Goal: Task Accomplishment & Management: Manage account settings

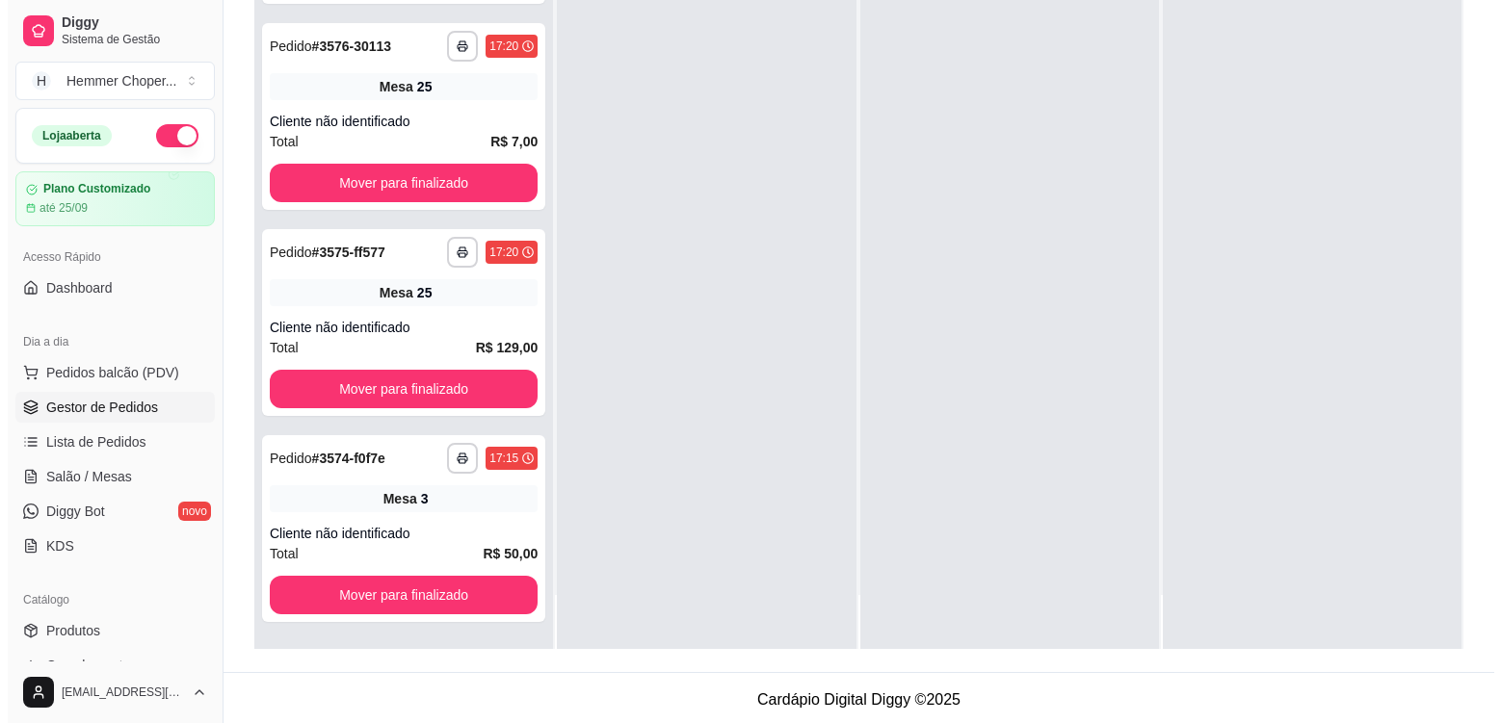
scroll to position [294, 0]
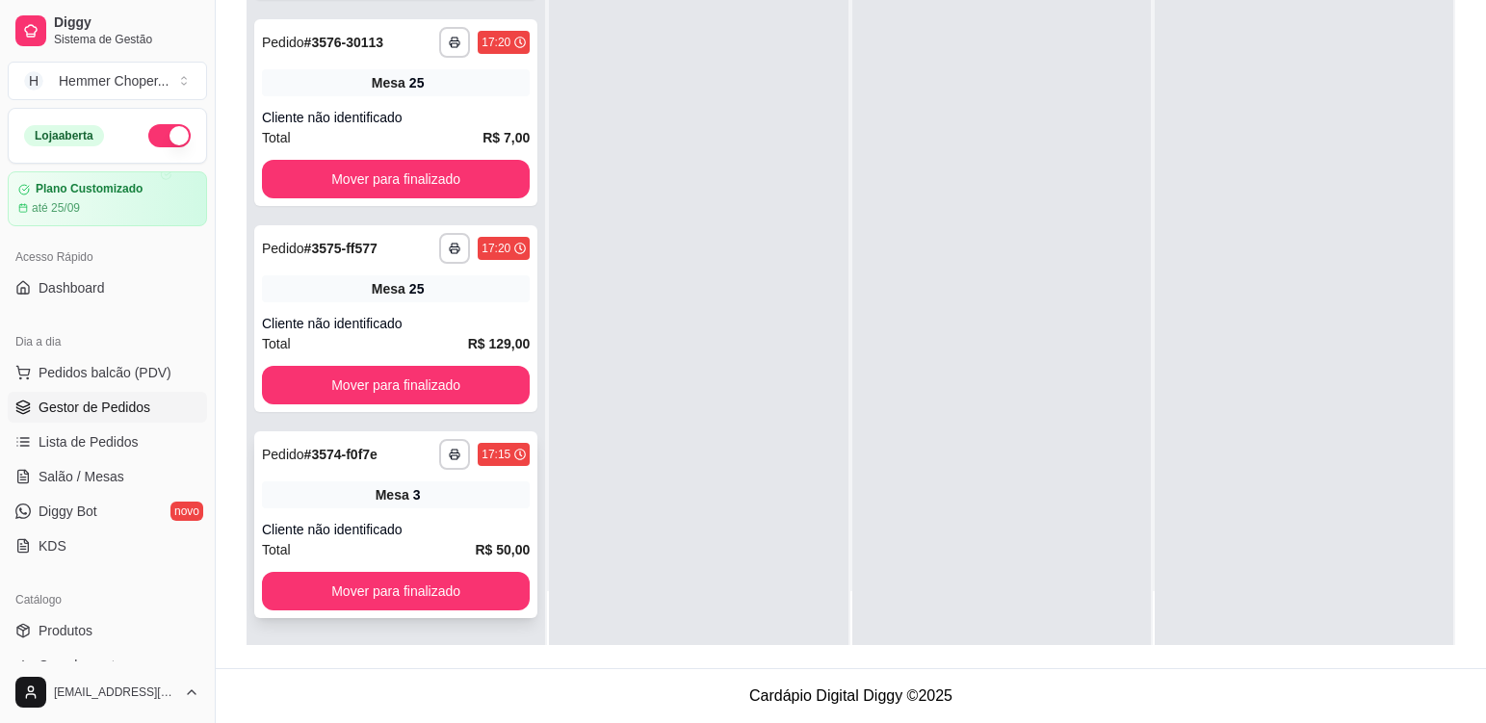
click at [481, 502] on div "Mesa 3" at bounding box center [396, 495] width 268 height 27
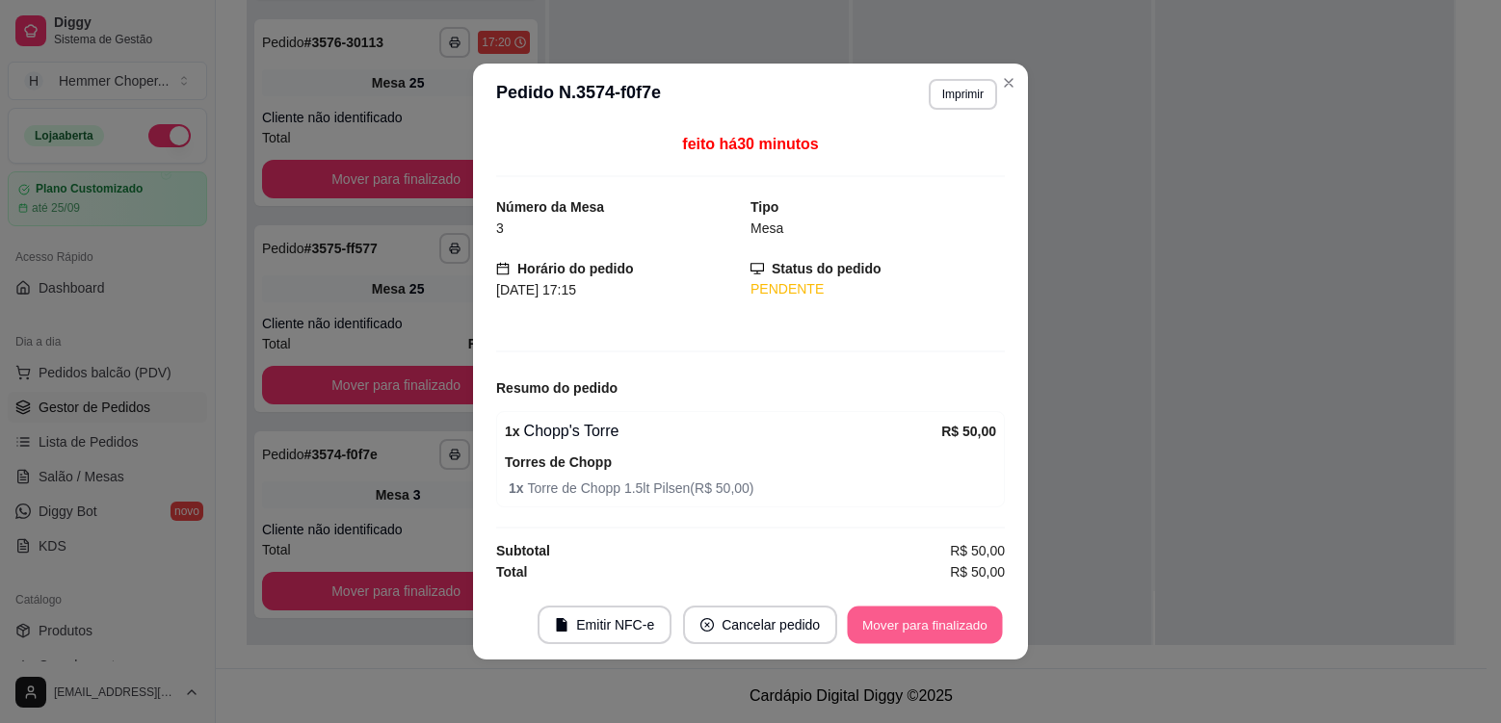
click at [932, 640] on button "Mover para finalizado" at bounding box center [925, 626] width 155 height 38
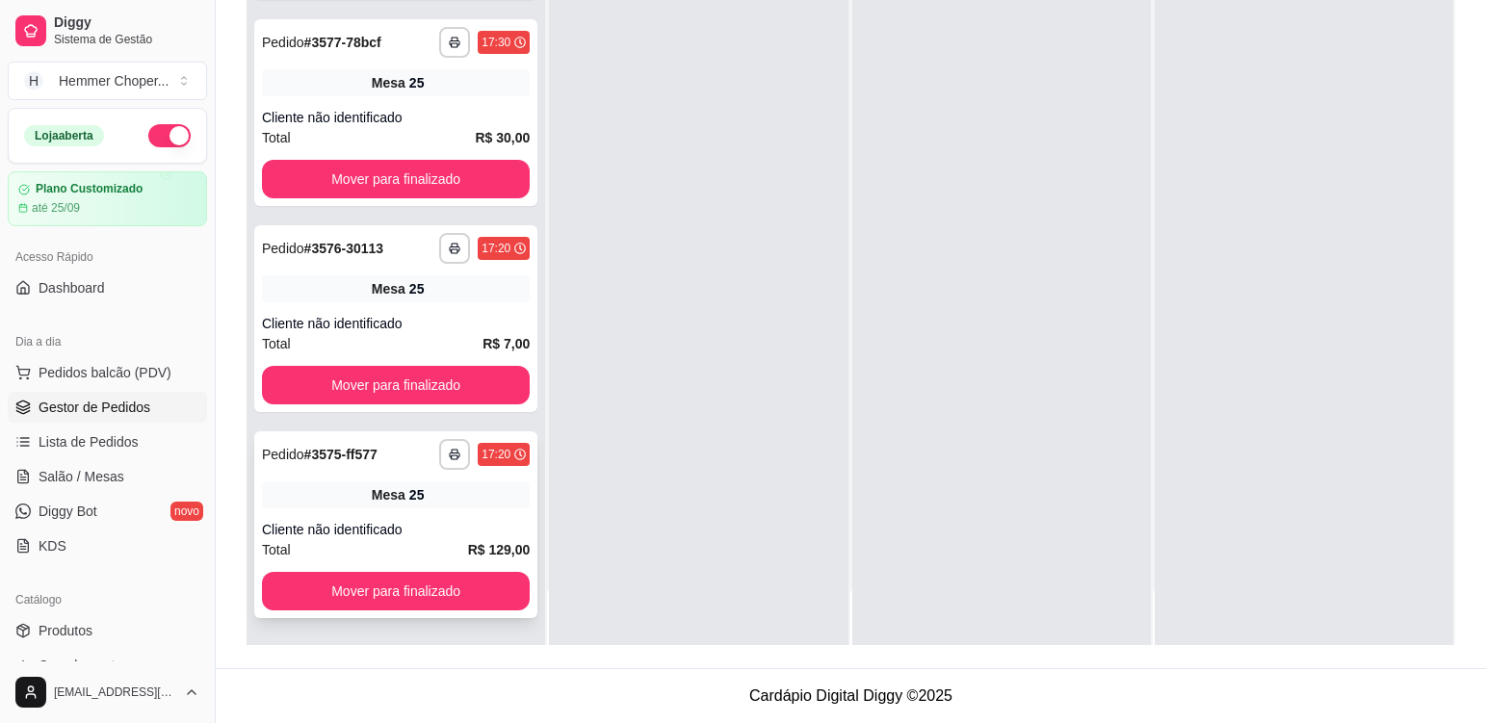
click at [470, 493] on div "Mesa 25" at bounding box center [396, 495] width 268 height 27
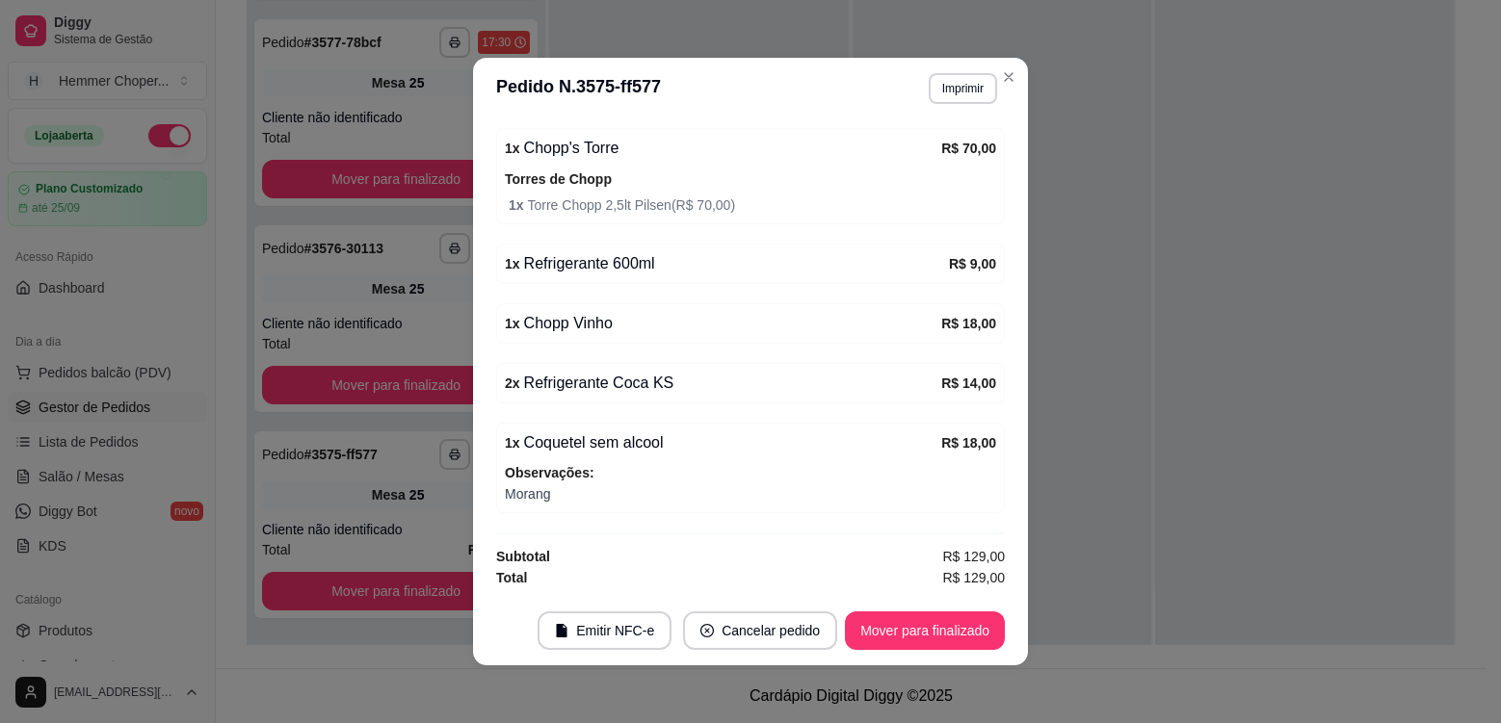
scroll to position [4, 0]
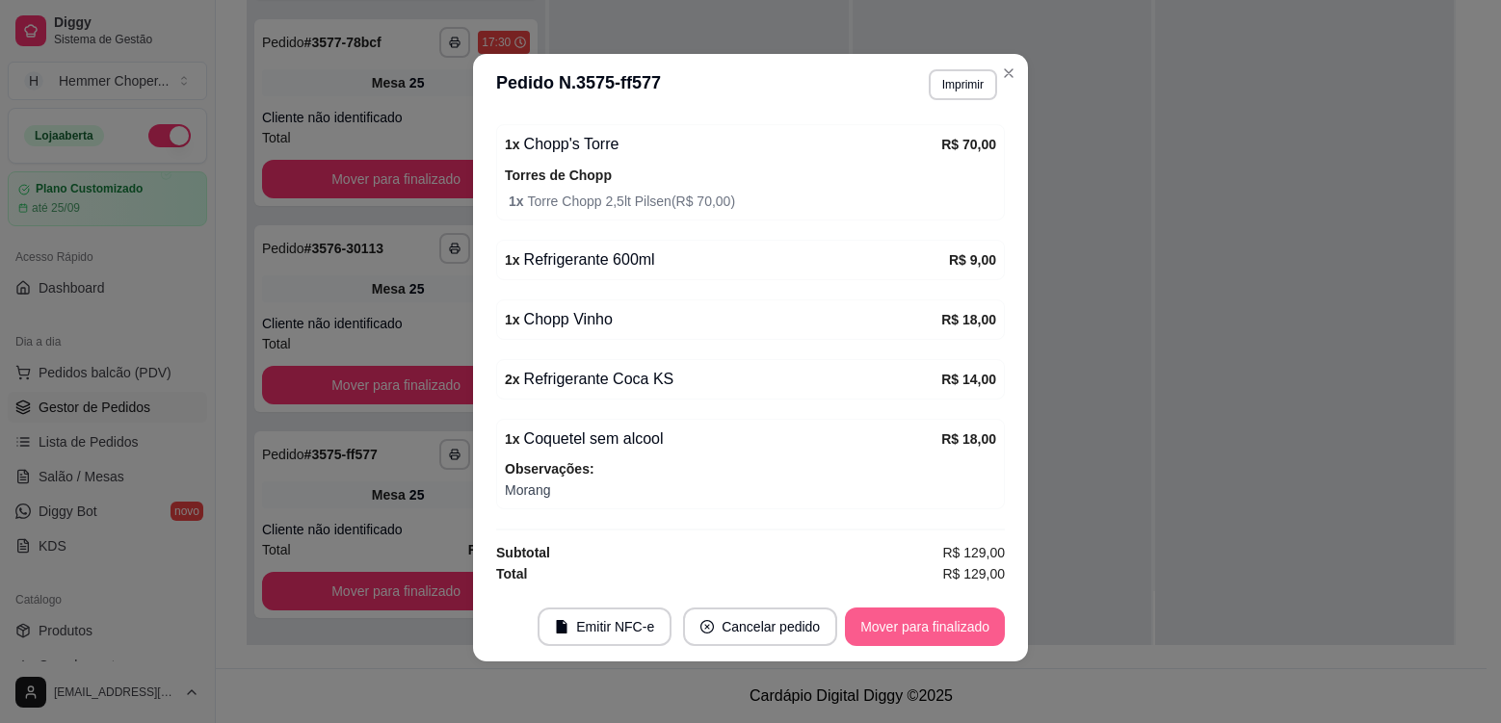
click at [907, 622] on button "Mover para finalizado" at bounding box center [925, 627] width 160 height 39
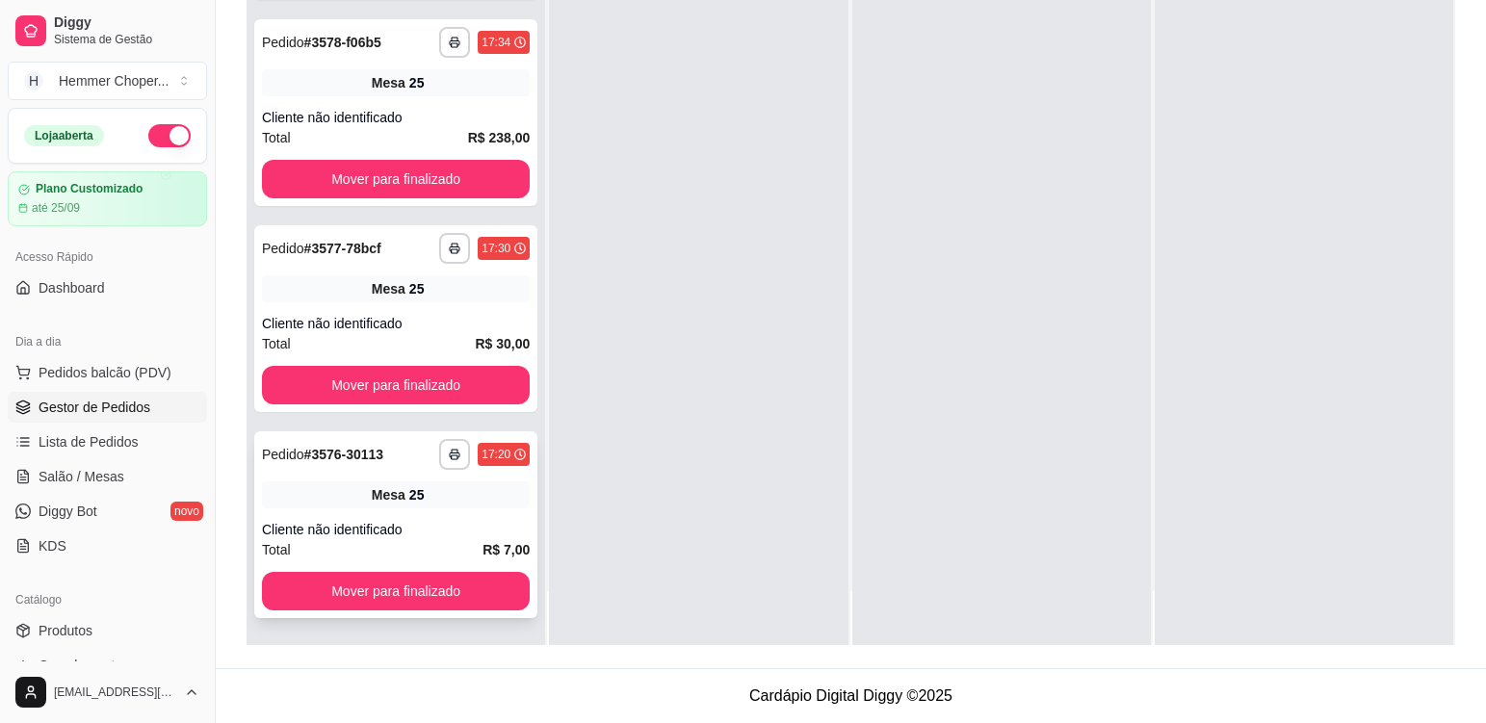
click at [439, 518] on div "**********" at bounding box center [395, 525] width 283 height 187
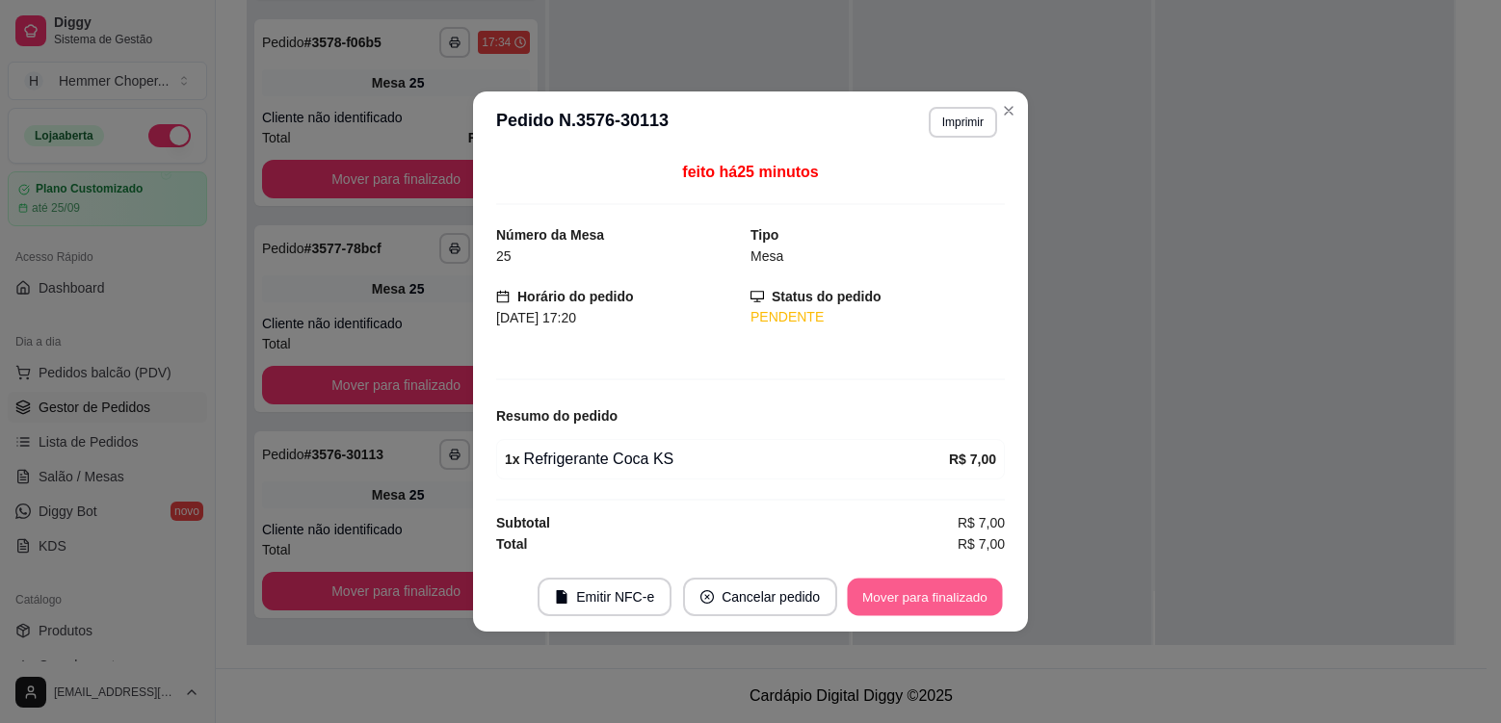
click at [884, 596] on button "Mover para finalizado" at bounding box center [925, 598] width 155 height 38
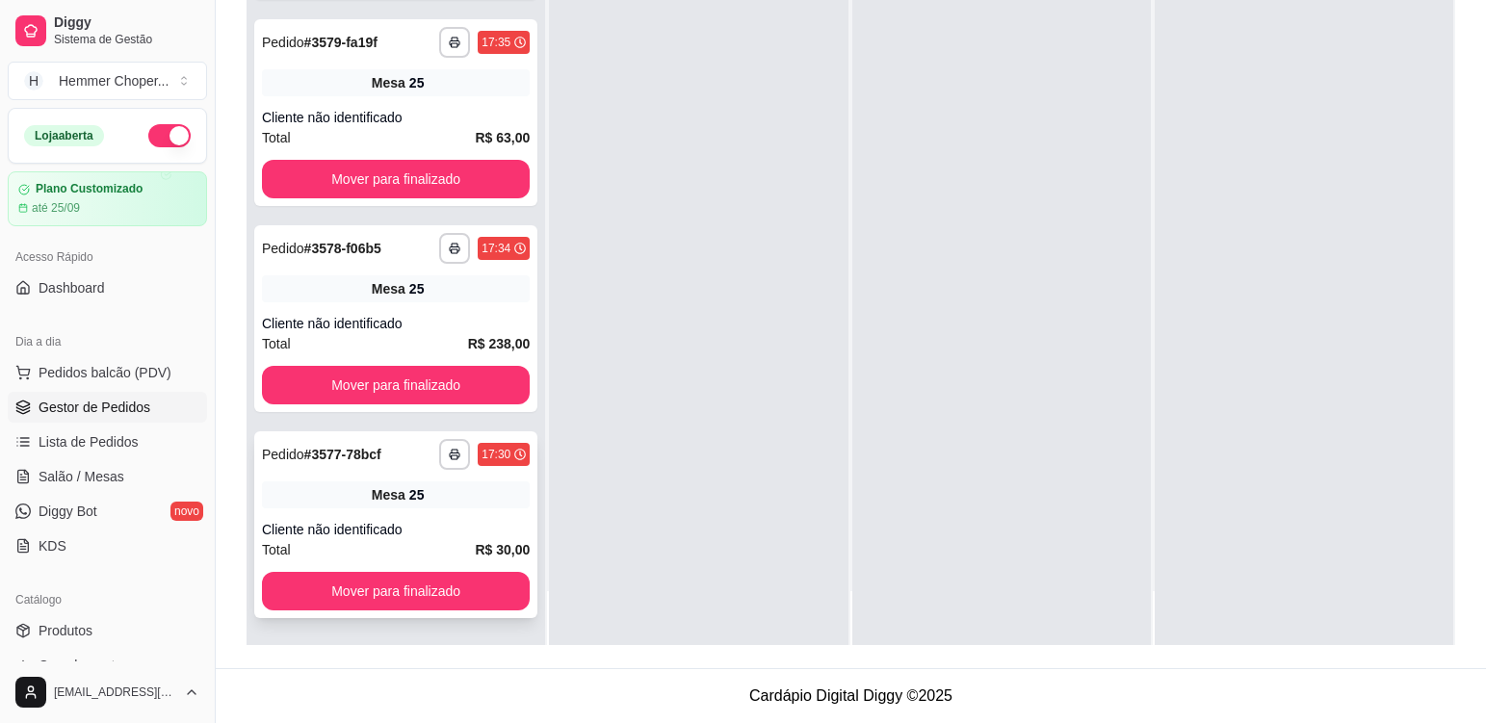
click at [477, 519] on div "**********" at bounding box center [395, 525] width 283 height 187
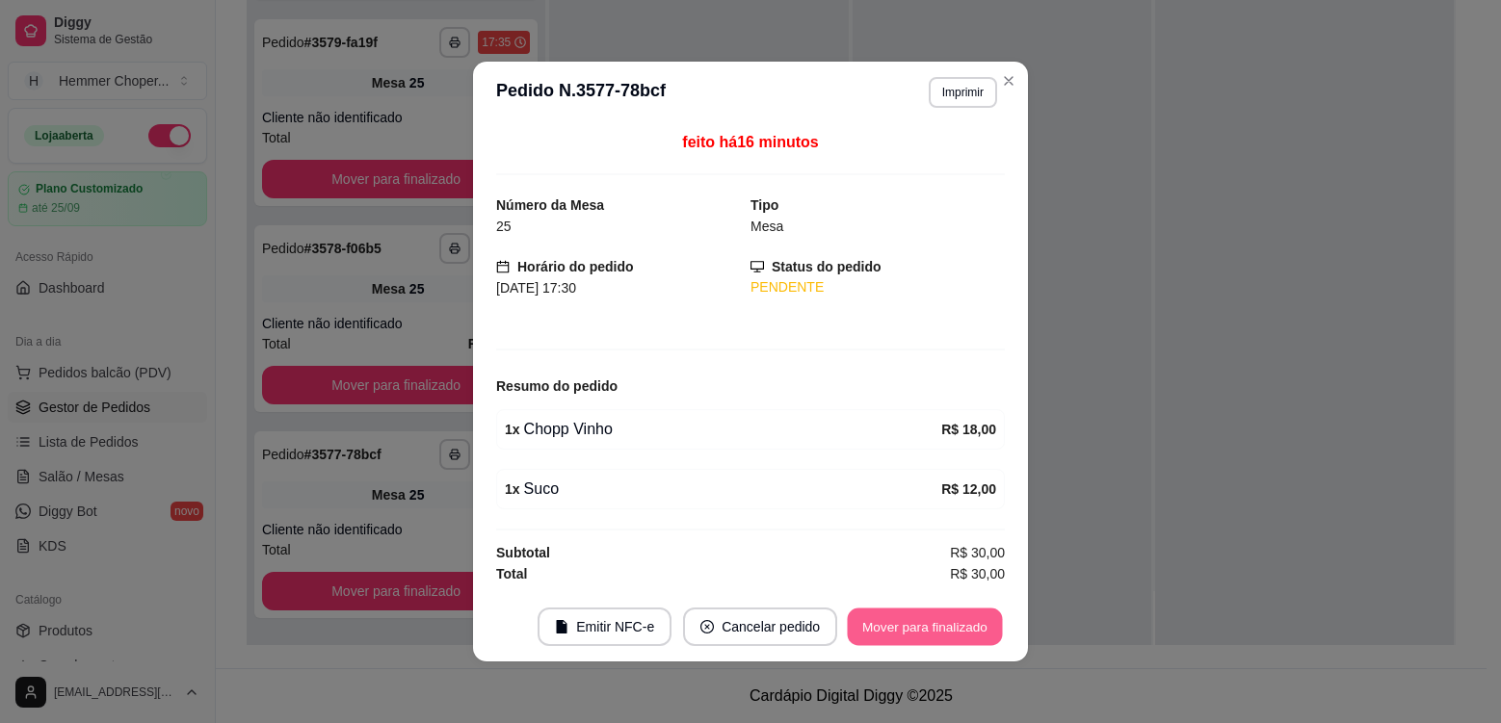
click at [902, 629] on button "Mover para finalizado" at bounding box center [925, 628] width 155 height 38
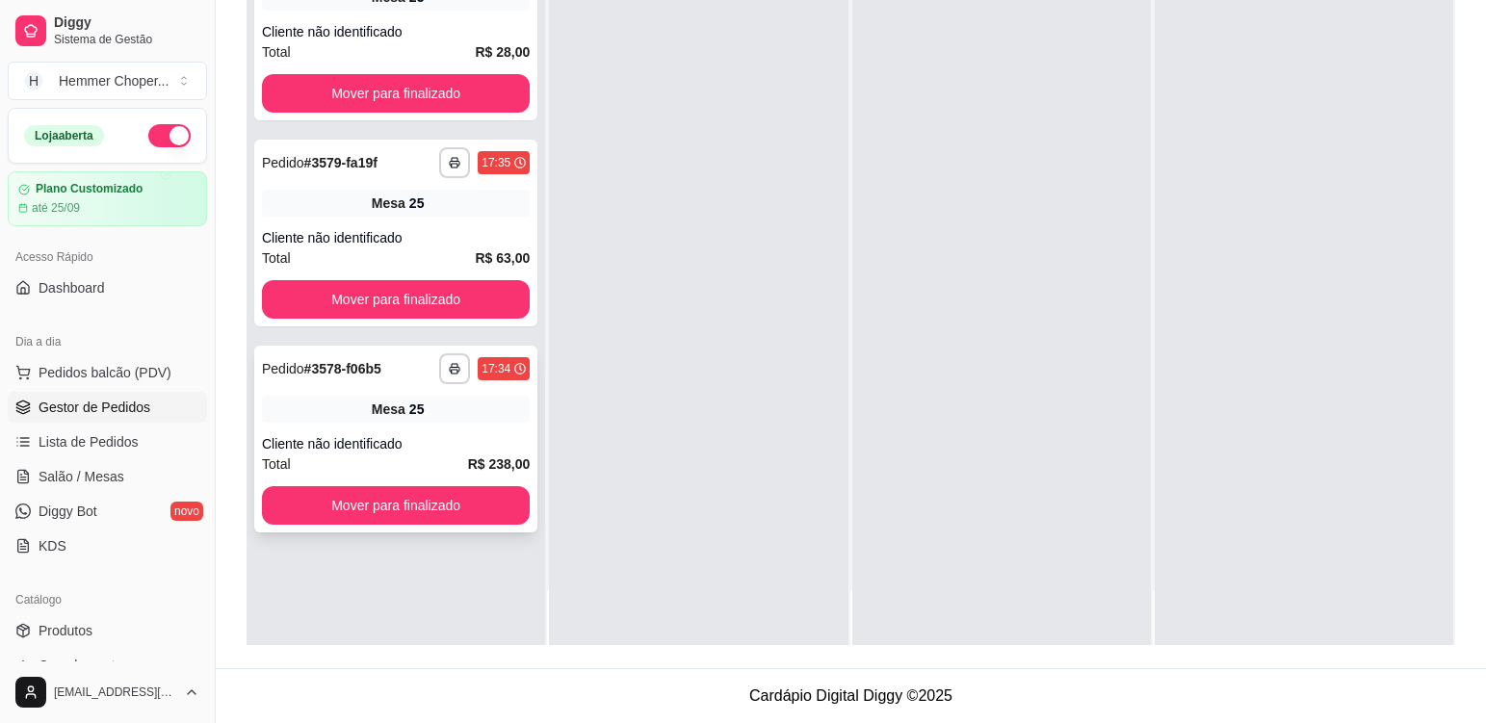
click at [476, 436] on div "Cliente não identificado" at bounding box center [396, 443] width 268 height 19
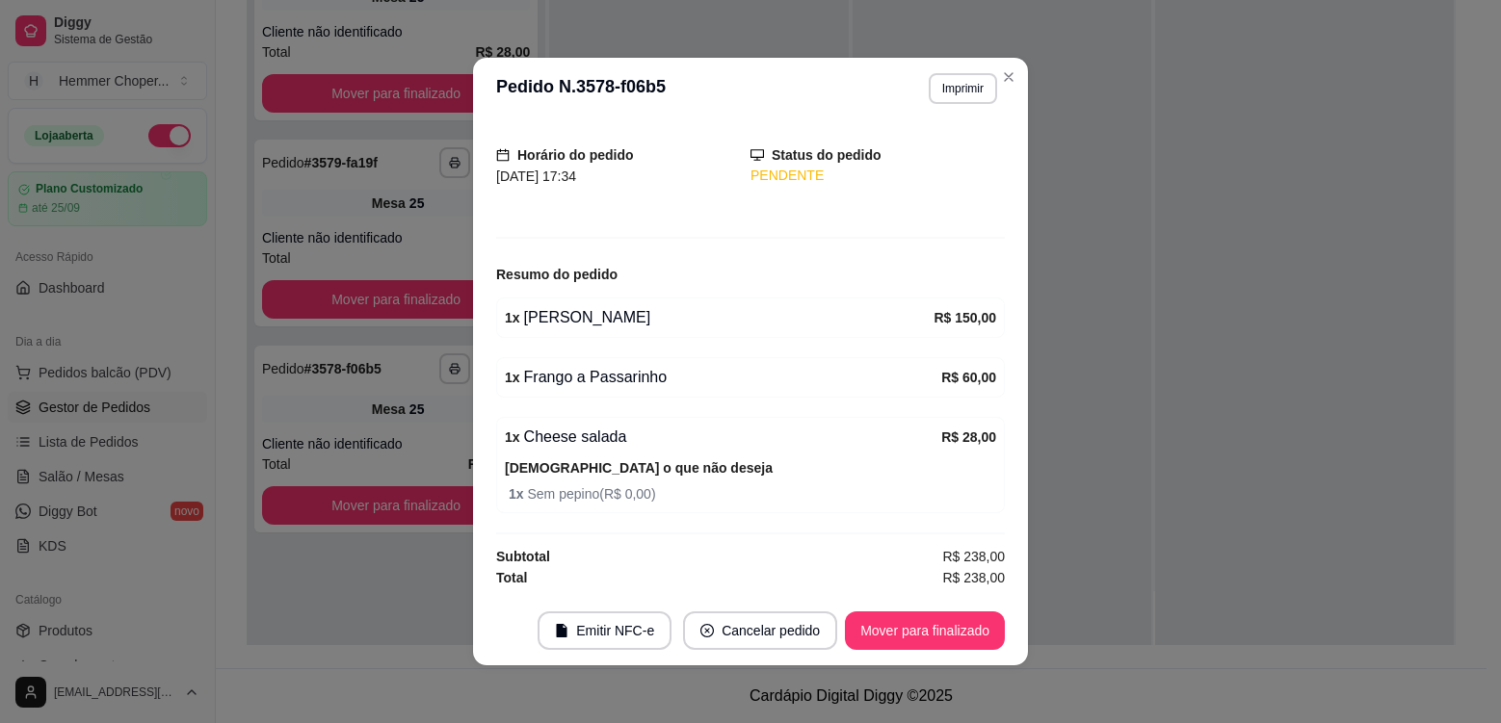
scroll to position [4, 0]
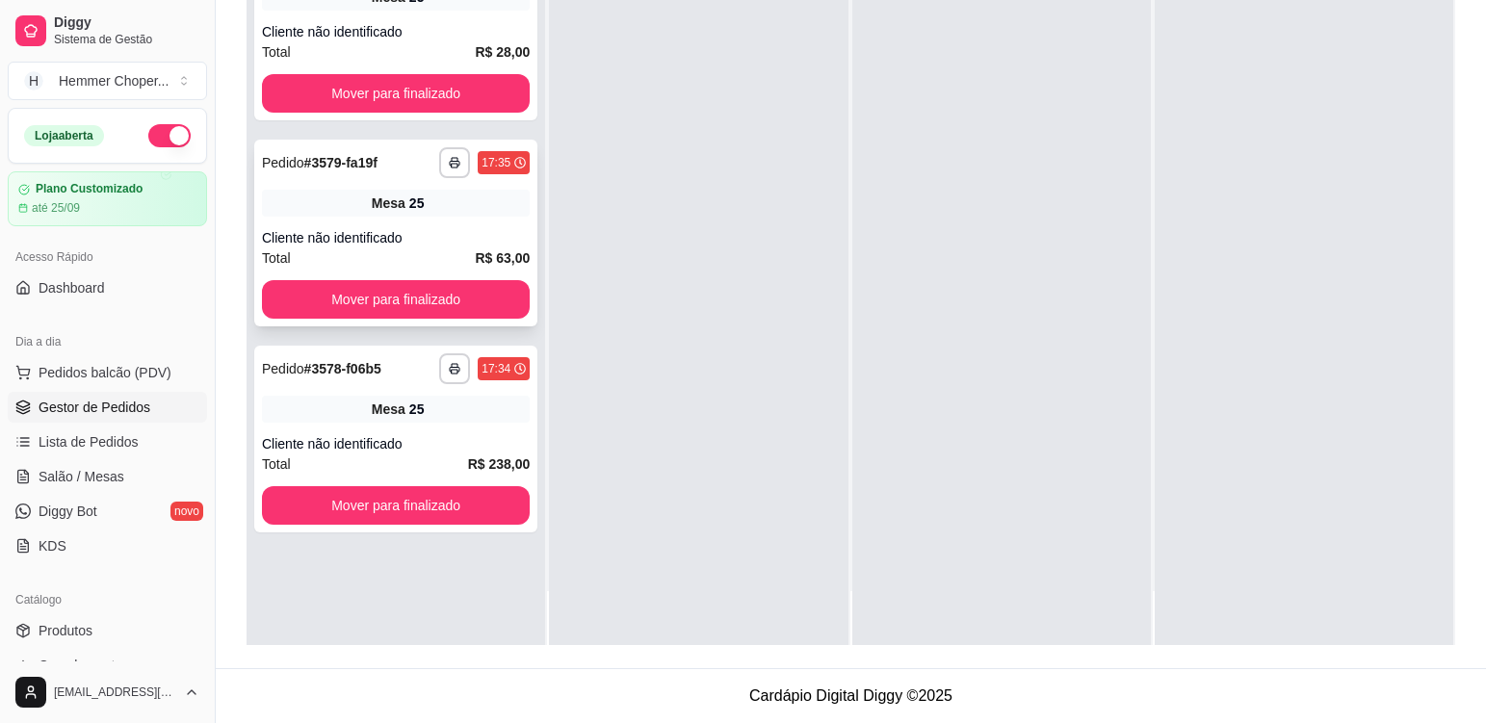
click at [480, 219] on div "**********" at bounding box center [395, 233] width 283 height 187
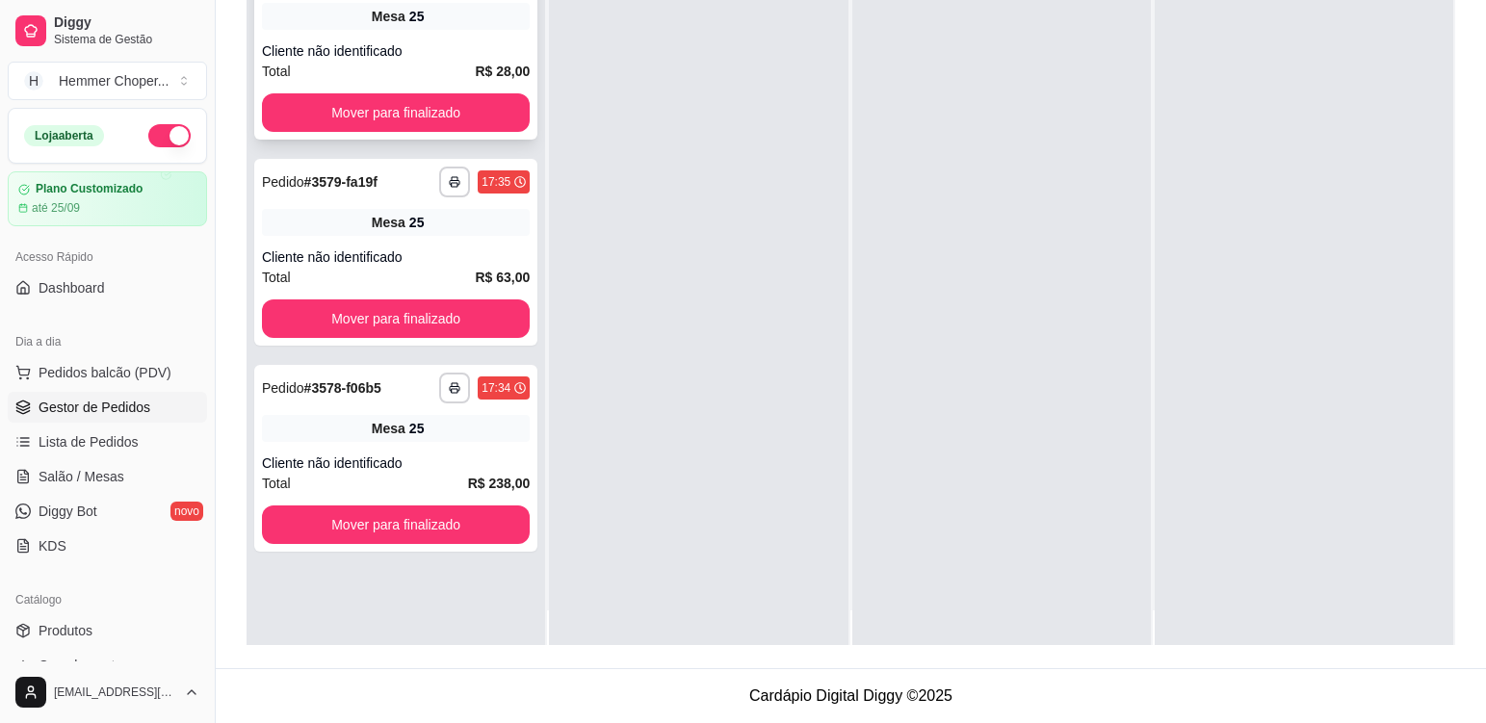
scroll to position [0, 0]
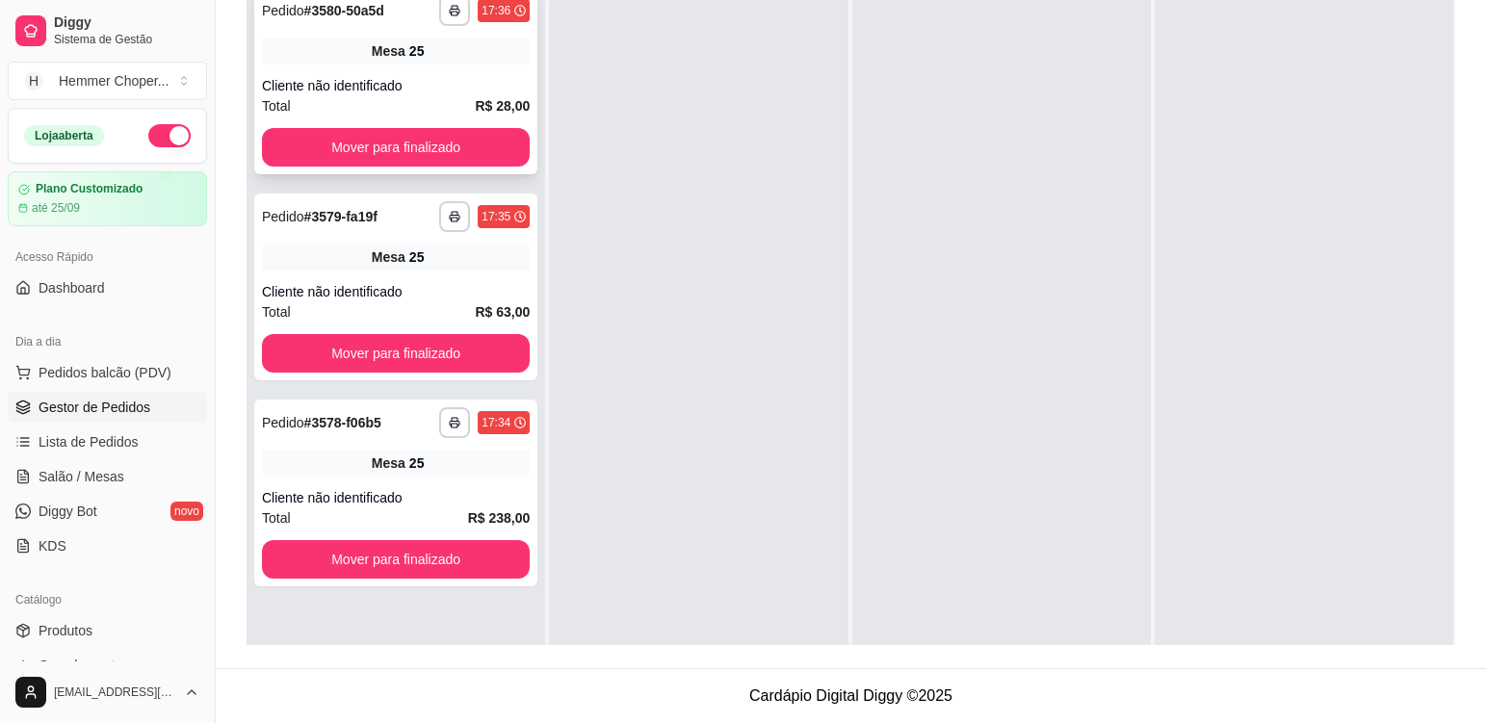
click at [455, 55] on div "Mesa 25" at bounding box center [396, 51] width 268 height 27
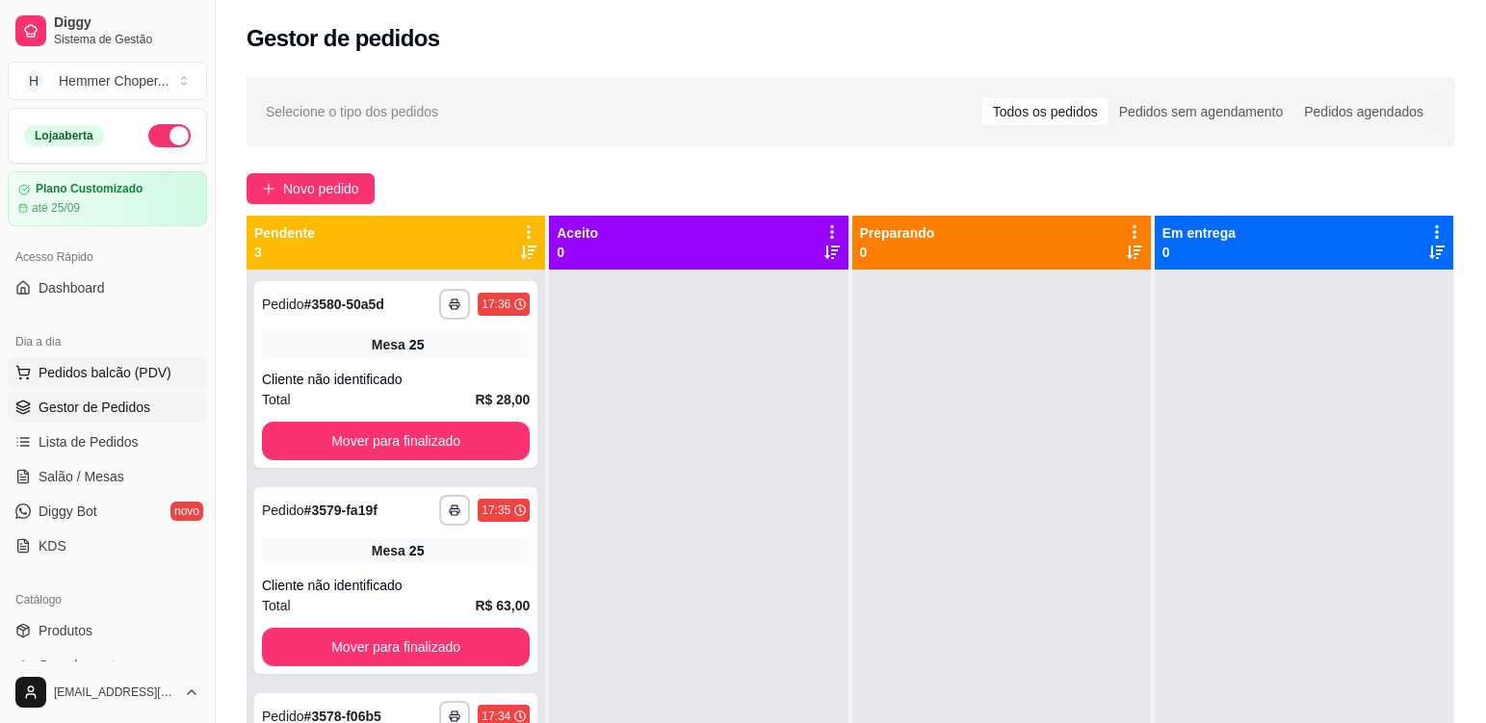
click at [132, 375] on span "Pedidos balcão (PDV)" at bounding box center [105, 372] width 133 height 19
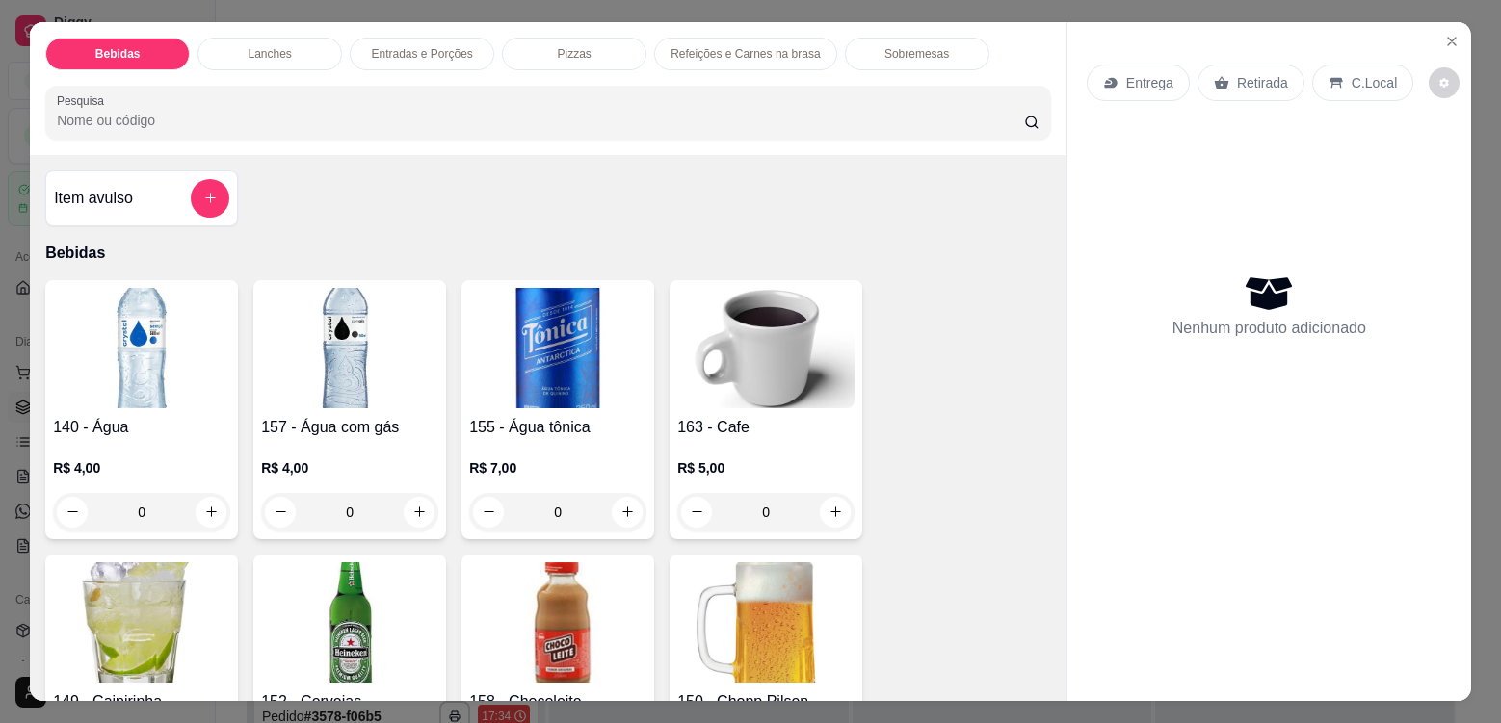
click at [1240, 84] on p "Retirada" at bounding box center [1262, 82] width 51 height 19
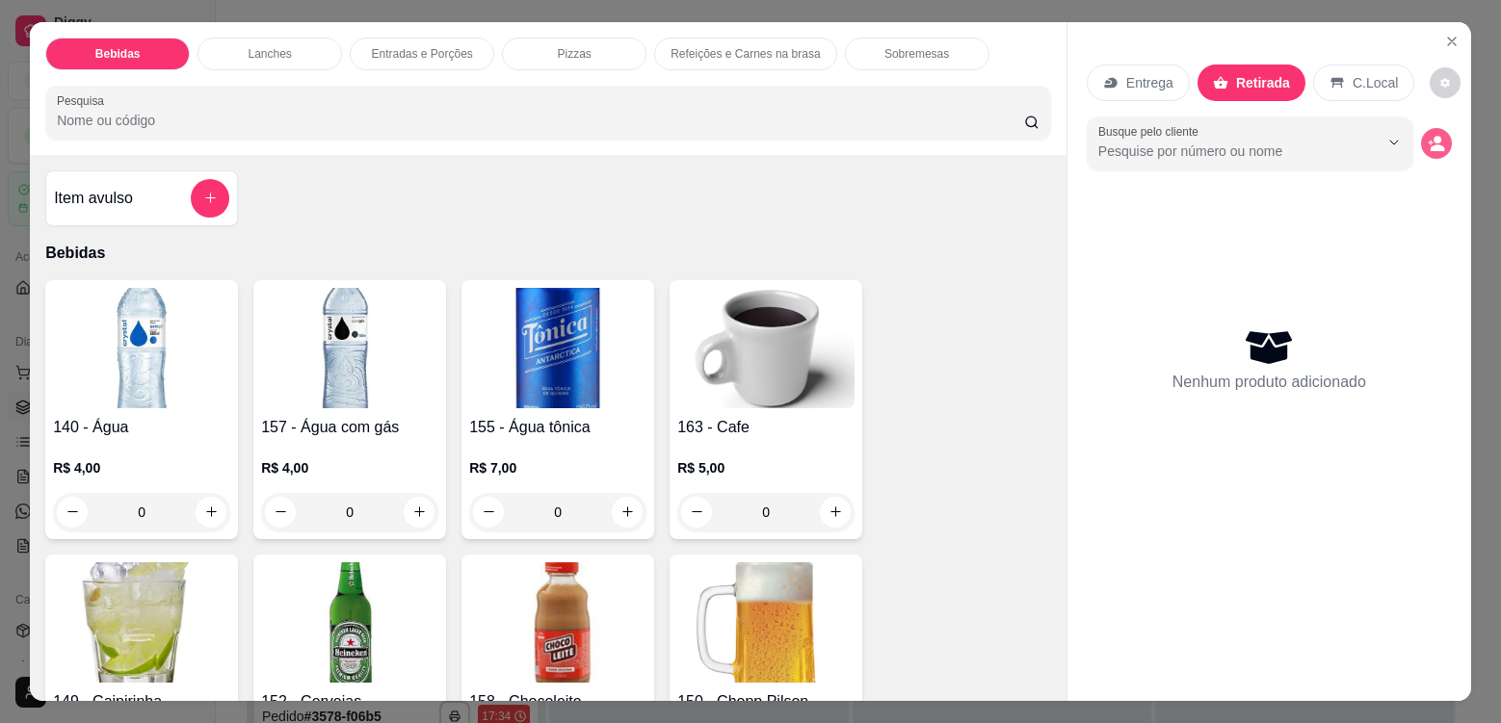
click at [1428, 141] on icon "decrease-product-quantity" at bounding box center [1436, 143] width 17 height 17
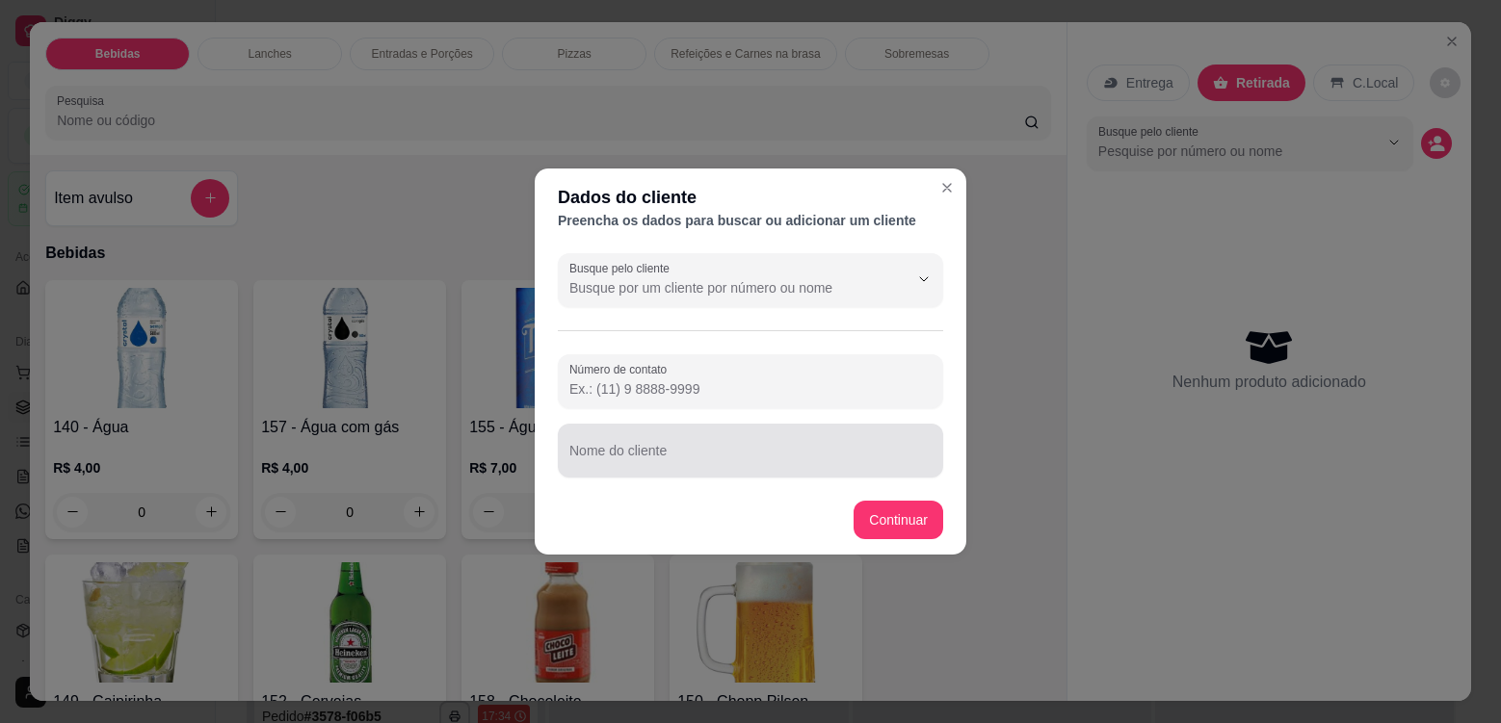
click at [657, 448] on div "Nome do cliente" at bounding box center [750, 451] width 385 height 54
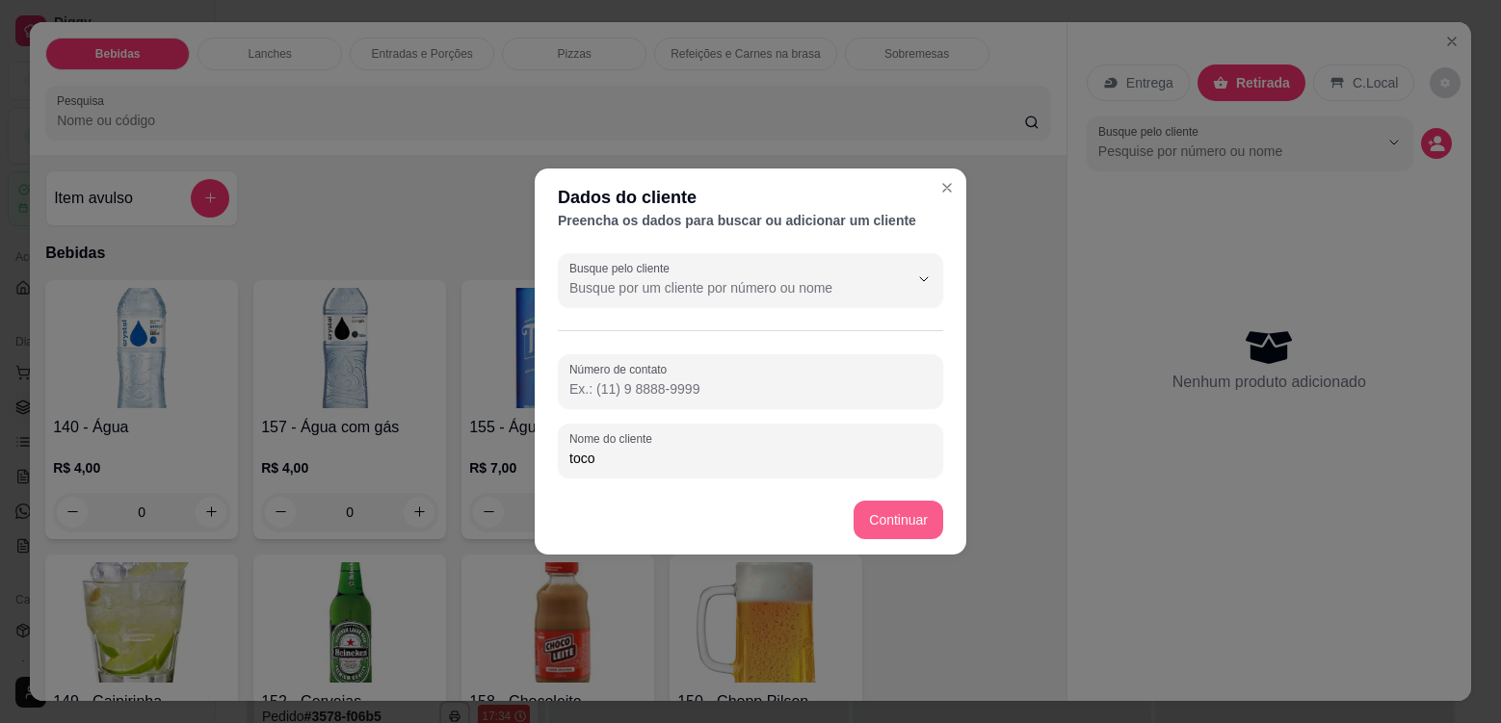
type input "toco"
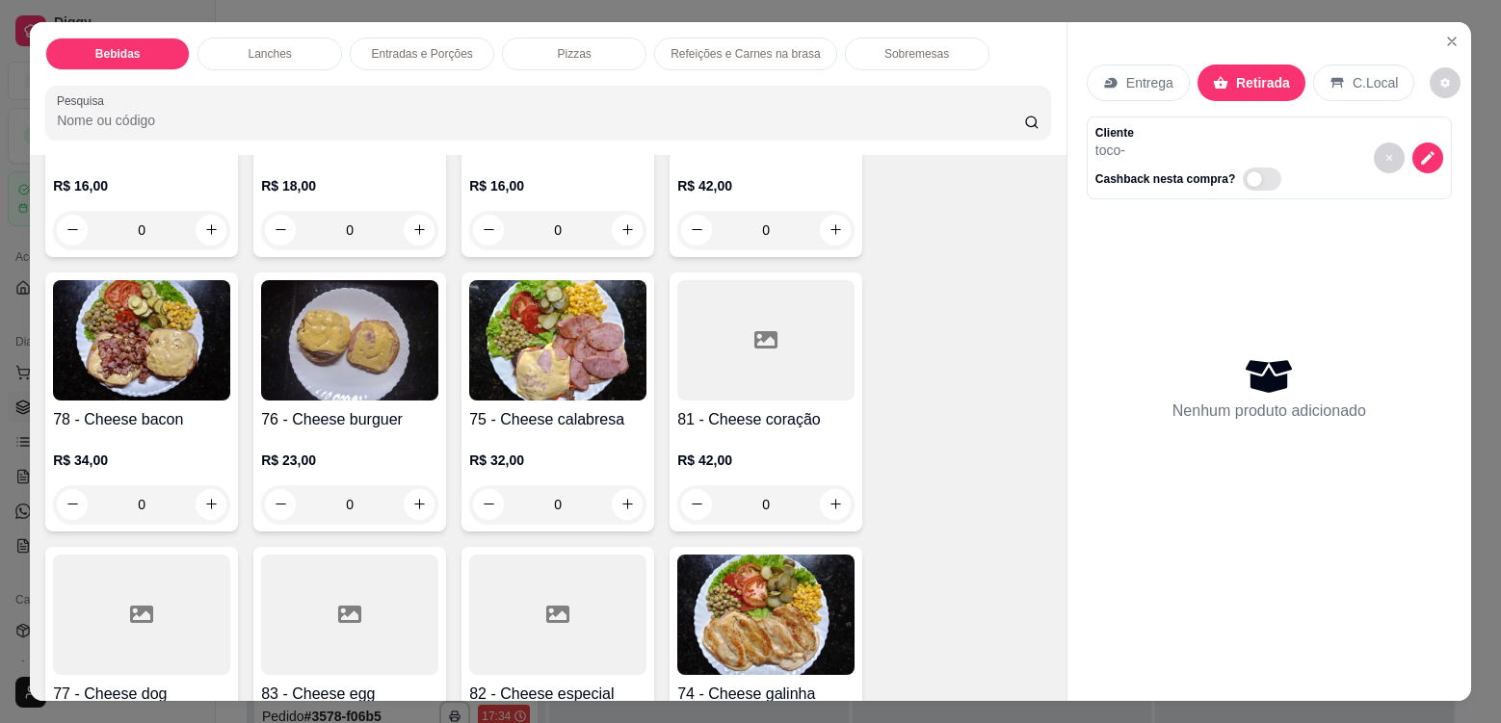
scroll to position [2023, 0]
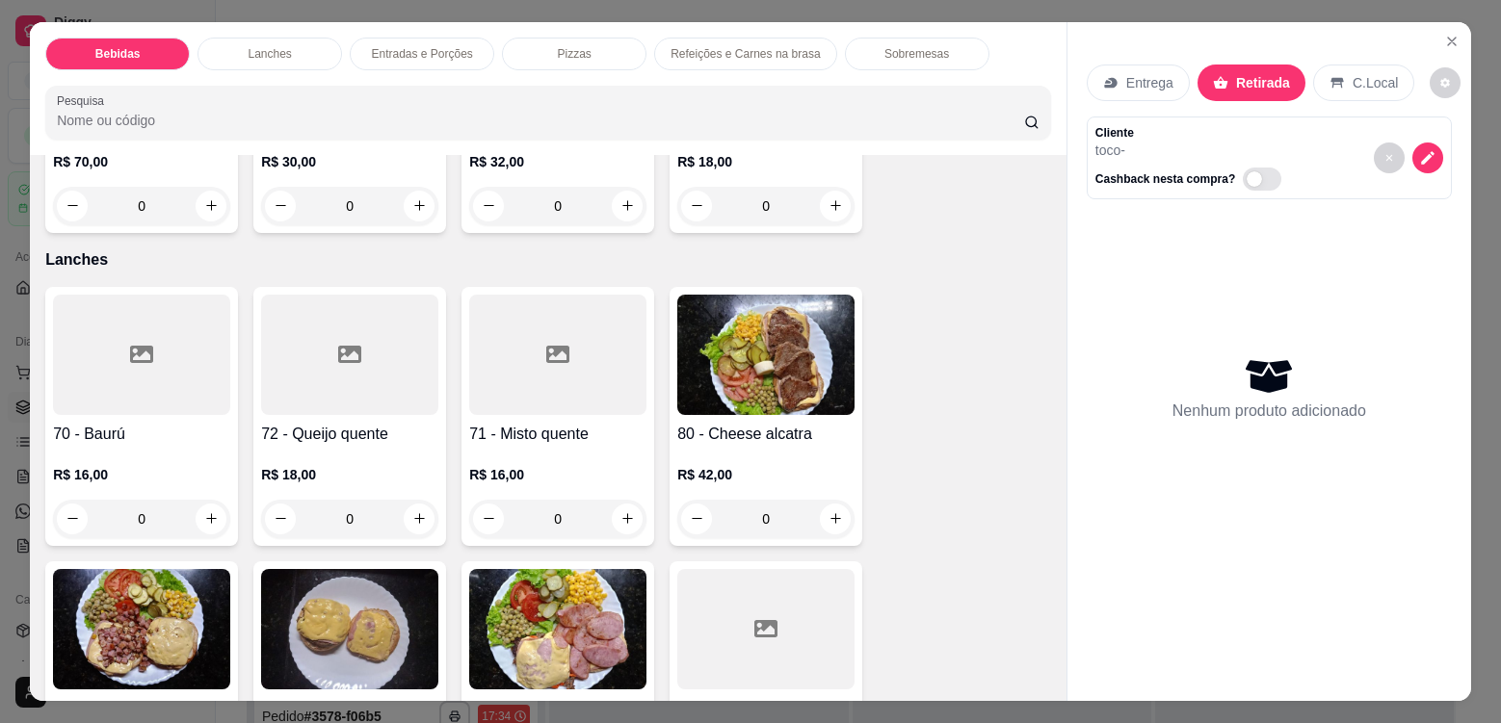
click at [342, 449] on div "R$ 18,00 0" at bounding box center [349, 492] width 177 height 92
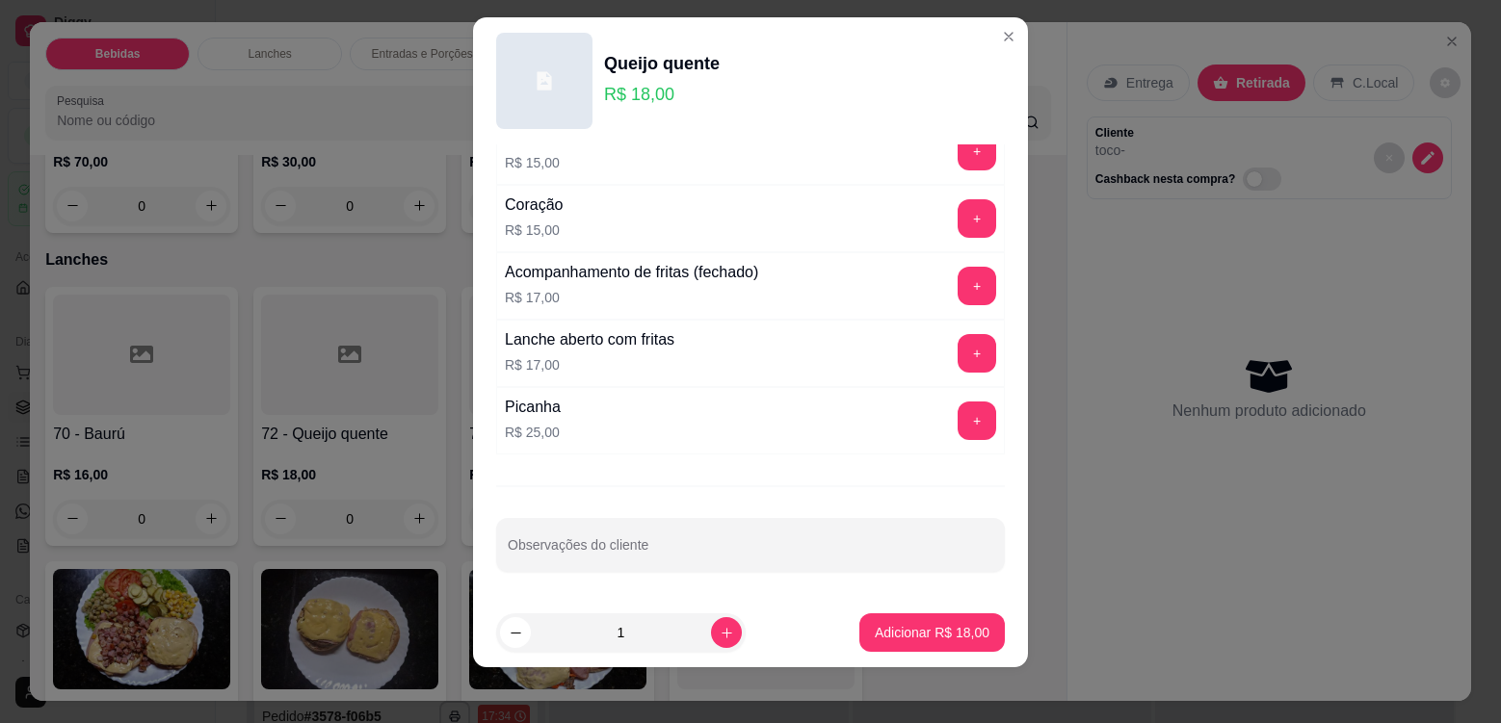
scroll to position [25, 0]
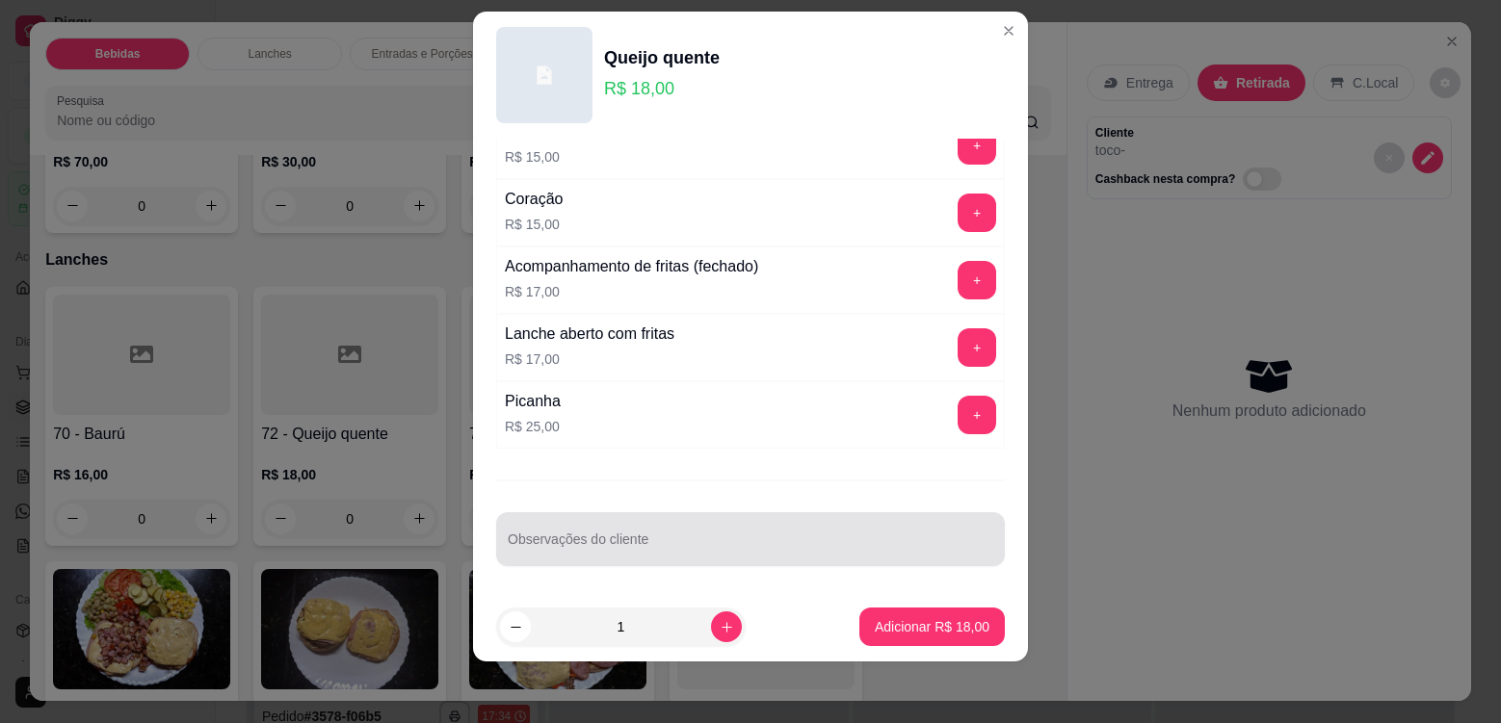
click at [572, 562] on div "Observações do cliente" at bounding box center [750, 539] width 509 height 54
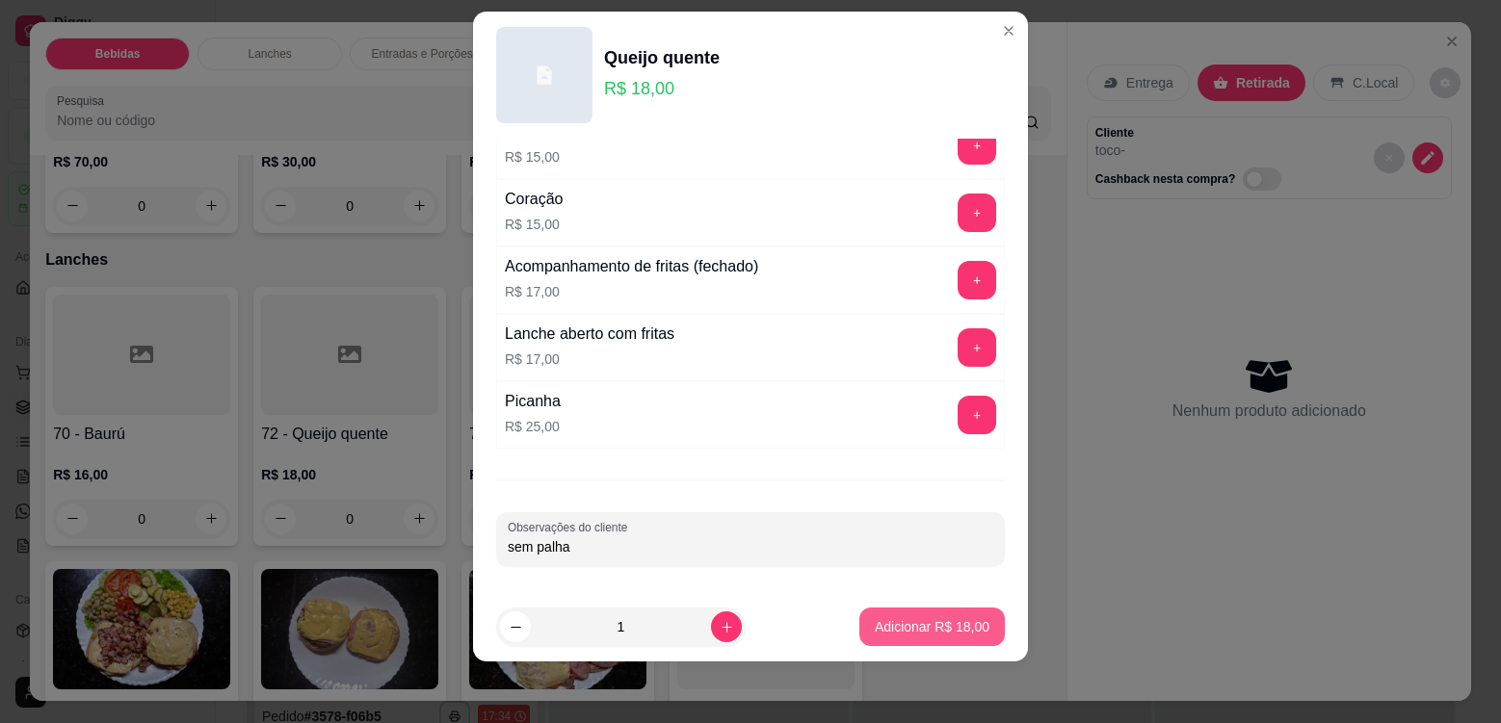
type input "sem palha"
click at [875, 625] on p "Adicionar R$ 18,00" at bounding box center [932, 626] width 115 height 19
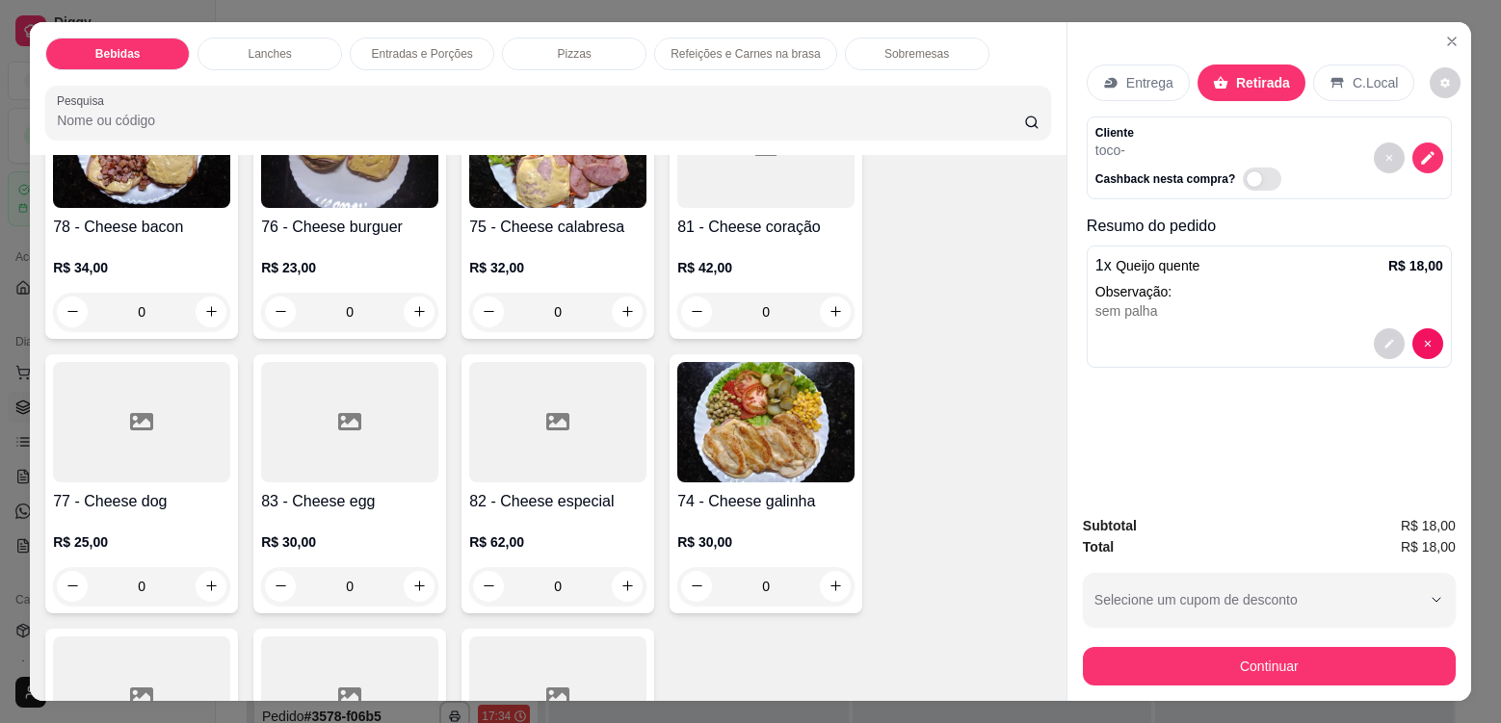
scroll to position [2697, 0]
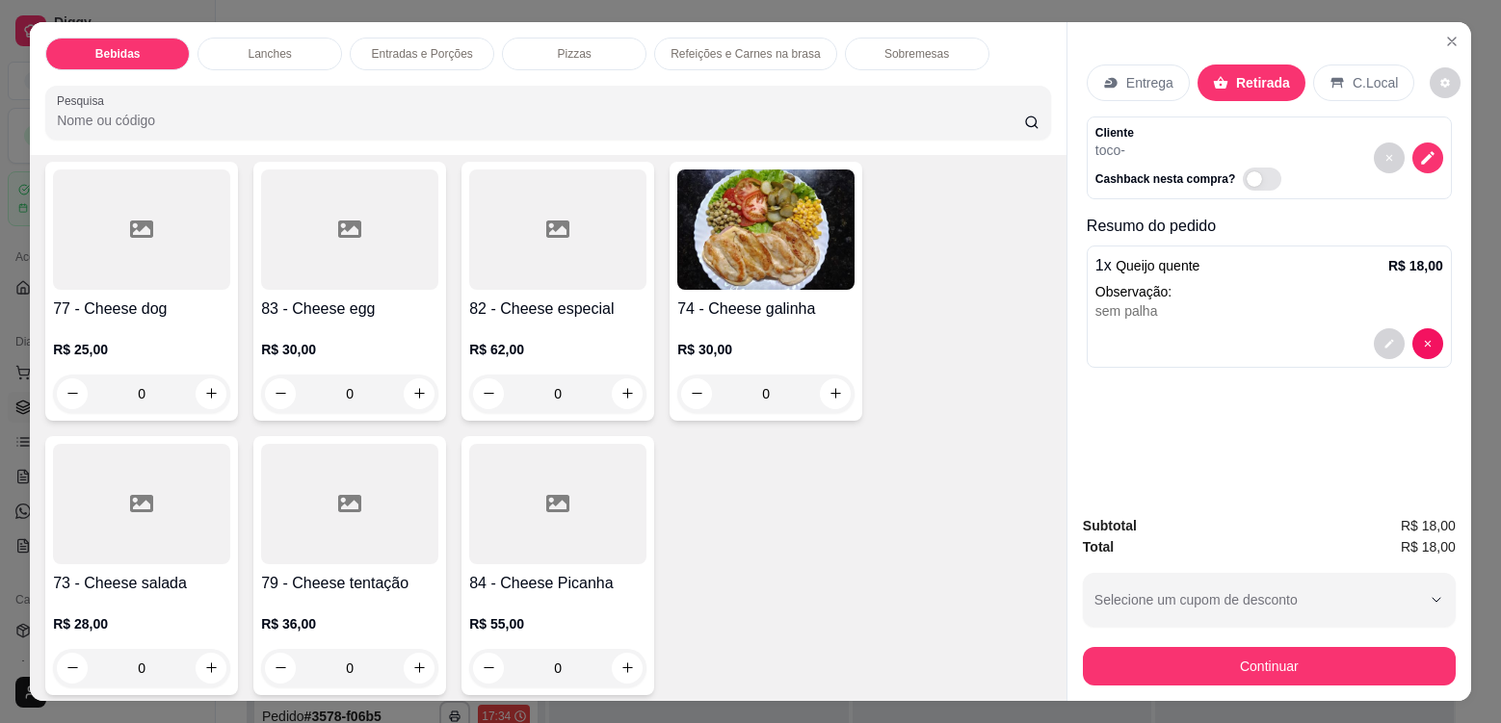
click at [132, 512] on icon at bounding box center [141, 503] width 23 height 17
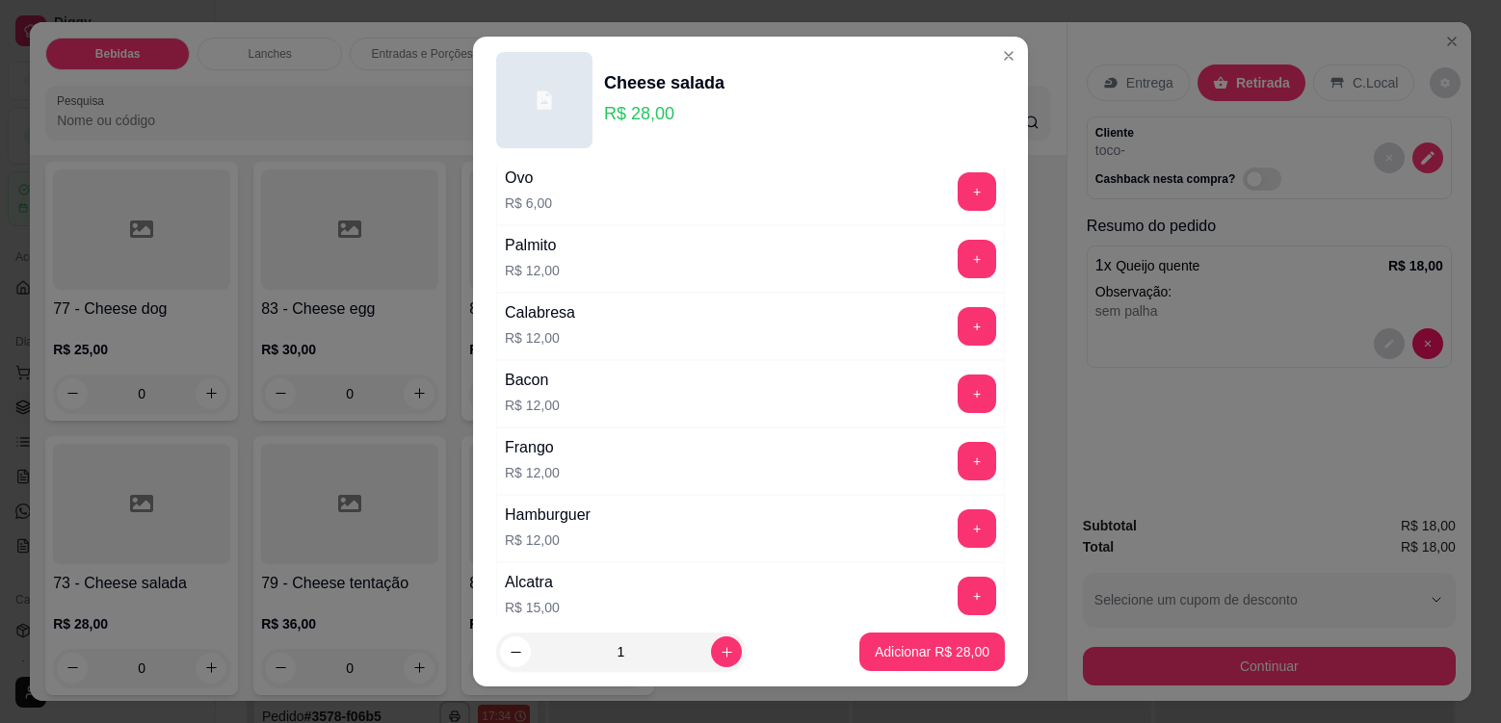
scroll to position [674, 0]
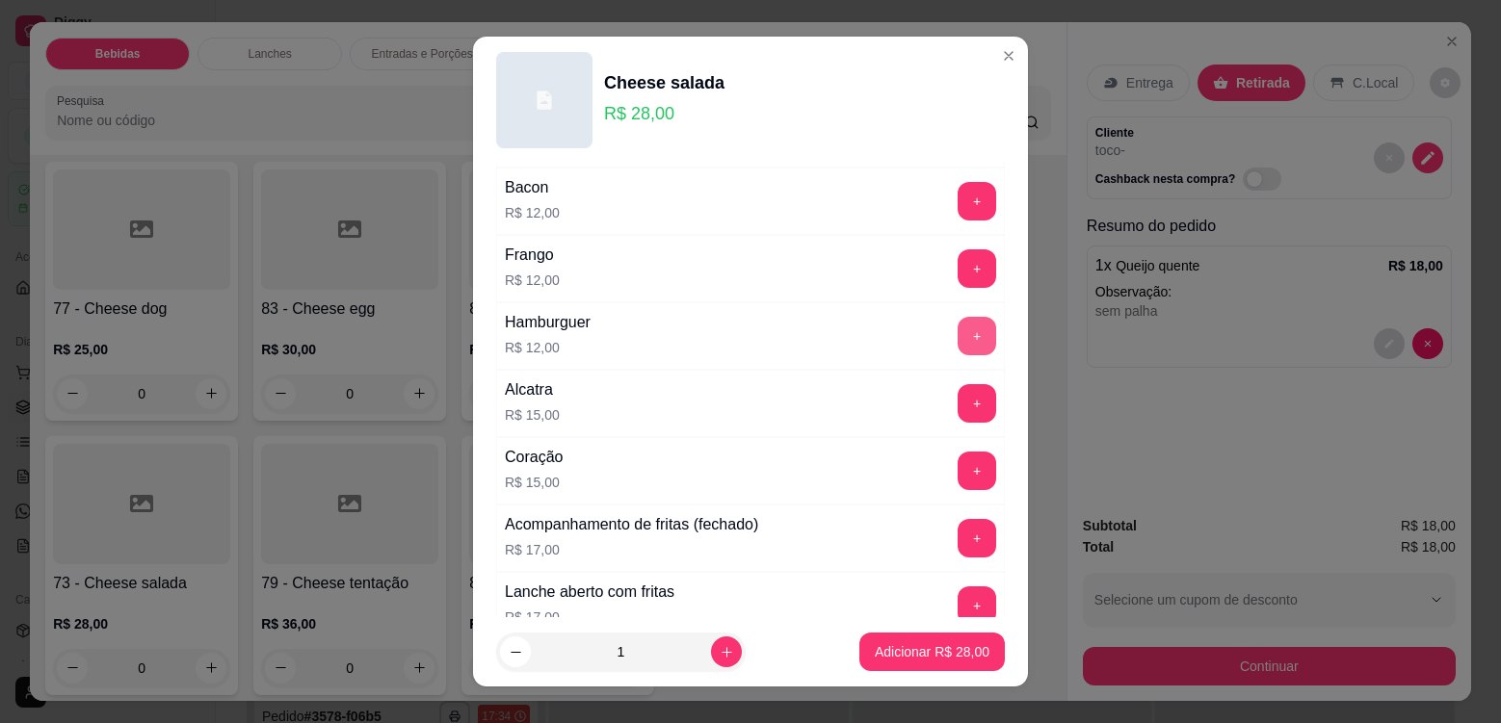
click at [958, 333] on button "+" at bounding box center [977, 336] width 39 height 39
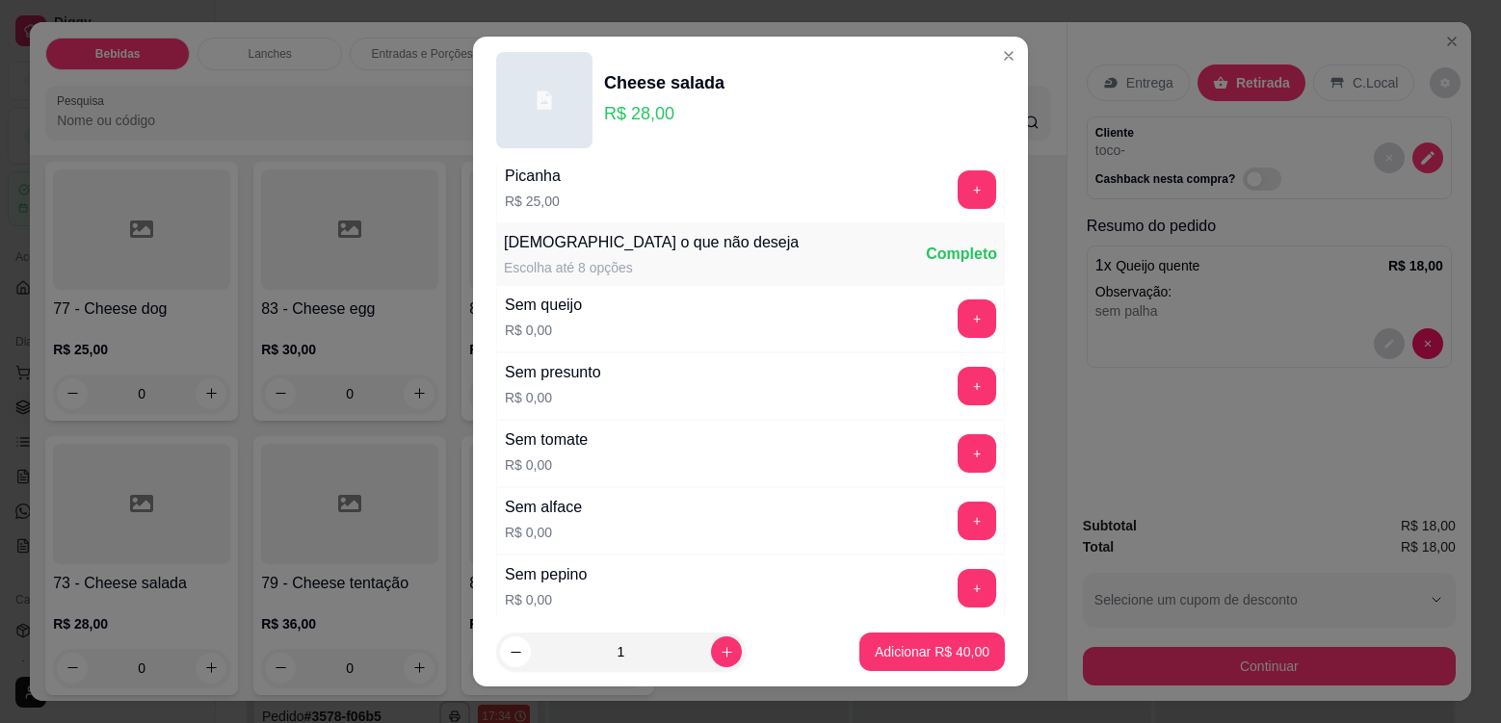
scroll to position [1445, 0]
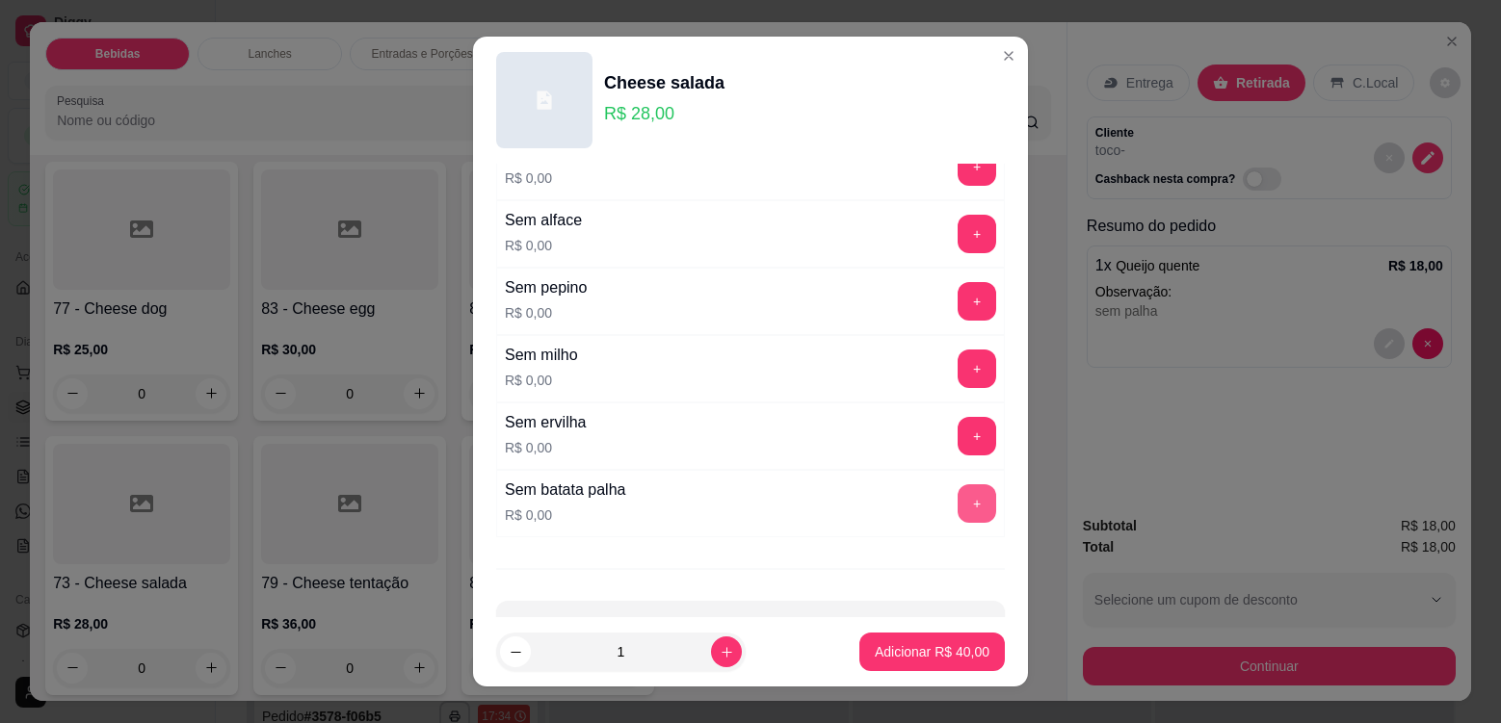
click at [958, 509] on button "+" at bounding box center [977, 504] width 39 height 39
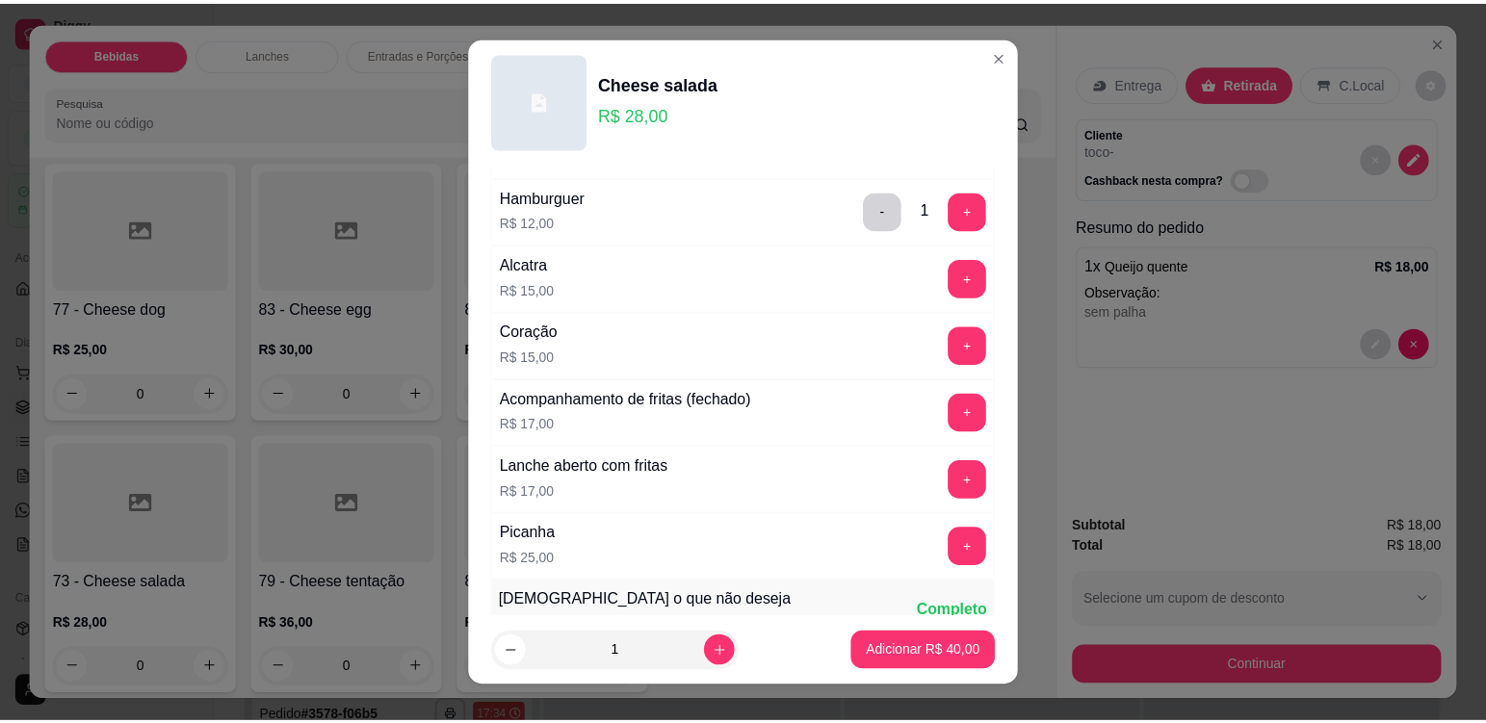
scroll to position [771, 0]
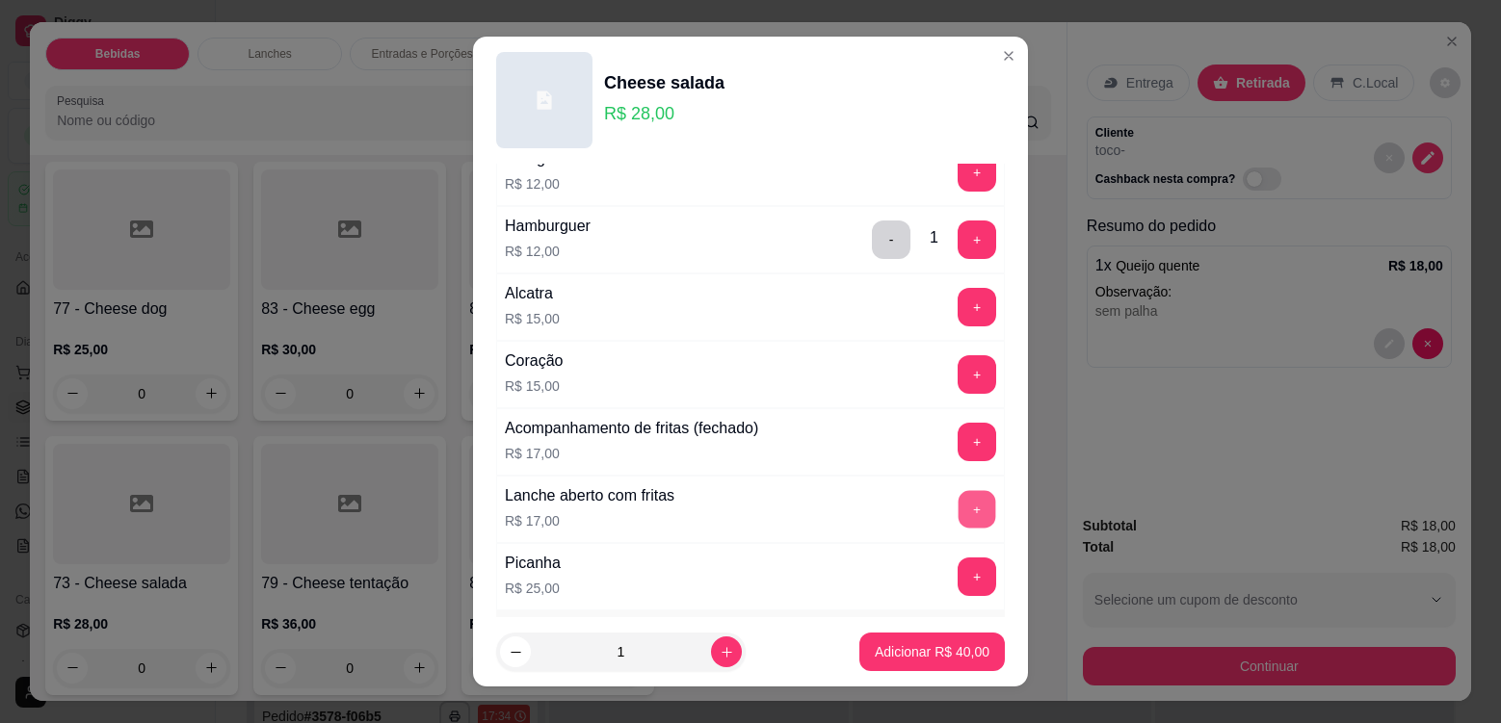
click at [958, 507] on button "+" at bounding box center [977, 509] width 38 height 38
click at [902, 654] on p "Adicionar R$ 57,00" at bounding box center [932, 652] width 115 height 19
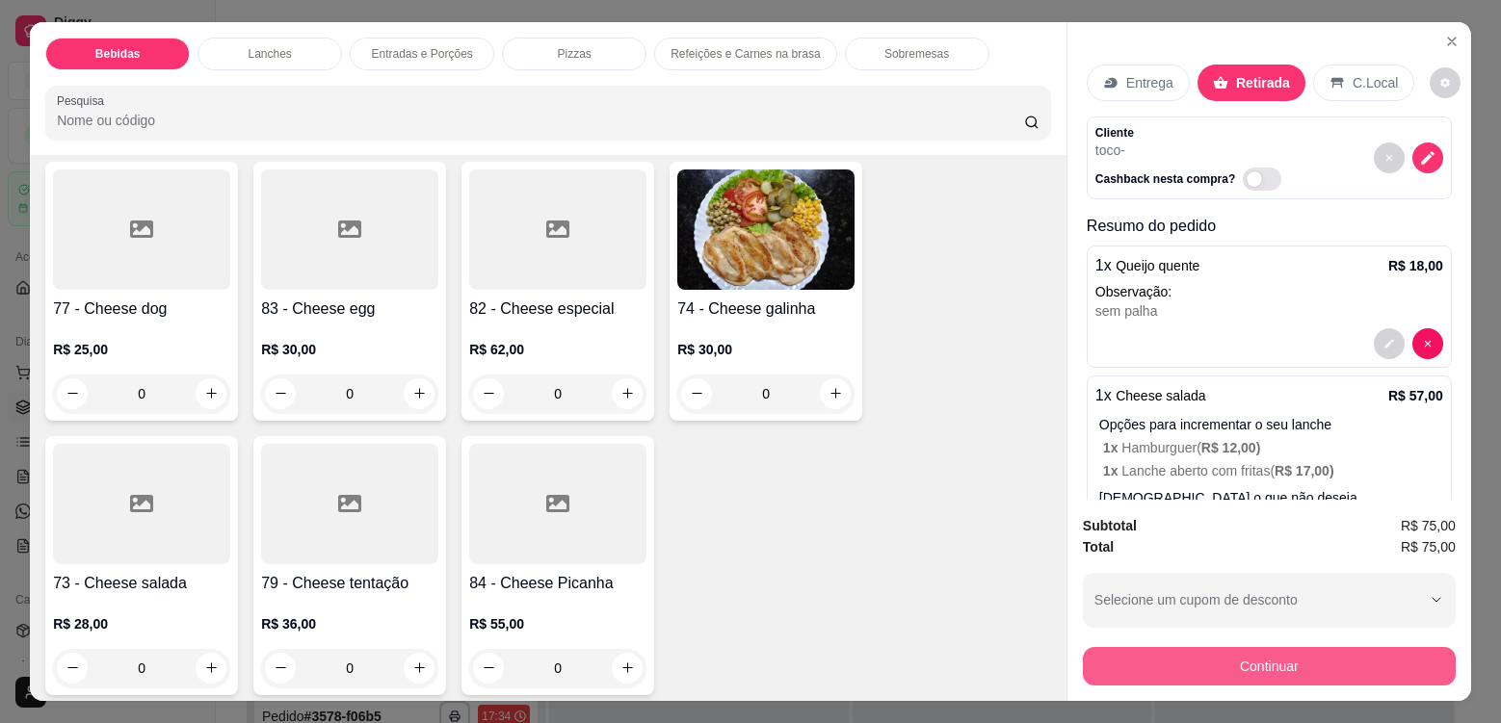
click at [1127, 663] on button "Continuar" at bounding box center [1269, 666] width 373 height 39
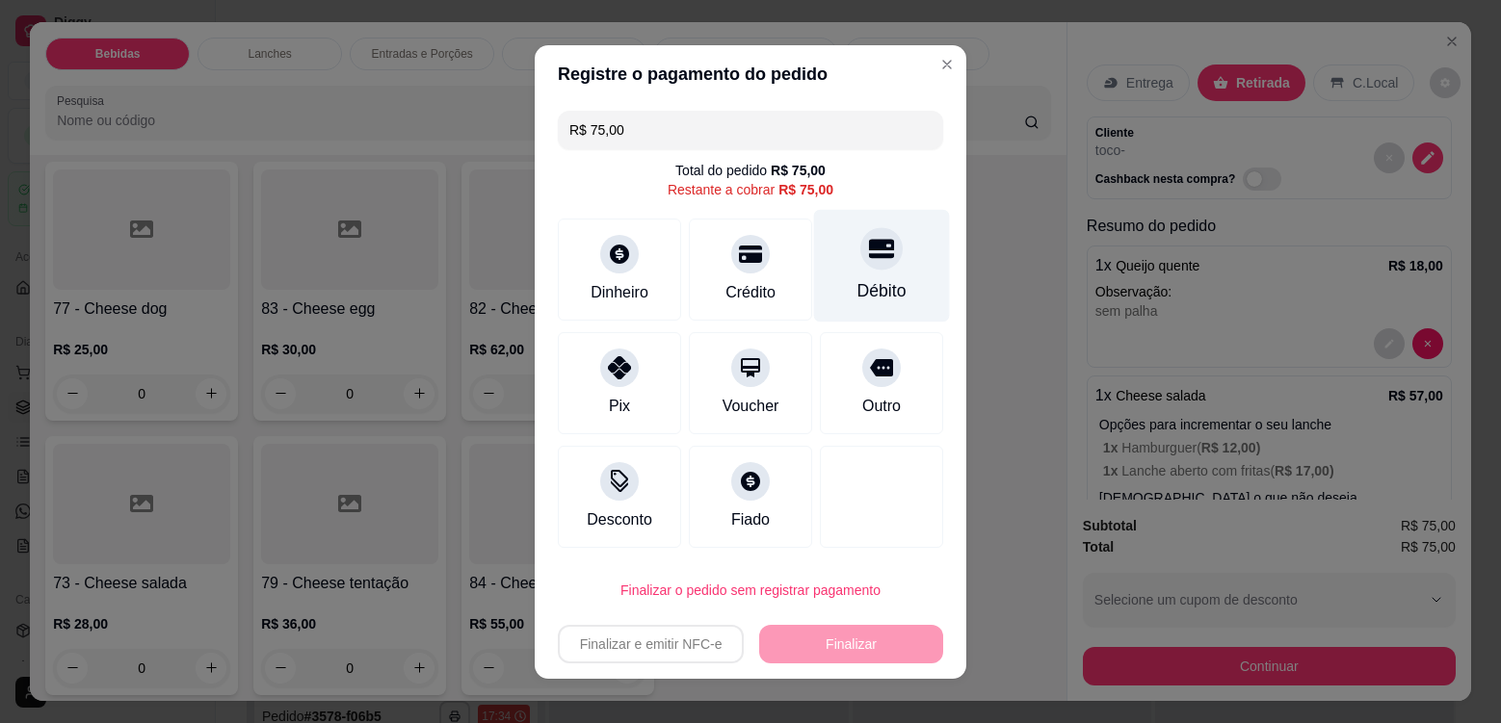
click at [865, 276] on div "Débito" at bounding box center [882, 265] width 136 height 113
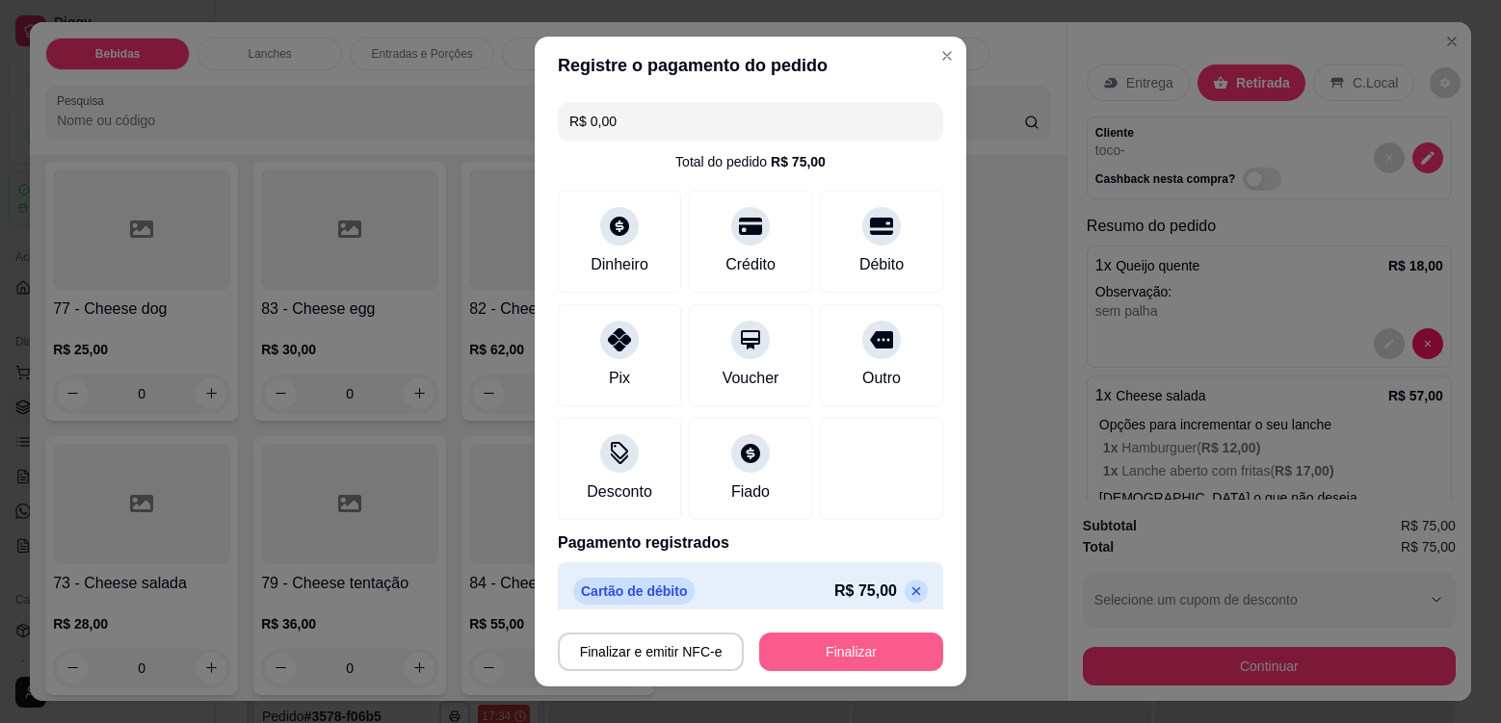
click at [833, 656] on button "Finalizar" at bounding box center [851, 652] width 184 height 39
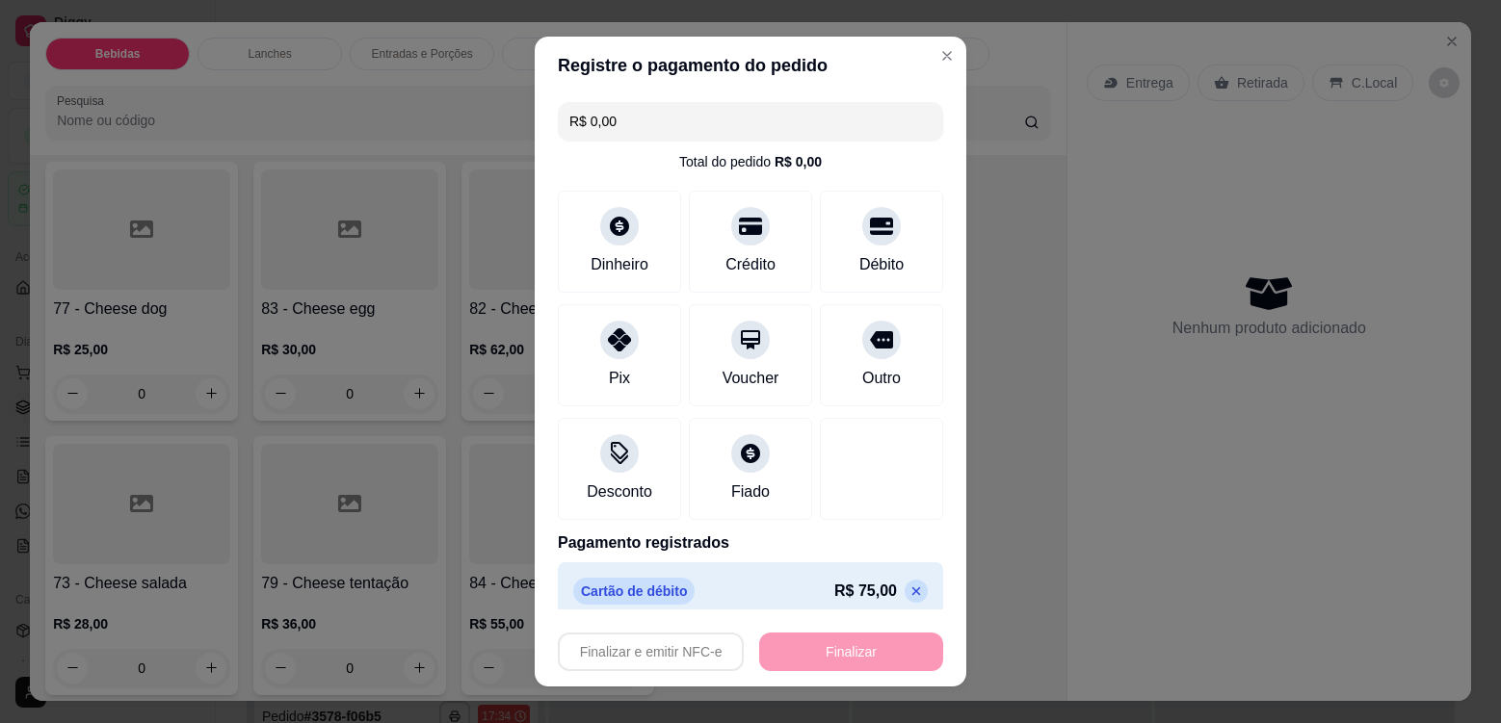
type input "-R$ 75,00"
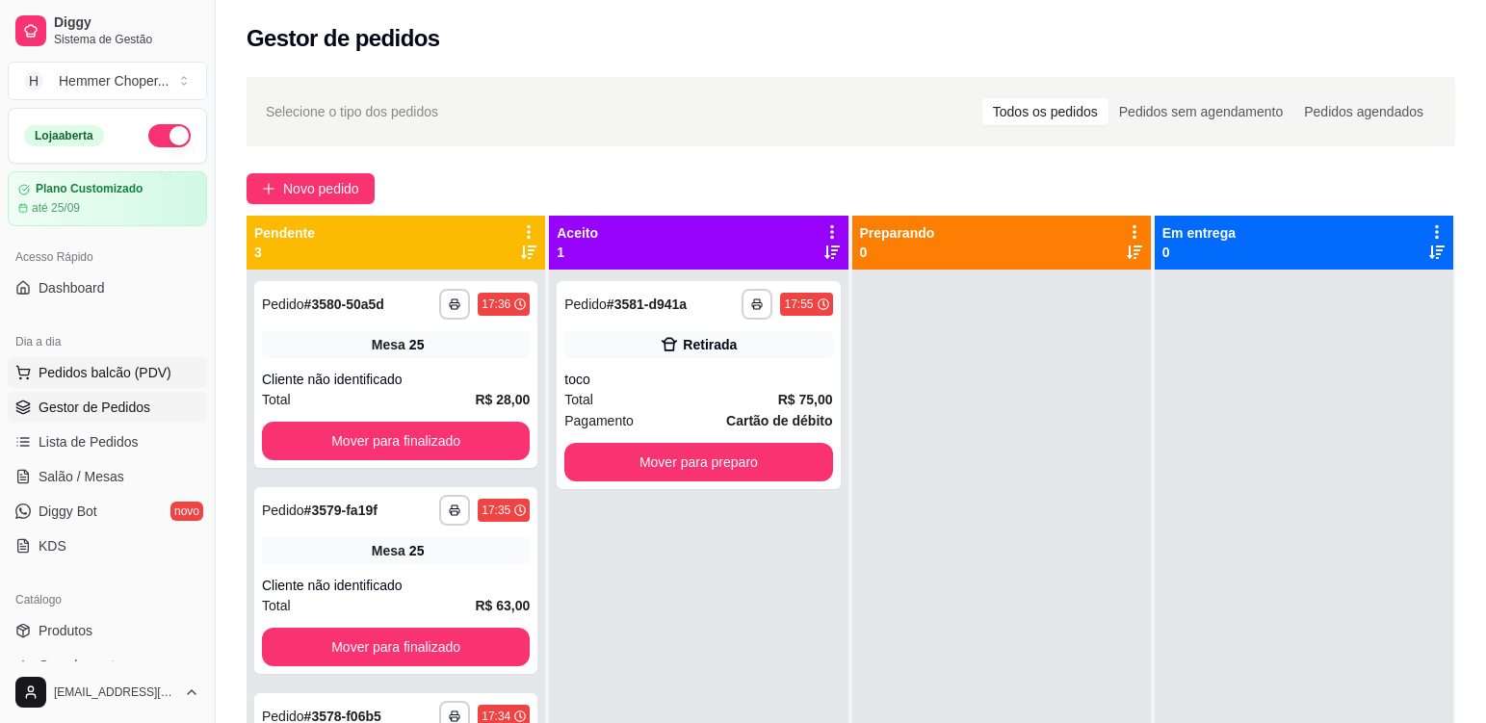
click at [93, 373] on span "Pedidos balcão (PDV)" at bounding box center [105, 372] width 133 height 19
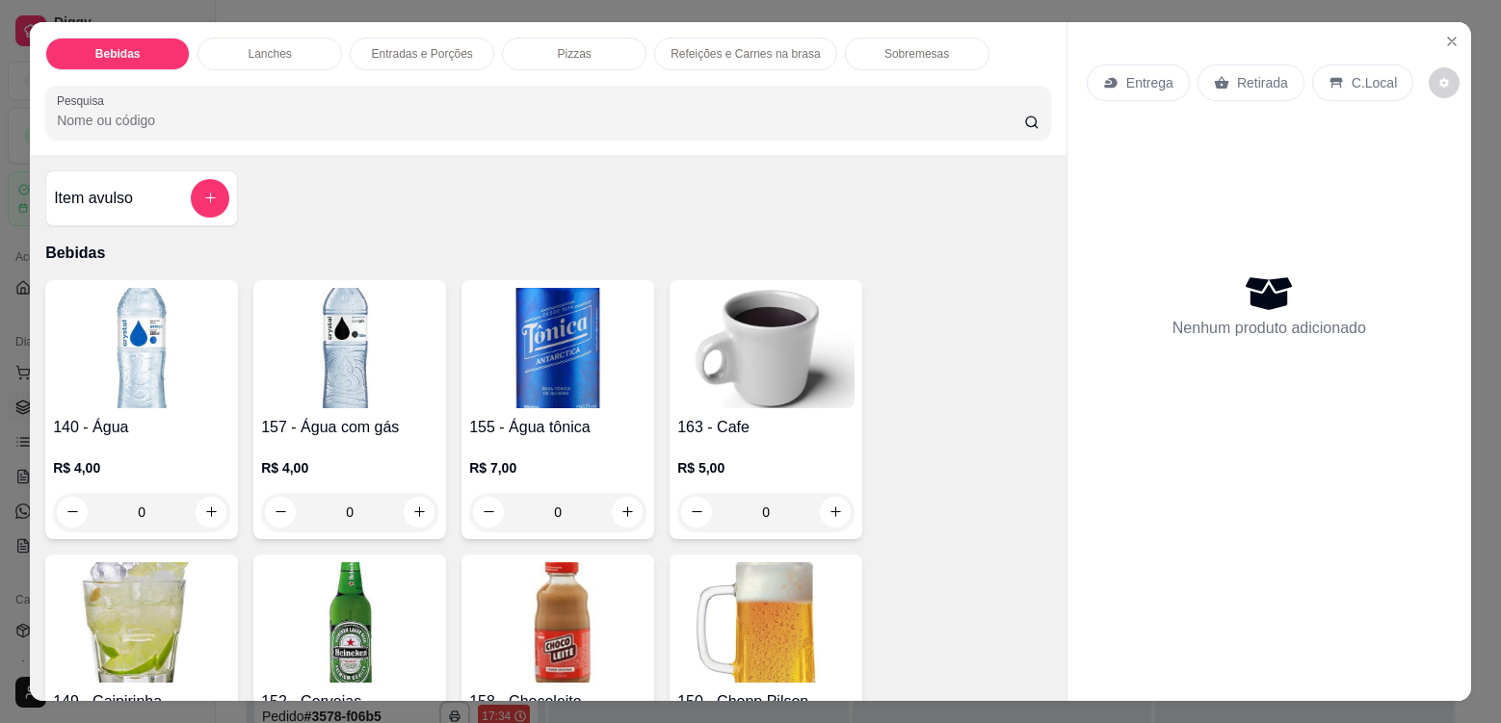
click at [1148, 83] on p "Entrega" at bounding box center [1149, 82] width 47 height 19
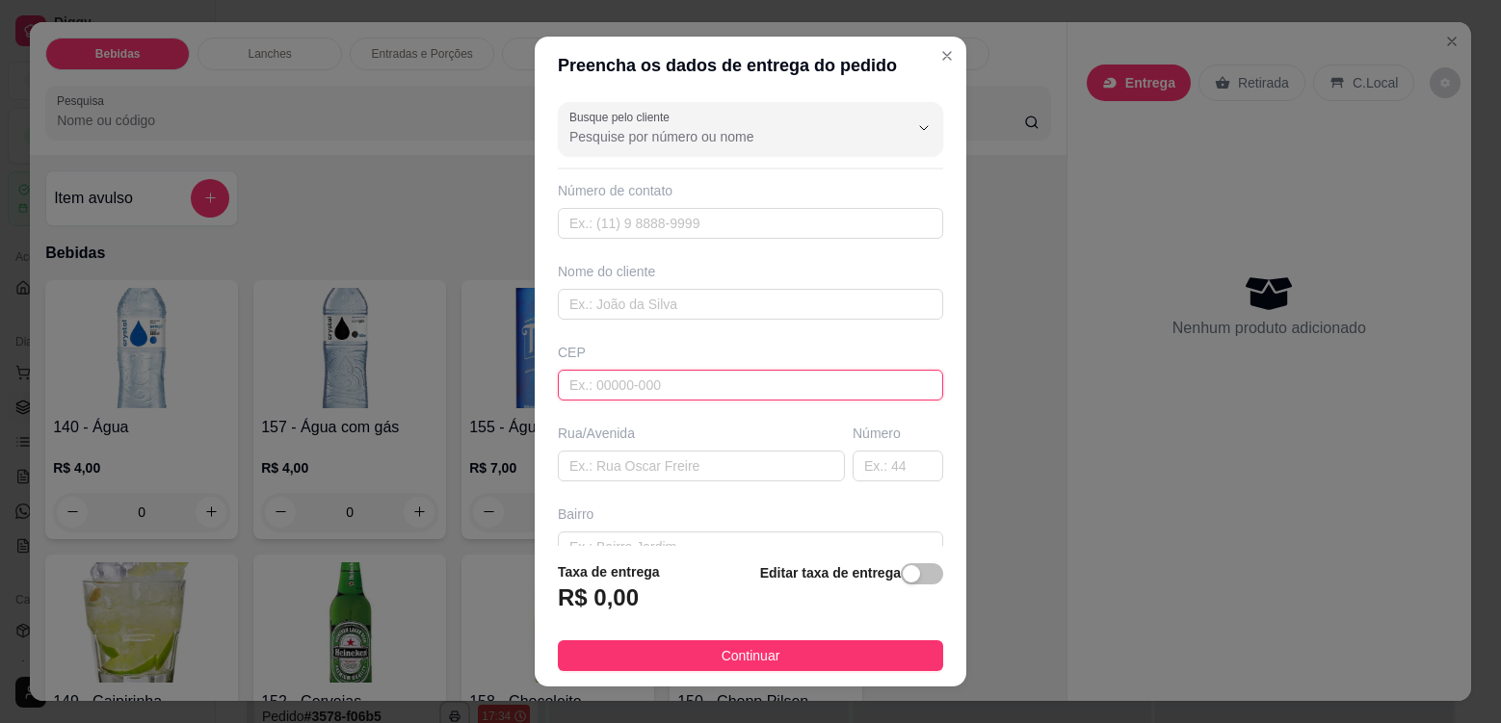
click at [648, 390] on input "text" at bounding box center [750, 385] width 385 height 31
type input "89072200"
type input "Rua [PERSON_NAME]"
type input "[GEOGRAPHIC_DATA]"
type input "Blumenau"
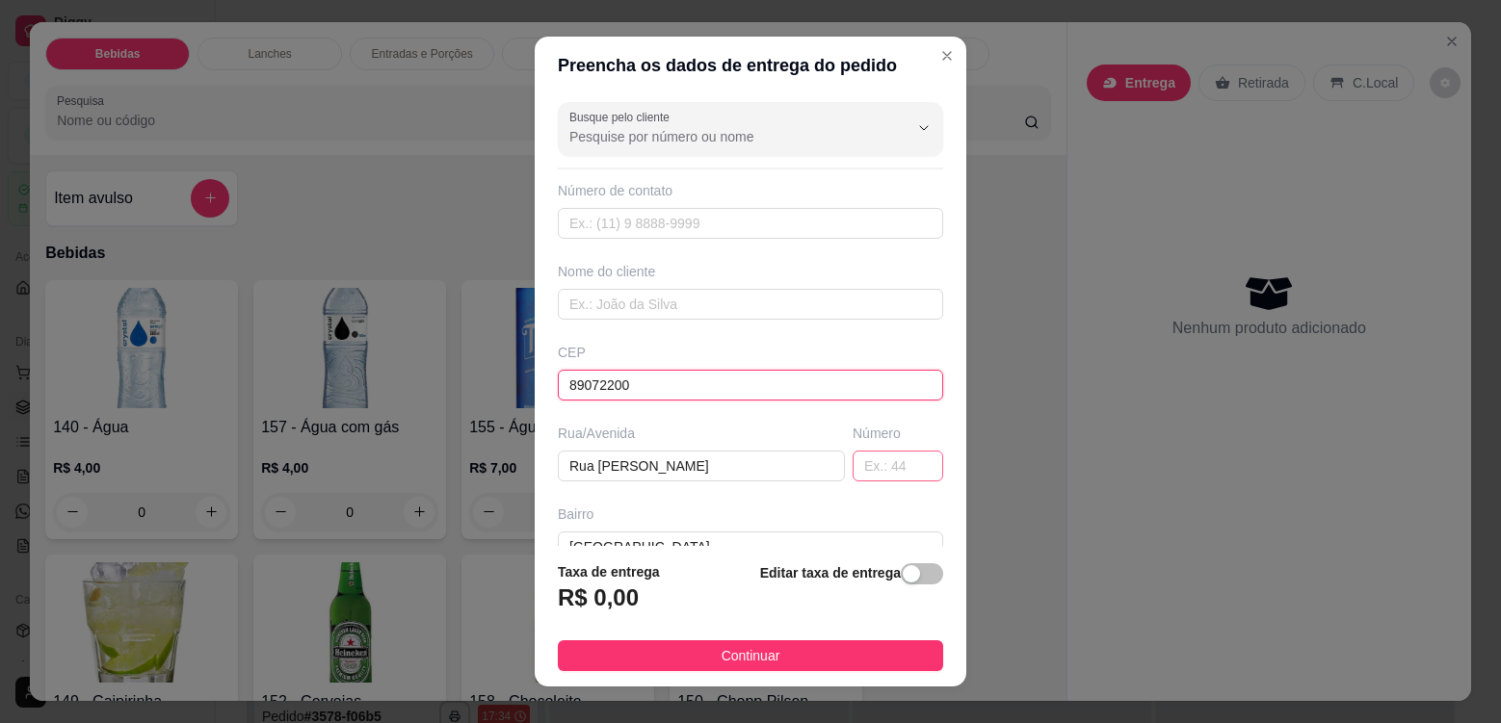
type input "89072200"
click at [862, 474] on input "text" at bounding box center [898, 466] width 91 height 31
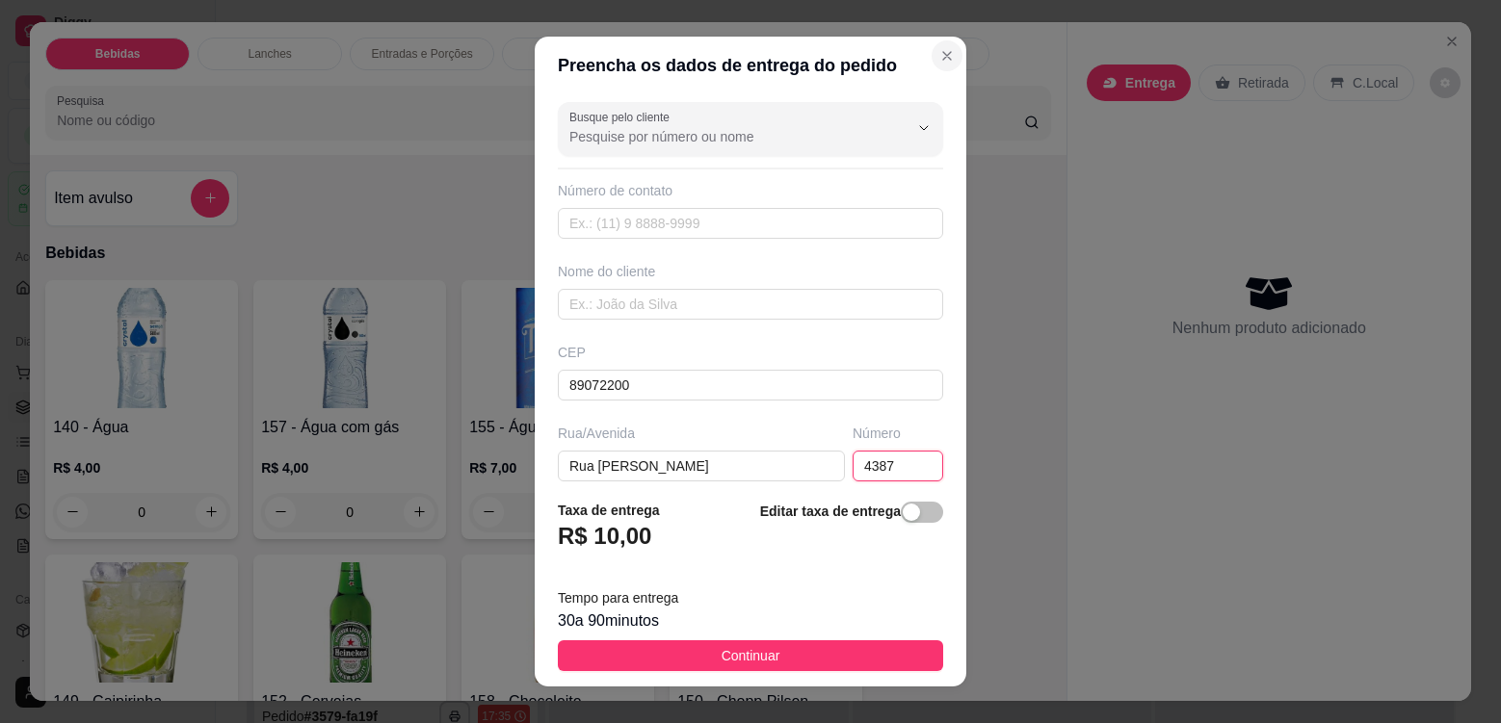
type input "4387"
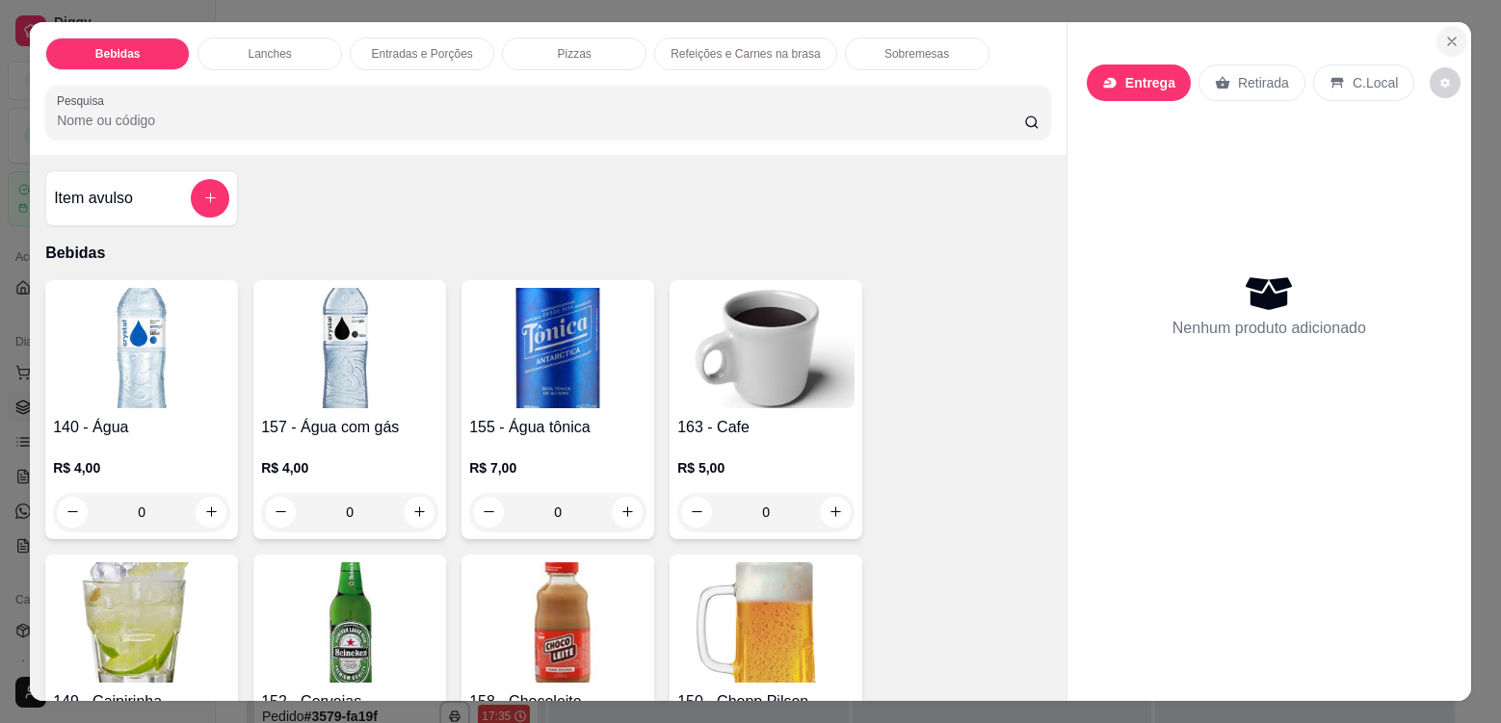
click at [1445, 37] on icon "Close" at bounding box center [1451, 41] width 15 height 15
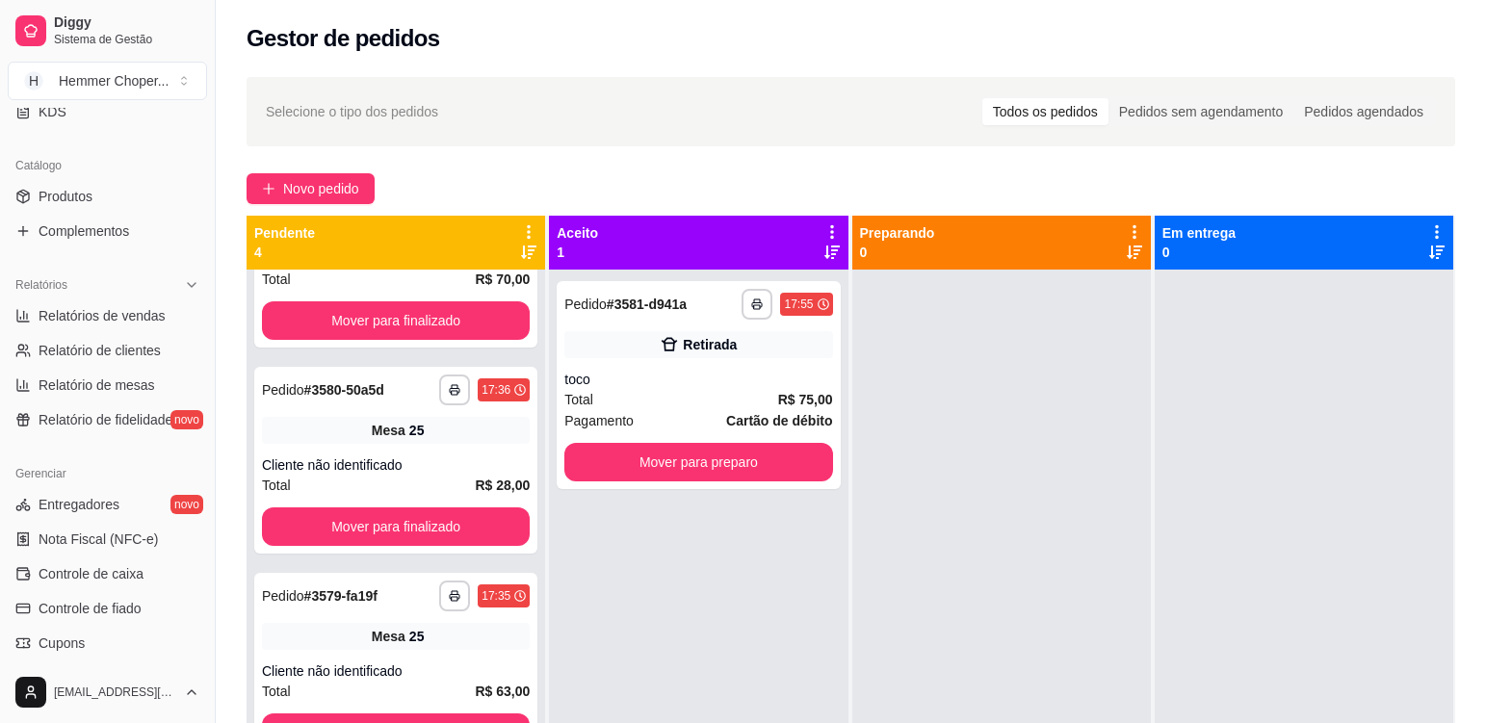
scroll to position [482, 0]
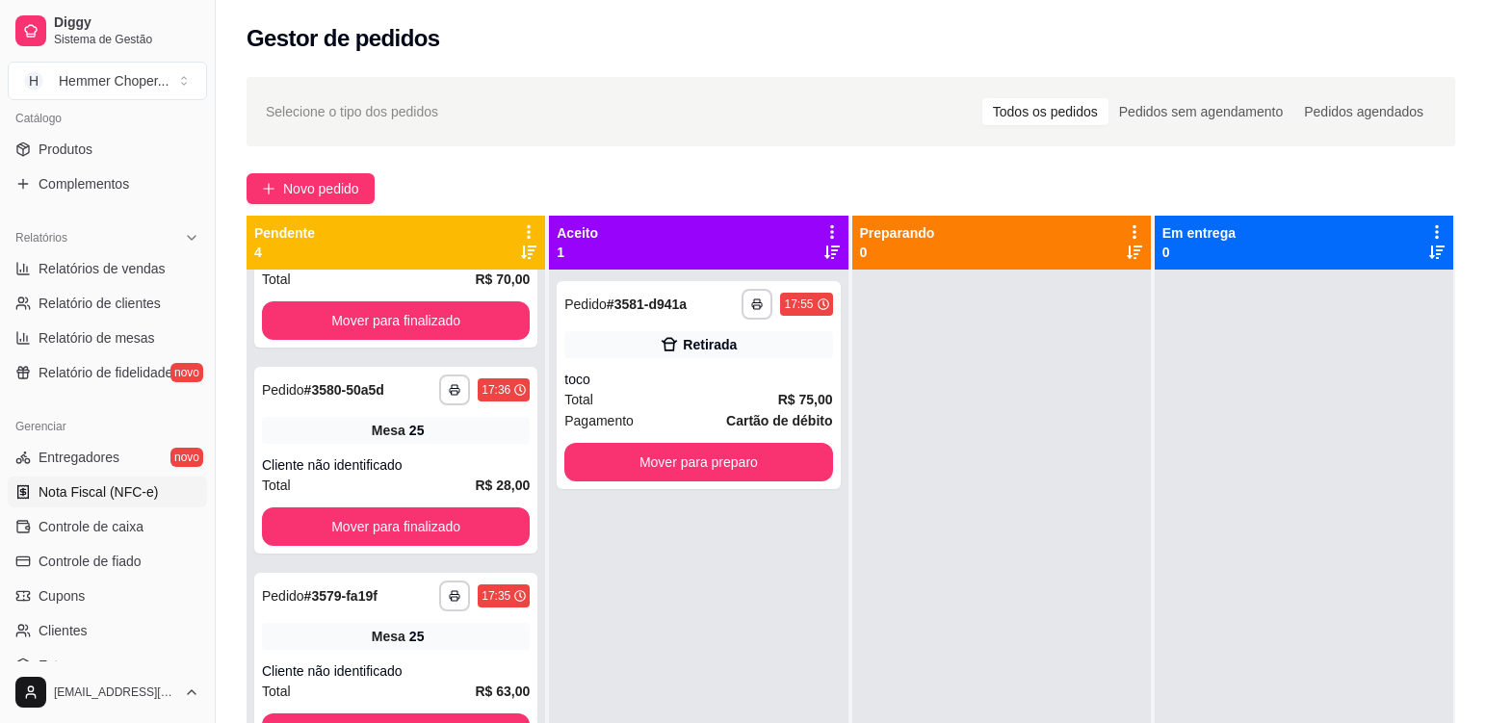
click at [88, 486] on span "Nota Fiscal (NFC-e)" at bounding box center [98, 492] width 119 height 19
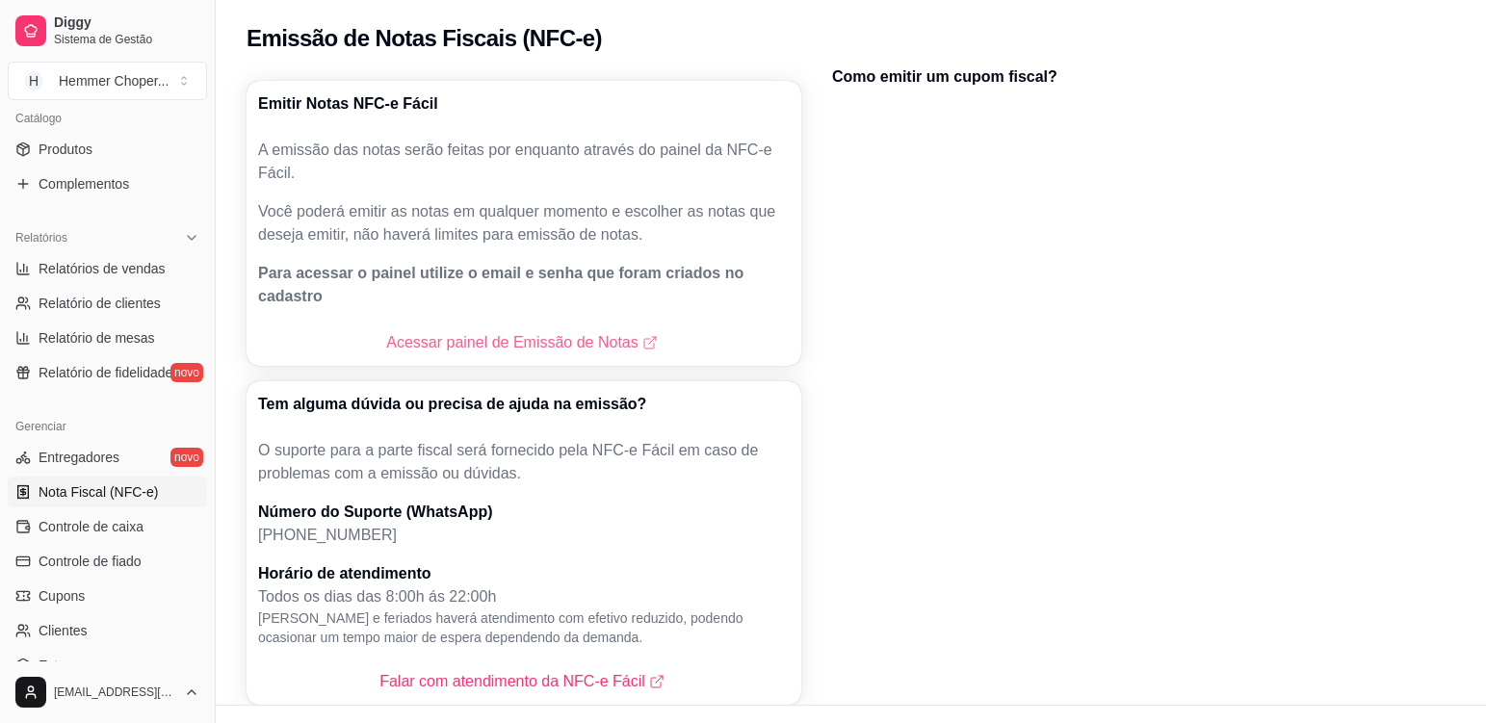
click at [426, 331] on link "Acessar painel de Emissão de Notas" at bounding box center [523, 342] width 275 height 23
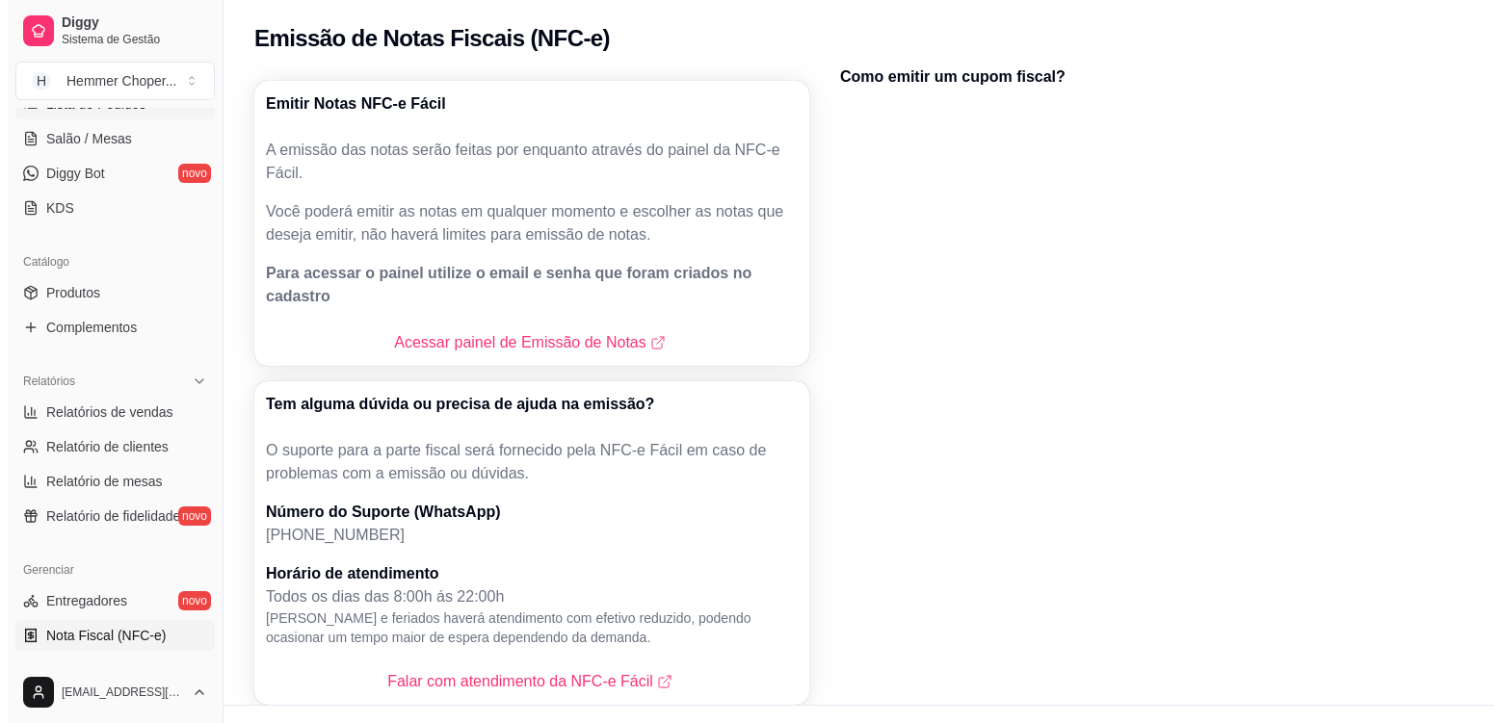
scroll to position [193, 0]
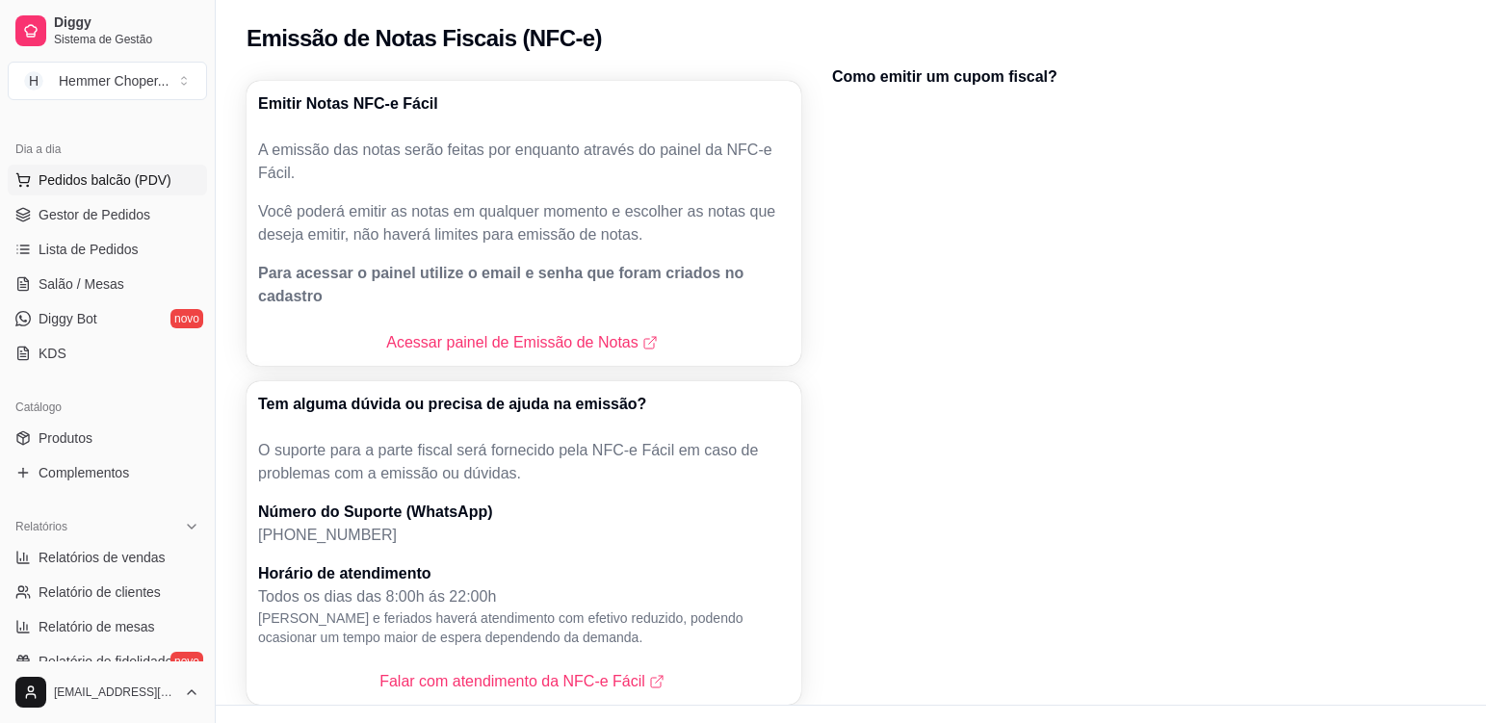
click at [128, 180] on span "Pedidos balcão (PDV)" at bounding box center [105, 180] width 133 height 19
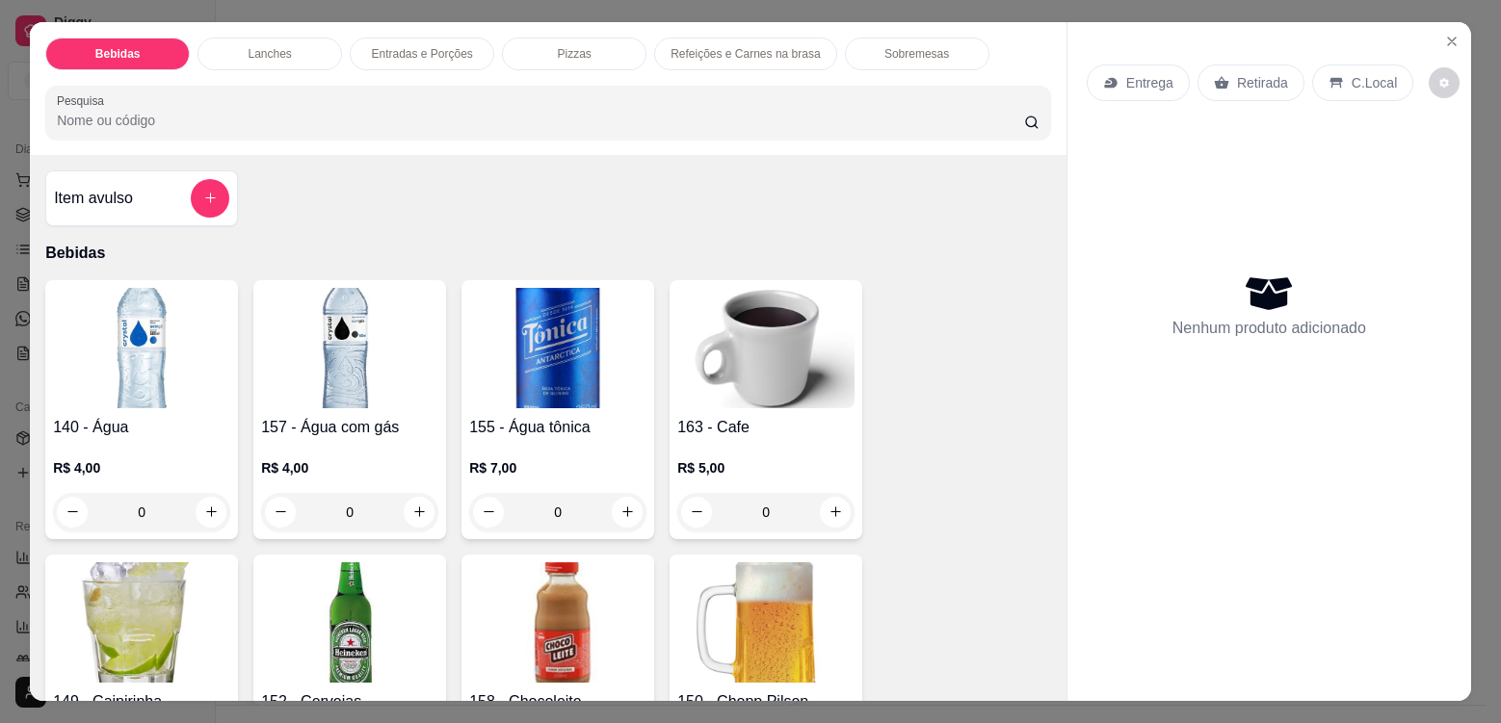
click at [1138, 84] on p "Entrega" at bounding box center [1149, 82] width 47 height 19
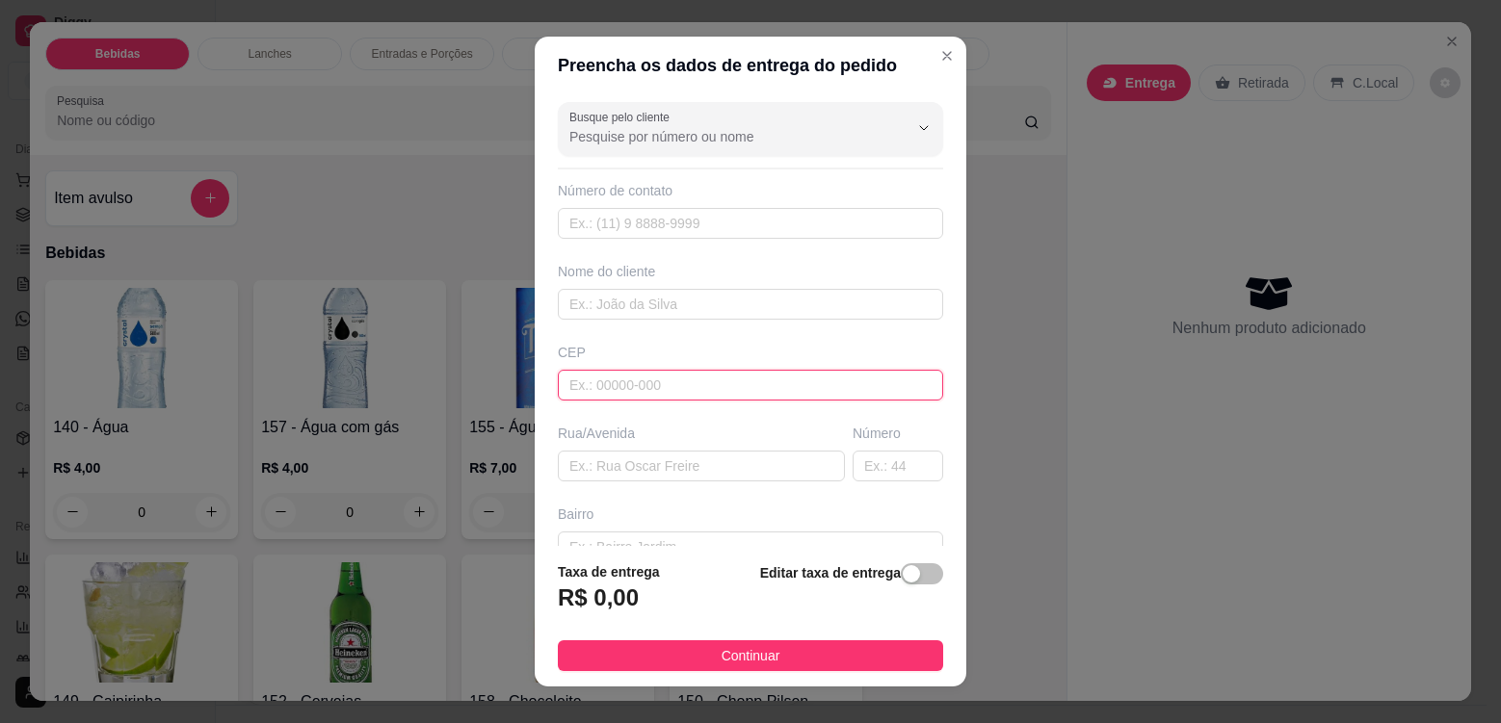
click at [588, 385] on input "text" at bounding box center [750, 385] width 385 height 31
type input "89072200"
type input "Rua [PERSON_NAME]"
type input "[GEOGRAPHIC_DATA]"
type input "Blumenau"
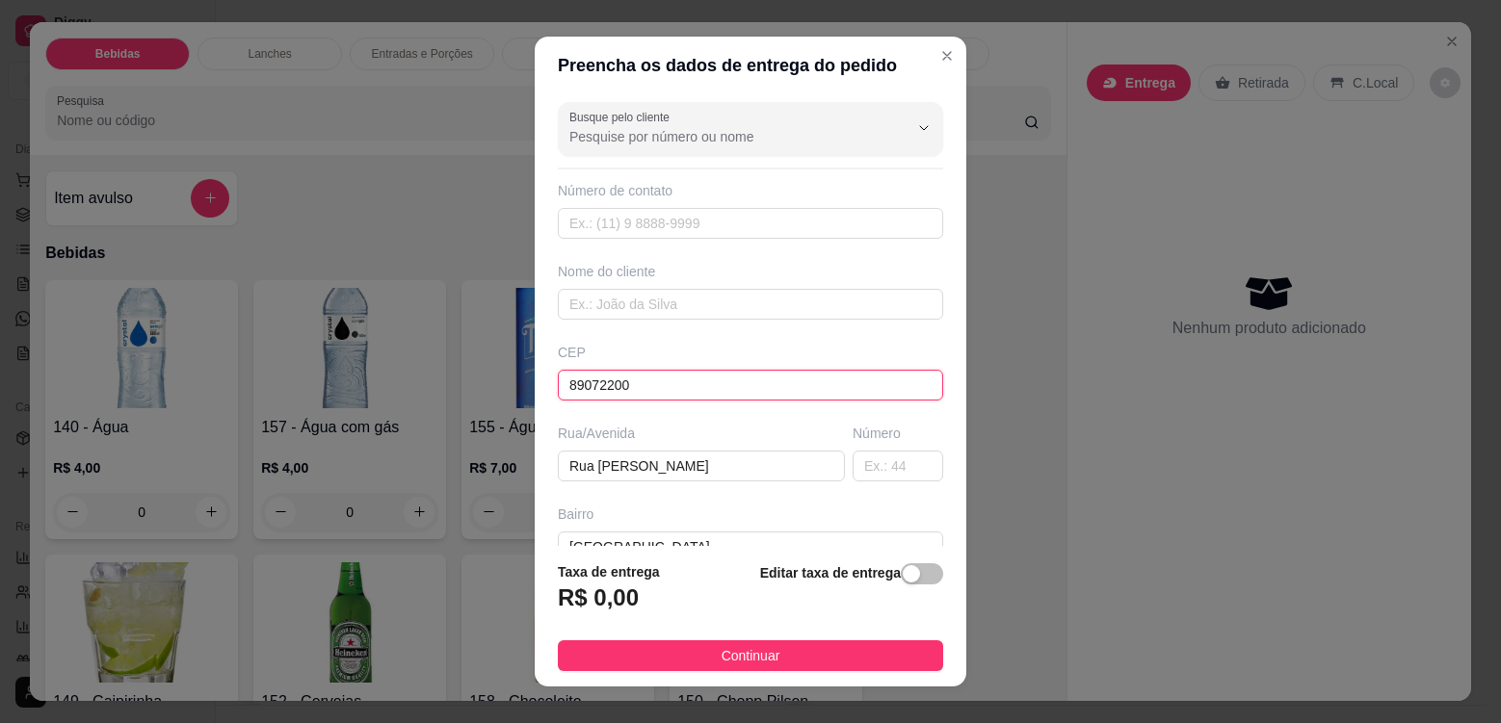
type input "89072200"
click at [853, 462] on input "text" at bounding box center [898, 466] width 91 height 31
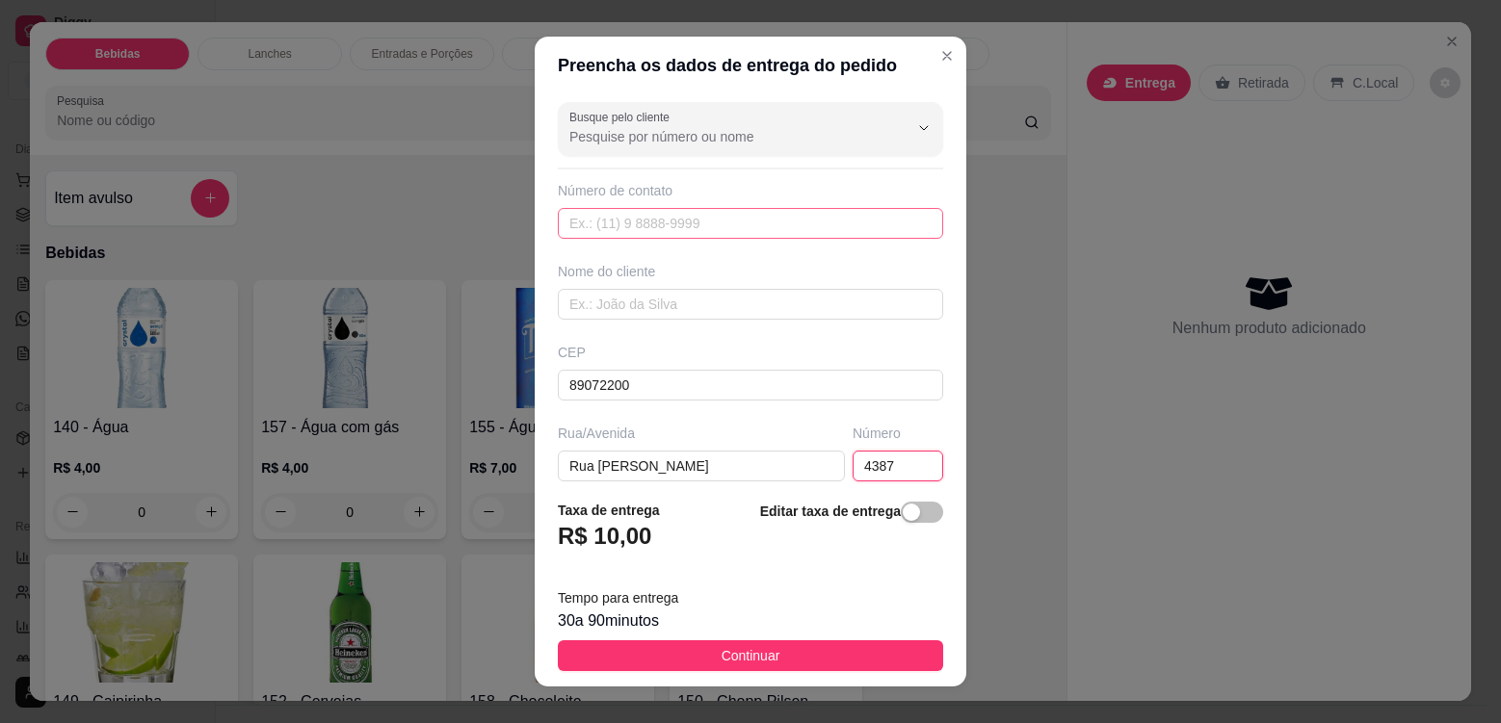
type input "4387"
click at [652, 214] on input "text" at bounding box center [750, 223] width 385 height 31
click at [628, 309] on input "text" at bounding box center [750, 304] width 385 height 31
type input "Adriele"
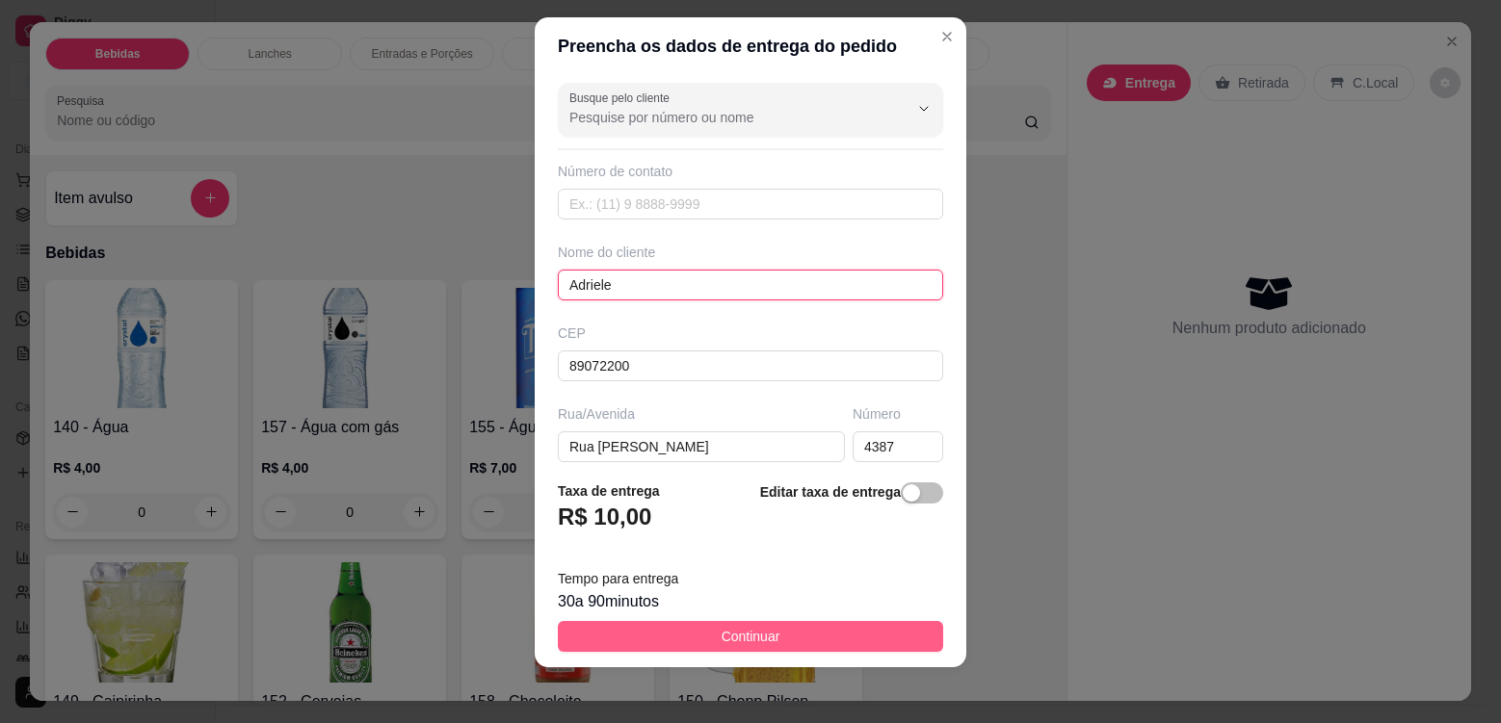
scroll to position [25, 0]
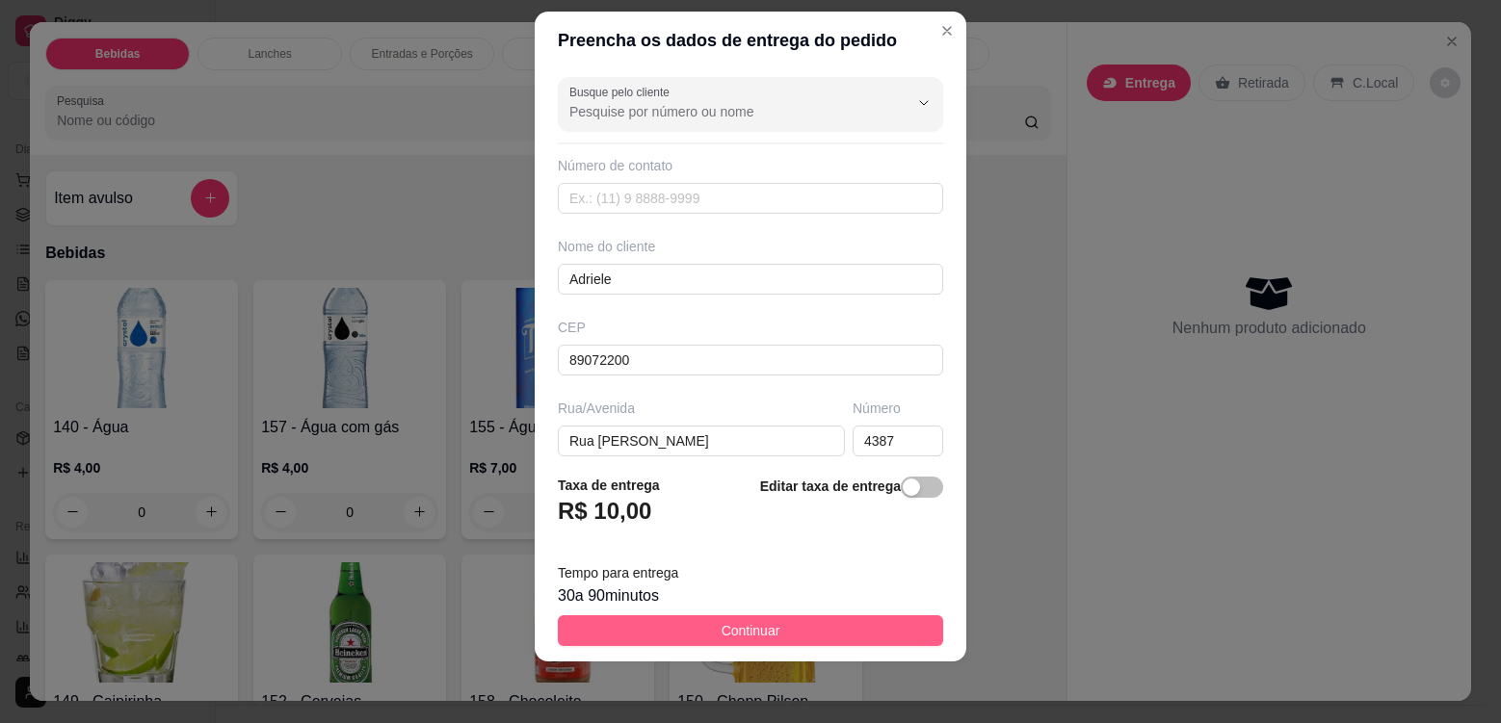
click at [722, 626] on span "Continuar" at bounding box center [751, 630] width 59 height 21
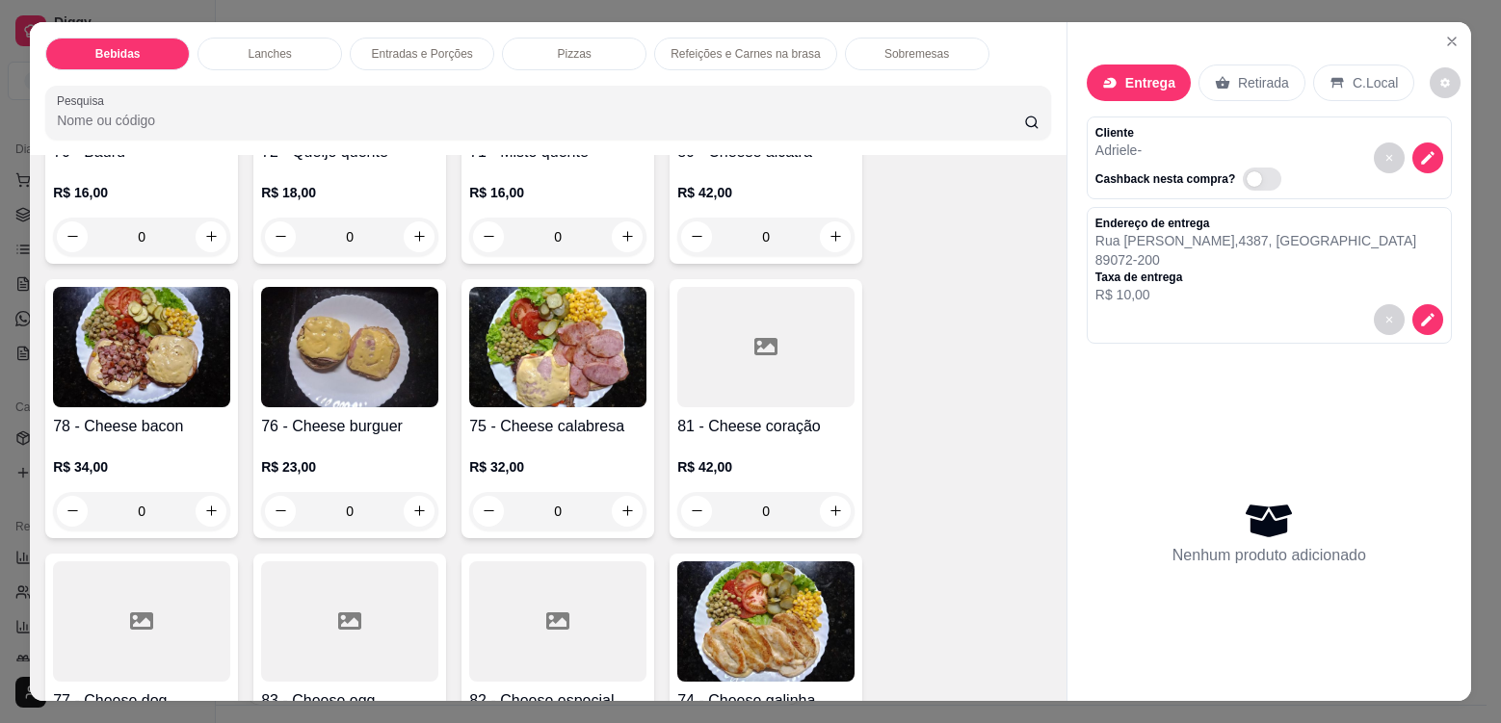
scroll to position [2312, 0]
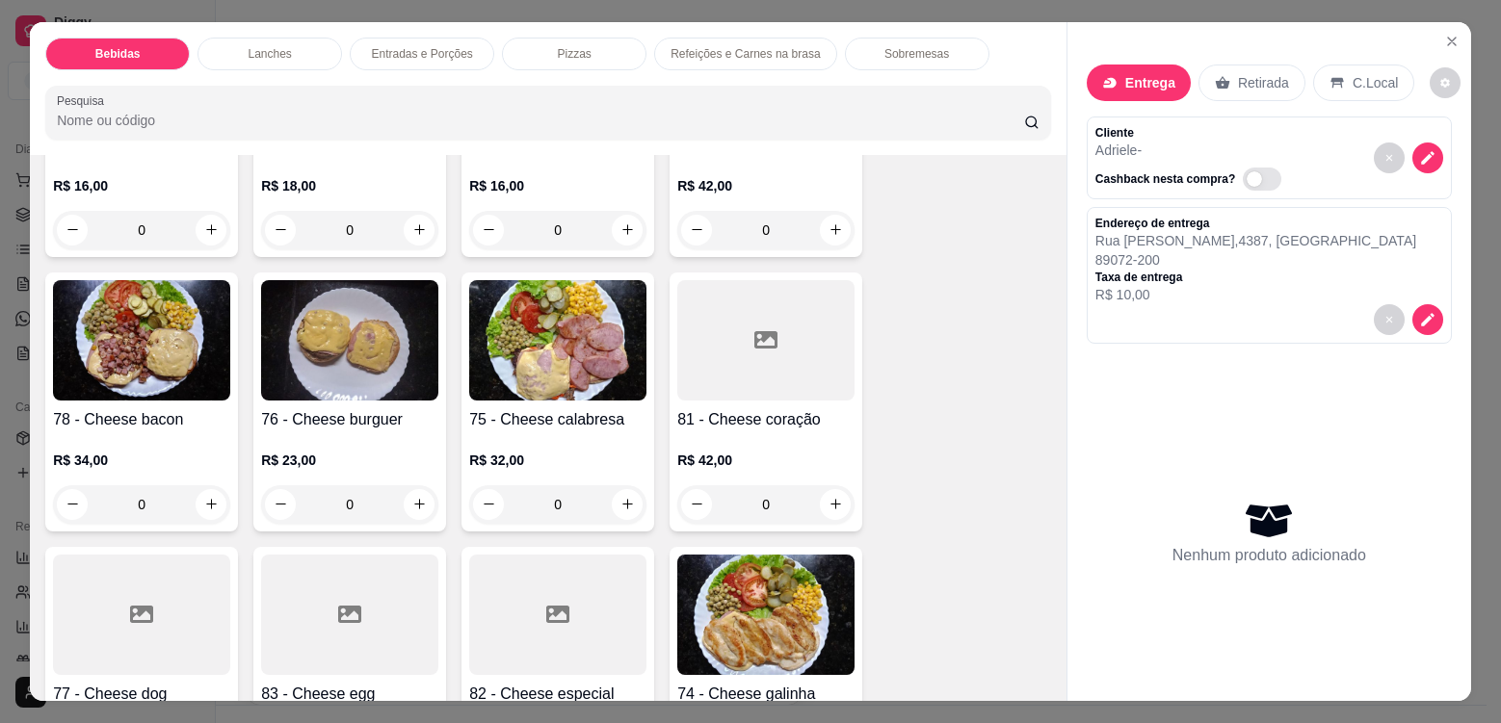
click at [725, 589] on img at bounding box center [765, 615] width 177 height 120
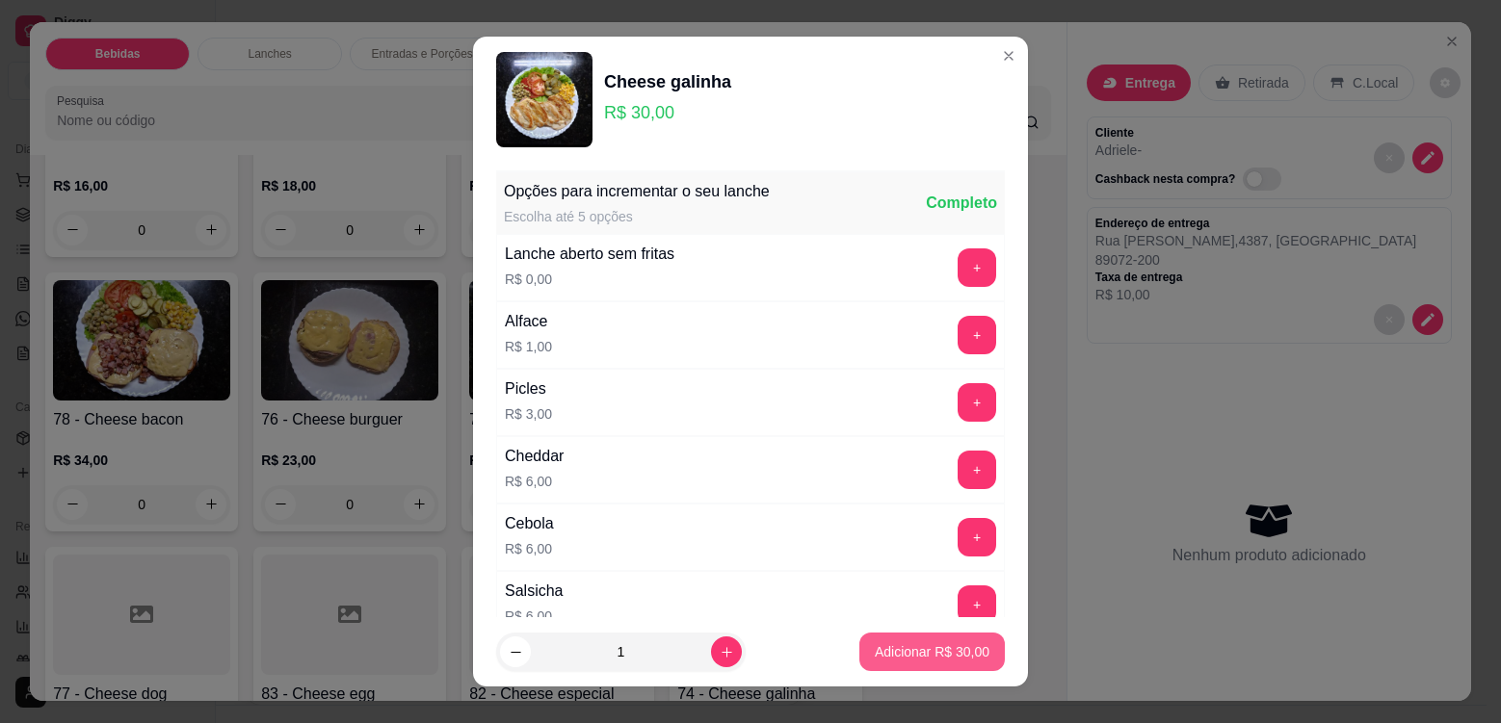
click at [889, 650] on p "Adicionar R$ 30,00" at bounding box center [932, 652] width 115 height 19
type input "1"
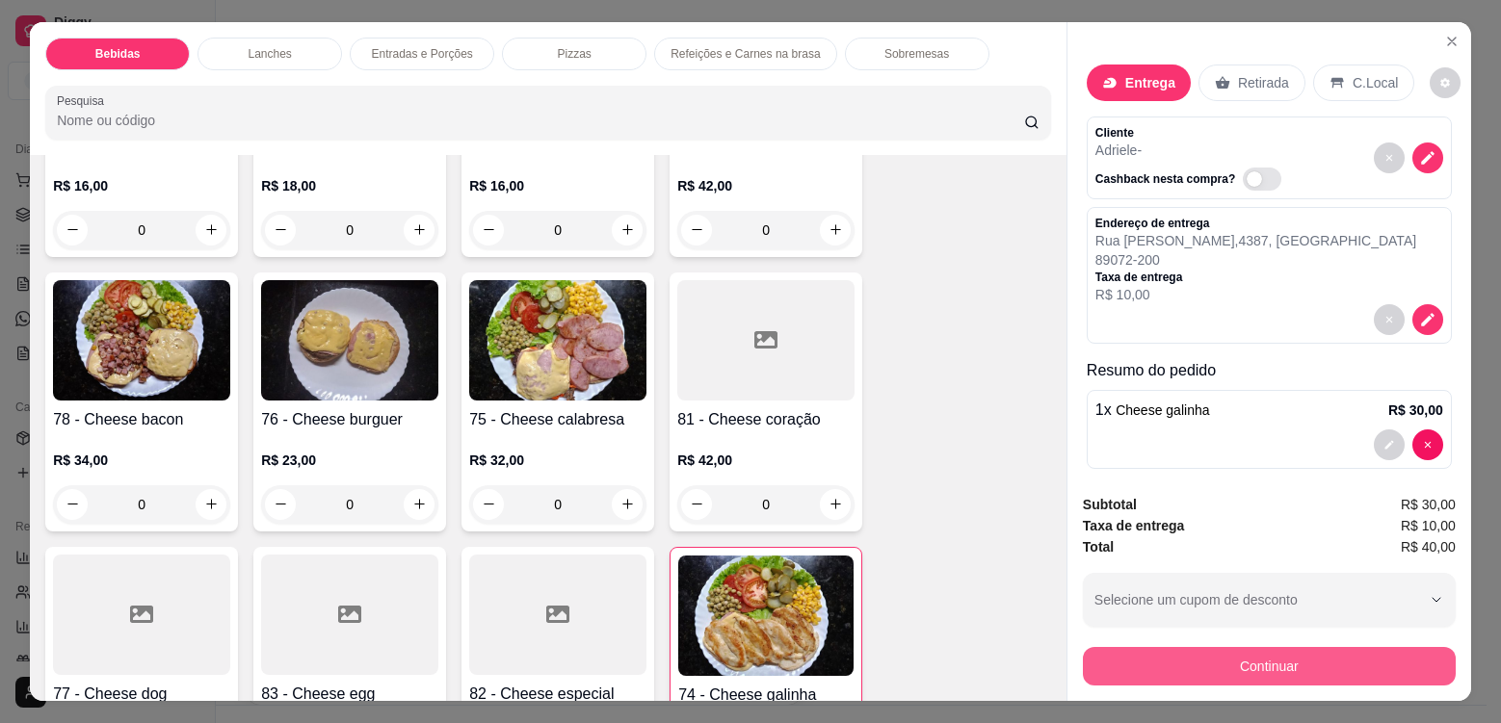
click at [1157, 667] on button "Continuar" at bounding box center [1269, 666] width 373 height 39
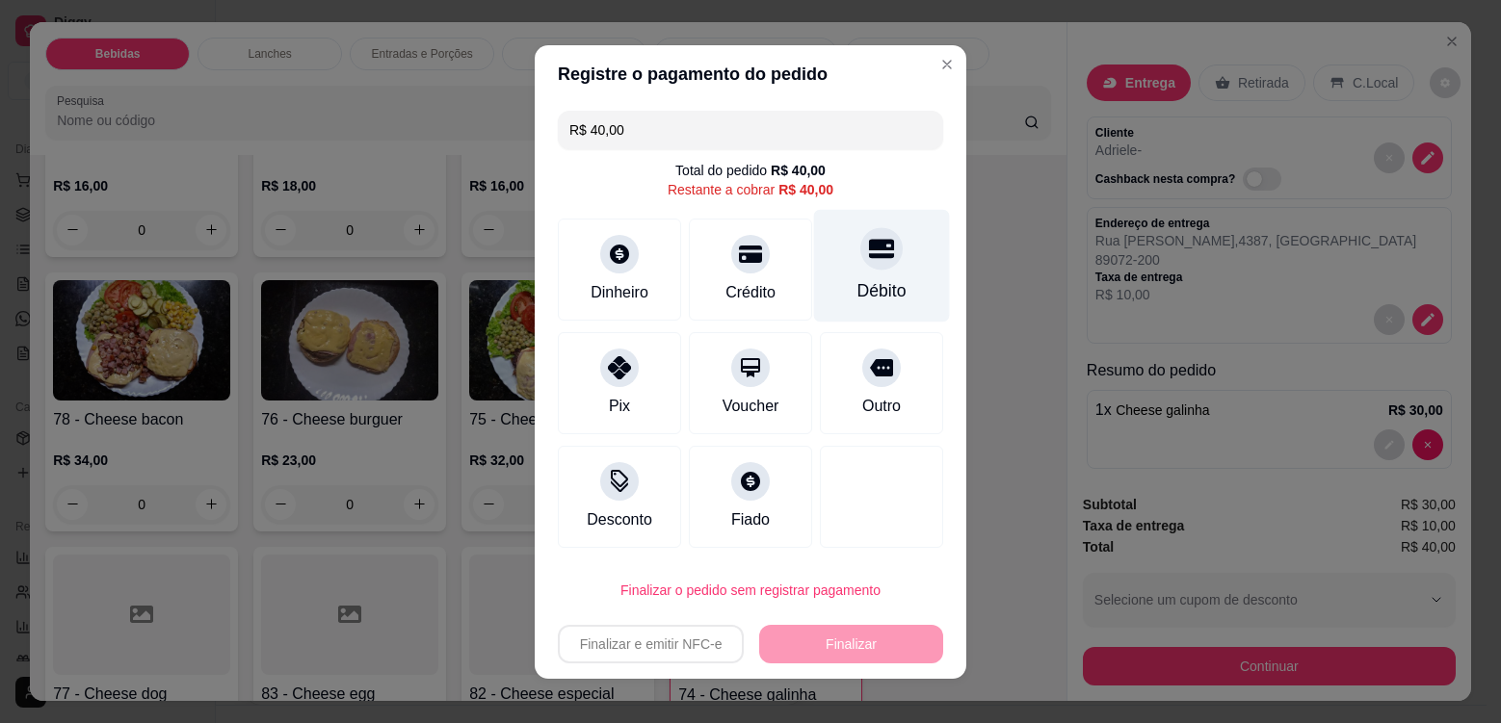
click at [866, 269] on div at bounding box center [881, 248] width 42 height 42
type input "R$ 0,00"
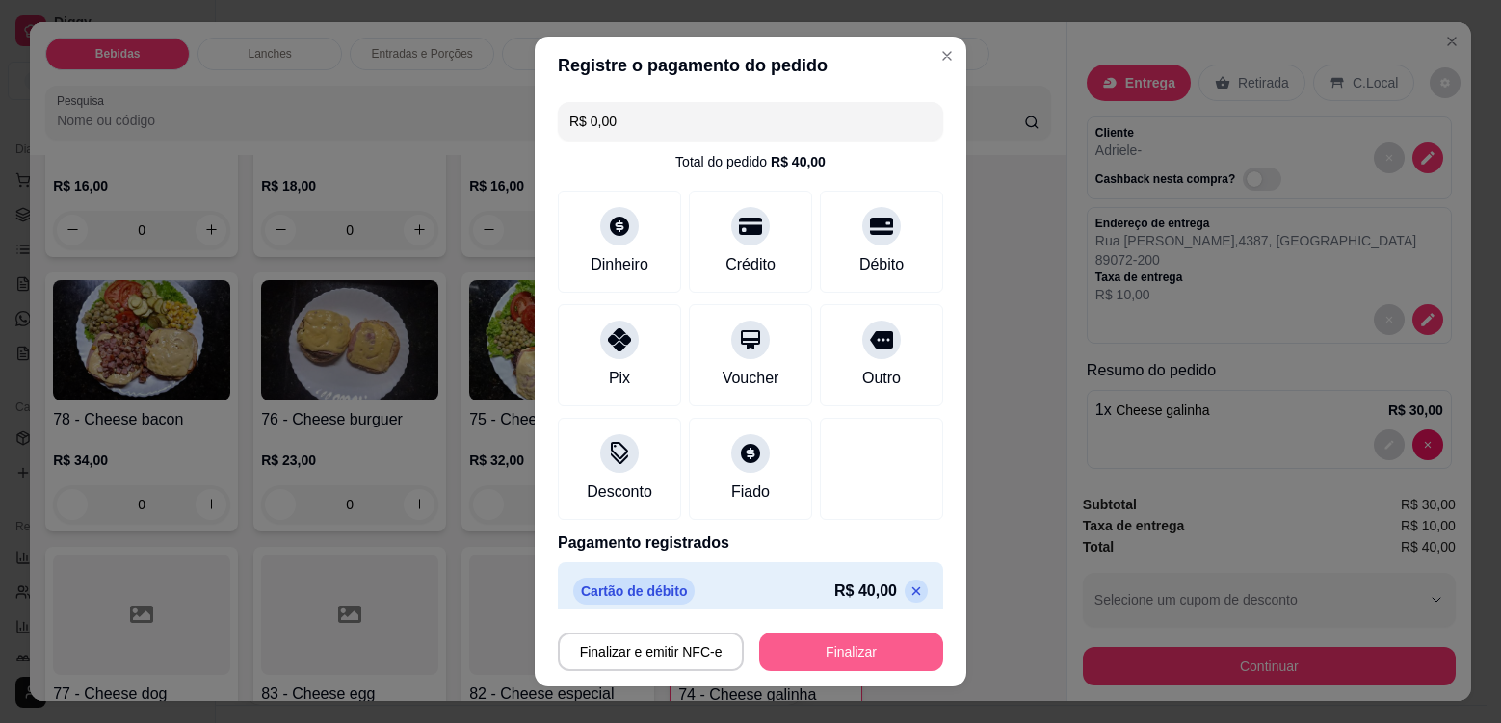
click at [820, 659] on button "Finalizar" at bounding box center [851, 652] width 184 height 39
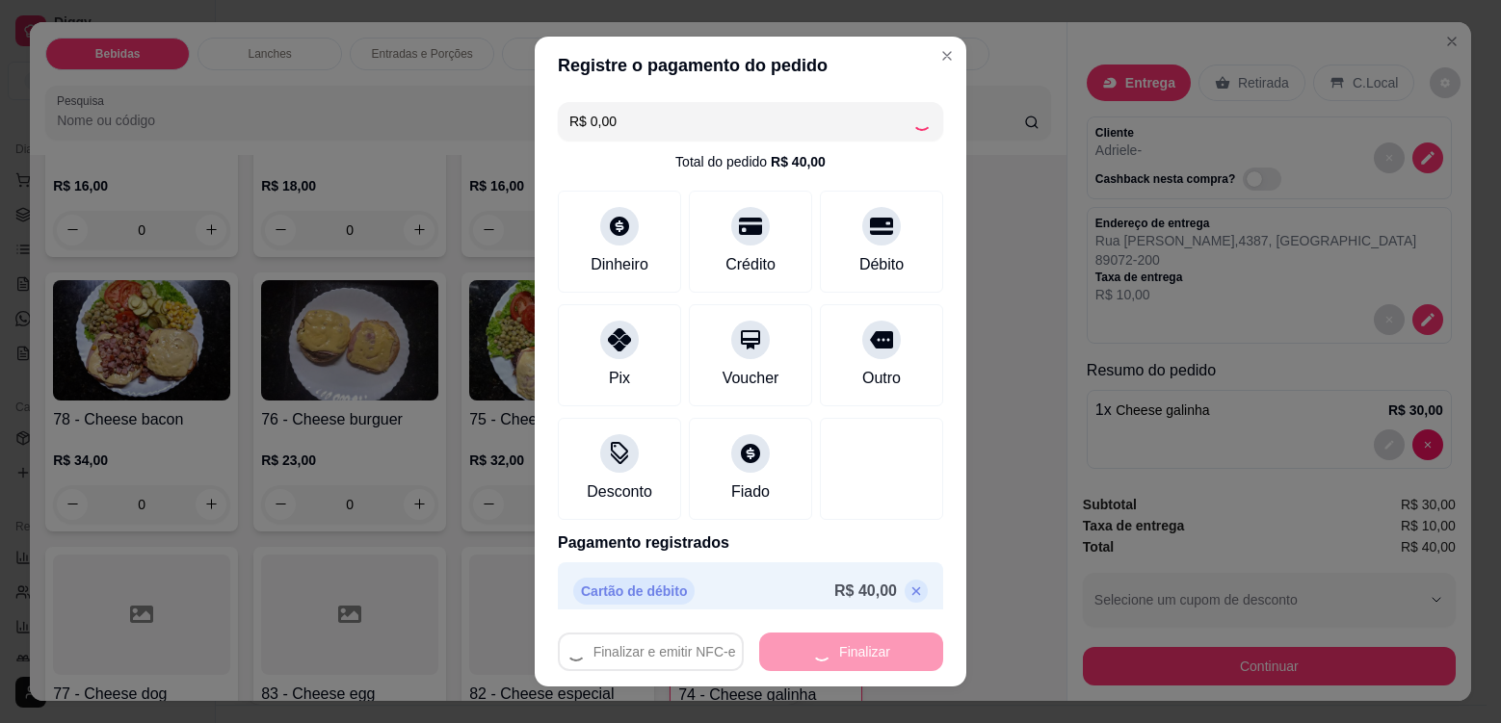
type input "0"
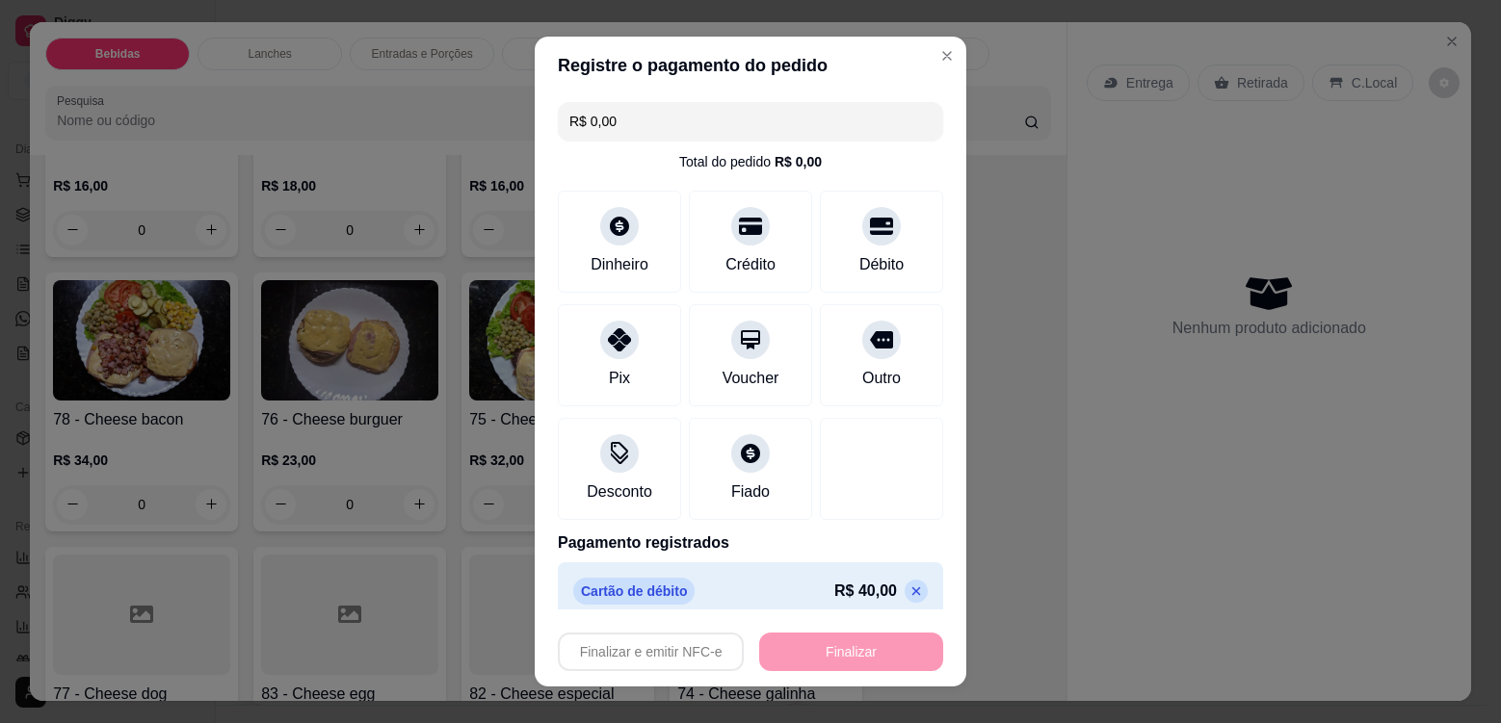
type input "-R$ 40,00"
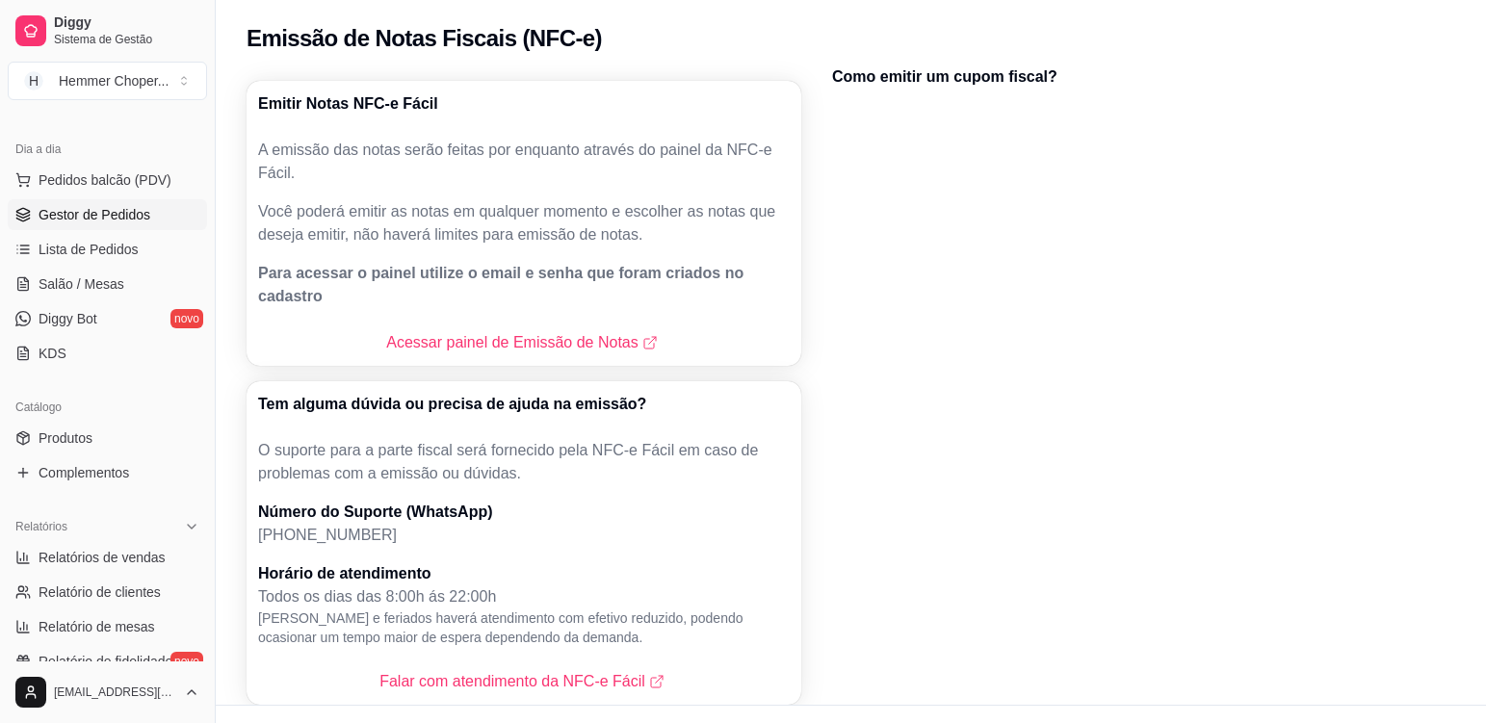
click at [101, 207] on span "Gestor de Pedidos" at bounding box center [95, 214] width 112 height 19
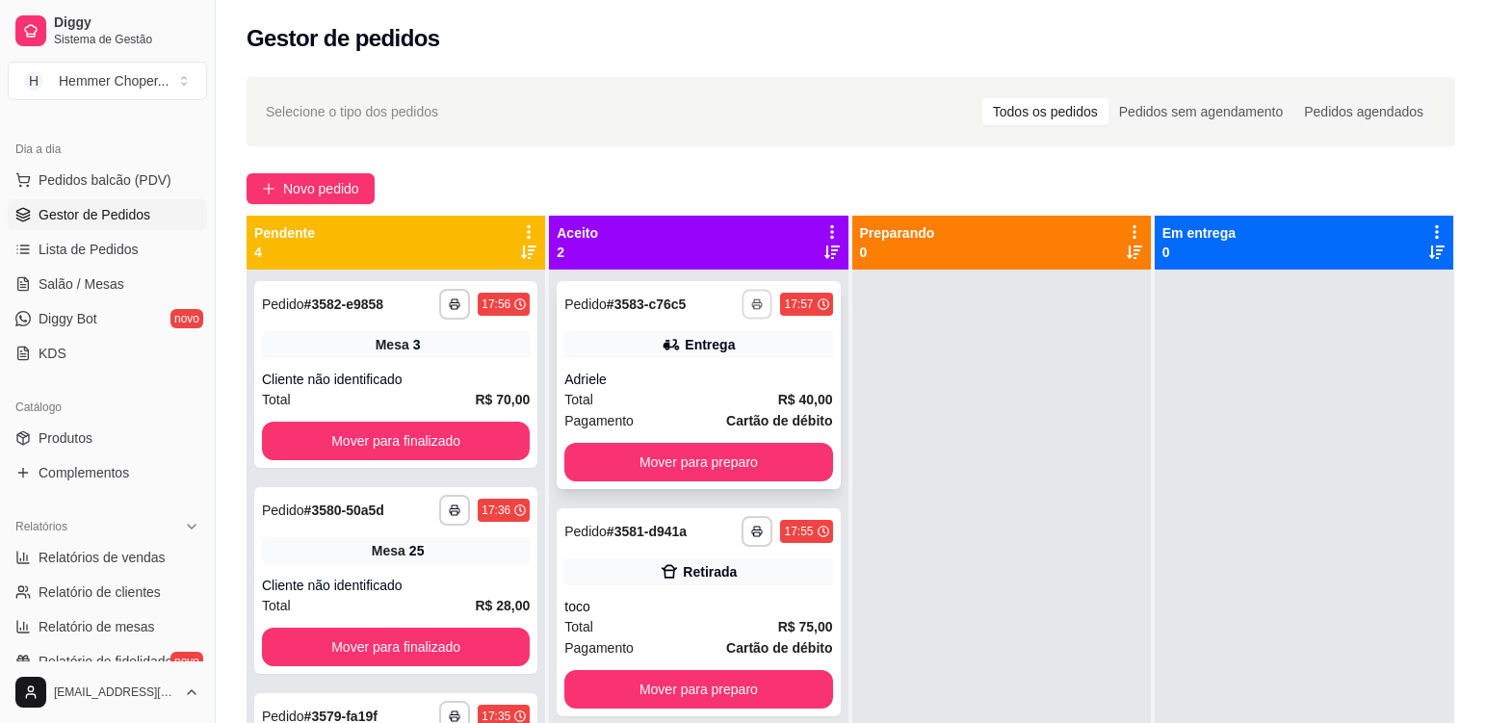
click at [753, 301] on icon "button" at bounding box center [758, 305] width 12 height 12
click at [696, 412] on button "Cozinha" at bounding box center [700, 410] width 140 height 31
click at [656, 394] on div "Total R$ 40,00" at bounding box center [698, 399] width 268 height 21
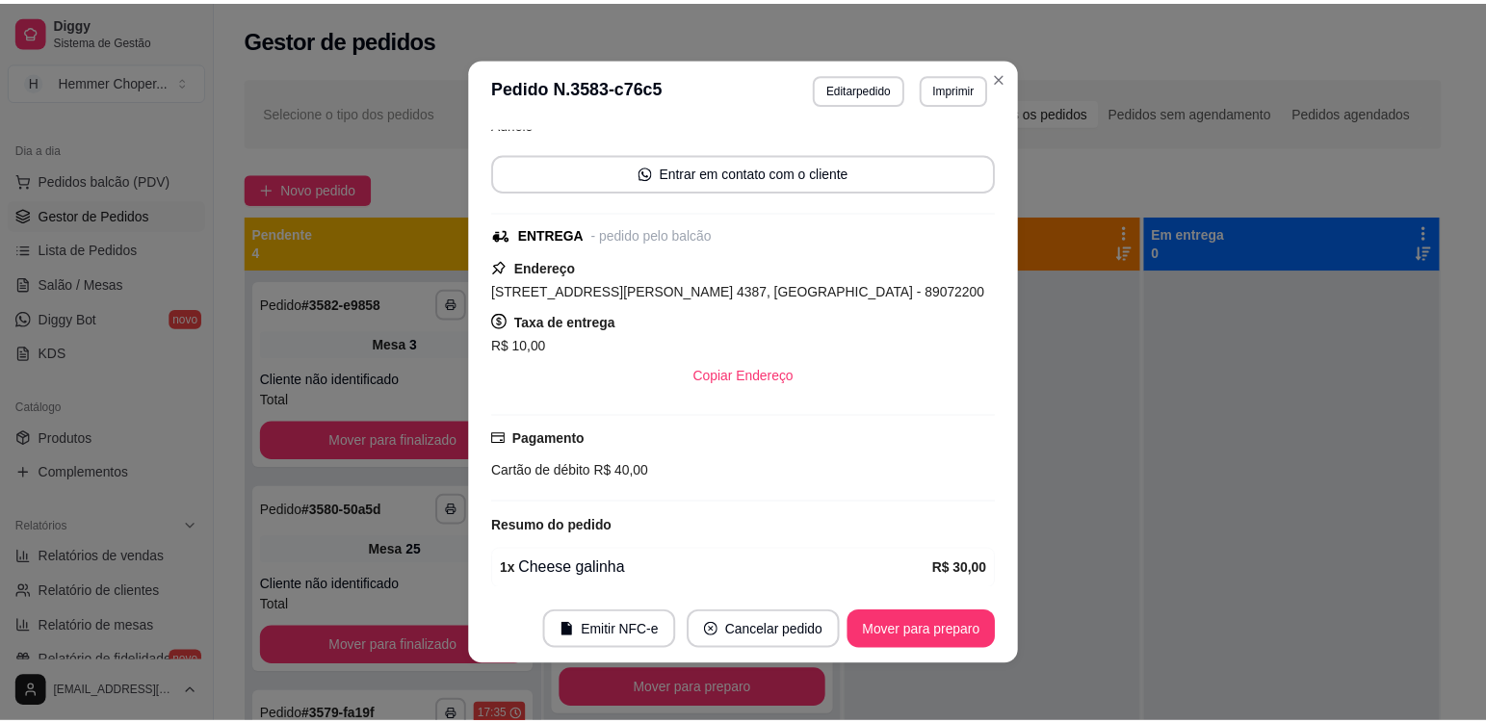
scroll to position [324, 0]
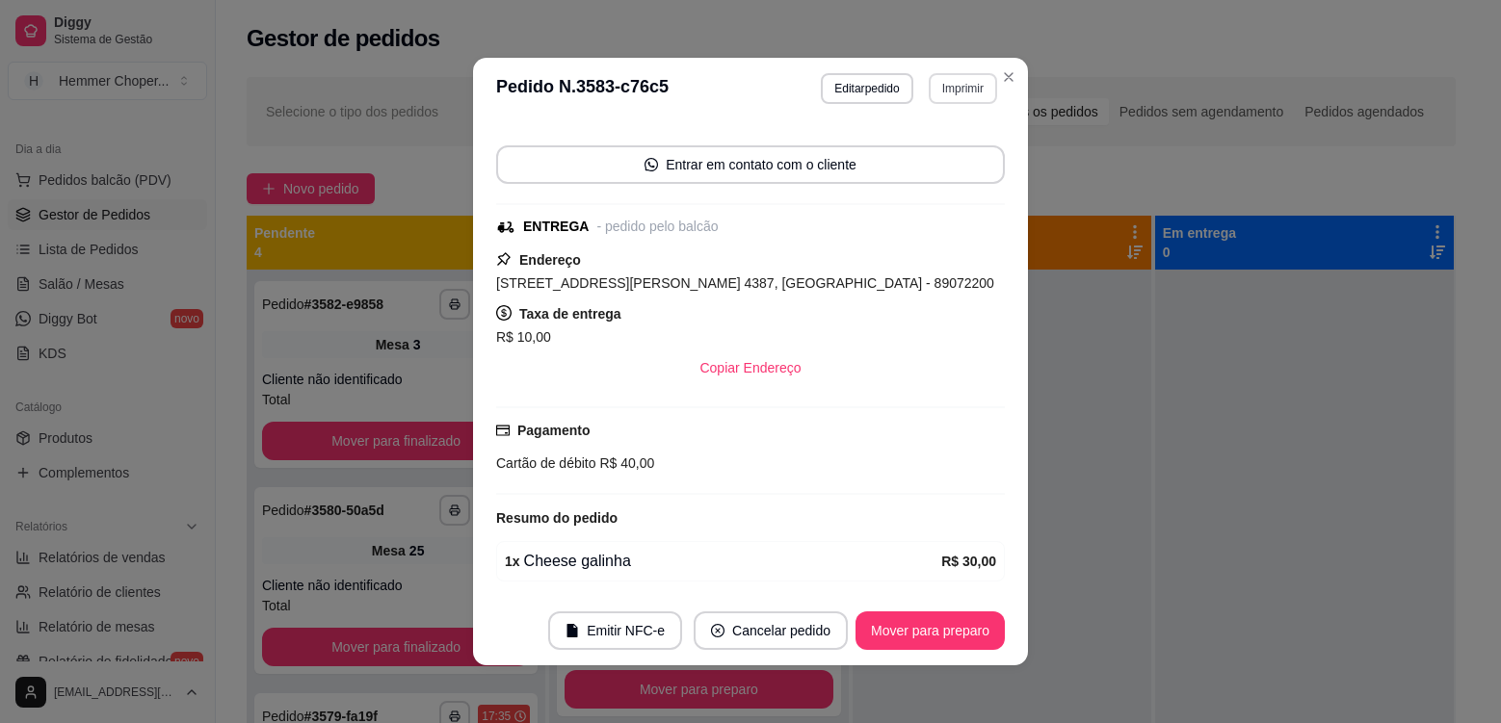
click at [938, 86] on button "Imprimir" at bounding box center [963, 88] width 68 height 31
click at [910, 195] on button "Cozinha" at bounding box center [923, 194] width 140 height 31
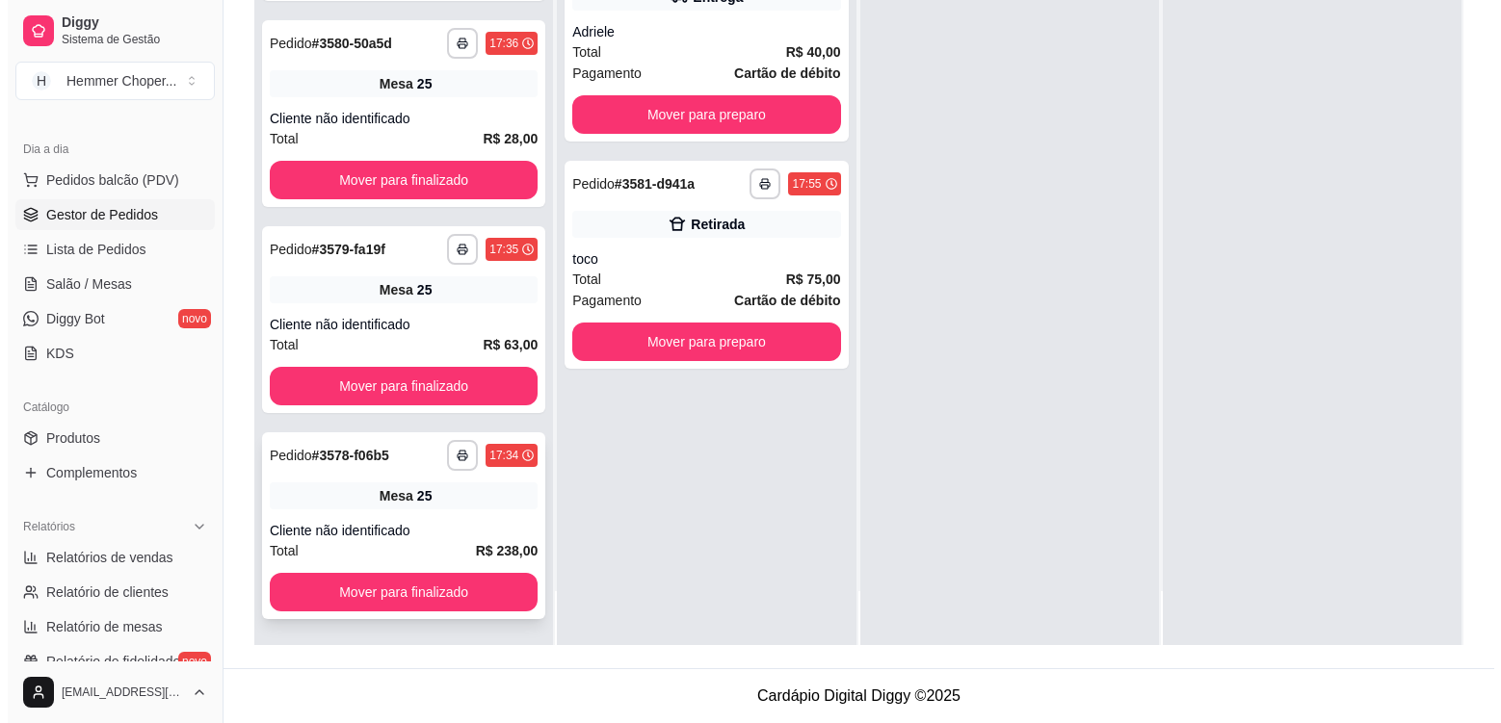
scroll to position [120, 0]
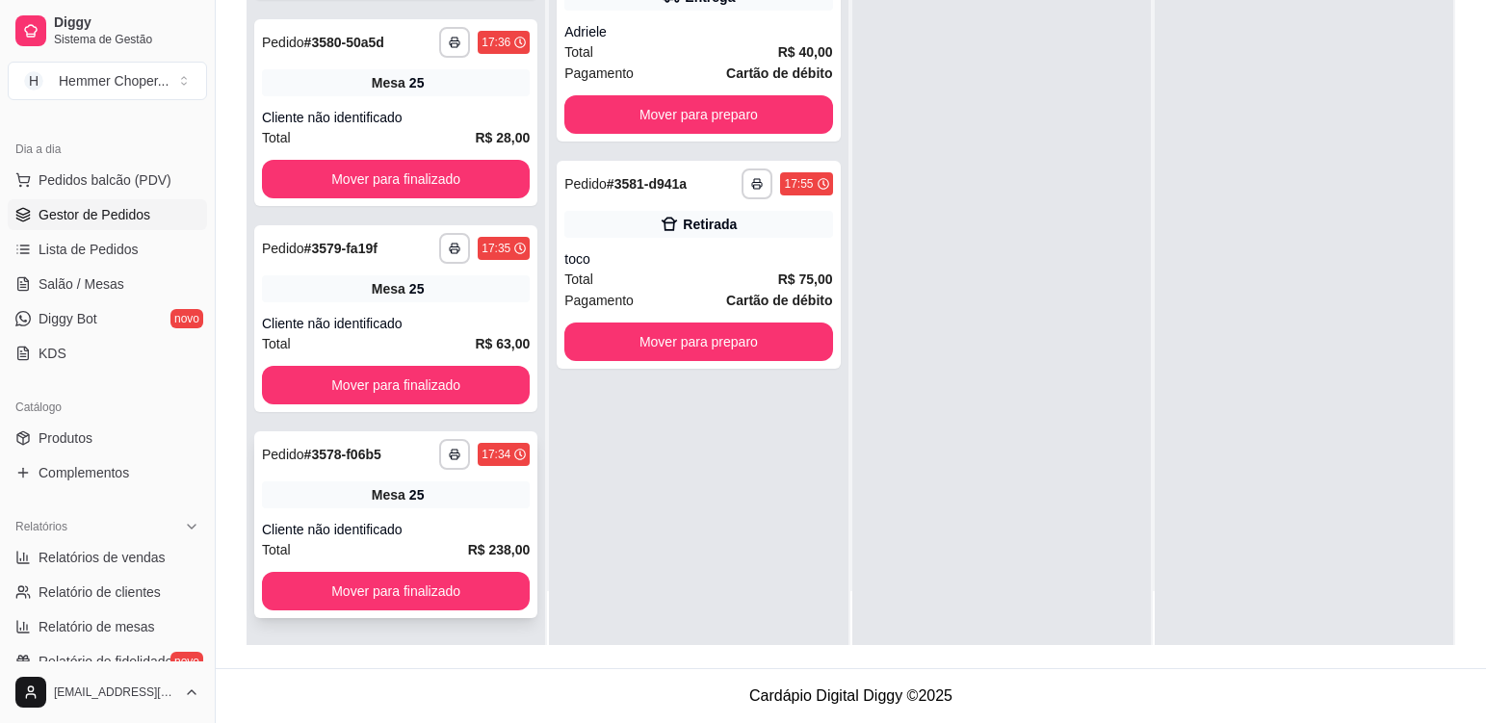
click at [448, 515] on div "**********" at bounding box center [395, 525] width 283 height 187
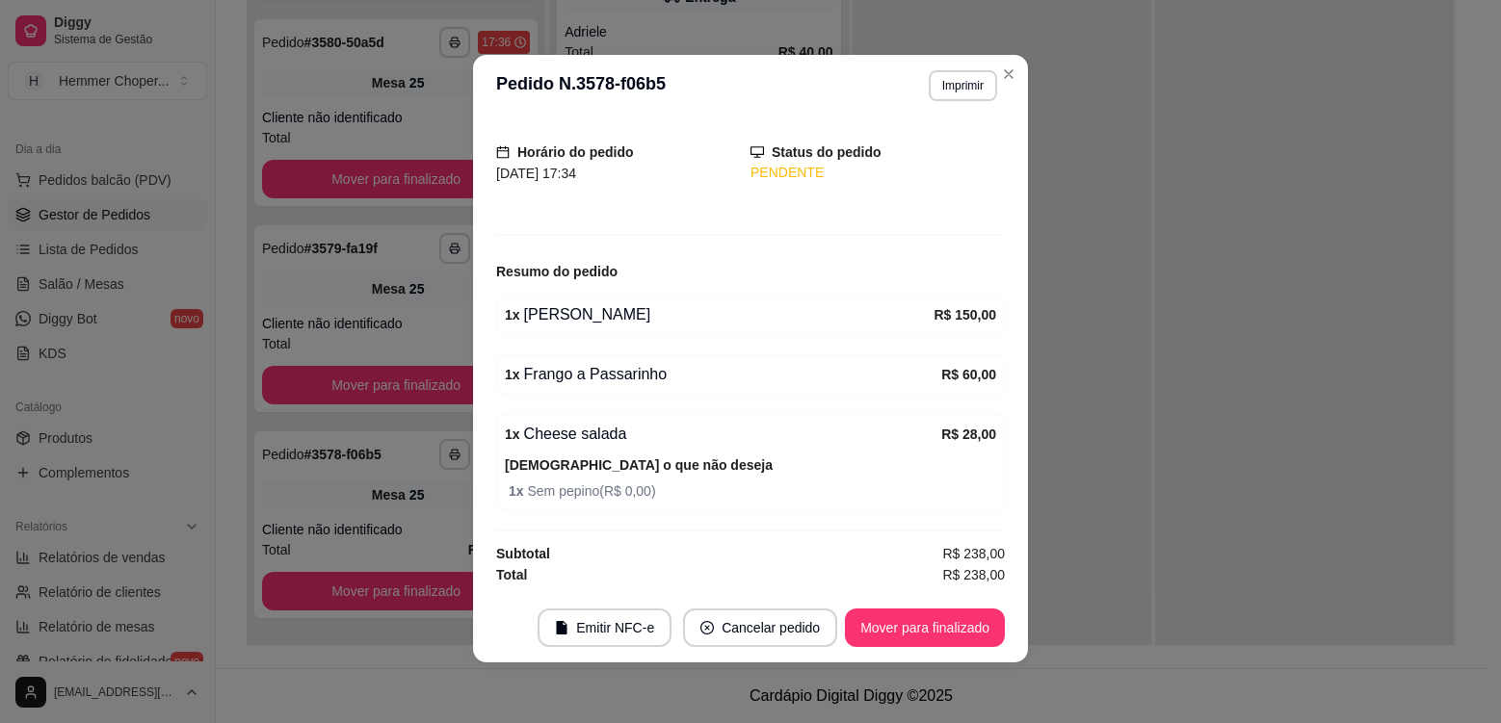
scroll to position [4, 0]
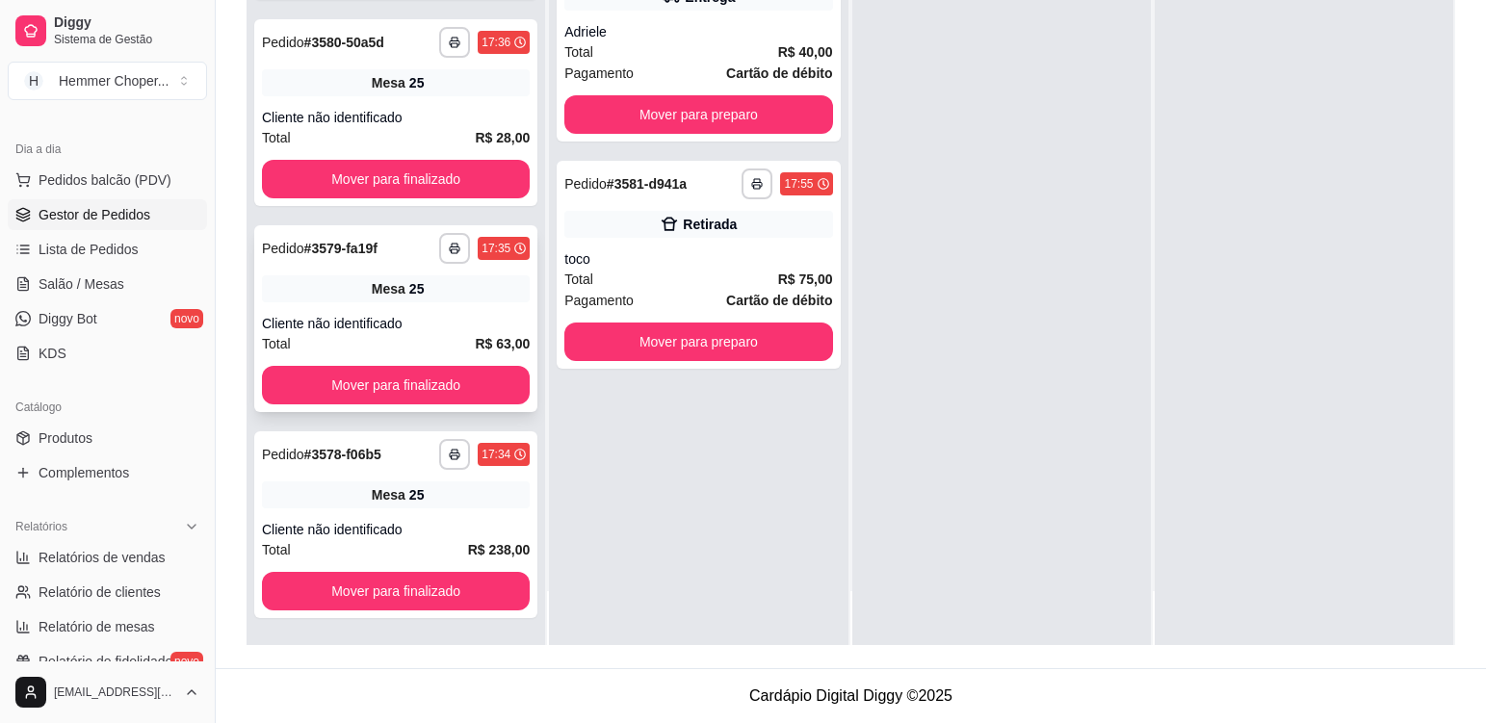
click at [475, 307] on div "**********" at bounding box center [395, 318] width 283 height 187
click at [459, 114] on div "Cliente não identificado" at bounding box center [396, 117] width 268 height 19
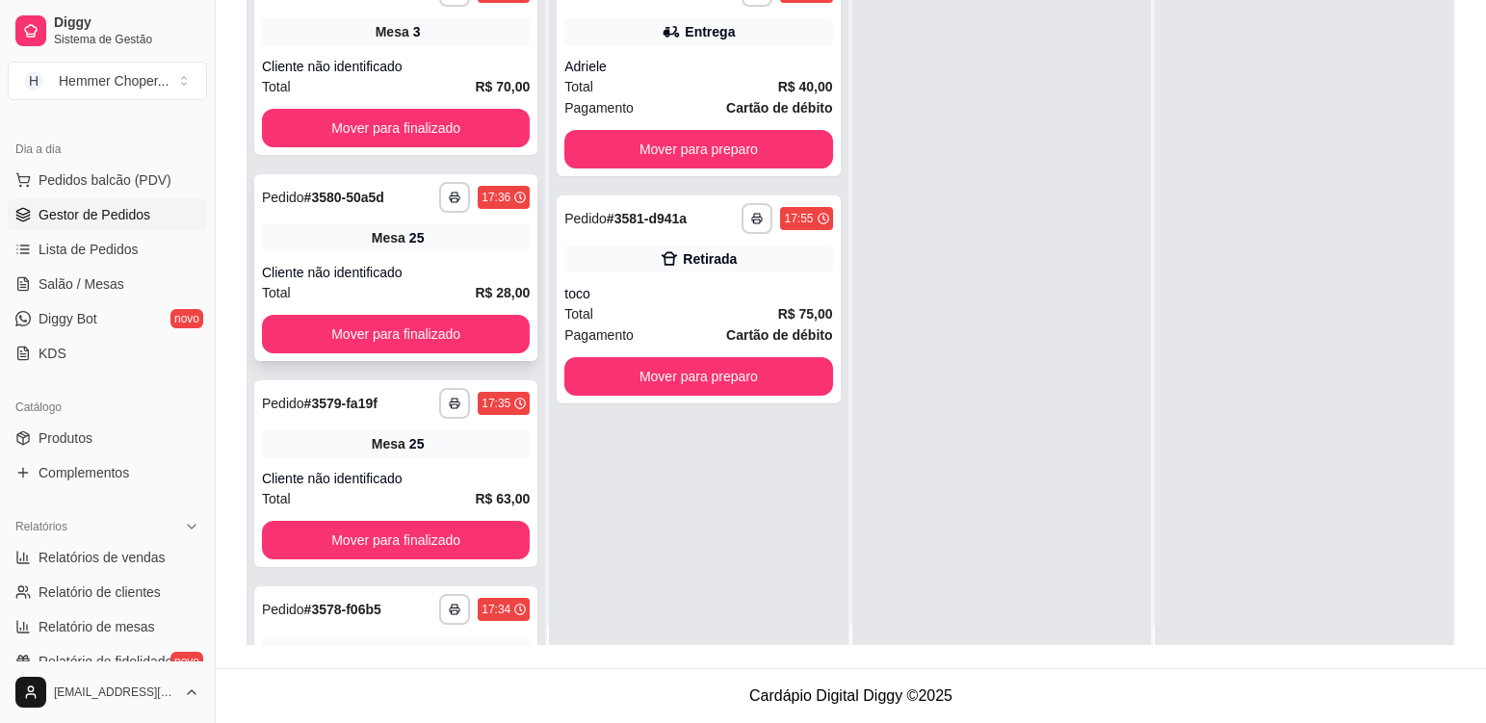
scroll to position [0, 0]
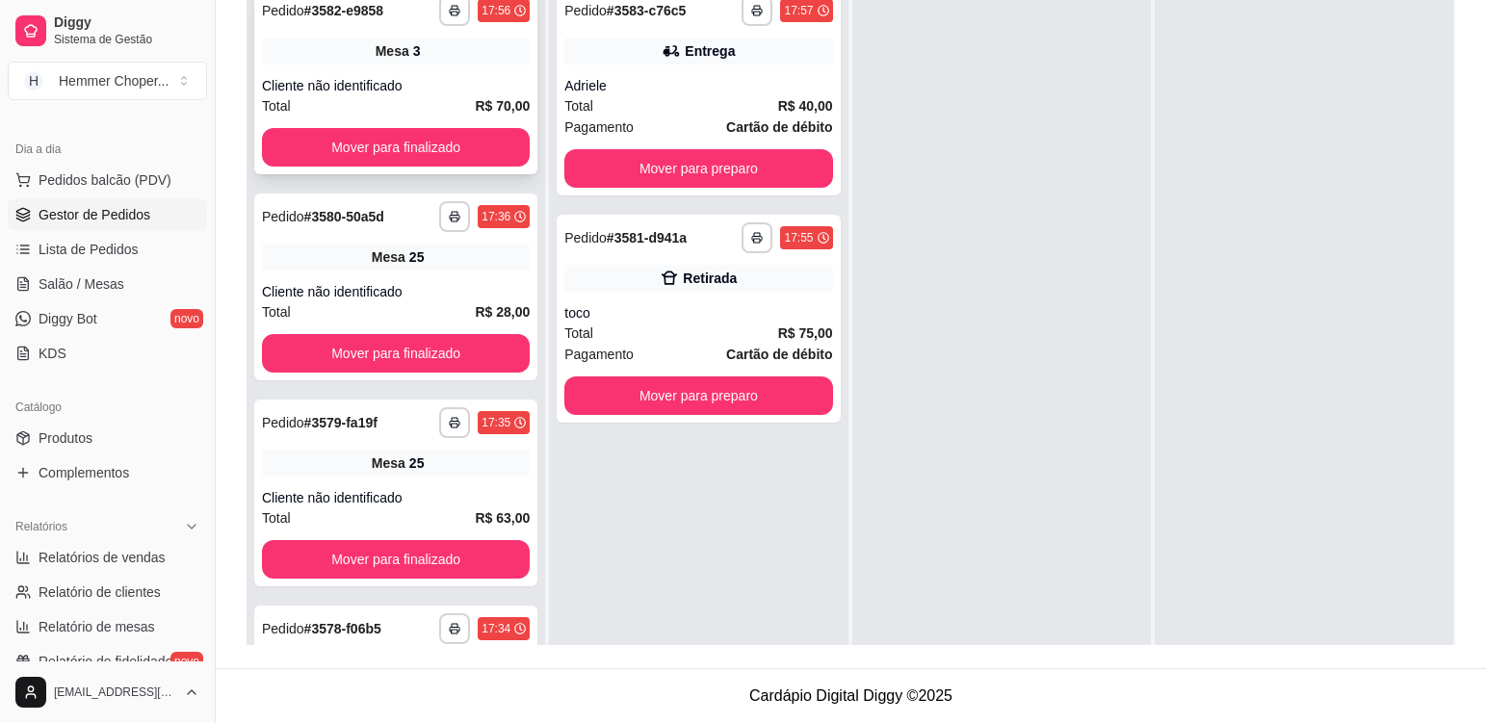
click at [442, 65] on div "**********" at bounding box center [395, 80] width 283 height 187
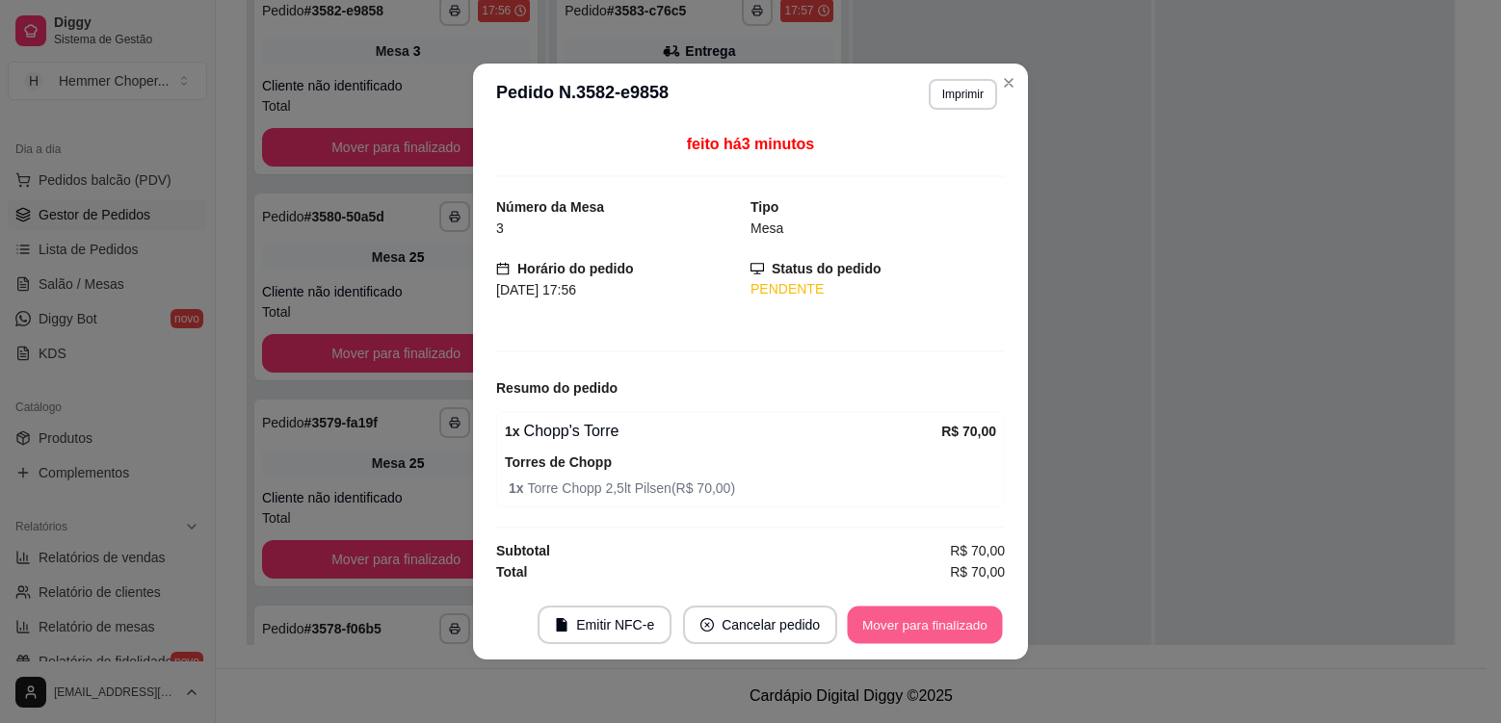
click at [904, 633] on button "Mover para finalizado" at bounding box center [925, 626] width 155 height 38
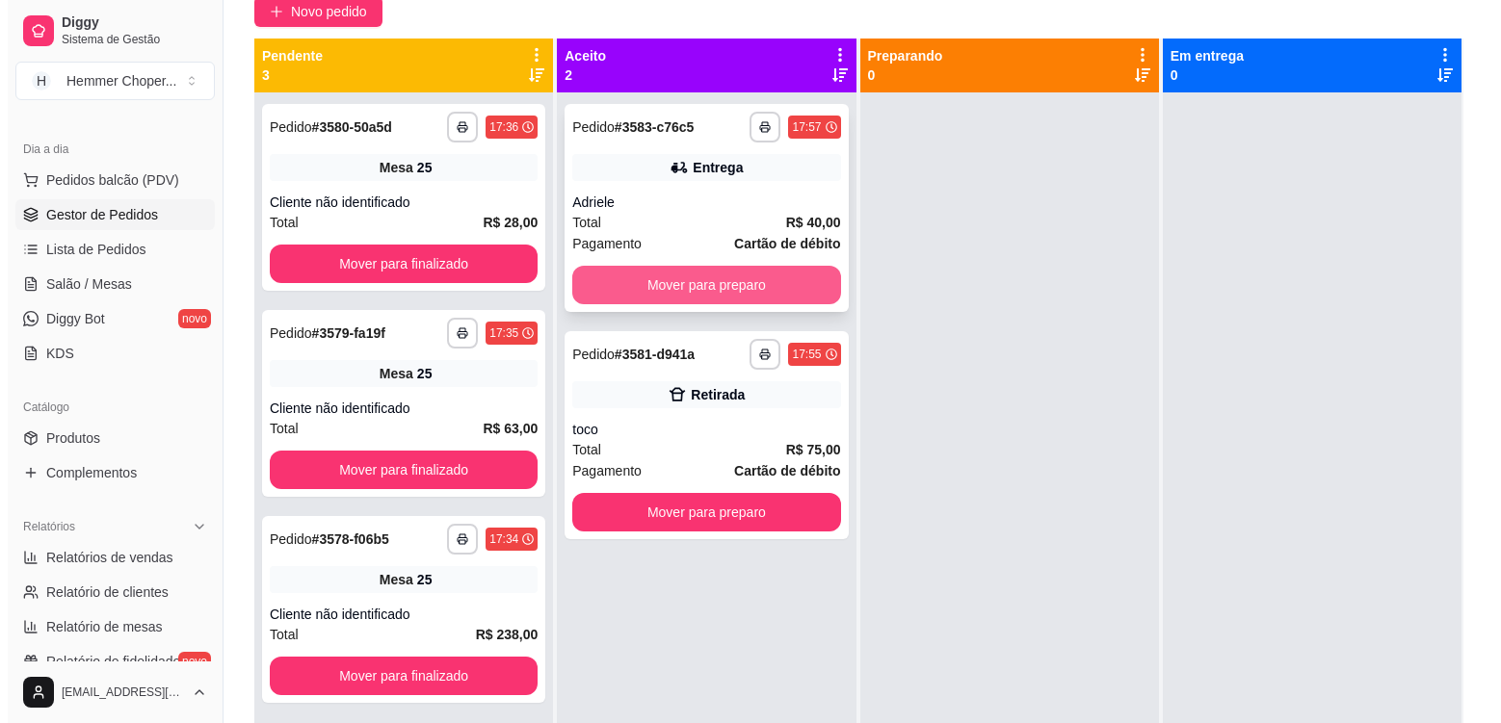
scroll to position [101, 0]
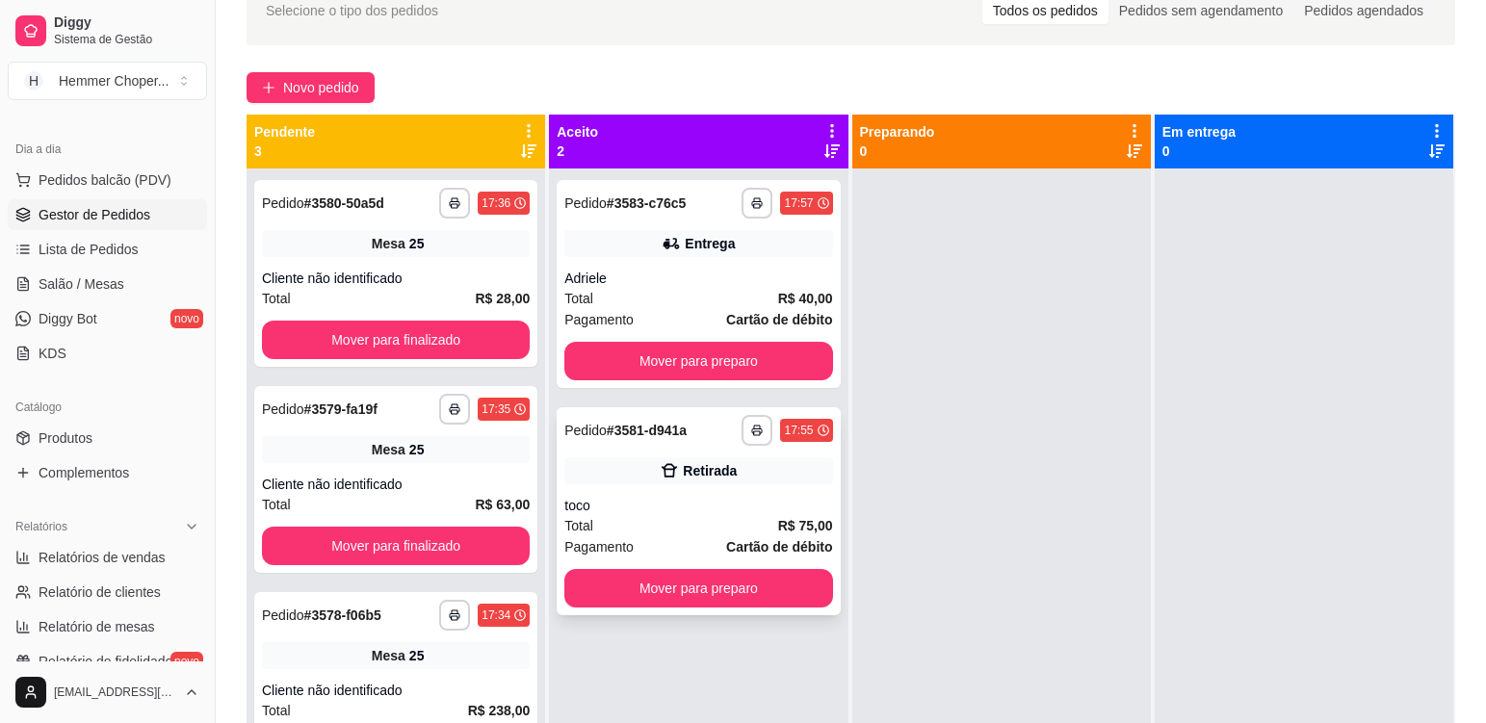
click at [679, 518] on div "Total R$ 75,00" at bounding box center [698, 525] width 268 height 21
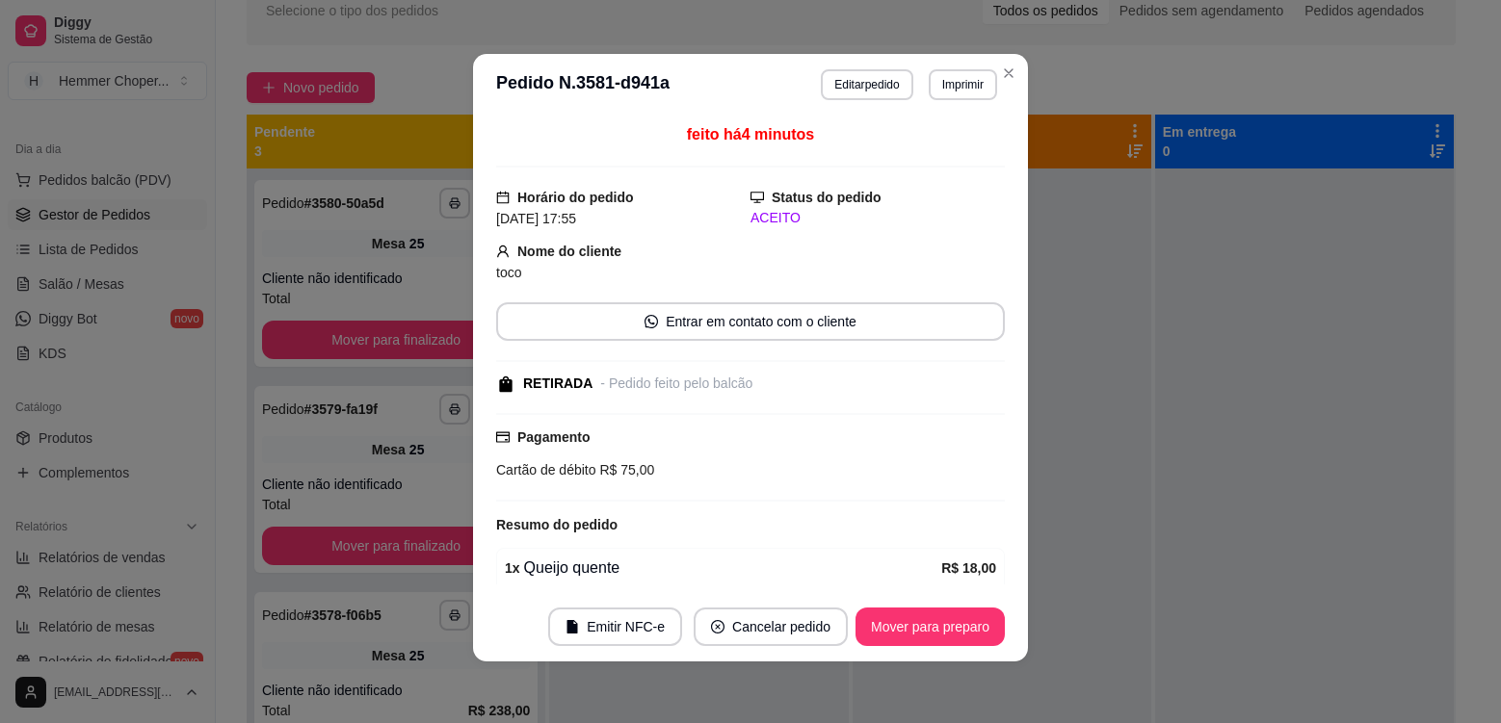
scroll to position [0, 0]
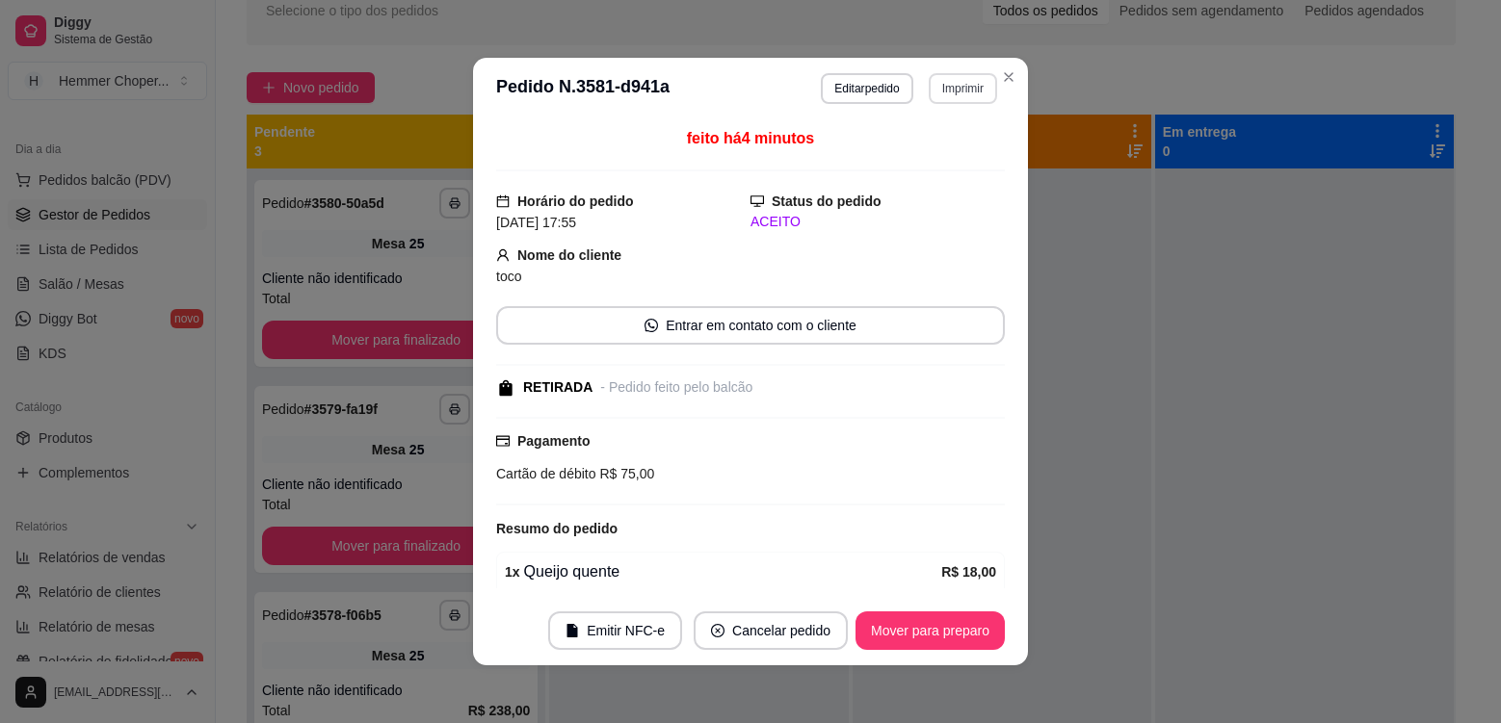
click at [958, 95] on button "Imprimir" at bounding box center [963, 88] width 68 height 31
click at [928, 195] on button "Cozinha" at bounding box center [922, 194] width 140 height 31
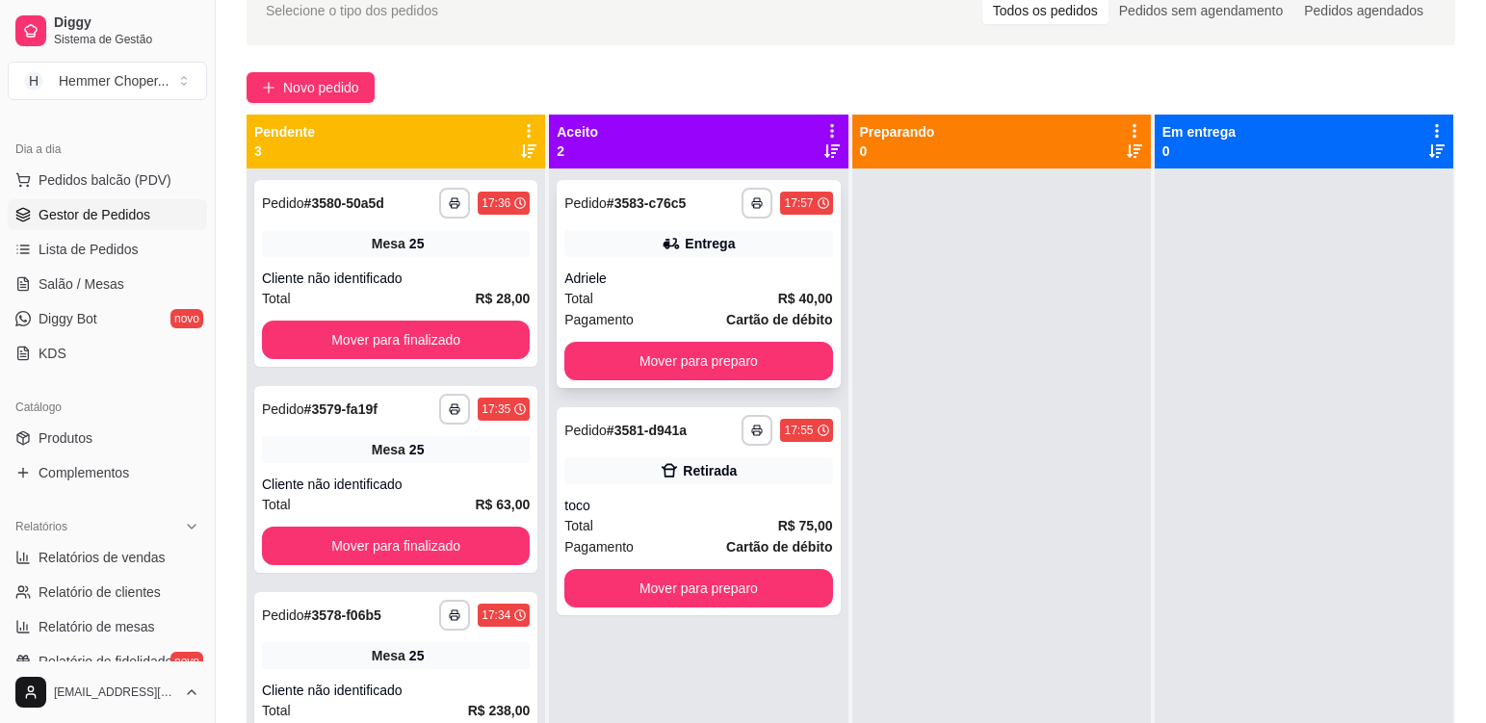
click at [691, 280] on div "Adriele" at bounding box center [698, 278] width 268 height 19
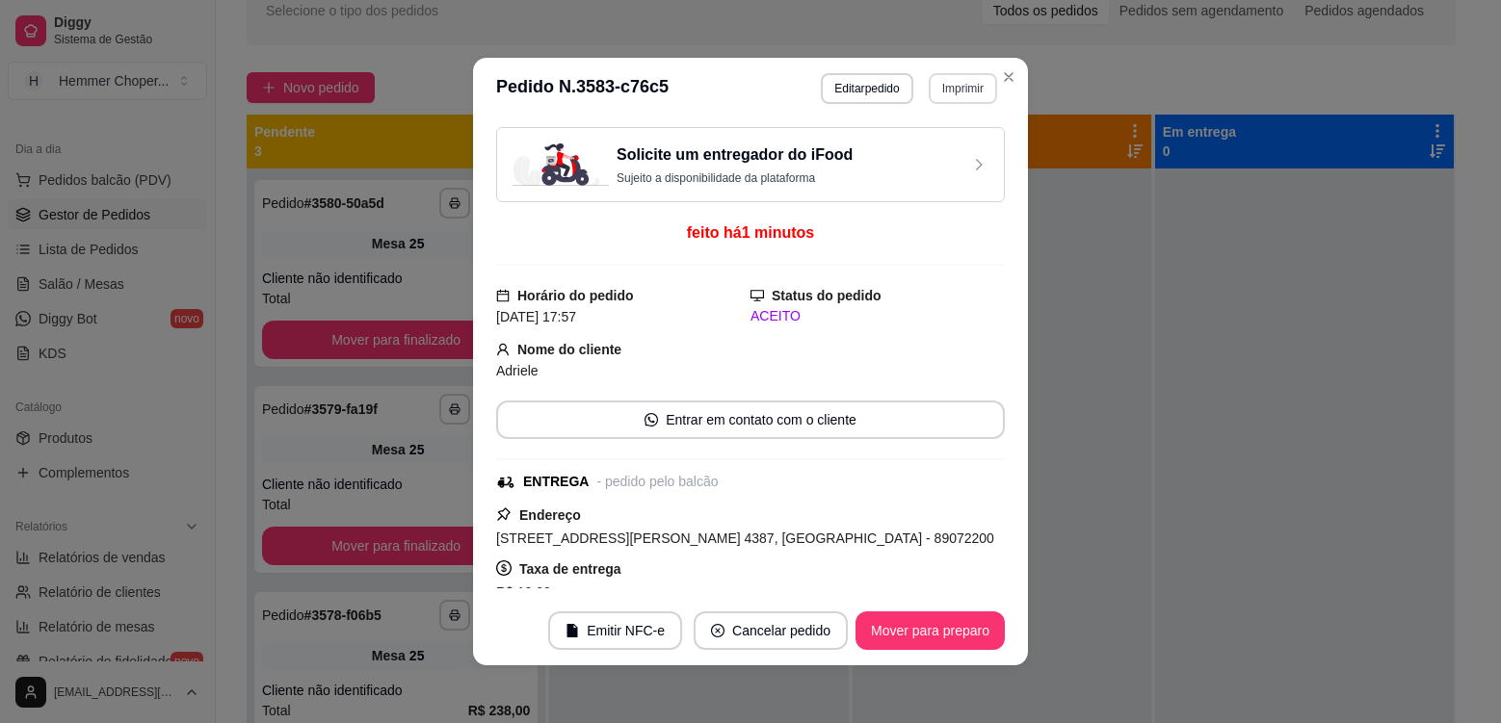
click at [955, 92] on button "Imprimir" at bounding box center [963, 88] width 68 height 31
click at [928, 196] on button "Cozinha" at bounding box center [921, 194] width 135 height 30
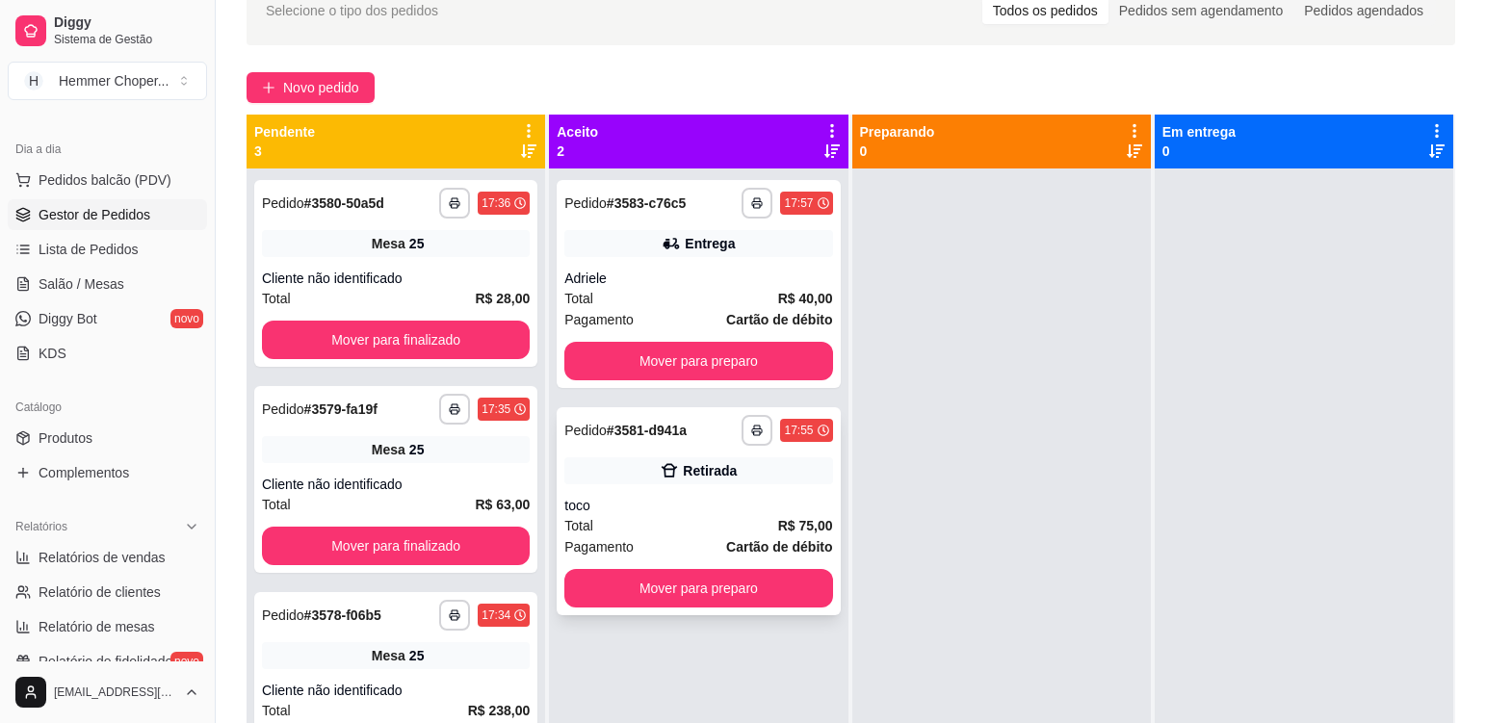
click at [762, 459] on div "Retirada" at bounding box center [698, 471] width 268 height 27
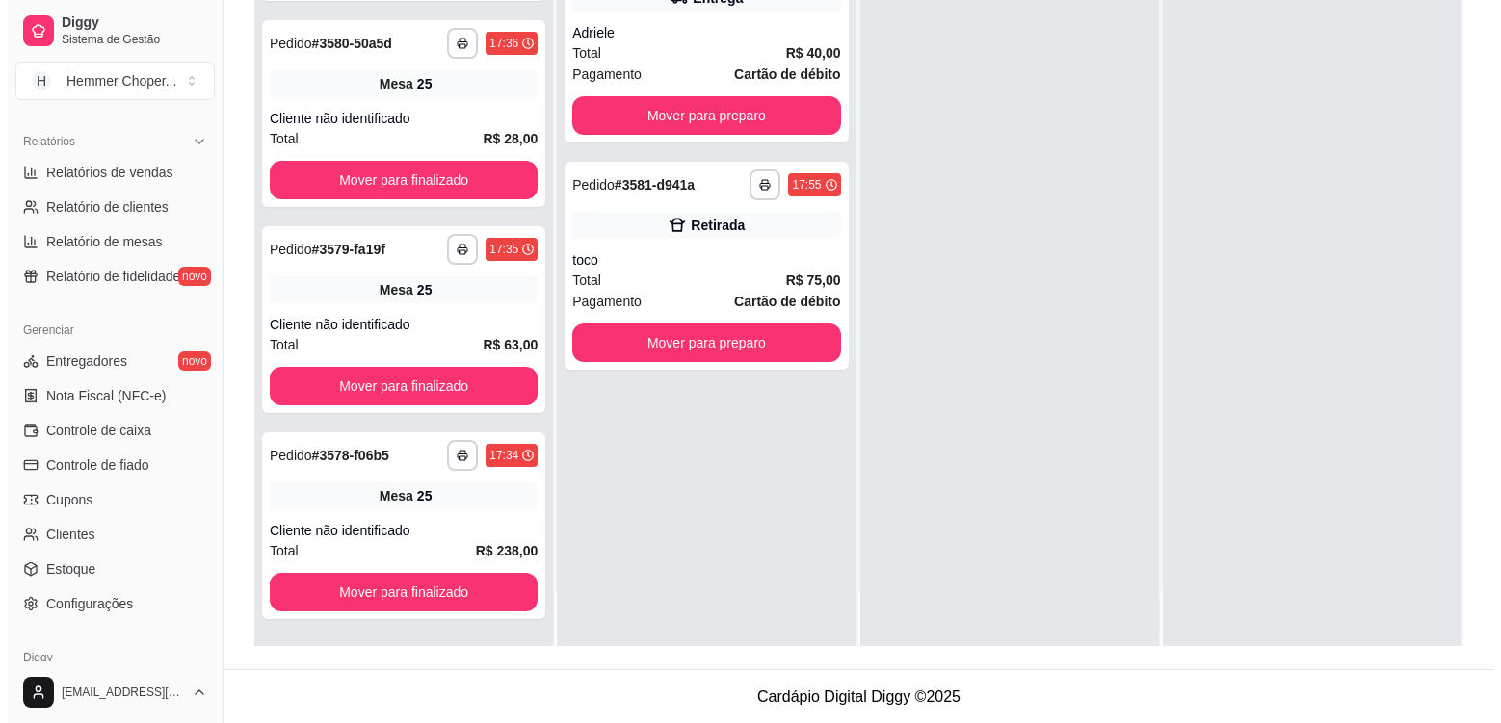
scroll to position [294, 0]
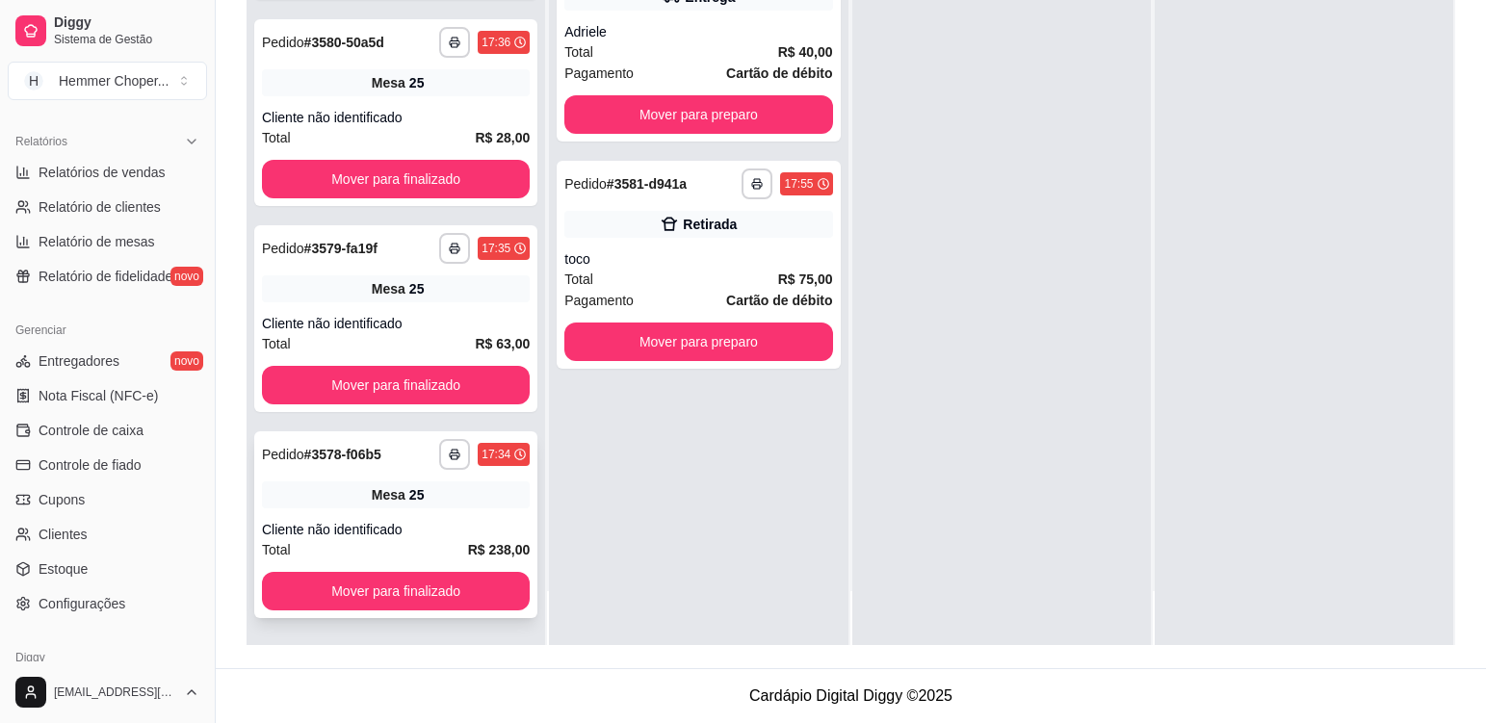
click at [466, 512] on div "**********" at bounding box center [395, 525] width 283 height 187
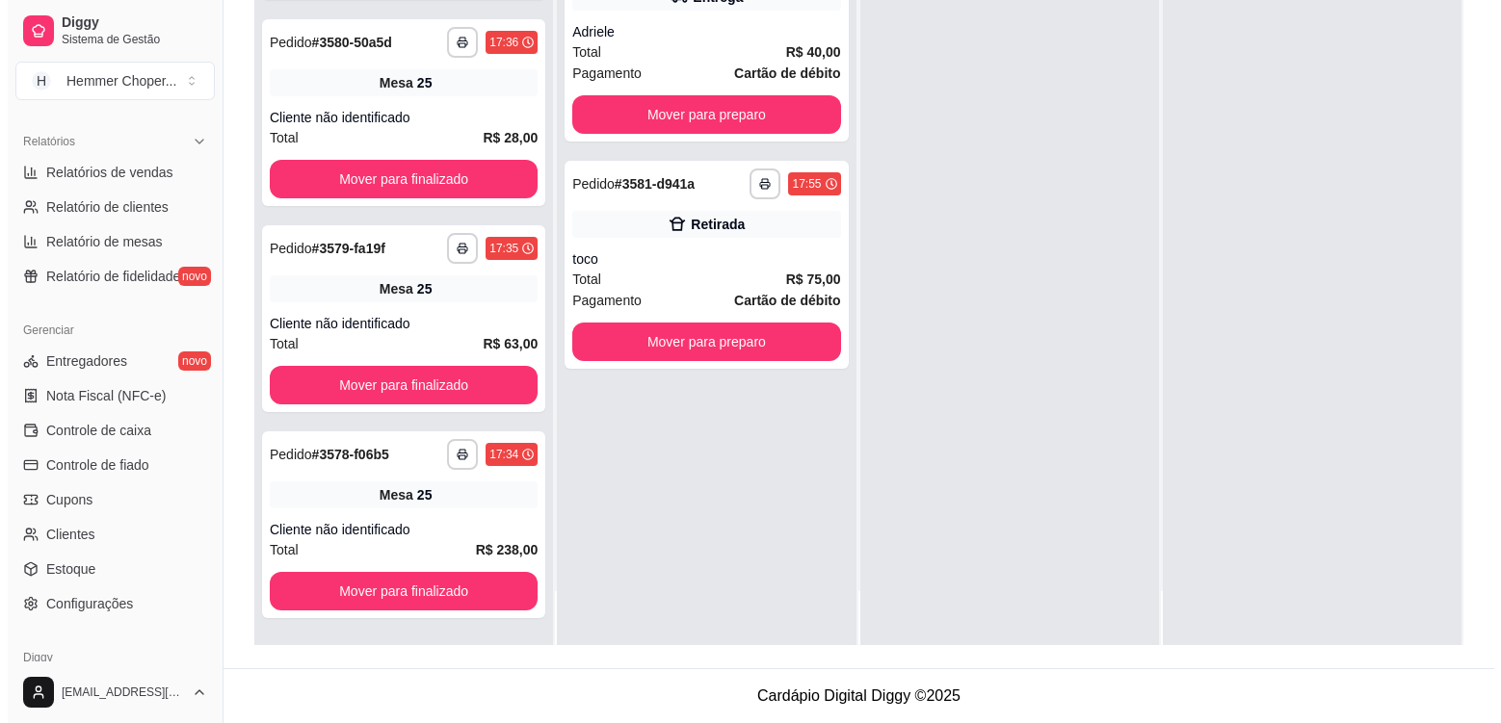
scroll to position [0, 0]
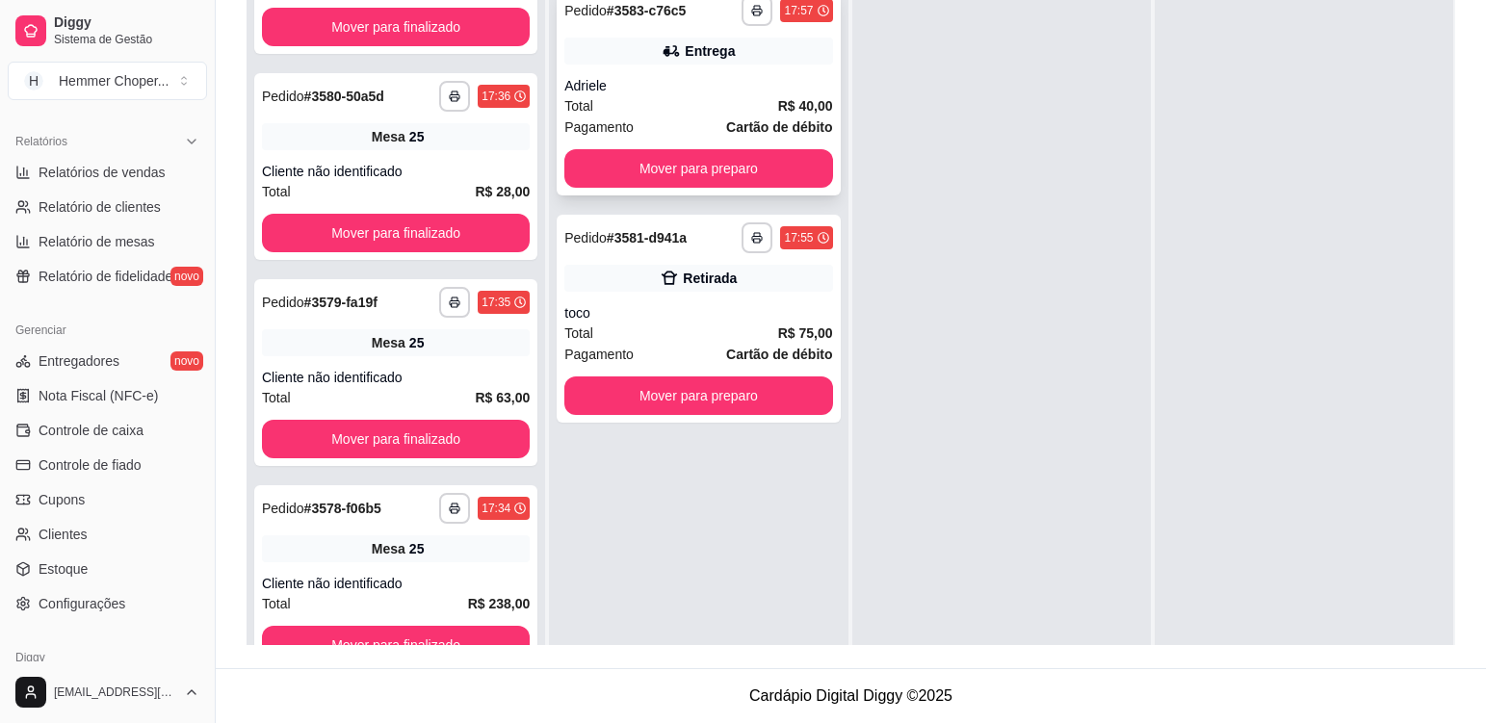
click at [778, 115] on span "R$ 40,00" at bounding box center [805, 105] width 55 height 21
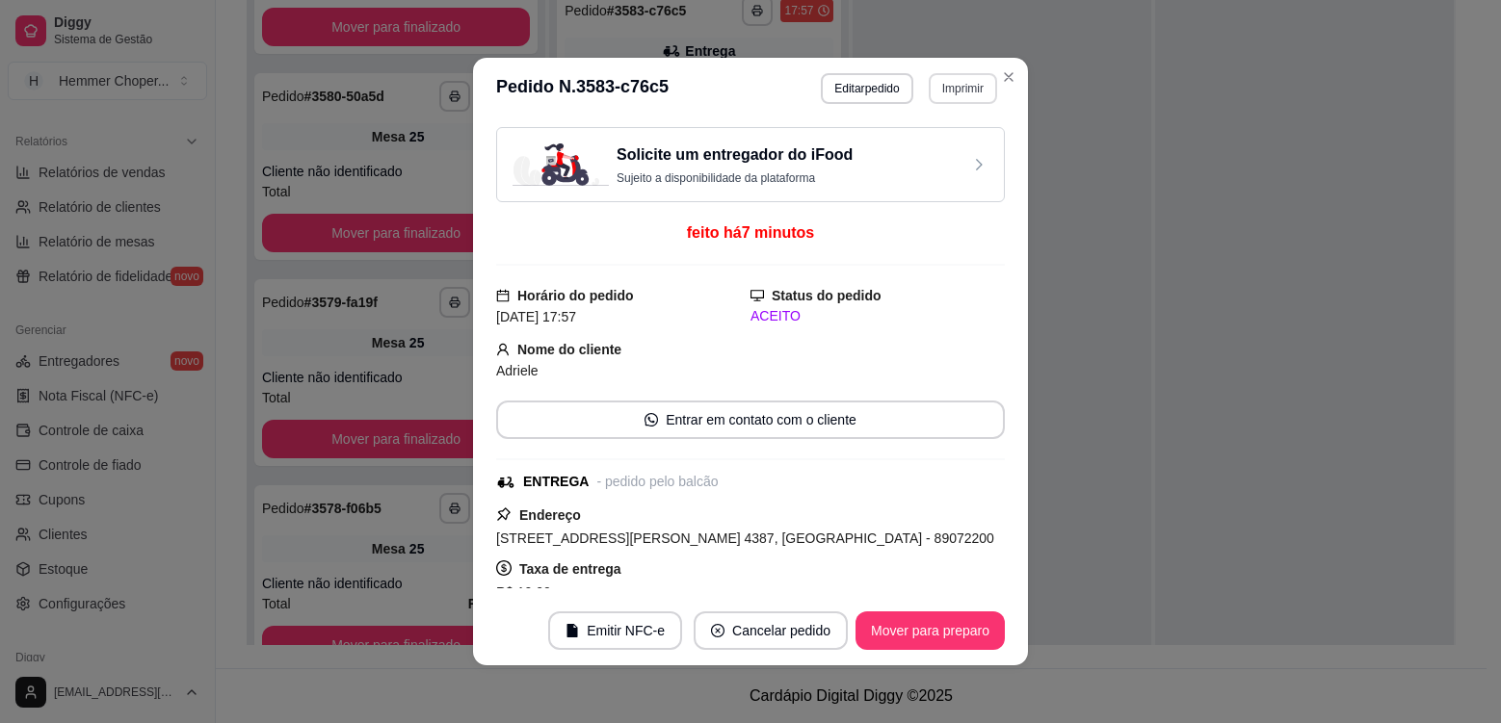
click at [929, 89] on button "Imprimir" at bounding box center [963, 88] width 68 height 31
click at [919, 186] on button "Cozinha" at bounding box center [923, 194] width 140 height 31
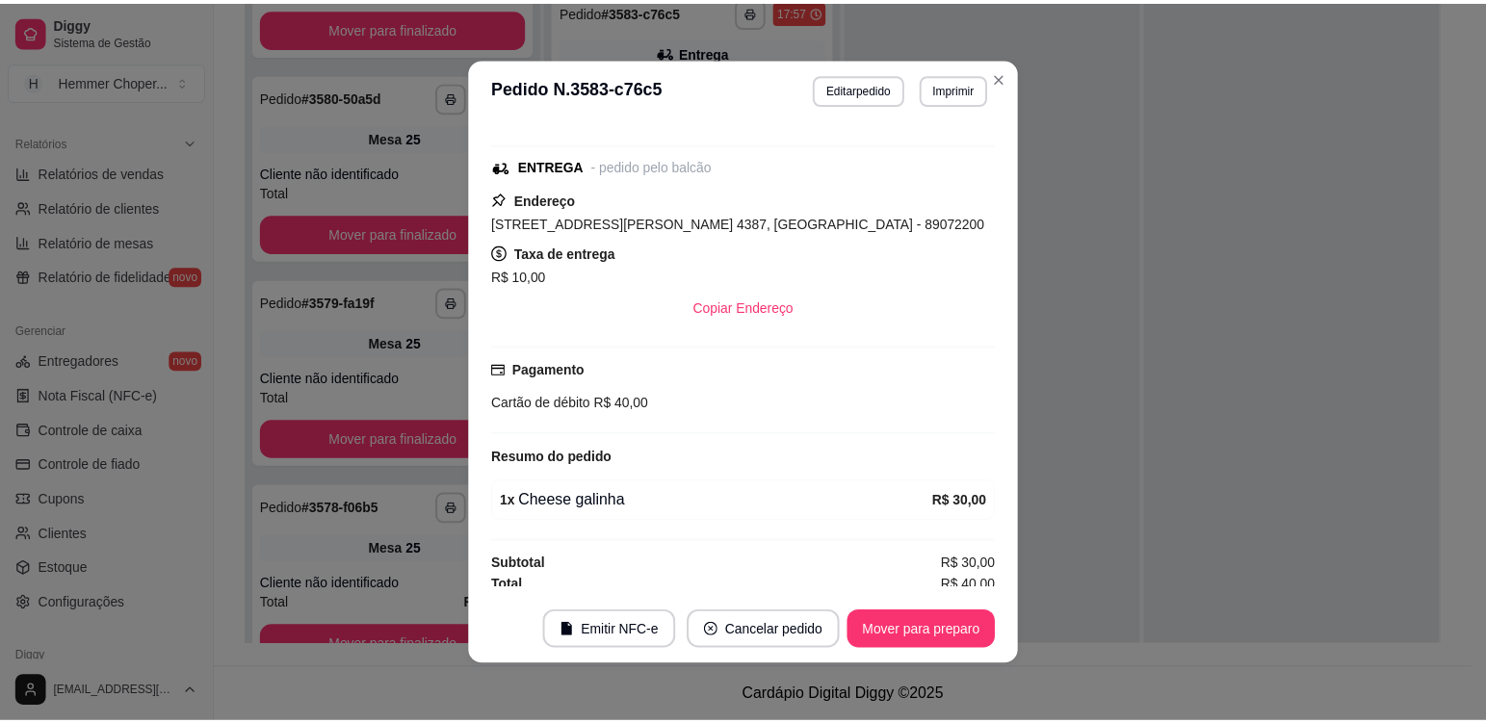
scroll to position [324, 0]
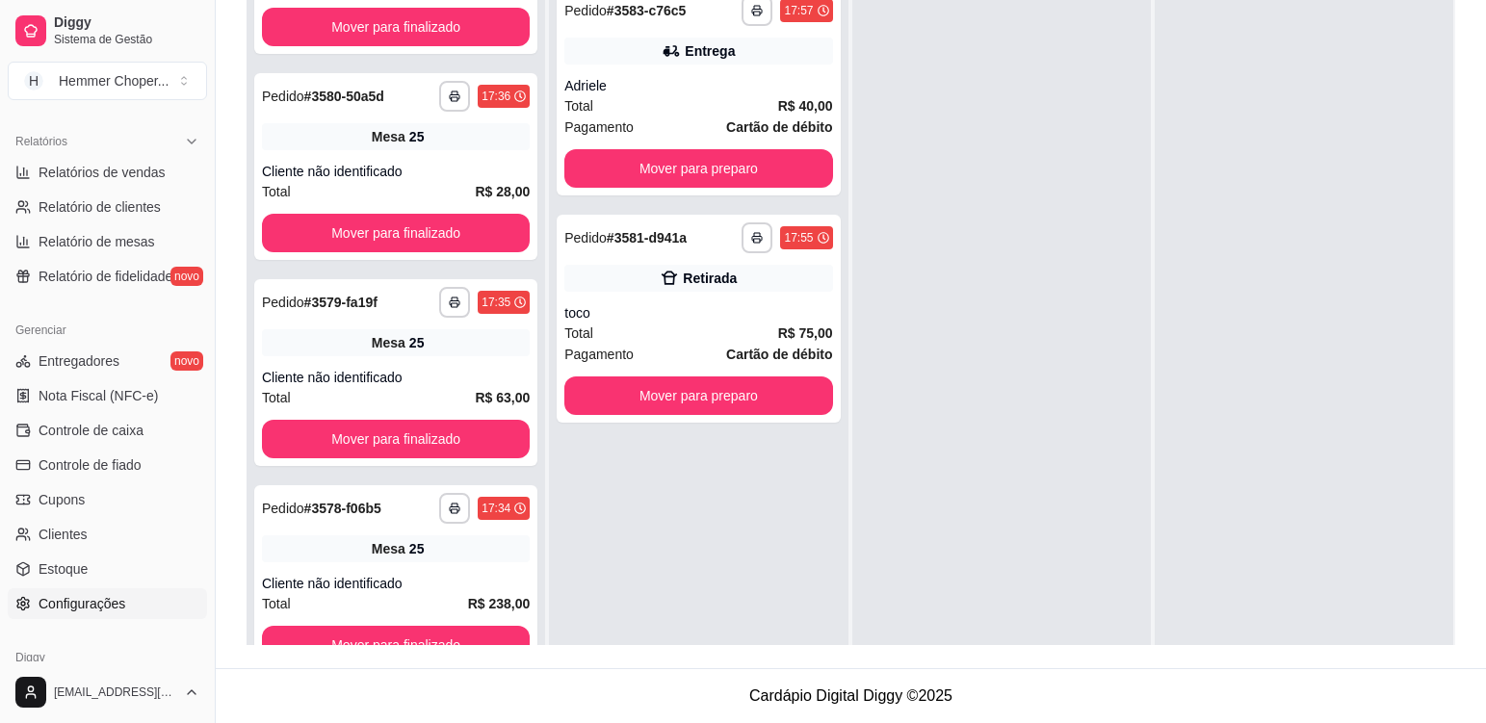
click at [123, 590] on link "Configurações" at bounding box center [107, 604] width 199 height 31
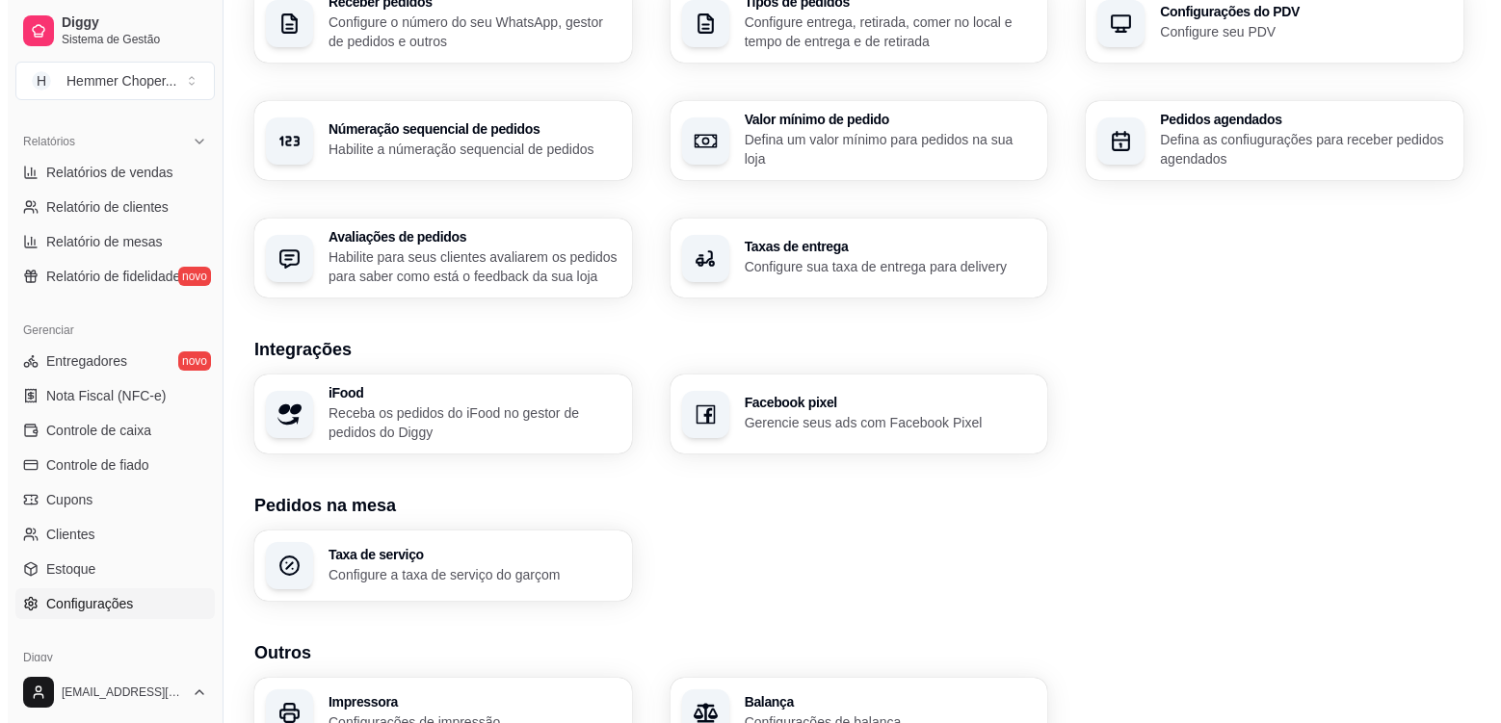
scroll to position [626, 0]
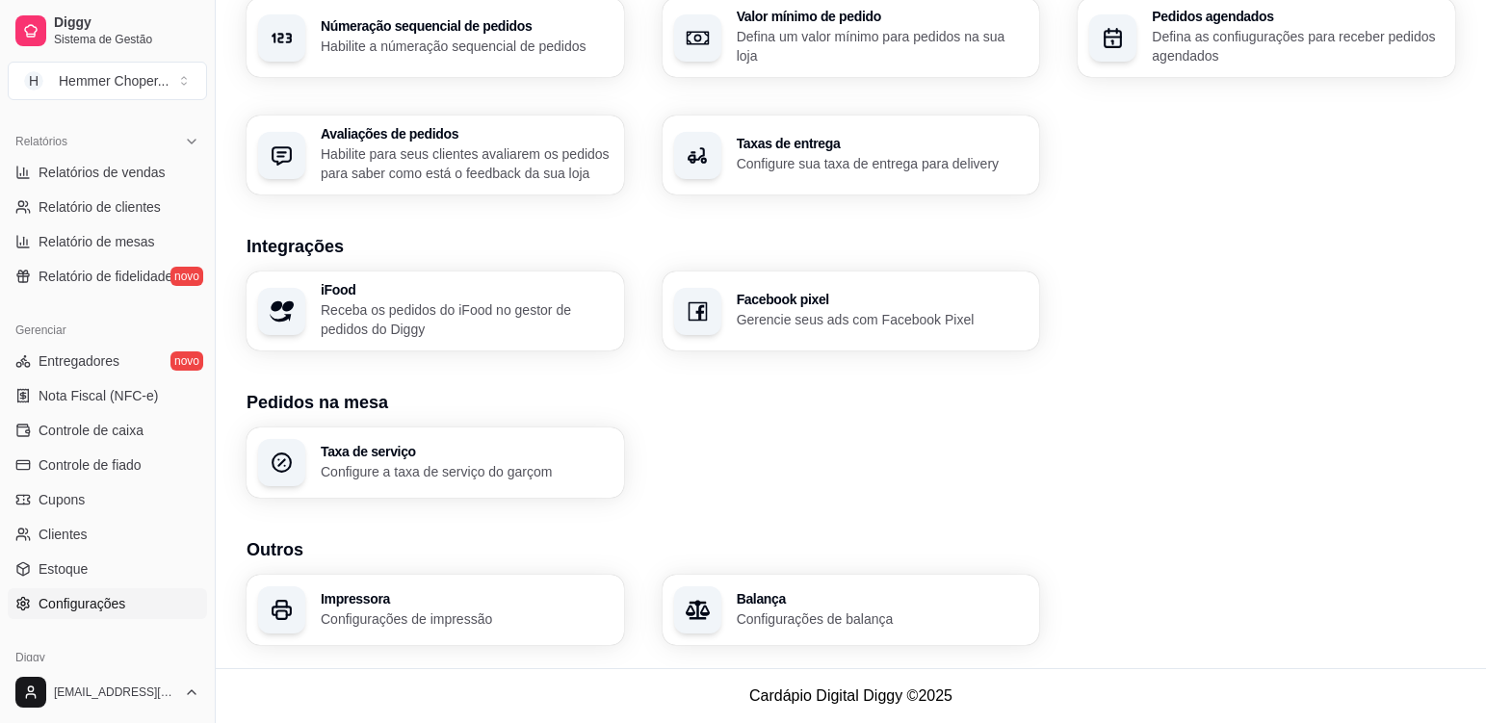
click at [393, 574] on section "Outros Impressora Configurações de impressão Balança Configurações de balança" at bounding box center [851, 591] width 1209 height 109
click at [392, 597] on h3 "Impressora" at bounding box center [467, 598] width 292 height 13
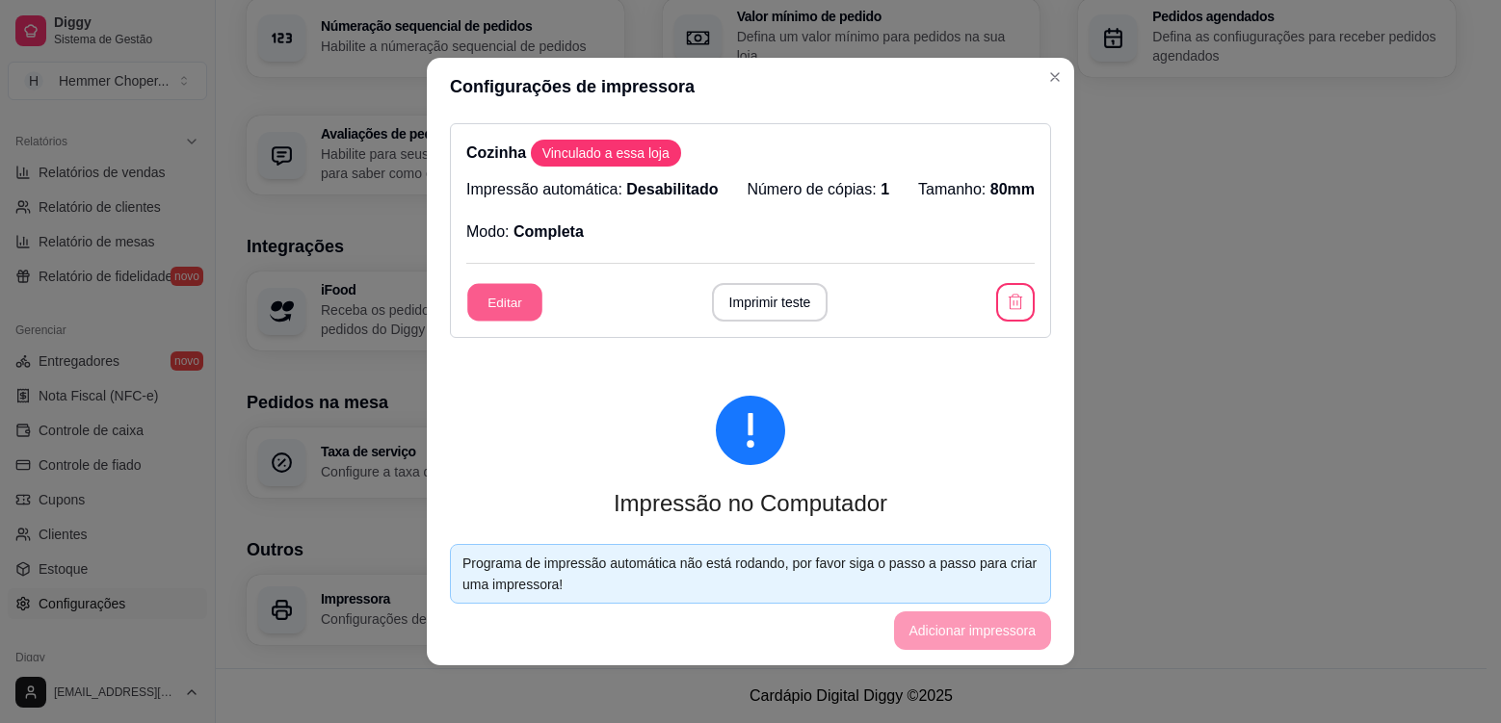
click at [501, 302] on button "Editar" at bounding box center [504, 303] width 75 height 38
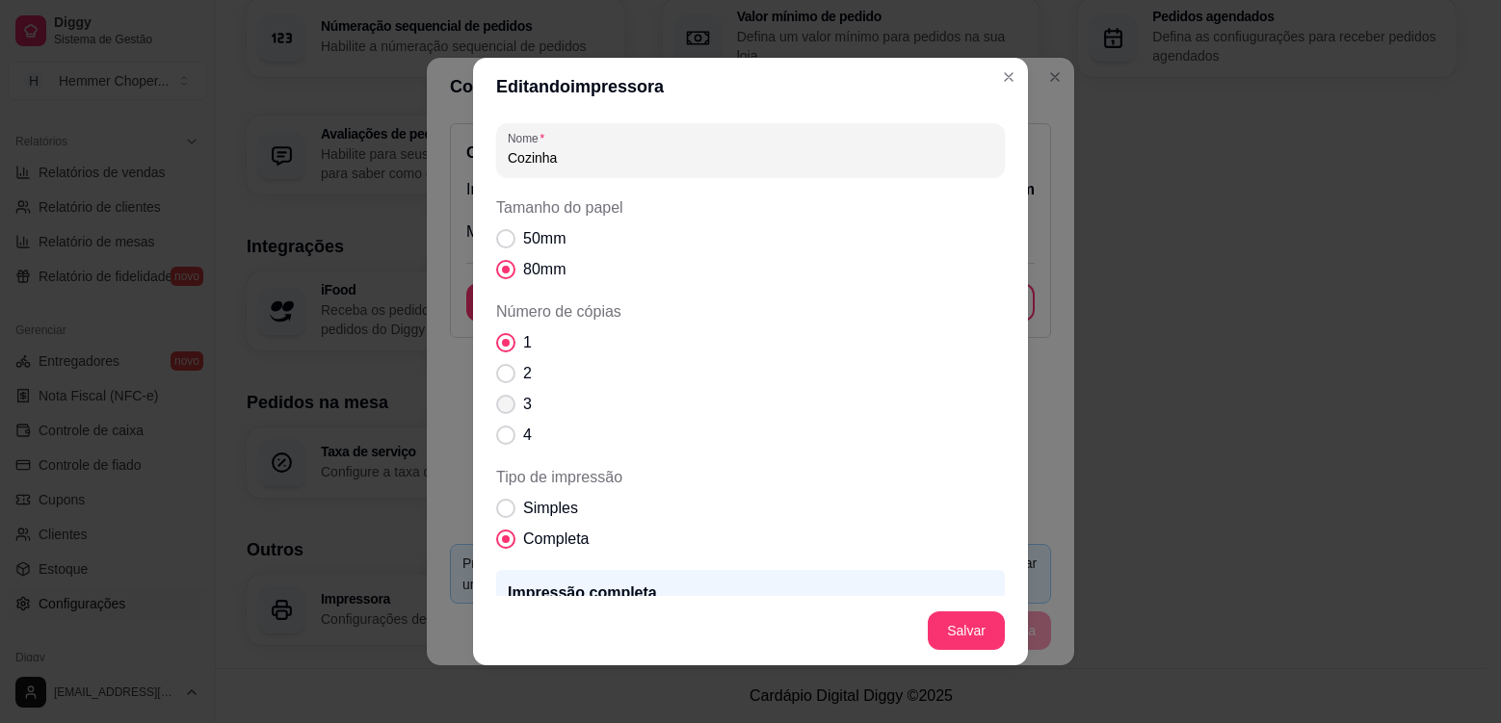
scroll to position [149, 0]
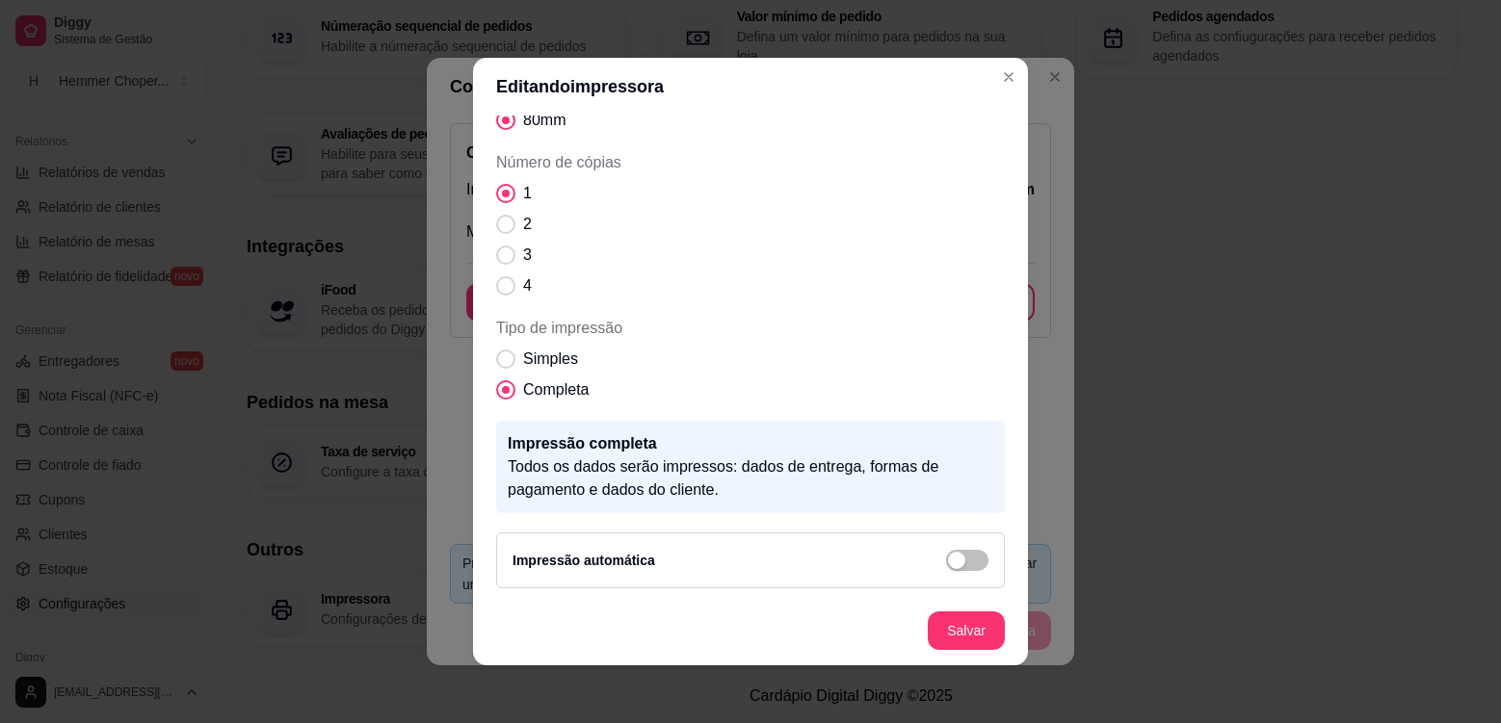
click at [528, 379] on span "Completa" at bounding box center [556, 390] width 66 height 23
click at [508, 394] on input "Completa" at bounding box center [501, 400] width 13 height 13
click at [528, 348] on span "Simples" at bounding box center [550, 359] width 55 height 23
click at [508, 363] on input "Simples" at bounding box center [501, 369] width 13 height 13
radio input "true"
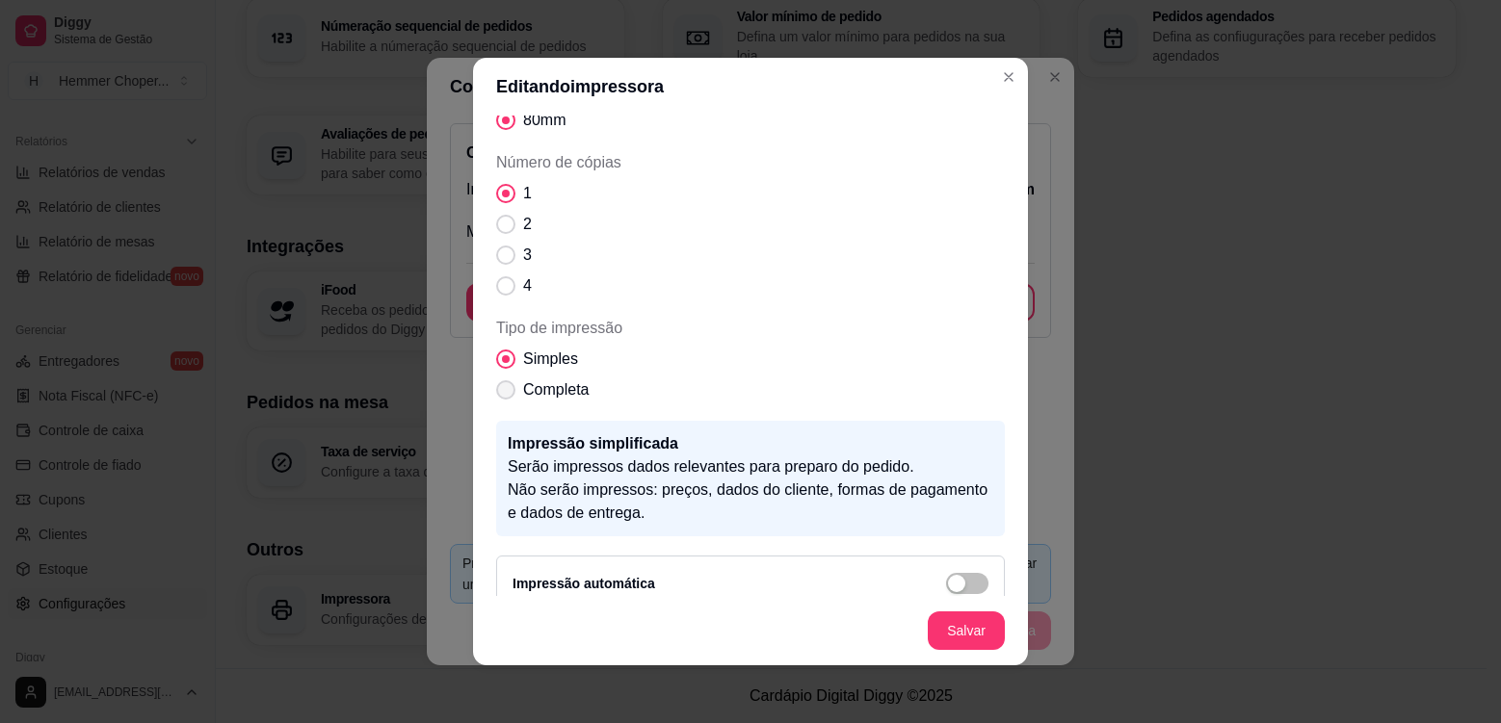
click at [530, 376] on label "Completa" at bounding box center [542, 390] width 108 height 39
click at [508, 394] on input "Completa" at bounding box center [501, 400] width 13 height 13
radio input "true"
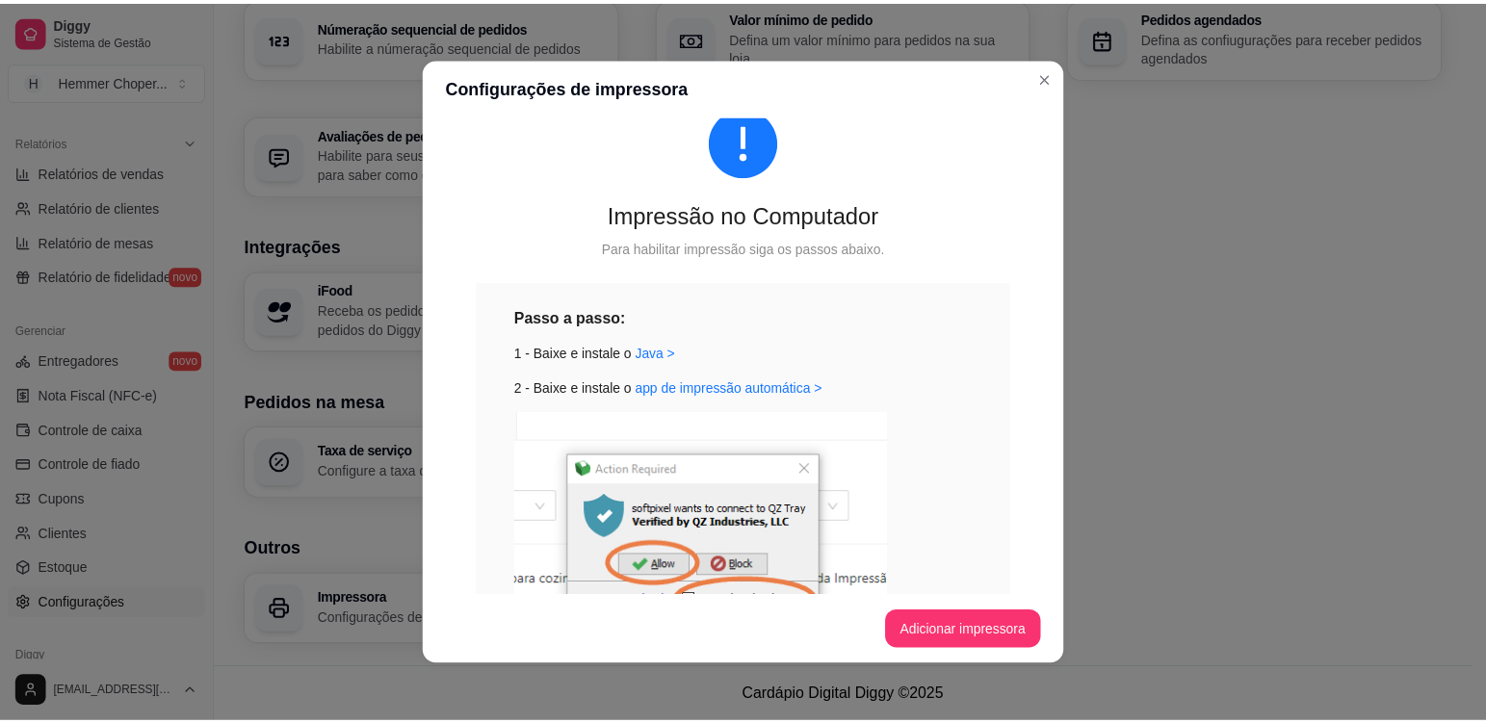
scroll to position [0, 0]
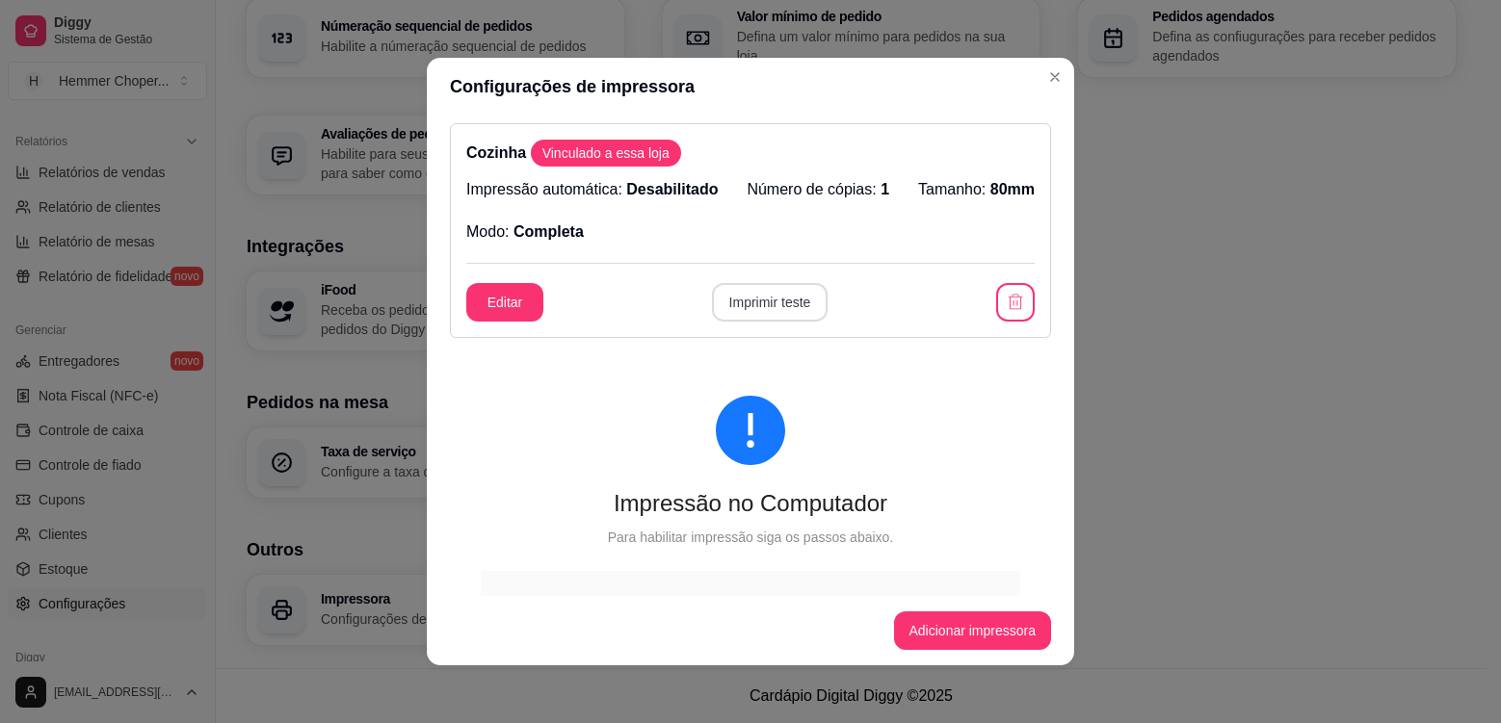
click at [712, 291] on button "Imprimir teste" at bounding box center [770, 302] width 117 height 39
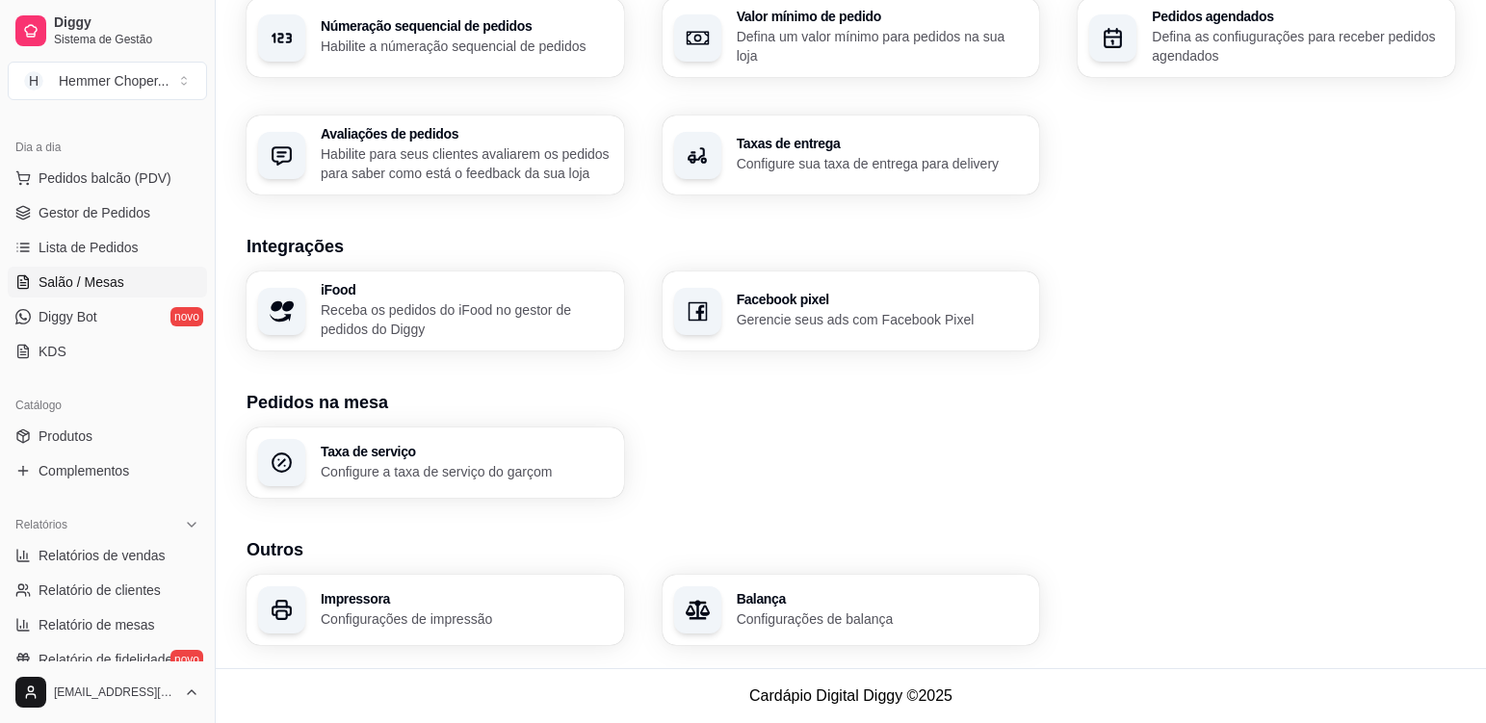
scroll to position [193, 0]
click at [113, 219] on span "Gestor de Pedidos" at bounding box center [95, 214] width 112 height 19
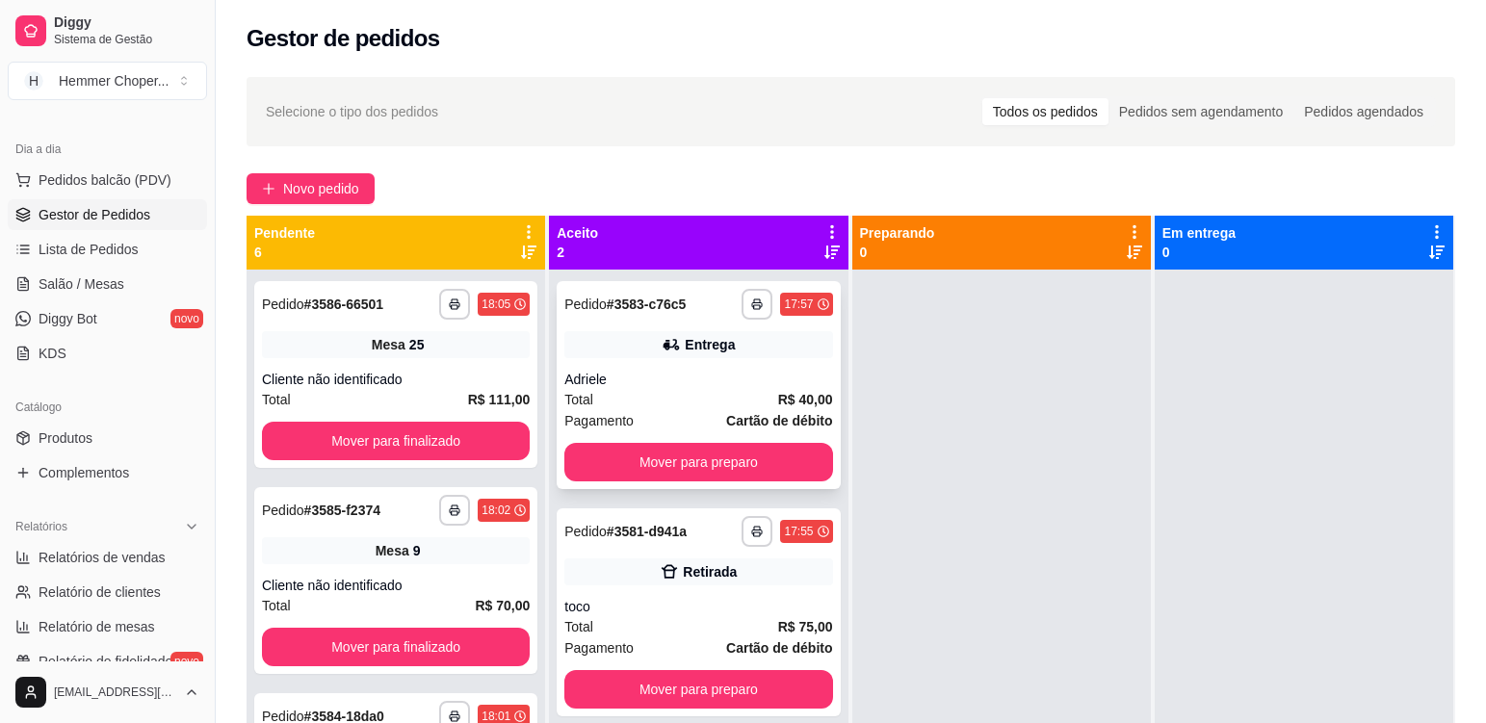
click at [616, 325] on div "**********" at bounding box center [698, 385] width 283 height 208
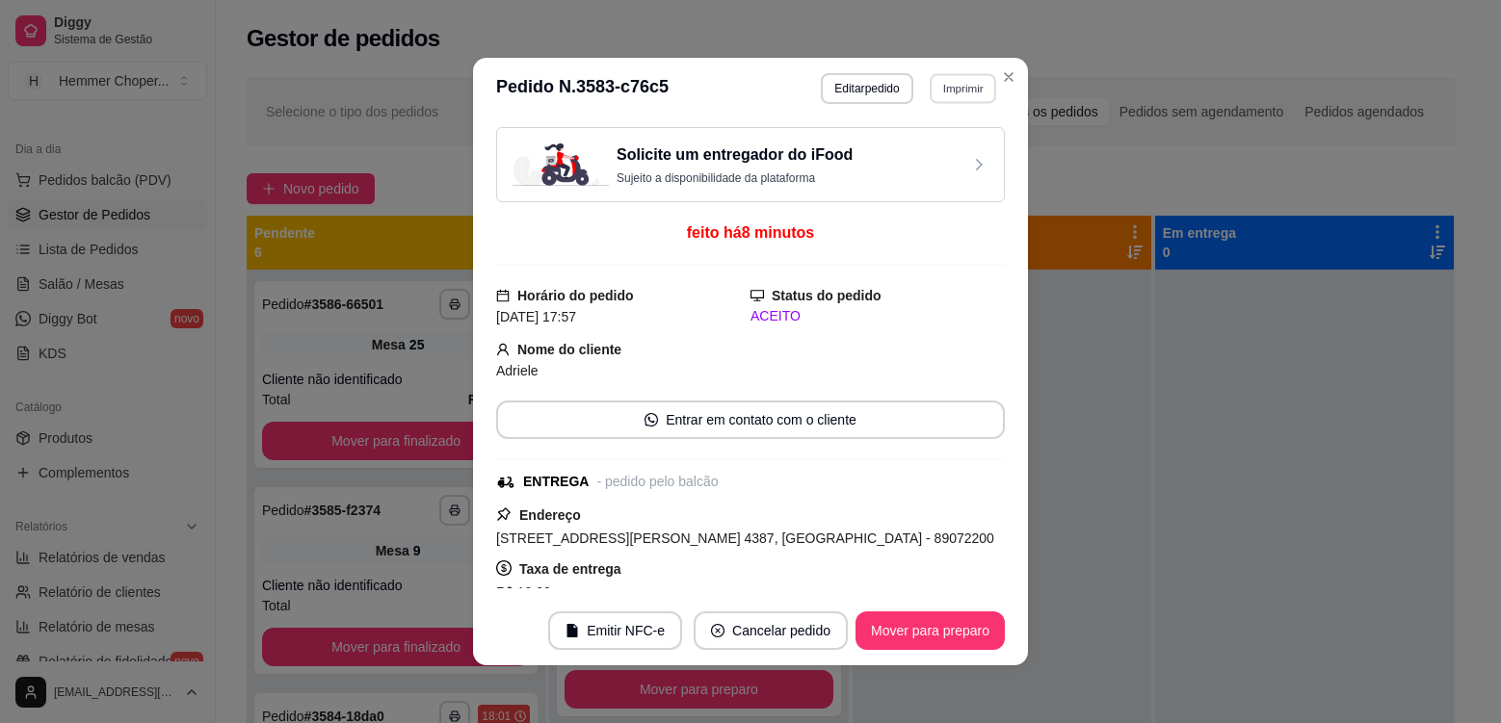
click at [930, 82] on button "Imprimir" at bounding box center [963, 88] width 66 height 30
click at [935, 147] on button "Cozinha" at bounding box center [923, 156] width 140 height 31
click at [911, 235] on div "feito há 8 minutos" at bounding box center [750, 244] width 509 height 44
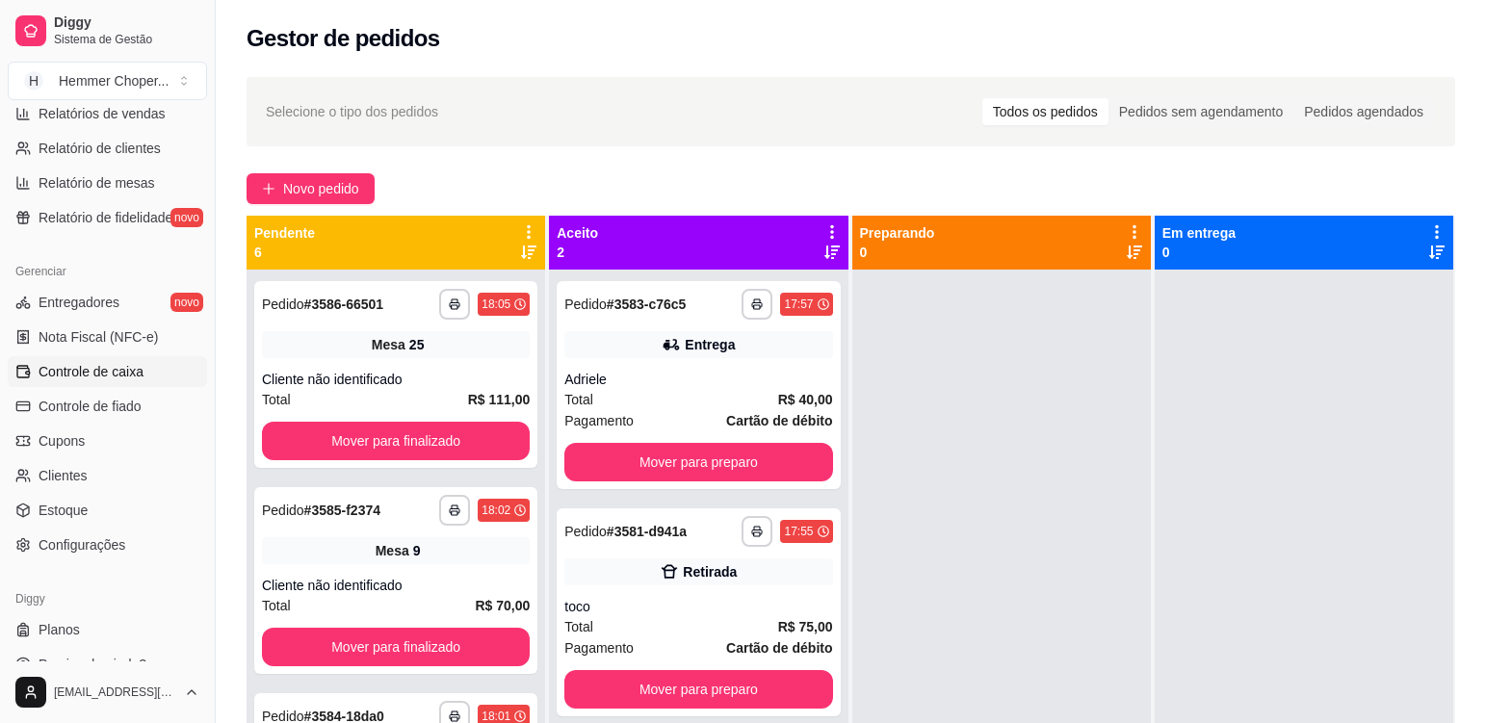
scroll to position [663, 0]
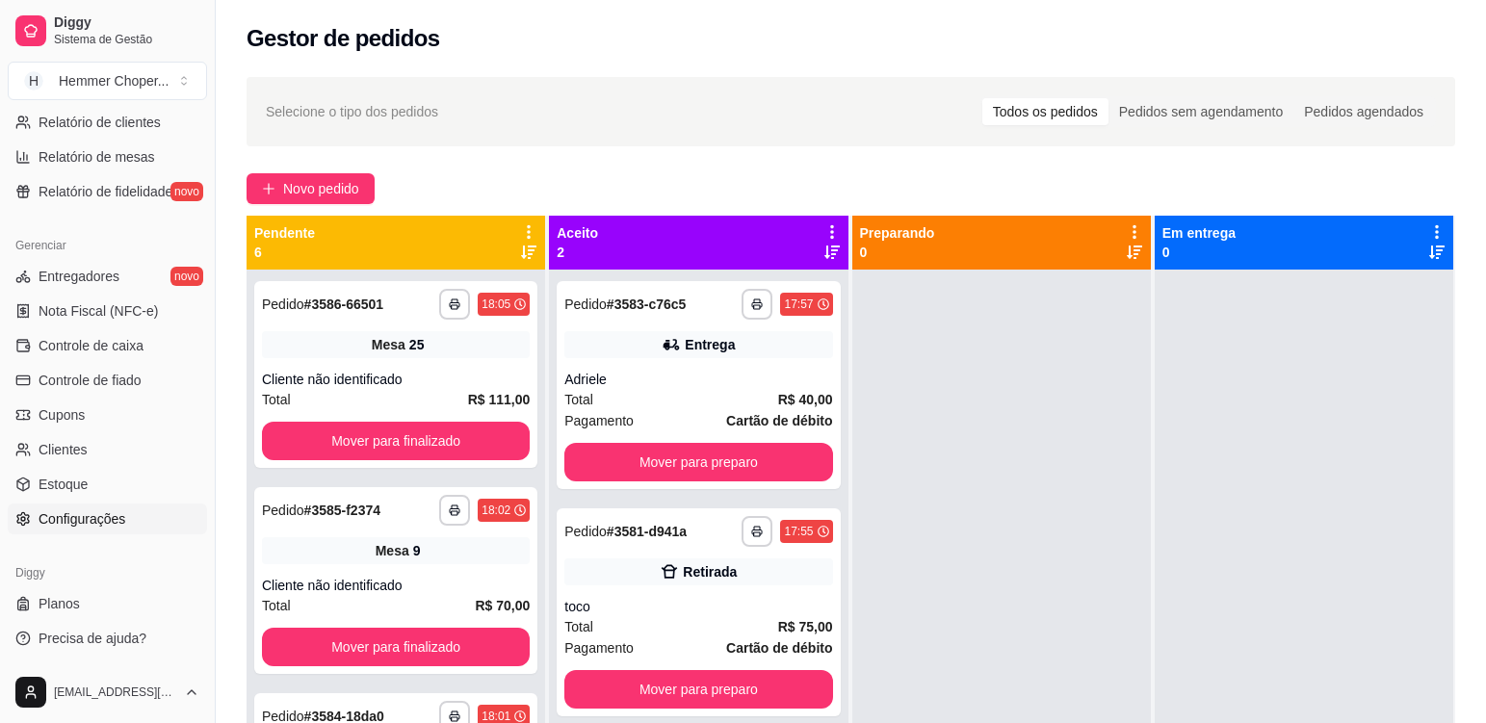
click at [110, 520] on span "Configurações" at bounding box center [82, 519] width 87 height 19
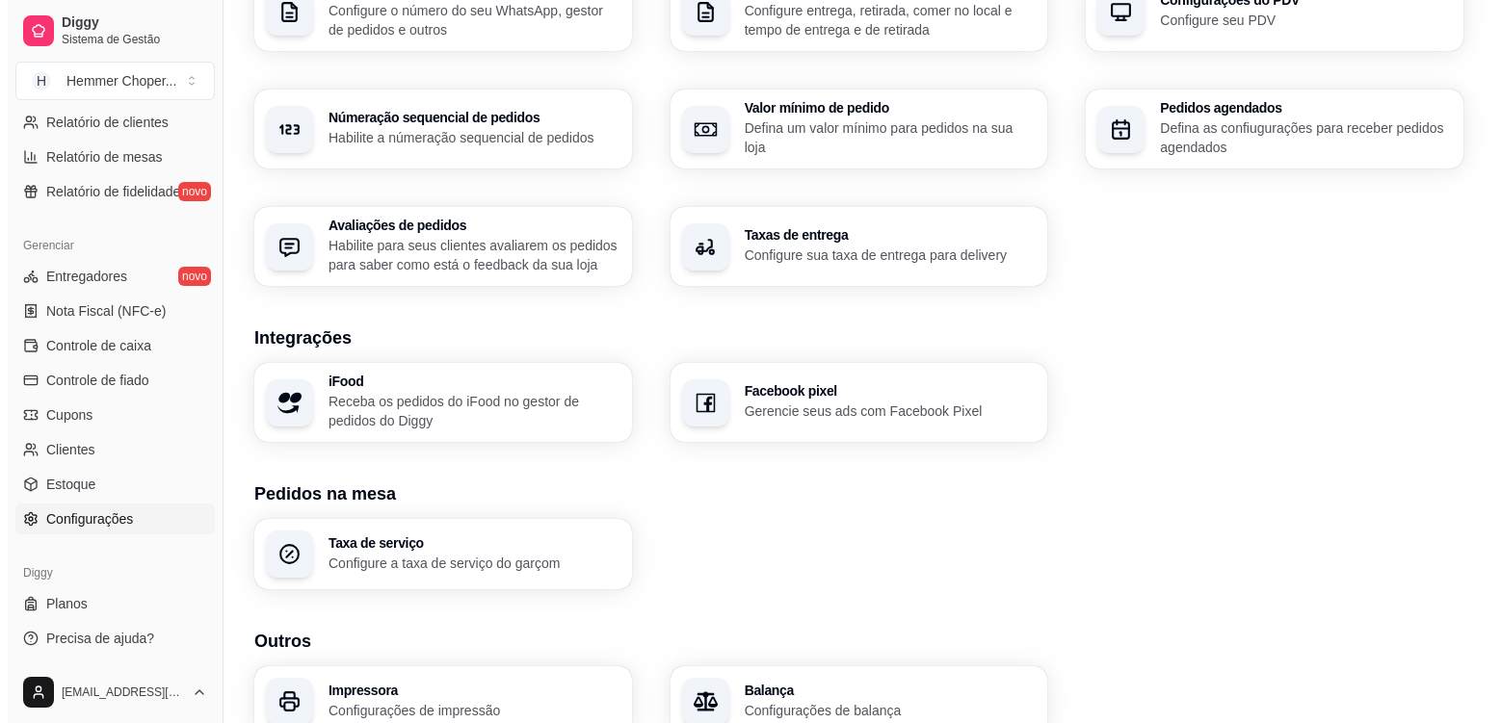
scroll to position [626, 0]
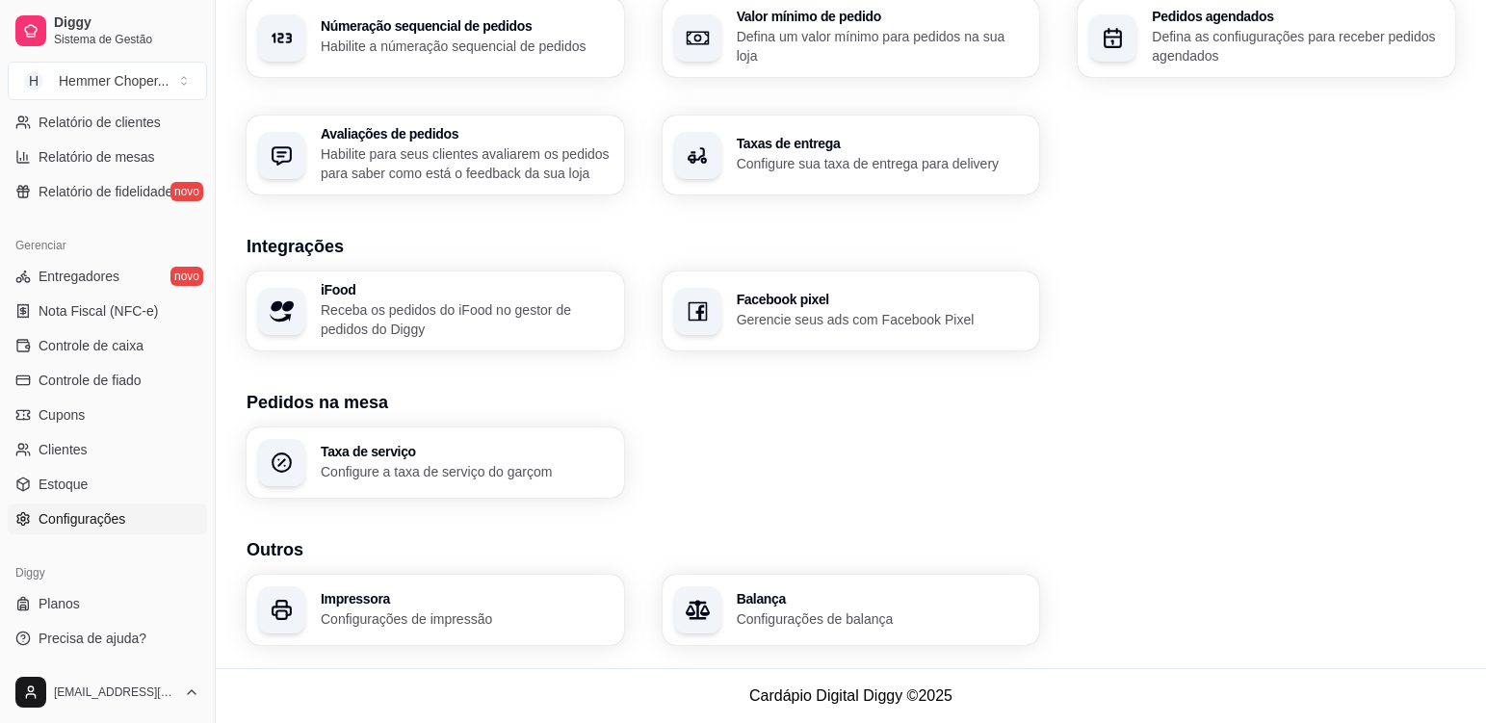
click at [381, 576] on div "Impressora Configurações de impressão" at bounding box center [436, 610] width 378 height 70
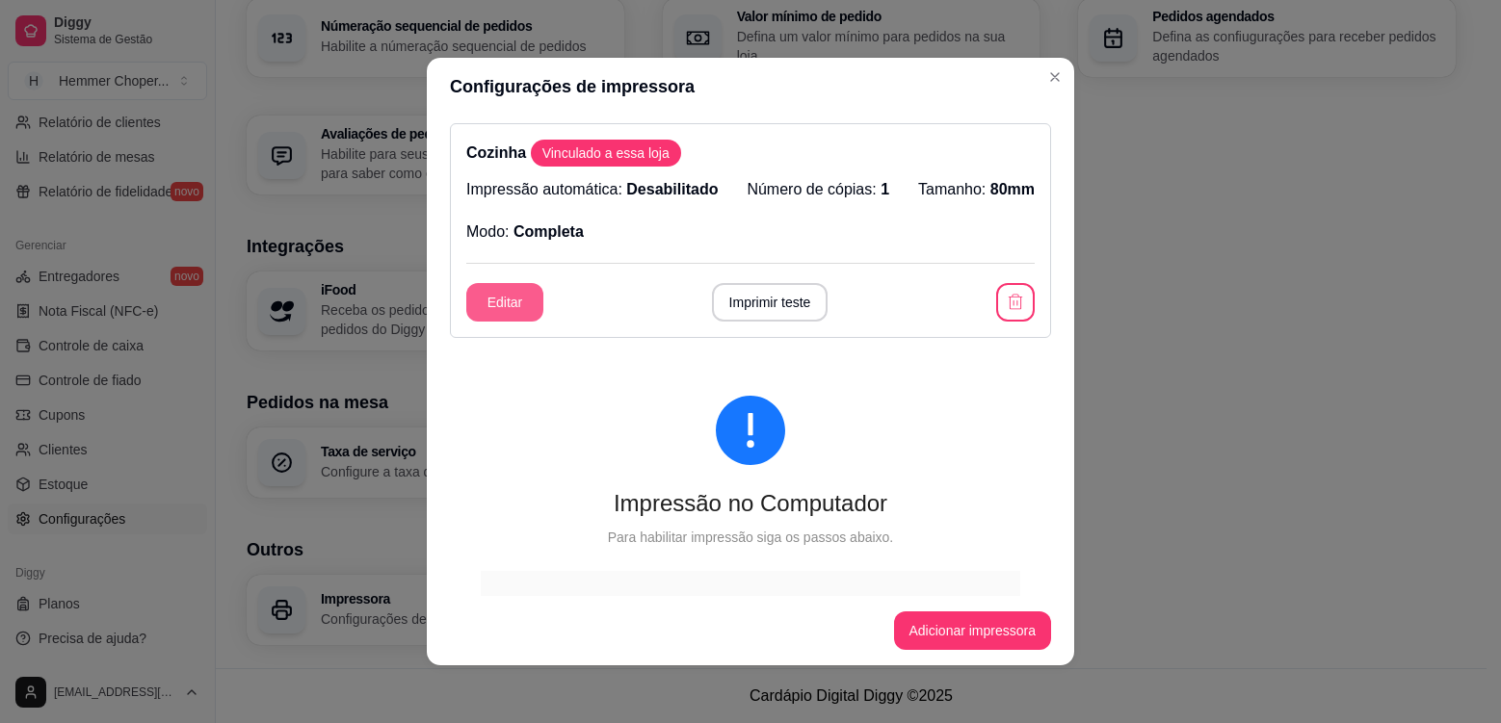
click at [491, 313] on button "Editar" at bounding box center [504, 302] width 77 height 39
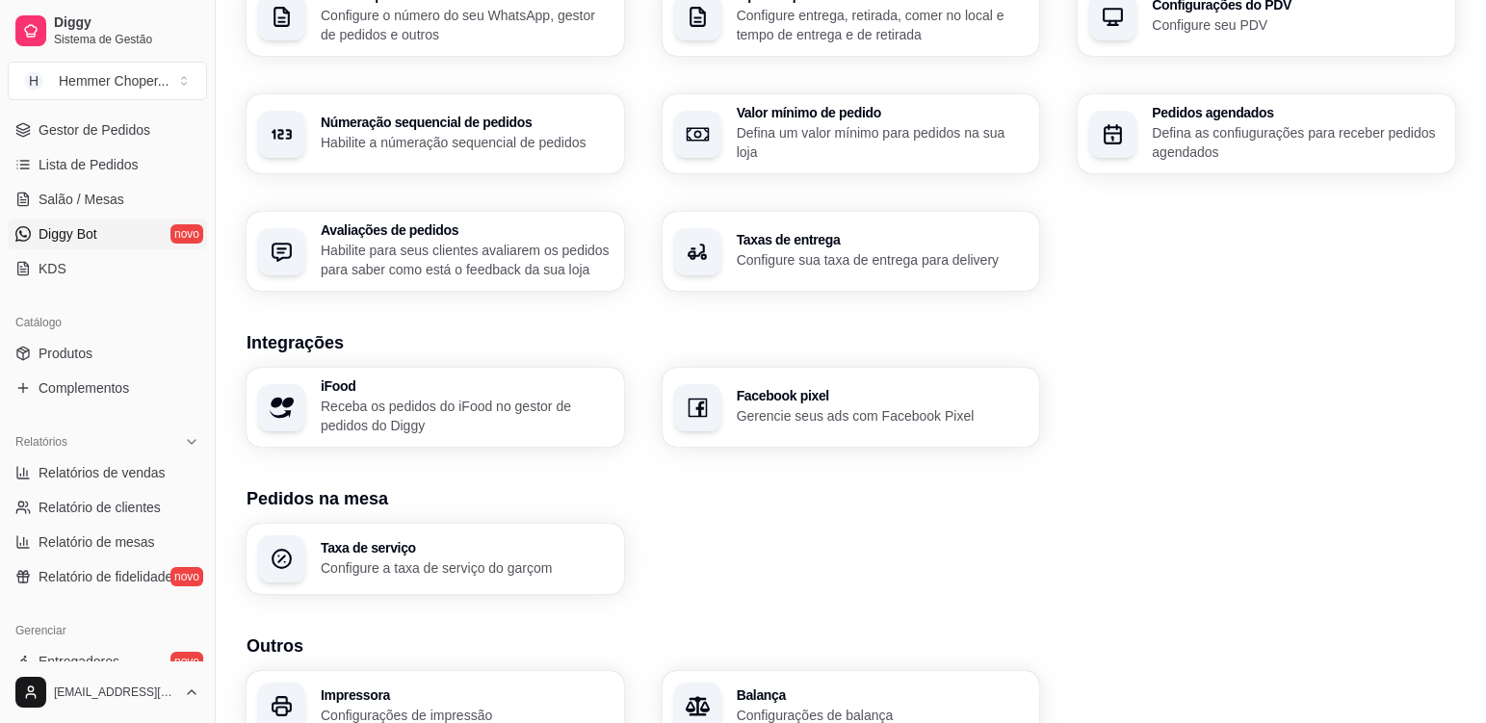
scroll to position [85, 0]
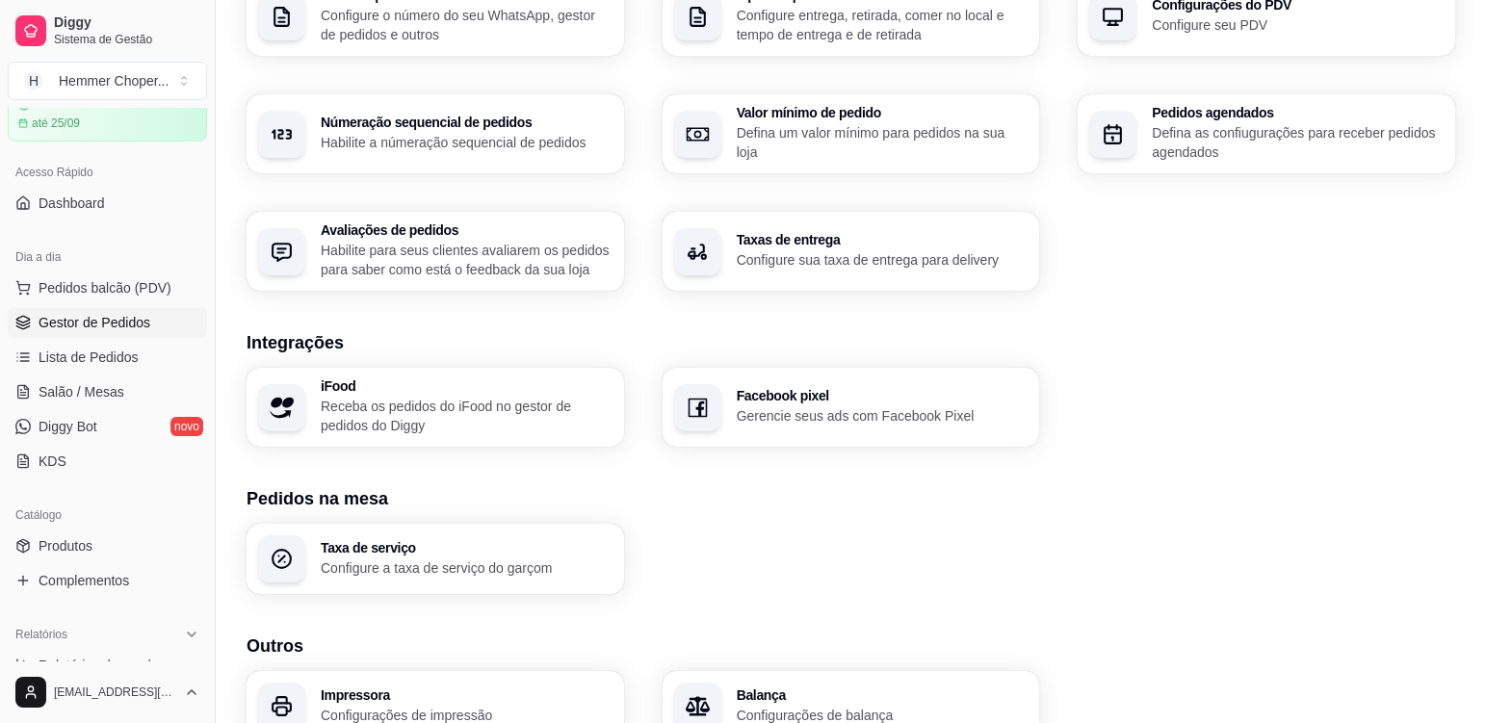
click at [67, 322] on span "Gestor de Pedidos" at bounding box center [95, 322] width 112 height 19
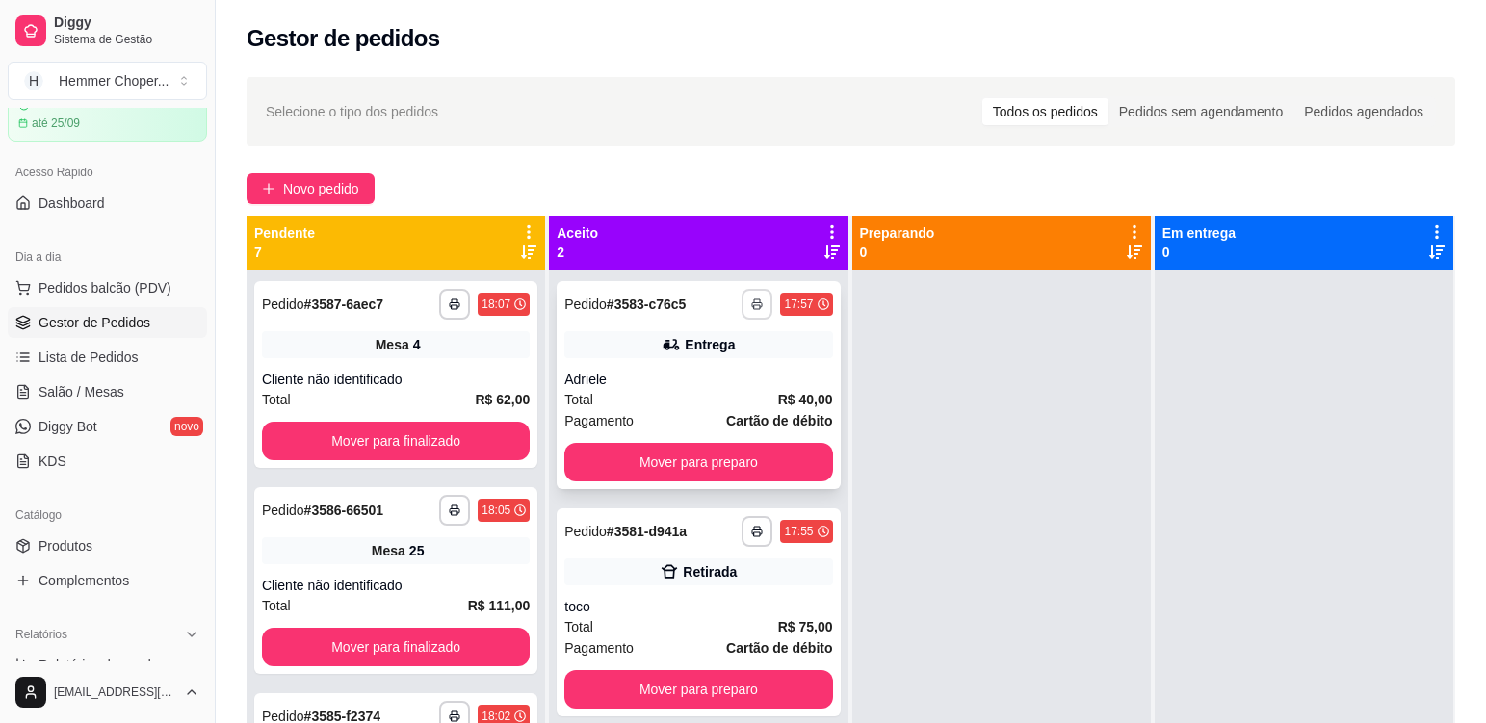
click at [751, 302] on icon "button" at bounding box center [757, 305] width 12 height 12
click at [689, 377] on button "Cozinha" at bounding box center [700, 371] width 140 height 31
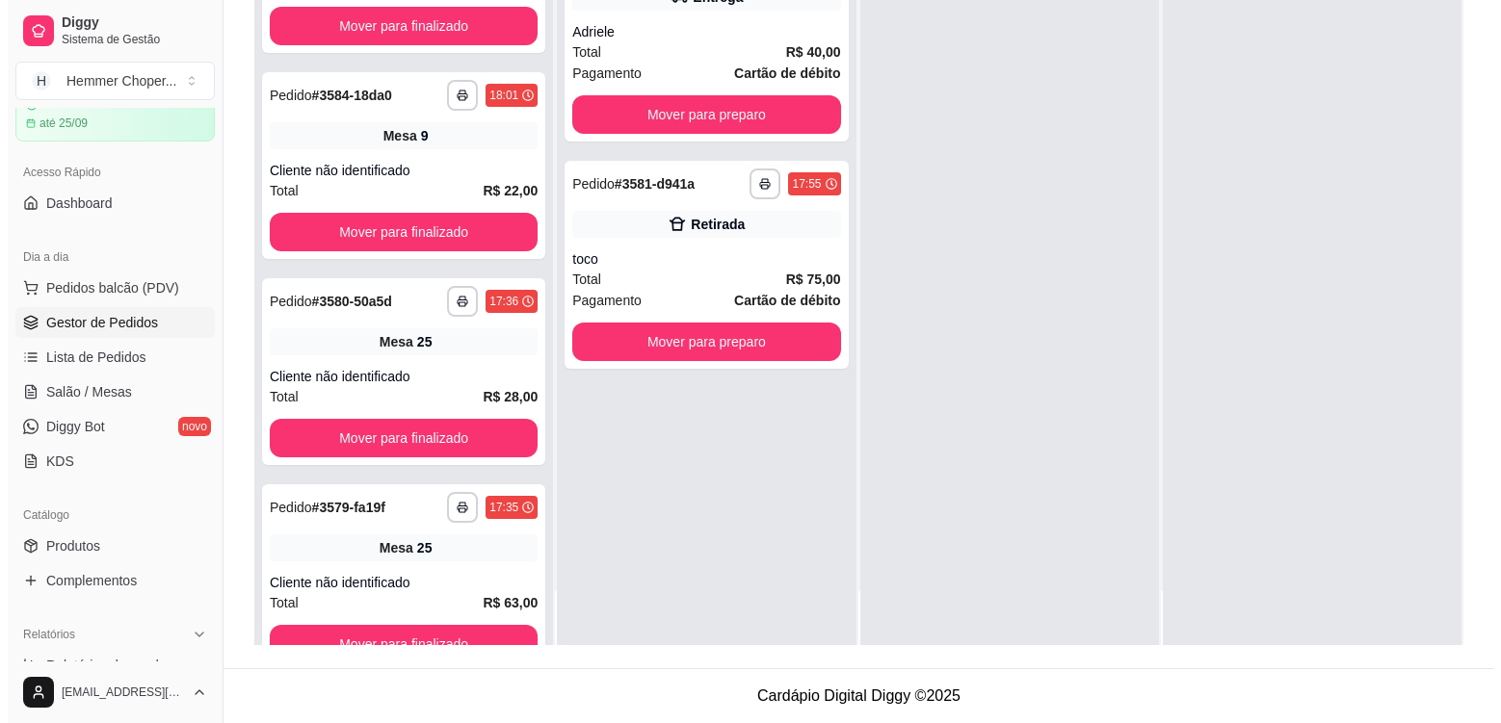
scroll to position [482, 0]
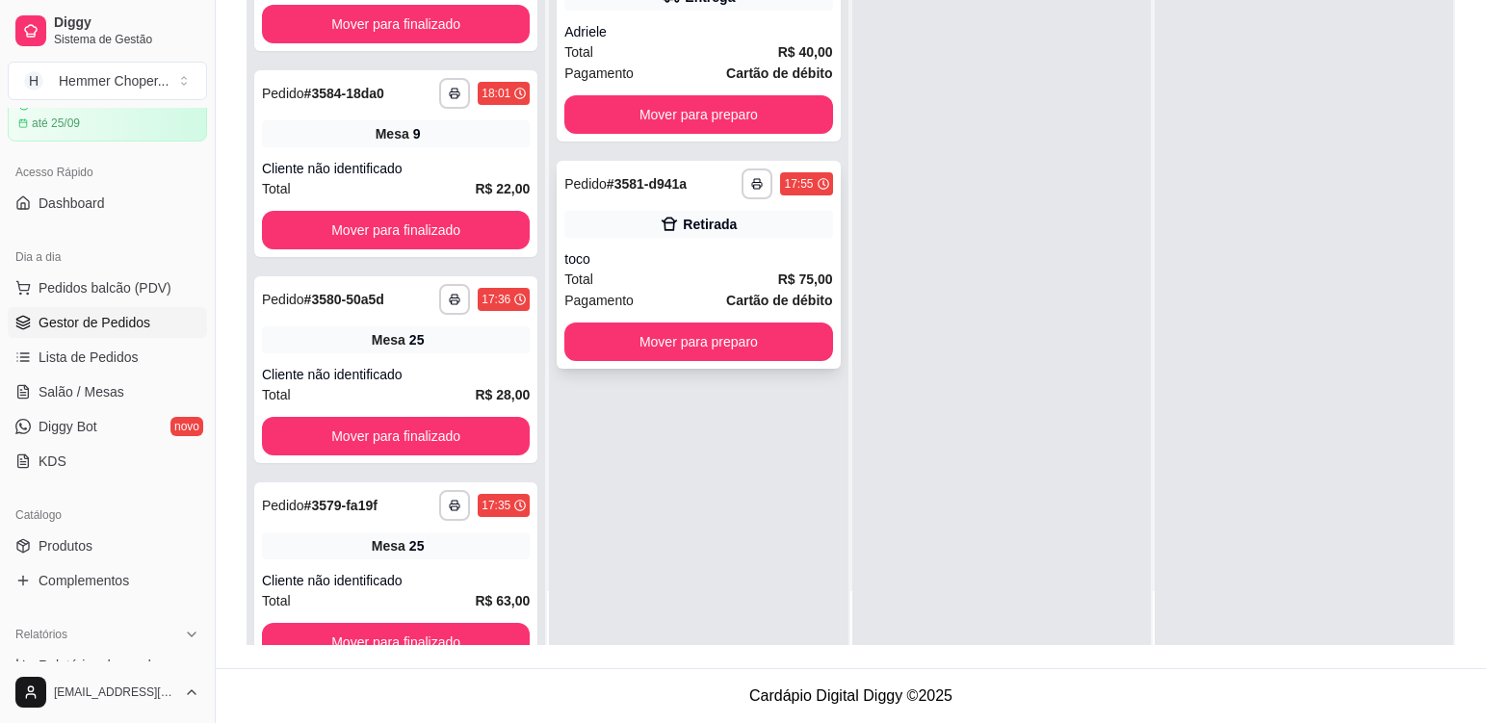
click at [655, 276] on div "Total R$ 75,00" at bounding box center [698, 279] width 268 height 21
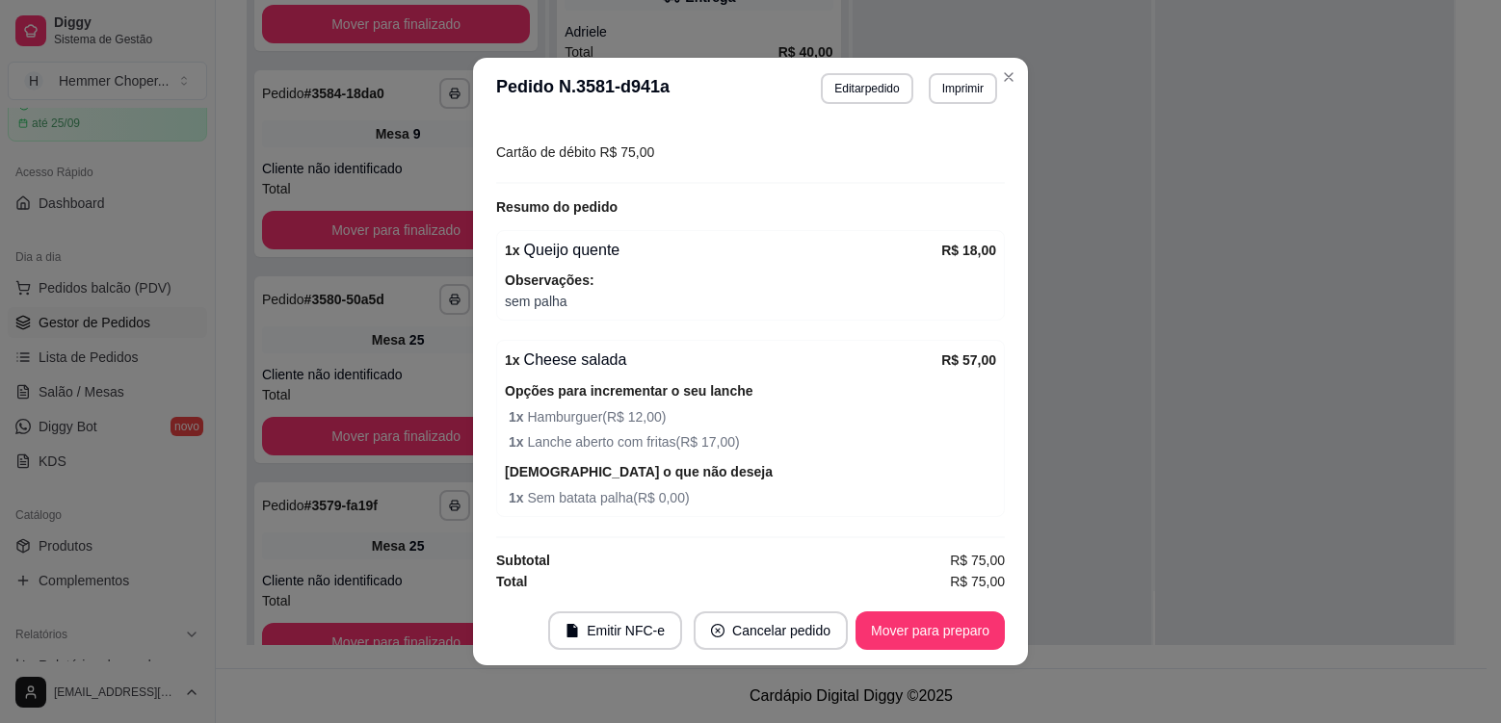
scroll to position [326, 0]
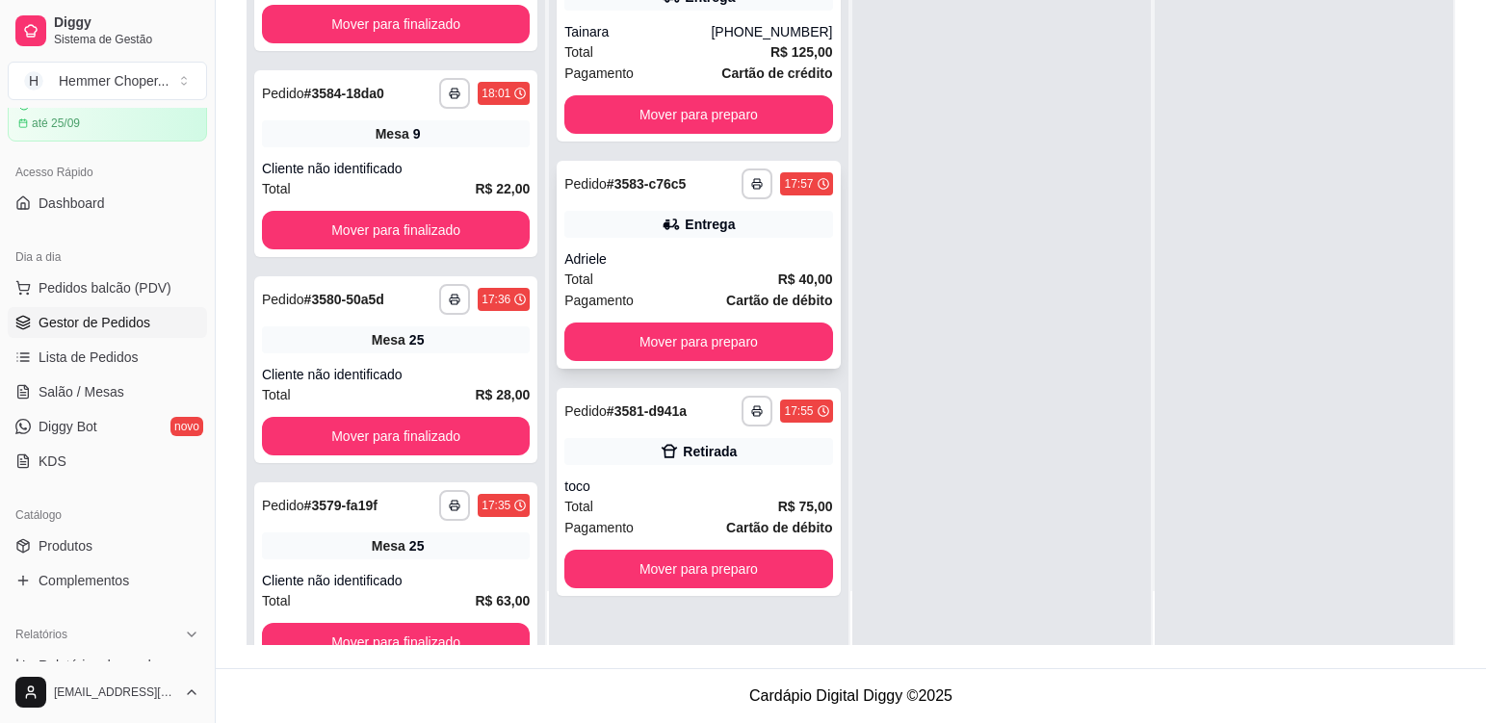
click at [700, 261] on div "Adriele" at bounding box center [698, 258] width 268 height 19
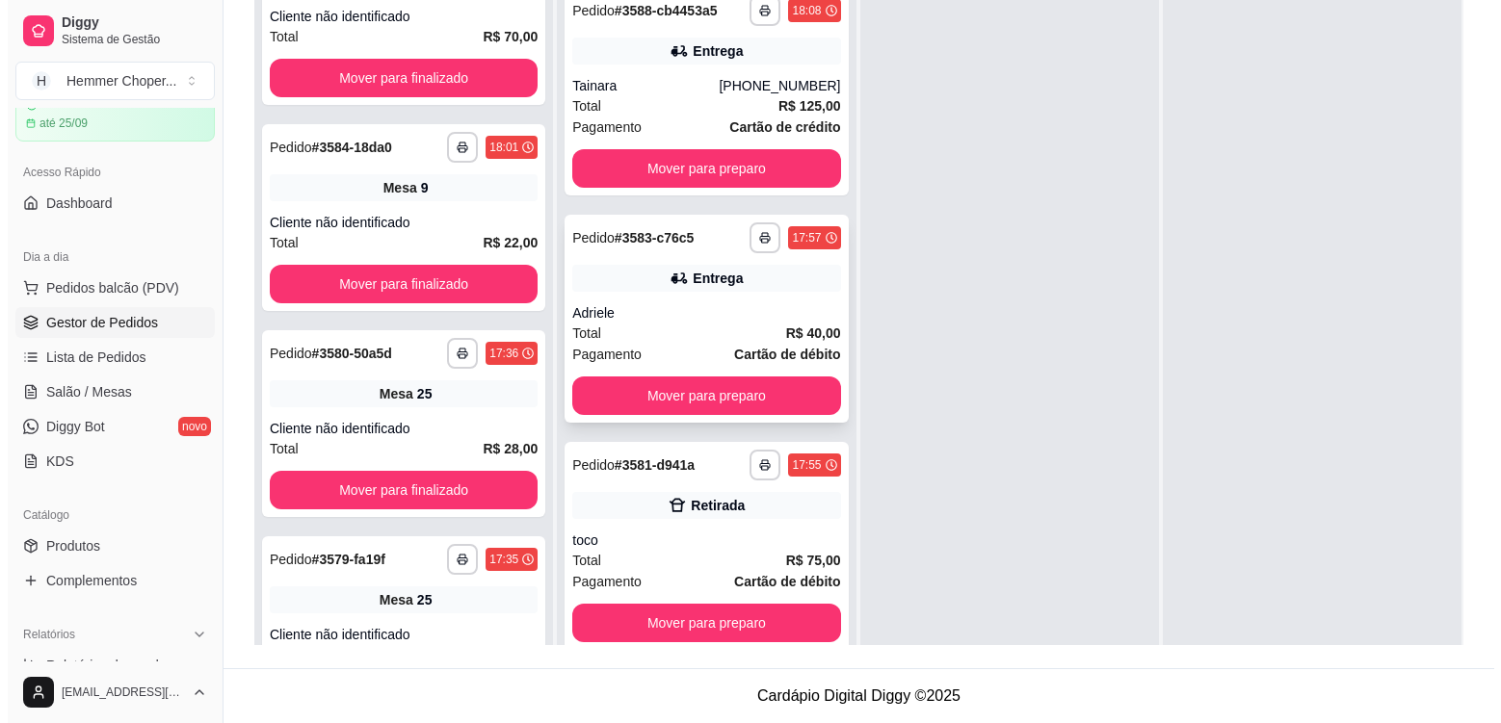
scroll to position [197, 0]
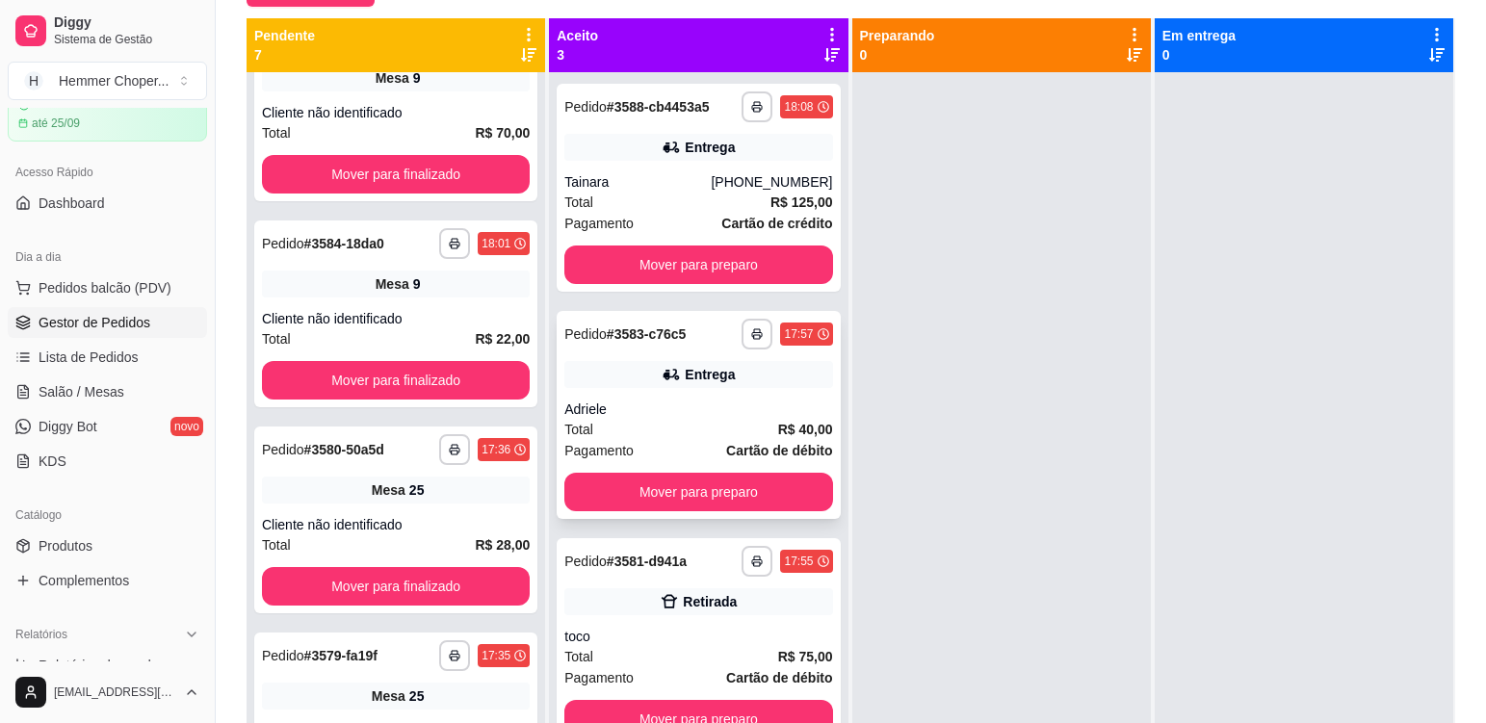
click at [700, 405] on div "Adriele" at bounding box center [698, 409] width 268 height 19
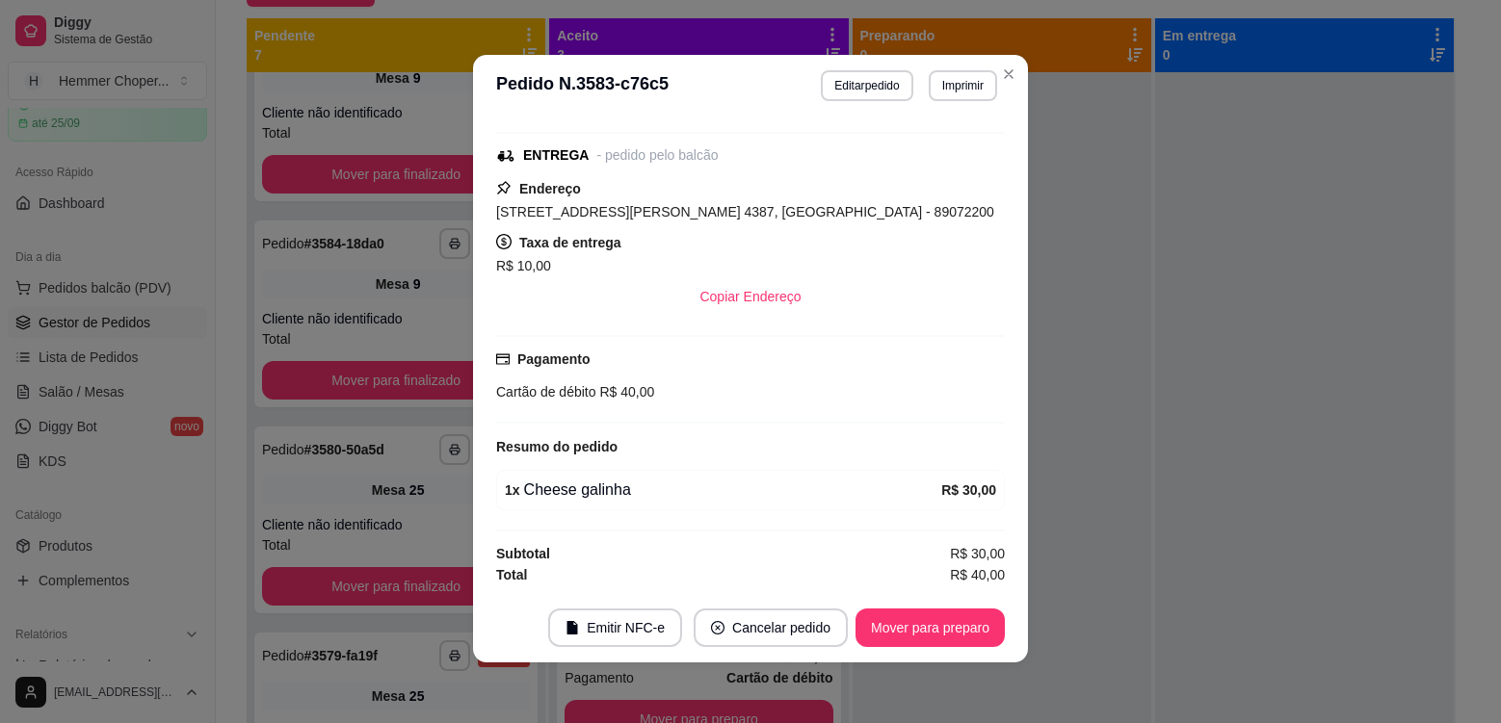
scroll to position [4, 0]
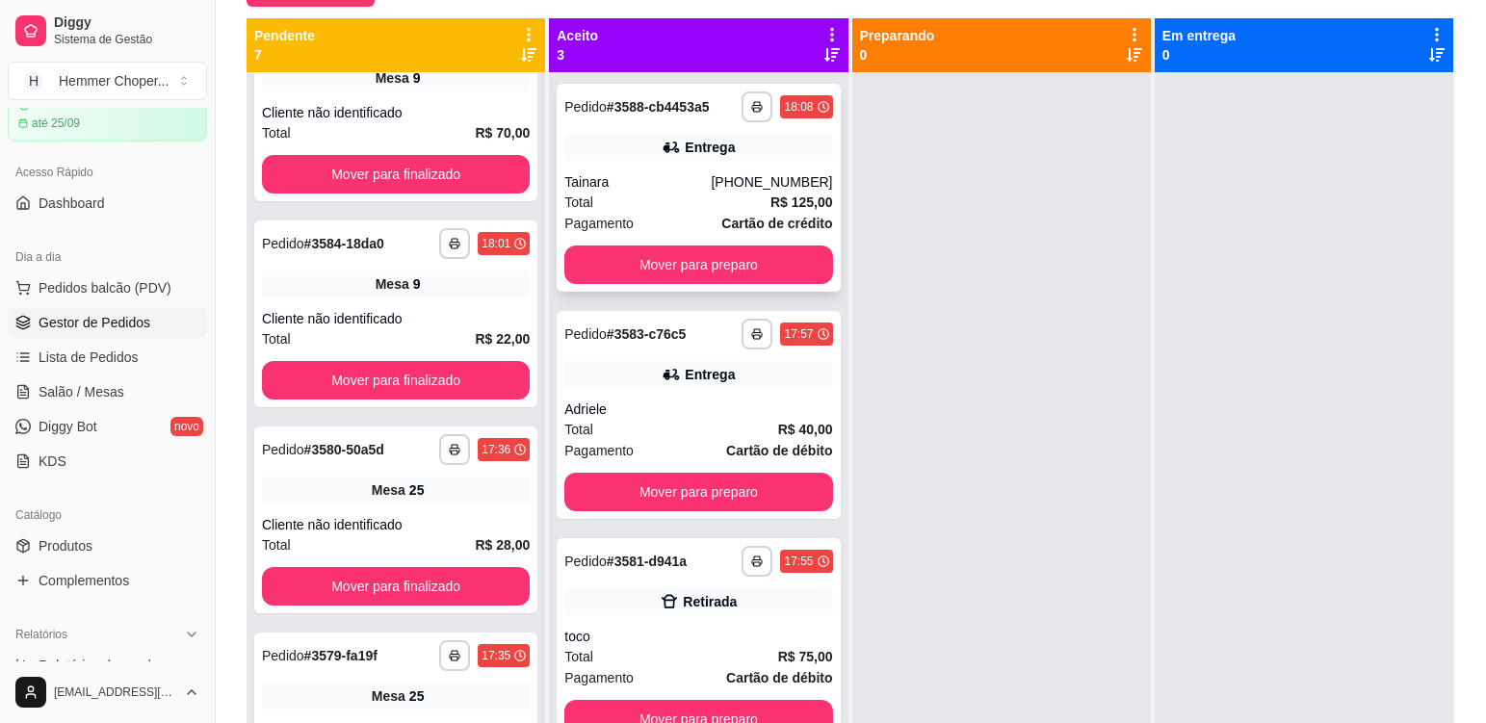
click at [664, 205] on div "Total R$ 125,00" at bounding box center [698, 202] width 268 height 21
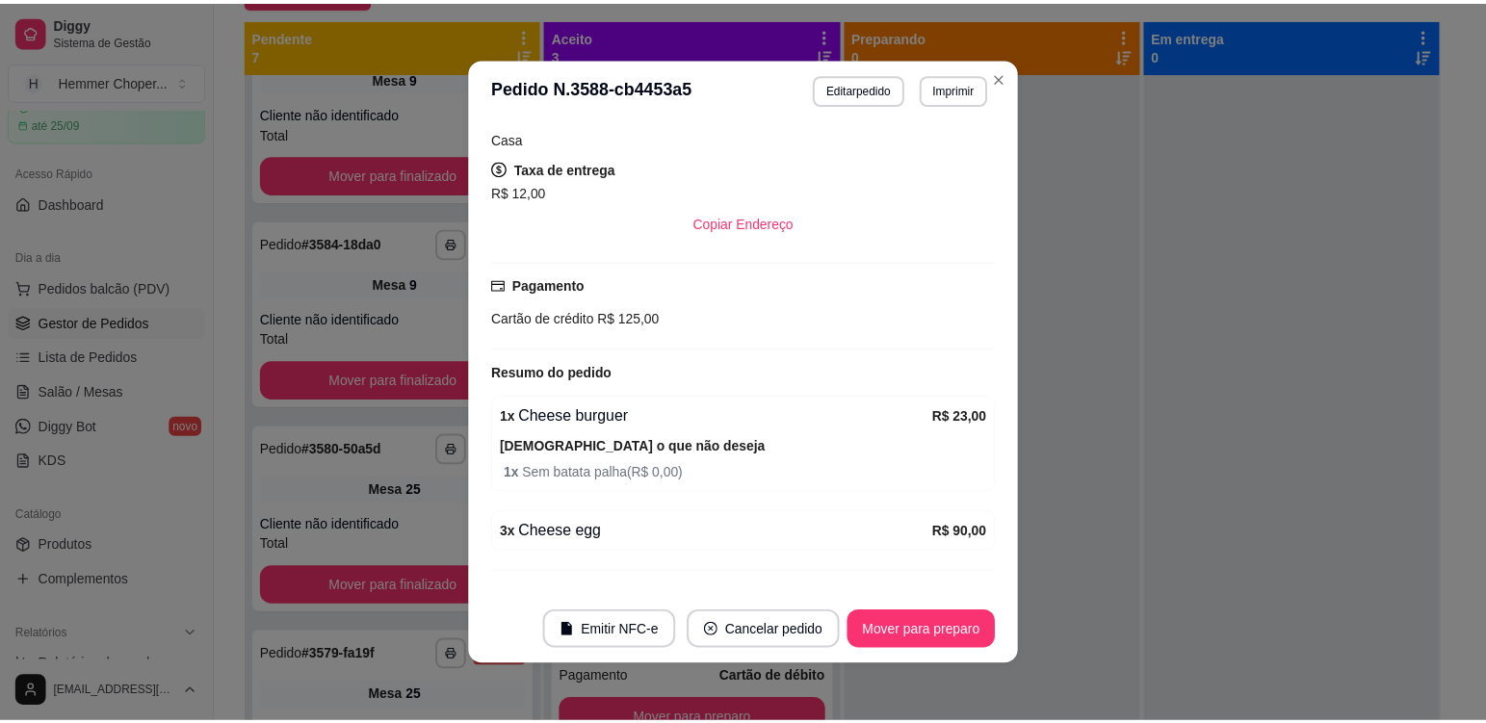
scroll to position [497, 0]
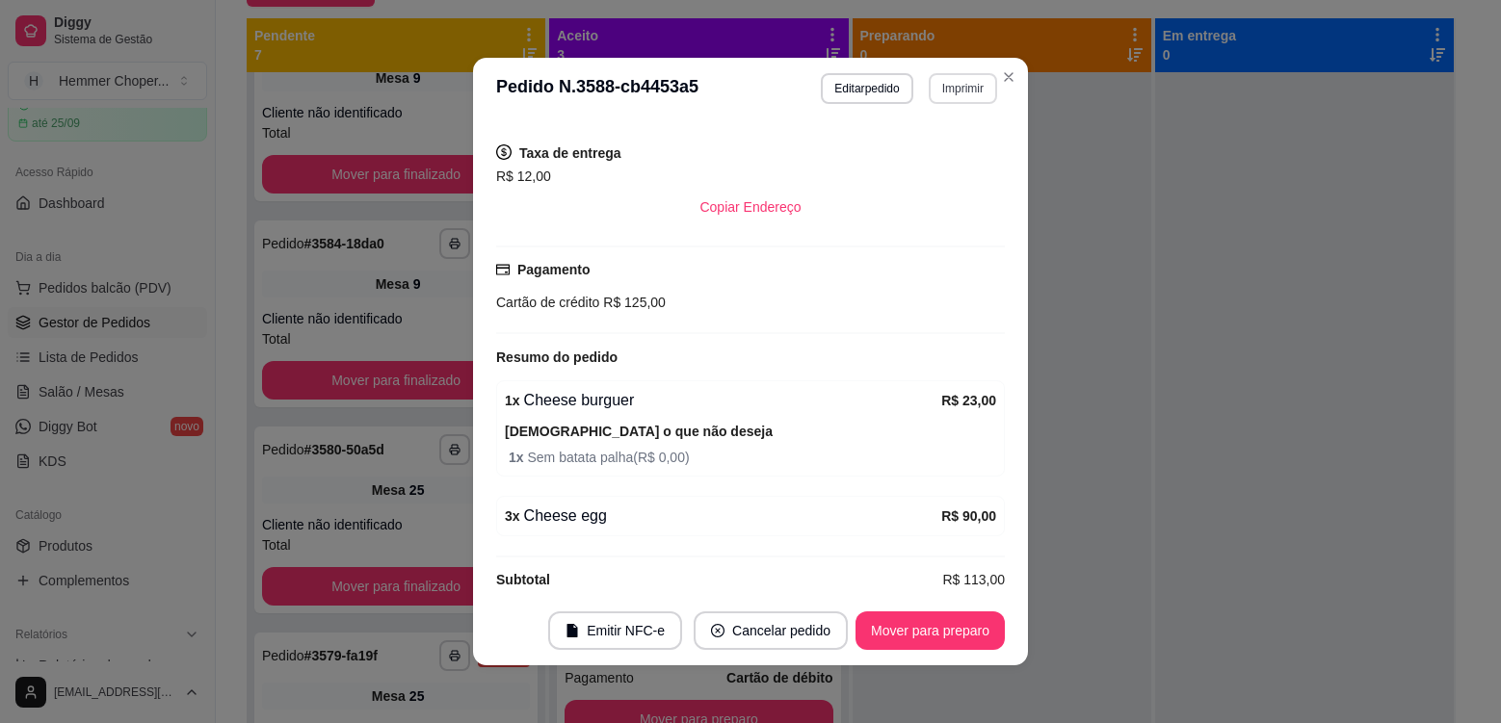
click at [948, 91] on button "Imprimir" at bounding box center [963, 88] width 68 height 31
click at [935, 160] on button "Cozinha" at bounding box center [921, 156] width 135 height 30
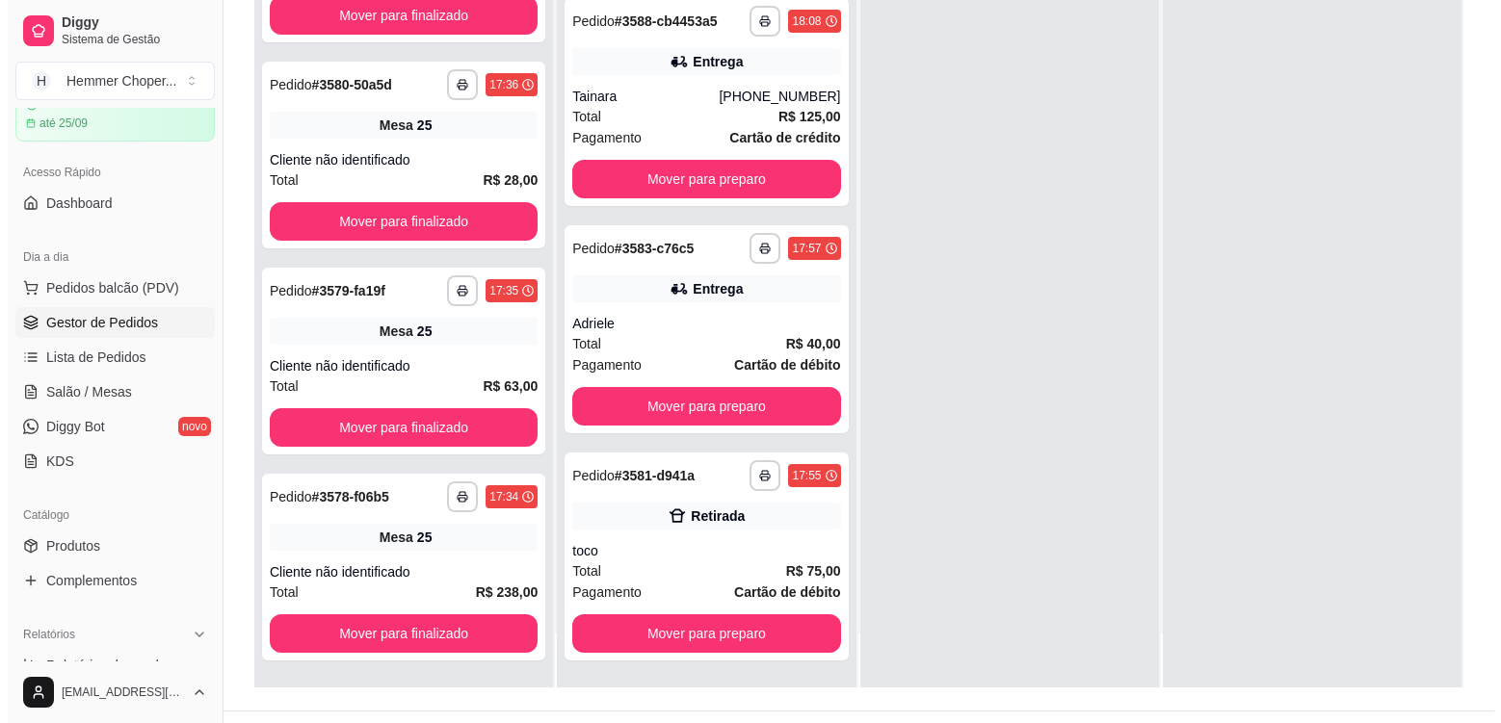
scroll to position [294, 0]
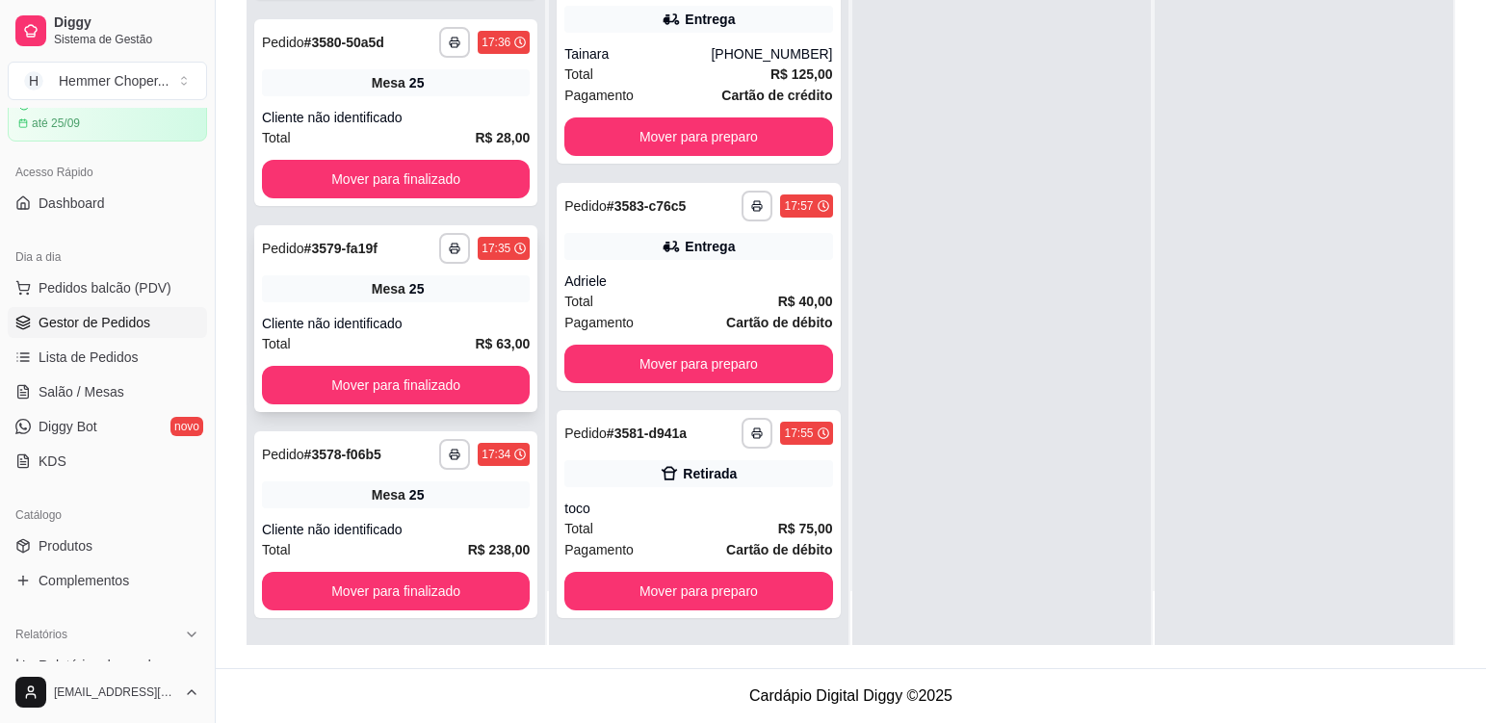
click at [436, 307] on div "**********" at bounding box center [395, 318] width 283 height 187
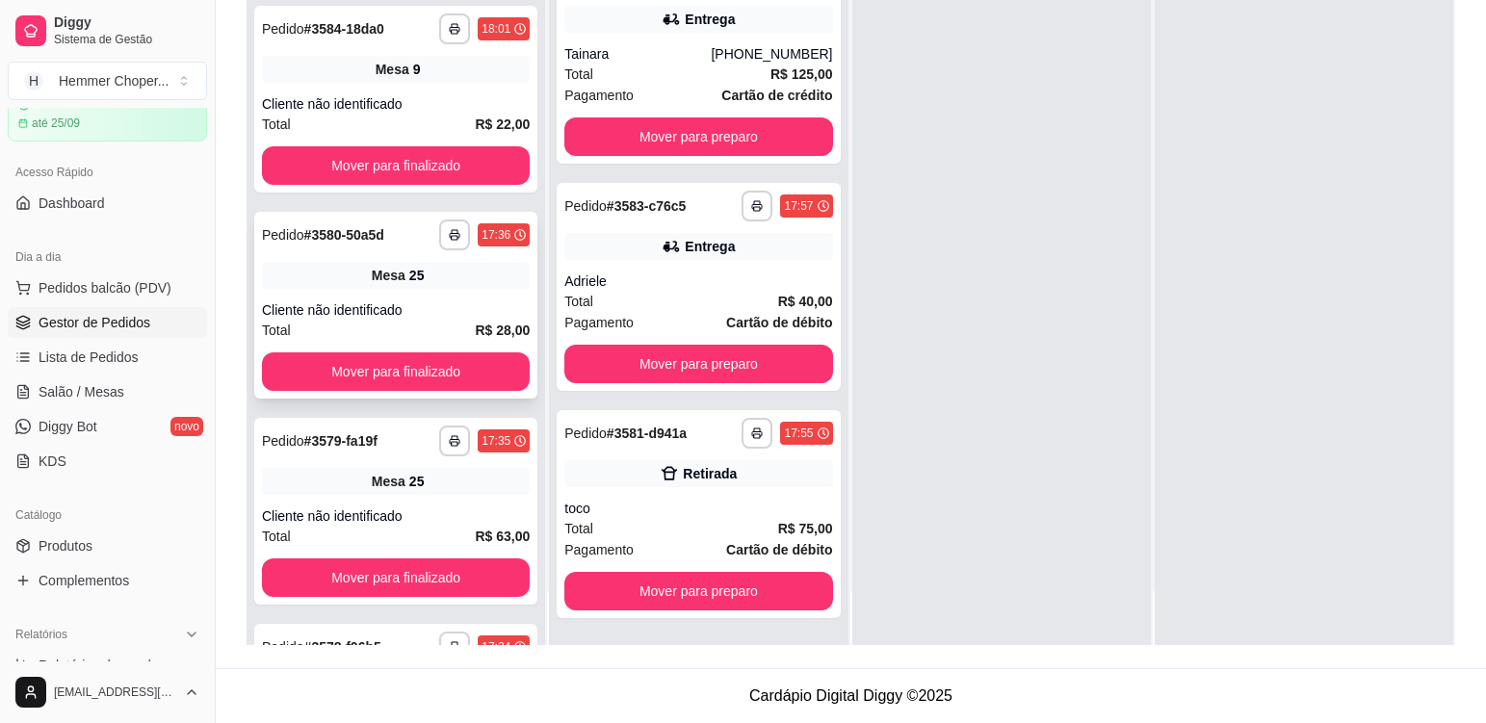
click at [428, 297] on div "**********" at bounding box center [395, 305] width 283 height 187
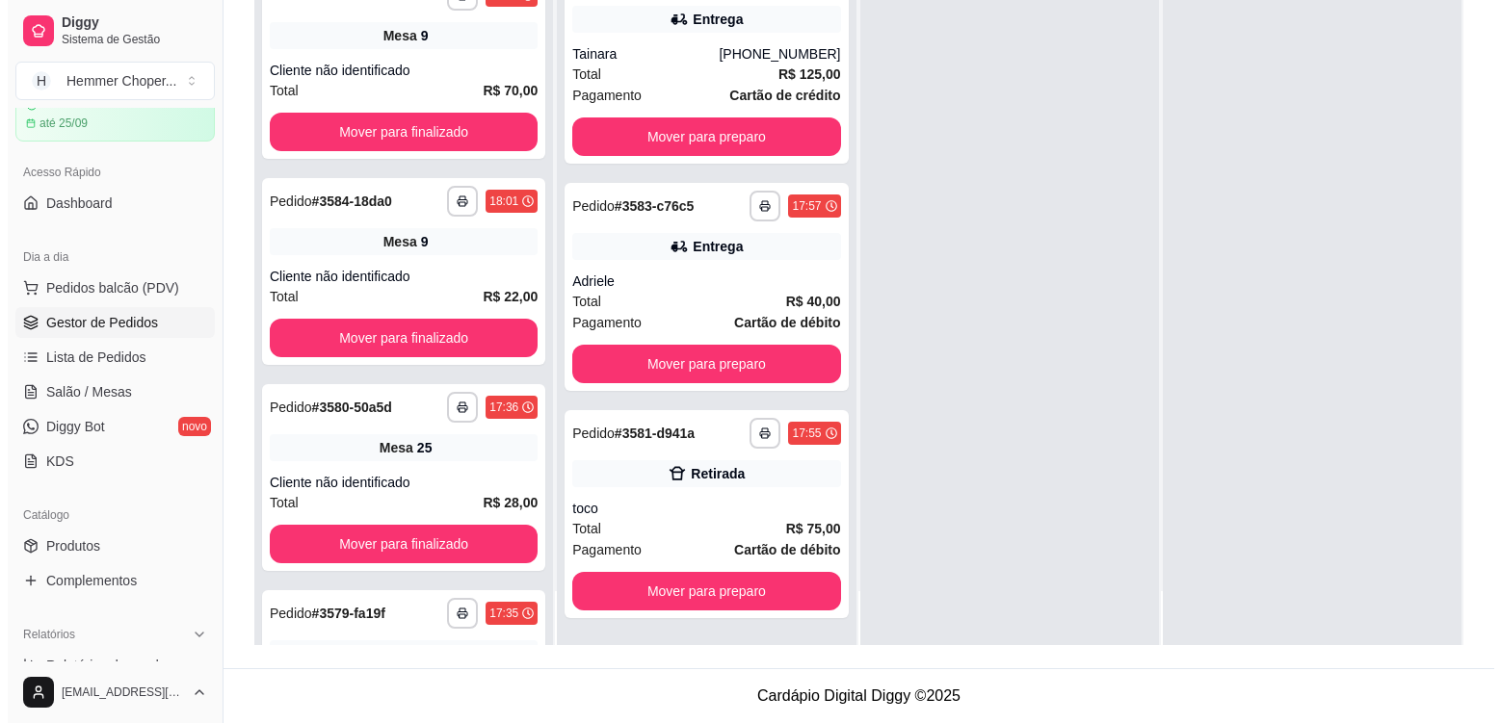
scroll to position [354, 0]
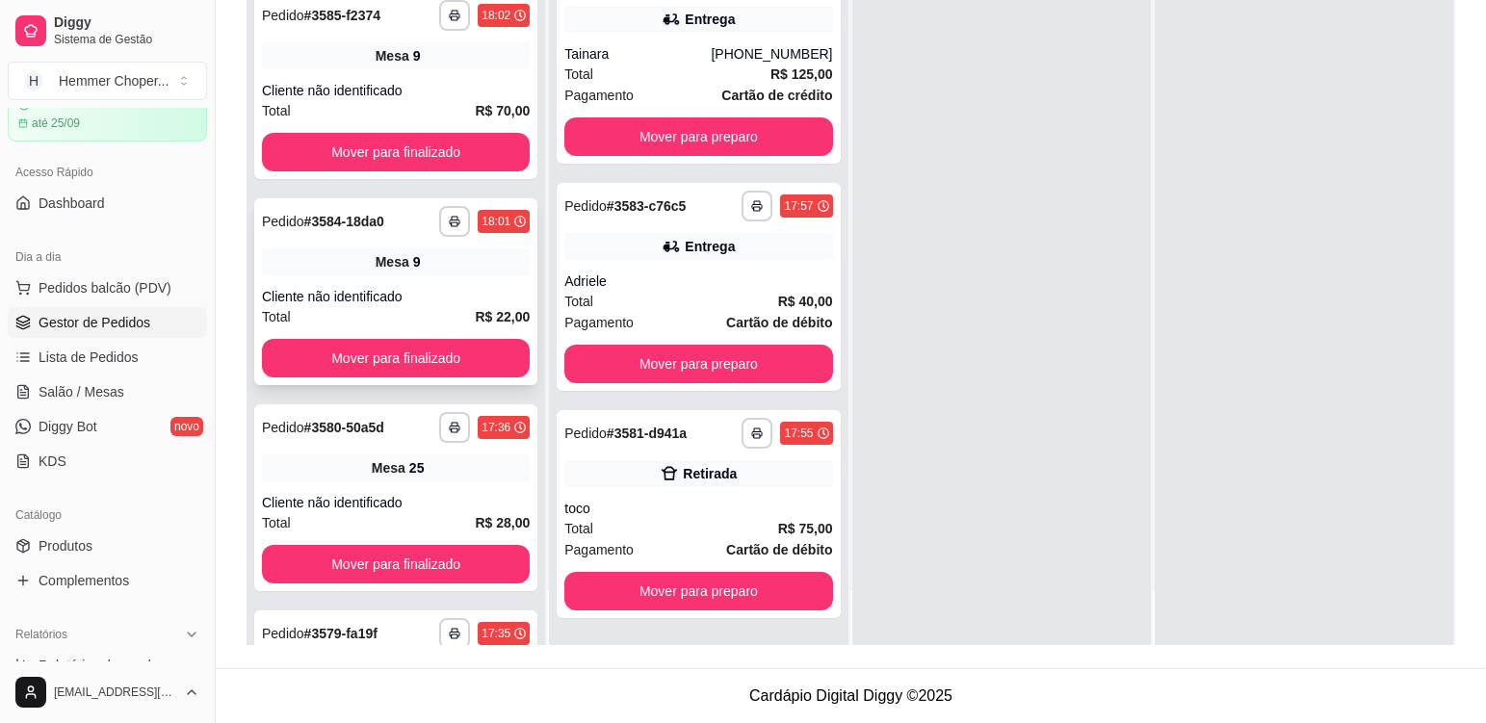
click at [442, 288] on div "Cliente não identificado" at bounding box center [396, 296] width 268 height 19
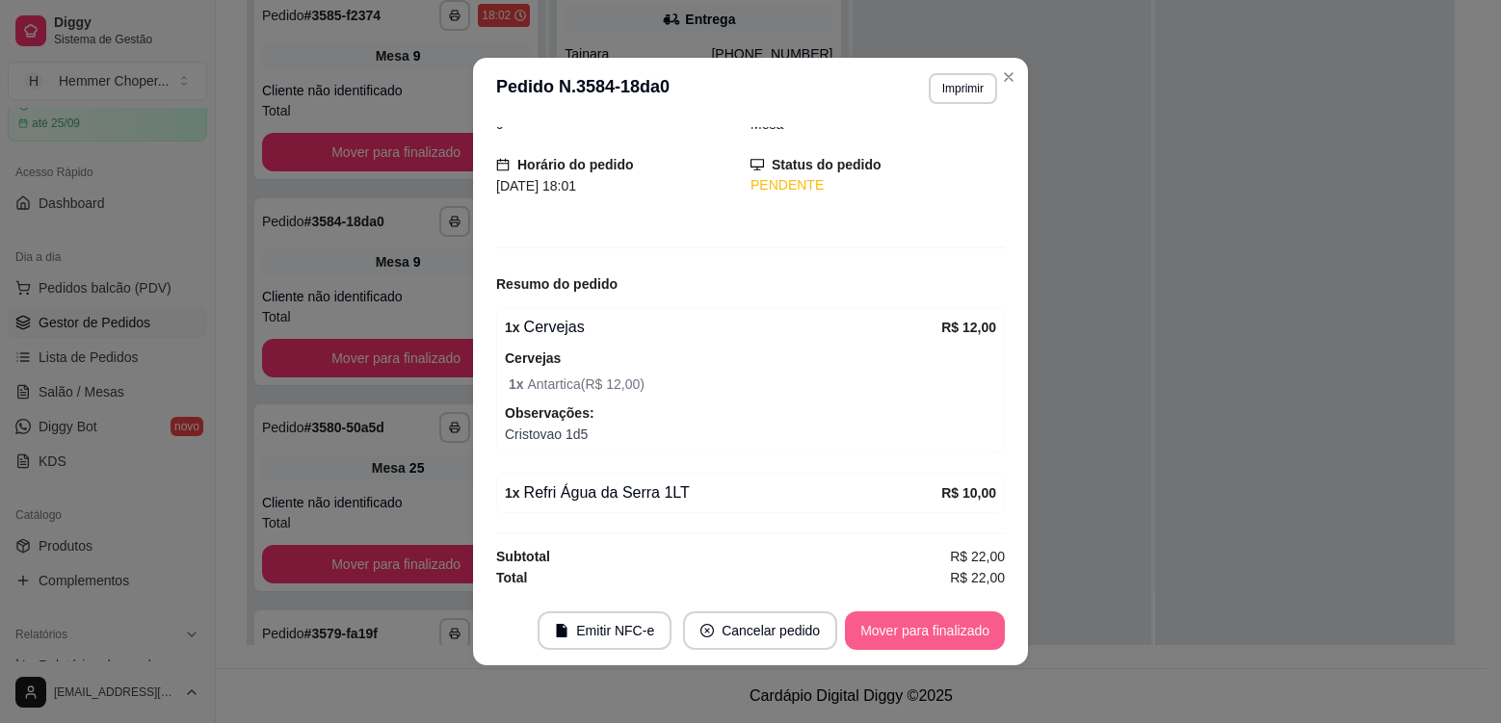
scroll to position [433, 0]
click at [879, 623] on button "Mover para finalizado" at bounding box center [925, 631] width 160 height 39
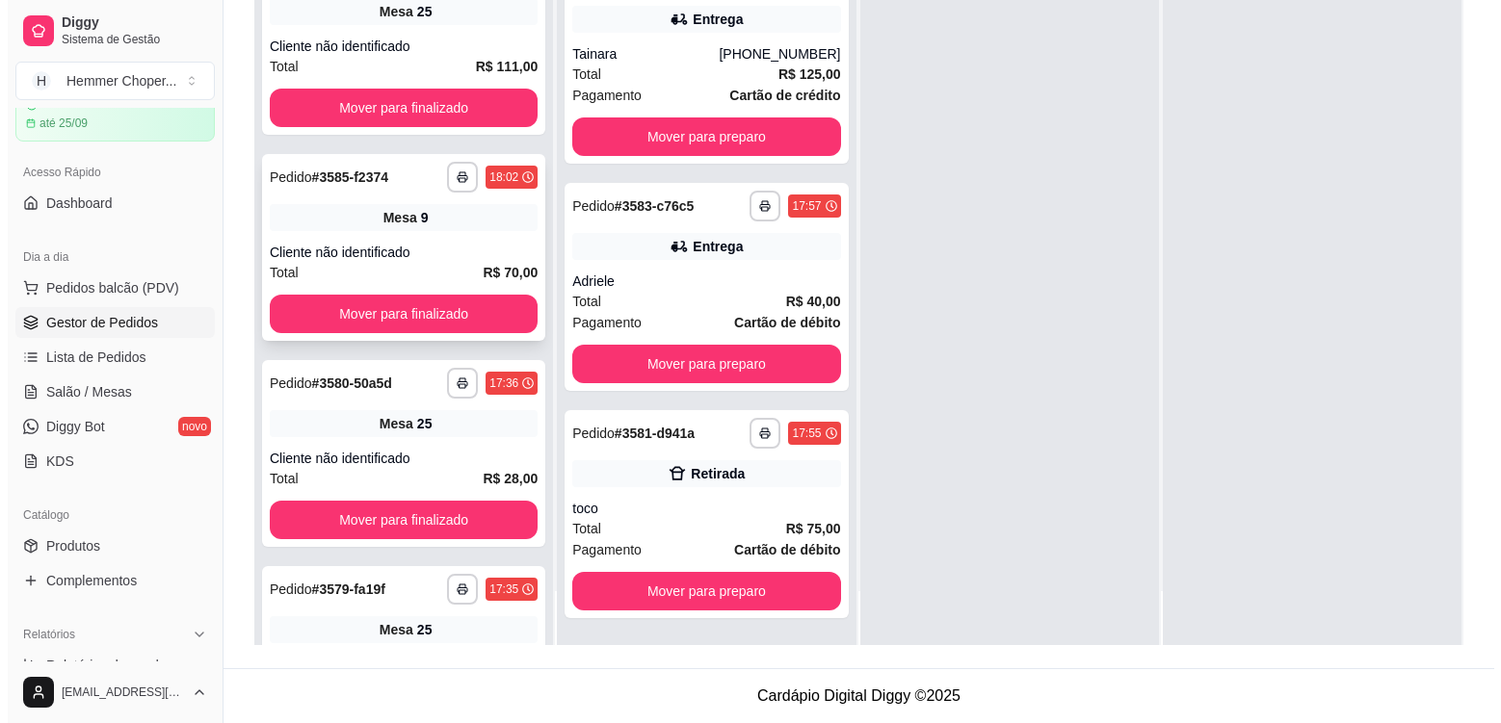
scroll to position [161, 0]
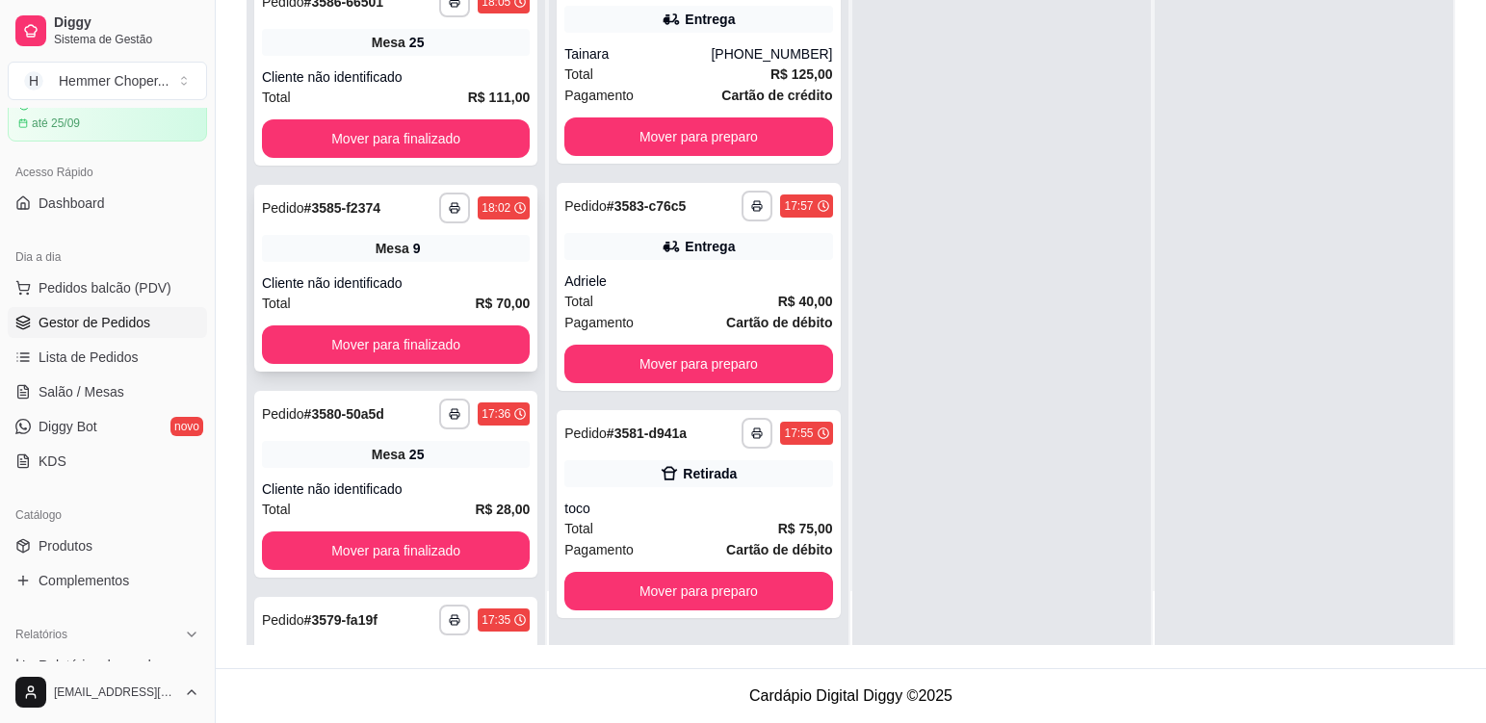
click at [434, 281] on div "Cliente não identificado" at bounding box center [396, 283] width 268 height 19
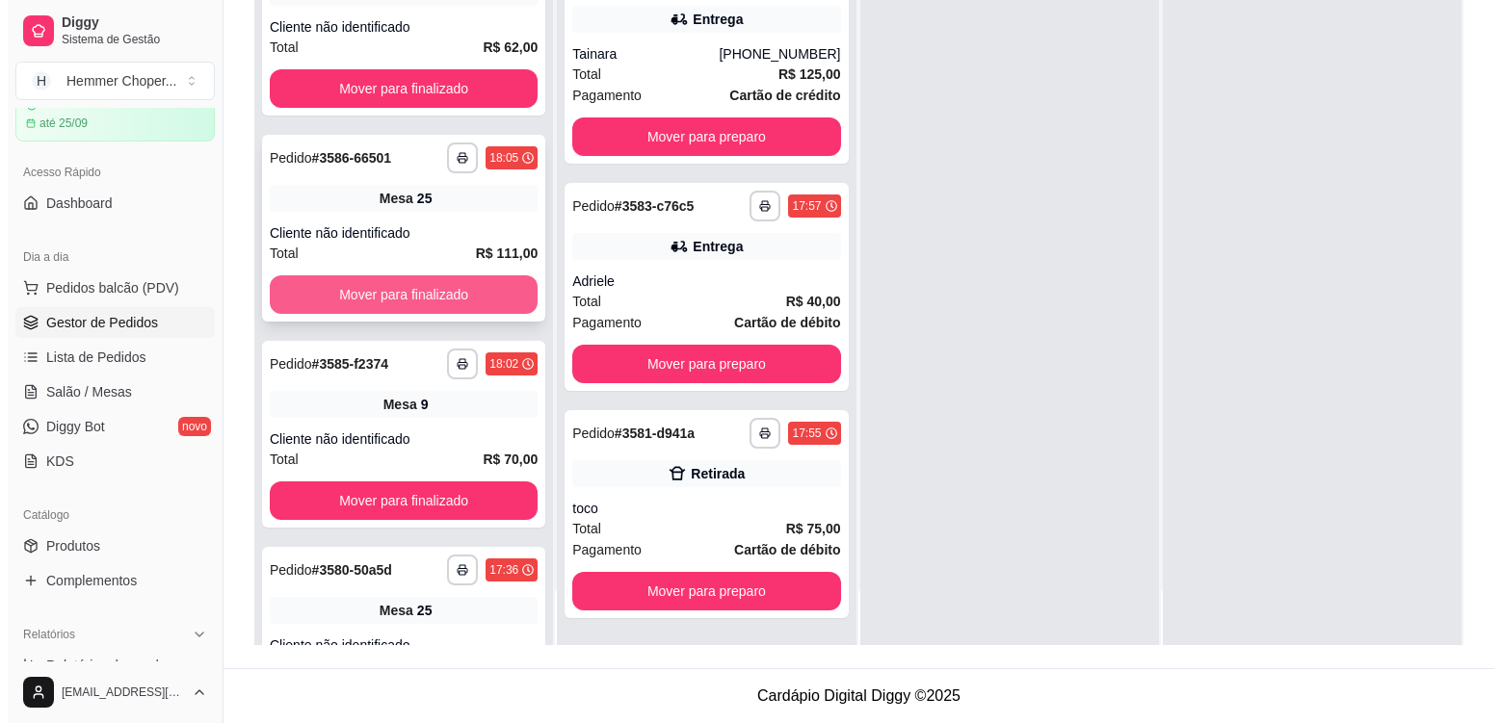
scroll to position [0, 0]
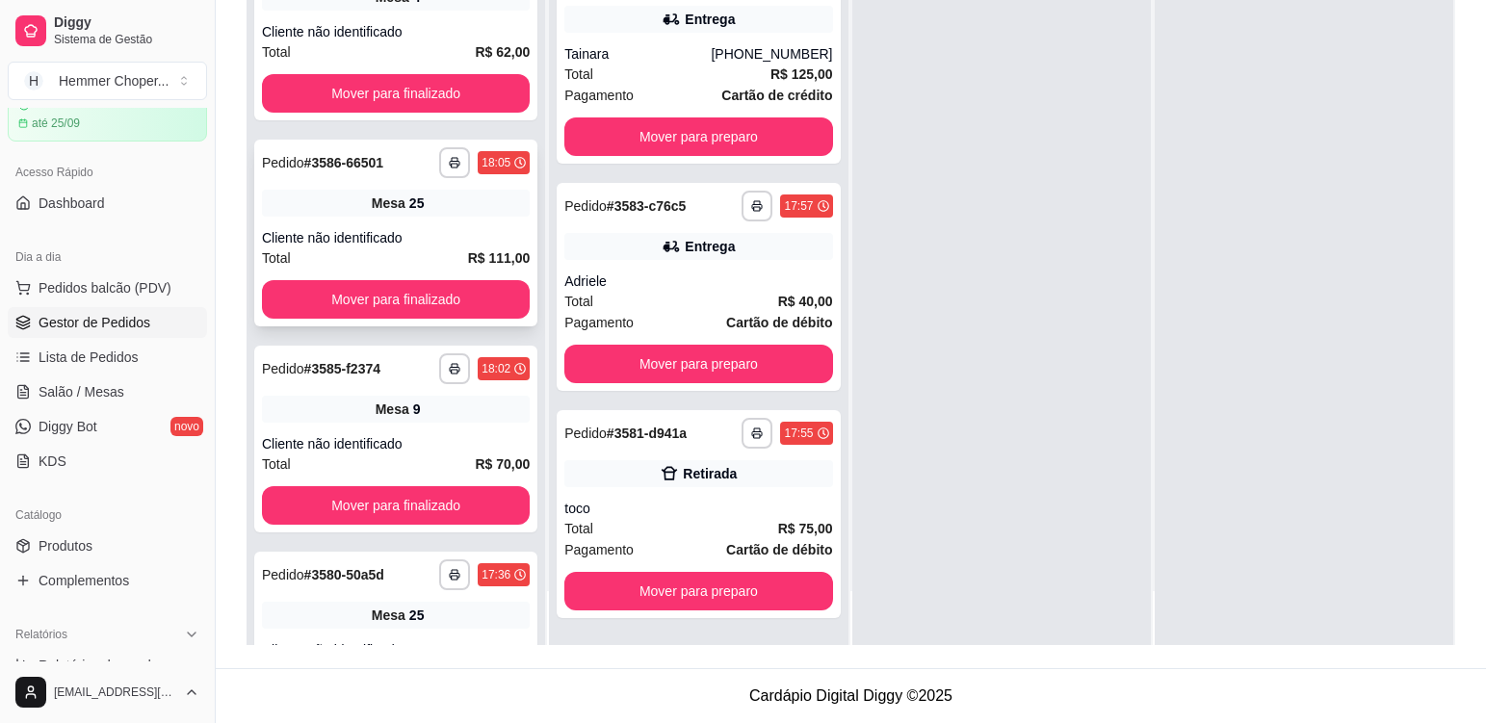
click at [441, 218] on div "**********" at bounding box center [395, 233] width 283 height 187
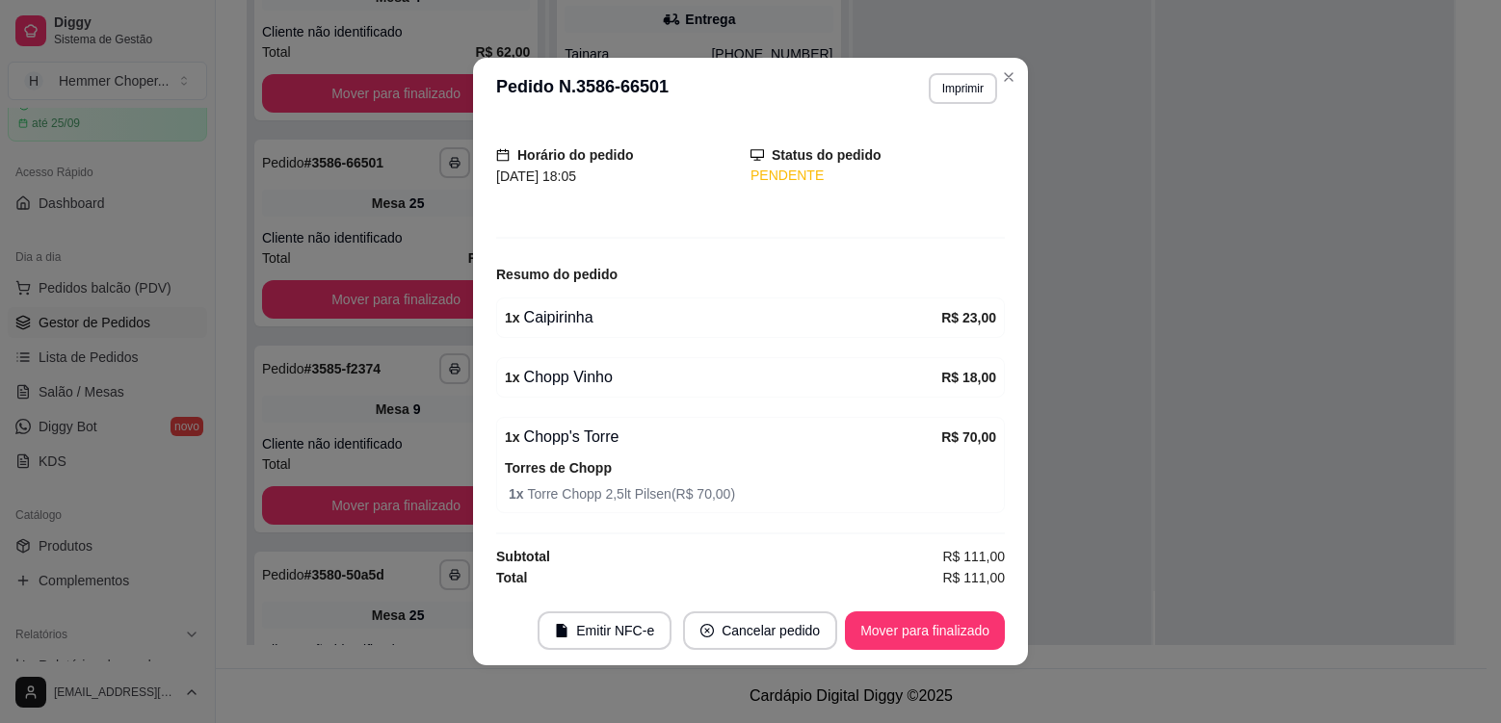
scroll to position [4, 0]
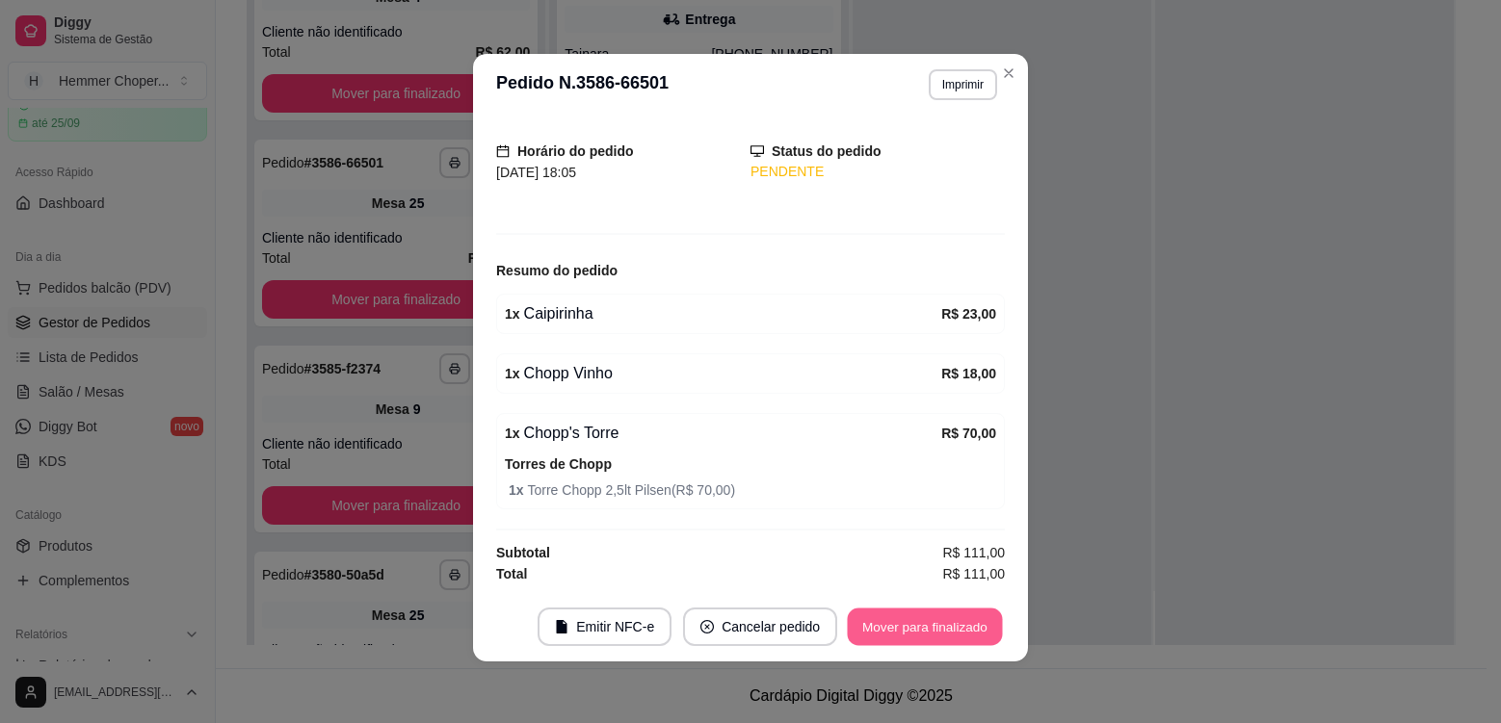
click at [901, 621] on button "Mover para finalizado" at bounding box center [925, 628] width 155 height 38
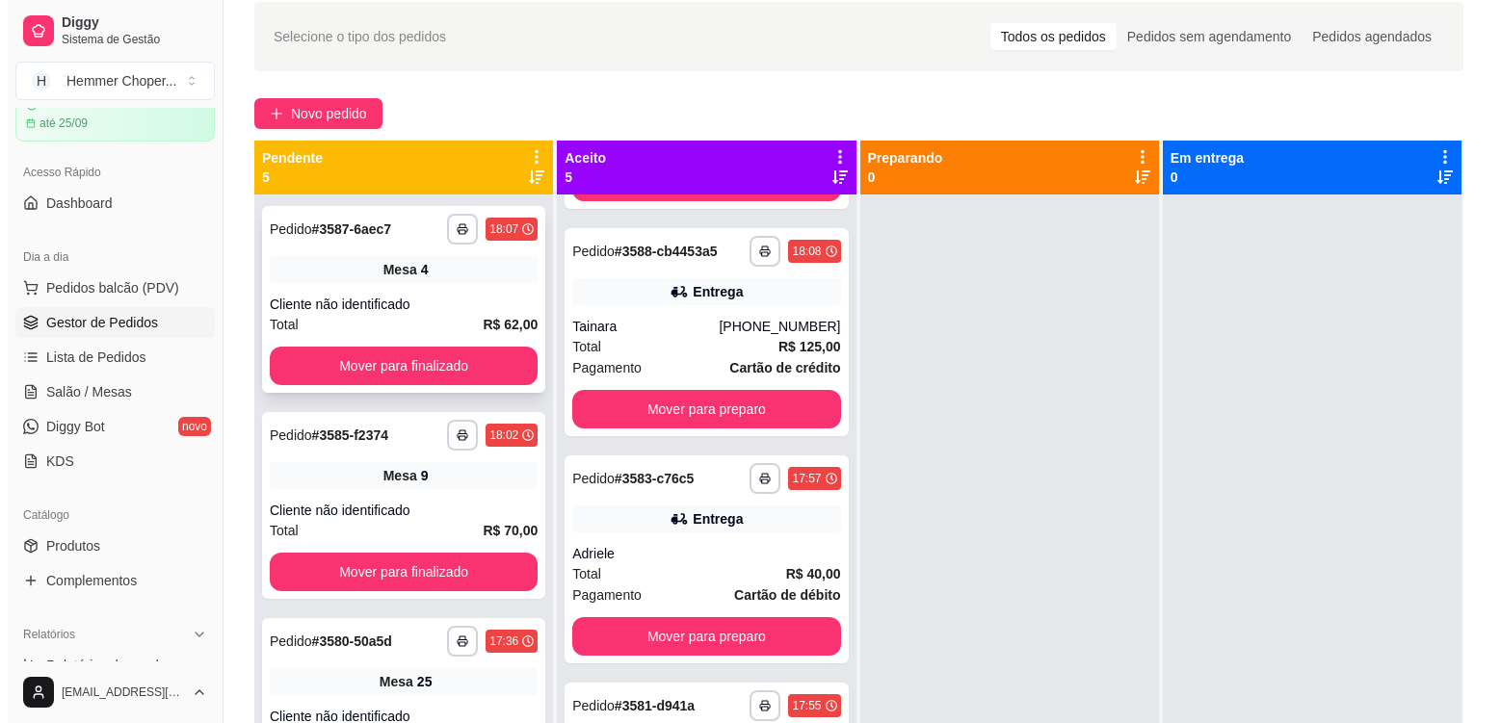
scroll to position [5, 0]
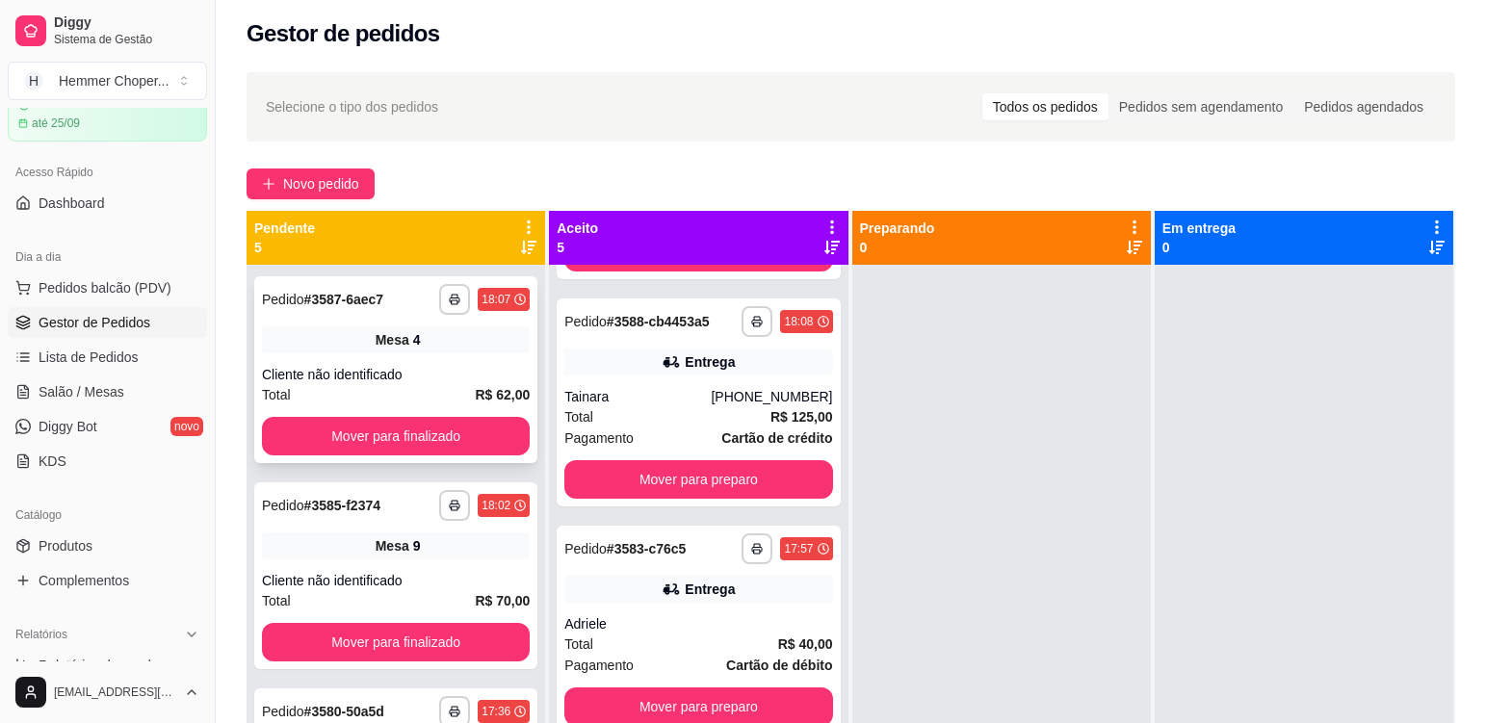
click at [433, 356] on div "**********" at bounding box center [395, 369] width 283 height 187
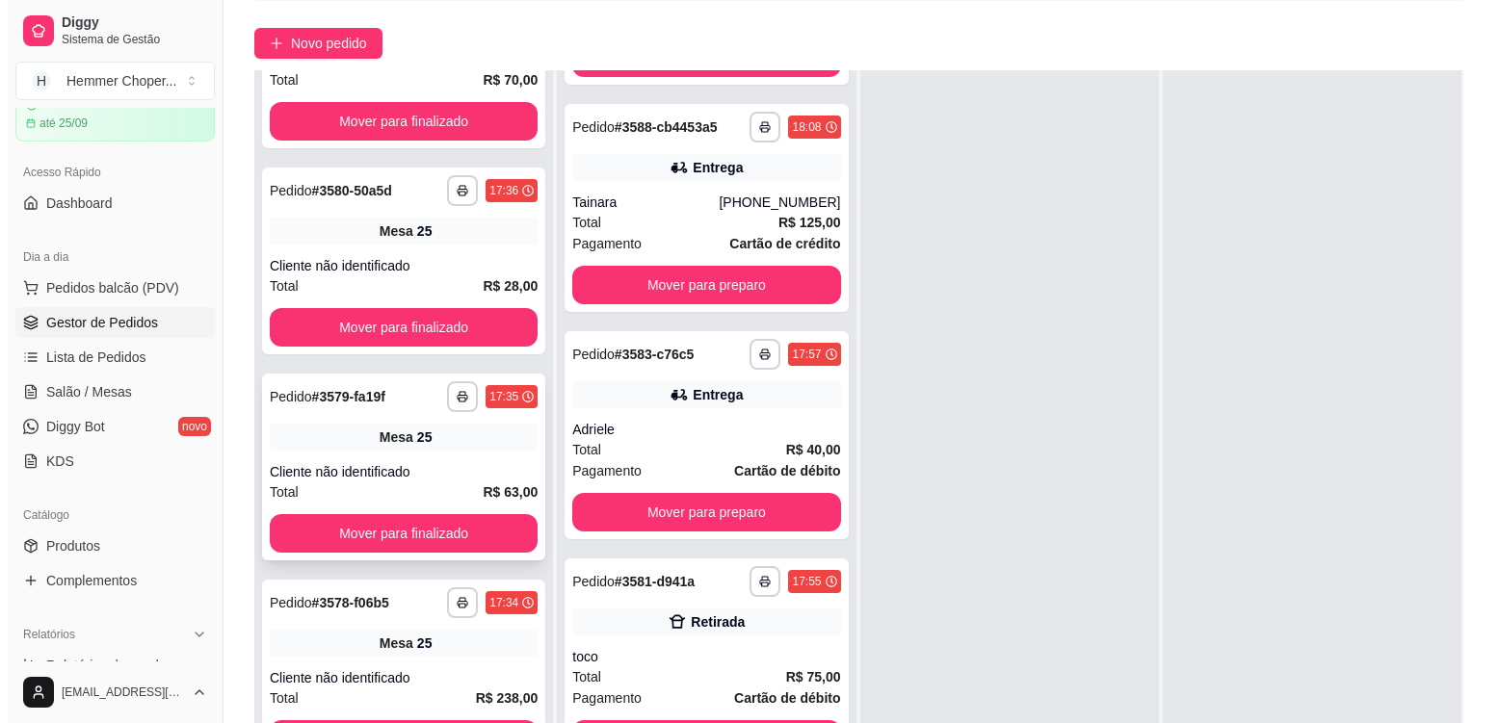
scroll to position [0, 0]
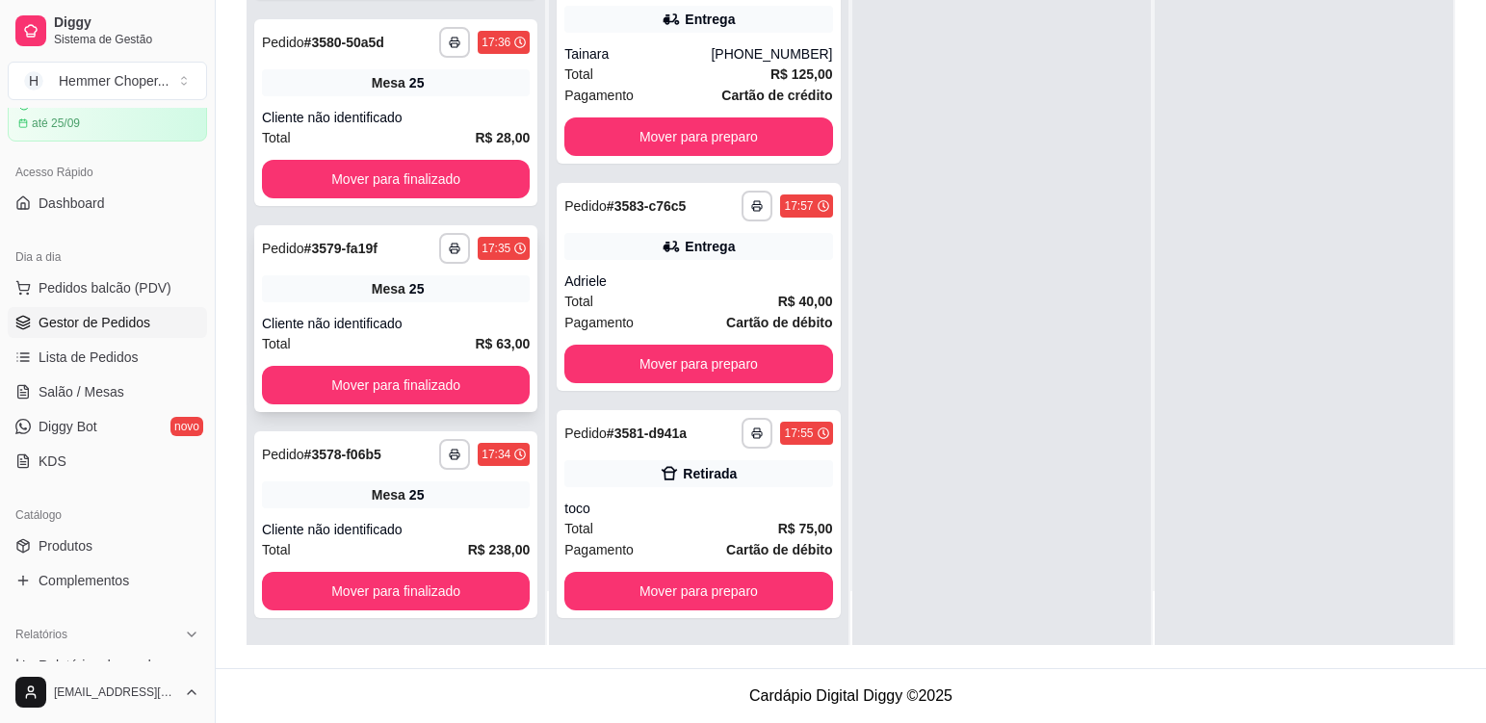
click at [450, 313] on div "**********" at bounding box center [395, 318] width 283 height 187
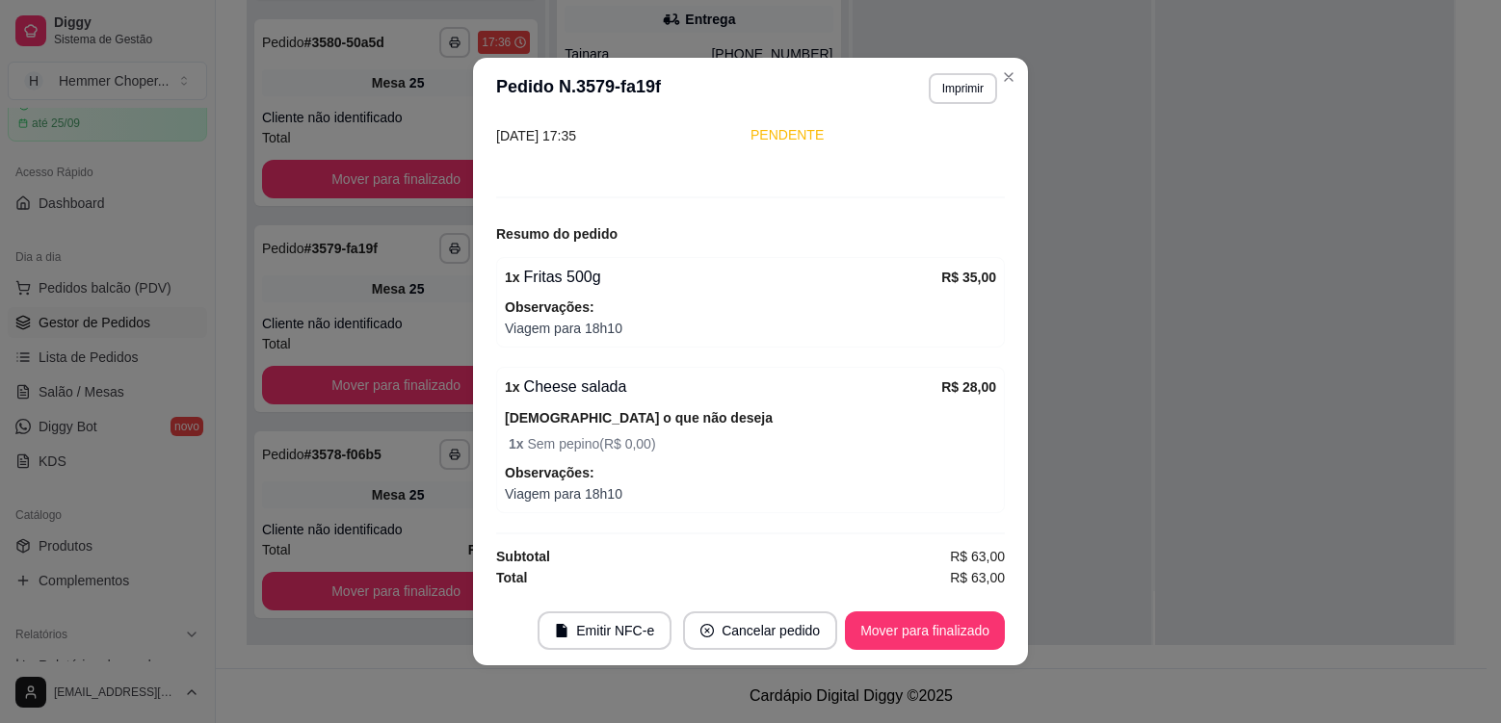
scroll to position [4, 0]
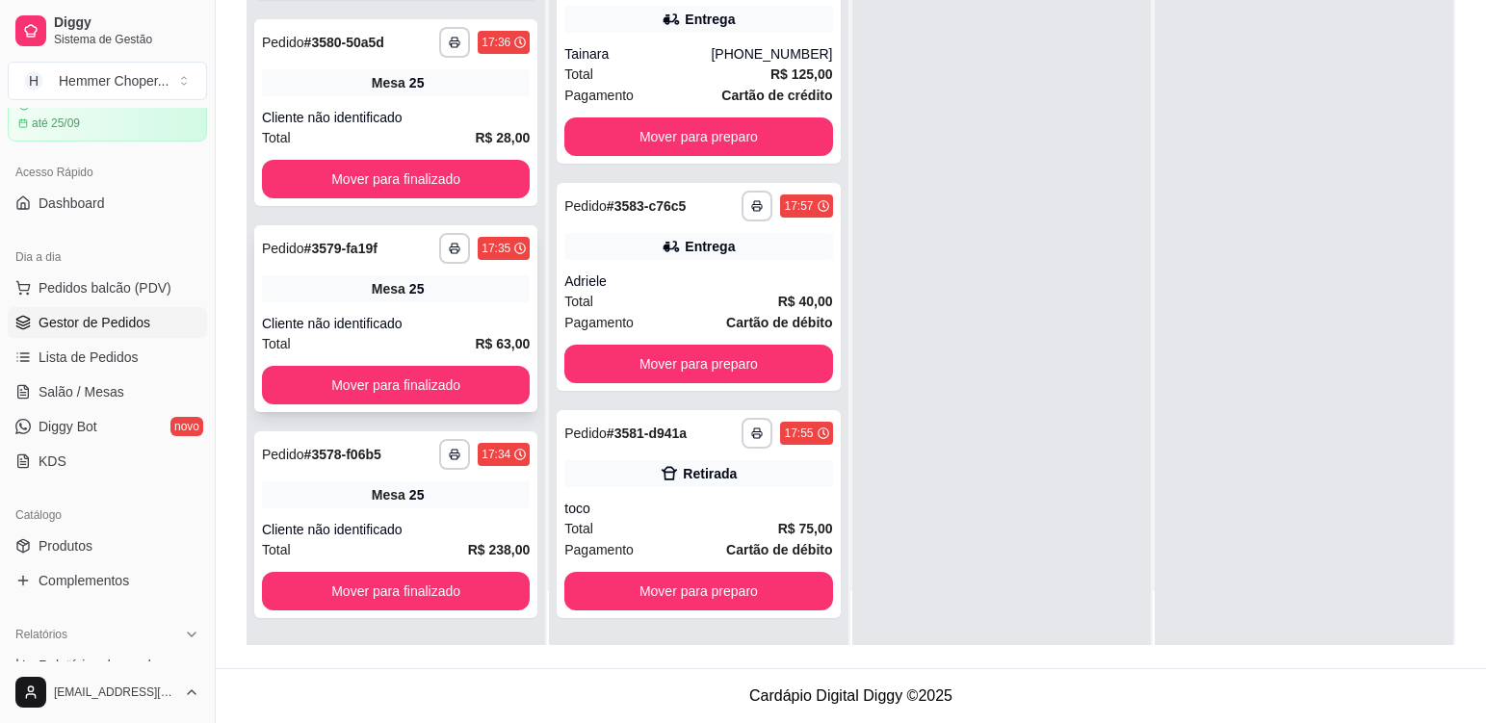
click at [435, 323] on div "Cliente não identificado" at bounding box center [396, 323] width 268 height 19
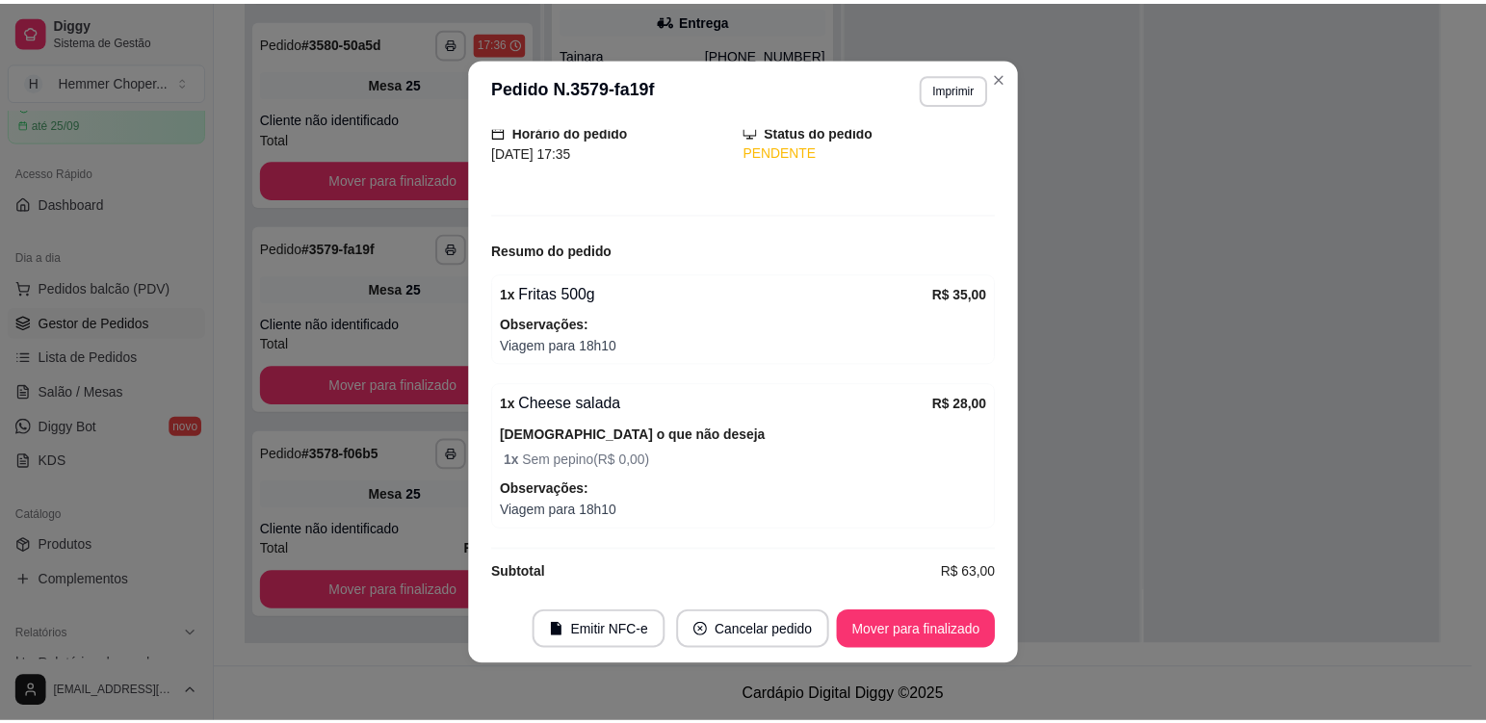
scroll to position [148, 0]
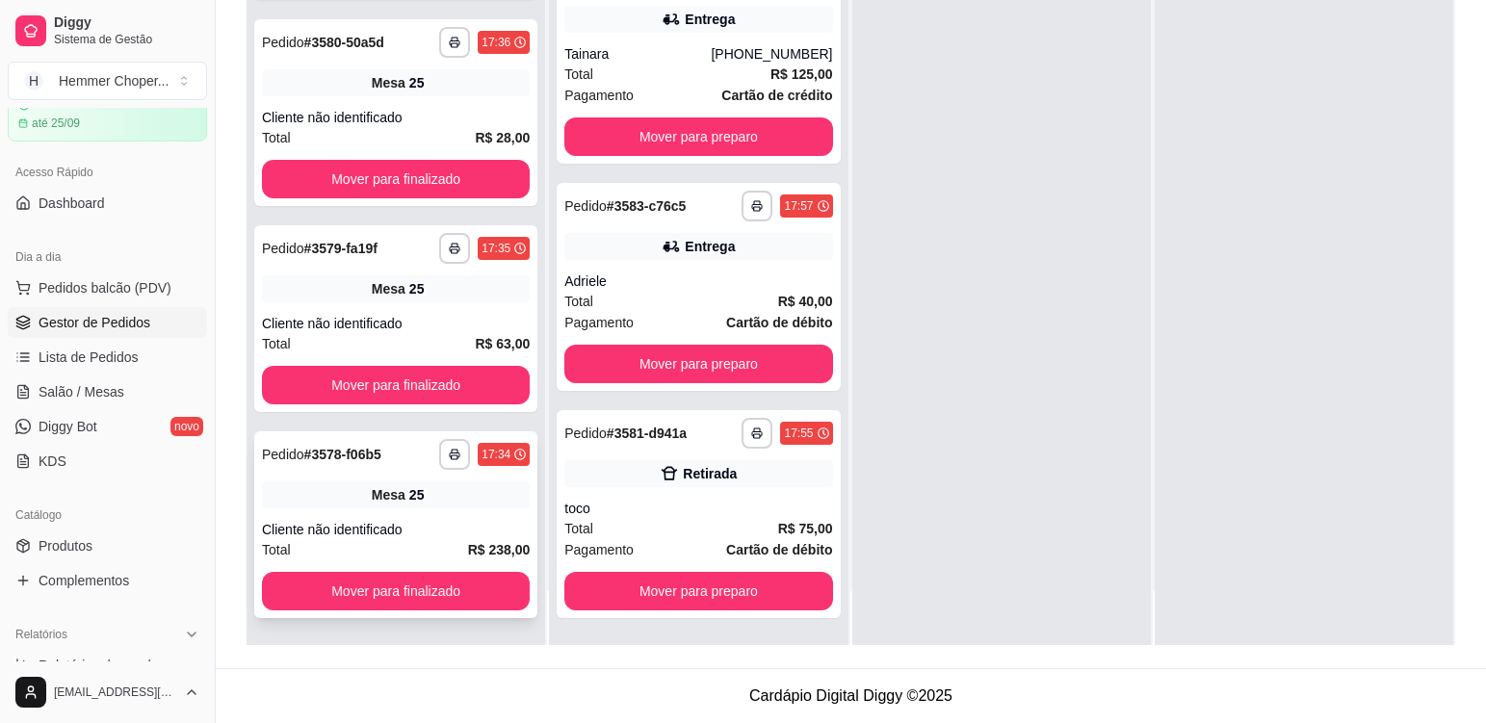
click at [449, 511] on div "**********" at bounding box center [395, 525] width 283 height 187
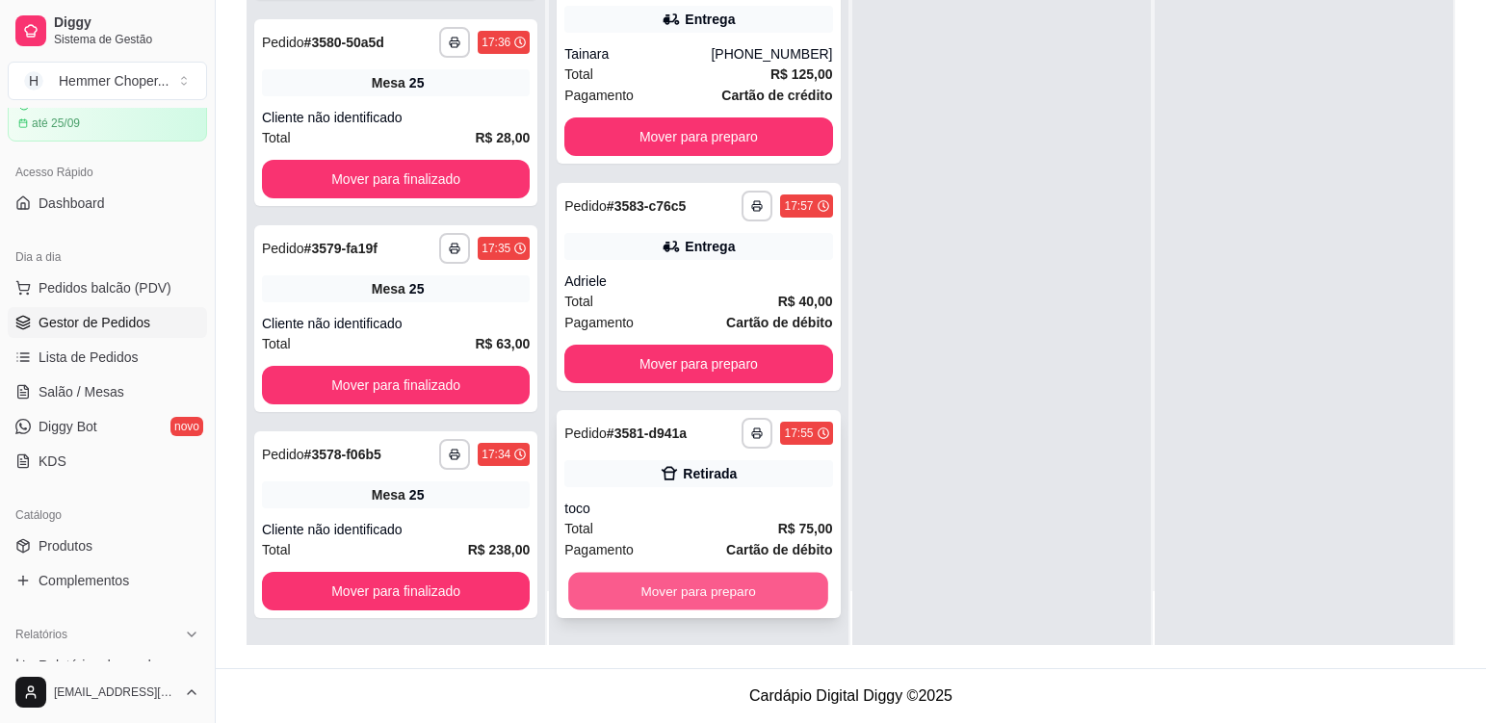
click at [663, 601] on button "Mover para preparo" at bounding box center [698, 592] width 260 height 38
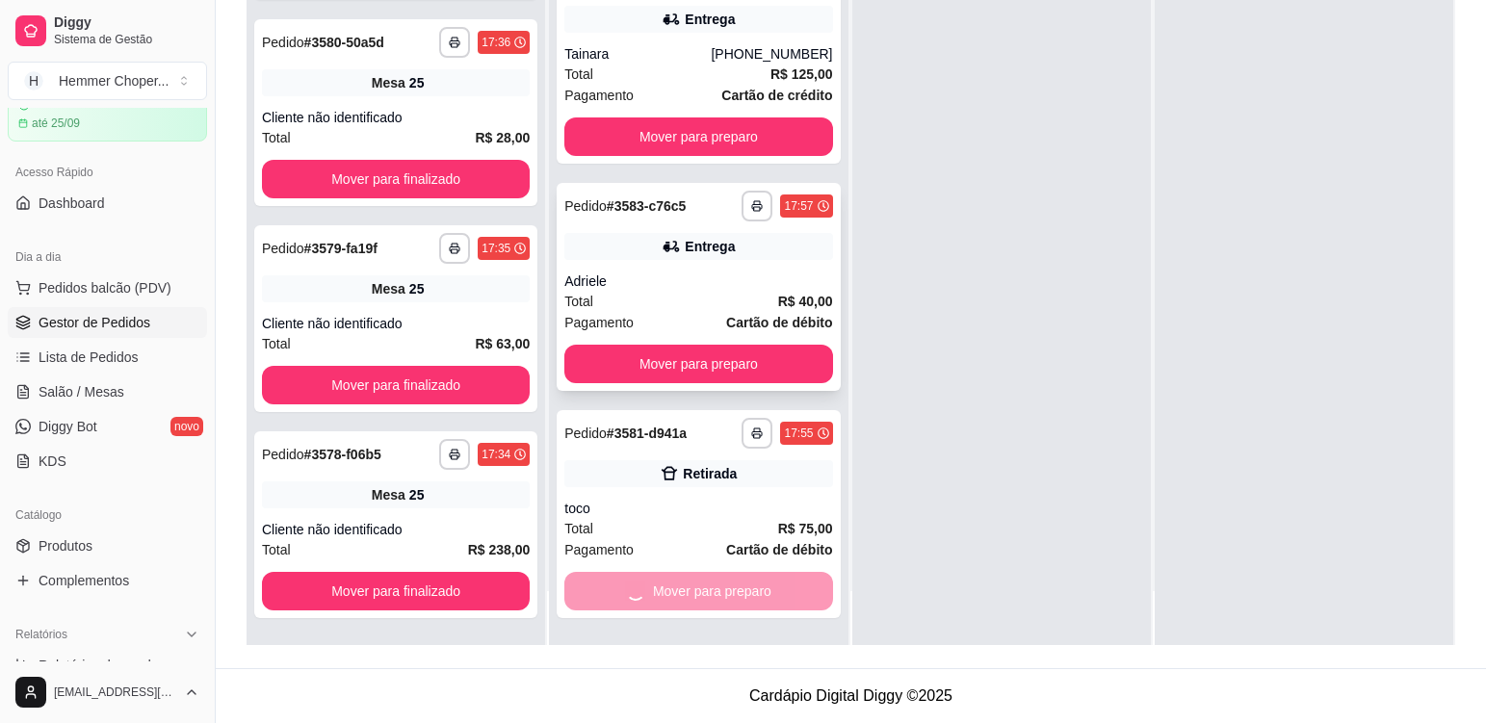
scroll to position [205, 0]
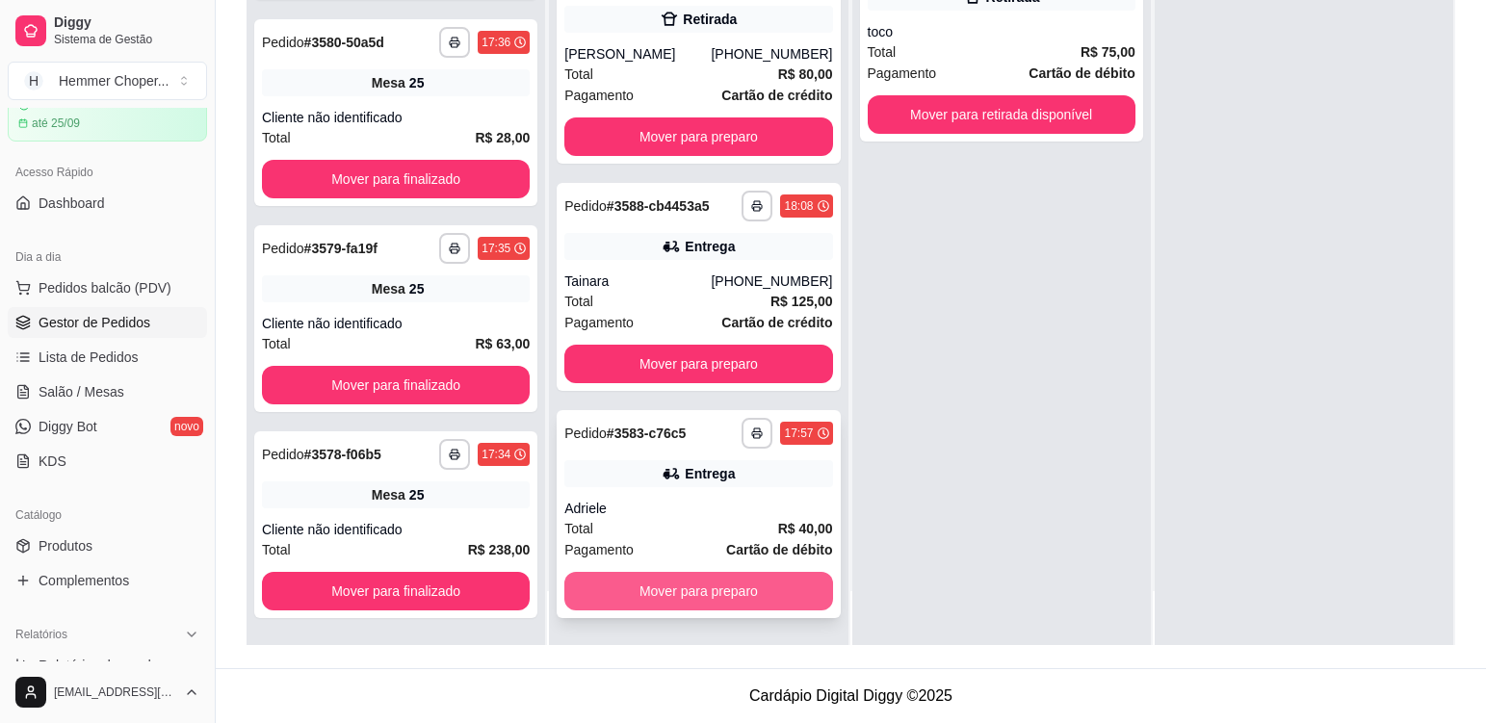
click at [672, 587] on button "Mover para preparo" at bounding box center [698, 591] width 268 height 39
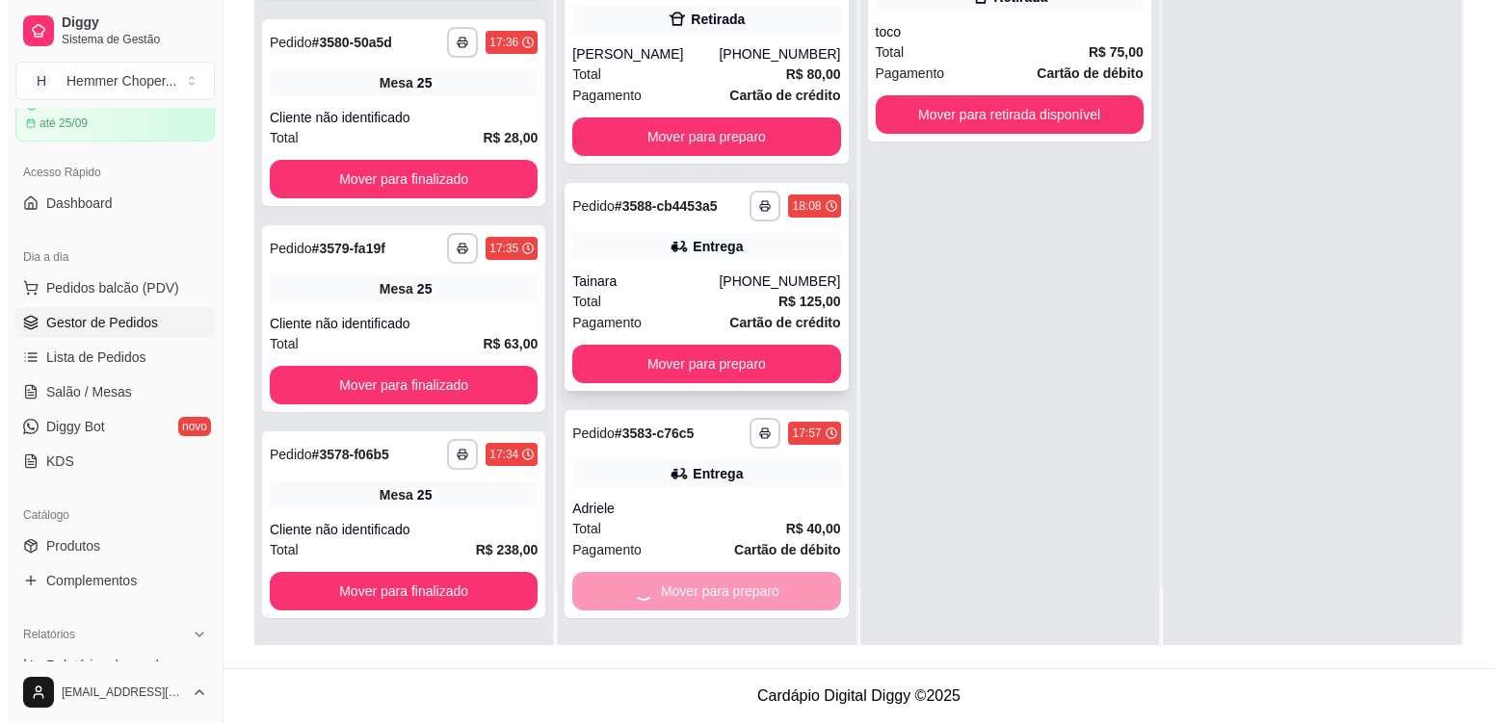
scroll to position [0, 0]
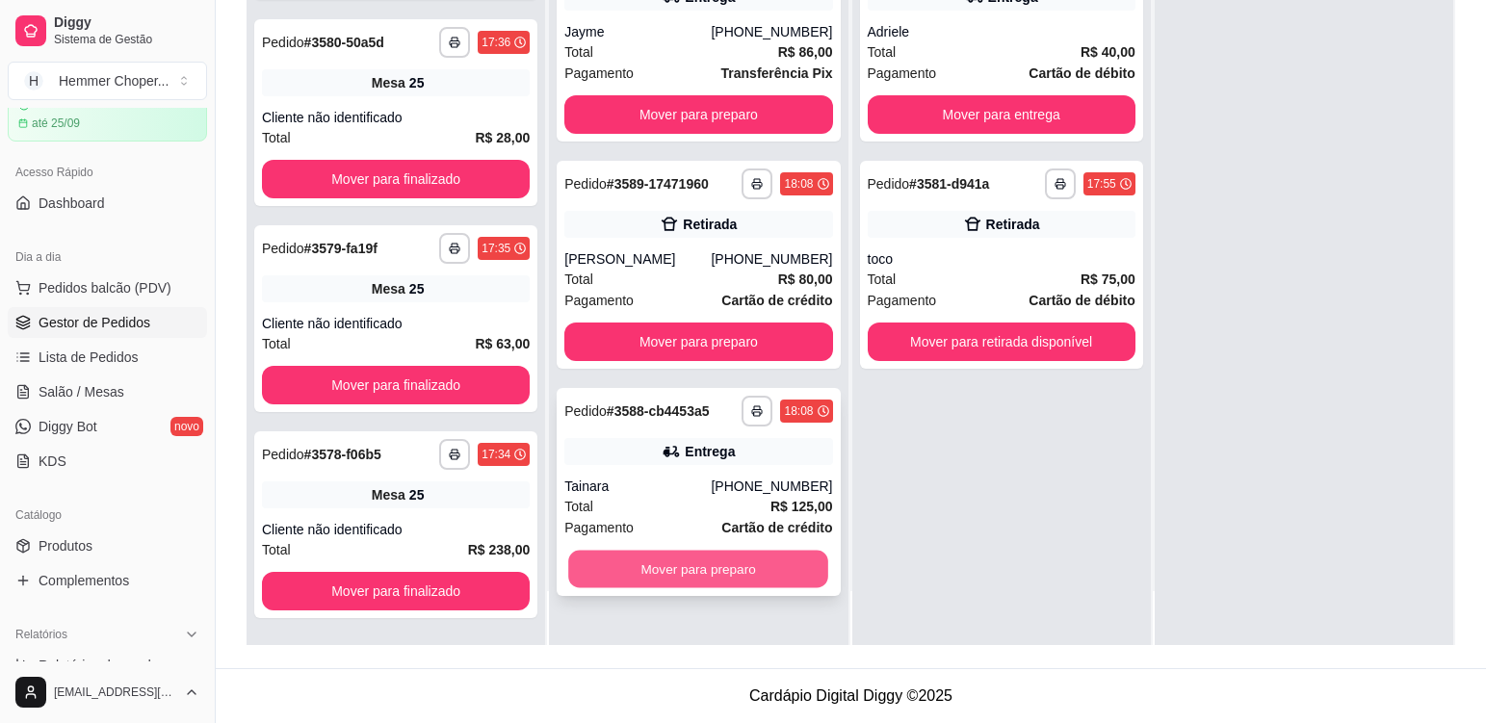
click at [680, 565] on button "Mover para preparo" at bounding box center [698, 570] width 260 height 38
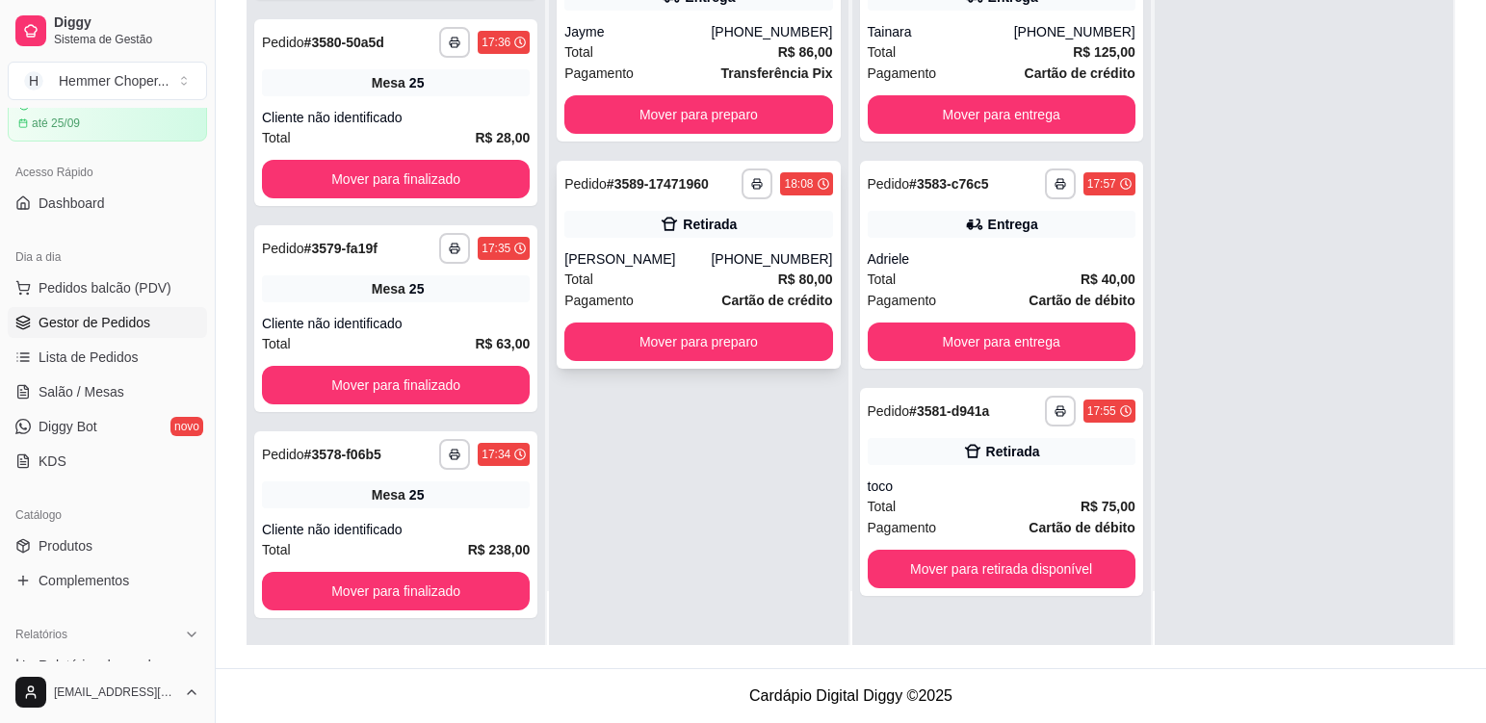
click at [685, 263] on div "[PERSON_NAME]" at bounding box center [637, 258] width 146 height 19
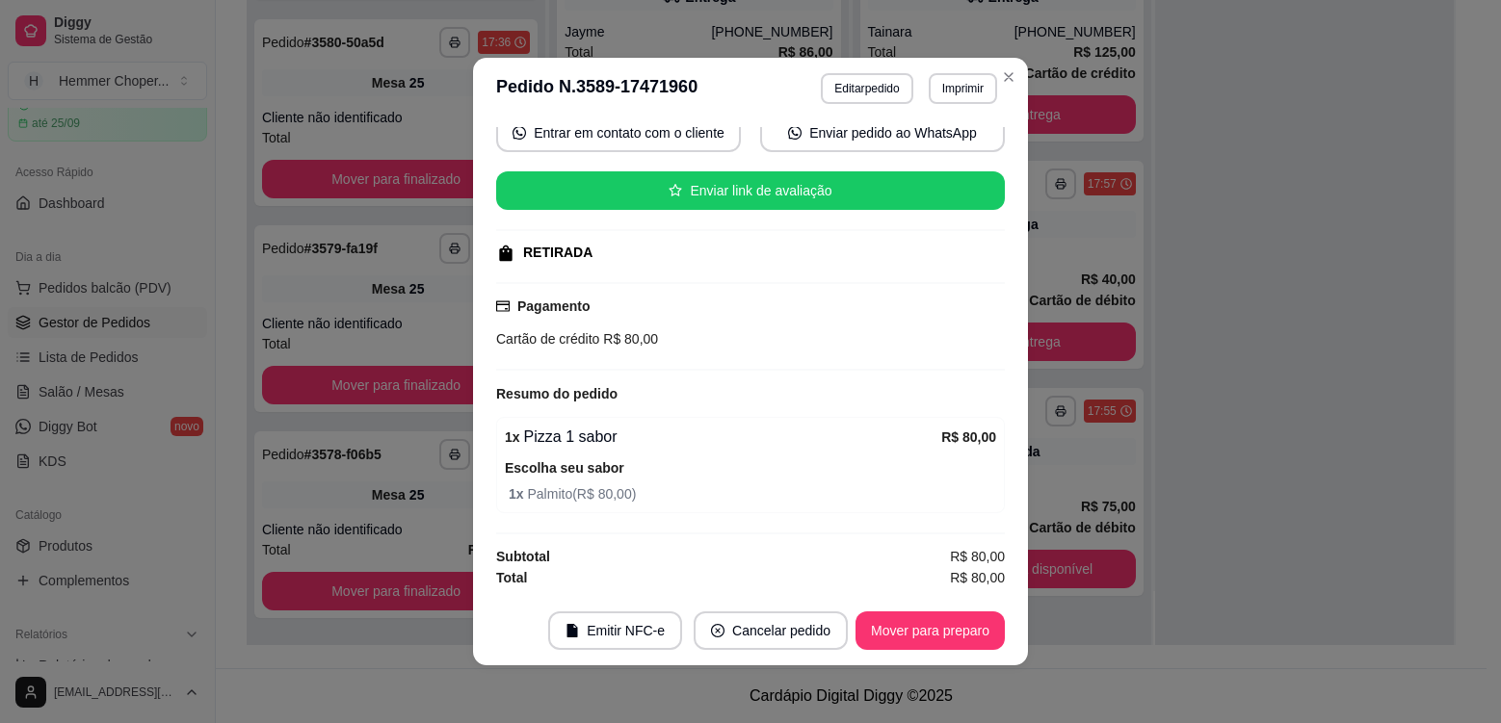
scroll to position [4, 0]
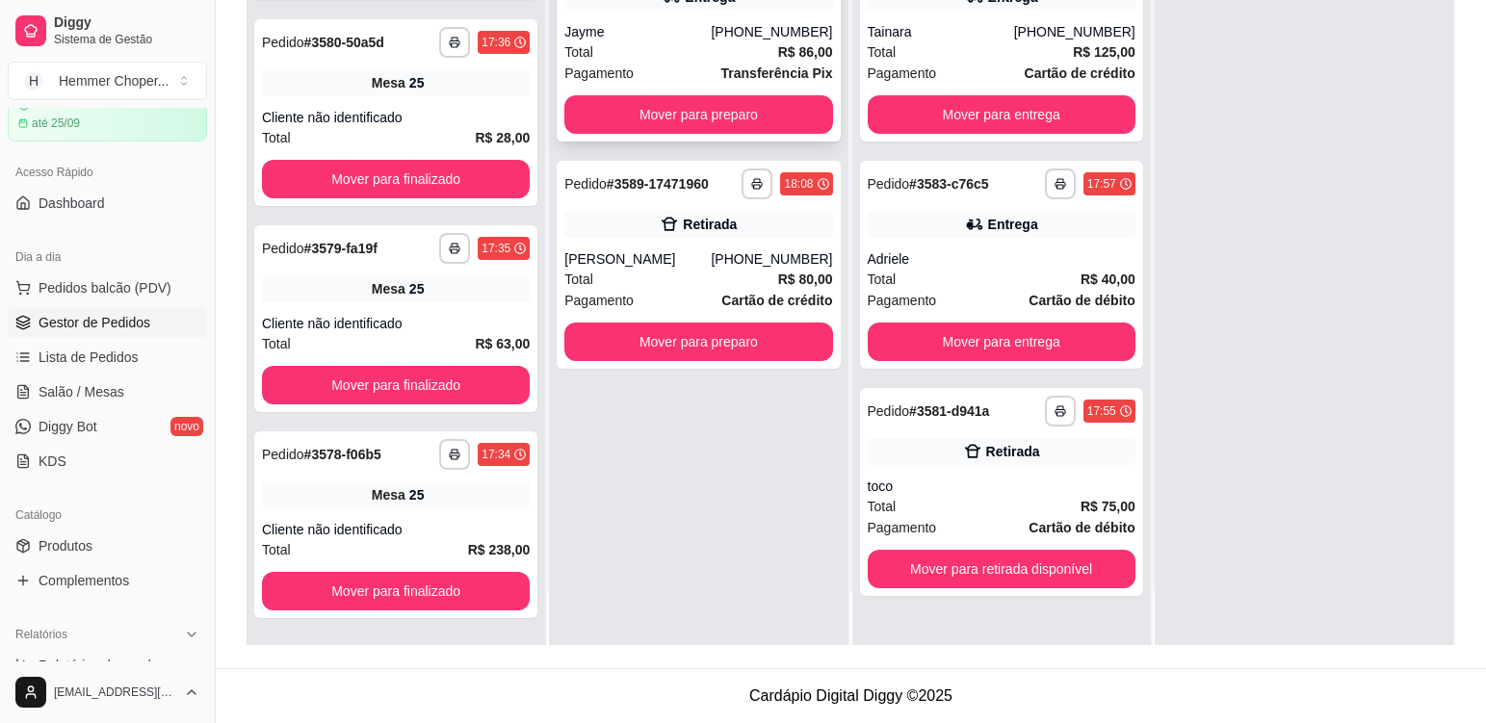
click at [669, 45] on div "Total R$ 86,00" at bounding box center [698, 51] width 268 height 21
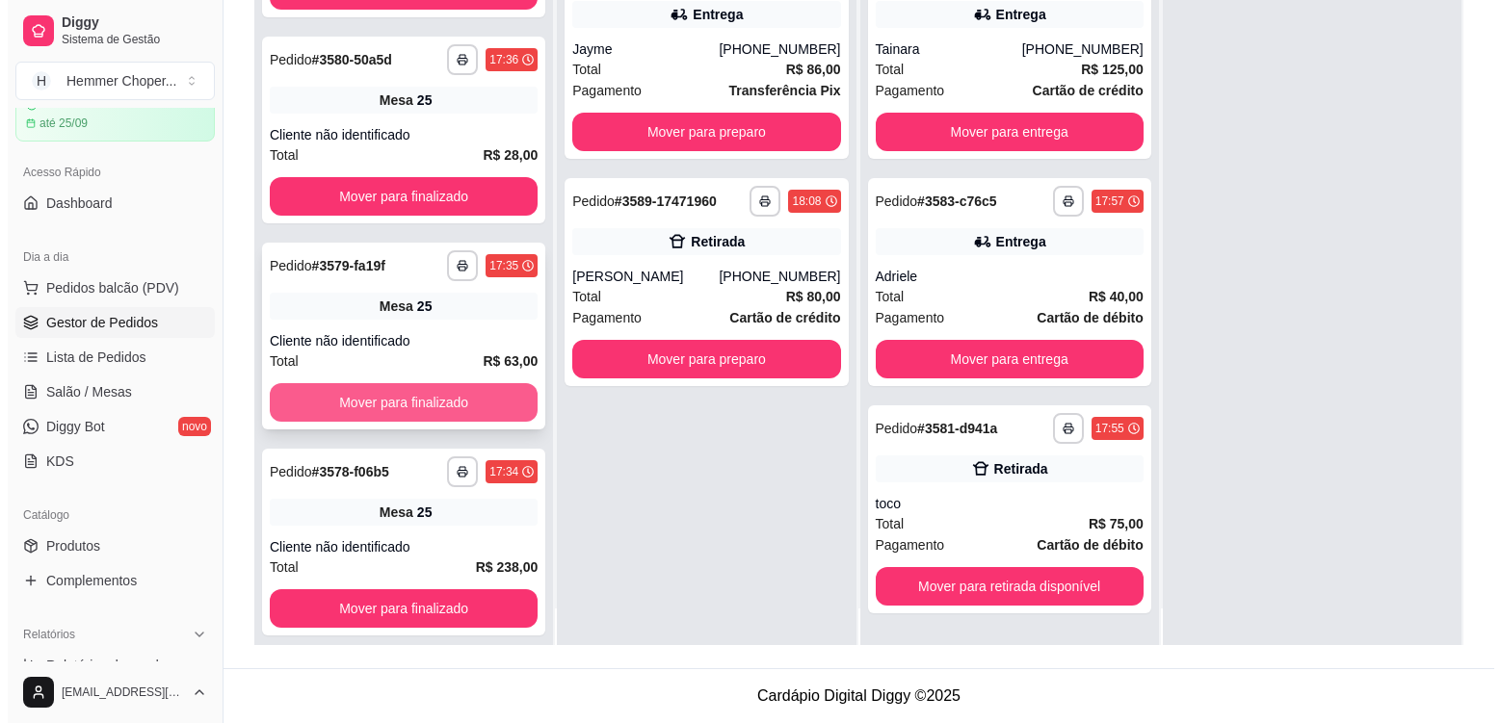
scroll to position [54, 0]
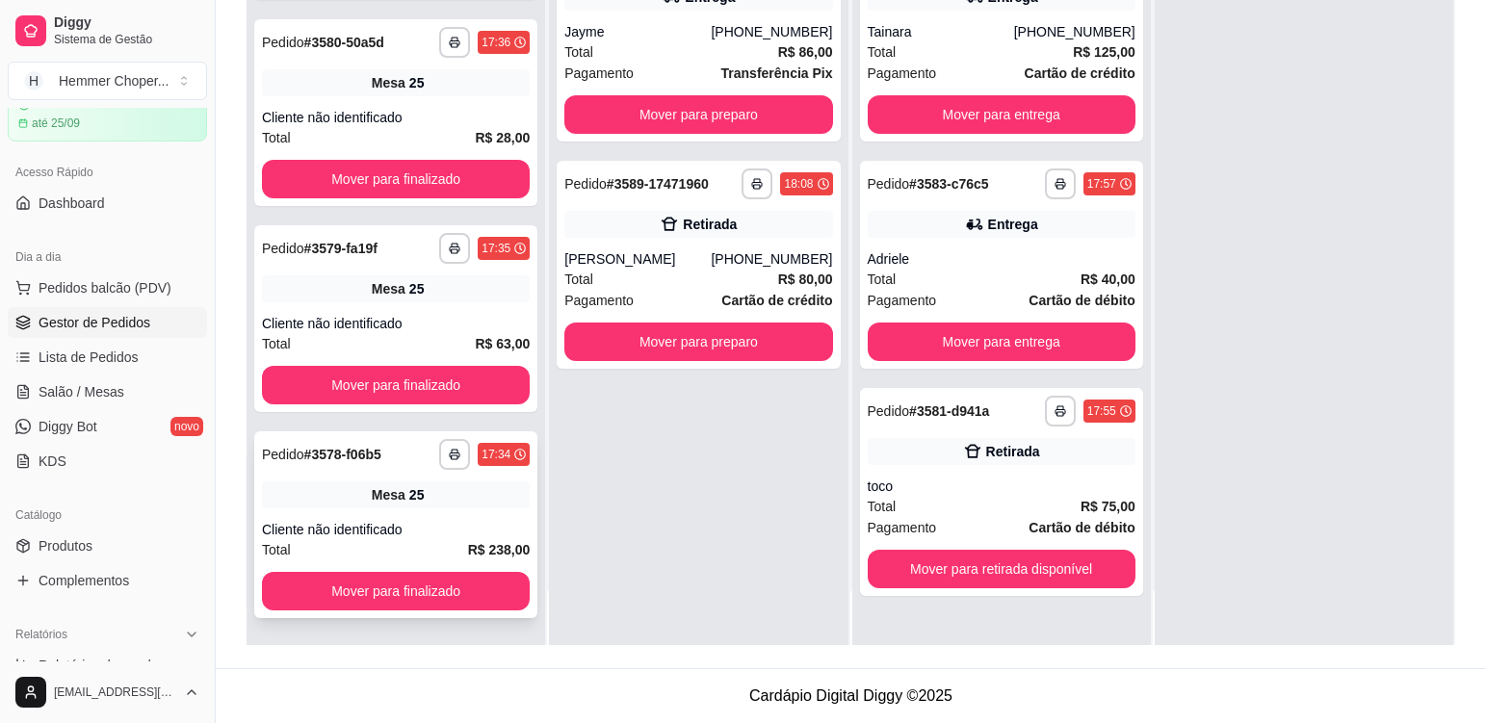
click at [452, 501] on div "Mesa 25" at bounding box center [396, 495] width 268 height 27
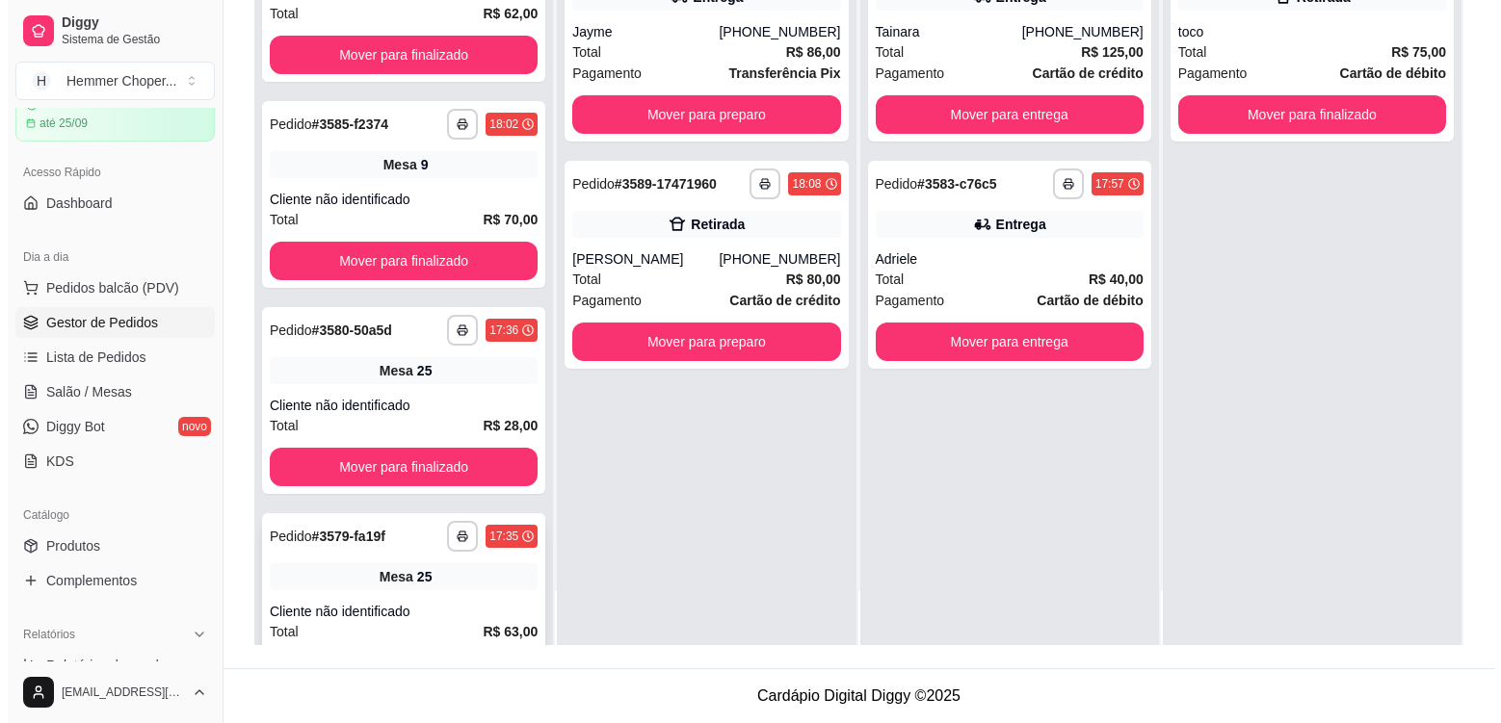
scroll to position [38, 0]
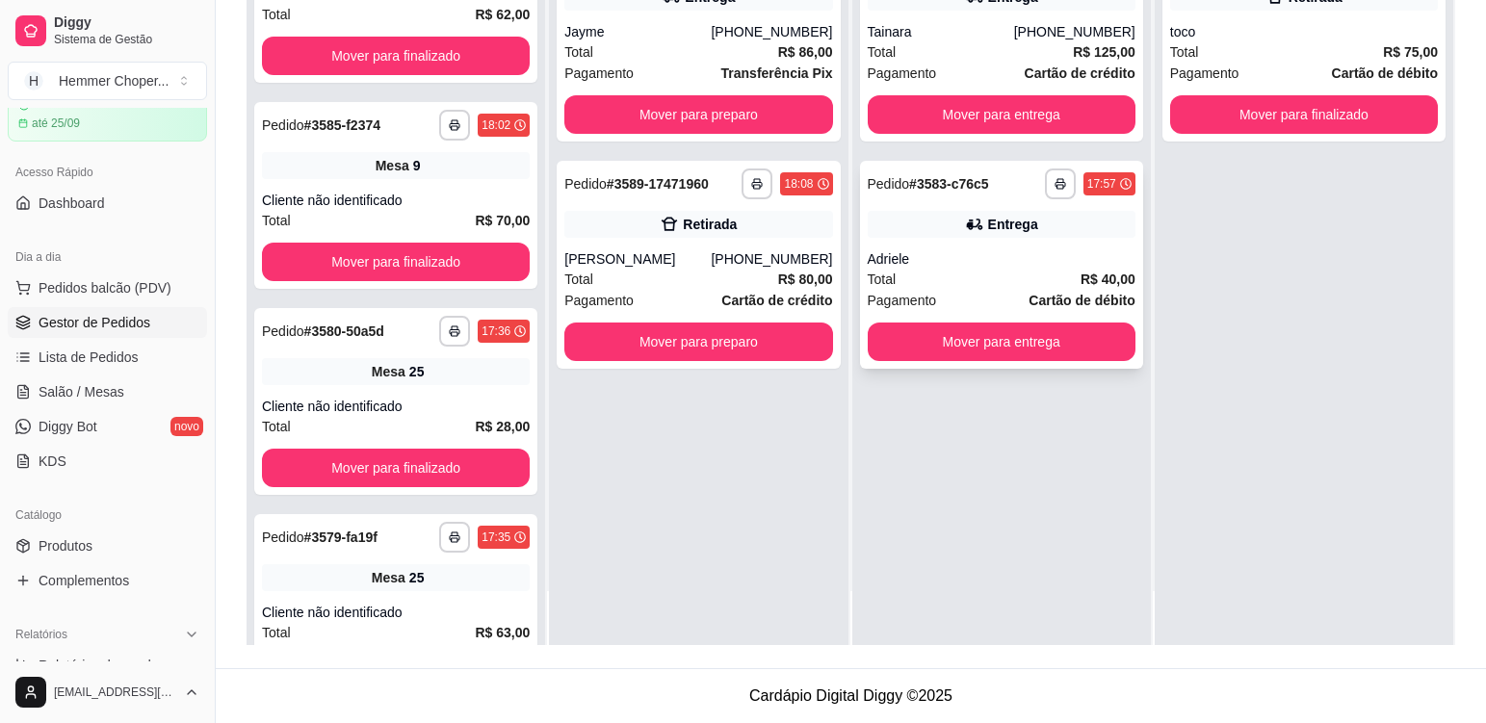
click at [983, 278] on div "Total R$ 40,00" at bounding box center [1002, 279] width 268 height 21
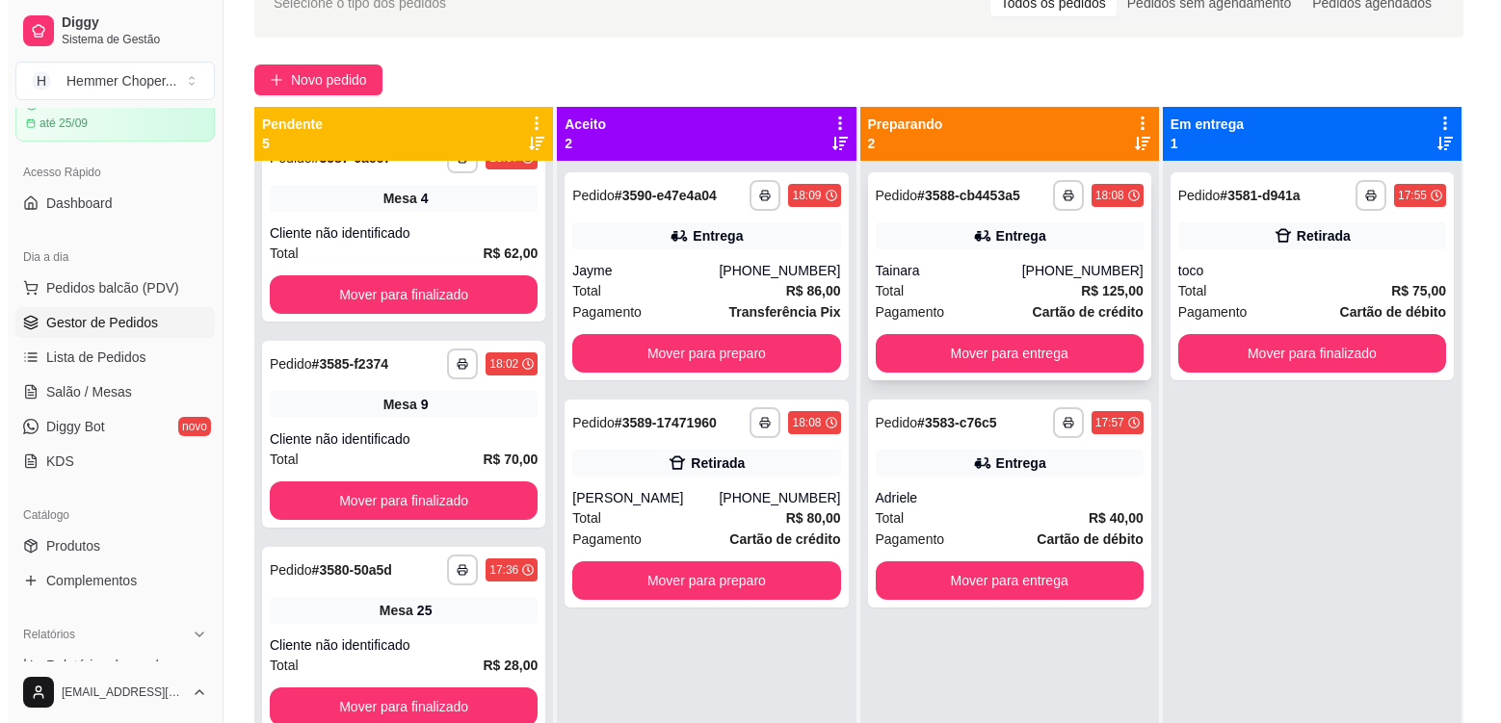
scroll to position [101, 0]
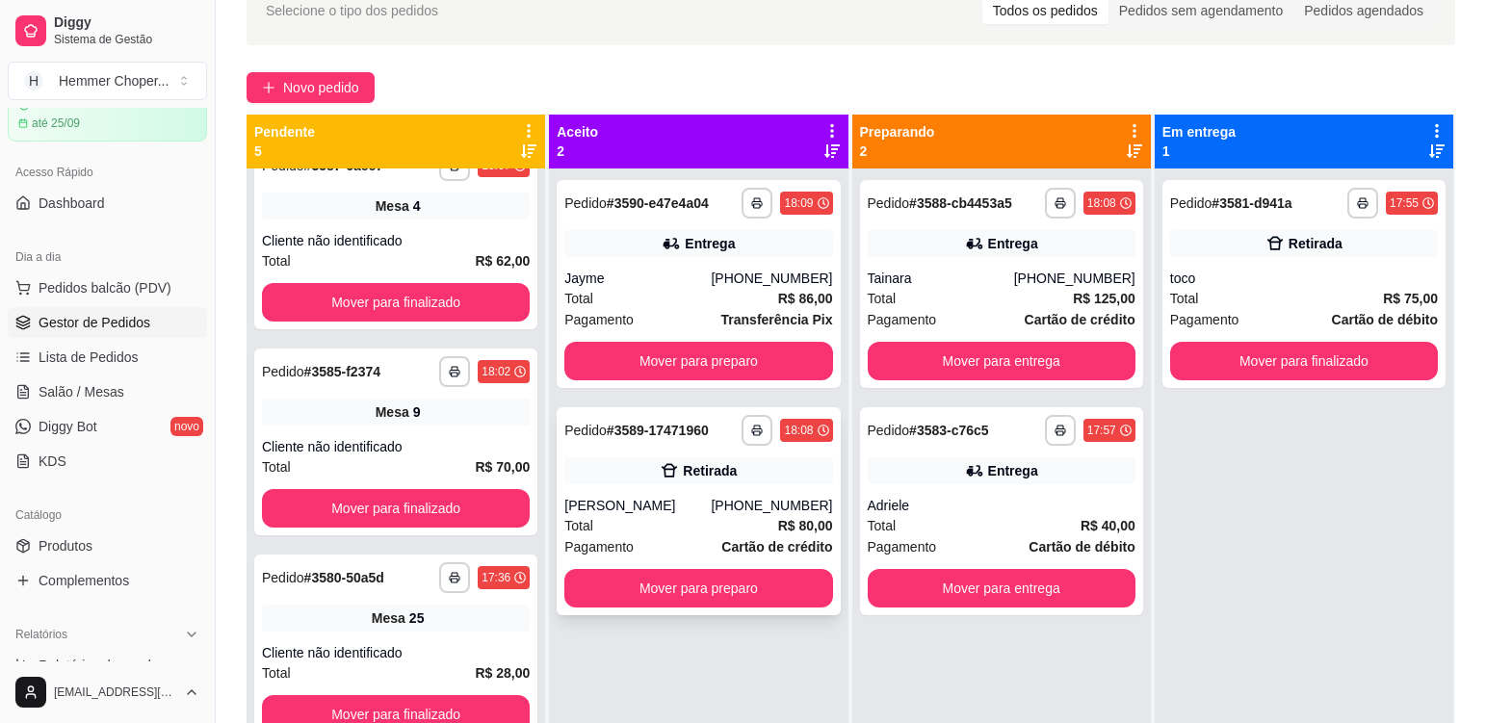
click at [665, 532] on div "Total R$ 80,00" at bounding box center [698, 525] width 268 height 21
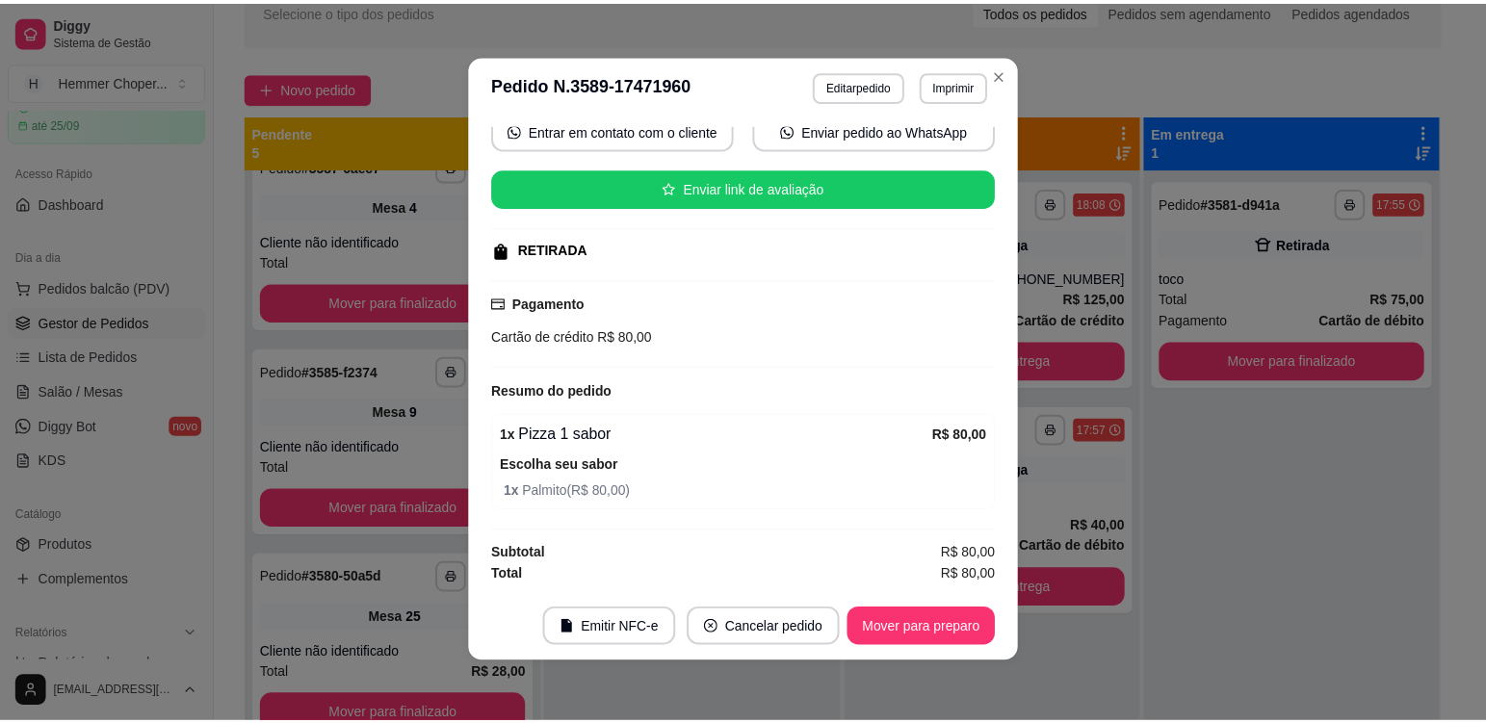
scroll to position [4, 0]
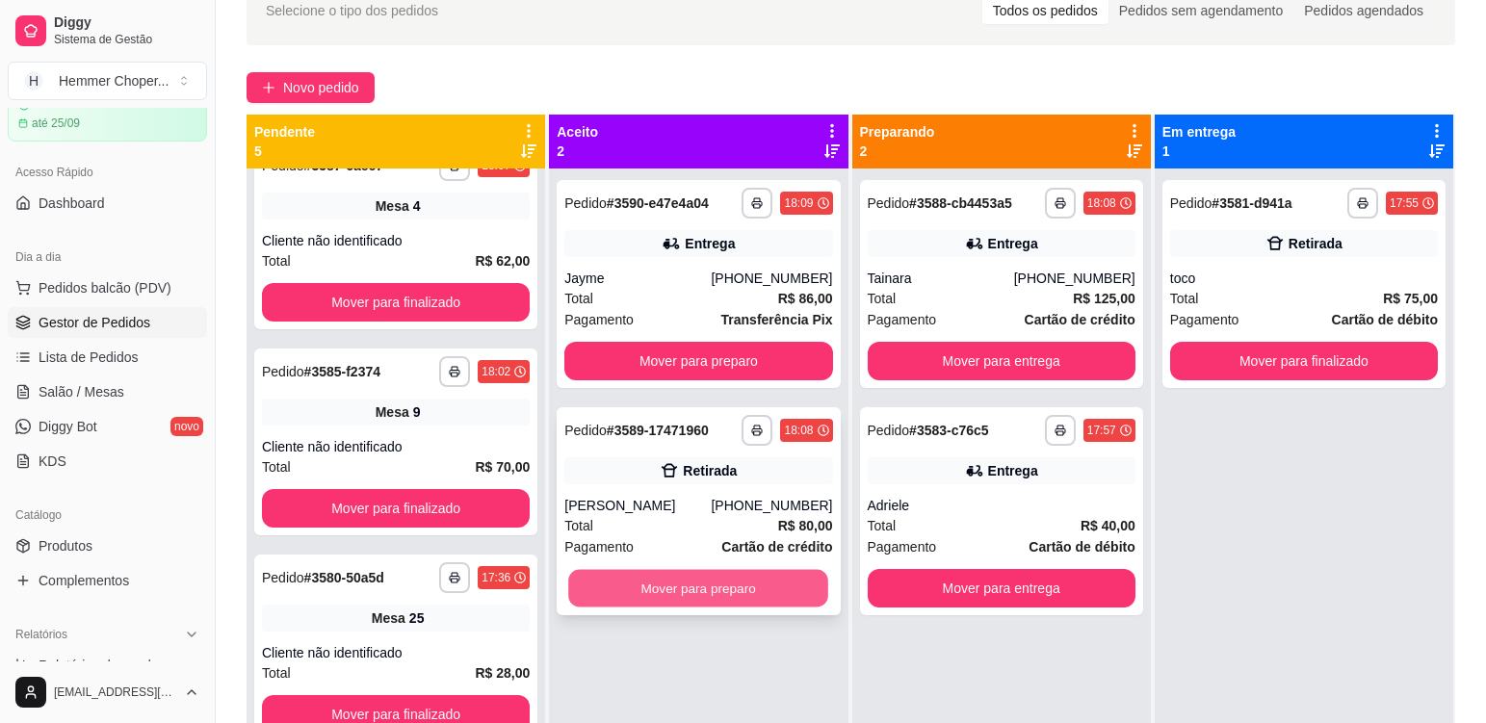
click at [704, 599] on button "Mover para preparo" at bounding box center [698, 589] width 260 height 38
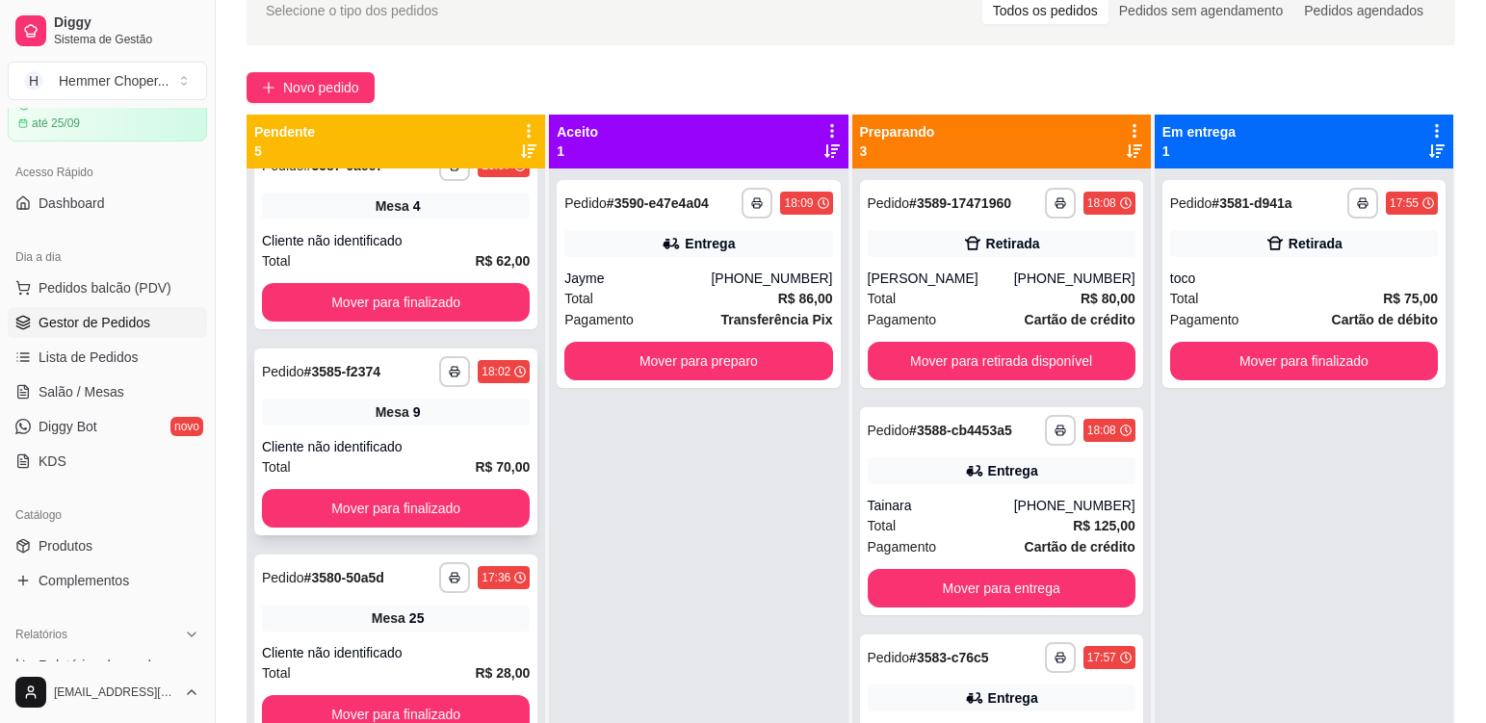
click at [465, 425] on div "Mesa 9" at bounding box center [396, 412] width 268 height 27
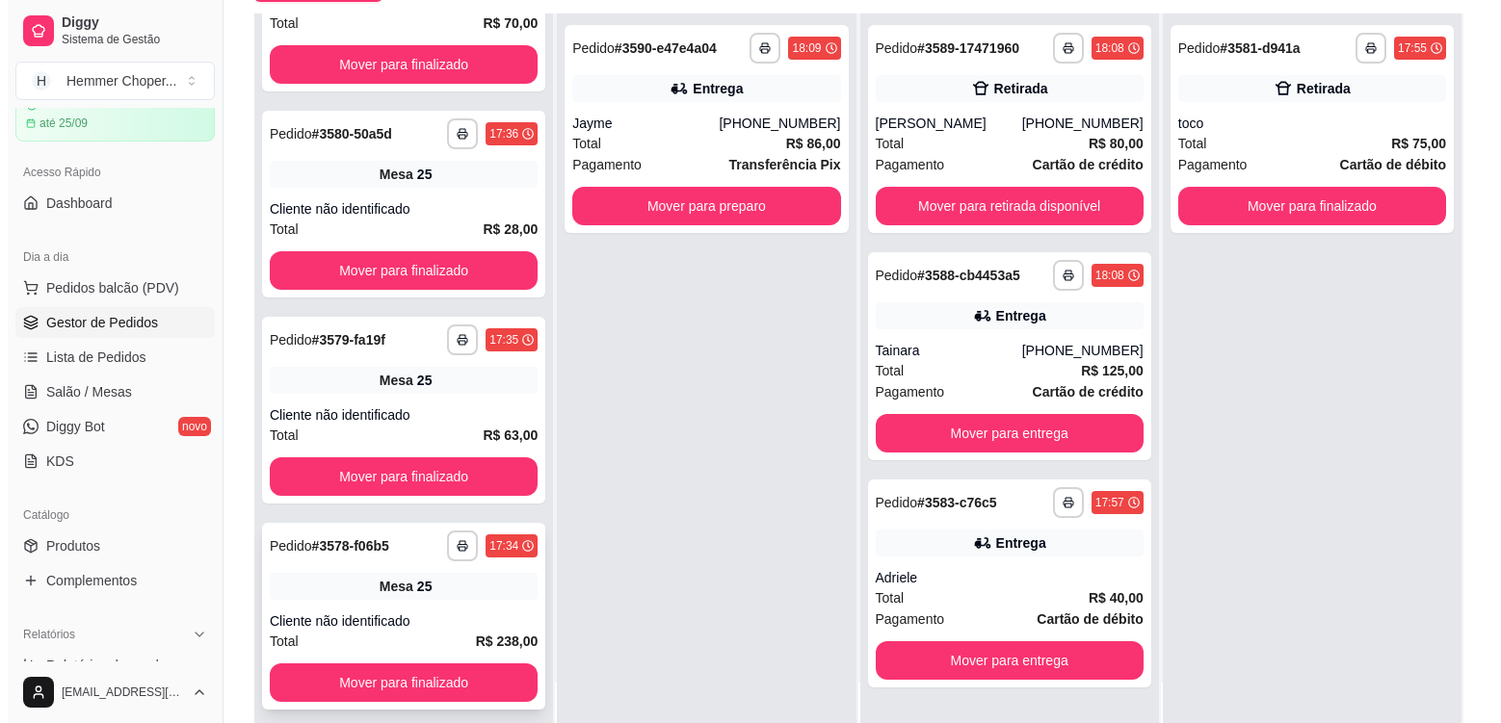
scroll to position [294, 0]
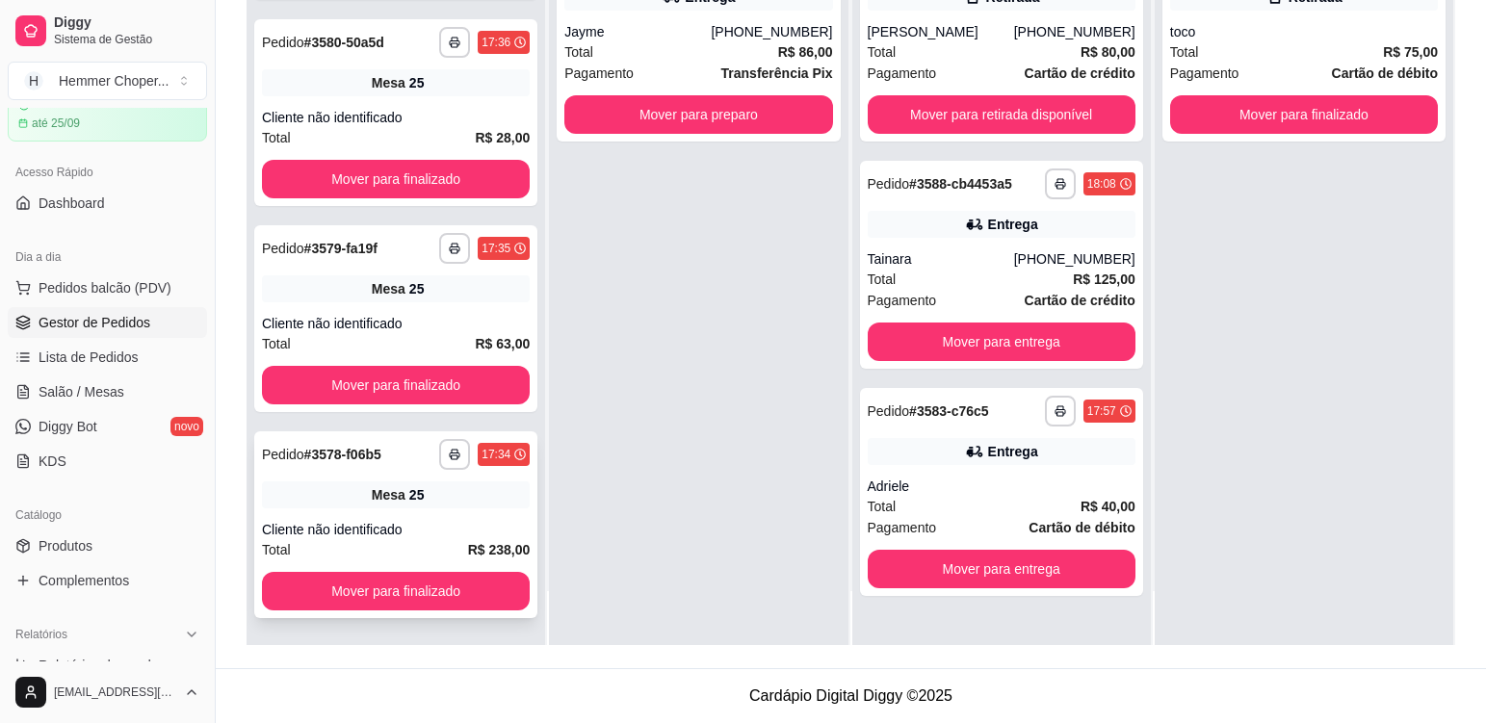
click at [465, 499] on div "Mesa 25" at bounding box center [396, 495] width 268 height 27
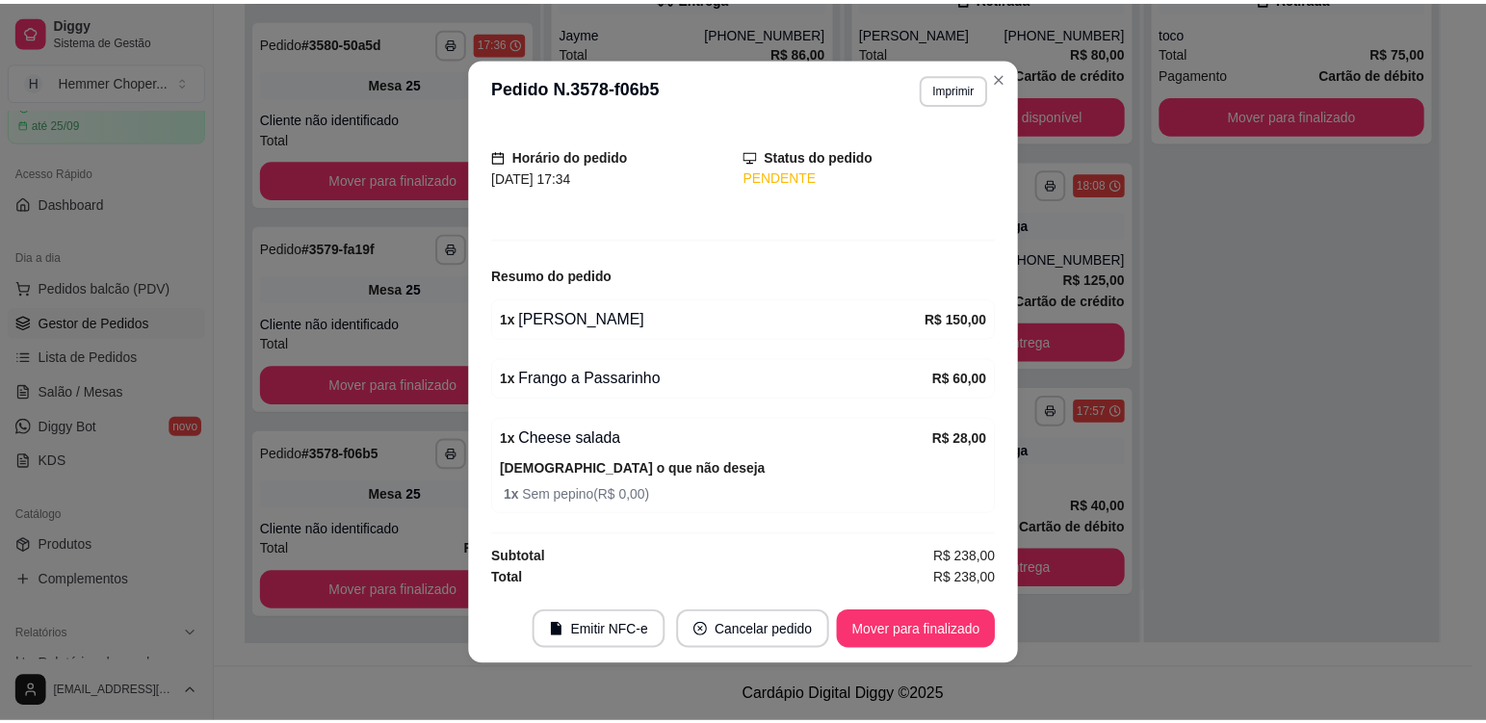
scroll to position [108, 0]
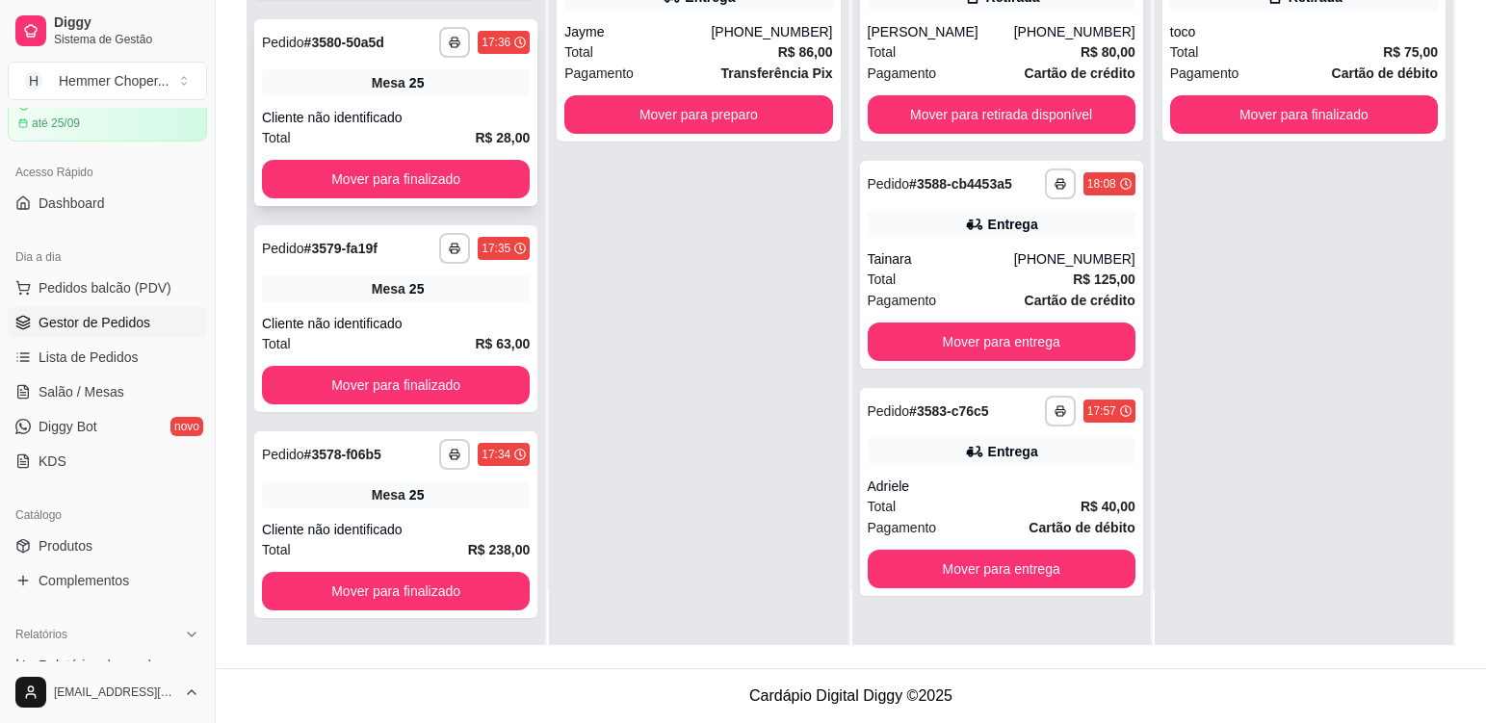
click at [460, 95] on div "Mesa 25" at bounding box center [396, 82] width 268 height 27
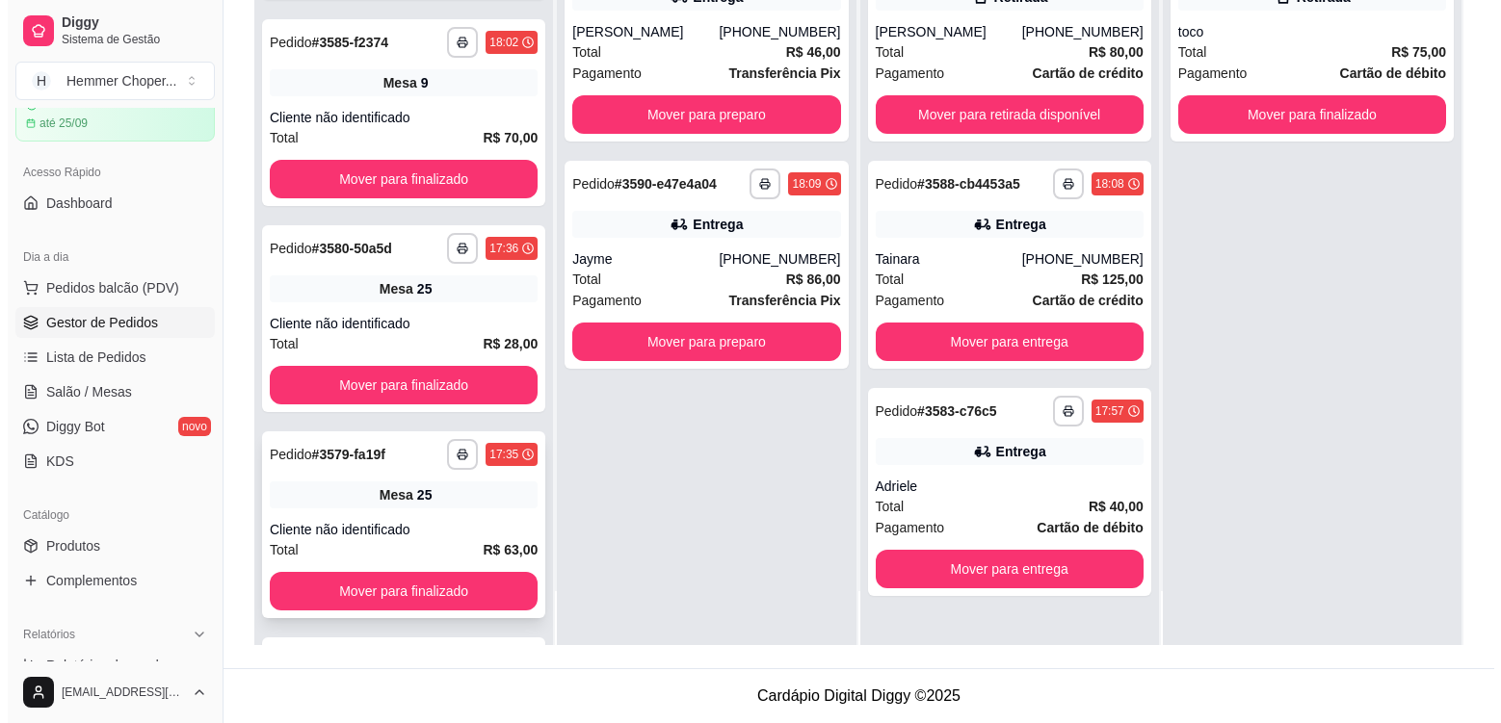
scroll to position [533, 0]
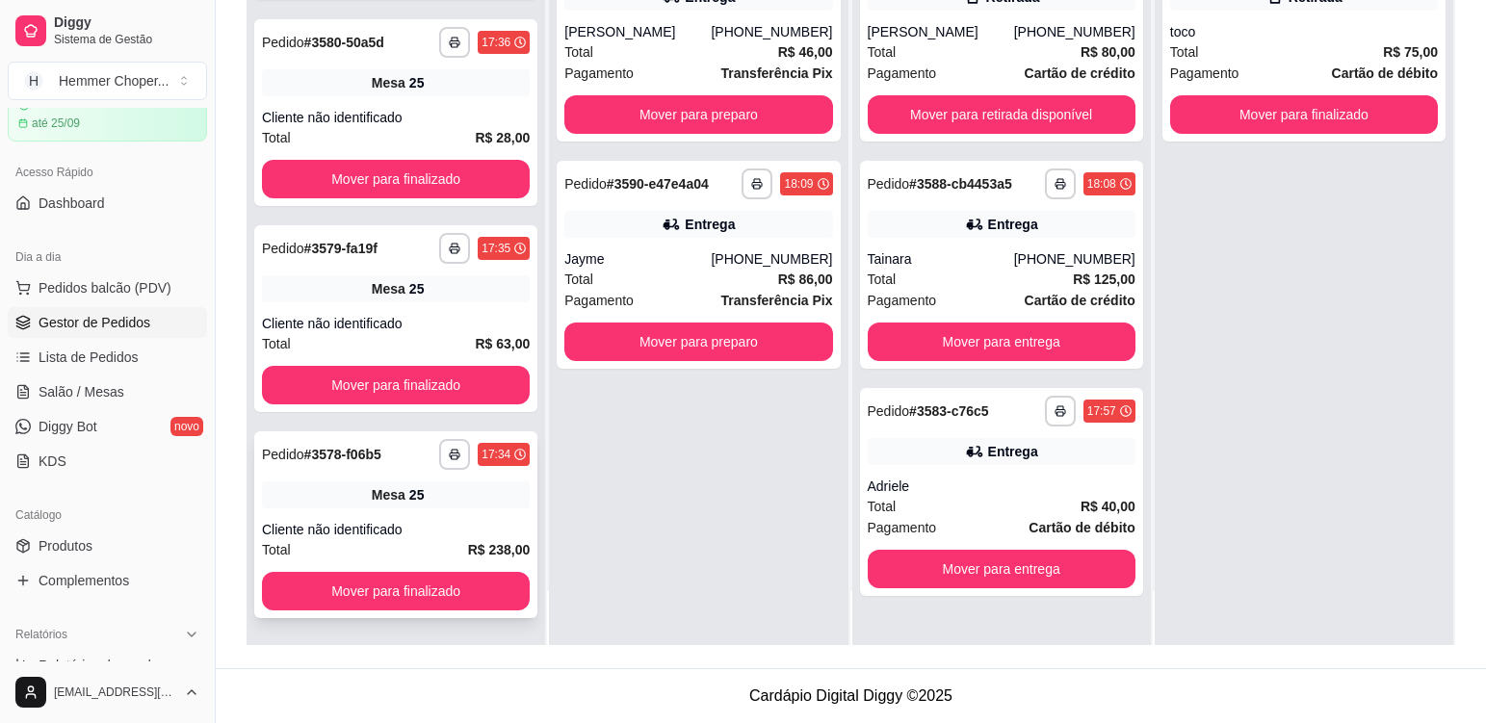
click at [418, 529] on div "Cliente não identificado" at bounding box center [396, 529] width 268 height 19
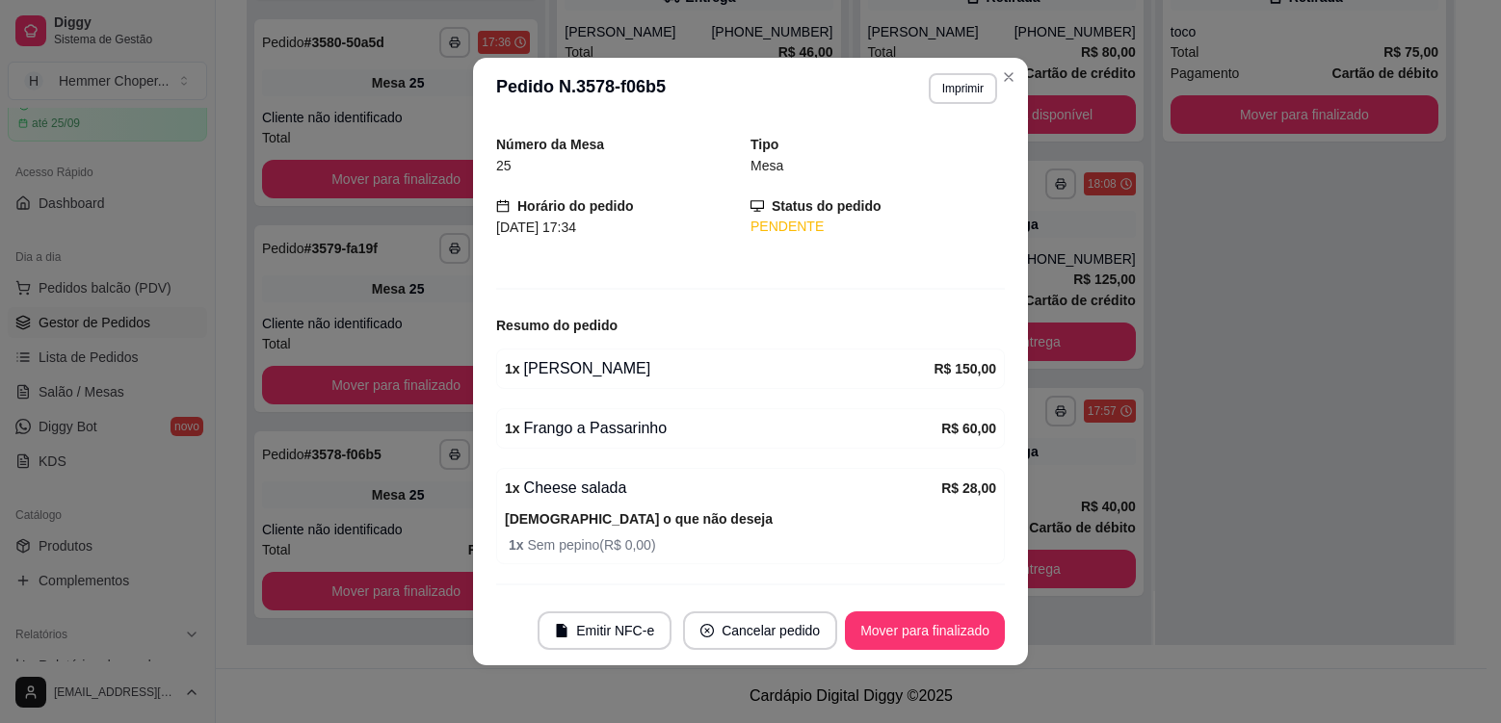
scroll to position [108, 0]
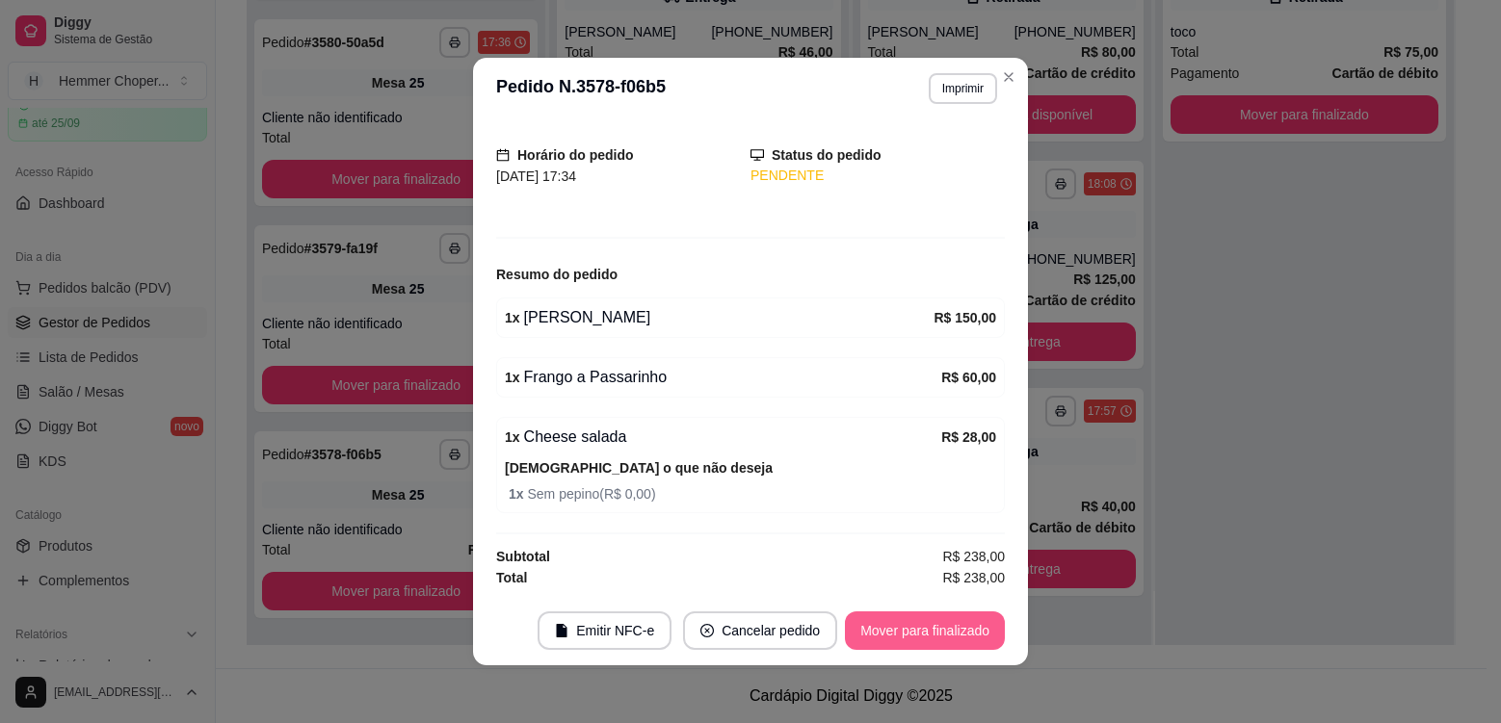
click at [895, 633] on button "Mover para finalizado" at bounding box center [925, 631] width 160 height 39
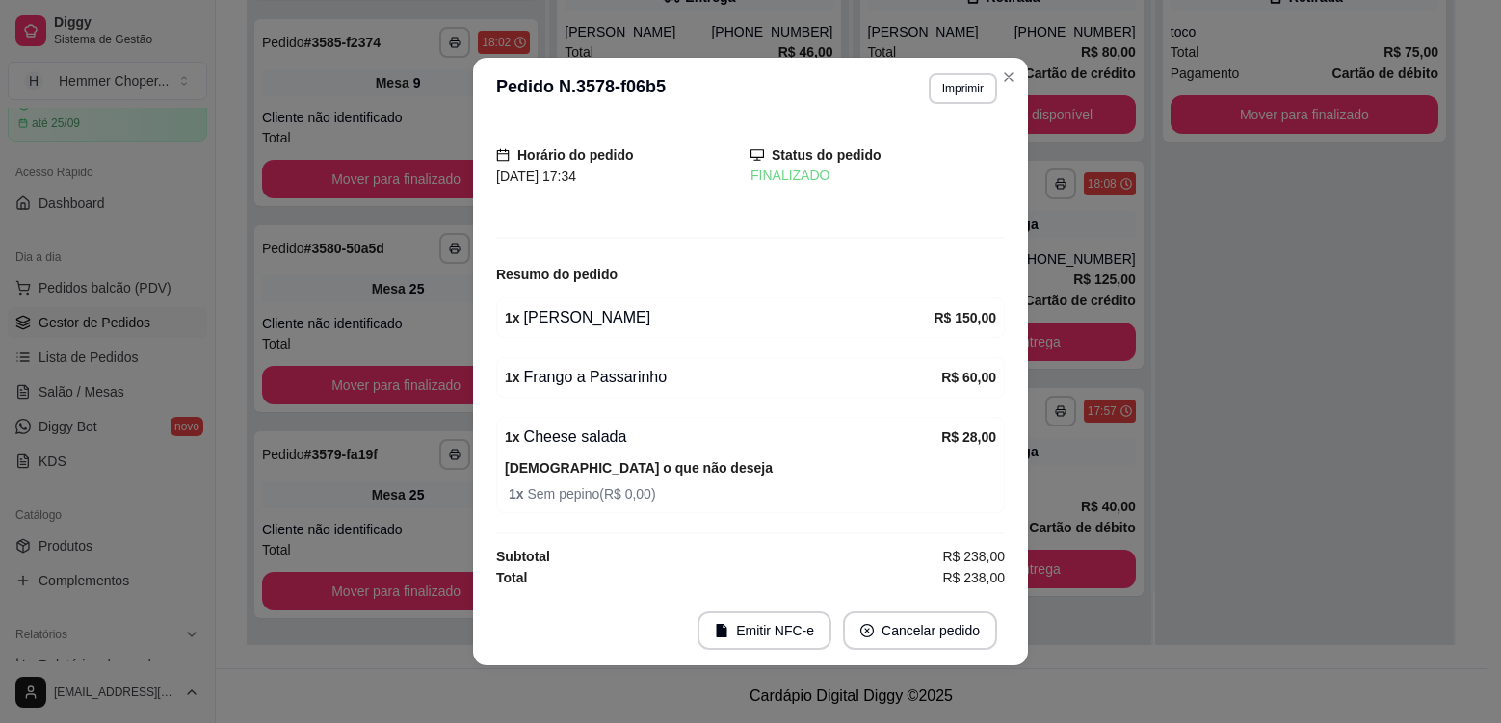
scroll to position [44, 0]
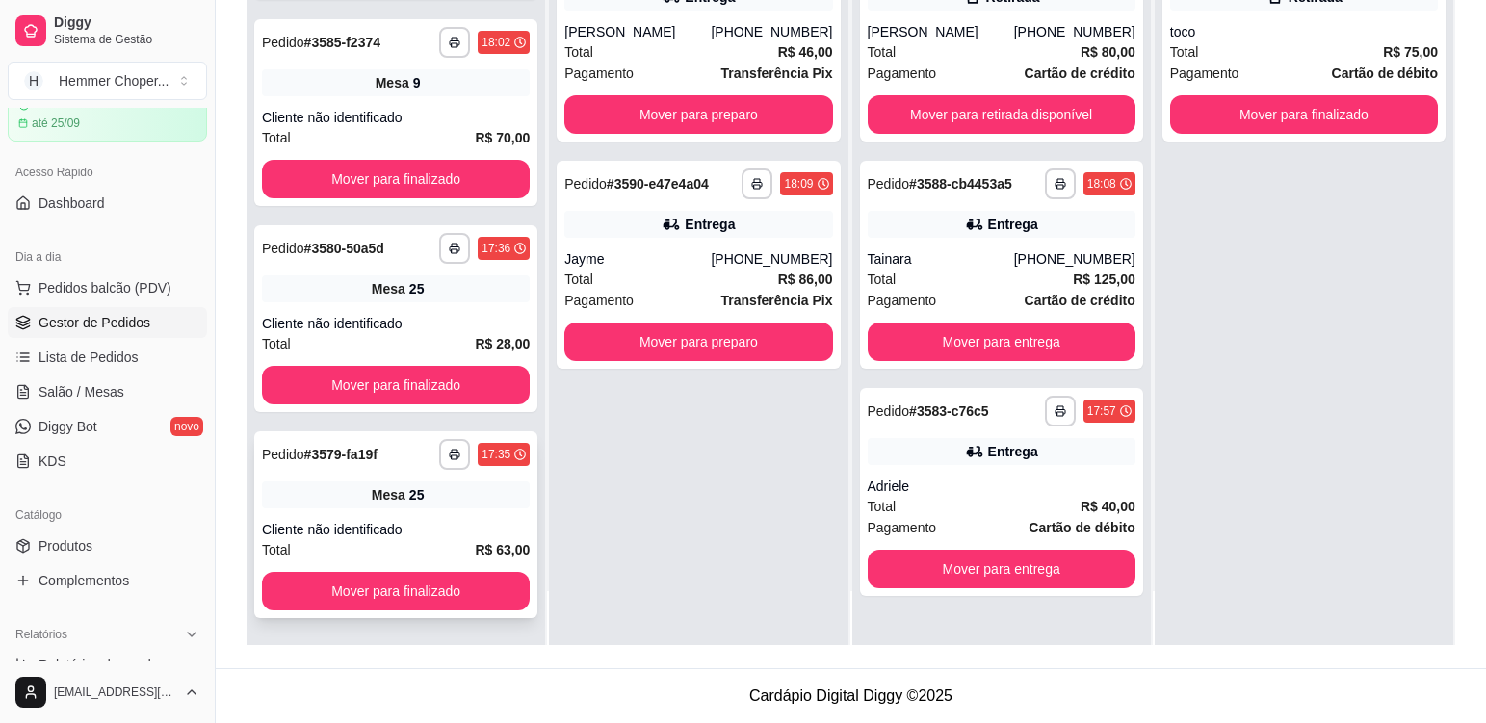
click at [441, 538] on div "Cliente não identificado" at bounding box center [396, 529] width 268 height 19
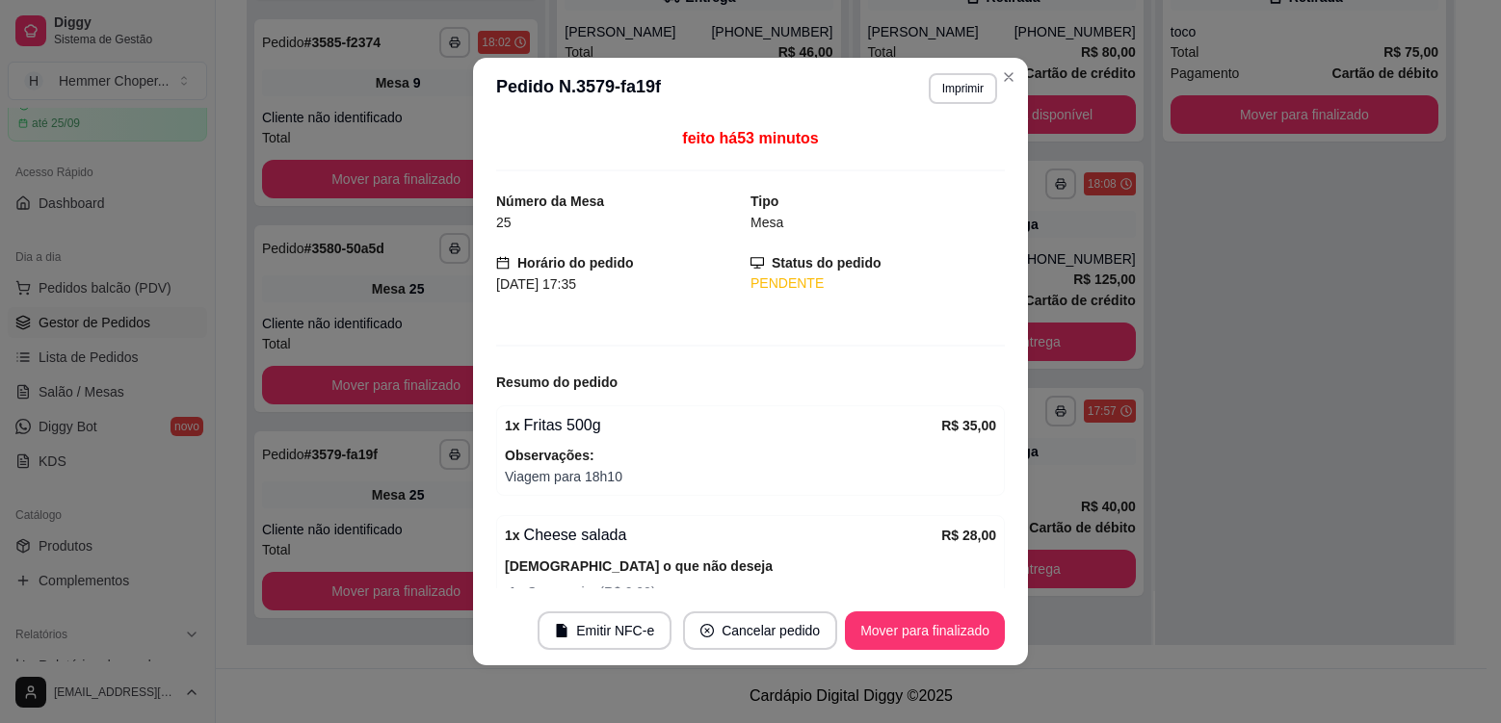
scroll to position [148, 0]
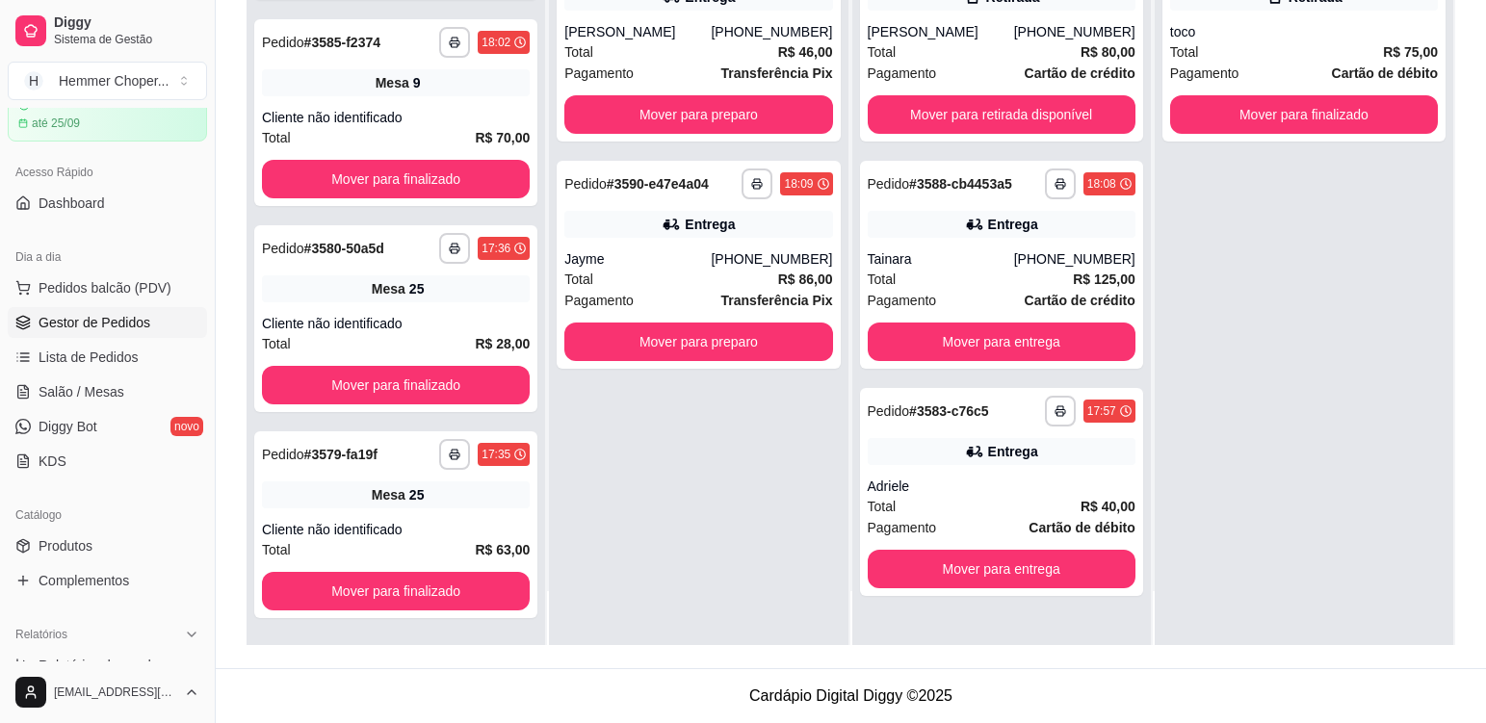
click at [447, 310] on div "**********" at bounding box center [395, 318] width 283 height 187
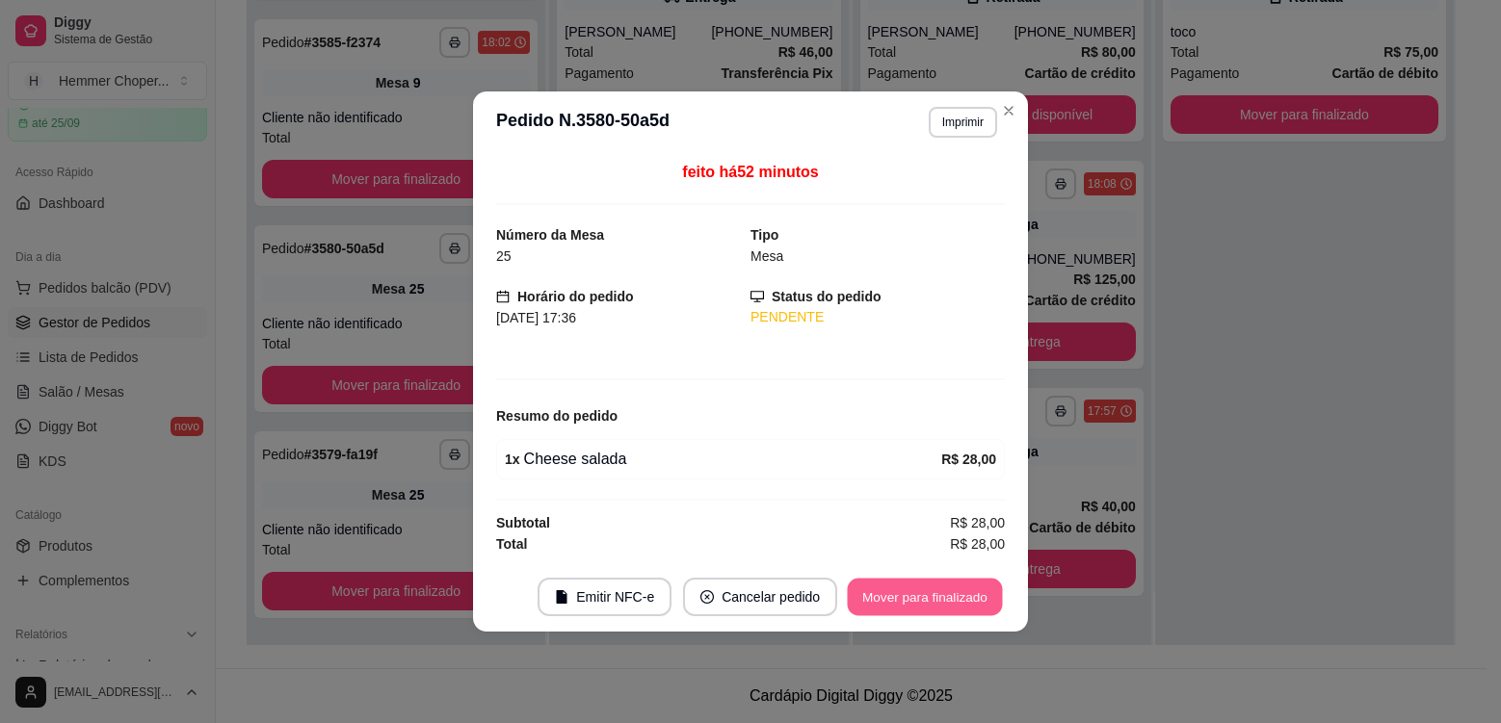
click at [884, 594] on button "Mover para finalizado" at bounding box center [925, 598] width 155 height 38
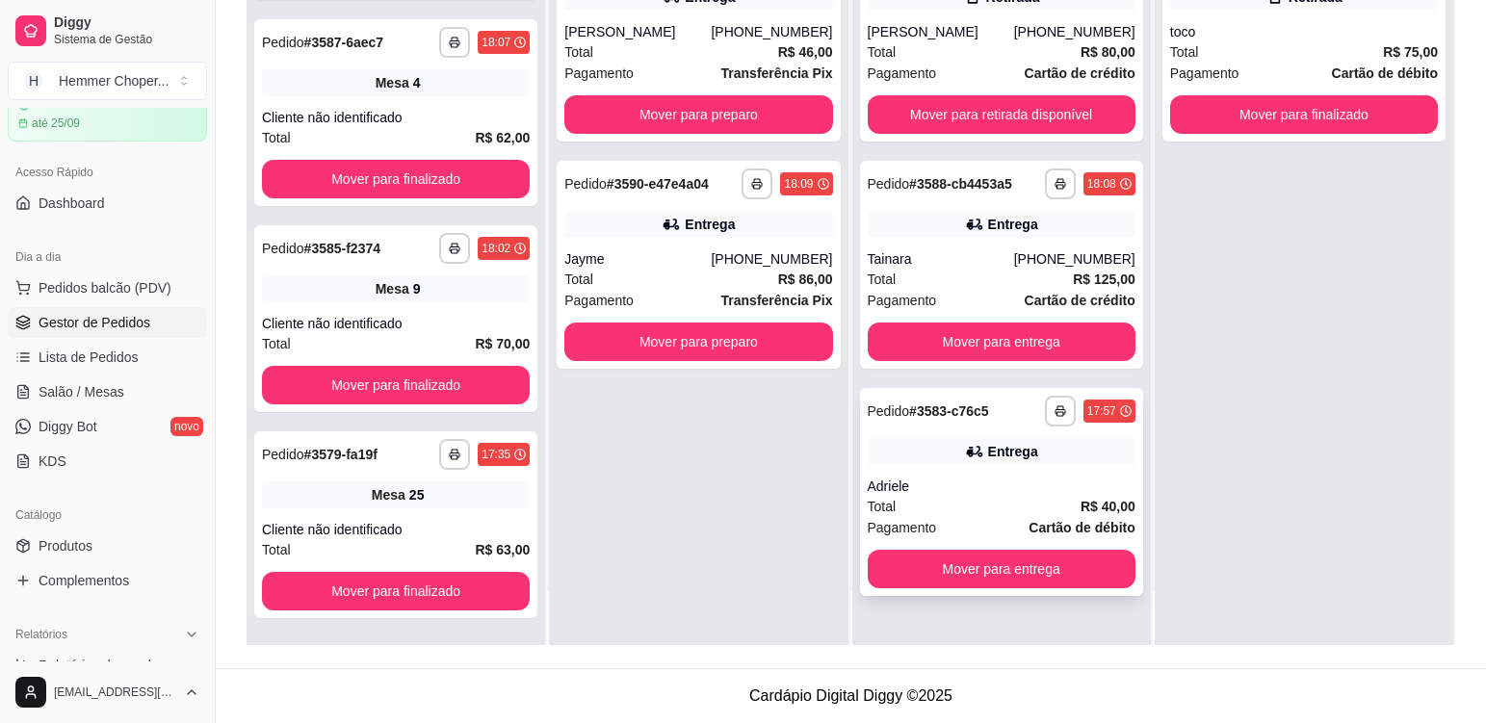
click at [987, 504] on div "Total R$ 40,00" at bounding box center [1002, 506] width 268 height 21
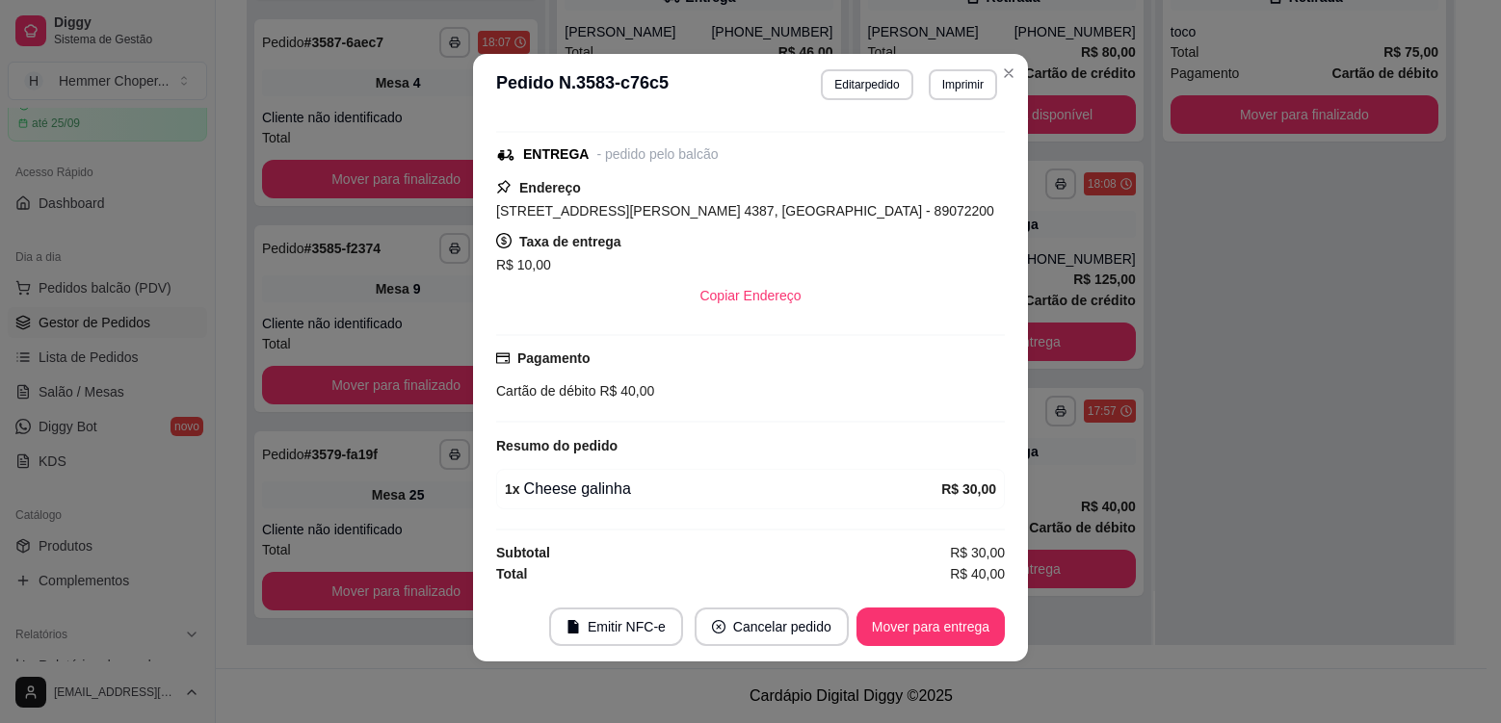
scroll to position [0, 0]
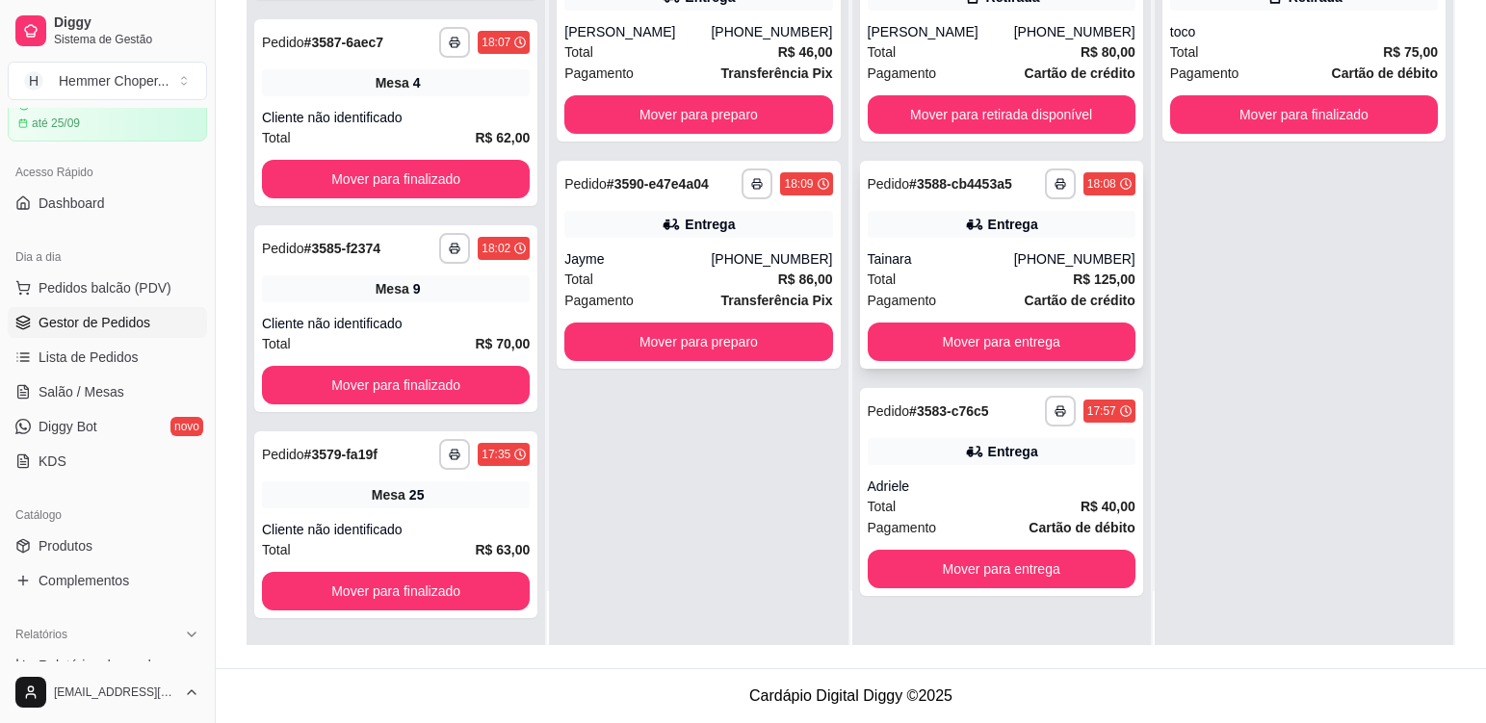
click at [958, 274] on div "Total R$ 125,00" at bounding box center [1002, 279] width 268 height 21
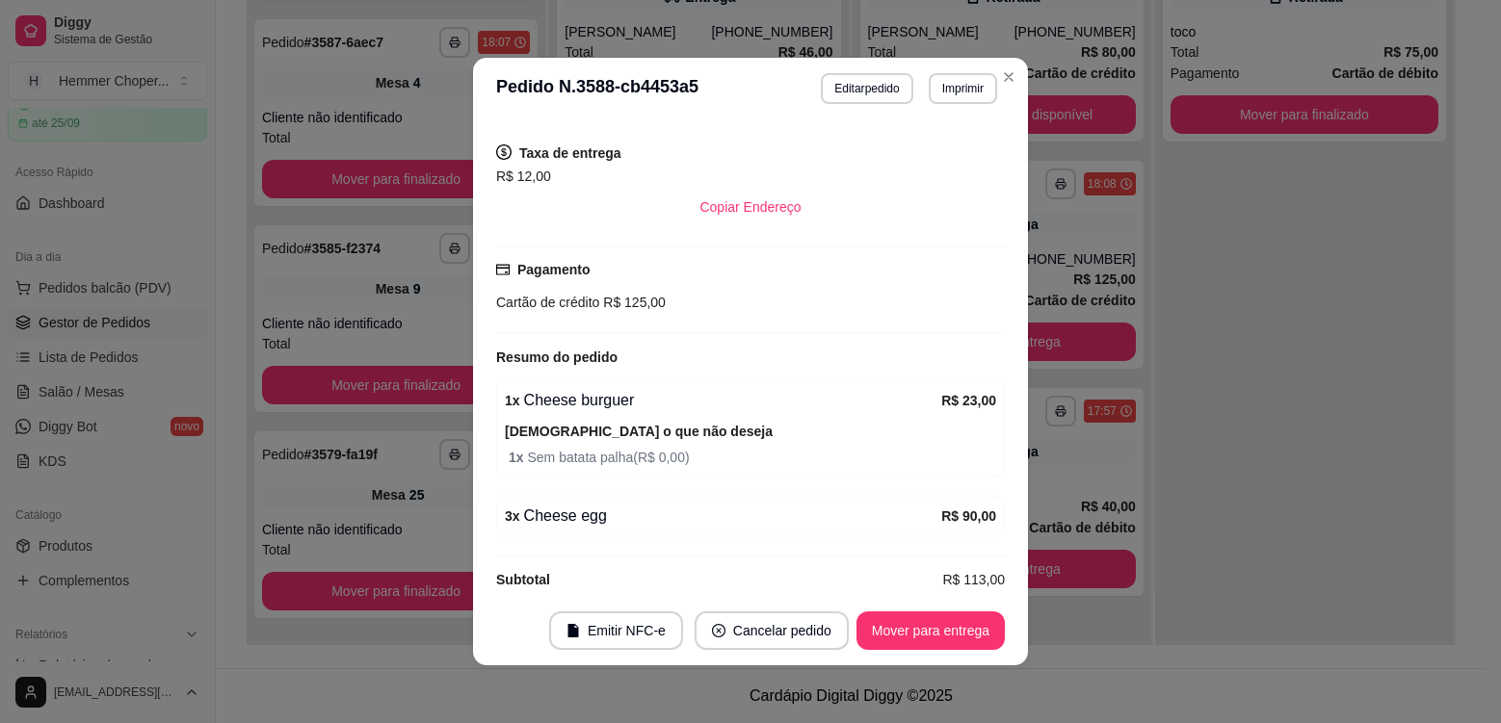
scroll to position [4, 0]
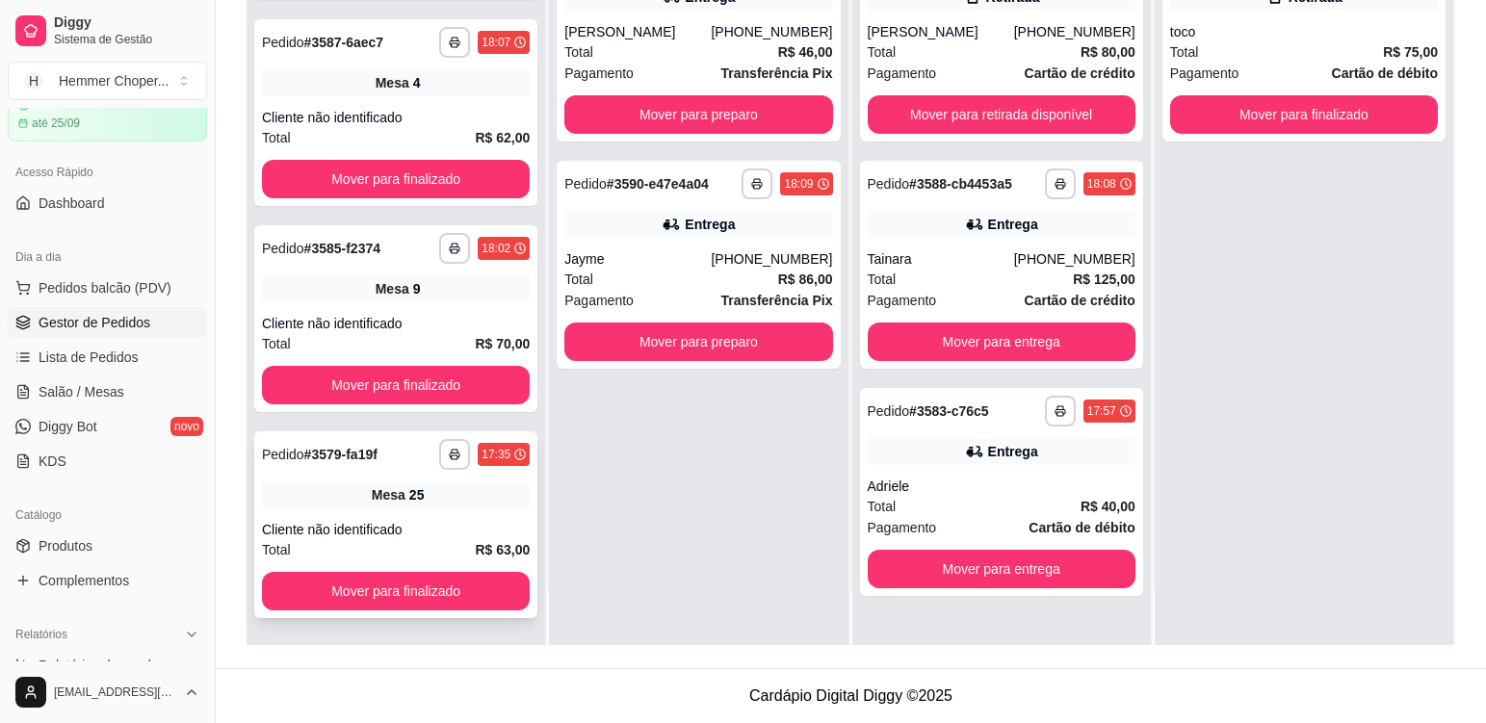
click at [474, 514] on div "**********" at bounding box center [395, 525] width 283 height 187
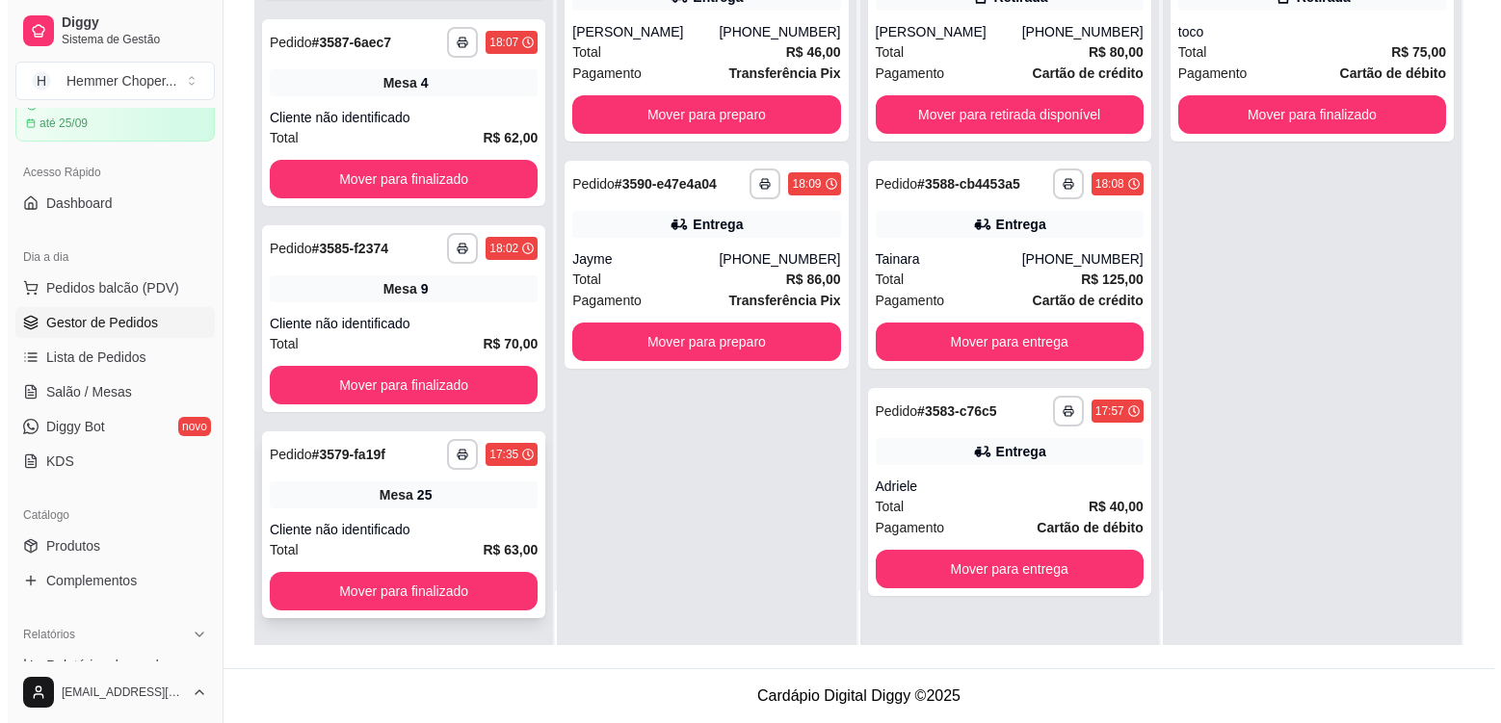
scroll to position [120, 0]
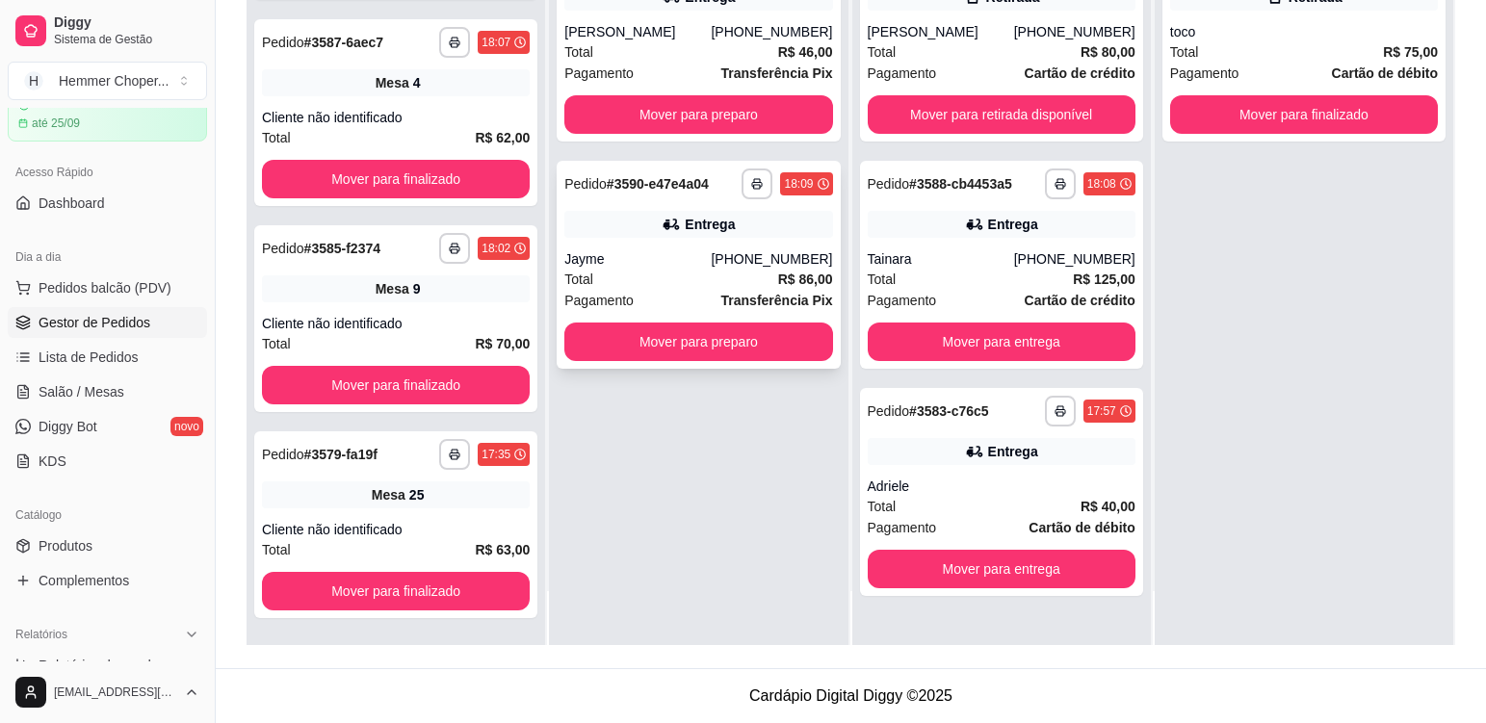
click at [674, 276] on div "Total R$ 86,00" at bounding box center [698, 279] width 268 height 21
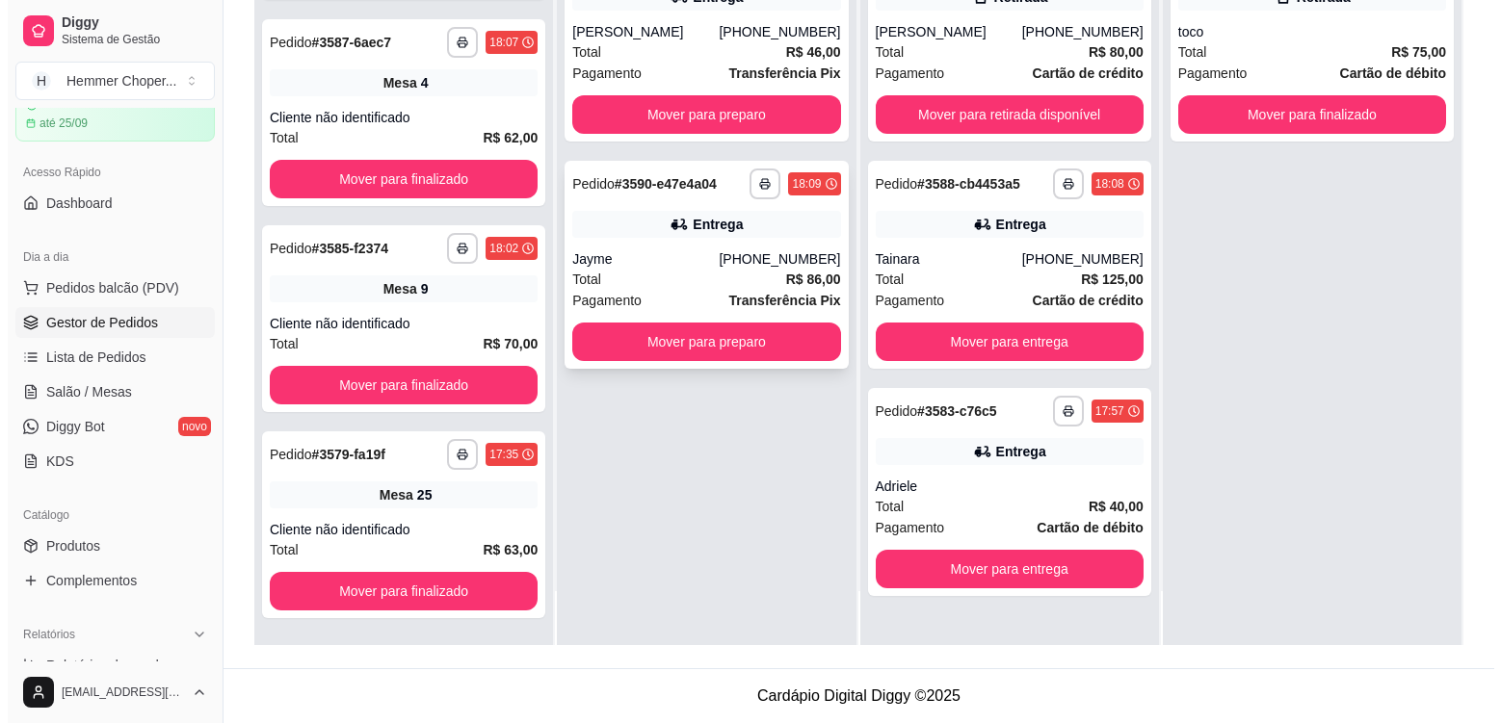
scroll to position [0, 0]
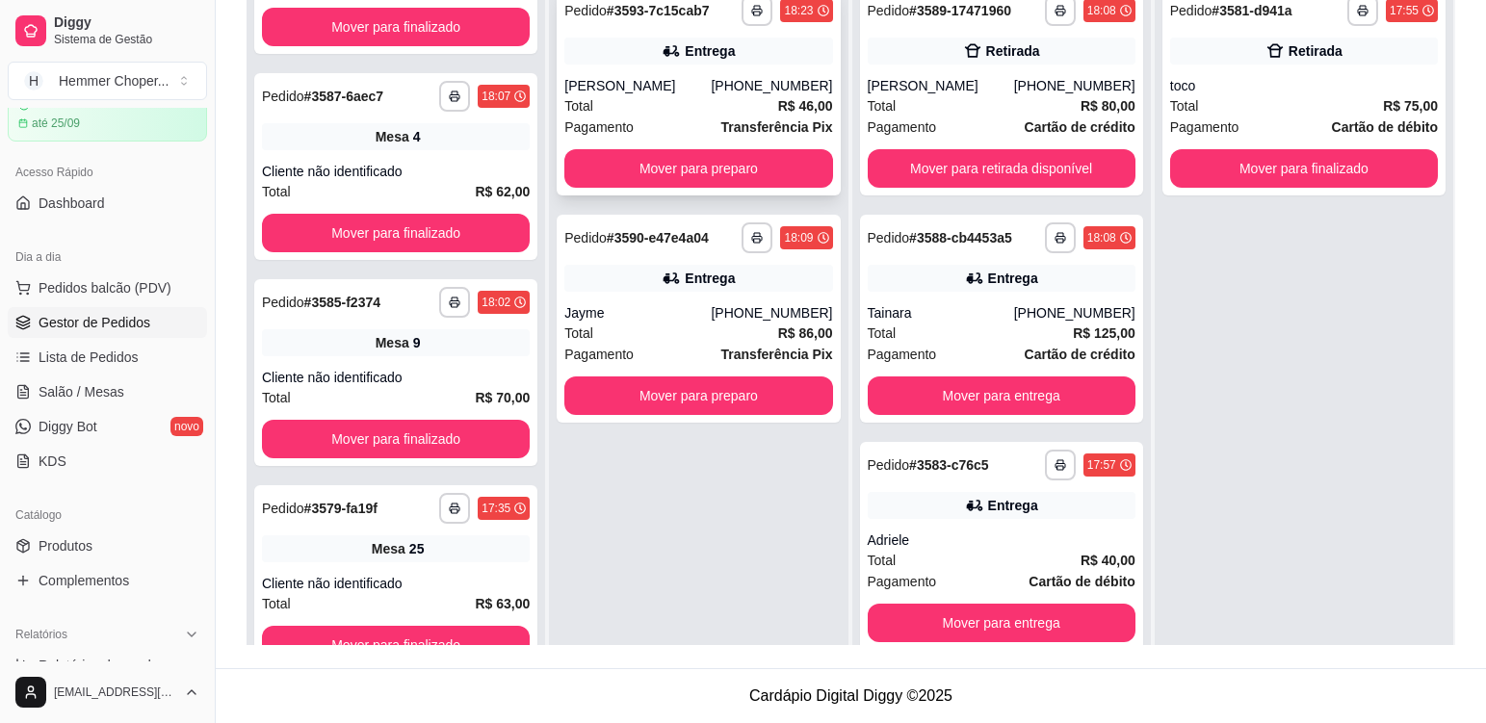
click at [697, 93] on div "[PERSON_NAME]" at bounding box center [637, 85] width 146 height 19
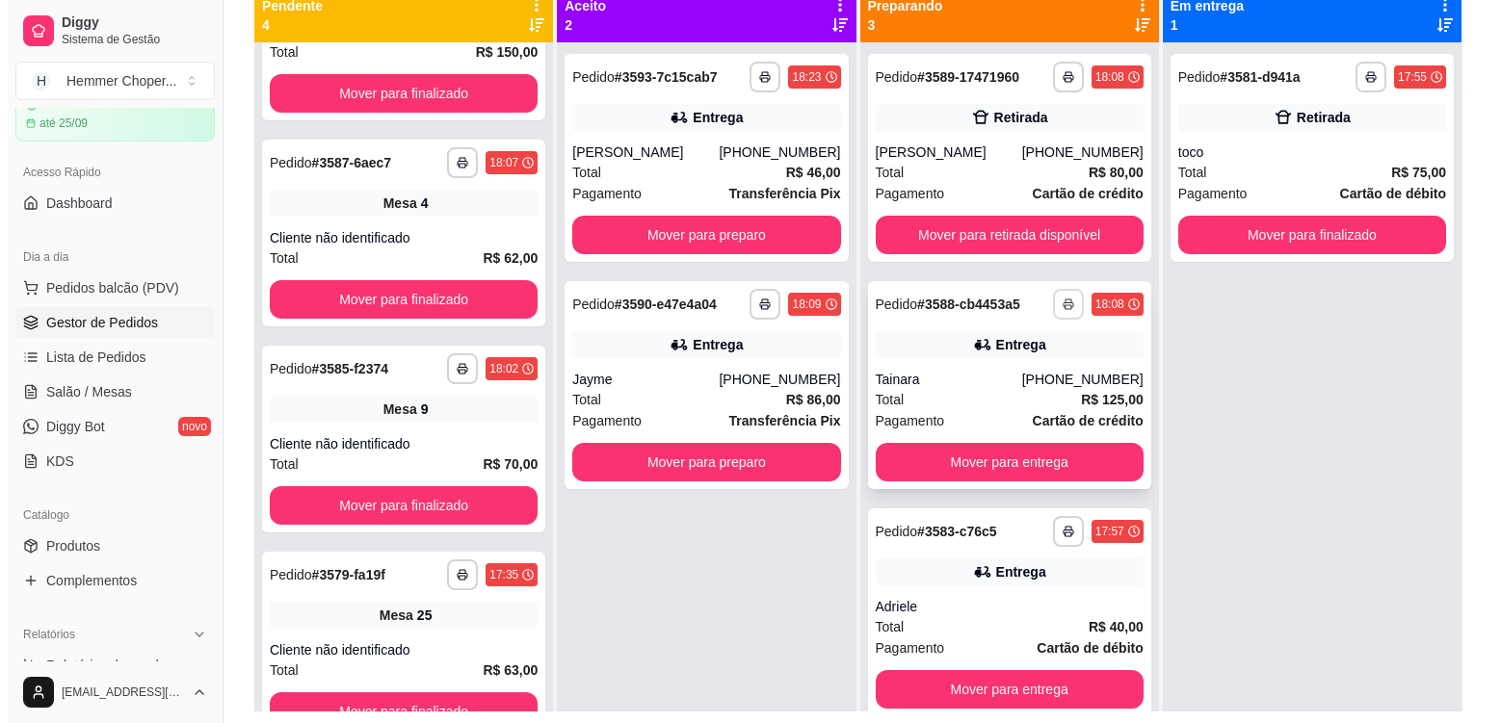
scroll to position [101, 0]
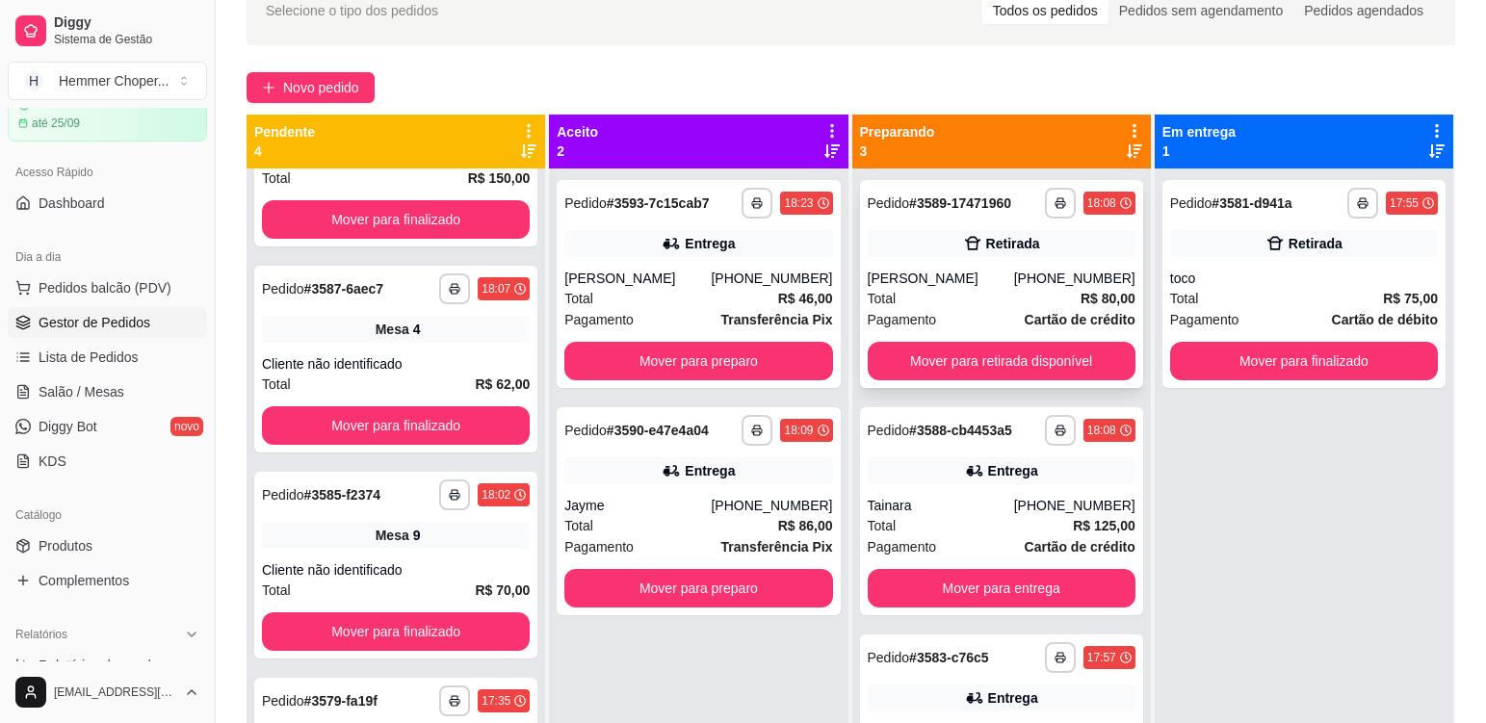
click at [999, 293] on div "Total R$ 80,00" at bounding box center [1002, 298] width 268 height 21
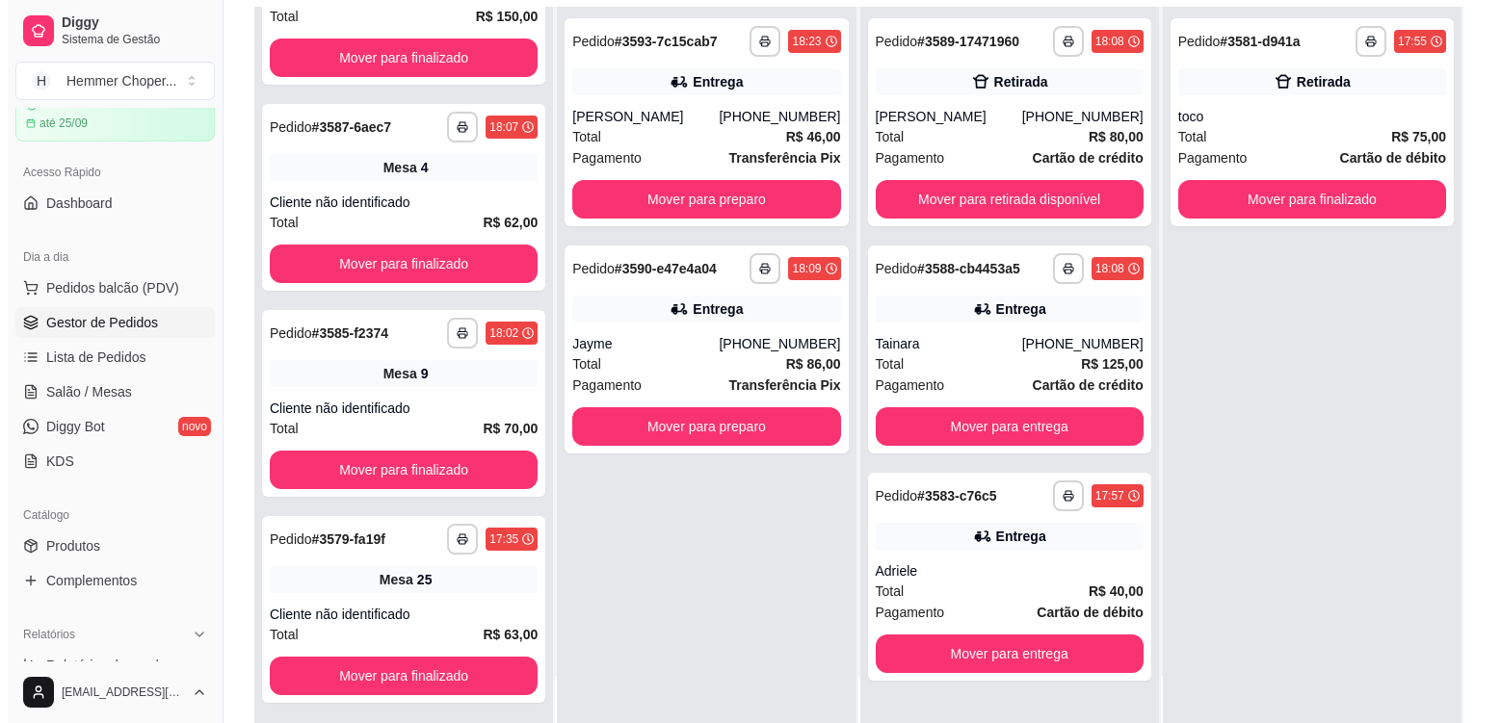
scroll to position [294, 0]
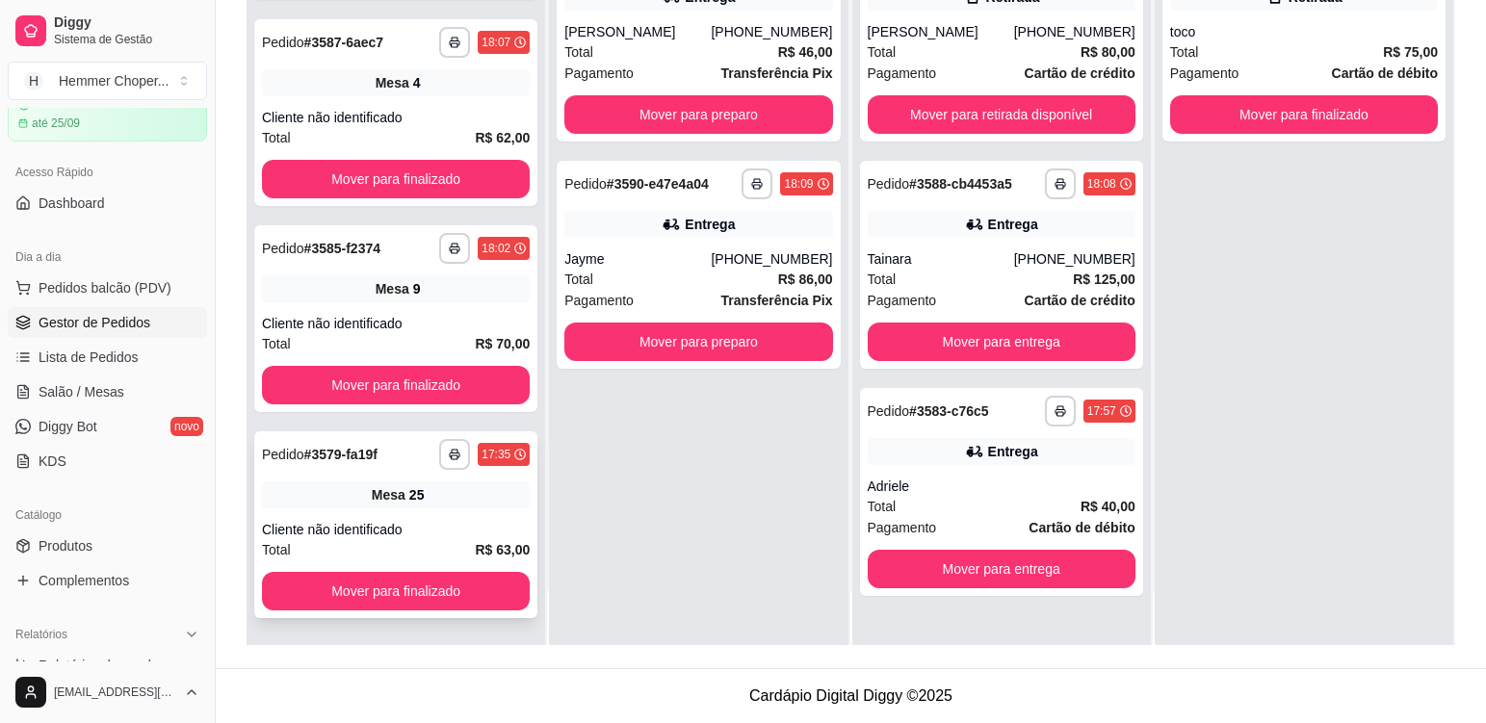
click at [485, 503] on div "Mesa 25" at bounding box center [396, 495] width 268 height 27
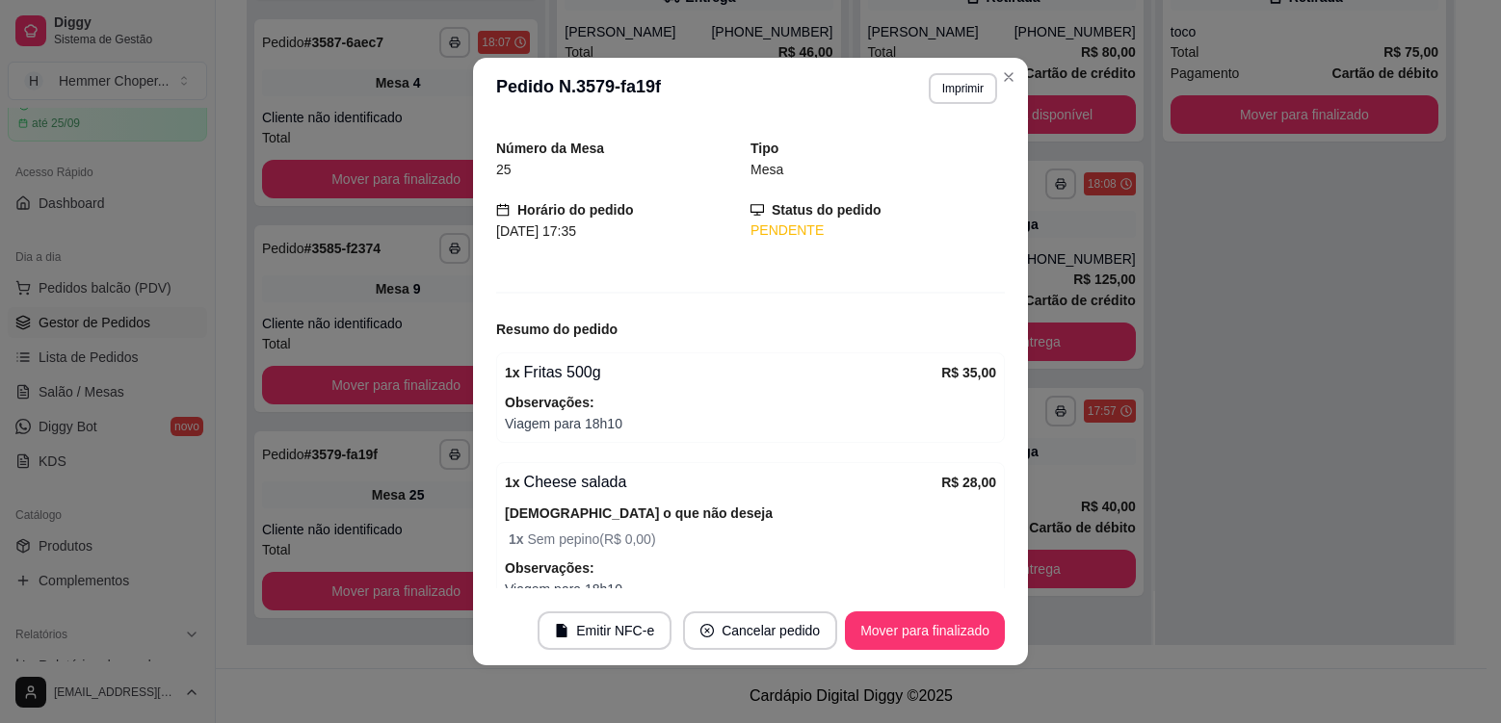
scroll to position [52, 0]
click at [887, 629] on button "Mover para finalizado" at bounding box center [925, 632] width 155 height 38
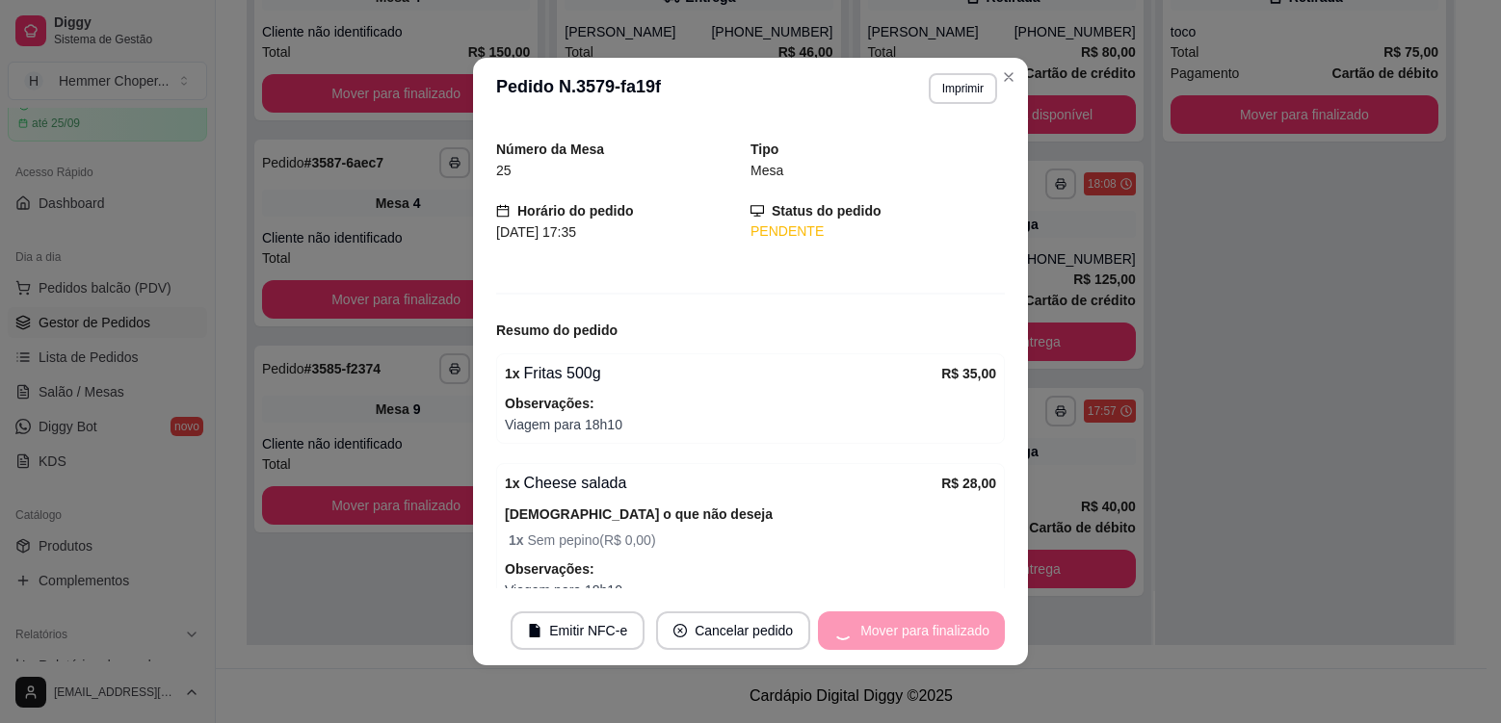
scroll to position [0, 0]
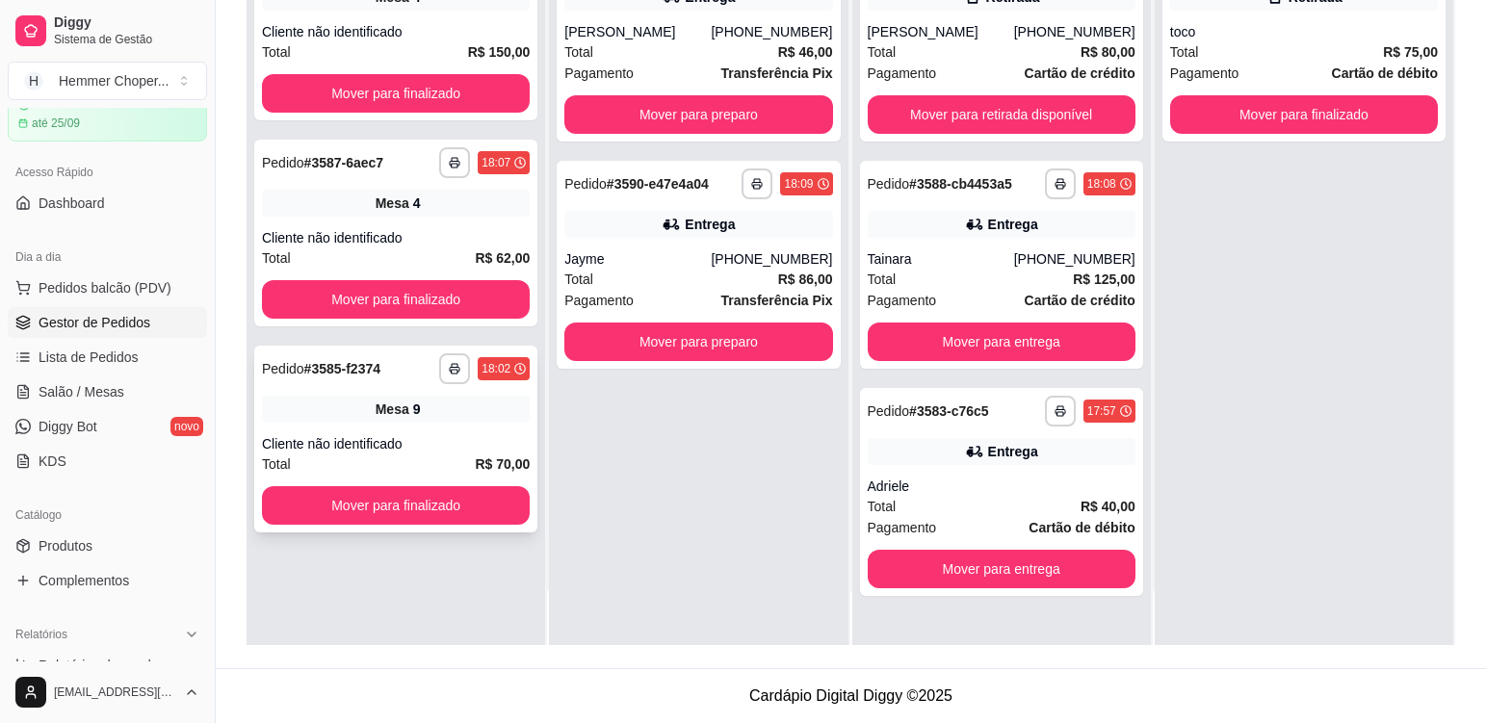
click at [470, 445] on div "Cliente não identificado" at bounding box center [396, 443] width 268 height 19
click at [448, 227] on div "**********" at bounding box center [395, 233] width 283 height 187
click at [444, 240] on div "Cliente não identificado" at bounding box center [396, 237] width 268 height 19
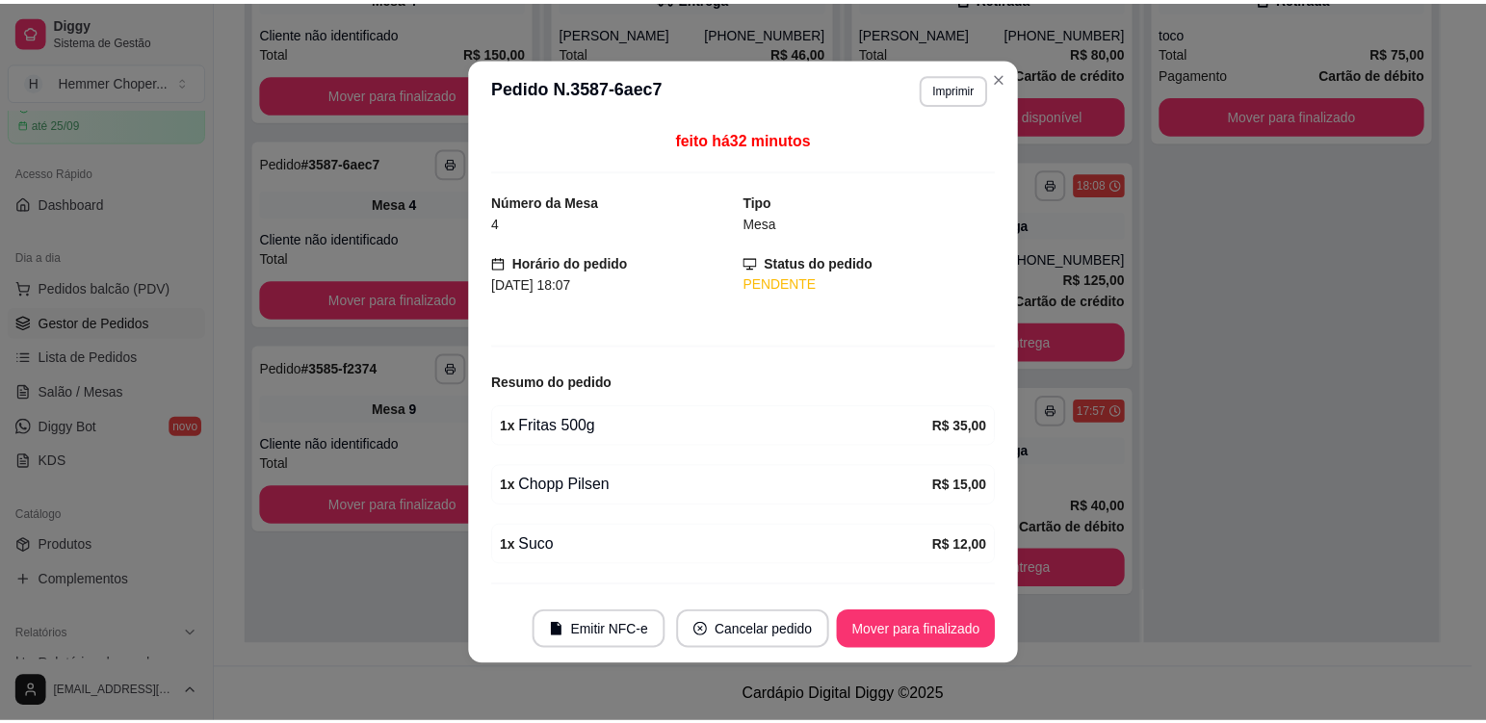
scroll to position [52, 0]
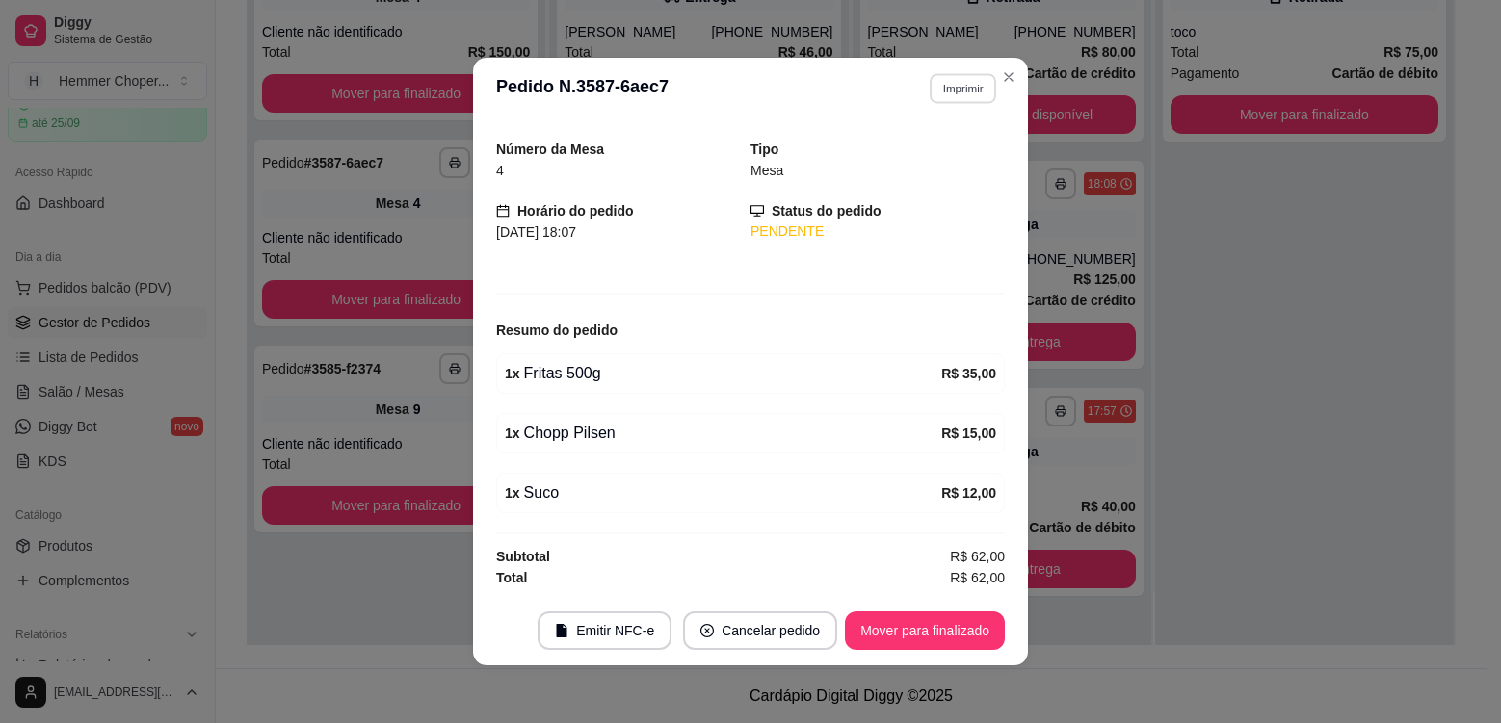
click at [964, 90] on button "Imprimir" at bounding box center [963, 88] width 66 height 30
click at [936, 154] on button "Cozinha" at bounding box center [923, 156] width 140 height 31
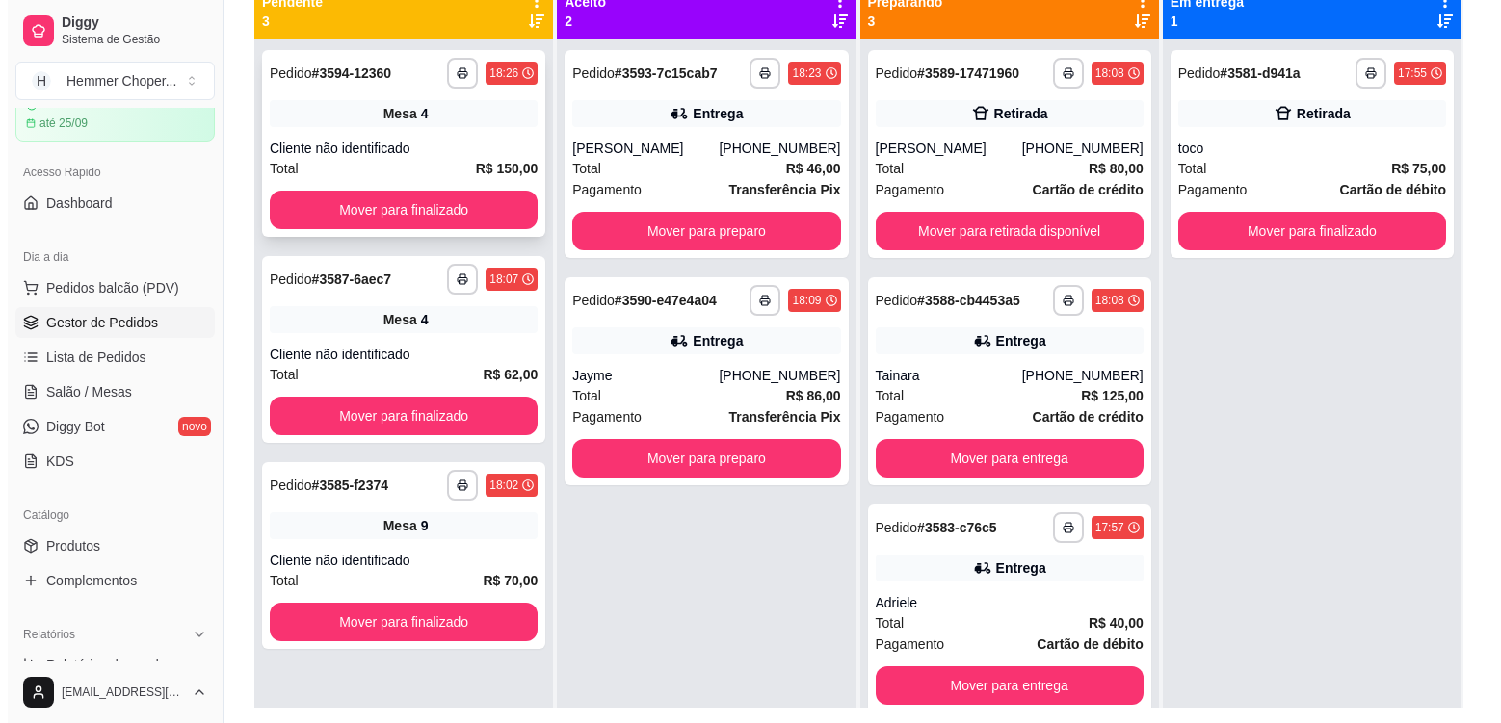
scroll to position [197, 0]
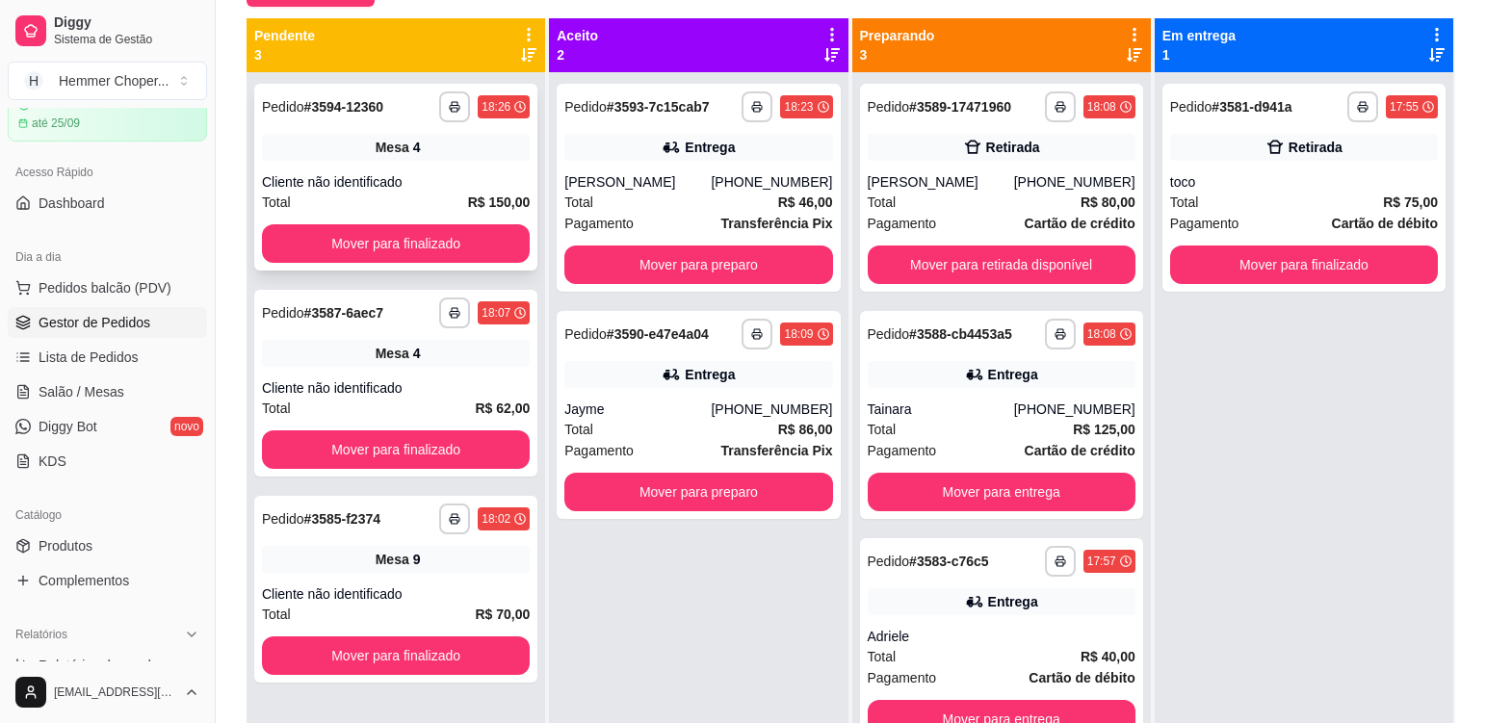
click at [439, 166] on div "**********" at bounding box center [395, 177] width 283 height 187
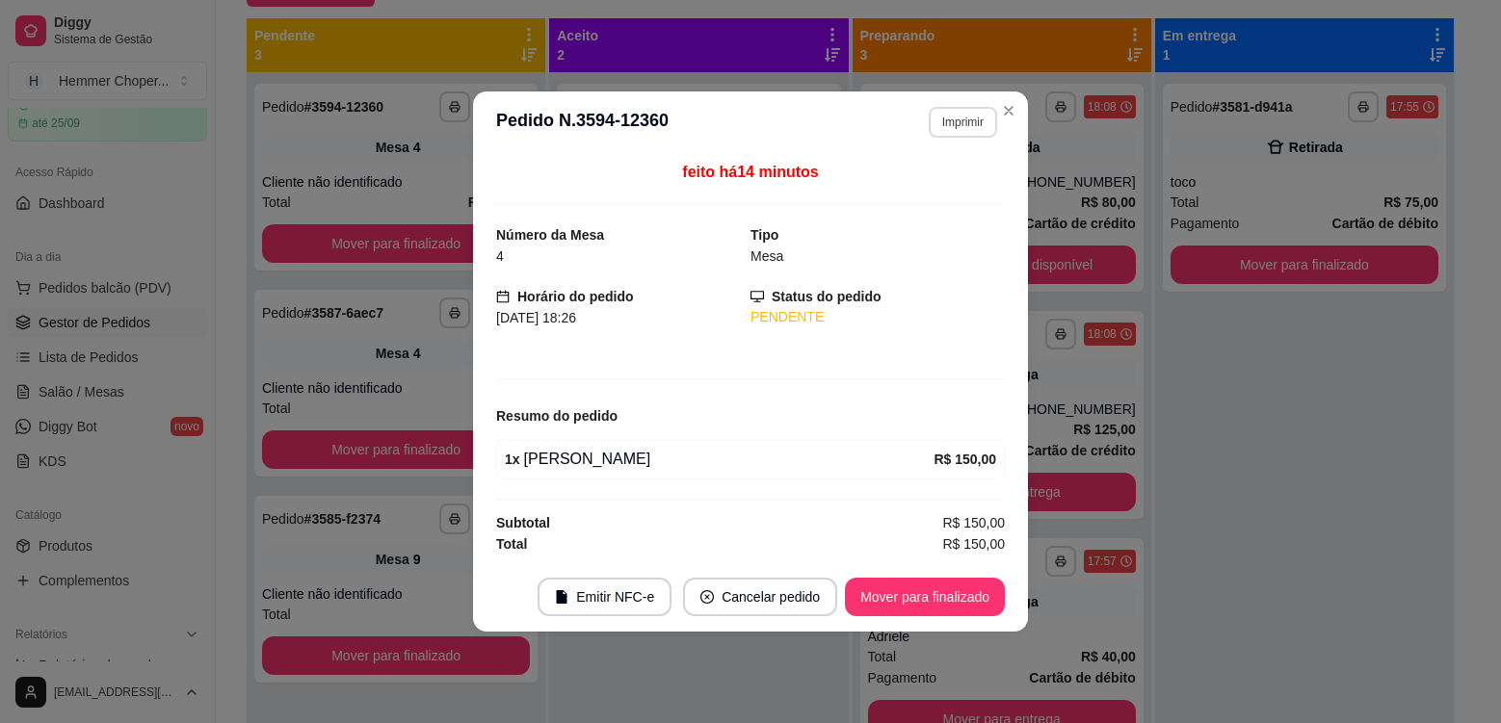
click at [950, 122] on button "Imprimir" at bounding box center [963, 122] width 68 height 31
click at [939, 192] on button "Cozinha" at bounding box center [929, 189] width 140 height 31
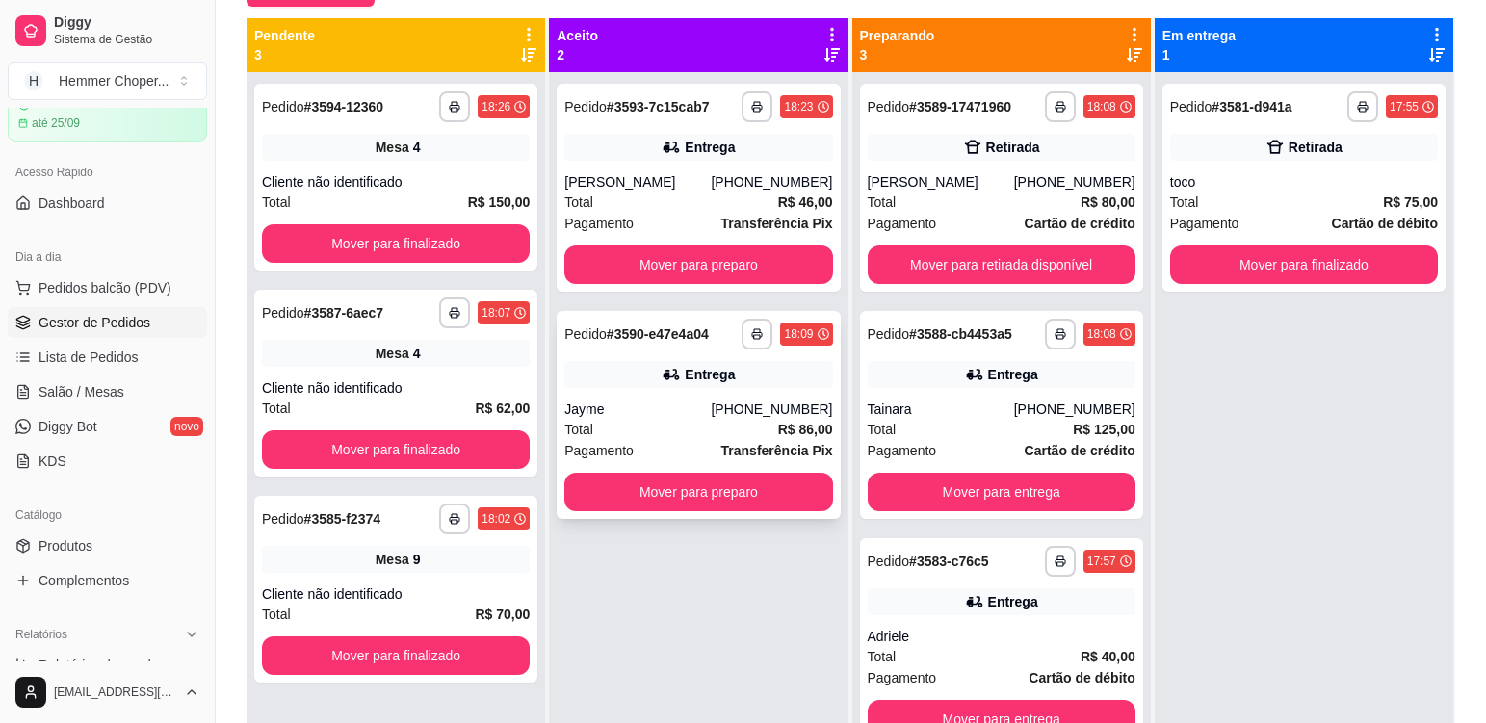
click at [656, 406] on div "Jayme" at bounding box center [637, 409] width 146 height 19
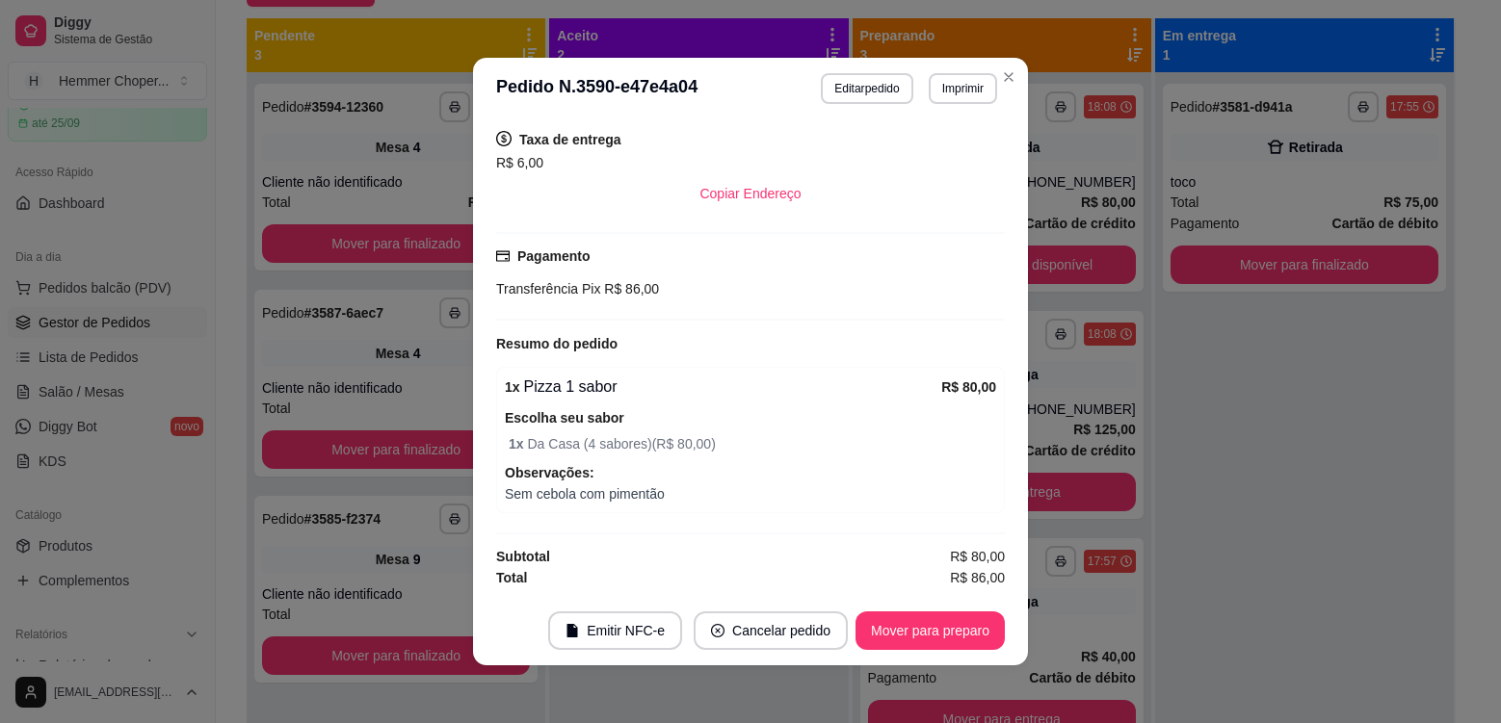
scroll to position [4, 0]
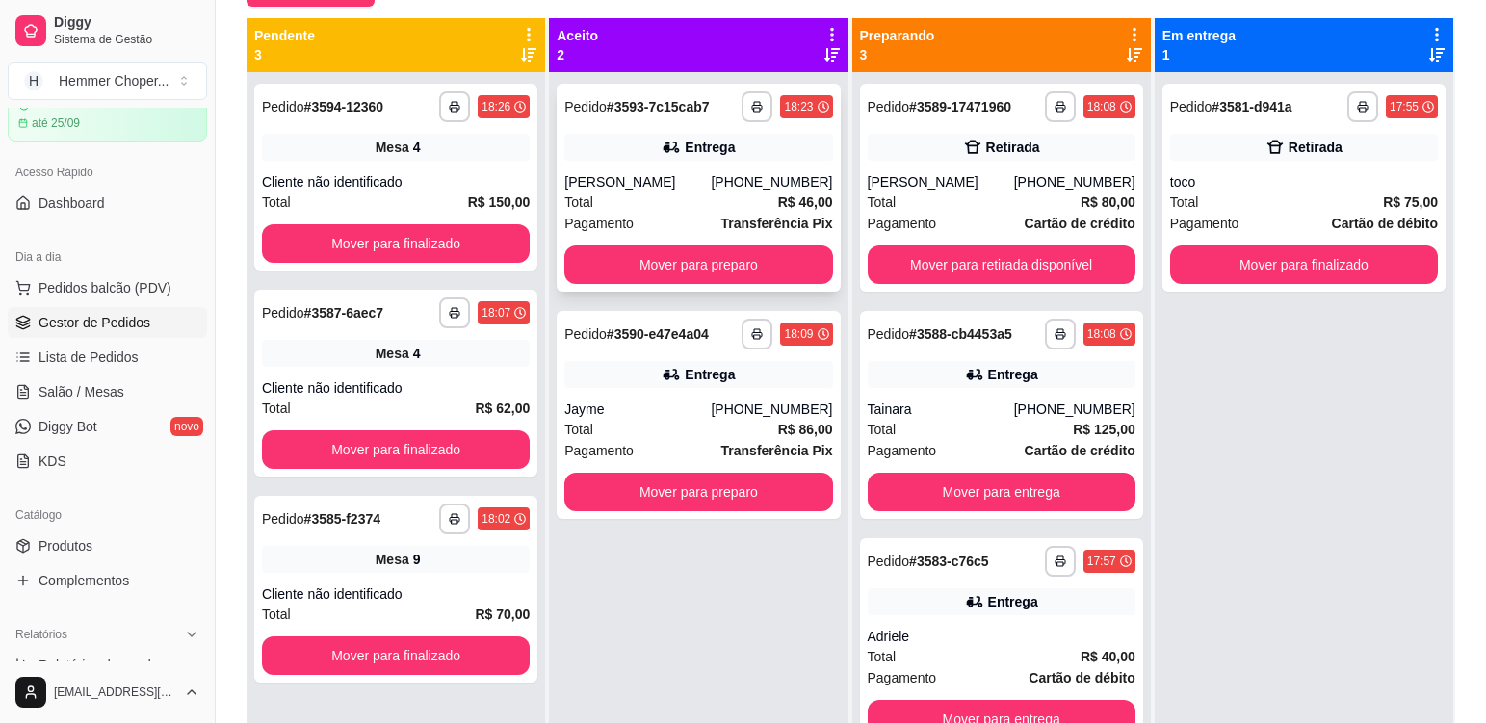
click at [701, 200] on div "Total R$ 46,00" at bounding box center [698, 202] width 268 height 21
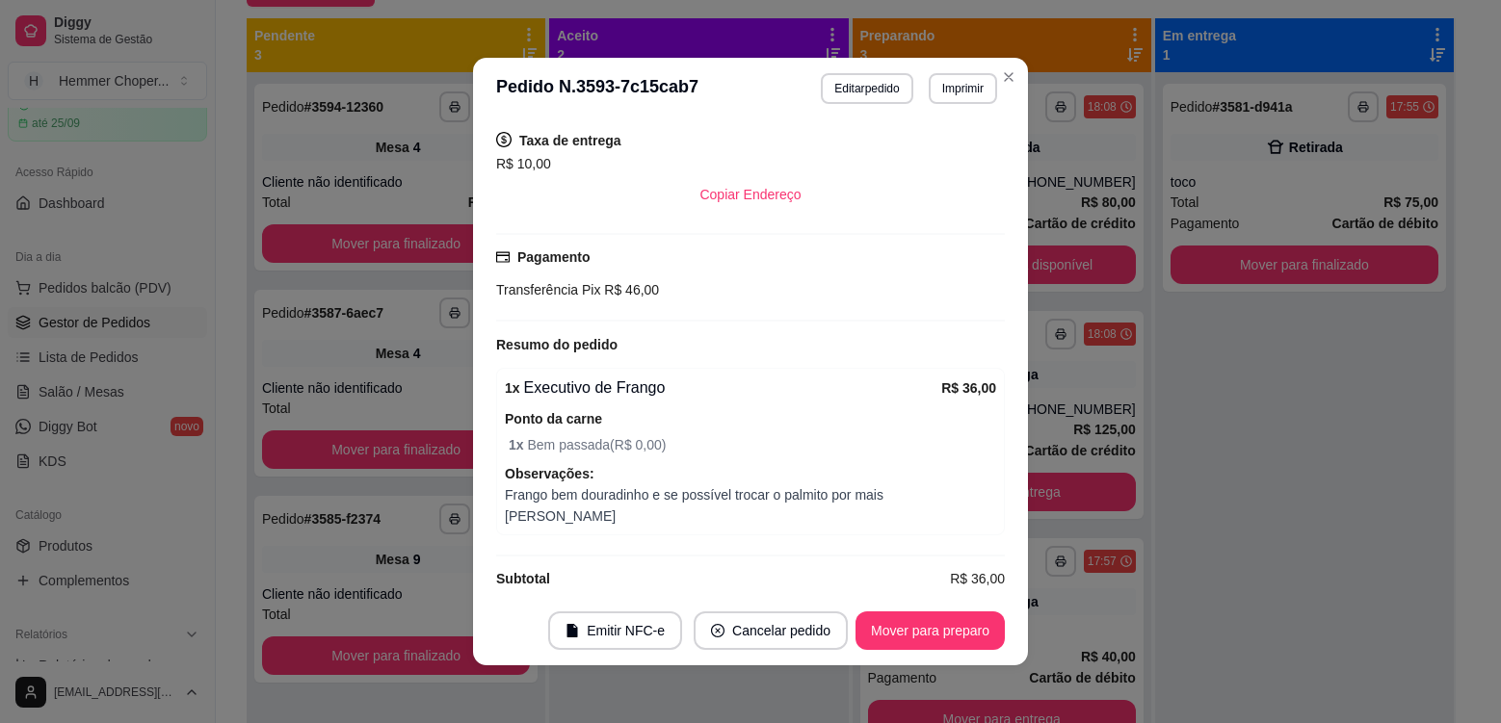
scroll to position [487, 0]
click at [963, 90] on button "Imprimir" at bounding box center [963, 88] width 66 height 30
click at [932, 156] on button "Cozinha" at bounding box center [923, 156] width 140 height 31
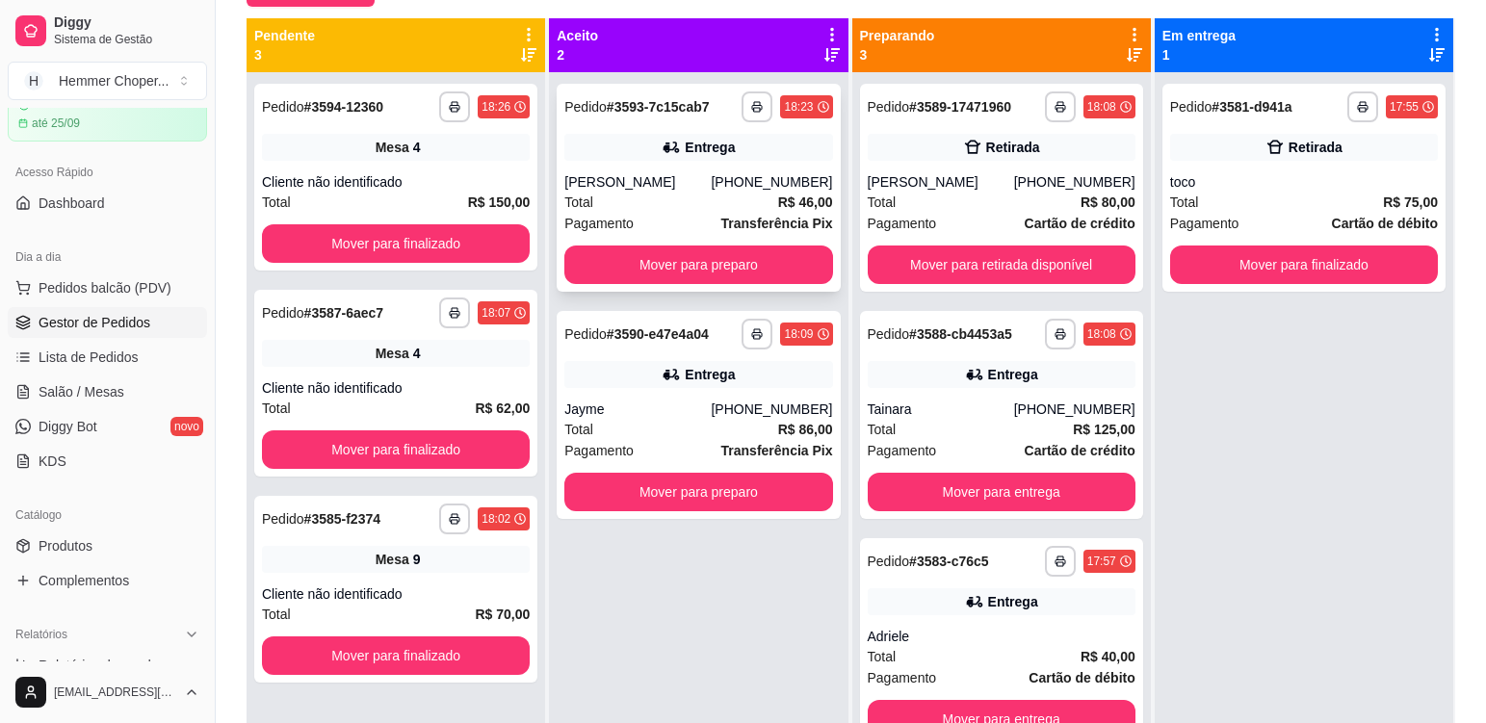
click at [705, 200] on div "Total R$ 46,00" at bounding box center [698, 202] width 268 height 21
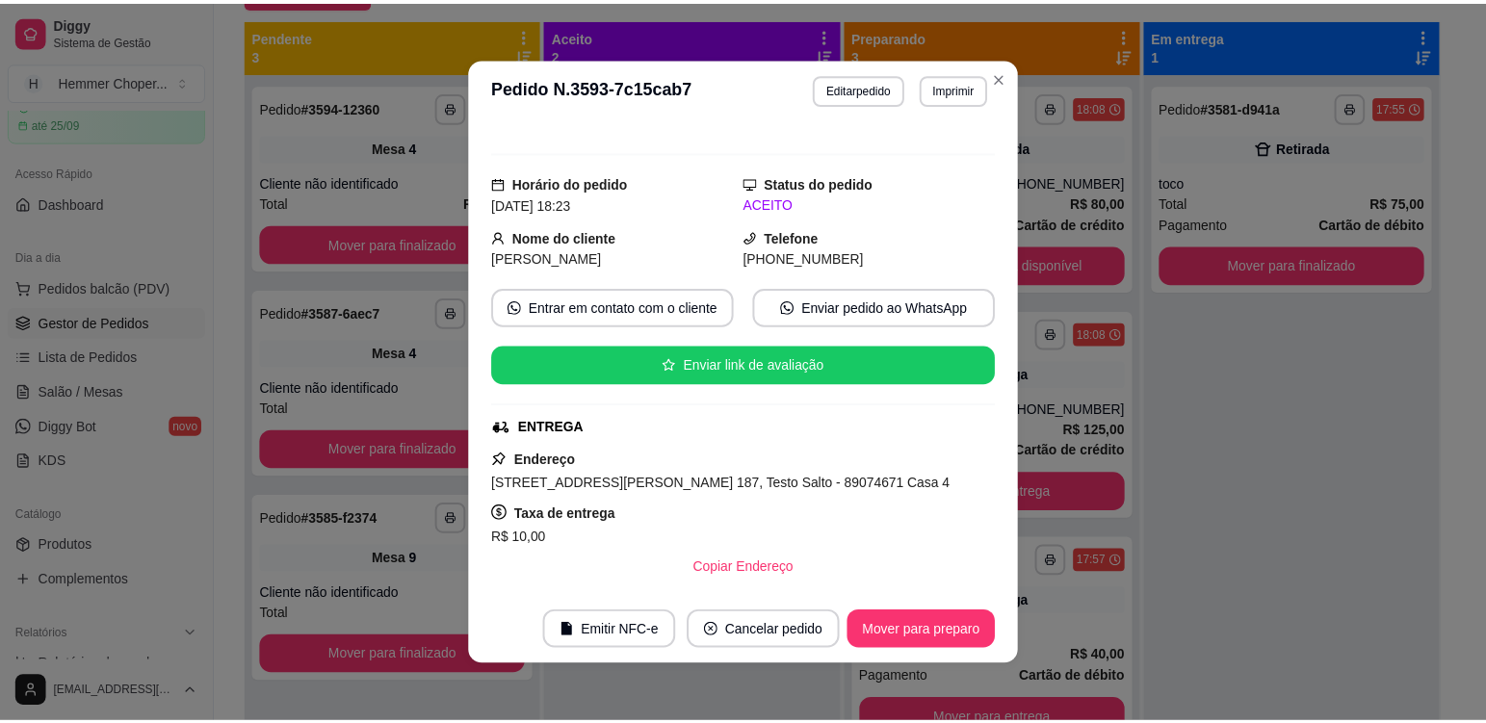
scroll to position [482, 0]
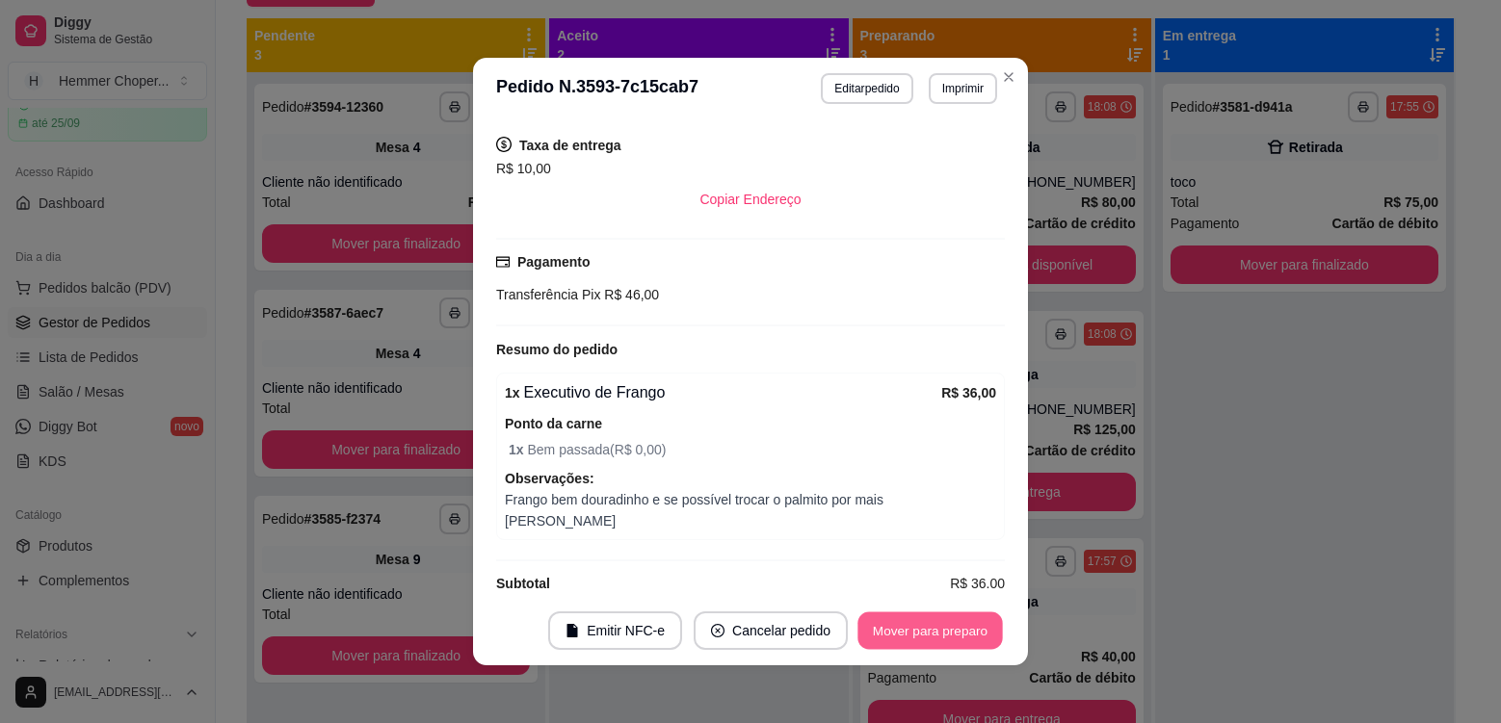
click at [907, 629] on button "Mover para preparo" at bounding box center [929, 632] width 144 height 38
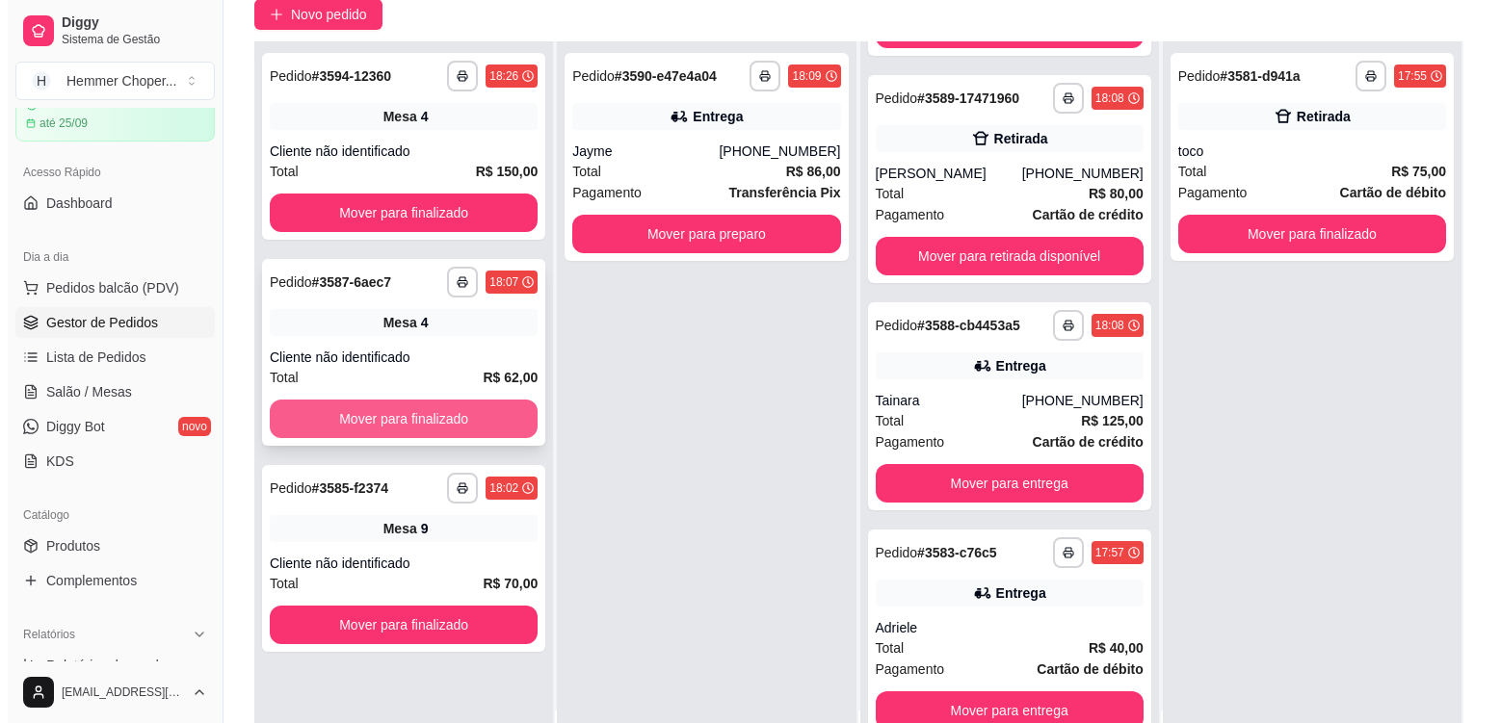
scroll to position [294, 0]
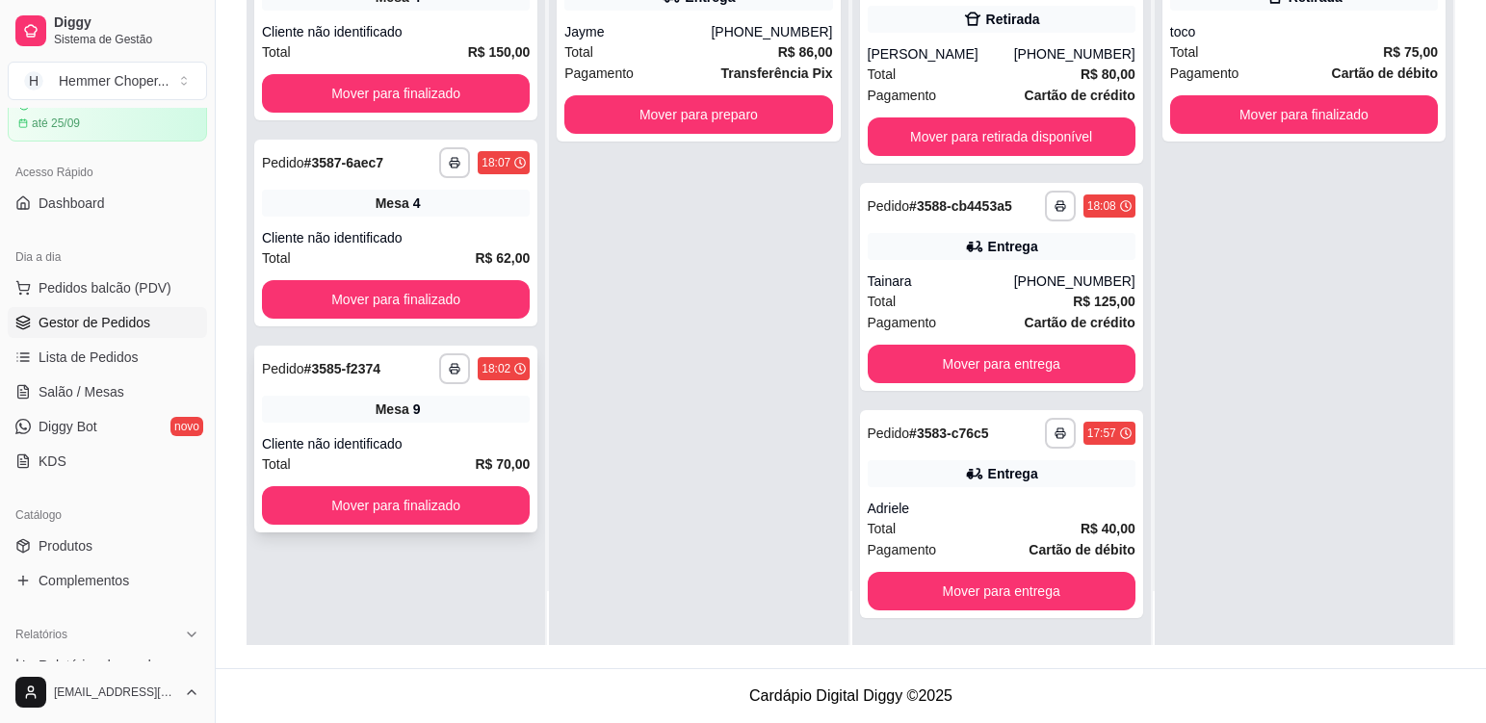
click at [452, 427] on div "**********" at bounding box center [395, 439] width 283 height 187
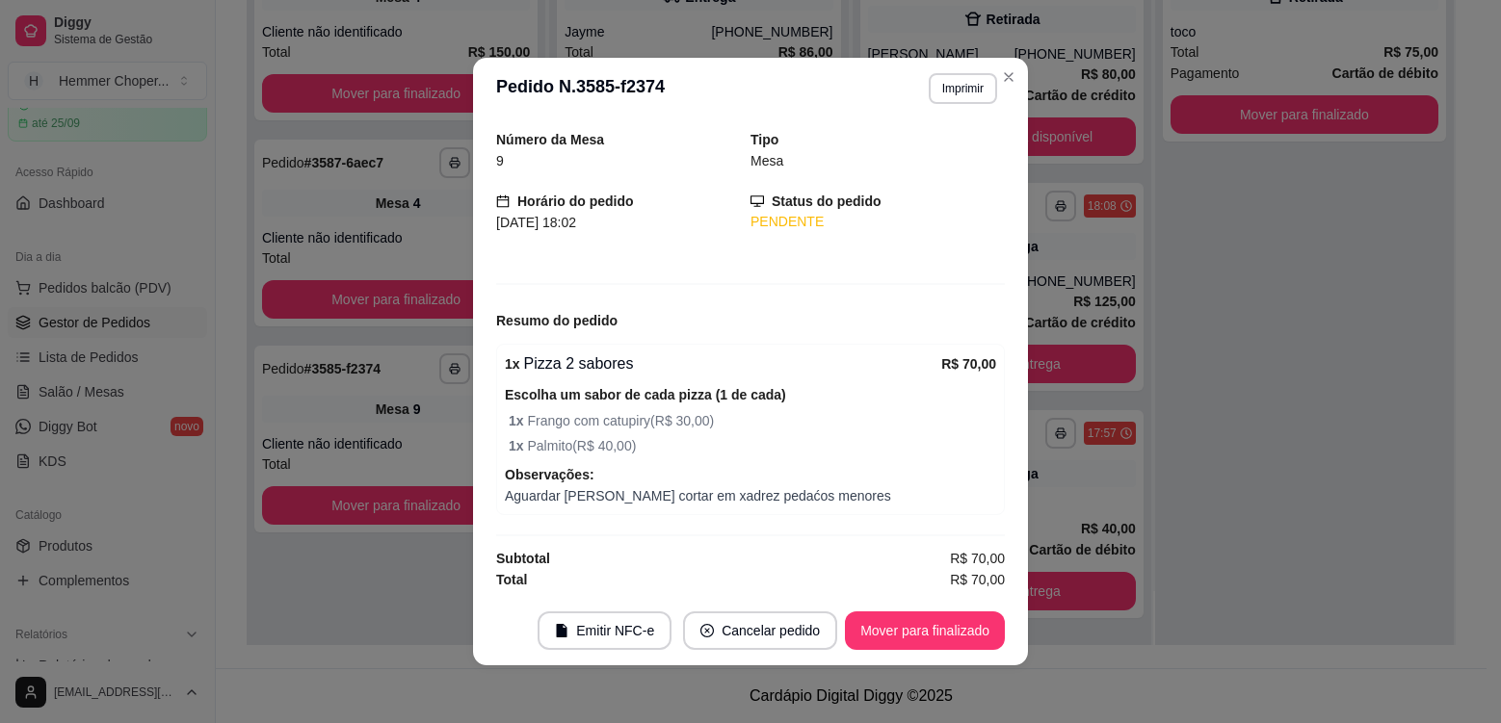
scroll to position [64, 0]
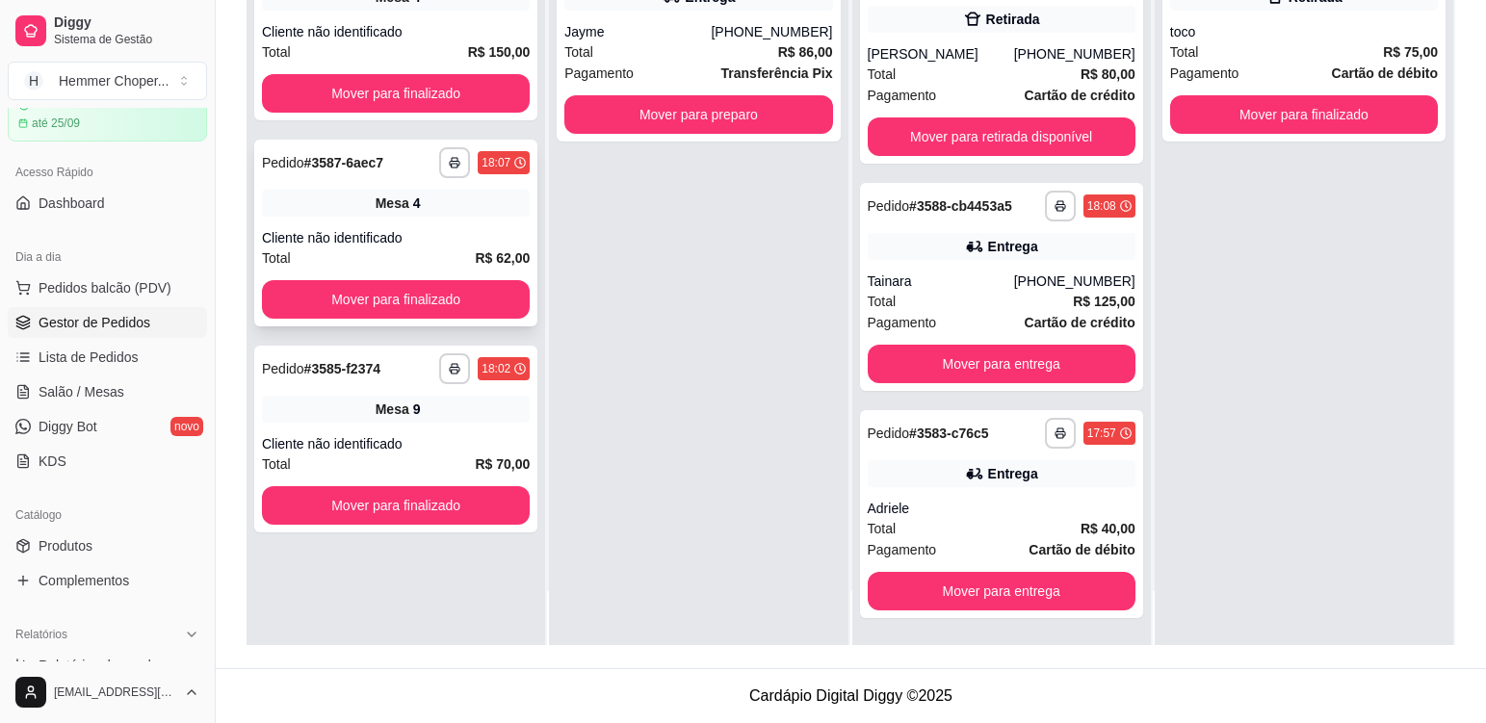
click at [448, 229] on div "Cliente não identificado" at bounding box center [396, 237] width 268 height 19
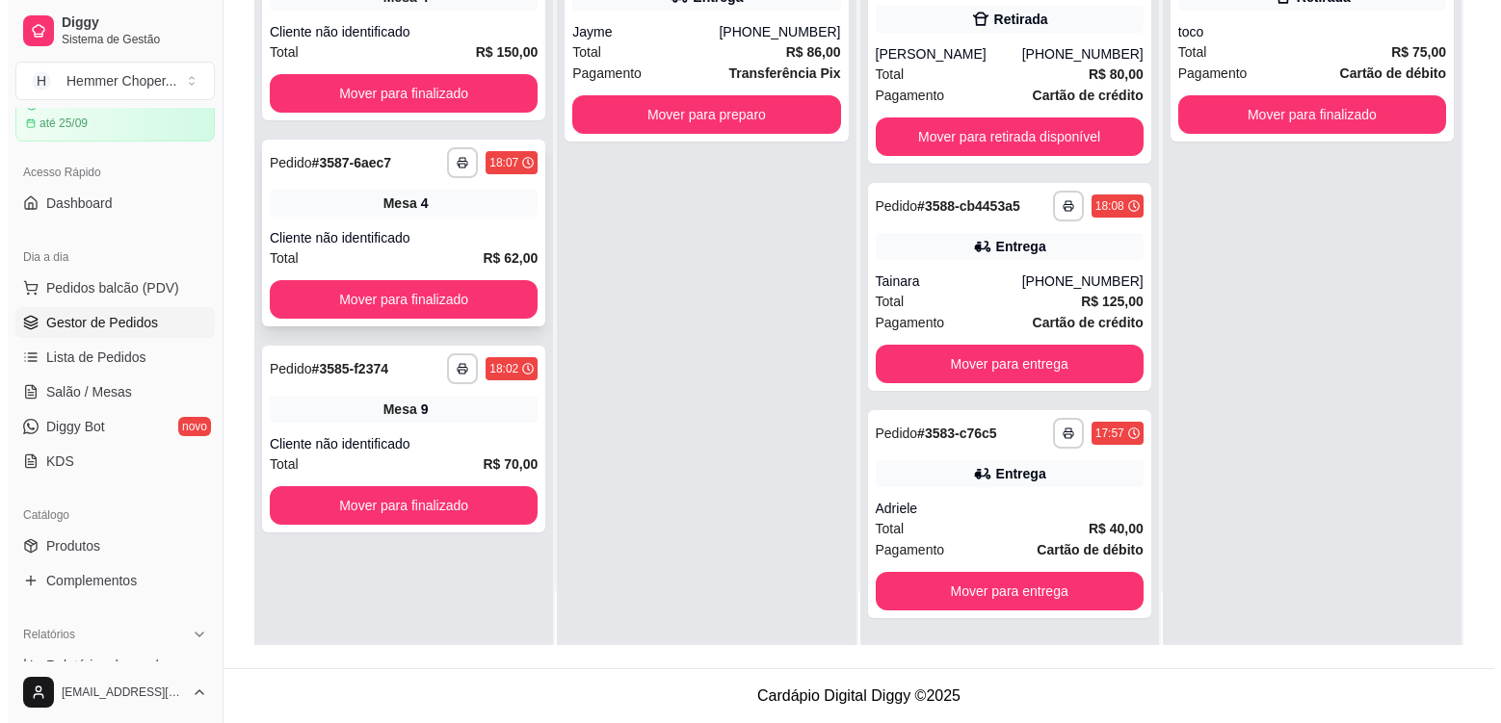
scroll to position [0, 0]
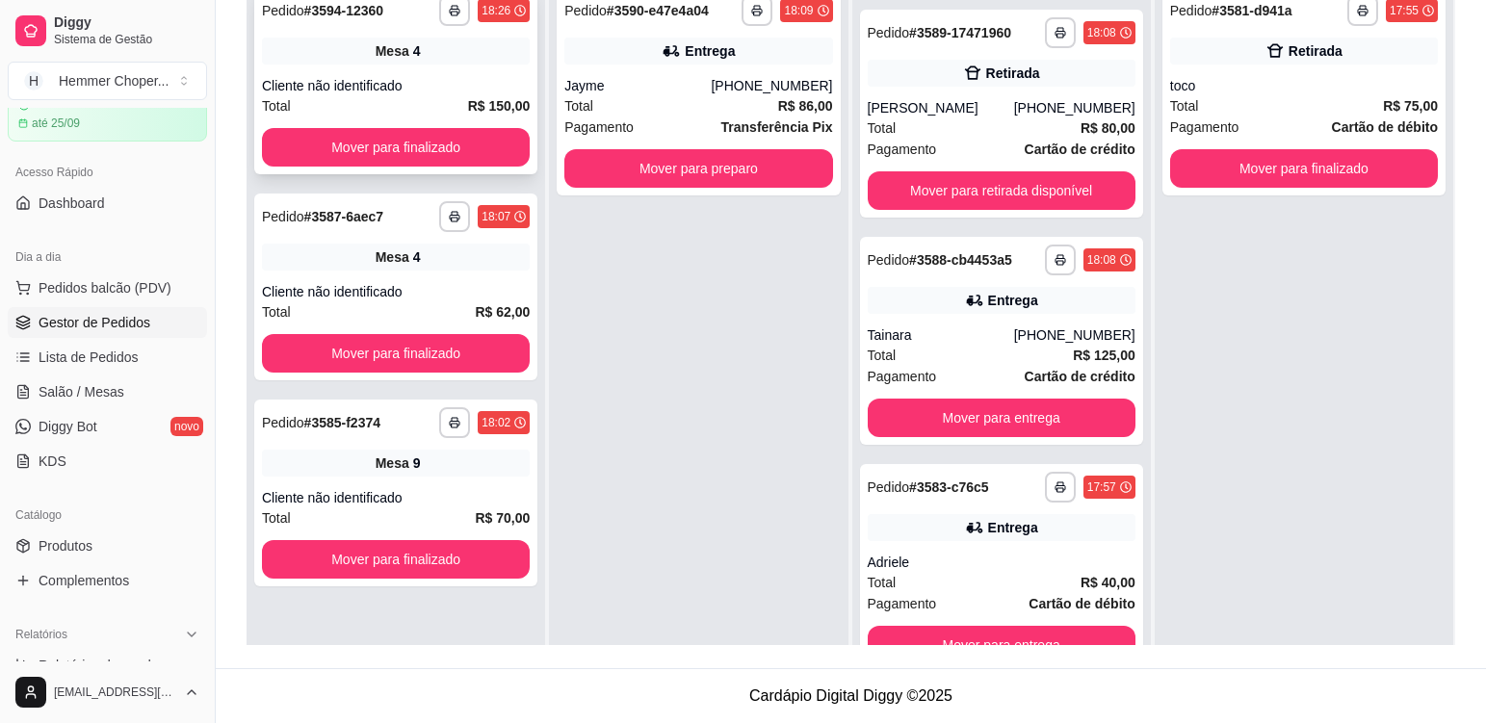
click at [454, 58] on div "Mesa 4" at bounding box center [396, 51] width 268 height 27
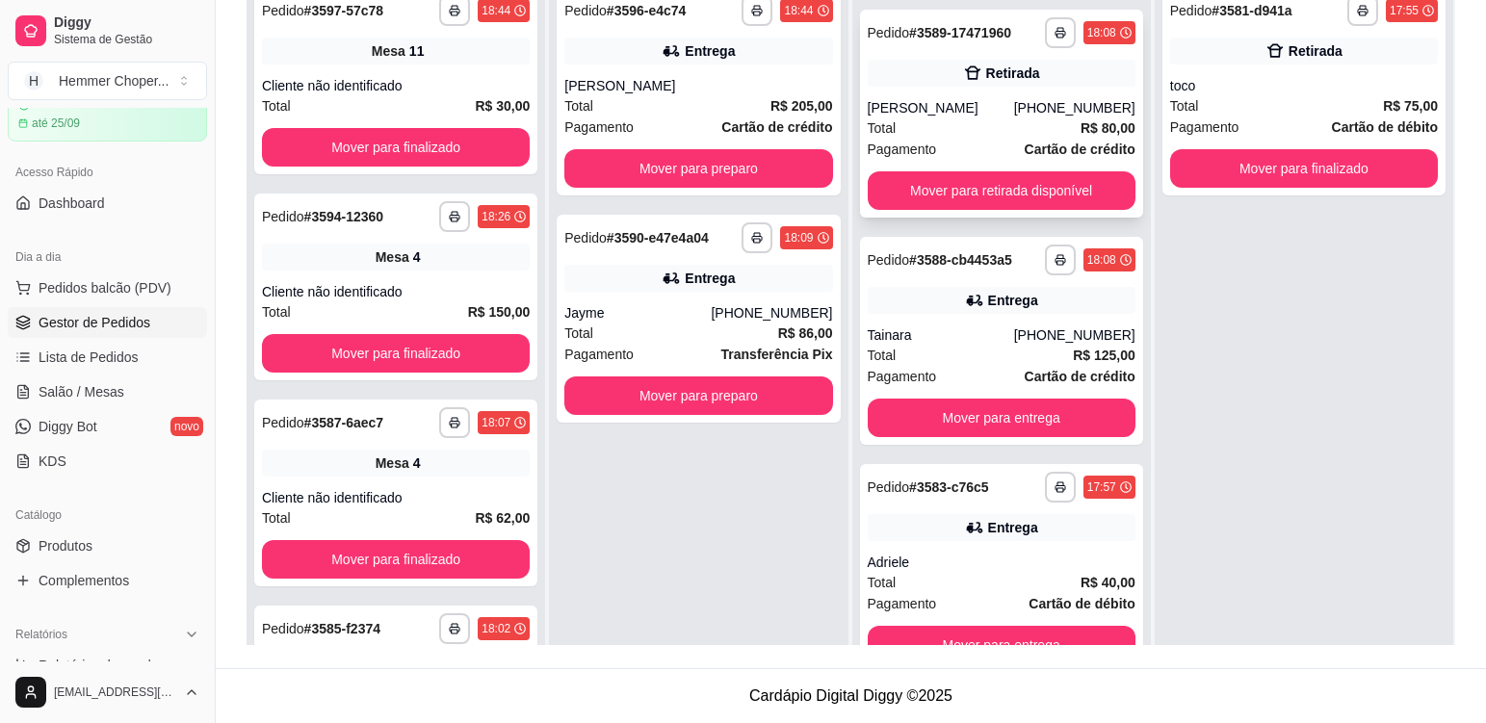
click at [979, 130] on div "Total R$ 80,00" at bounding box center [1002, 128] width 268 height 21
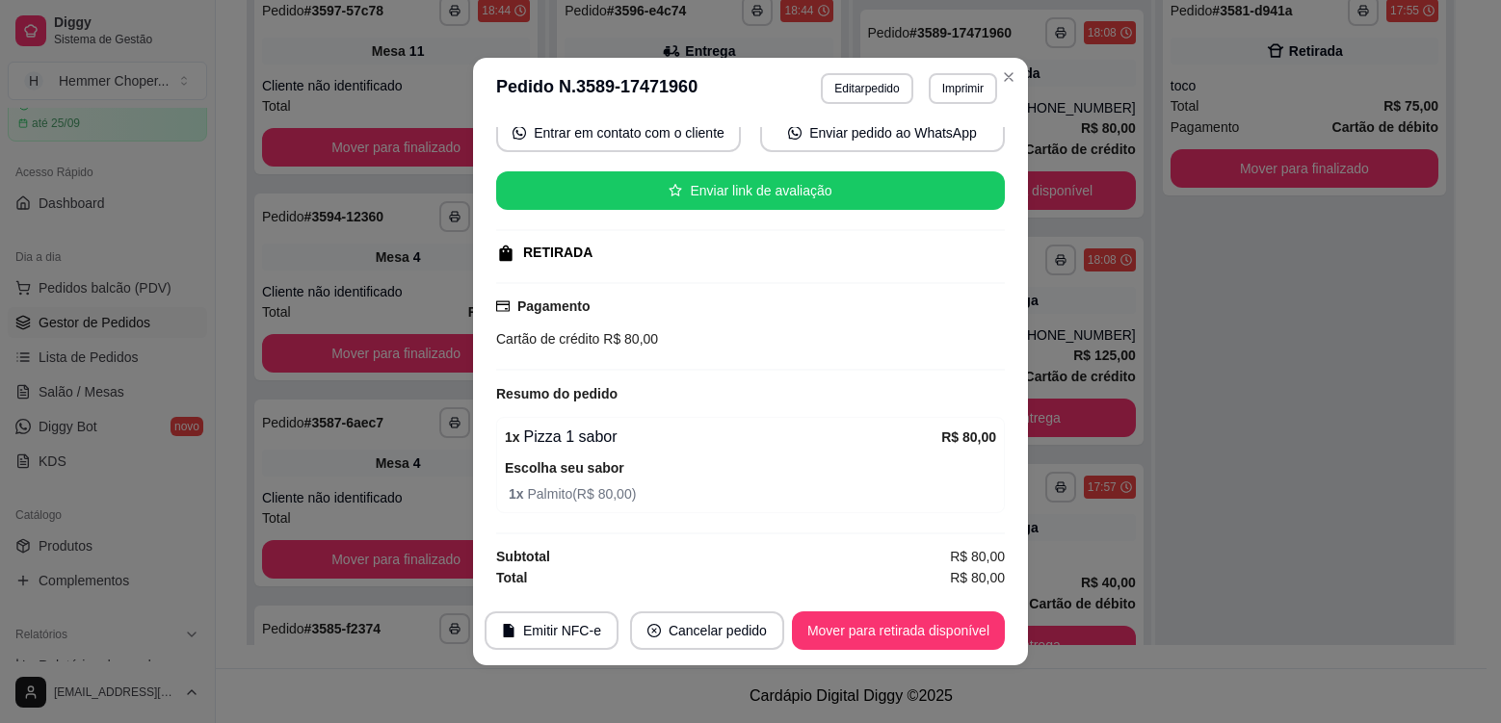
scroll to position [4, 0]
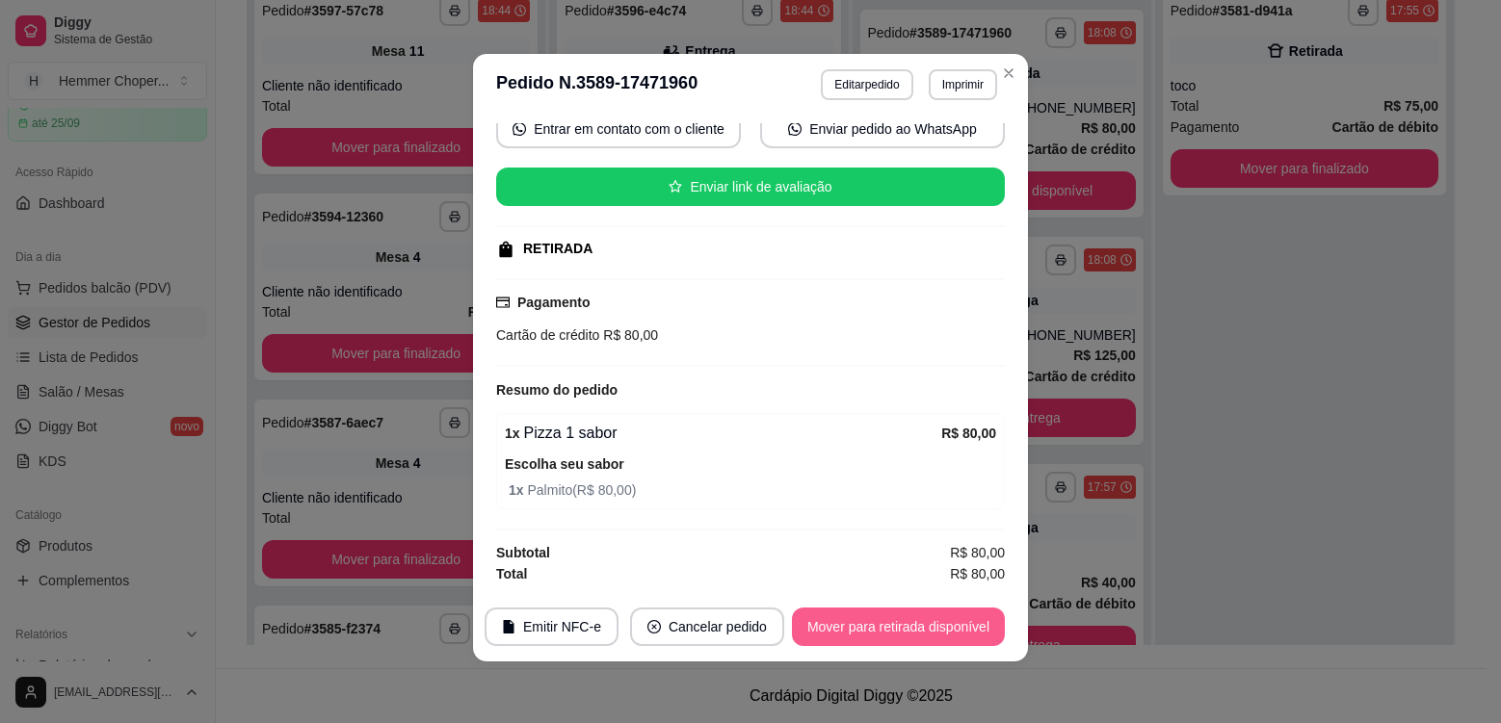
click at [909, 631] on button "Mover para retirada disponível" at bounding box center [898, 627] width 213 height 39
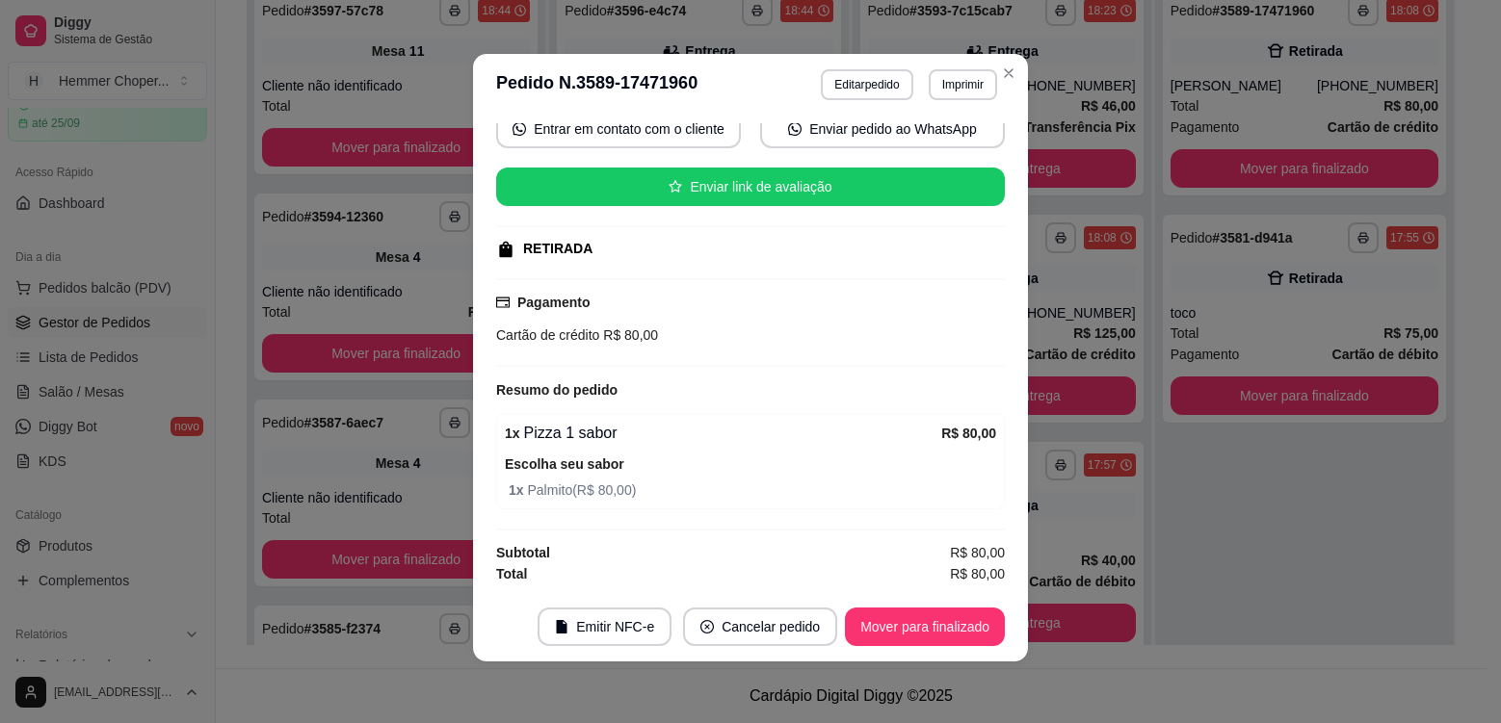
scroll to position [0, 0]
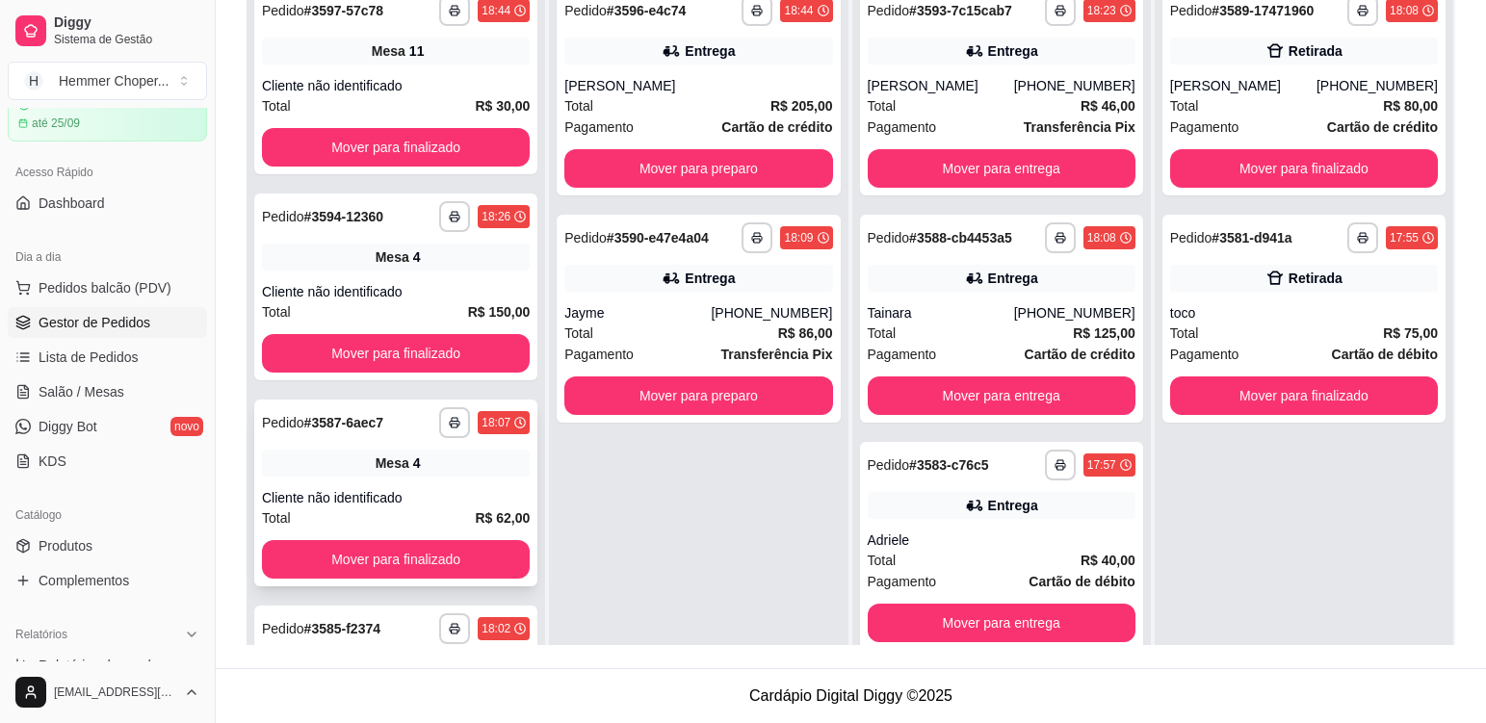
click at [441, 501] on div "Cliente não identificado" at bounding box center [396, 497] width 268 height 19
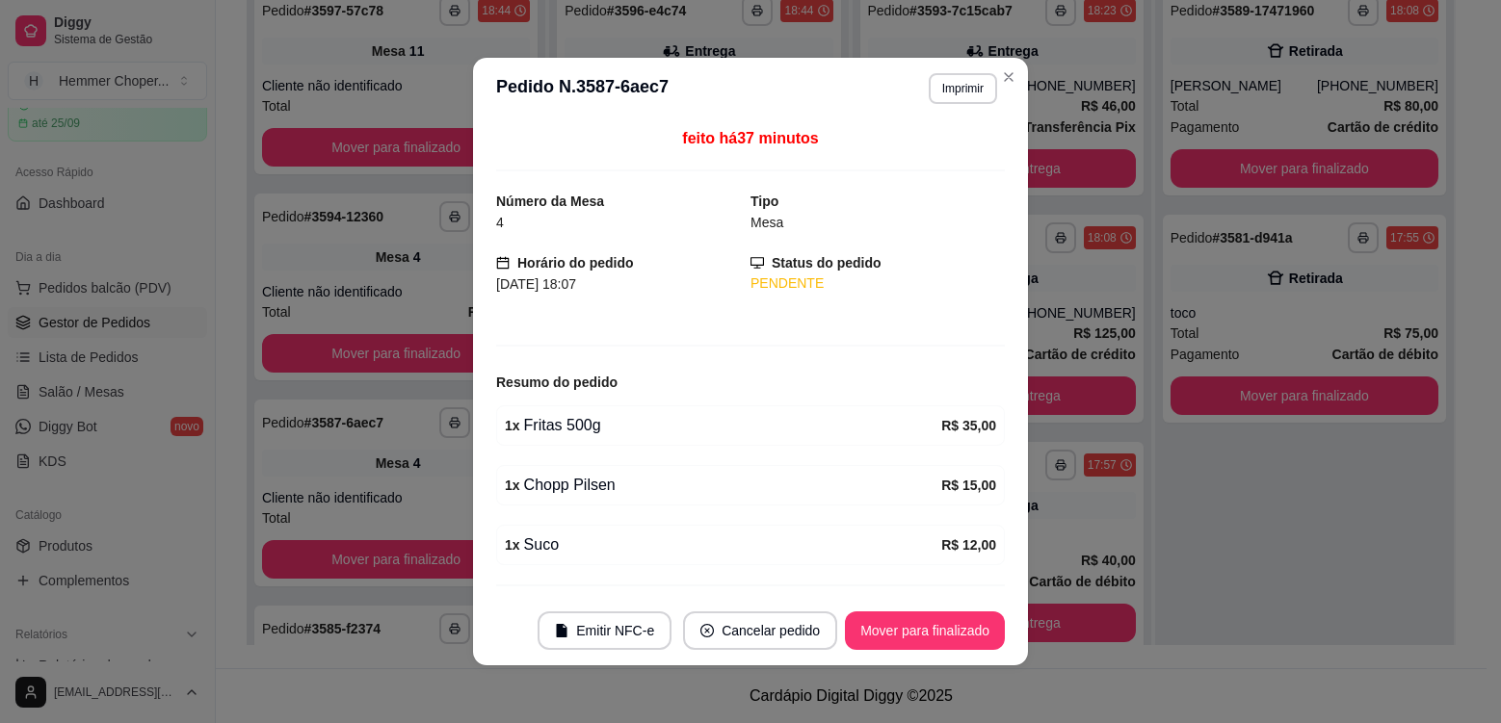
scroll to position [52, 0]
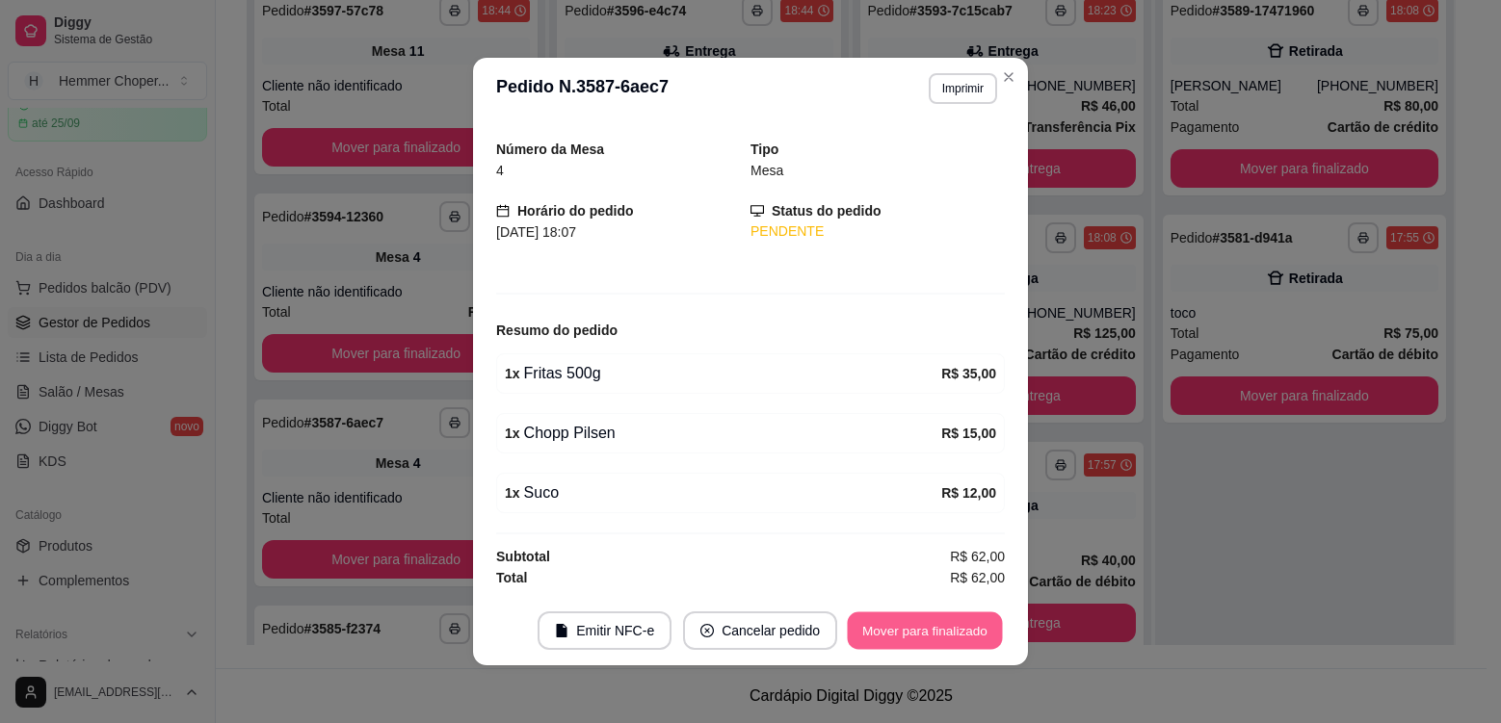
click at [920, 639] on button "Mover para finalizado" at bounding box center [925, 632] width 155 height 38
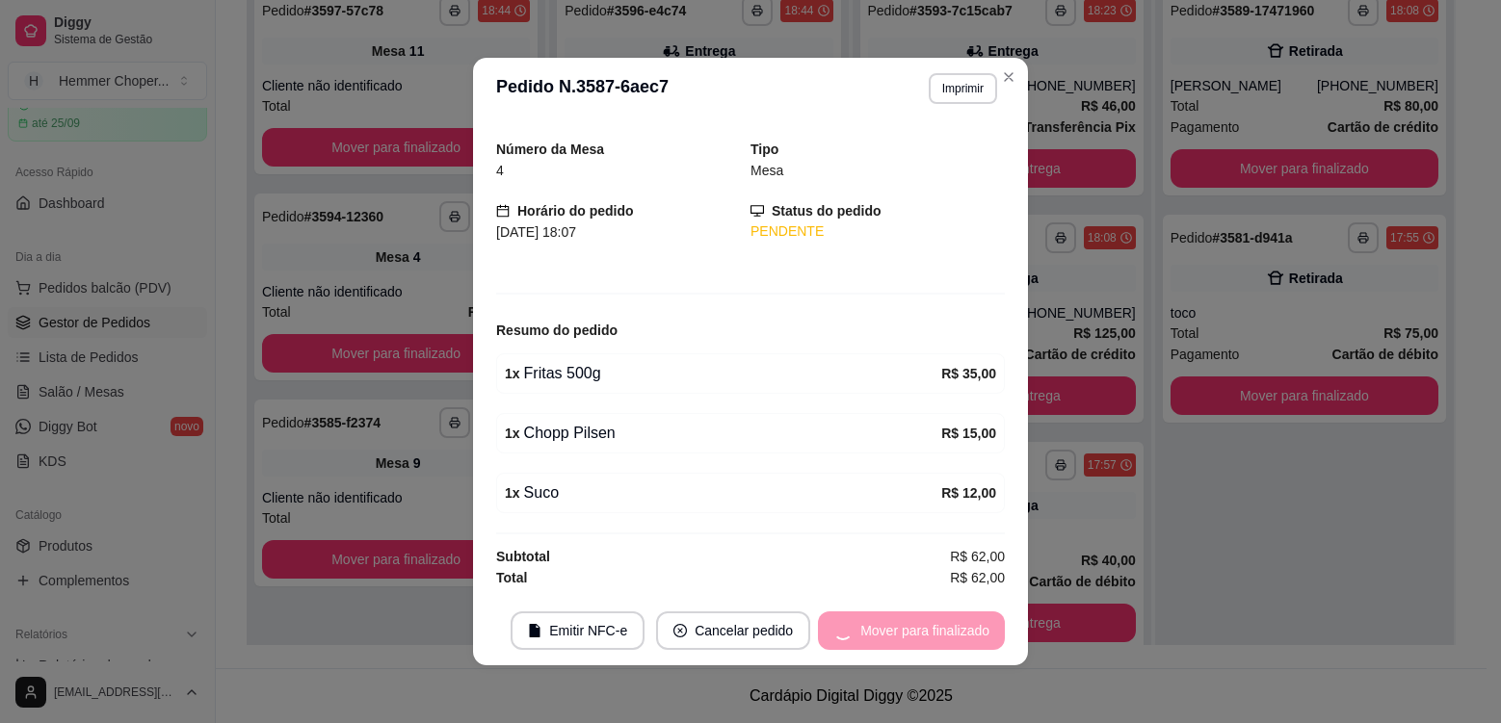
scroll to position [0, 0]
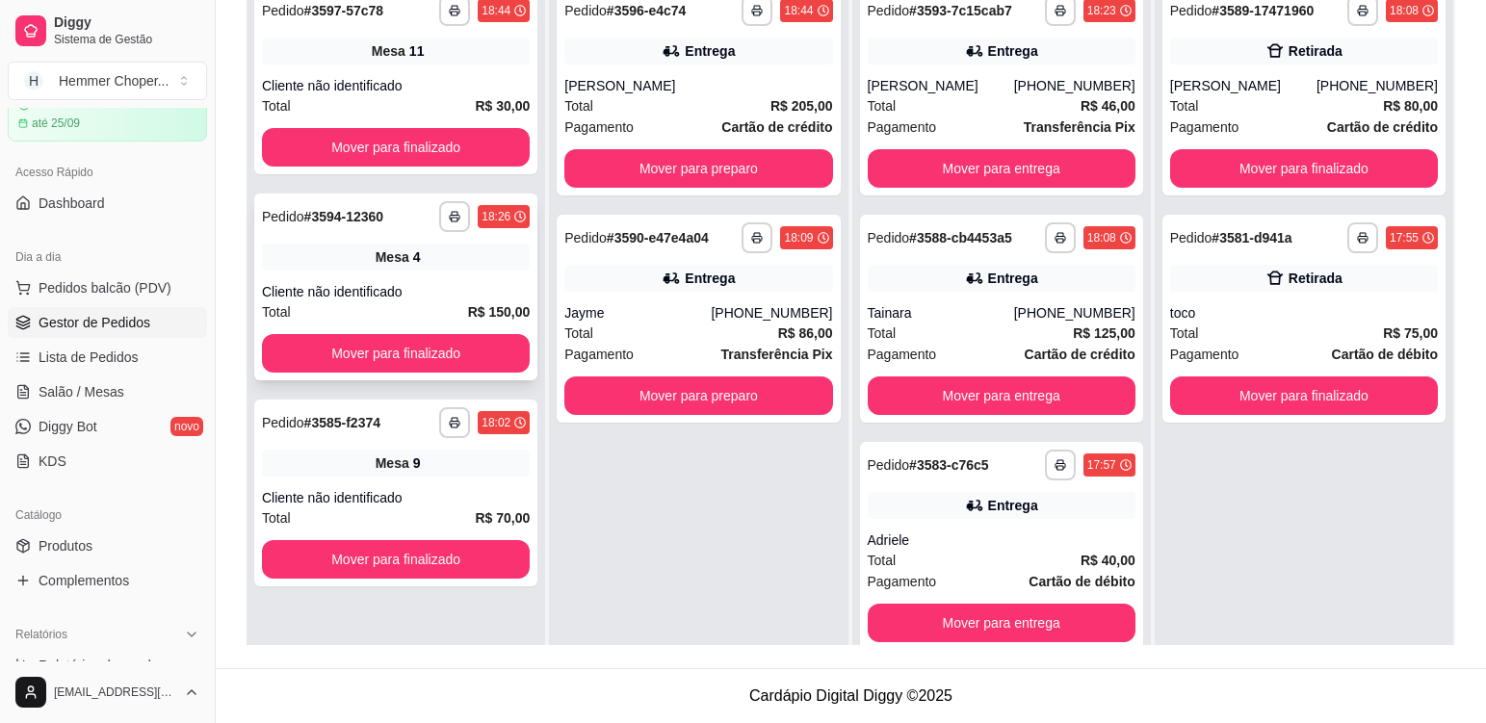
click at [465, 277] on div "**********" at bounding box center [395, 287] width 283 height 187
click at [446, 59] on div "Mesa 11" at bounding box center [396, 51] width 268 height 27
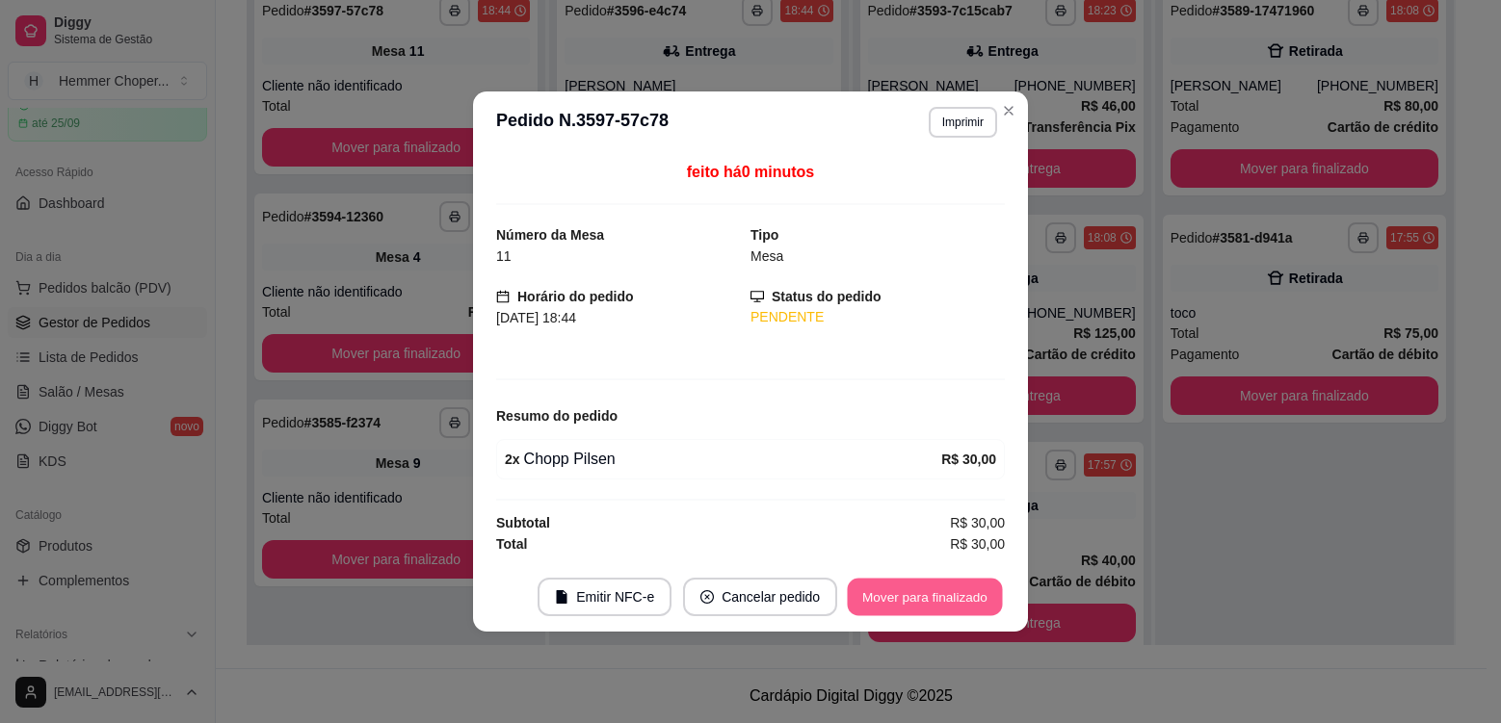
click at [929, 589] on button "Mover para finalizado" at bounding box center [925, 598] width 155 height 38
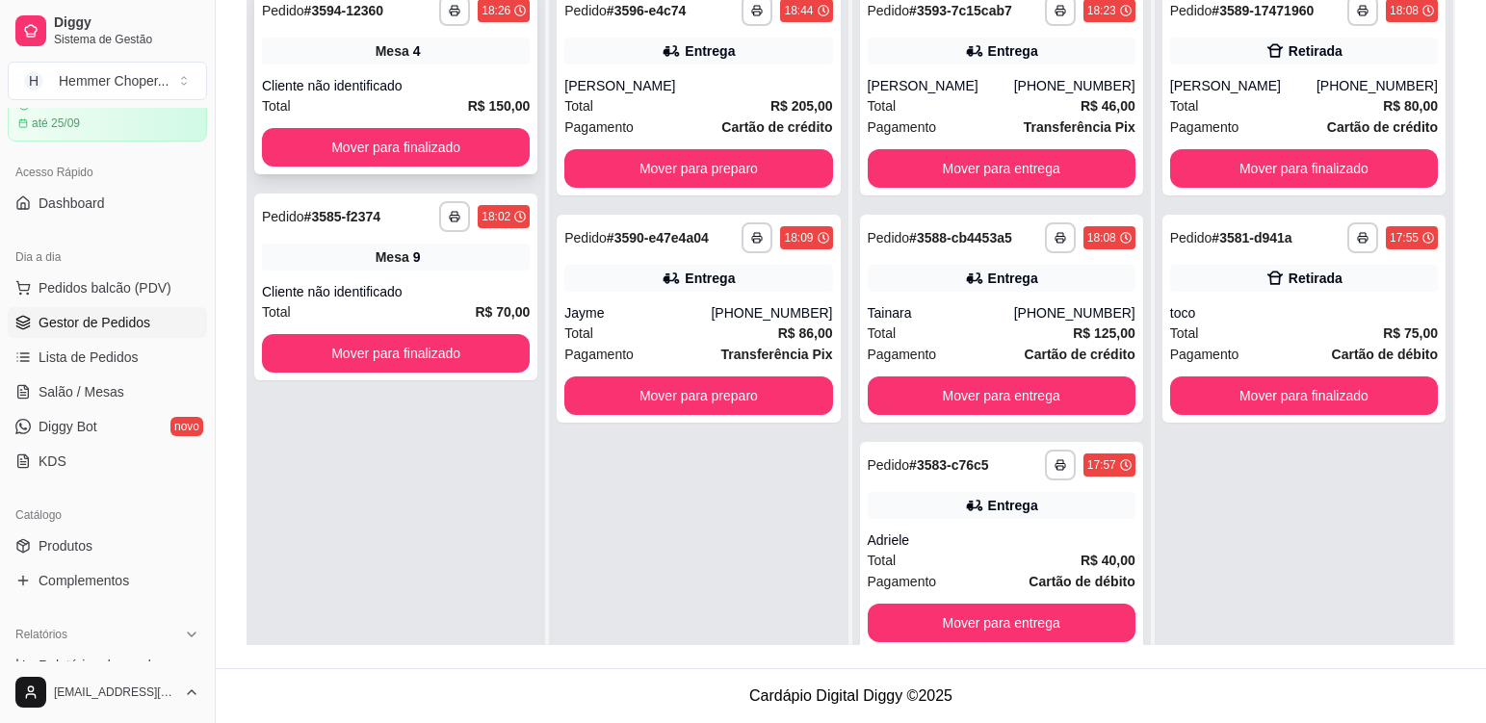
click at [426, 87] on div "Cliente não identificado" at bounding box center [396, 85] width 268 height 19
click at [464, 260] on div "Mesa 9" at bounding box center [396, 257] width 268 height 27
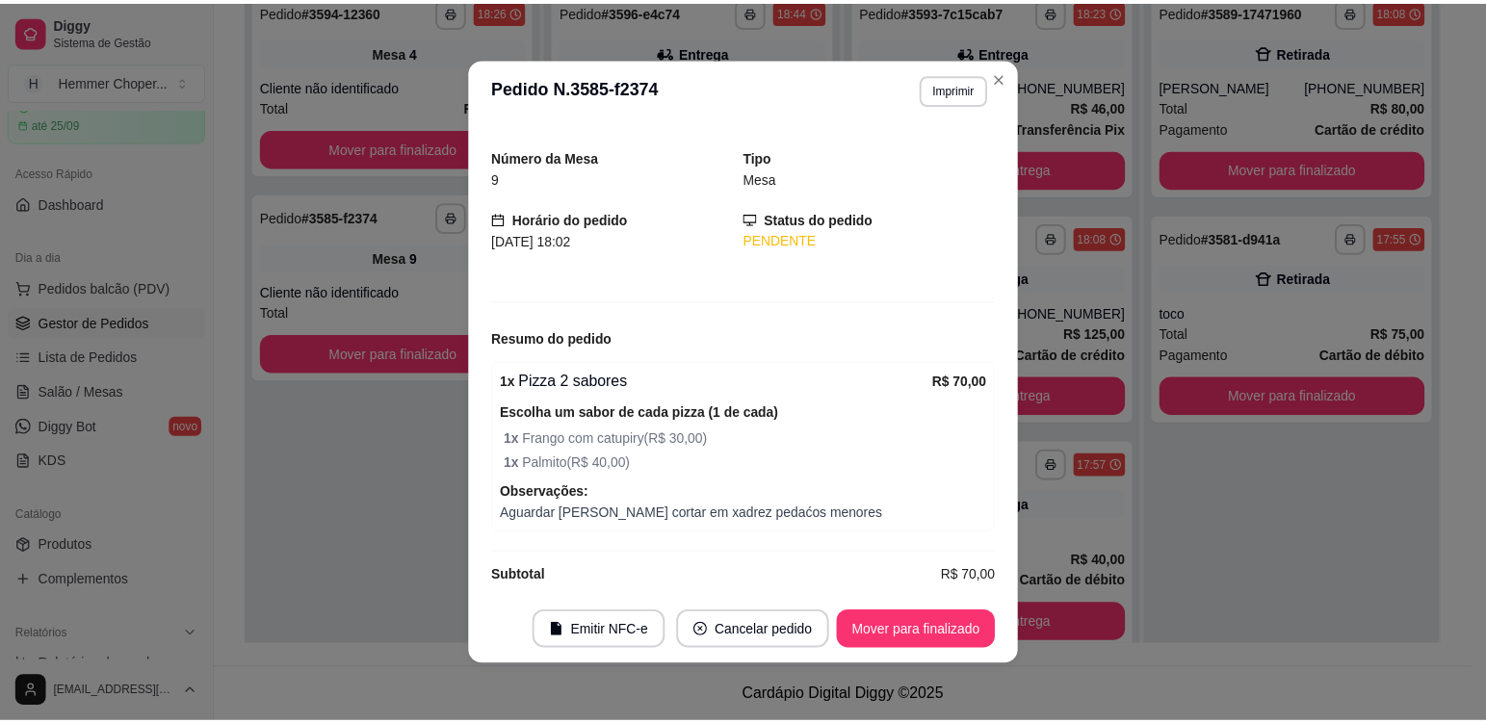
scroll to position [64, 0]
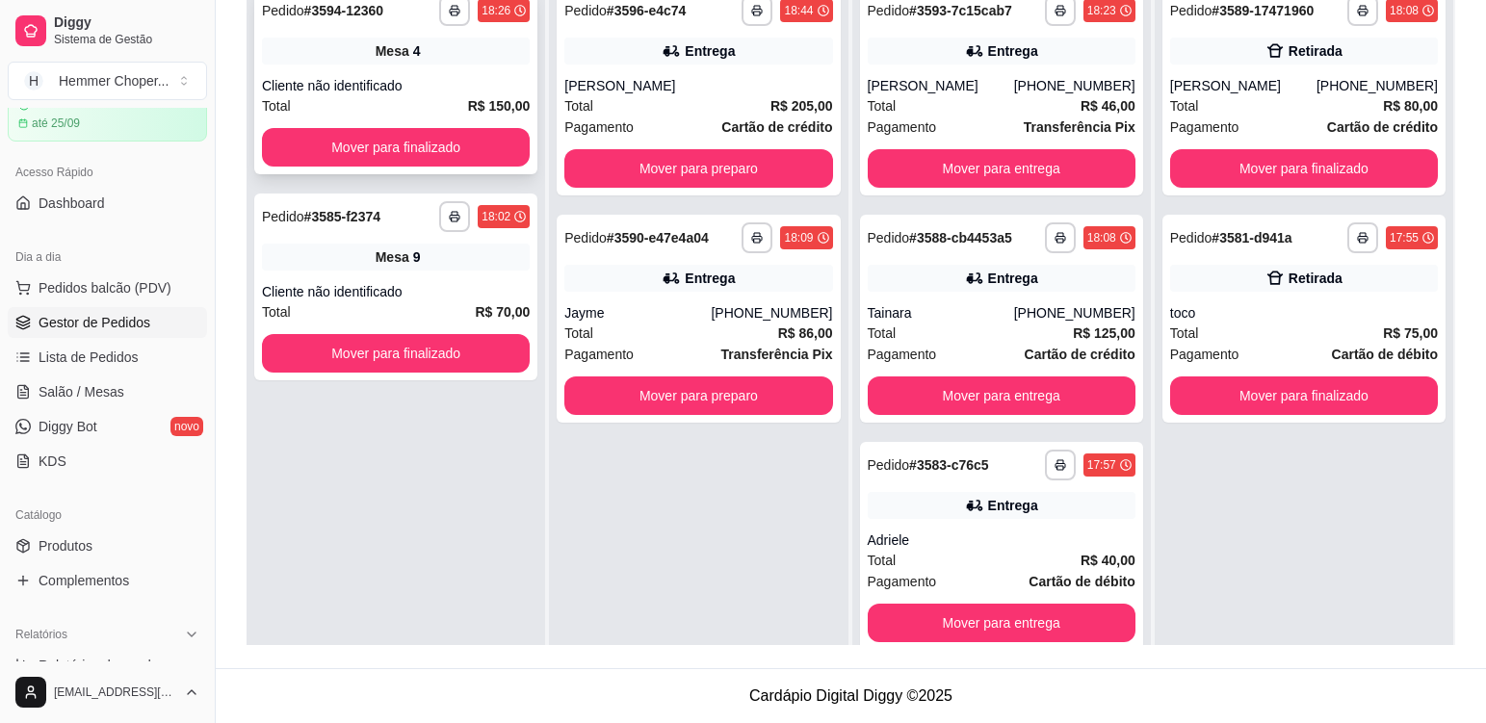
click at [460, 78] on div "Cliente não identificado" at bounding box center [396, 85] width 268 height 19
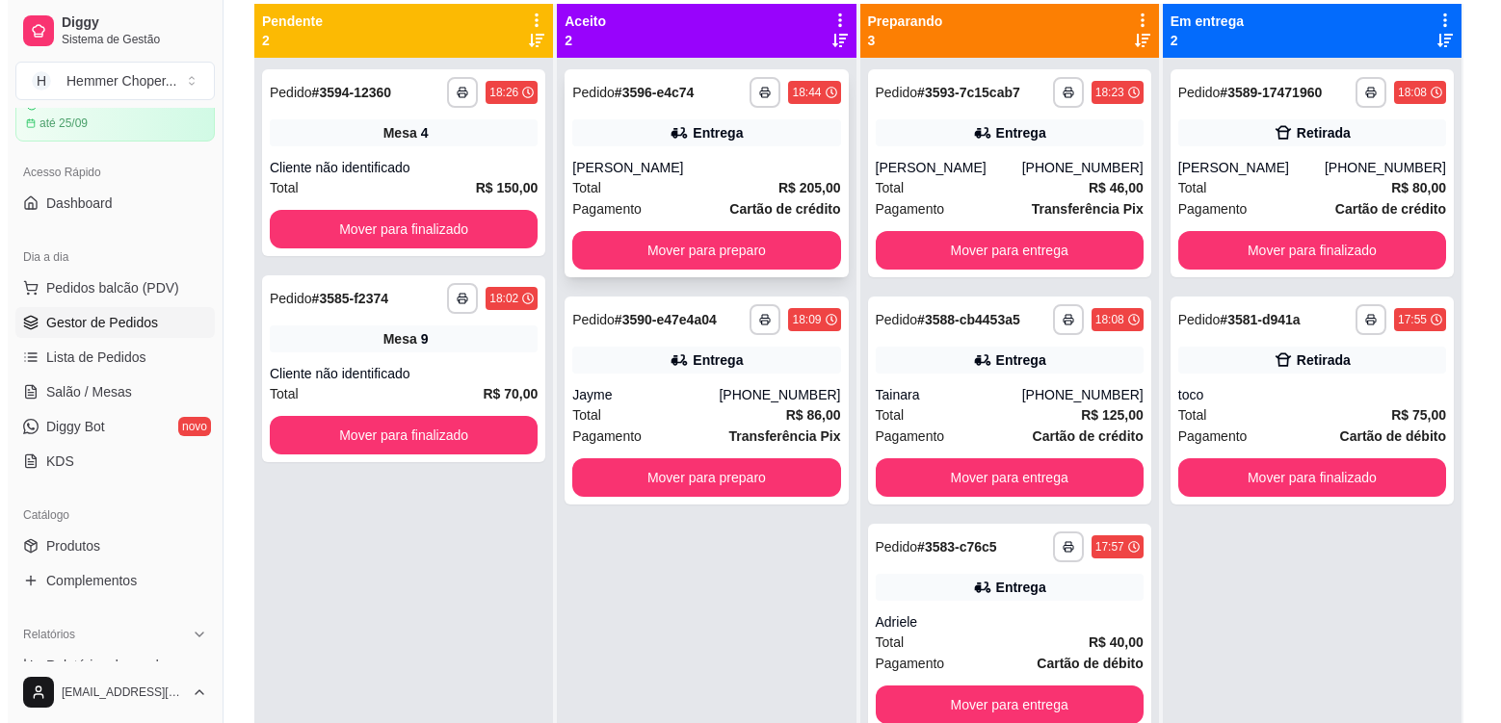
scroll to position [101, 0]
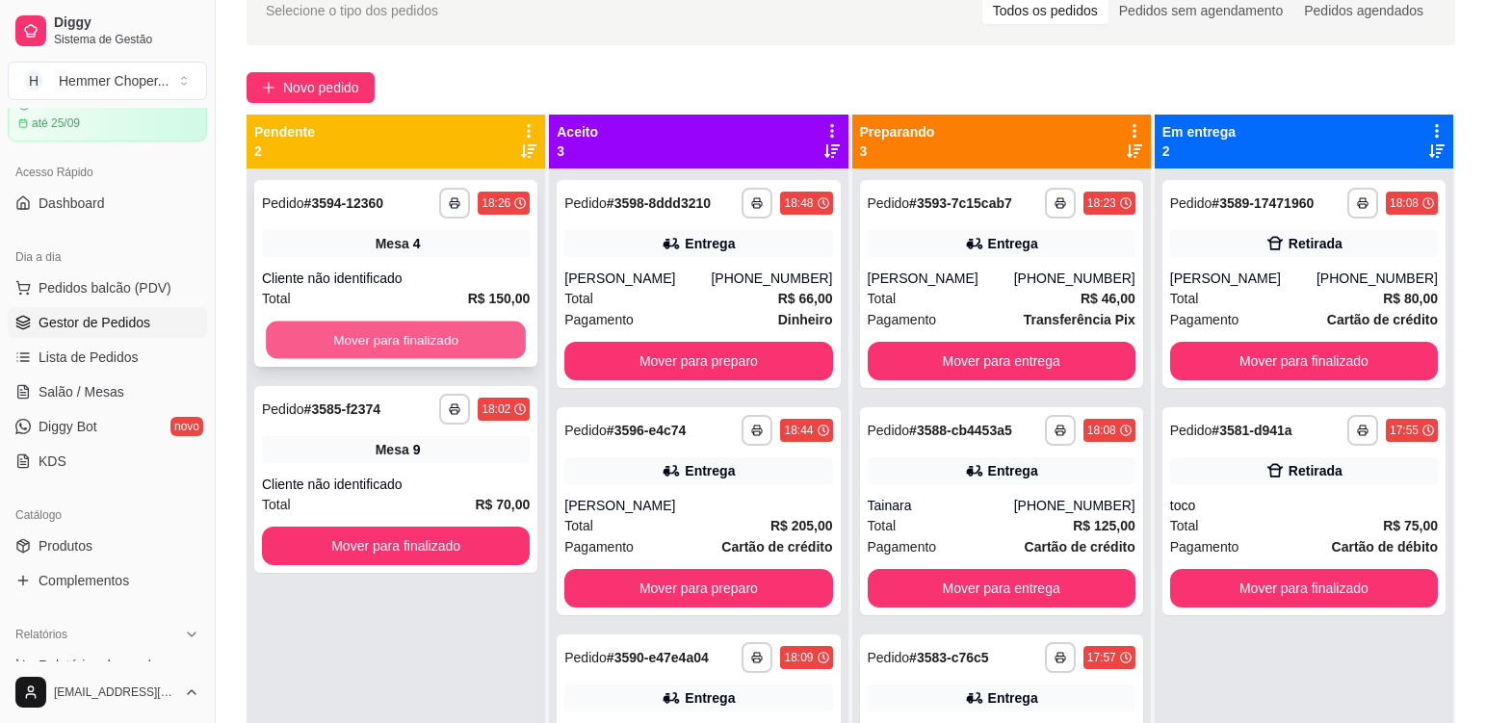
click at [460, 338] on button "Mover para finalizado" at bounding box center [396, 341] width 260 height 38
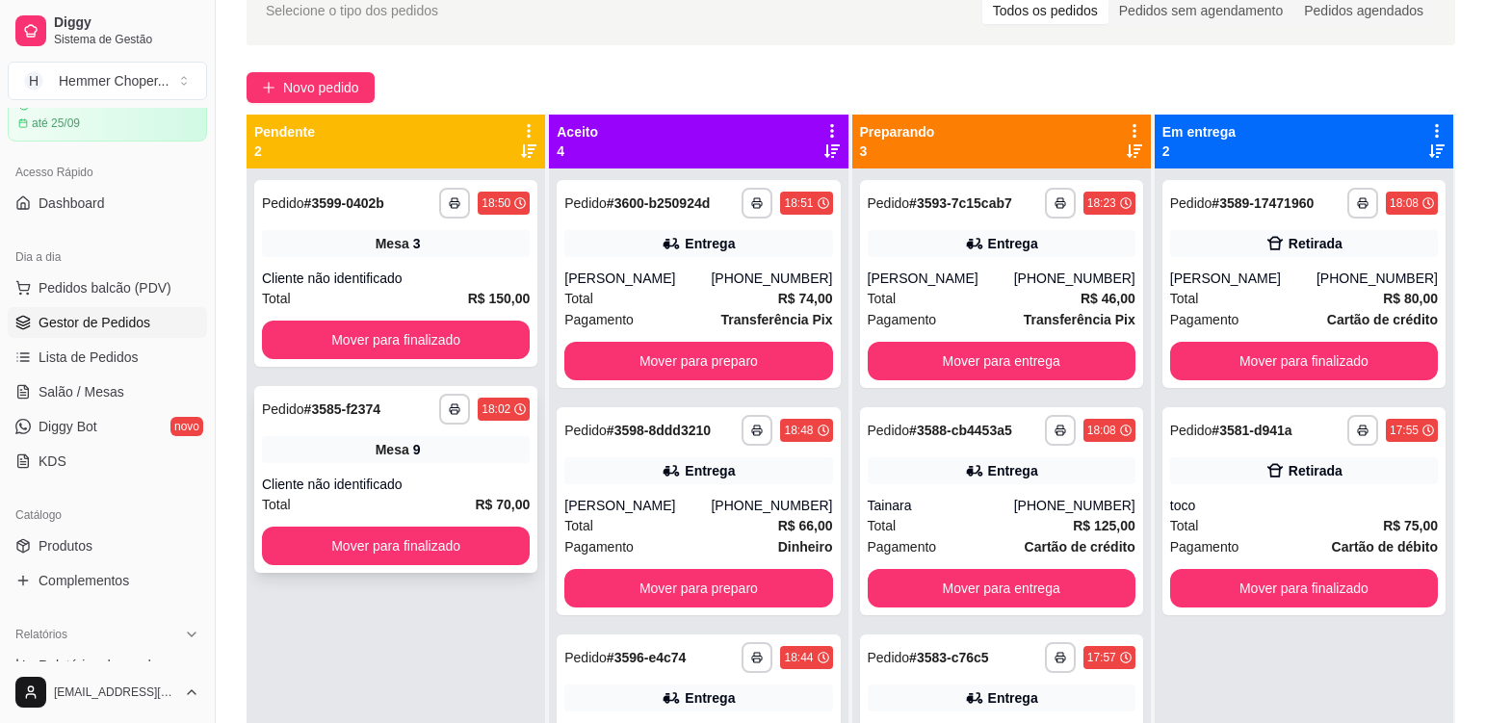
click at [455, 449] on div "Mesa 9" at bounding box center [396, 449] width 268 height 27
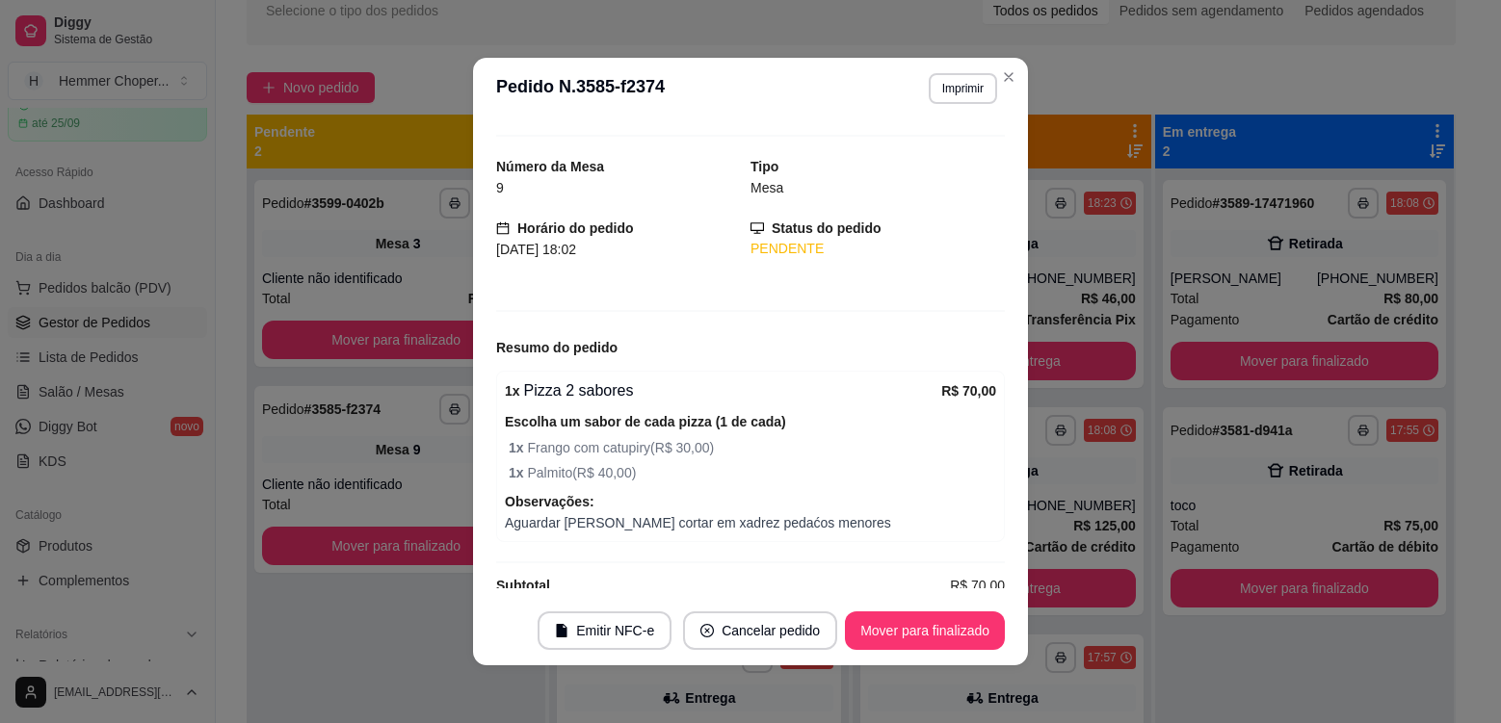
scroll to position [64, 0]
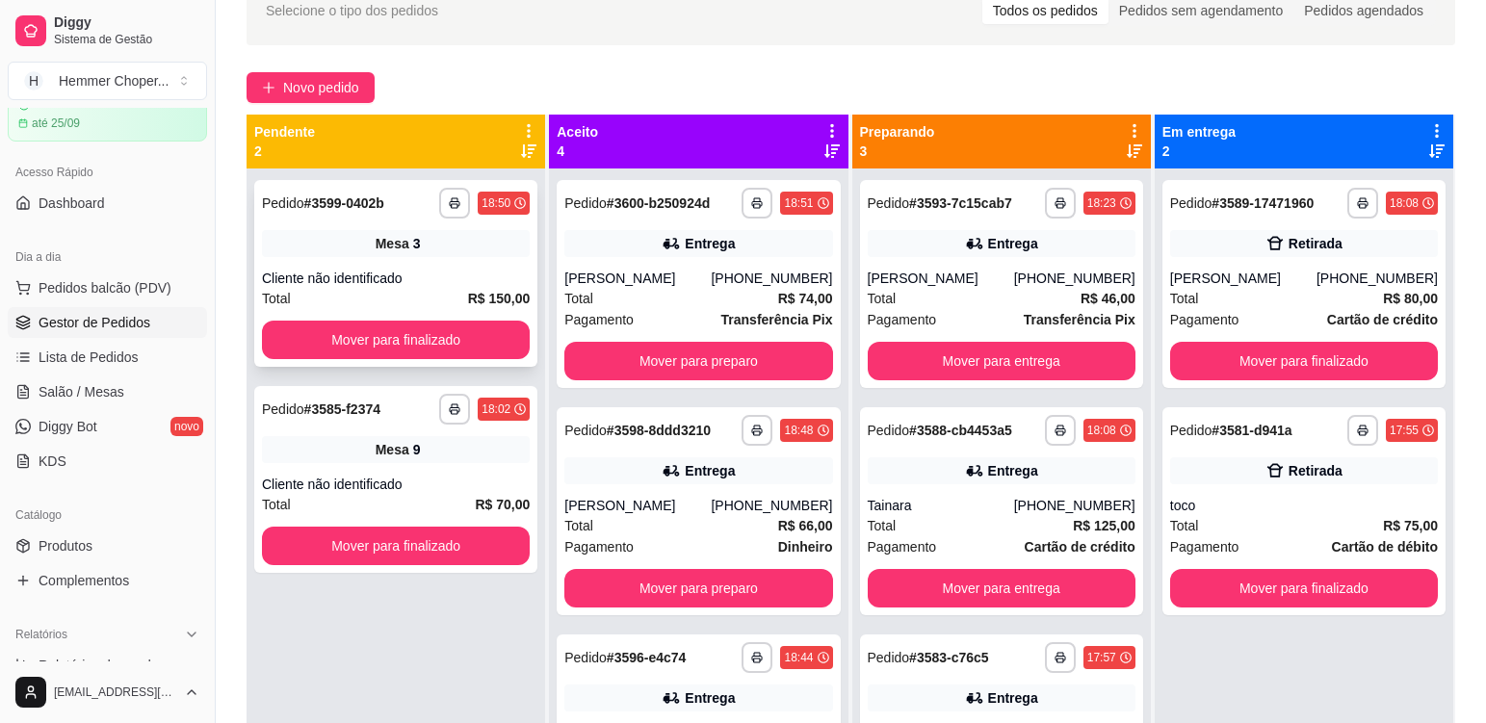
click at [430, 283] on div "Cliente não identificado" at bounding box center [396, 278] width 268 height 19
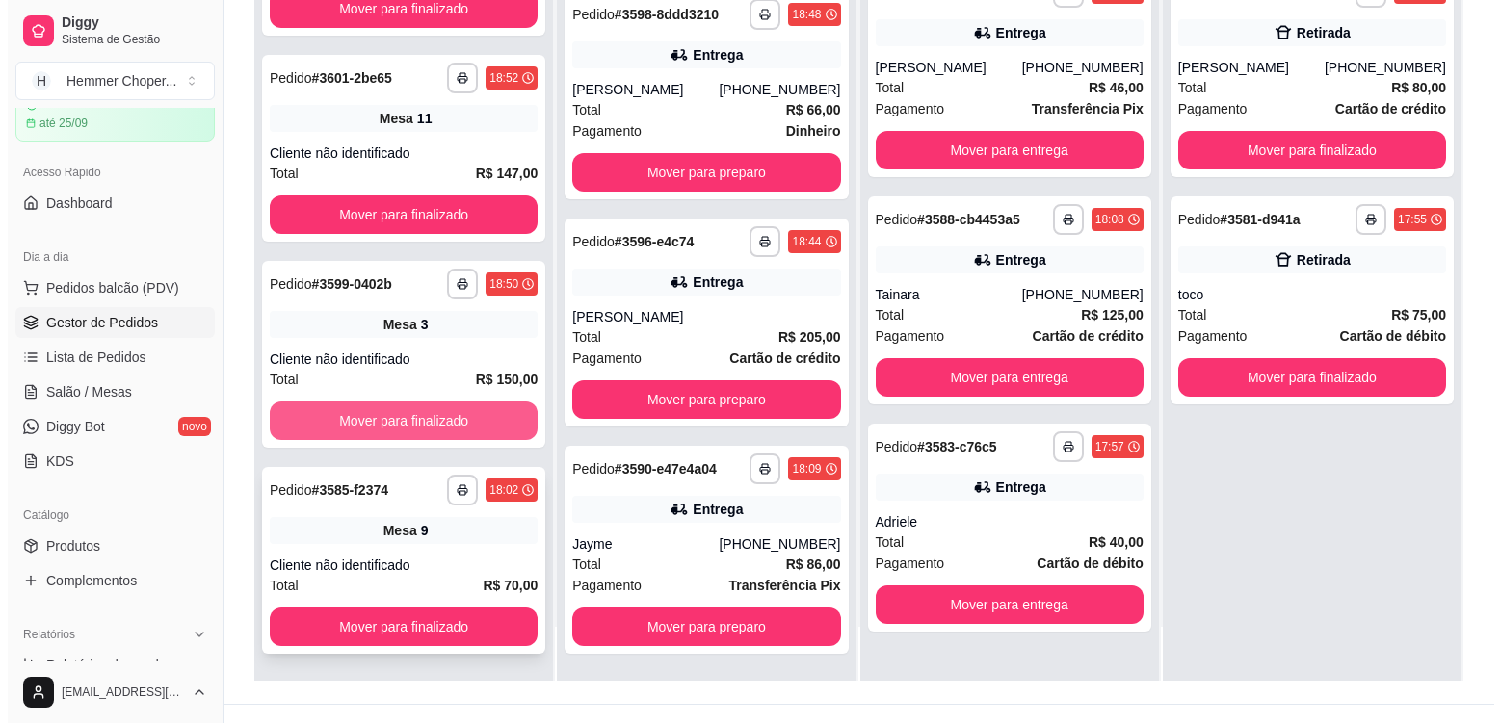
scroll to position [294, 0]
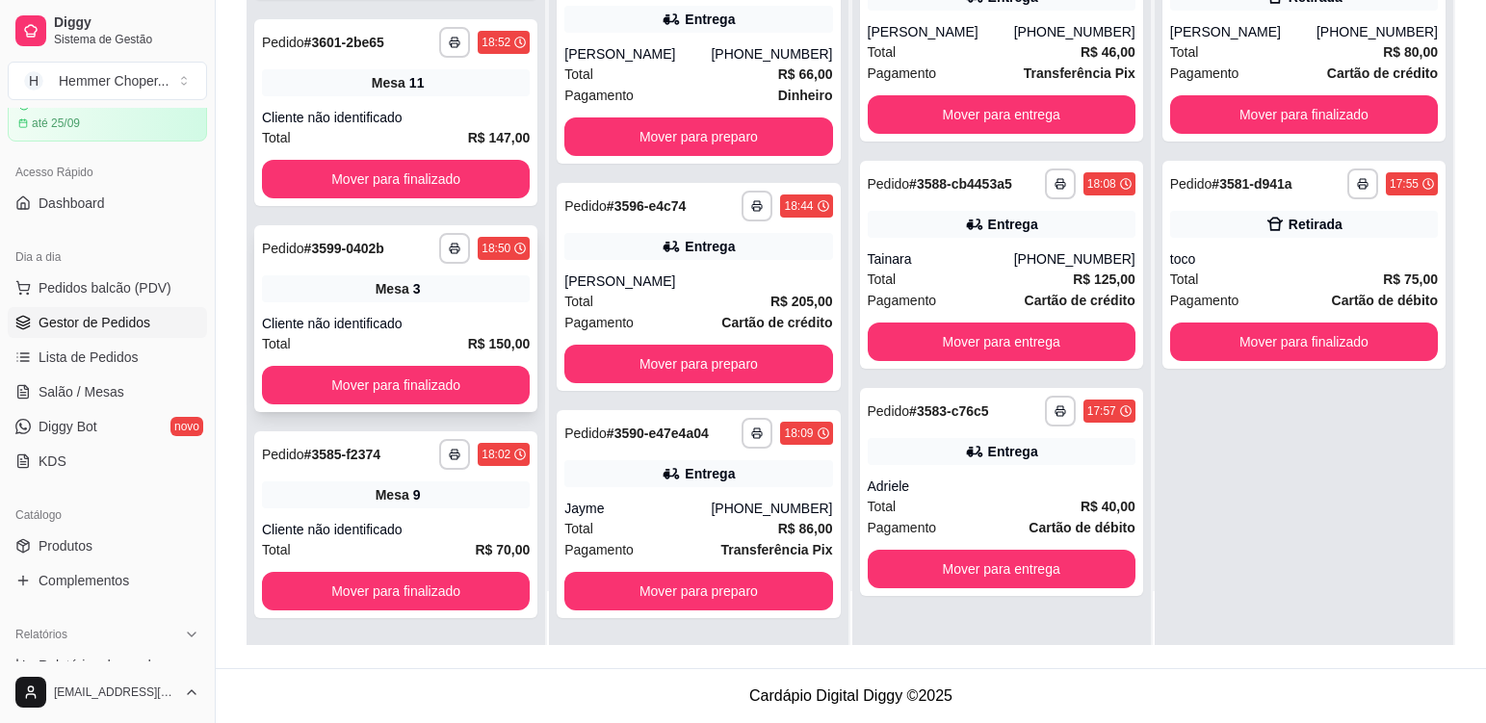
click at [441, 309] on div "**********" at bounding box center [395, 318] width 283 height 187
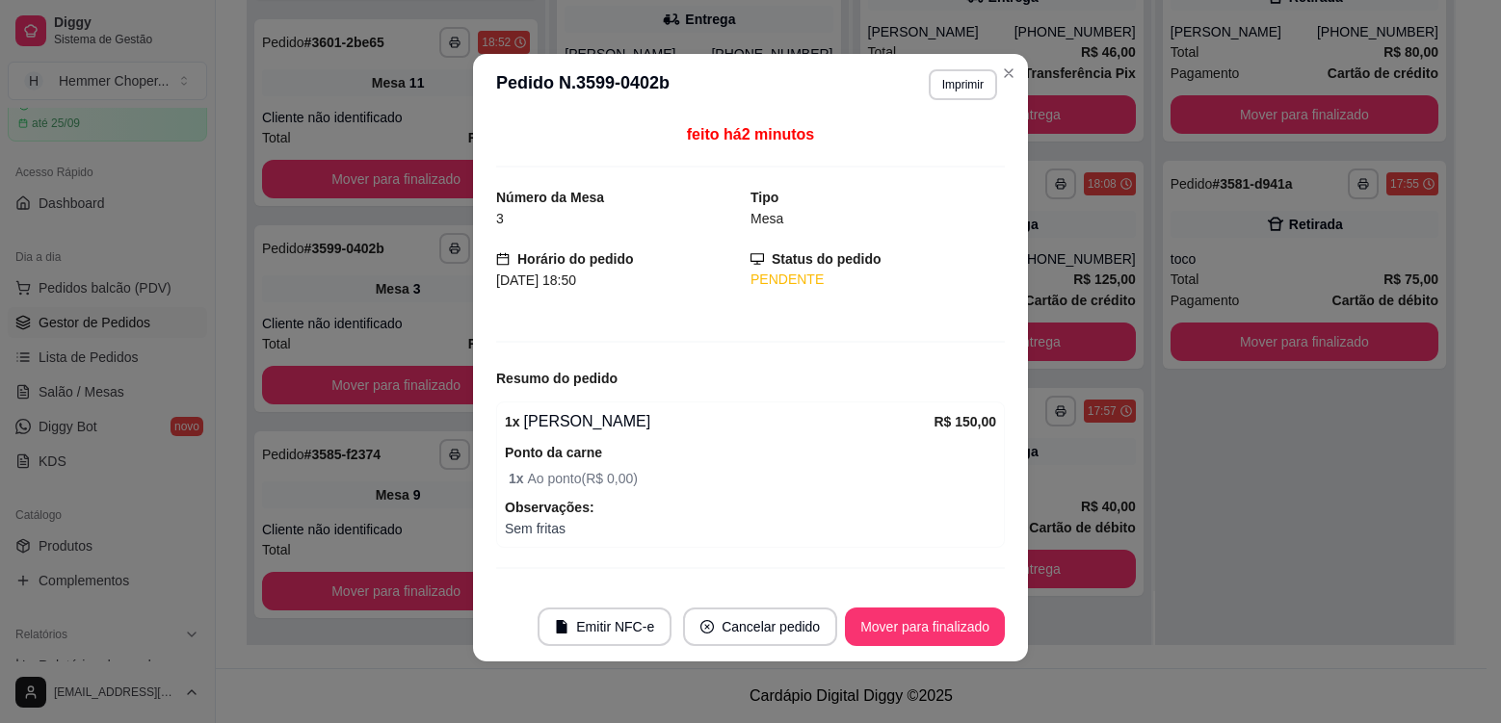
scroll to position [39, 0]
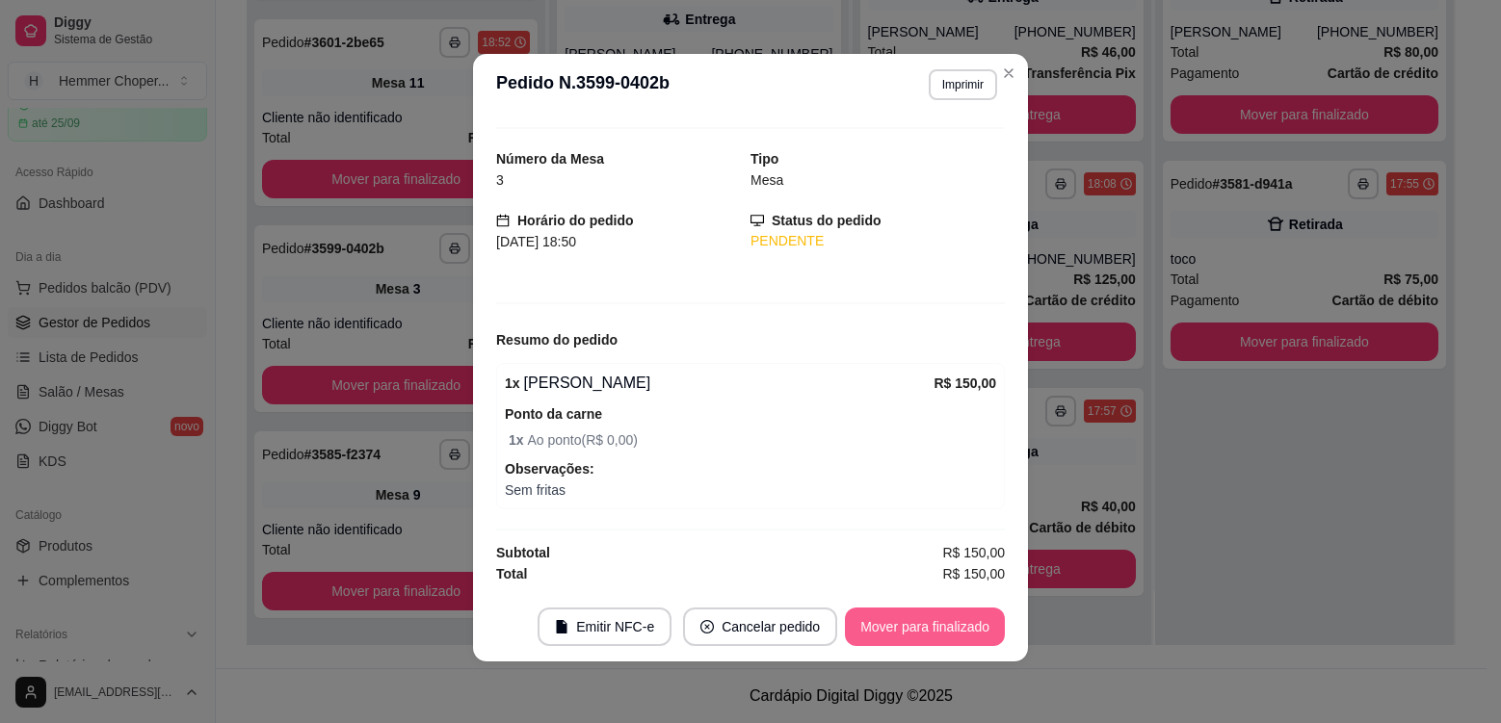
click at [909, 624] on button "Mover para finalizado" at bounding box center [925, 627] width 160 height 39
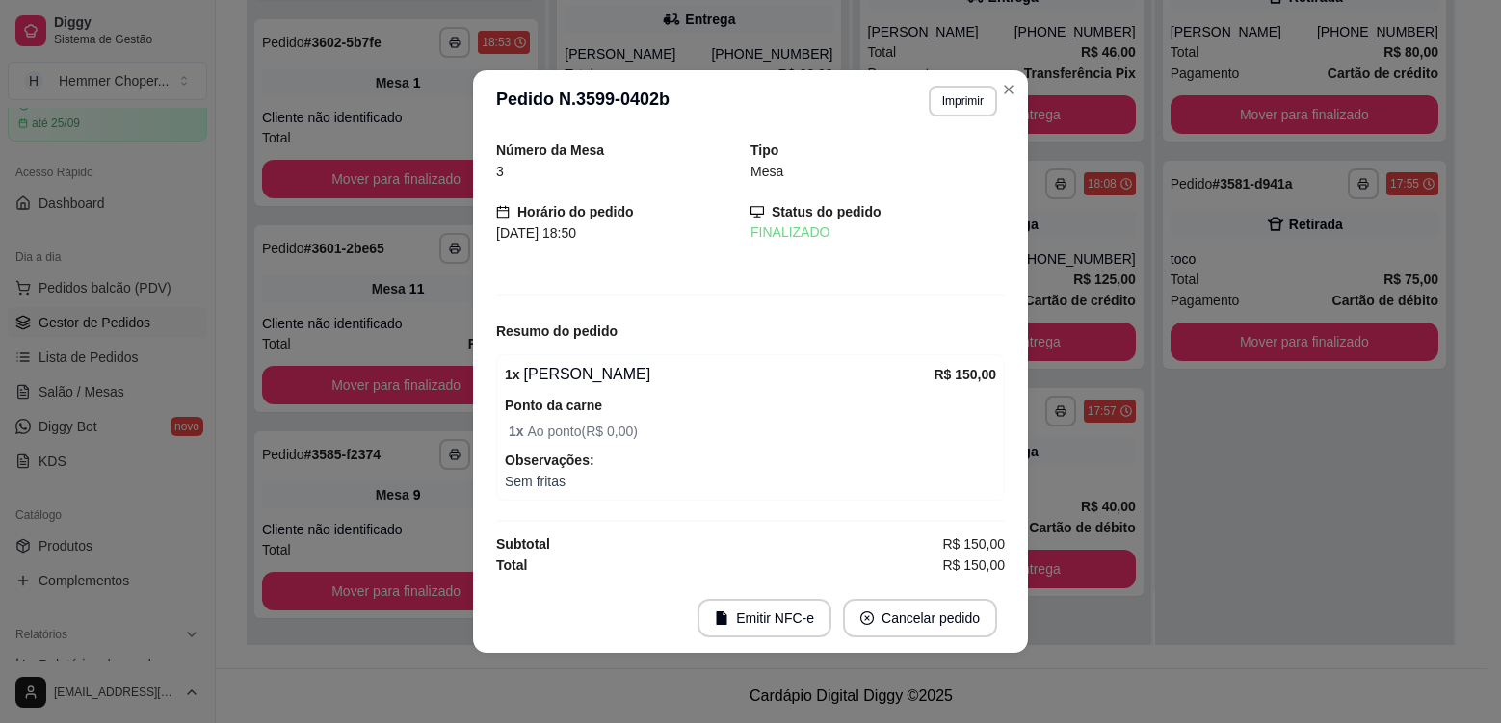
scroll to position [0, 0]
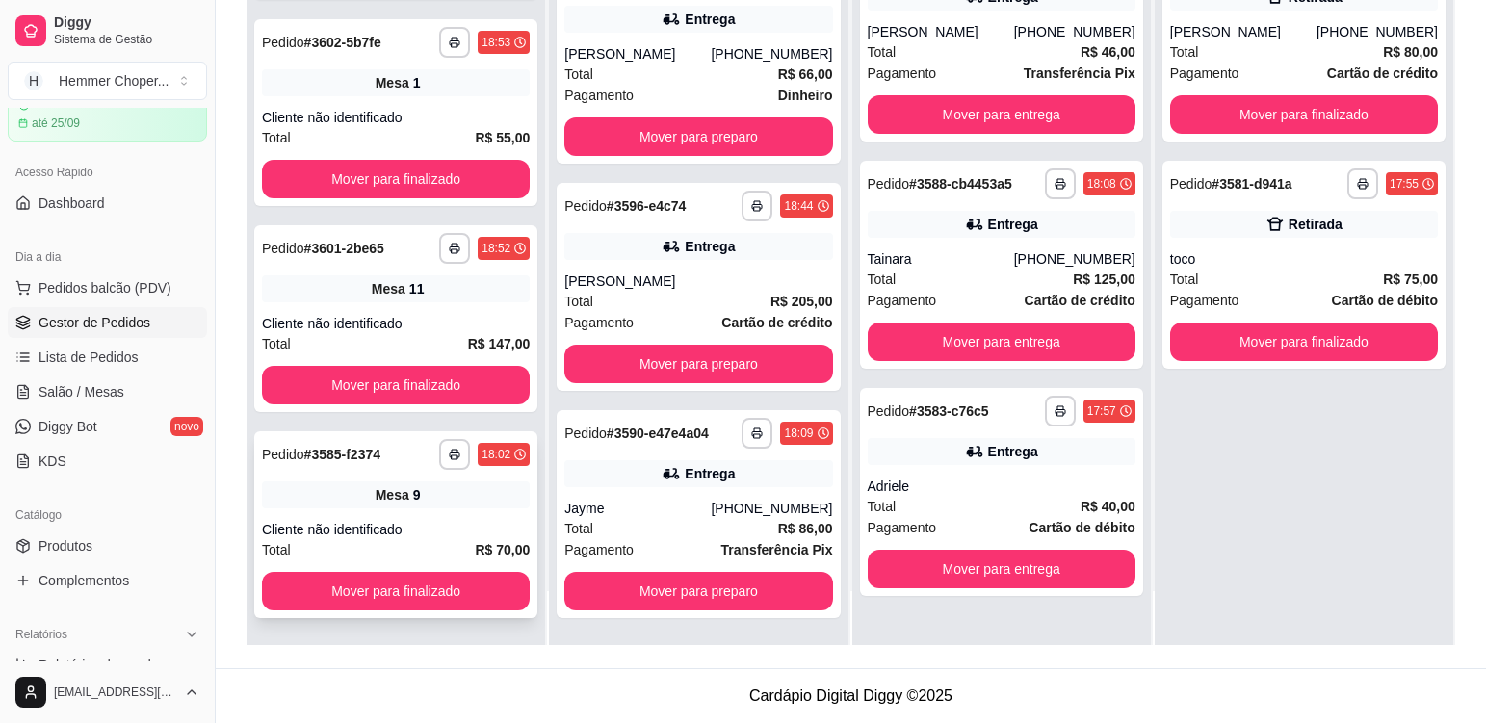
click at [439, 509] on div "**********" at bounding box center [395, 525] width 283 height 187
click at [426, 335] on div "Total R$ 147,00" at bounding box center [396, 343] width 268 height 21
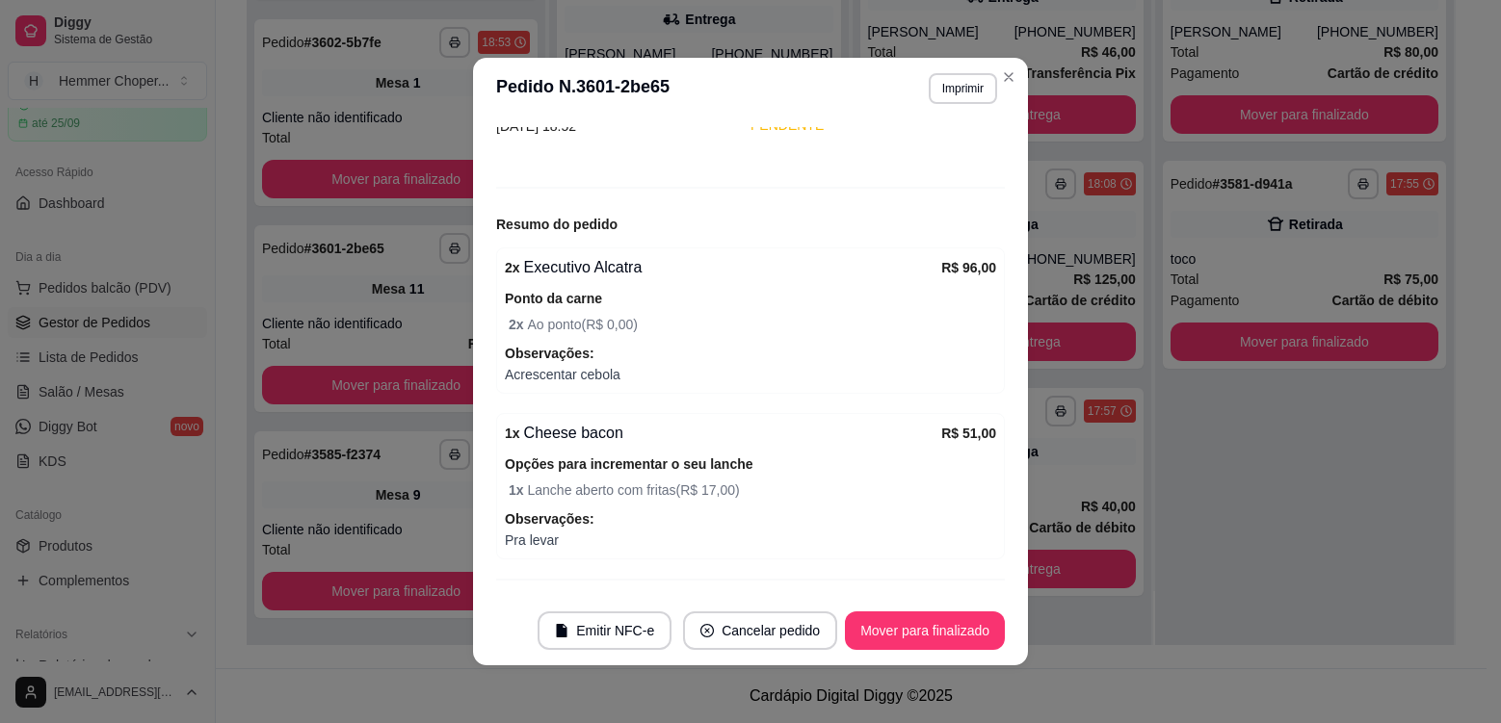
scroll to position [193, 0]
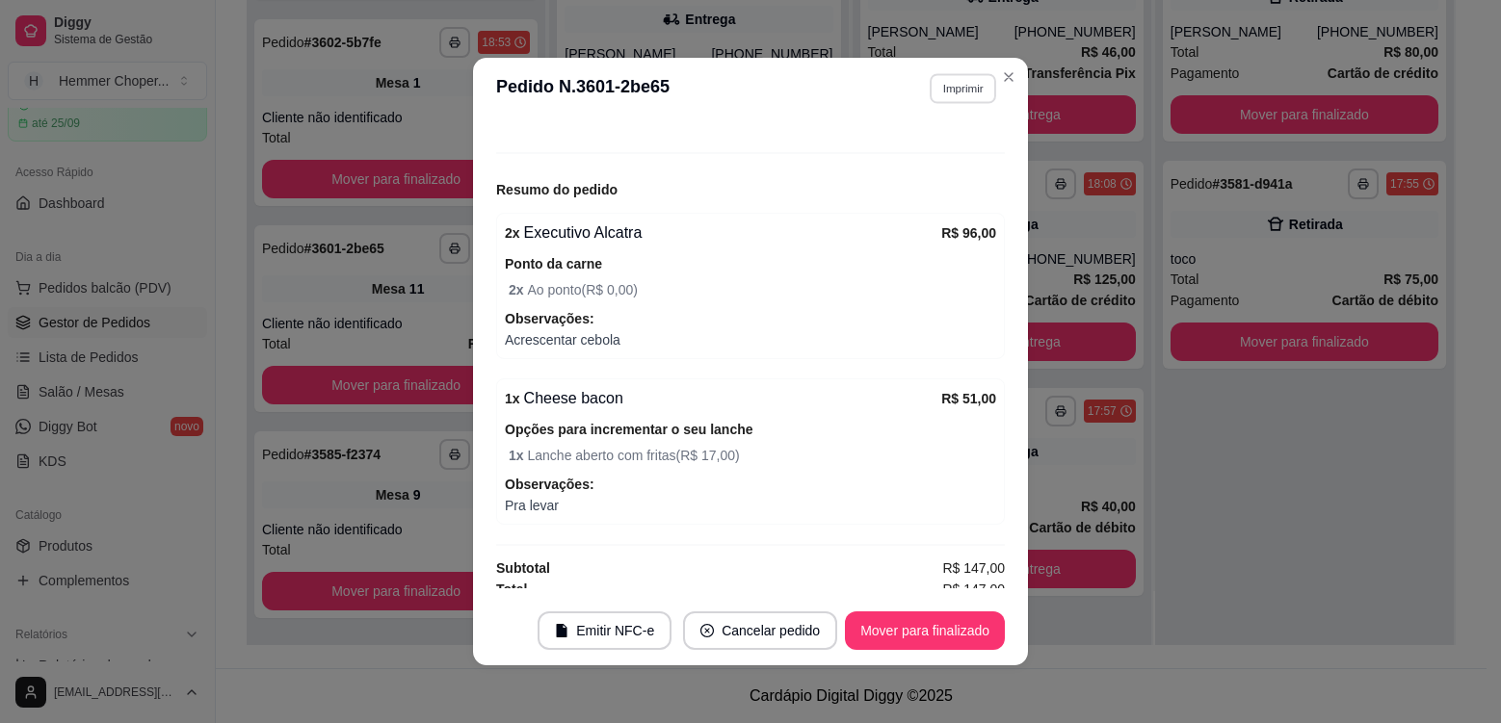
click at [951, 87] on button "Imprimir" at bounding box center [963, 88] width 66 height 30
click at [939, 155] on button "Cozinha" at bounding box center [923, 156] width 140 height 31
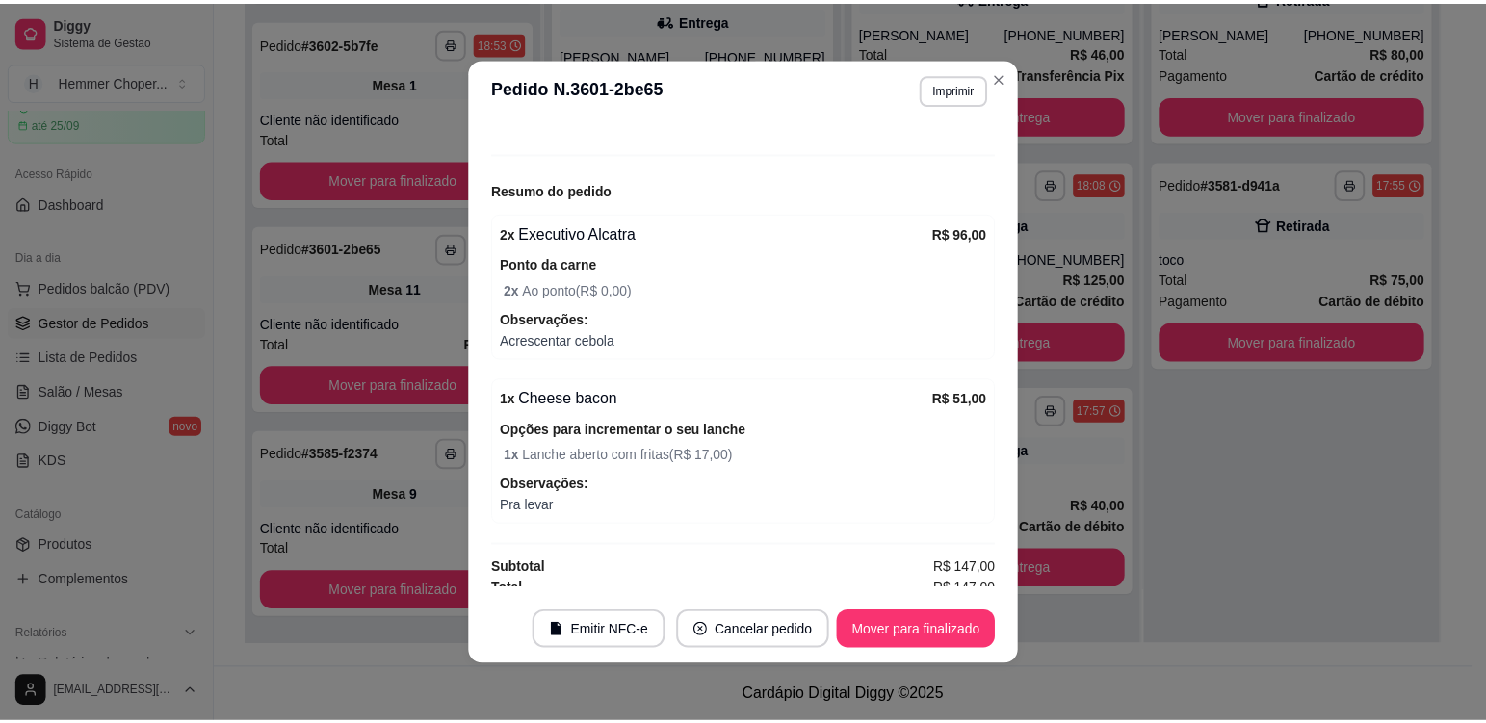
scroll to position [433, 0]
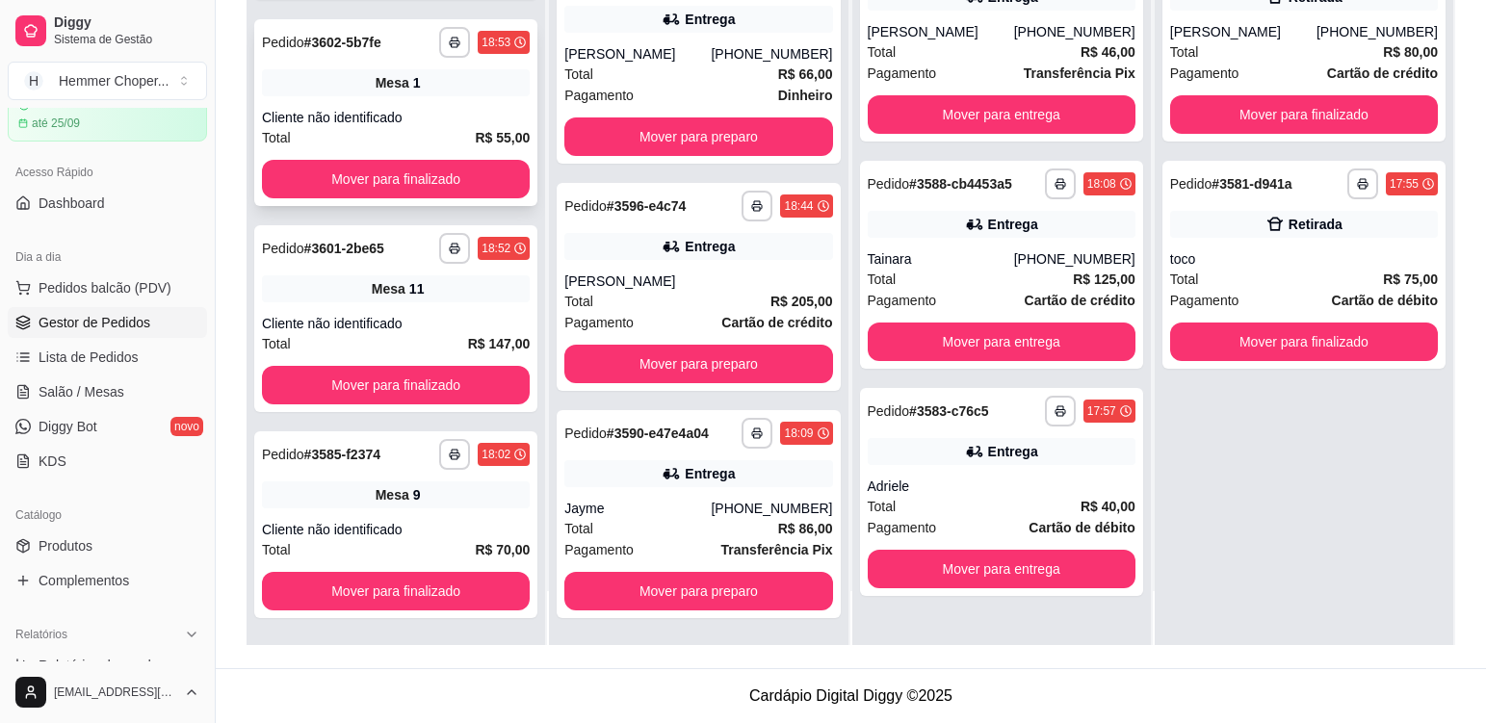
click at [432, 109] on div "Cliente não identificado" at bounding box center [396, 117] width 268 height 19
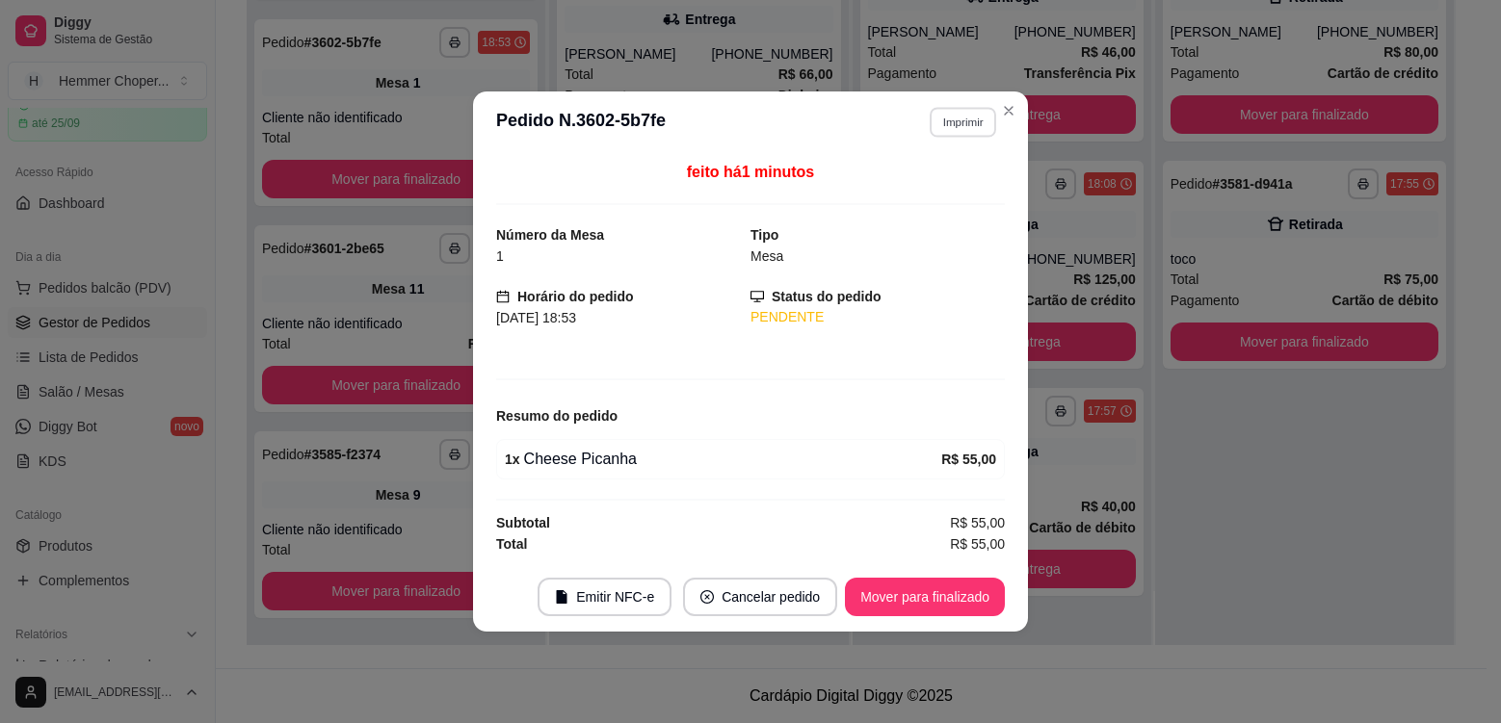
click at [964, 126] on button "Imprimir" at bounding box center [963, 122] width 66 height 30
click at [963, 191] on button "Cozinha" at bounding box center [928, 189] width 135 height 30
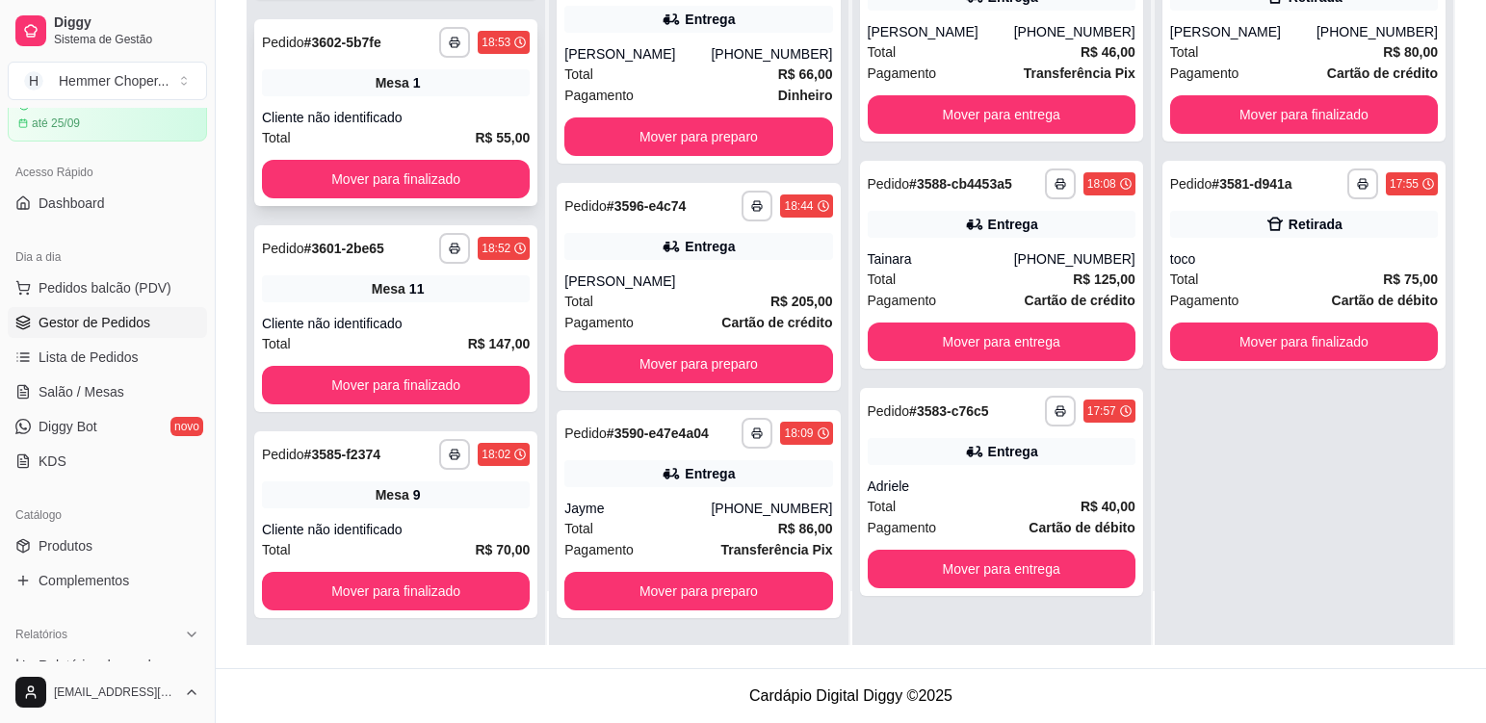
click at [439, 115] on div "Cliente não identificado" at bounding box center [396, 117] width 268 height 19
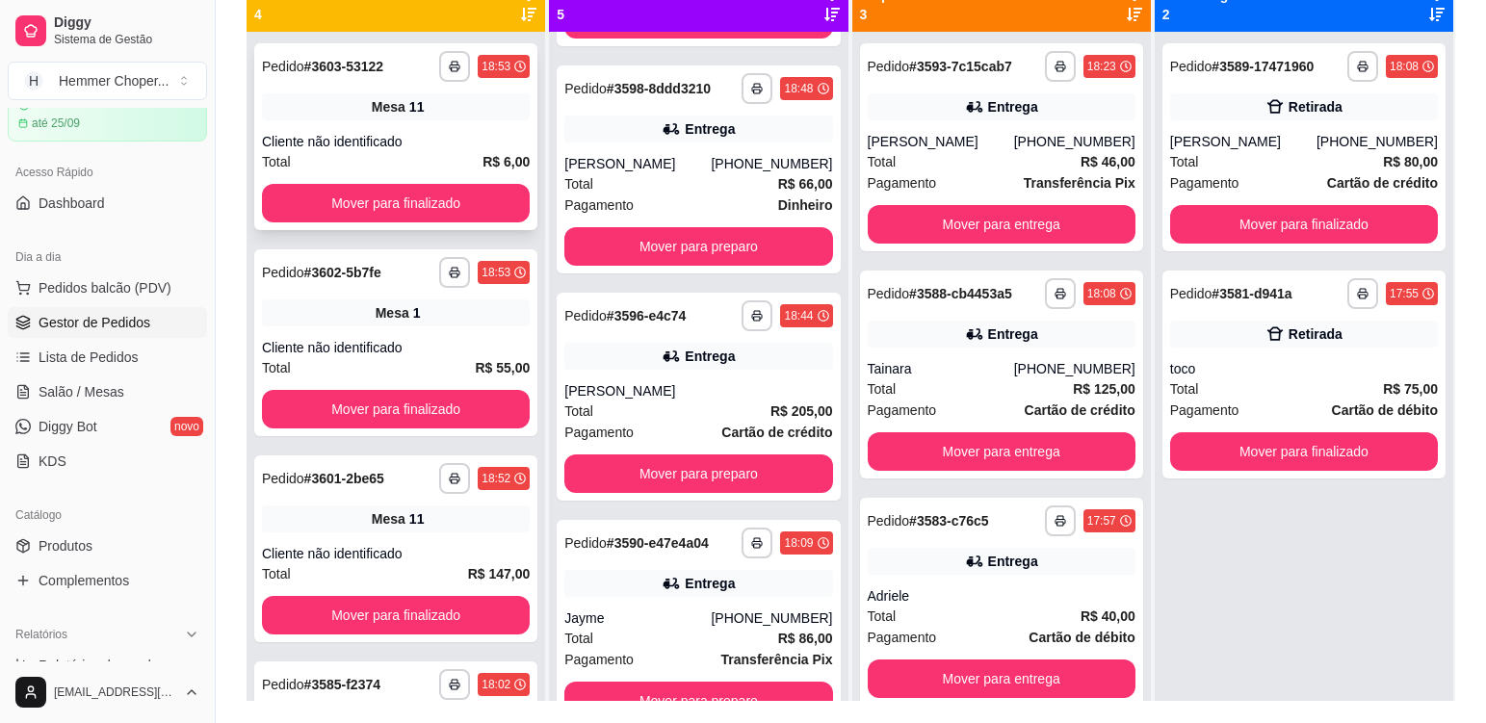
scroll to position [197, 0]
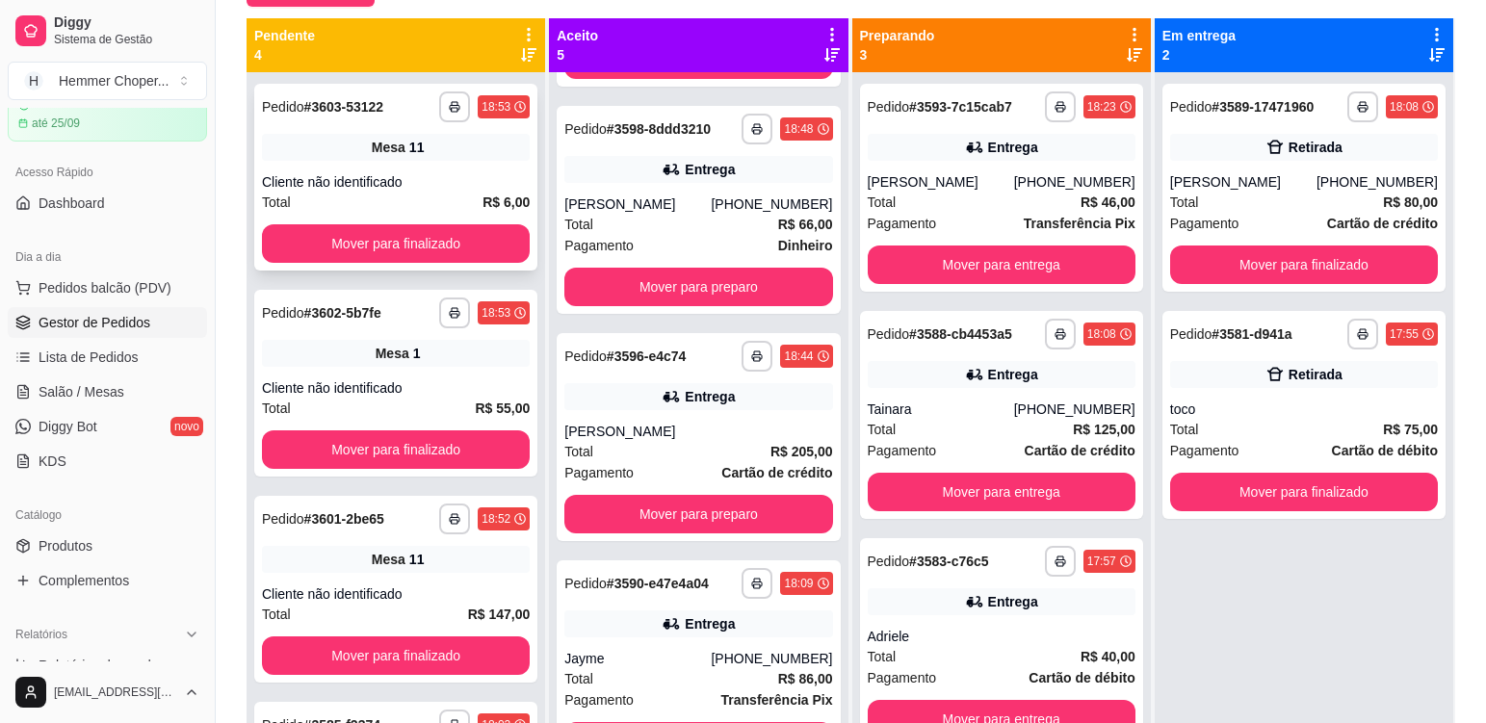
click at [433, 161] on div "**********" at bounding box center [395, 177] width 283 height 187
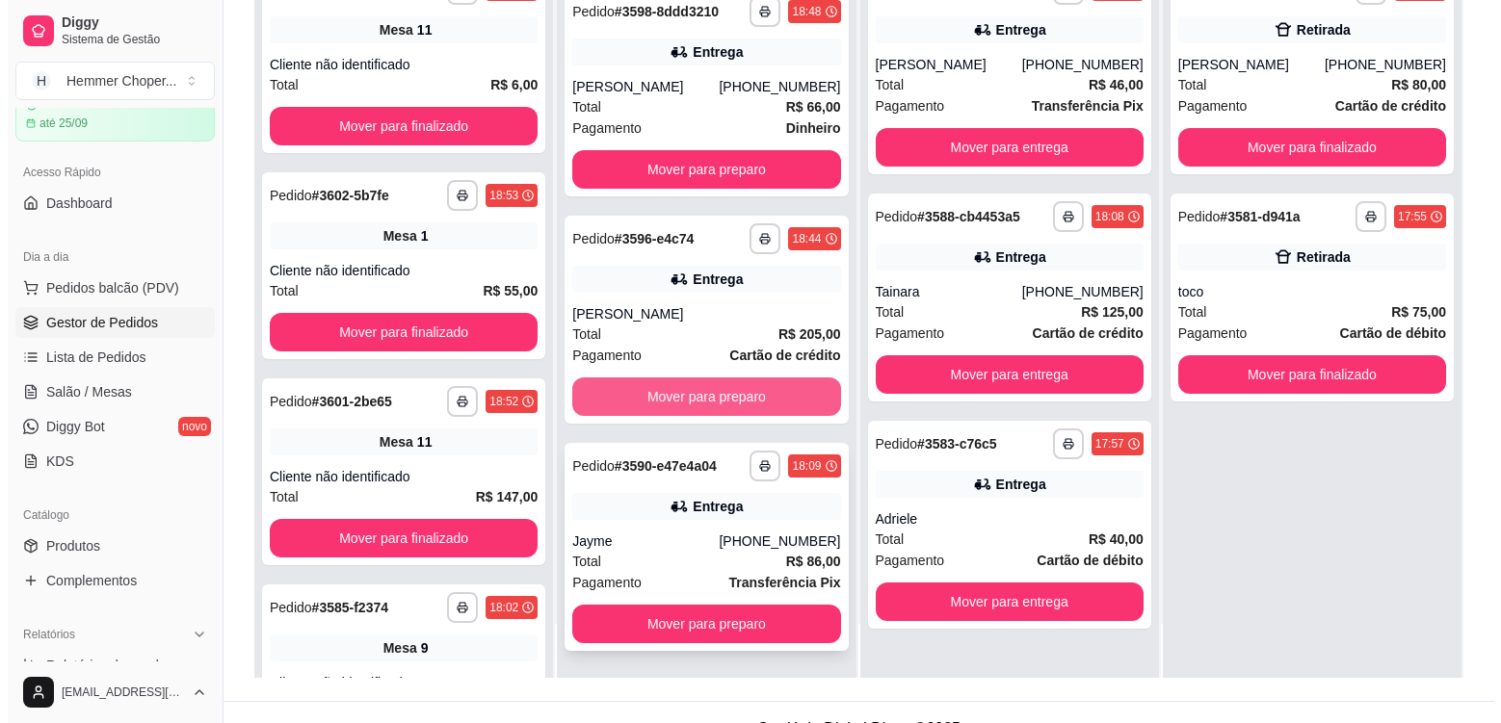
scroll to position [294, 0]
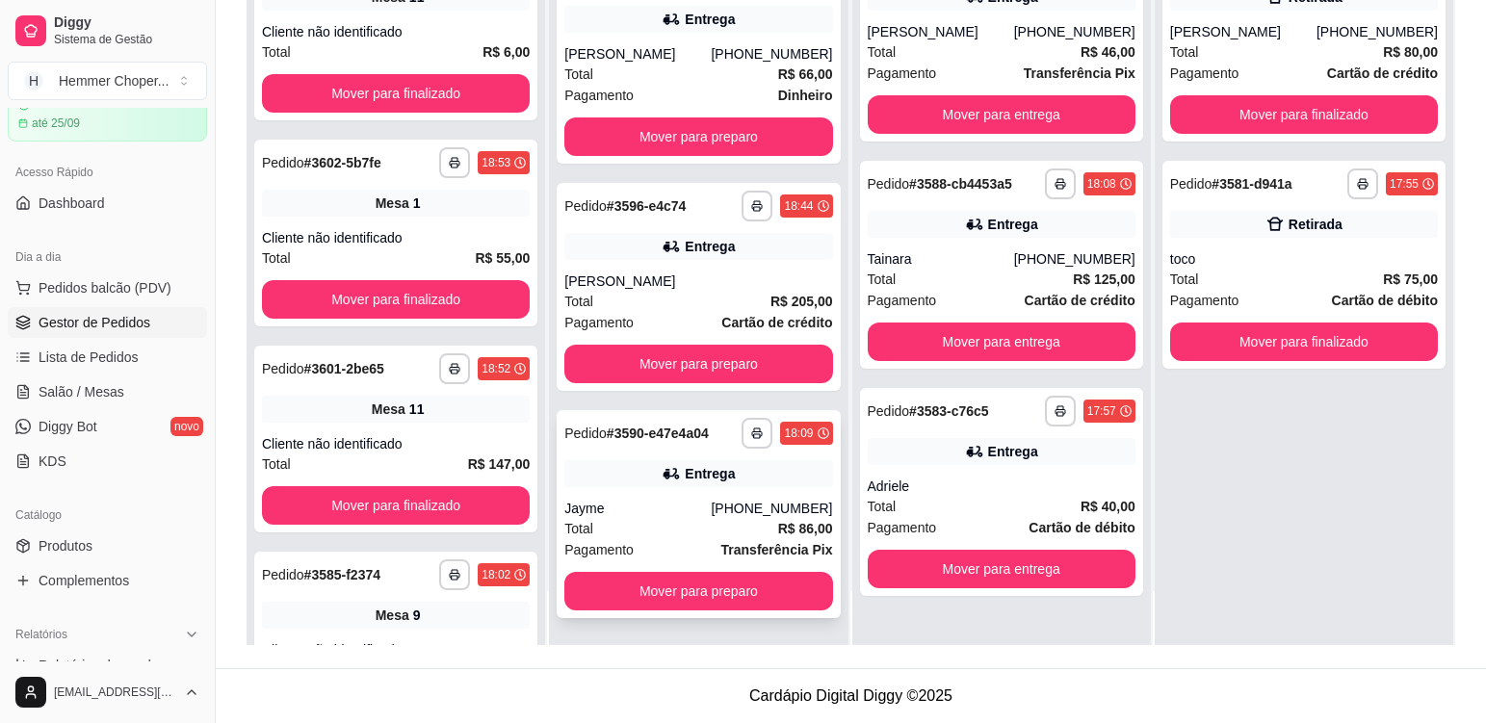
click at [668, 517] on div "**********" at bounding box center [698, 514] width 283 height 208
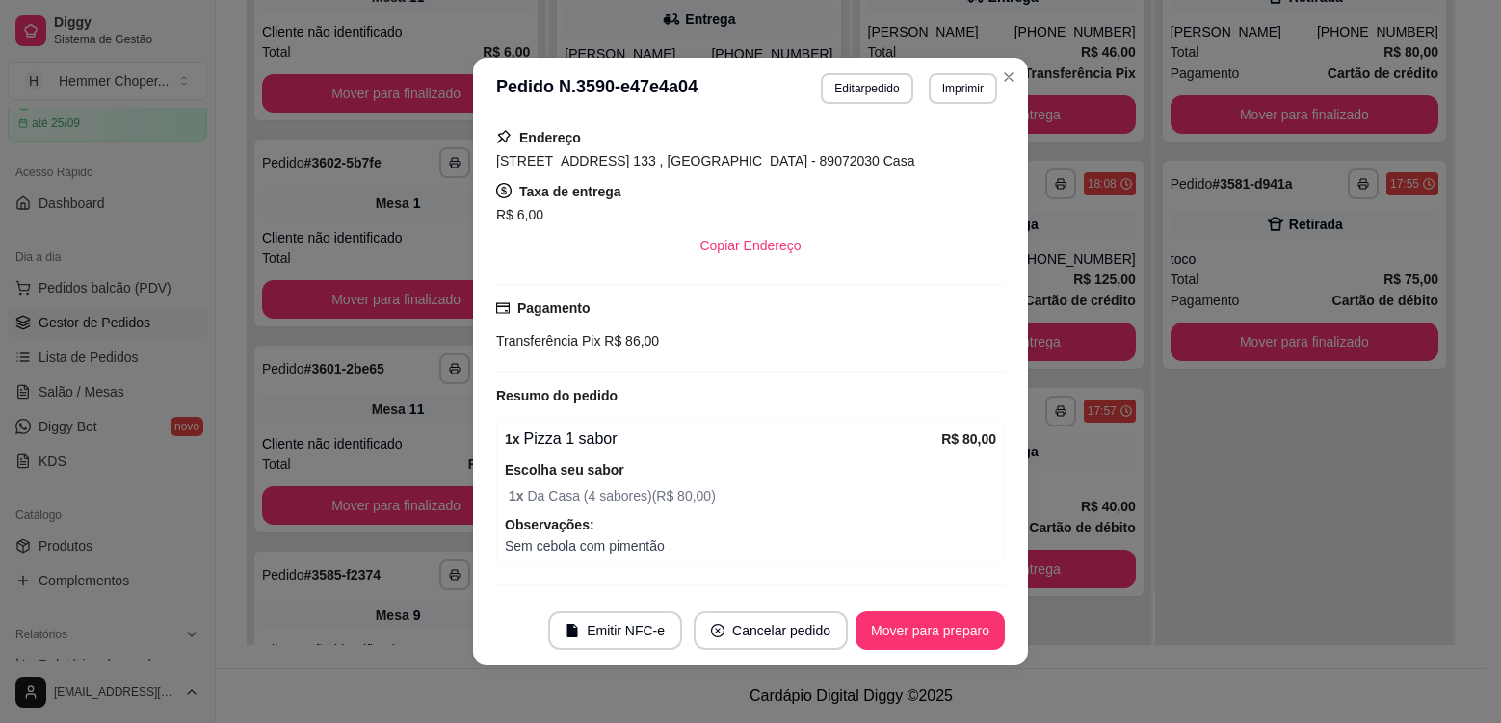
scroll to position [487, 0]
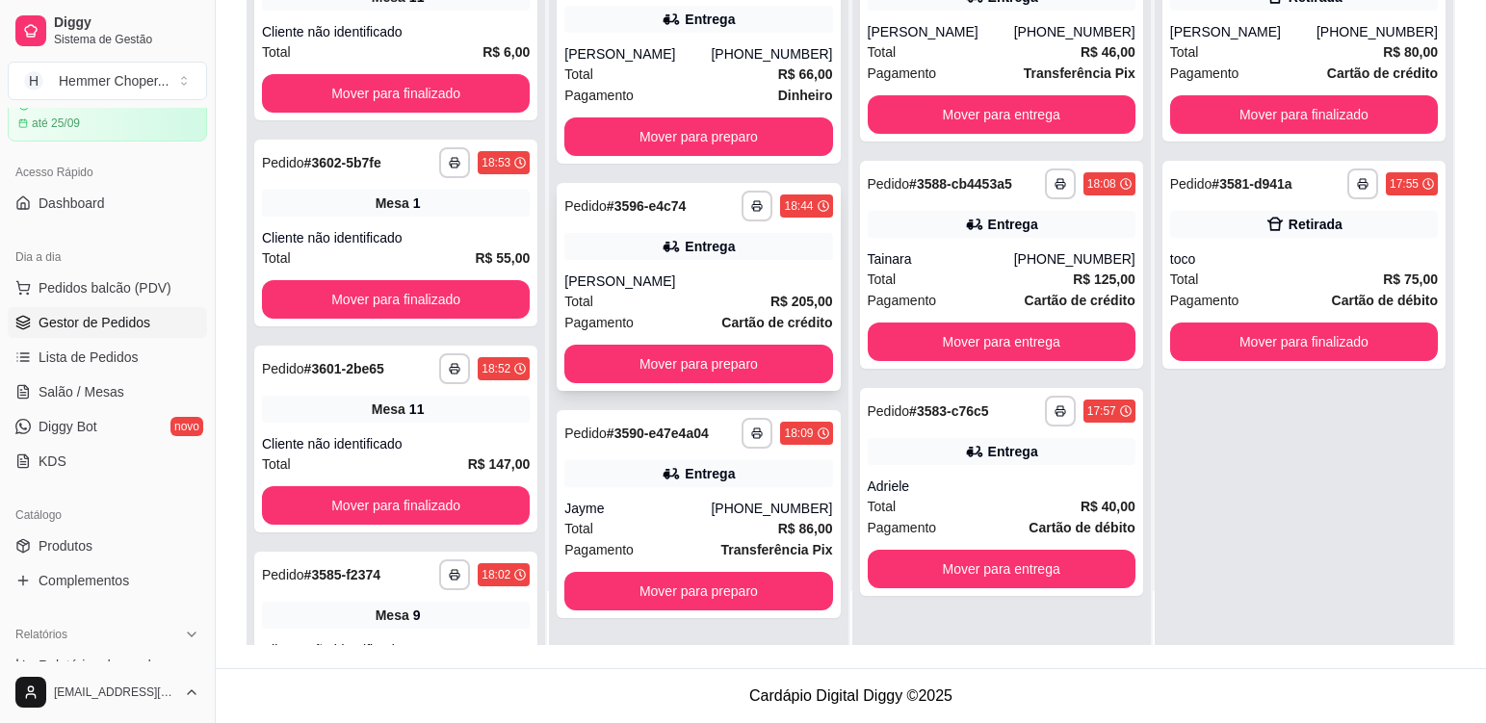
click at [648, 282] on div "[PERSON_NAME]" at bounding box center [698, 281] width 268 height 19
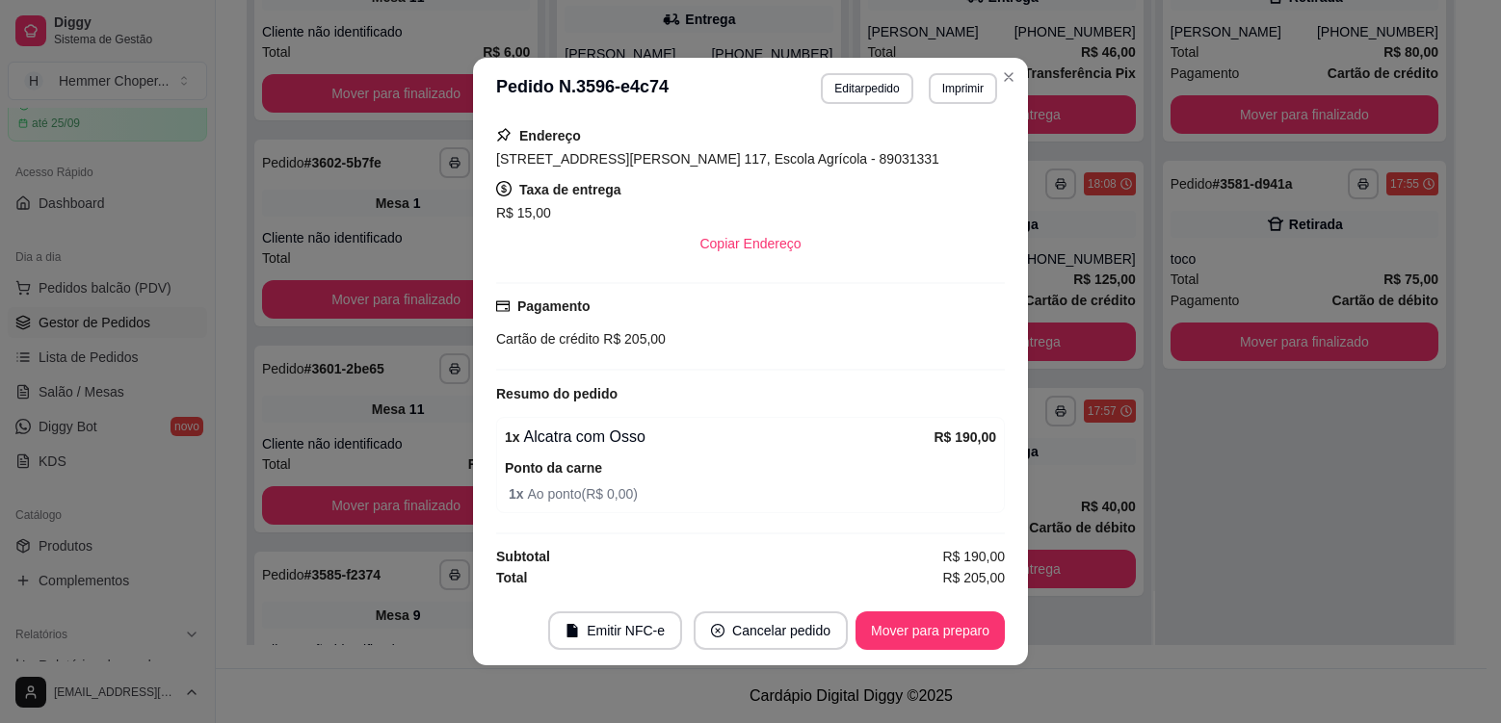
scroll to position [4, 0]
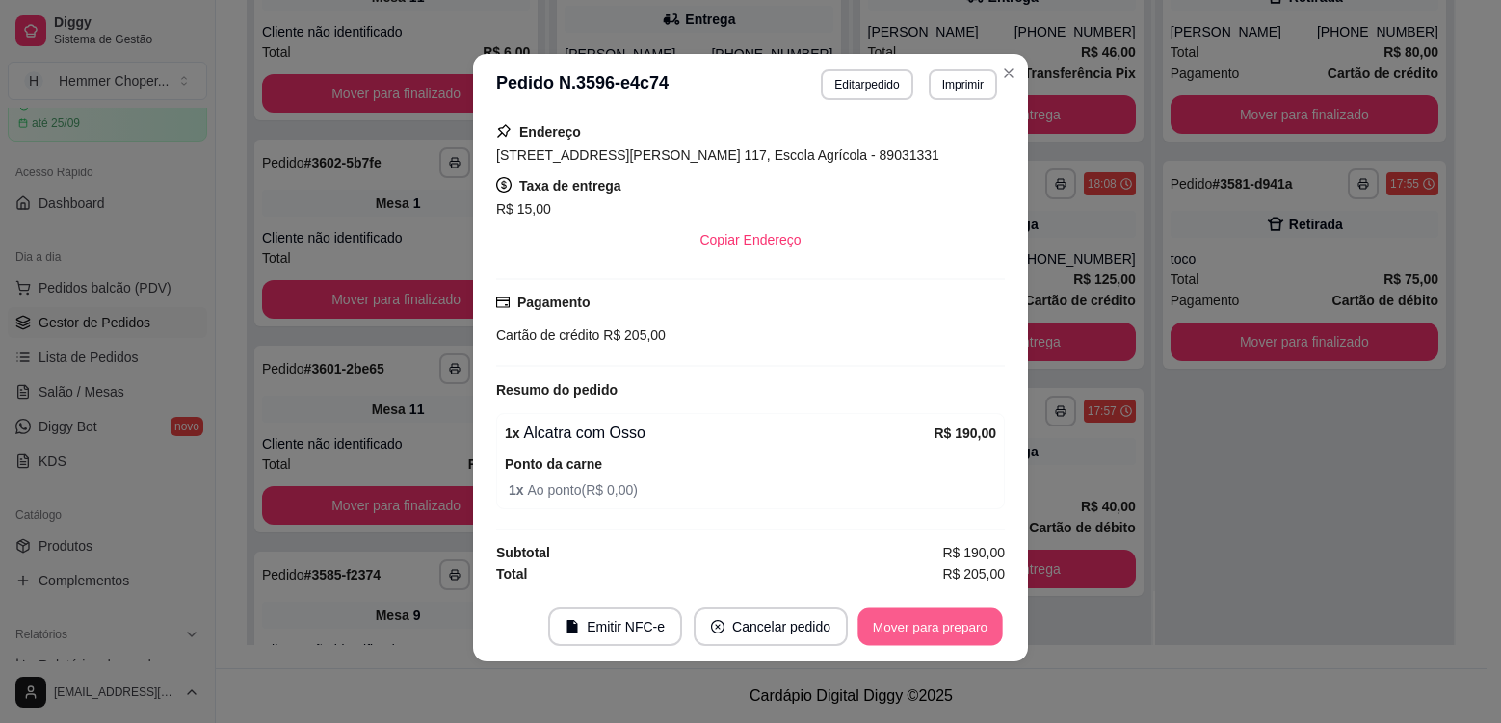
click at [921, 628] on button "Mover para preparo" at bounding box center [929, 628] width 144 height 38
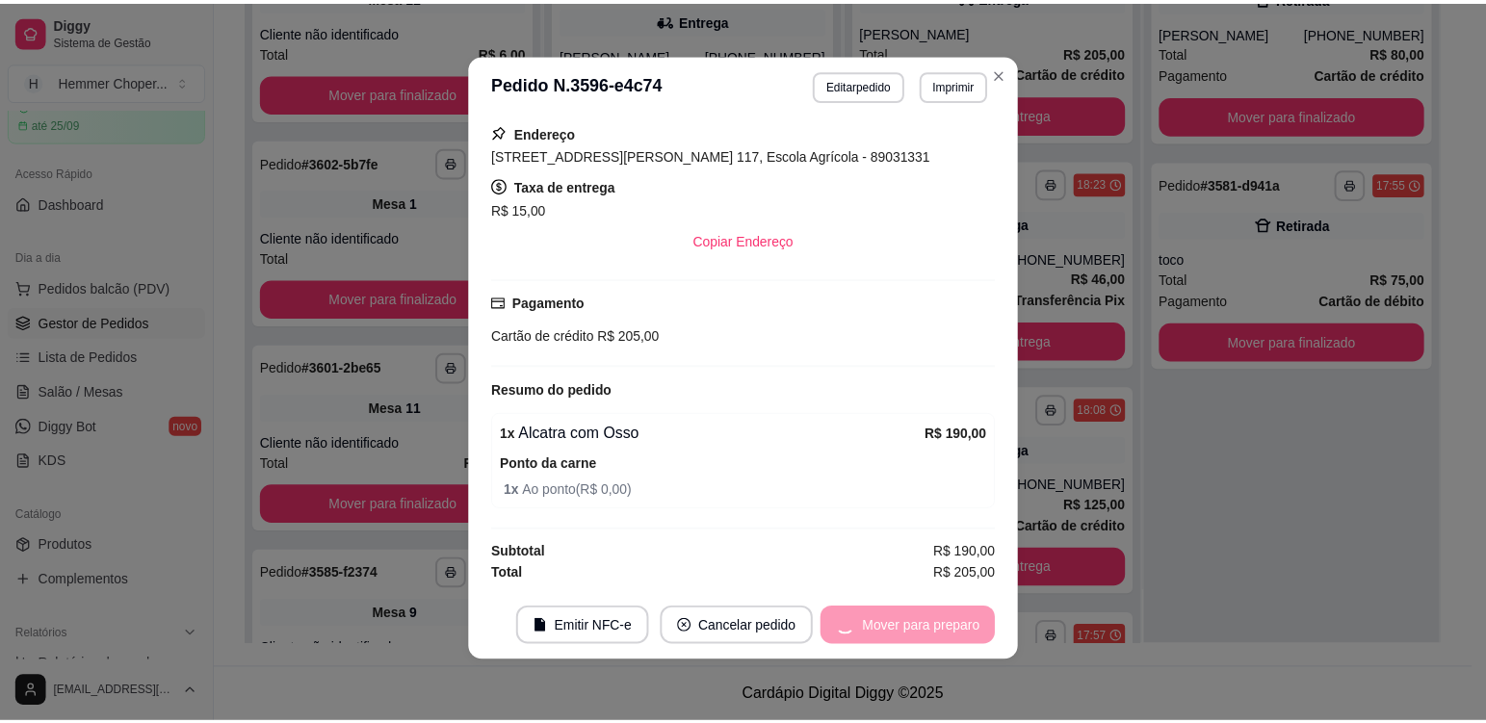
scroll to position [205, 0]
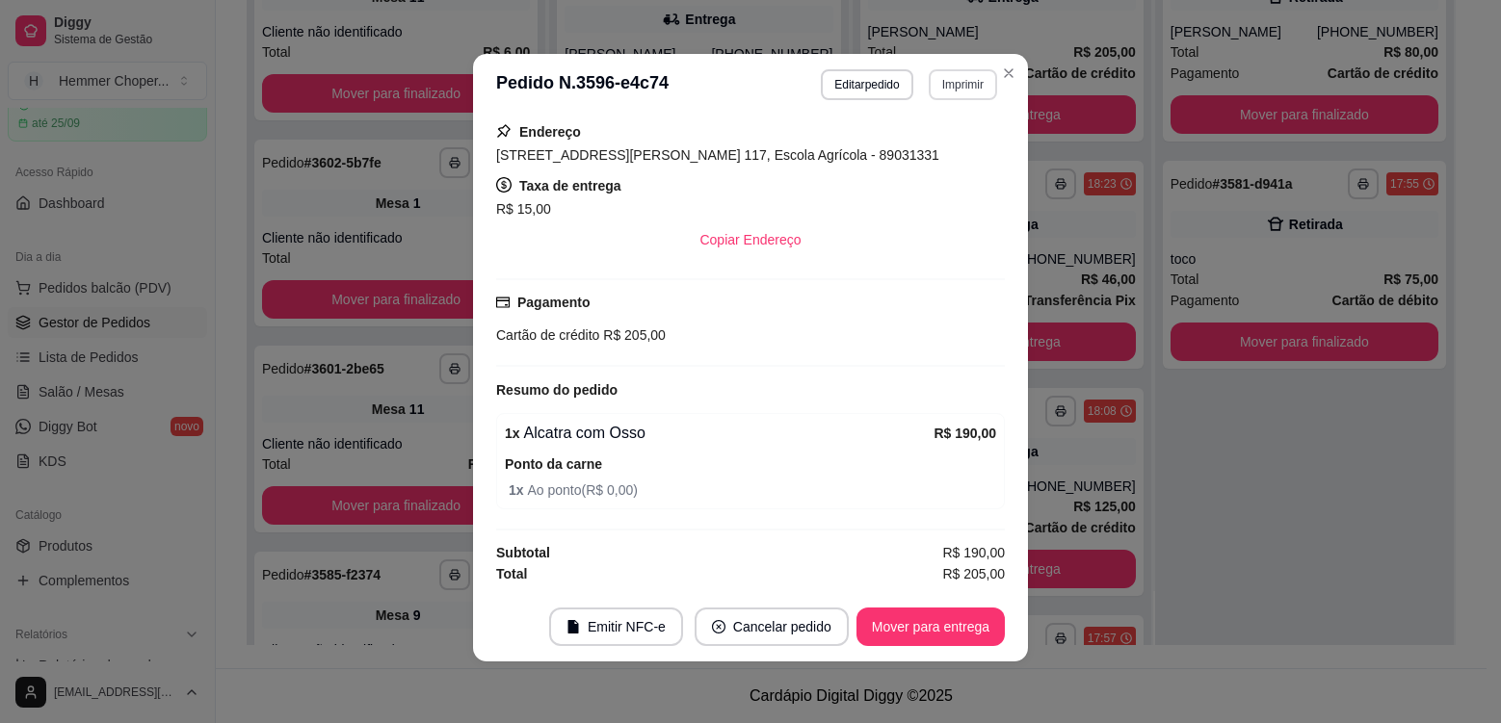
click at [952, 91] on button "Imprimir" at bounding box center [963, 84] width 68 height 31
click at [951, 154] on button "Cozinha" at bounding box center [922, 152] width 140 height 31
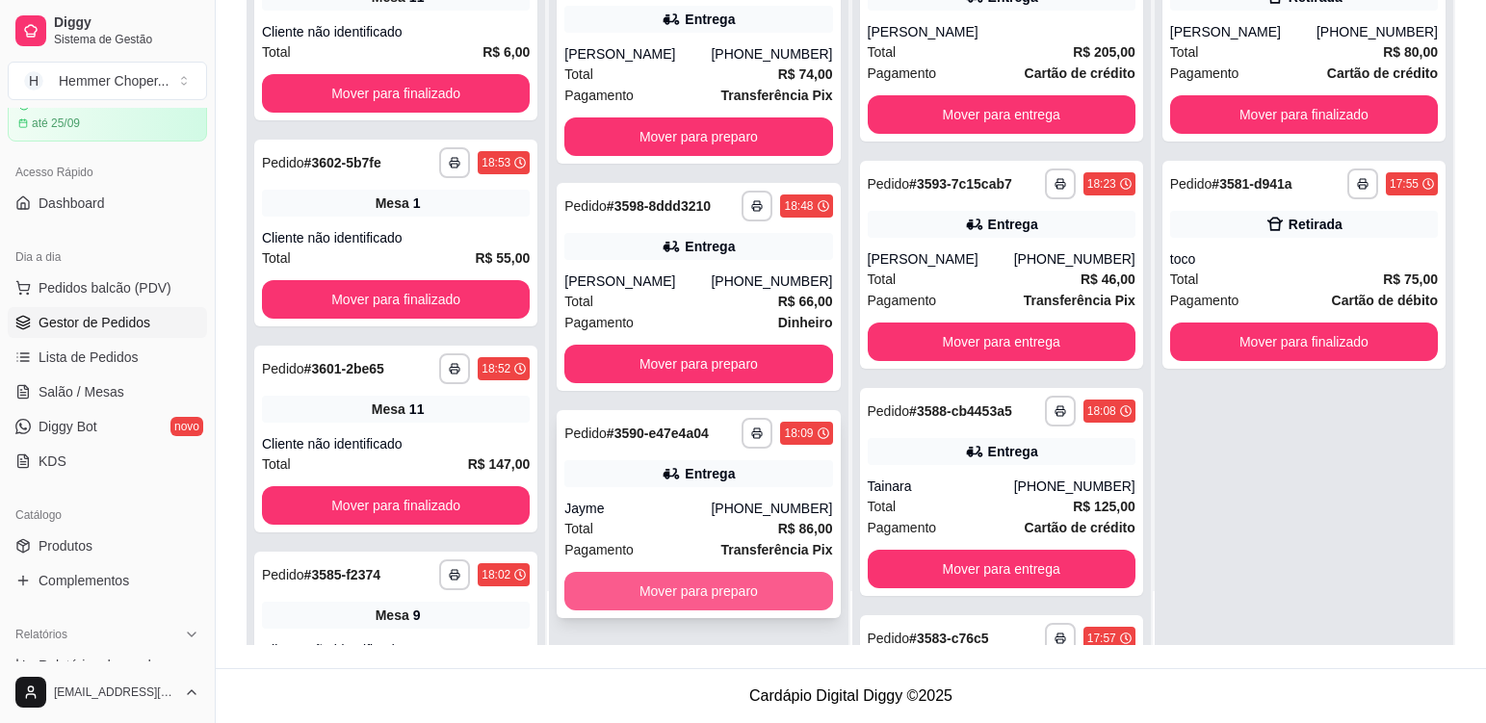
click at [743, 585] on button "Mover para preparo" at bounding box center [698, 591] width 268 height 39
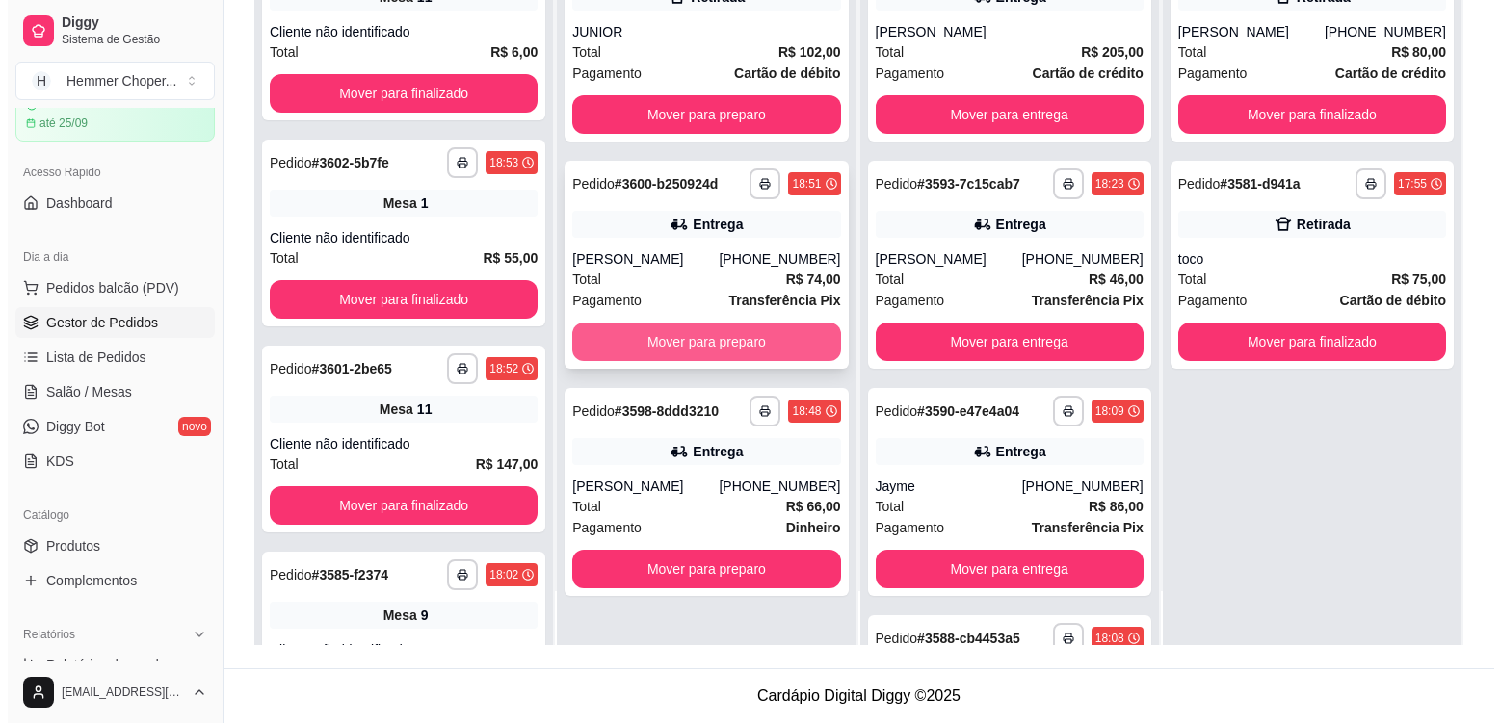
scroll to position [0, 0]
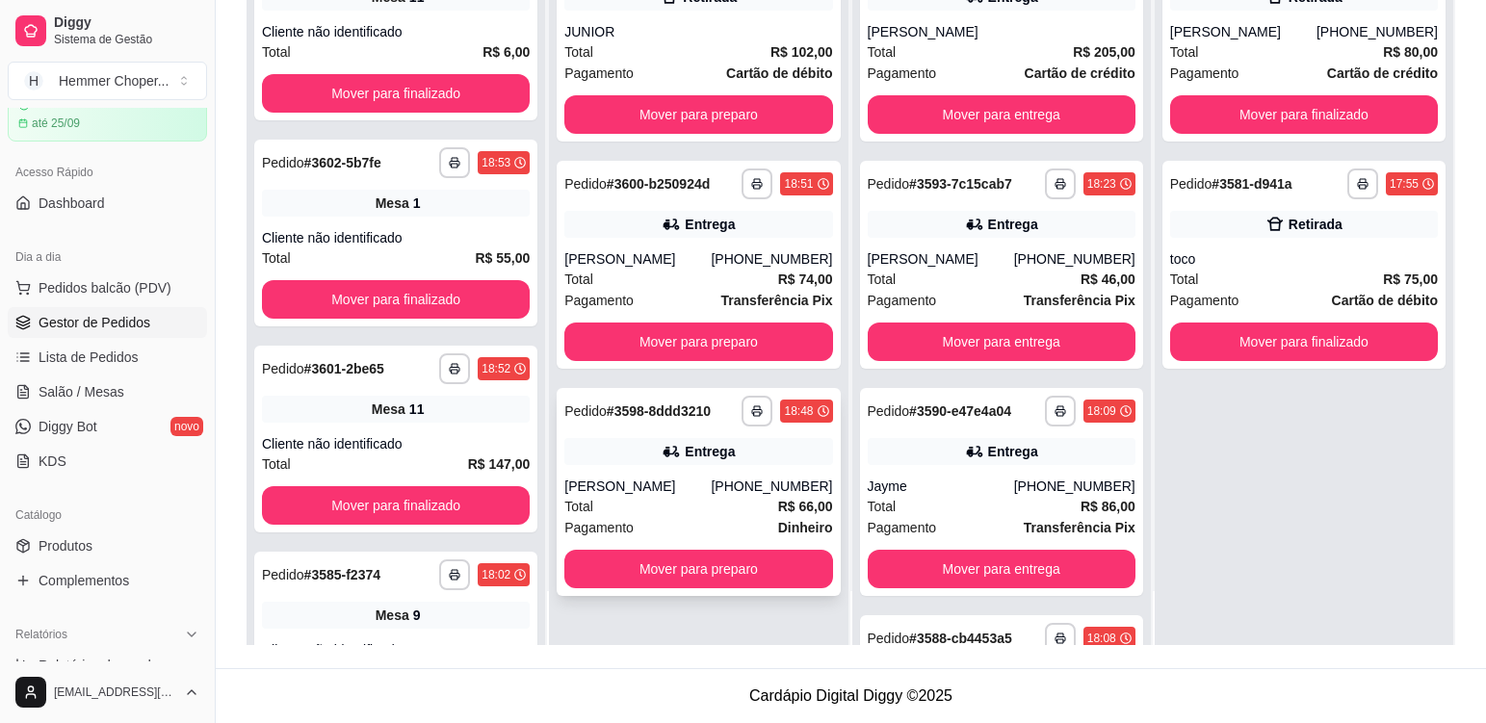
click at [695, 492] on div "[PERSON_NAME]" at bounding box center [637, 486] width 146 height 19
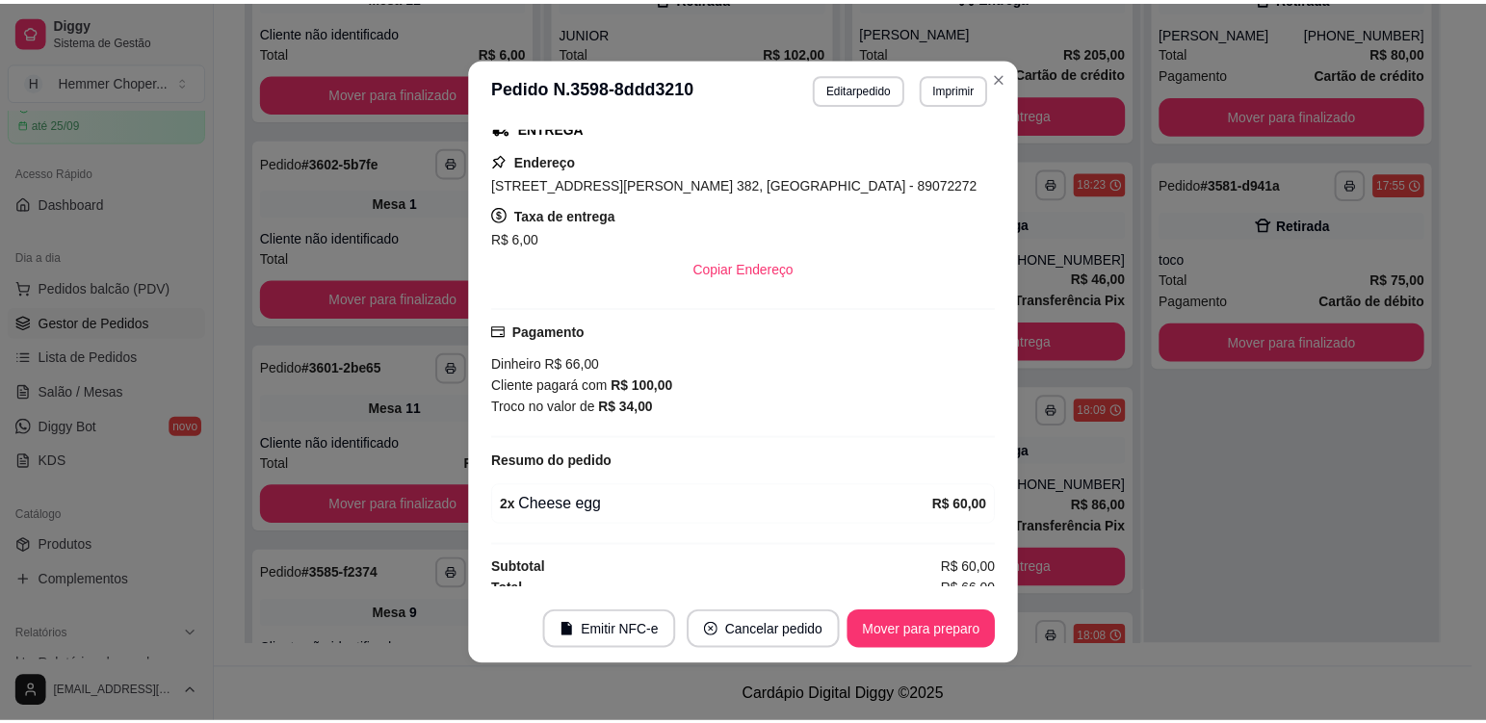
scroll to position [424, 0]
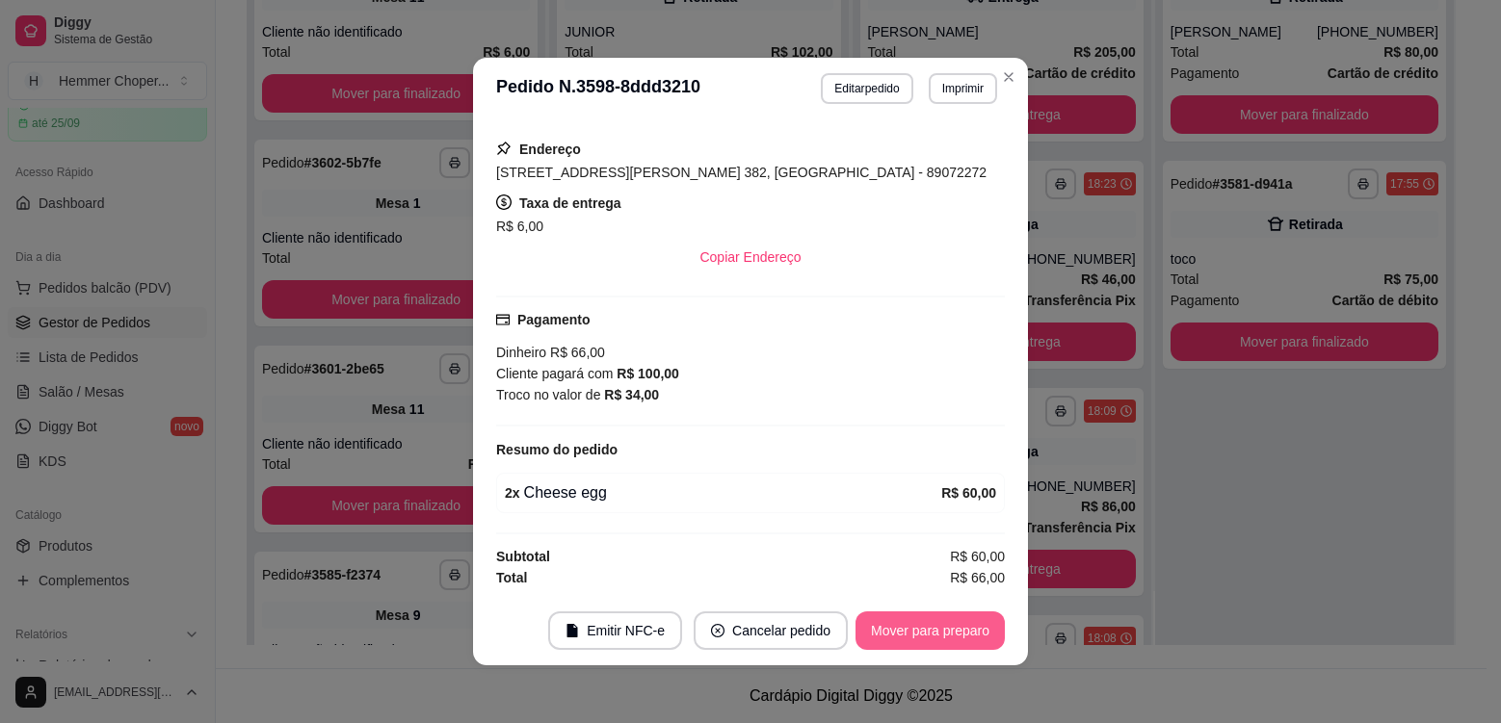
click at [909, 624] on button "Mover para preparo" at bounding box center [929, 631] width 149 height 39
click at [950, 88] on button "Imprimir" at bounding box center [963, 88] width 66 height 30
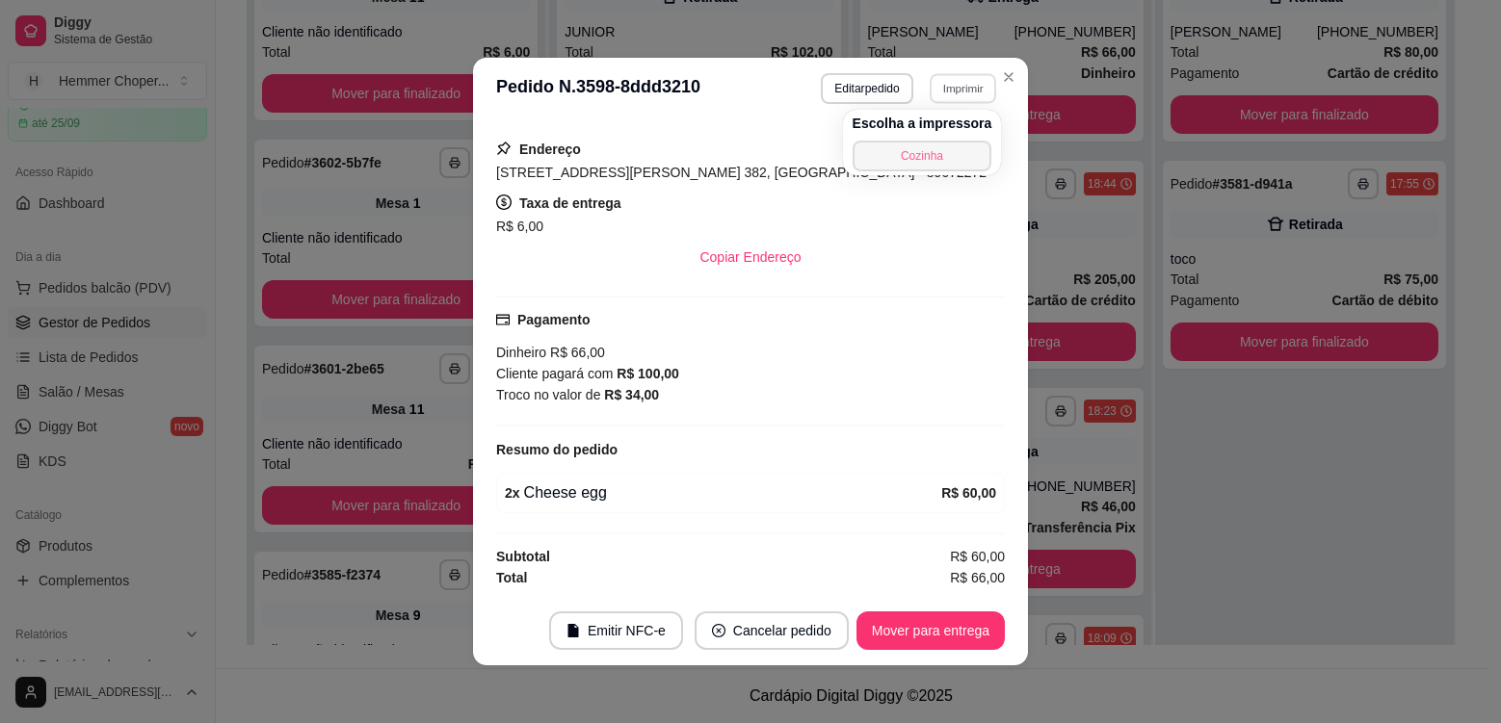
click at [944, 159] on button "Cozinha" at bounding box center [923, 156] width 140 height 31
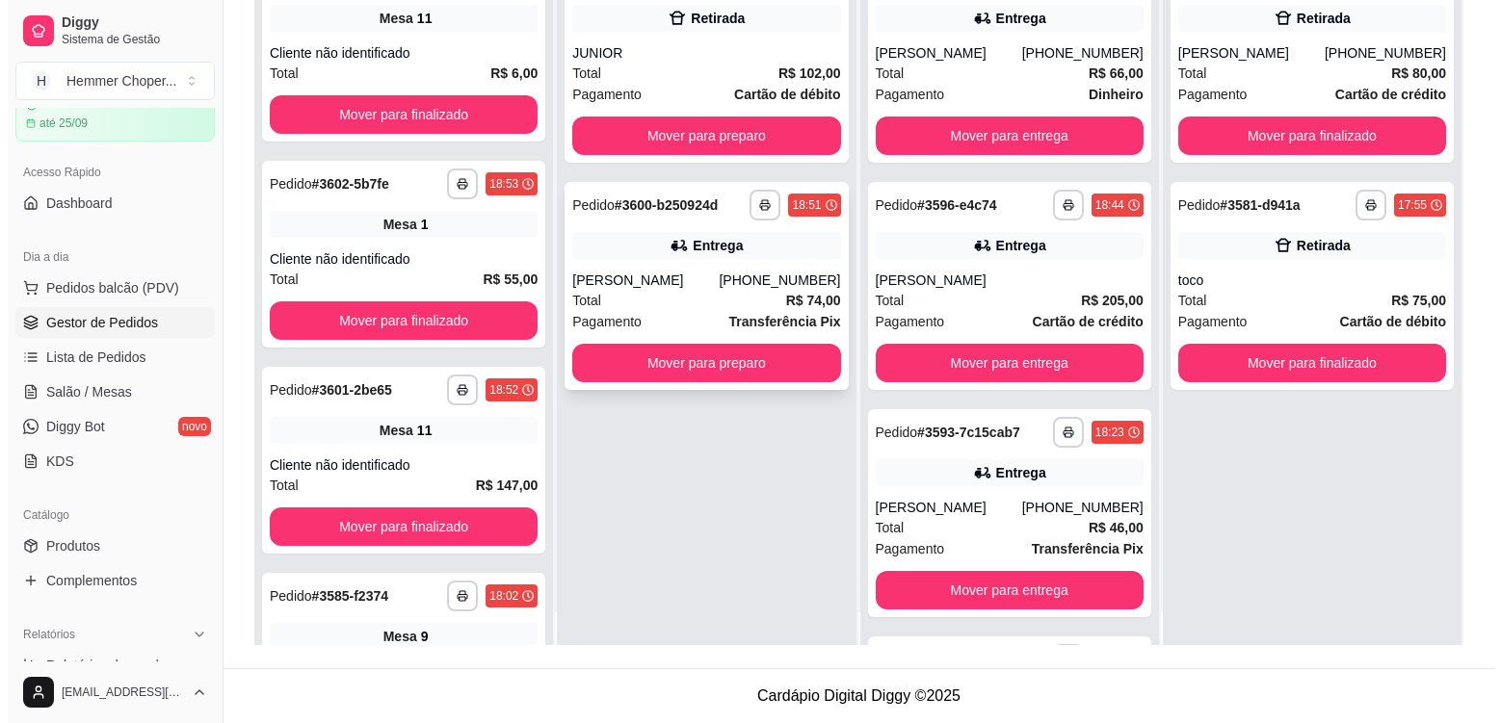
scroll to position [0, 0]
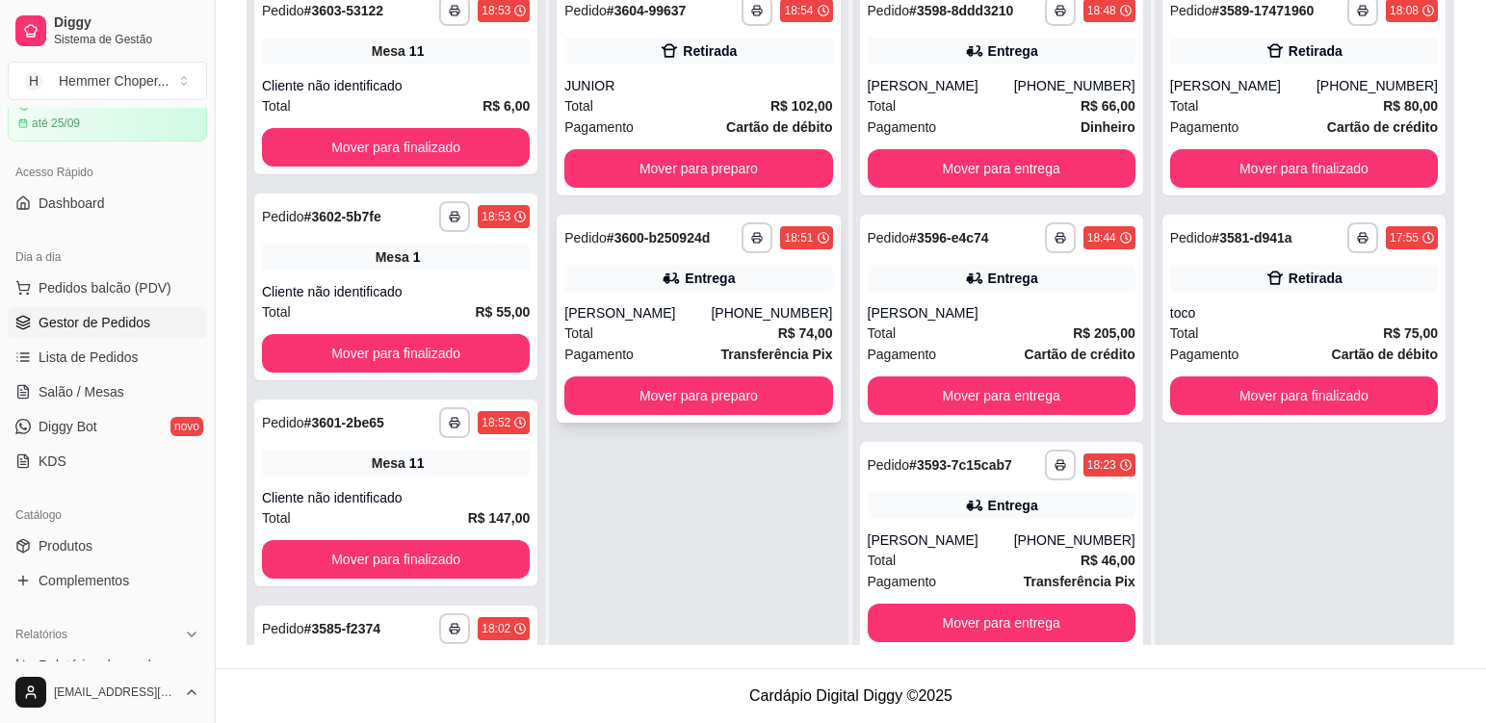
click at [669, 318] on div "[PERSON_NAME]" at bounding box center [637, 312] width 146 height 19
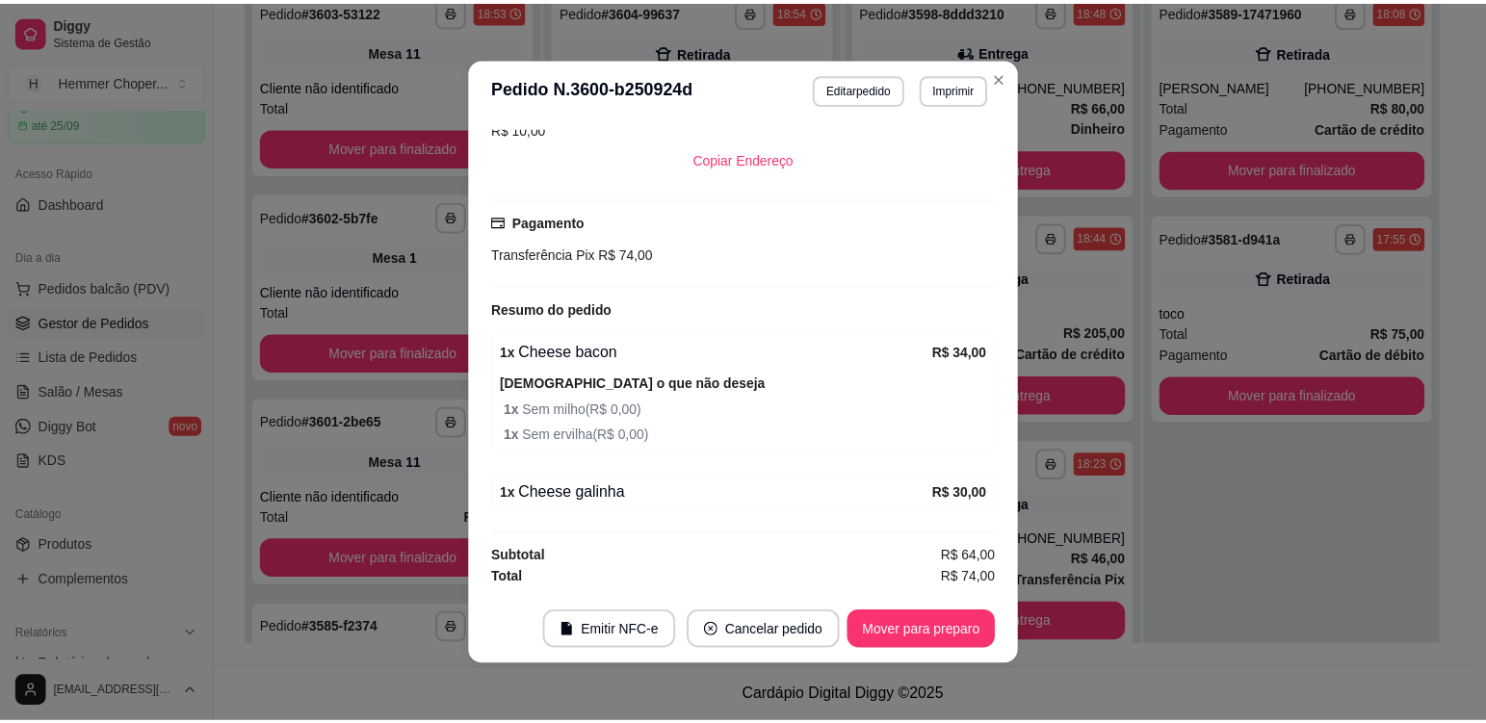
scroll to position [4, 0]
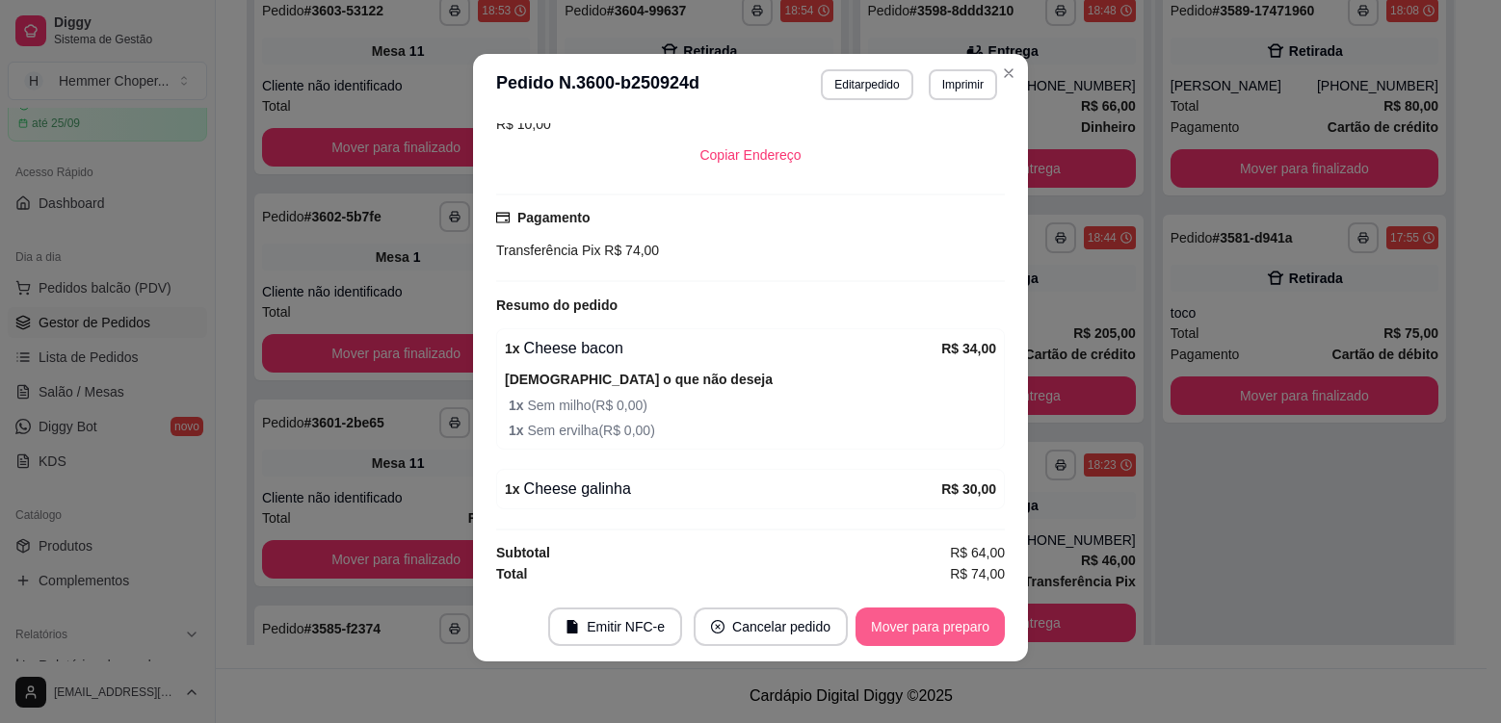
click at [921, 622] on button "Mover para preparo" at bounding box center [929, 627] width 149 height 39
click at [958, 84] on button "Imprimir" at bounding box center [963, 84] width 68 height 31
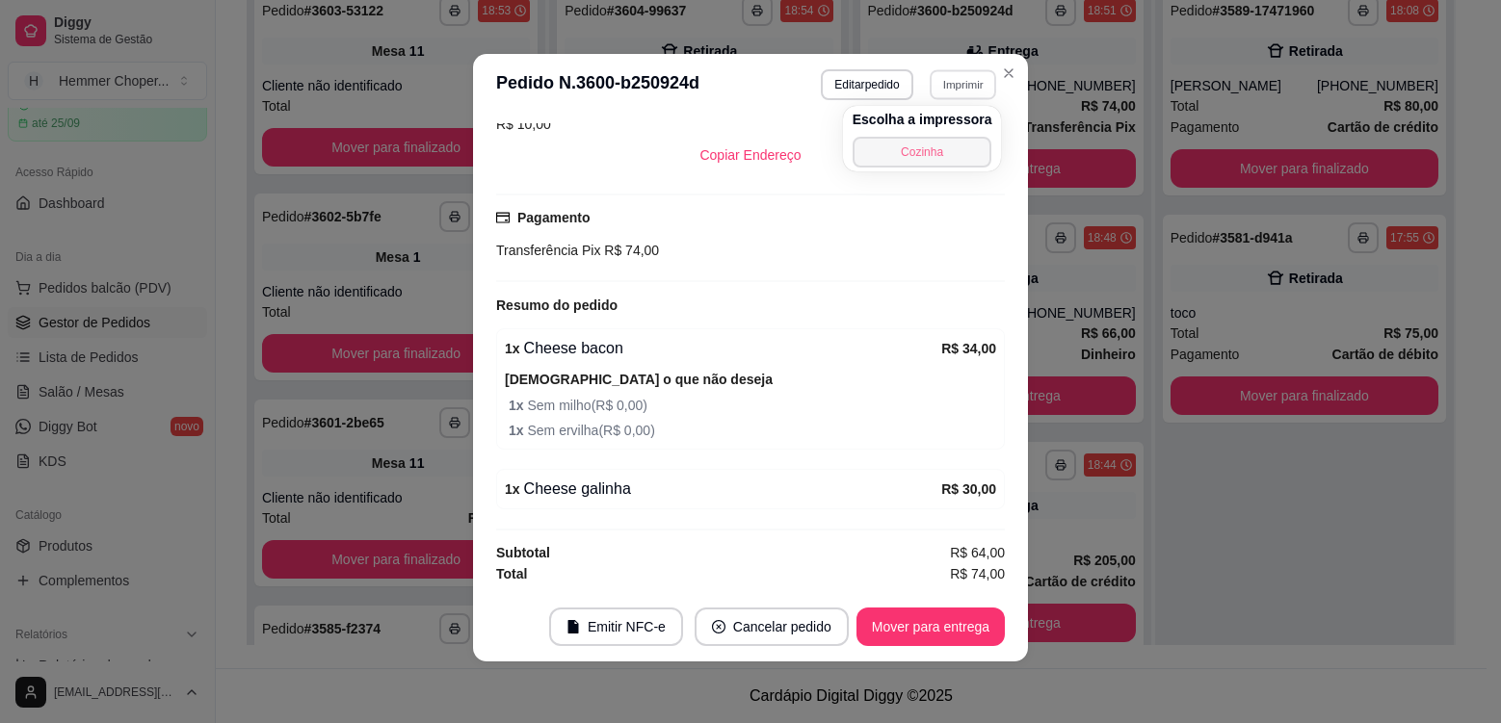
click at [956, 147] on button "Cozinha" at bounding box center [923, 152] width 140 height 31
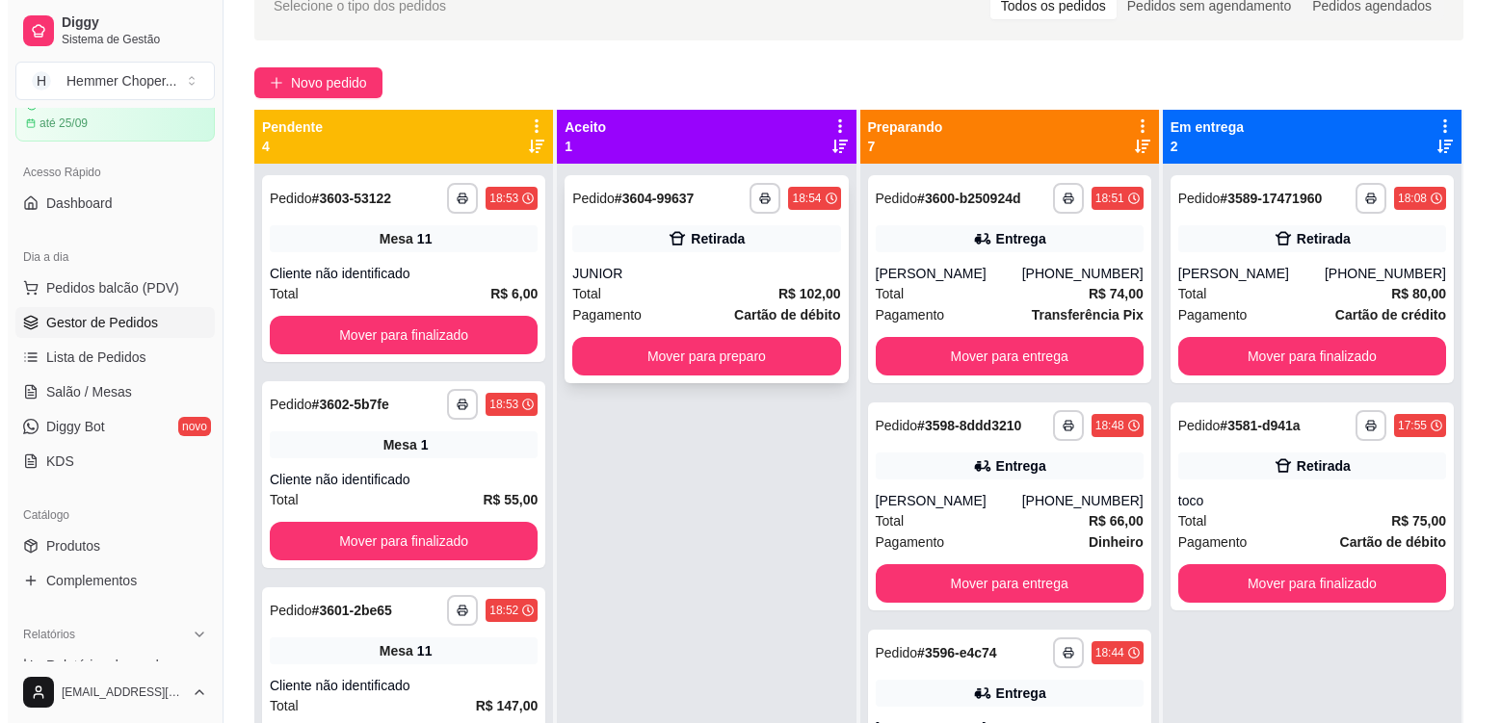
scroll to position [101, 0]
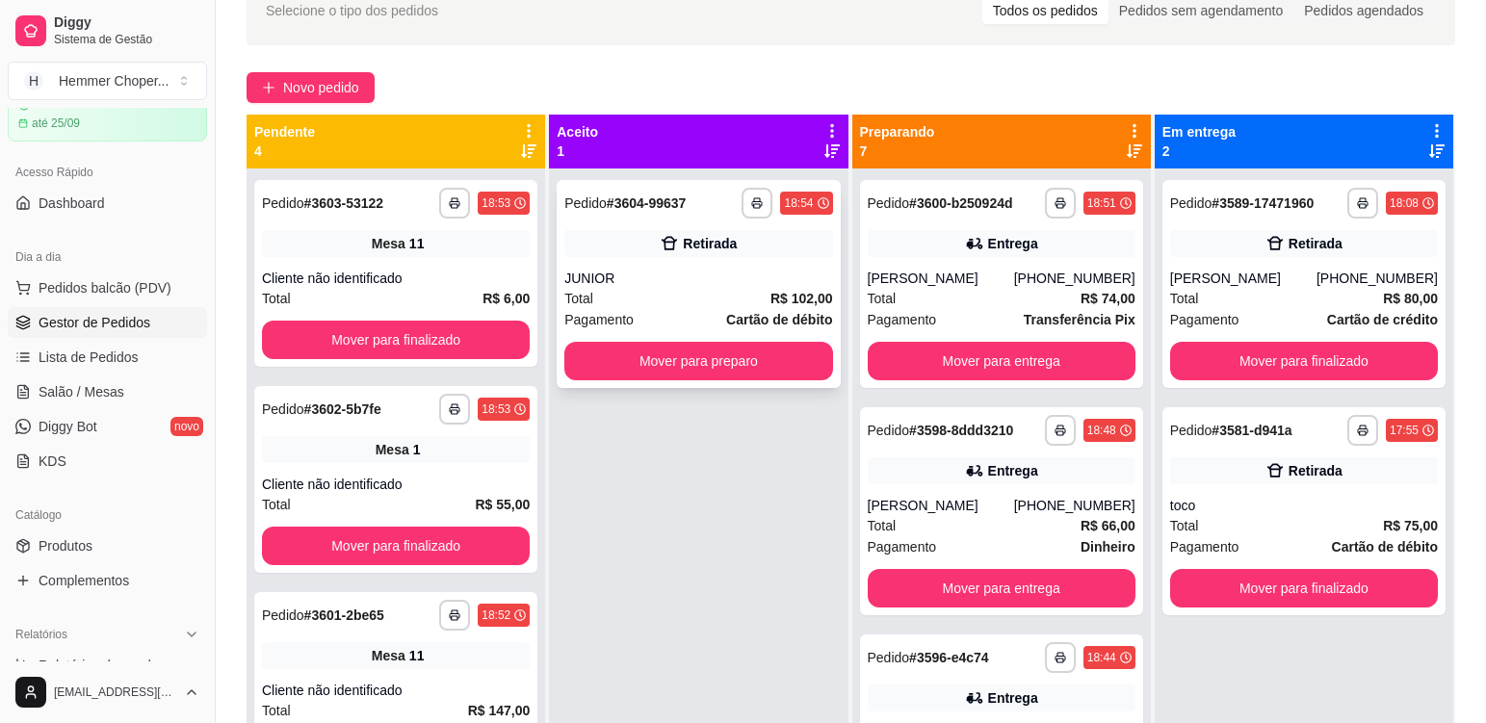
click at [708, 285] on div "JUNIOR" at bounding box center [698, 278] width 268 height 19
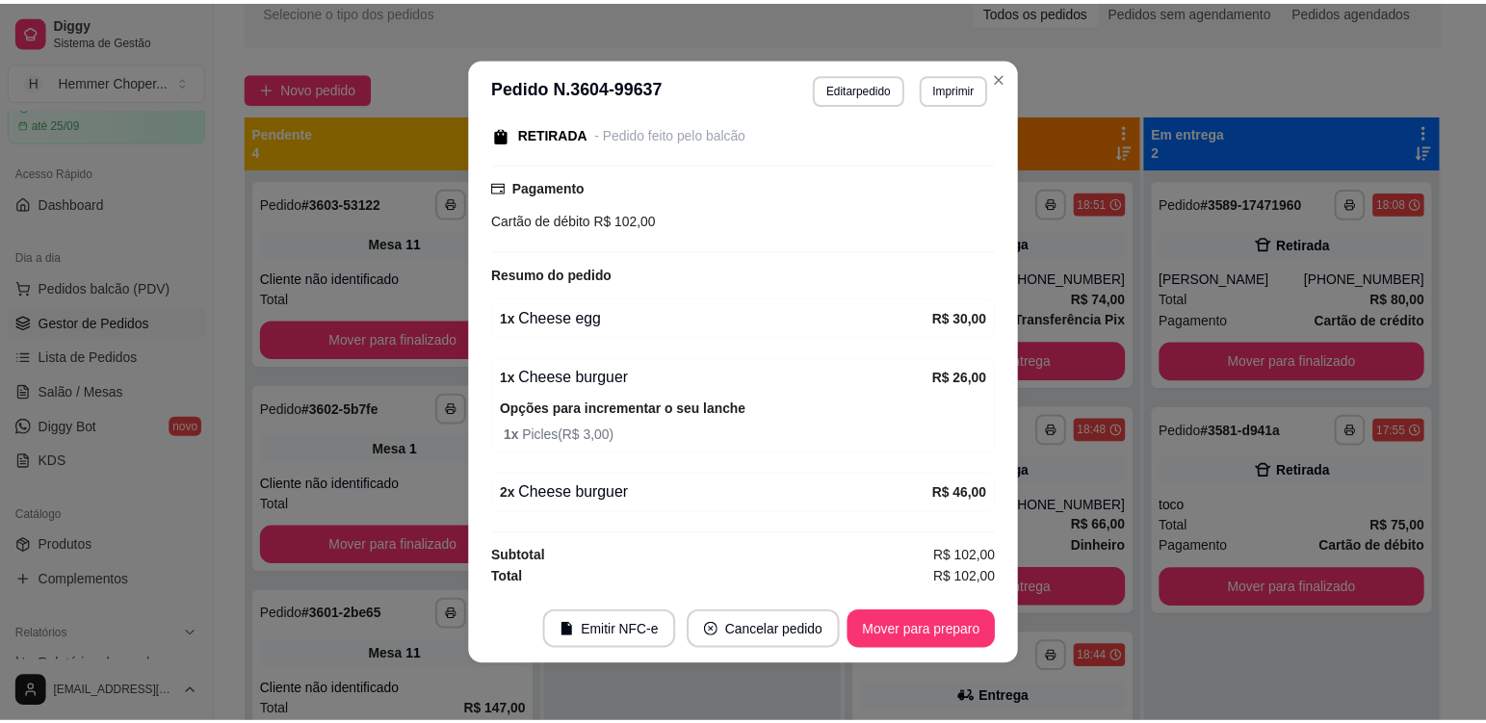
scroll to position [4, 0]
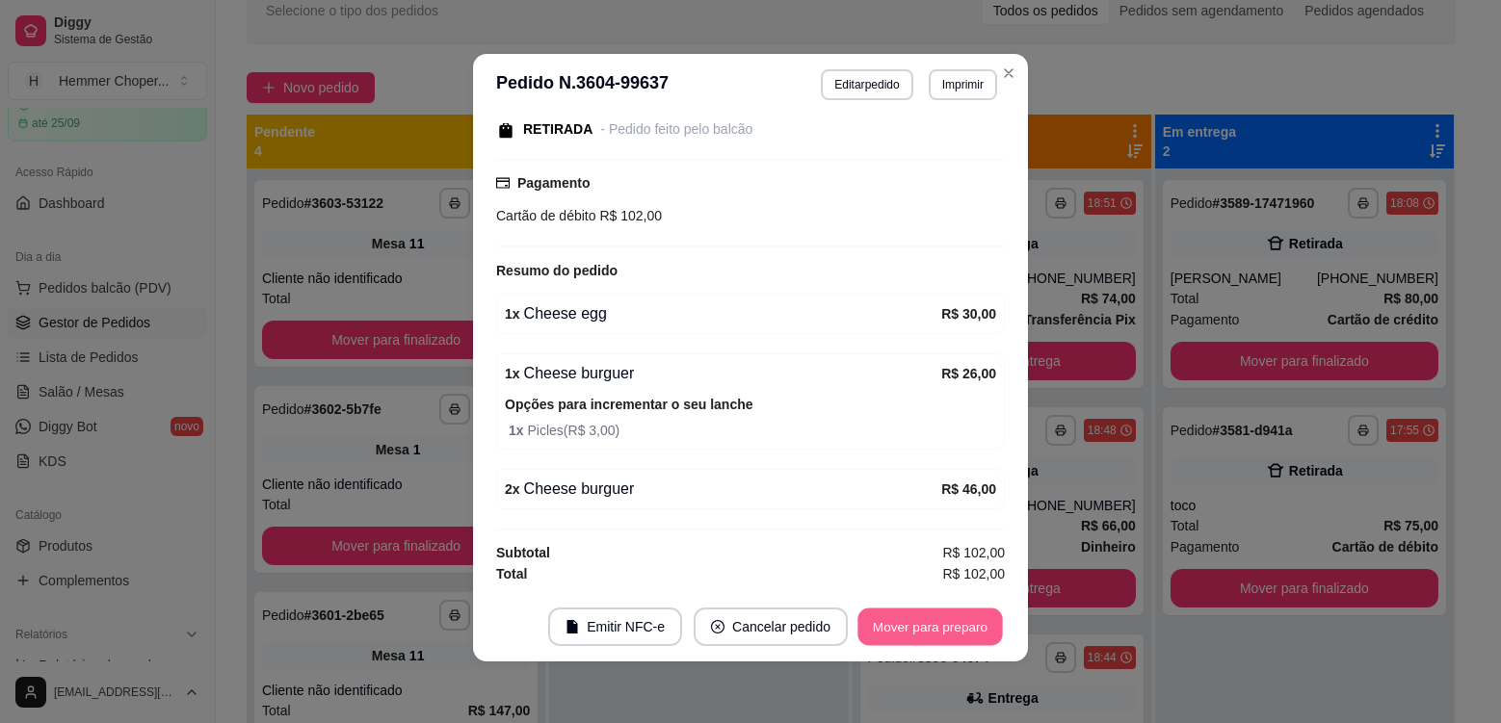
click at [908, 618] on button "Mover para preparo" at bounding box center [929, 628] width 144 height 38
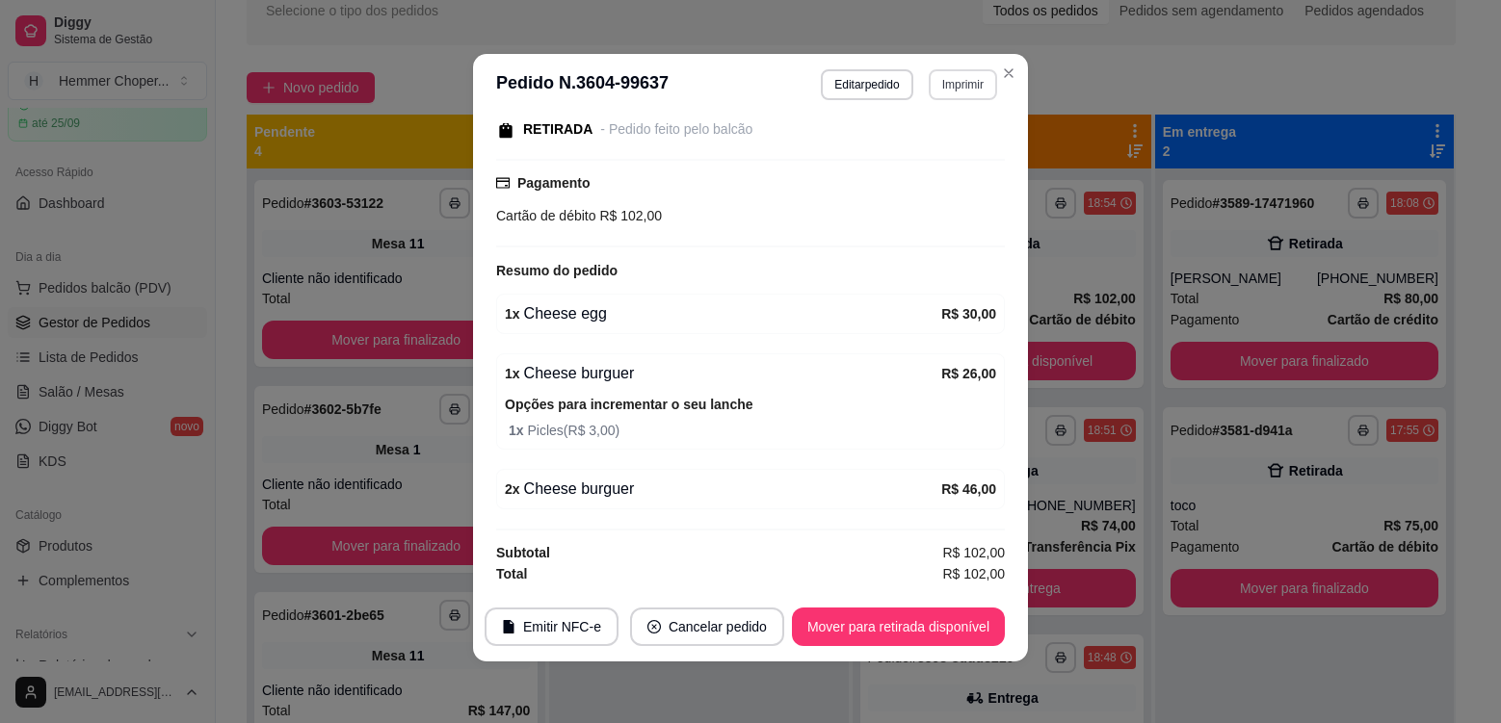
click at [958, 88] on button "Imprimir" at bounding box center [963, 84] width 68 height 31
click at [946, 145] on button "Cozinha" at bounding box center [923, 152] width 140 height 31
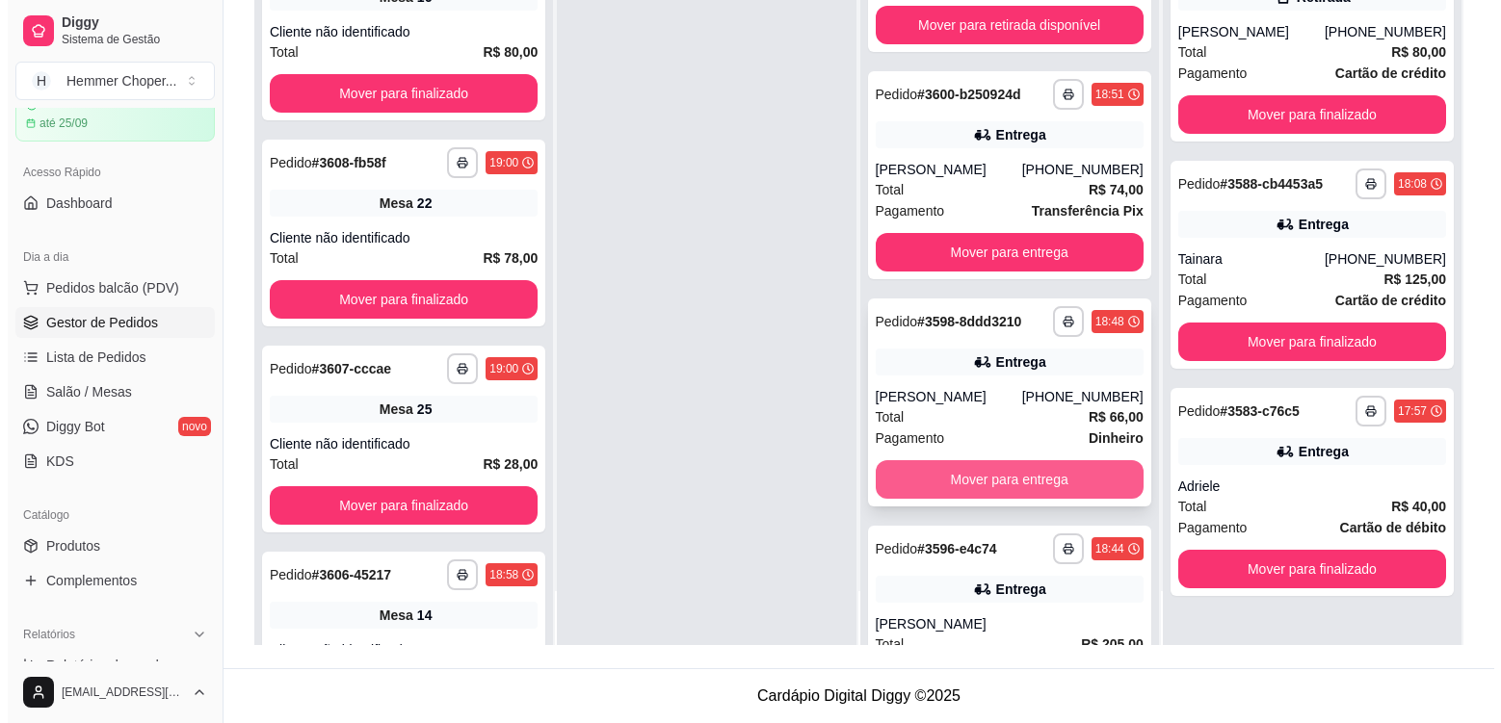
scroll to position [82, 0]
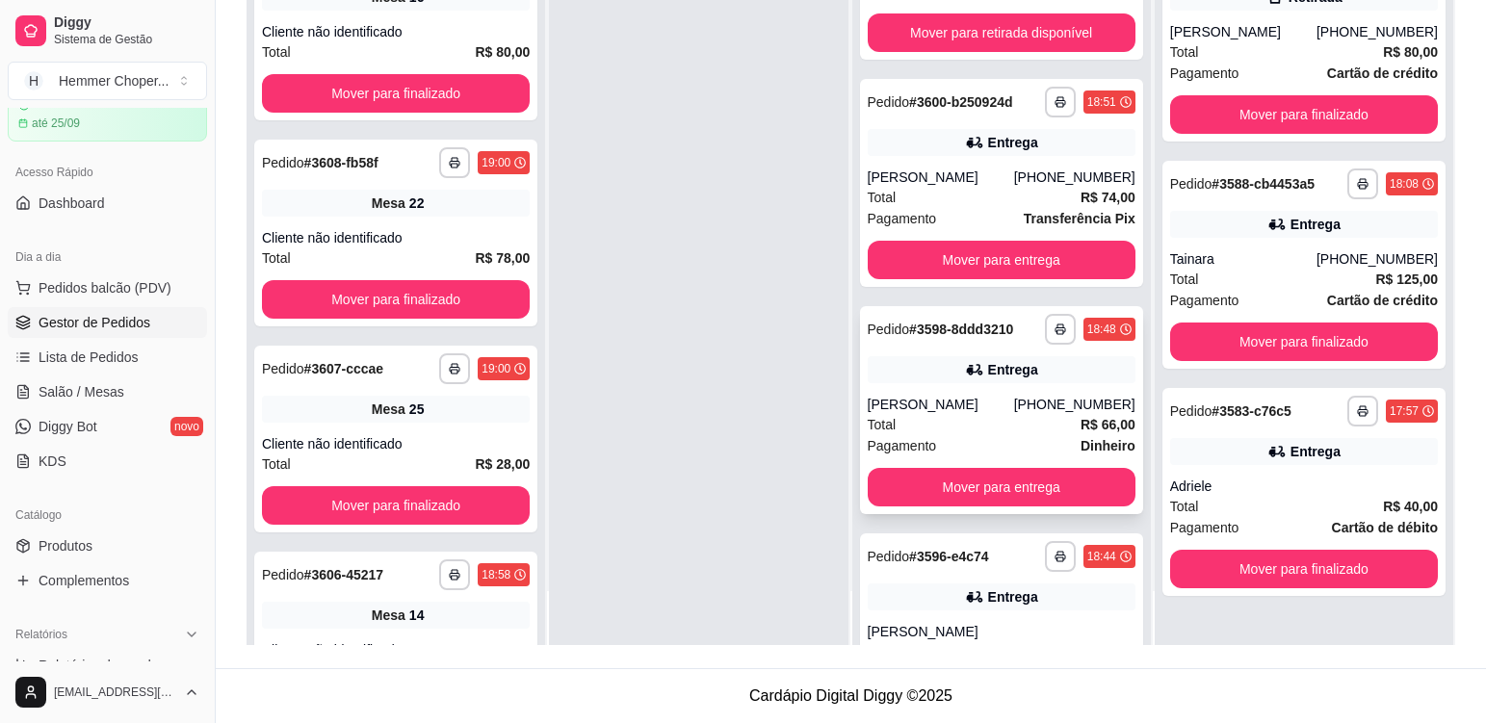
click at [981, 413] on div "[PERSON_NAME]" at bounding box center [941, 404] width 146 height 19
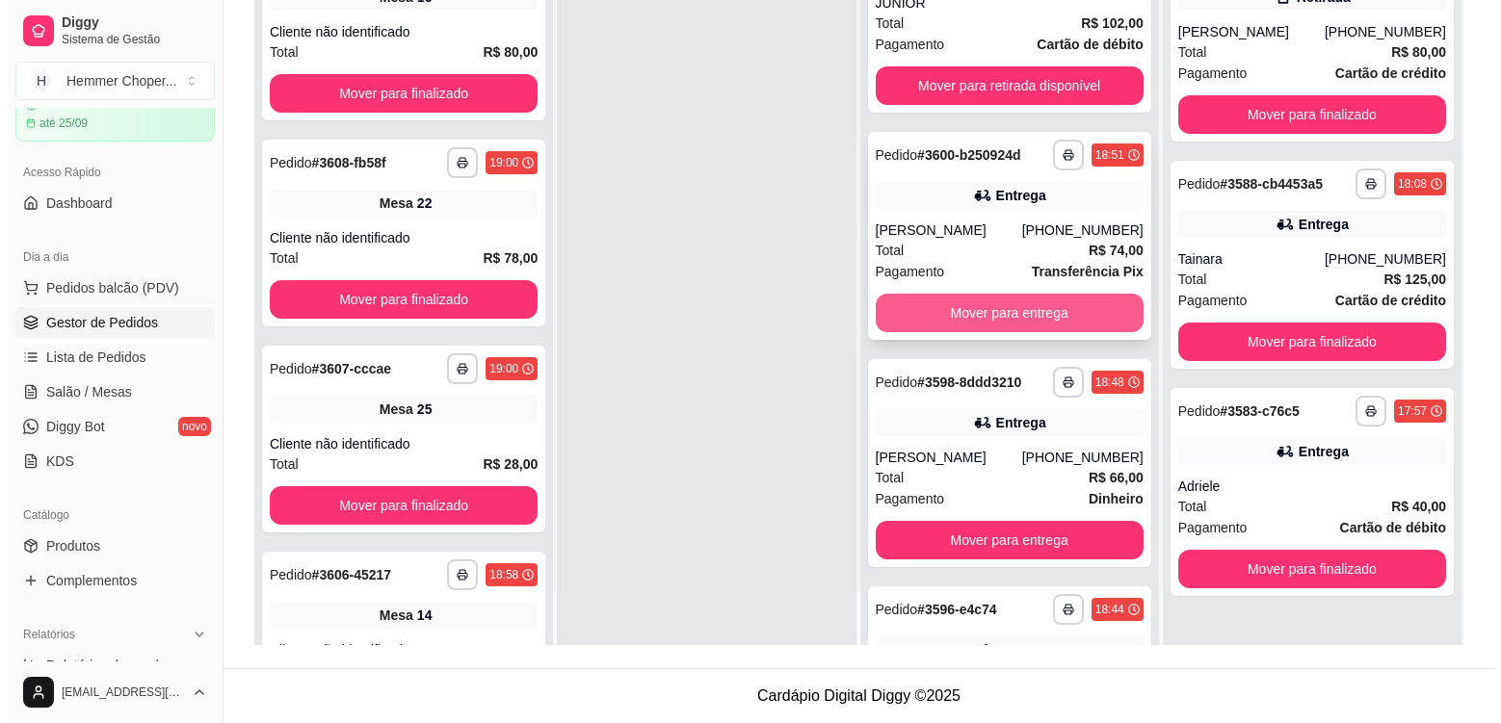
scroll to position [0, 0]
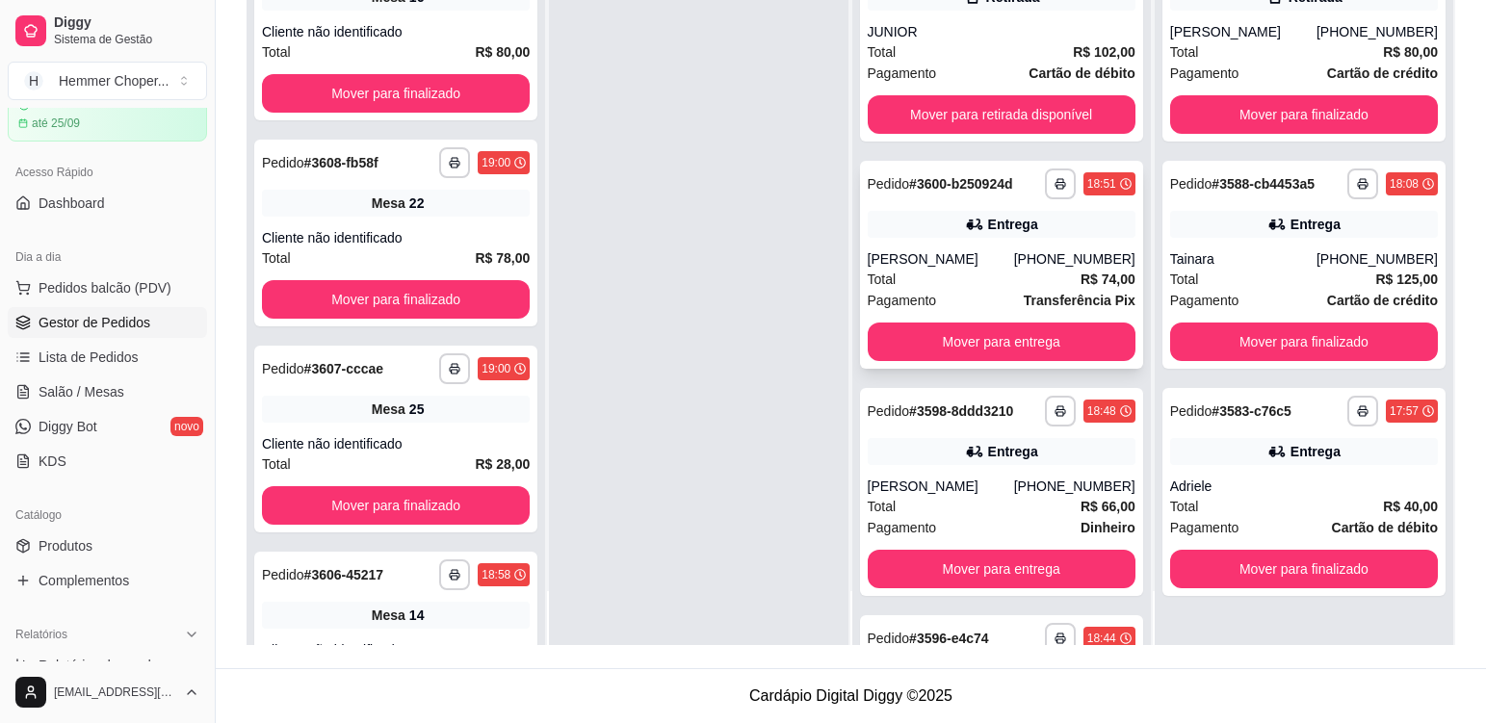
click at [987, 276] on div "Total R$ 74,00" at bounding box center [1002, 279] width 268 height 21
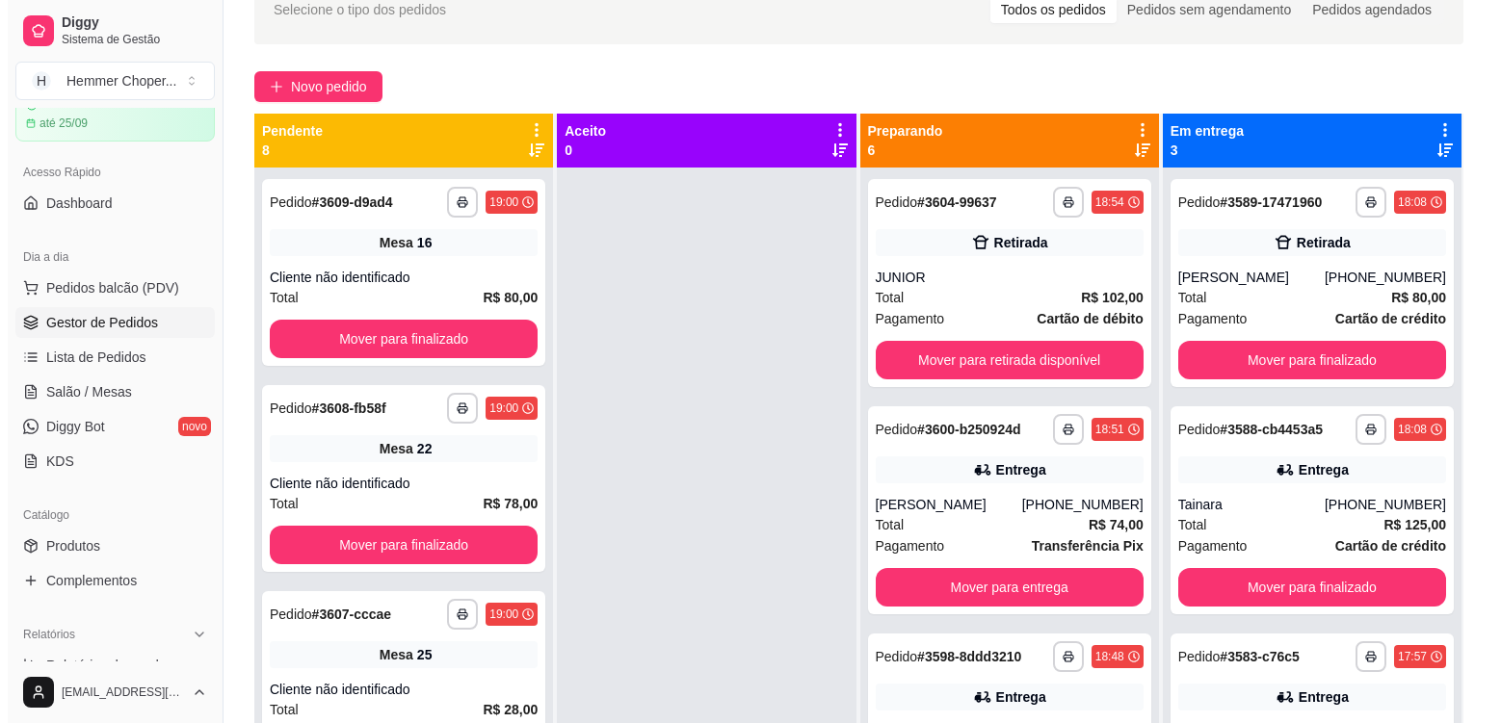
scroll to position [101, 0]
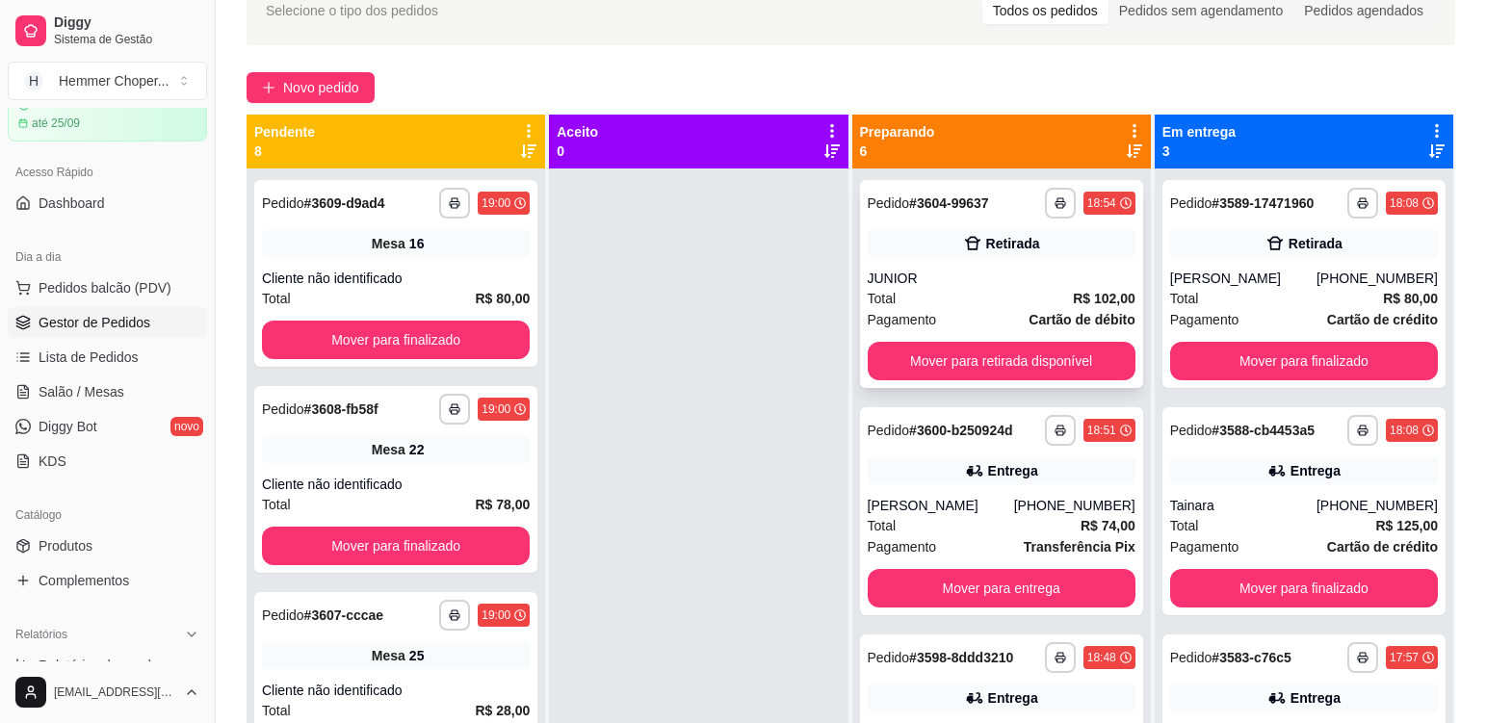
click at [958, 271] on div "JUNIOR" at bounding box center [1002, 278] width 268 height 19
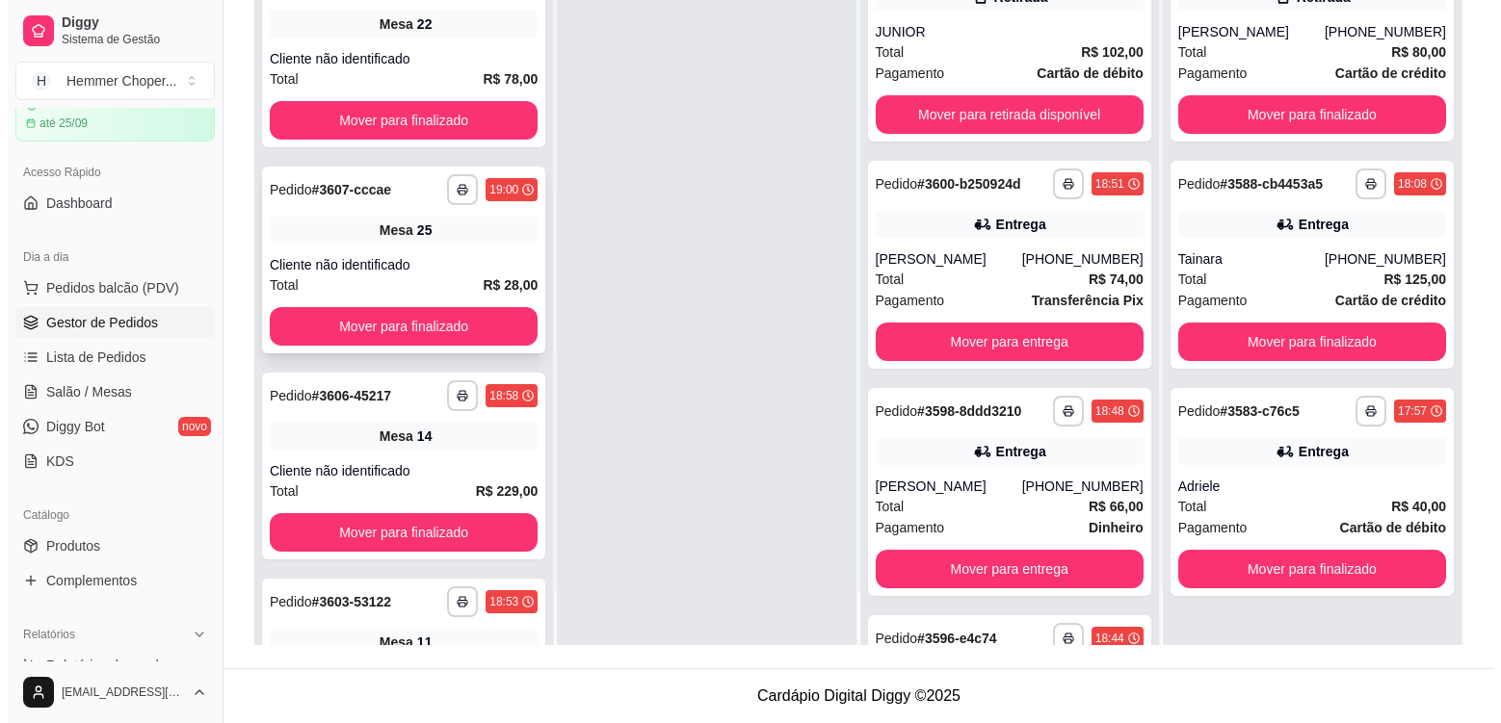
scroll to position [380, 0]
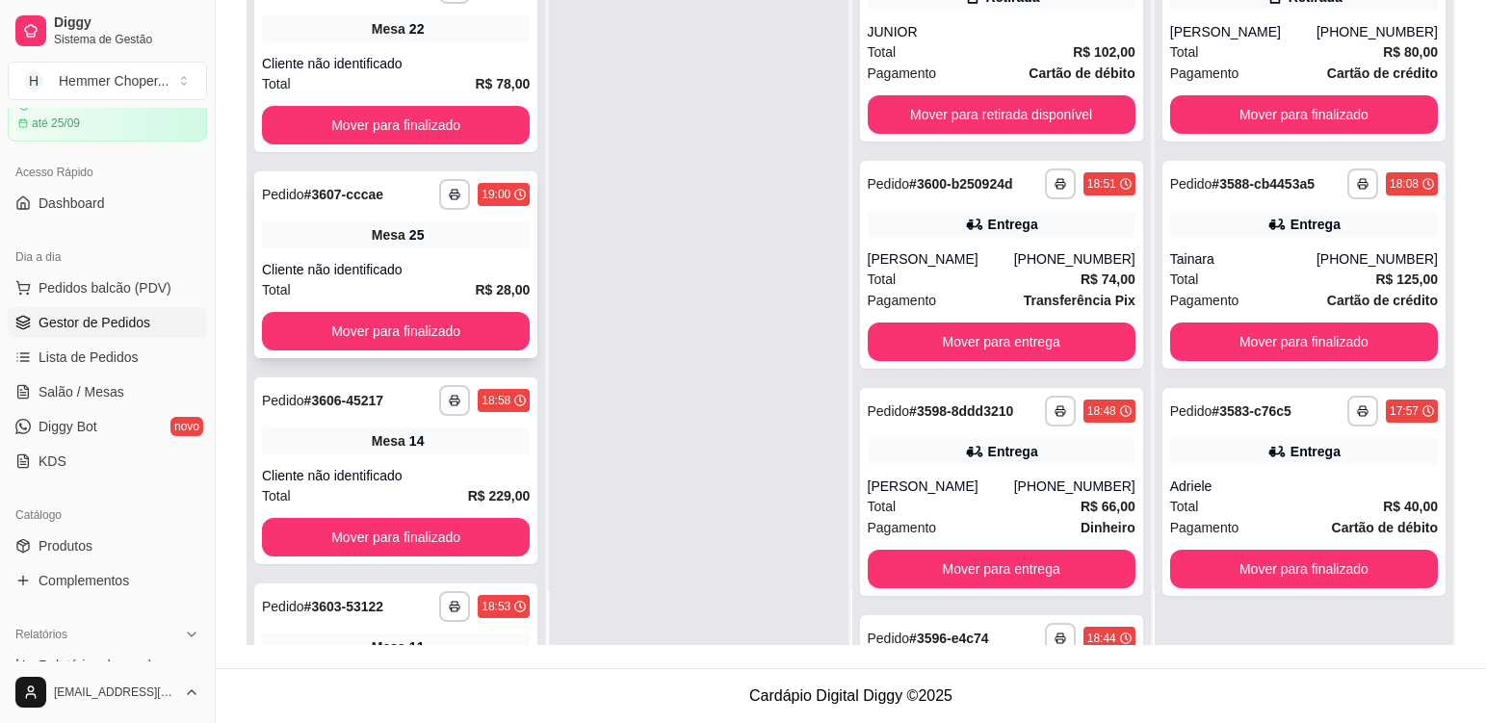
click at [430, 249] on div "**********" at bounding box center [395, 264] width 283 height 187
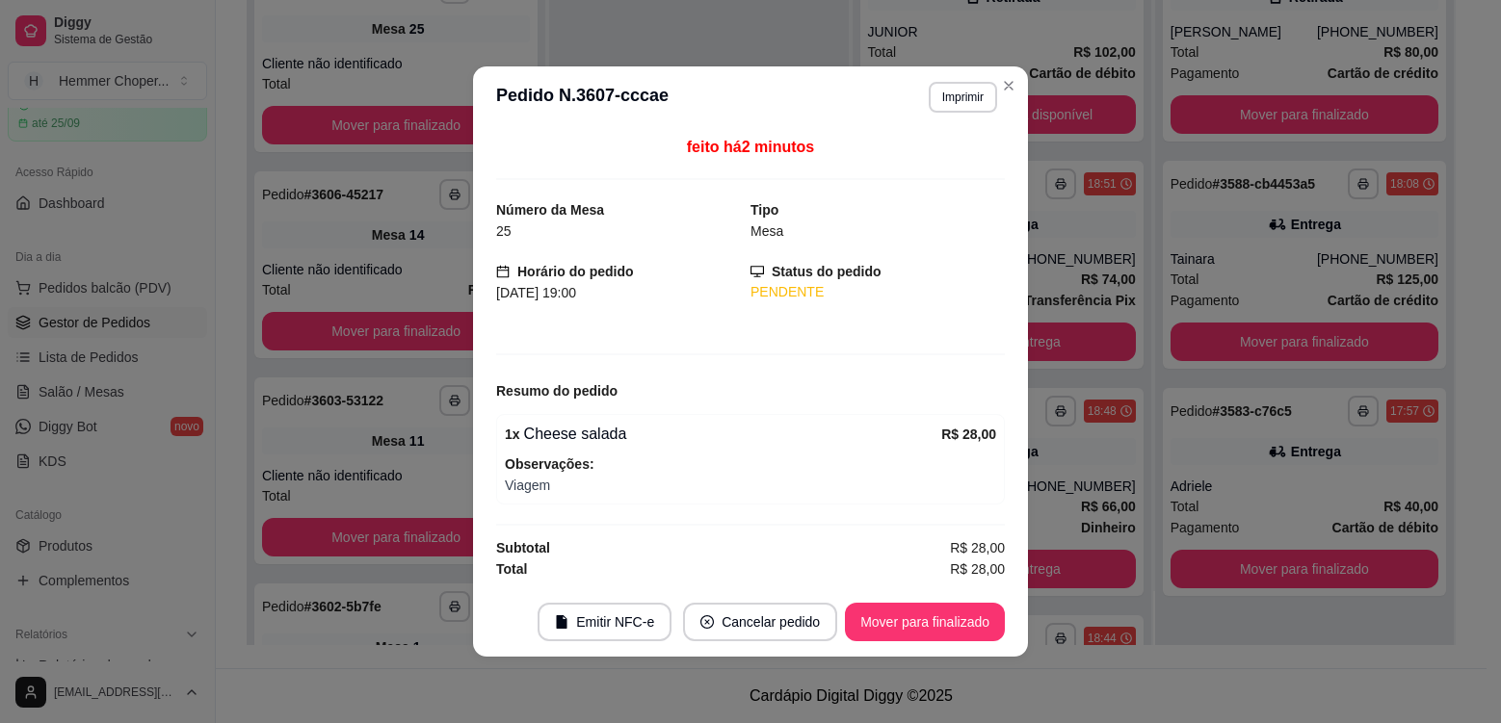
scroll to position [174, 0]
click at [964, 102] on button "Imprimir" at bounding box center [963, 97] width 68 height 31
click at [973, 163] on button "Cozinha" at bounding box center [929, 164] width 140 height 31
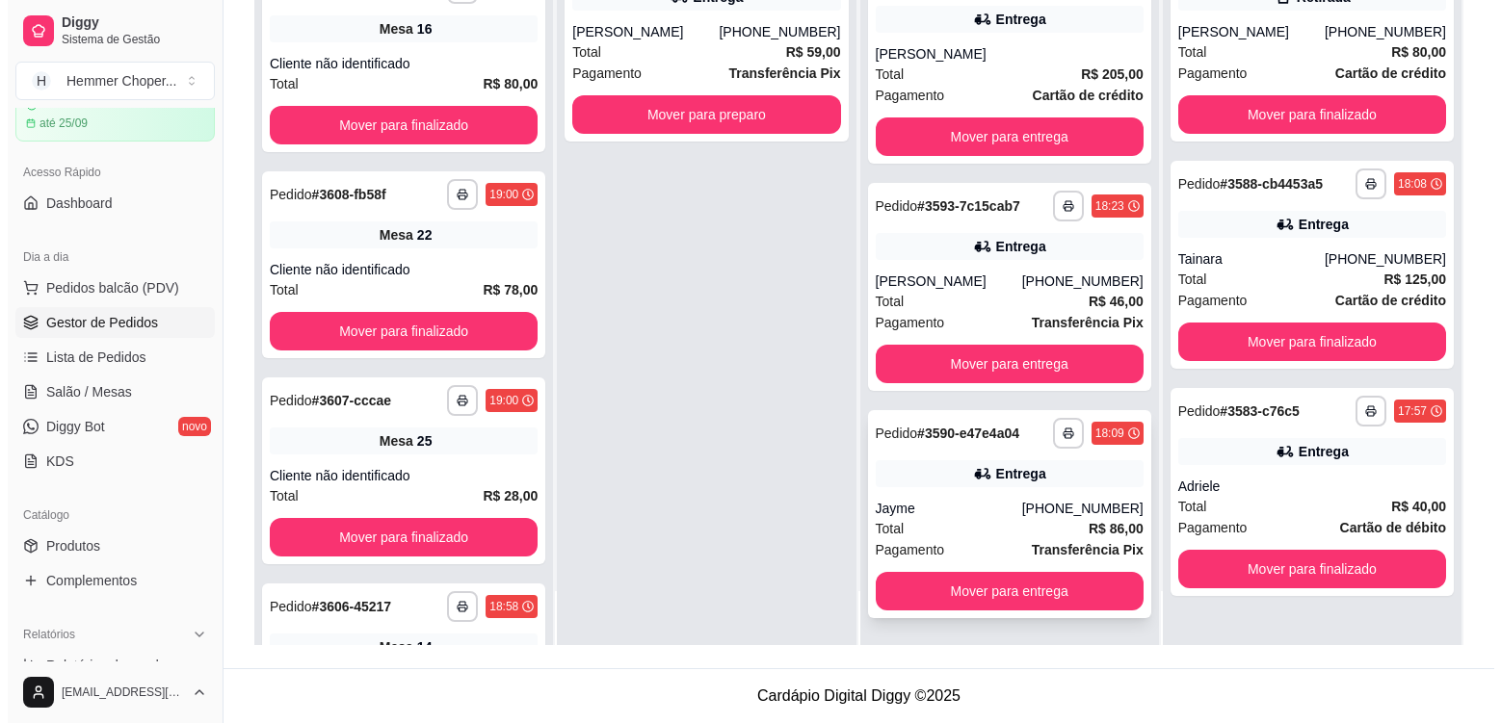
scroll to position [793, 0]
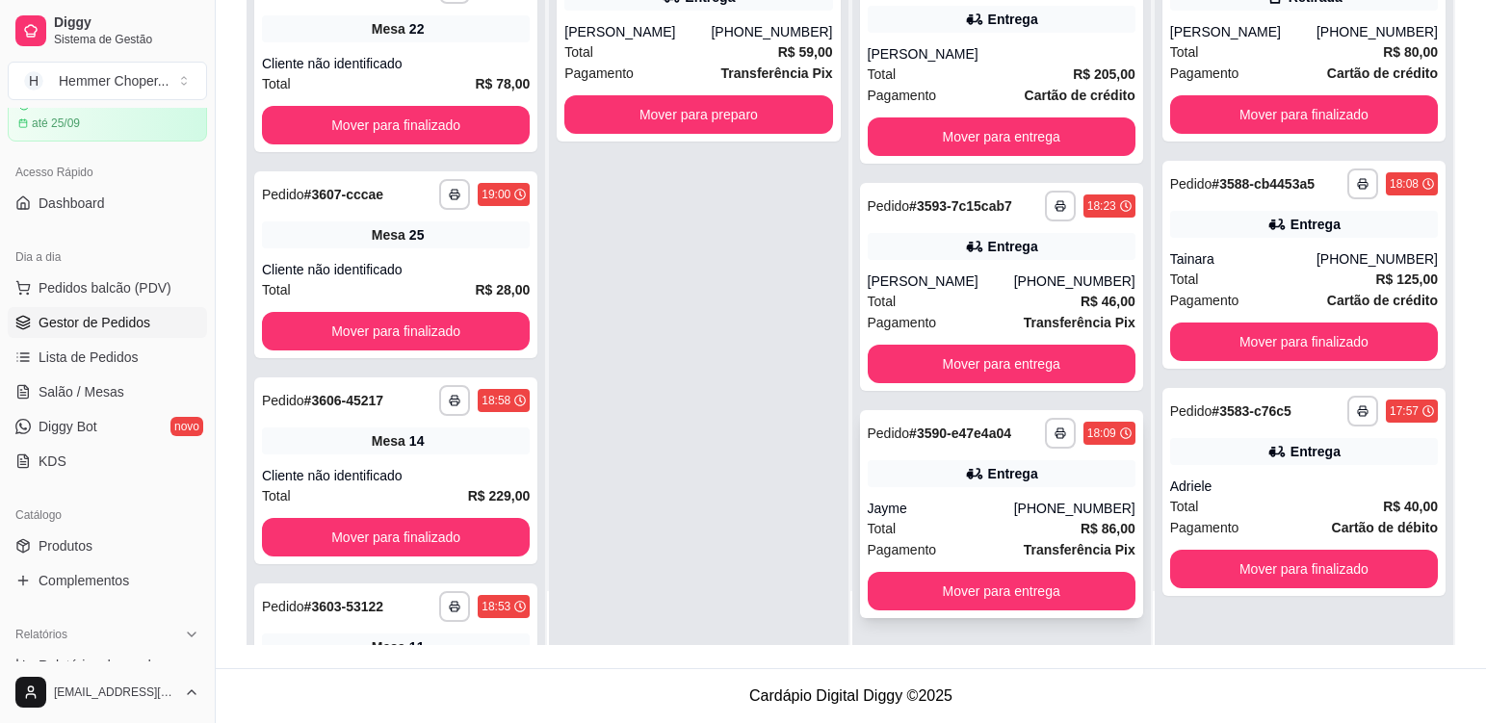
click at [956, 504] on div "Jayme" at bounding box center [941, 508] width 146 height 19
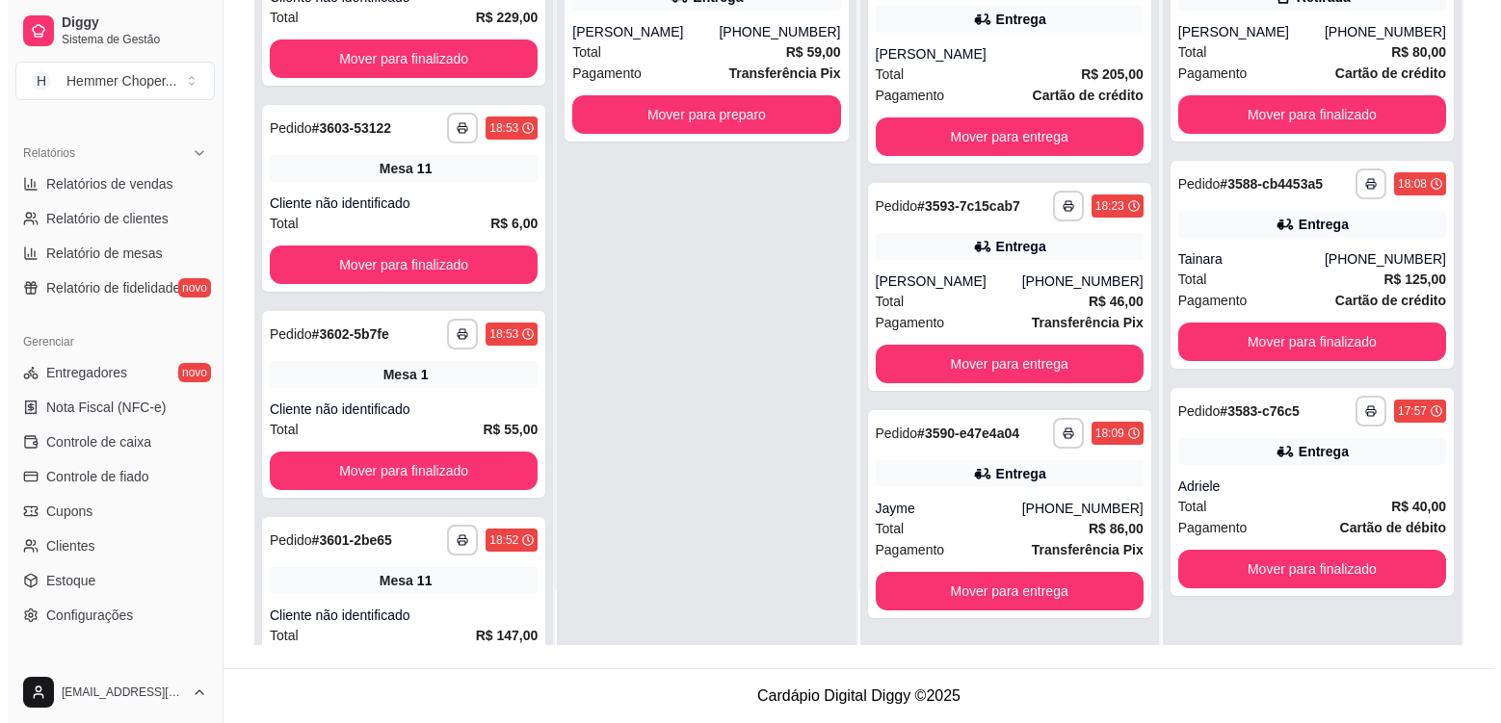
scroll to position [1563, 0]
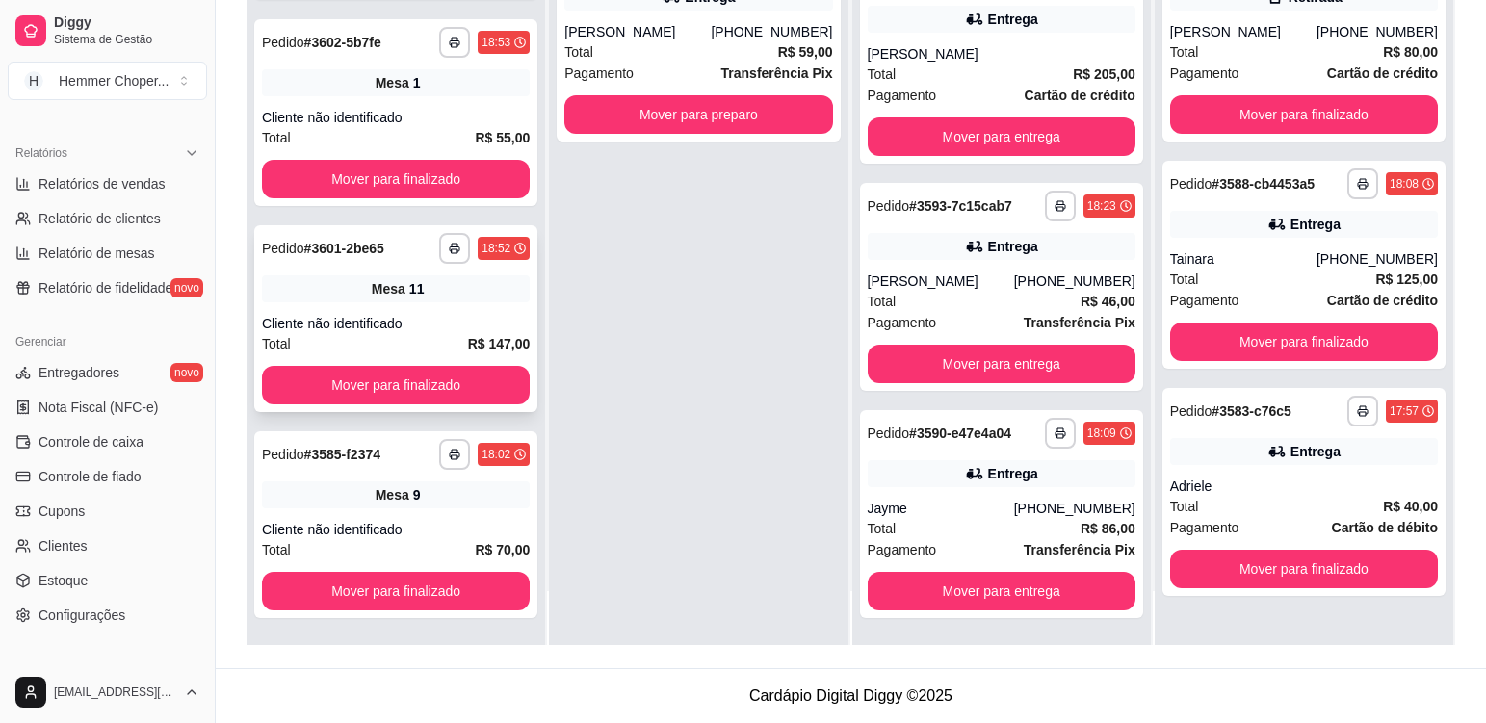
click at [428, 304] on div "**********" at bounding box center [395, 318] width 283 height 187
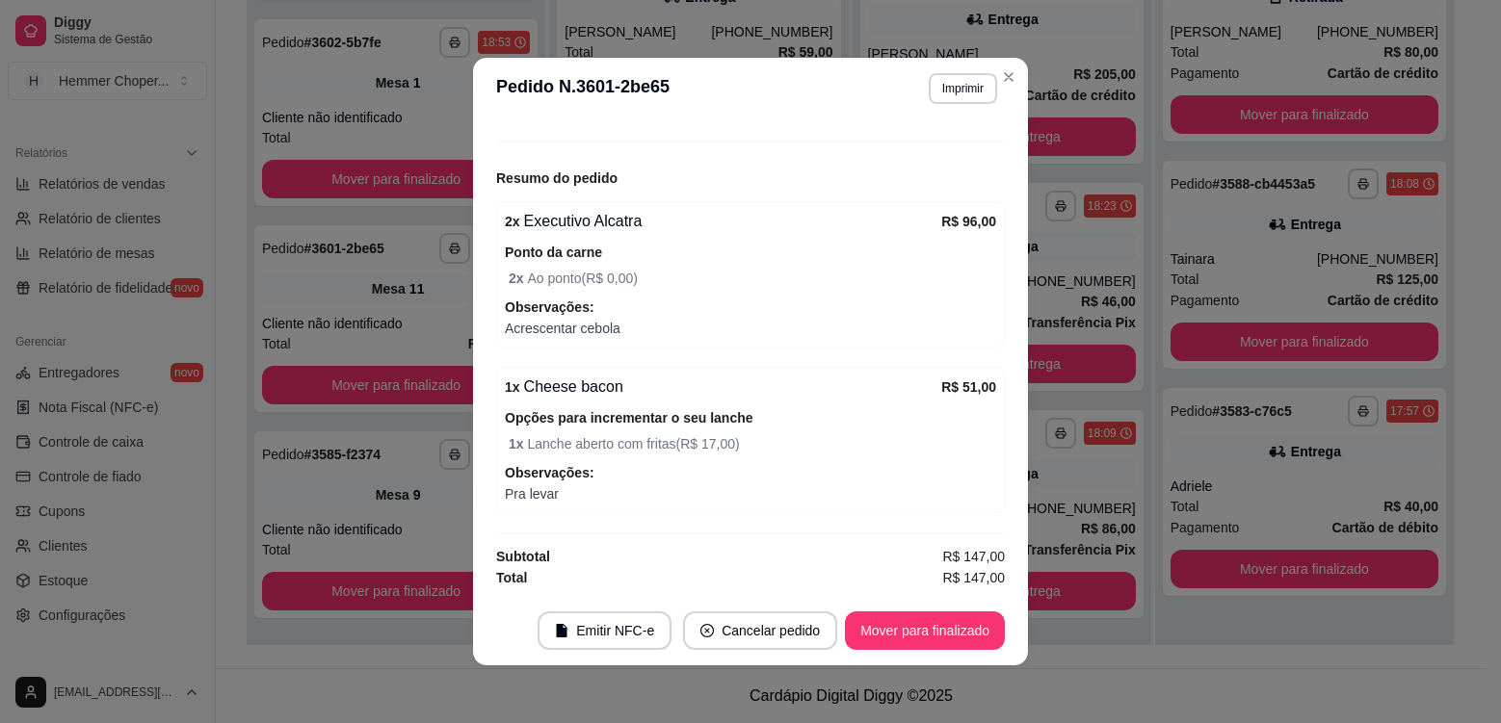
scroll to position [4, 0]
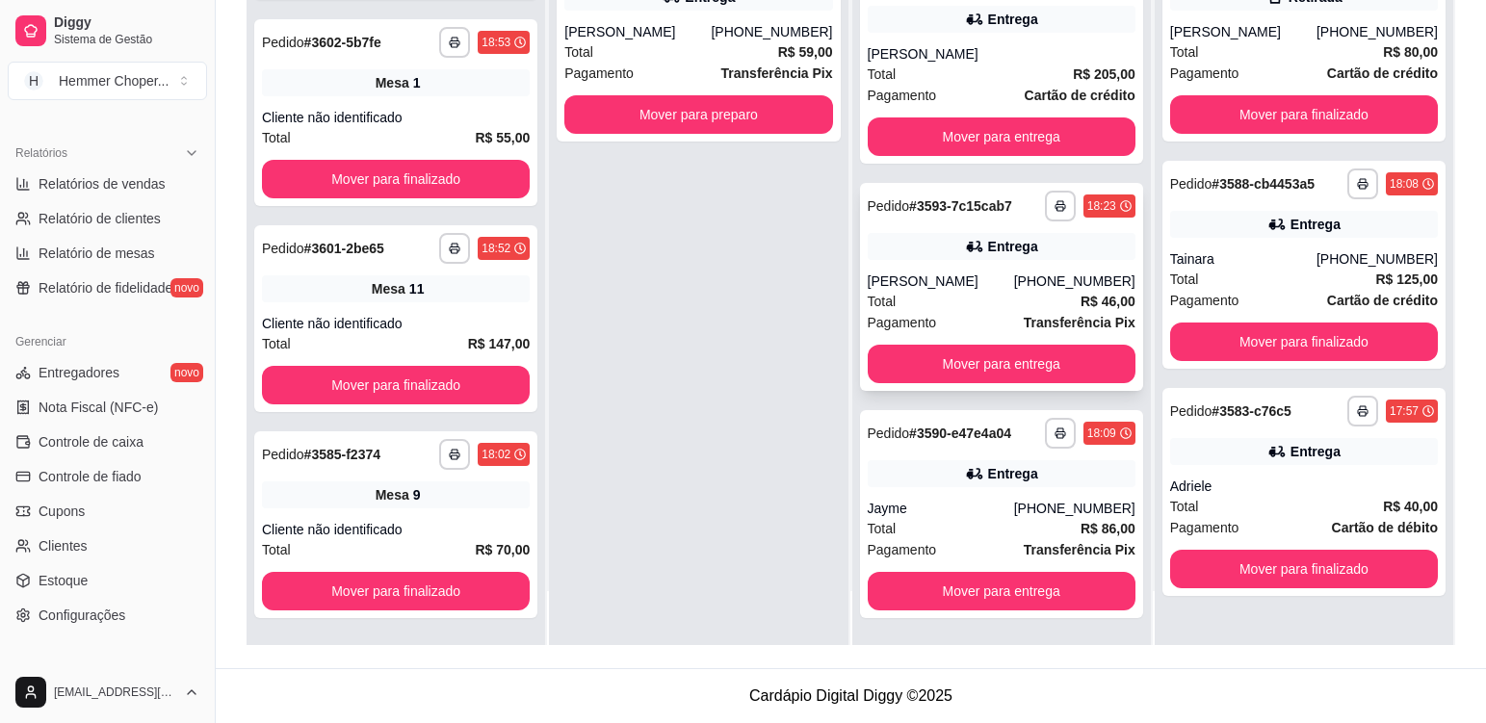
click at [985, 299] on div "Total R$ 46,00" at bounding box center [1002, 301] width 268 height 21
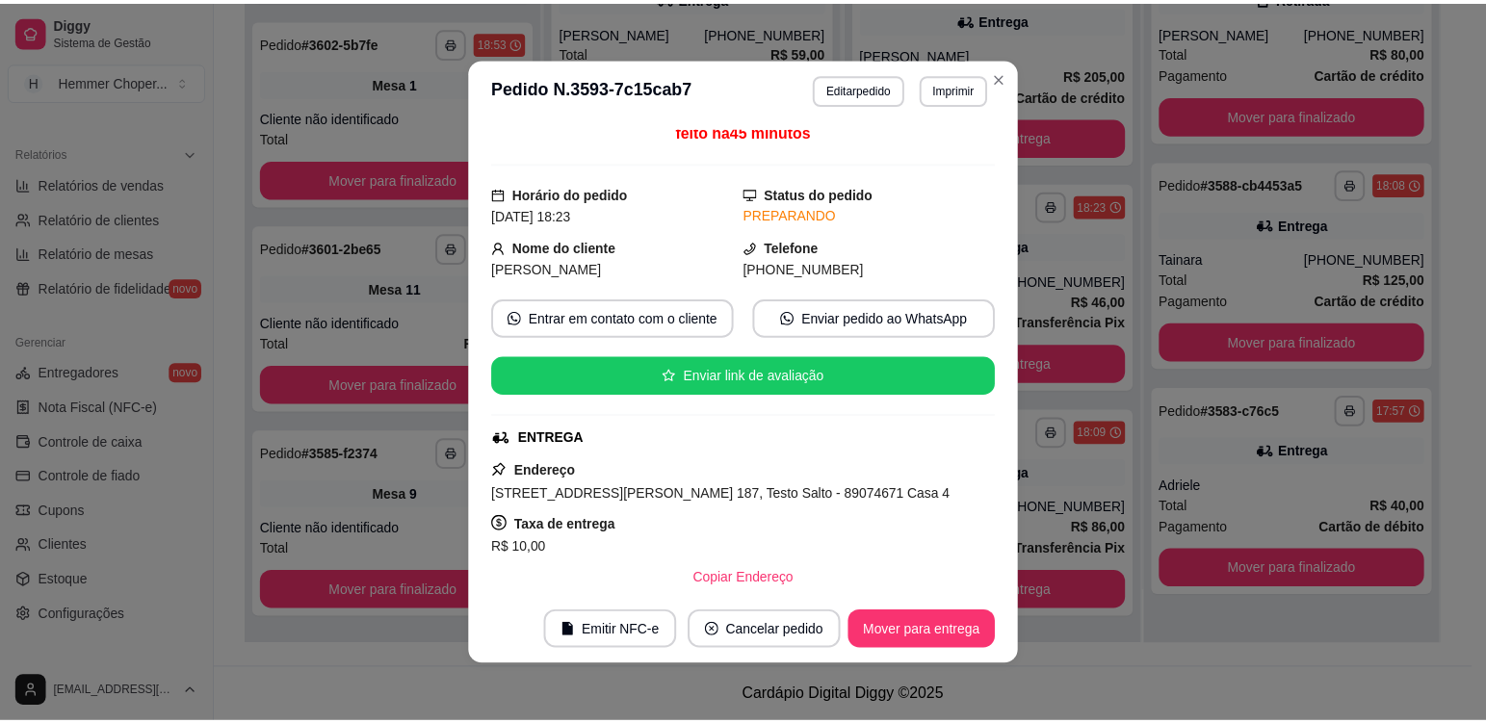
scroll to position [0, 0]
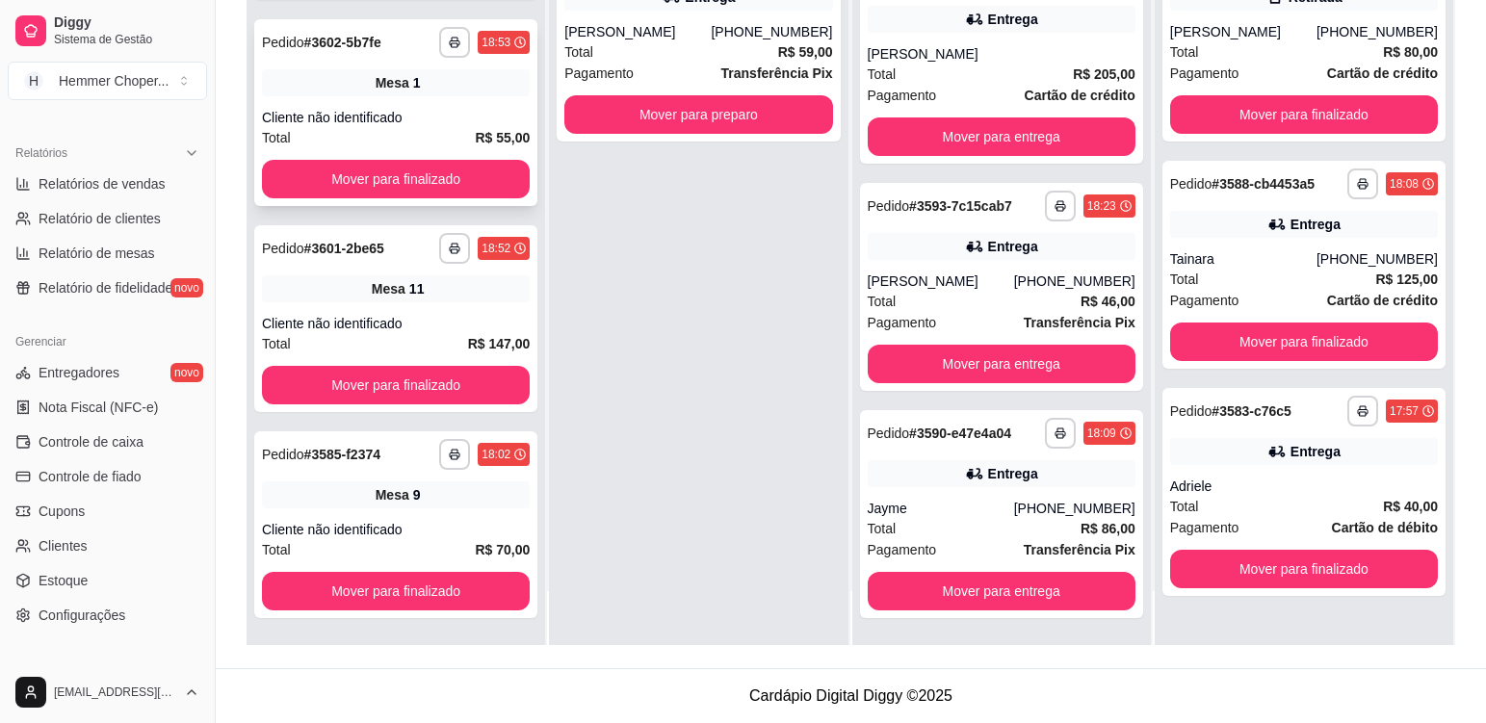
click at [448, 104] on div "**********" at bounding box center [395, 112] width 283 height 187
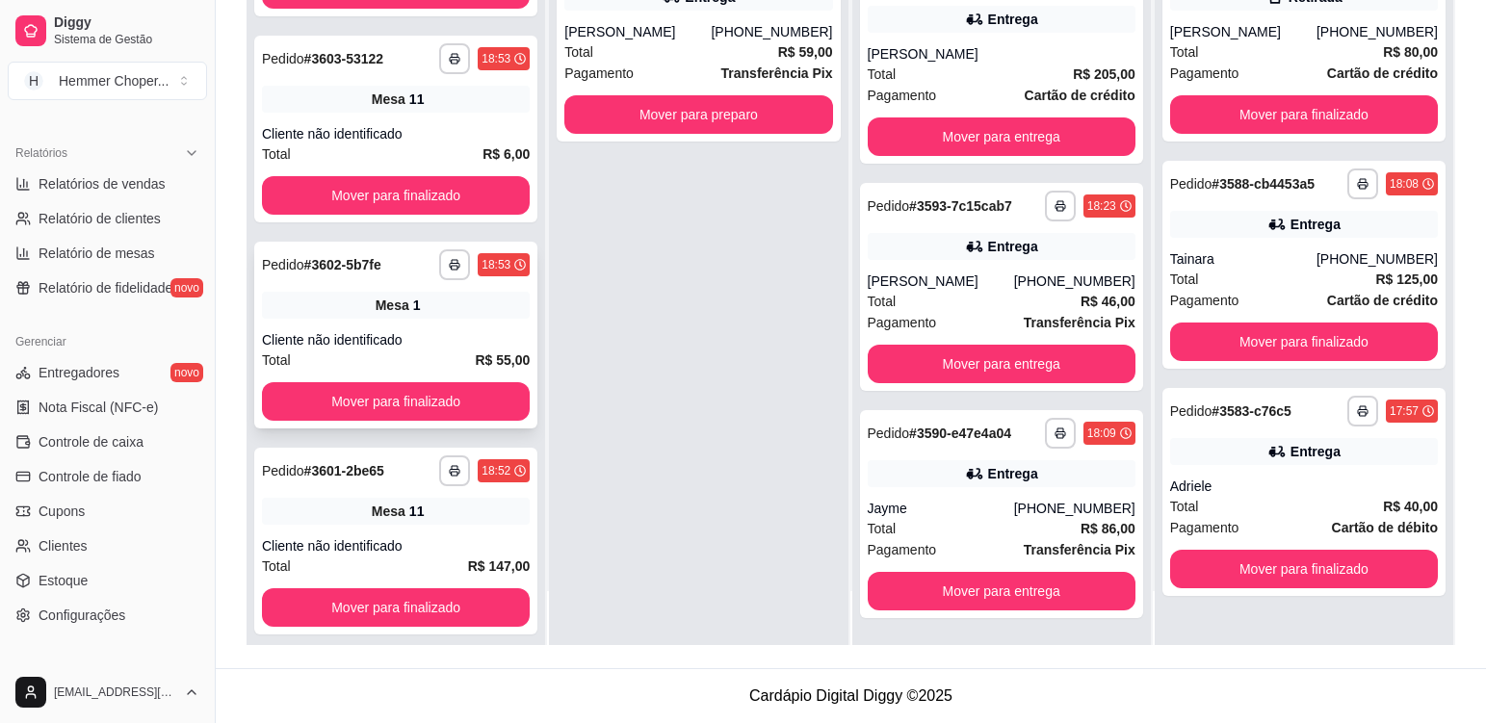
scroll to position [1274, 0]
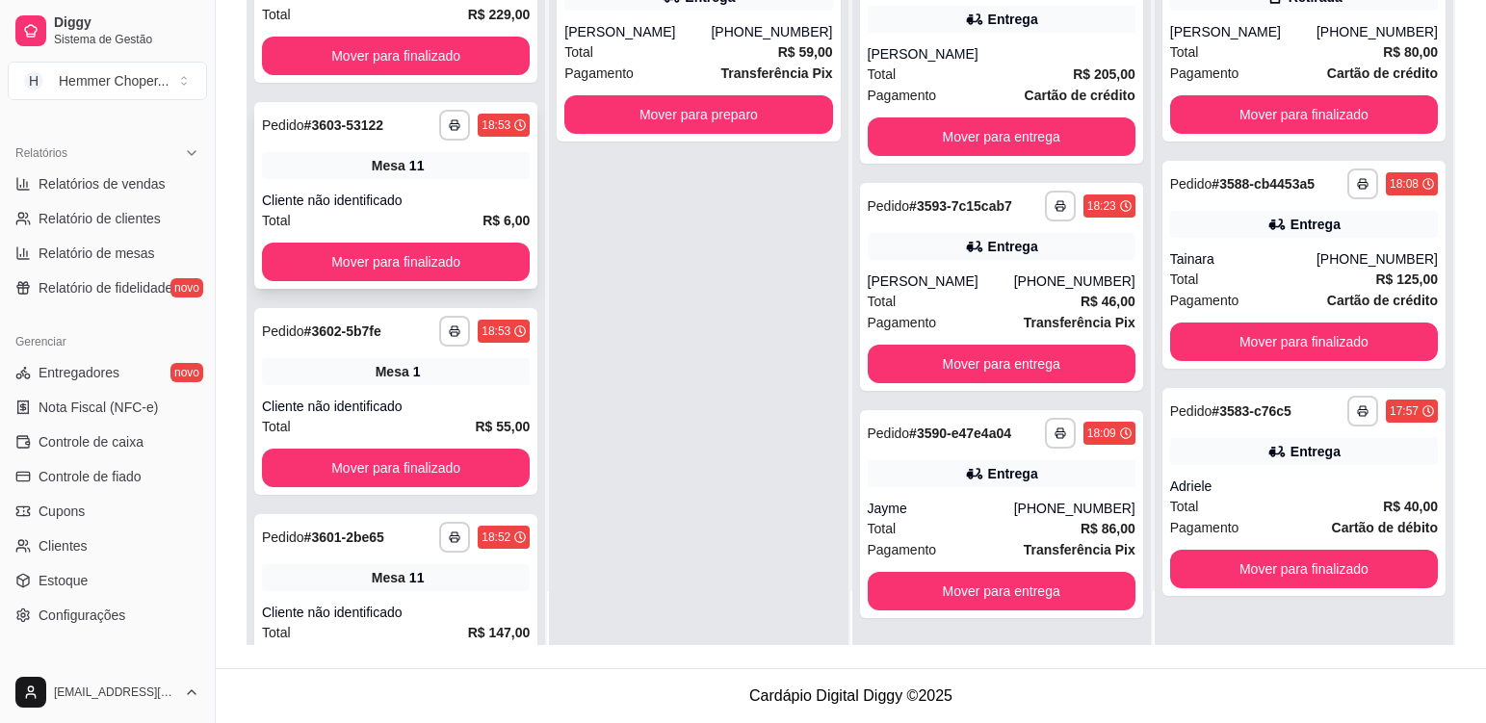
click at [445, 191] on div "Cliente não identificado" at bounding box center [396, 200] width 268 height 19
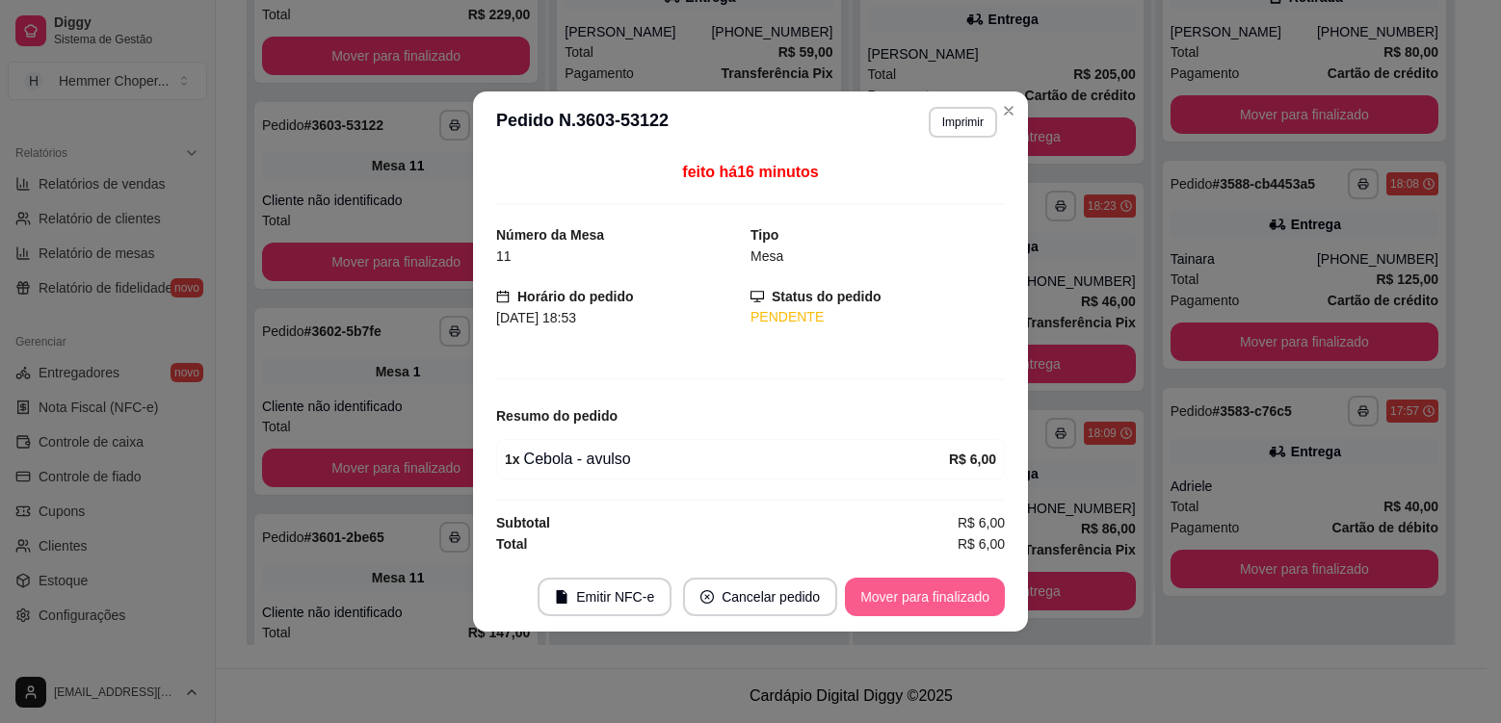
click at [900, 595] on button "Mover para finalizado" at bounding box center [925, 597] width 160 height 39
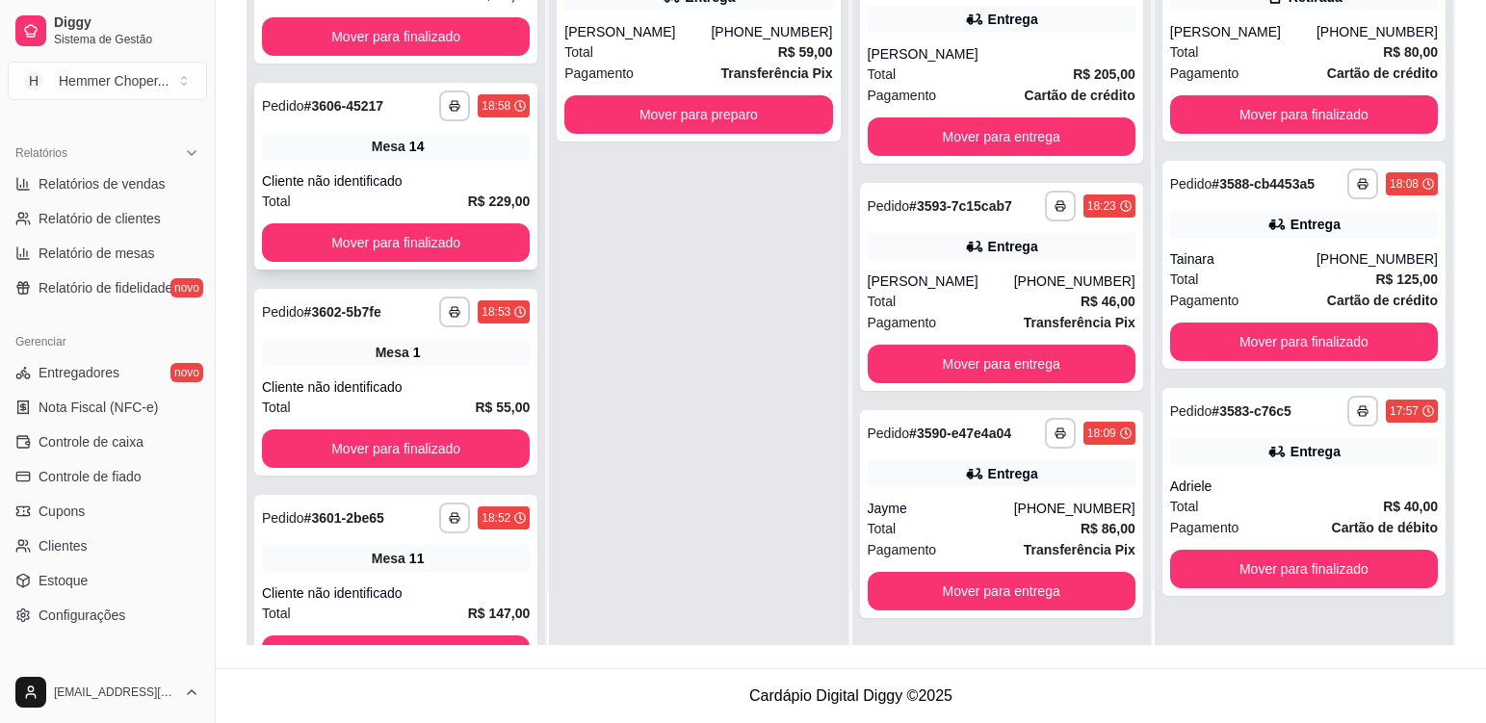
scroll to position [1082, 0]
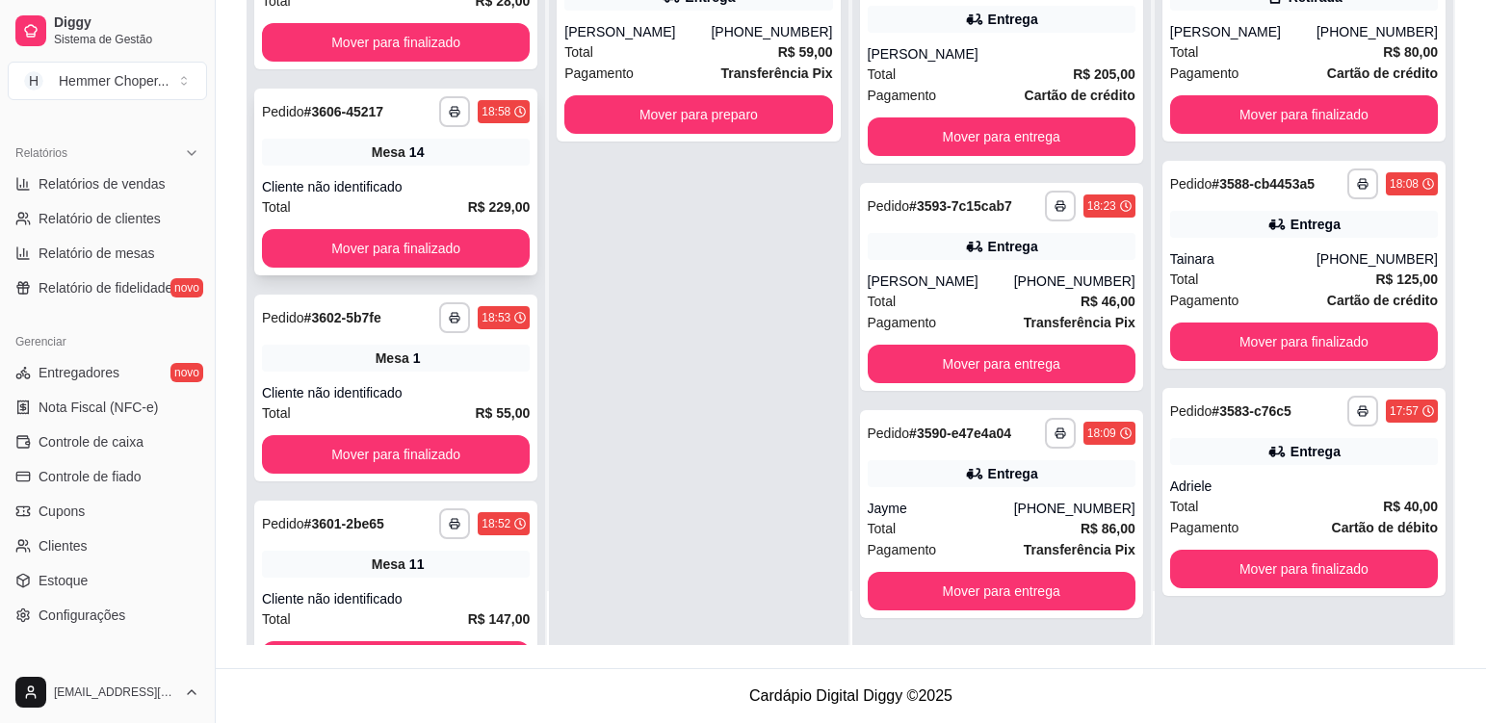
click at [453, 168] on div "**********" at bounding box center [395, 182] width 283 height 187
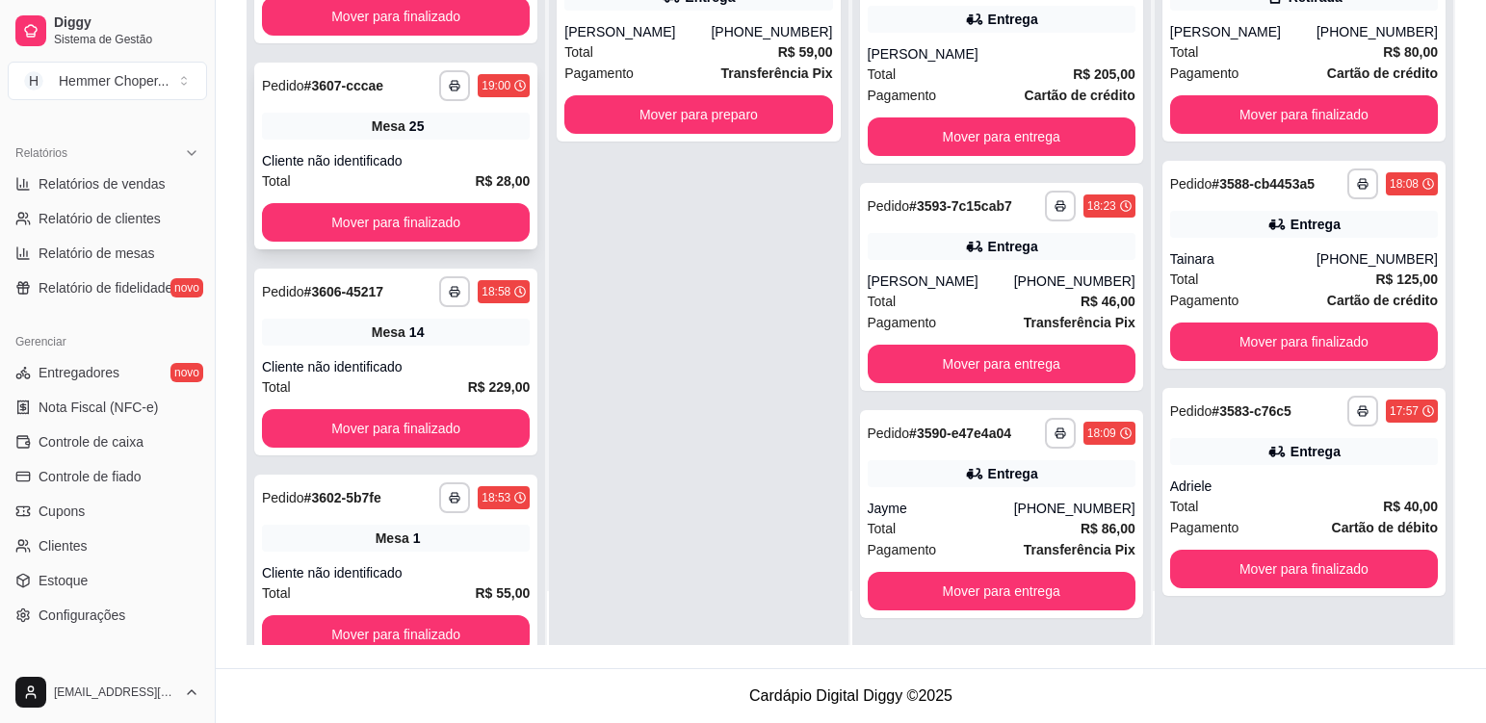
scroll to position [889, 0]
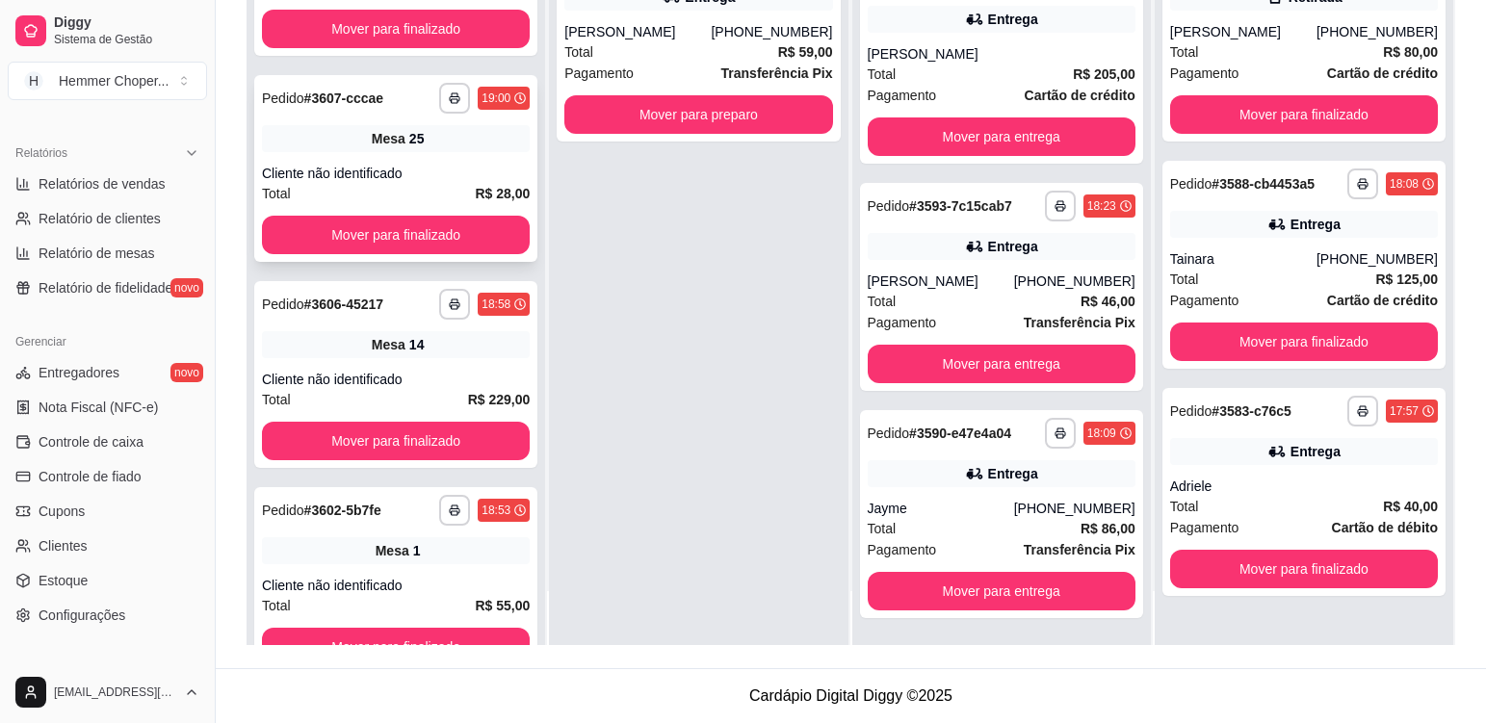
click at [459, 162] on div "**********" at bounding box center [395, 168] width 283 height 187
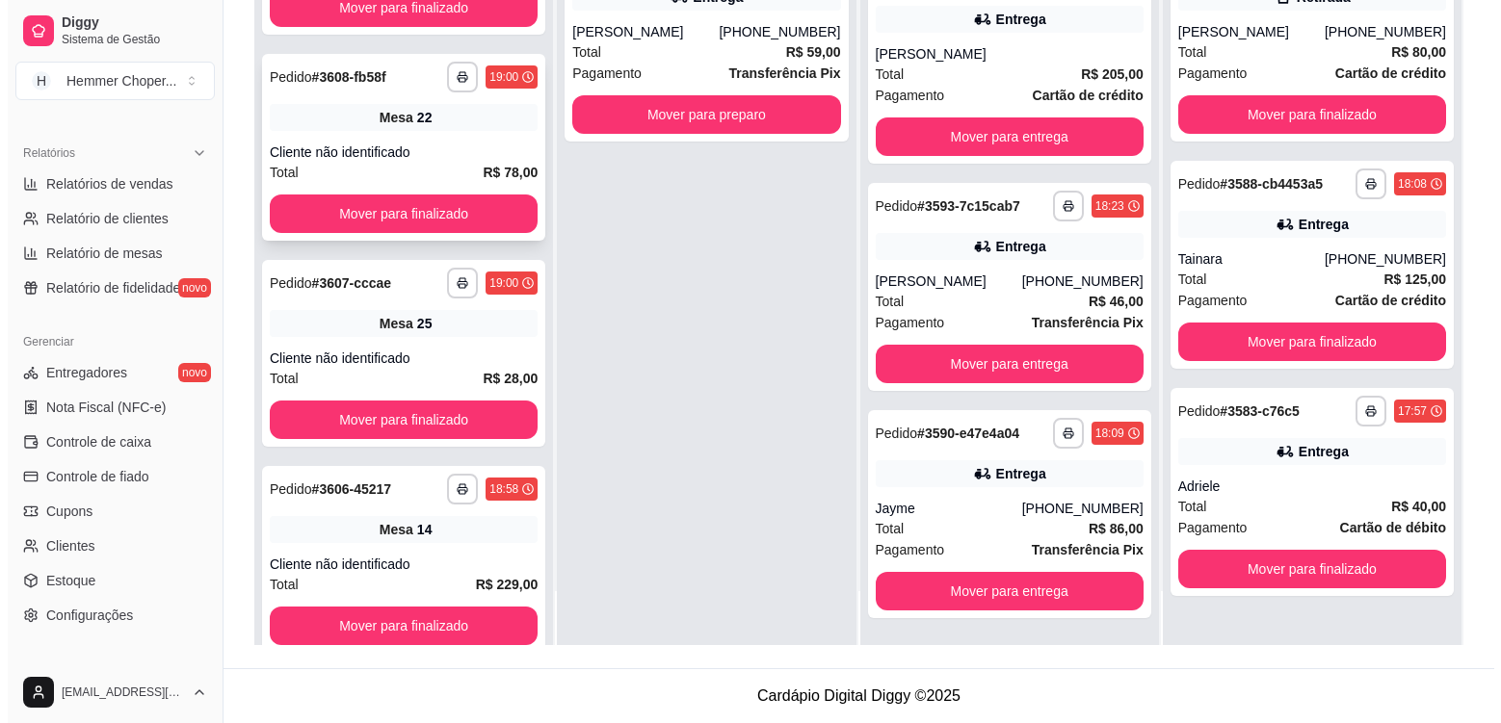
scroll to position [696, 0]
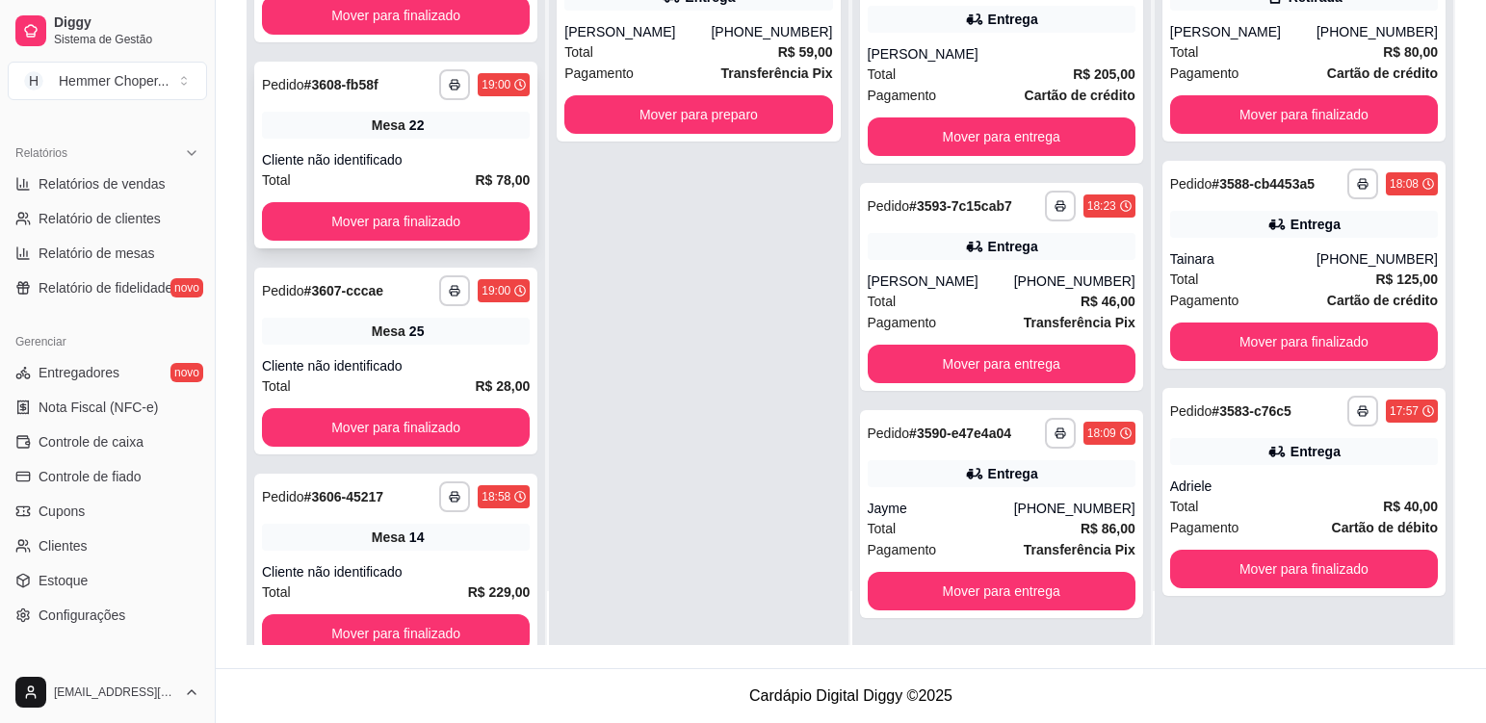
click at [457, 144] on div "**********" at bounding box center [395, 155] width 283 height 187
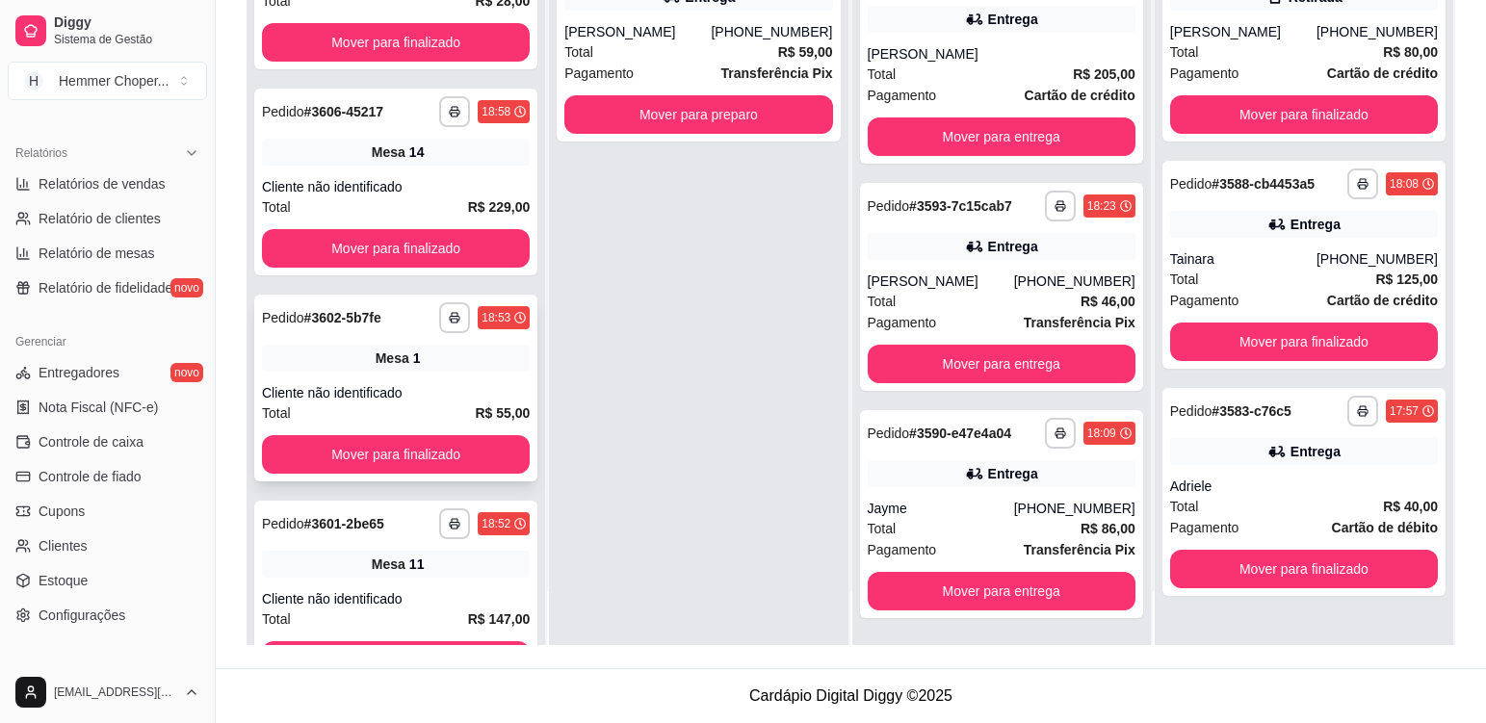
scroll to position [1384, 0]
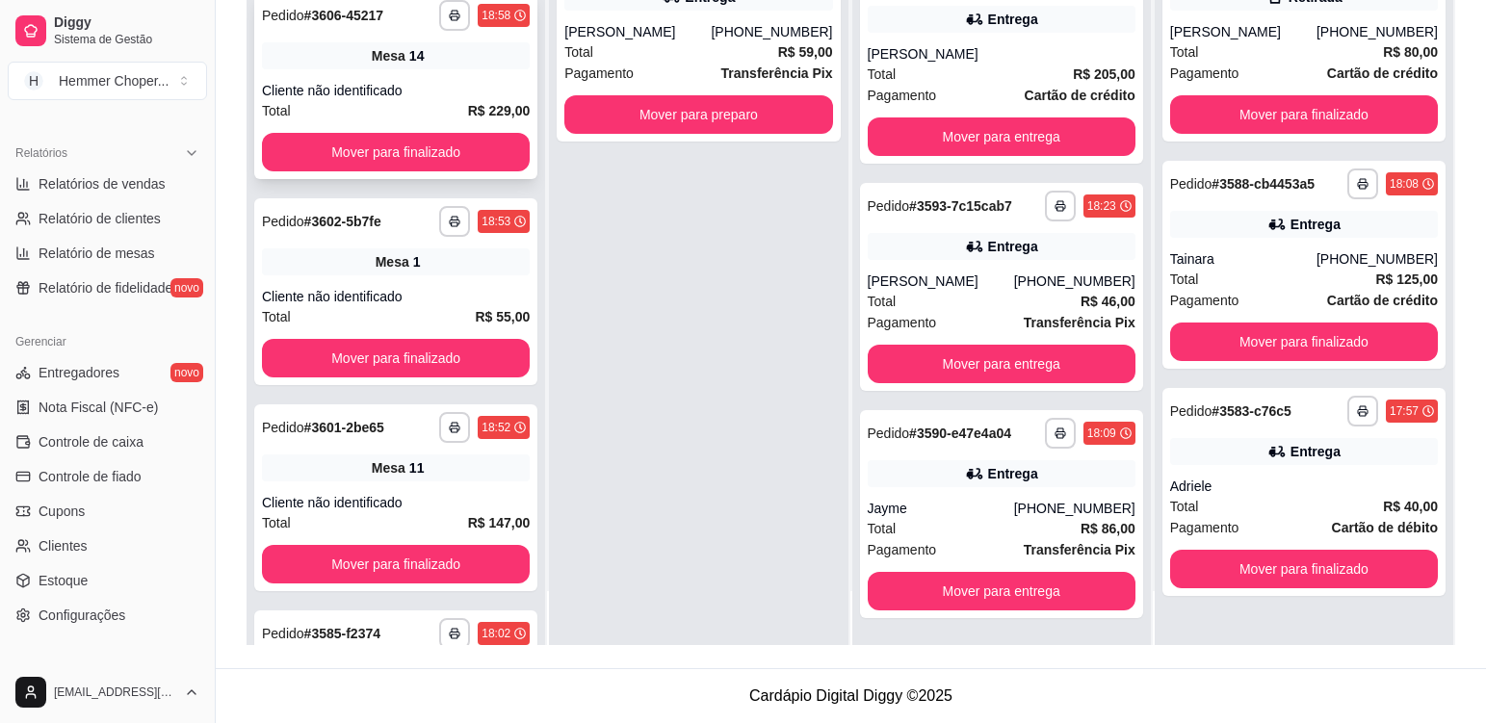
click at [435, 70] on div "**********" at bounding box center [395, 85] width 283 height 187
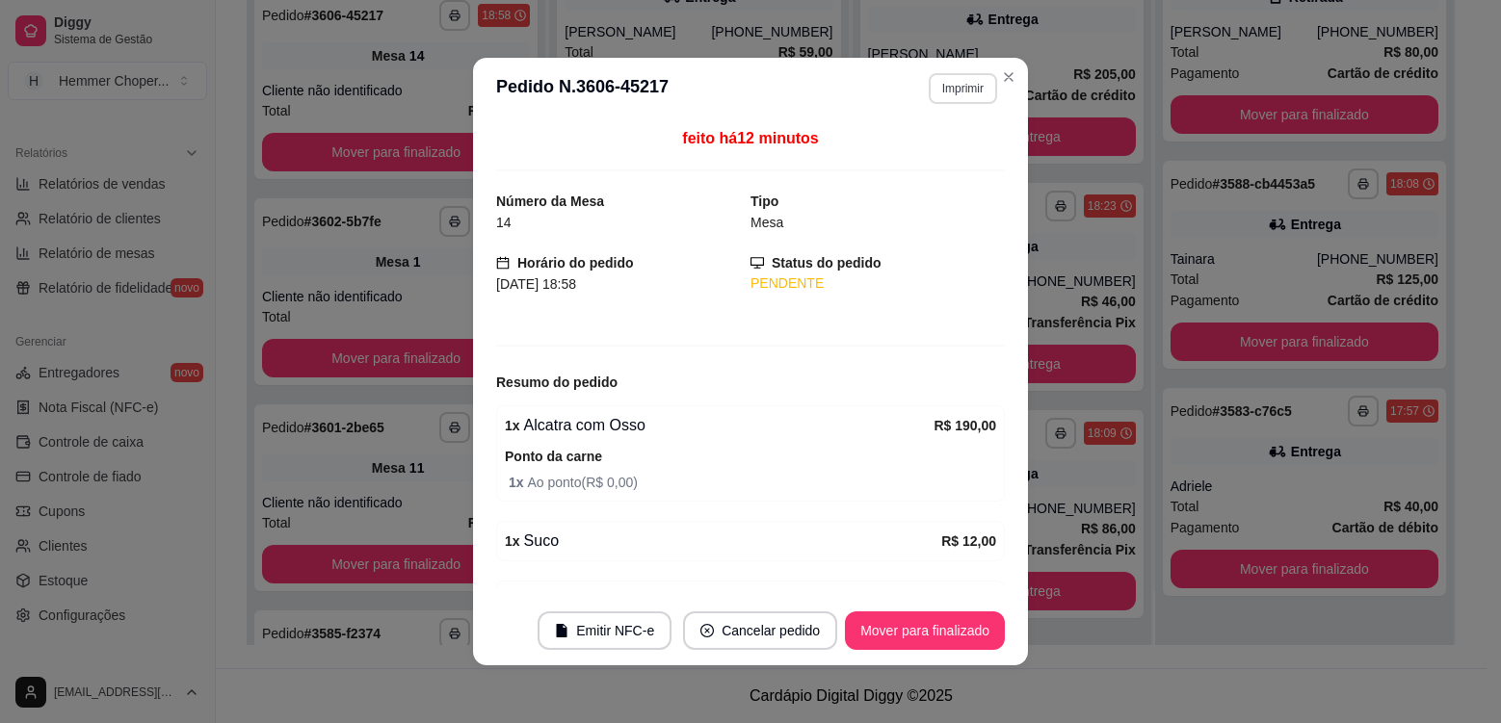
click at [947, 92] on button "Imprimir" at bounding box center [963, 88] width 68 height 31
click at [927, 153] on button "Cozinha" at bounding box center [922, 156] width 140 height 31
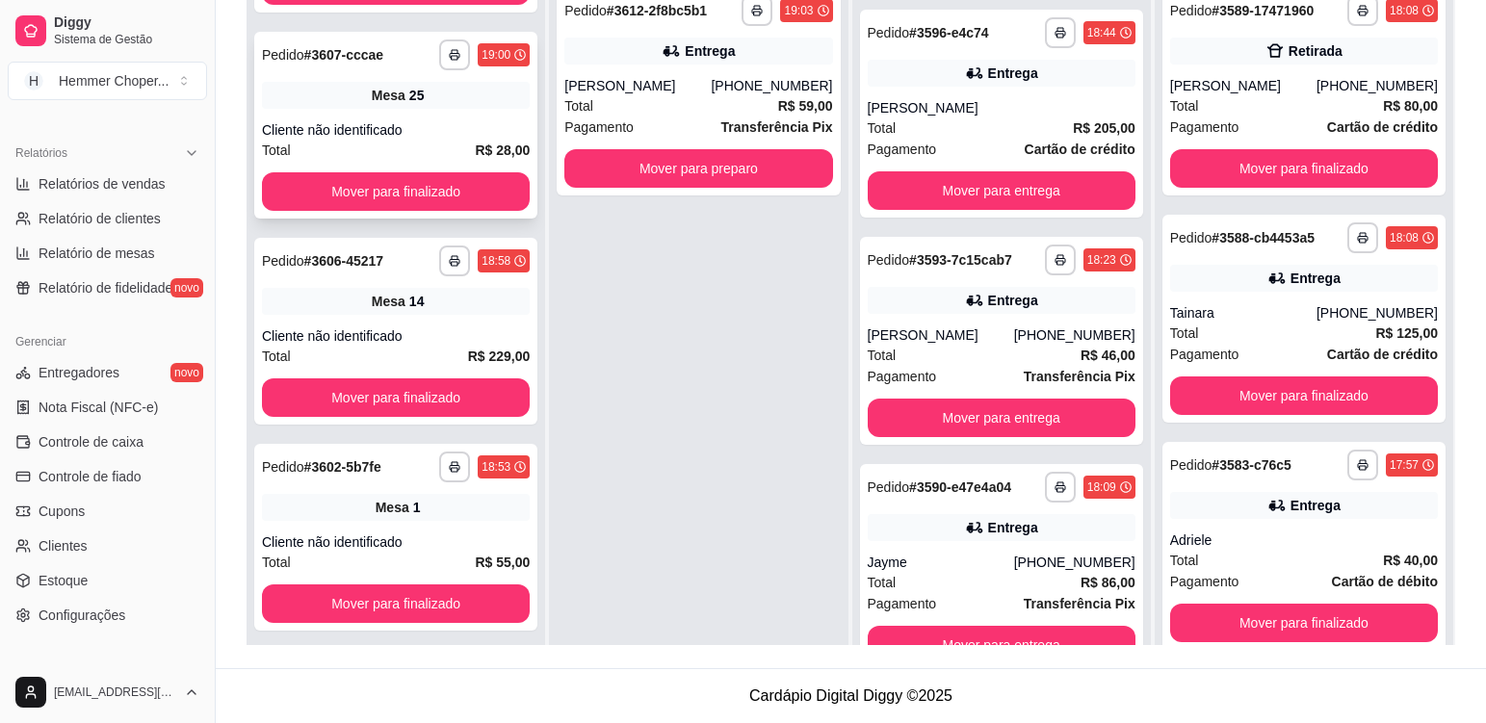
scroll to position [1398, 0]
click at [465, 122] on div "Cliente não identificado" at bounding box center [396, 130] width 268 height 19
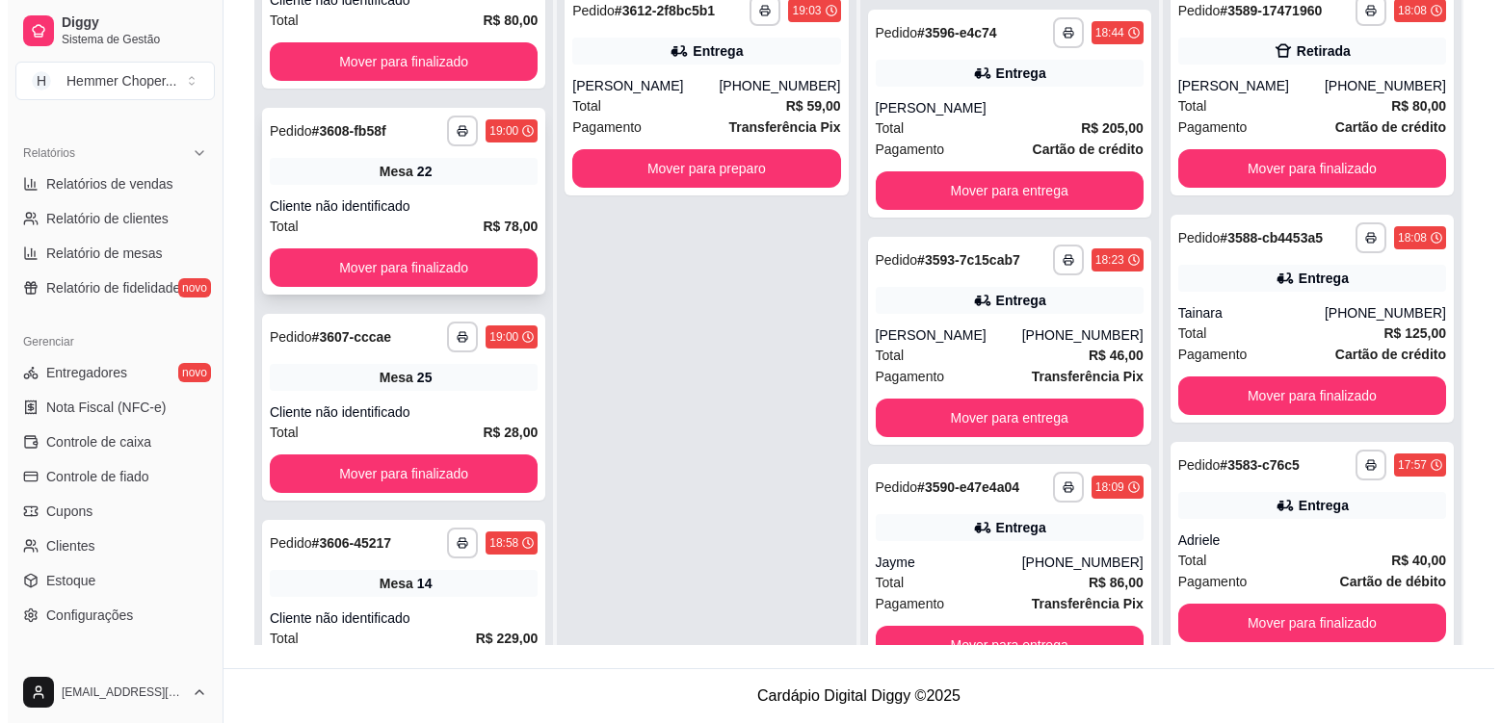
scroll to position [1109, 0]
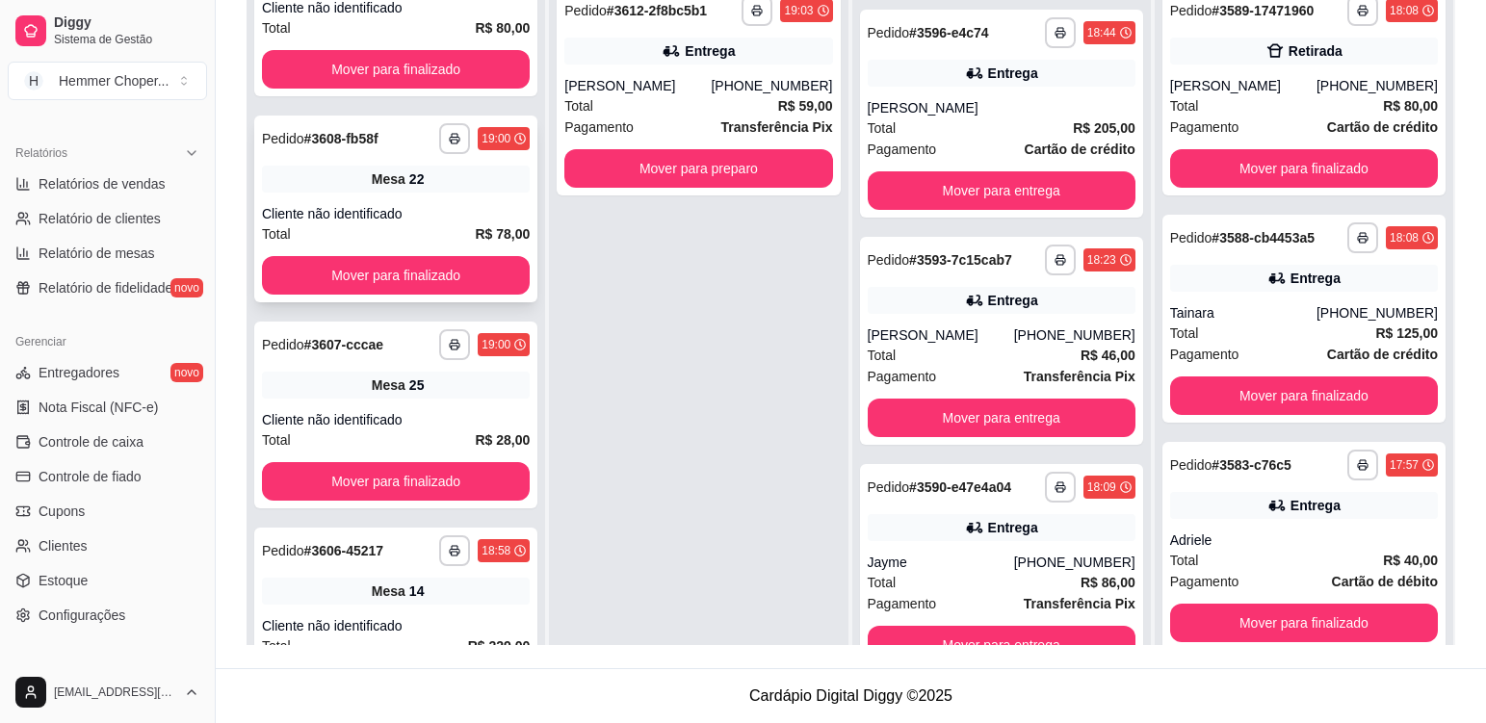
click at [456, 207] on div "Cliente não identificado" at bounding box center [396, 213] width 268 height 19
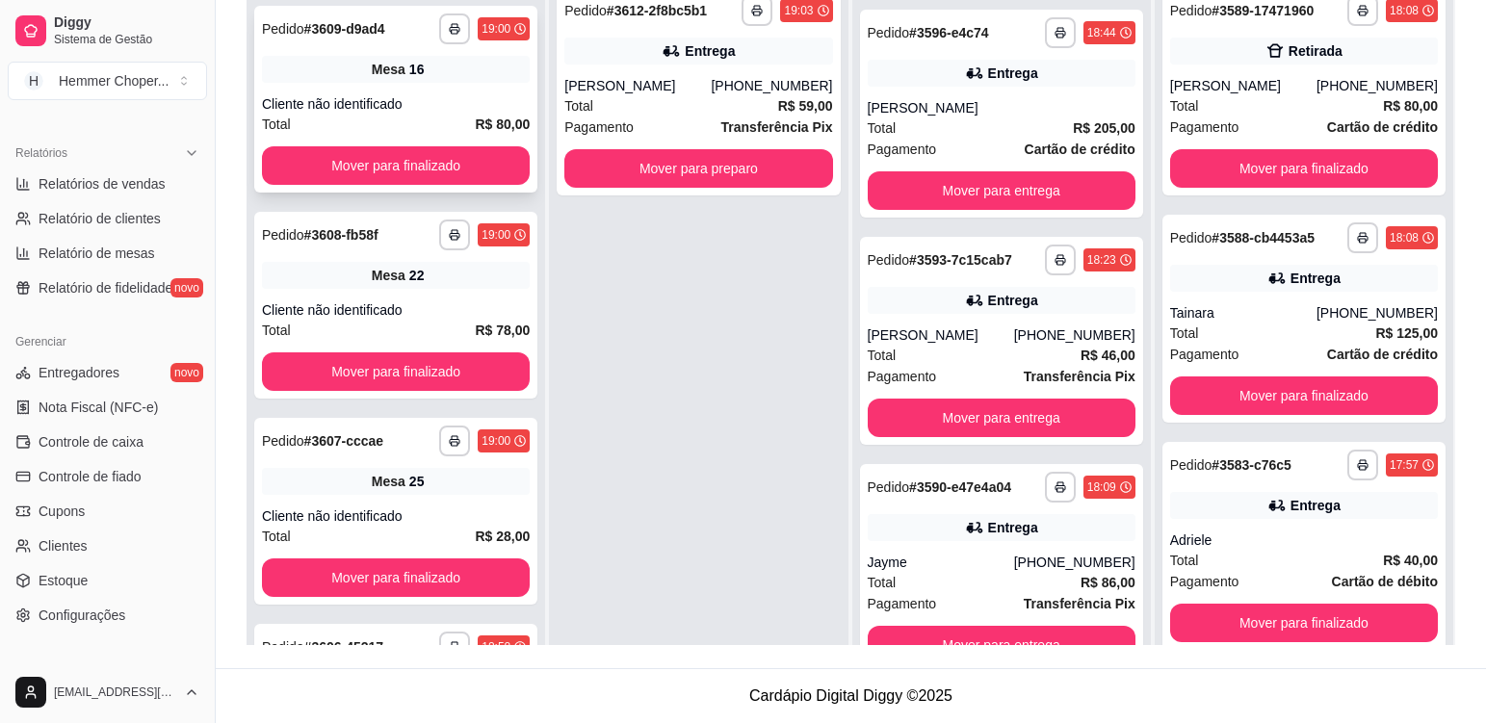
click at [440, 78] on div "Mesa 16" at bounding box center [396, 69] width 268 height 27
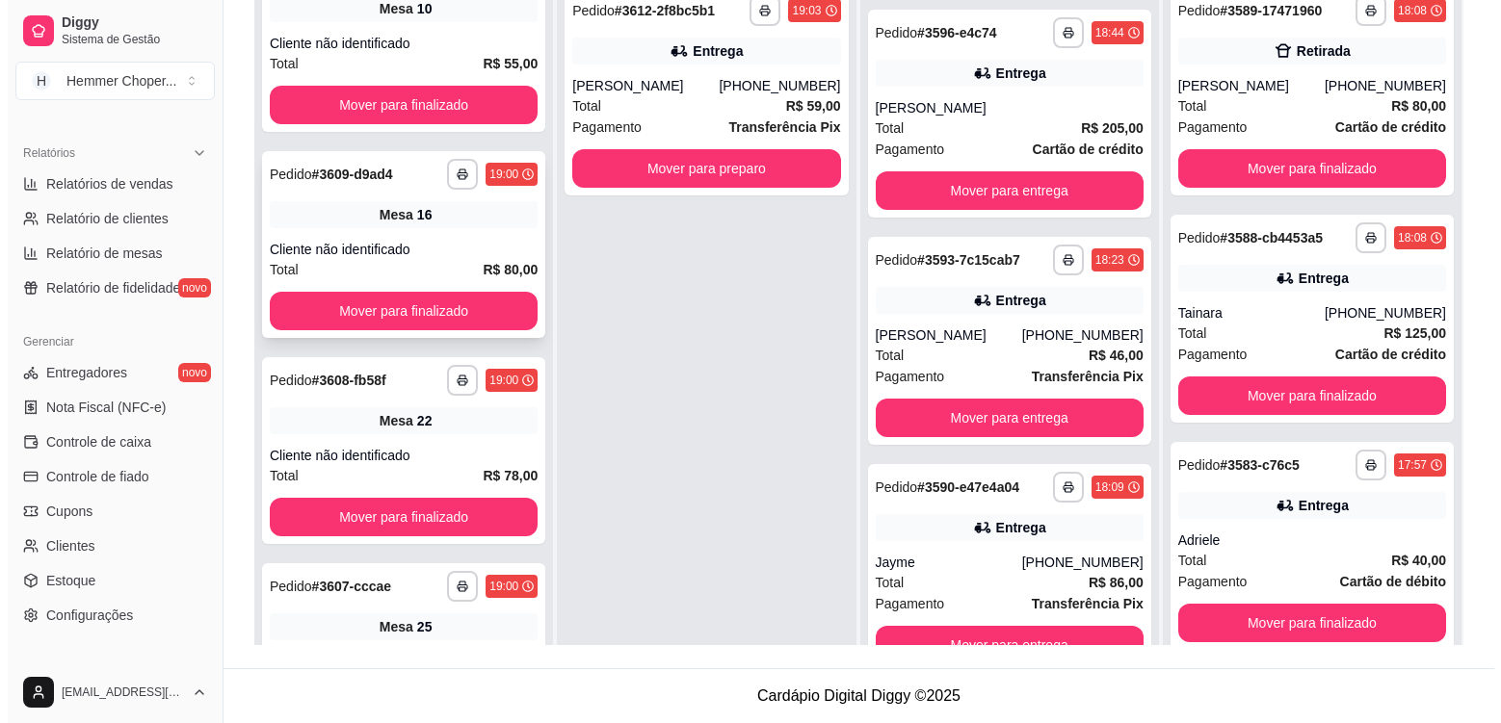
scroll to position [820, 0]
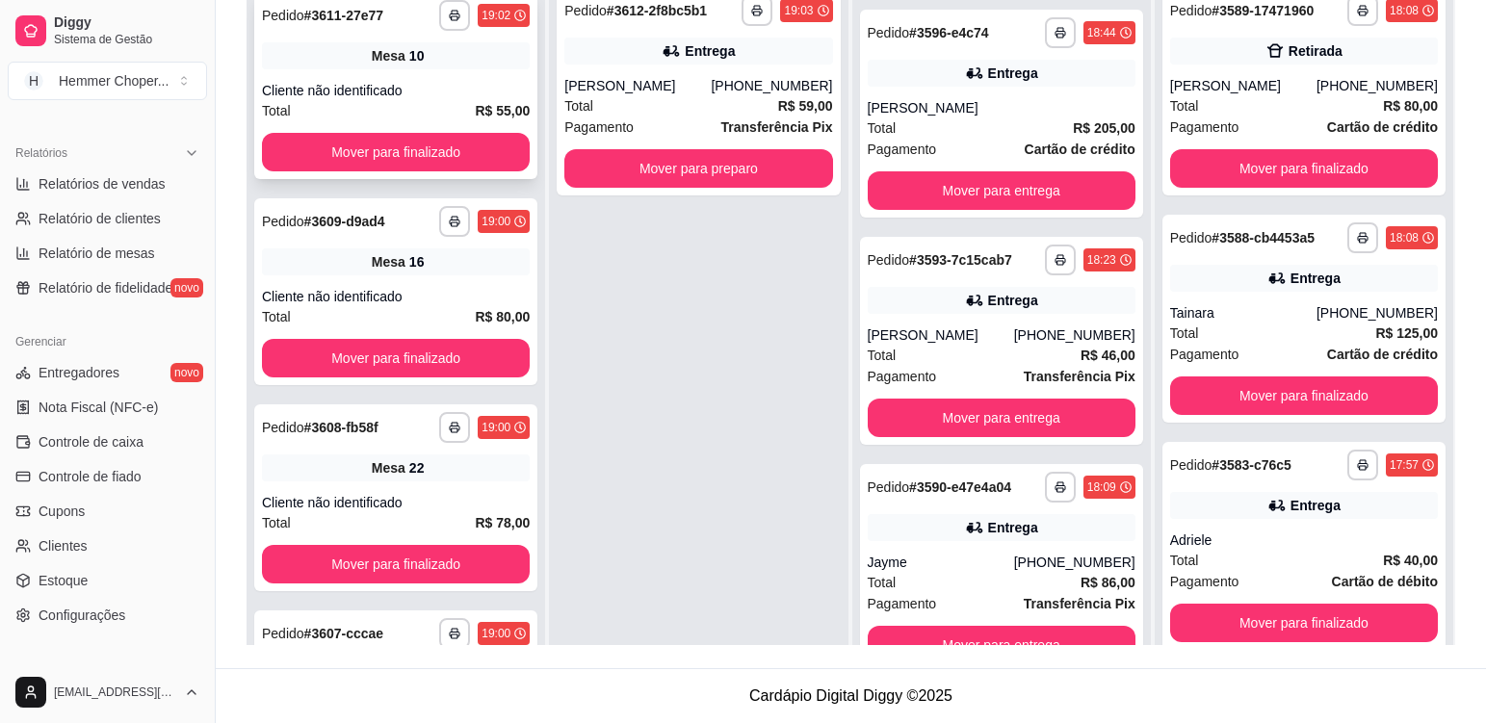
click at [464, 57] on div "Mesa 10" at bounding box center [396, 55] width 268 height 27
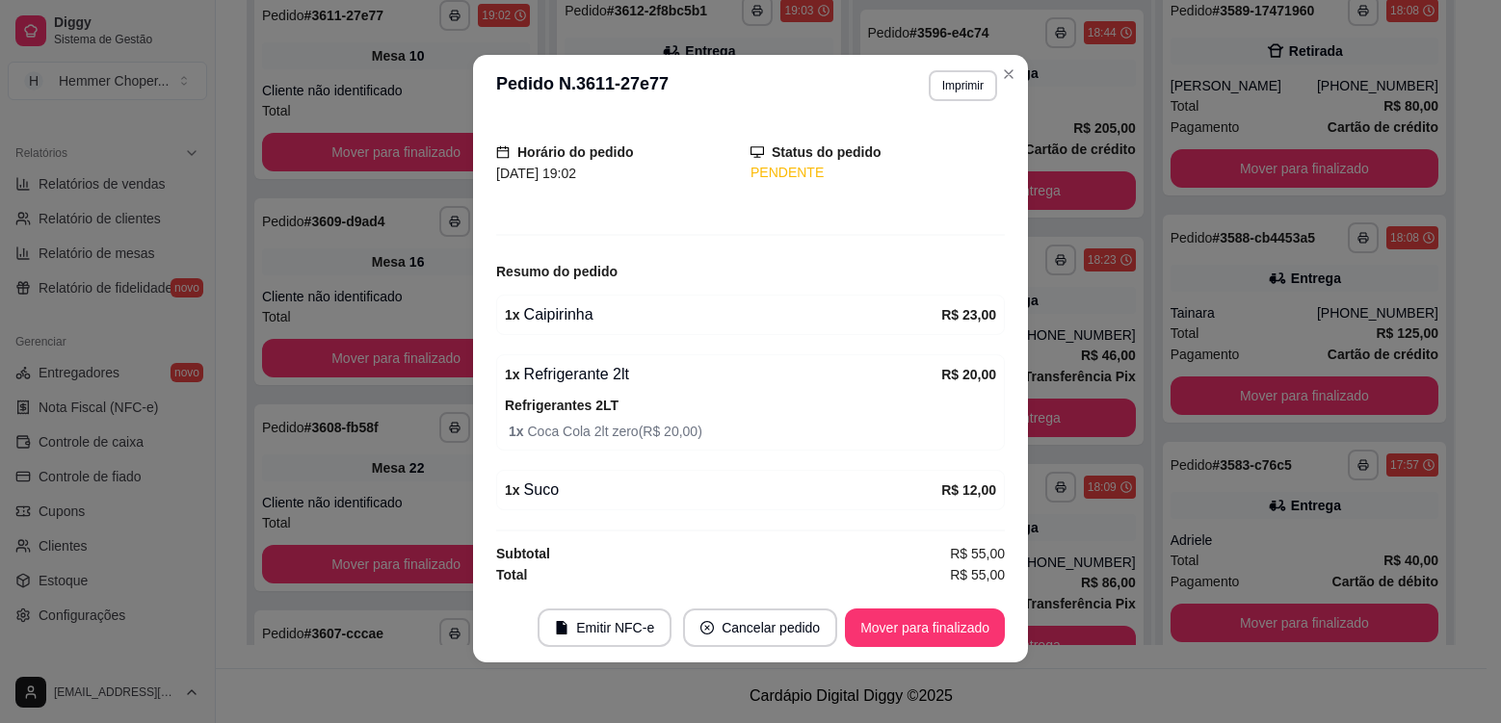
scroll to position [4, 0]
click at [902, 629] on button "Mover para finalizado" at bounding box center [925, 628] width 155 height 38
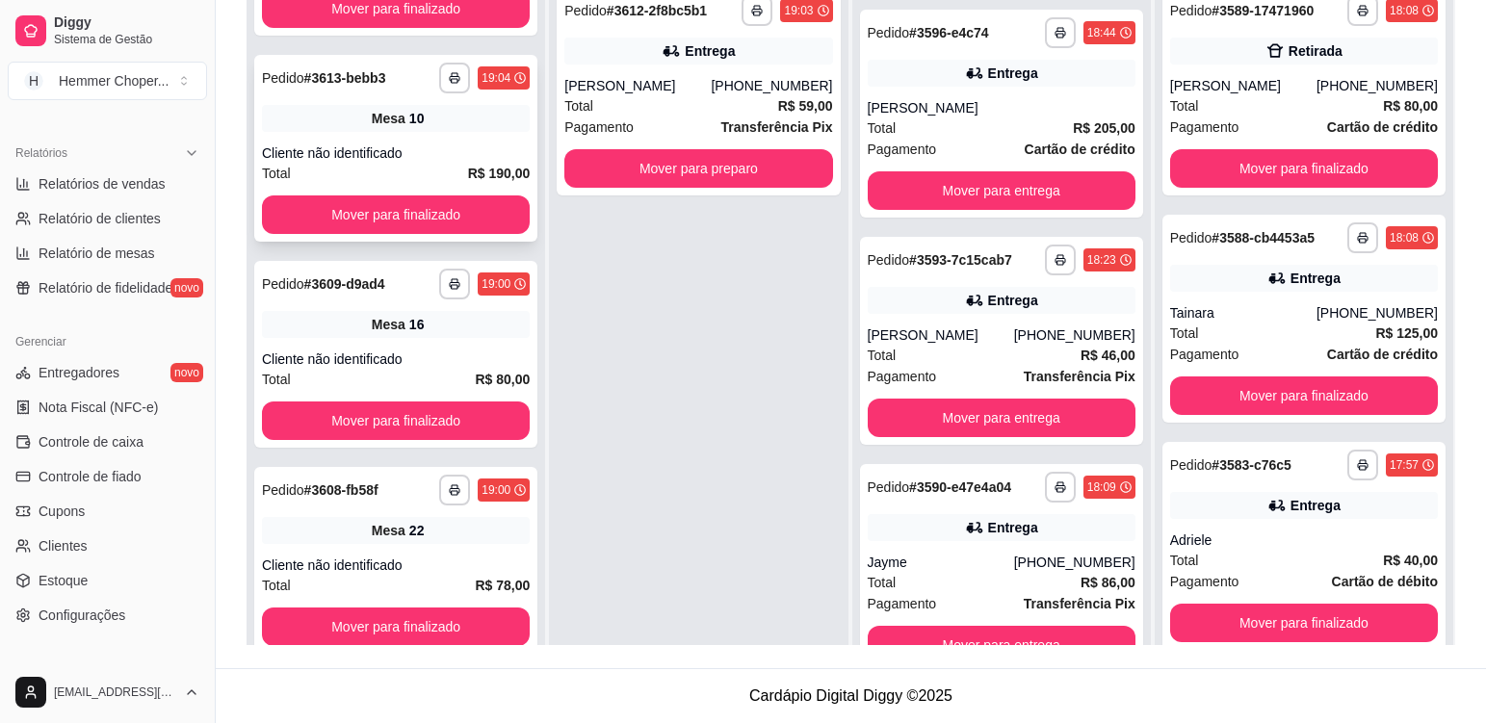
scroll to position [517, 0]
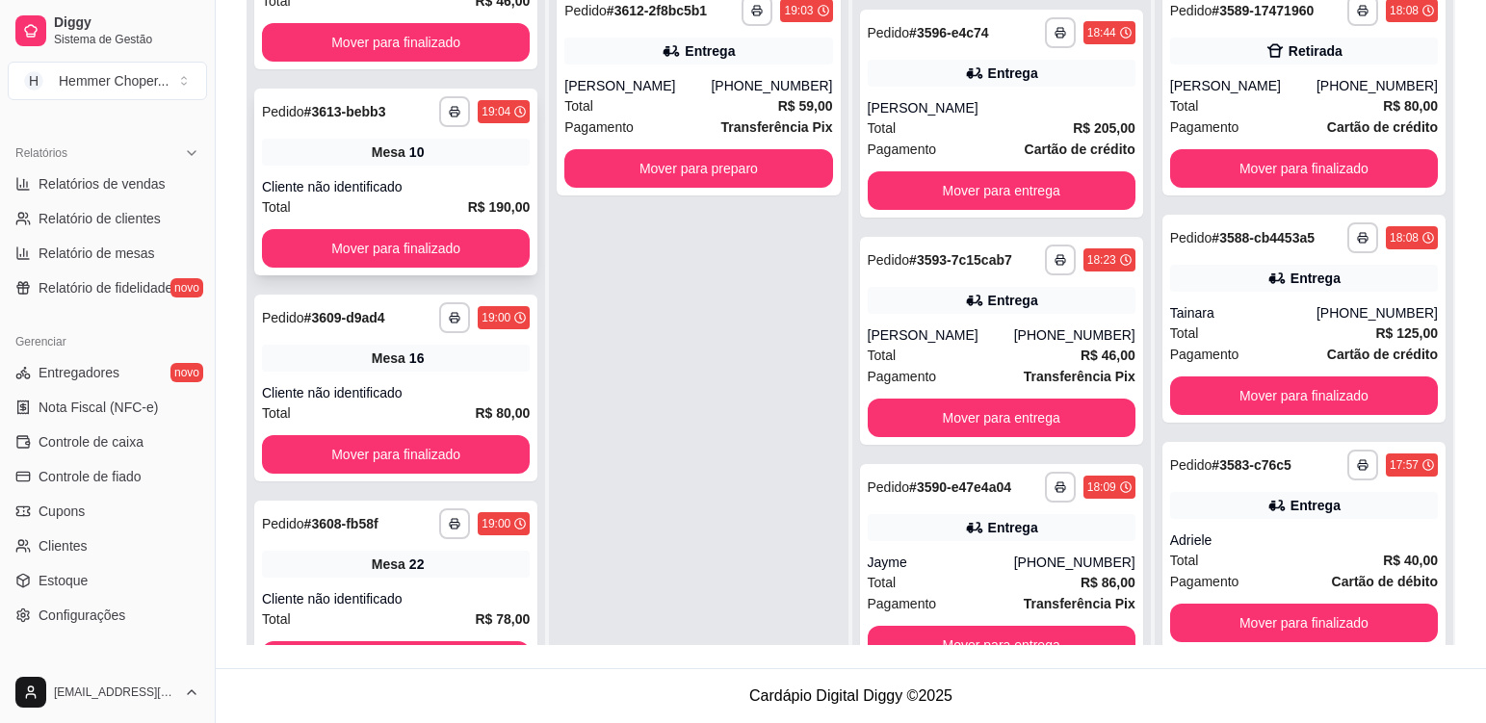
click at [424, 168] on div "**********" at bounding box center [395, 182] width 283 height 187
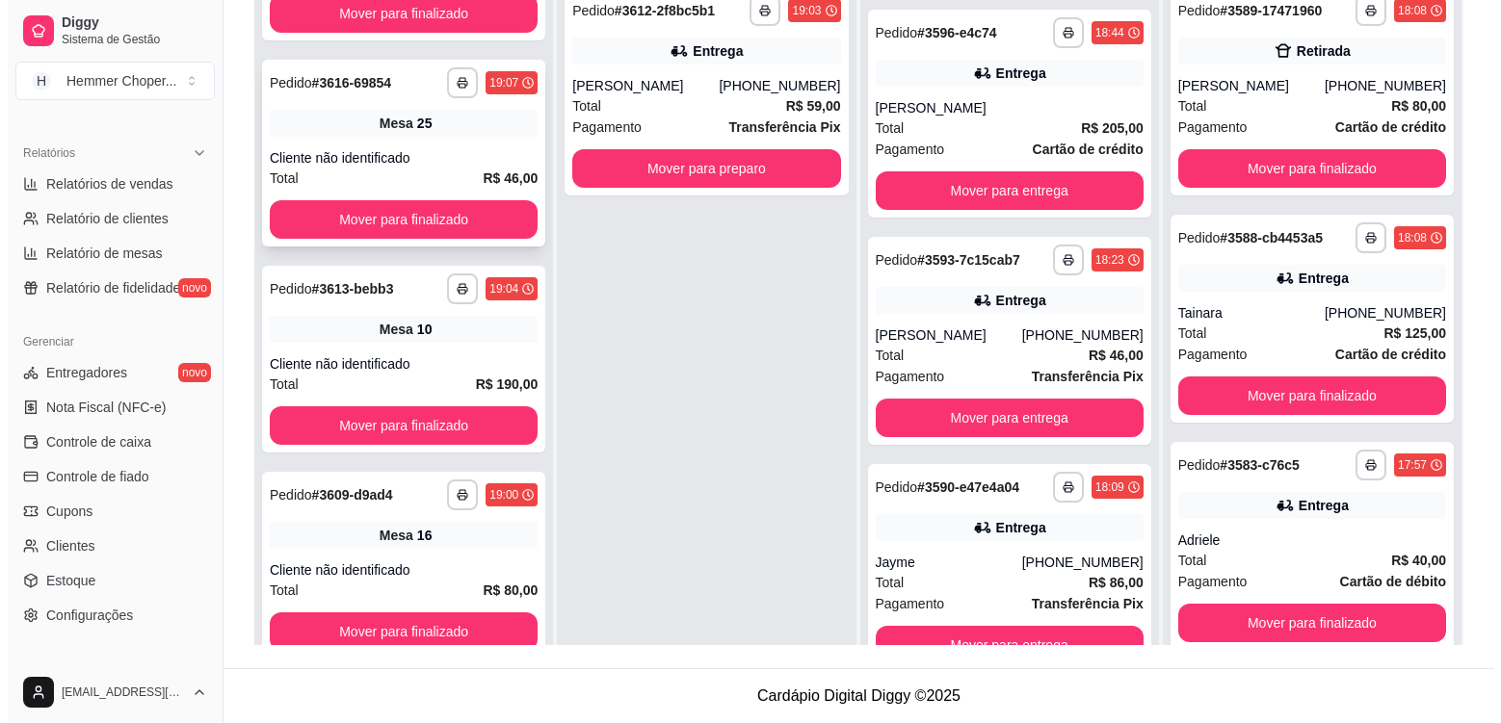
scroll to position [325, 0]
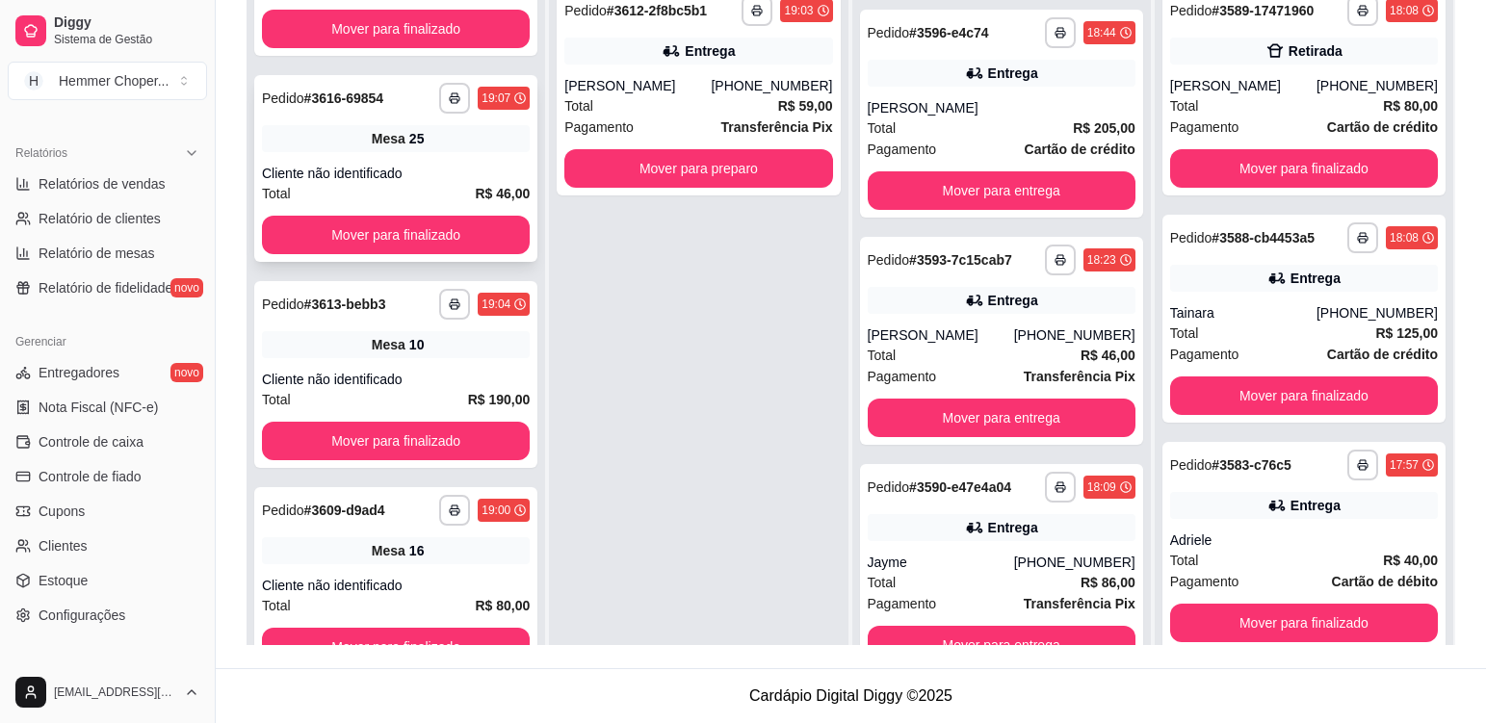
click at [479, 148] on div "Mesa 25" at bounding box center [396, 138] width 268 height 27
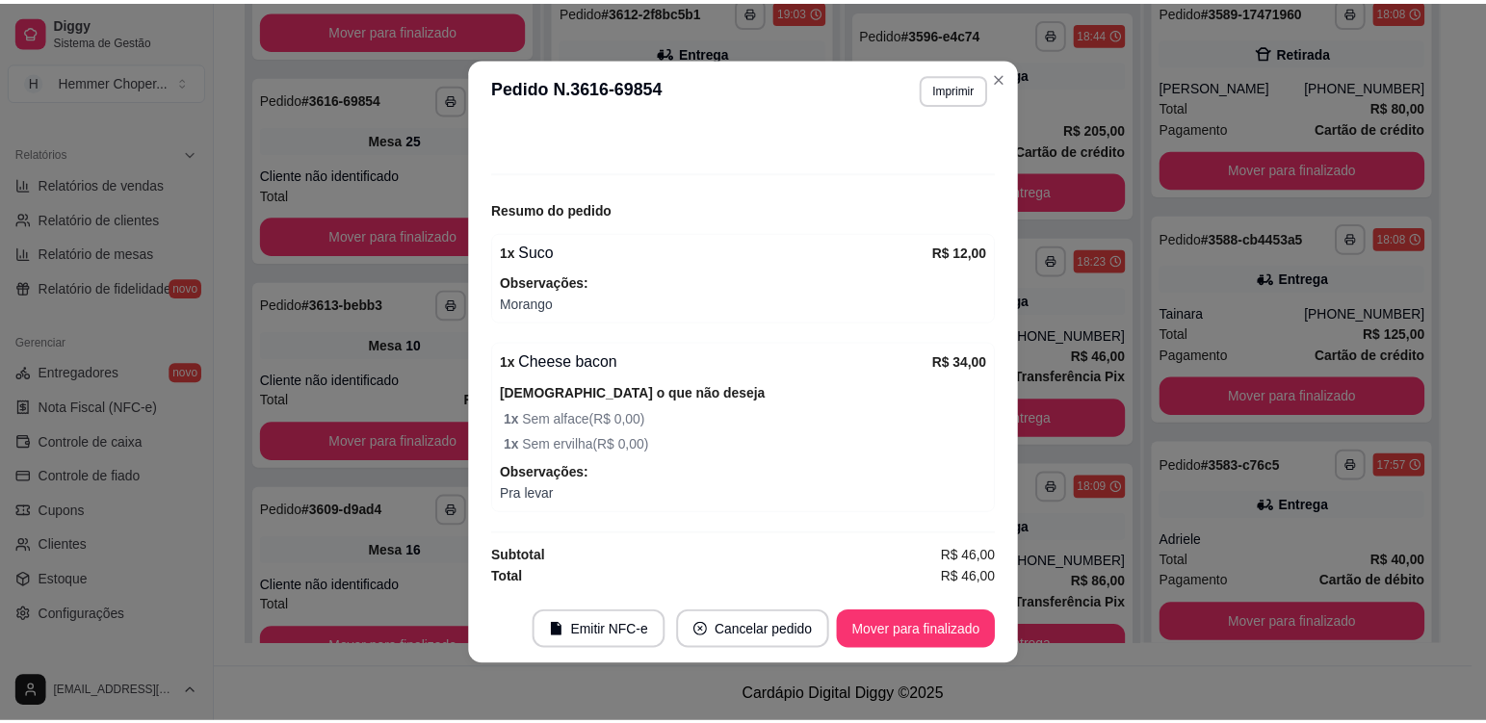
scroll to position [4, 0]
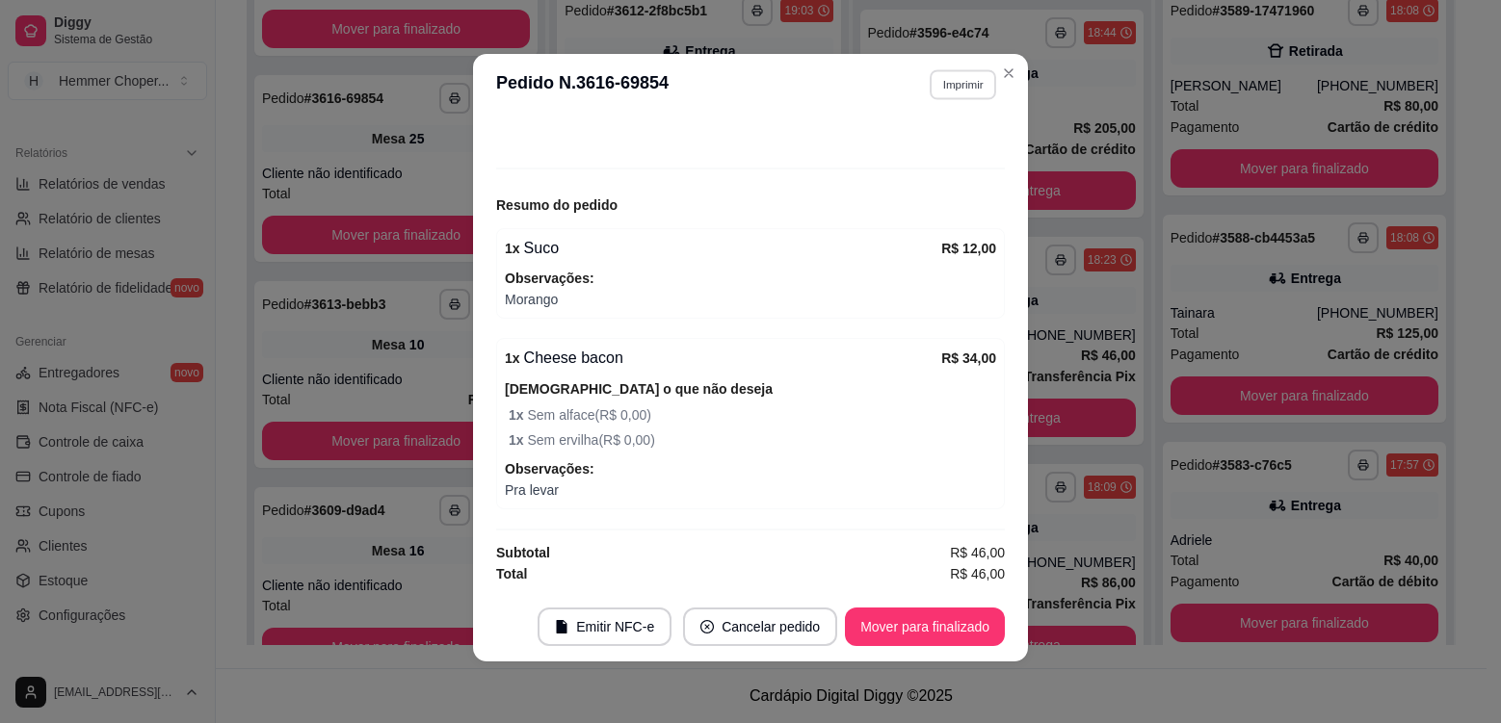
click at [945, 87] on button "Imprimir" at bounding box center [963, 84] width 66 height 30
click at [918, 156] on button "Cozinha" at bounding box center [922, 152] width 140 height 31
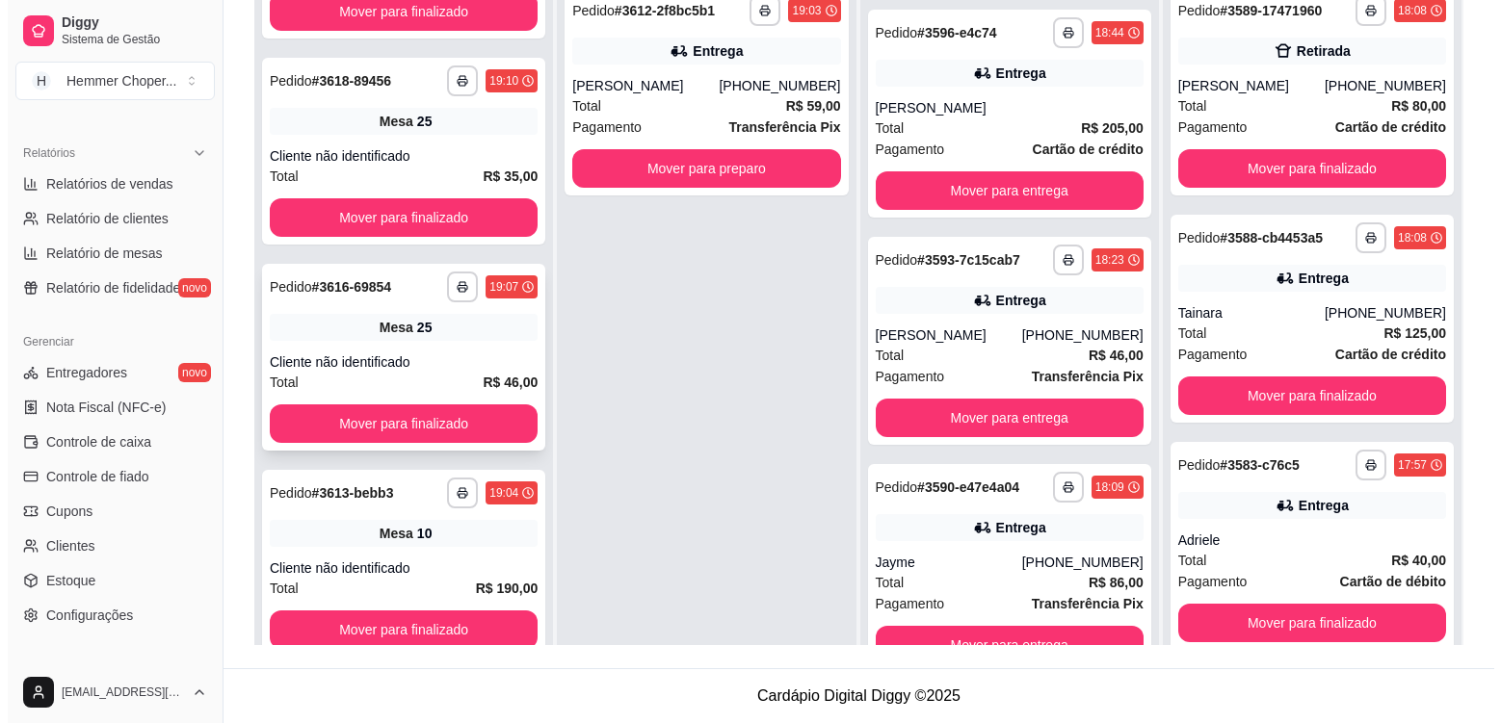
scroll to position [132, 0]
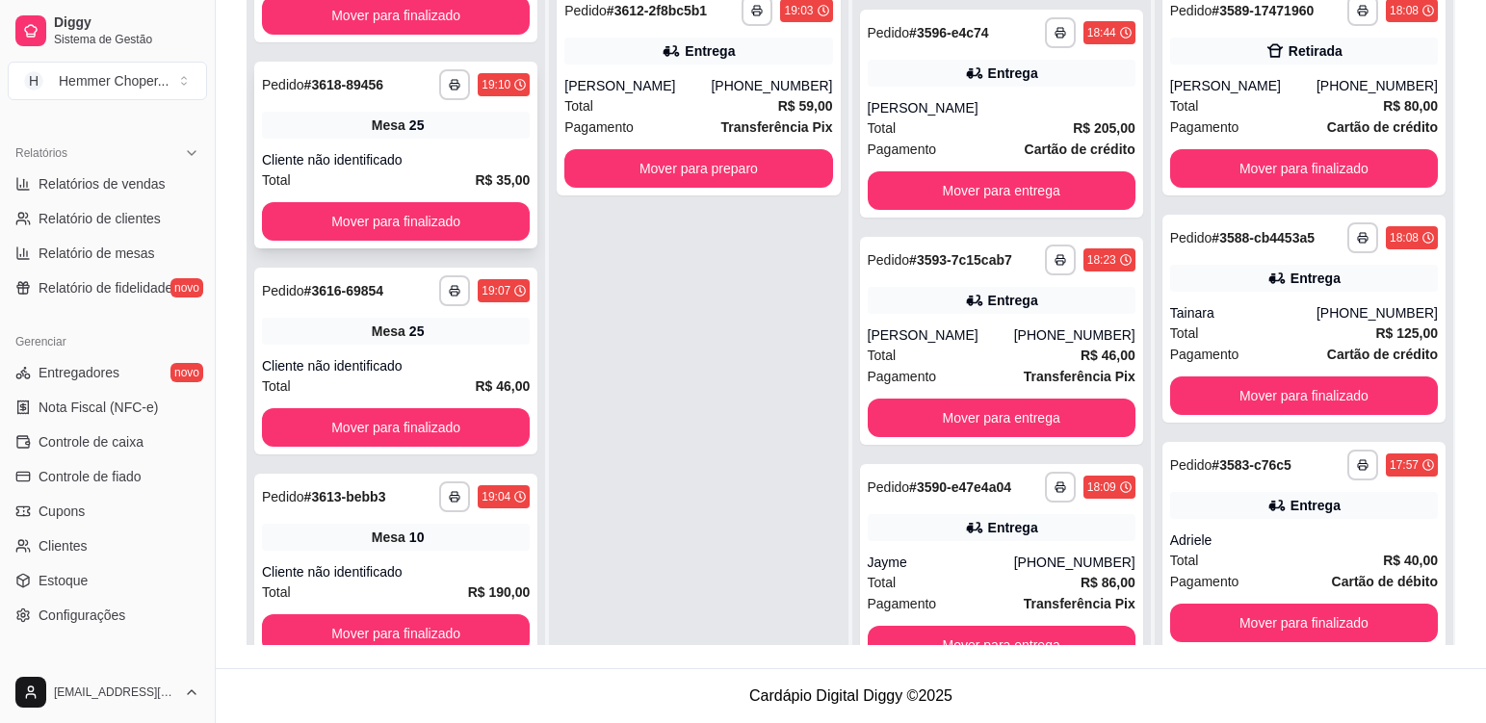
click at [450, 147] on div "**********" at bounding box center [395, 155] width 283 height 187
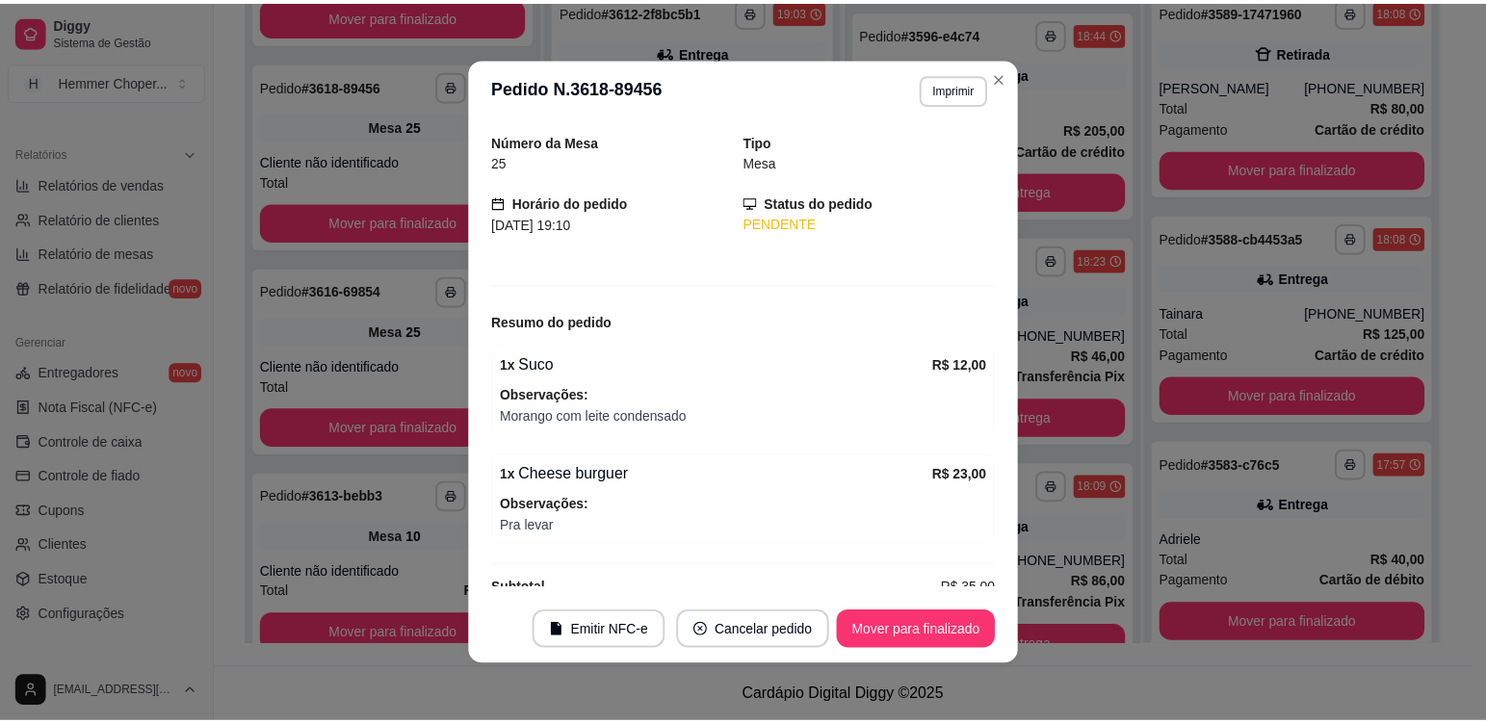
scroll to position [92, 0]
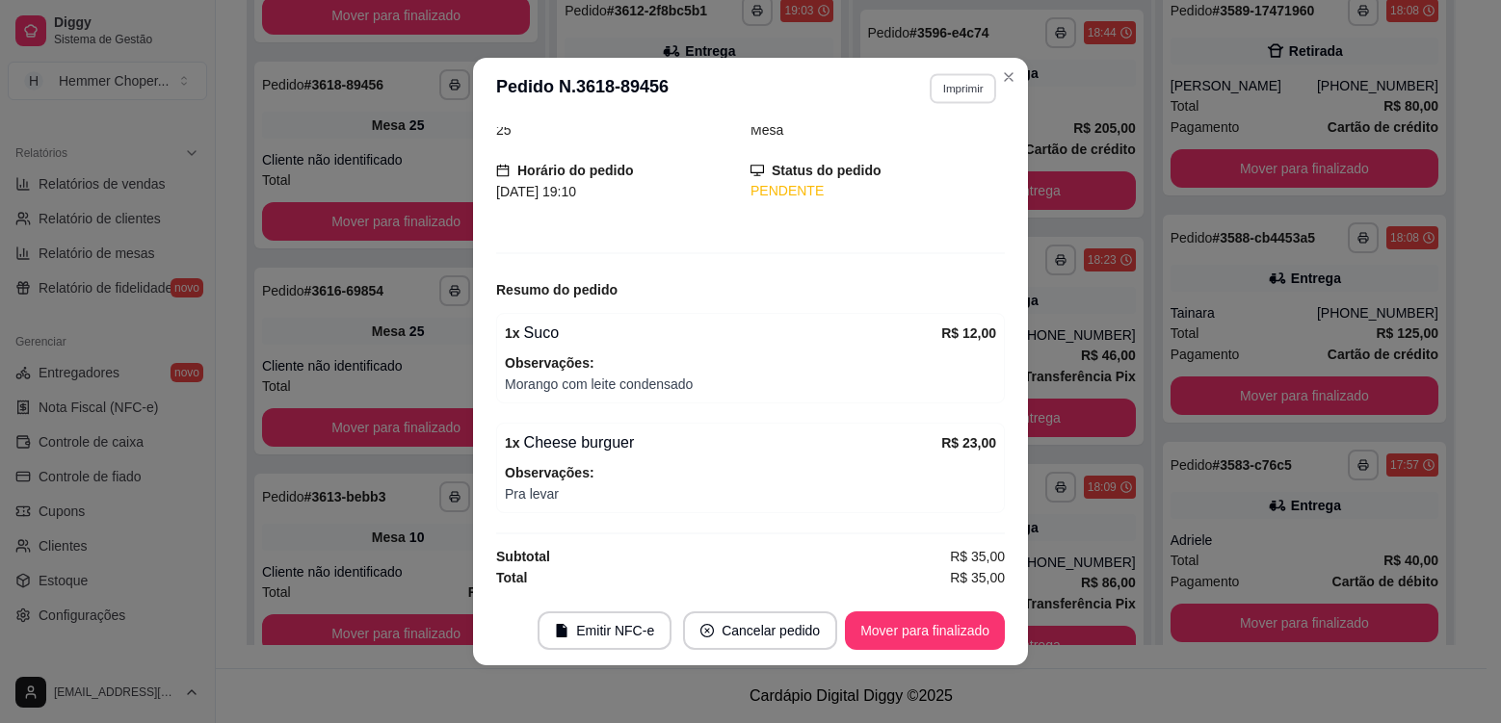
click at [944, 93] on button "Imprimir" at bounding box center [963, 88] width 66 height 30
click at [926, 162] on button "Cozinha" at bounding box center [922, 156] width 140 height 31
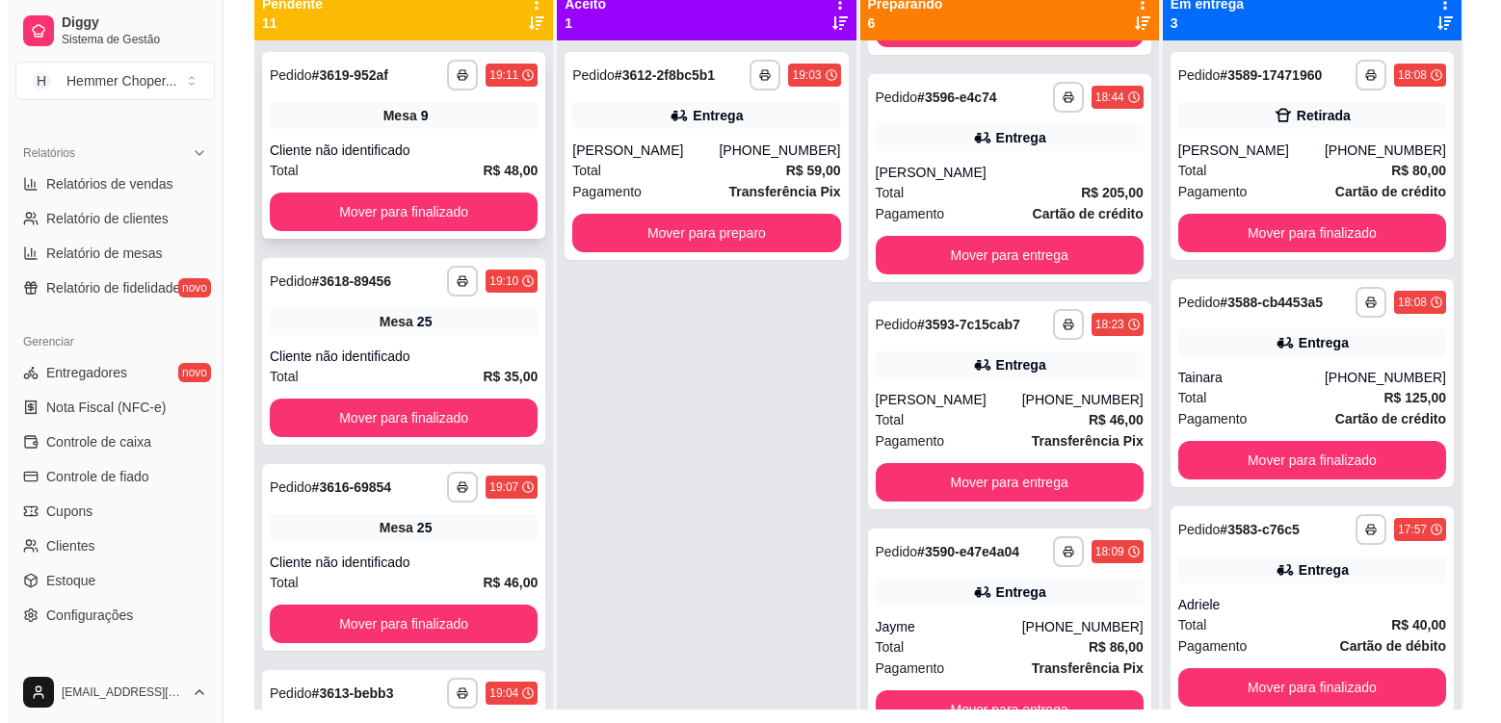
scroll to position [197, 0]
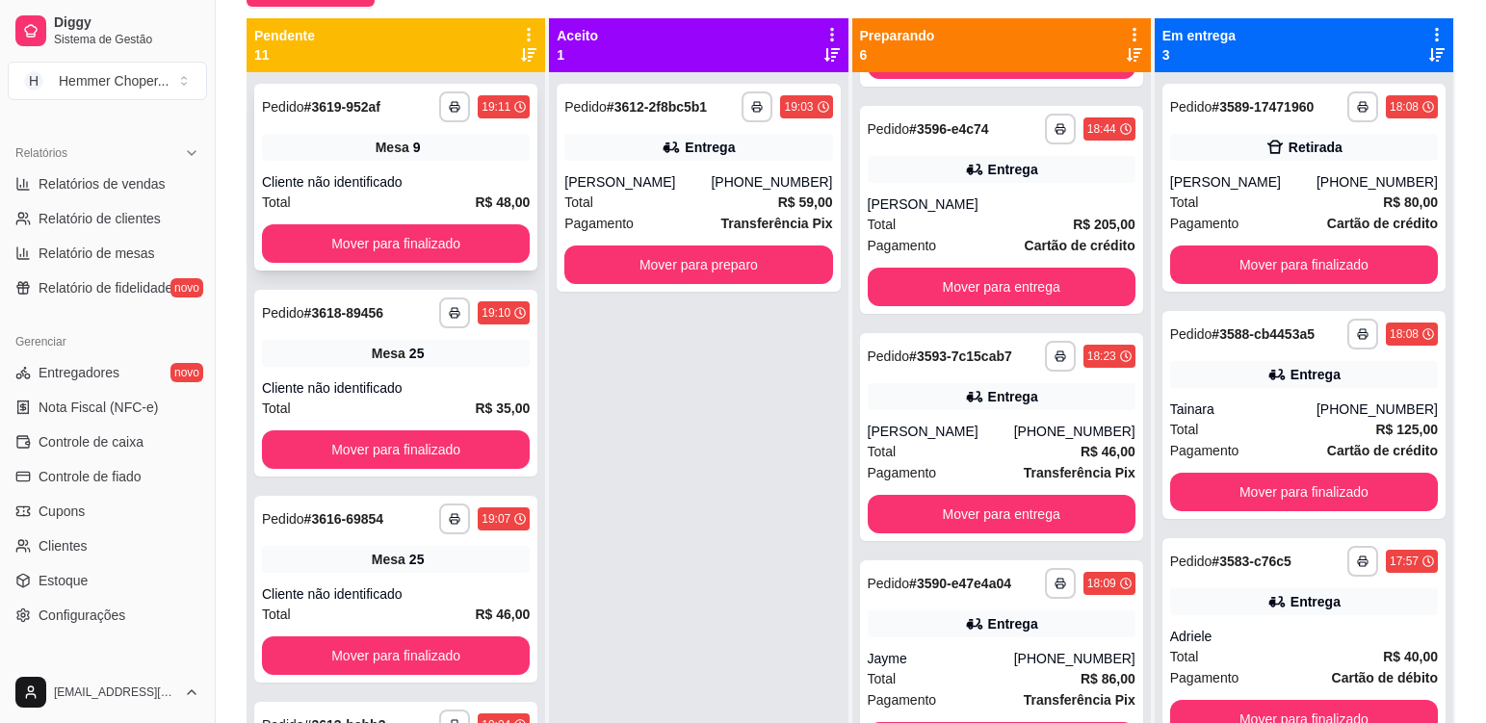
click at [424, 170] on div "**********" at bounding box center [395, 177] width 283 height 187
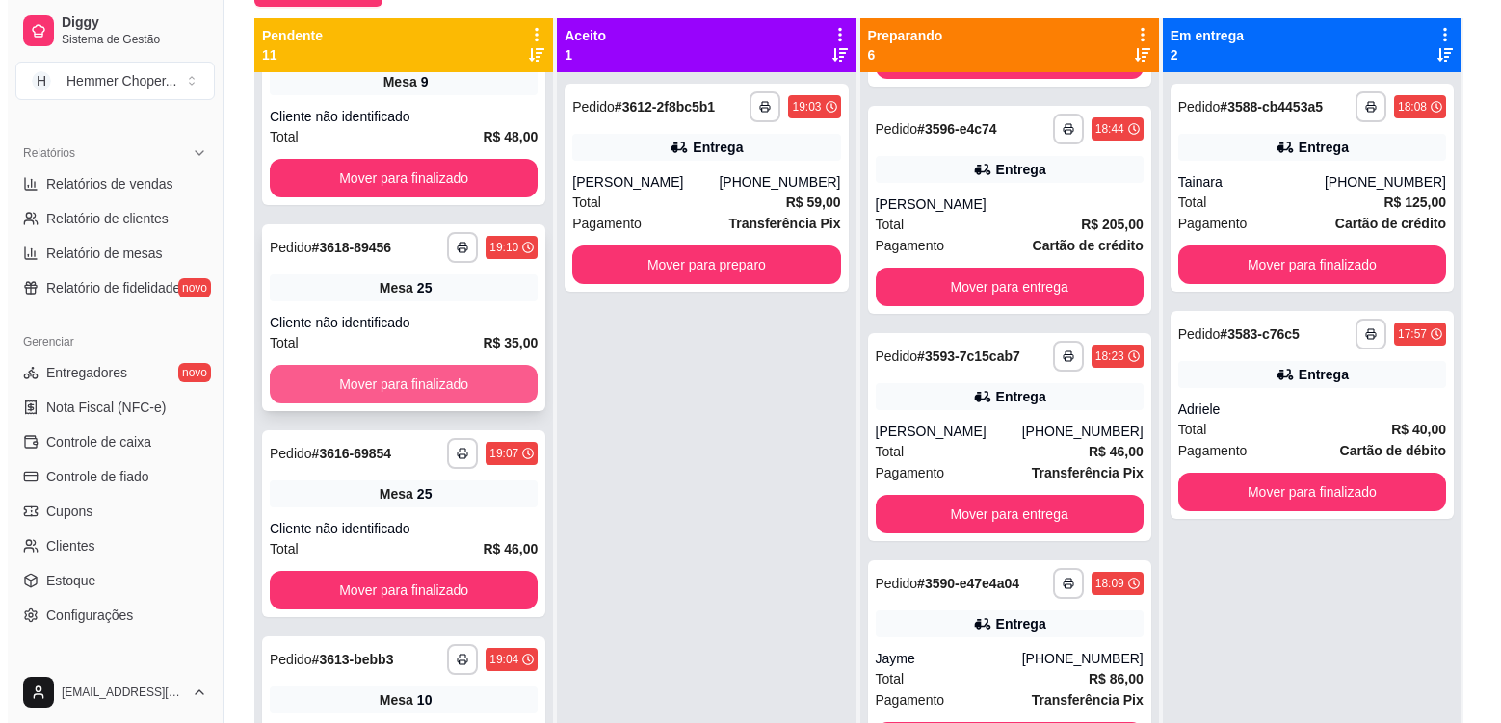
scroll to position [96, 0]
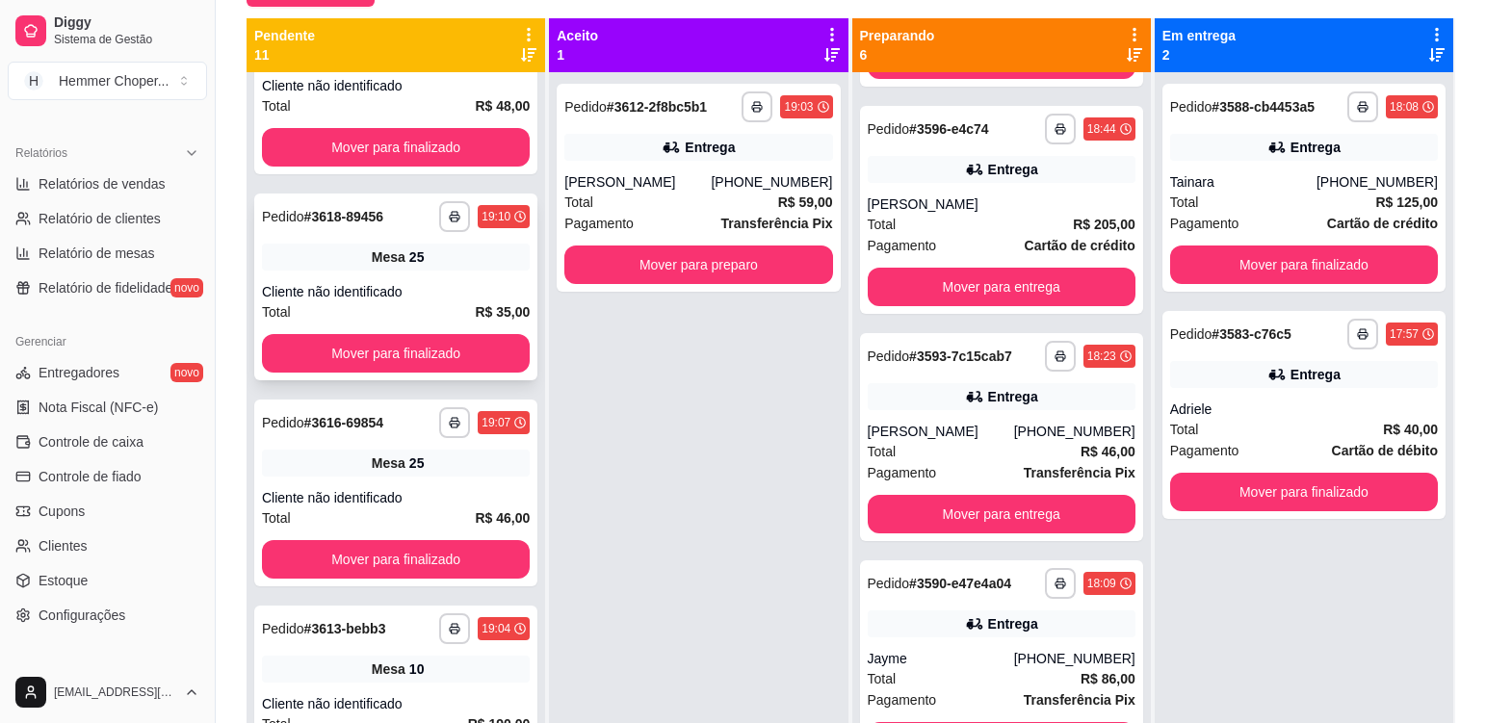
click at [455, 279] on div "**********" at bounding box center [395, 287] width 283 height 187
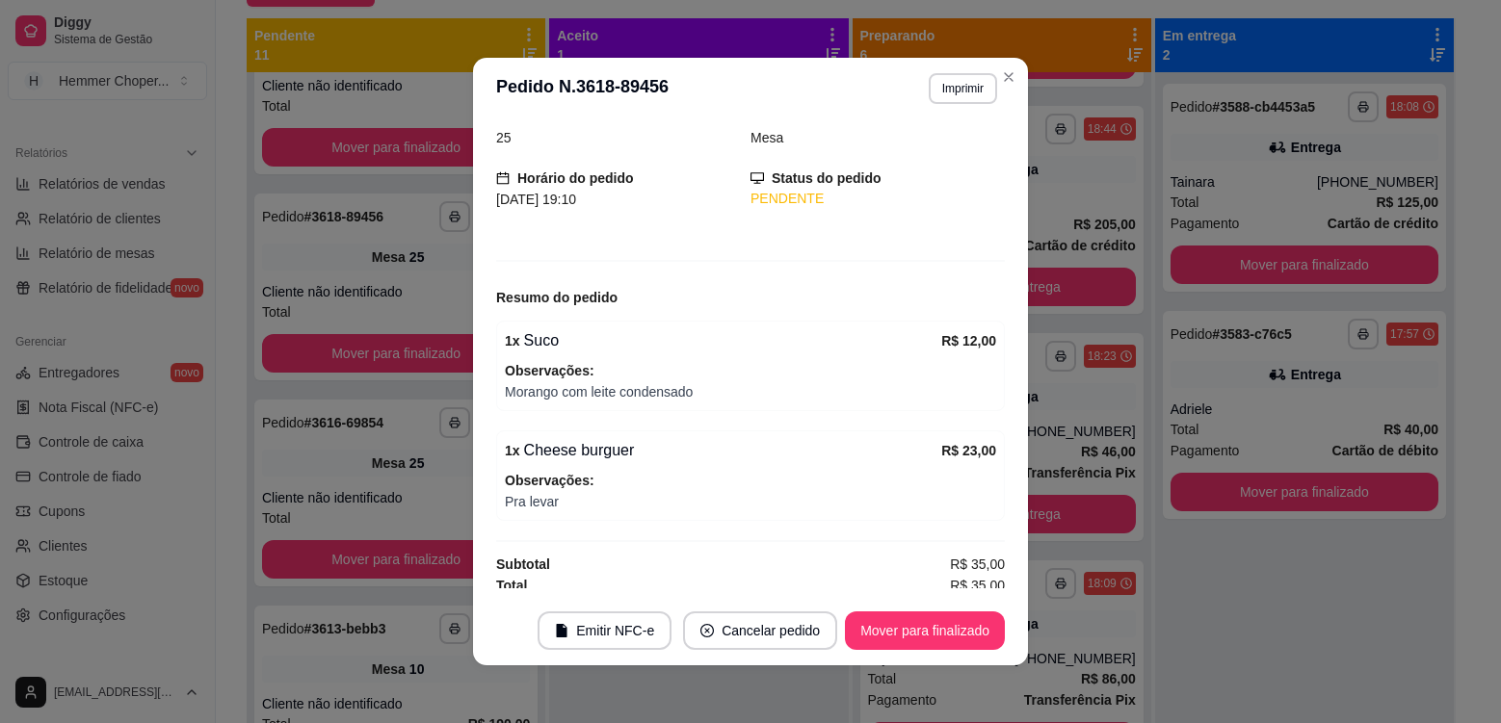
scroll to position [92, 0]
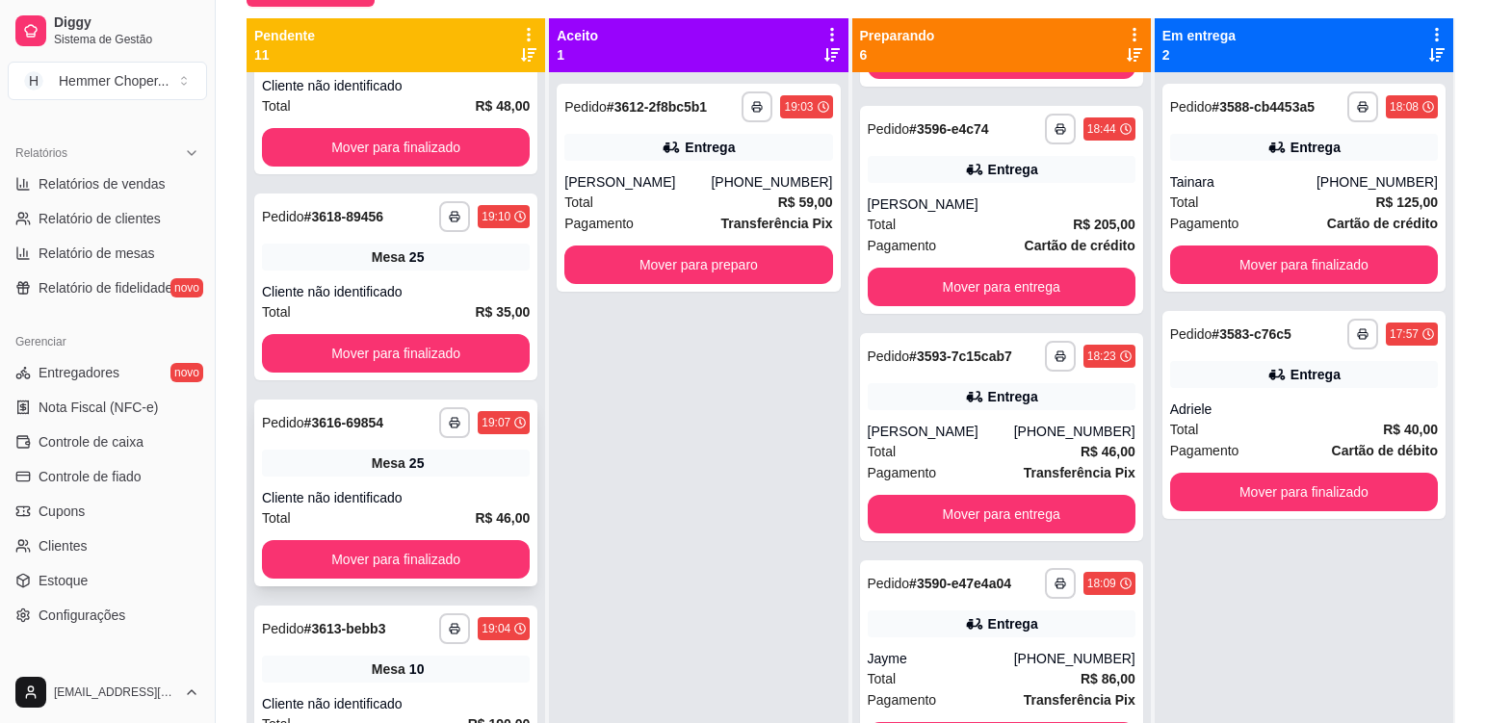
click at [460, 481] on div "**********" at bounding box center [395, 493] width 283 height 187
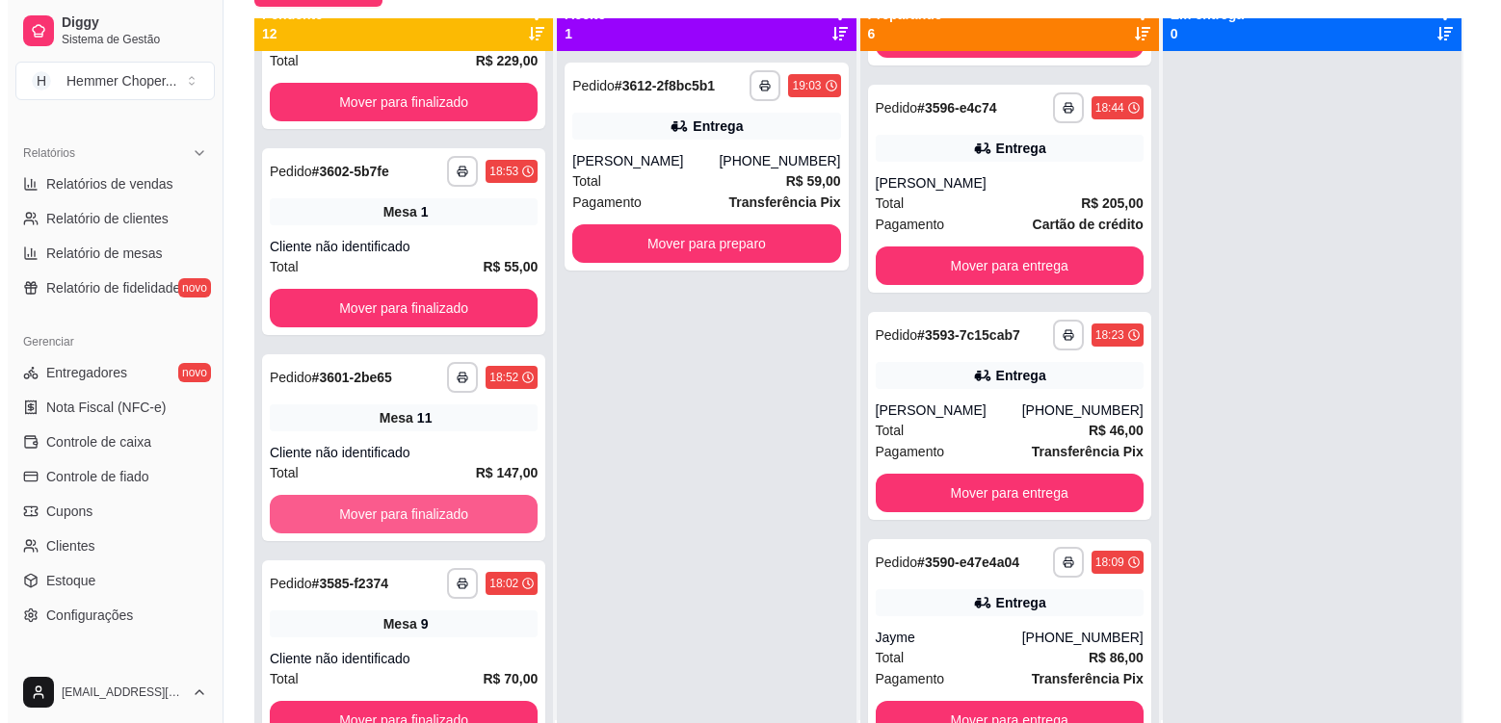
scroll to position [54, 0]
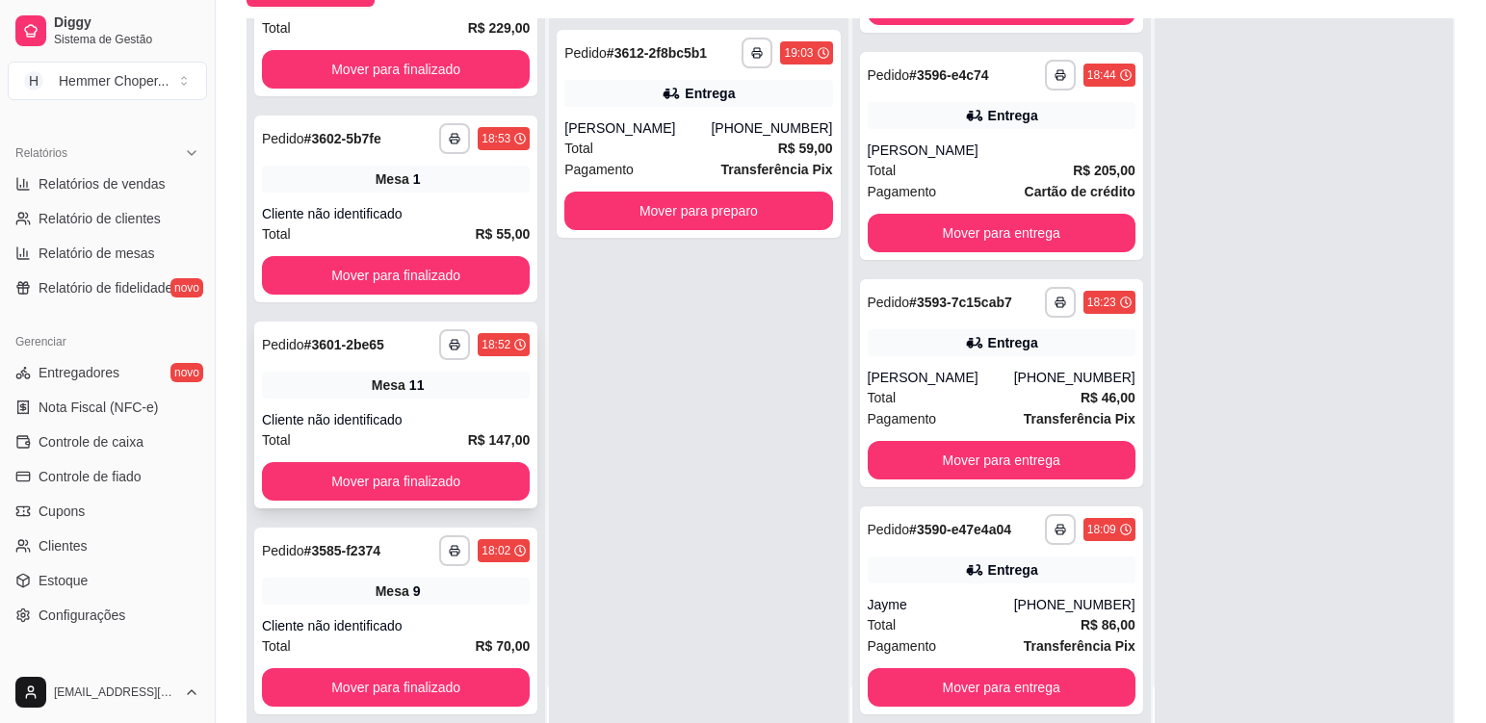
click at [470, 400] on div "**********" at bounding box center [395, 415] width 283 height 187
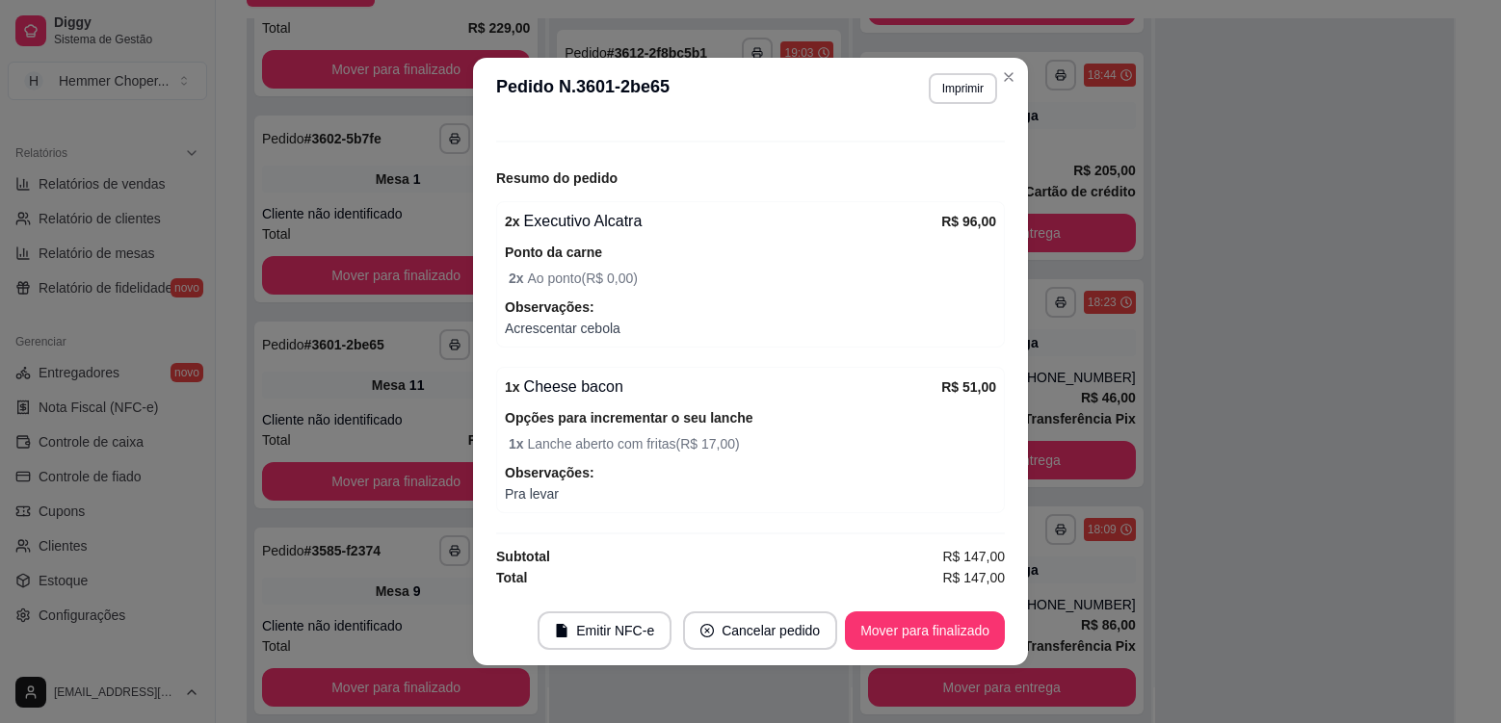
scroll to position [4, 0]
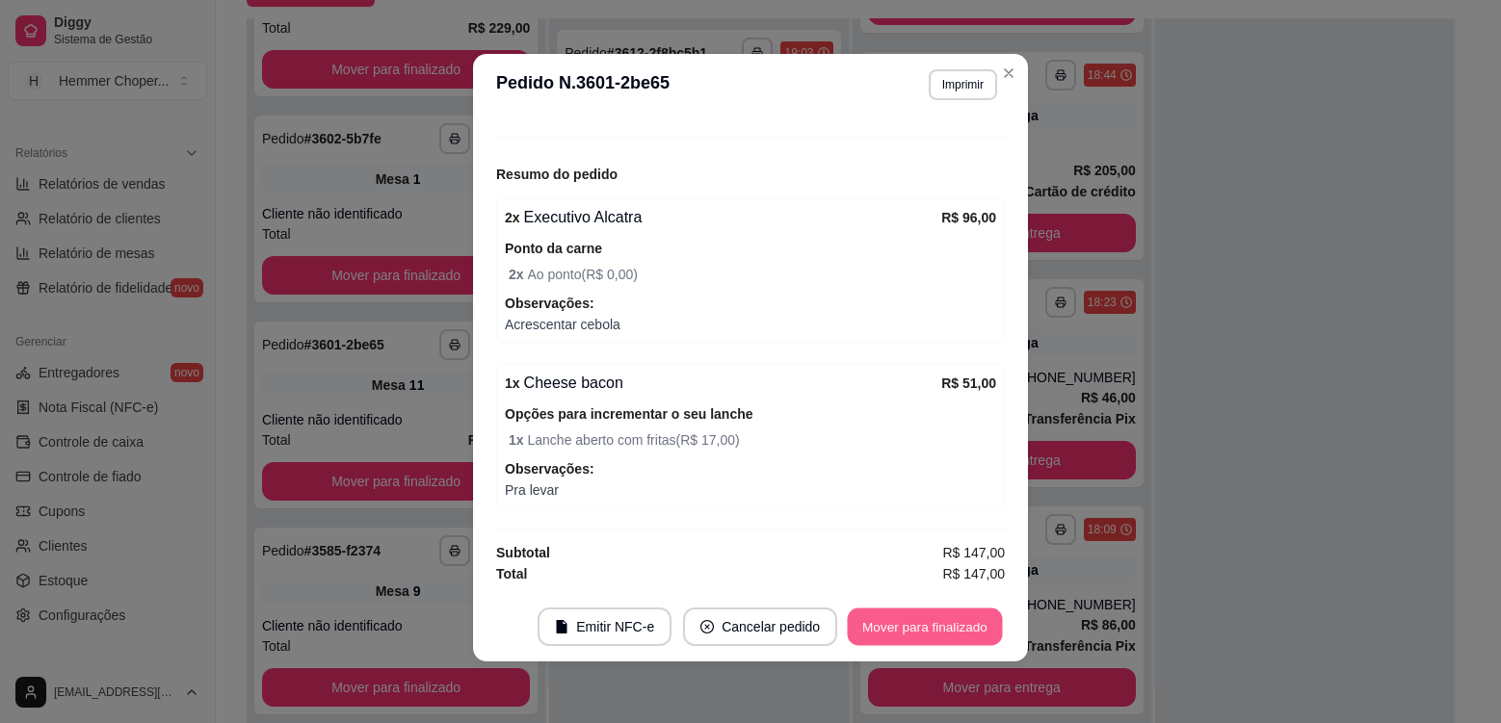
click at [945, 622] on button "Mover para finalizado" at bounding box center [925, 628] width 155 height 38
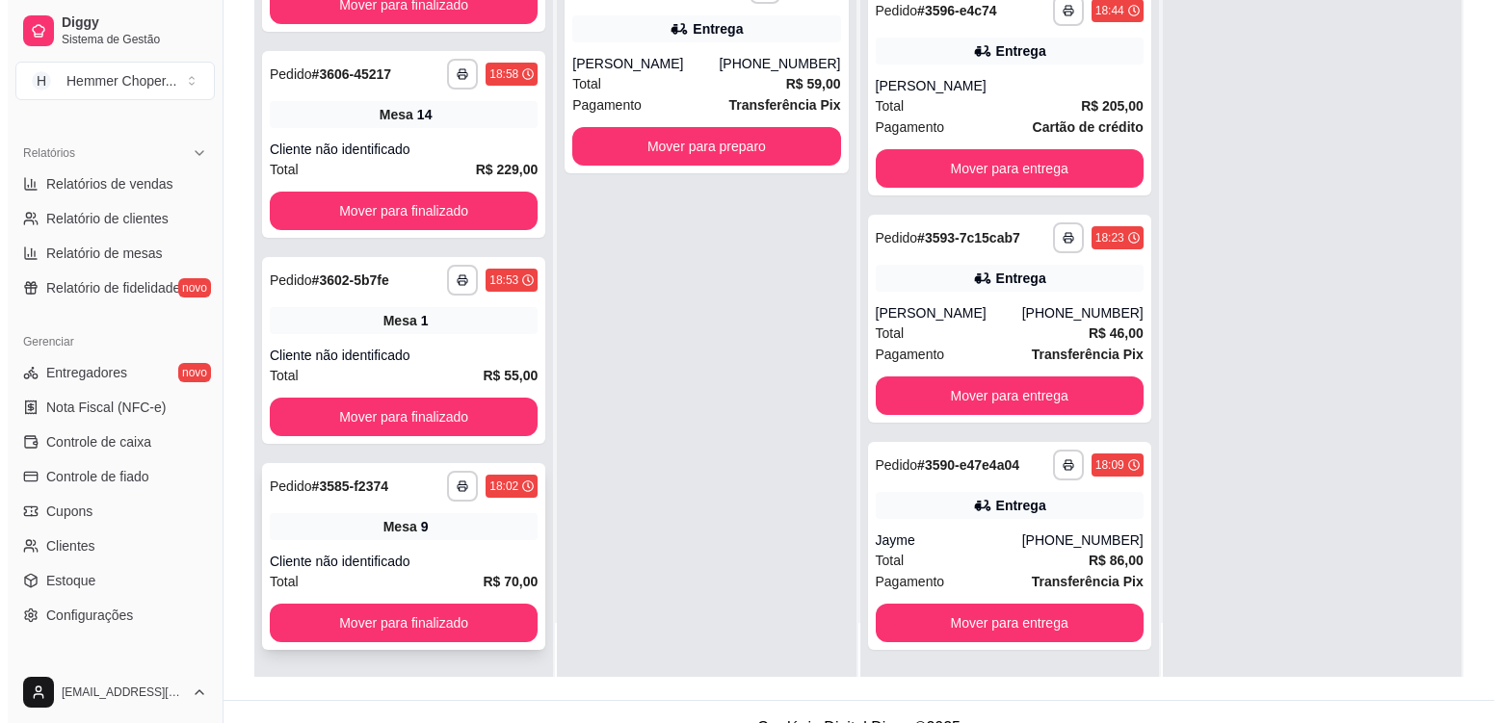
scroll to position [294, 0]
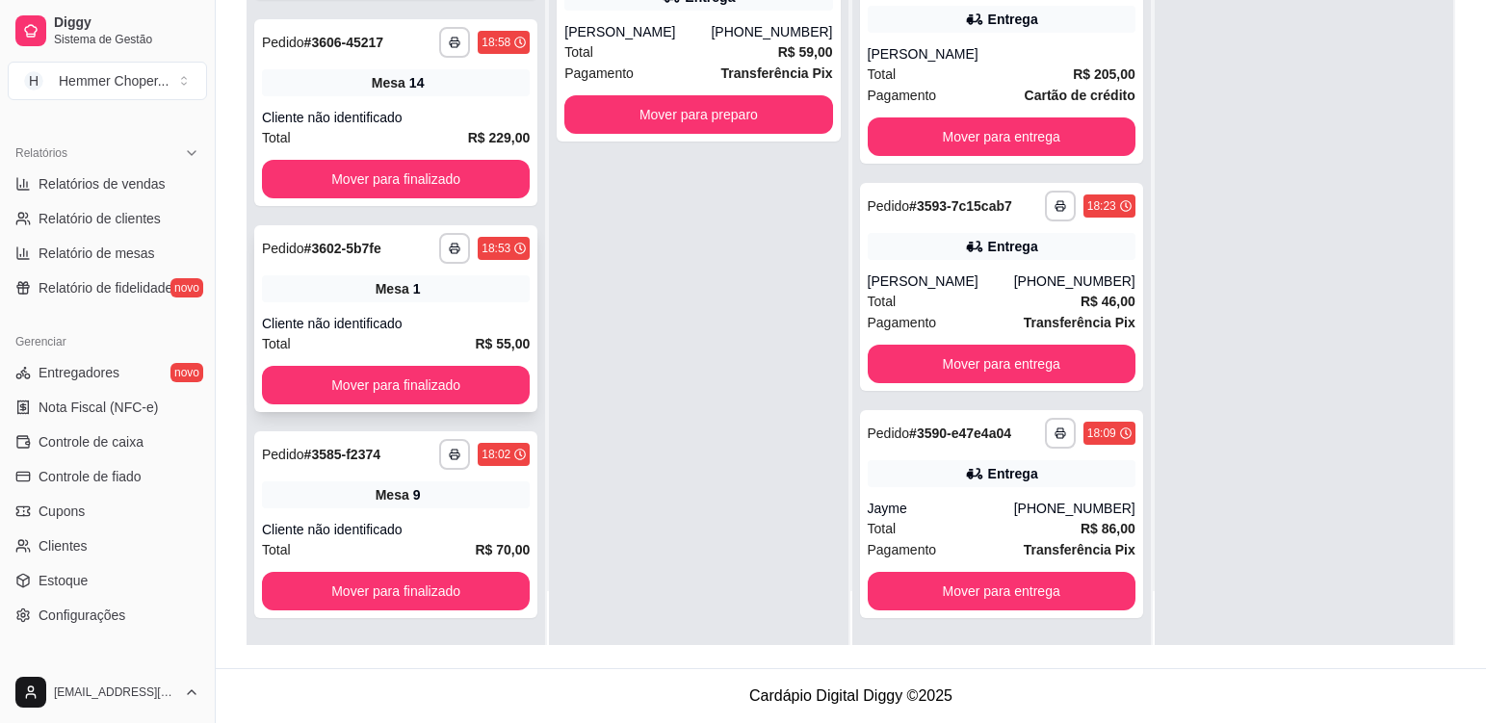
click at [443, 319] on div "Cliente não identificado" at bounding box center [396, 323] width 268 height 19
click at [456, 114] on div "Cliente não identificado" at bounding box center [396, 117] width 268 height 19
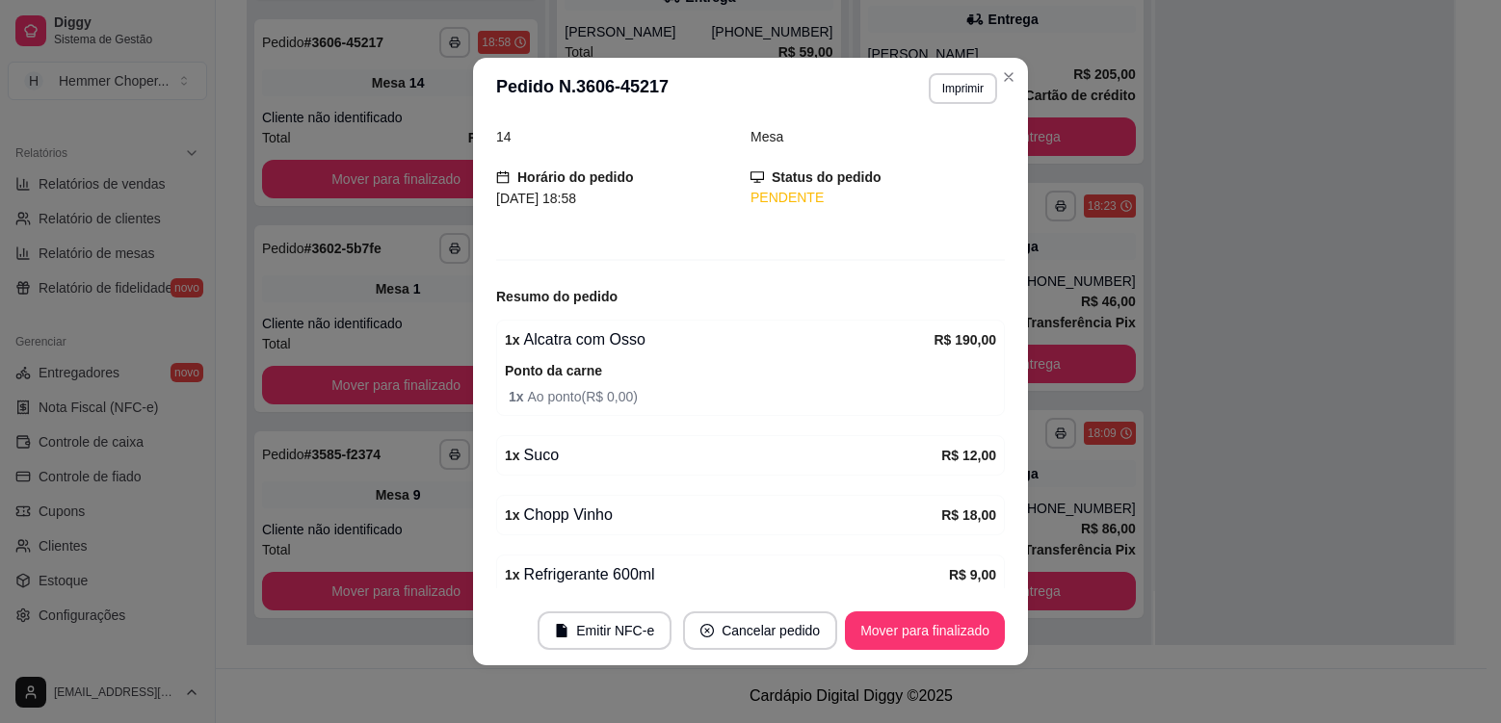
scroll to position [168, 0]
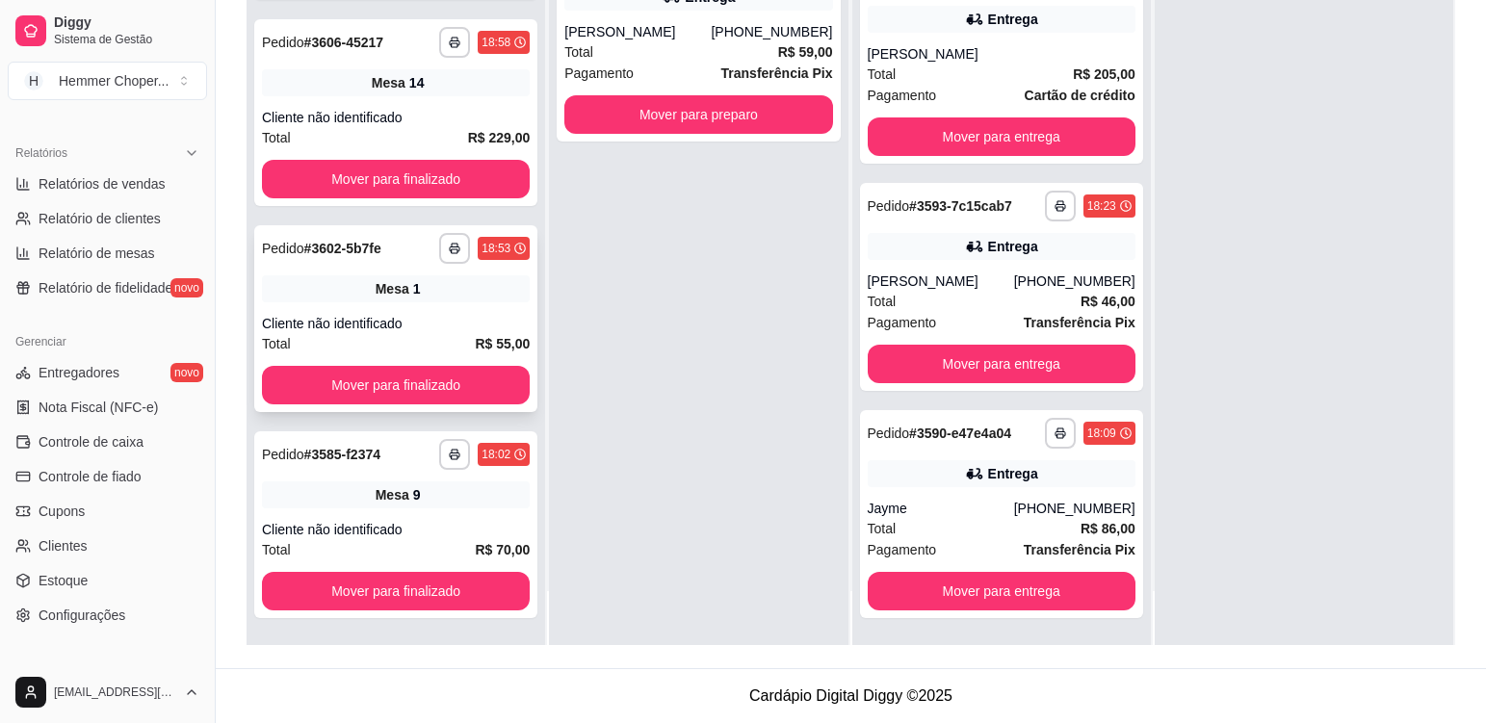
click at [445, 296] on div "Mesa 1" at bounding box center [396, 289] width 268 height 27
click at [427, 114] on div "Cliente não identificado" at bounding box center [396, 117] width 268 height 19
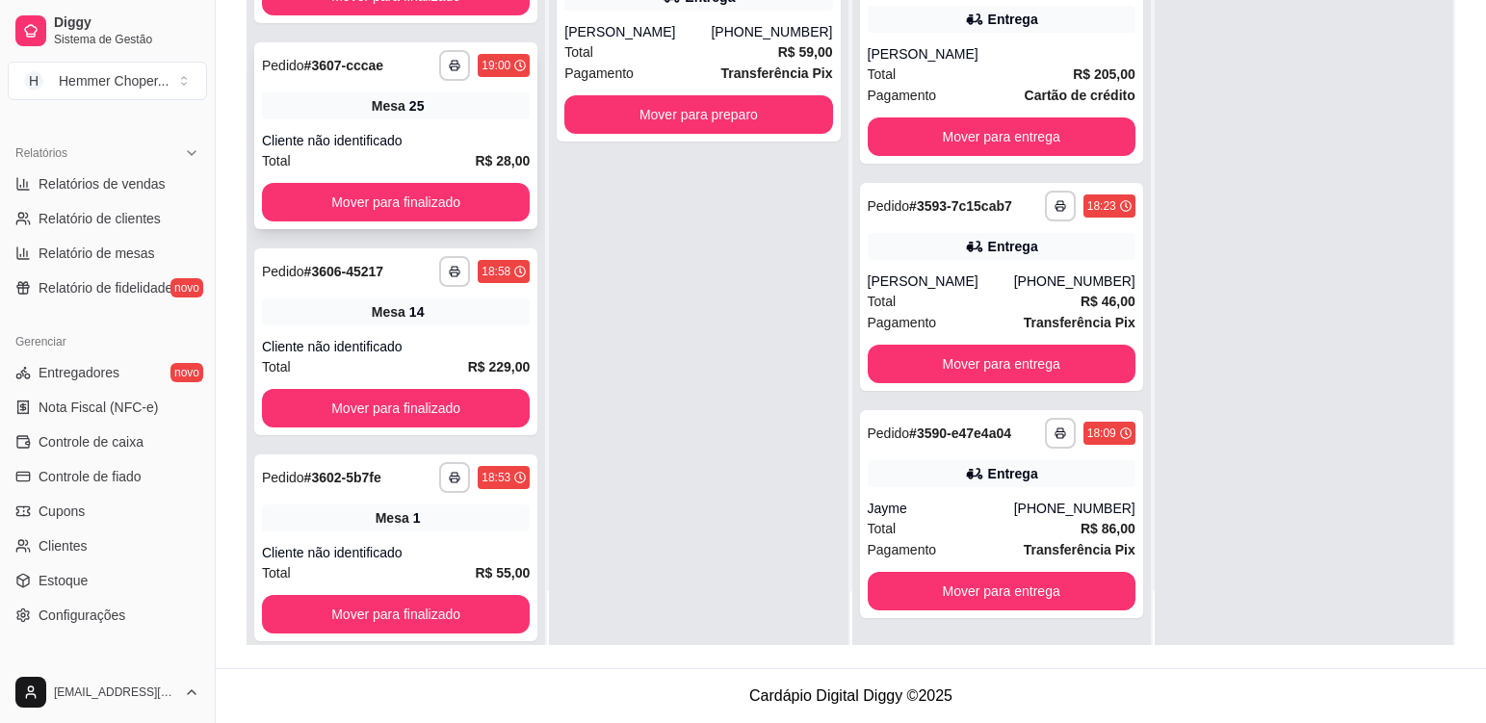
scroll to position [1274, 0]
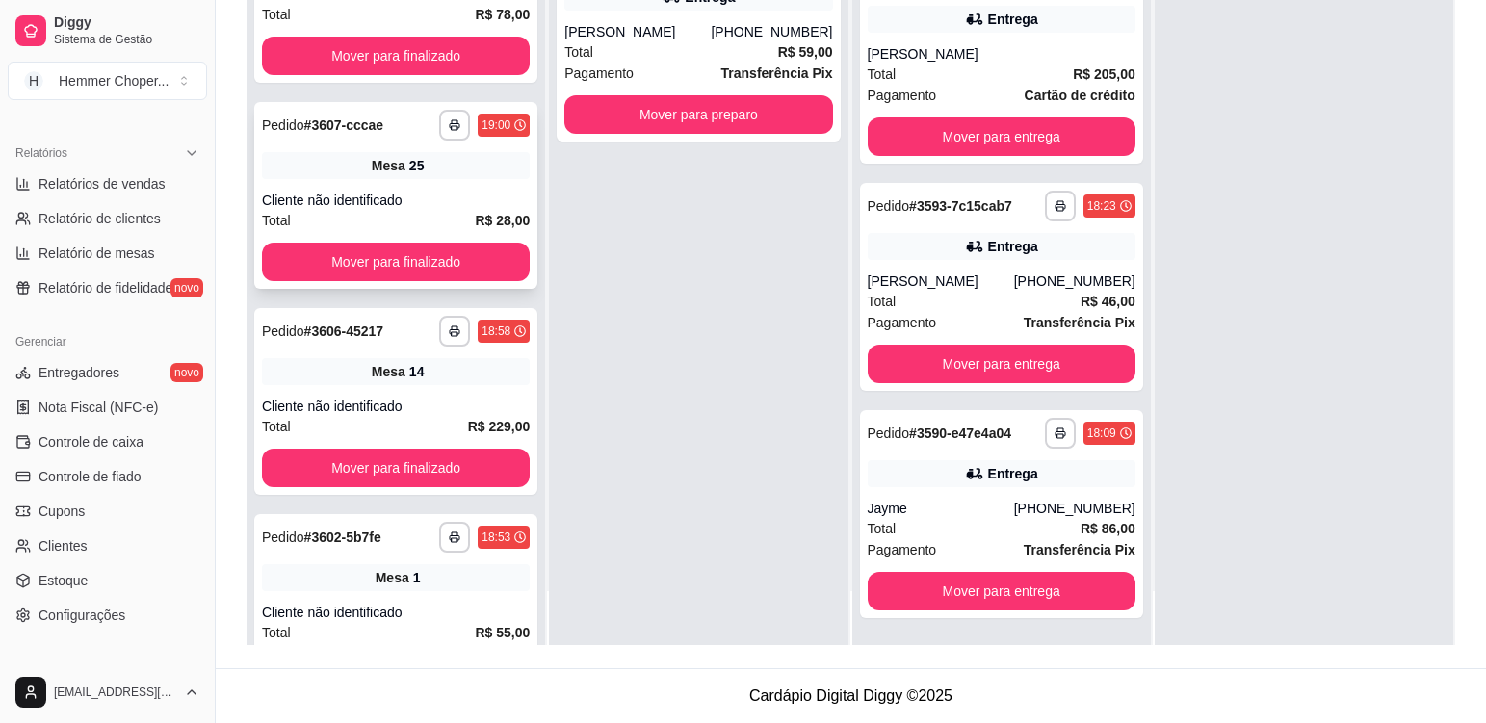
click at [463, 185] on div "**********" at bounding box center [395, 195] width 283 height 187
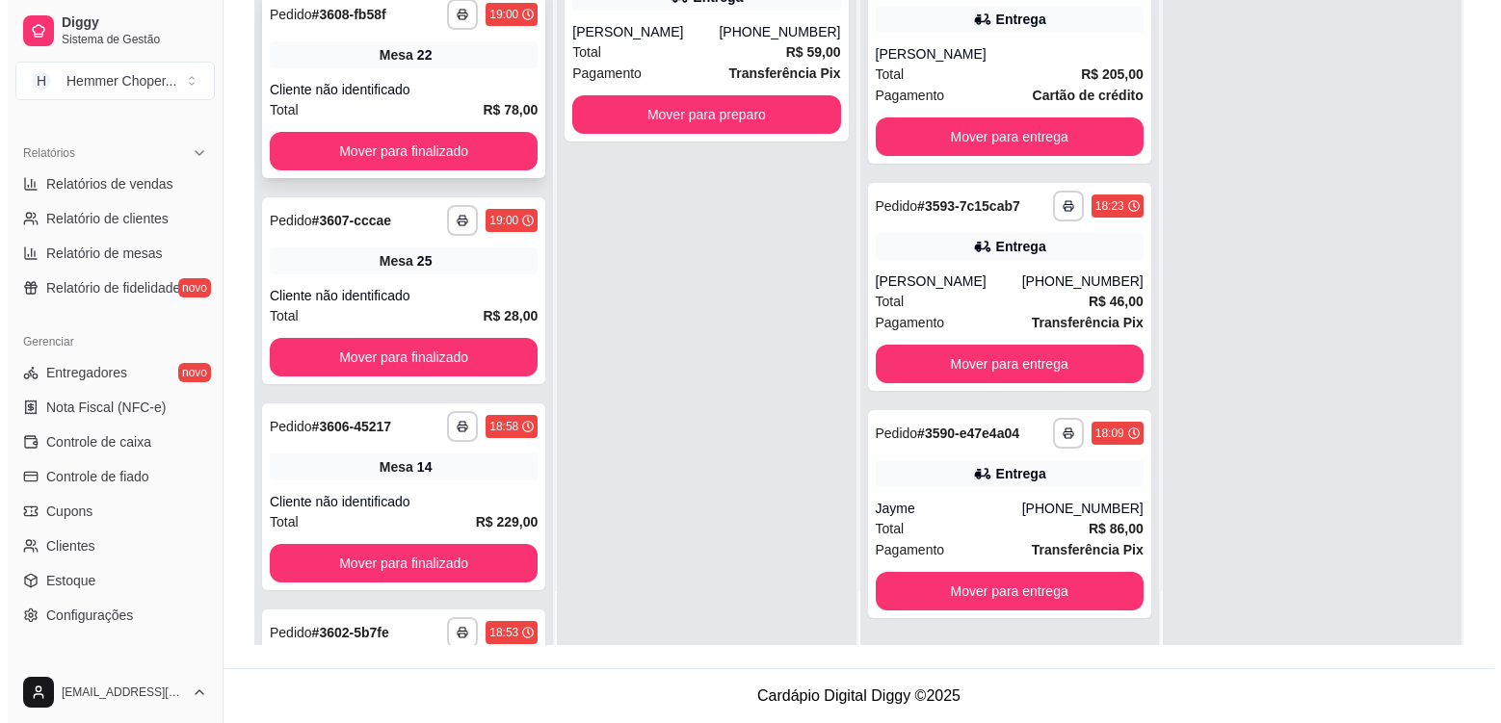
scroll to position [1178, 0]
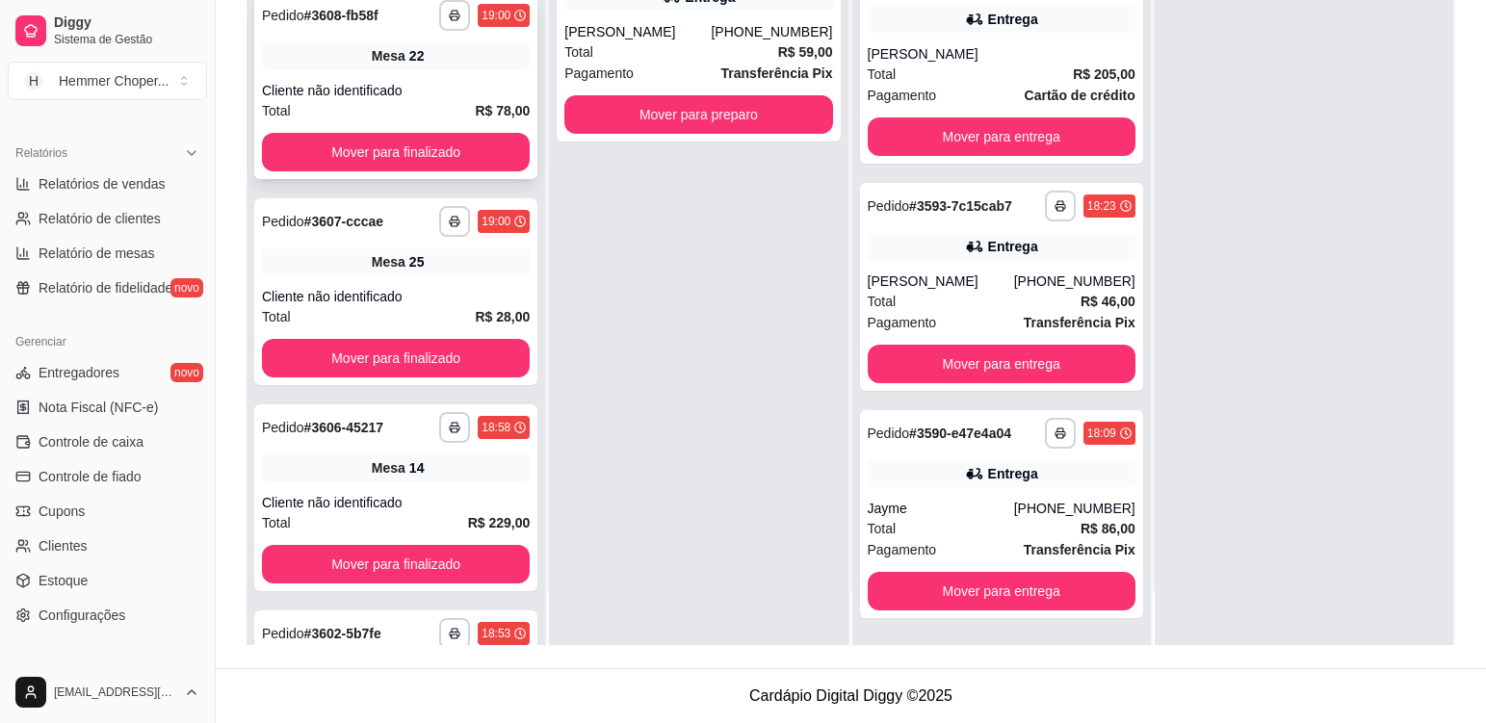
click at [472, 64] on div "Mesa 22" at bounding box center [396, 55] width 268 height 27
click at [464, 68] on div "Mesa 22" at bounding box center [396, 55] width 268 height 27
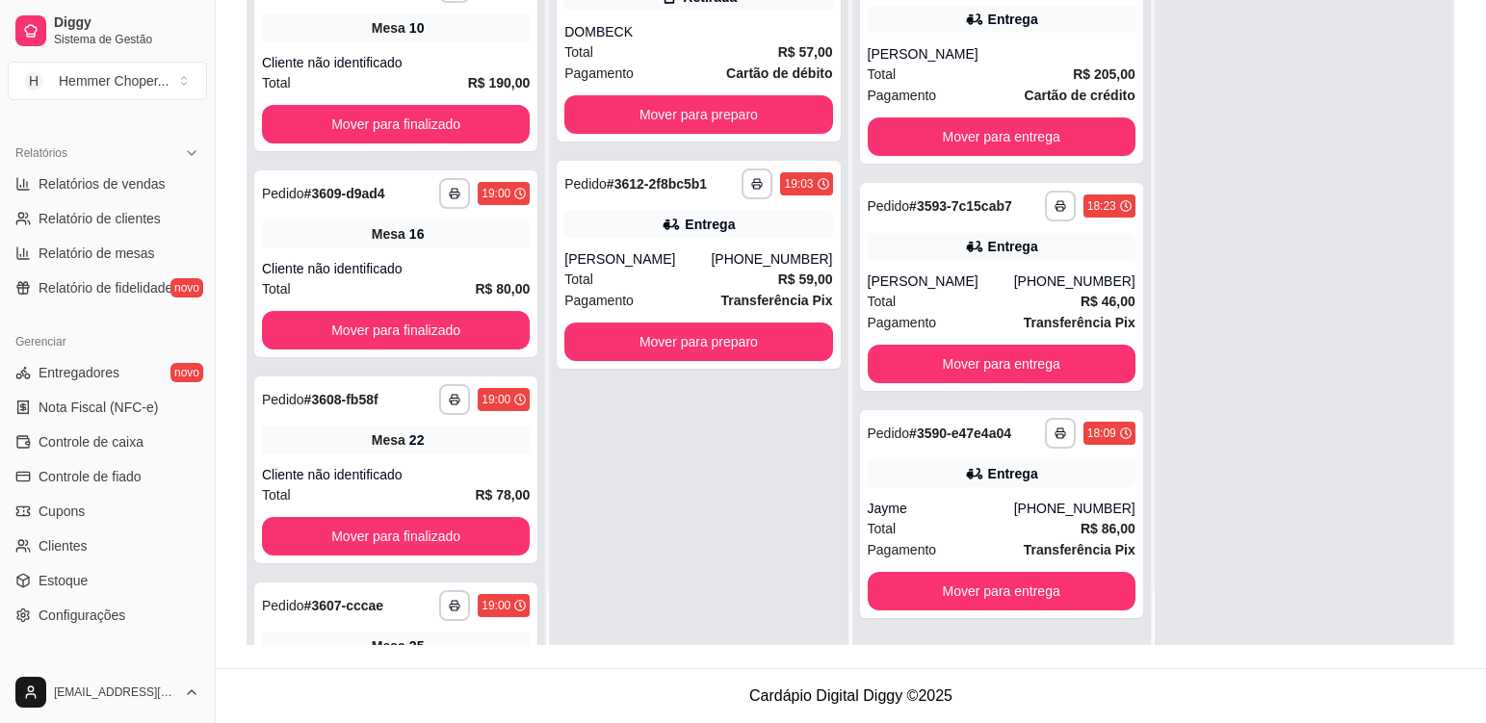
scroll to position [793, 0]
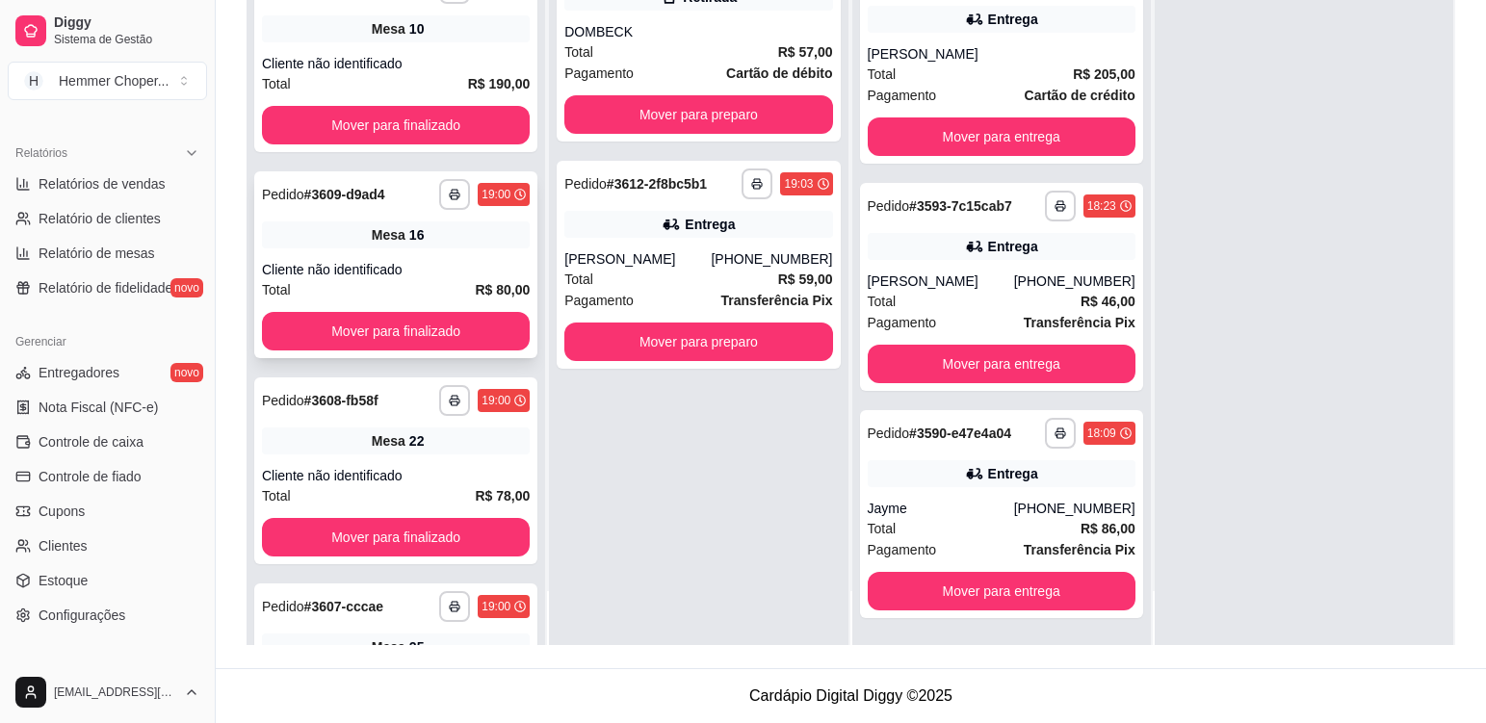
click at [428, 252] on div "**********" at bounding box center [395, 264] width 283 height 187
click at [459, 43] on div "**********" at bounding box center [395, 58] width 283 height 187
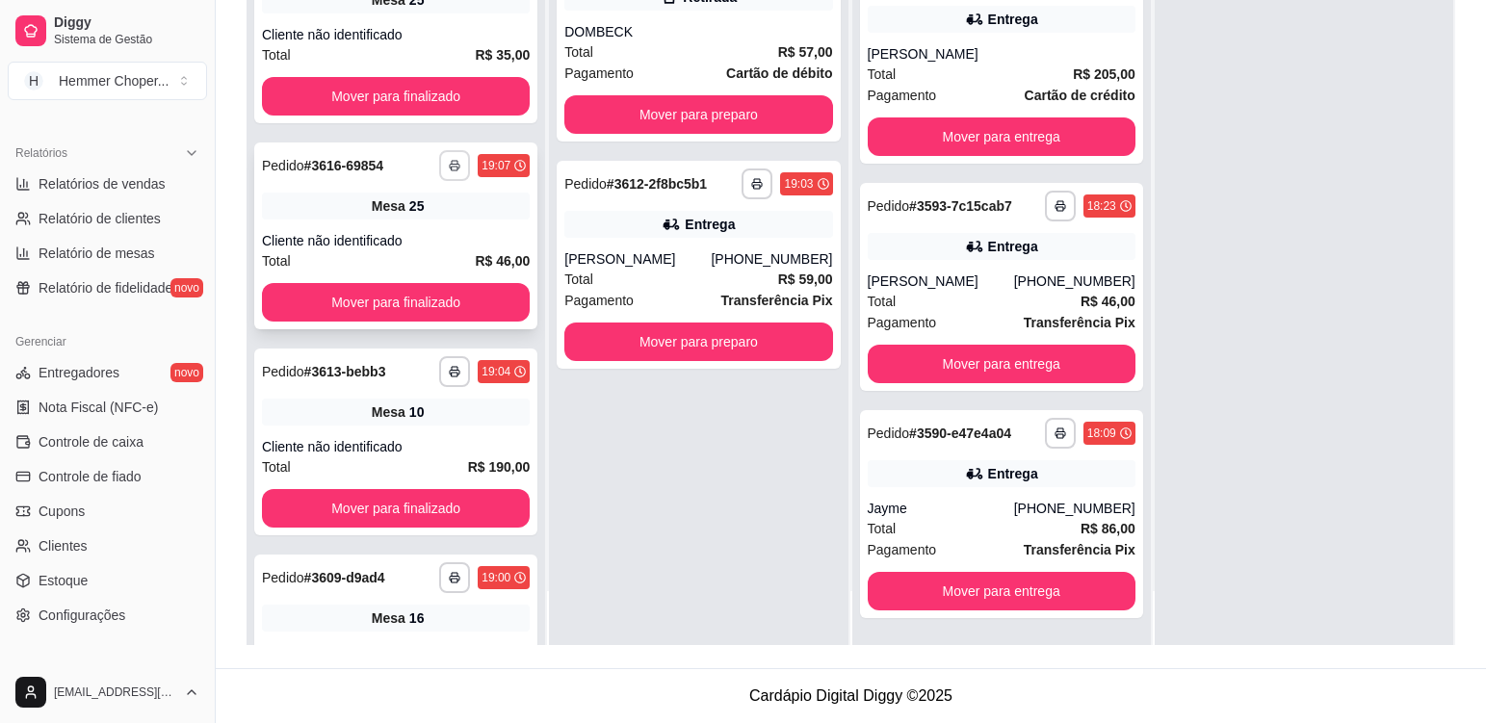
scroll to position [407, 0]
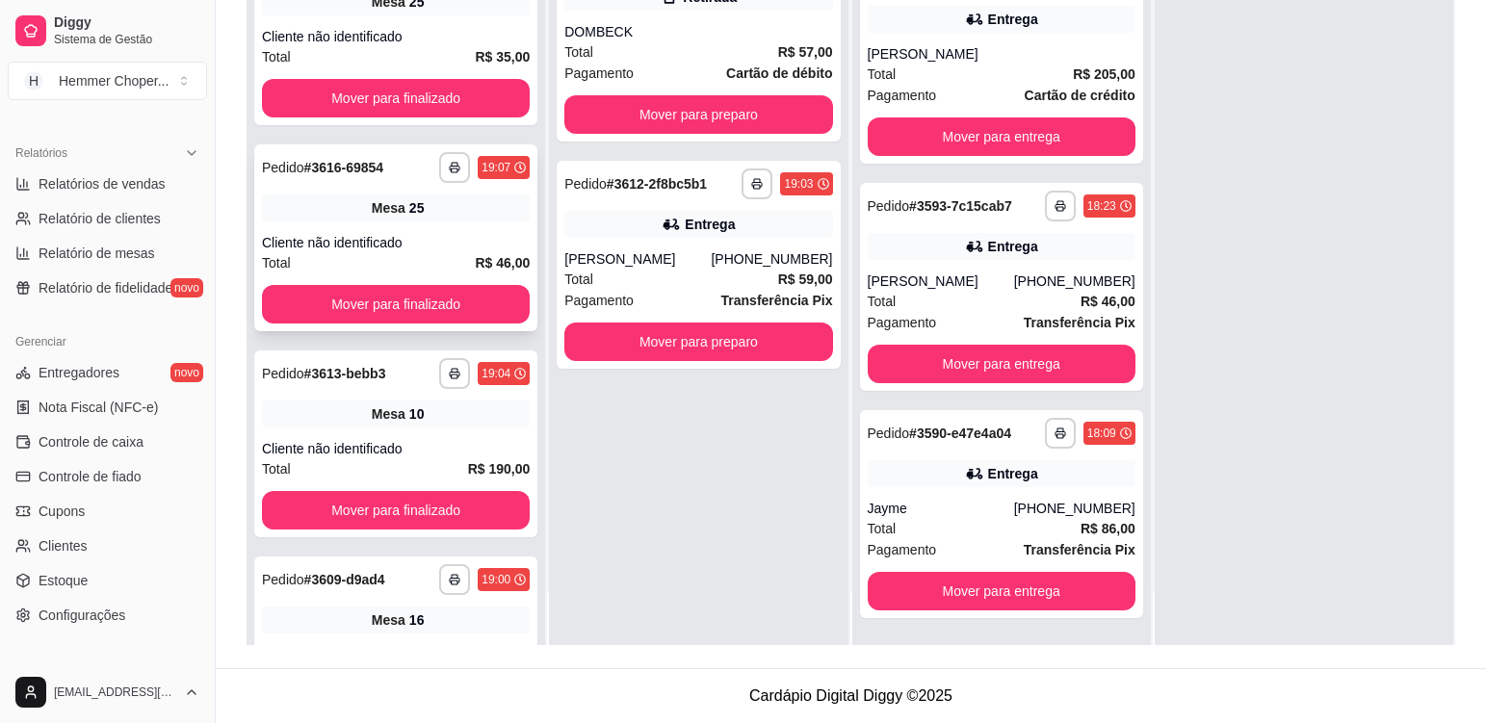
click at [451, 235] on div "Cliente não identificado" at bounding box center [396, 242] width 268 height 19
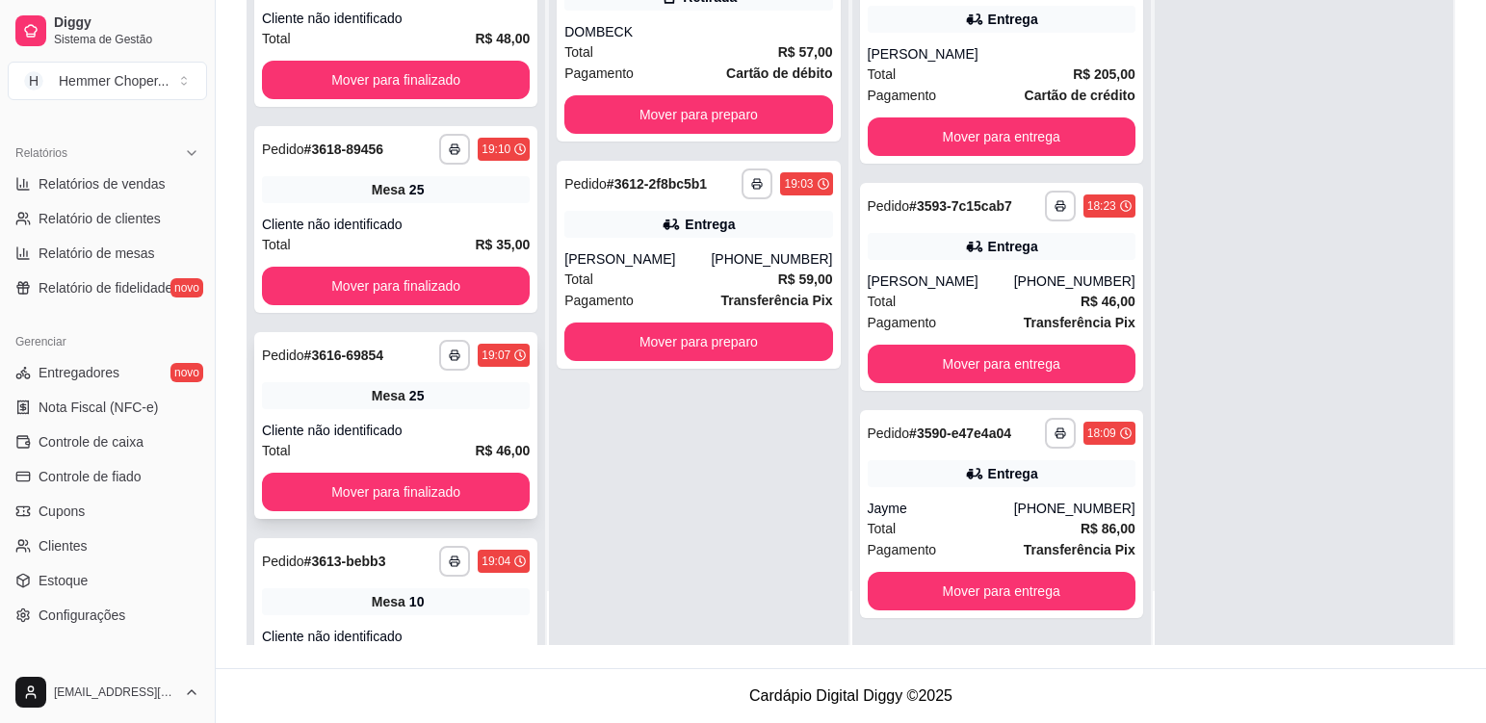
scroll to position [215, 0]
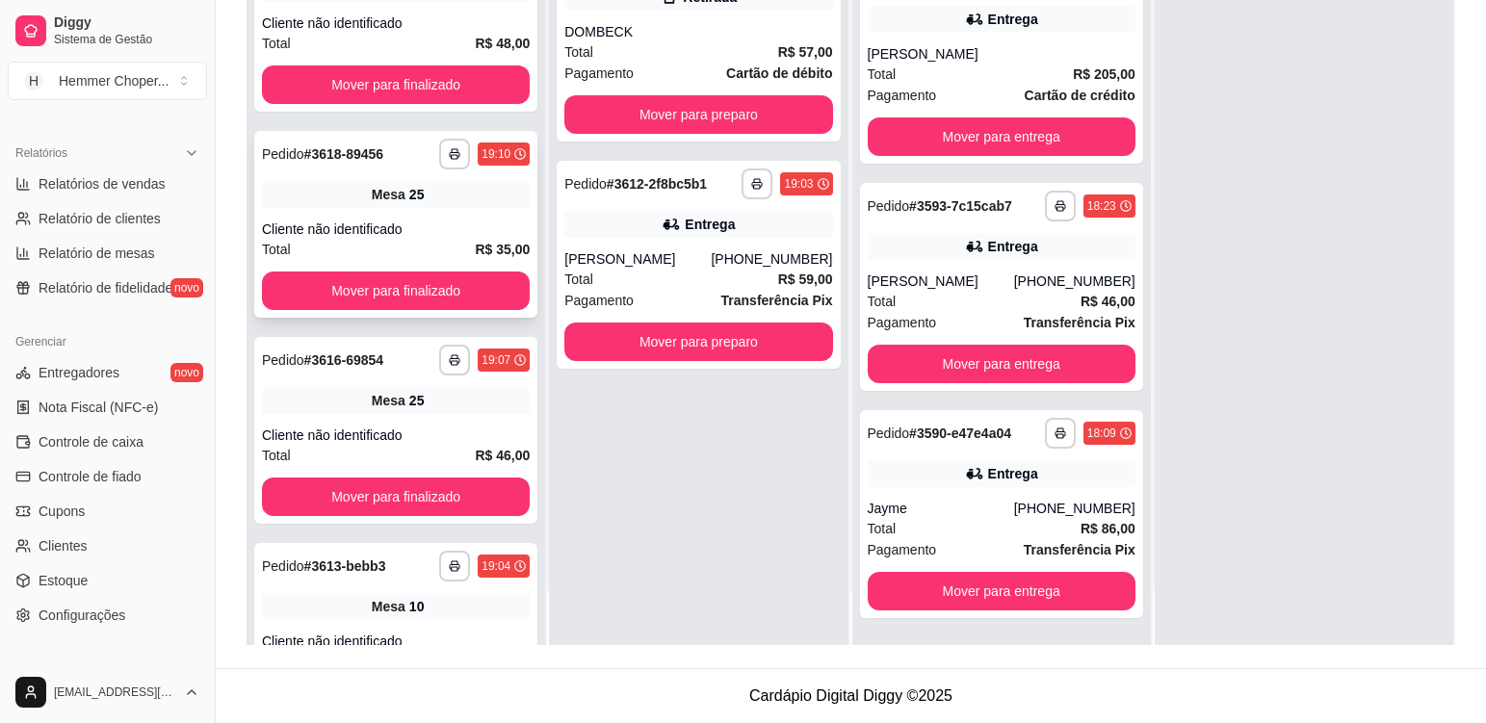
click at [443, 212] on div "**********" at bounding box center [395, 224] width 283 height 187
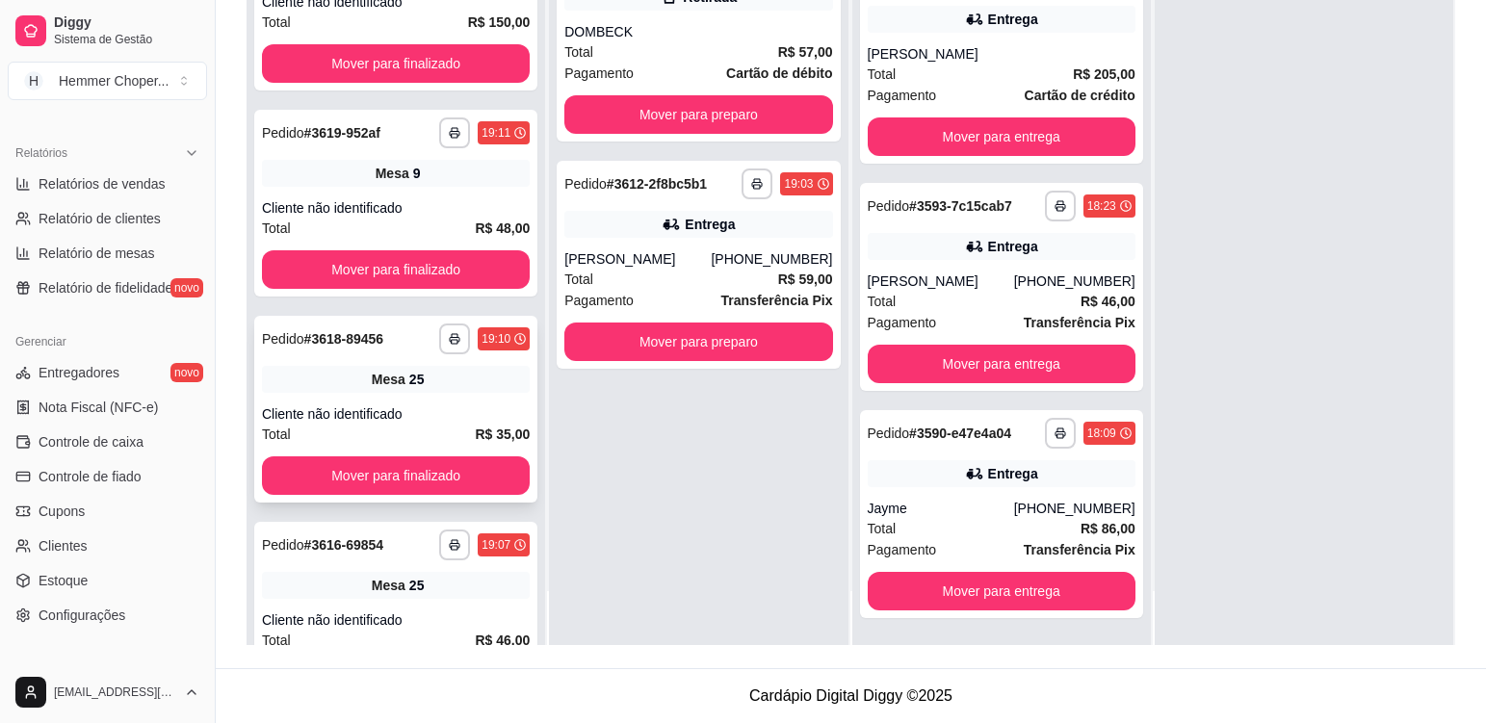
scroll to position [22, 0]
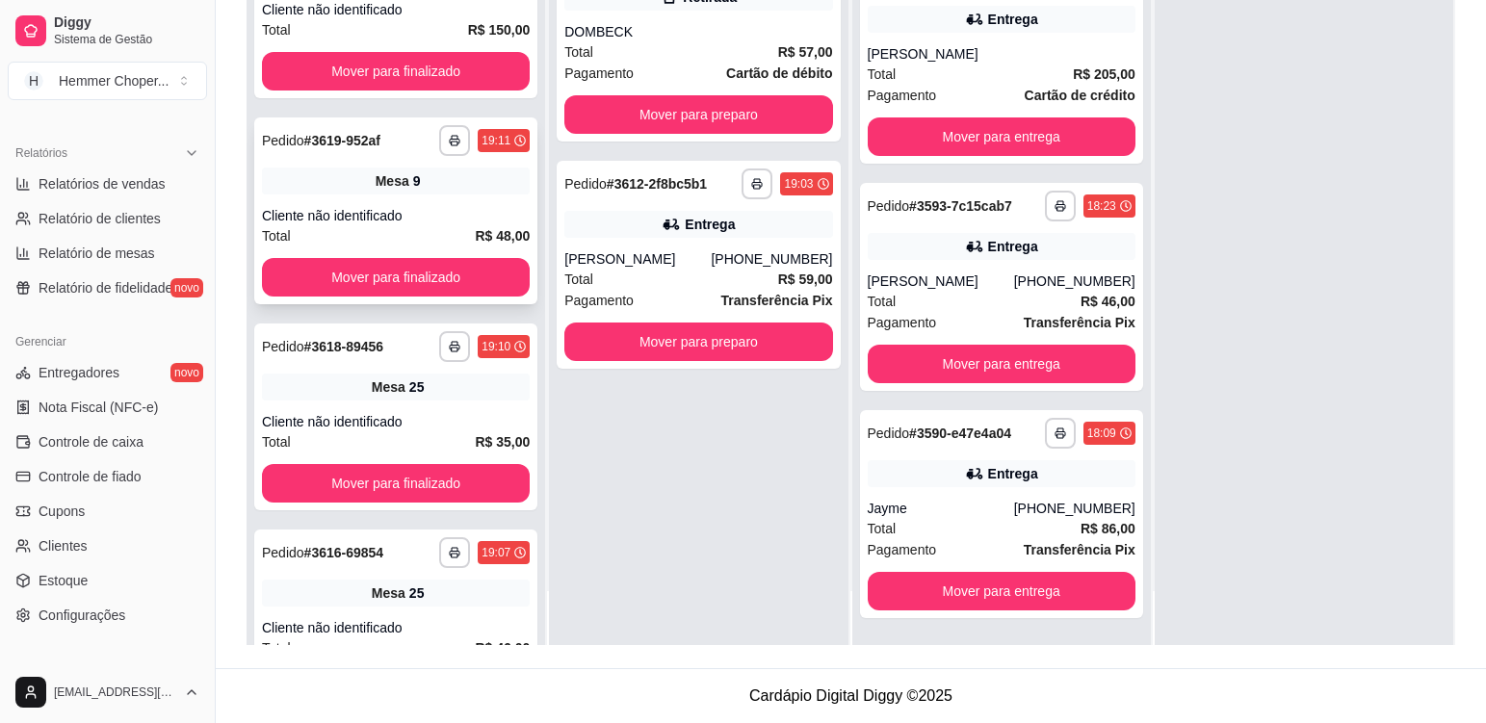
click at [467, 188] on div "Mesa 9" at bounding box center [396, 181] width 268 height 27
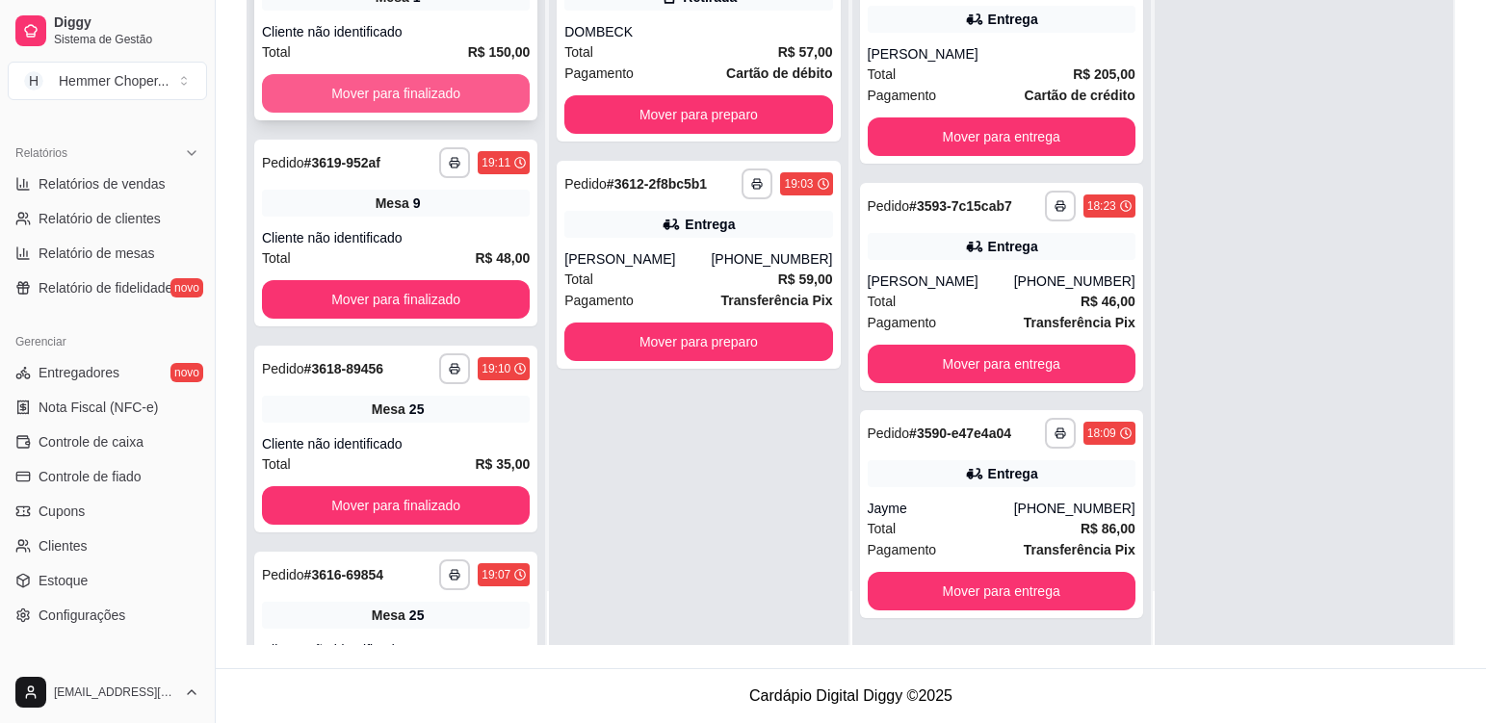
scroll to position [0, 0]
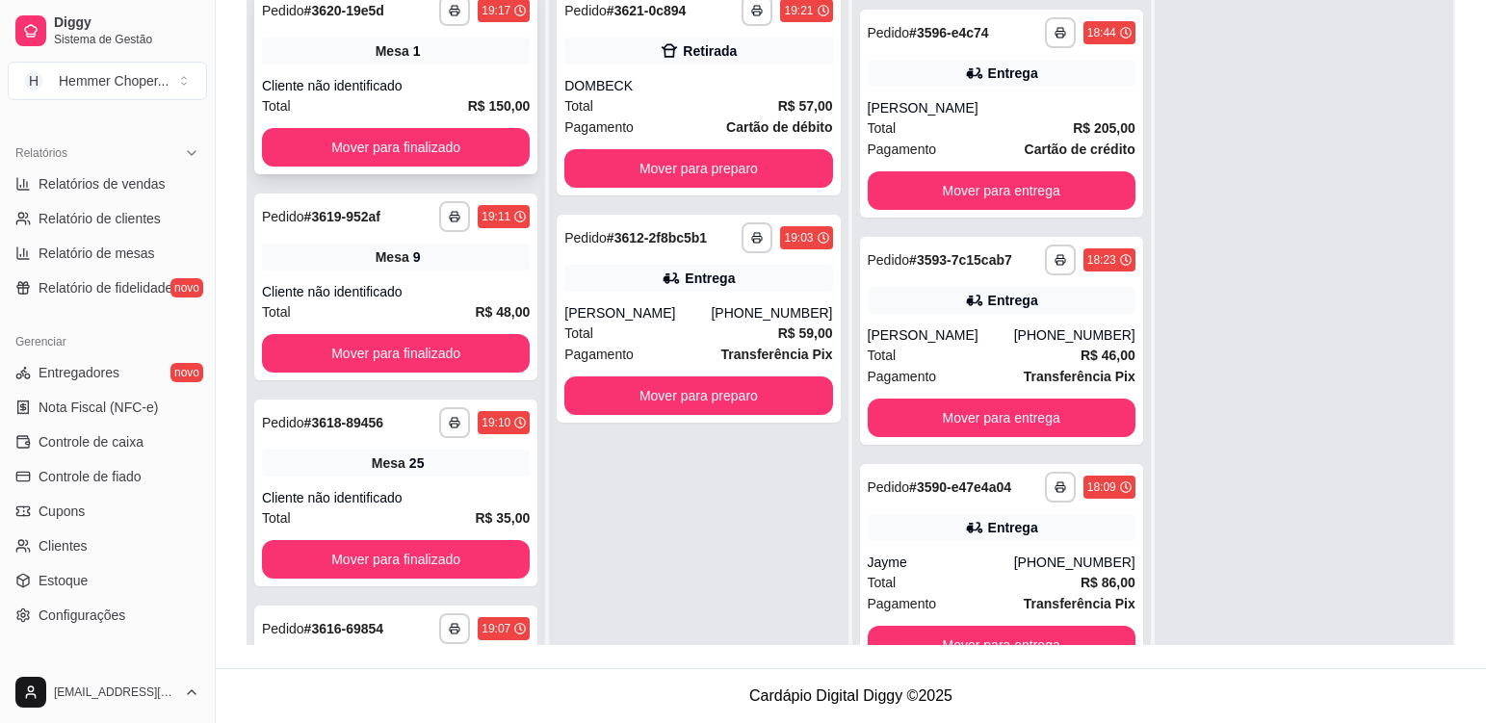
click at [449, 64] on div "Mesa 1" at bounding box center [396, 51] width 268 height 27
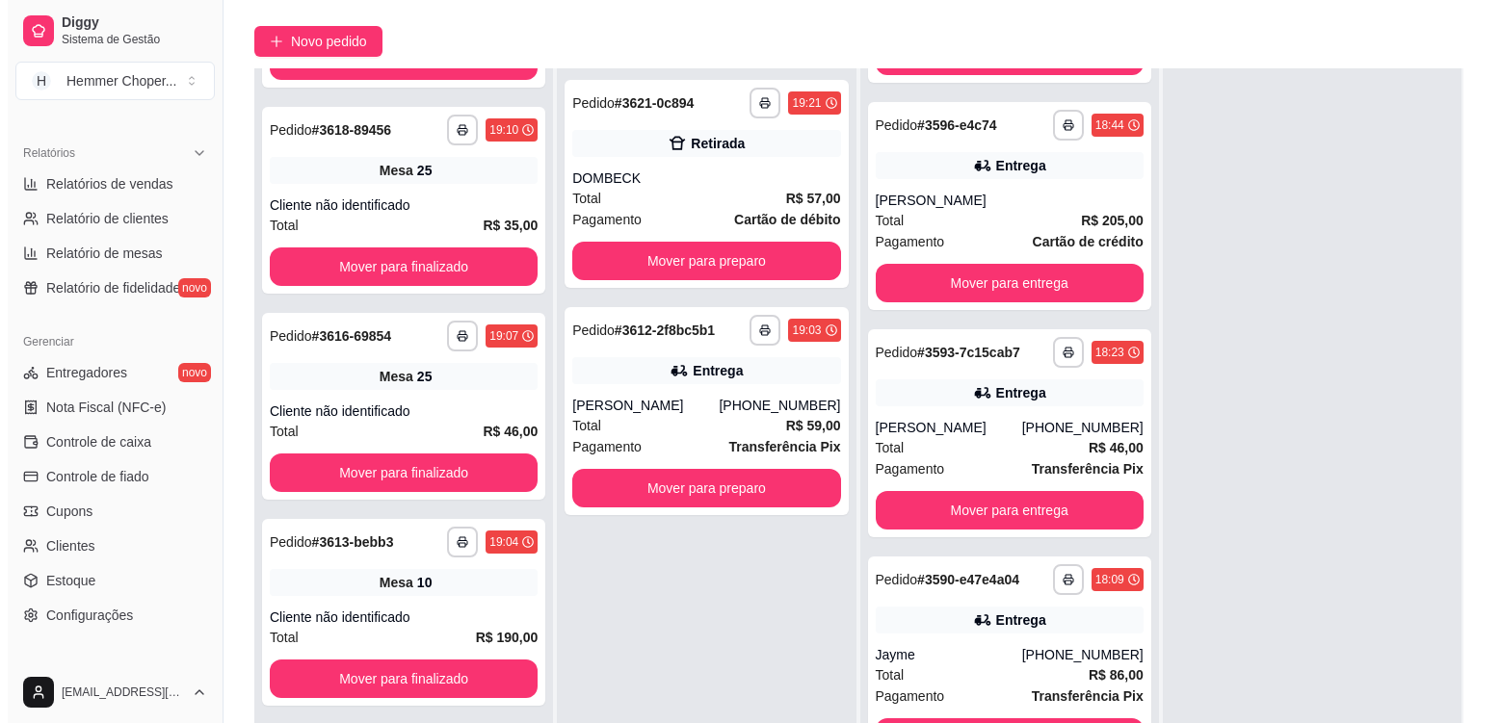
scroll to position [294, 0]
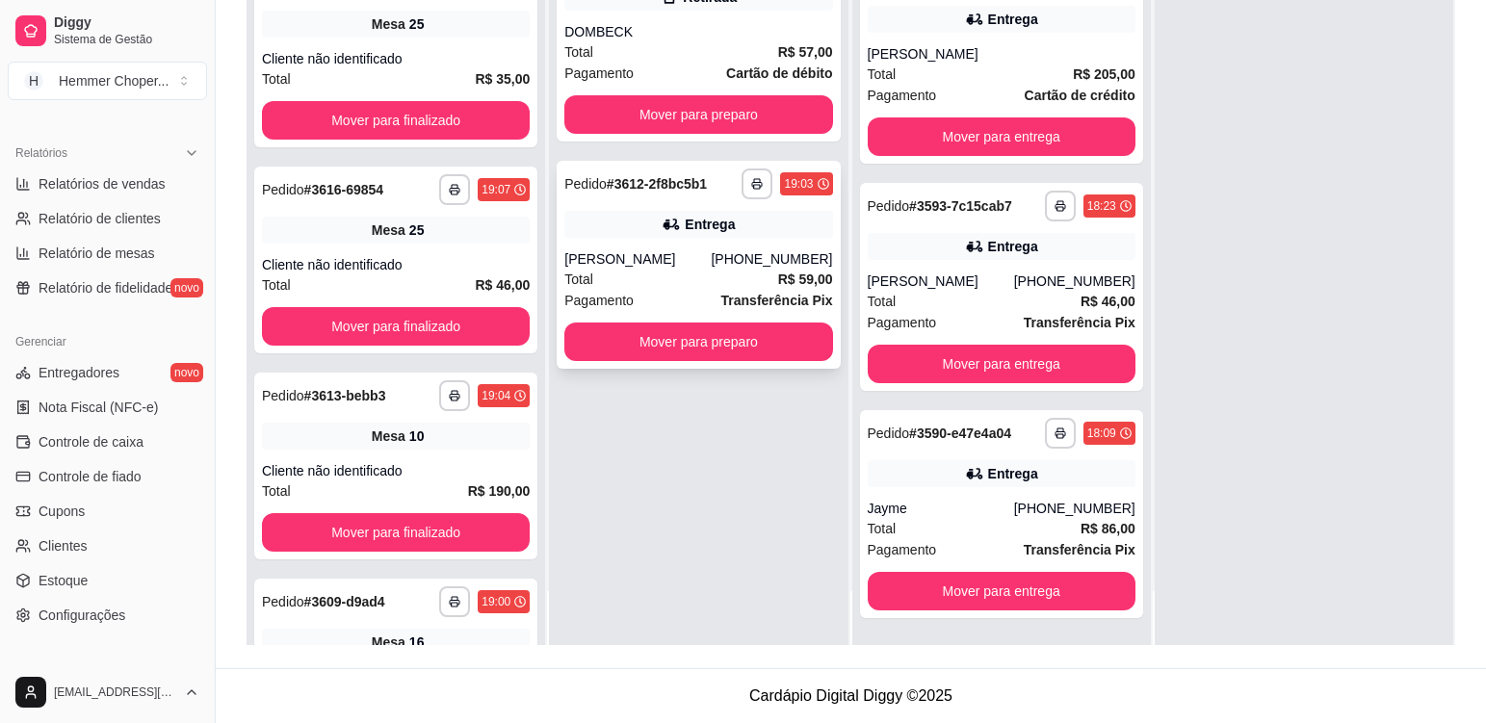
click at [681, 276] on div "Total R$ 59,00" at bounding box center [698, 279] width 268 height 21
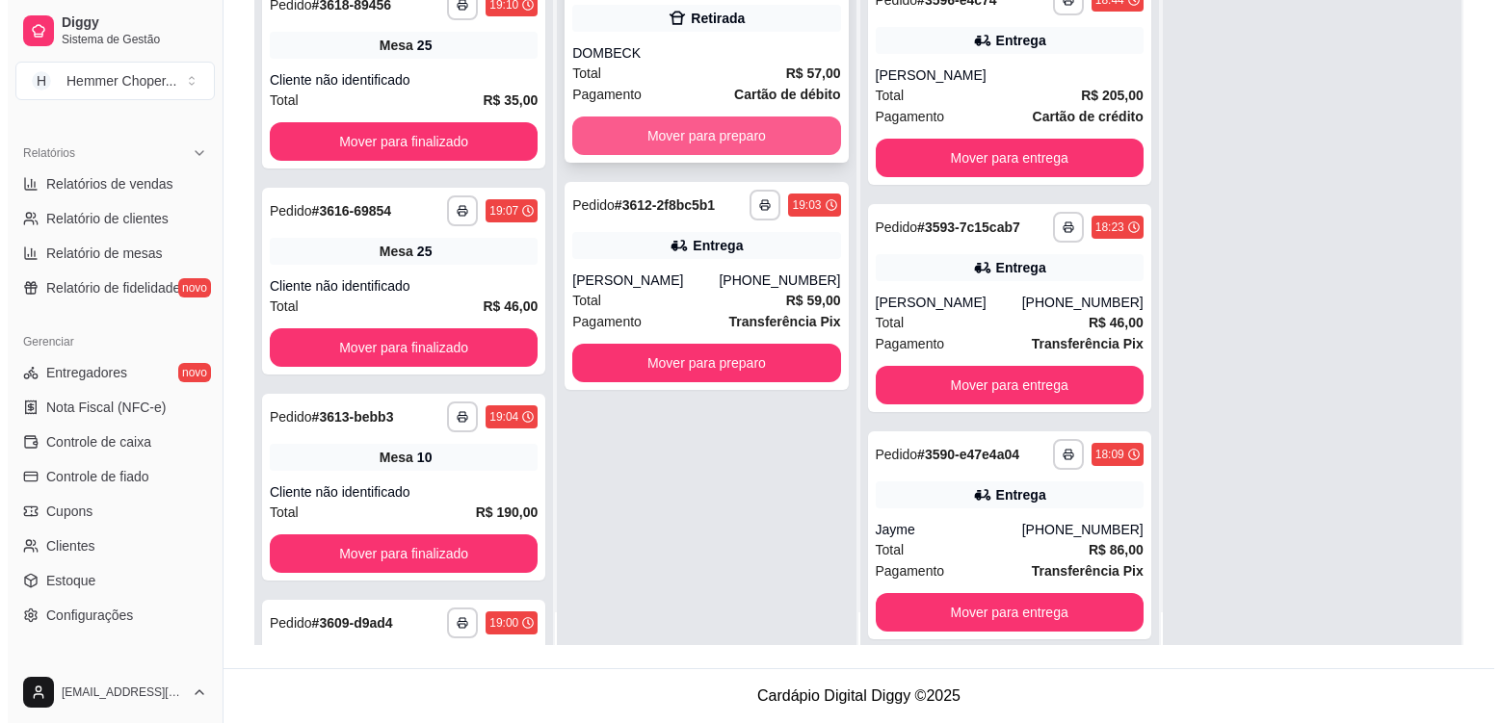
scroll to position [0, 0]
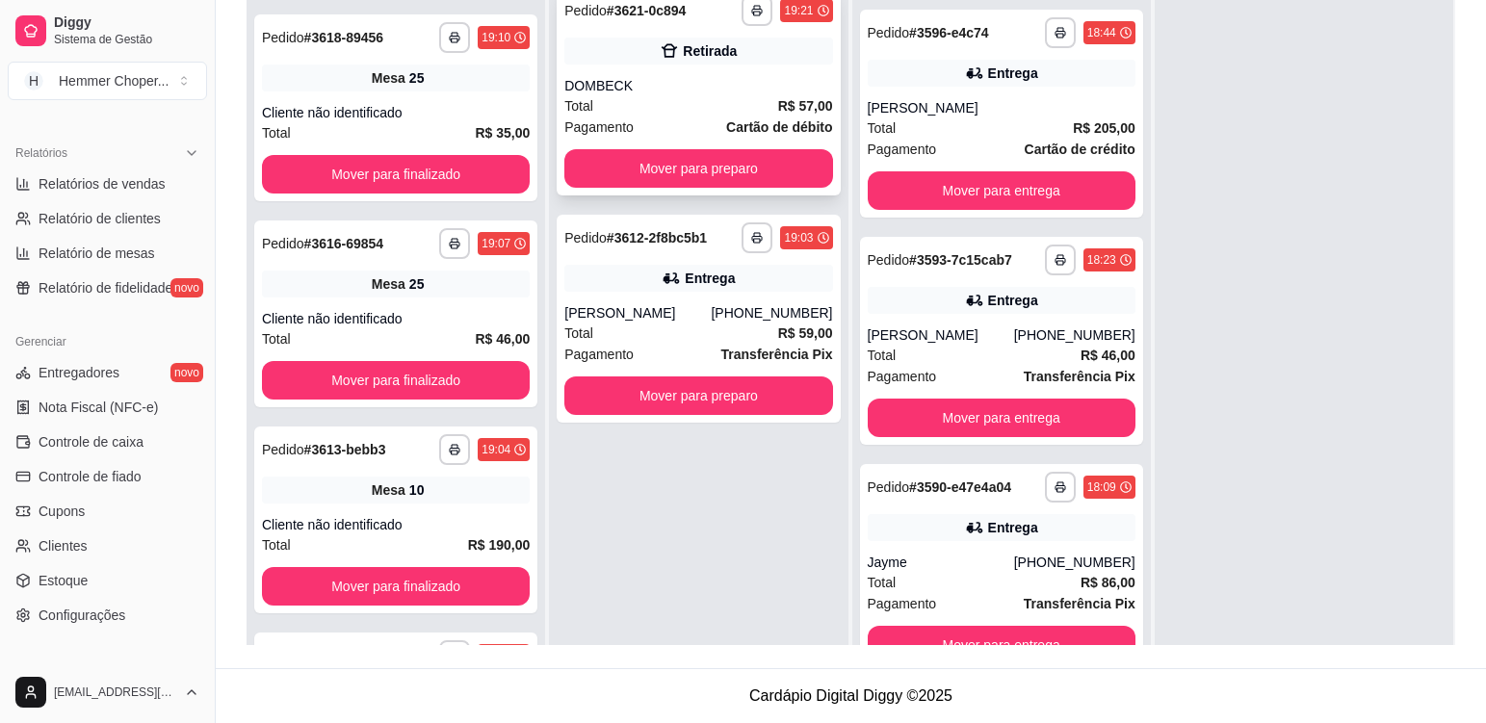
click at [694, 90] on div "DOMBECK" at bounding box center [698, 85] width 268 height 19
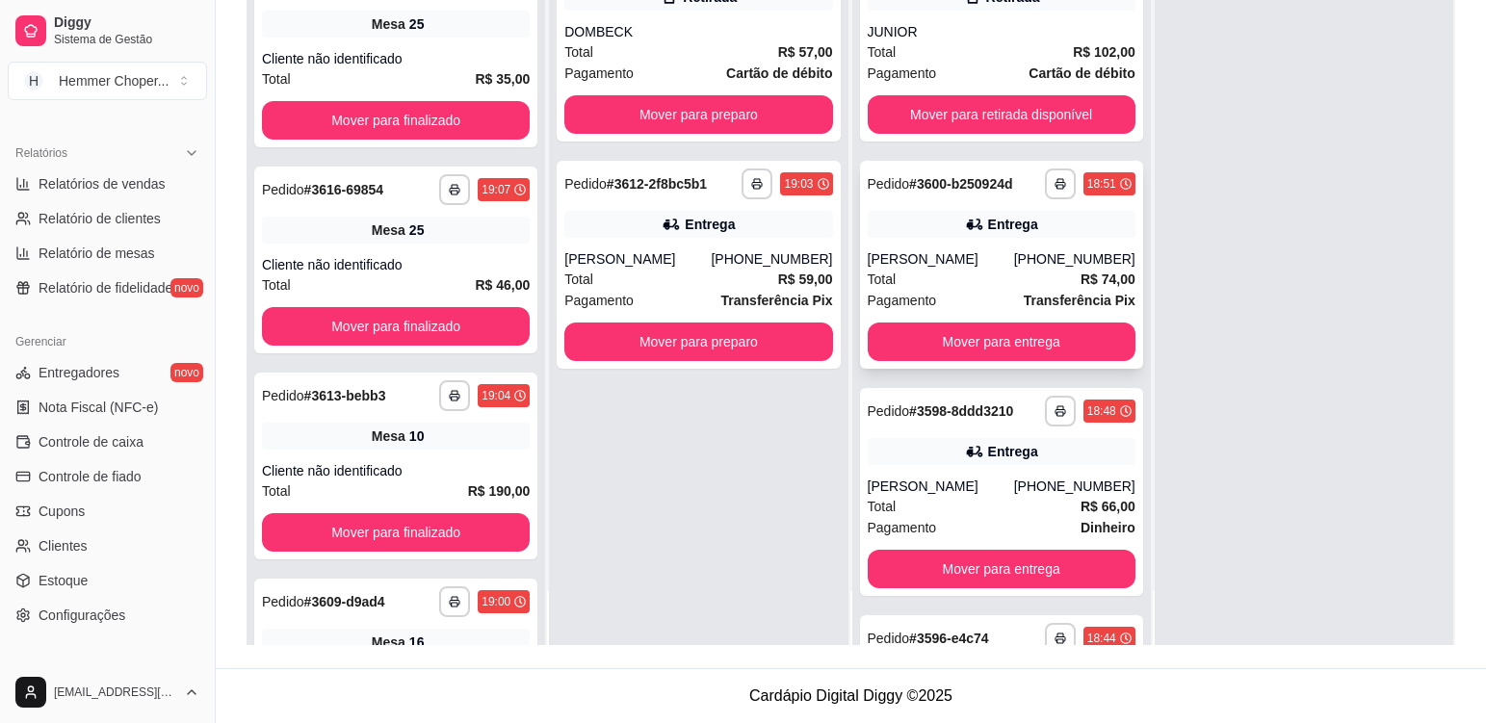
click at [971, 253] on div "[PERSON_NAME]" at bounding box center [941, 258] width 146 height 19
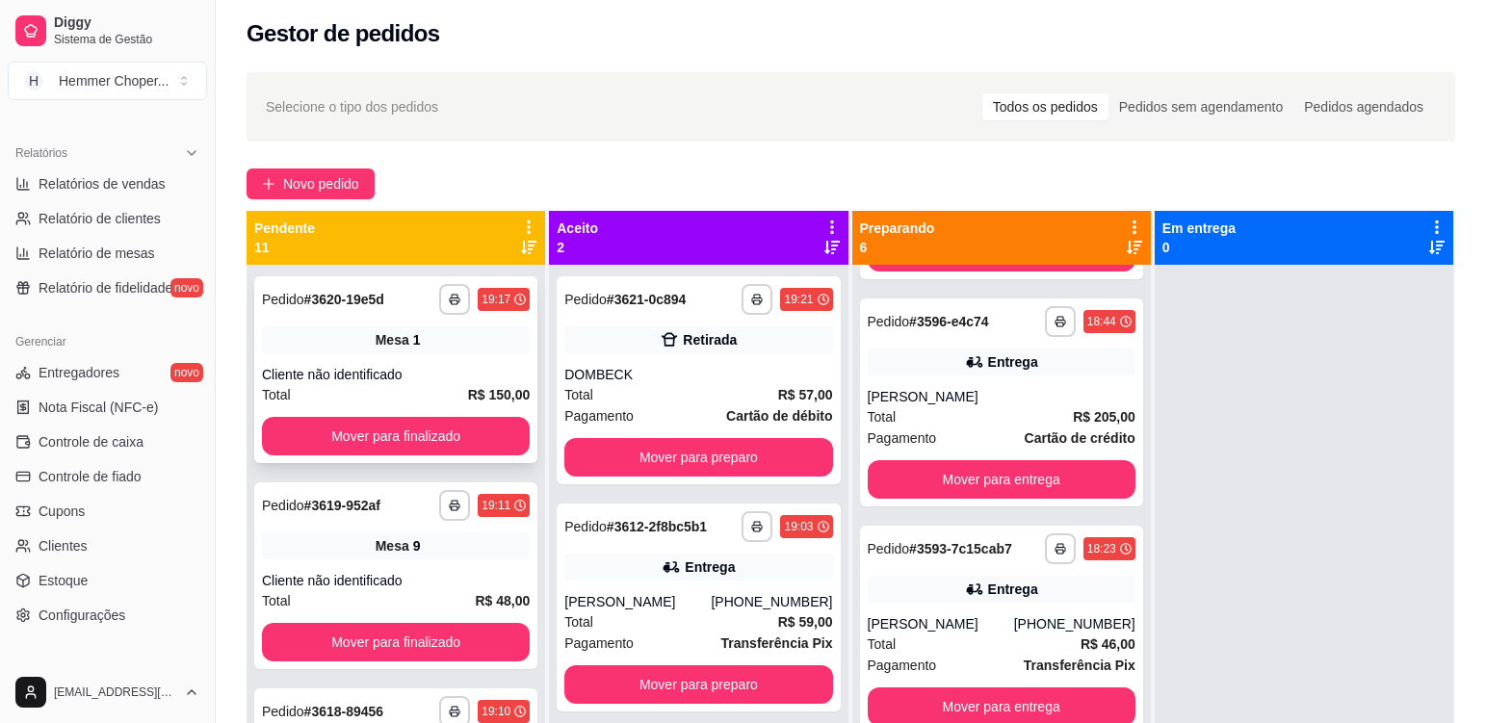
click at [454, 358] on div "**********" at bounding box center [395, 369] width 283 height 187
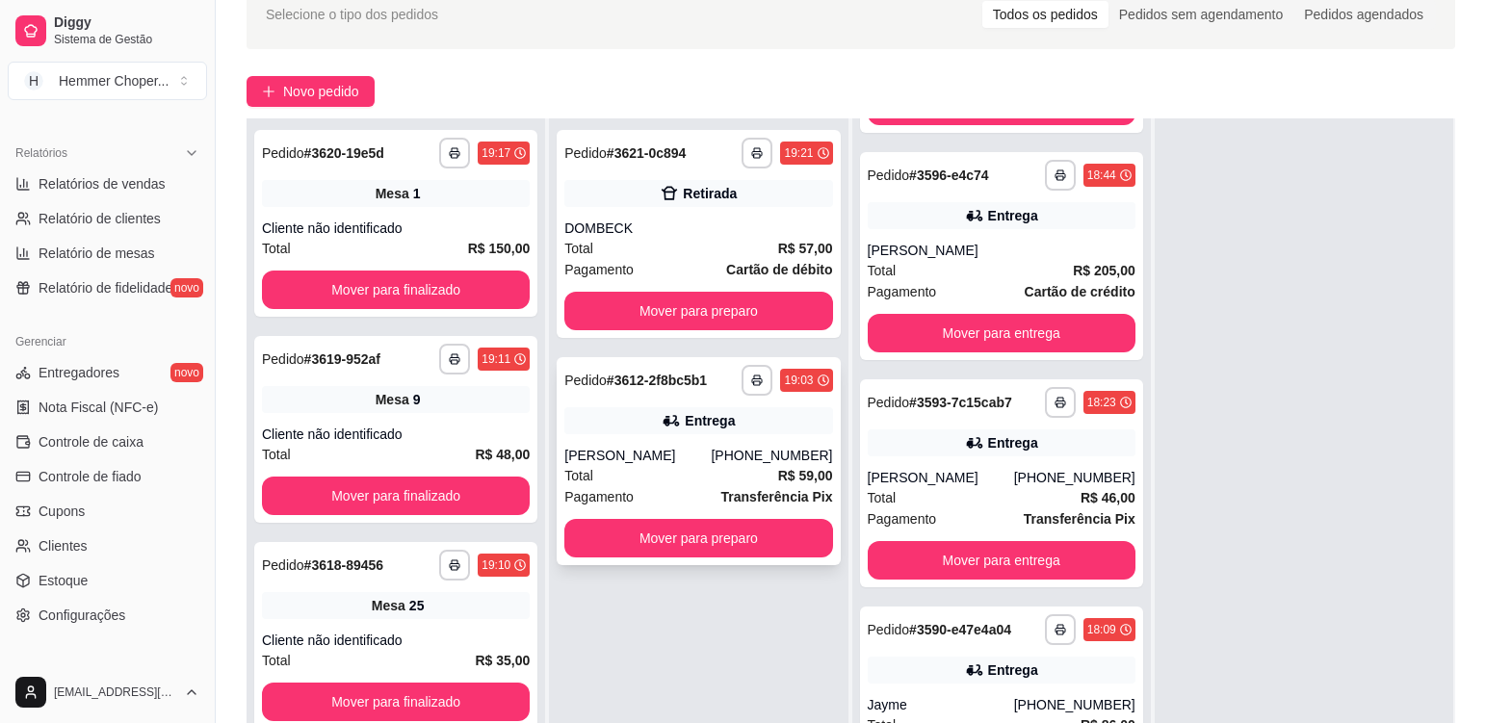
scroll to position [294, 0]
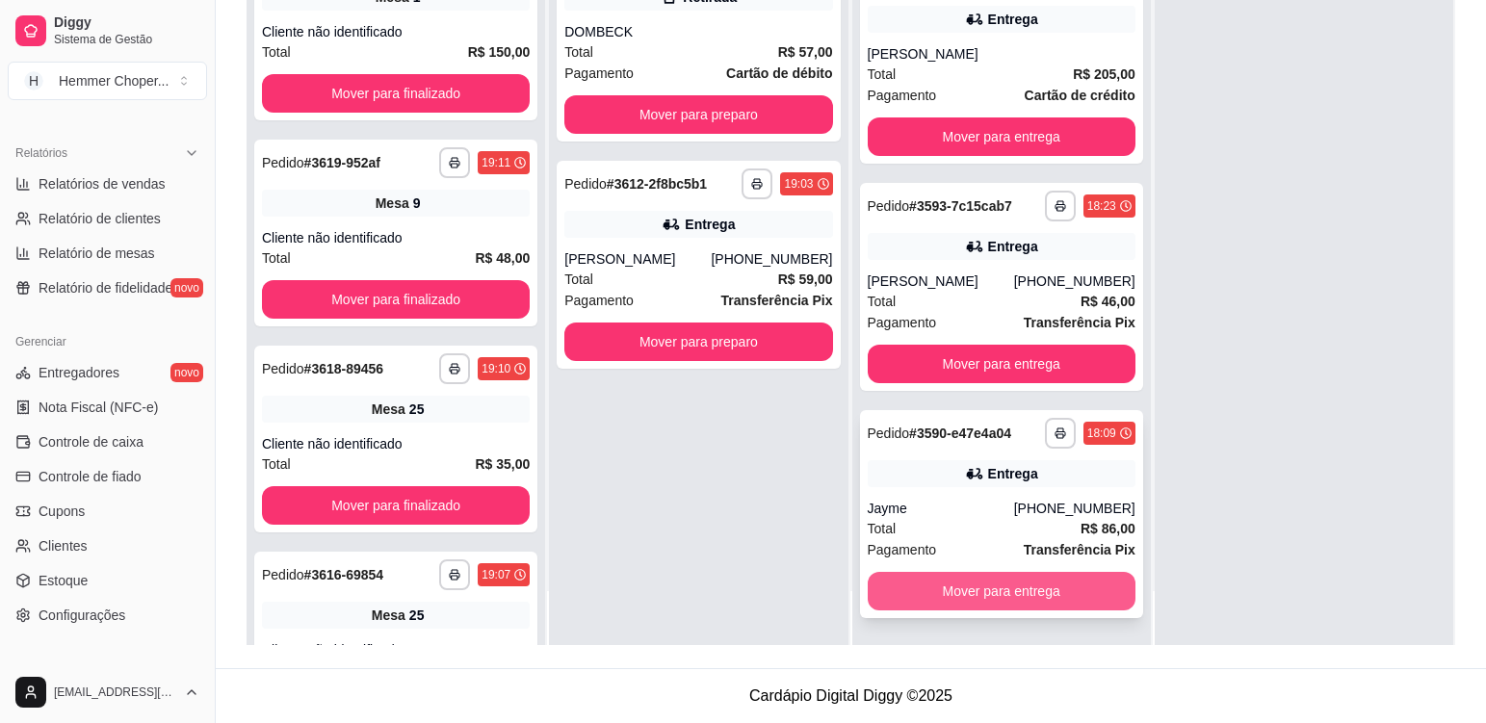
click at [952, 598] on button "Mover para entrega" at bounding box center [1002, 591] width 268 height 39
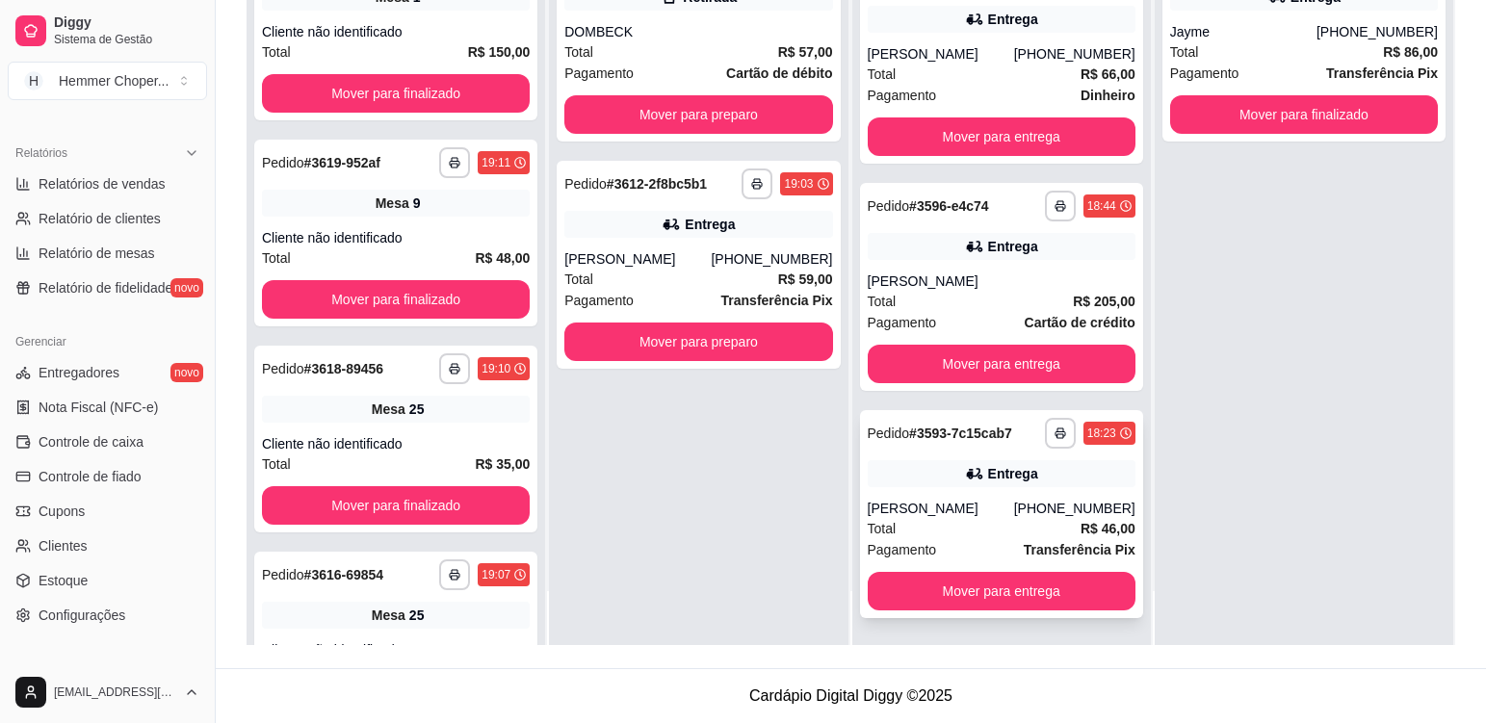
scroll to position [433, 0]
click at [945, 589] on button "Mover para entrega" at bounding box center [1002, 592] width 260 height 38
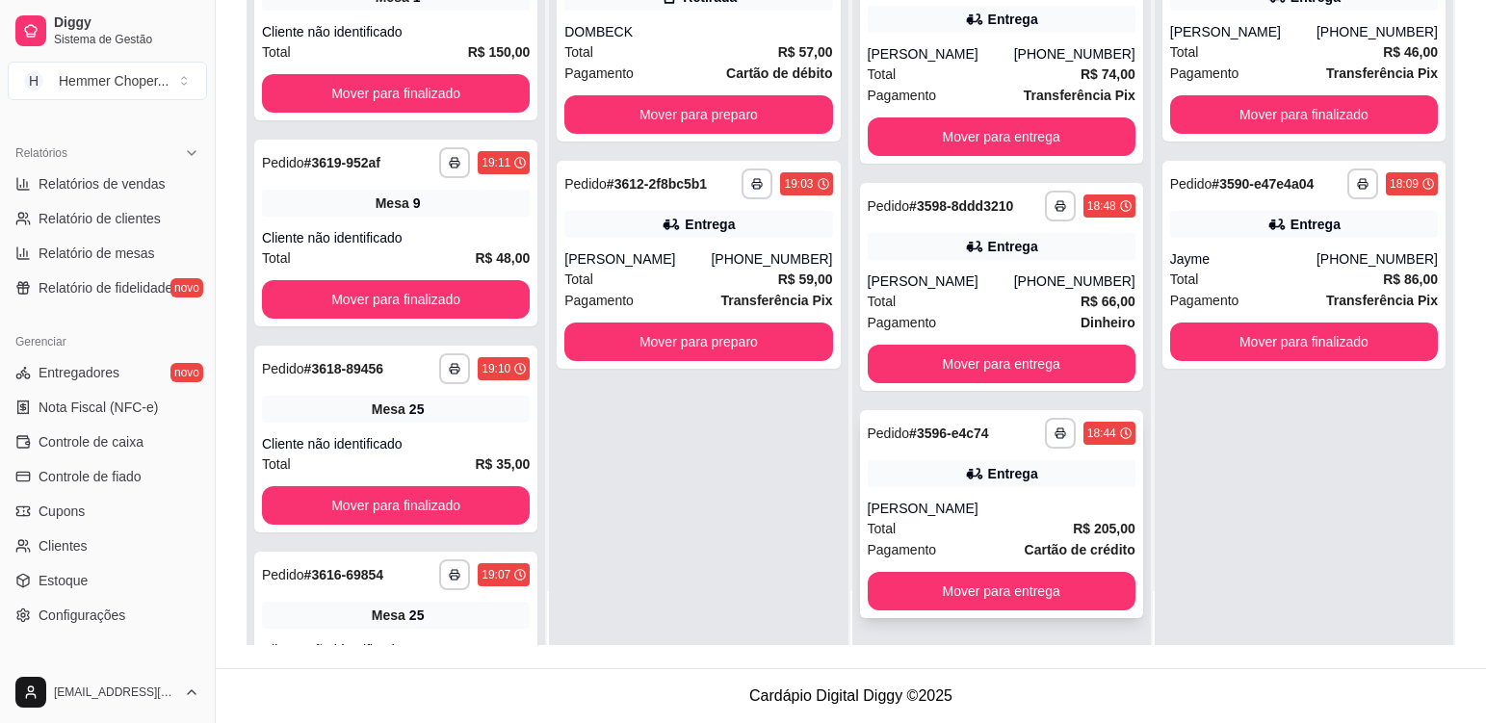
scroll to position [205, 0]
click at [941, 592] on button "Mover para entrega" at bounding box center [1002, 591] width 268 height 39
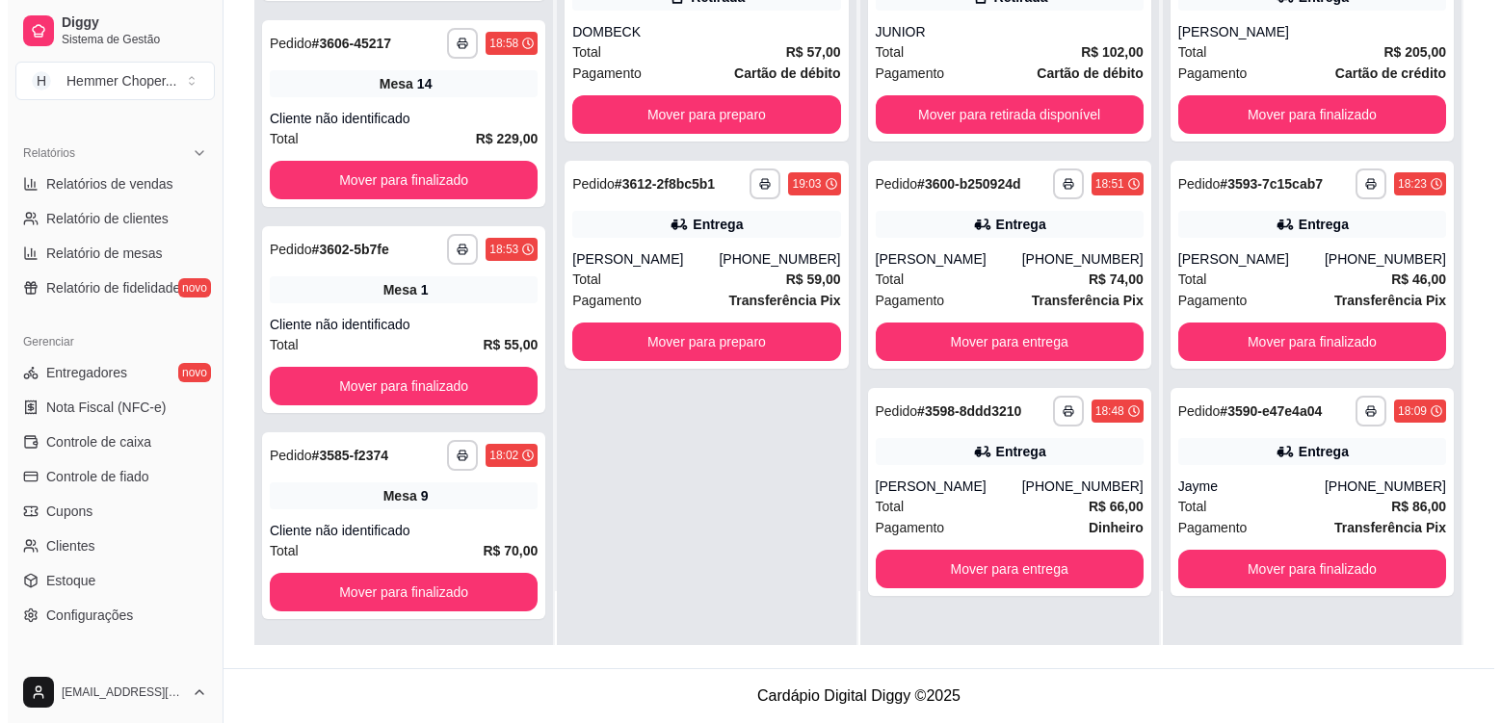
scroll to position [1563, 0]
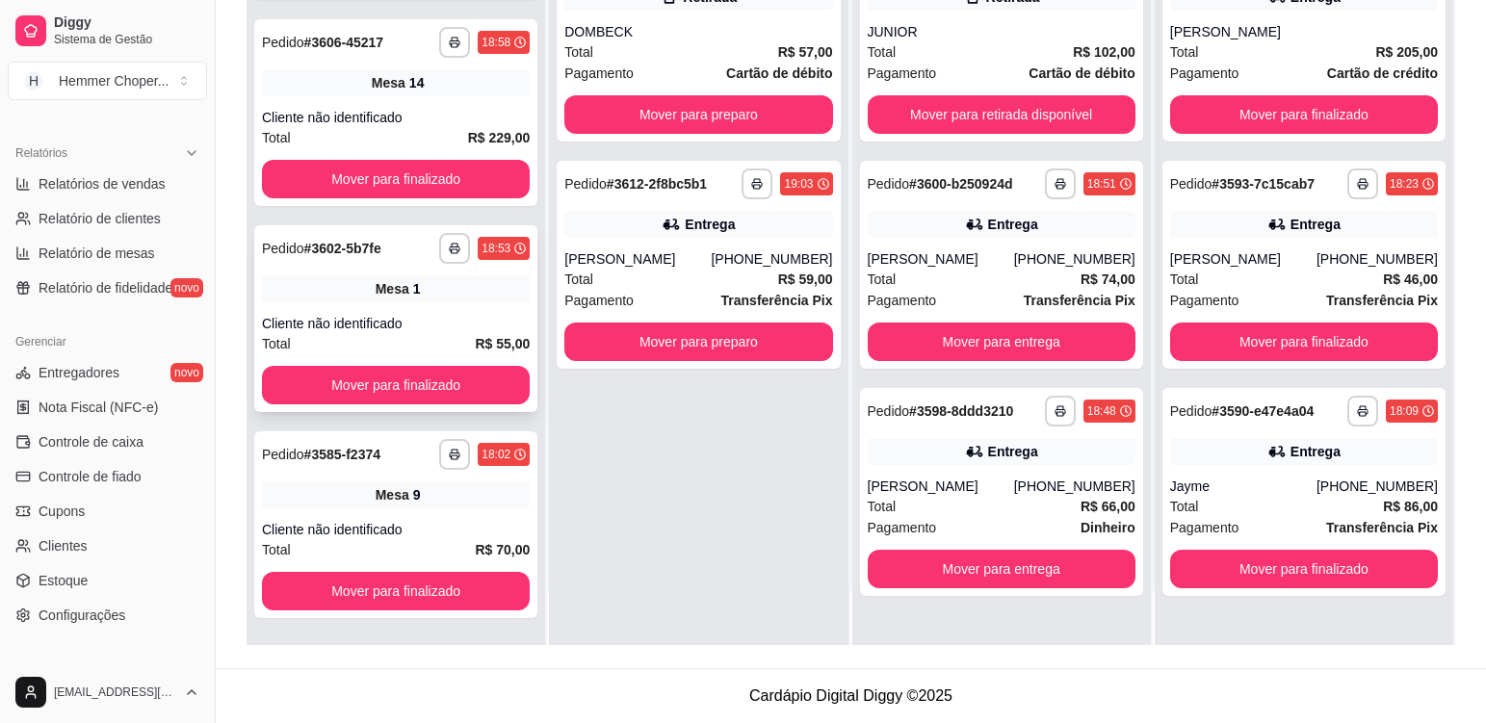
click at [427, 300] on div "Mesa 1" at bounding box center [396, 289] width 268 height 27
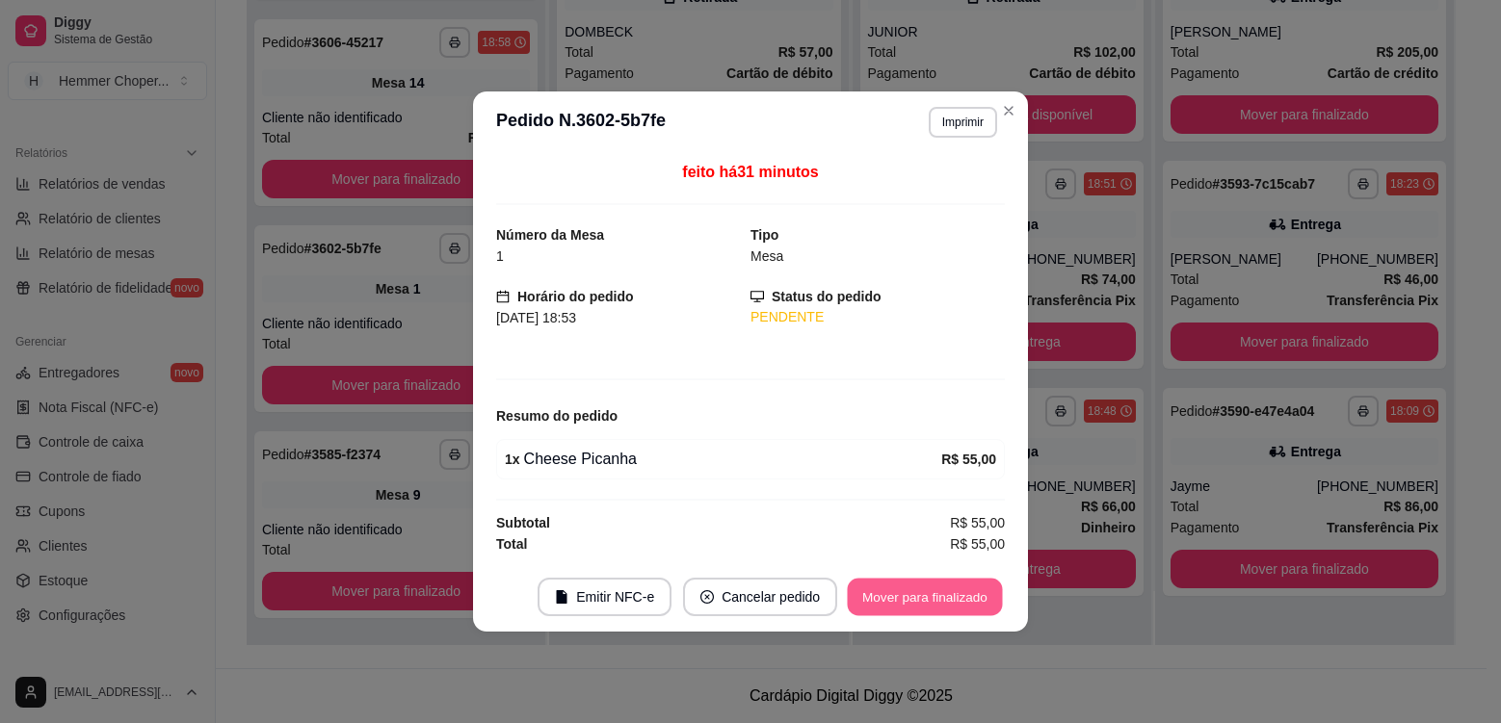
click at [900, 595] on button "Mover para finalizado" at bounding box center [925, 598] width 155 height 38
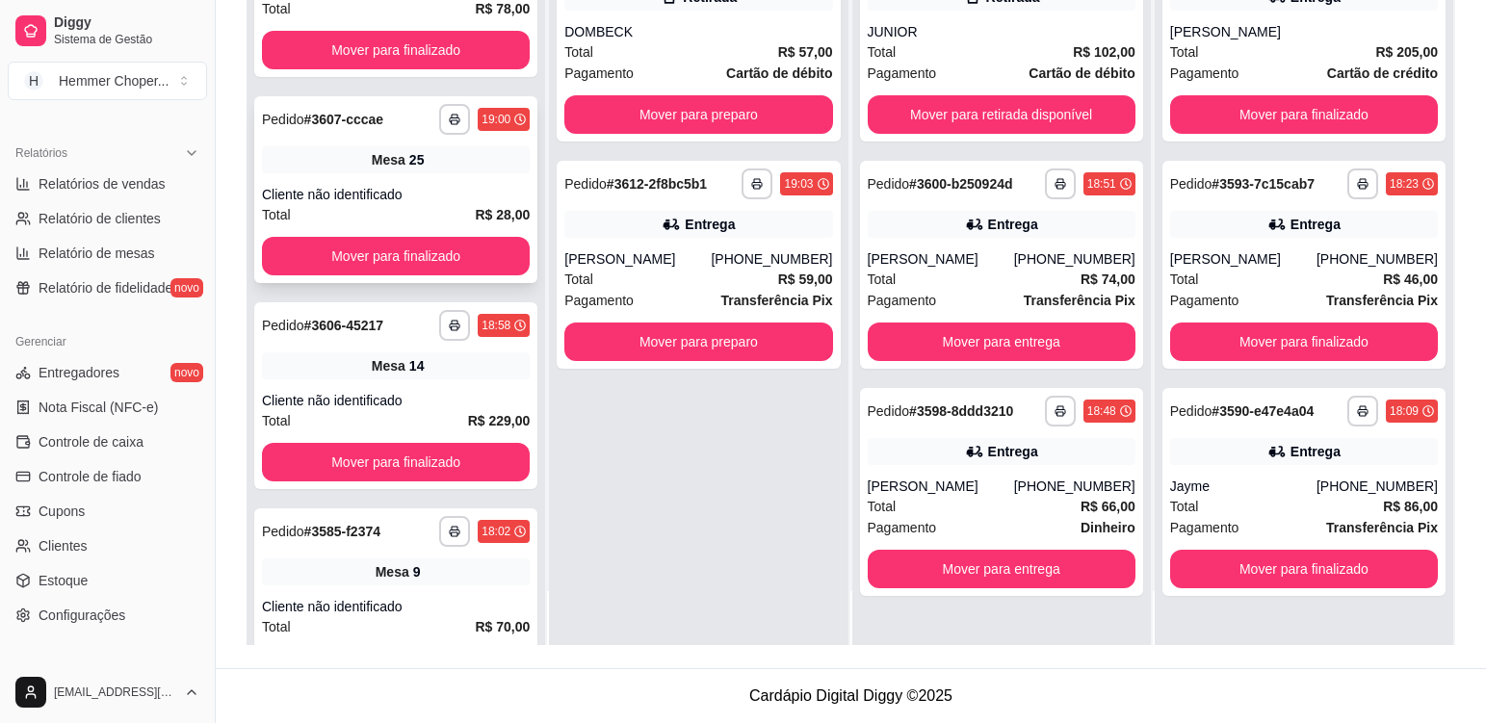
scroll to position [1577, 0]
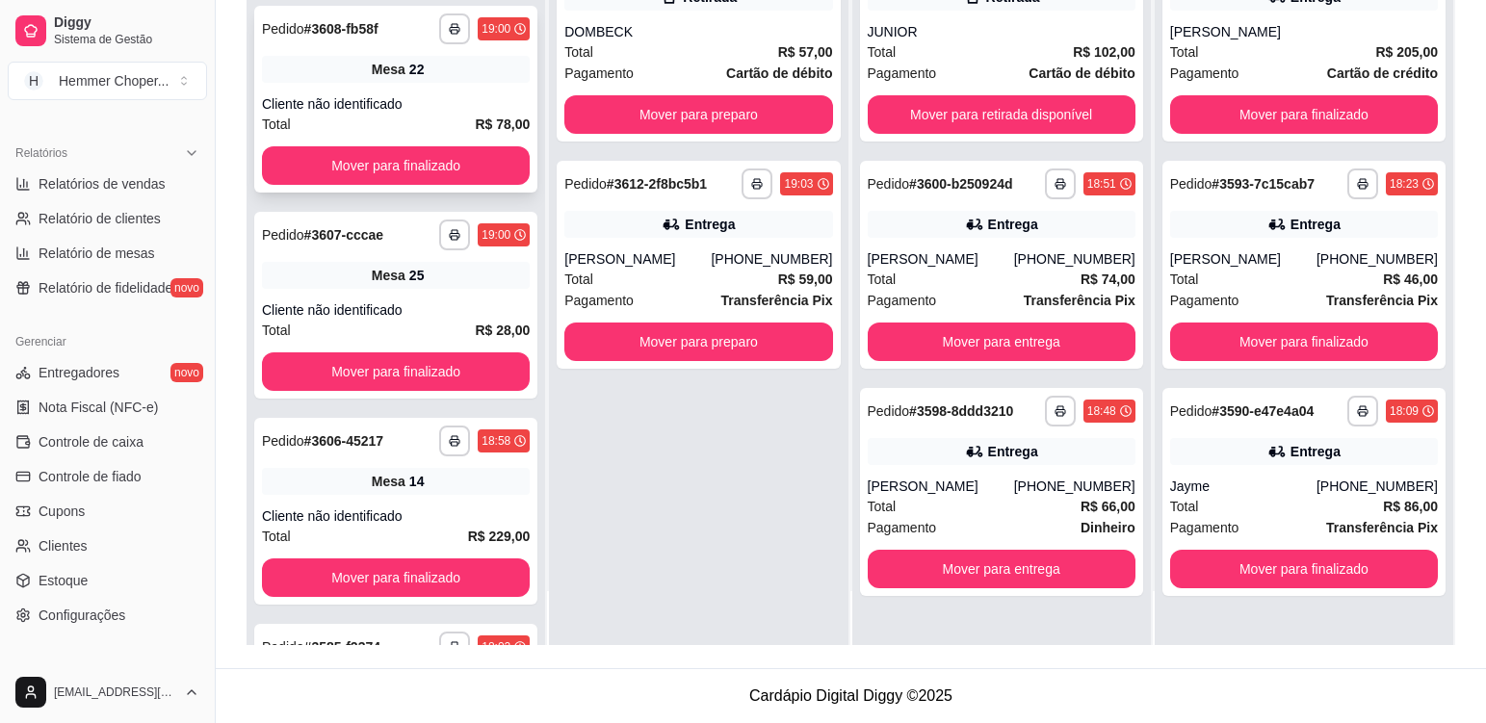
click at [447, 79] on div "Mesa 22" at bounding box center [396, 69] width 268 height 27
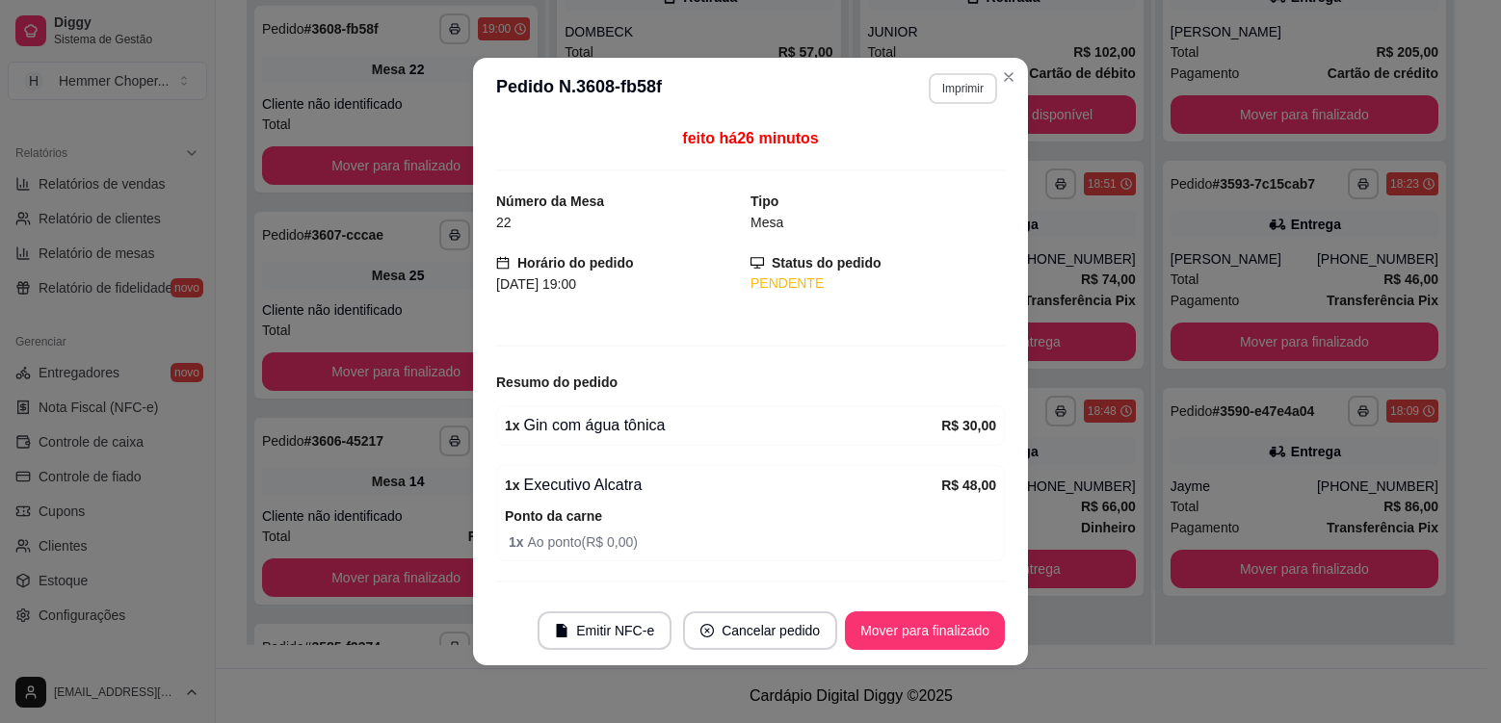
click at [959, 93] on button "Imprimir" at bounding box center [963, 88] width 68 height 31
click at [918, 162] on button "Cozinha" at bounding box center [921, 156] width 135 height 30
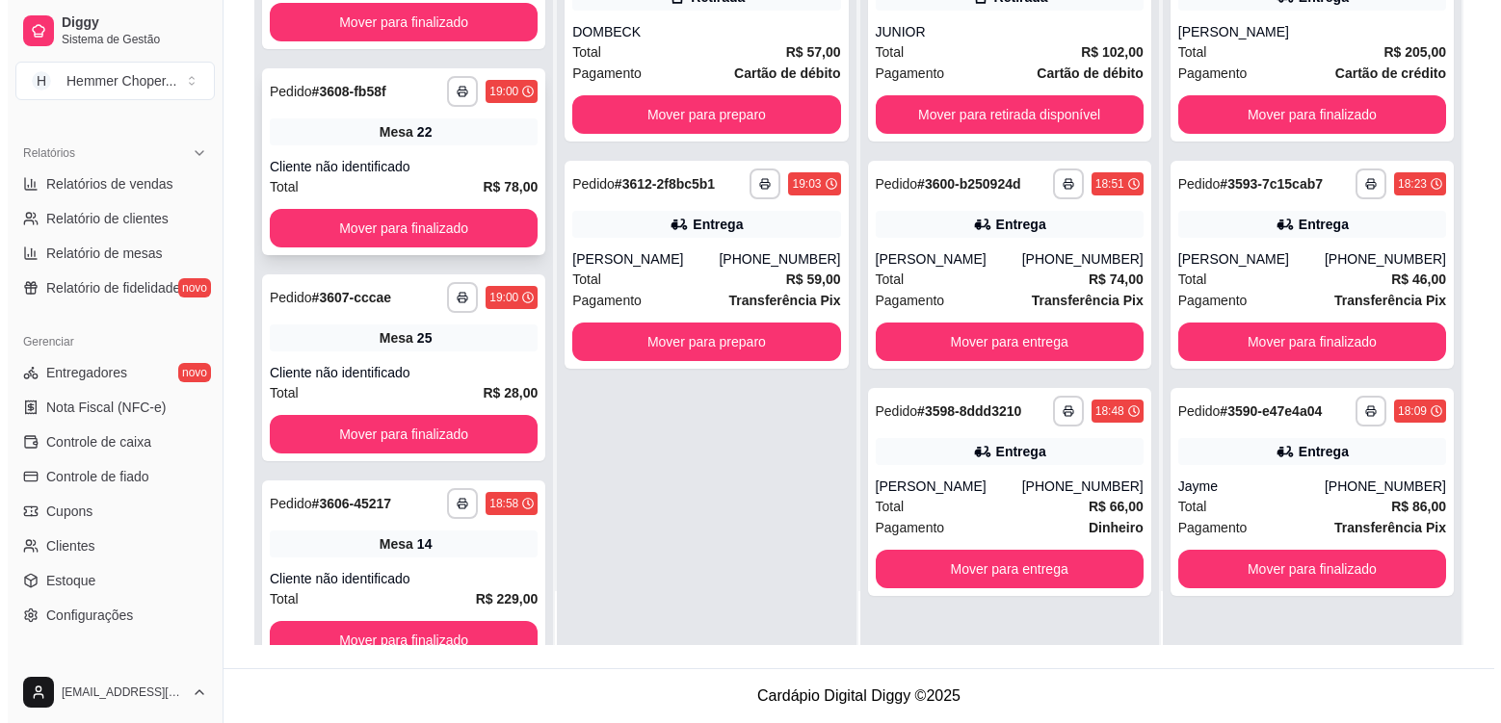
scroll to position [1481, 0]
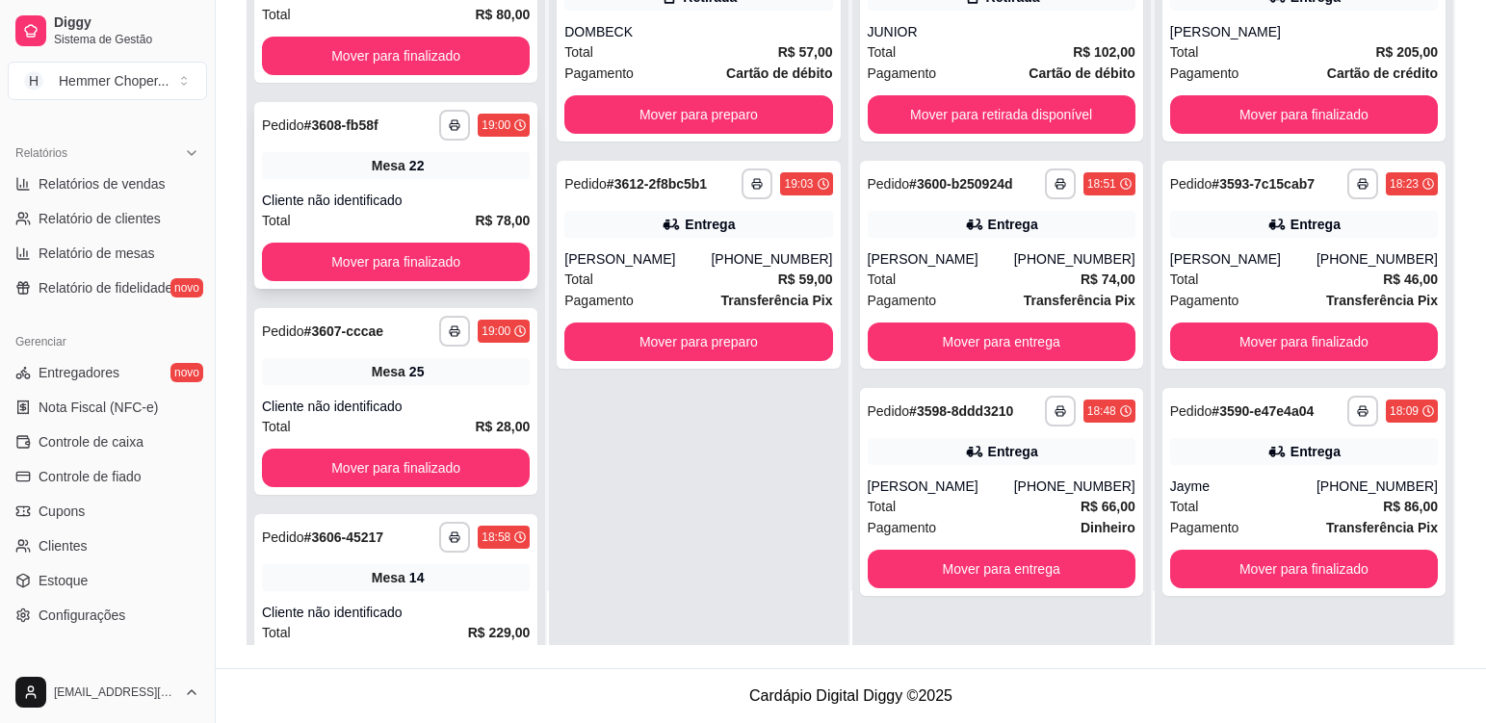
click at [478, 195] on div "Cliente não identificado" at bounding box center [396, 200] width 268 height 19
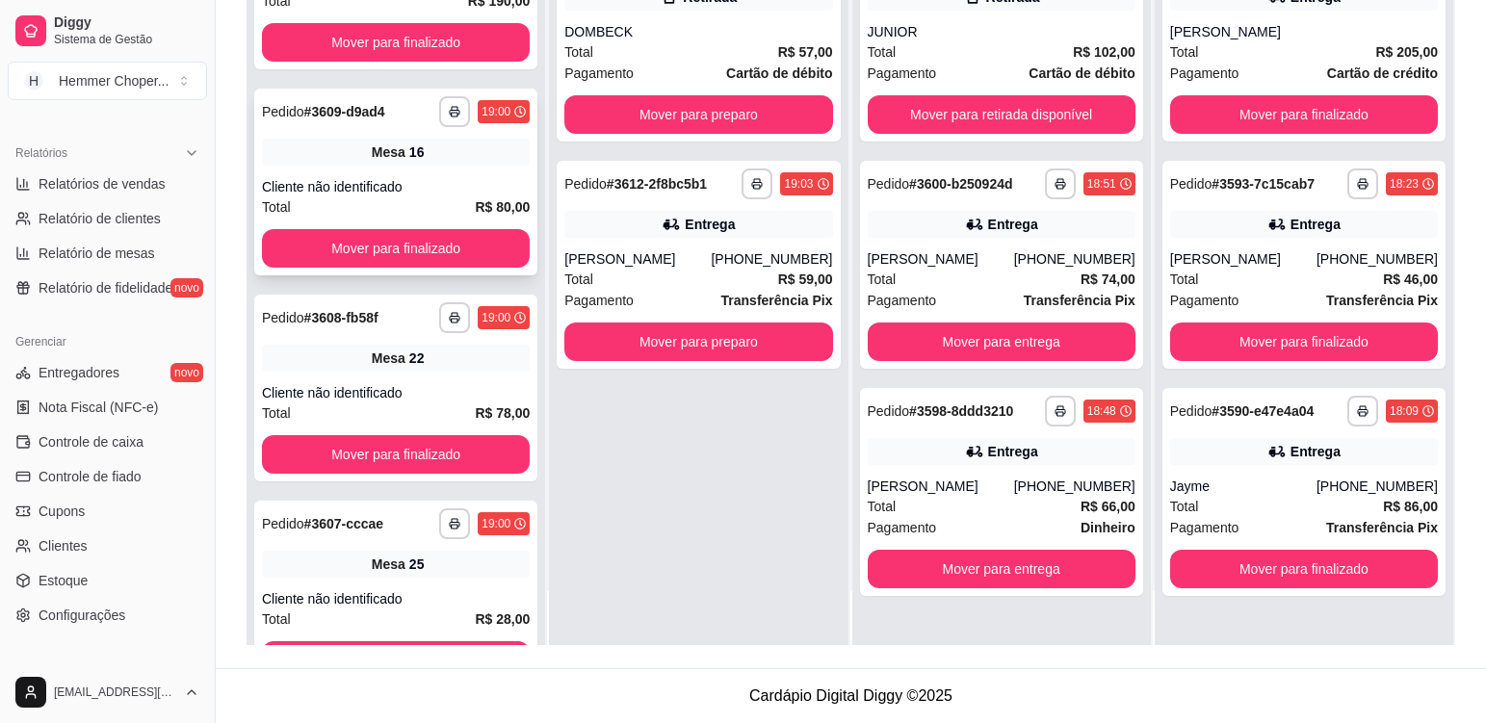
click at [436, 159] on div "Mesa 16" at bounding box center [396, 152] width 268 height 27
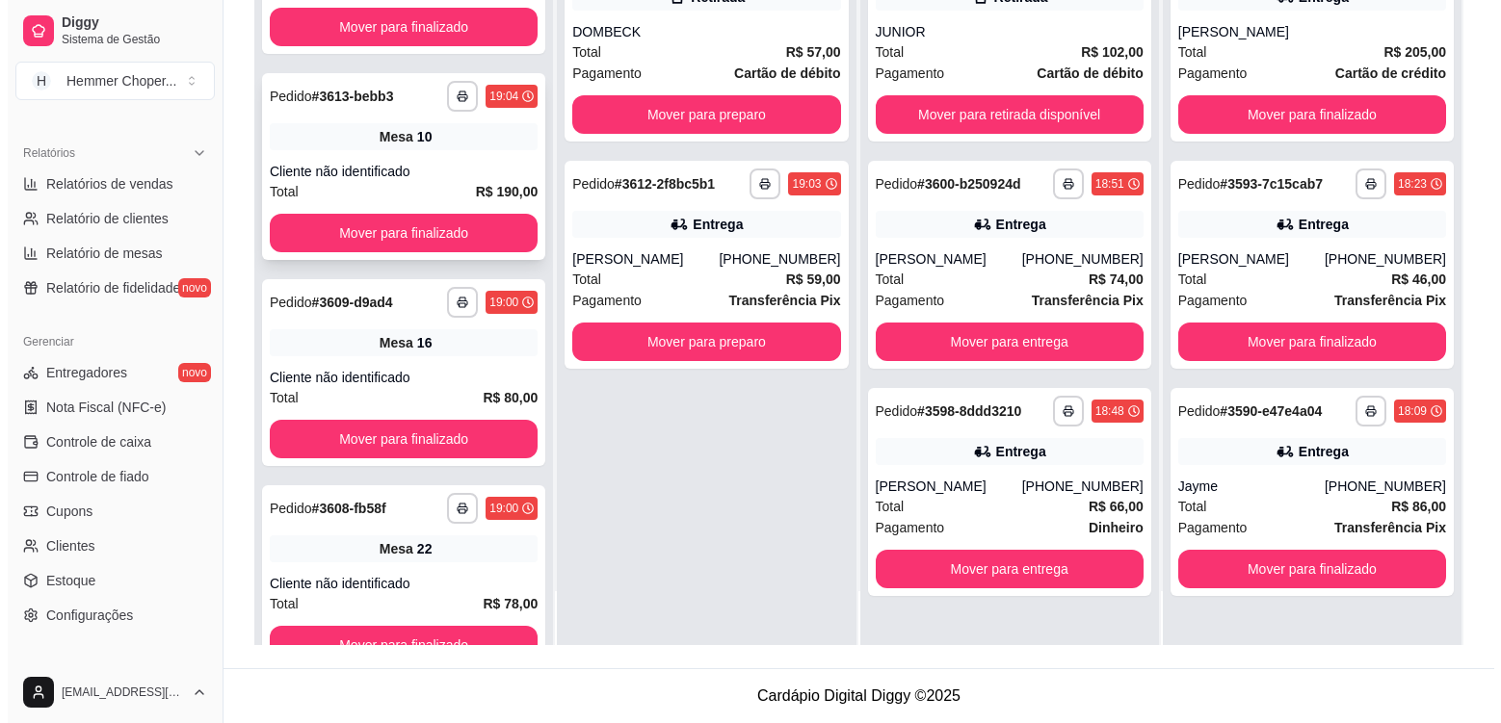
scroll to position [1095, 0]
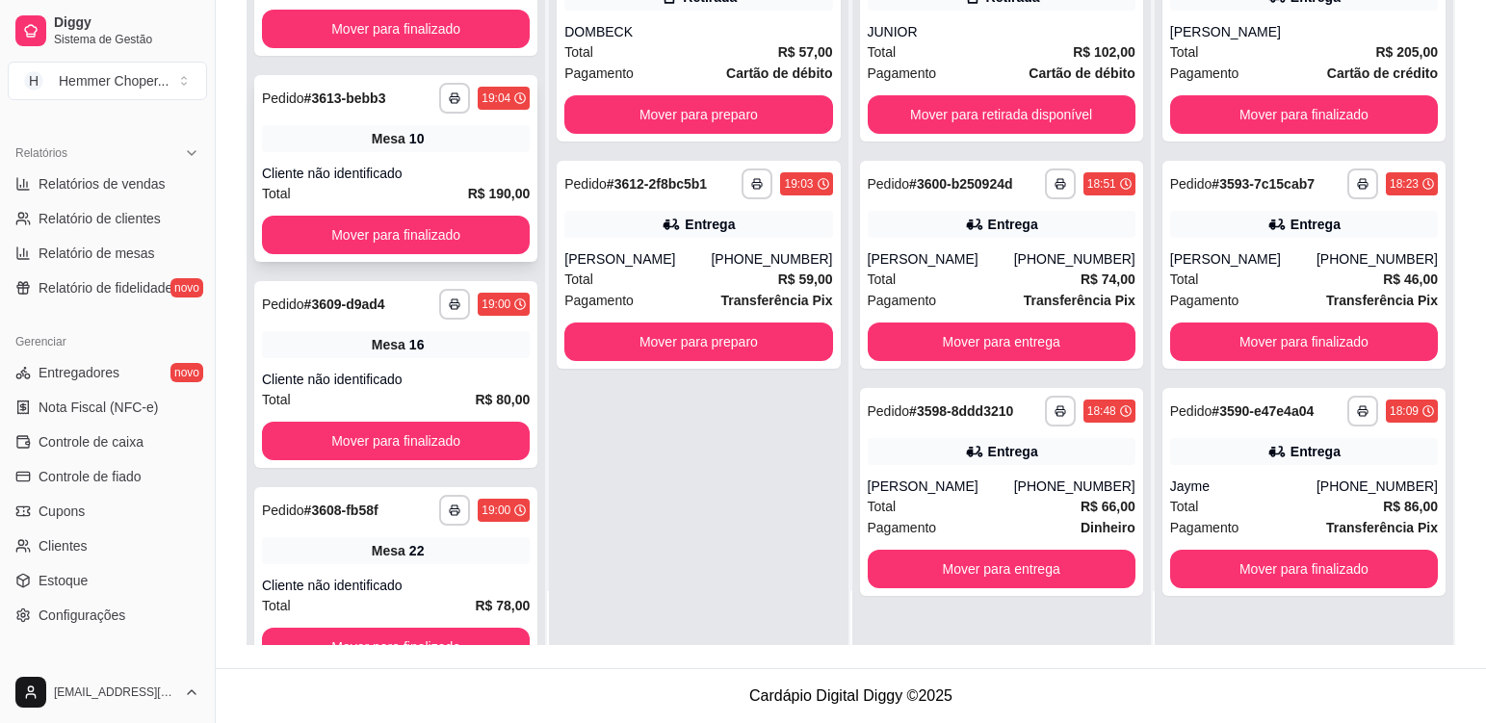
click at [434, 152] on div "**********" at bounding box center [395, 168] width 283 height 187
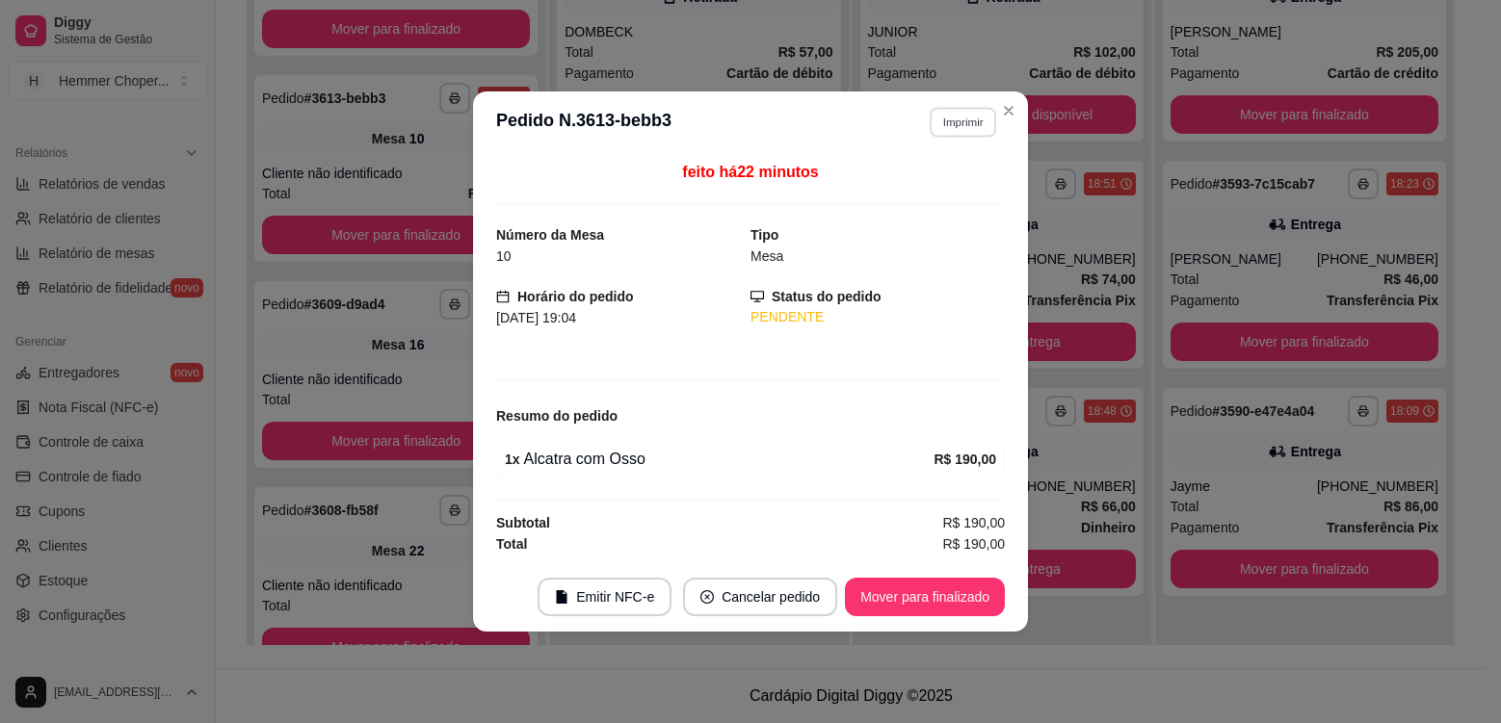
click at [954, 130] on button "Imprimir" at bounding box center [963, 122] width 66 height 30
click at [907, 192] on button "Cozinha" at bounding box center [929, 189] width 140 height 31
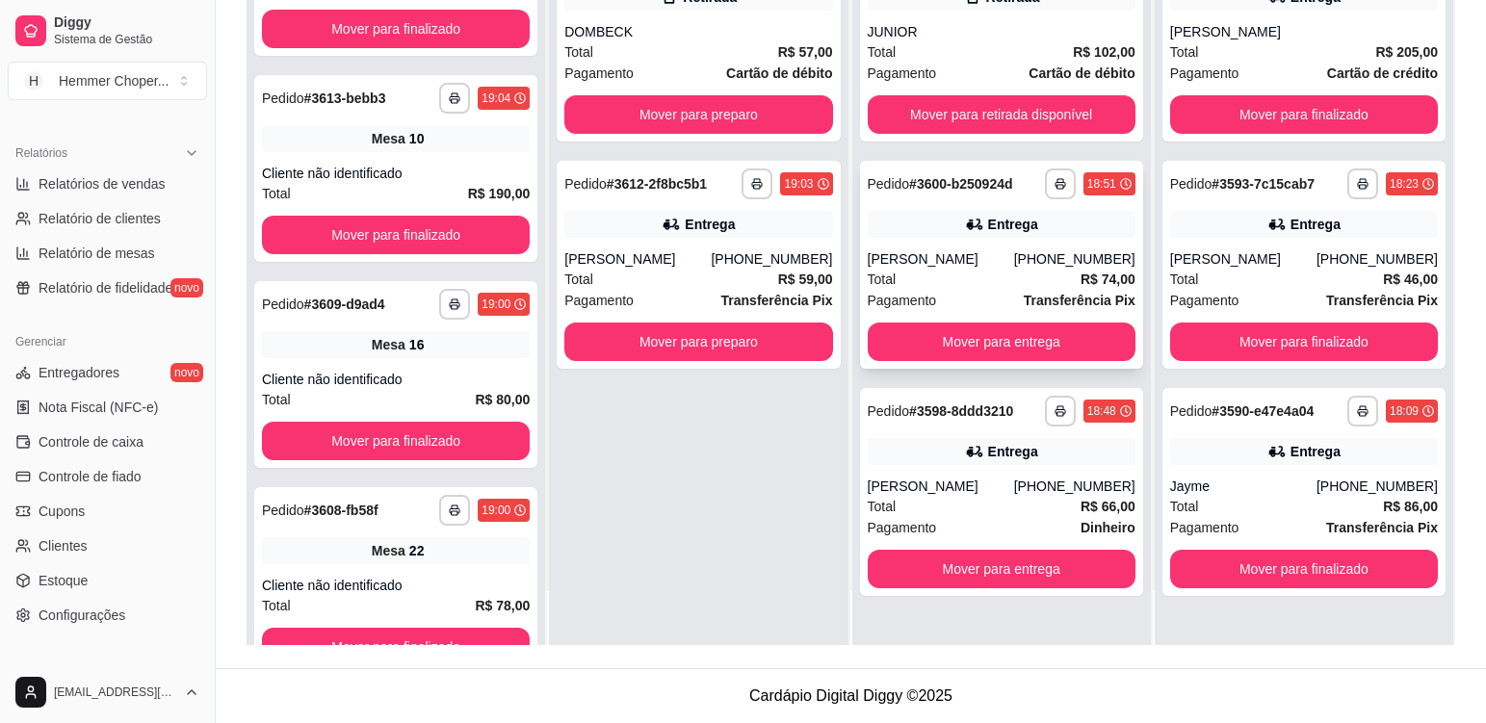
click at [972, 276] on div "Total R$ 74,00" at bounding box center [1002, 279] width 268 height 21
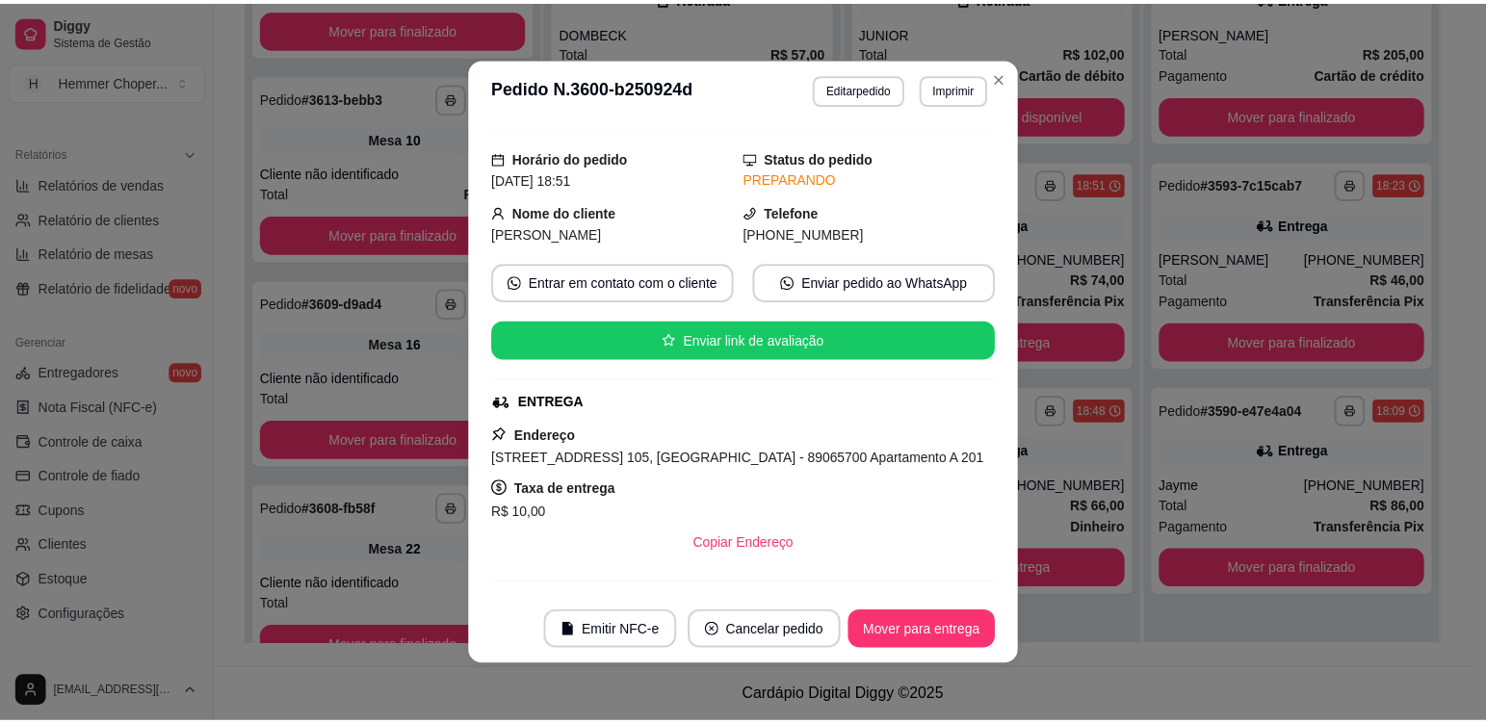
scroll to position [137, 0]
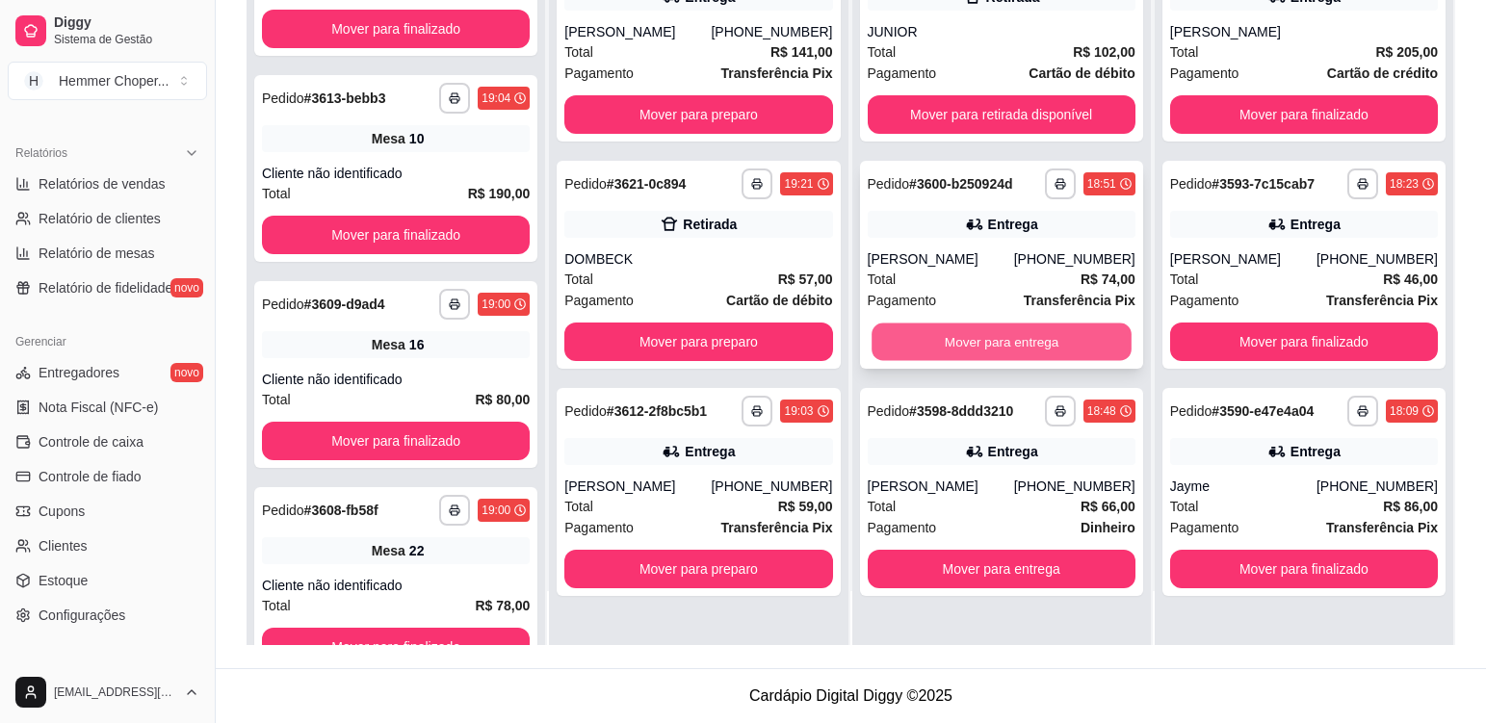
click at [995, 329] on button "Mover para entrega" at bounding box center [1002, 343] width 260 height 38
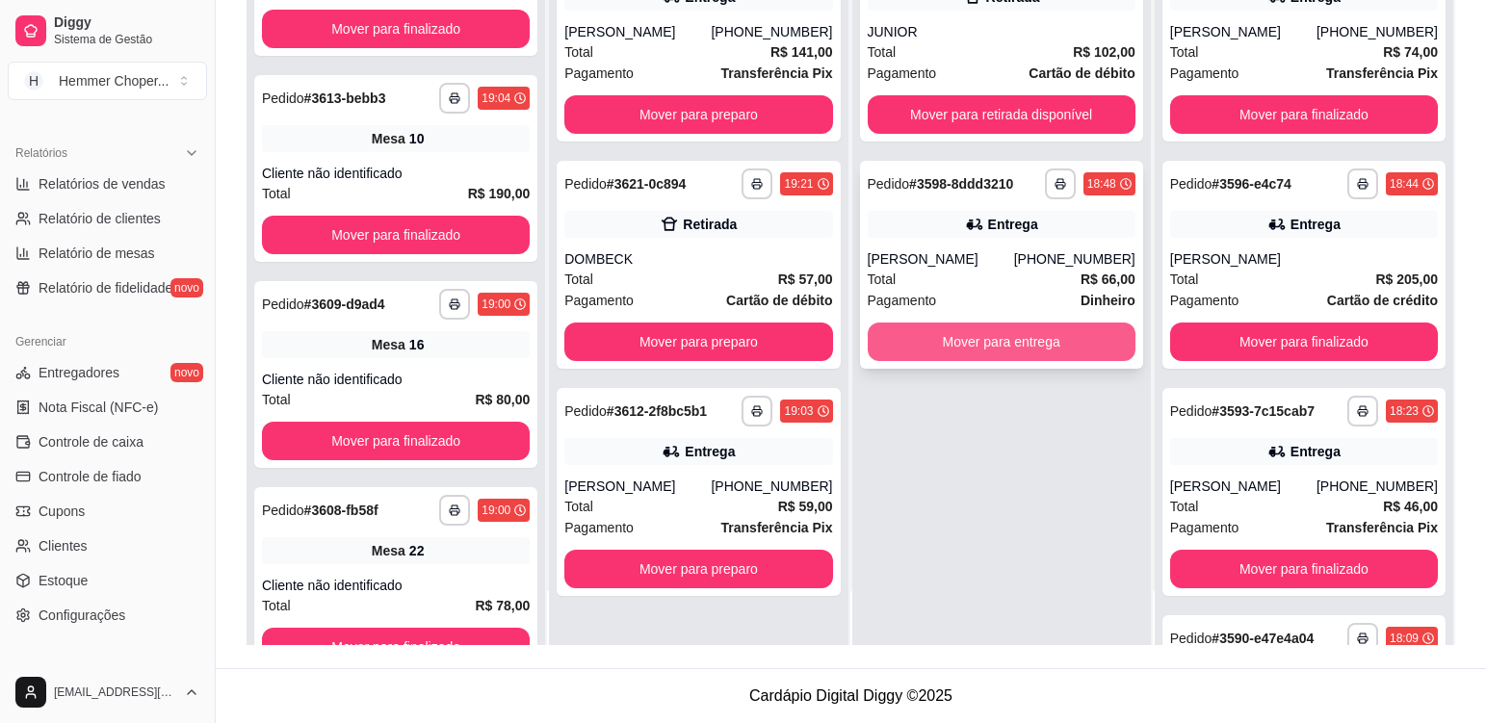
click at [984, 352] on button "Mover para entrega" at bounding box center [1002, 342] width 268 height 39
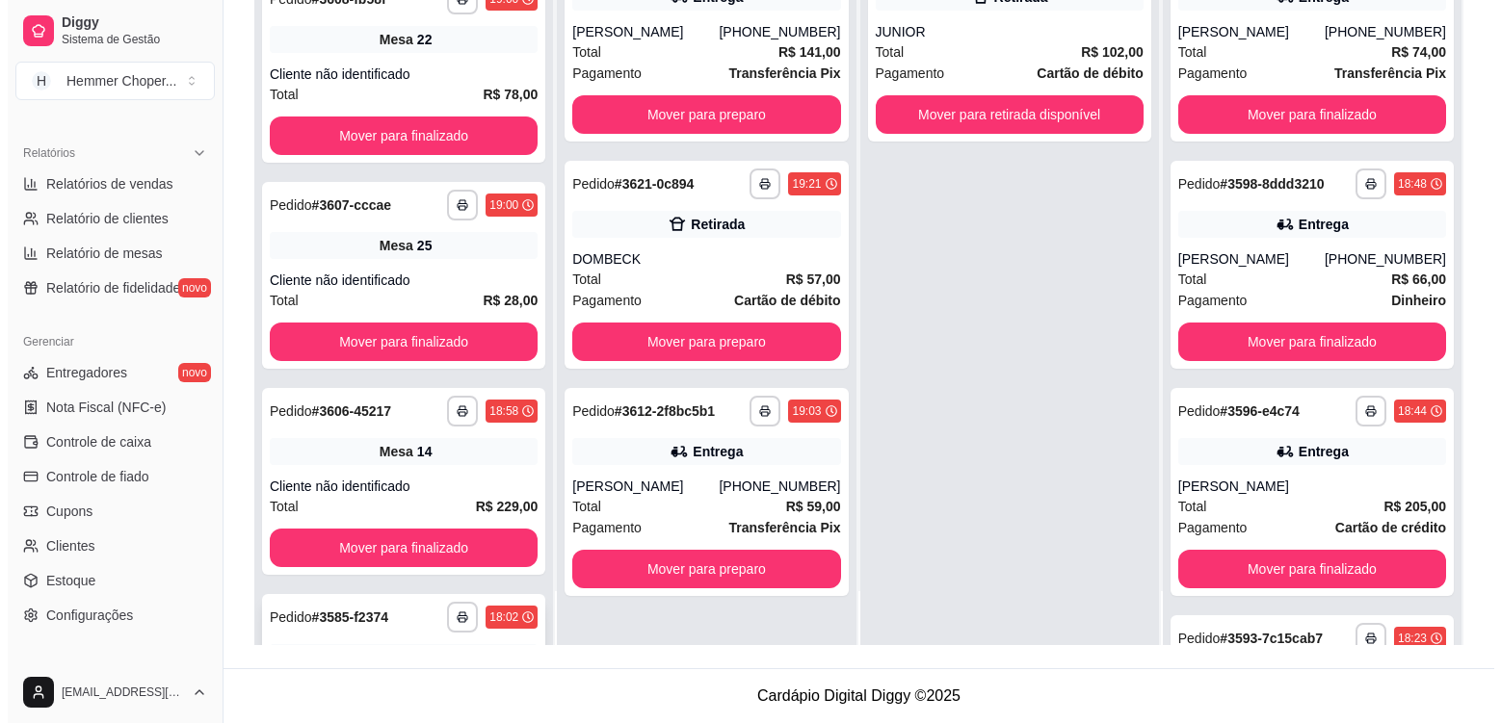
scroll to position [1770, 0]
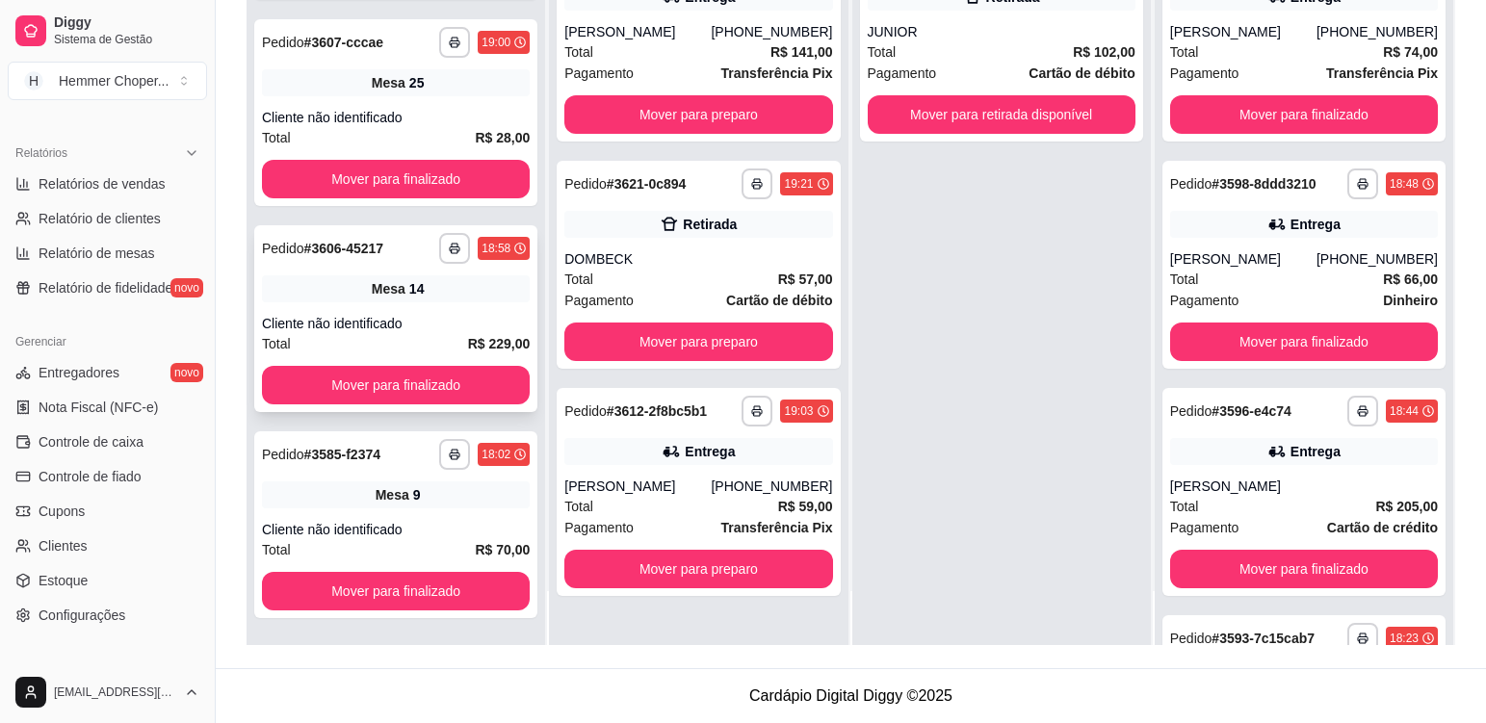
click at [461, 303] on div "**********" at bounding box center [395, 318] width 283 height 187
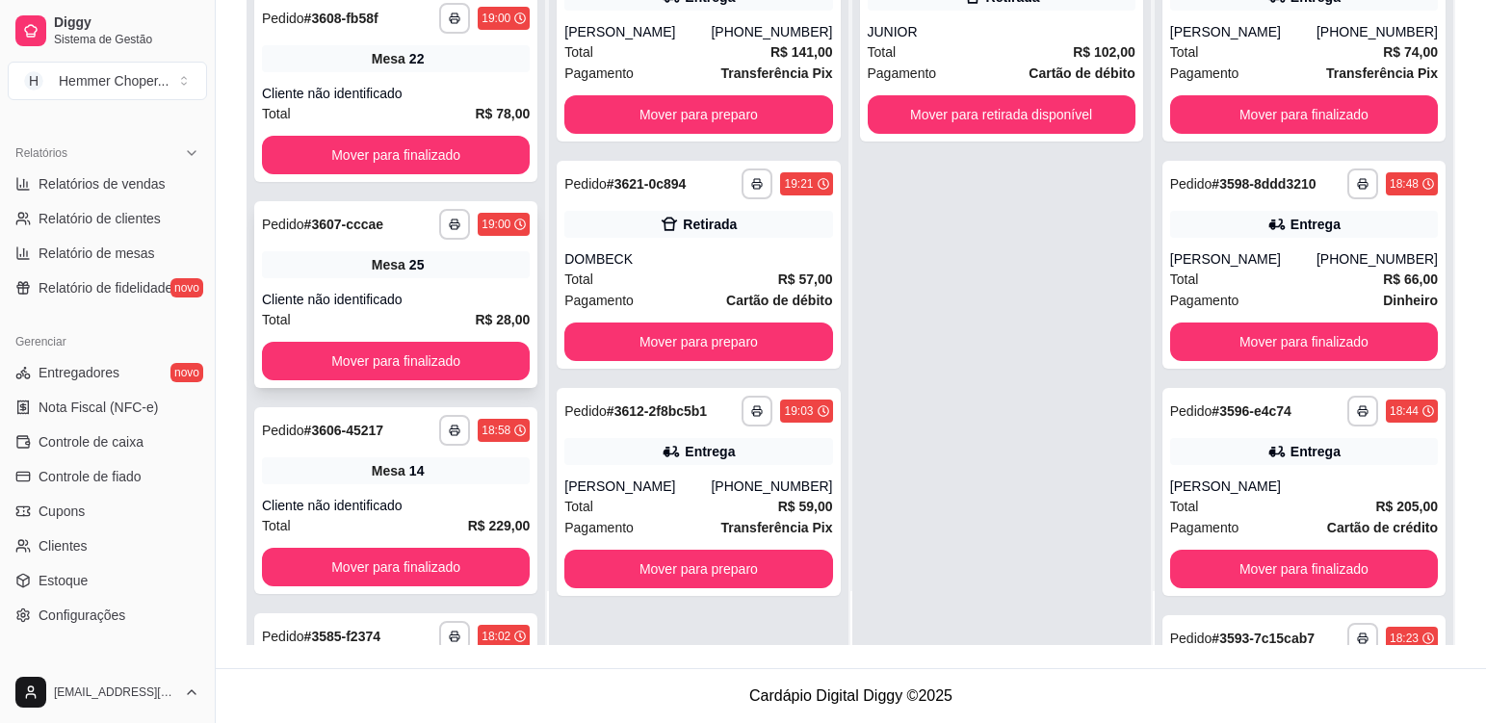
scroll to position [1577, 0]
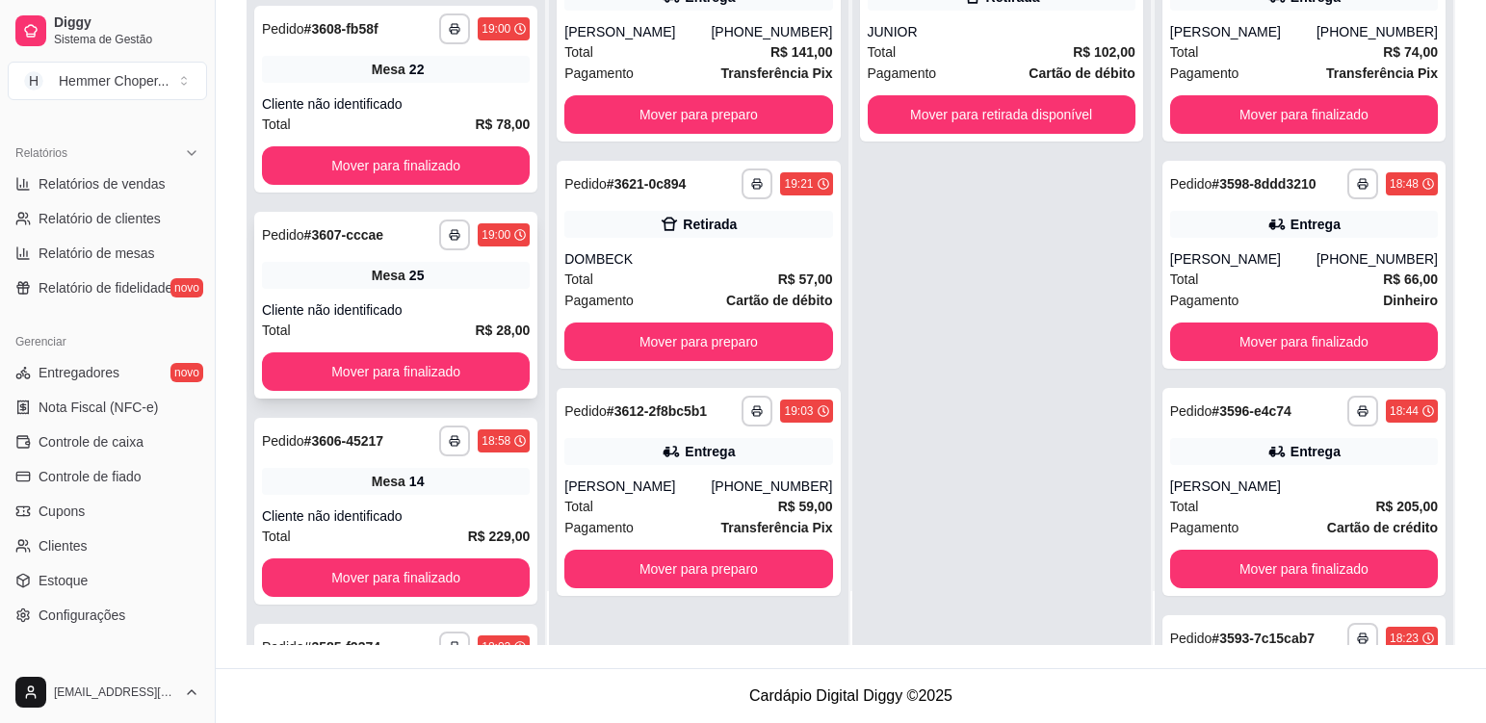
click at [409, 280] on div "25" at bounding box center [416, 275] width 15 height 19
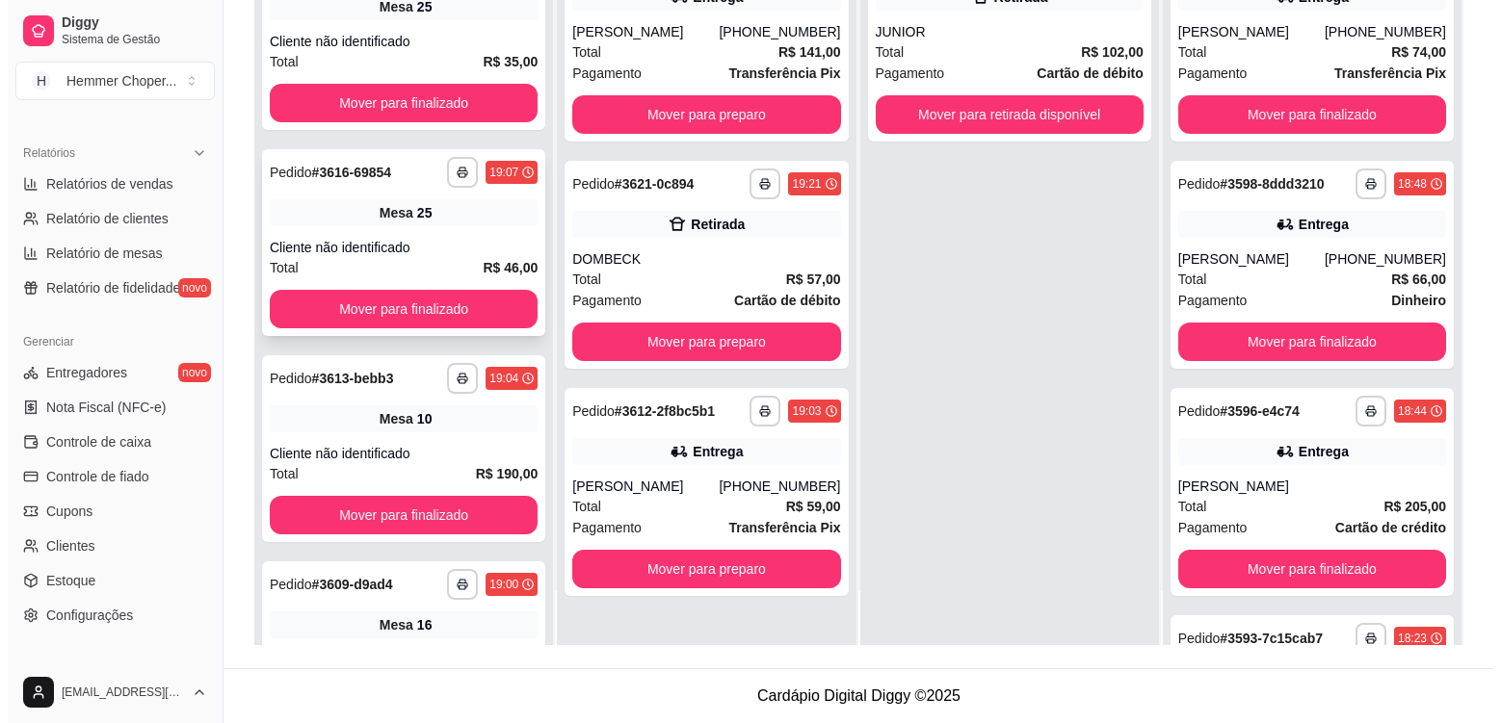
scroll to position [806, 0]
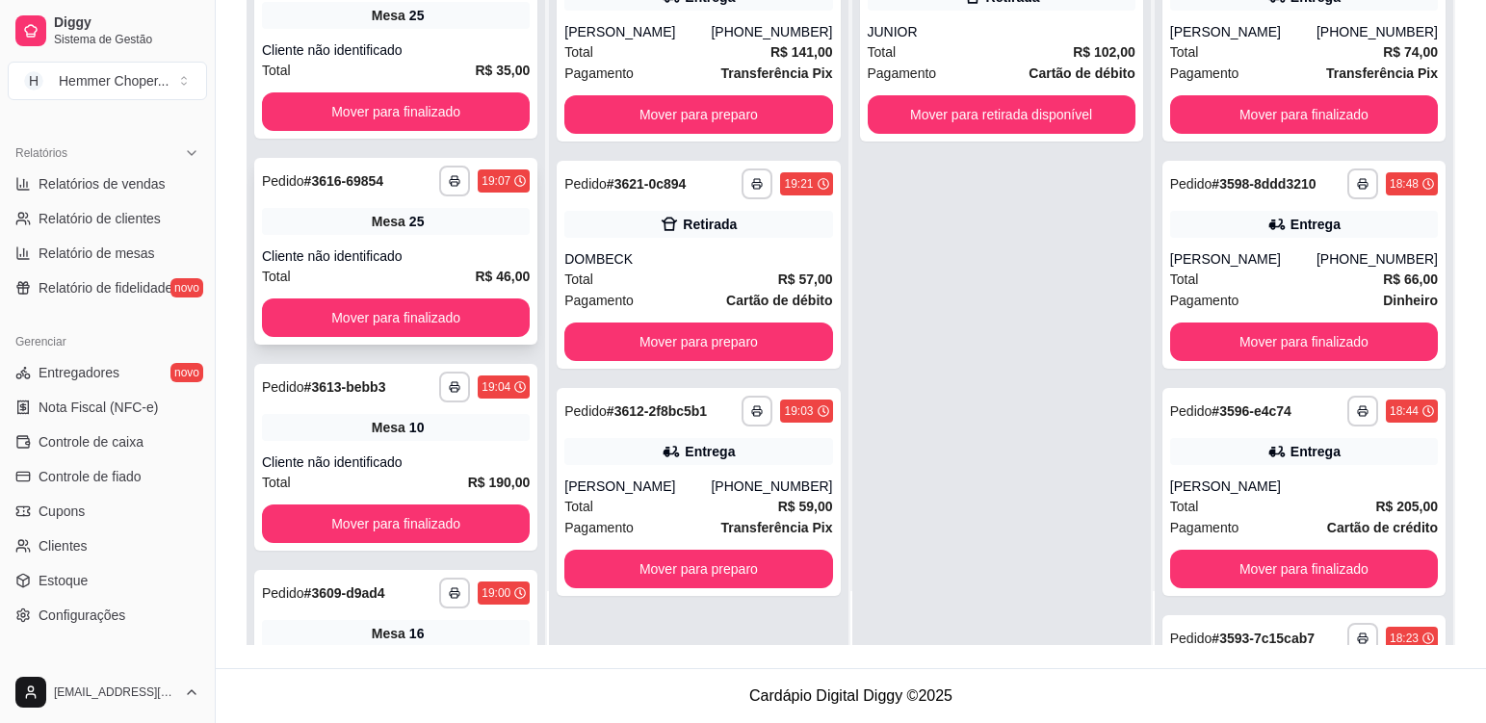
click at [434, 244] on div "**********" at bounding box center [395, 251] width 283 height 187
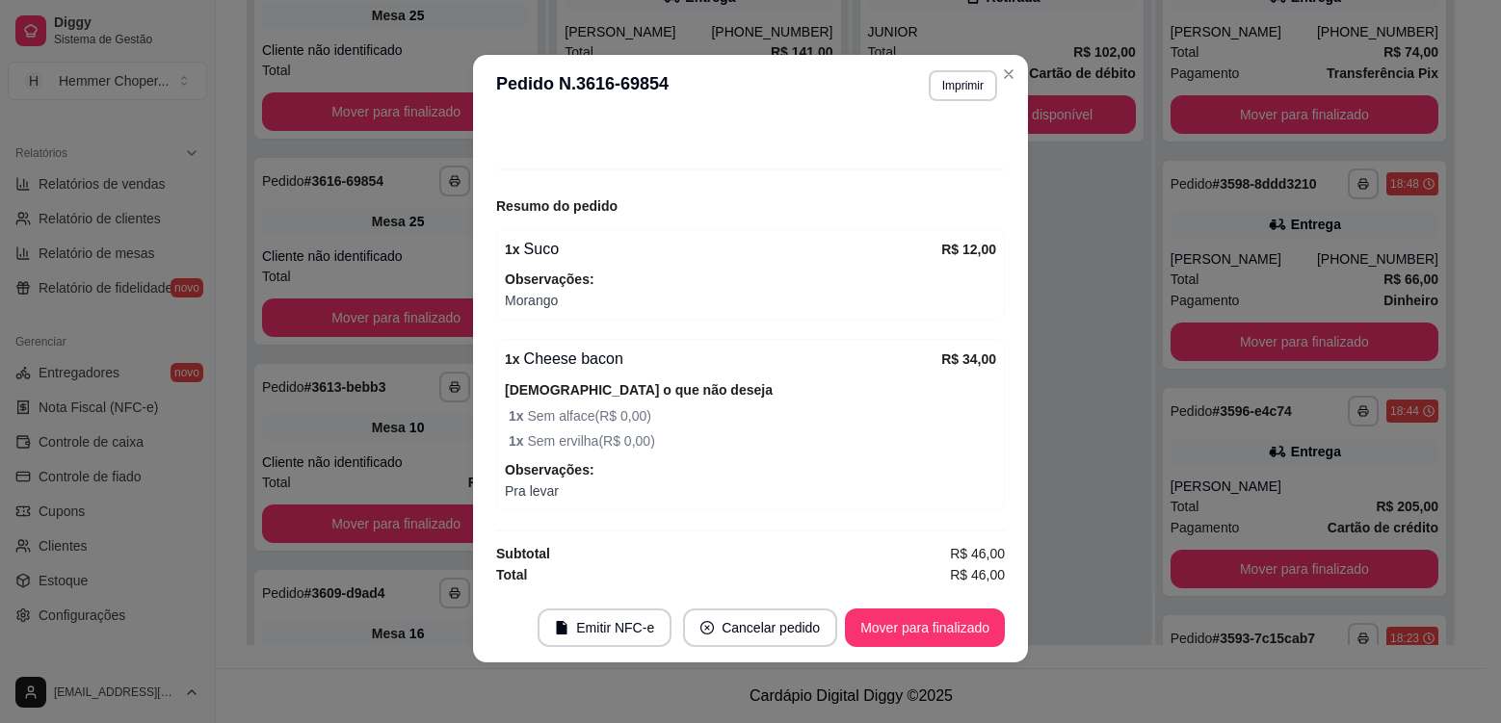
scroll to position [4, 0]
click at [930, 624] on button "Mover para finalizado" at bounding box center [925, 627] width 160 height 39
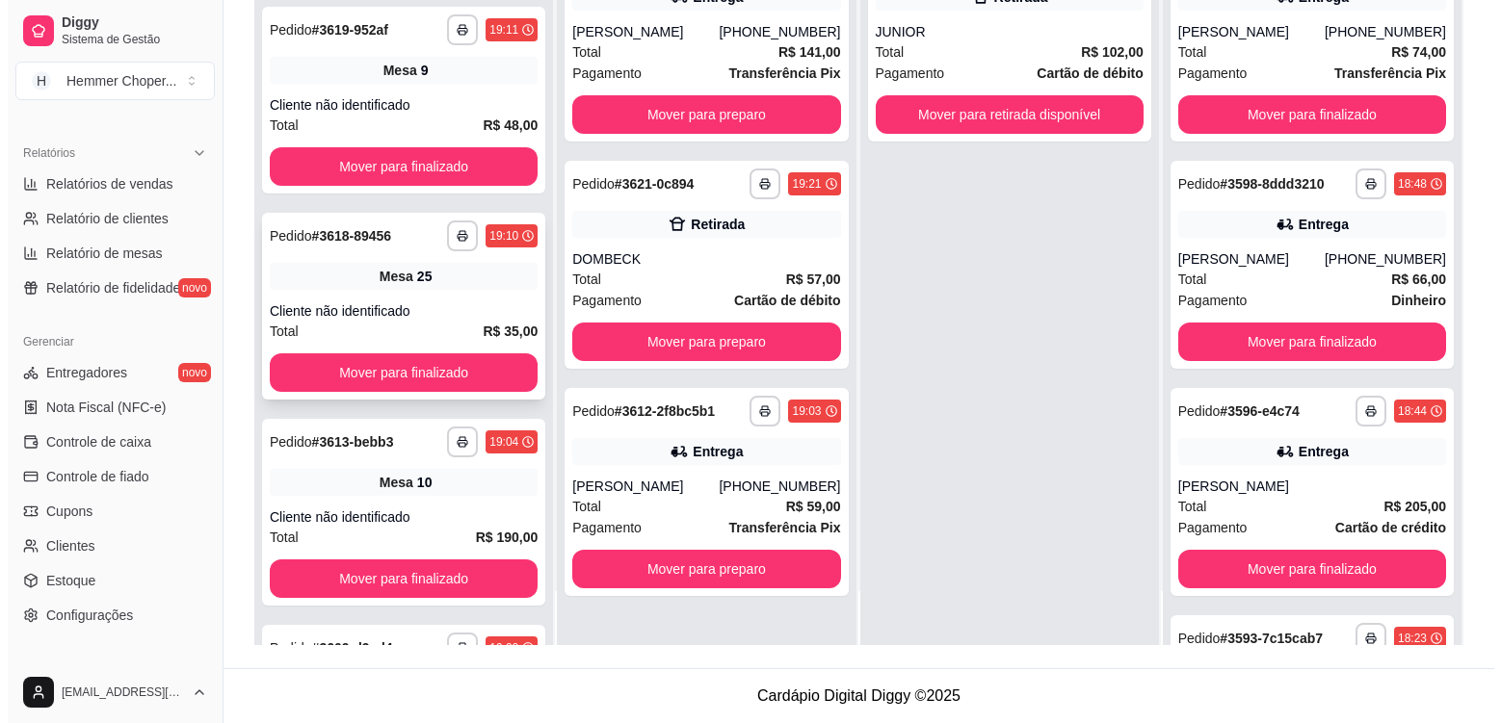
scroll to position [517, 0]
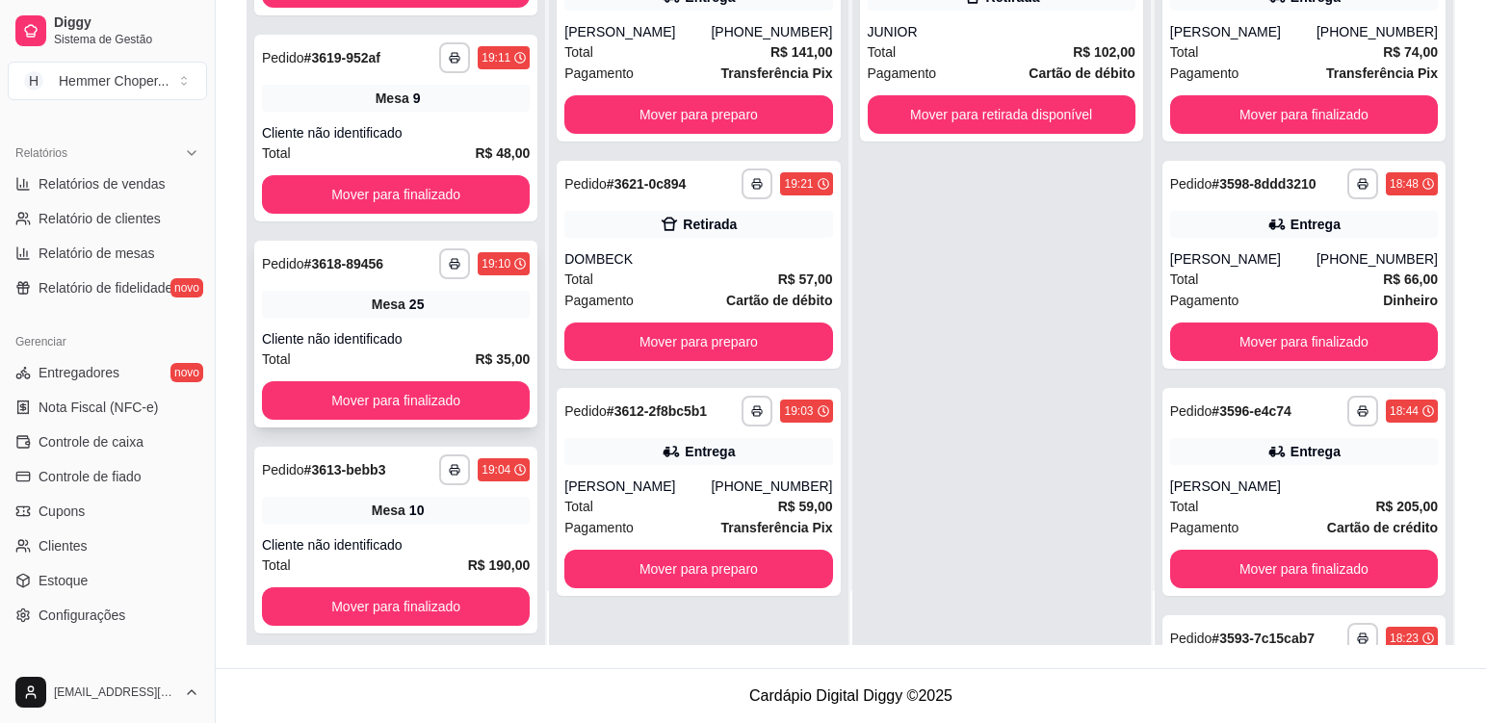
click at [436, 336] on div "Cliente não identificado" at bounding box center [396, 338] width 268 height 19
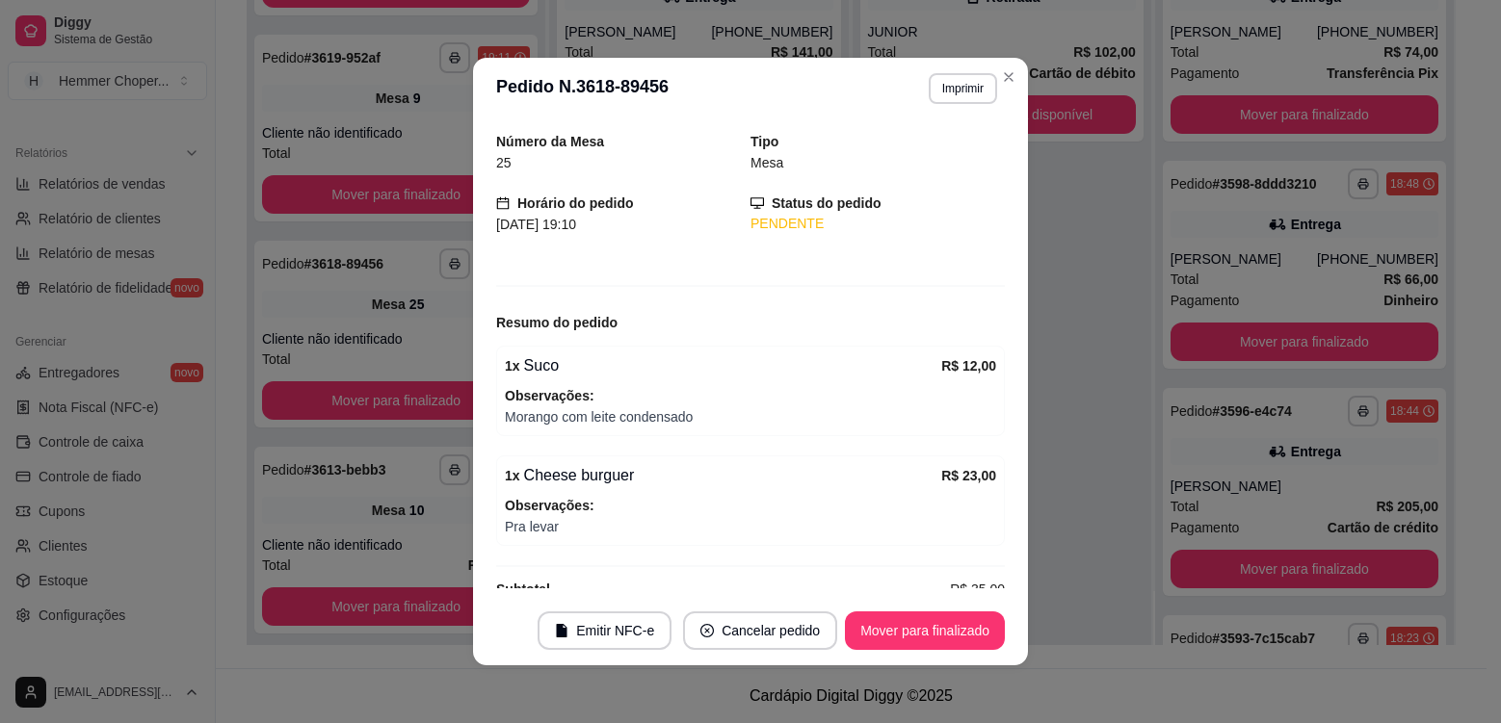
scroll to position [92, 0]
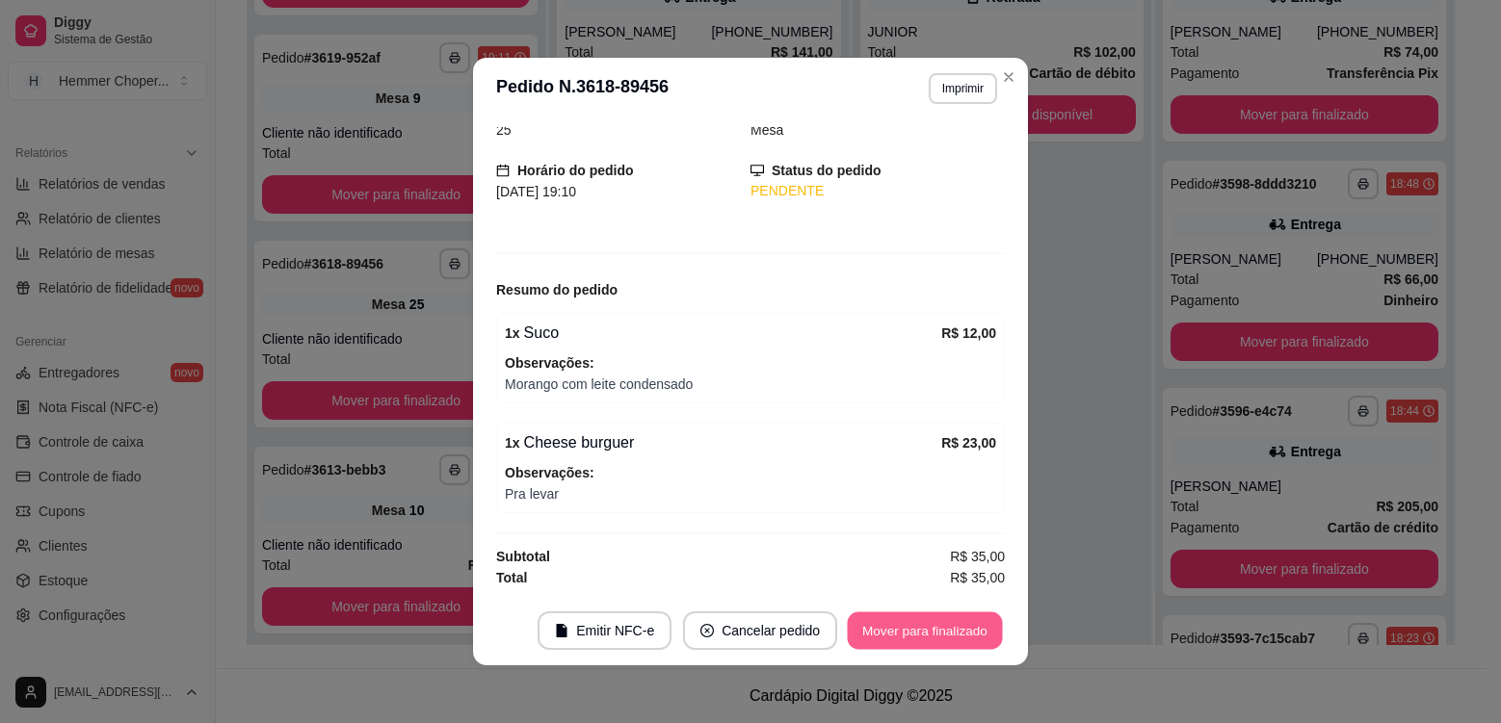
click at [927, 627] on button "Mover para finalizado" at bounding box center [925, 632] width 155 height 38
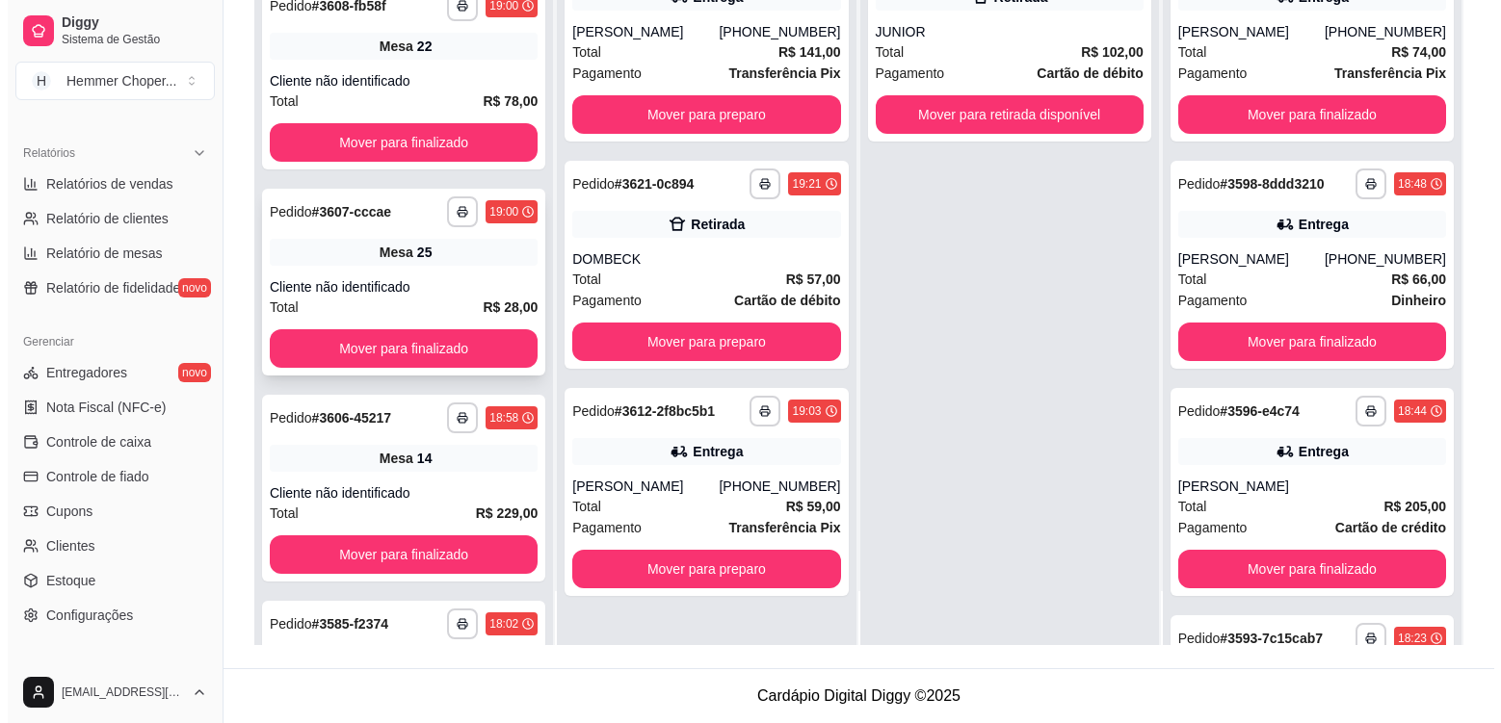
scroll to position [1577, 0]
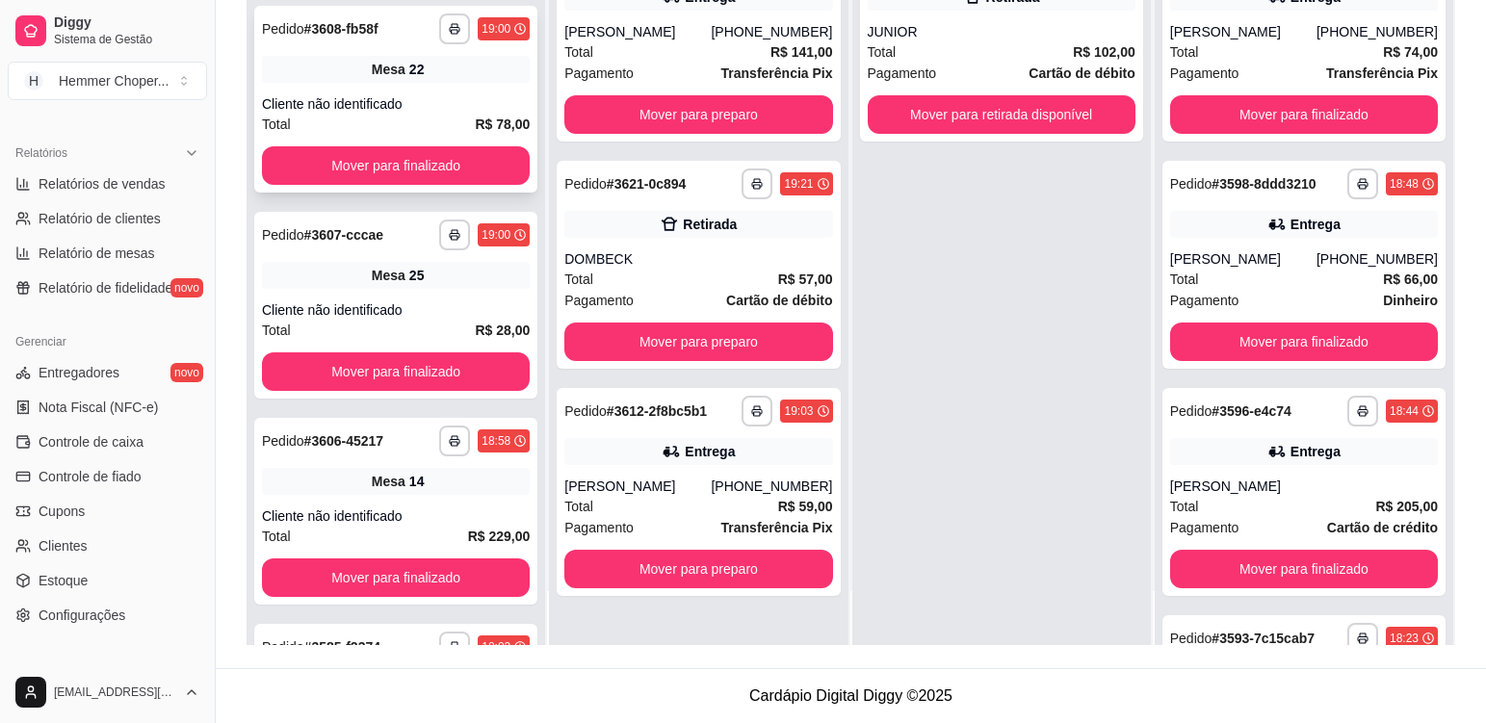
click at [456, 82] on div "Mesa 22" at bounding box center [396, 69] width 268 height 27
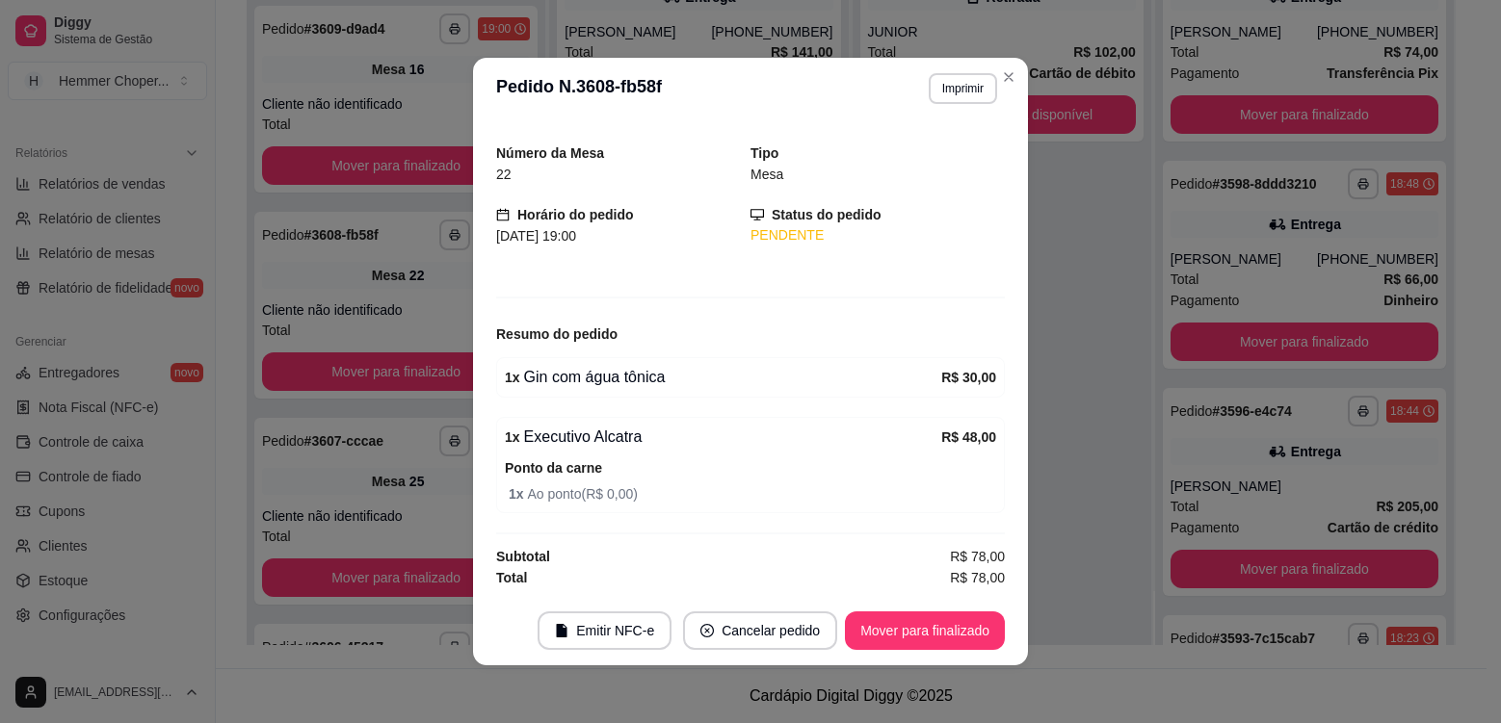
scroll to position [1783, 0]
click at [911, 629] on button "Mover para finalizado" at bounding box center [925, 631] width 160 height 39
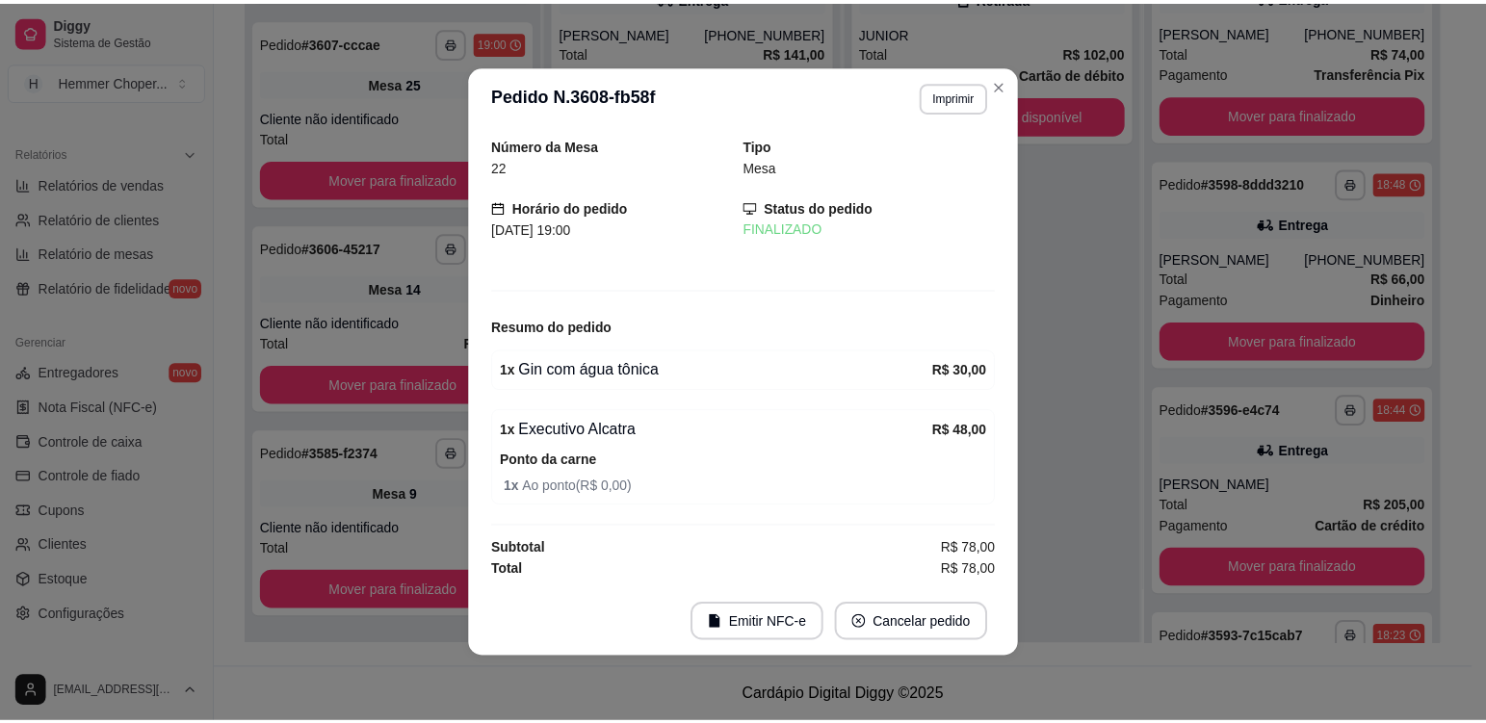
scroll to position [0, 0]
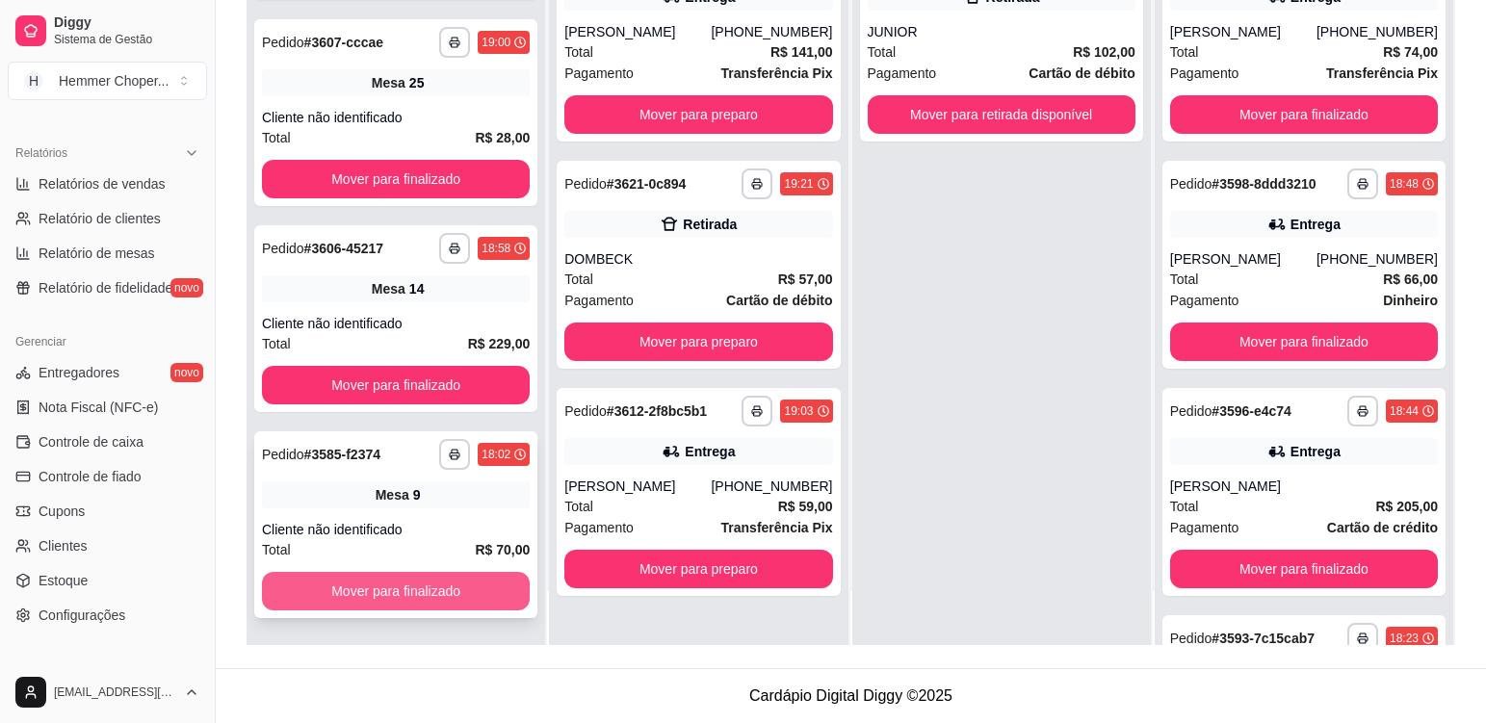
click at [395, 600] on button "Mover para finalizado" at bounding box center [396, 591] width 268 height 39
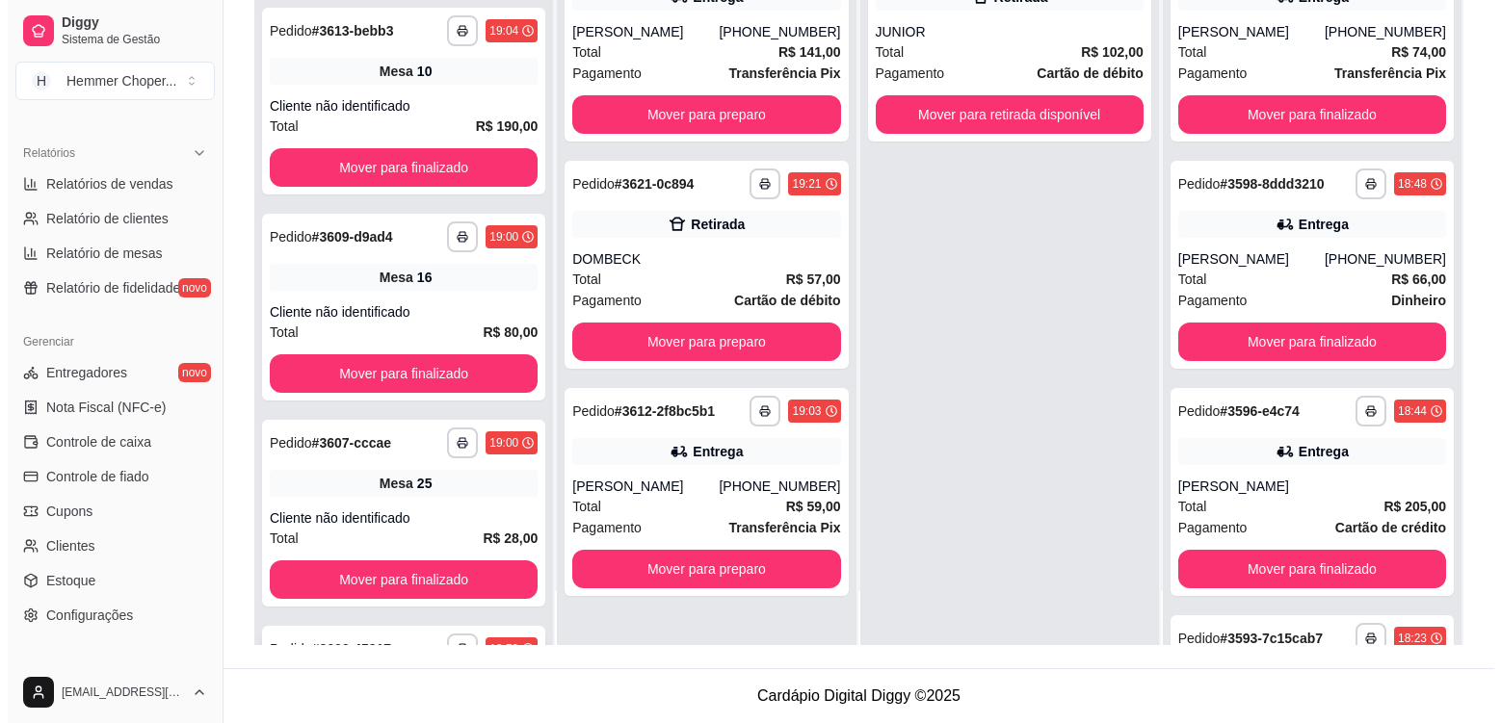
scroll to position [1563, 0]
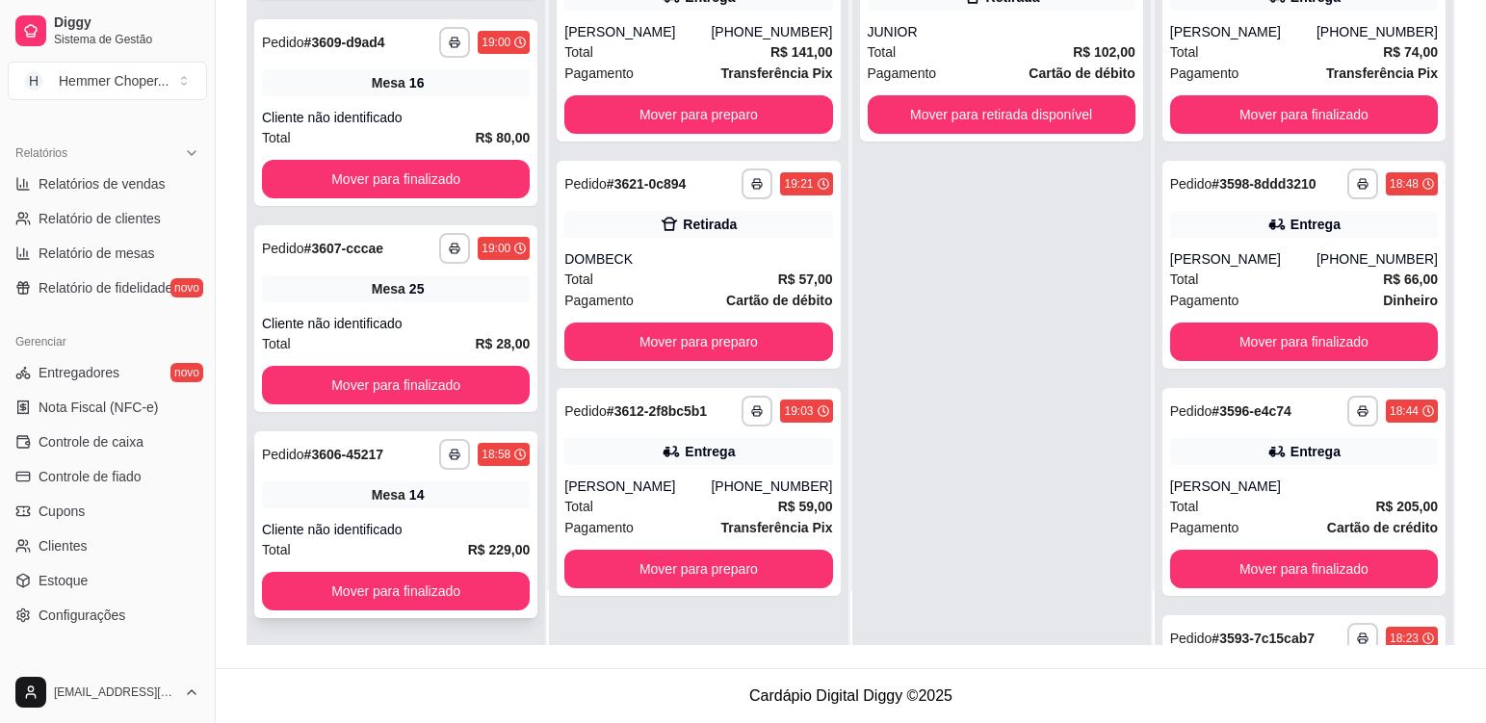
click at [444, 508] on div "Mesa 14" at bounding box center [396, 495] width 268 height 27
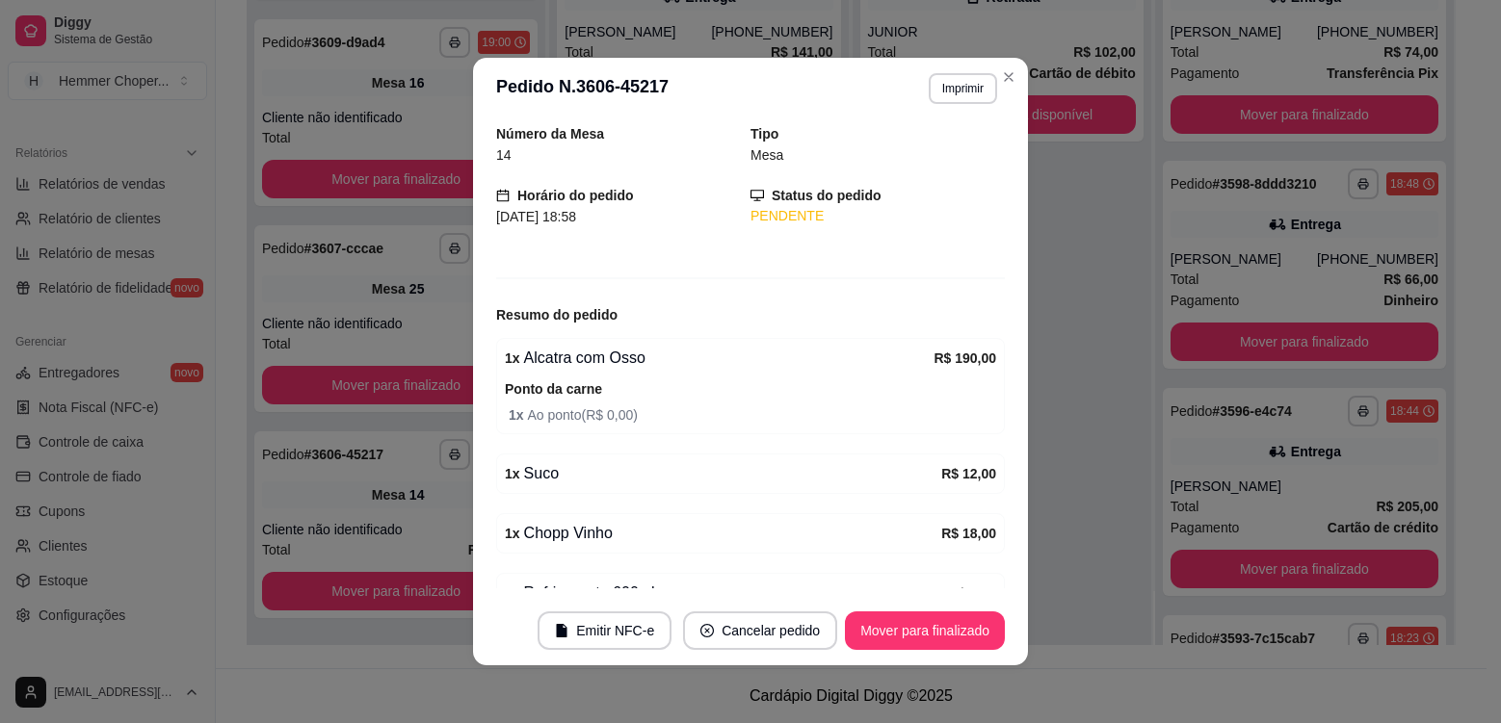
scroll to position [0, 0]
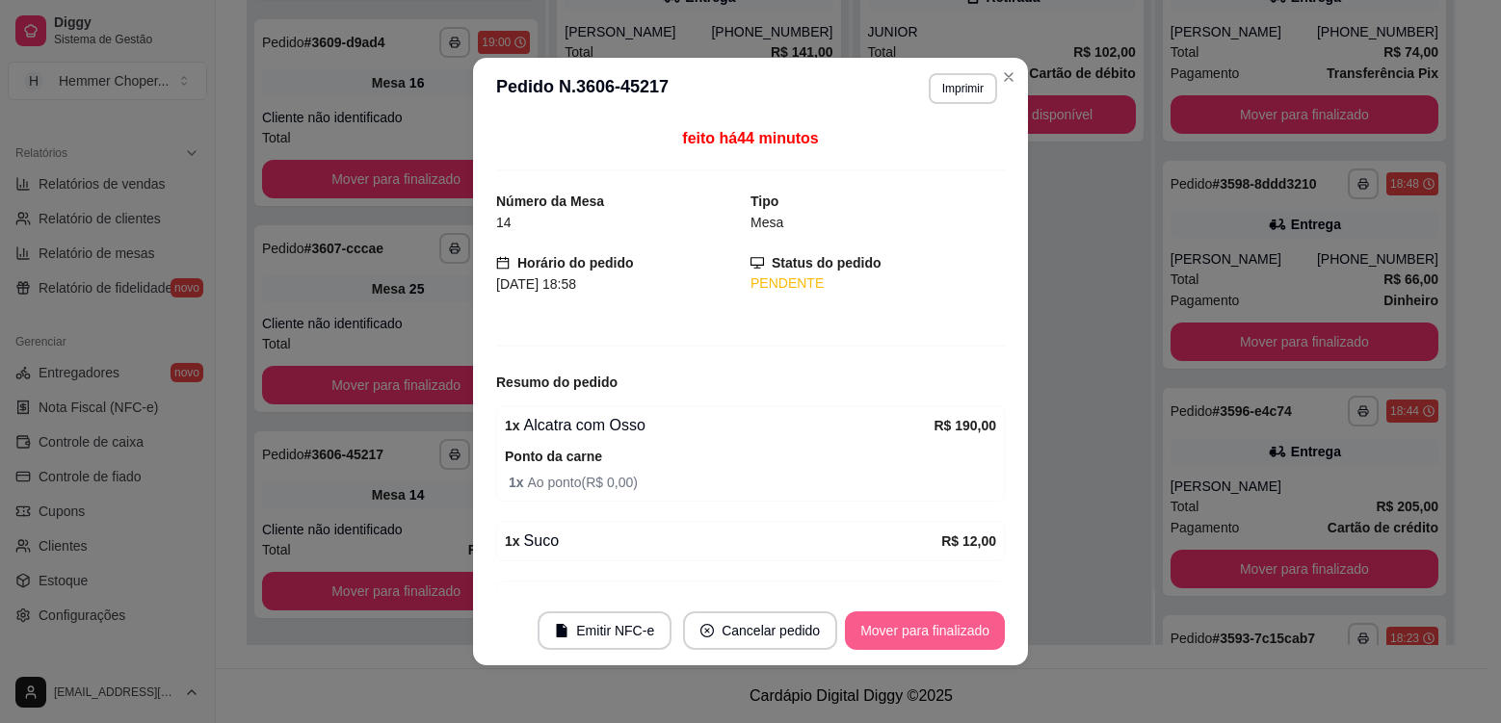
click at [892, 623] on button "Mover para finalizado" at bounding box center [925, 631] width 160 height 39
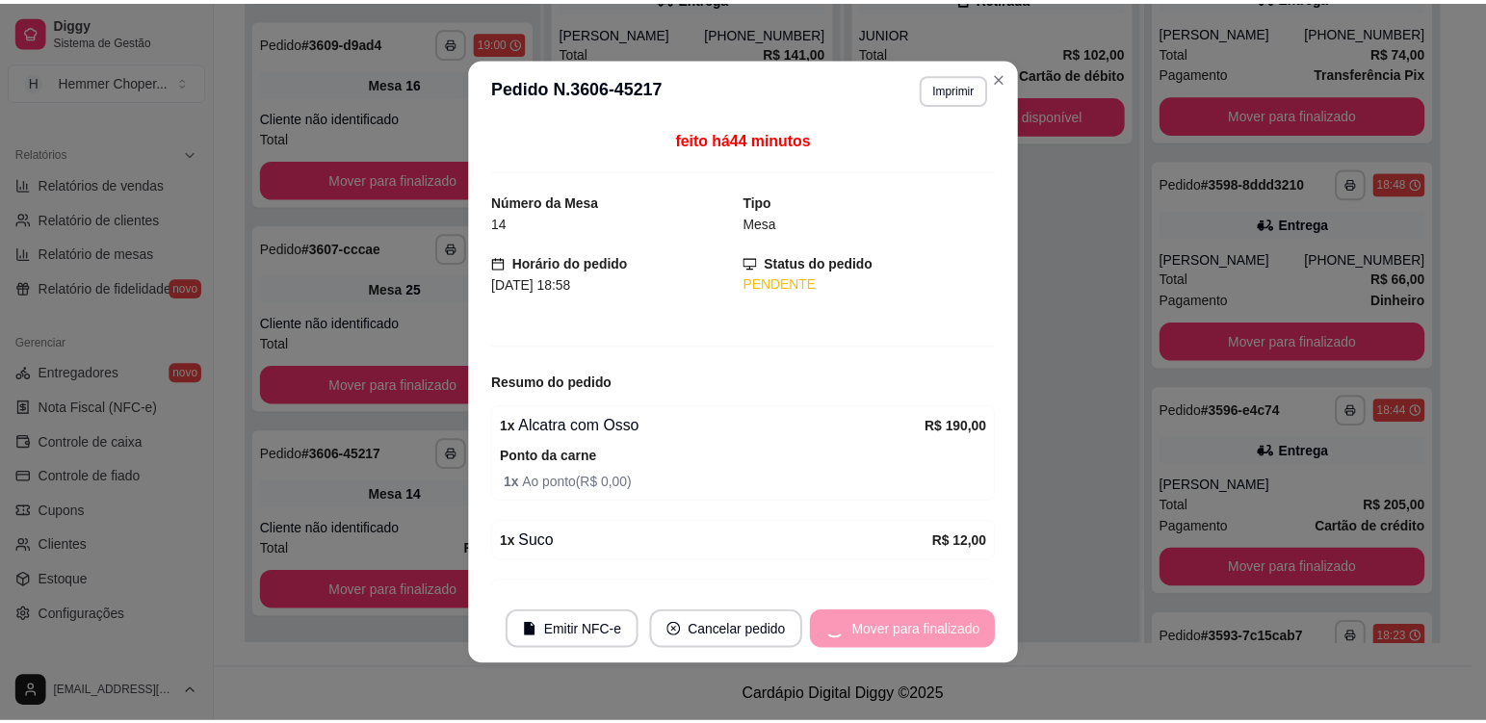
scroll to position [1357, 0]
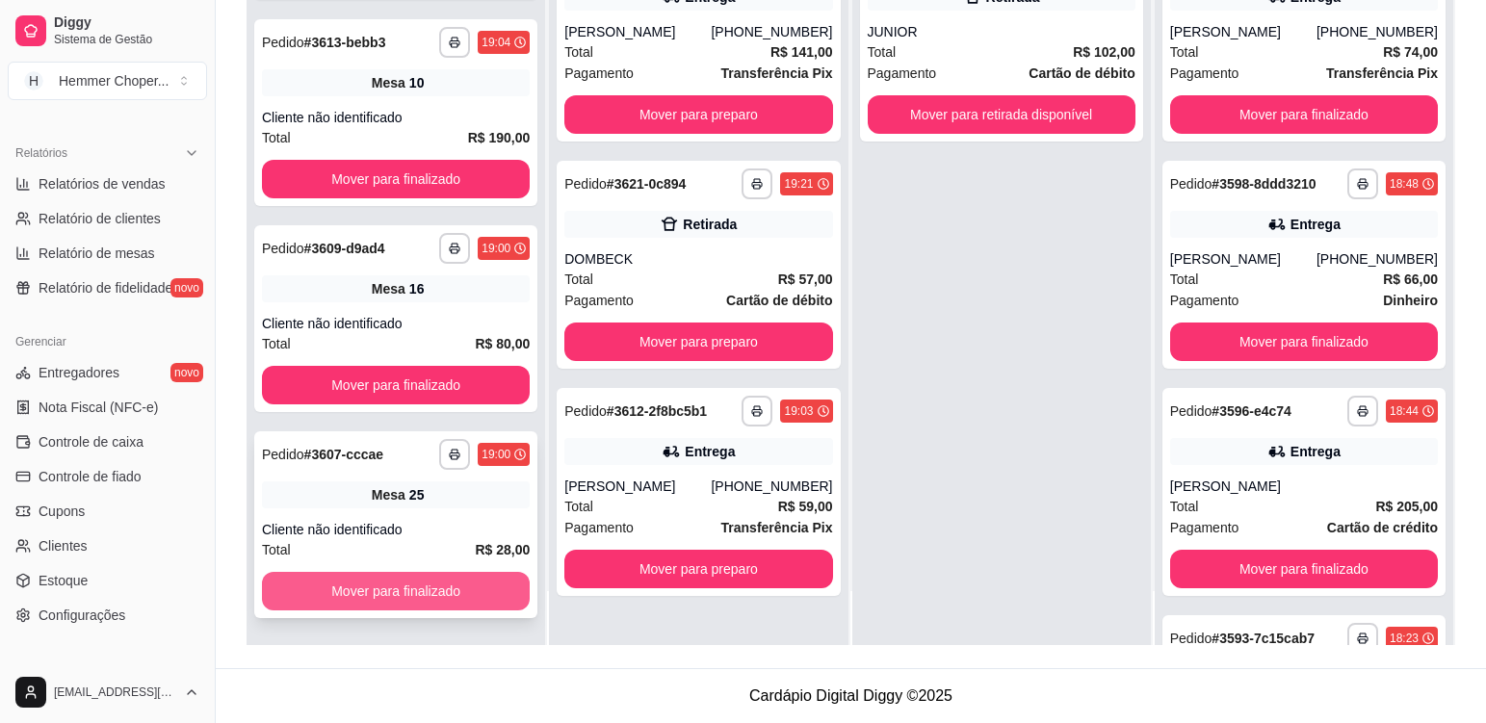
click at [423, 590] on button "Mover para finalizado" at bounding box center [396, 591] width 268 height 39
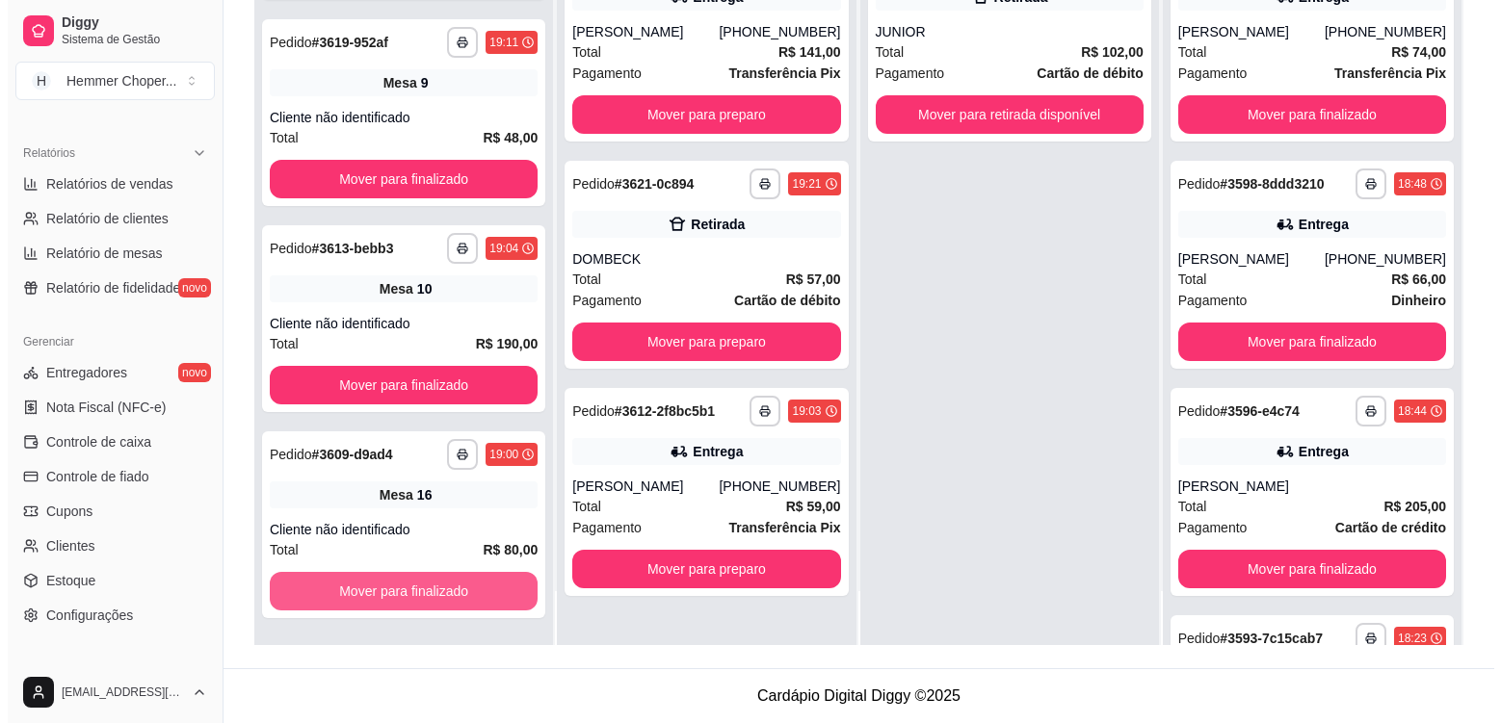
scroll to position [1151, 0]
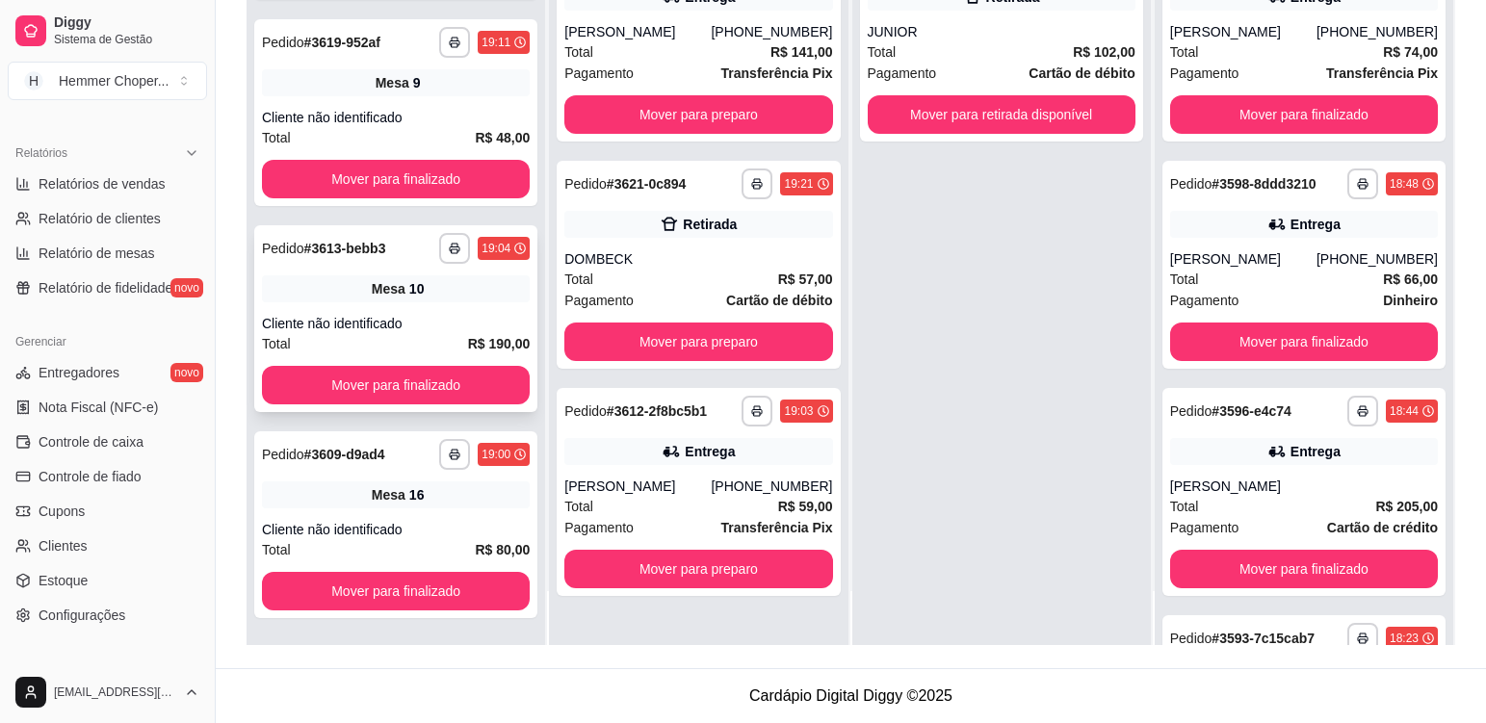
click at [428, 309] on div "**********" at bounding box center [395, 318] width 283 height 187
click at [459, 497] on div "Mesa 16" at bounding box center [396, 495] width 268 height 27
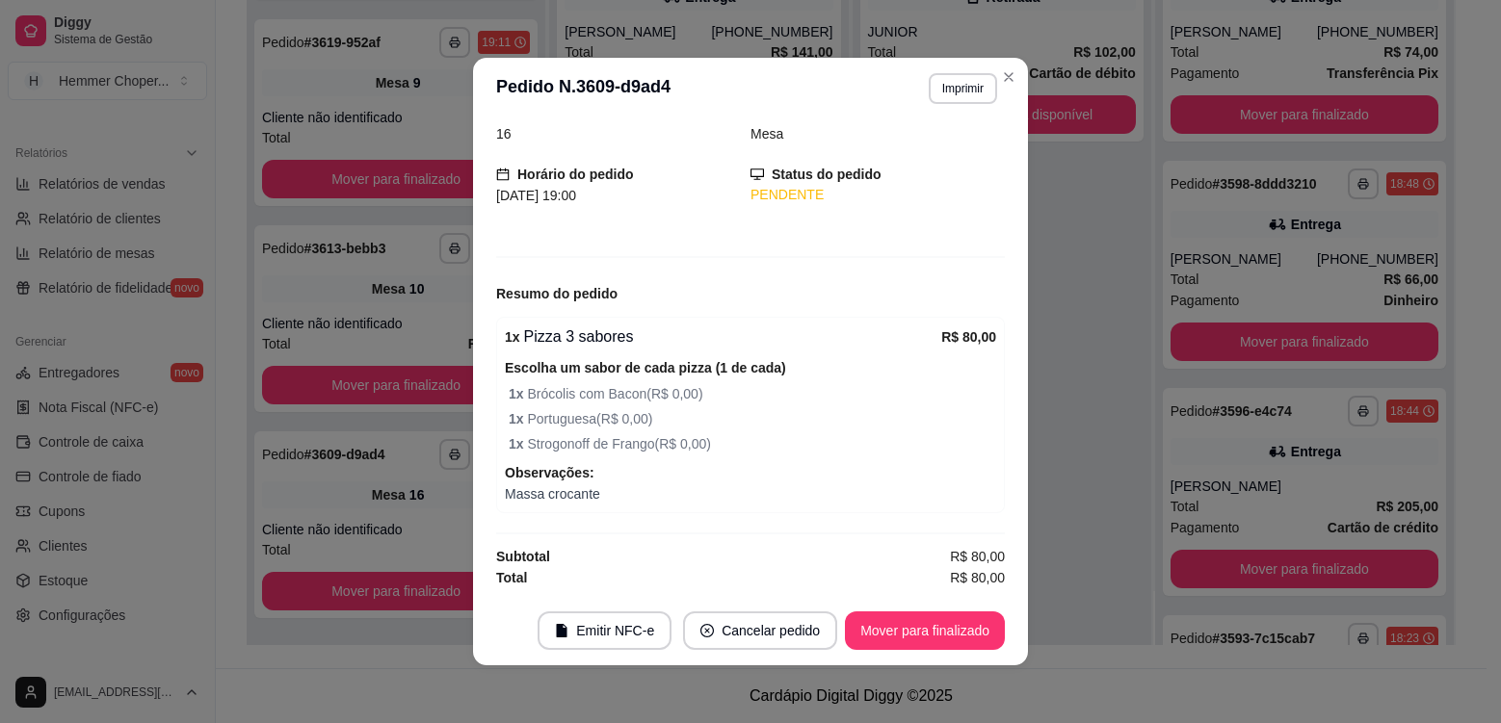
scroll to position [4, 0]
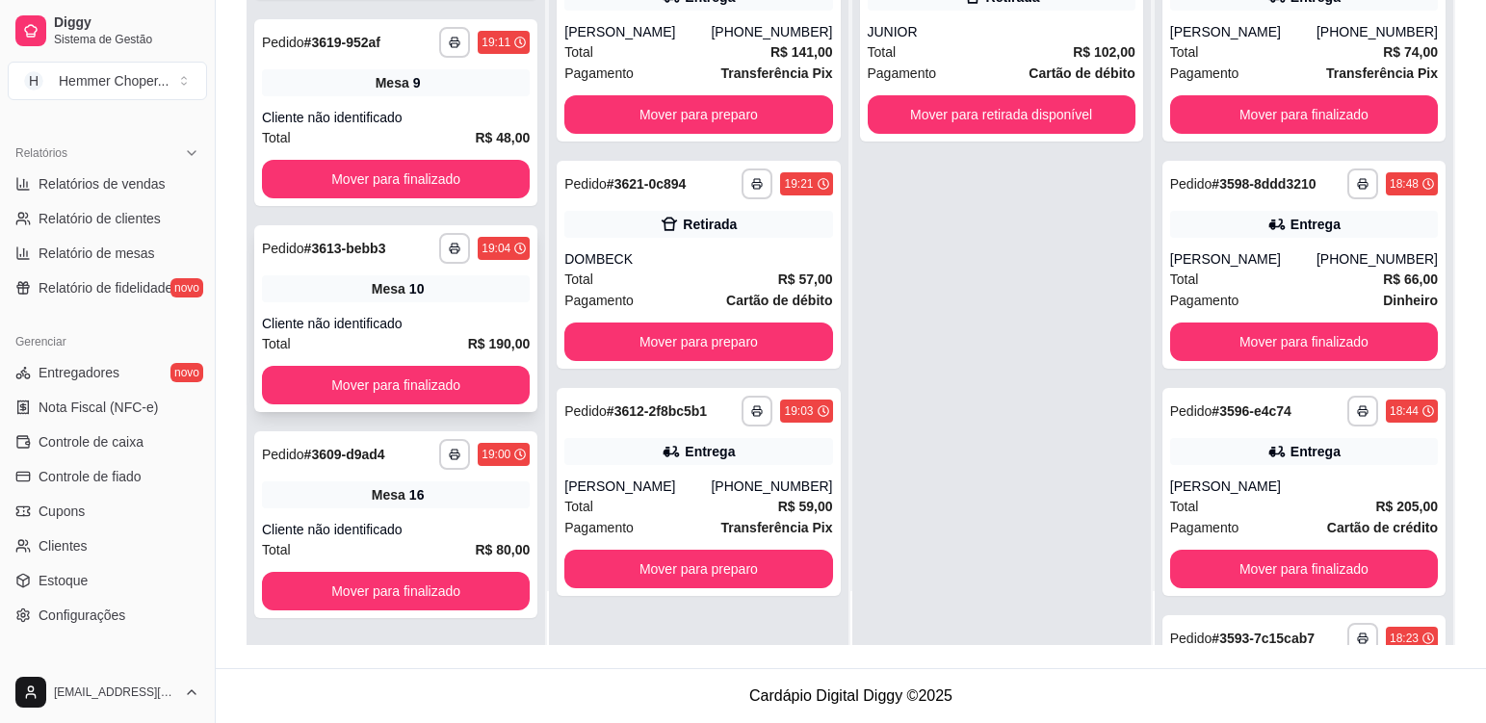
click at [433, 302] on div "**********" at bounding box center [395, 318] width 283 height 187
click at [444, 110] on div "Cliente não identificado" at bounding box center [396, 117] width 268 height 19
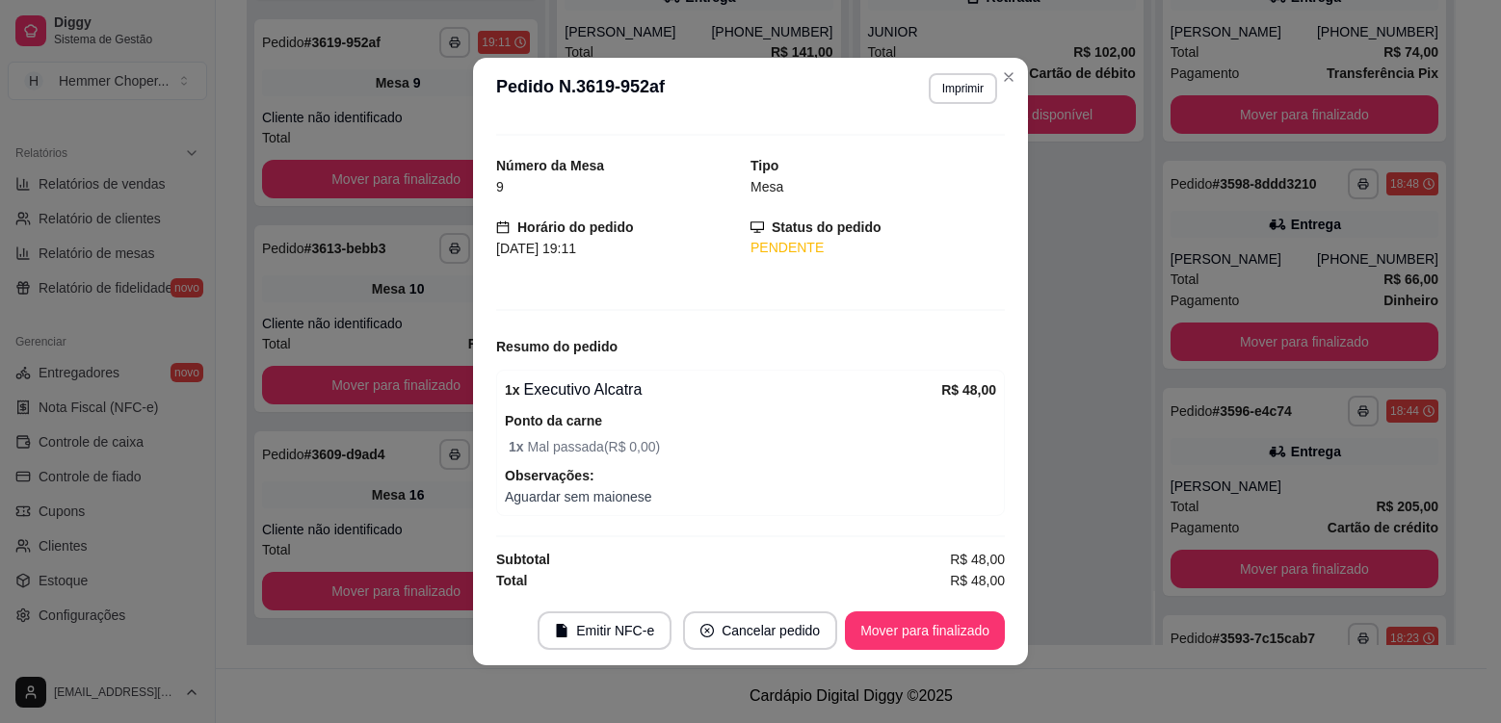
scroll to position [39, 0]
click at [935, 627] on button "Mover para finalizado" at bounding box center [925, 632] width 155 height 38
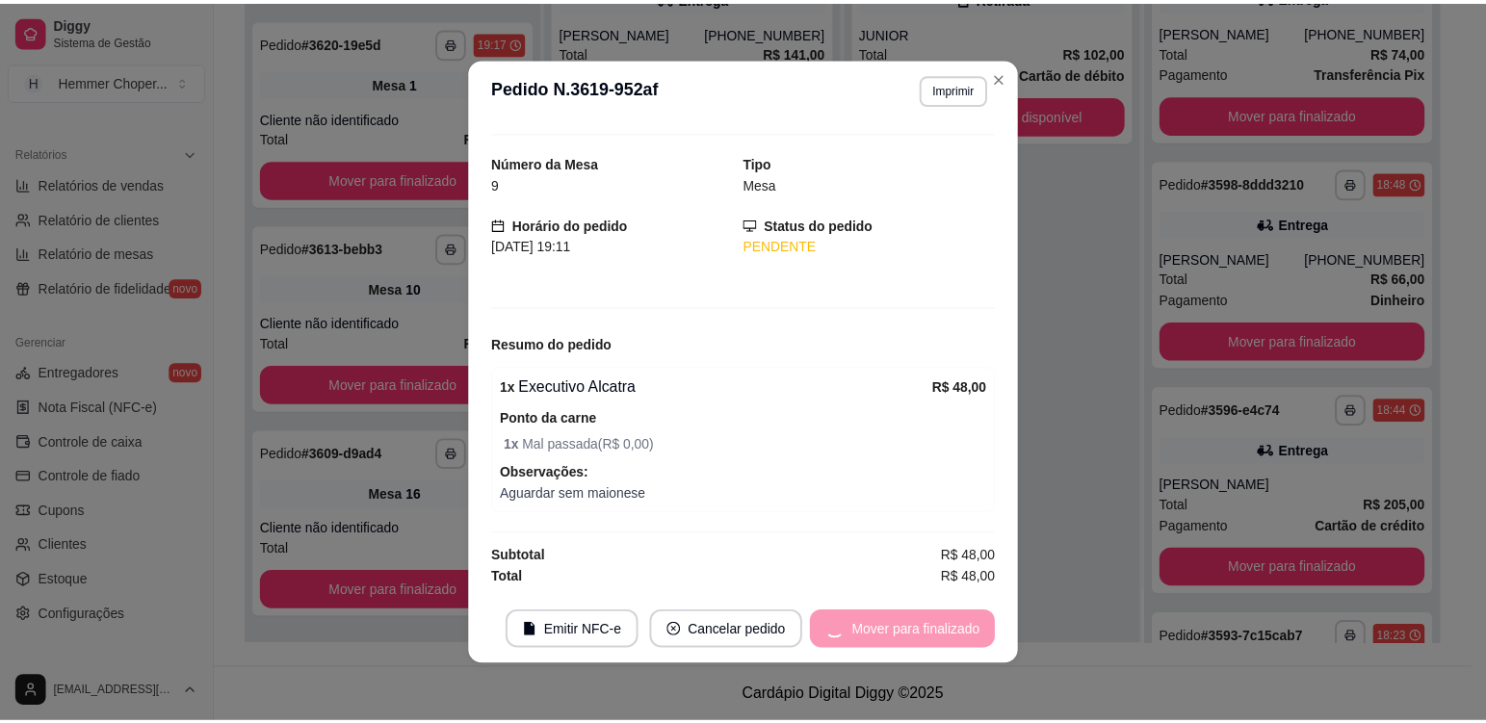
scroll to position [0, 0]
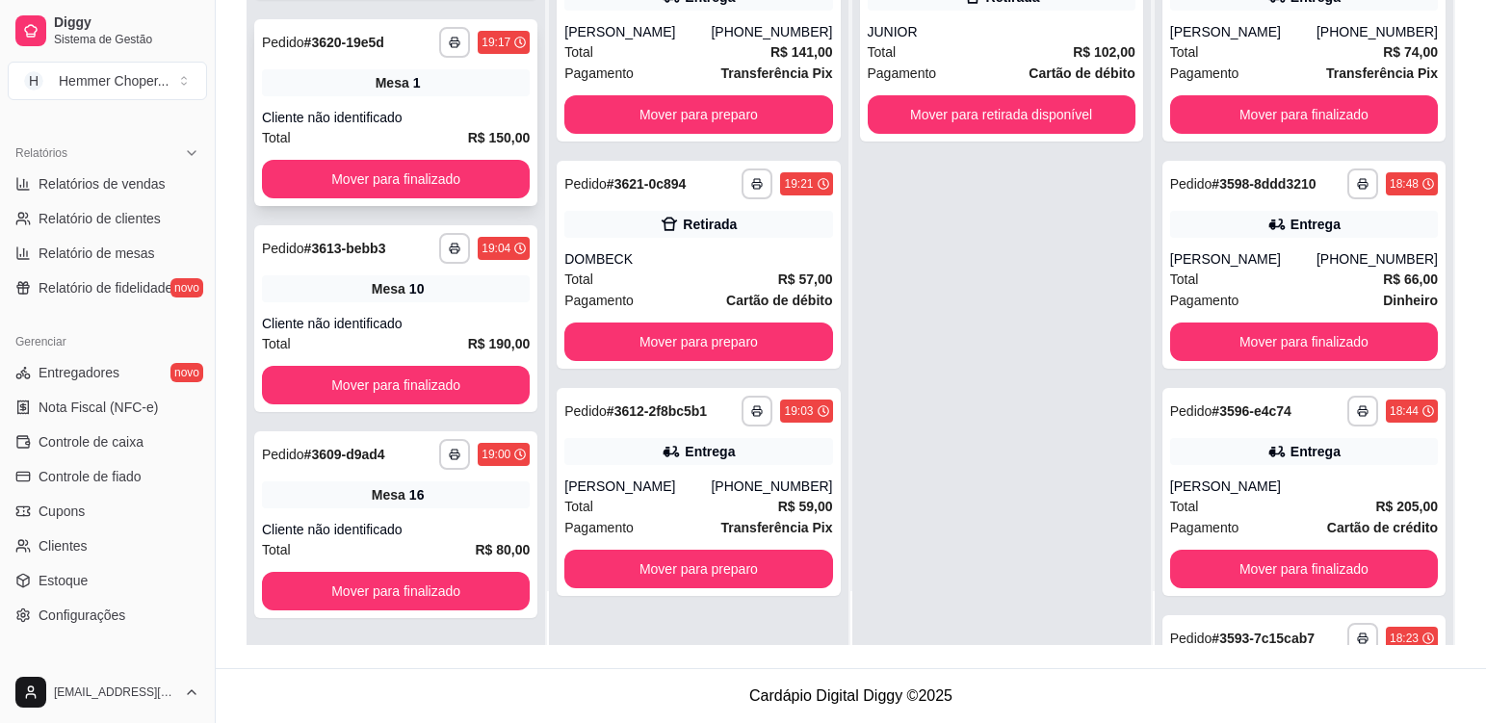
click at [433, 108] on div "Cliente não identificado" at bounding box center [396, 117] width 268 height 19
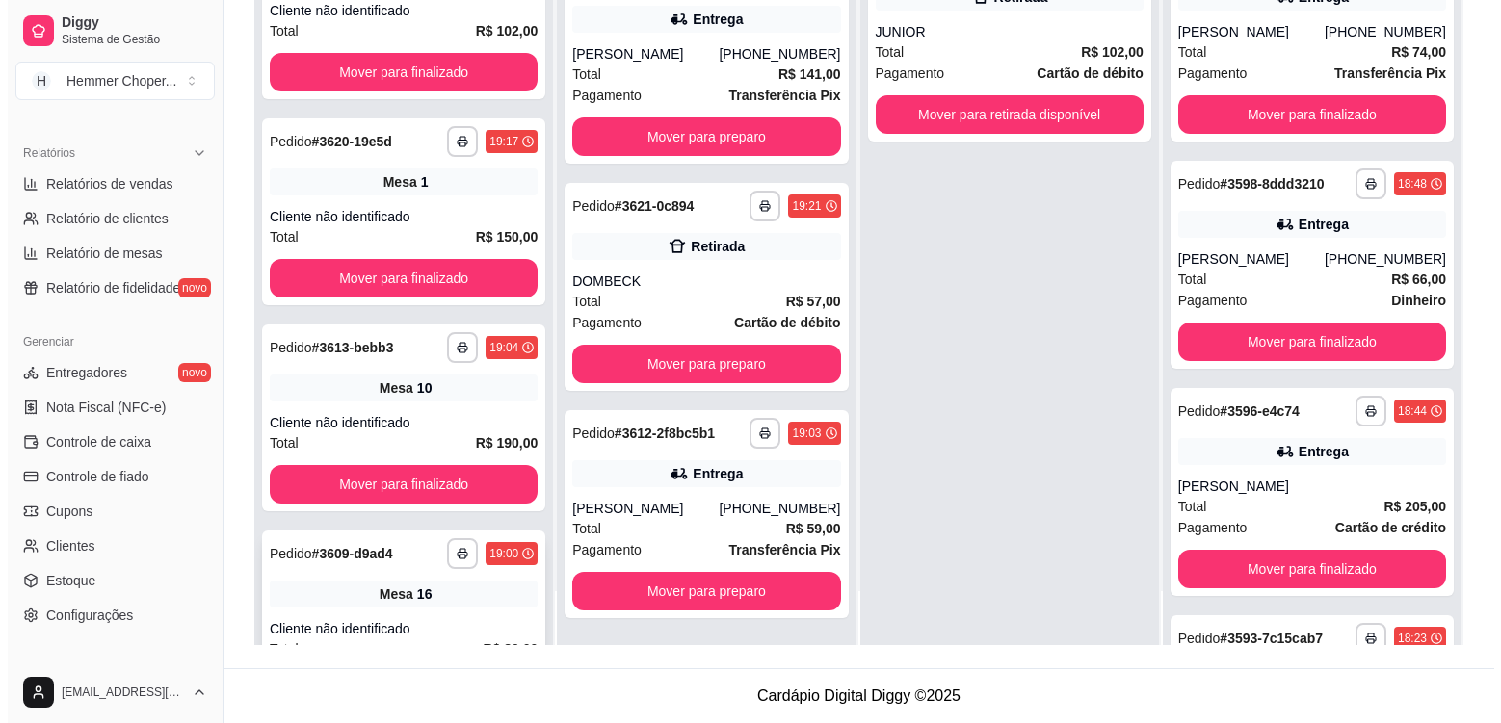
scroll to position [945, 0]
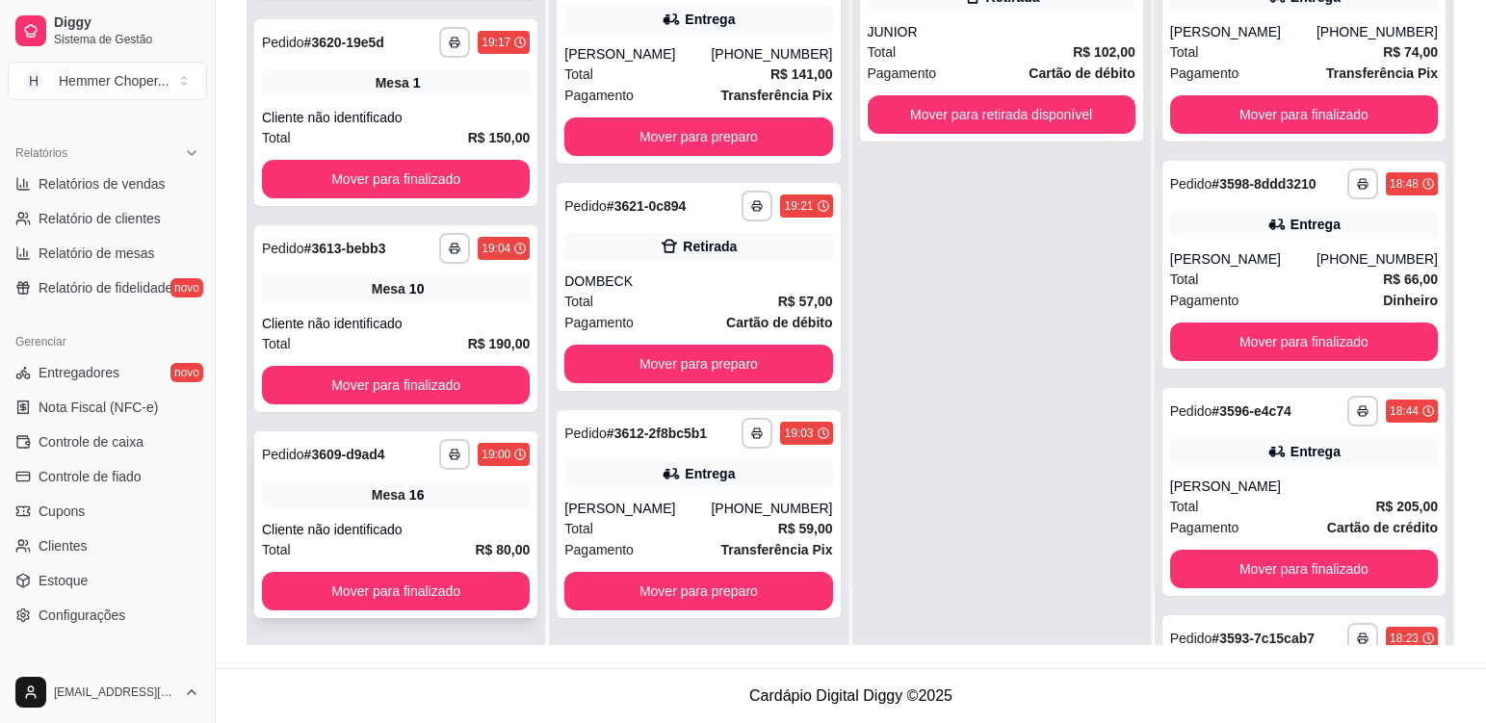
click at [456, 507] on div "Mesa 16" at bounding box center [396, 495] width 268 height 27
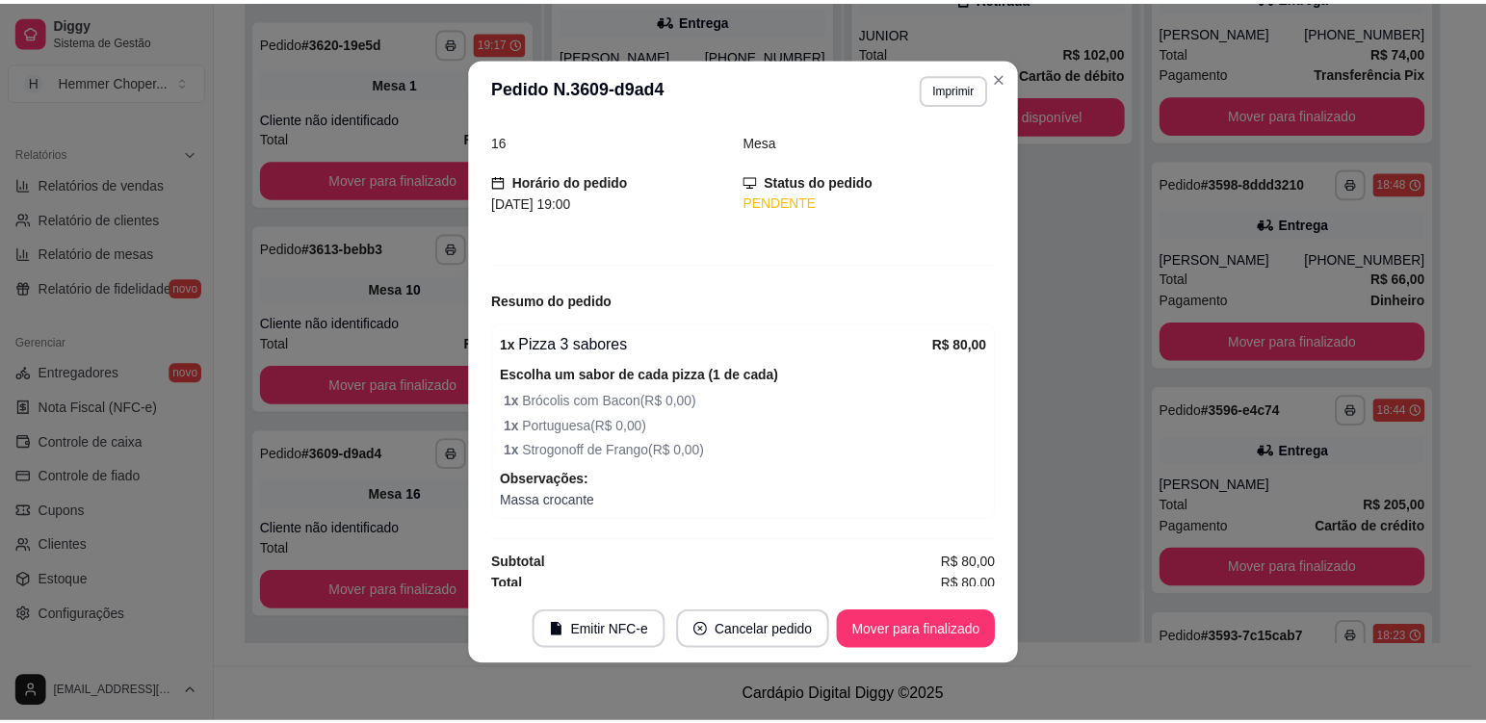
scroll to position [89, 0]
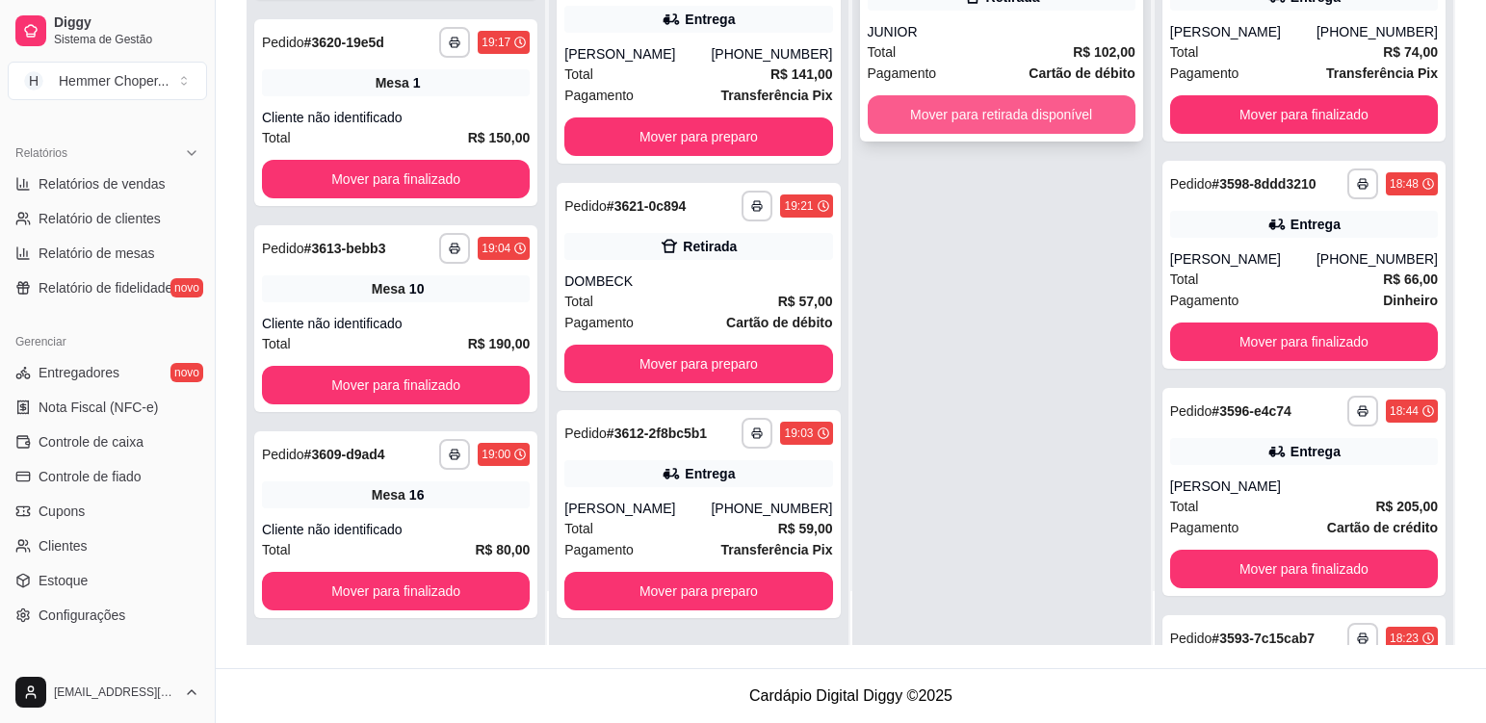
click at [1043, 116] on button "Mover para retirada disponível" at bounding box center [1002, 114] width 268 height 39
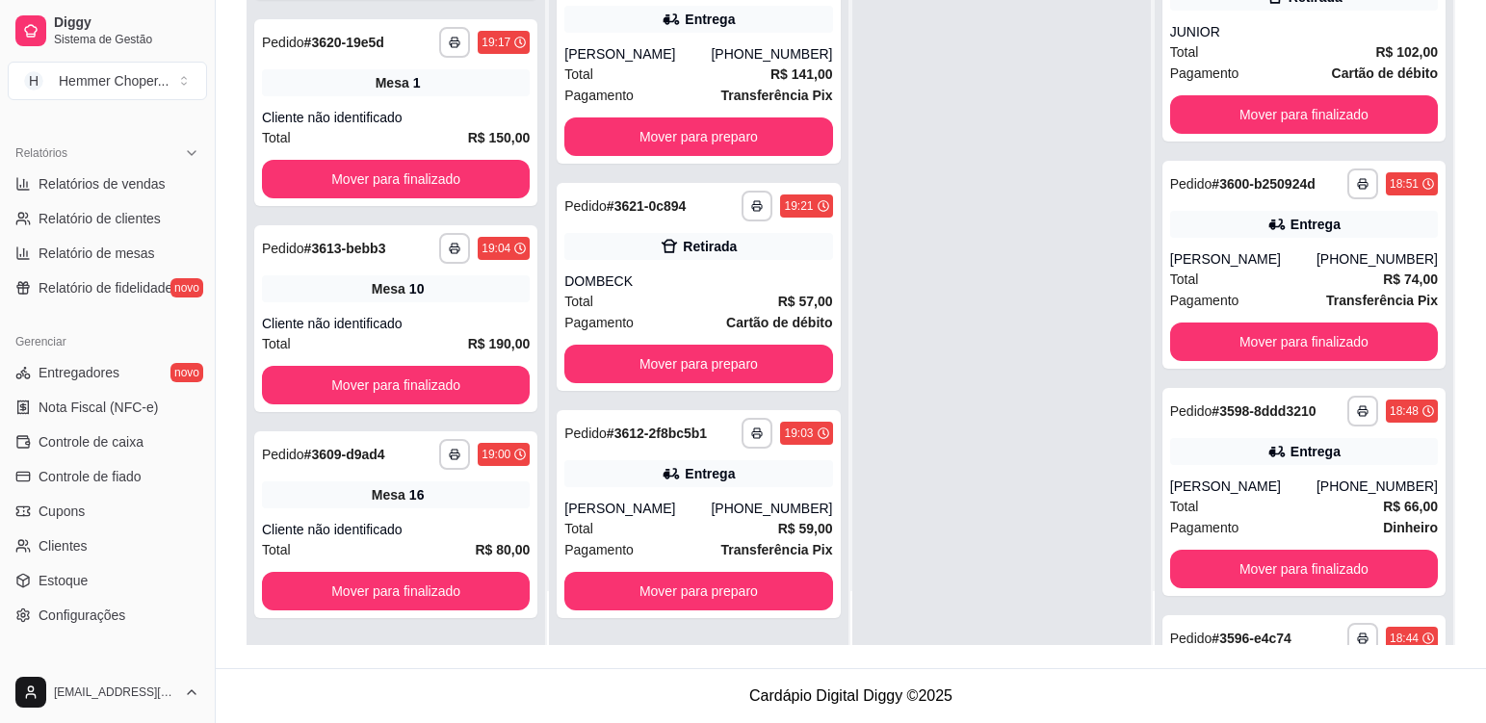
click at [974, 223] on div at bounding box center [1002, 283] width 299 height 723
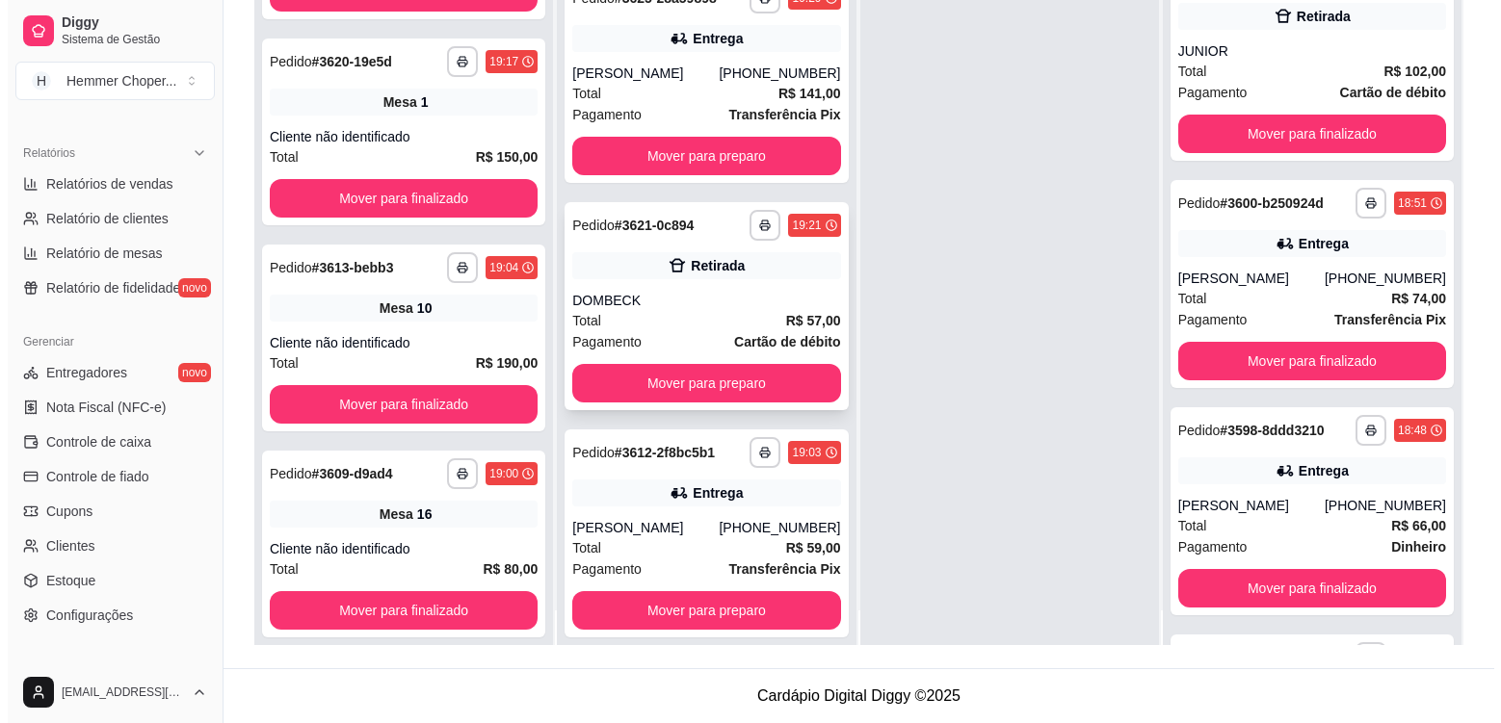
scroll to position [54, 0]
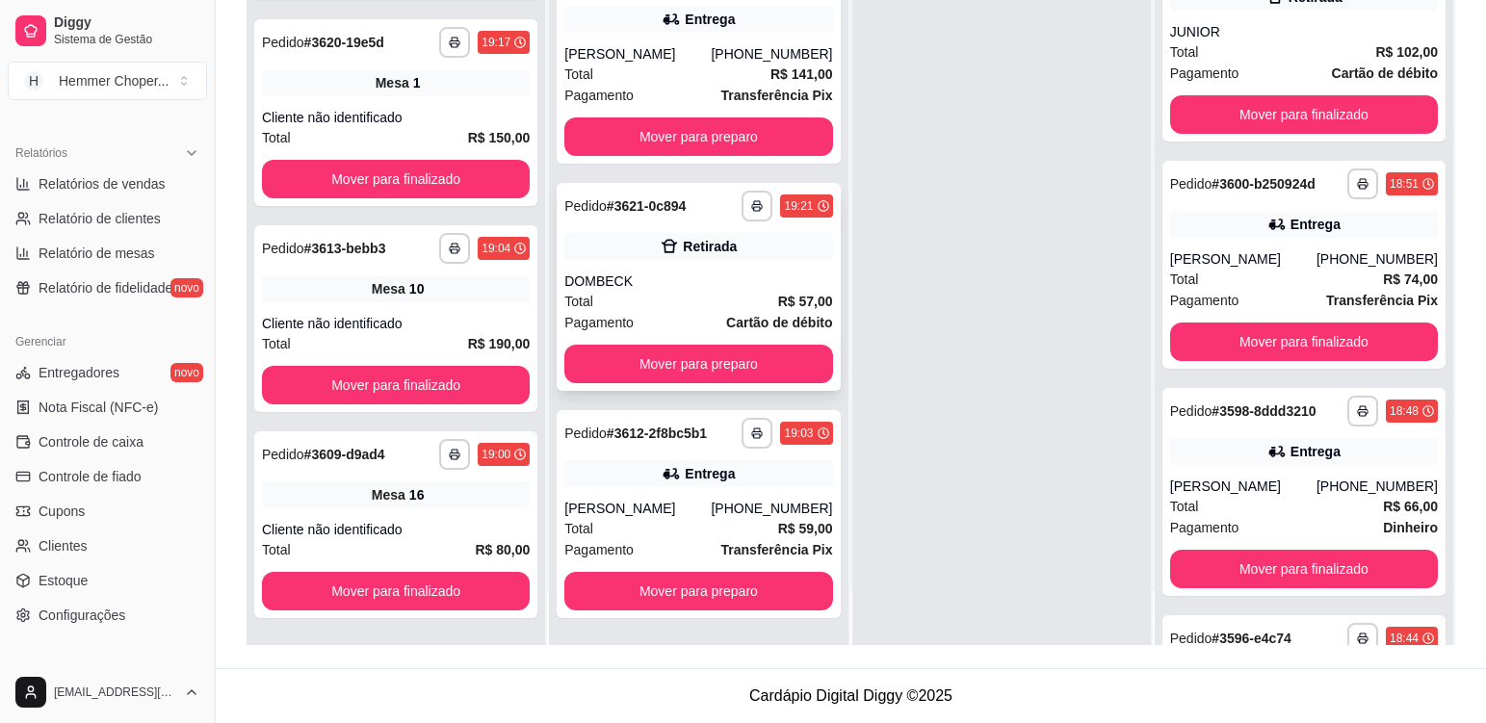
click at [672, 283] on div "DOMBECK" at bounding box center [698, 281] width 268 height 19
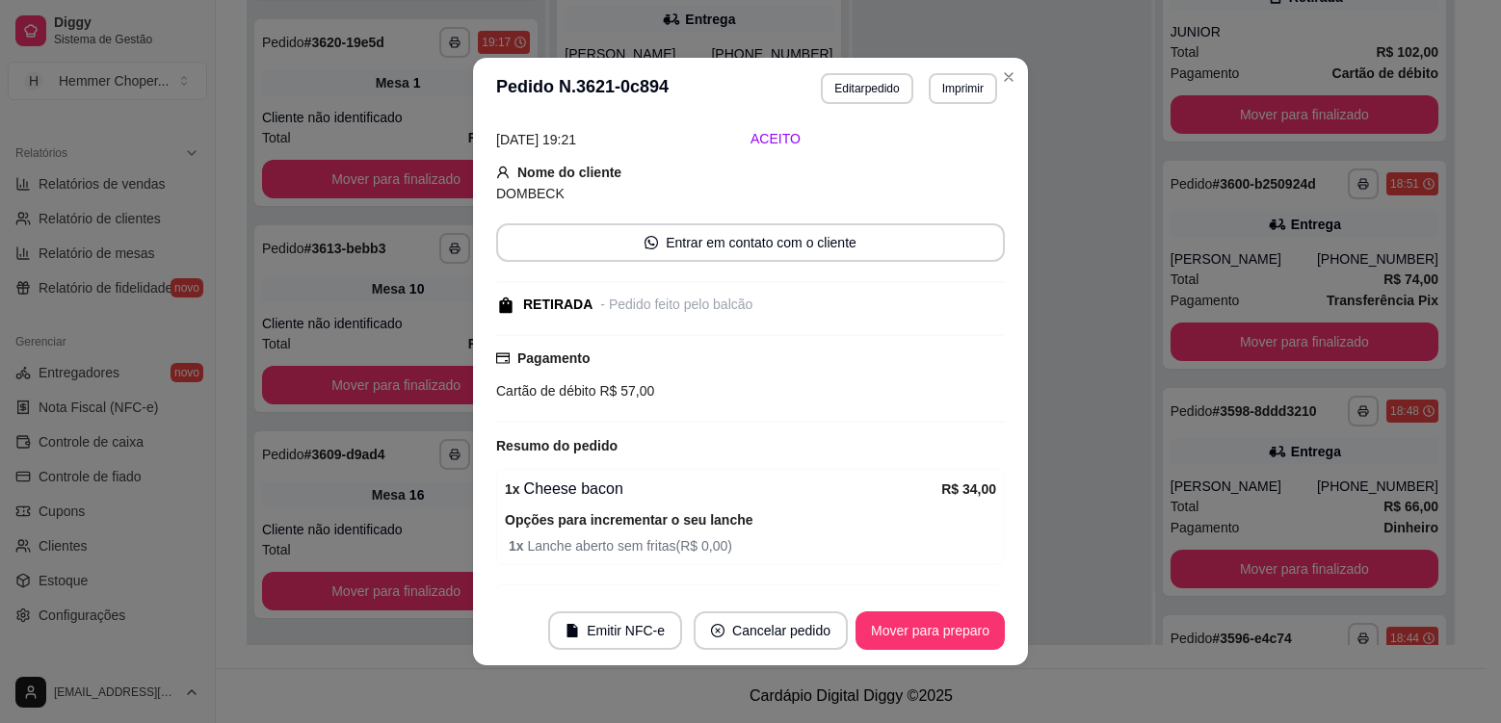
scroll to position [245, 0]
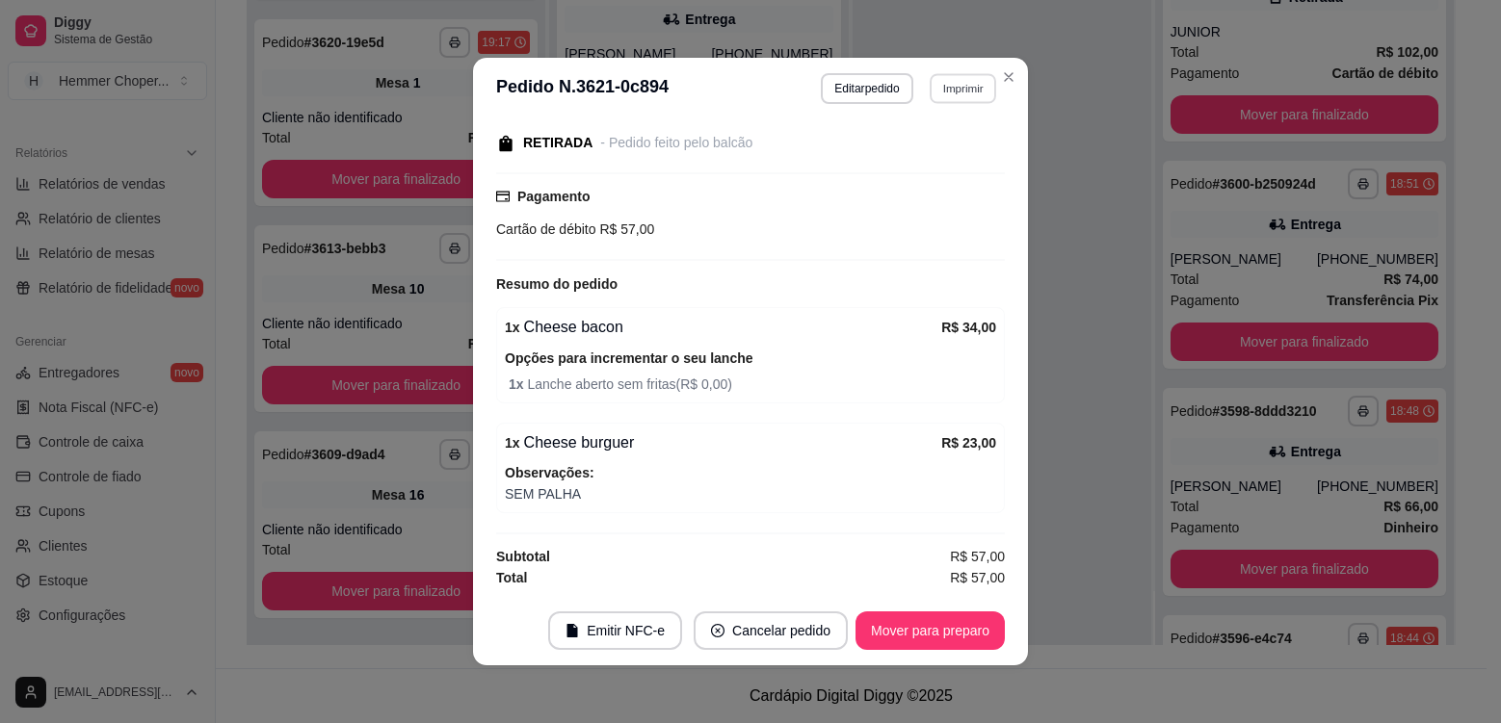
click at [961, 95] on button "Imprimir" at bounding box center [963, 88] width 66 height 30
click at [954, 155] on button "Cozinha" at bounding box center [921, 156] width 135 height 30
click at [921, 627] on button "Mover para preparo" at bounding box center [929, 631] width 149 height 39
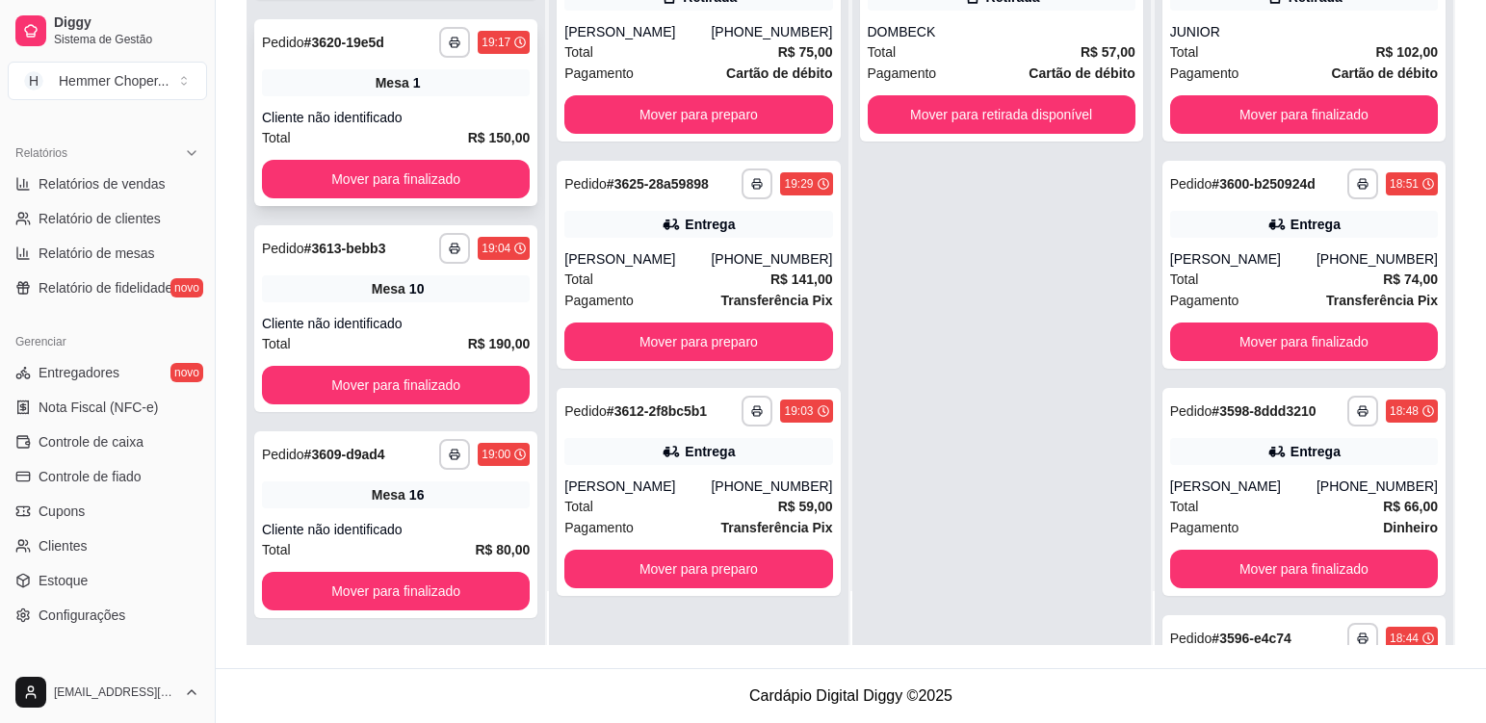
scroll to position [739, 0]
click at [457, 105] on div "**********" at bounding box center [395, 112] width 283 height 187
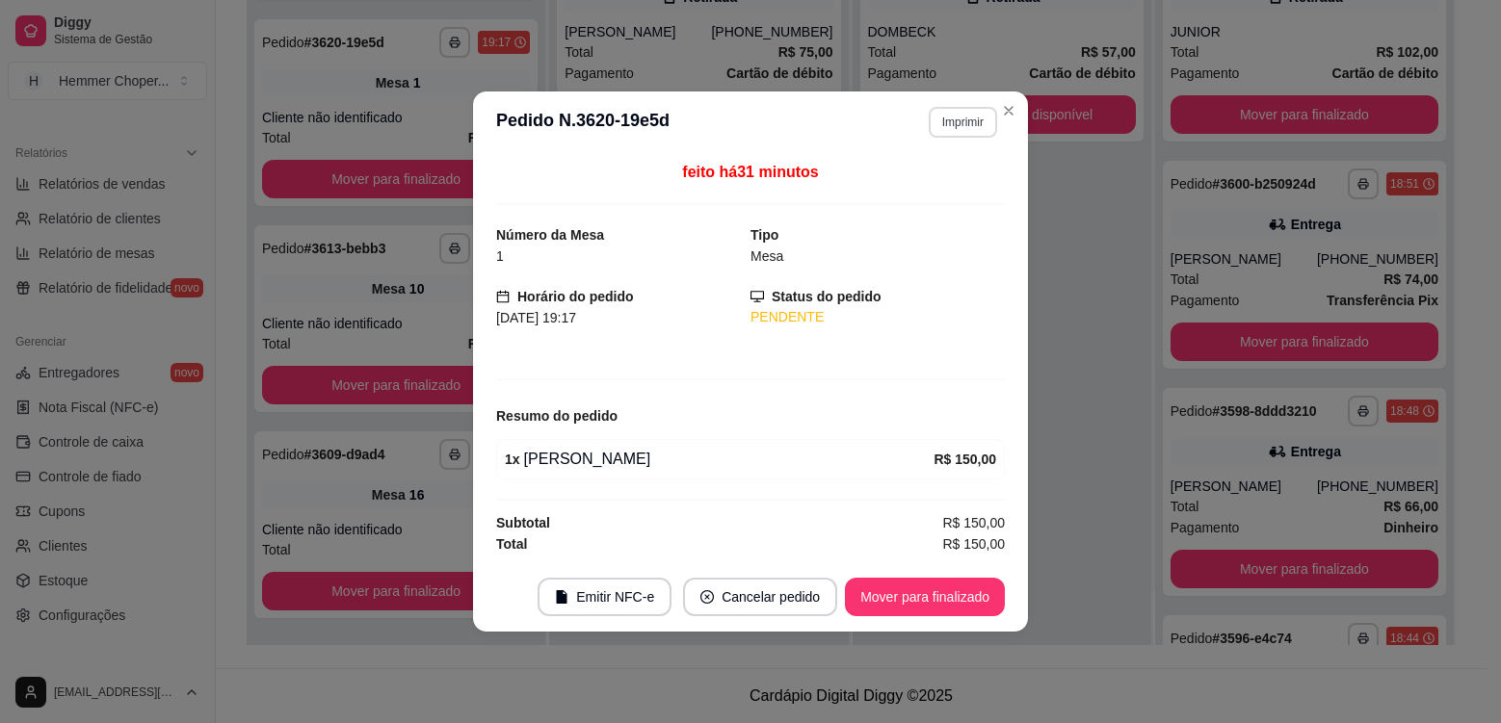
click at [958, 129] on button "Imprimir" at bounding box center [963, 122] width 68 height 31
click at [948, 196] on button "Cozinha" at bounding box center [929, 189] width 140 height 31
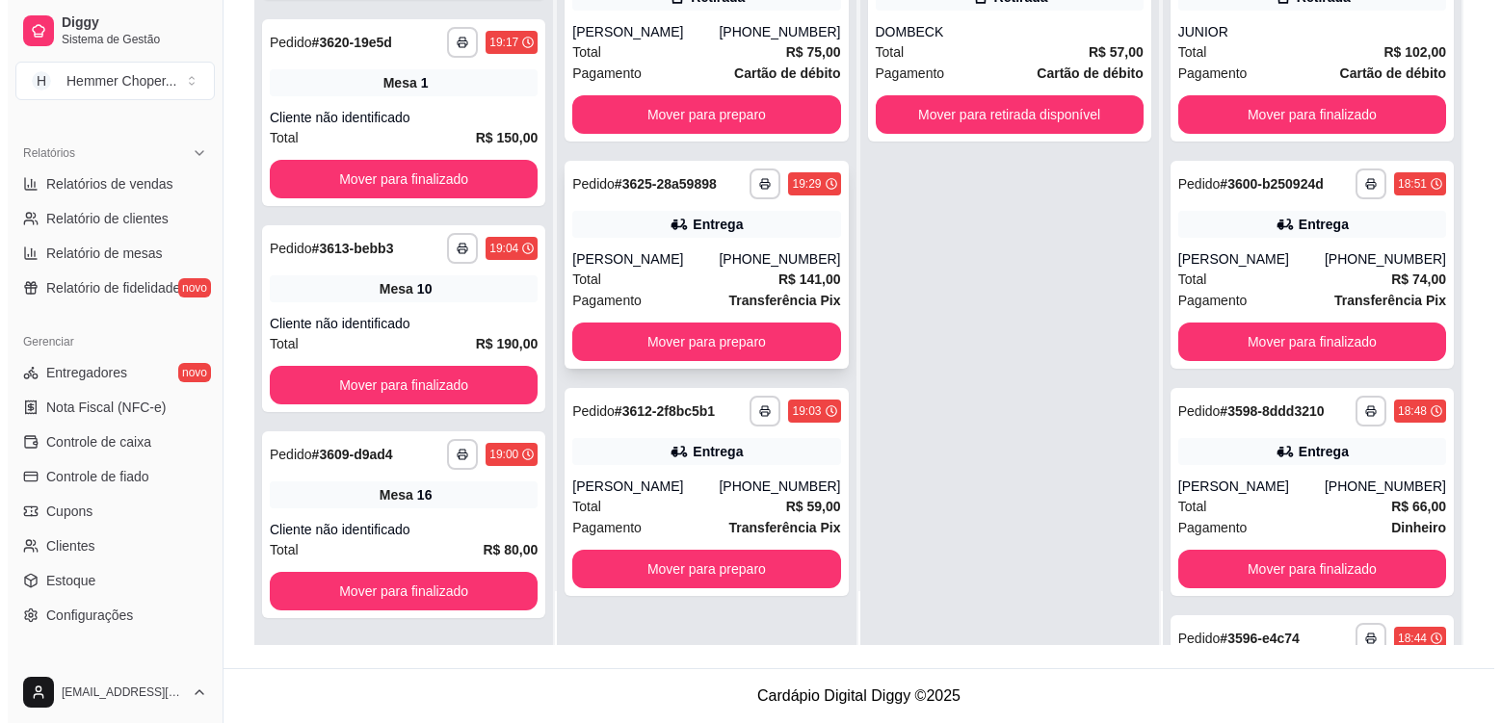
scroll to position [0, 0]
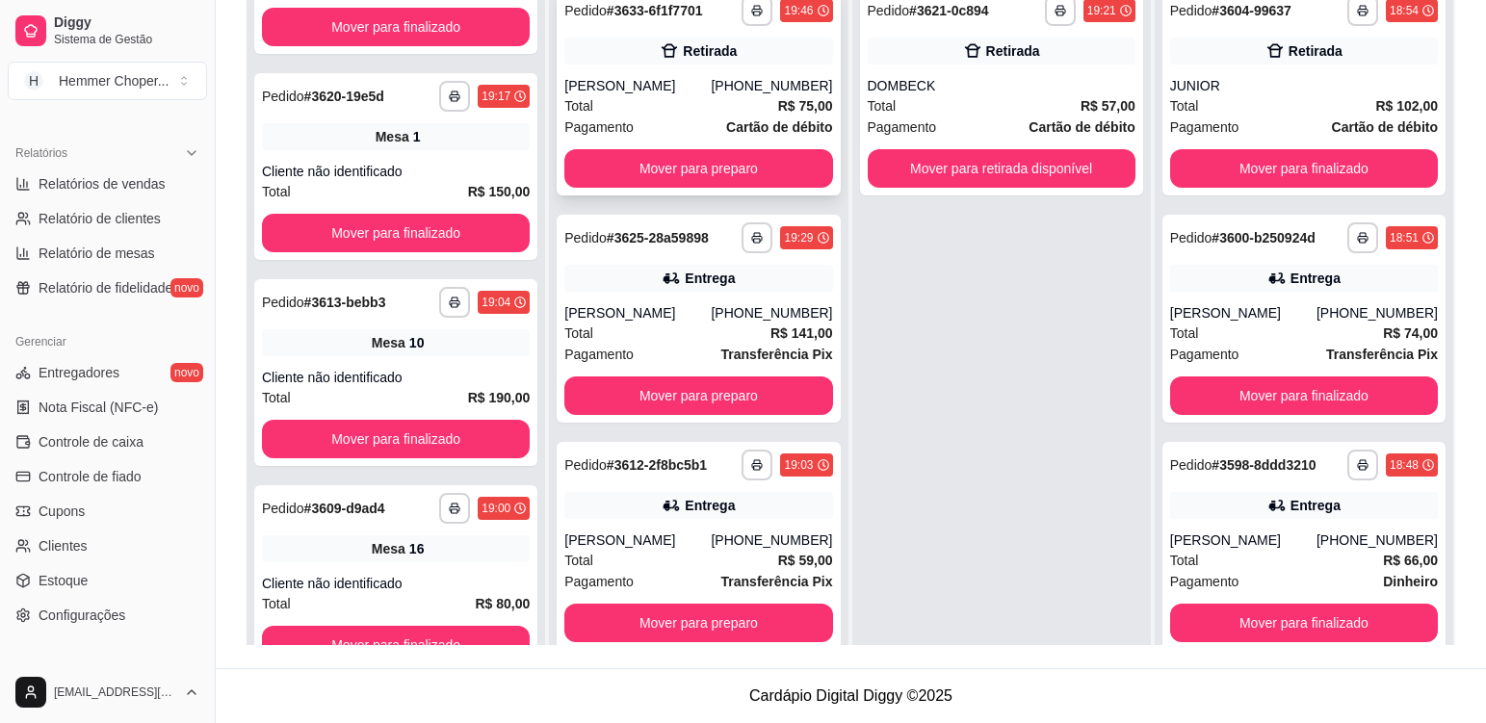
click at [696, 93] on div "[PERSON_NAME]" at bounding box center [637, 85] width 146 height 19
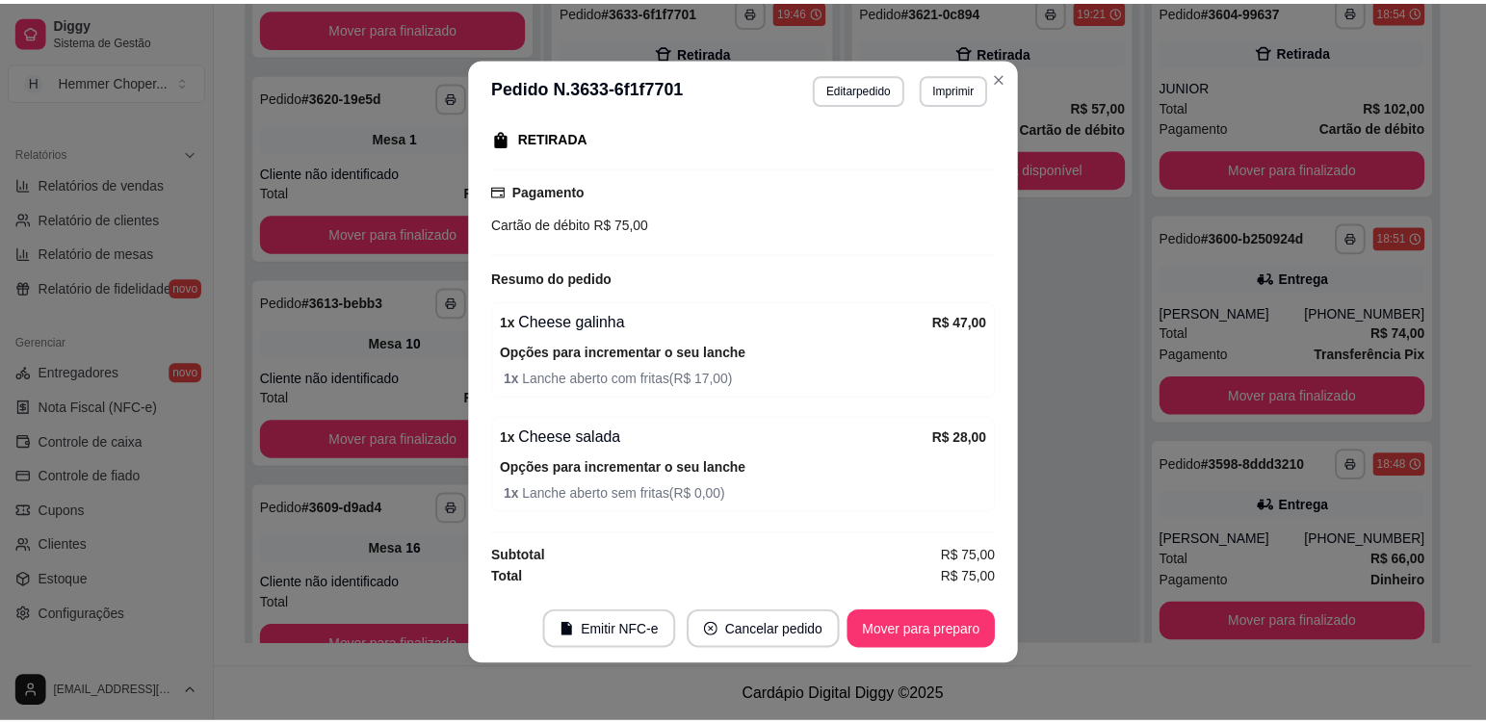
scroll to position [4, 0]
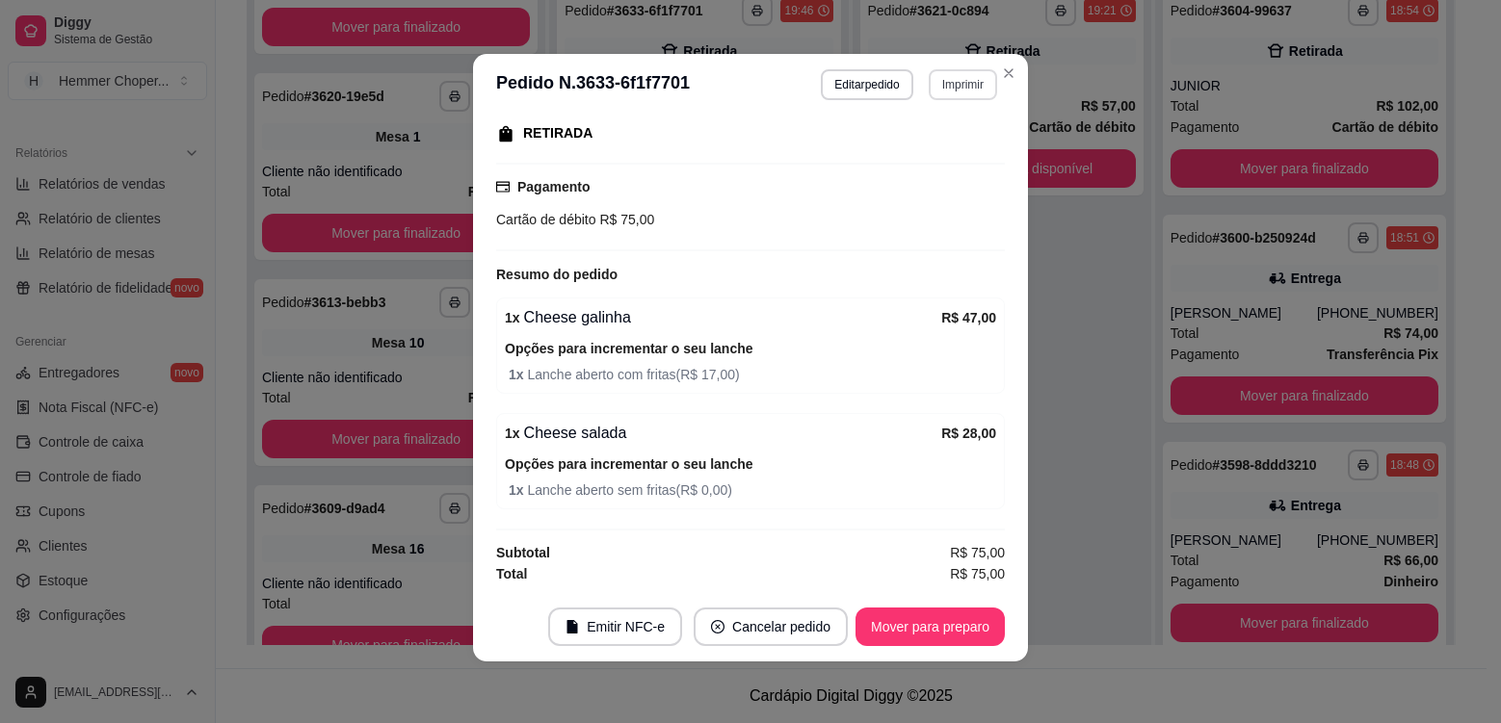
click at [949, 85] on button "Imprimir" at bounding box center [963, 84] width 68 height 31
click at [950, 153] on button "Cozinha" at bounding box center [923, 152] width 140 height 31
click at [937, 618] on button "Mover para preparo" at bounding box center [929, 627] width 149 height 39
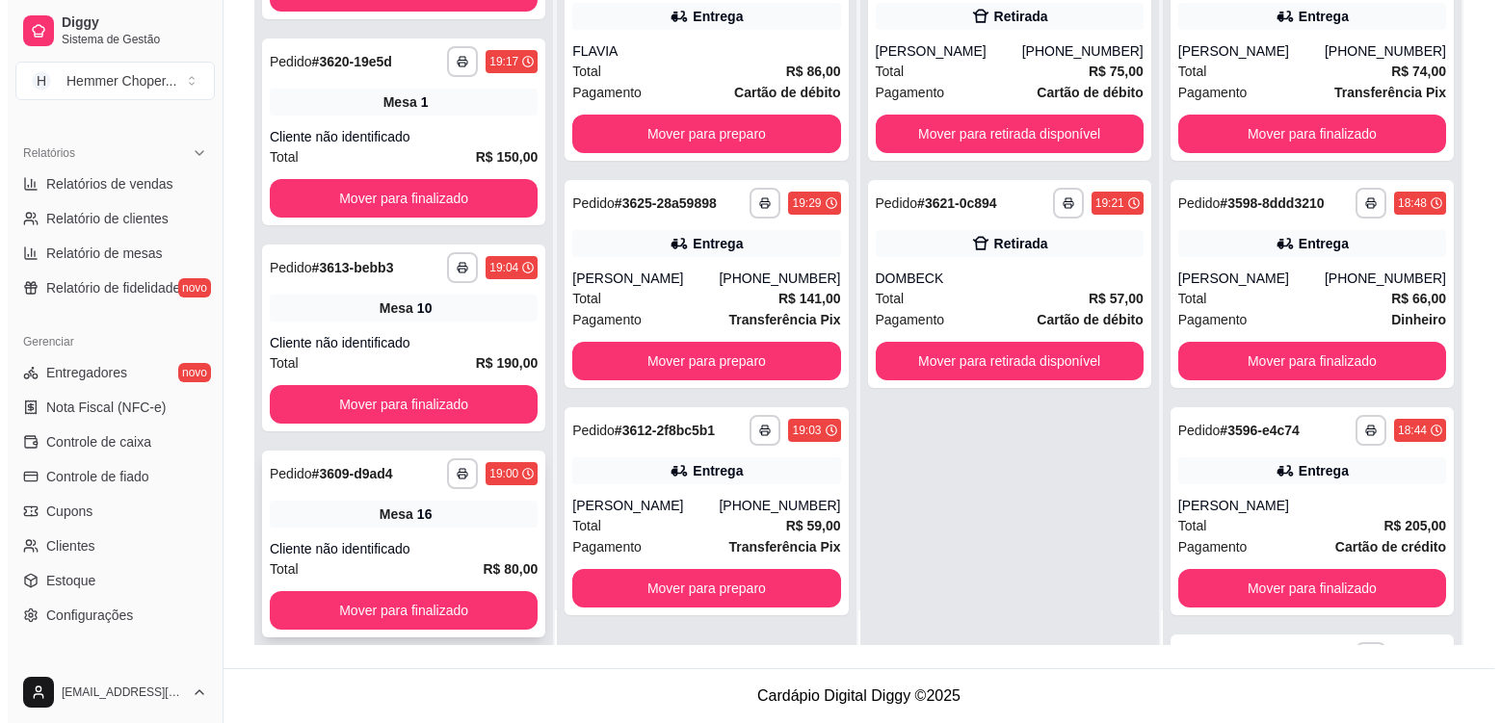
scroll to position [54, 0]
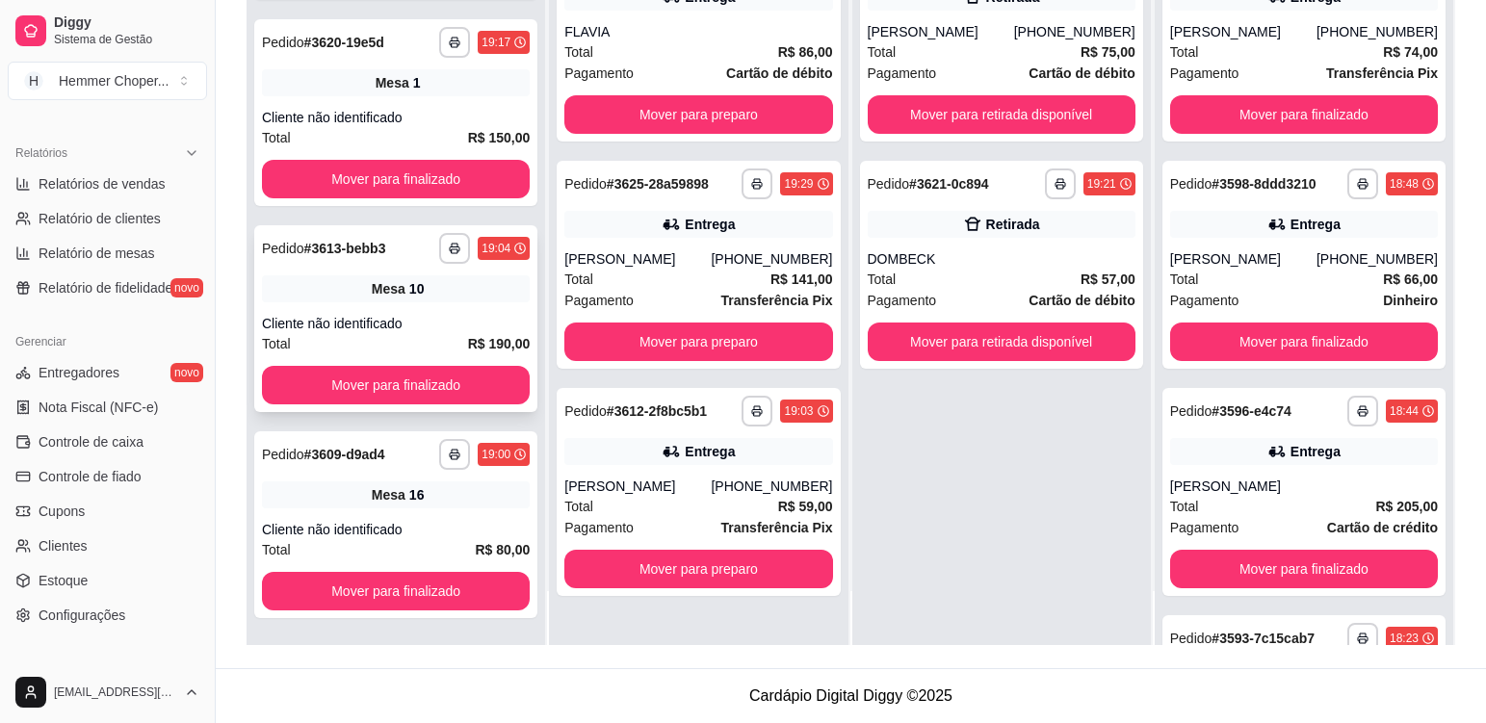
click at [436, 309] on div "**********" at bounding box center [395, 318] width 283 height 187
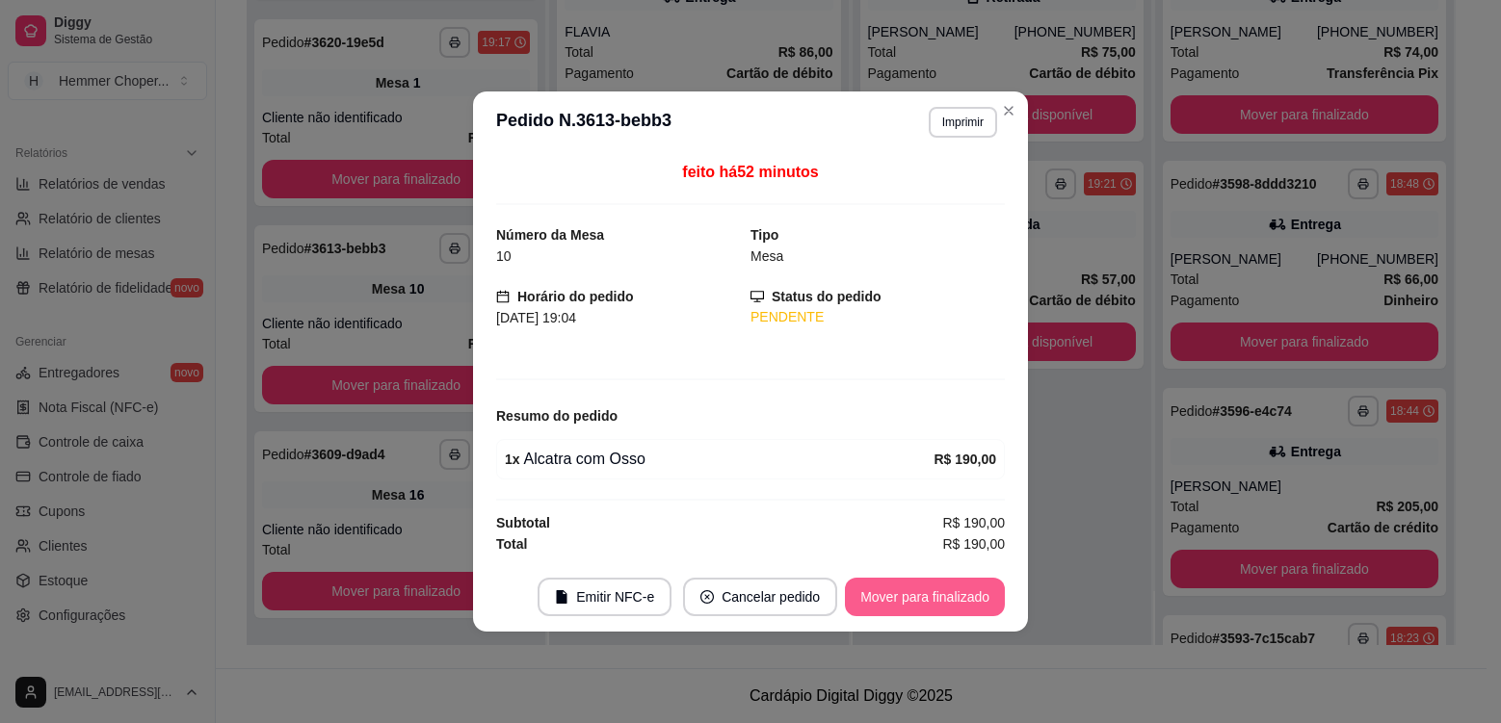
click at [920, 606] on button "Mover para finalizado" at bounding box center [925, 597] width 160 height 39
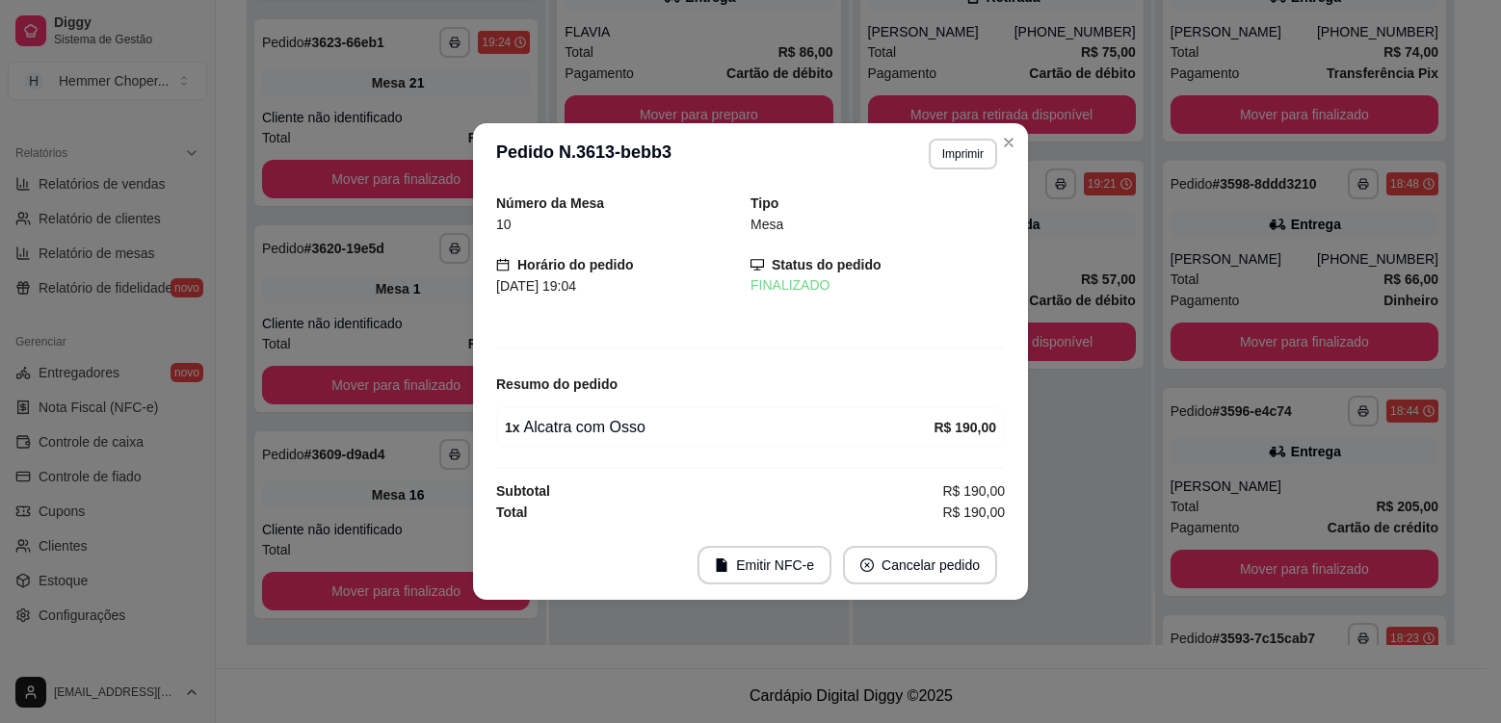
scroll to position [739, 0]
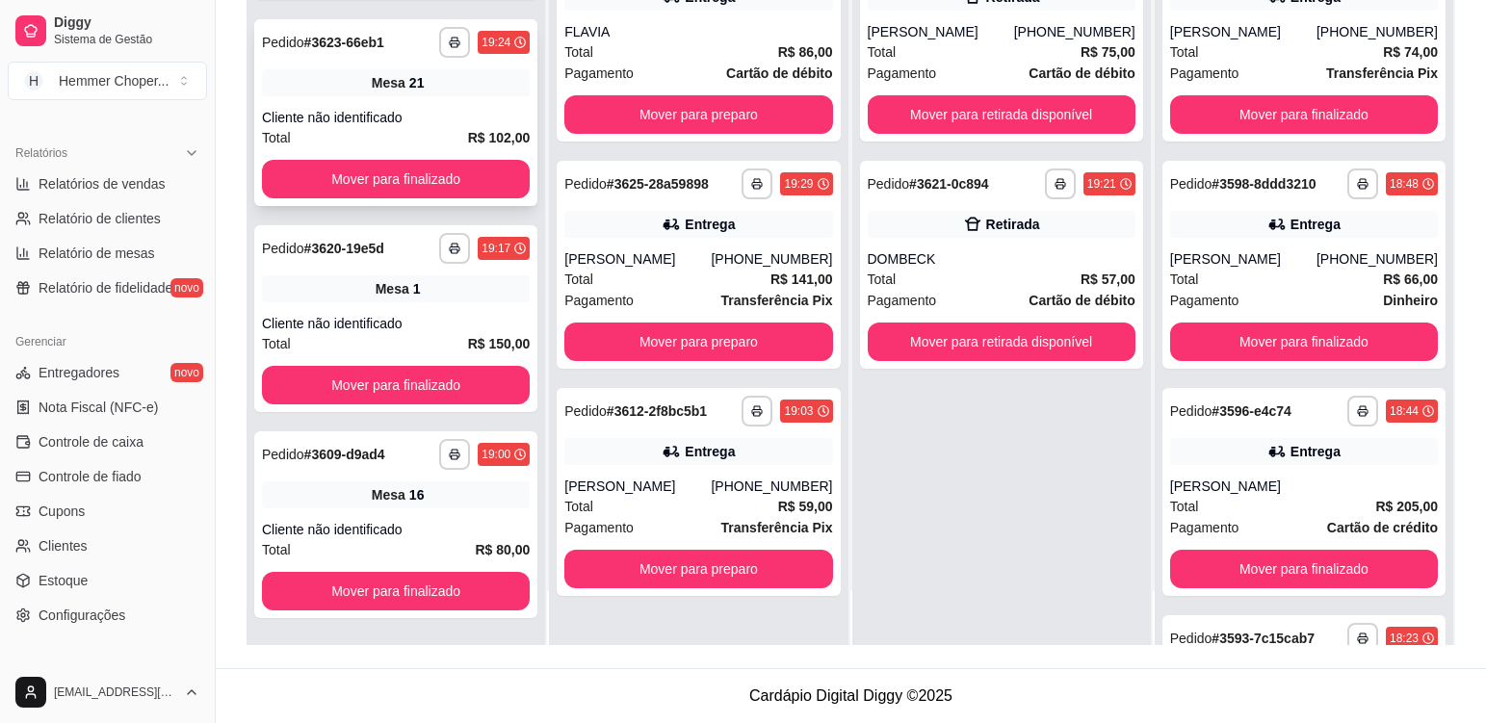
click at [433, 110] on div "Cliente não identificado" at bounding box center [396, 117] width 268 height 19
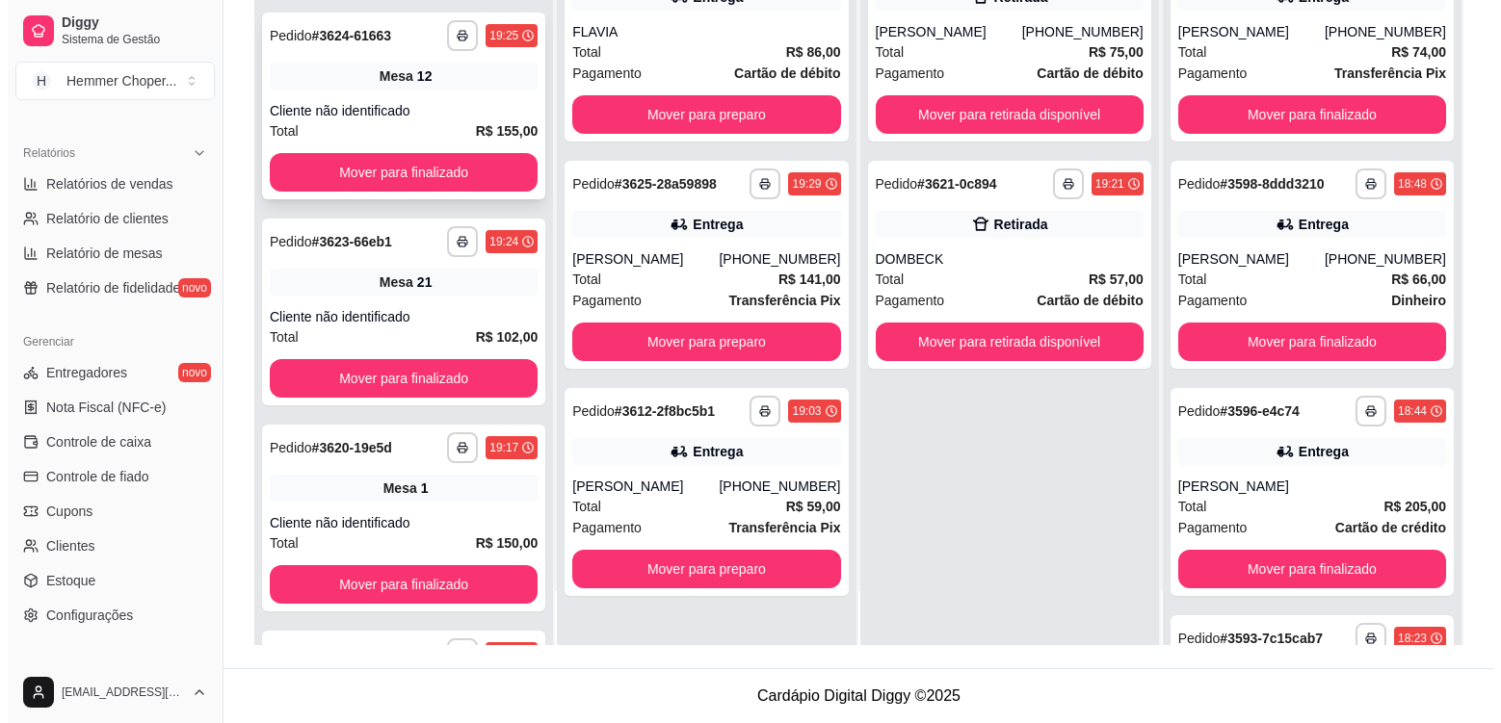
scroll to position [450, 0]
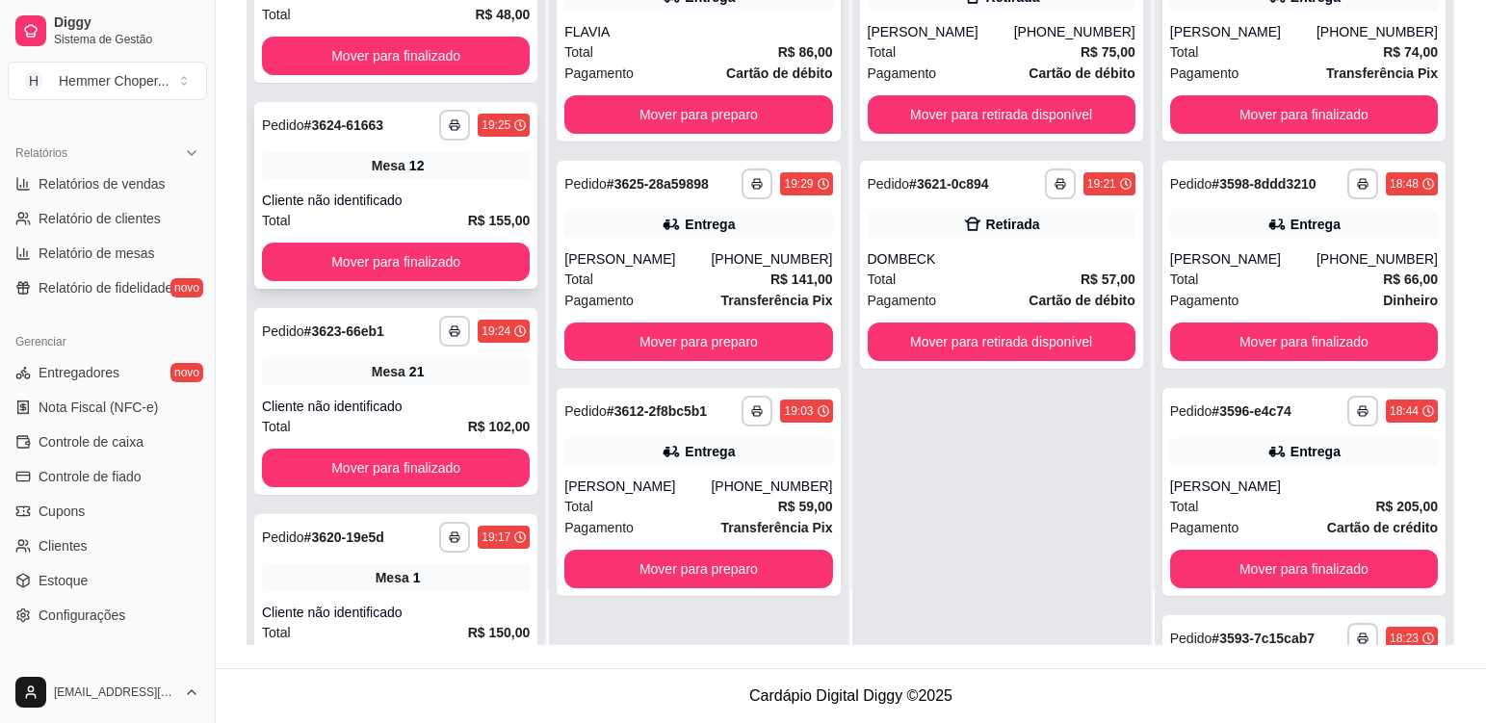
click at [425, 173] on div "Mesa 12" at bounding box center [396, 165] width 268 height 27
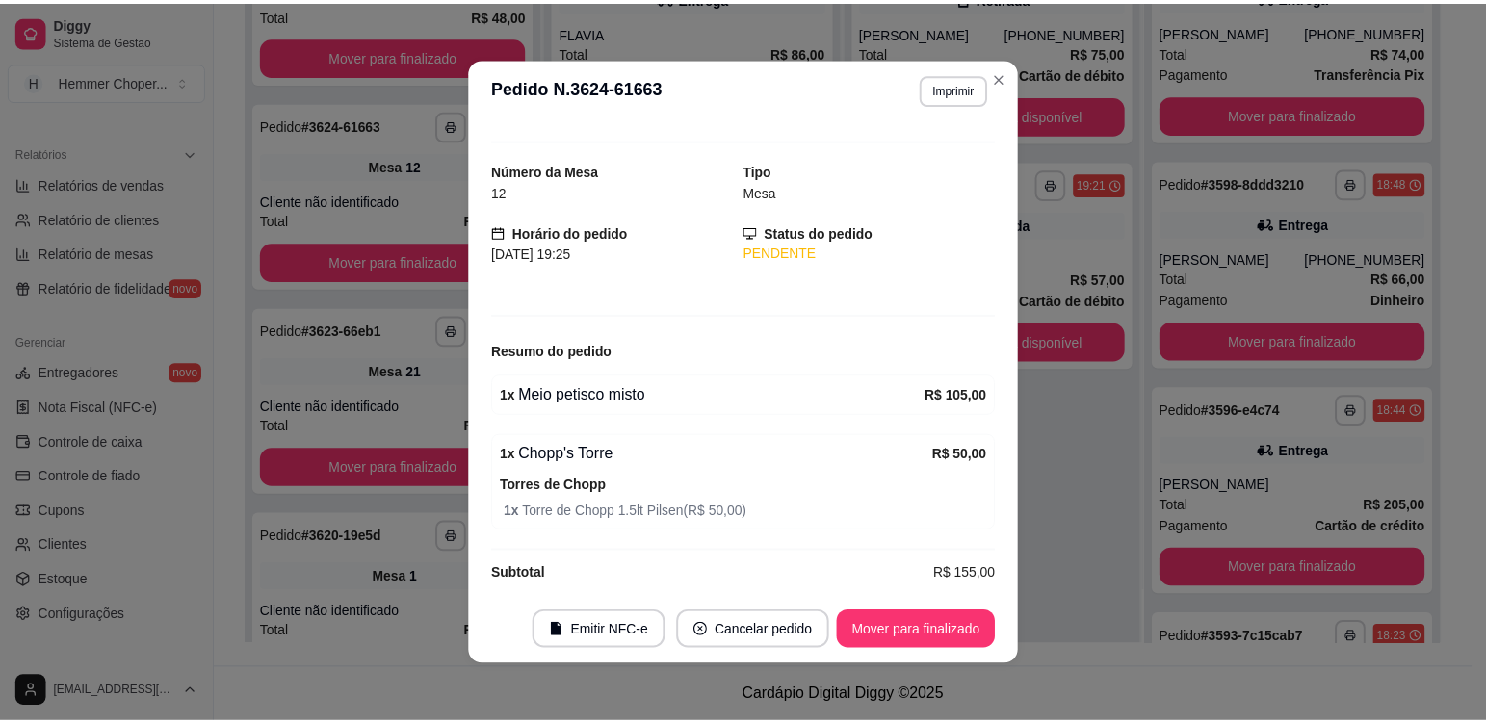
scroll to position [48, 0]
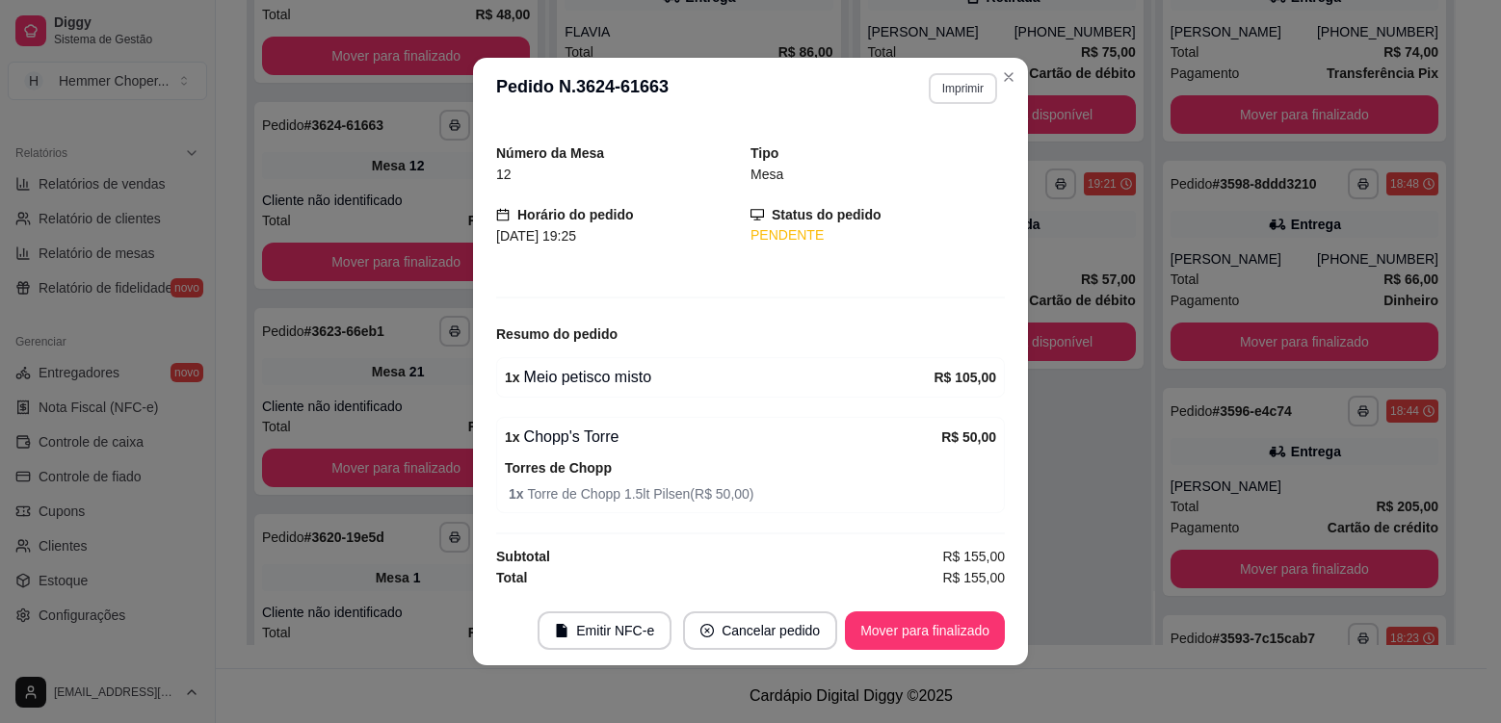
click at [953, 89] on button "Imprimir" at bounding box center [963, 88] width 68 height 31
click at [922, 167] on button "Cozinha" at bounding box center [921, 156] width 135 height 30
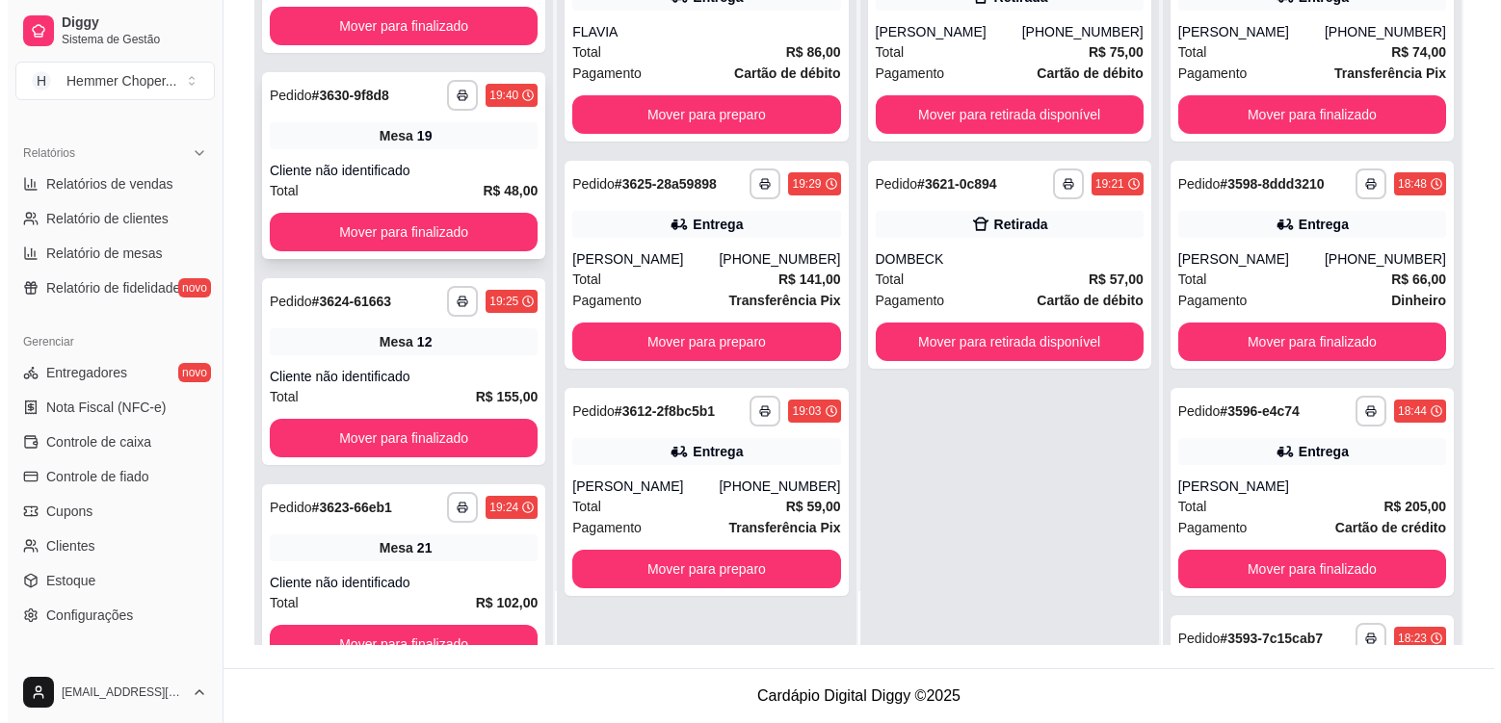
scroll to position [257, 0]
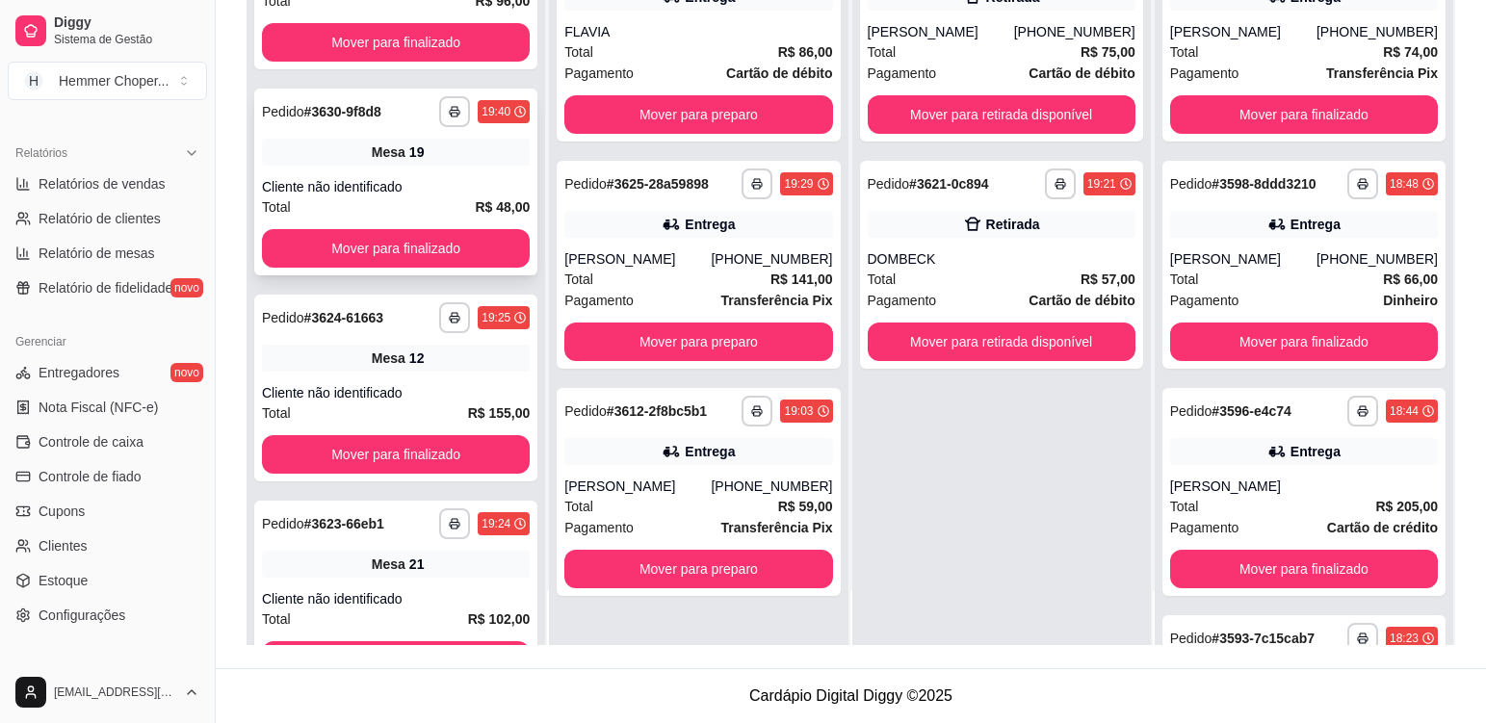
click at [423, 173] on div "**********" at bounding box center [395, 182] width 283 height 187
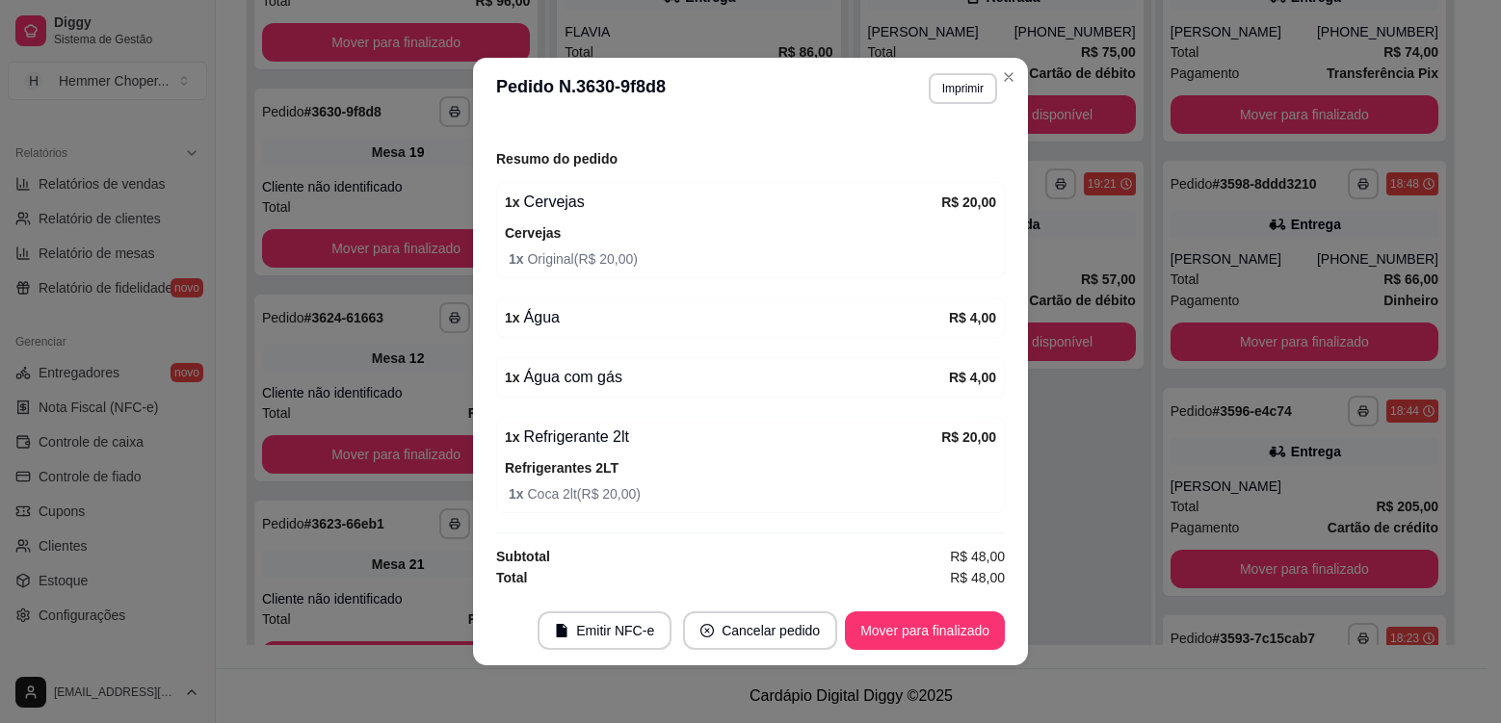
scroll to position [4, 0]
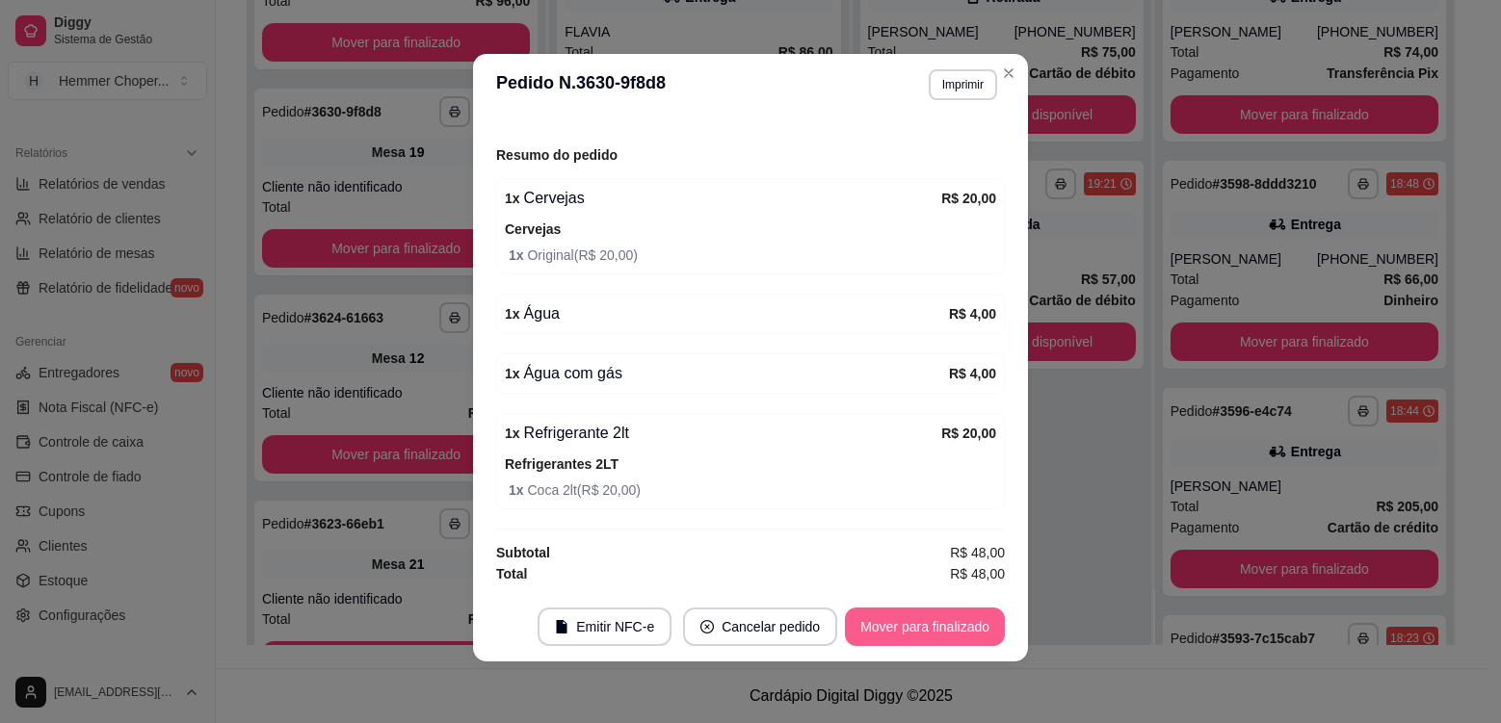
click at [886, 623] on button "Mover para finalizado" at bounding box center [925, 627] width 160 height 39
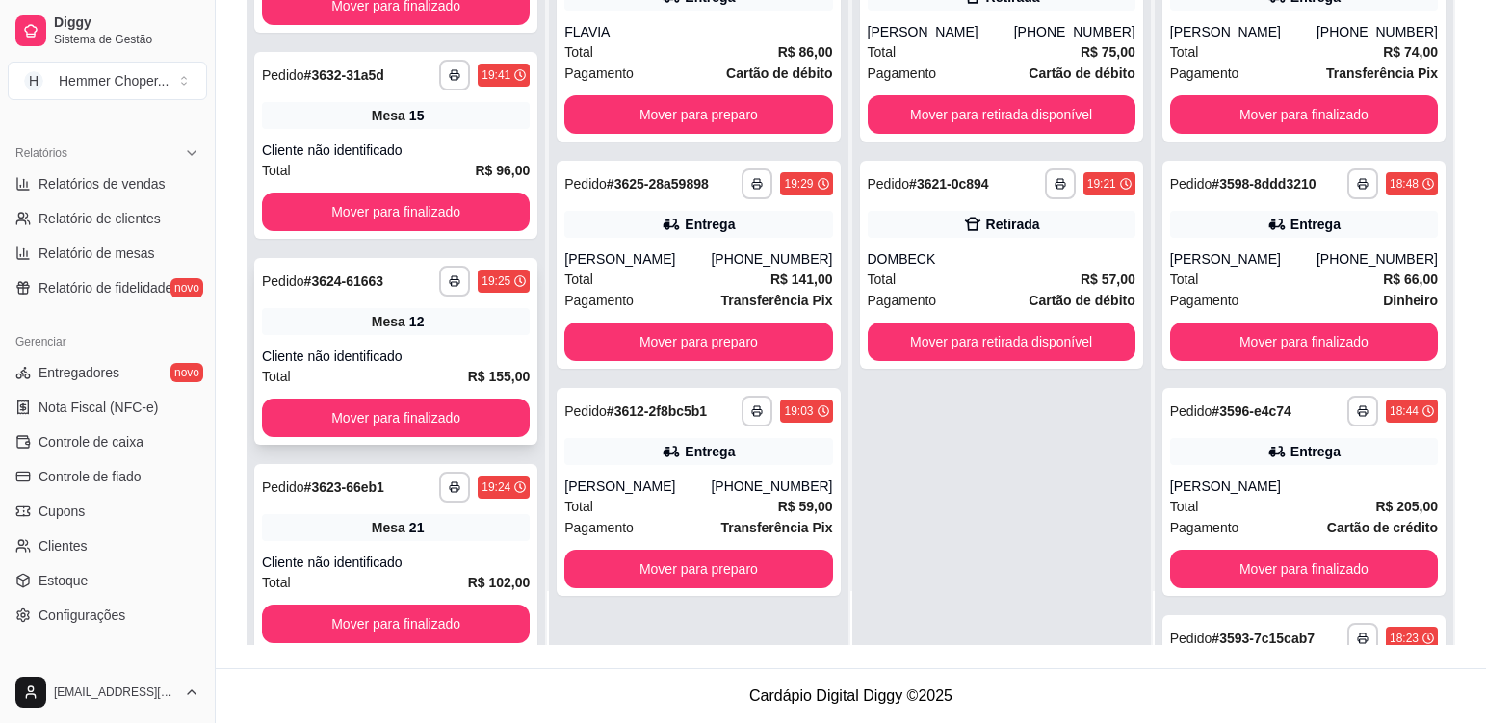
scroll to position [65, 0]
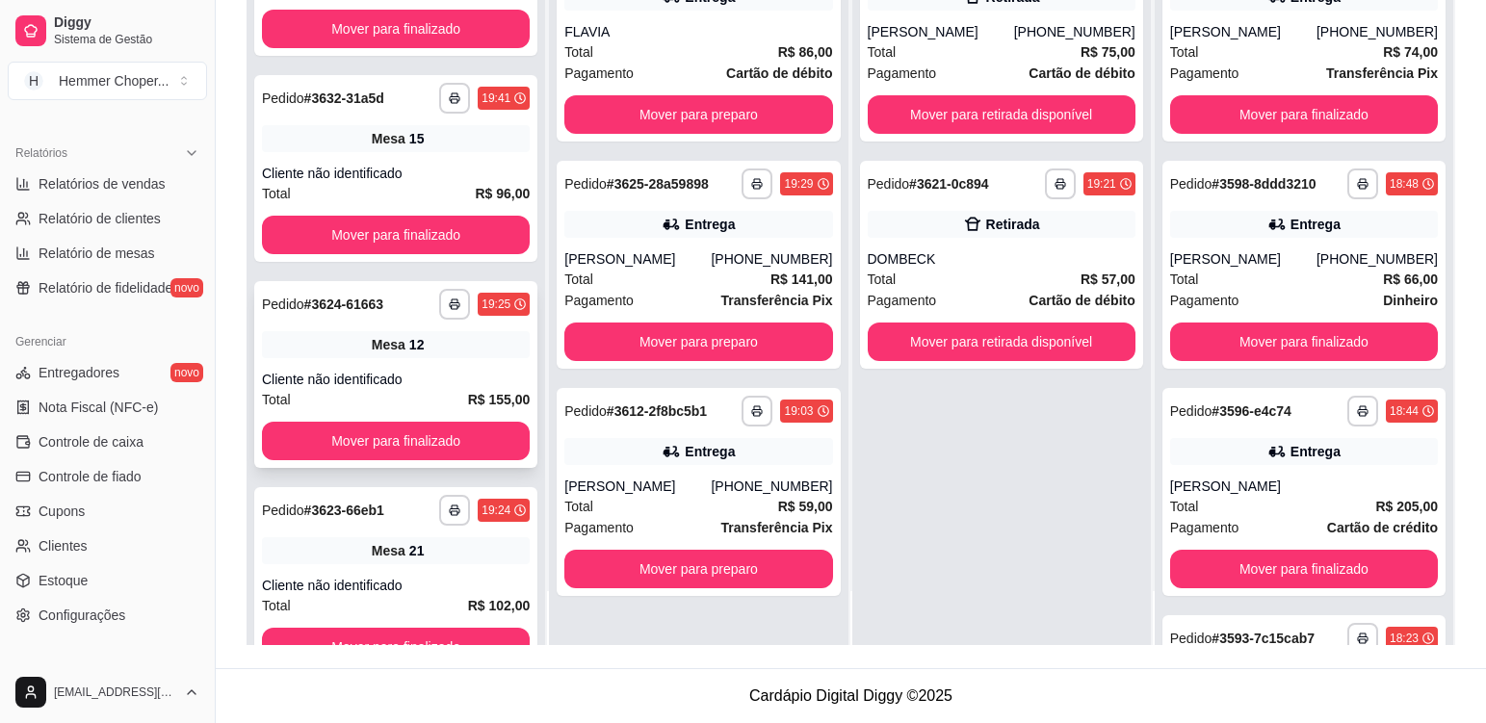
click at [429, 175] on div "Cliente não identificado" at bounding box center [396, 173] width 268 height 19
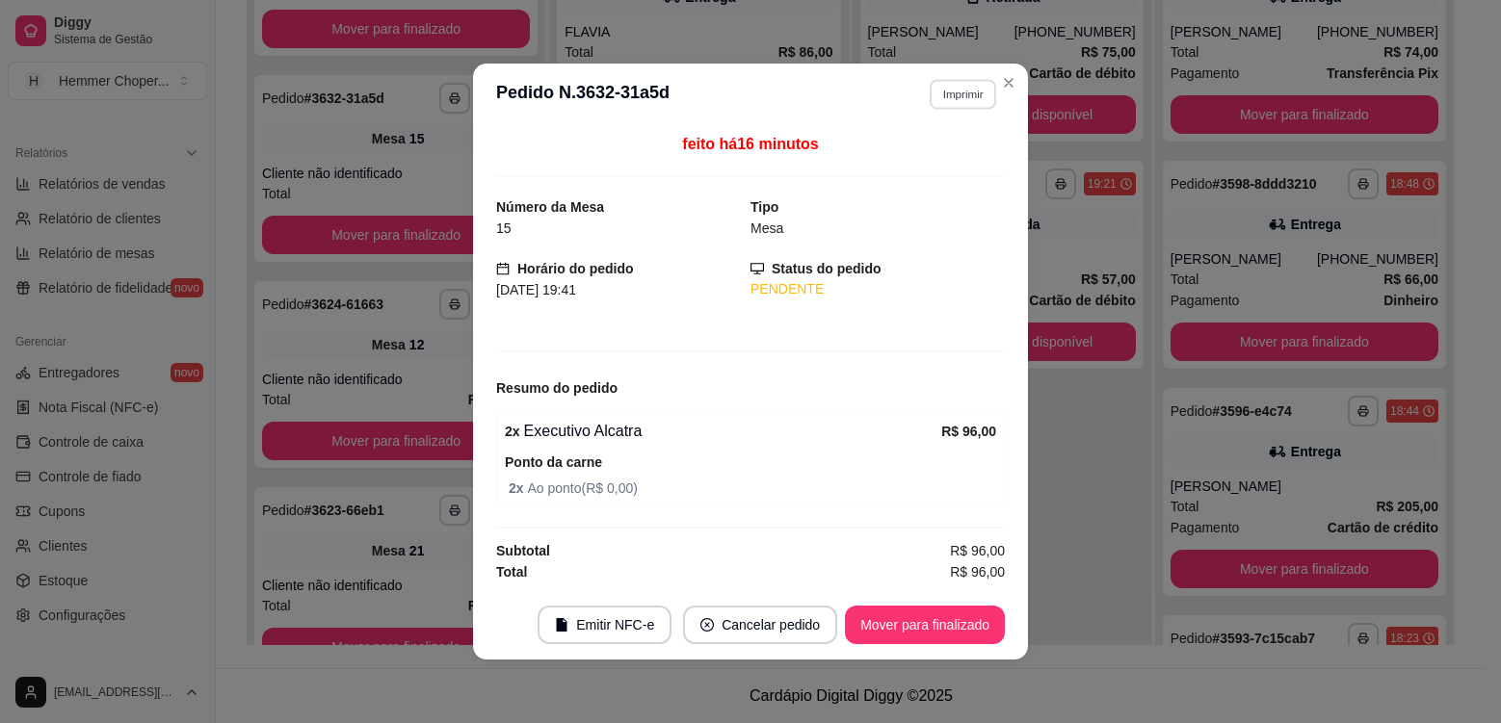
click at [963, 102] on button "Imprimir" at bounding box center [963, 94] width 66 height 30
click at [929, 166] on button "Cozinha" at bounding box center [928, 161] width 135 height 30
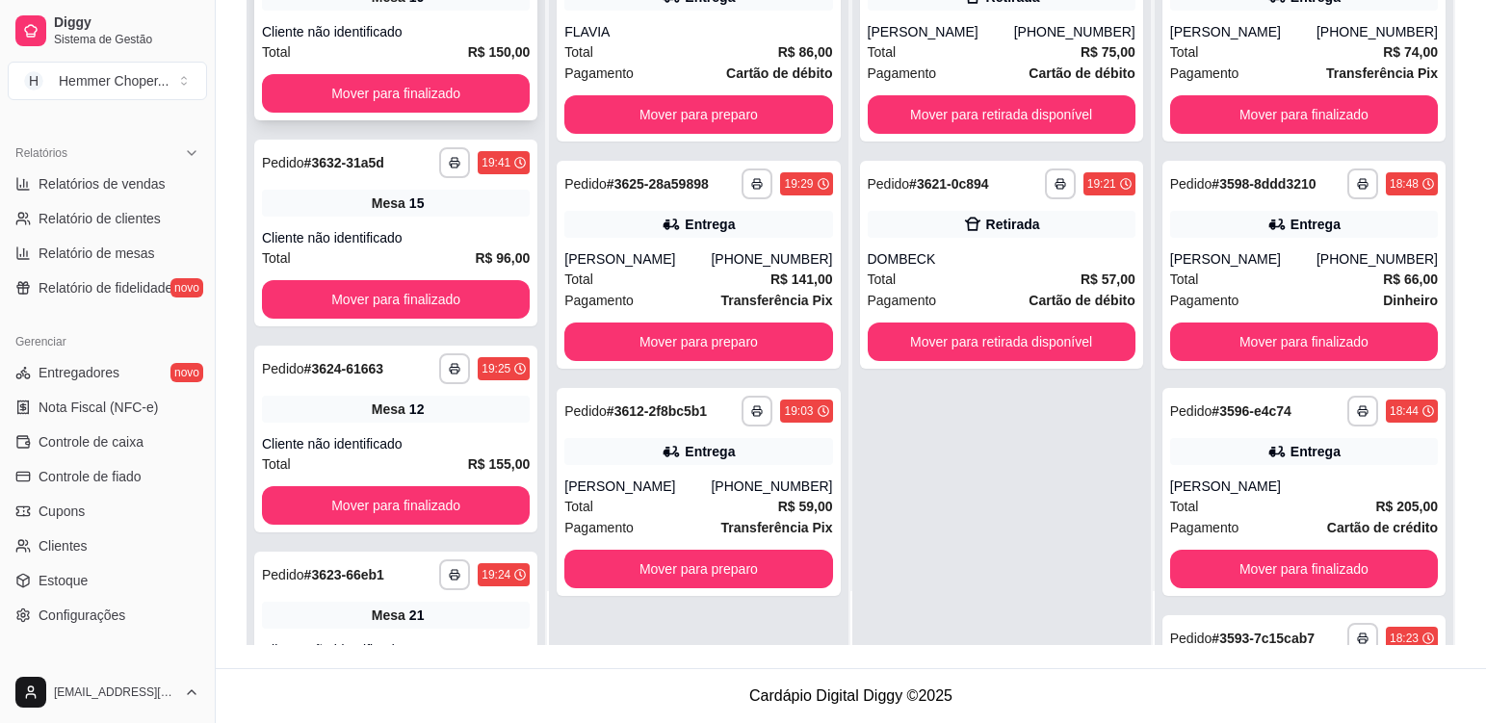
scroll to position [0, 0]
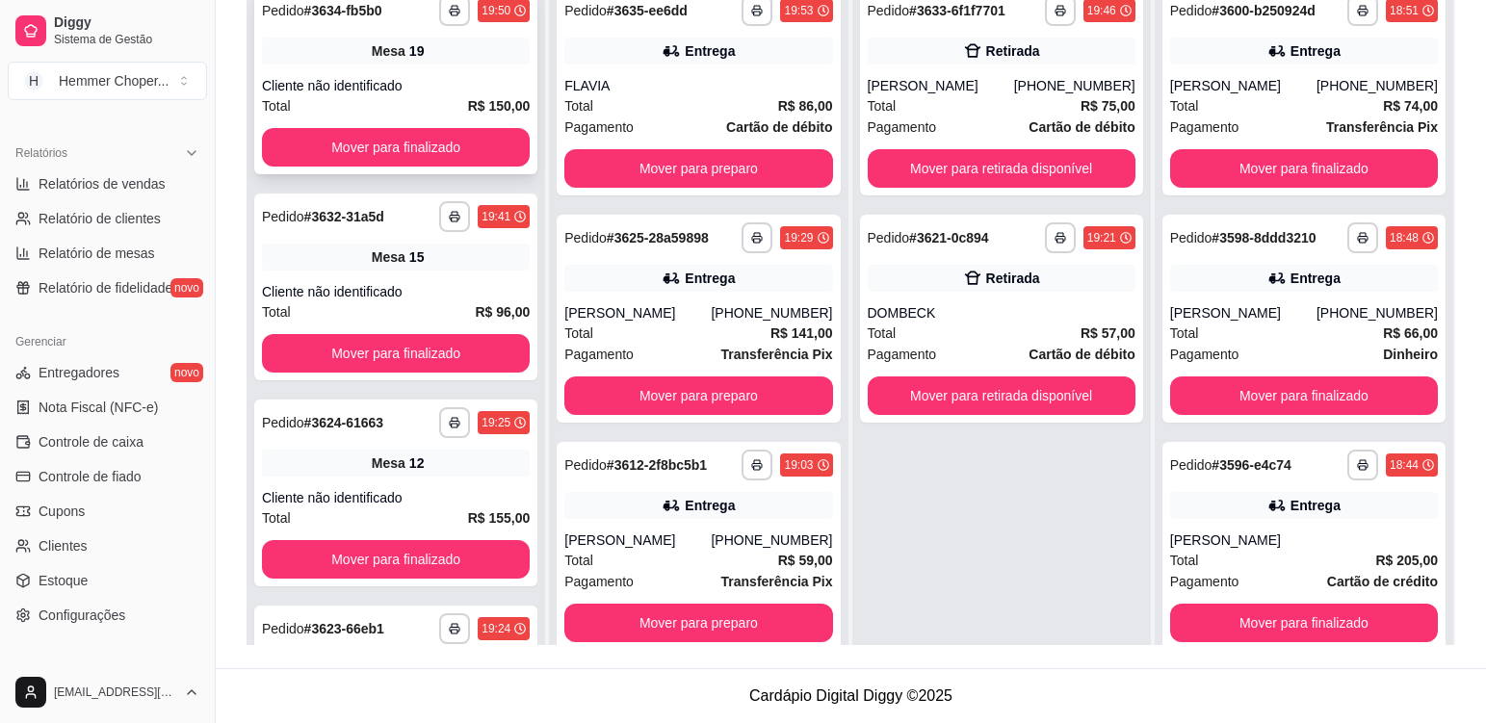
click at [450, 68] on div "**********" at bounding box center [395, 80] width 283 height 187
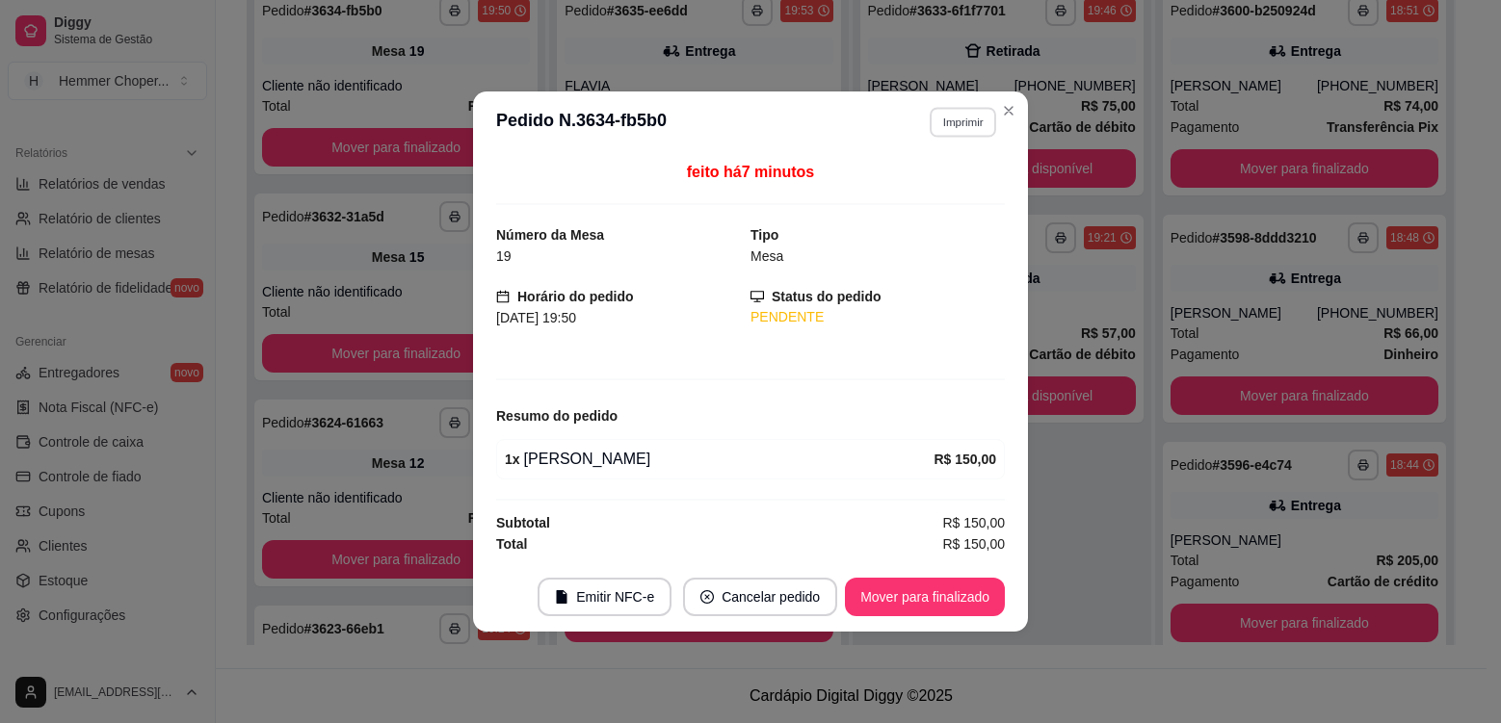
click at [953, 131] on button "Imprimir" at bounding box center [963, 122] width 66 height 30
click at [898, 189] on button "Cozinha" at bounding box center [929, 189] width 140 height 31
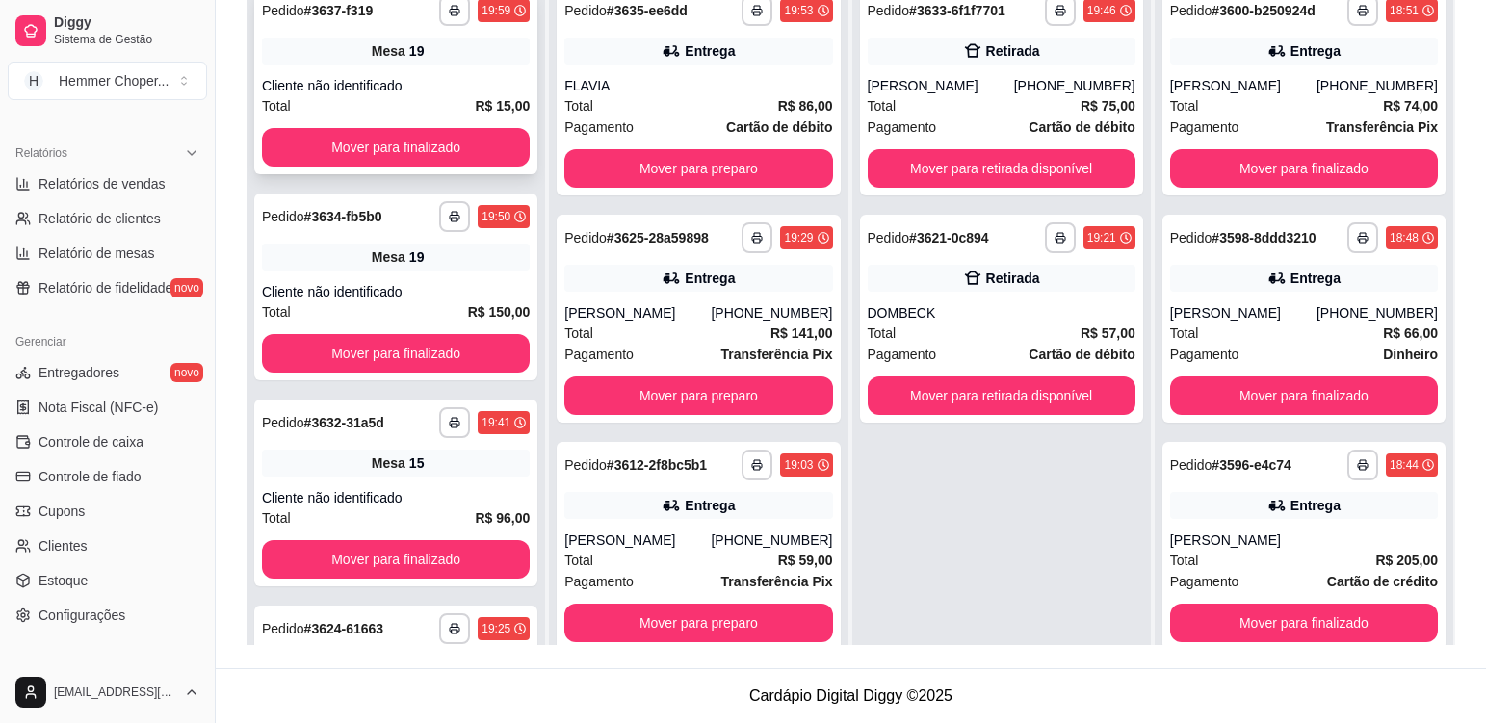
click at [434, 59] on div "Mesa 19" at bounding box center [396, 51] width 268 height 27
click at [461, 489] on div "Cliente não identificado" at bounding box center [396, 497] width 268 height 19
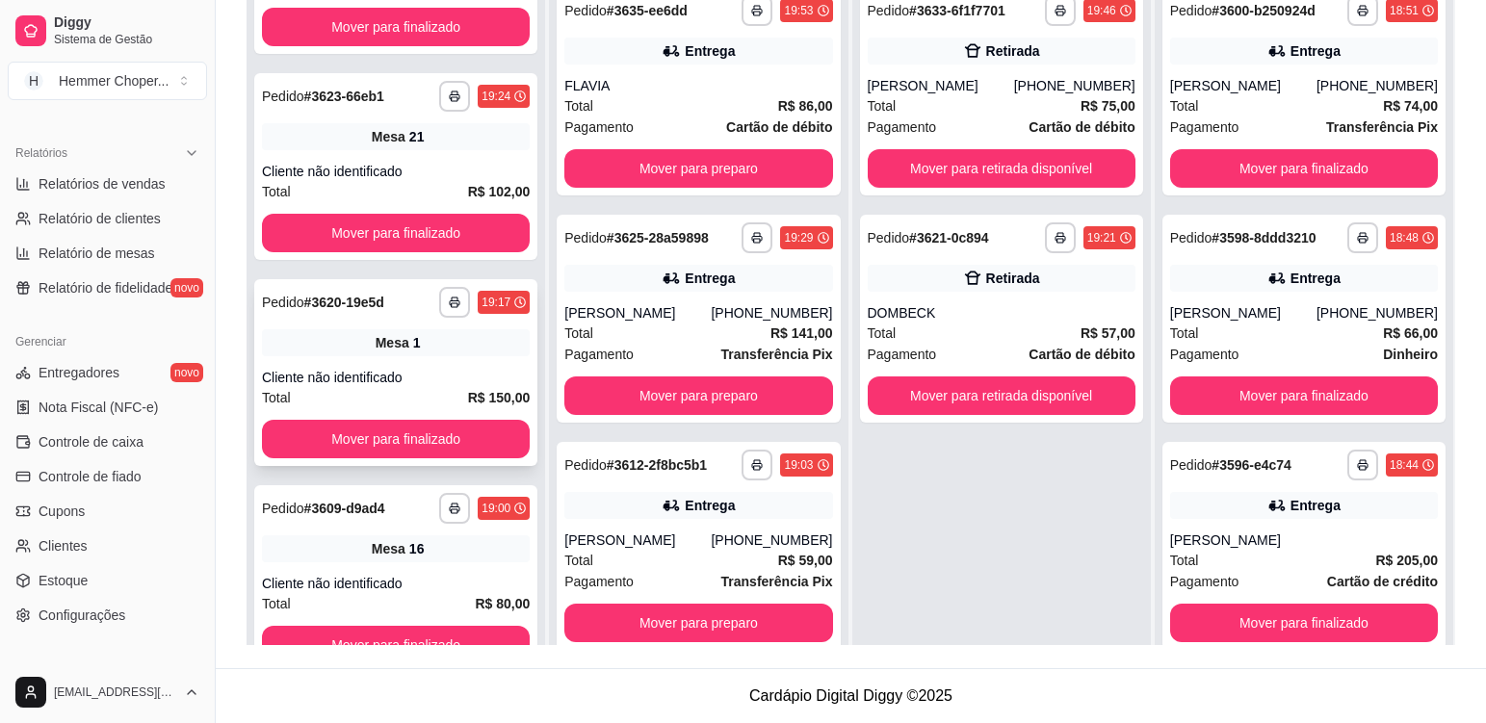
scroll to position [54, 0]
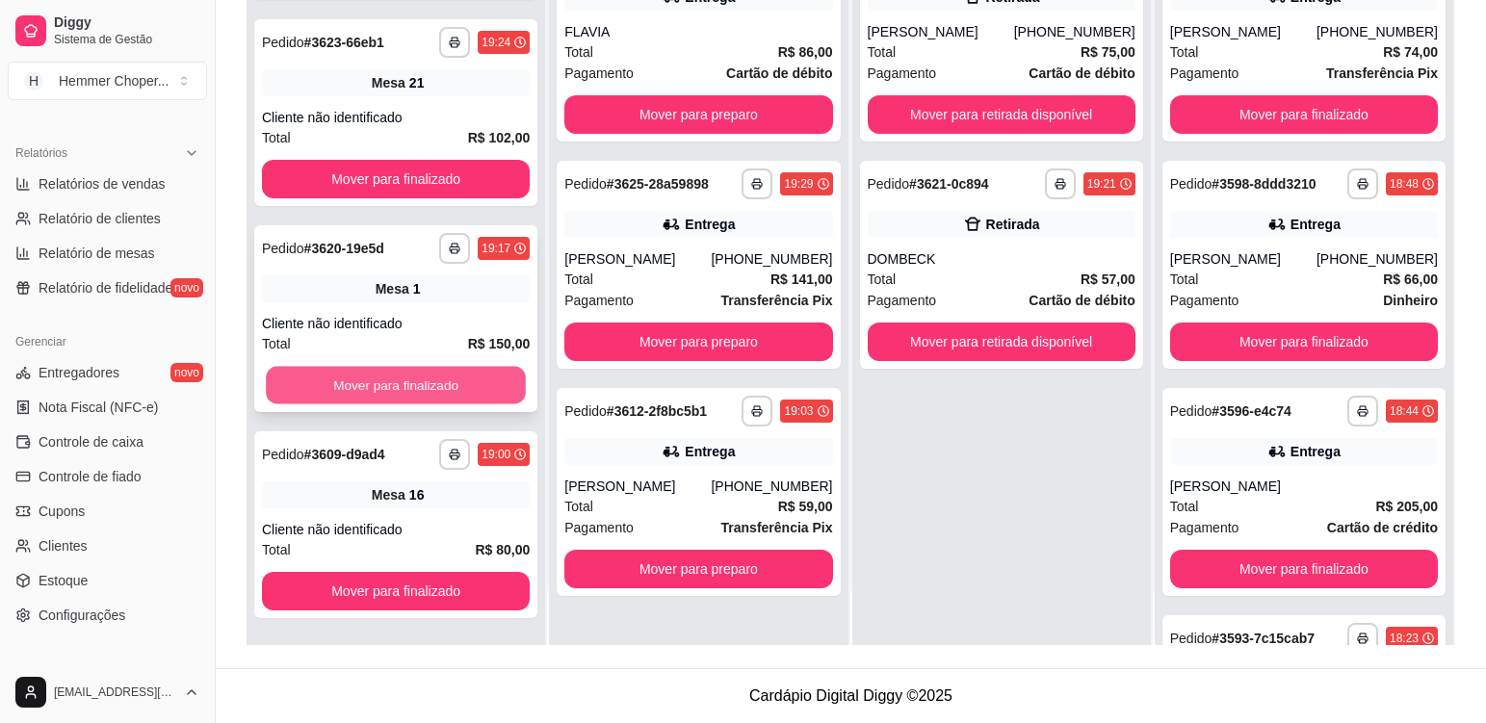
click at [428, 387] on button "Mover para finalizado" at bounding box center [396, 386] width 260 height 38
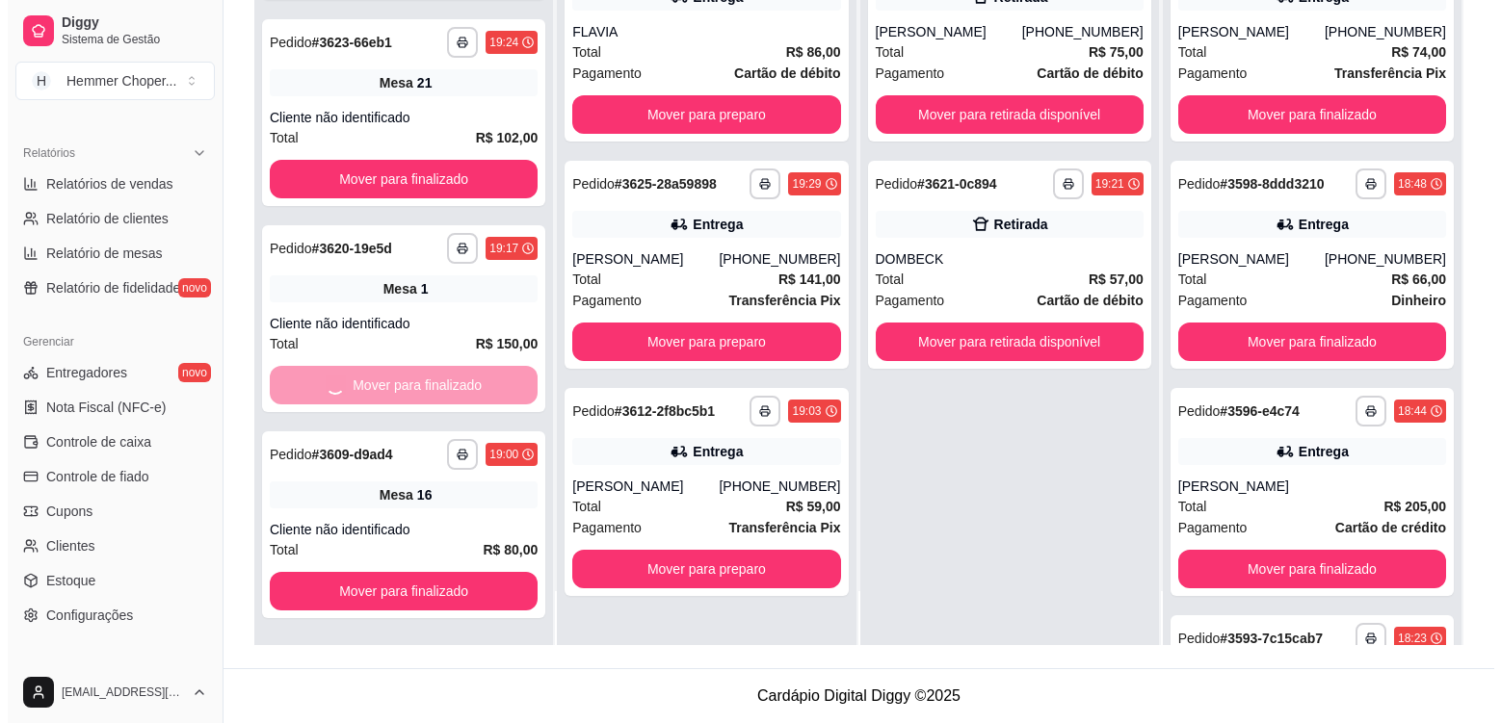
scroll to position [533, 0]
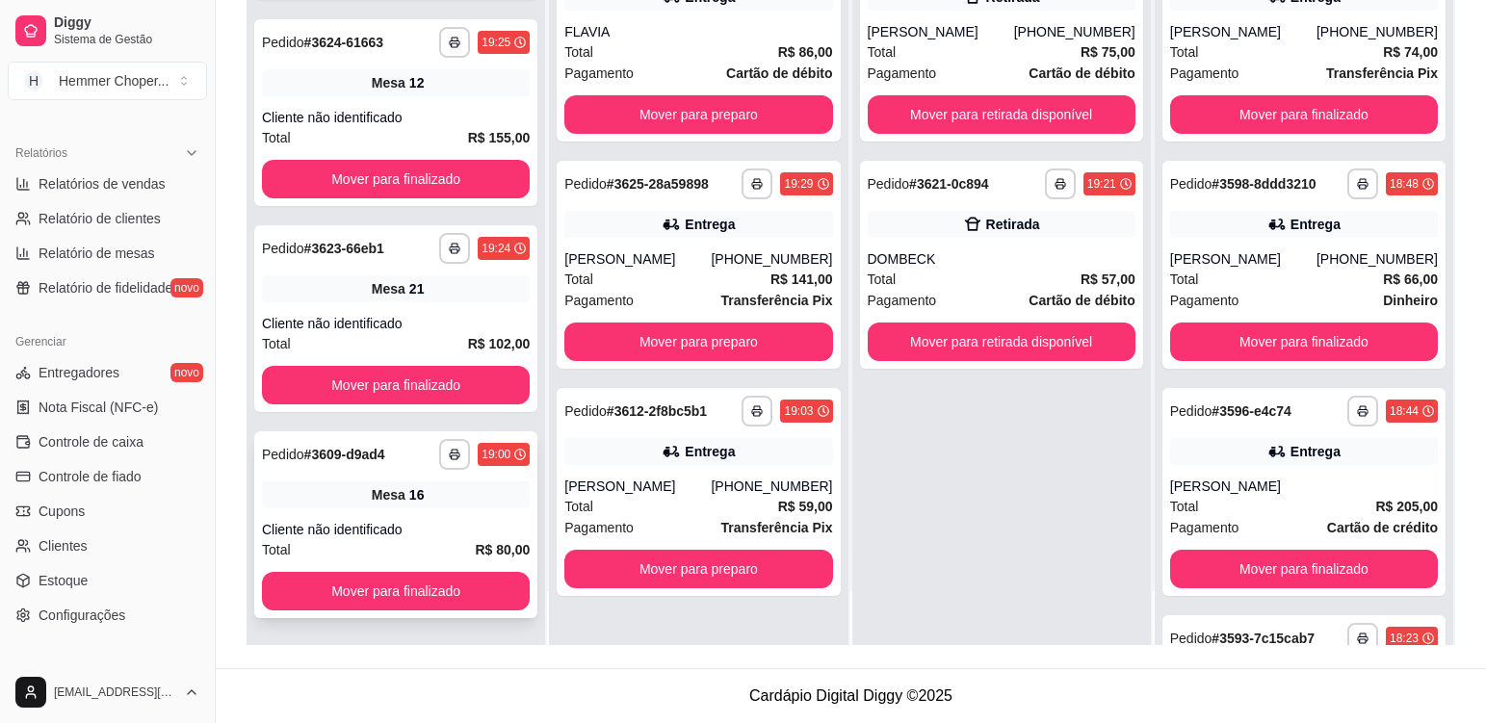
click at [456, 483] on div "Mesa 16" at bounding box center [396, 495] width 268 height 27
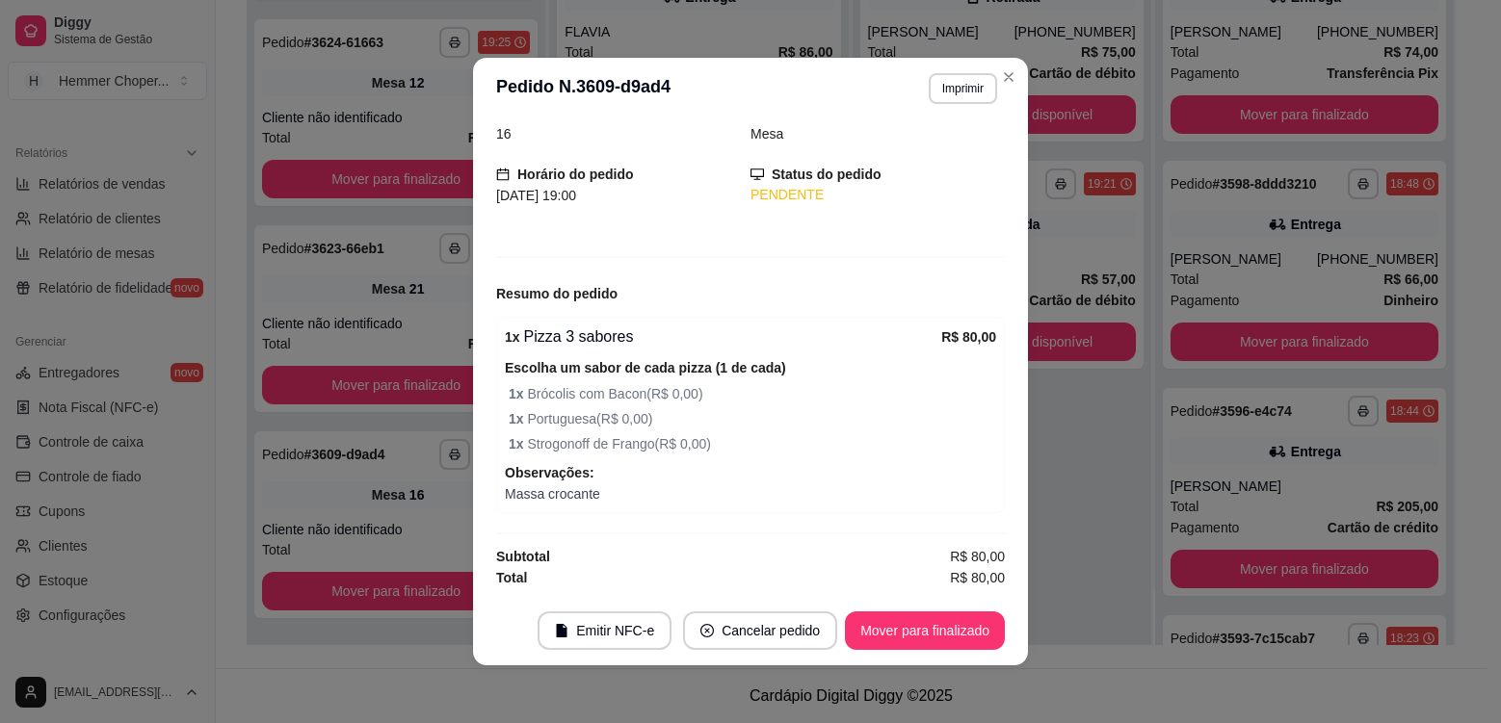
scroll to position [4, 0]
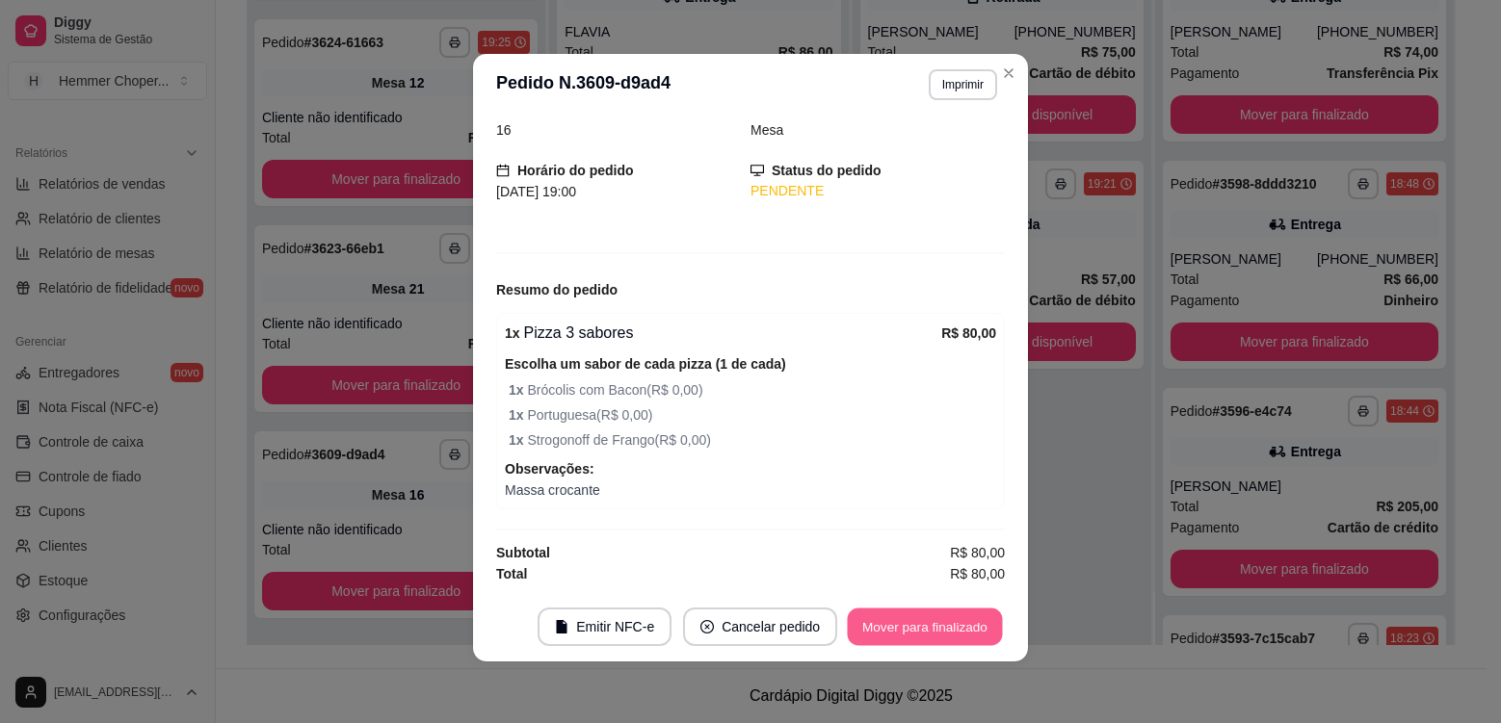
click at [917, 629] on button "Mover para finalizado" at bounding box center [925, 628] width 155 height 38
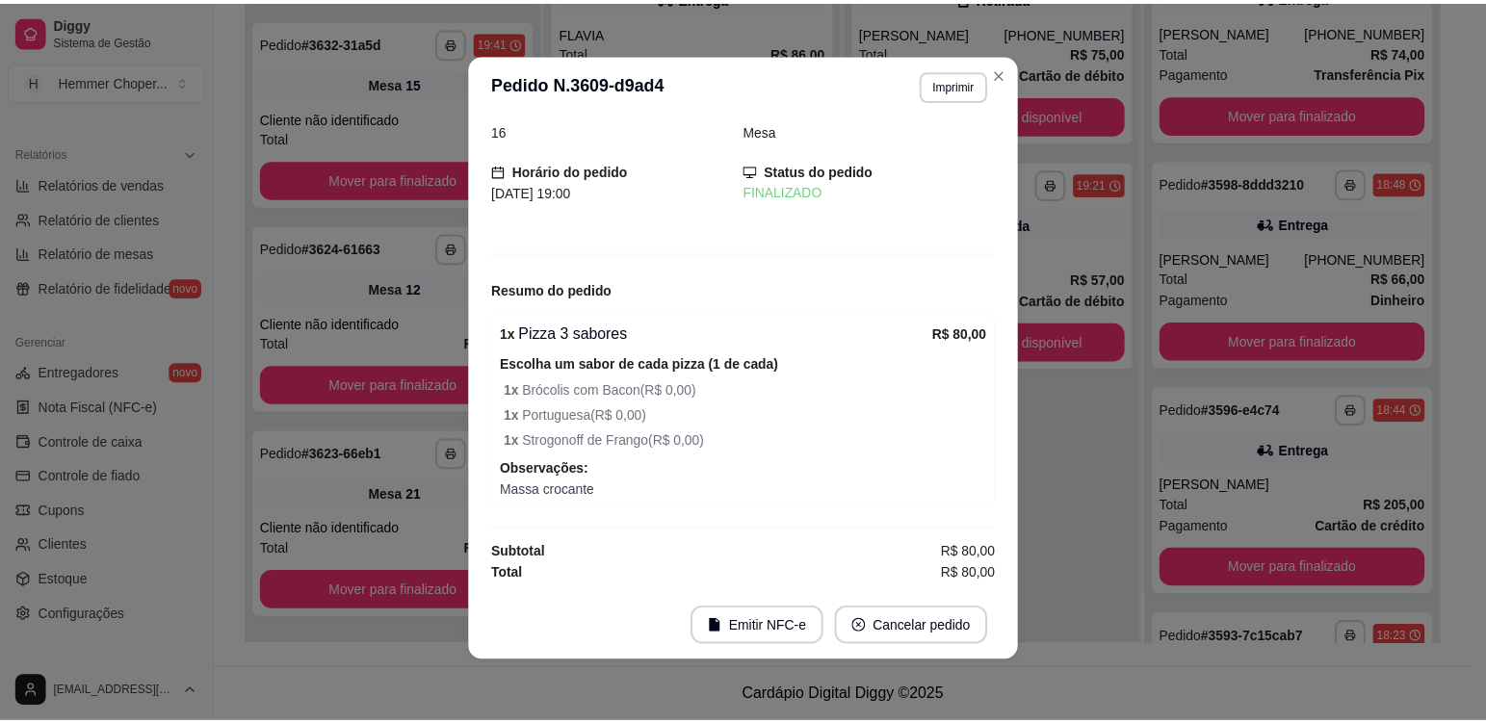
scroll to position [25, 0]
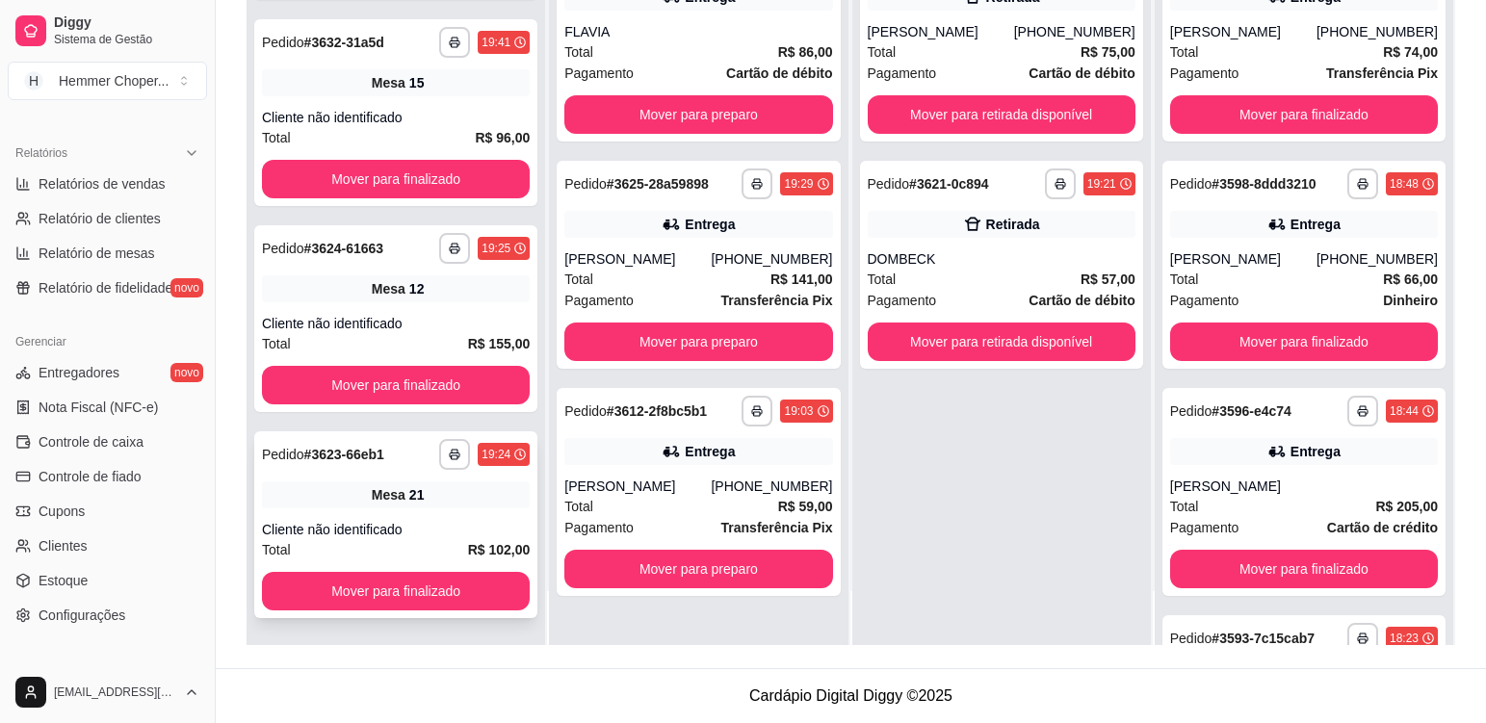
click at [471, 510] on div "**********" at bounding box center [395, 525] width 283 height 187
click at [489, 298] on div "Mesa 12" at bounding box center [396, 289] width 268 height 27
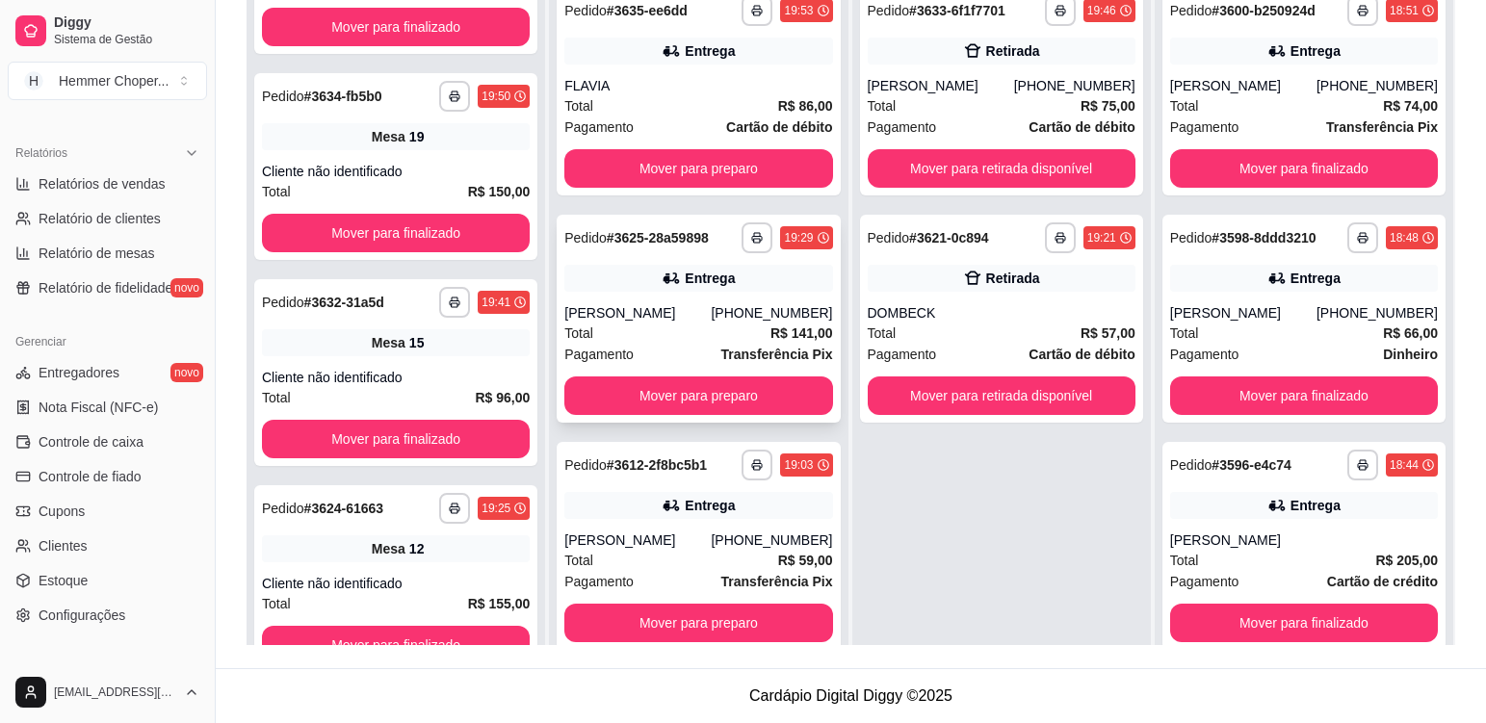
scroll to position [945, 0]
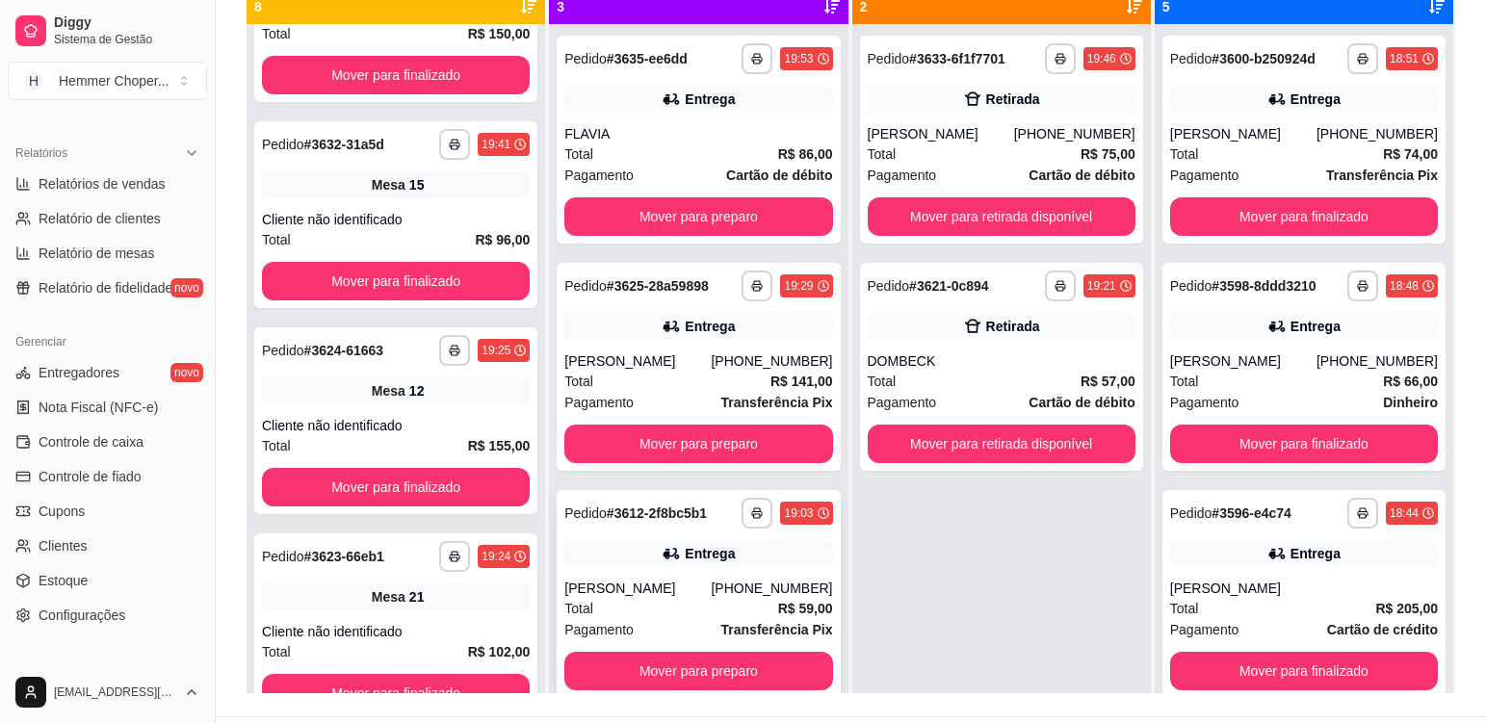
click at [682, 543] on div "**********" at bounding box center [698, 594] width 283 height 208
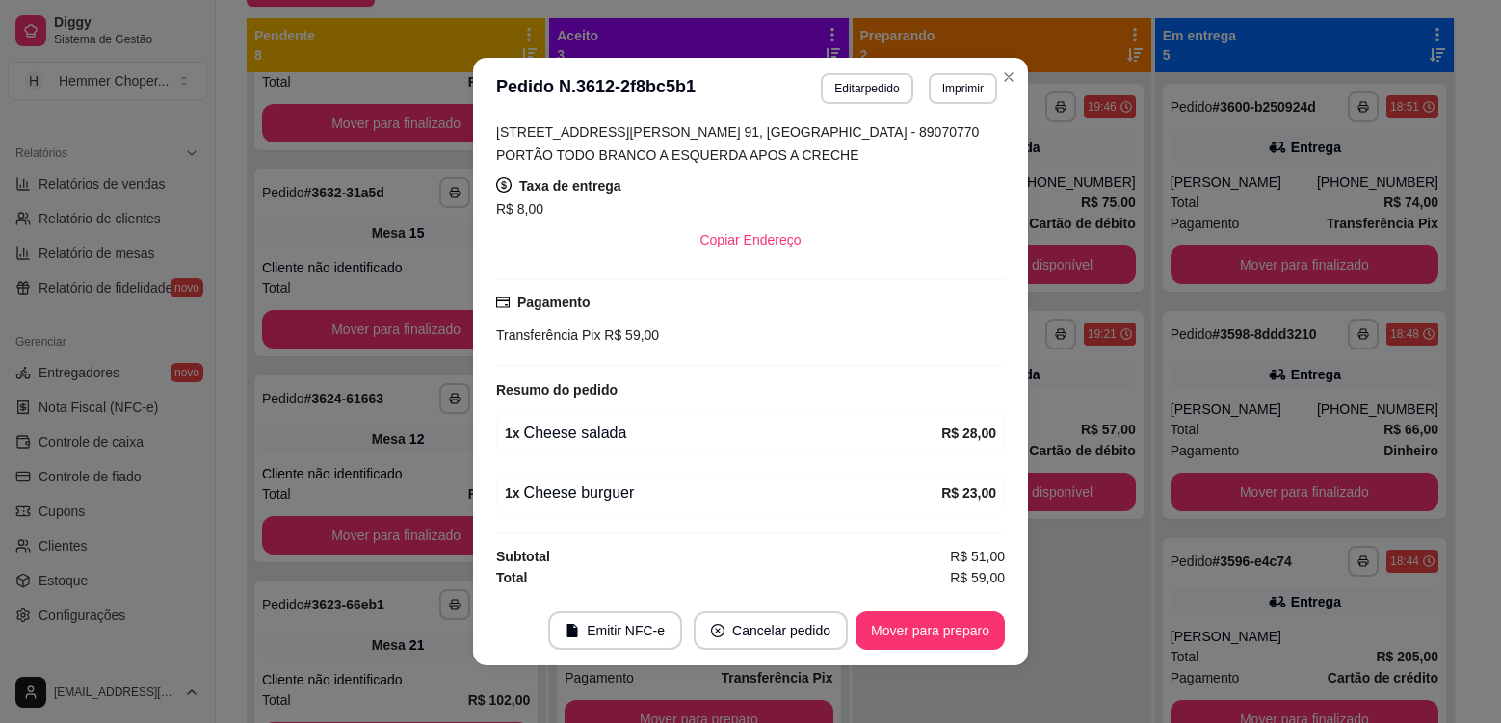
scroll to position [4, 0]
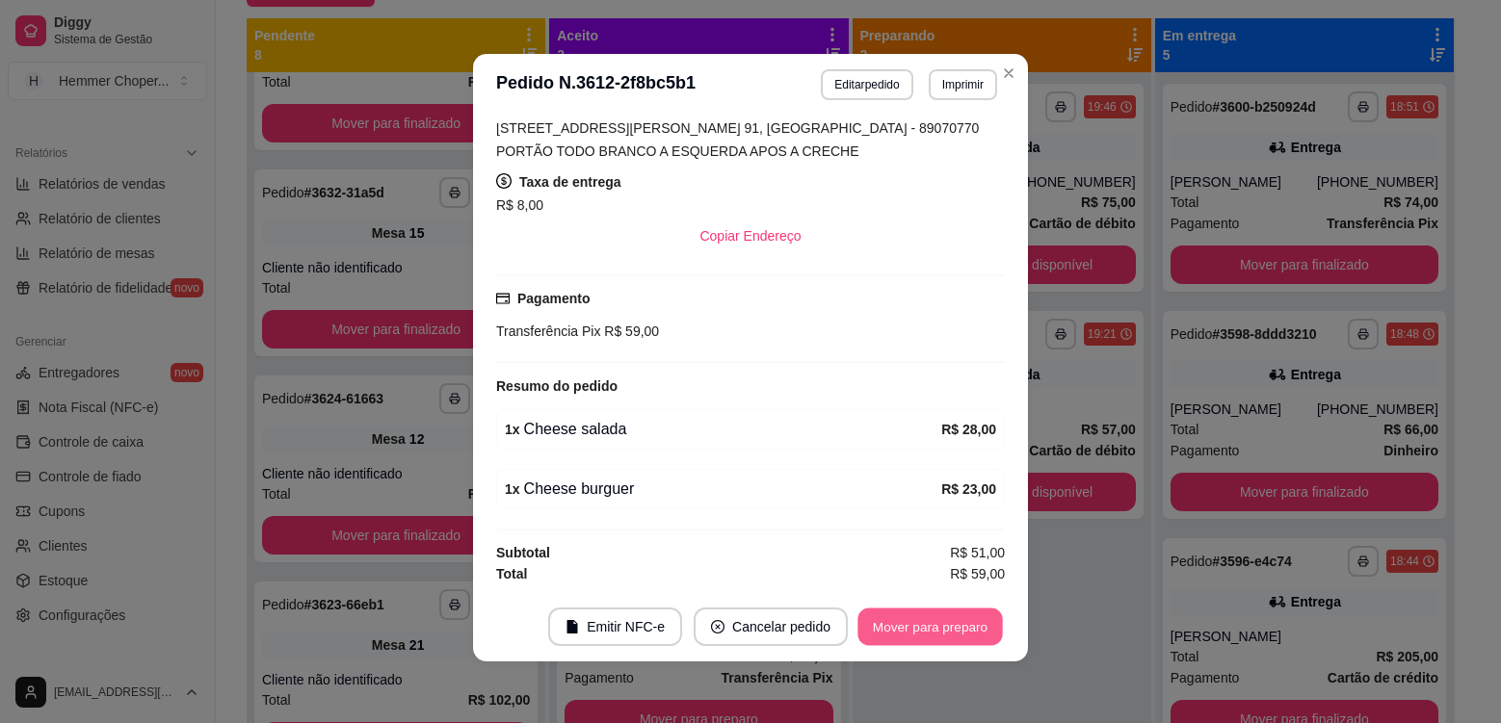
click at [924, 624] on button "Mover para preparo" at bounding box center [929, 628] width 144 height 38
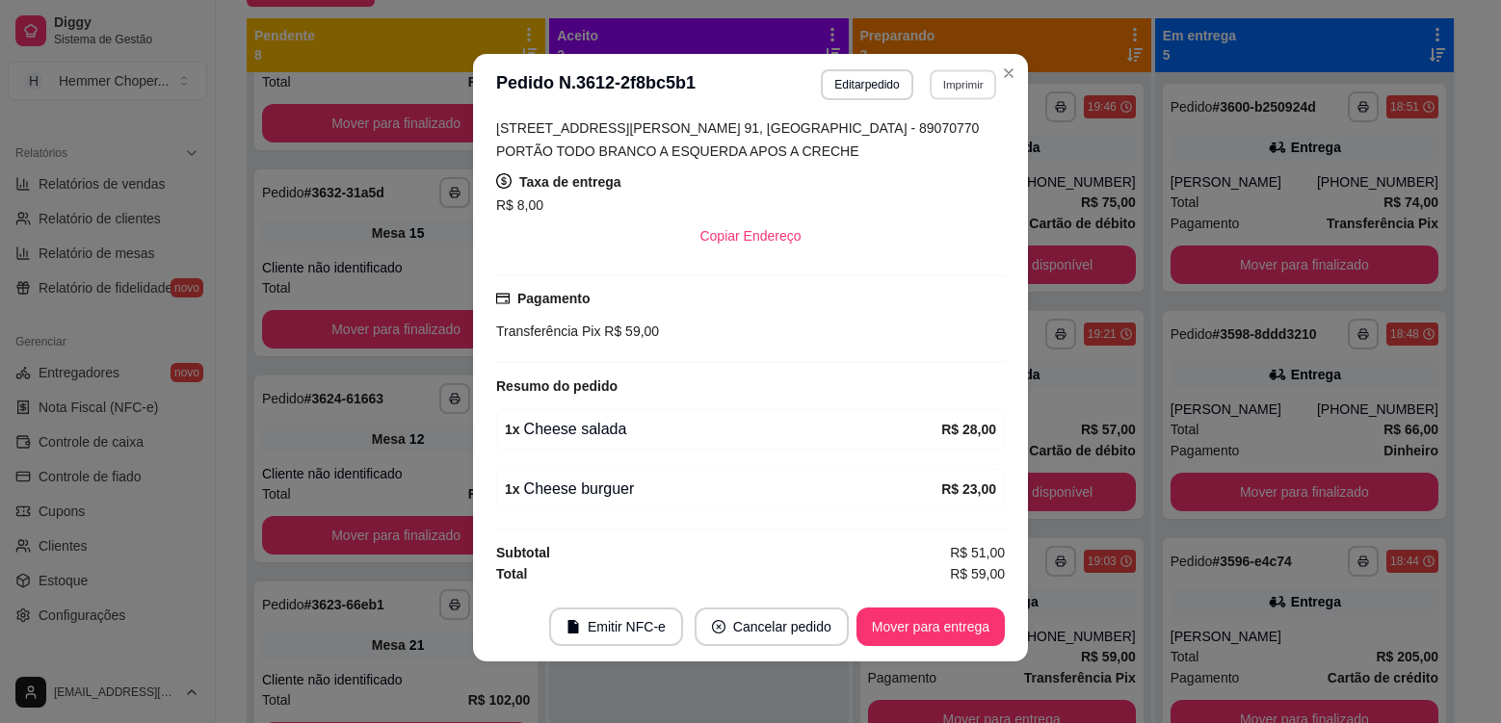
click at [948, 82] on button "Imprimir" at bounding box center [963, 84] width 66 height 30
click at [949, 157] on button "Cozinha" at bounding box center [923, 152] width 140 height 31
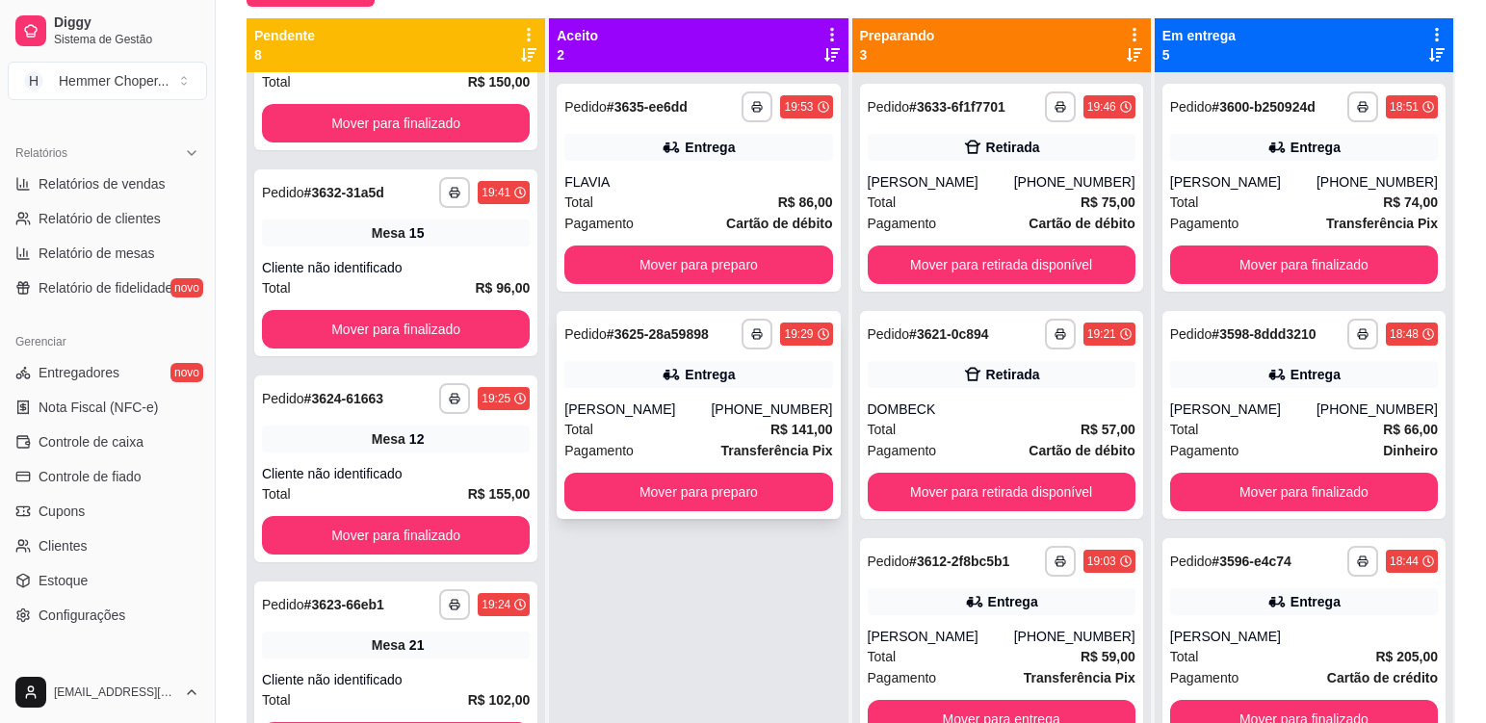
click at [705, 421] on div "Total R$ 141,00" at bounding box center [698, 429] width 268 height 21
click at [692, 187] on div "FLAVIA" at bounding box center [698, 181] width 268 height 19
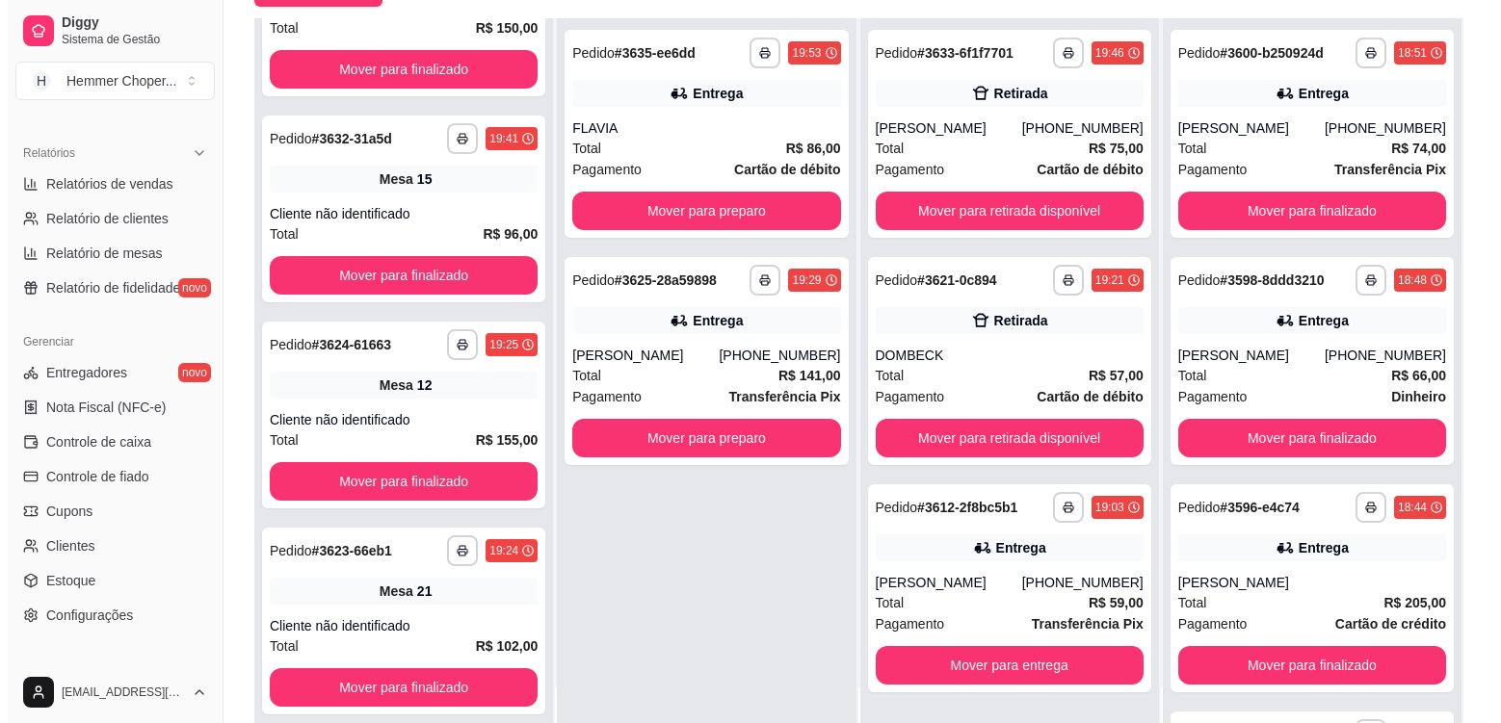
scroll to position [294, 0]
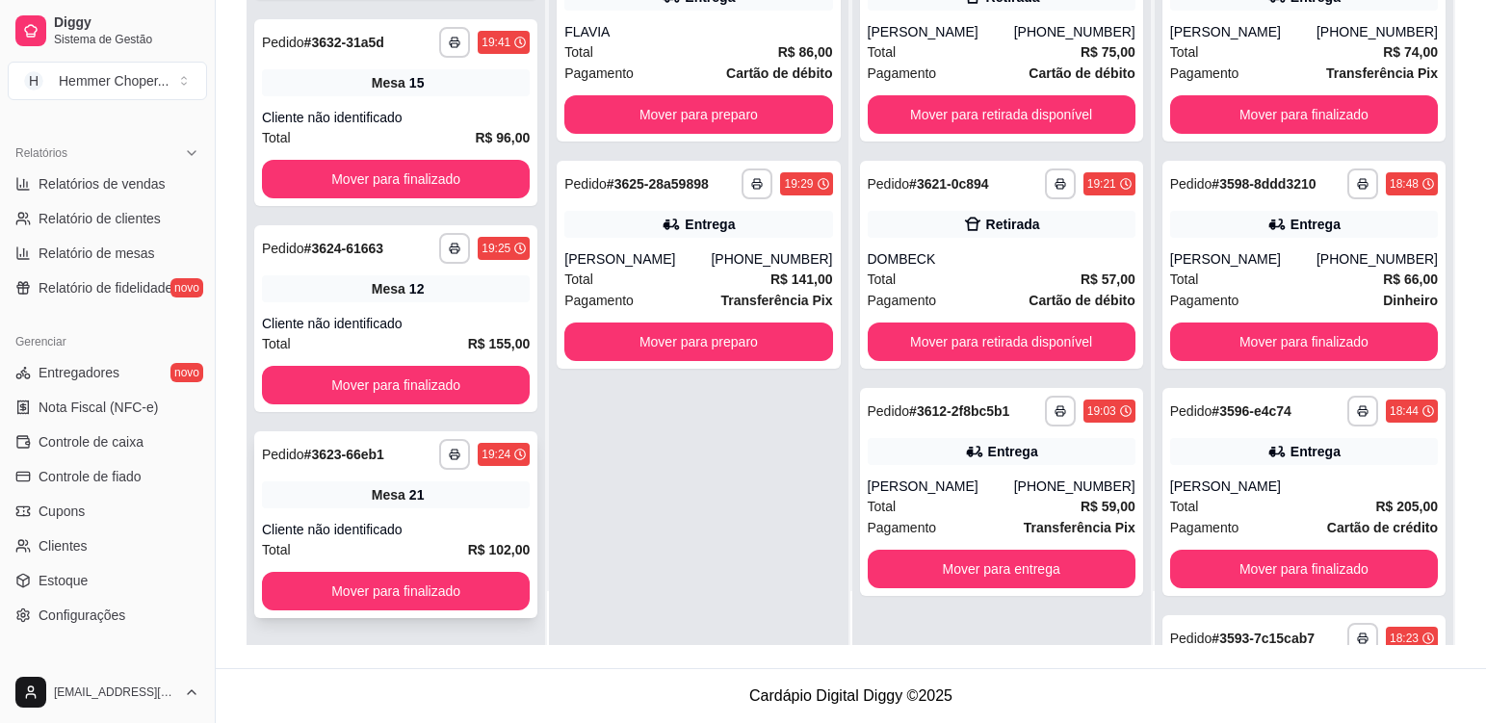
click at [434, 503] on div "Mesa 21" at bounding box center [396, 495] width 268 height 27
click at [439, 326] on div "Cliente não identificado" at bounding box center [396, 323] width 268 height 19
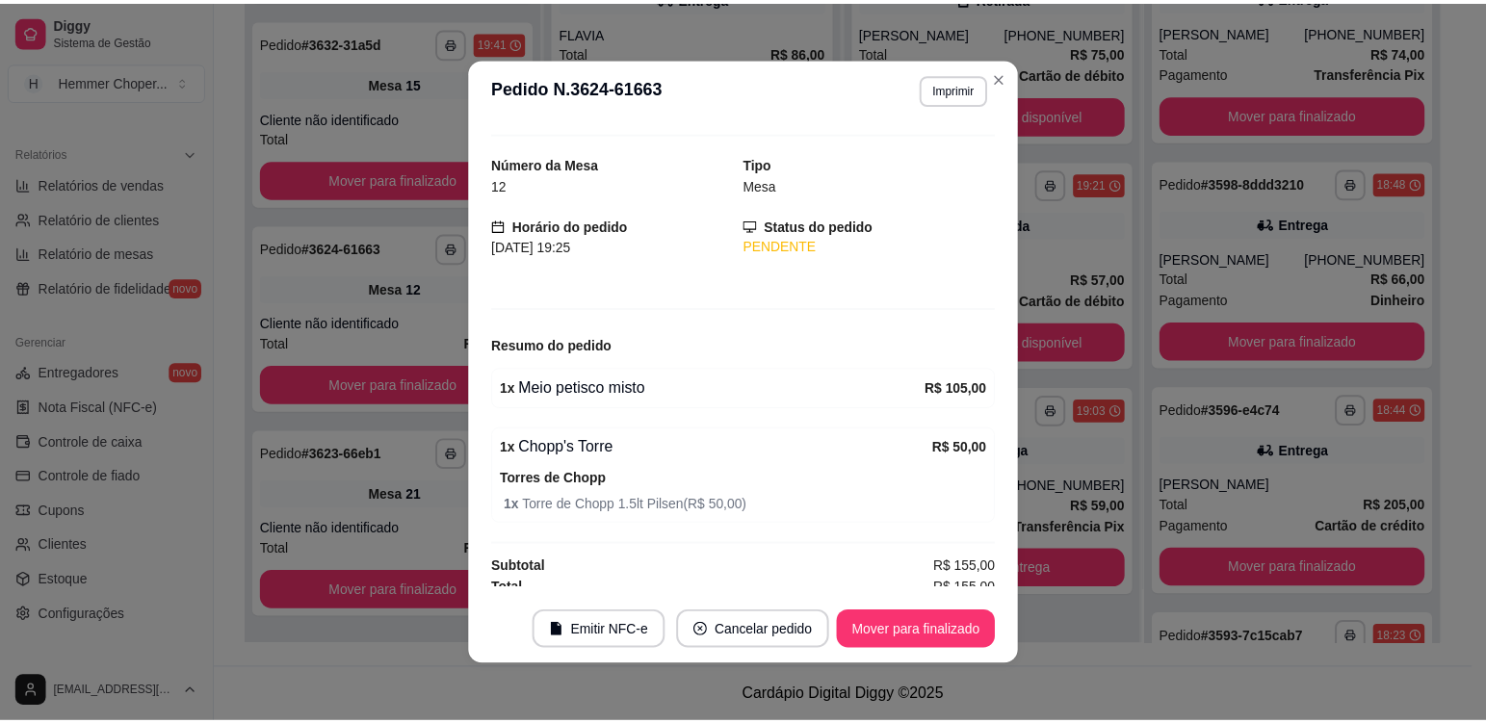
scroll to position [48, 0]
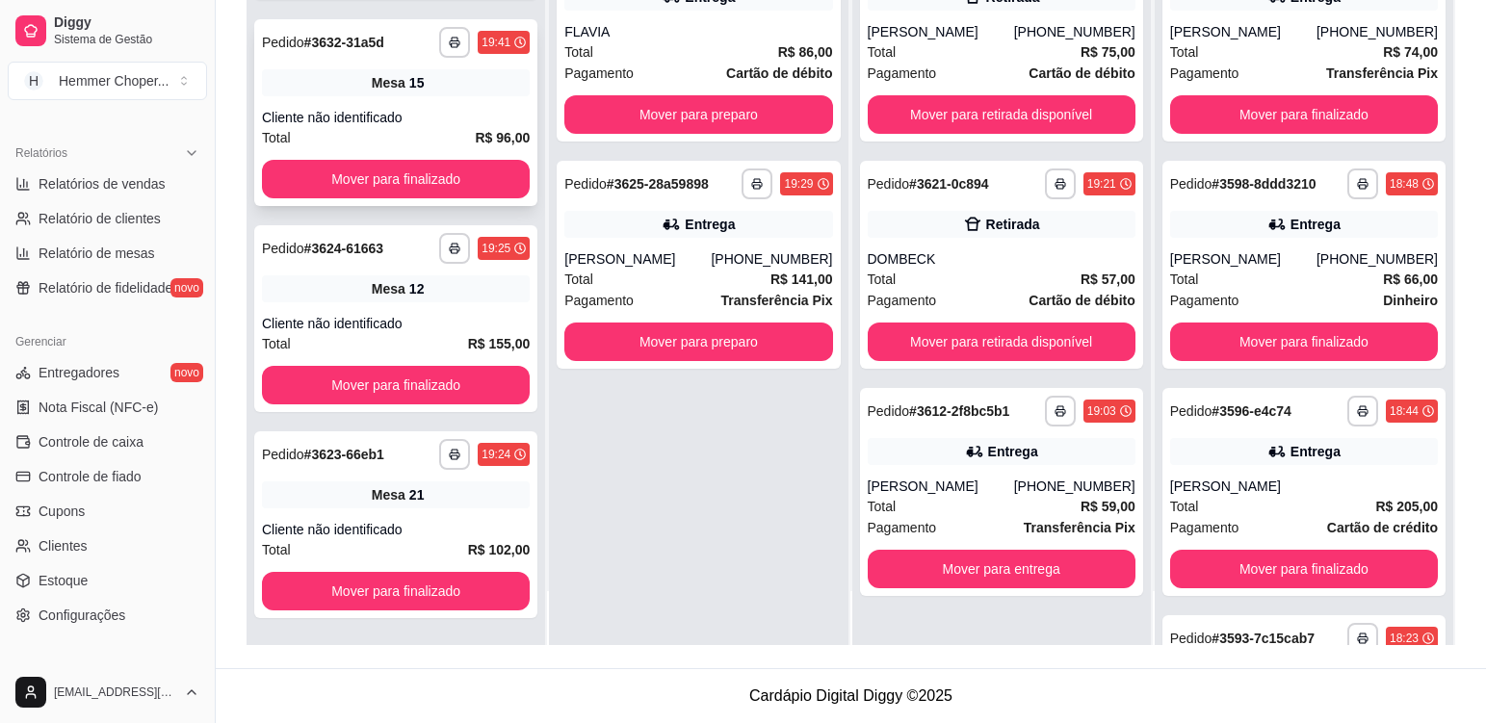
click at [422, 91] on div "Mesa 15" at bounding box center [396, 82] width 268 height 27
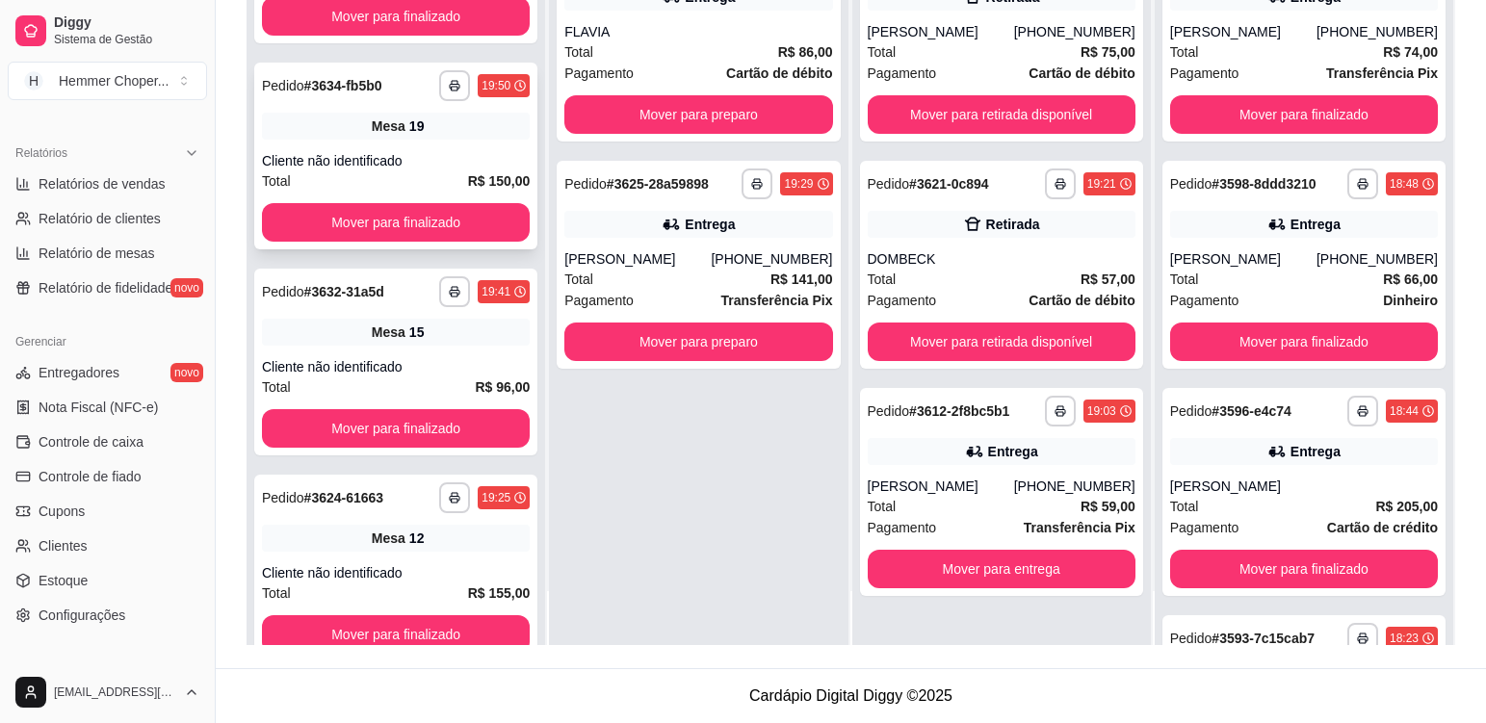
scroll to position [656, 0]
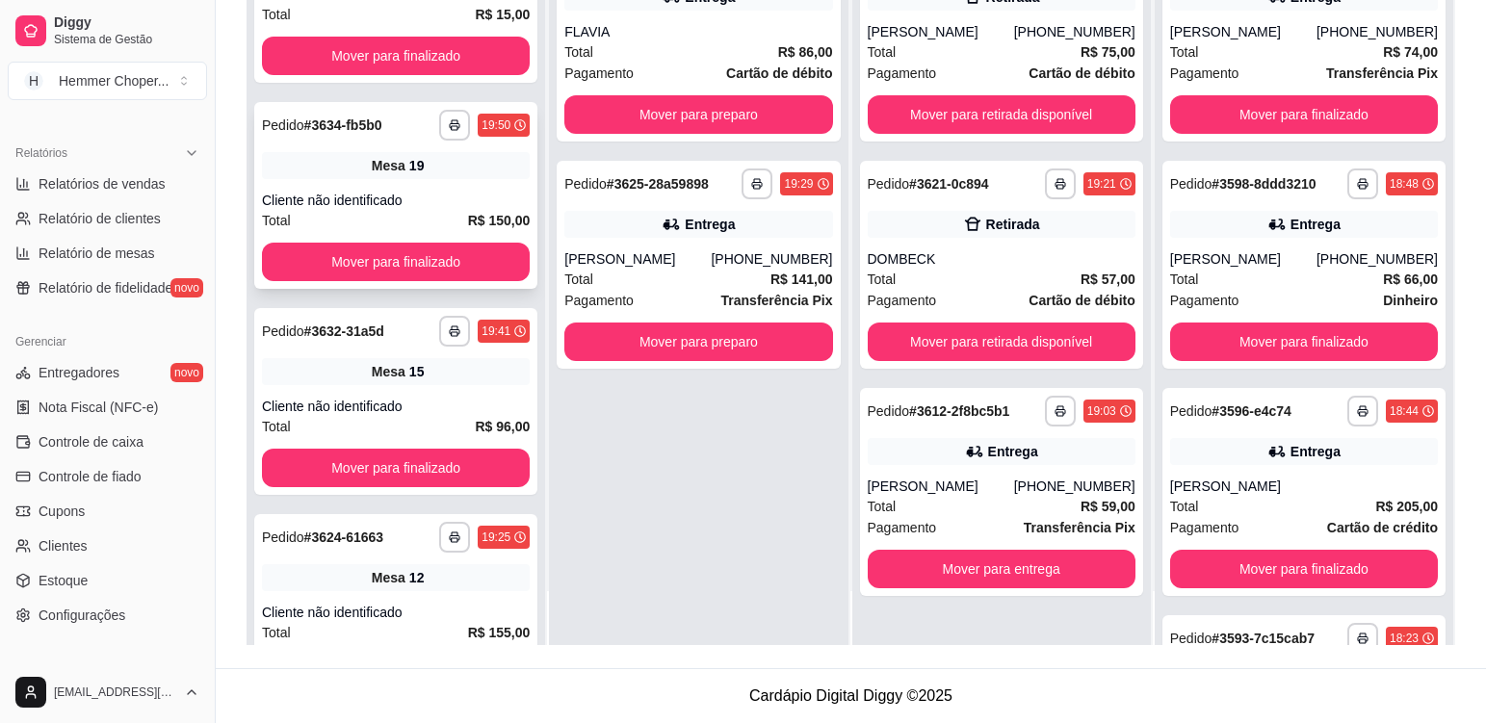
click at [444, 182] on div "**********" at bounding box center [395, 195] width 283 height 187
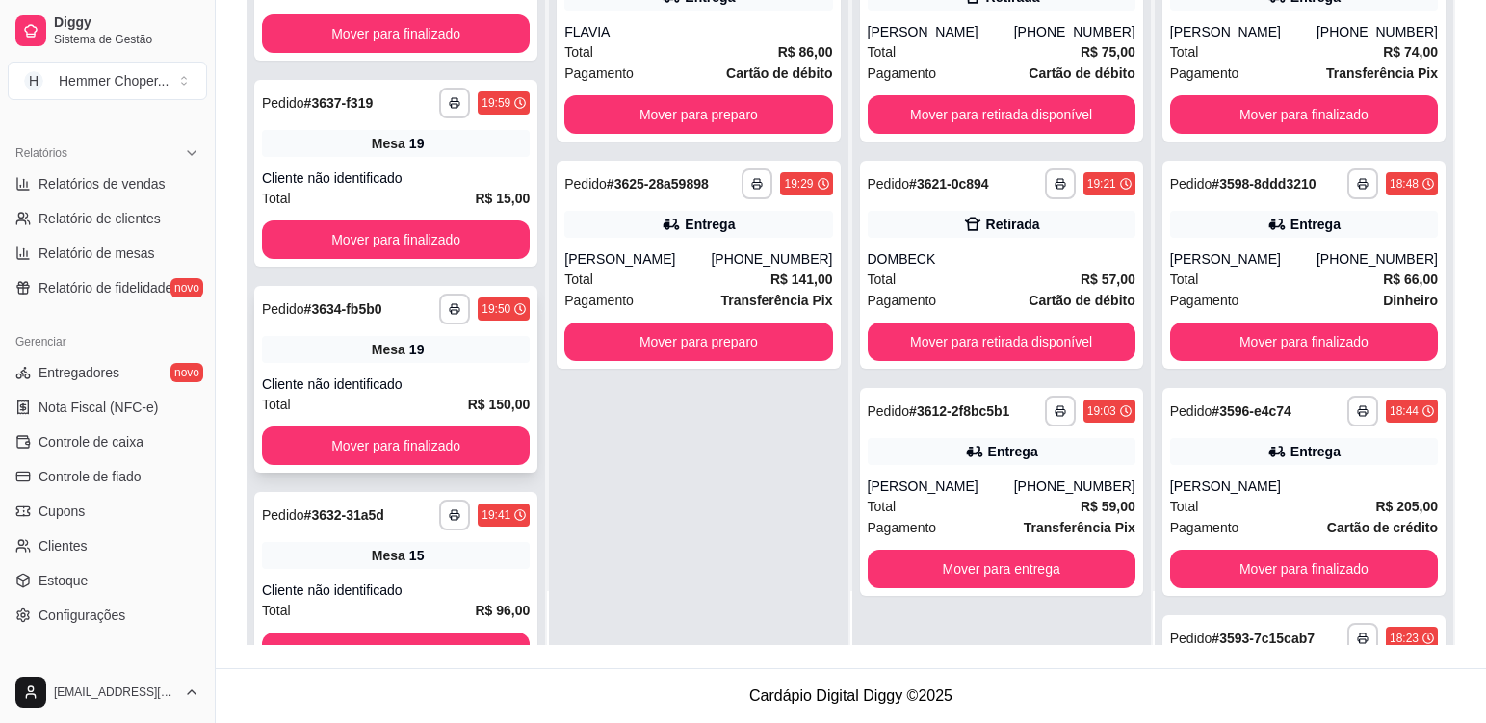
scroll to position [463, 0]
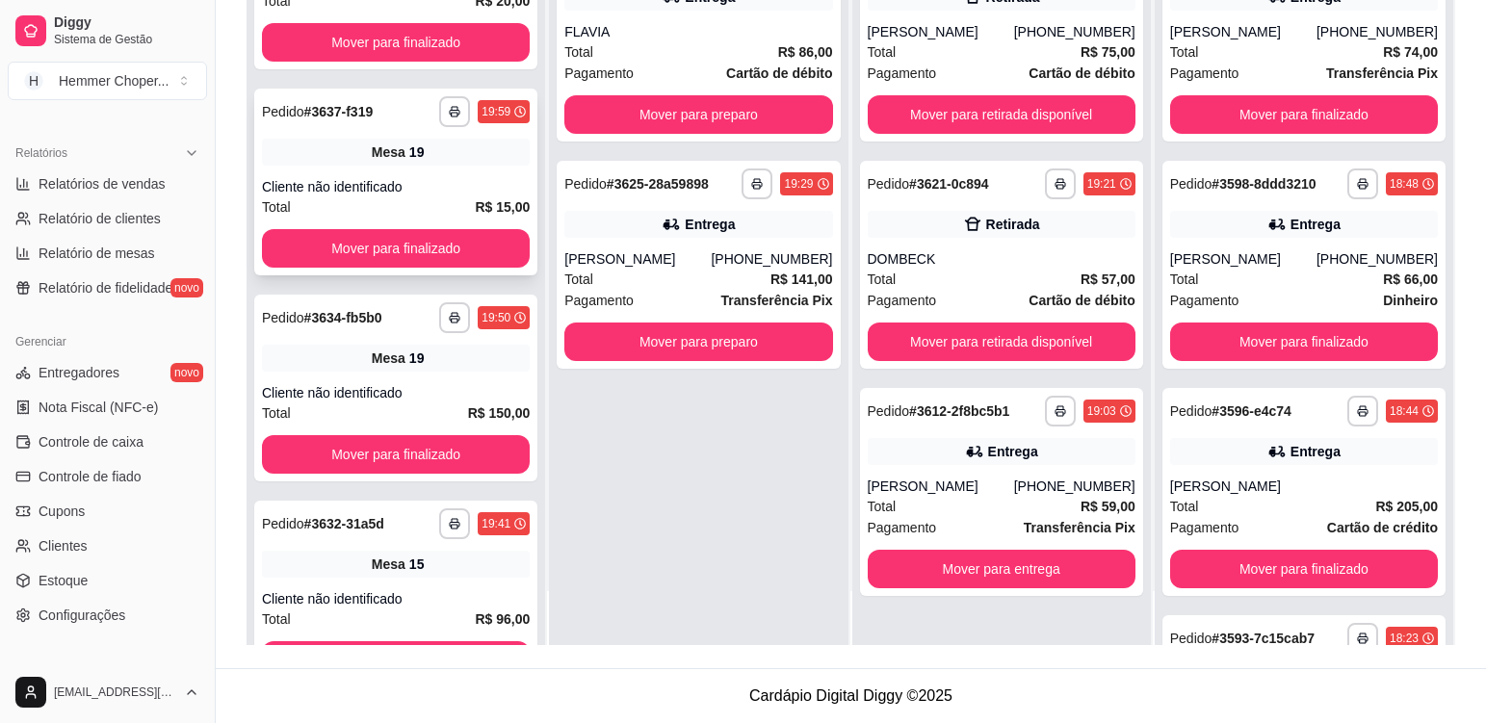
click at [443, 181] on div "Cliente não identificado" at bounding box center [396, 186] width 268 height 19
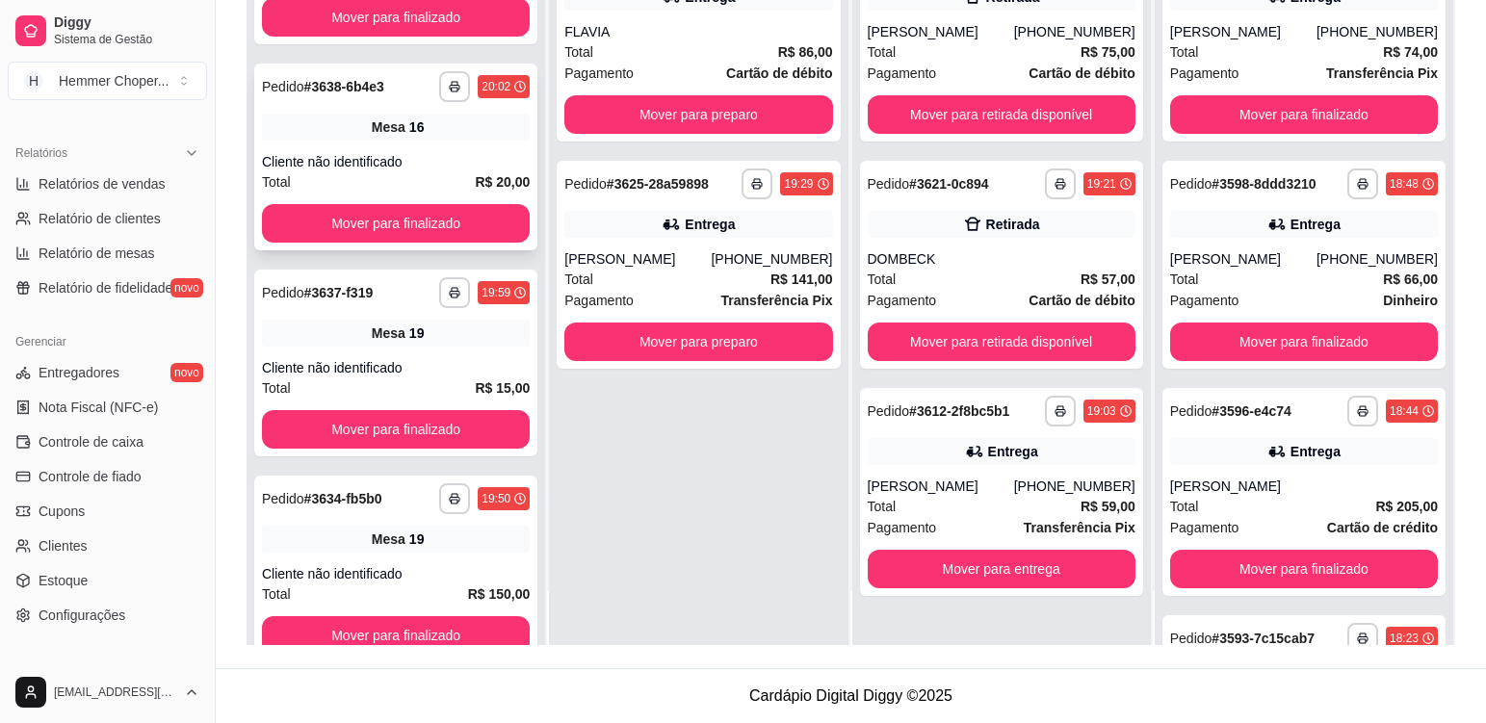
scroll to position [271, 0]
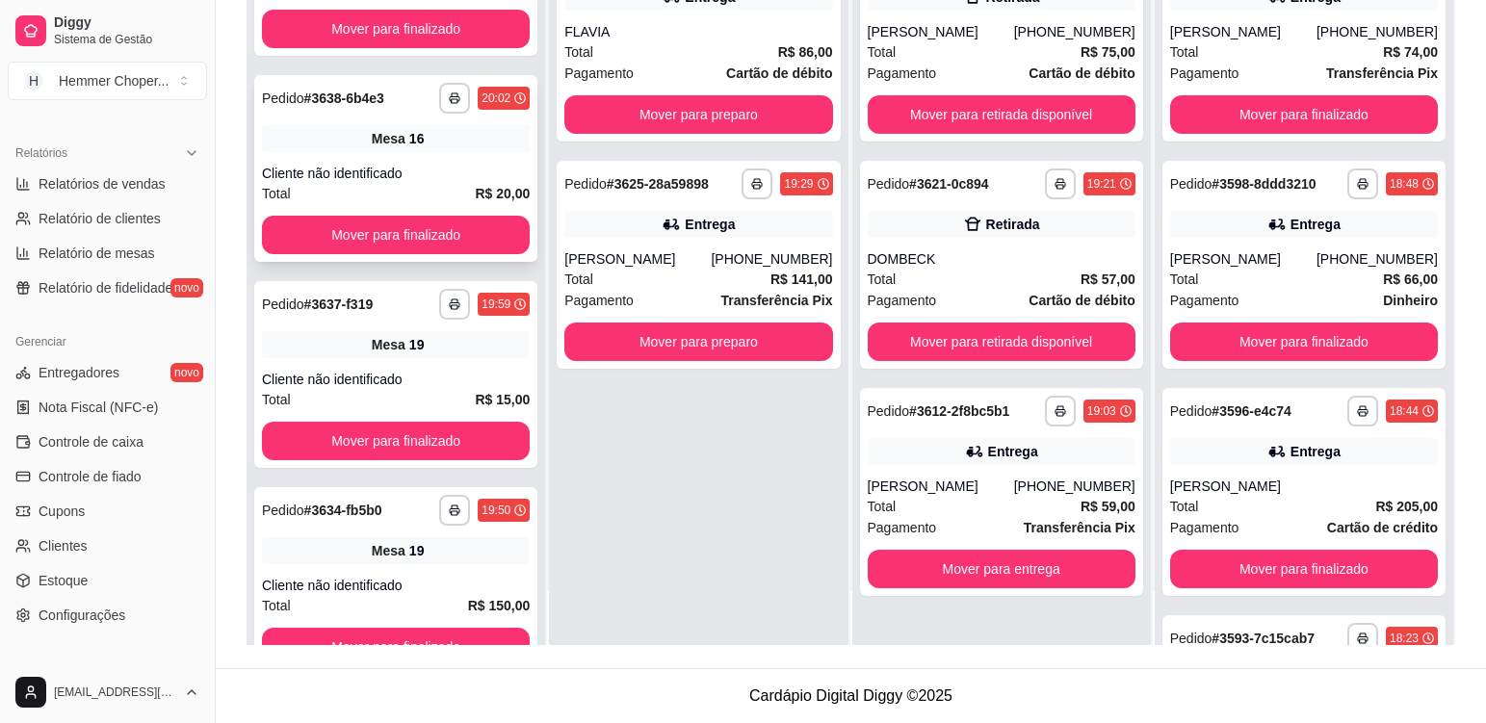
click at [448, 164] on div "Cliente não identificado" at bounding box center [396, 173] width 268 height 19
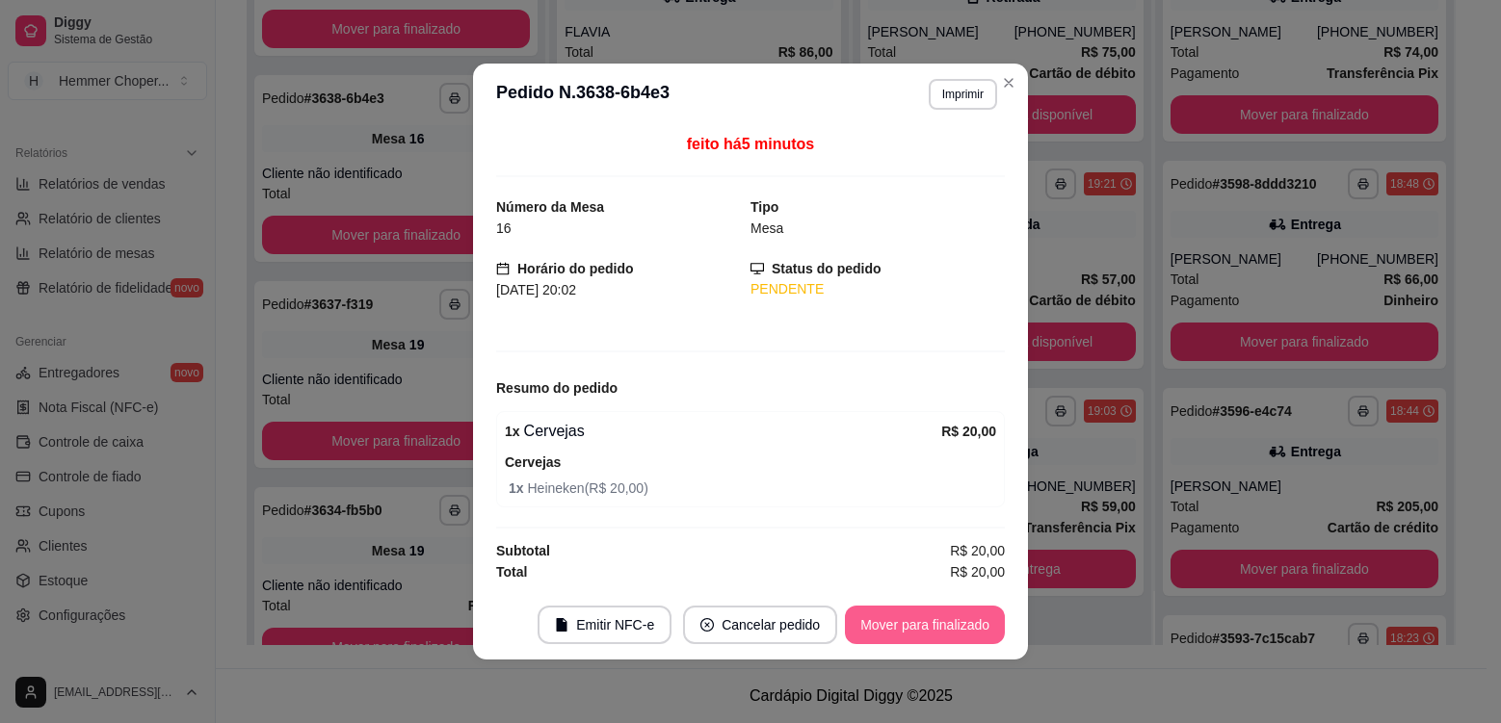
click at [881, 618] on button "Mover para finalizado" at bounding box center [925, 625] width 160 height 39
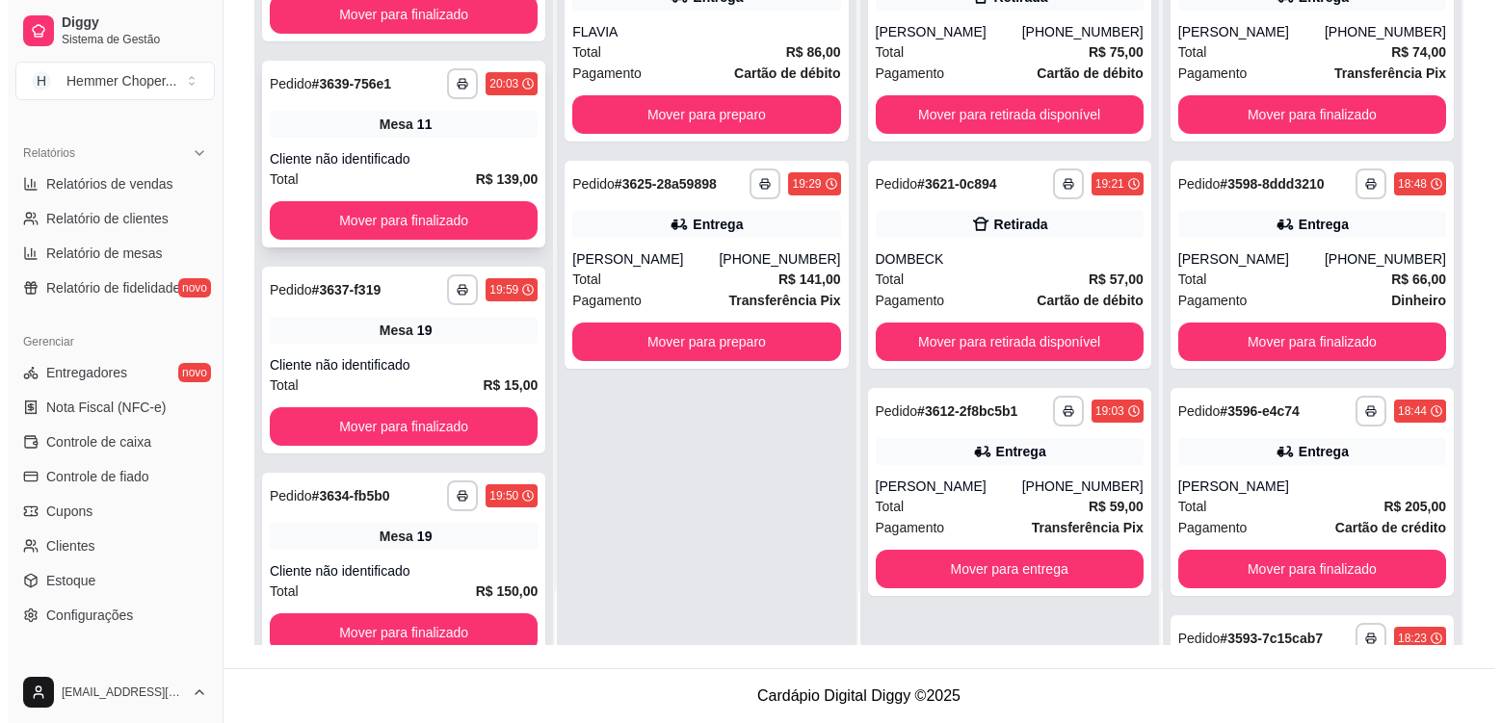
scroll to position [0, 0]
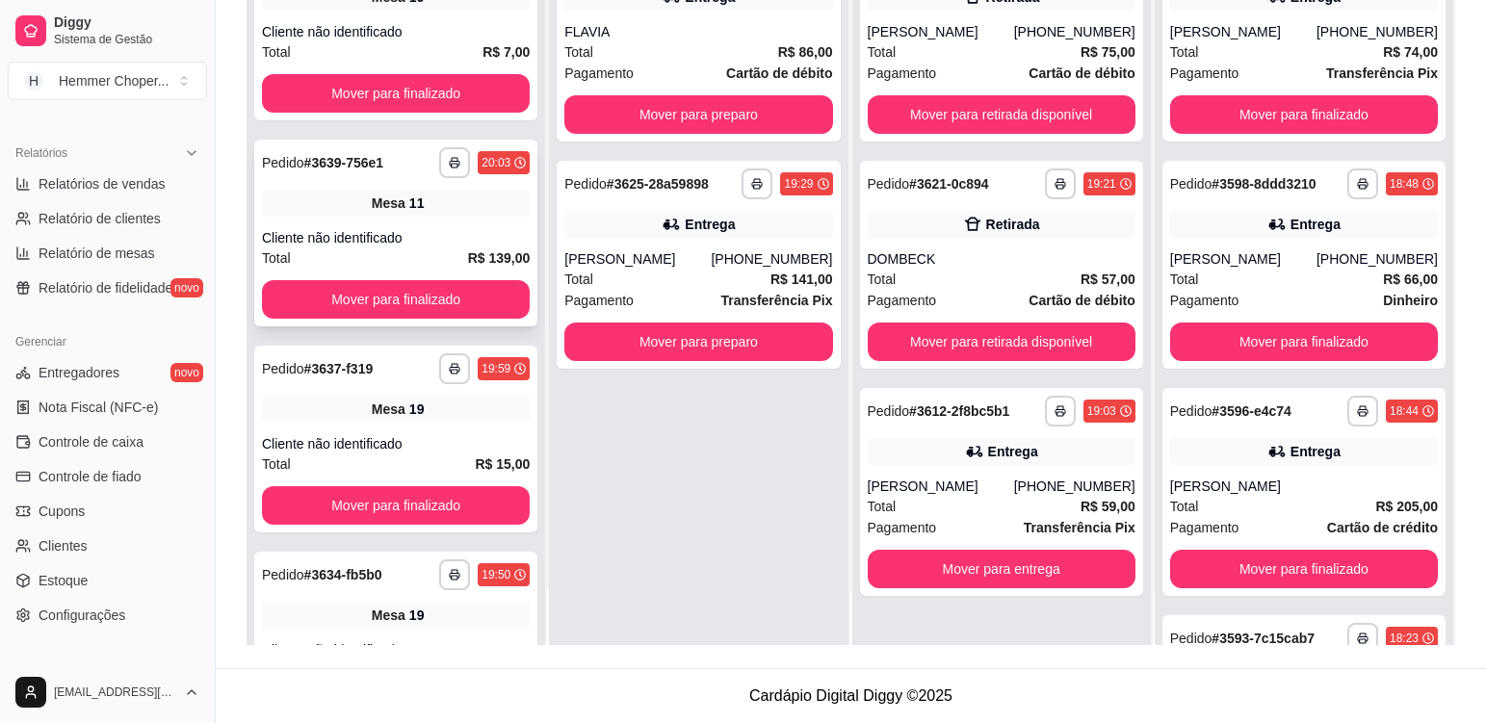
click at [437, 219] on div "**********" at bounding box center [395, 233] width 283 height 187
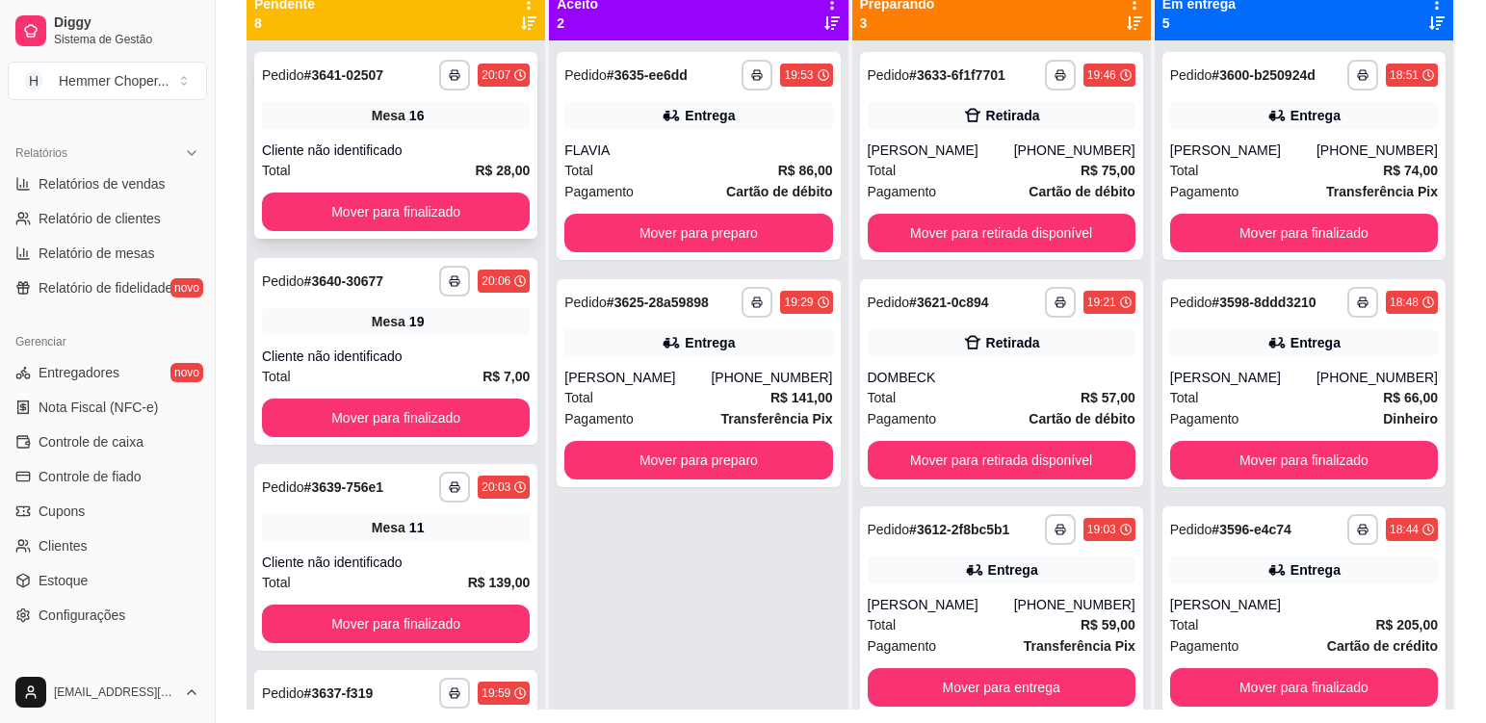
scroll to position [197, 0]
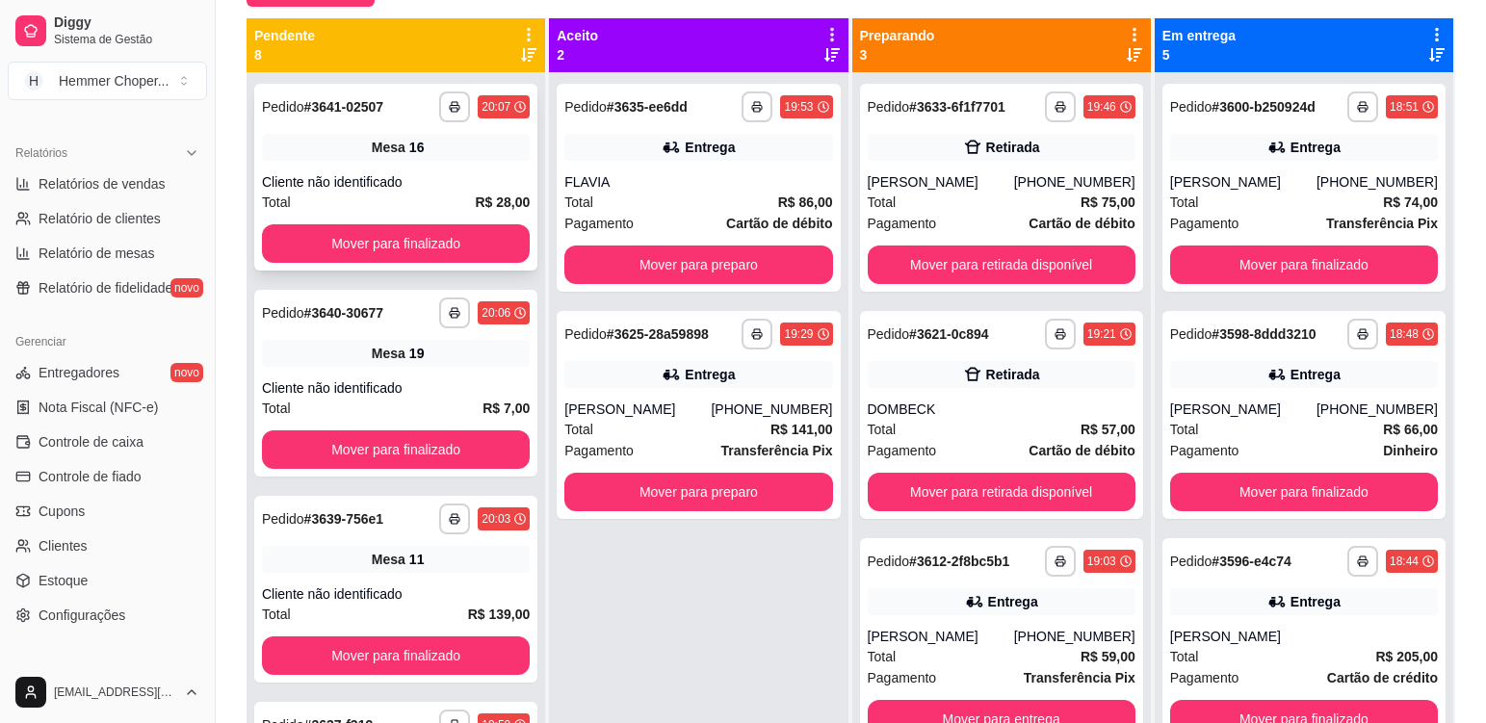
click at [437, 173] on div "Cliente não identificado" at bounding box center [396, 181] width 268 height 19
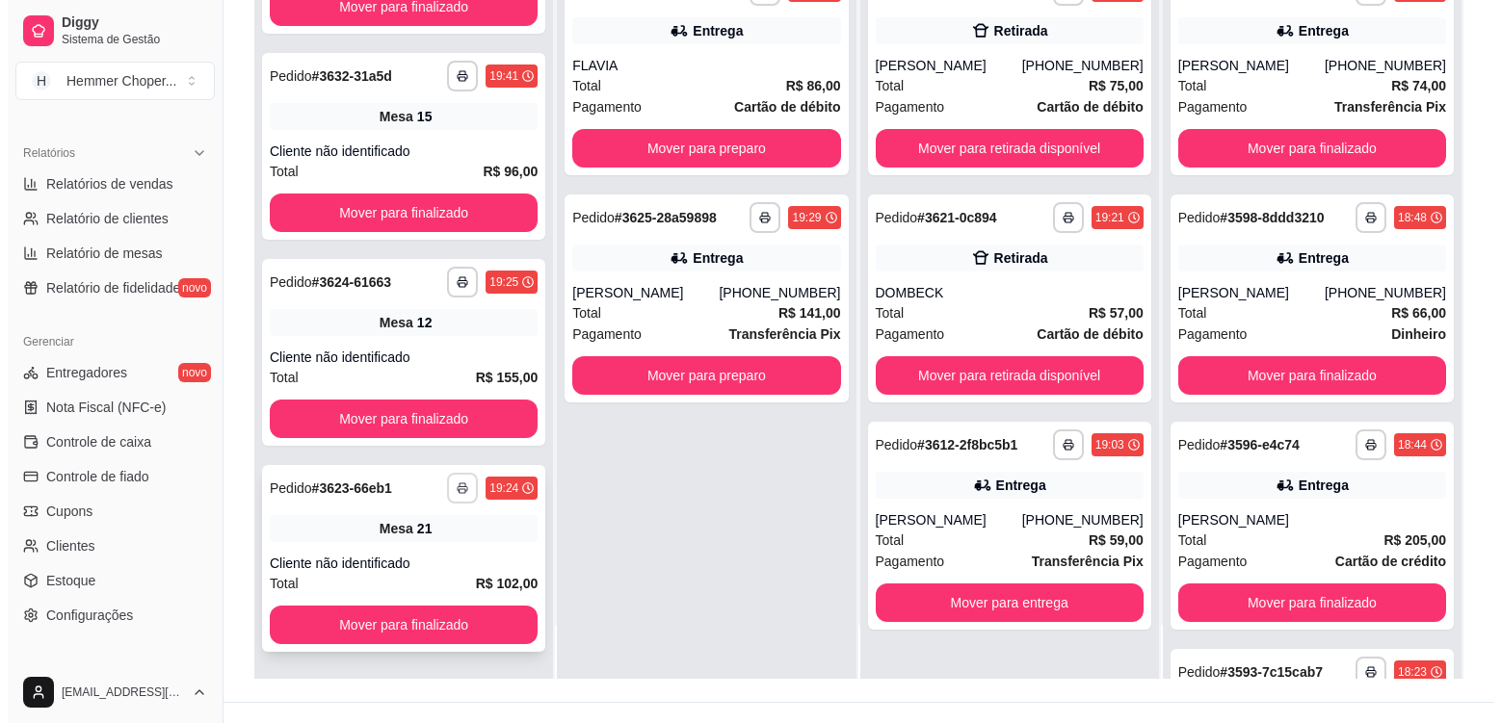
scroll to position [294, 0]
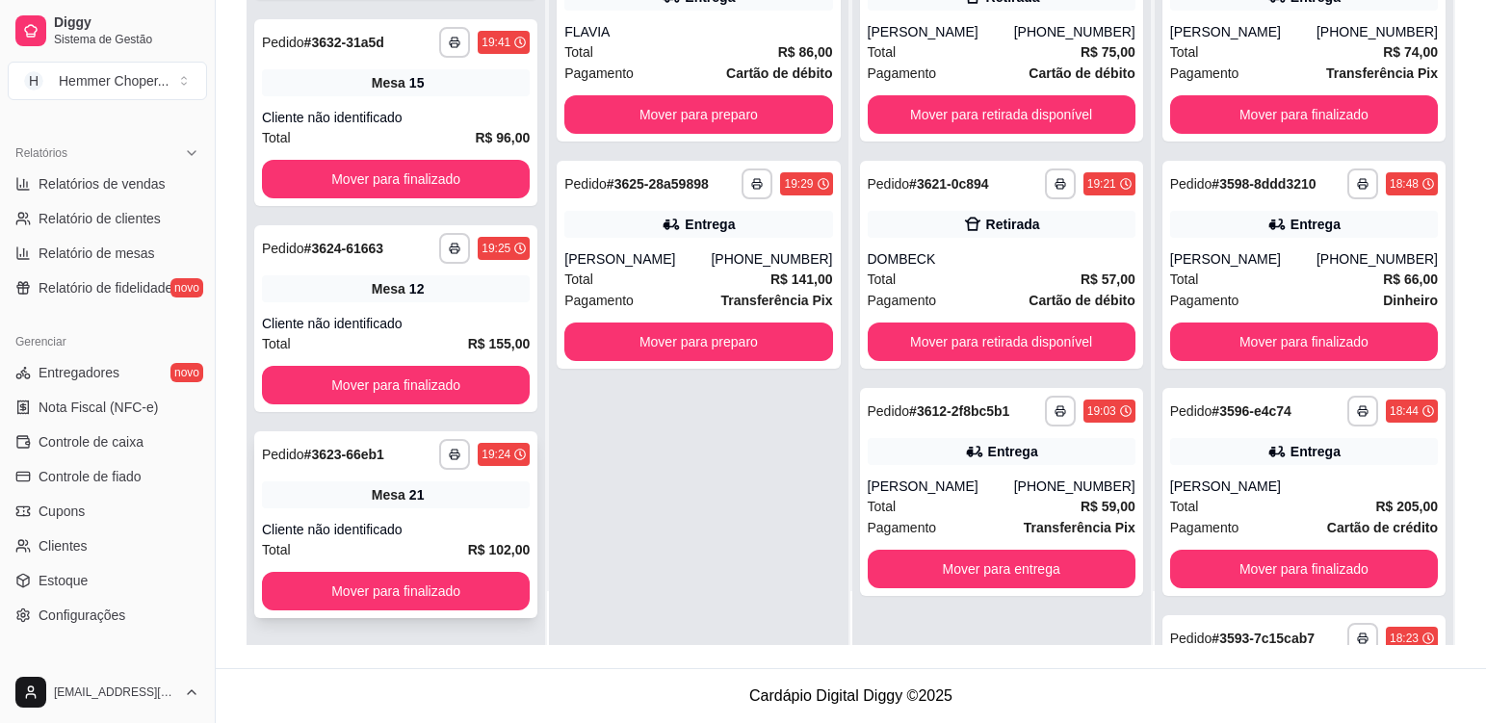
click at [432, 502] on div "Mesa 21" at bounding box center [396, 495] width 268 height 27
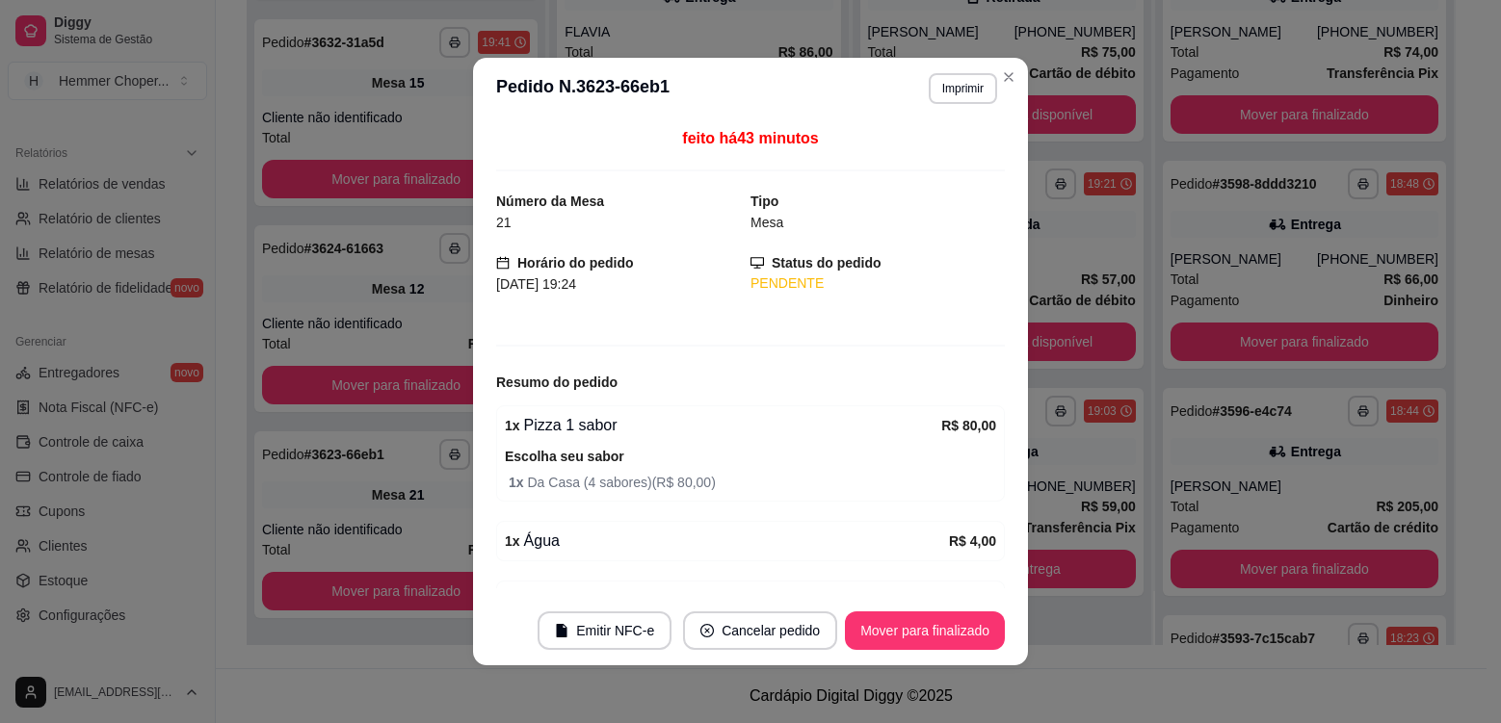
scroll to position [108, 0]
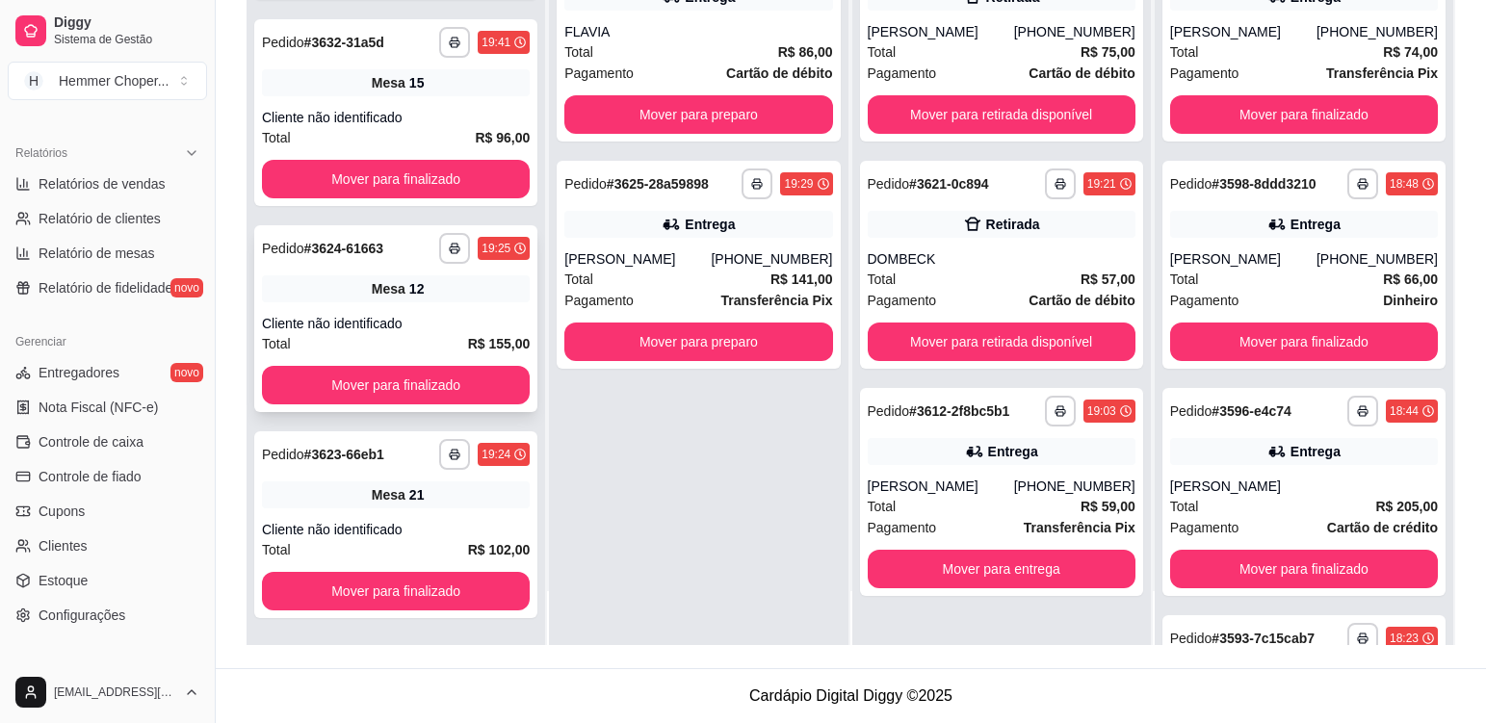
click at [438, 310] on div "**********" at bounding box center [395, 318] width 283 height 187
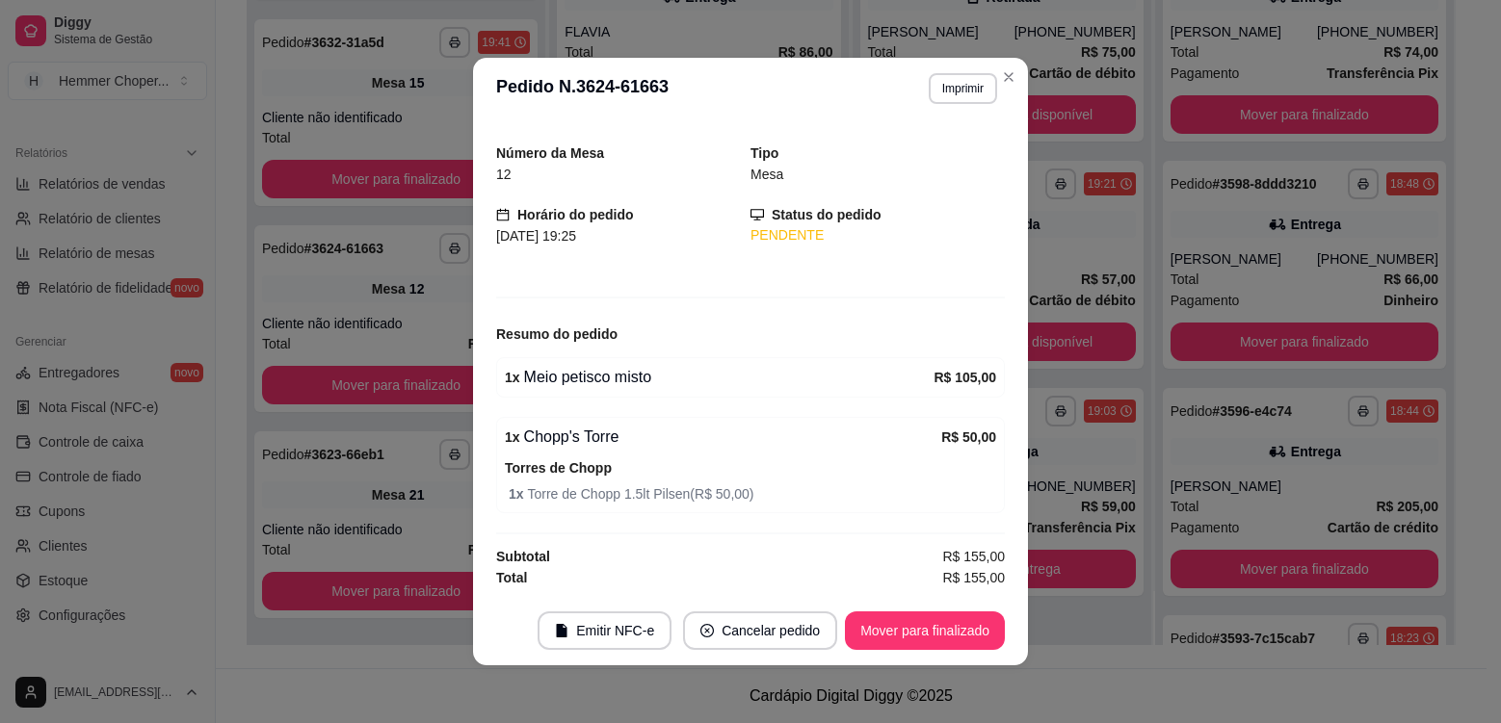
scroll to position [0, 0]
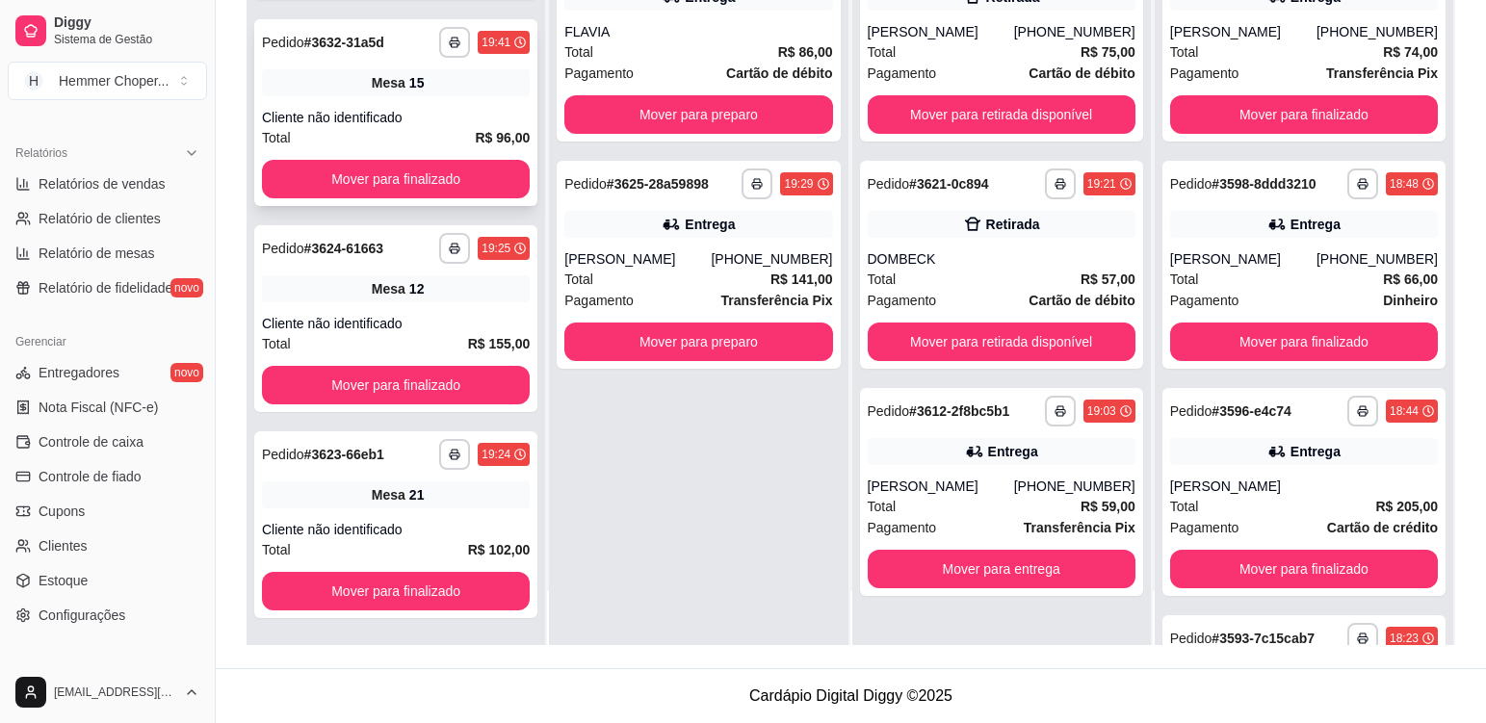
click at [434, 107] on div "**********" at bounding box center [395, 112] width 283 height 187
click at [678, 265] on div "[PERSON_NAME]" at bounding box center [637, 258] width 146 height 19
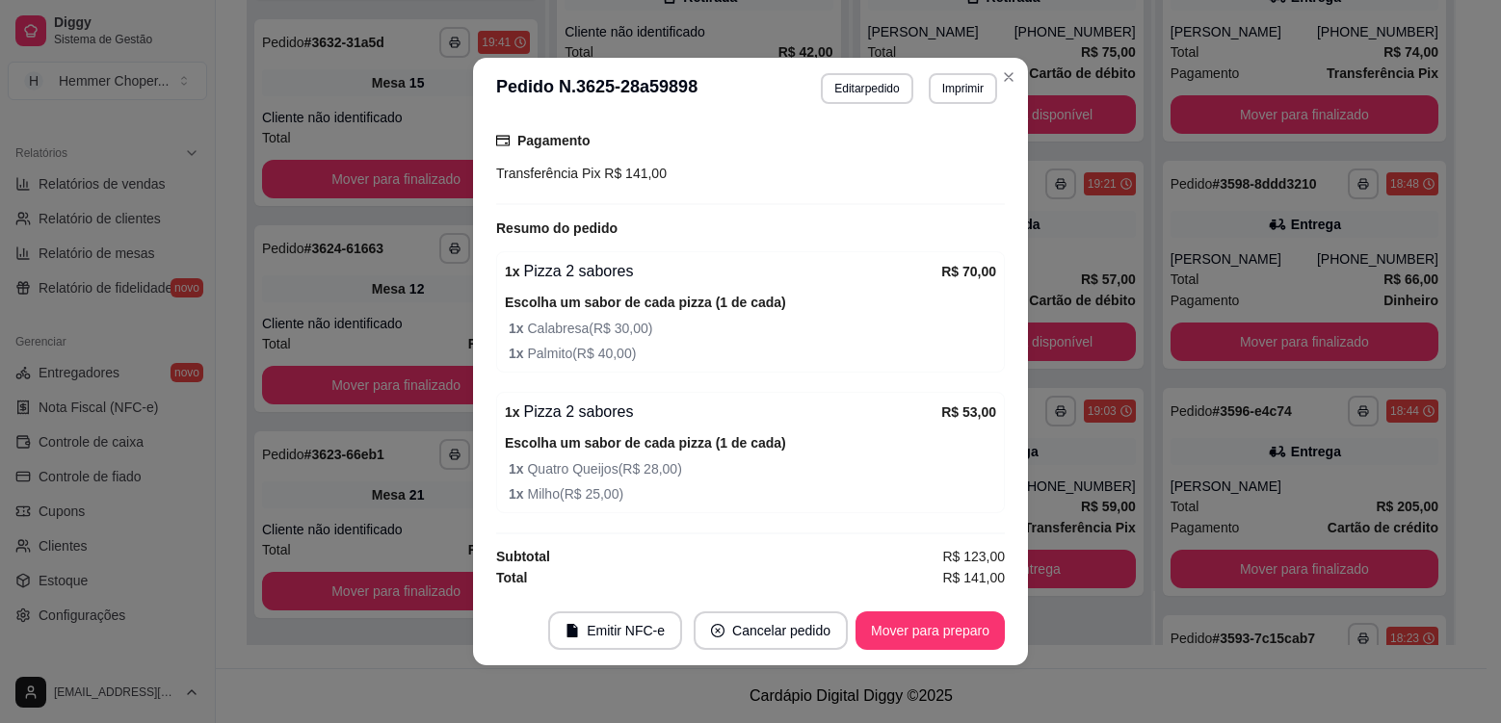
scroll to position [739, 0]
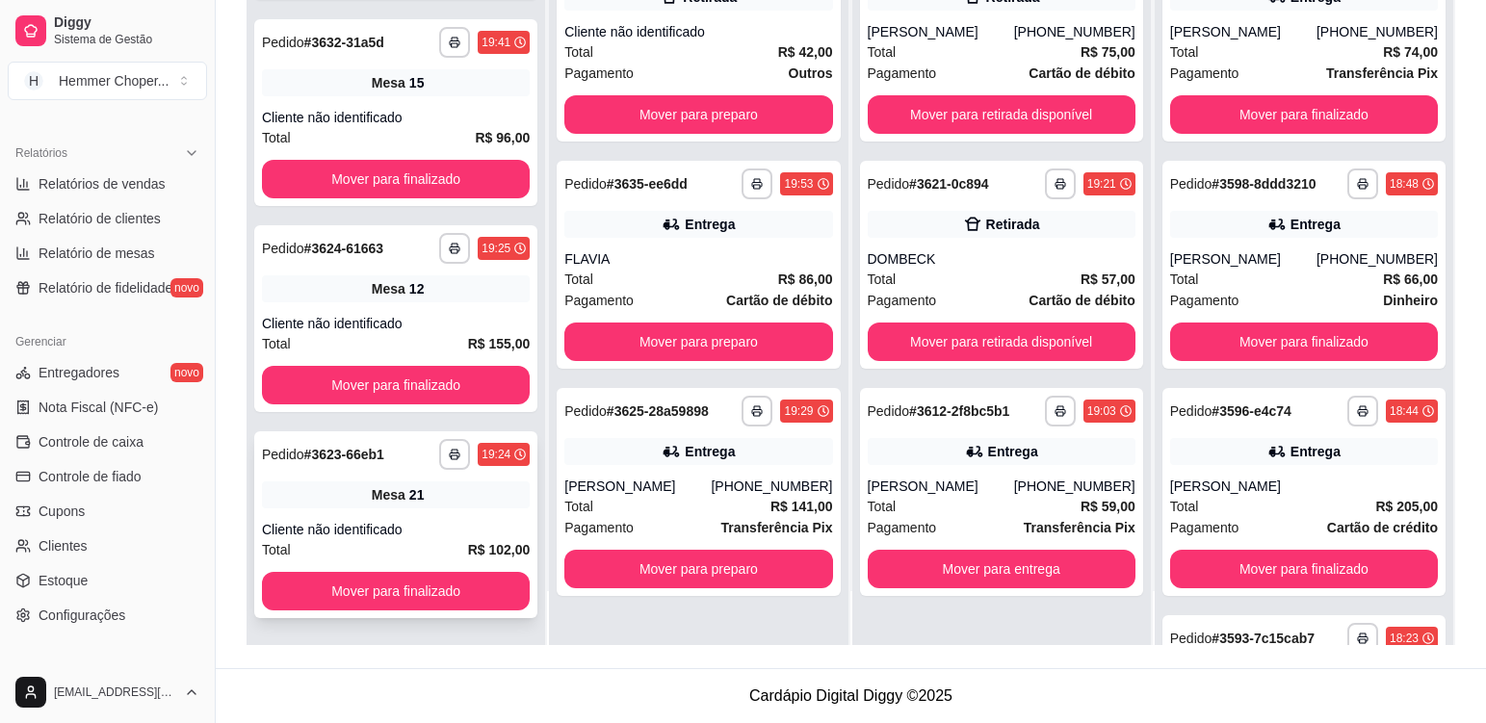
click at [446, 497] on div "Mesa 21" at bounding box center [396, 495] width 268 height 27
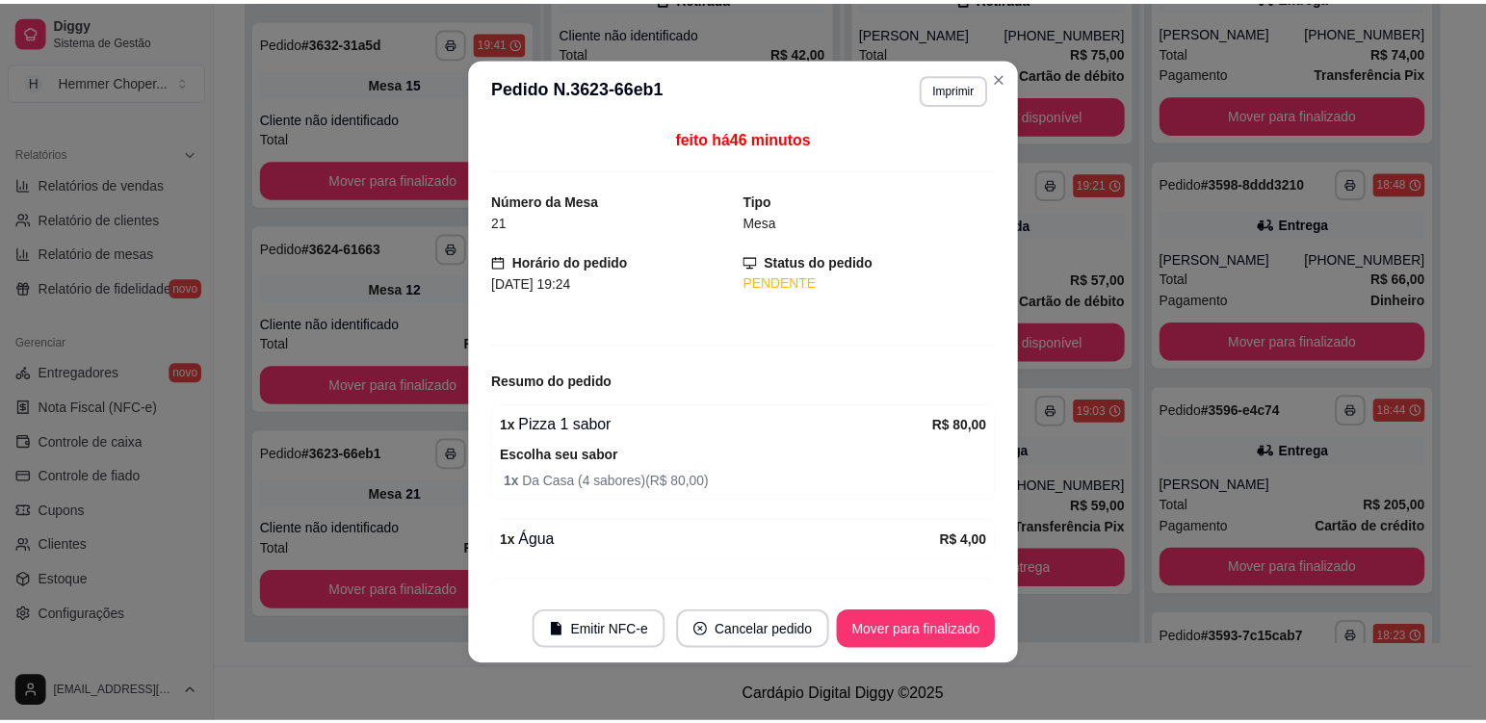
scroll to position [0, 0]
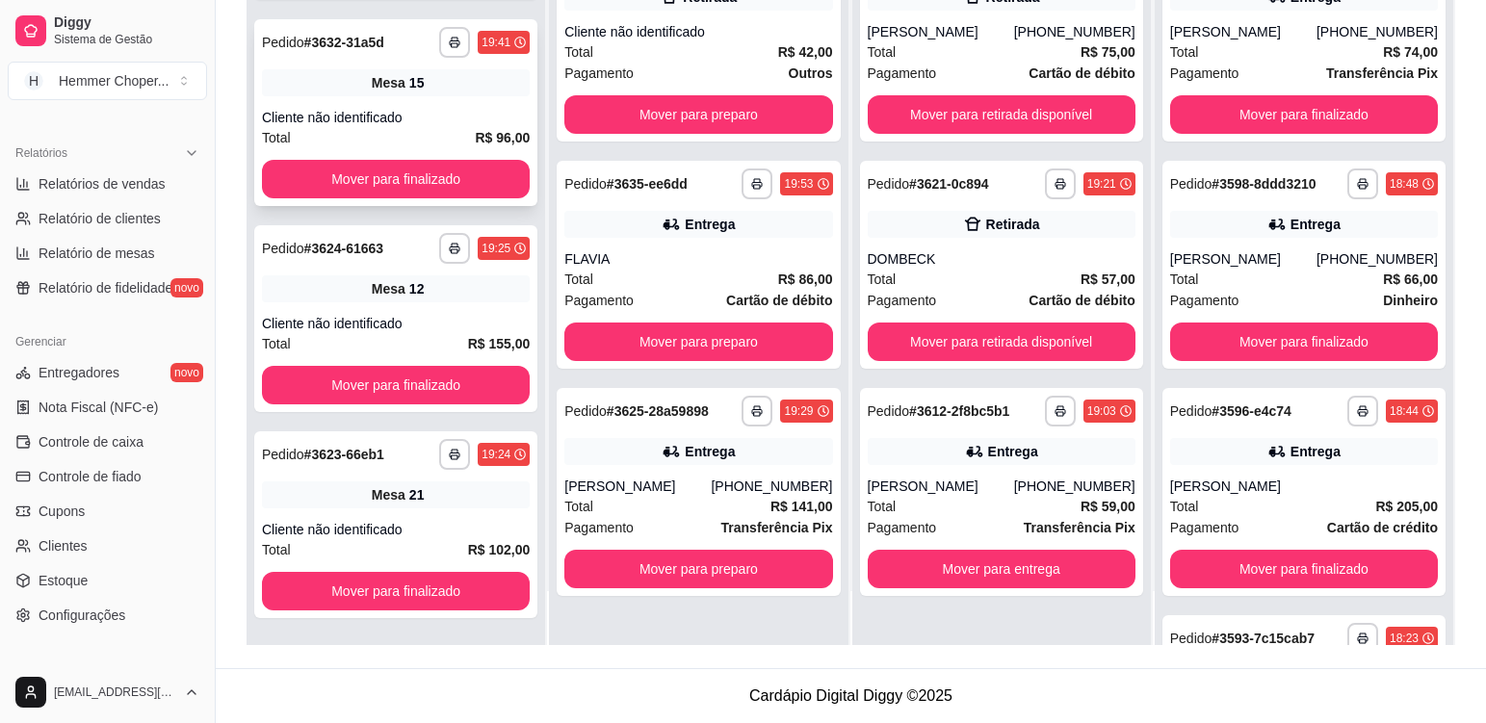
click at [438, 121] on div "Cliente não identificado" at bounding box center [396, 117] width 268 height 19
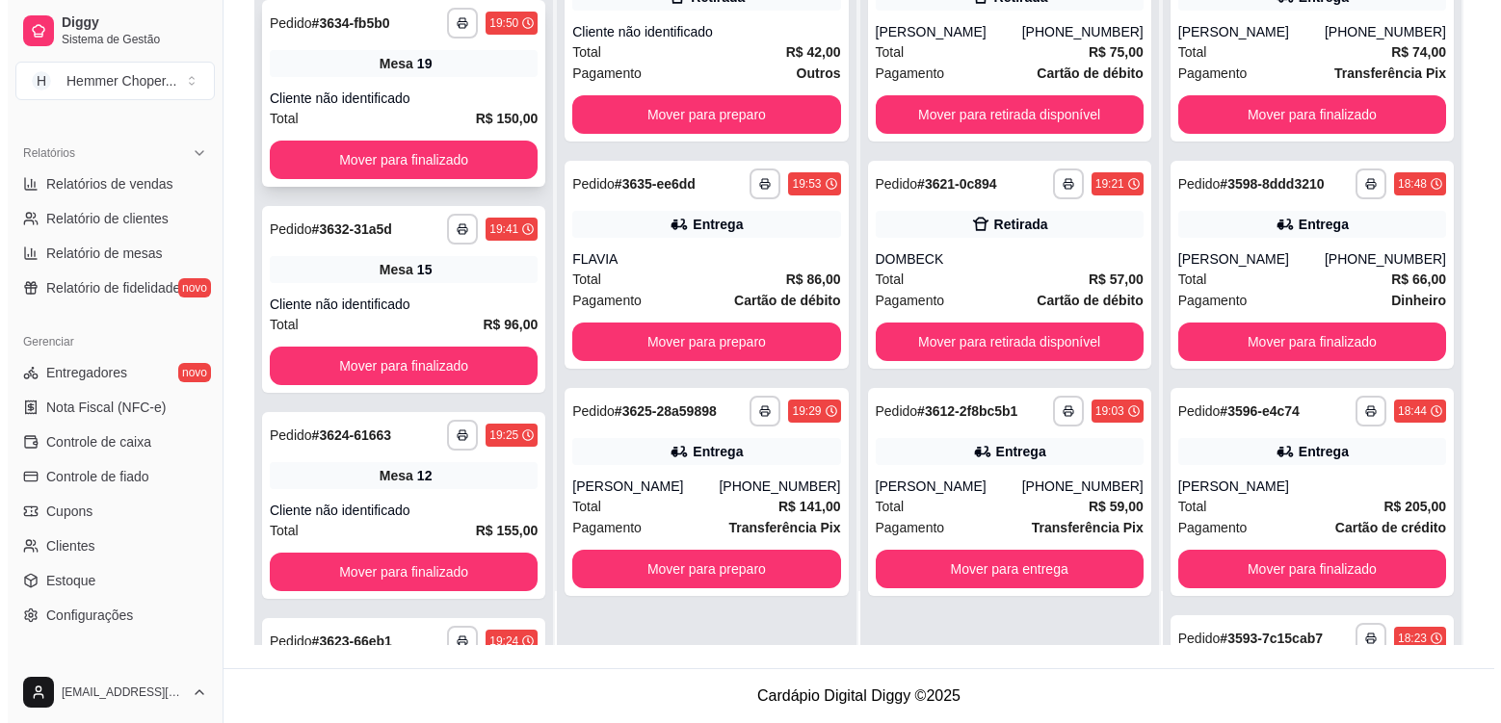
scroll to position [546, 0]
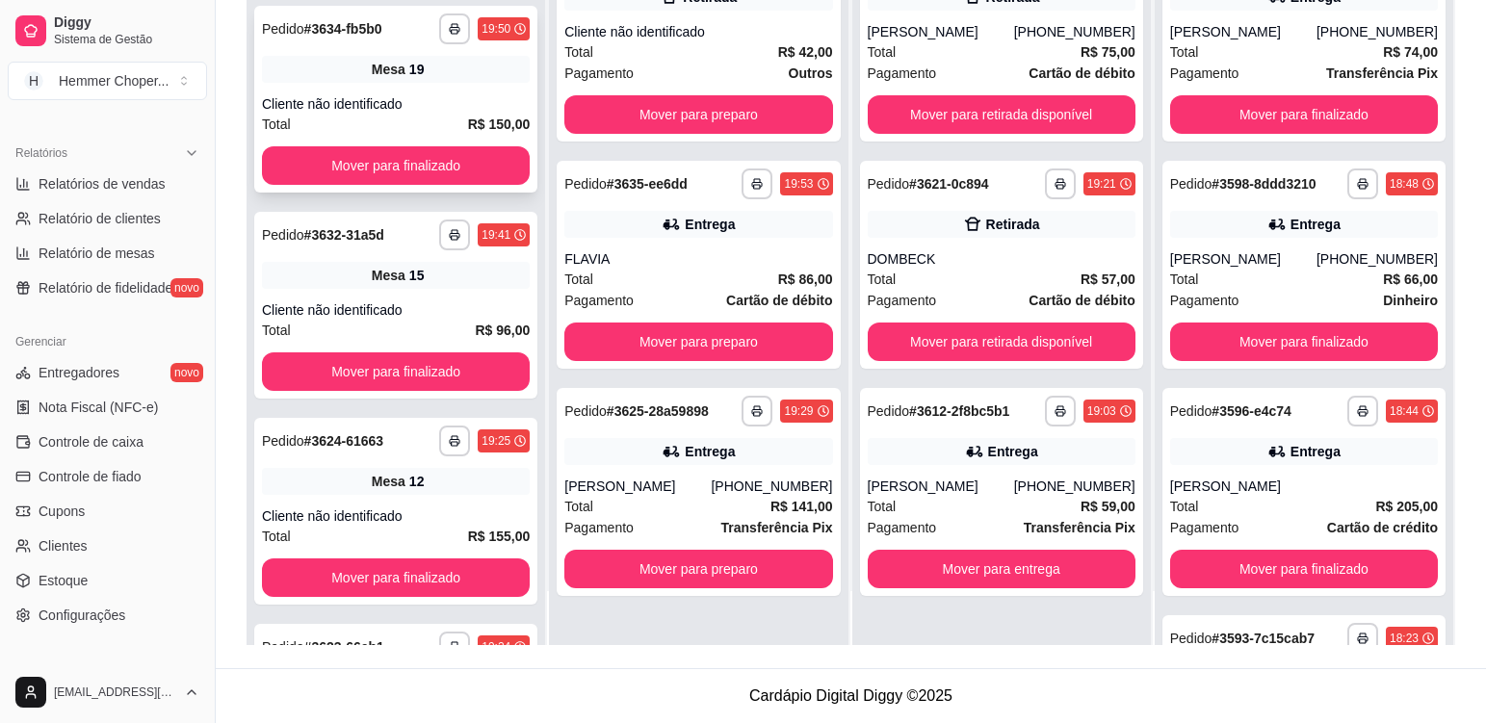
click at [459, 94] on div "Cliente não identificado" at bounding box center [396, 103] width 268 height 19
click at [669, 503] on div "Total R$ 141,00" at bounding box center [698, 506] width 268 height 21
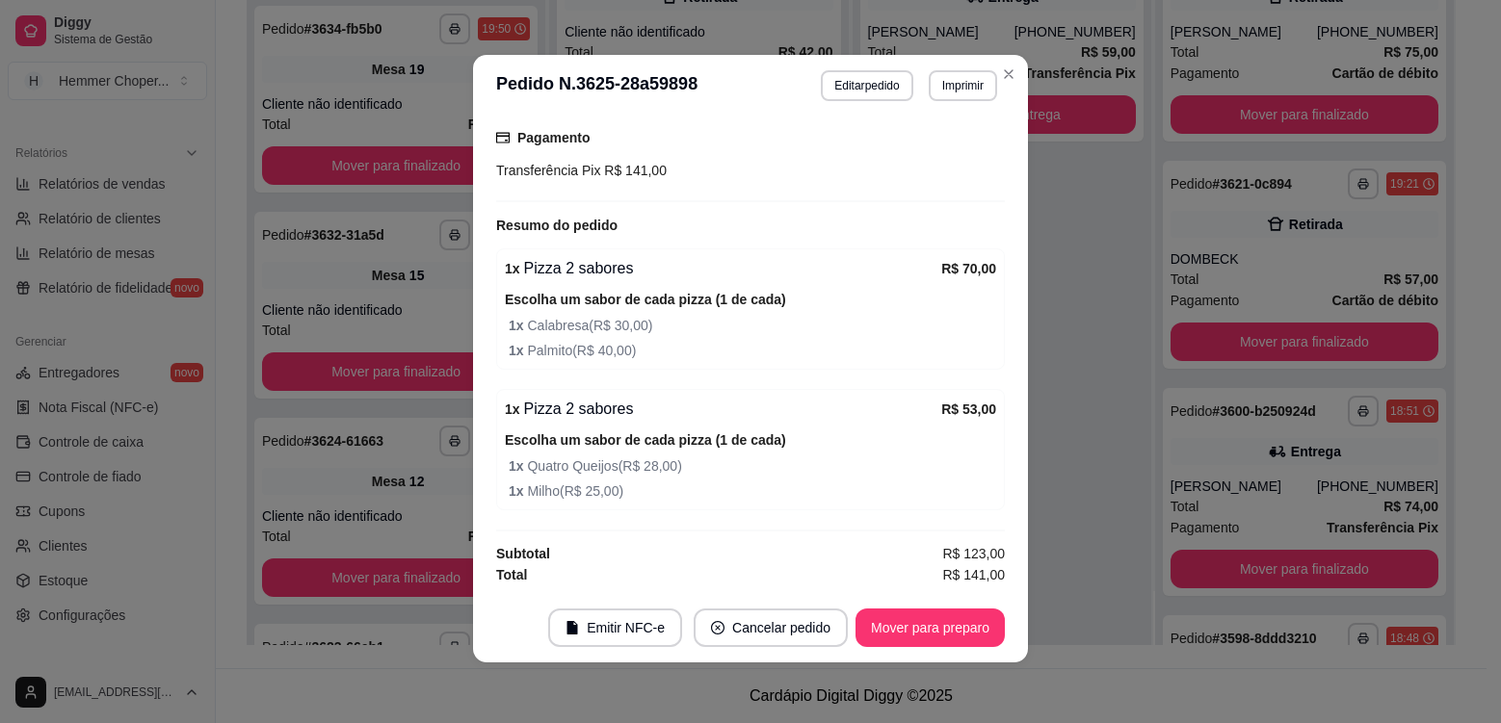
scroll to position [4, 0]
click at [931, 640] on button "Mover para preparo" at bounding box center [929, 628] width 144 height 38
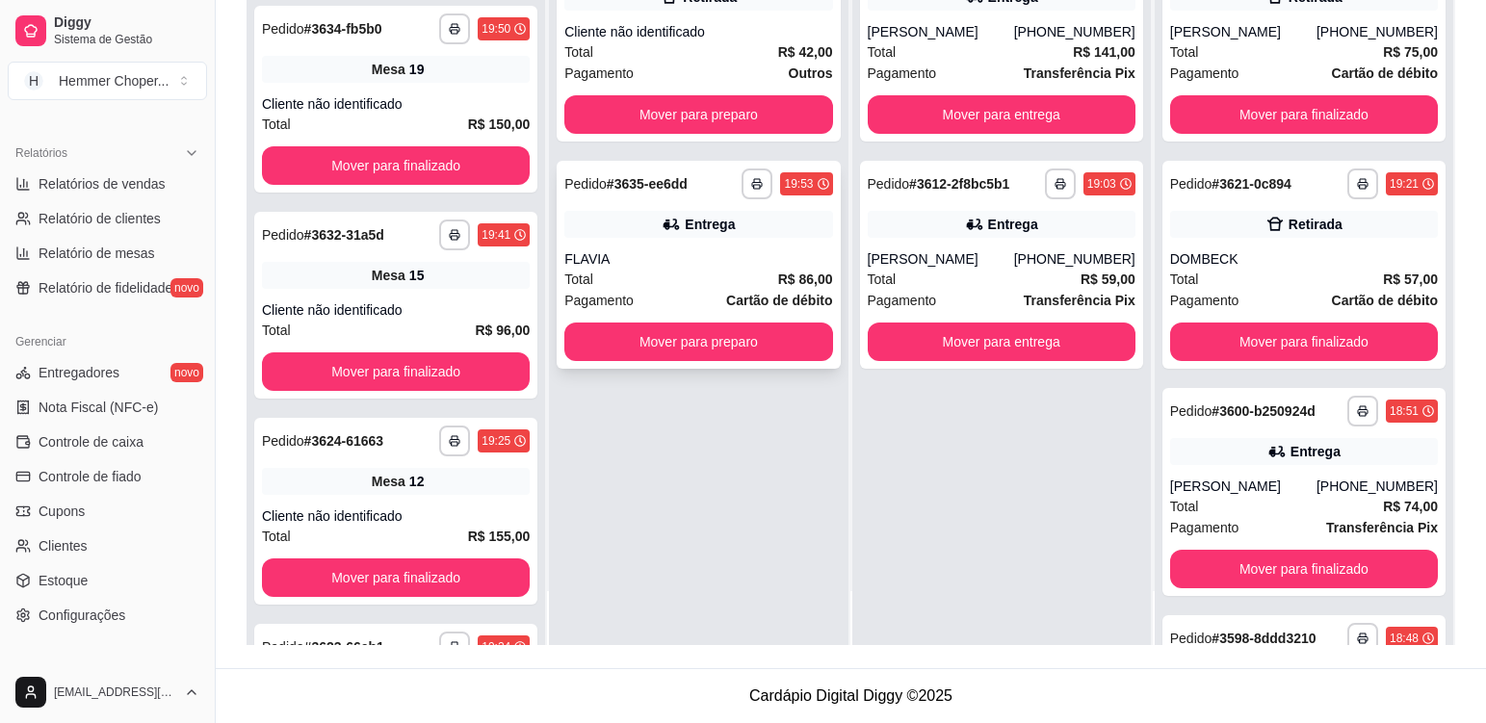
click at [674, 256] on div "FLAVIA" at bounding box center [698, 258] width 268 height 19
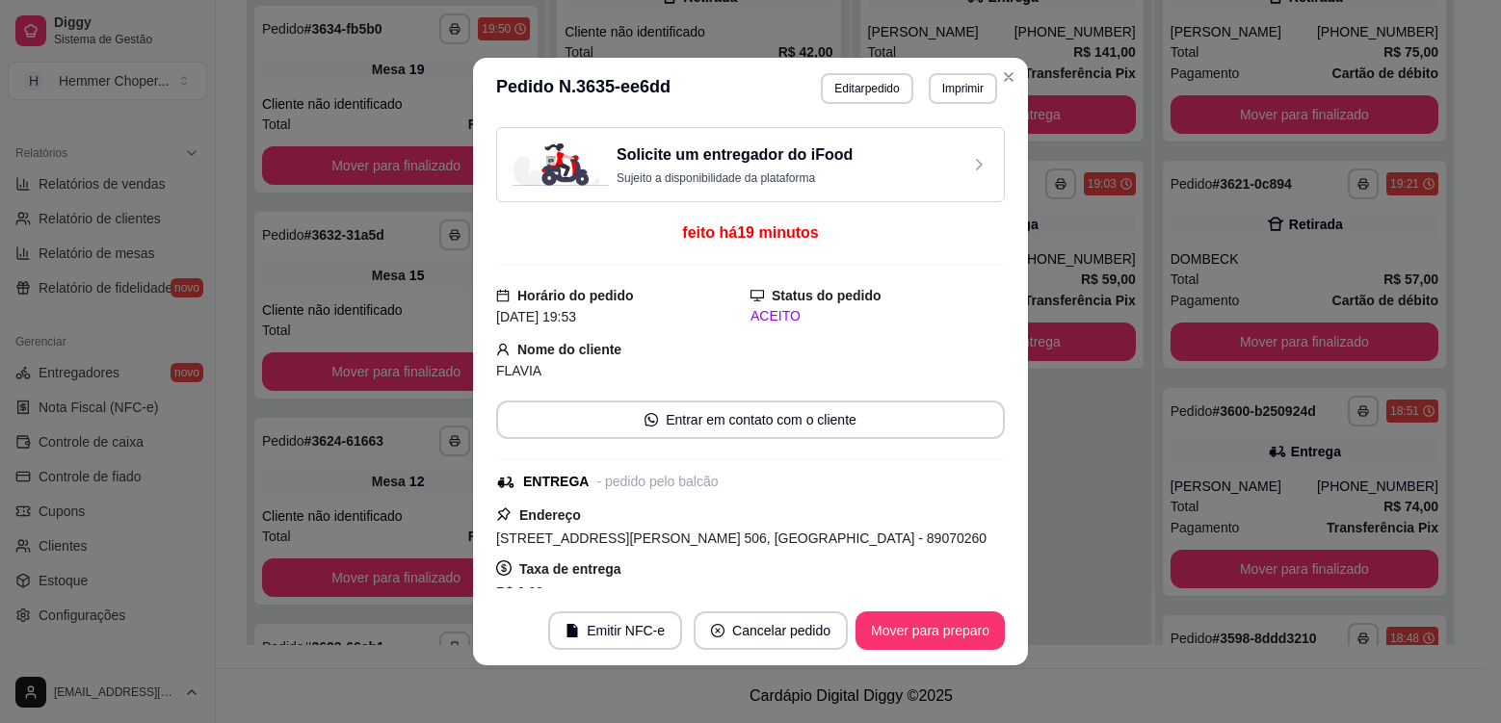
scroll to position [380, 0]
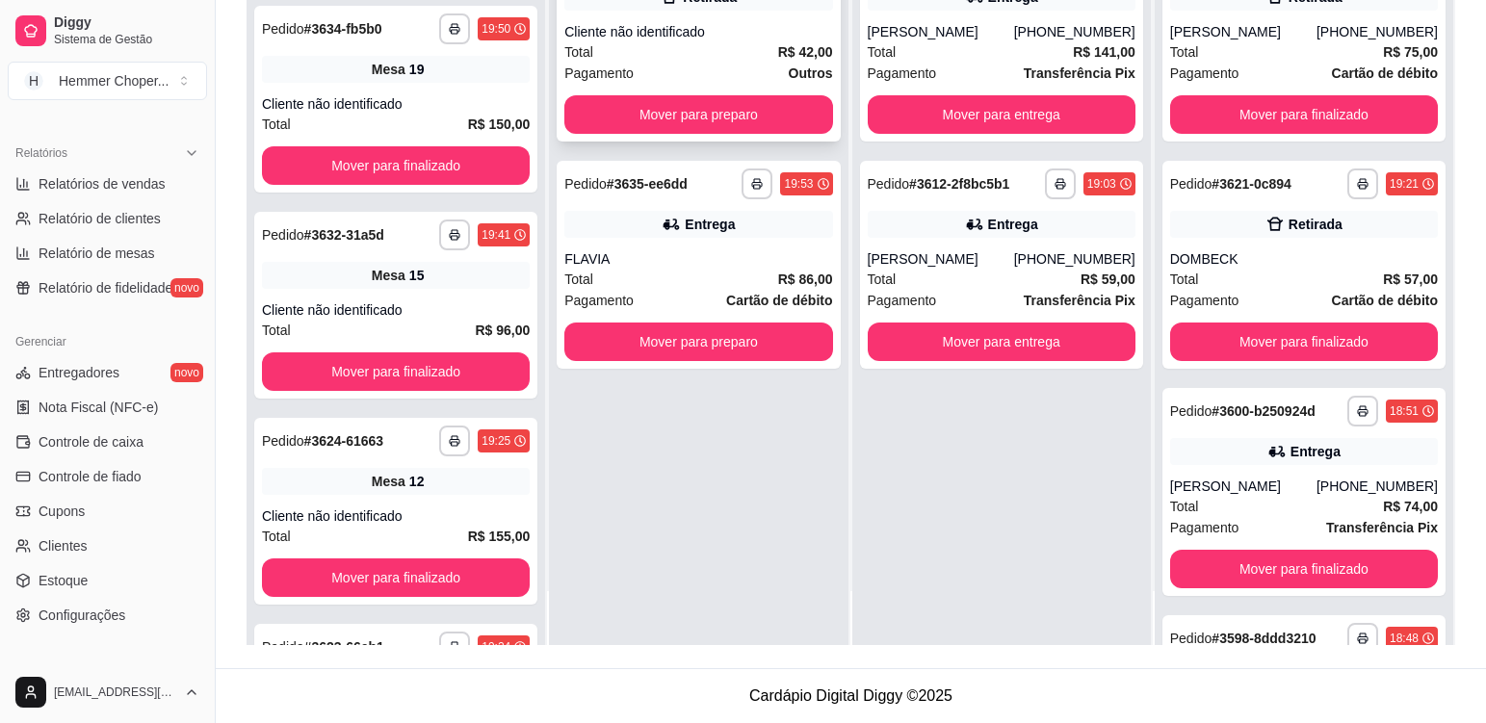
click at [686, 59] on div "Total R$ 42,00" at bounding box center [698, 51] width 268 height 21
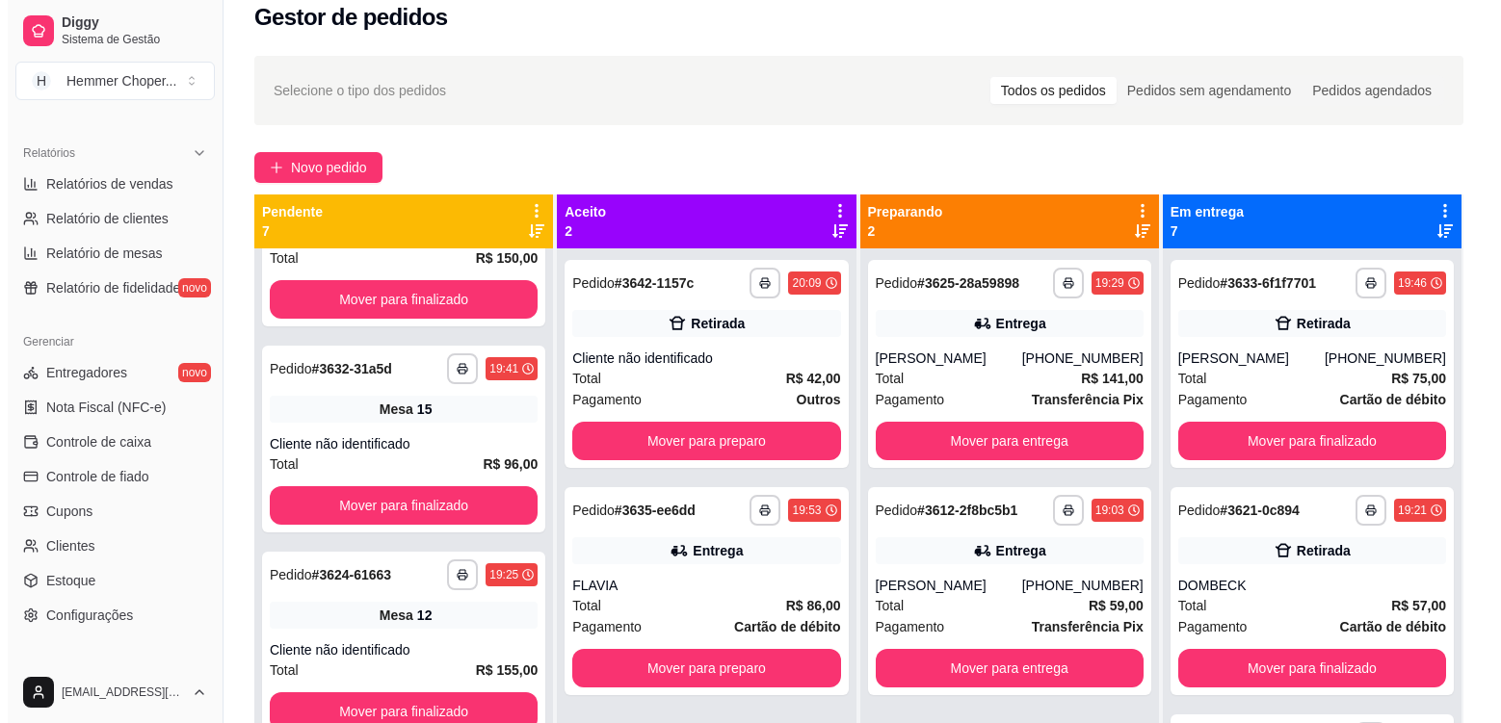
scroll to position [5, 0]
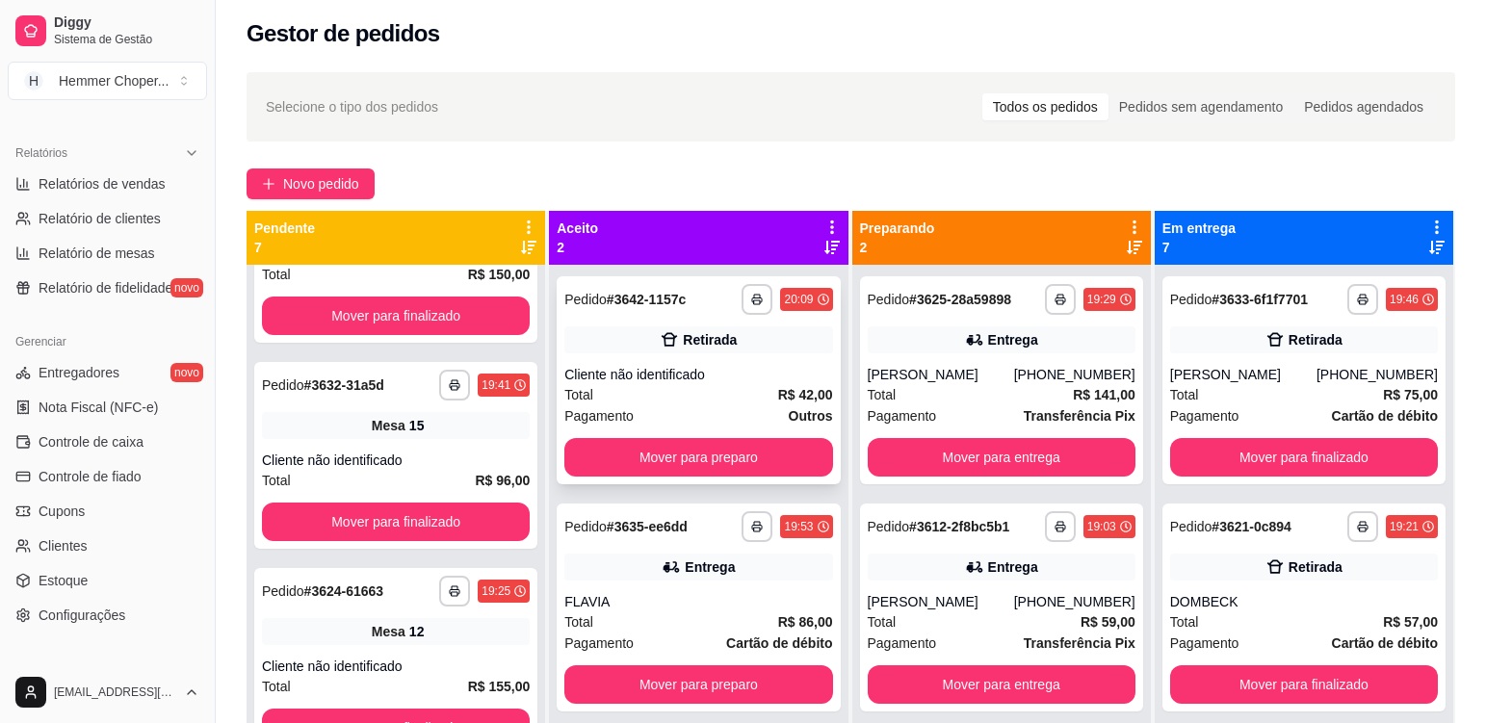
click at [707, 385] on div "Total R$ 42,00" at bounding box center [698, 394] width 268 height 21
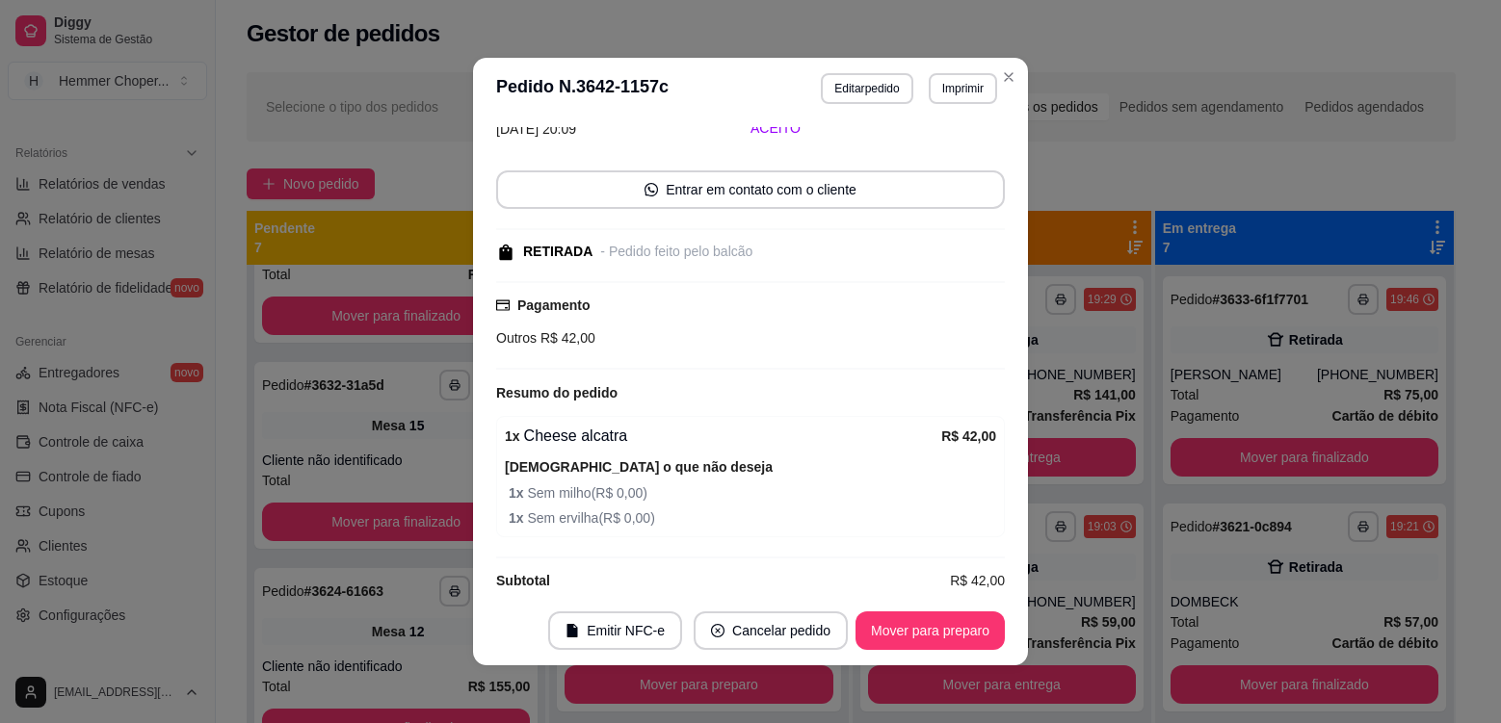
scroll to position [118, 0]
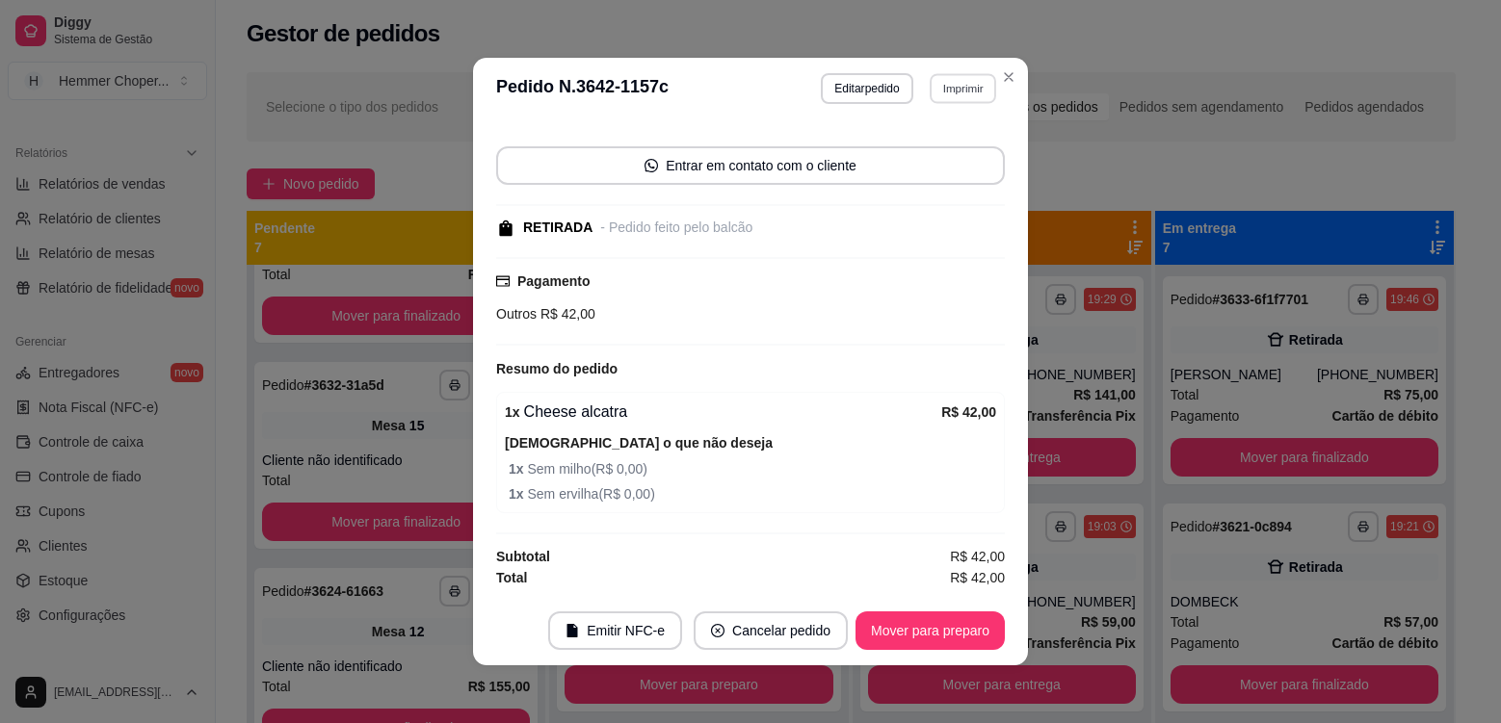
click at [966, 87] on button "Imprimir" at bounding box center [963, 88] width 66 height 30
click at [941, 151] on button "Cozinha" at bounding box center [922, 156] width 140 height 31
click at [932, 623] on button "Mover para preparo" at bounding box center [929, 632] width 144 height 38
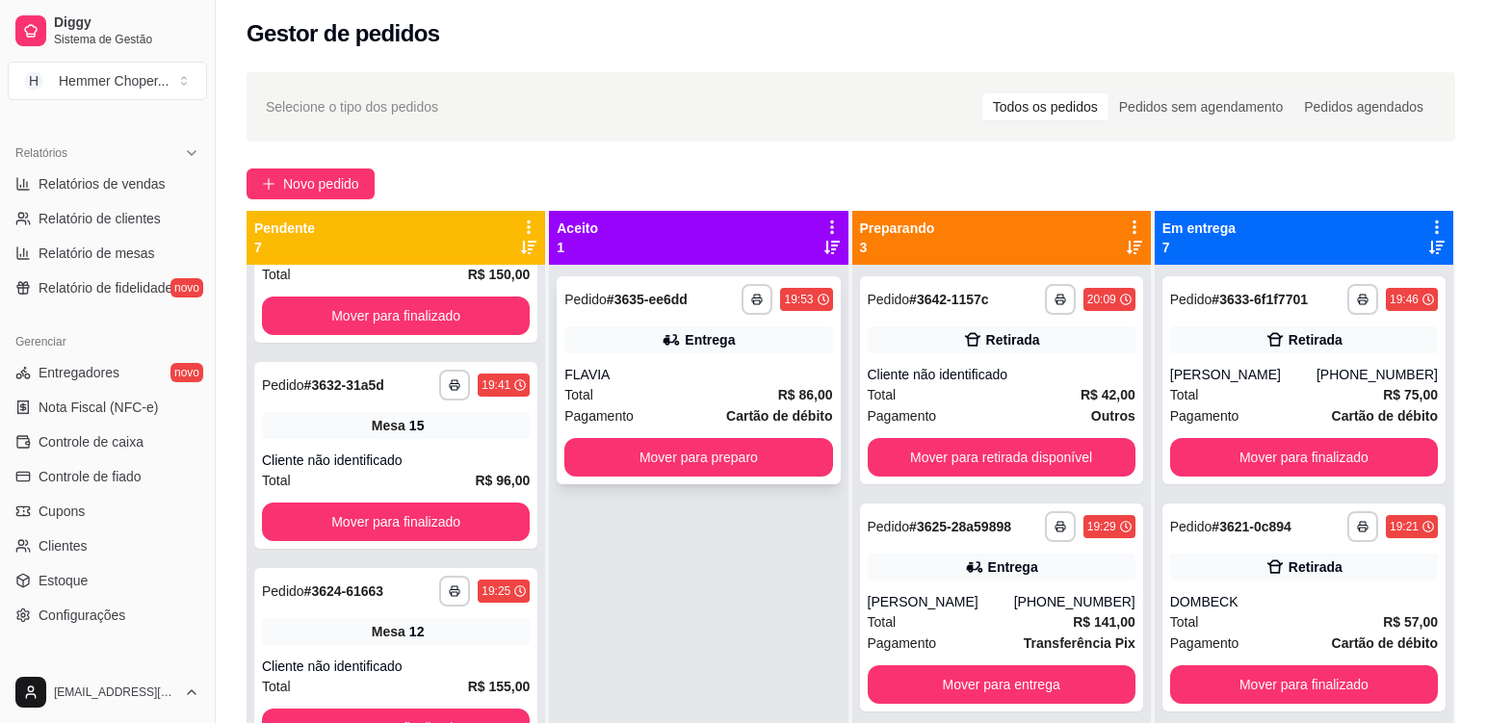
click at [683, 386] on div "Total R$ 86,00" at bounding box center [698, 394] width 268 height 21
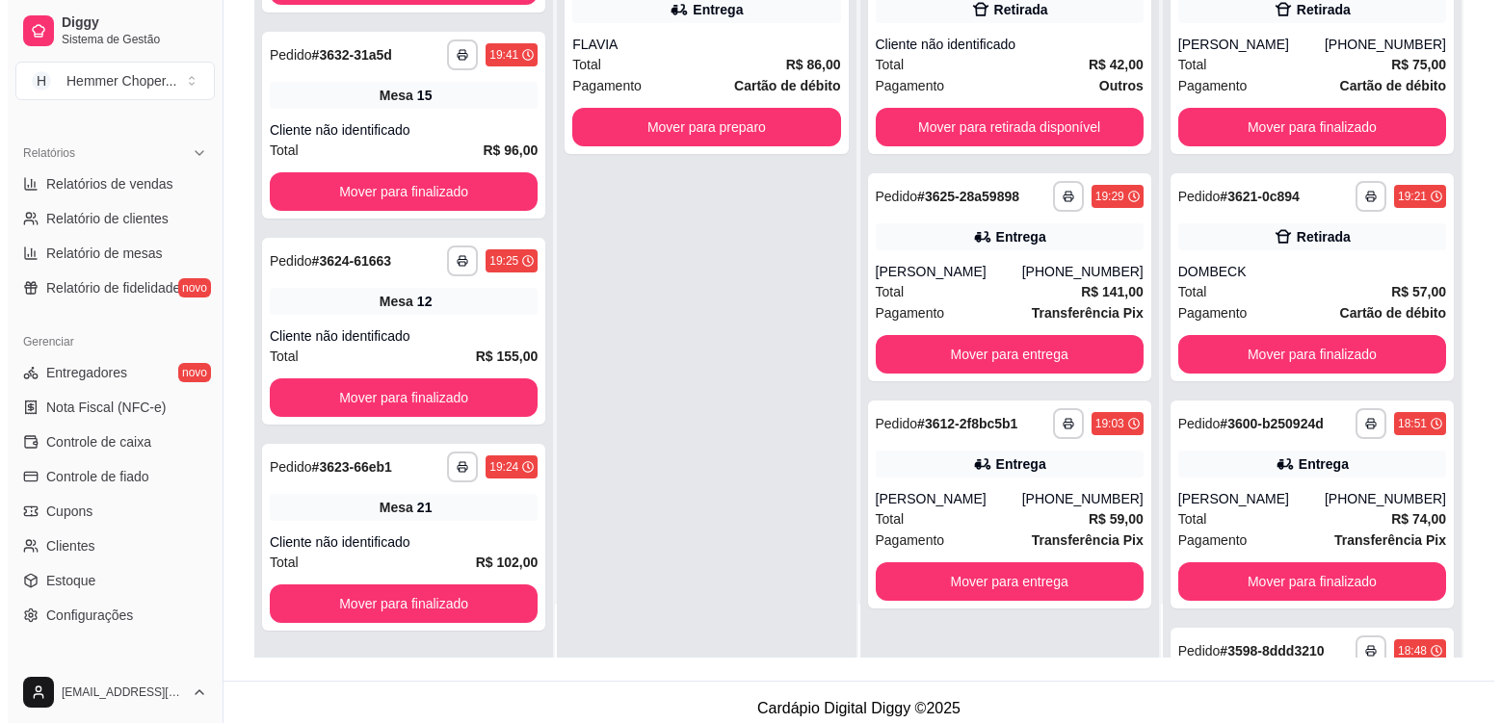
scroll to position [294, 0]
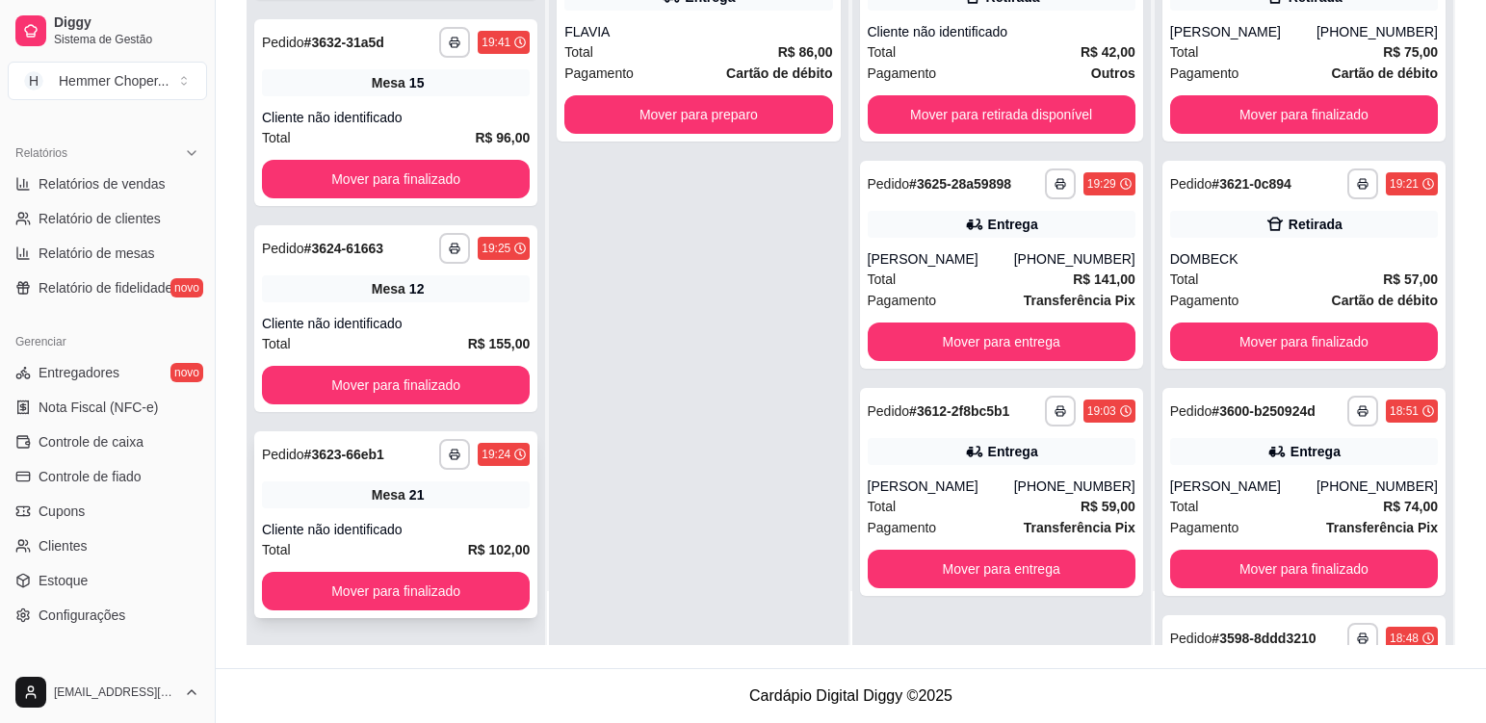
click at [423, 492] on div "Mesa 21" at bounding box center [396, 495] width 268 height 27
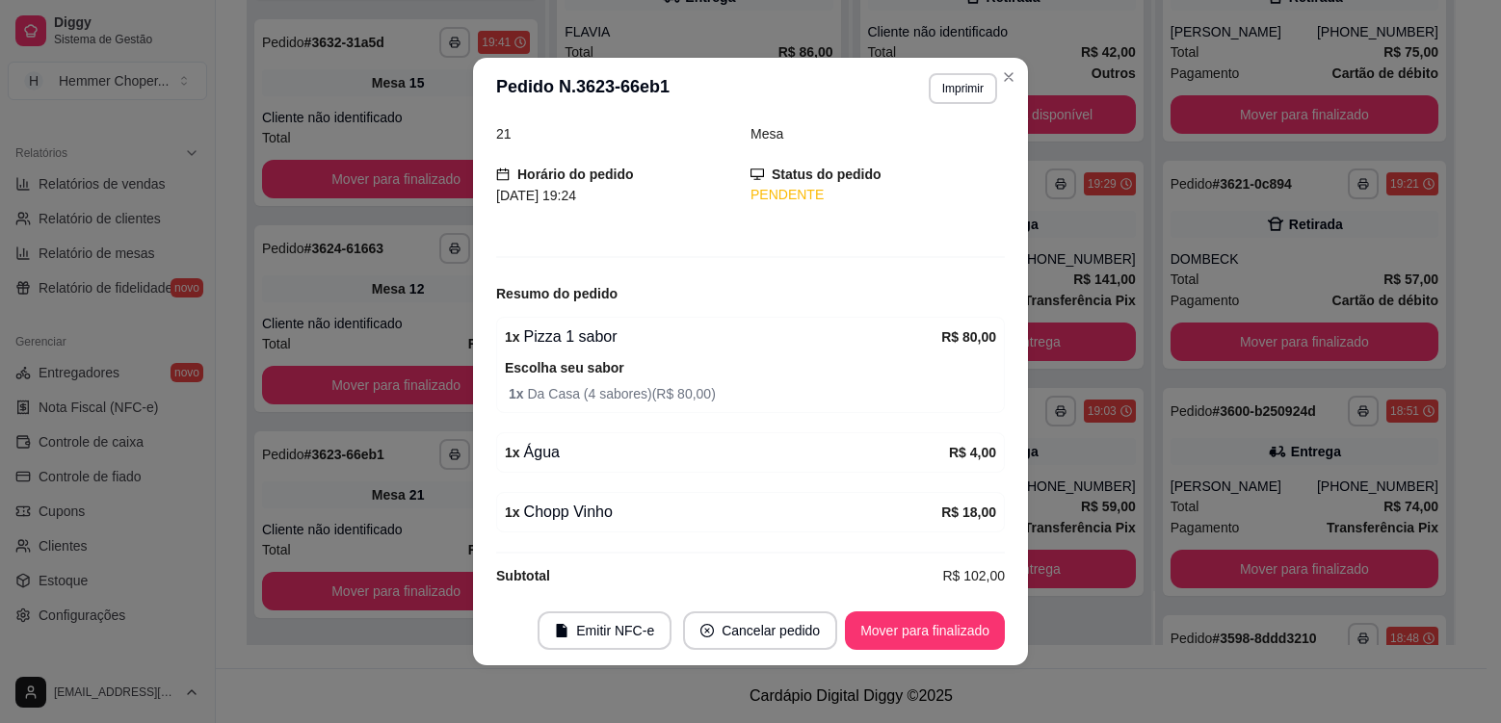
scroll to position [108, 0]
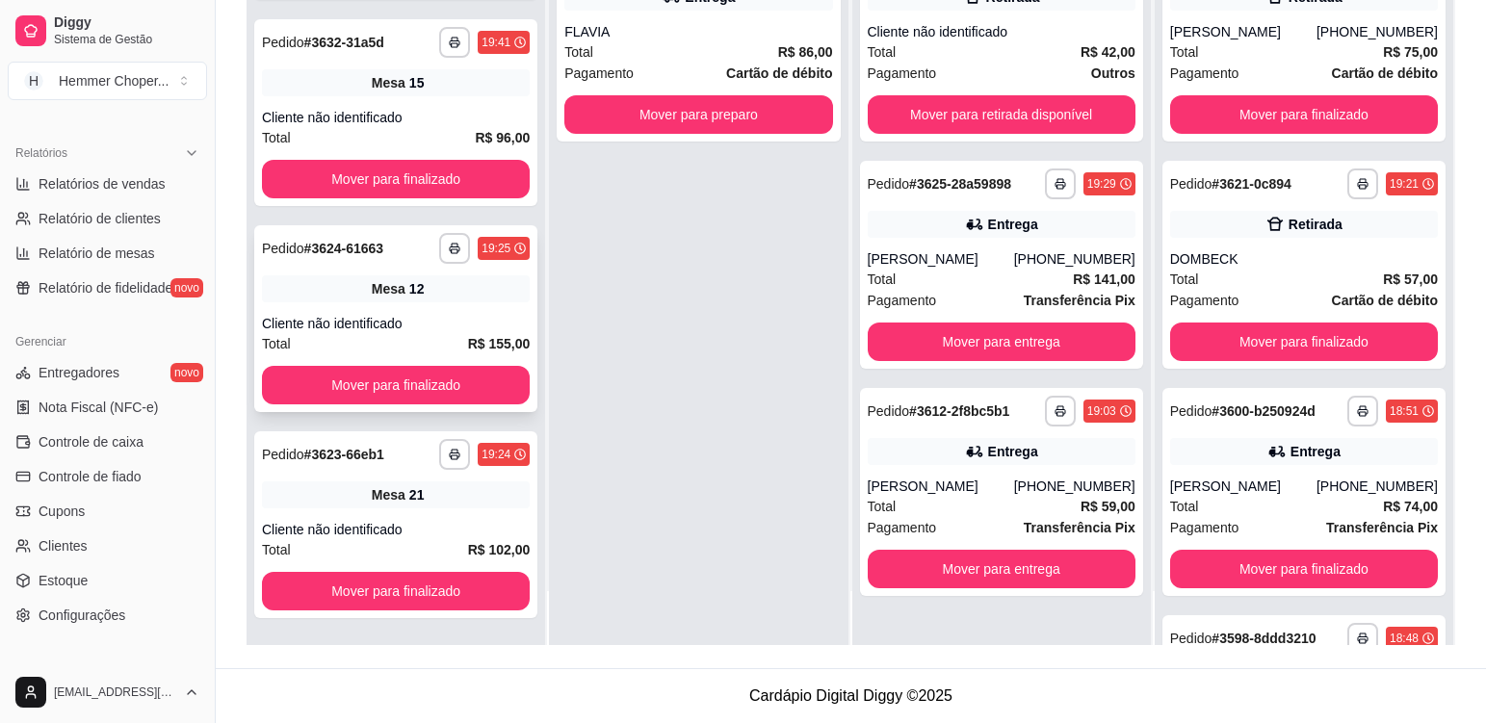
click at [433, 319] on div "Cliente não identificado" at bounding box center [396, 323] width 268 height 19
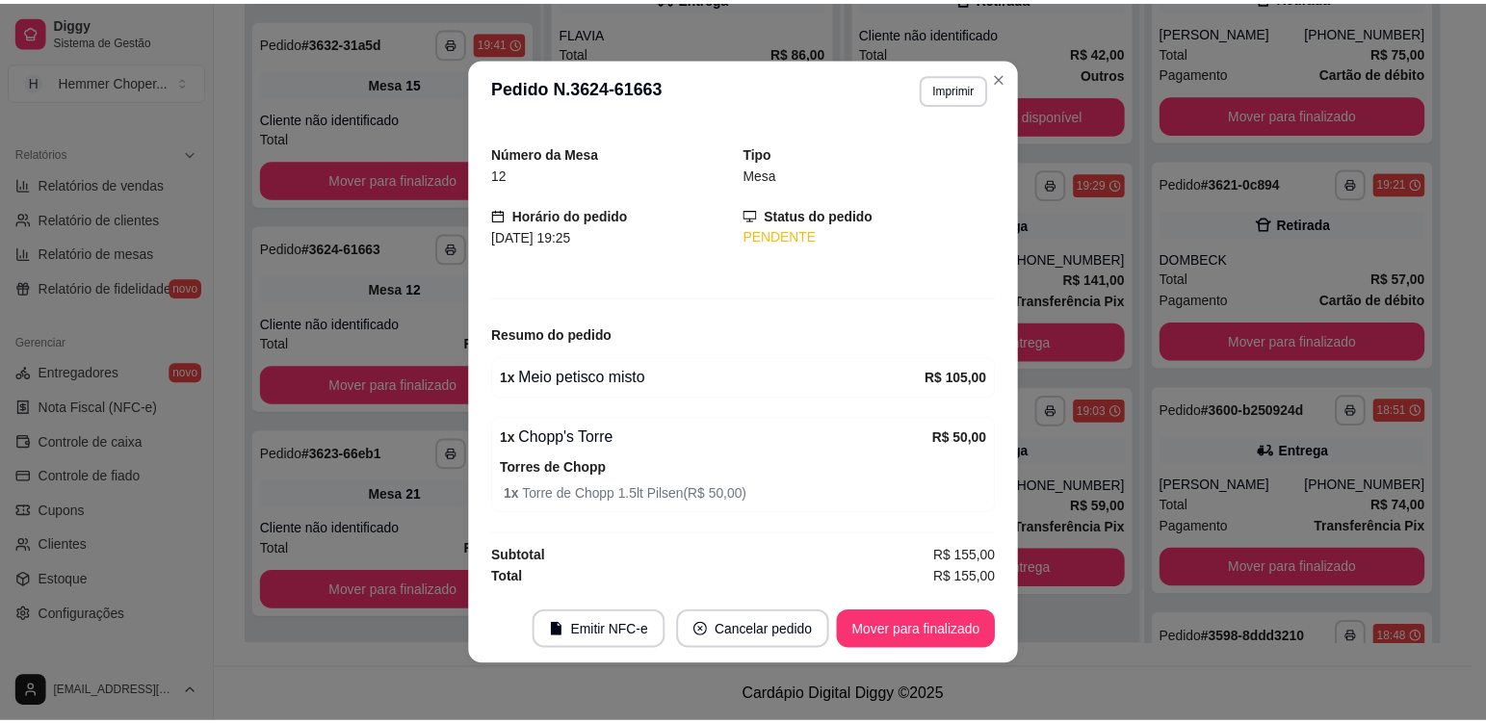
scroll to position [0, 0]
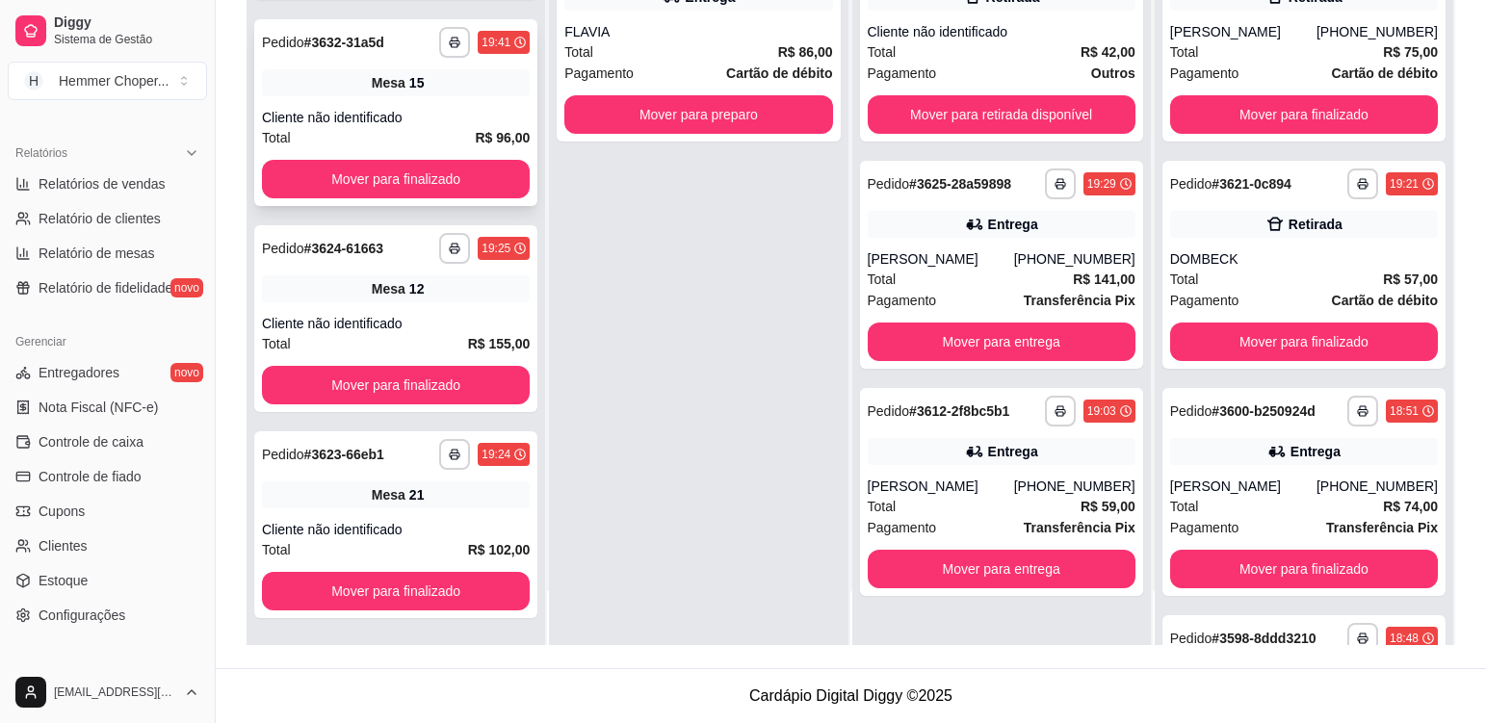
click at [450, 97] on div "**********" at bounding box center [395, 112] width 283 height 187
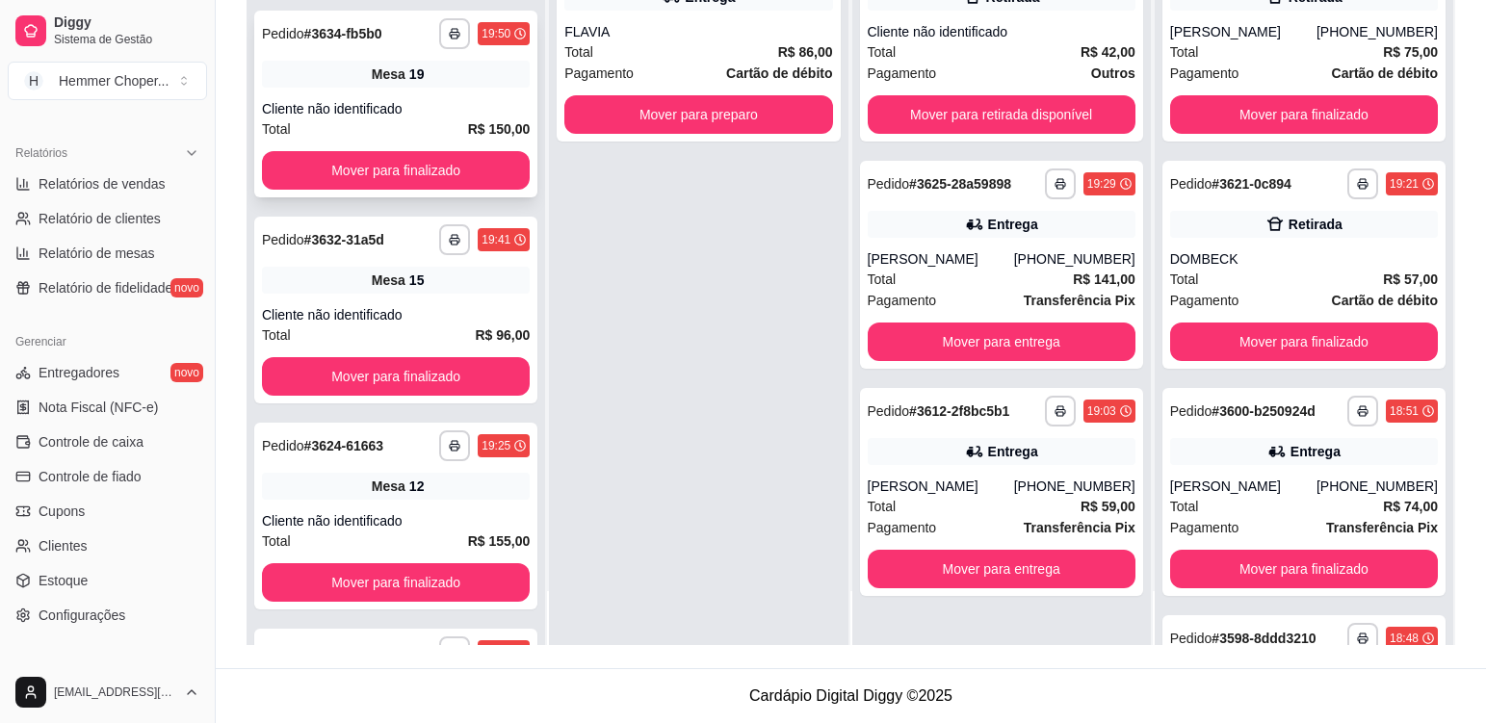
scroll to position [450, 0]
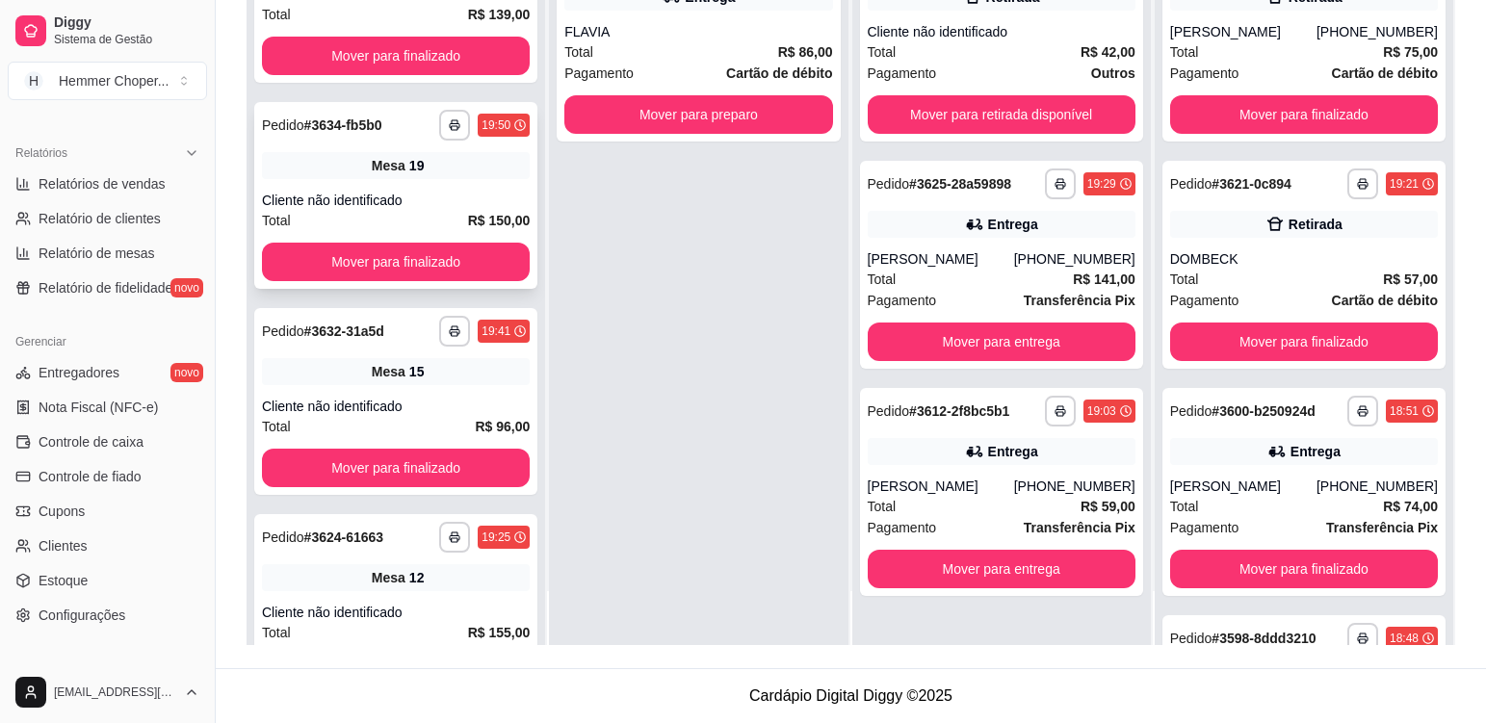
click at [417, 186] on div "**********" at bounding box center [395, 195] width 283 height 187
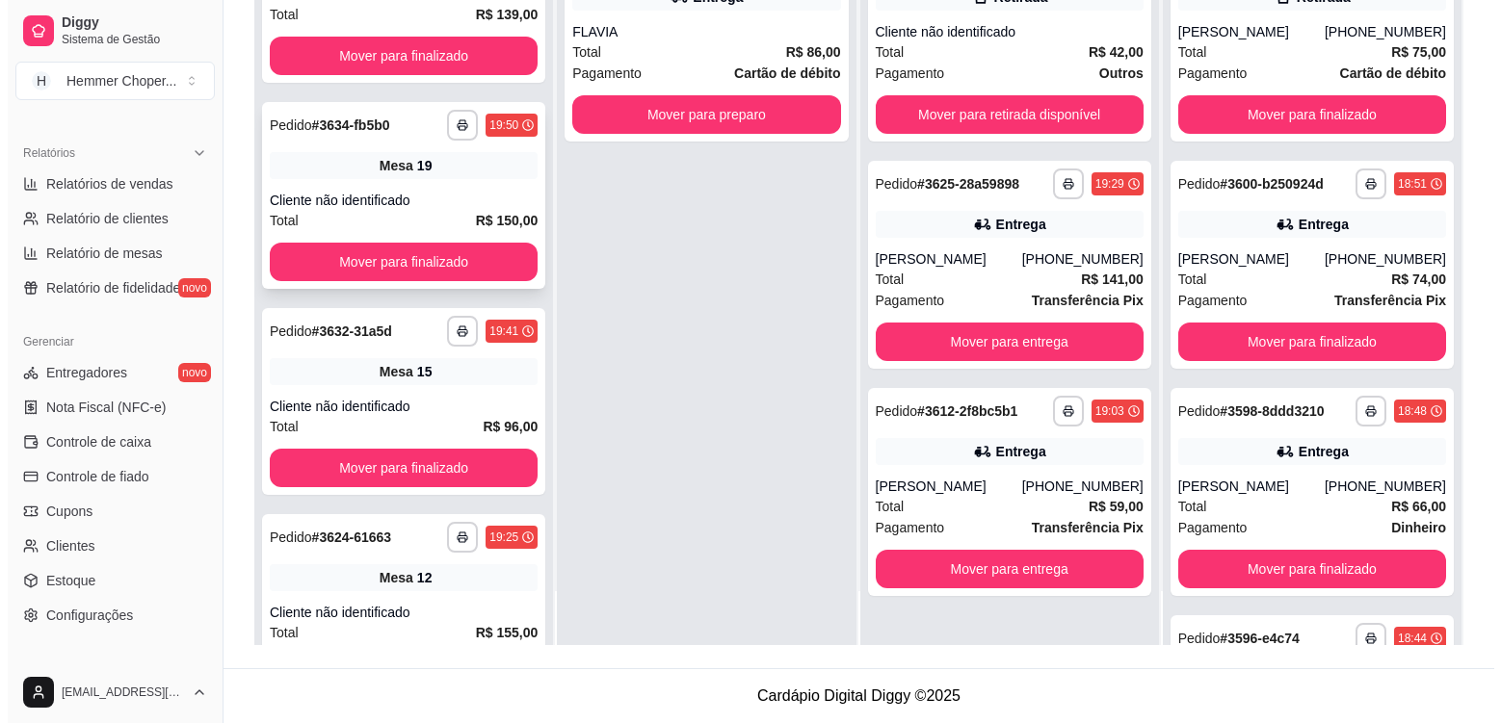
scroll to position [257, 0]
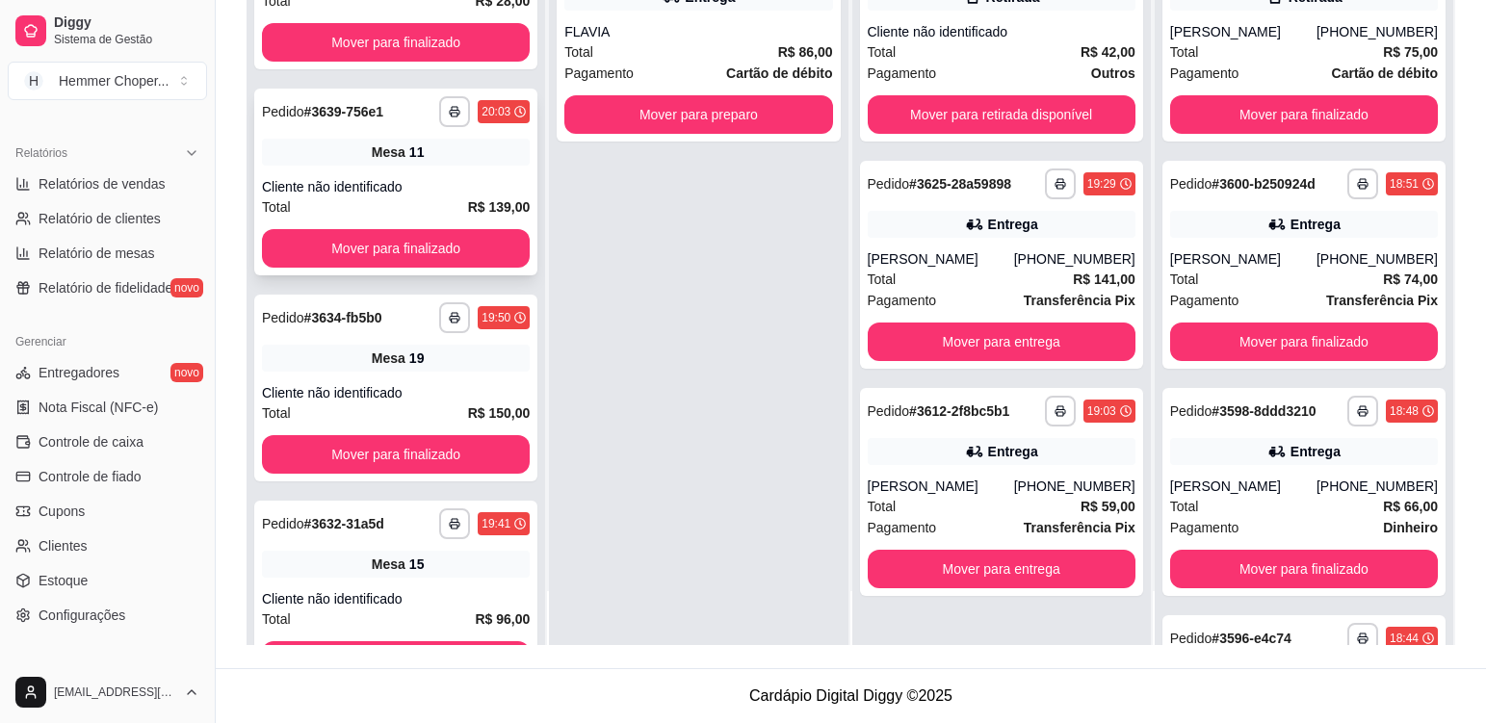
click at [456, 176] on div "**********" at bounding box center [395, 182] width 283 height 187
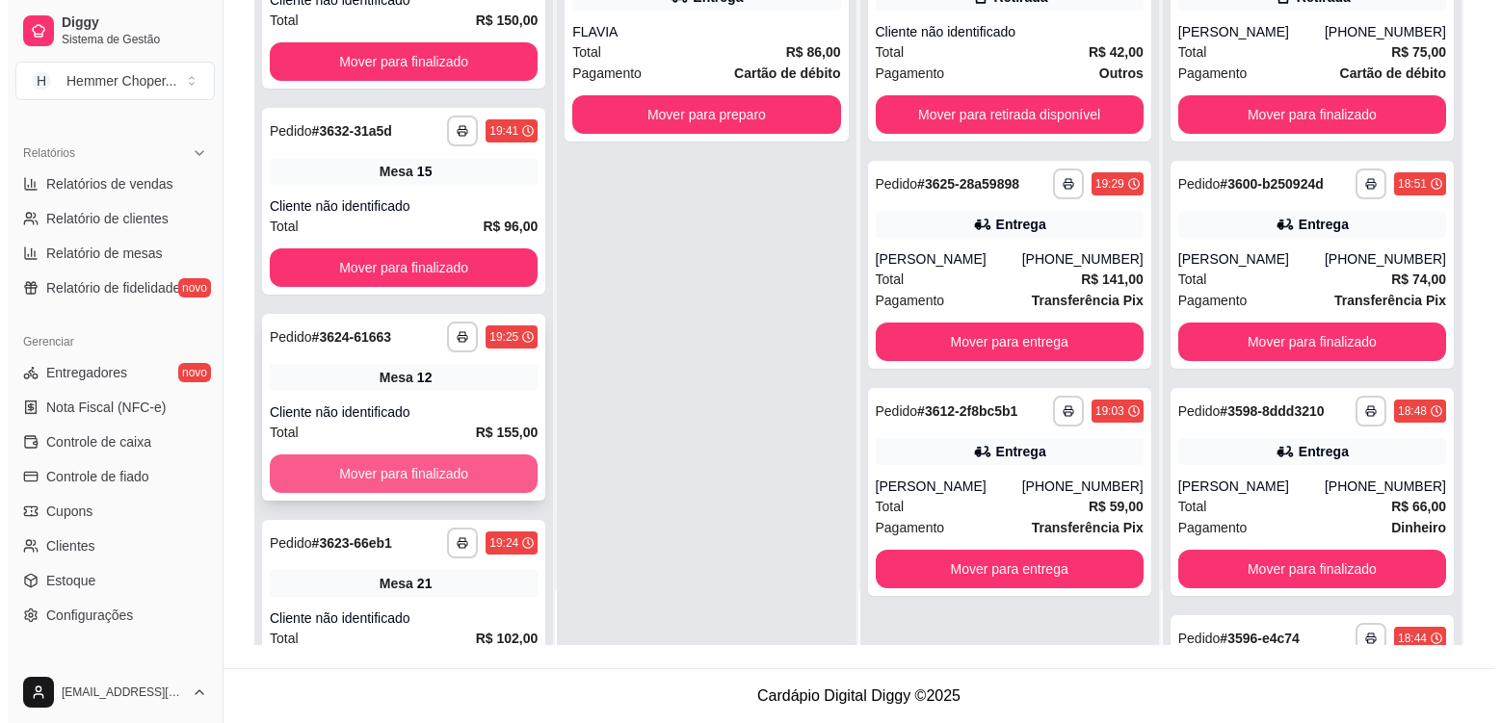
scroll to position [945, 0]
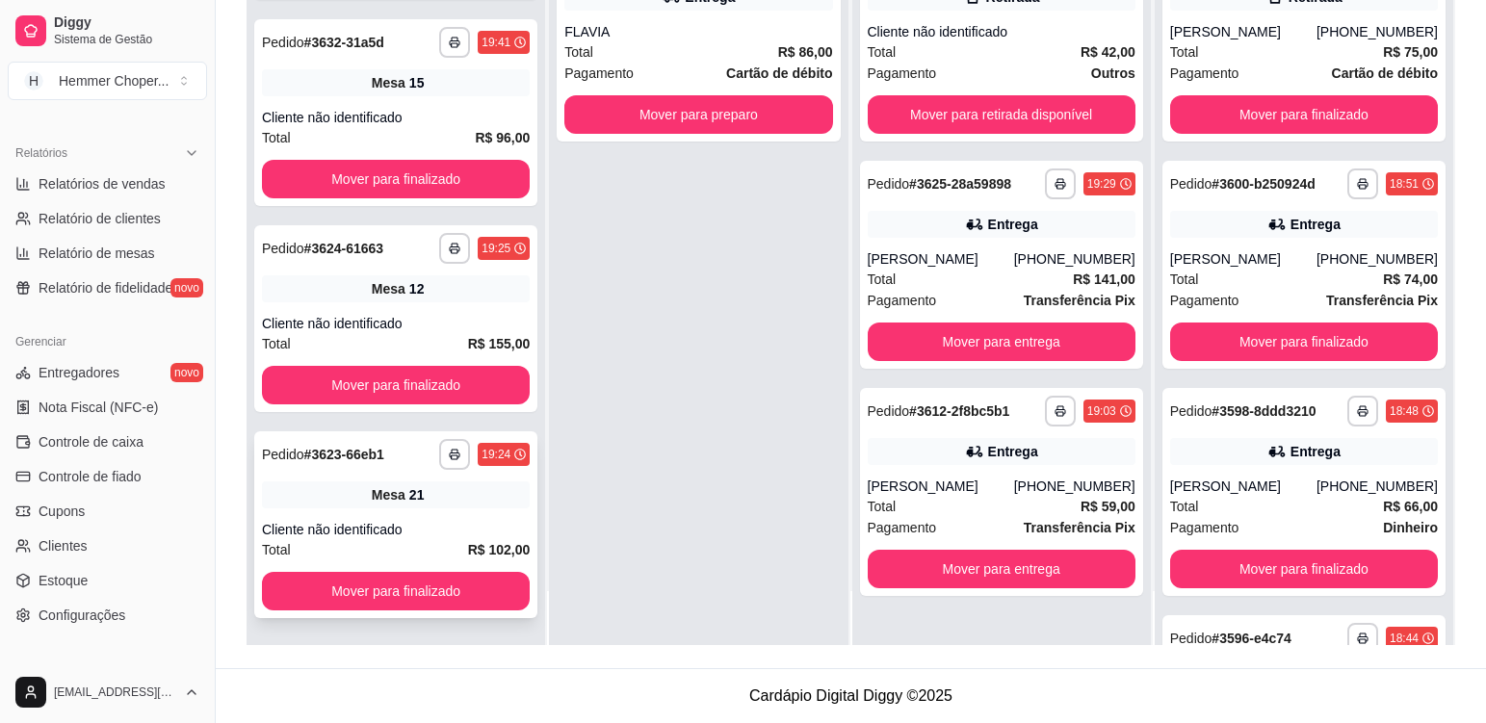
drag, startPoint x: 443, startPoint y: 521, endPoint x: 454, endPoint y: 528, distance: 12.6
click at [454, 528] on div "Cliente não identificado" at bounding box center [396, 529] width 268 height 19
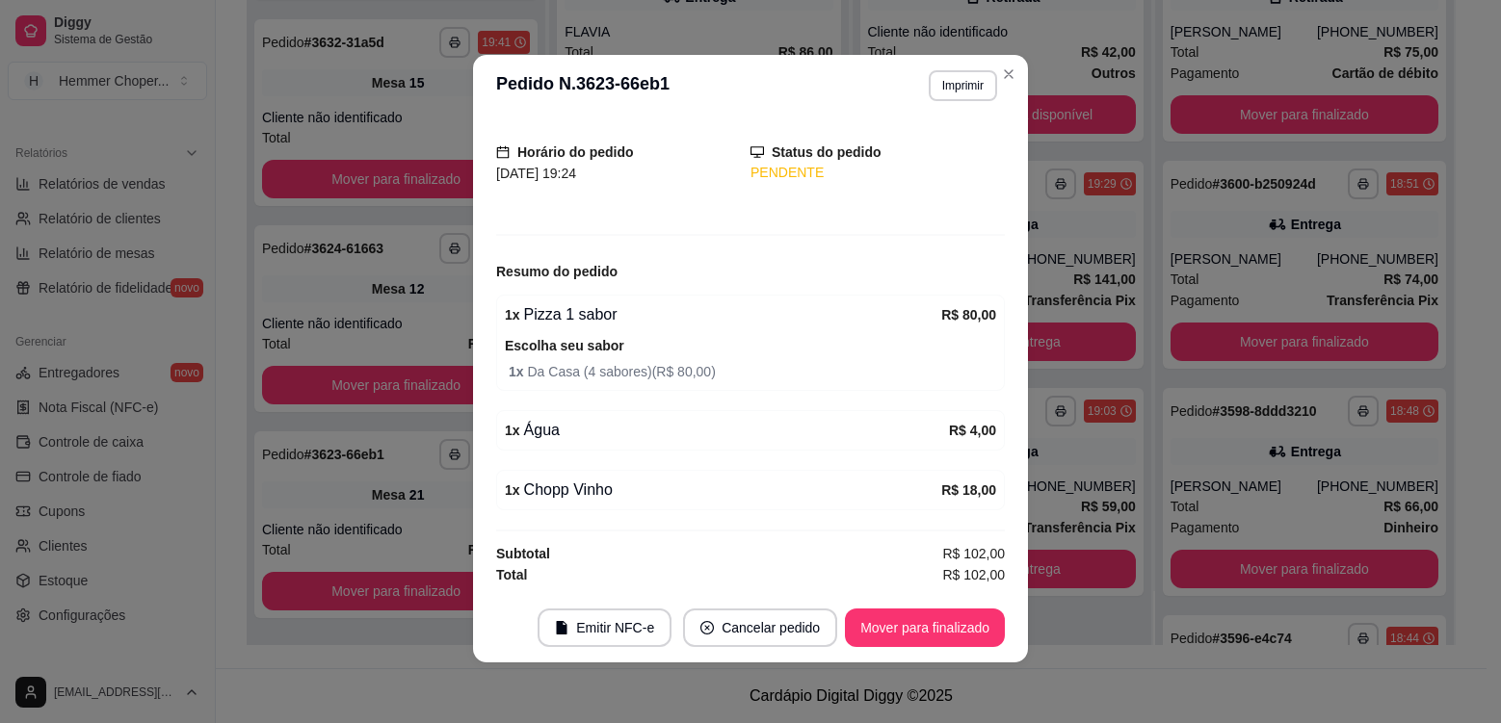
scroll to position [4, 0]
click at [916, 627] on button "Mover para finalizado" at bounding box center [925, 627] width 160 height 39
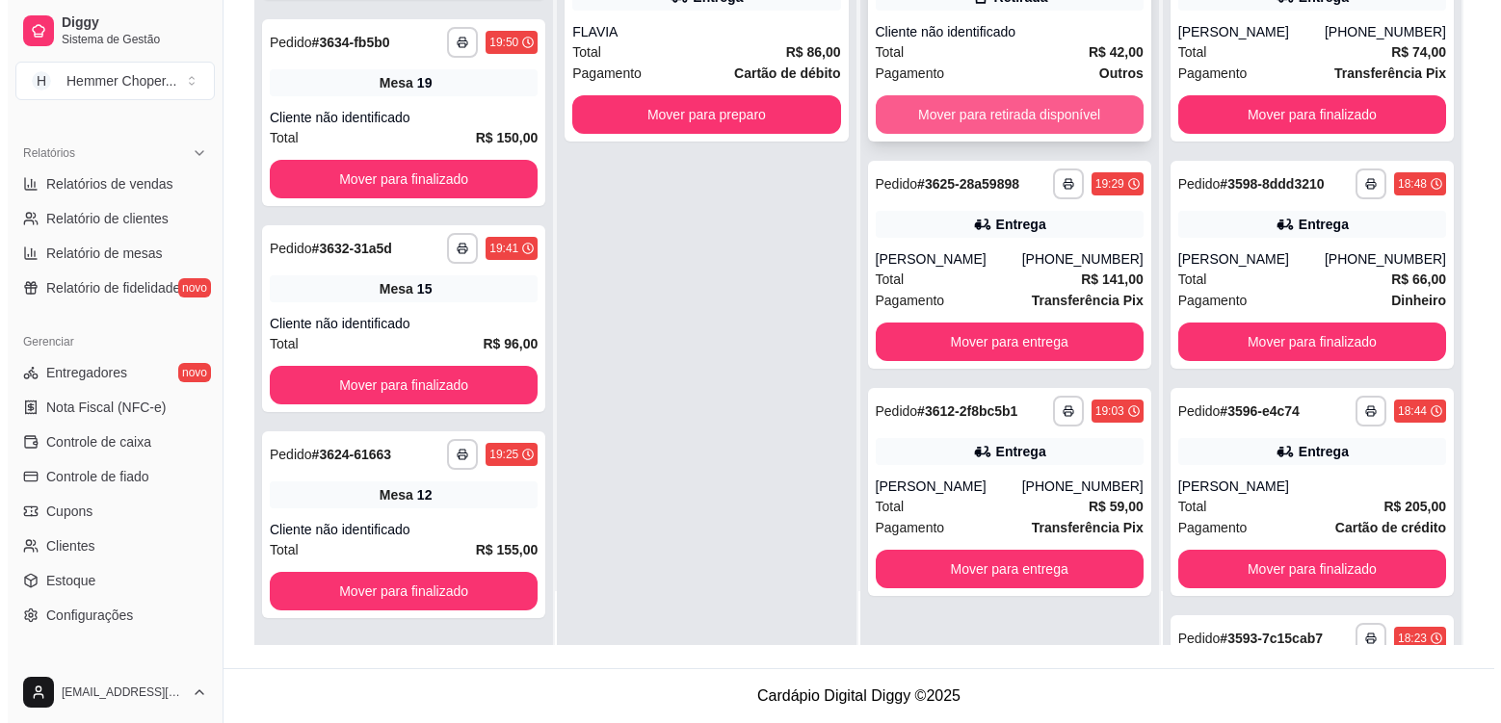
scroll to position [327, 0]
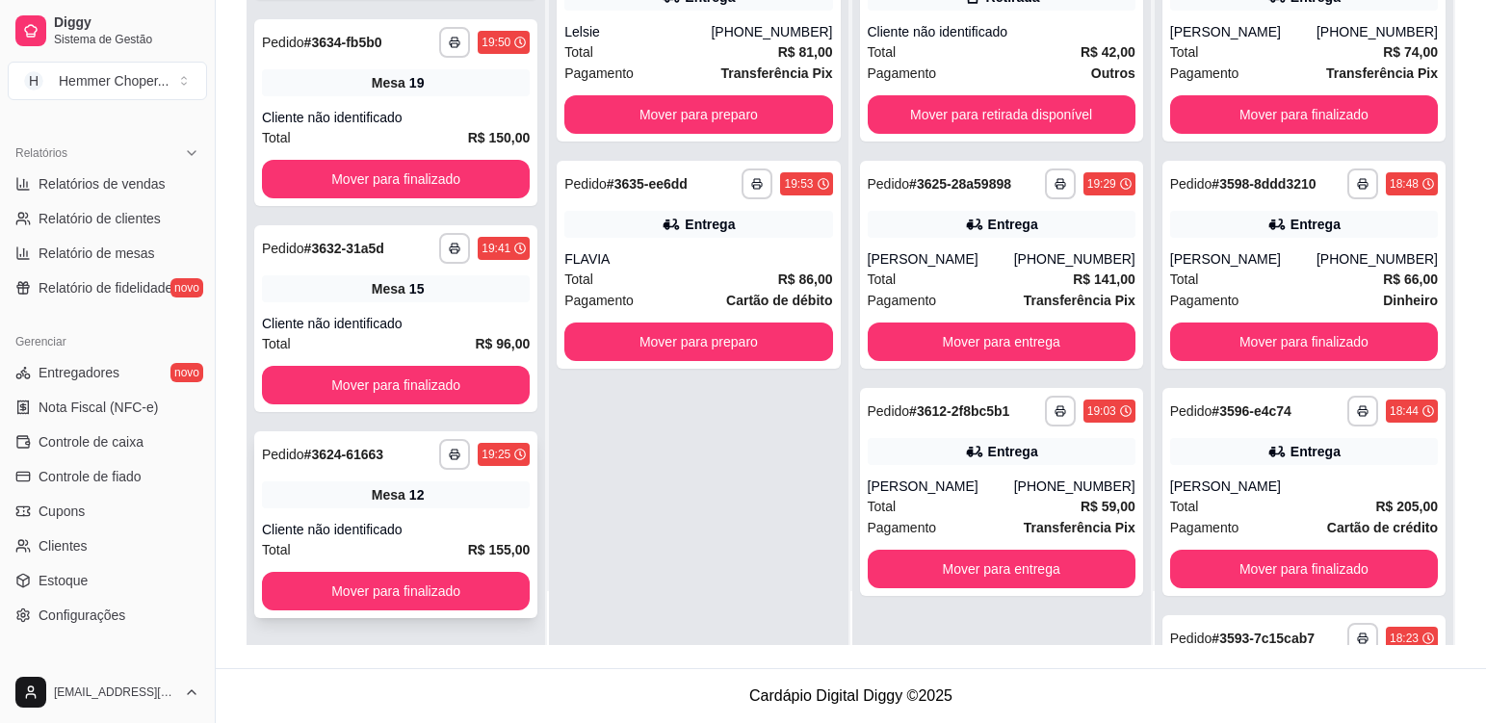
click at [449, 512] on div "**********" at bounding box center [395, 525] width 283 height 187
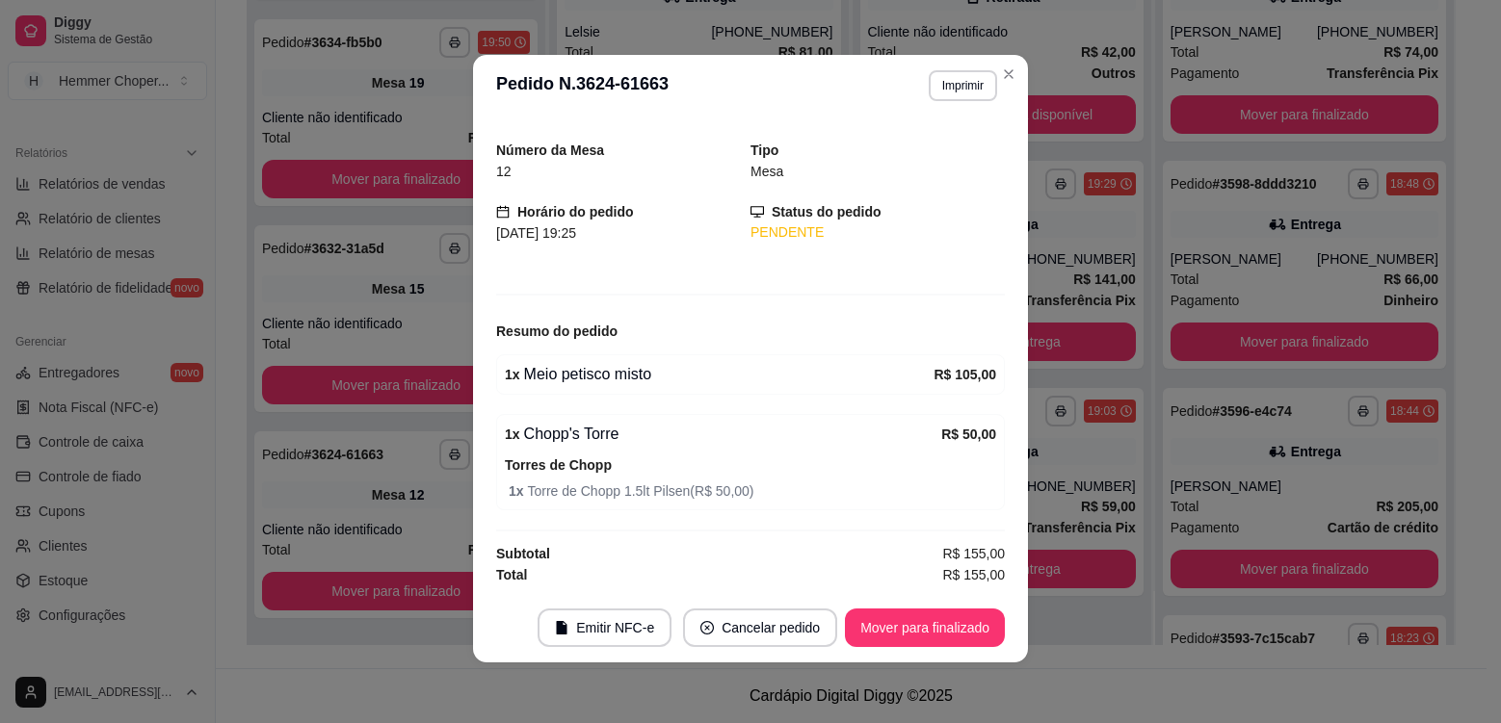
scroll to position [4, 0]
click at [906, 629] on button "Mover para finalizado" at bounding box center [925, 627] width 160 height 39
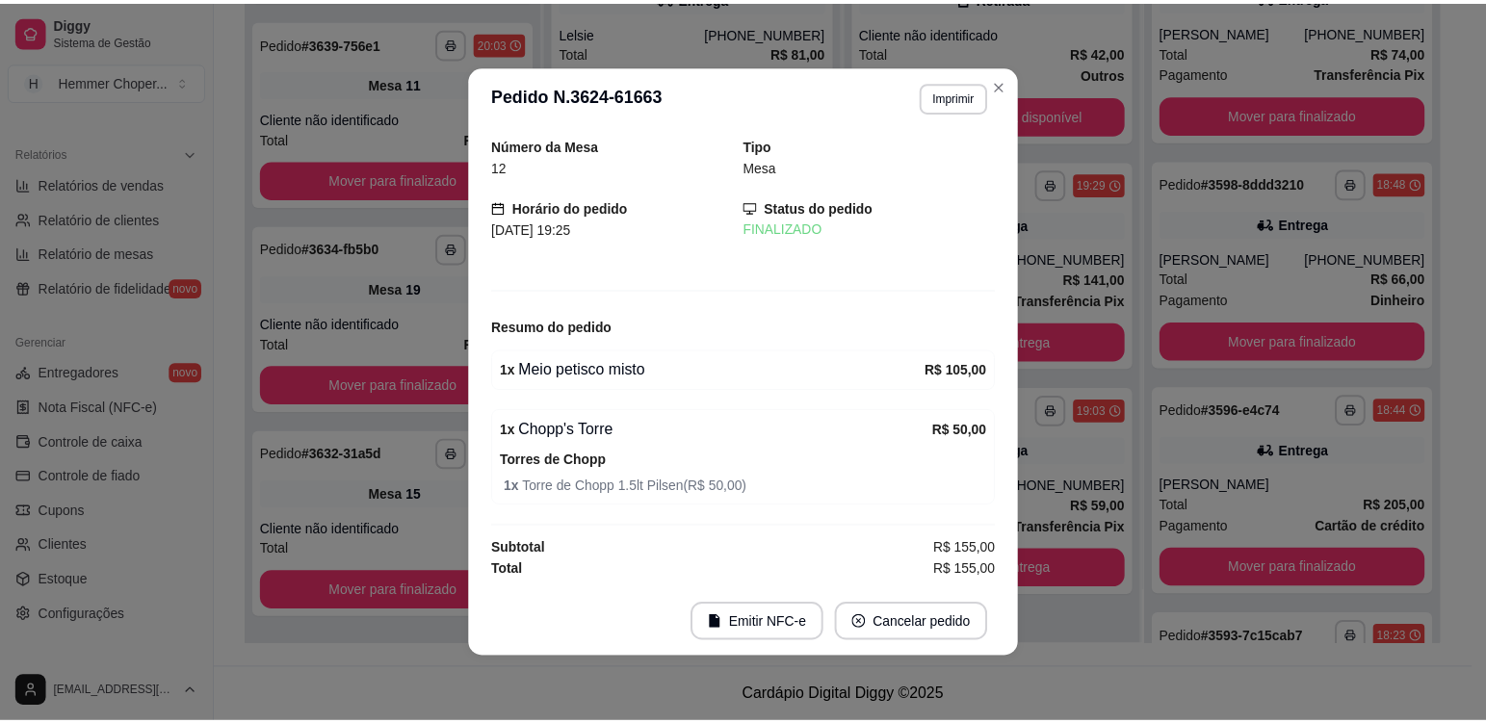
scroll to position [0, 0]
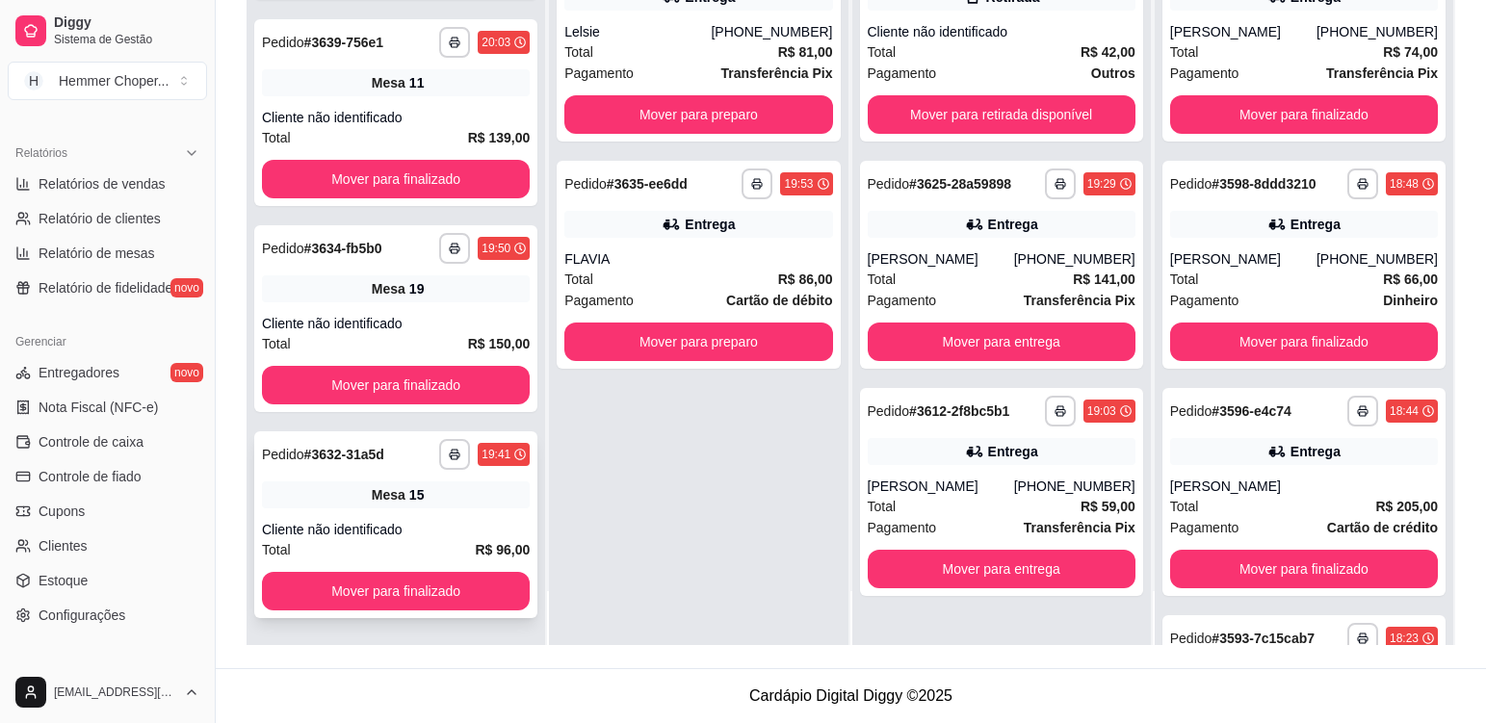
click at [484, 512] on div "**********" at bounding box center [395, 525] width 283 height 187
click at [442, 307] on div "**********" at bounding box center [395, 318] width 283 height 187
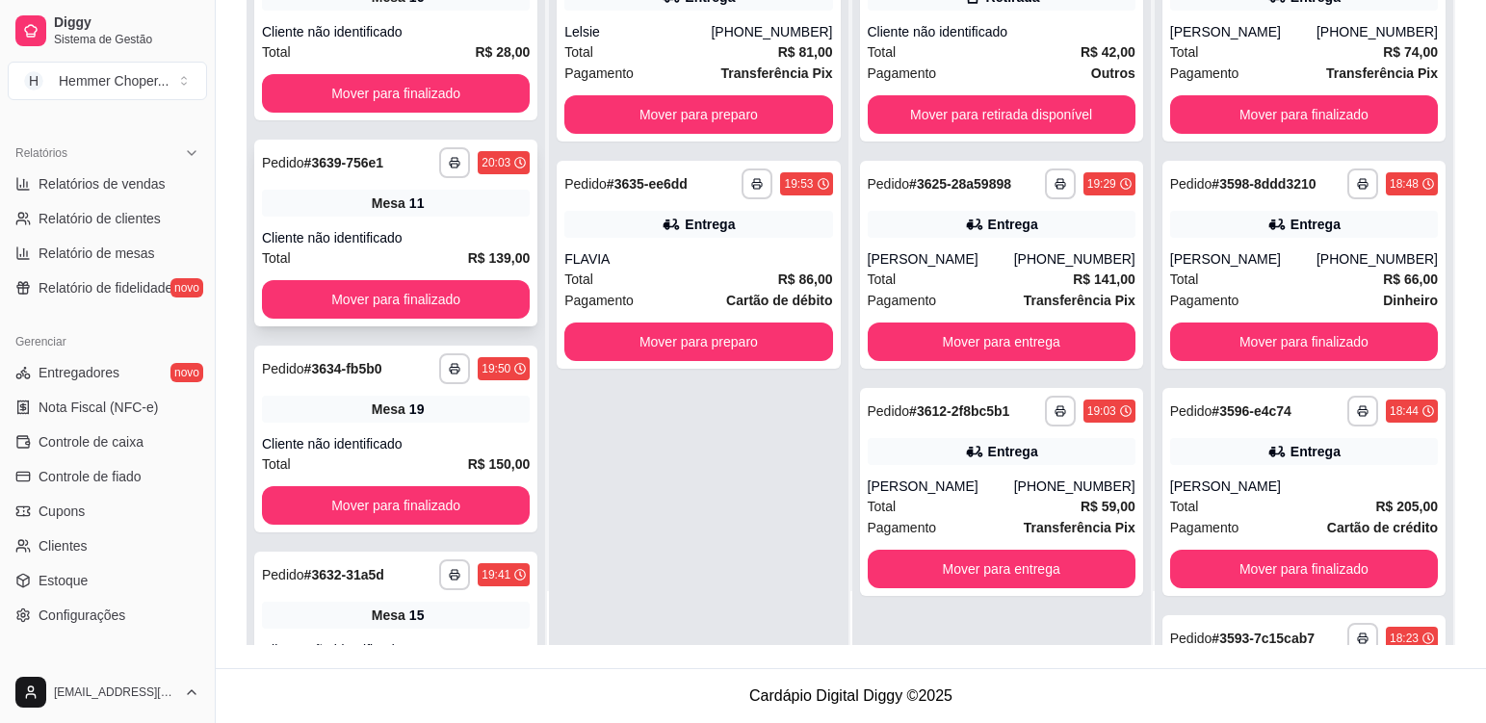
click at [451, 223] on div "**********" at bounding box center [395, 233] width 283 height 187
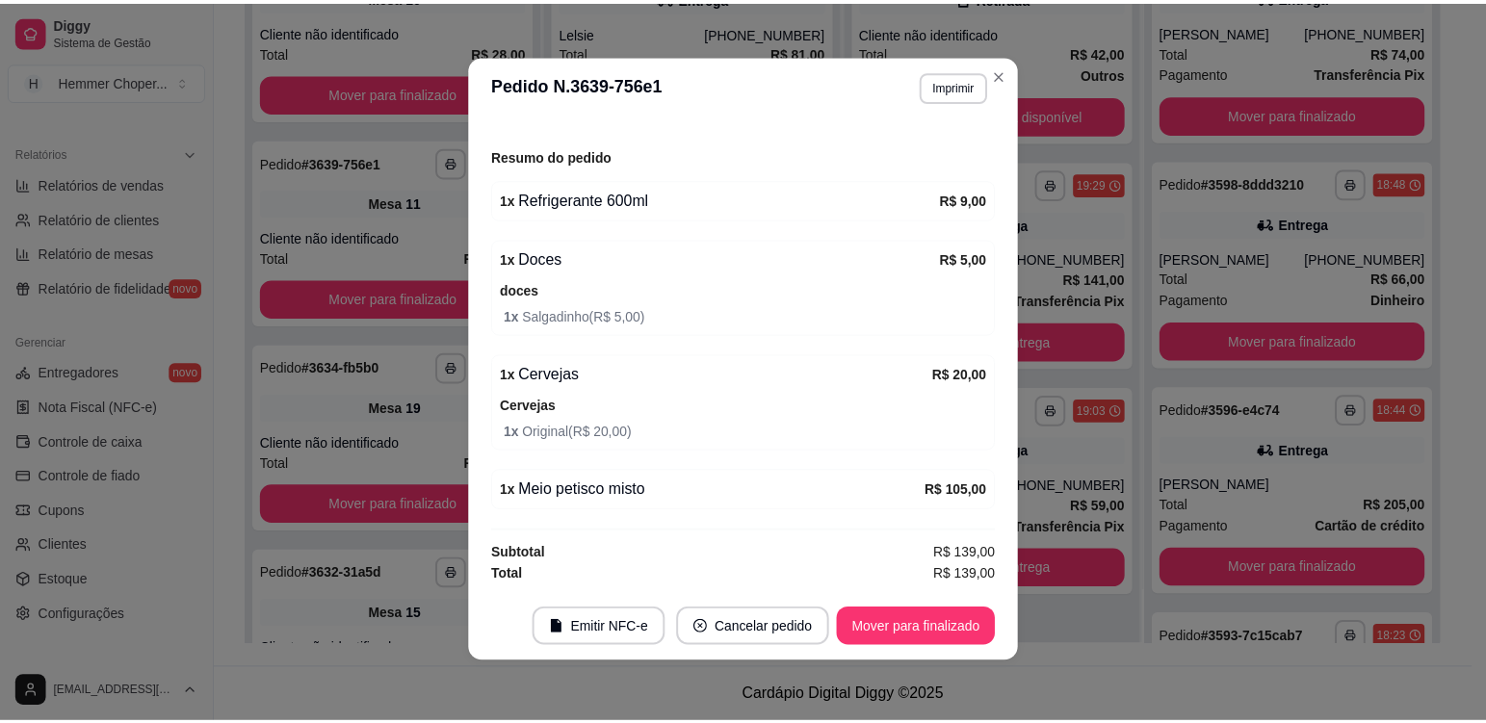
scroll to position [4, 0]
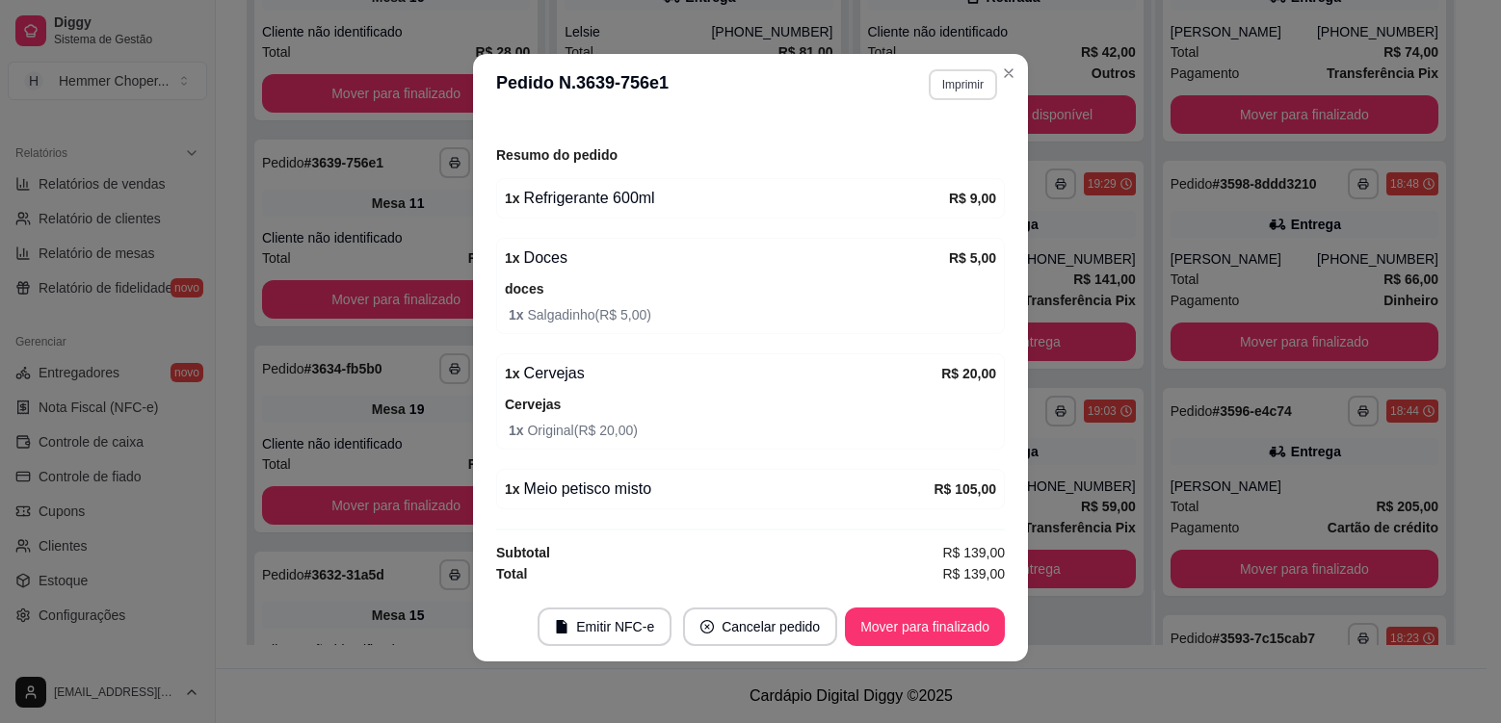
click at [950, 91] on button "Imprimir" at bounding box center [963, 84] width 68 height 31
click at [905, 157] on button "Cozinha" at bounding box center [922, 152] width 140 height 31
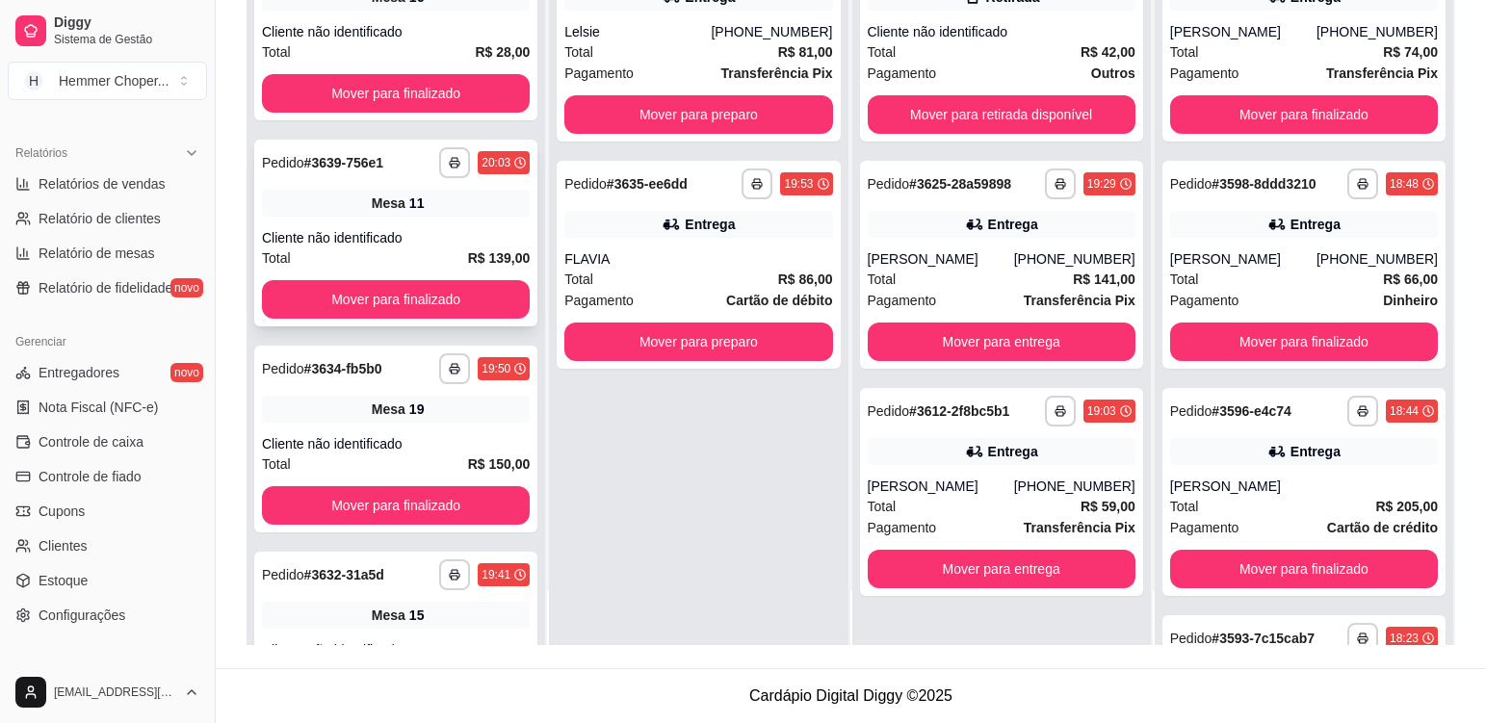
scroll to position [0, 0]
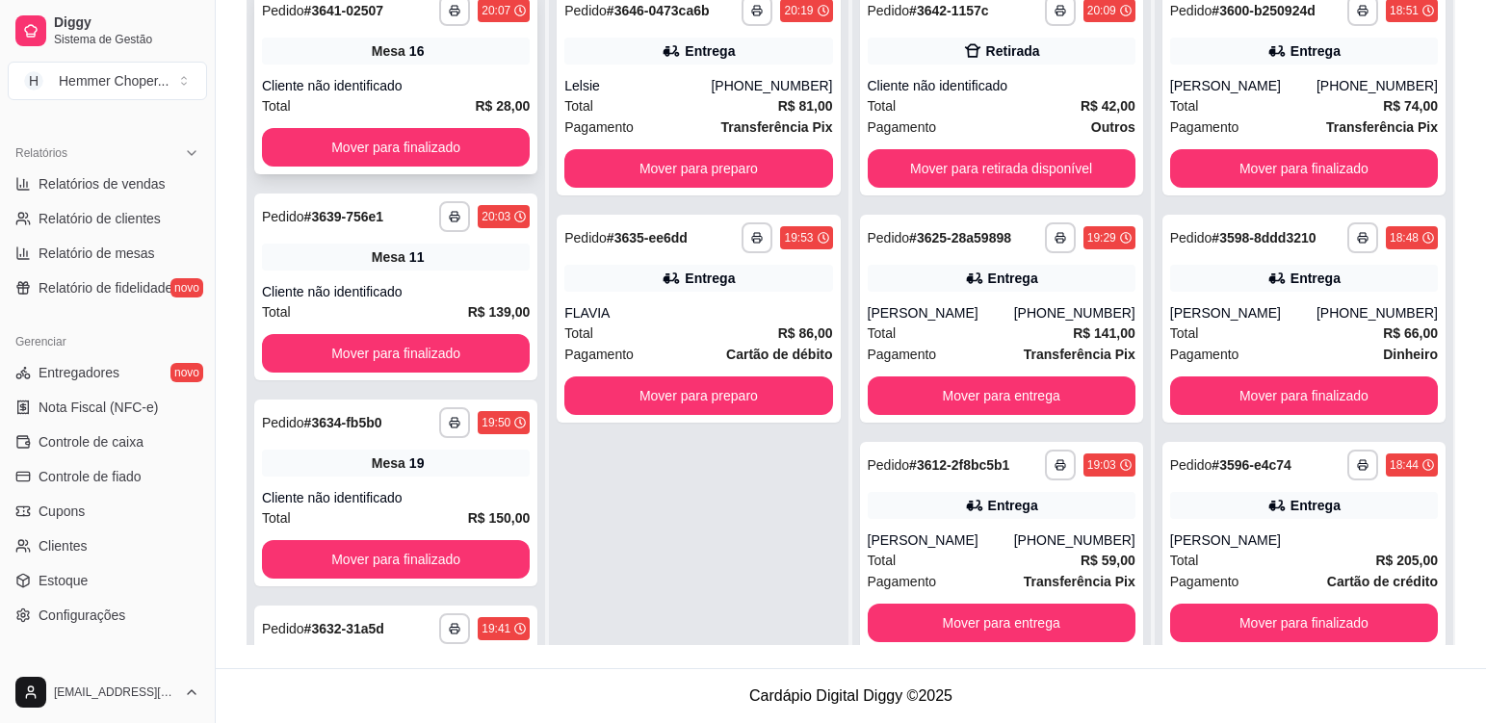
click at [448, 72] on div "**********" at bounding box center [395, 80] width 283 height 187
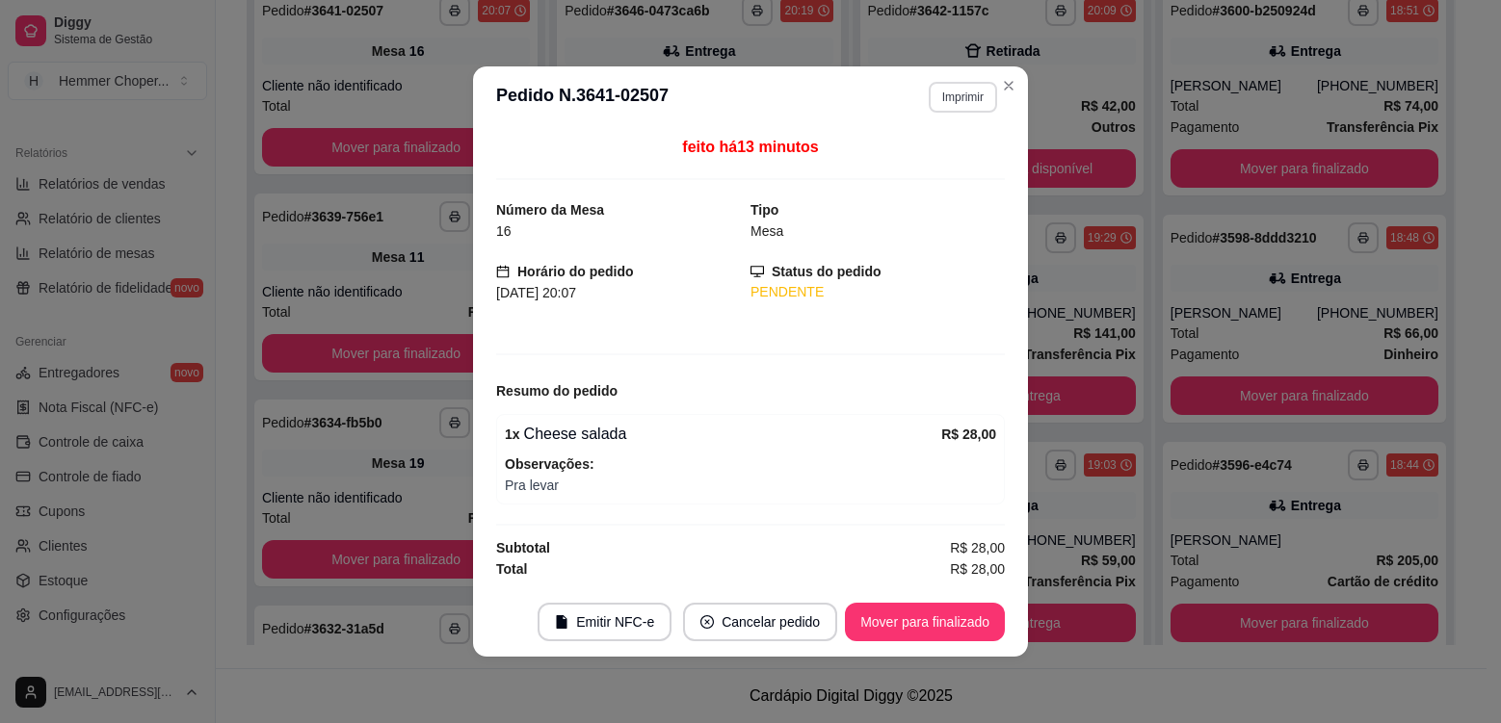
click at [970, 100] on button "Imprimir" at bounding box center [963, 97] width 68 height 31
click at [927, 174] on button "Cozinha" at bounding box center [928, 164] width 135 height 30
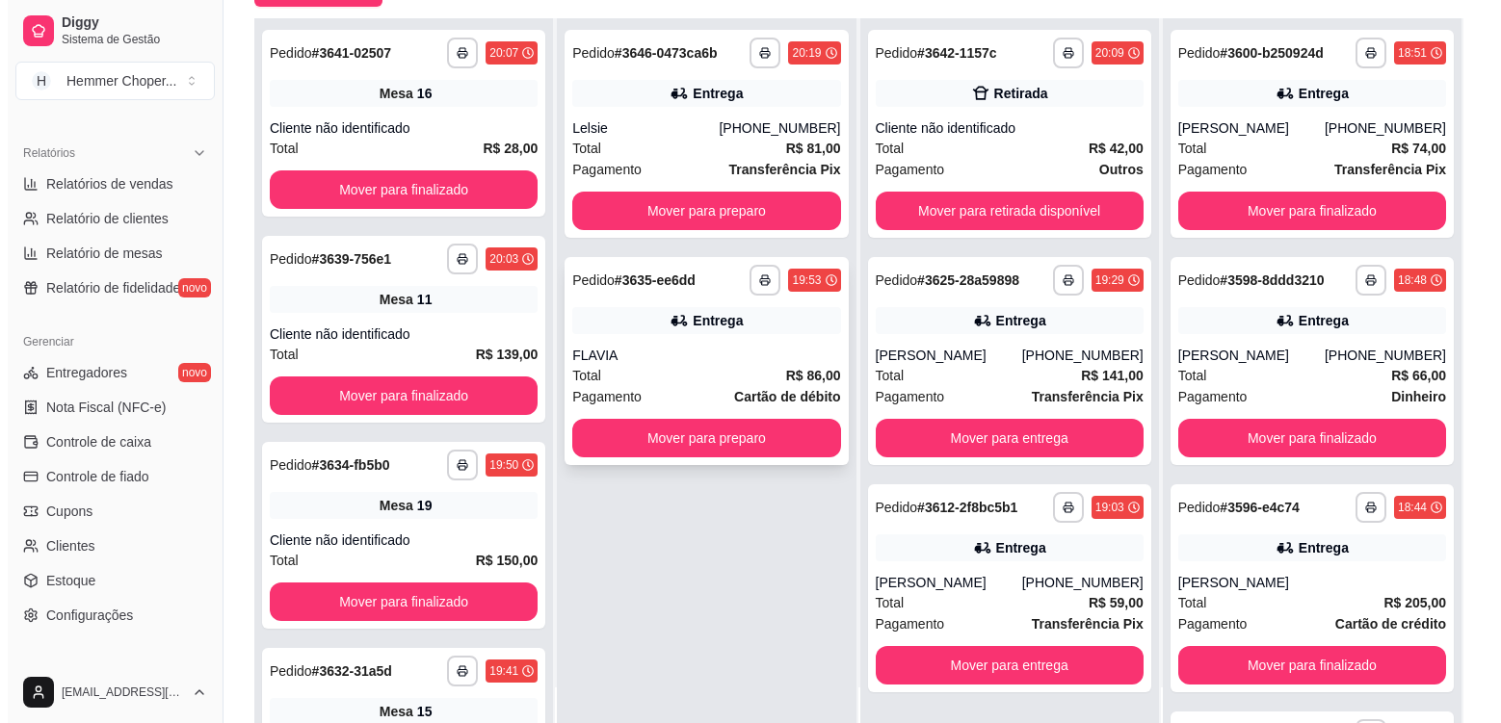
scroll to position [294, 0]
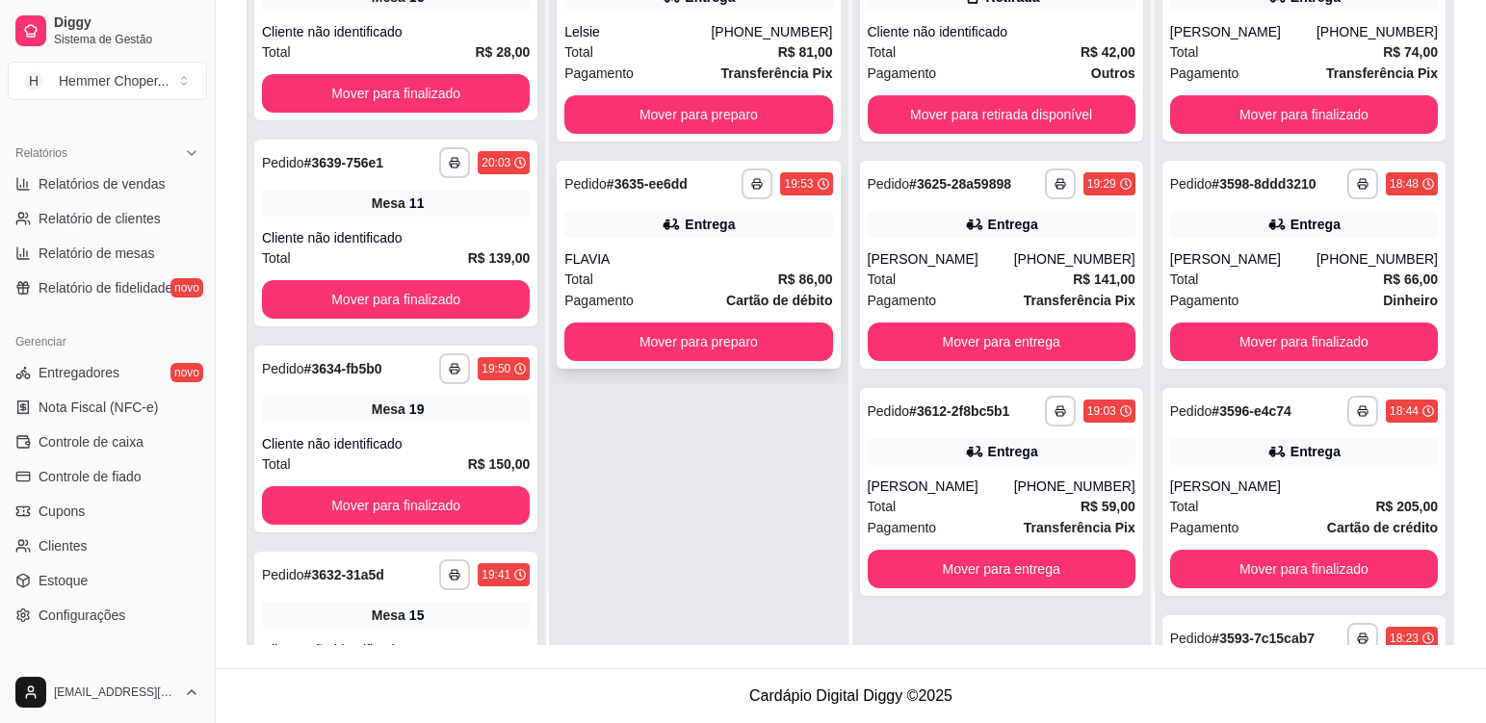
click at [707, 338] on button "Mover para preparo" at bounding box center [698, 342] width 268 height 39
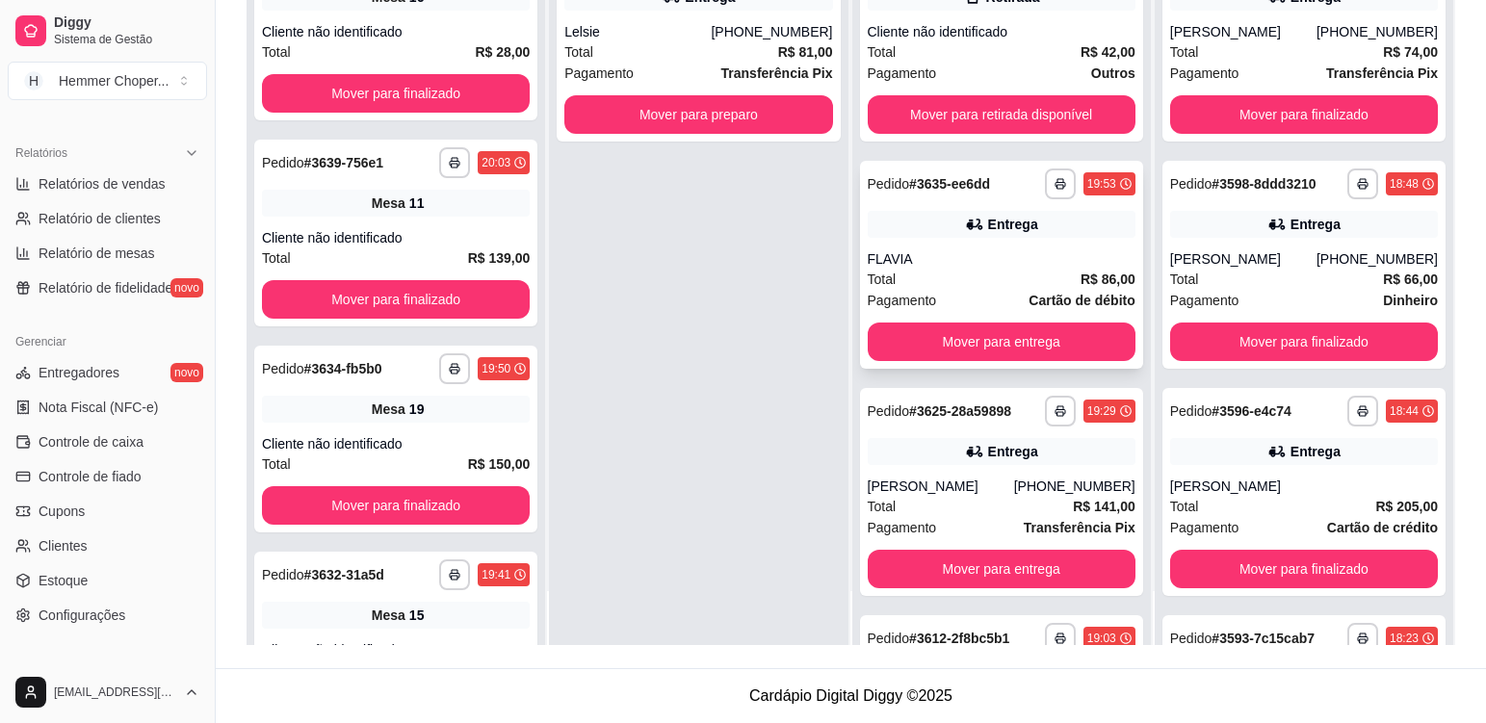
click at [932, 273] on div "Total R$ 86,00" at bounding box center [1002, 279] width 268 height 21
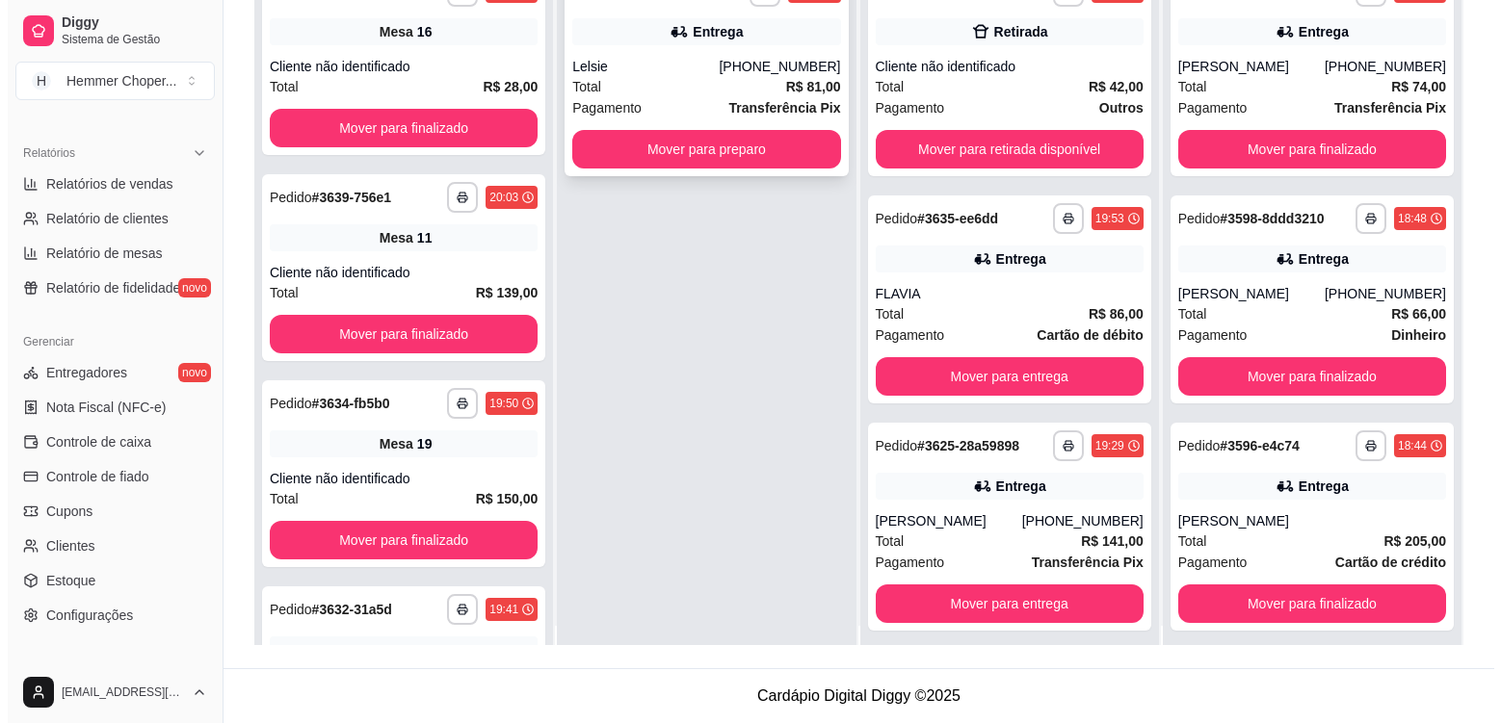
scroll to position [0, 0]
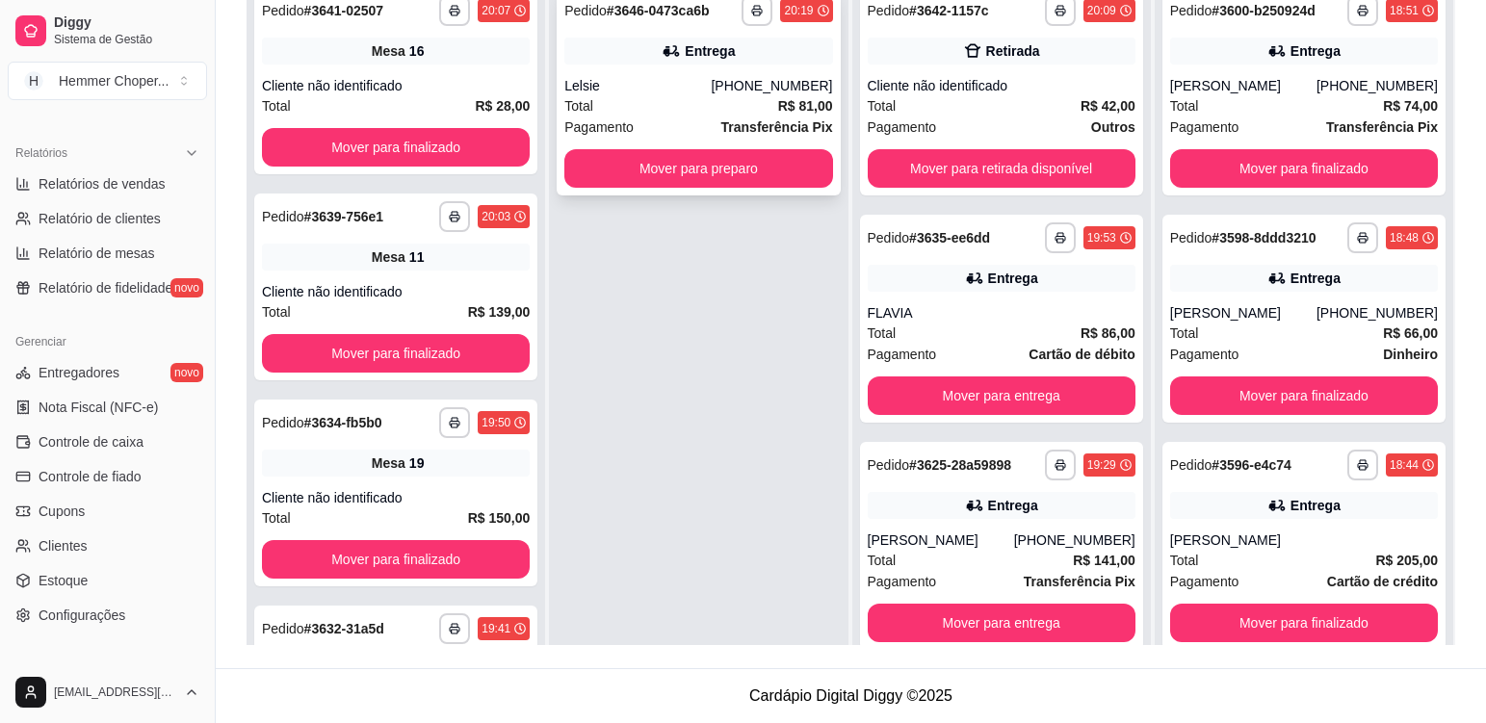
click at [648, 79] on div "Lelsie" at bounding box center [637, 85] width 146 height 19
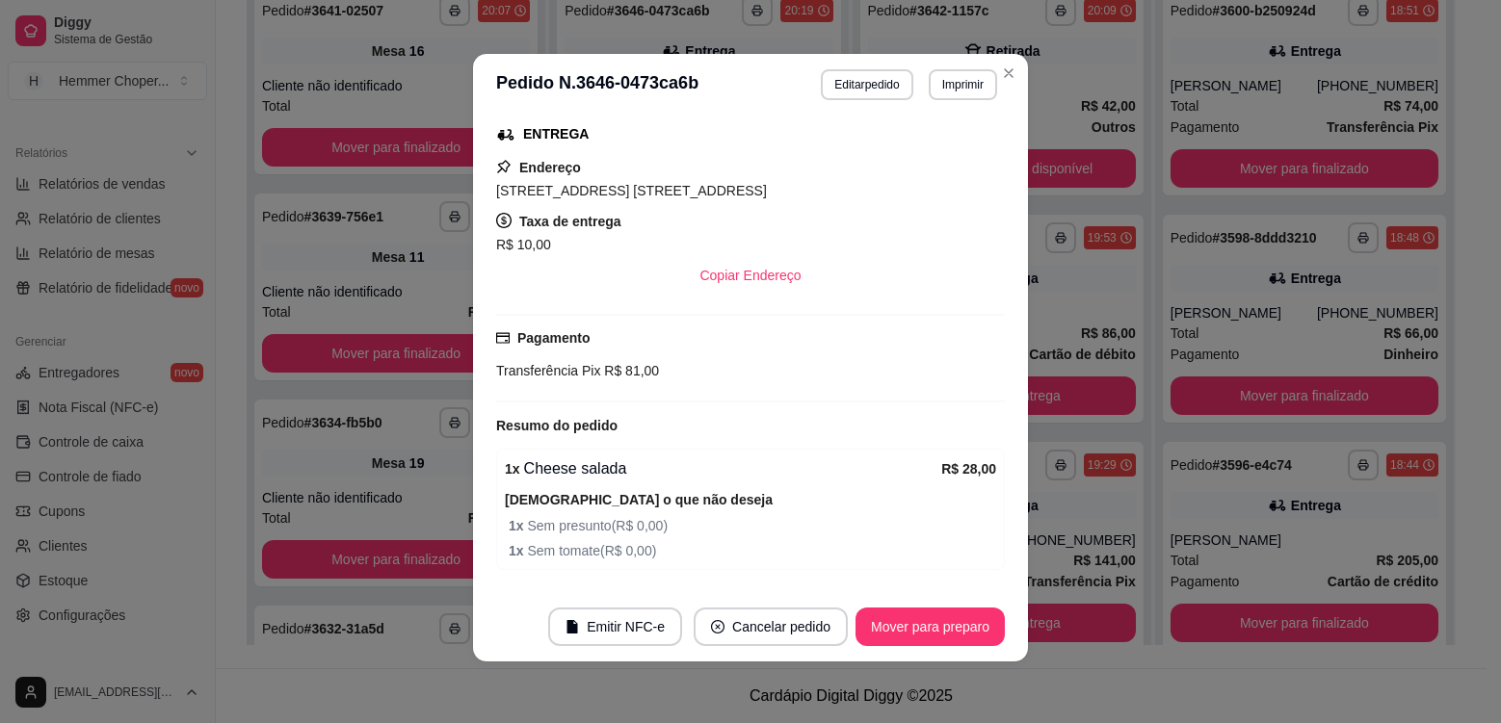
scroll to position [156, 0]
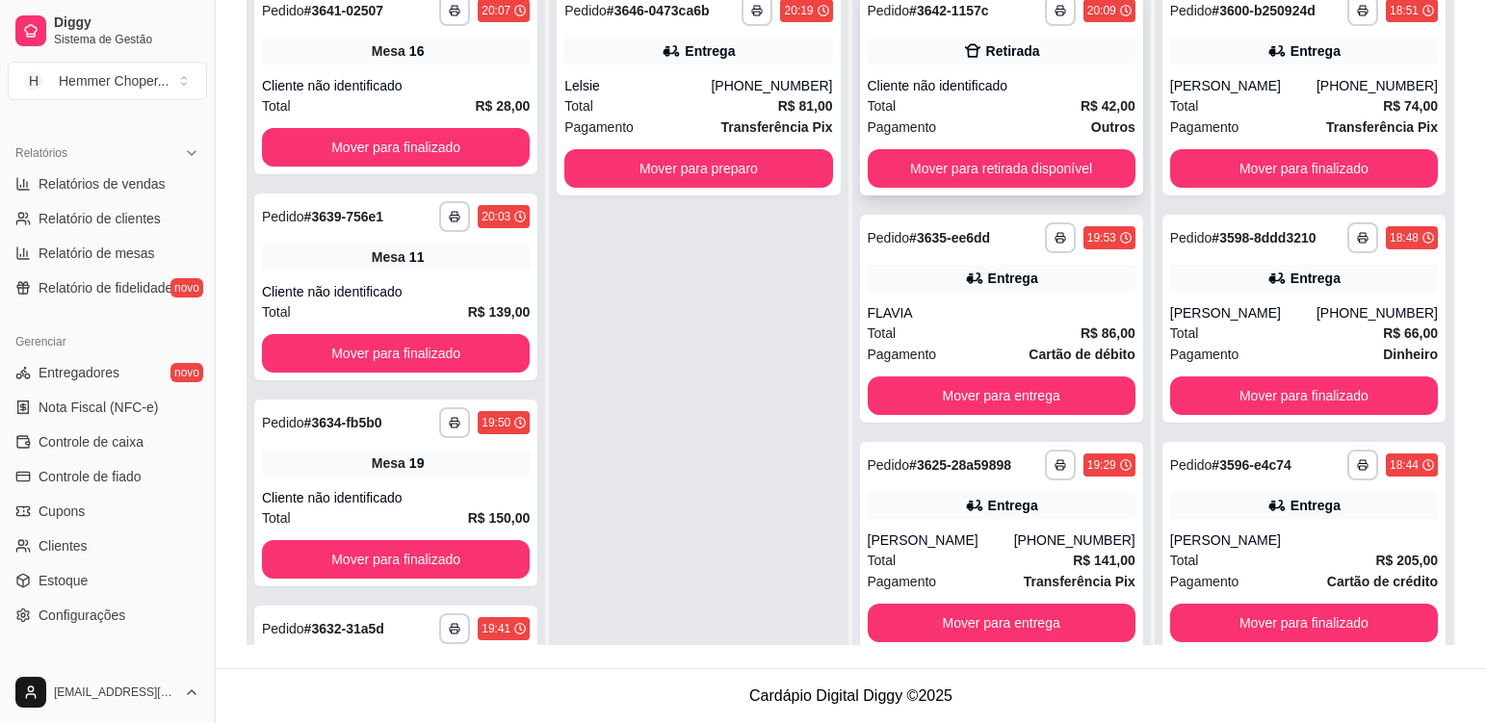
click at [1008, 110] on div "Total R$ 42,00" at bounding box center [1002, 105] width 268 height 21
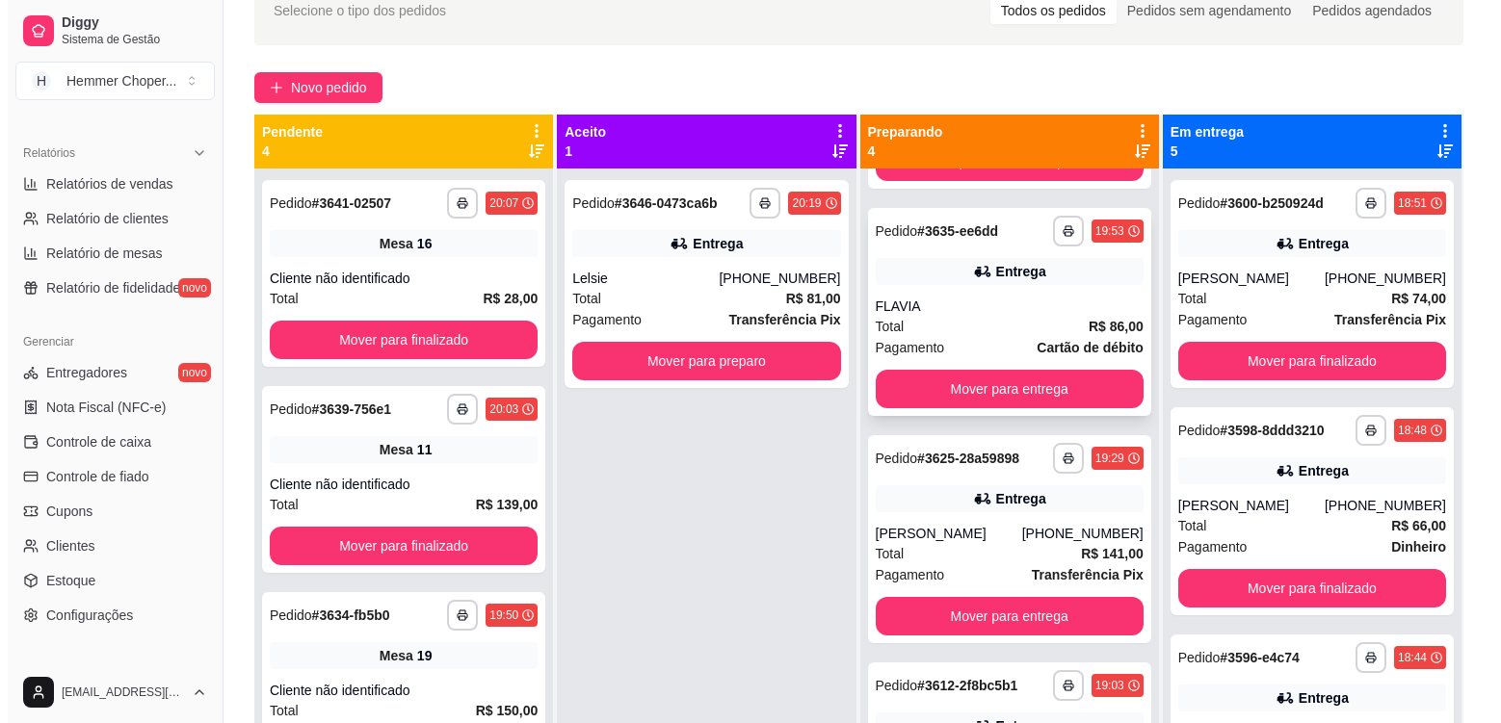
scroll to position [205, 0]
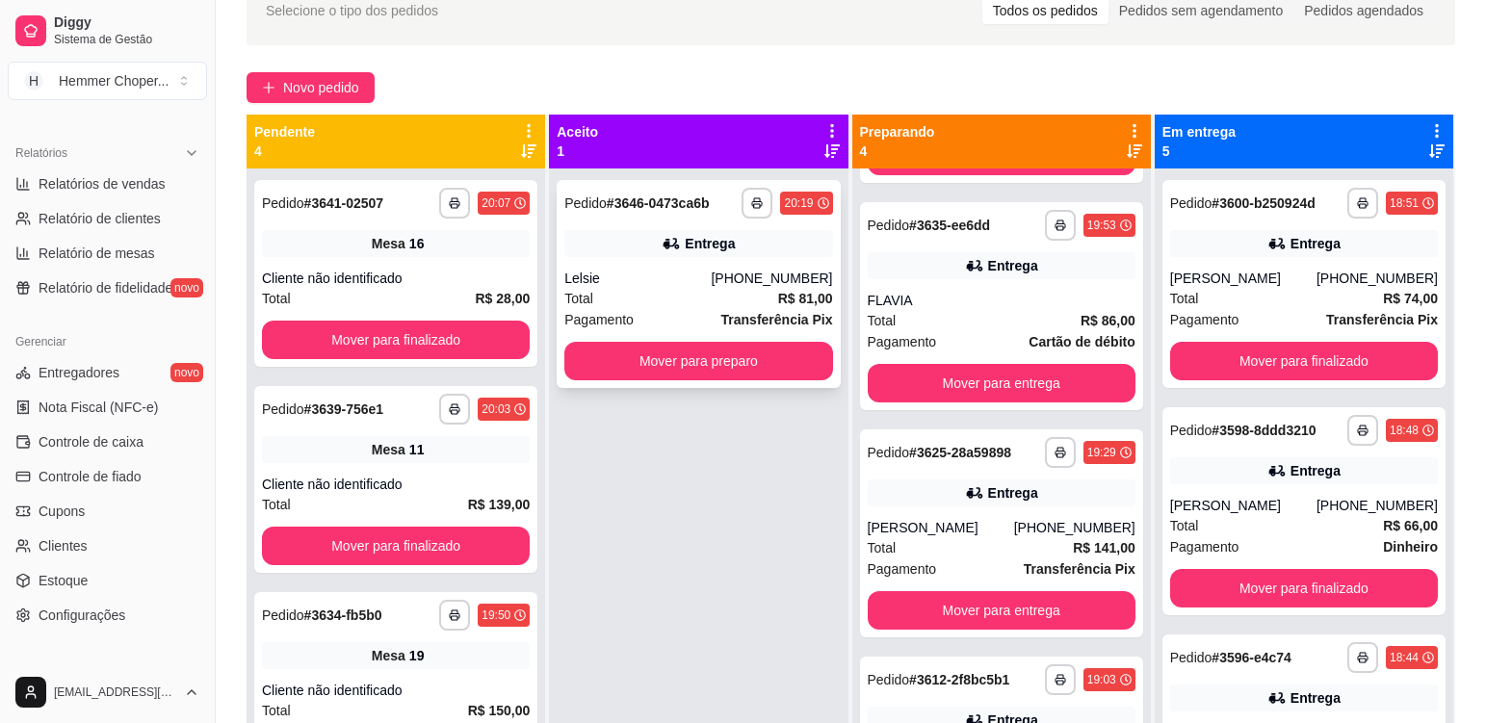
click at [662, 290] on div "Total R$ 81,00" at bounding box center [698, 298] width 268 height 21
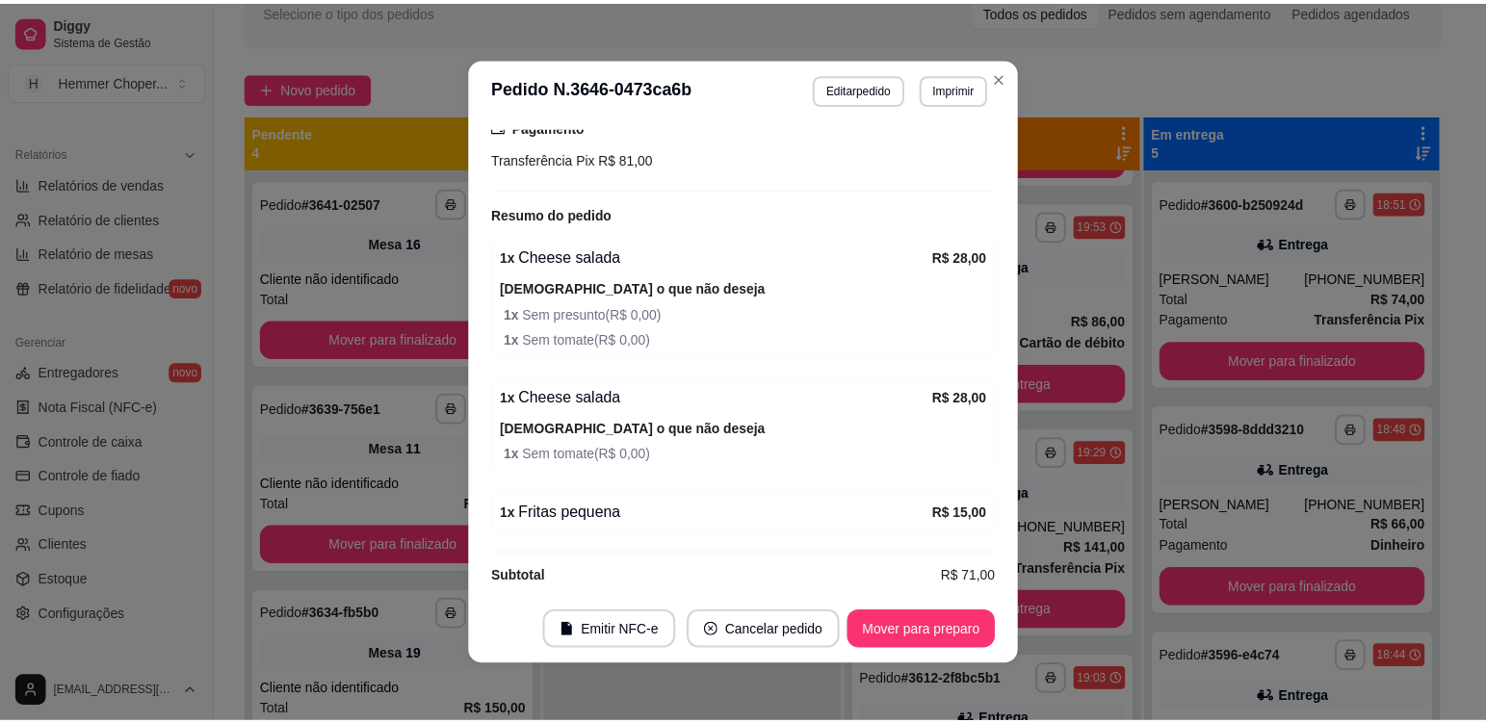
scroll to position [638, 0]
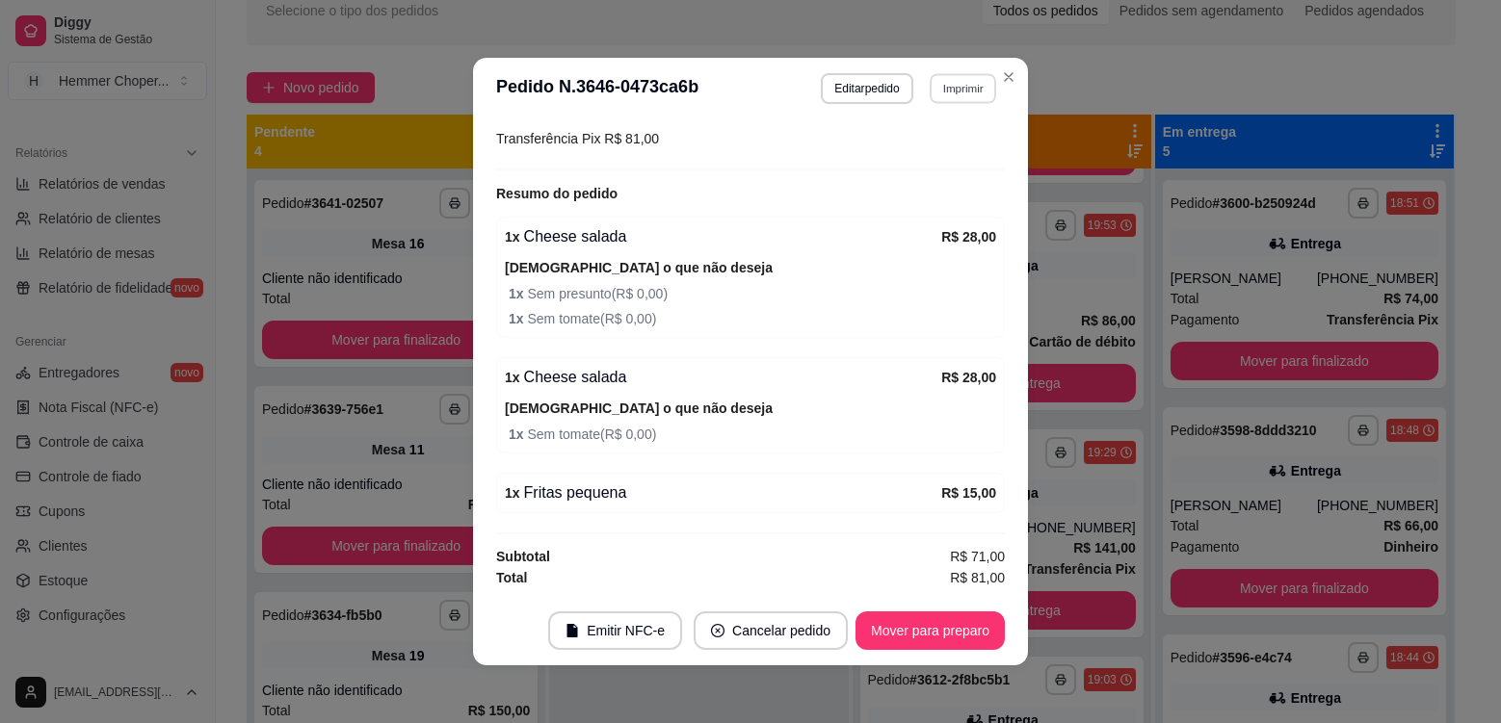
click at [962, 89] on button "Imprimir" at bounding box center [963, 88] width 66 height 30
click at [931, 167] on button "Cozinha" at bounding box center [921, 156] width 135 height 30
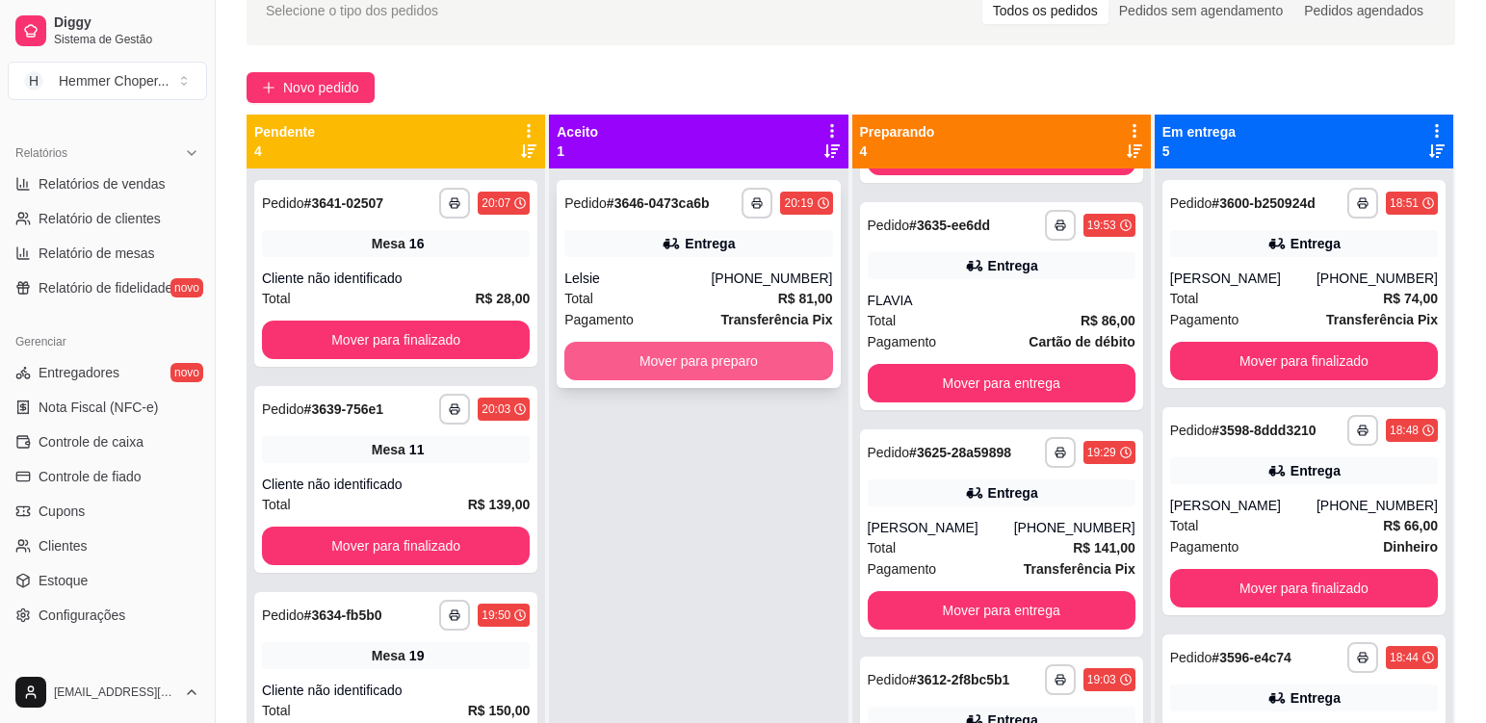
click at [674, 364] on button "Mover para preparo" at bounding box center [698, 361] width 268 height 39
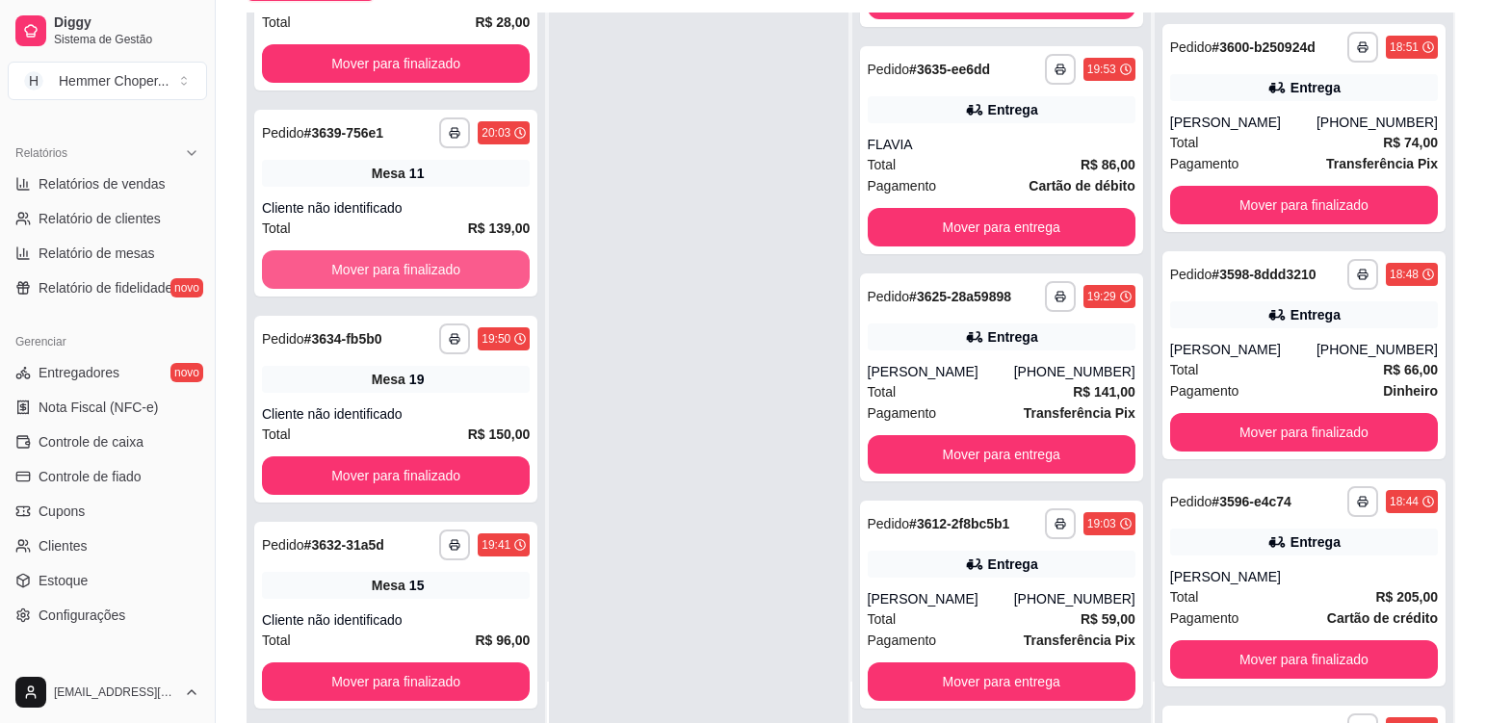
scroll to position [294, 0]
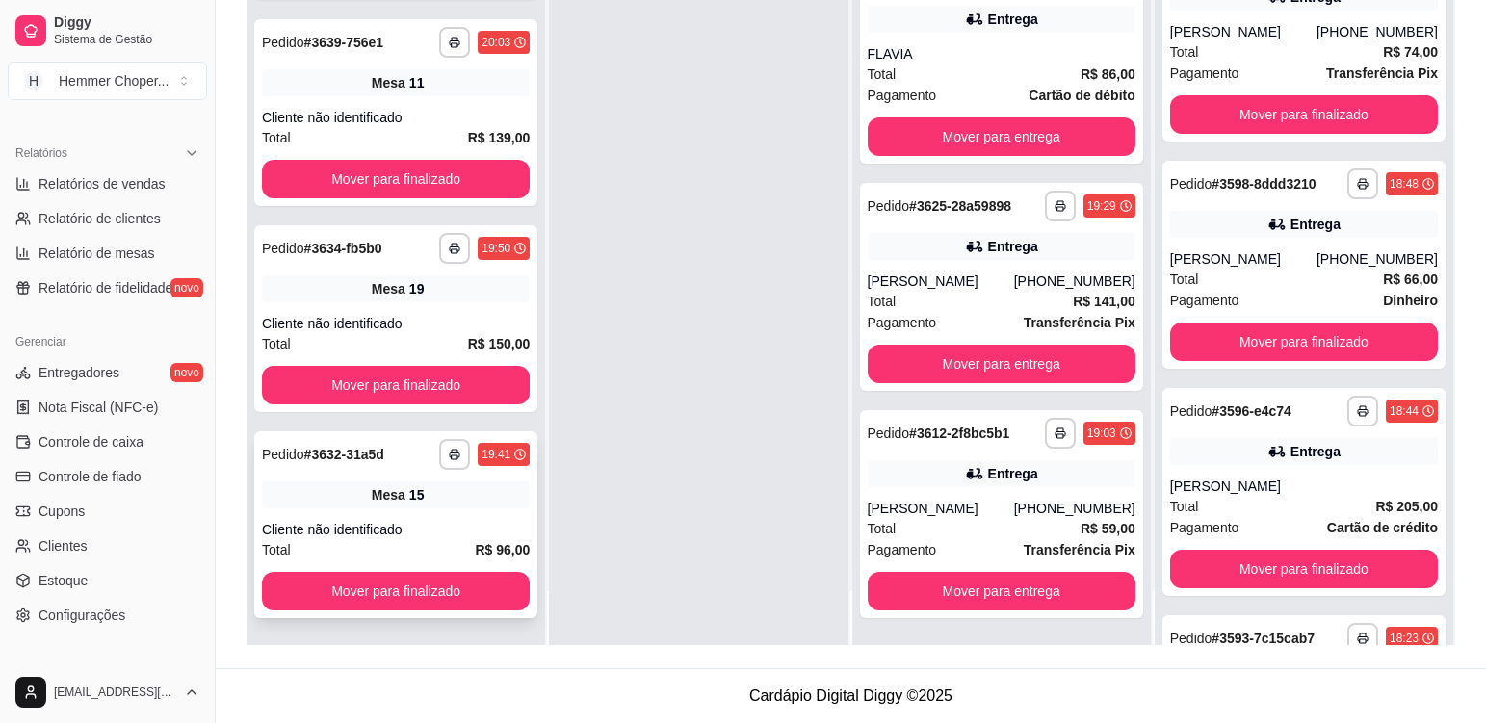
click at [448, 508] on div "Mesa 15" at bounding box center [396, 495] width 268 height 27
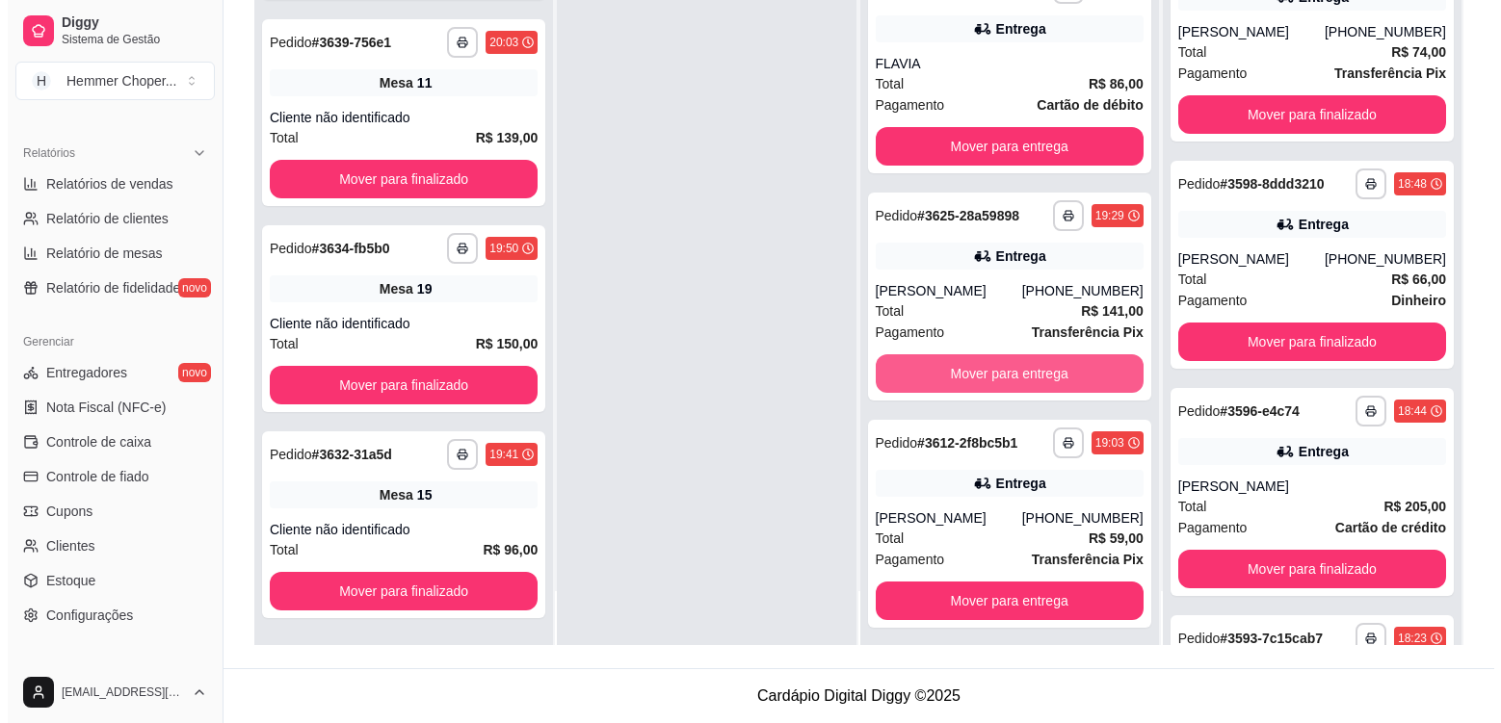
scroll to position [433, 0]
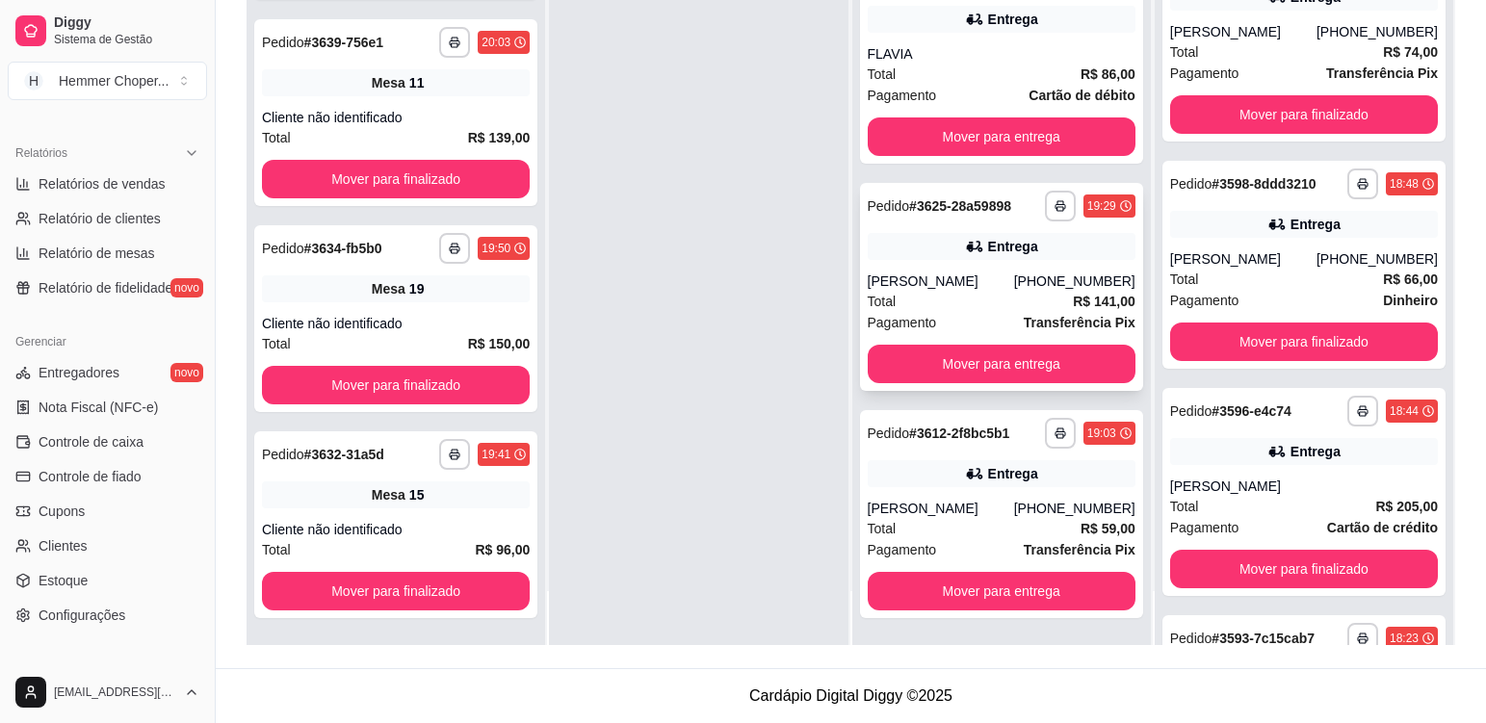
click at [934, 290] on div "[PERSON_NAME]" at bounding box center [941, 281] width 146 height 19
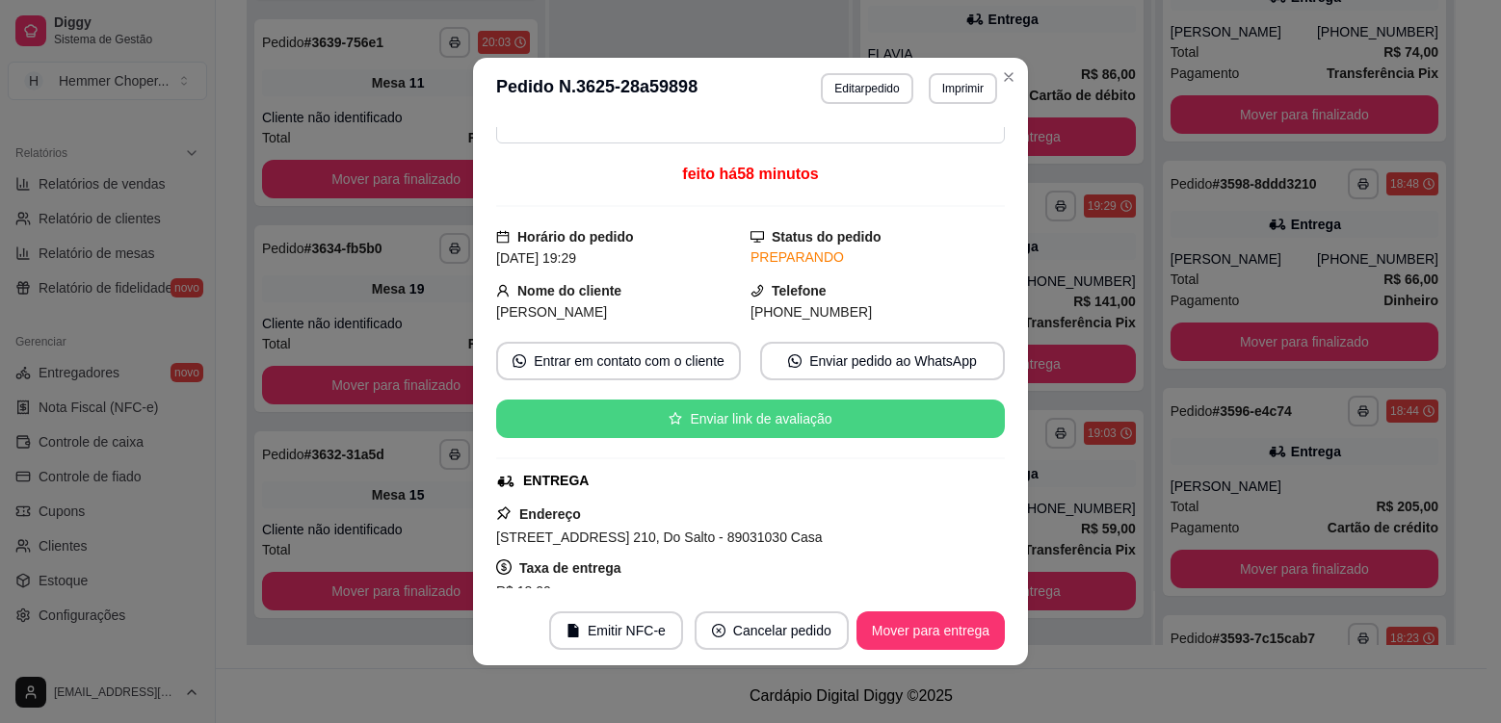
scroll to position [0, 0]
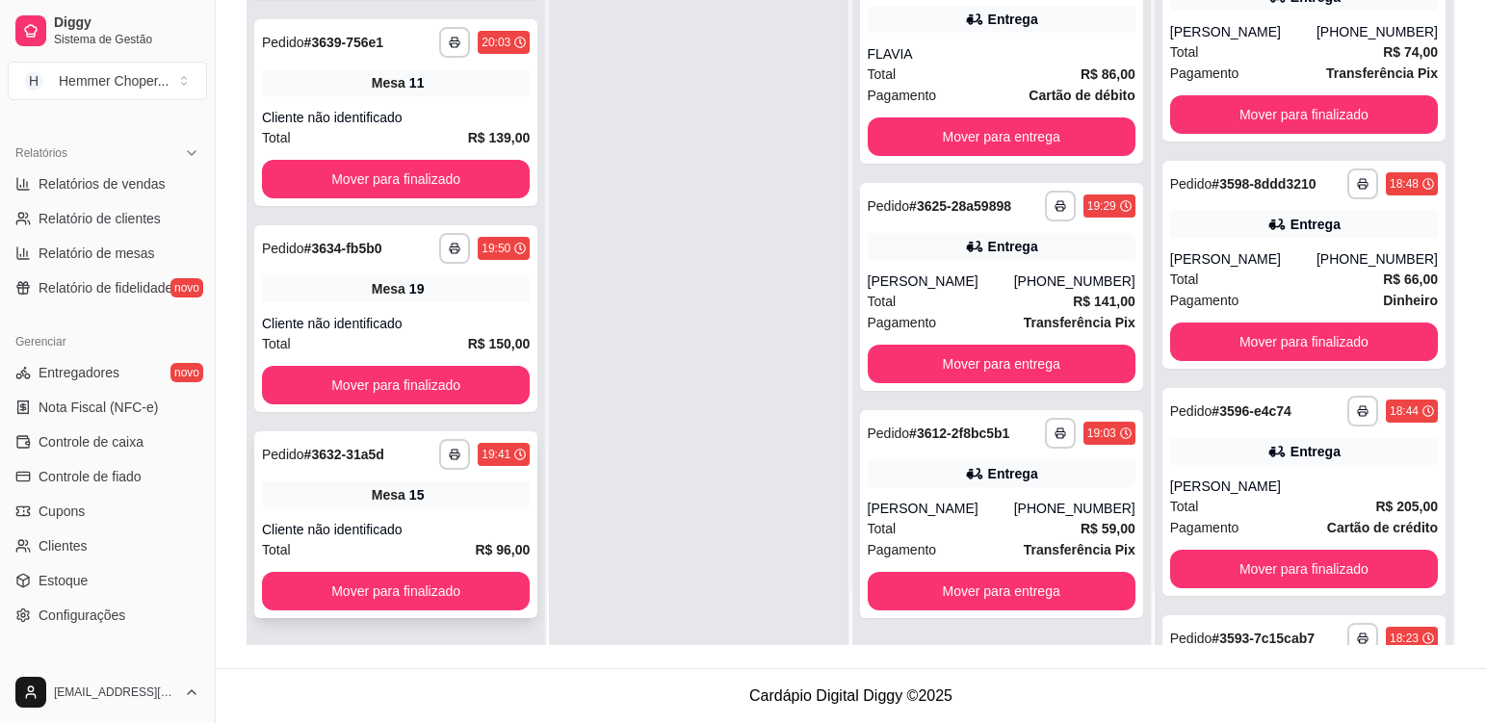
click at [446, 520] on div "Cliente não identificado" at bounding box center [396, 529] width 268 height 19
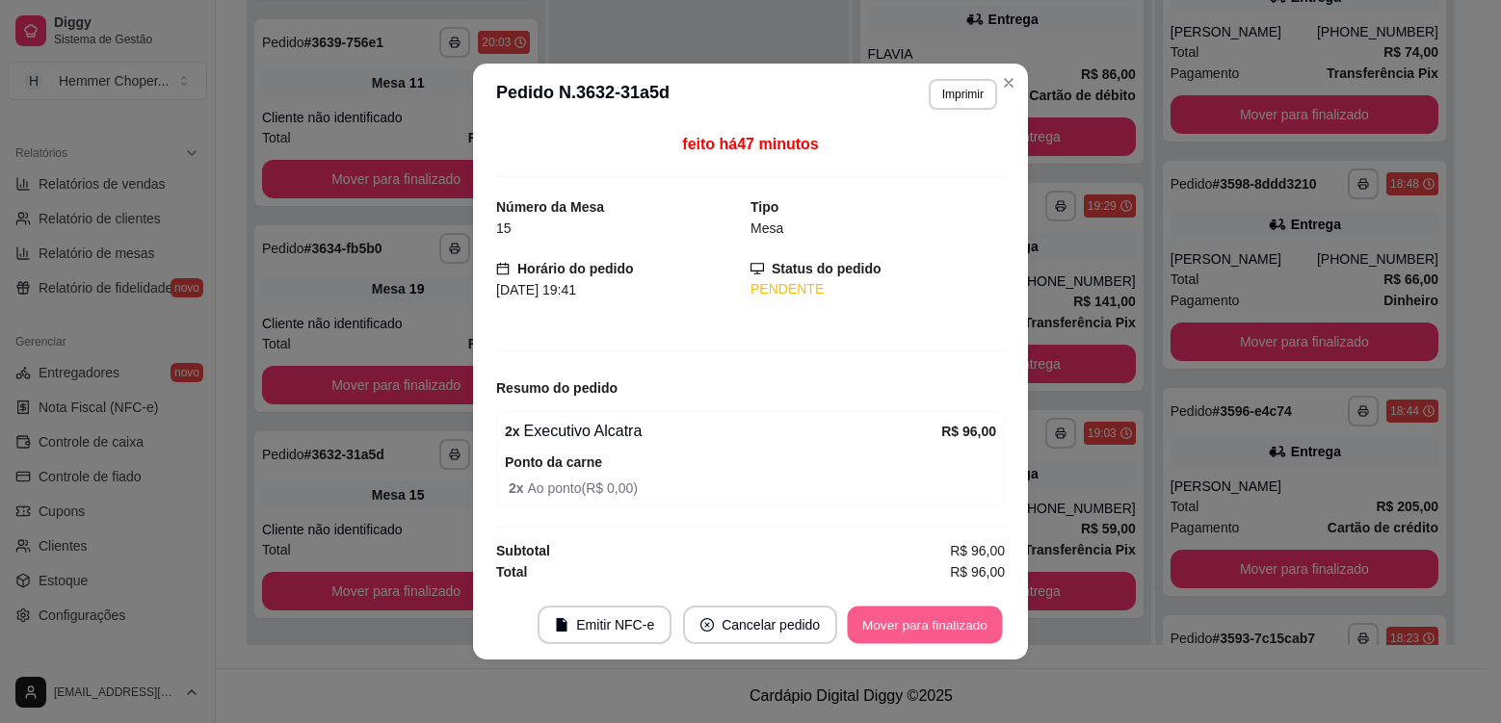
click at [910, 621] on button "Mover para finalizado" at bounding box center [925, 626] width 155 height 38
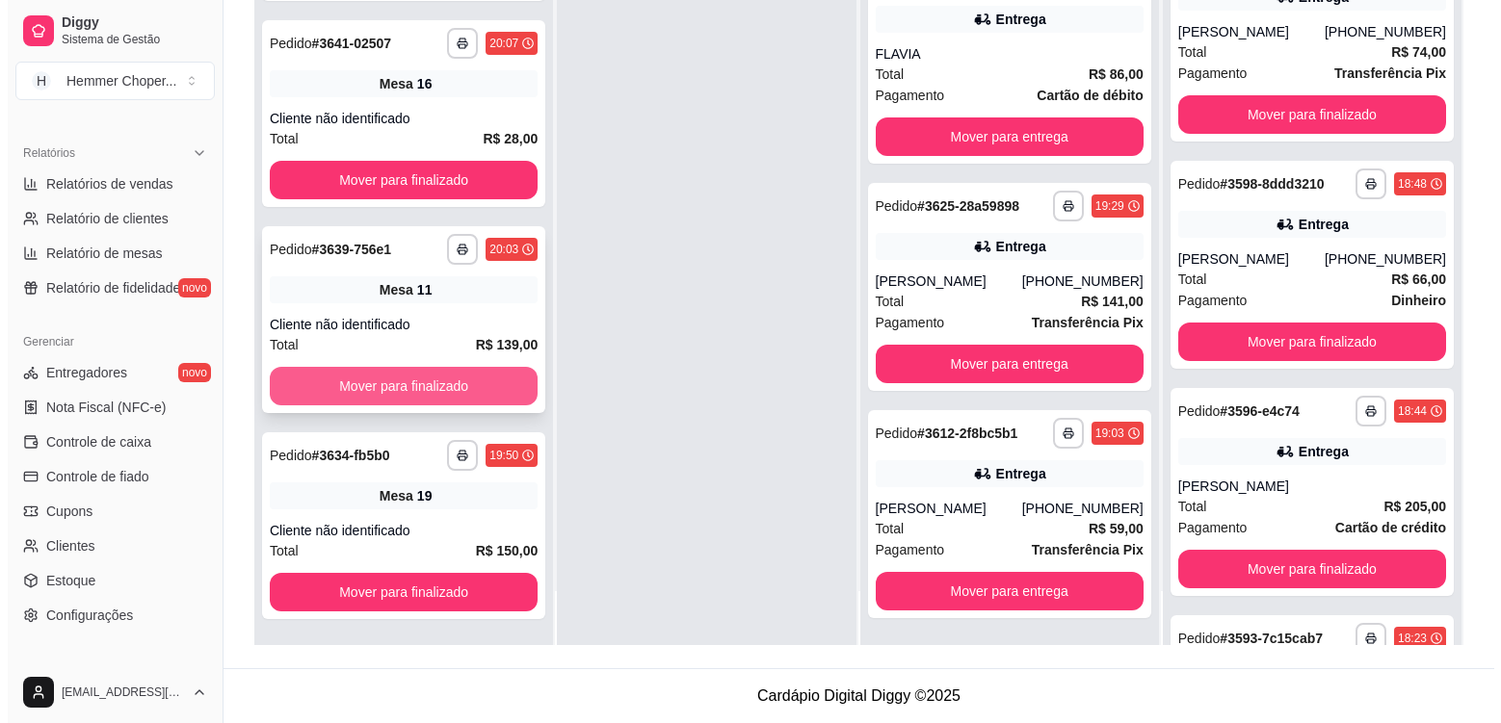
scroll to position [120, 0]
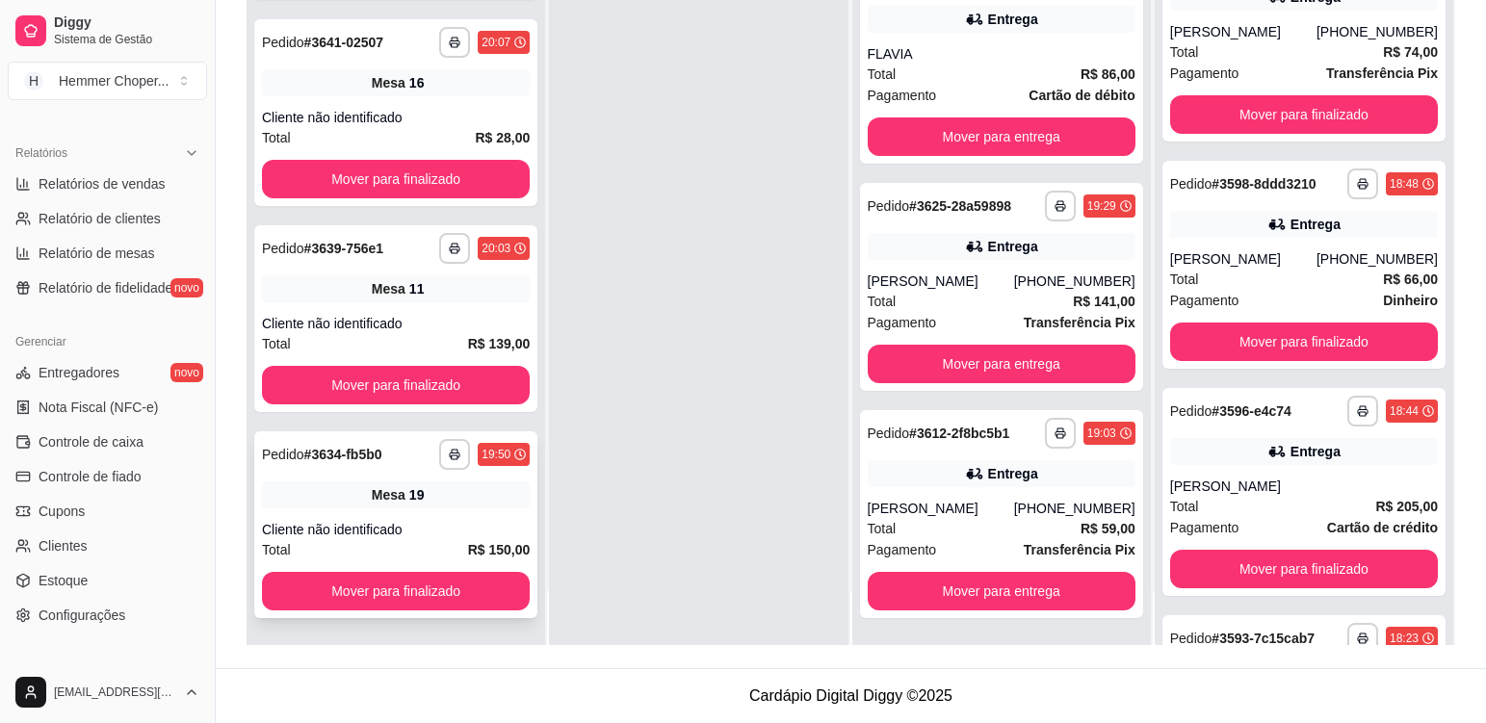
click at [444, 500] on div "Mesa 19" at bounding box center [396, 495] width 268 height 27
click at [420, 302] on div "Mesa 11" at bounding box center [396, 289] width 268 height 27
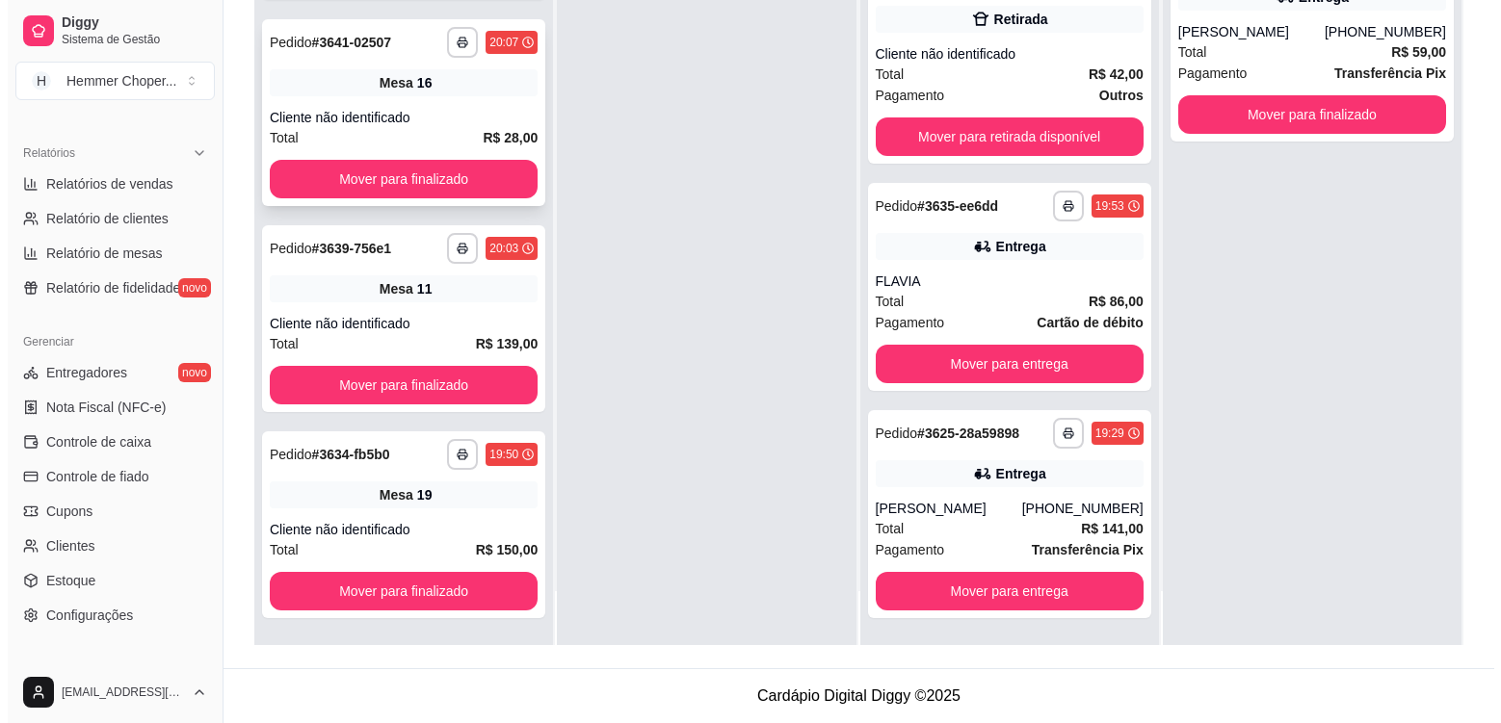
scroll to position [205, 0]
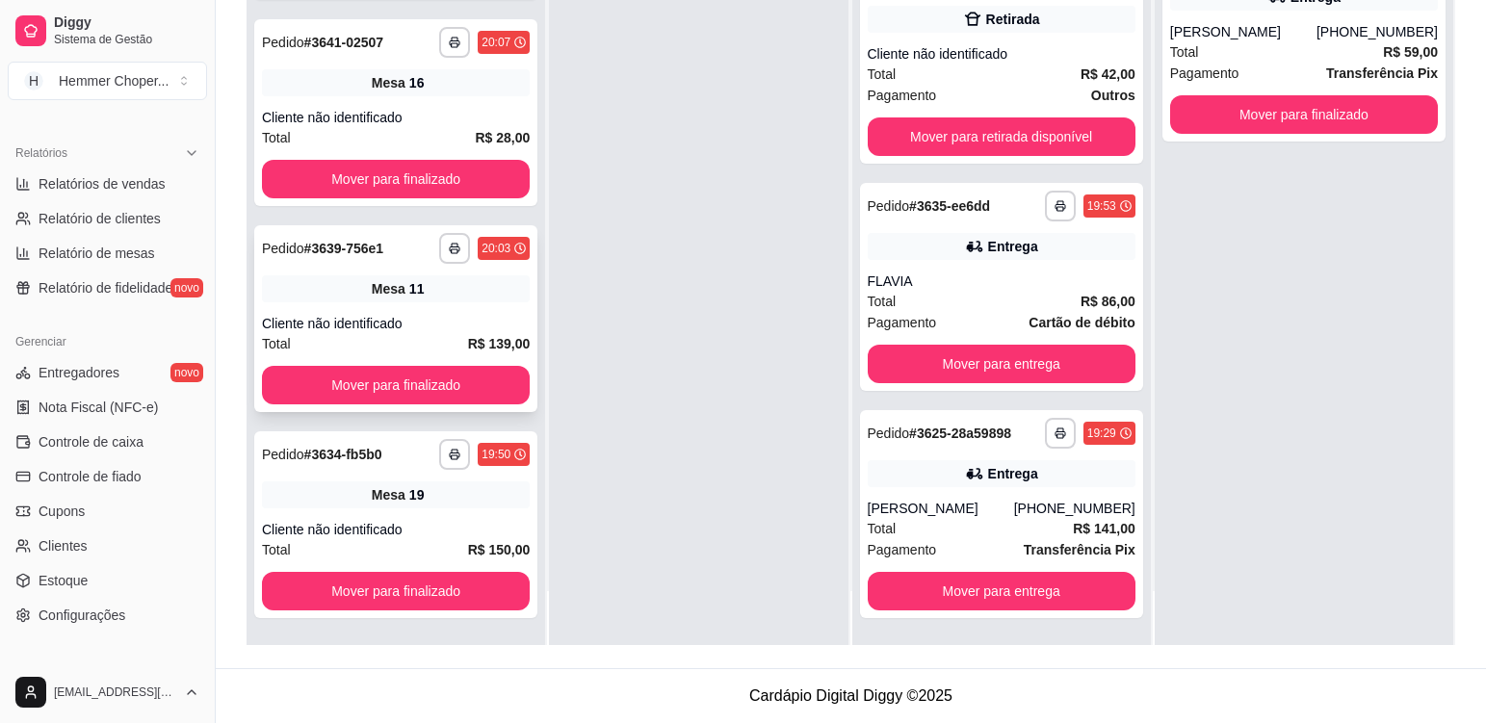
click at [451, 299] on div "Mesa 11" at bounding box center [396, 289] width 268 height 27
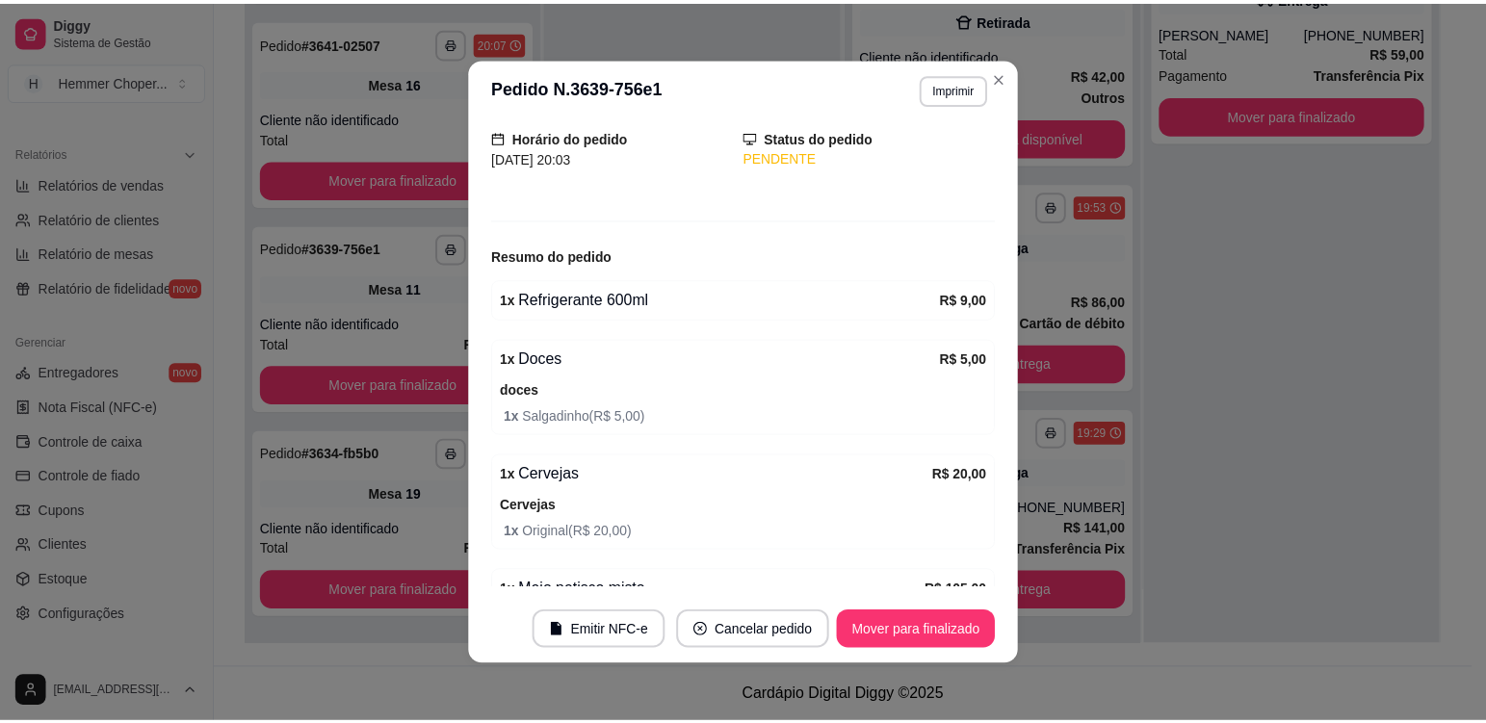
scroll to position [223, 0]
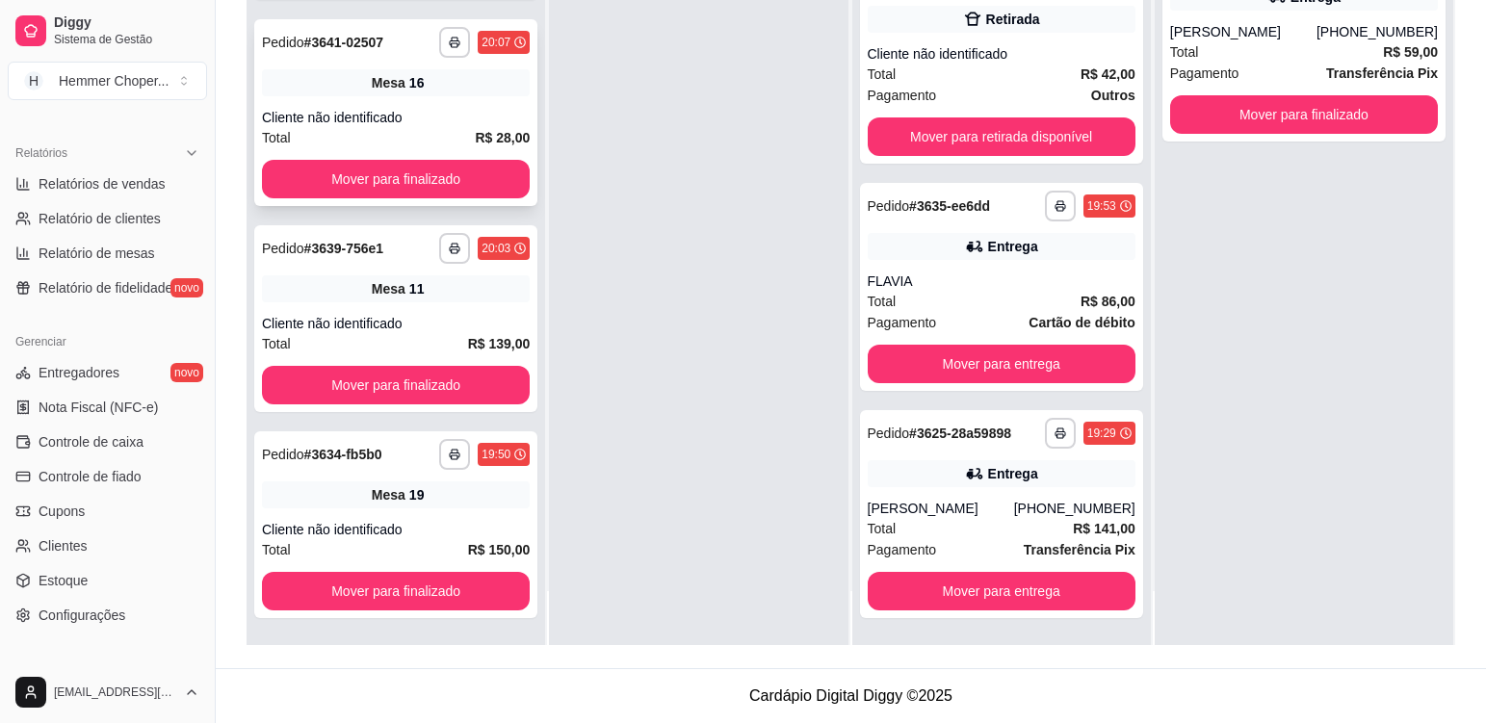
click at [472, 98] on div "**********" at bounding box center [395, 112] width 283 height 187
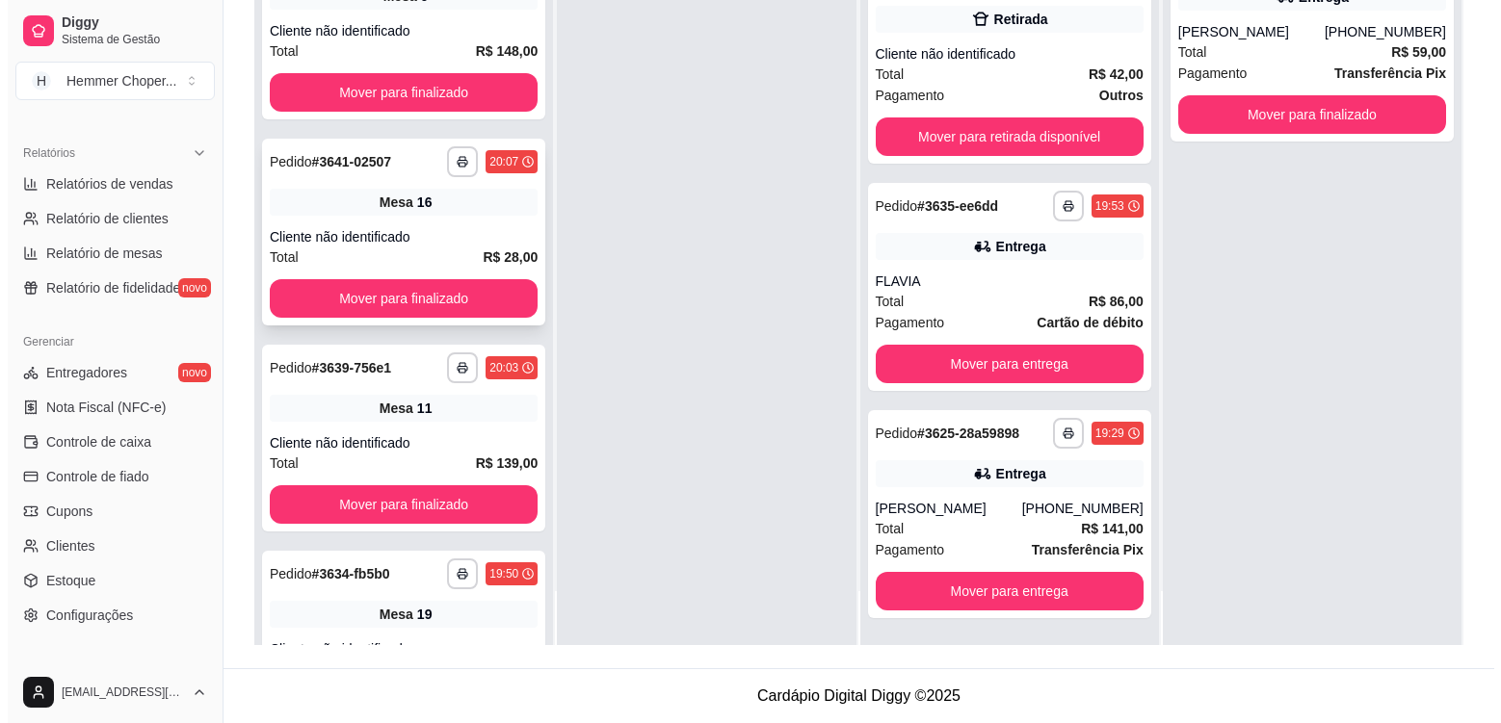
scroll to position [0, 0]
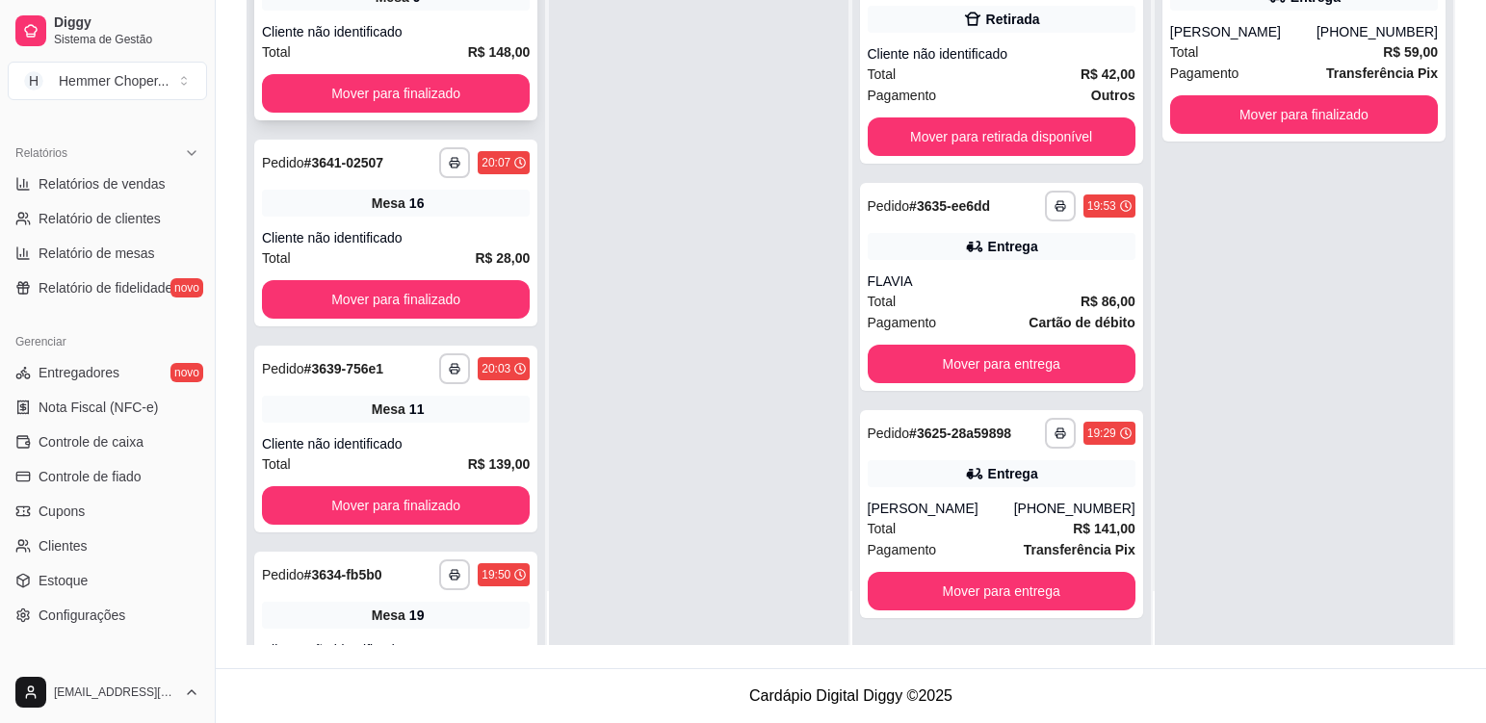
click at [437, 27] on div "Cliente não identificado" at bounding box center [396, 31] width 268 height 19
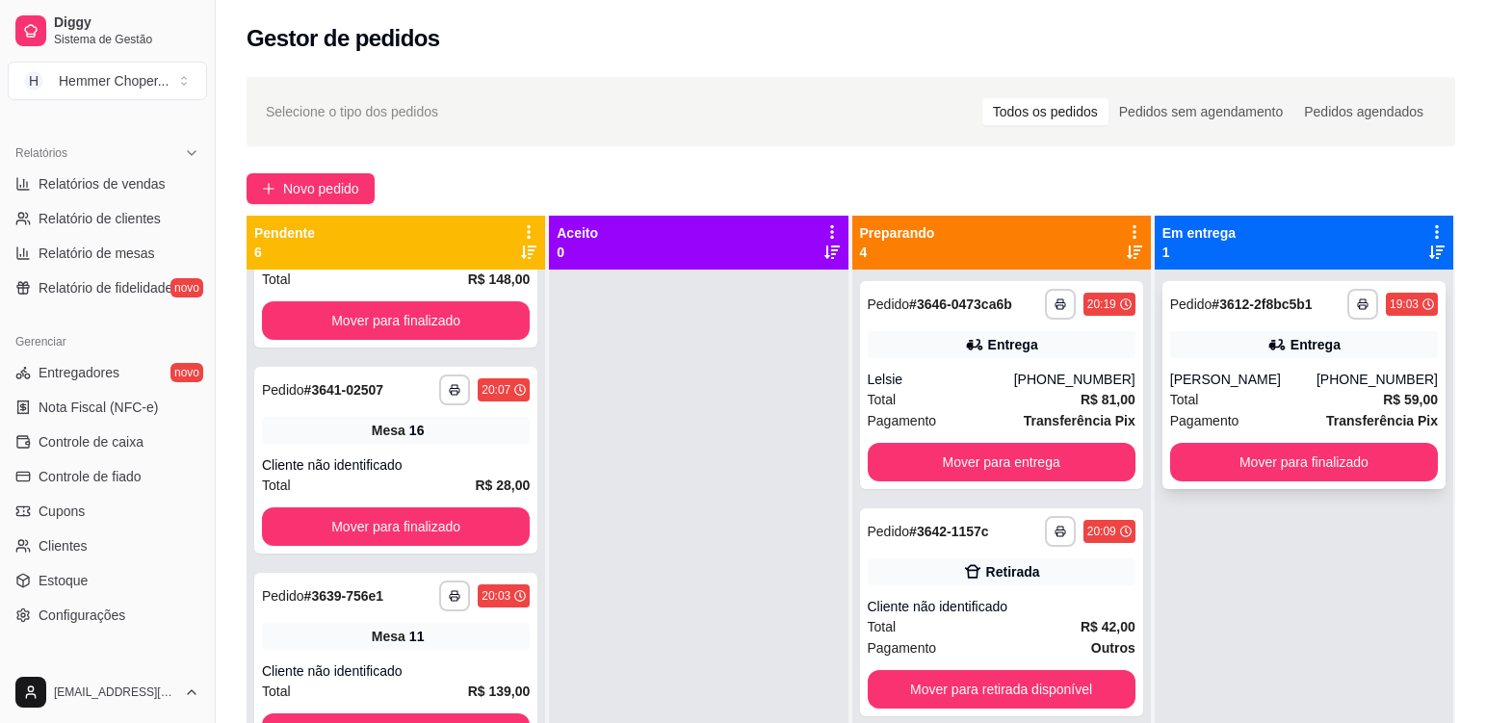
click at [1288, 382] on div "[PERSON_NAME]" at bounding box center [1243, 379] width 146 height 19
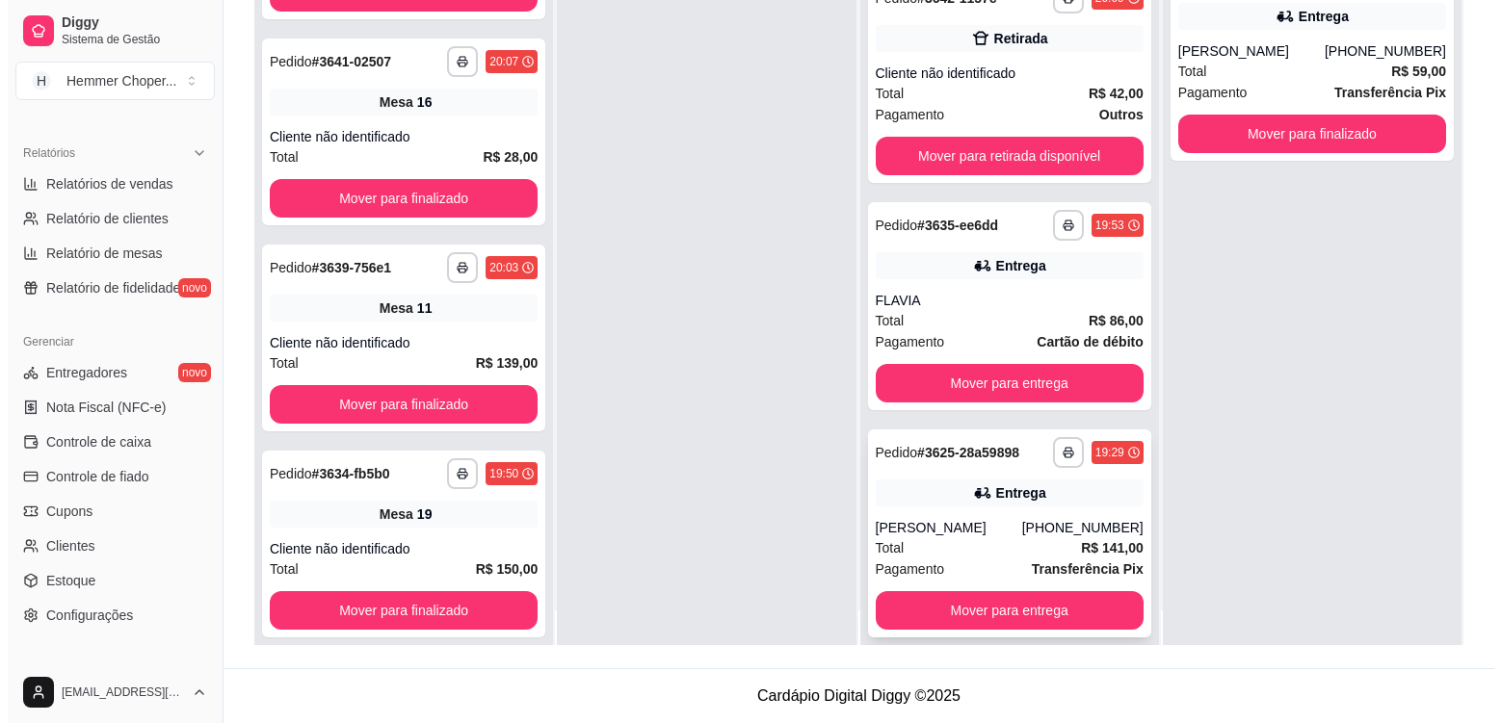
scroll to position [54, 0]
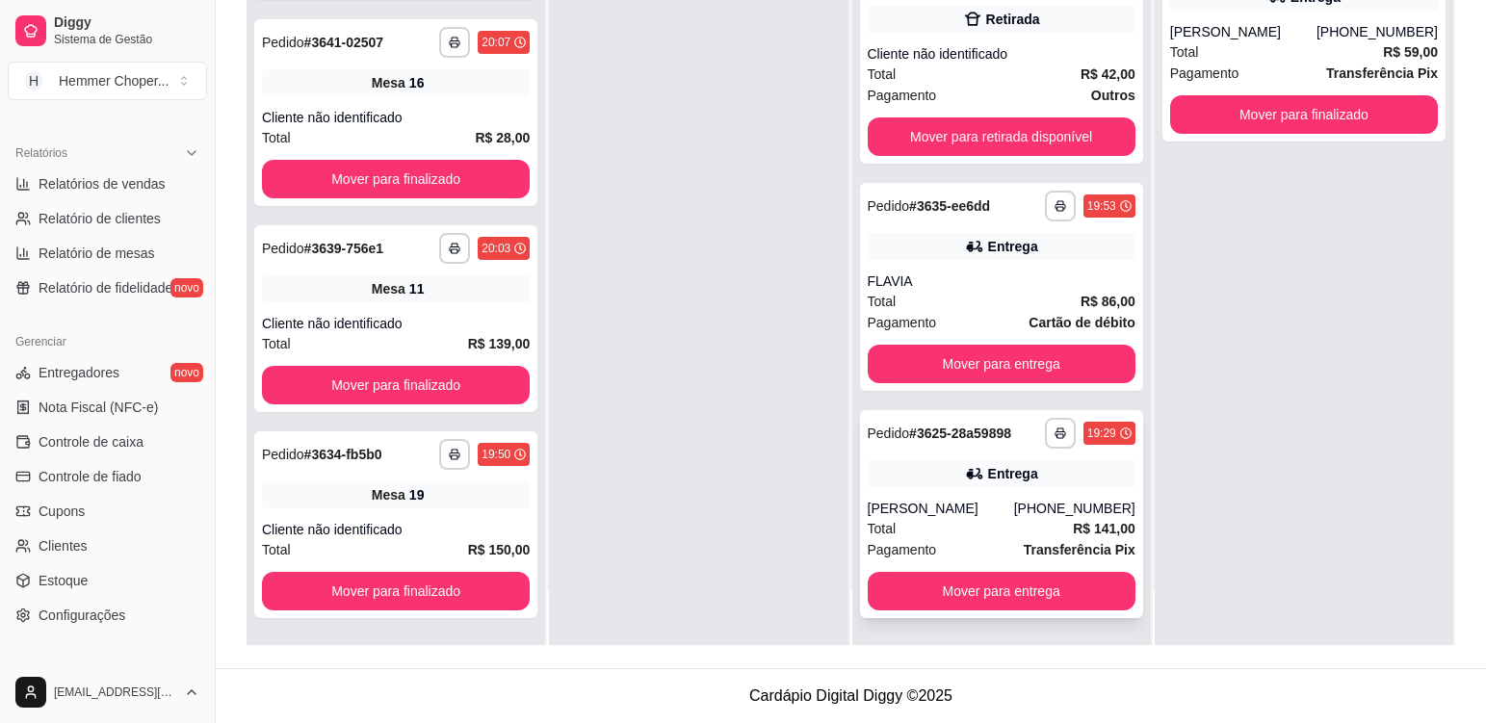
click at [940, 520] on div "Total R$ 141,00" at bounding box center [1002, 528] width 268 height 21
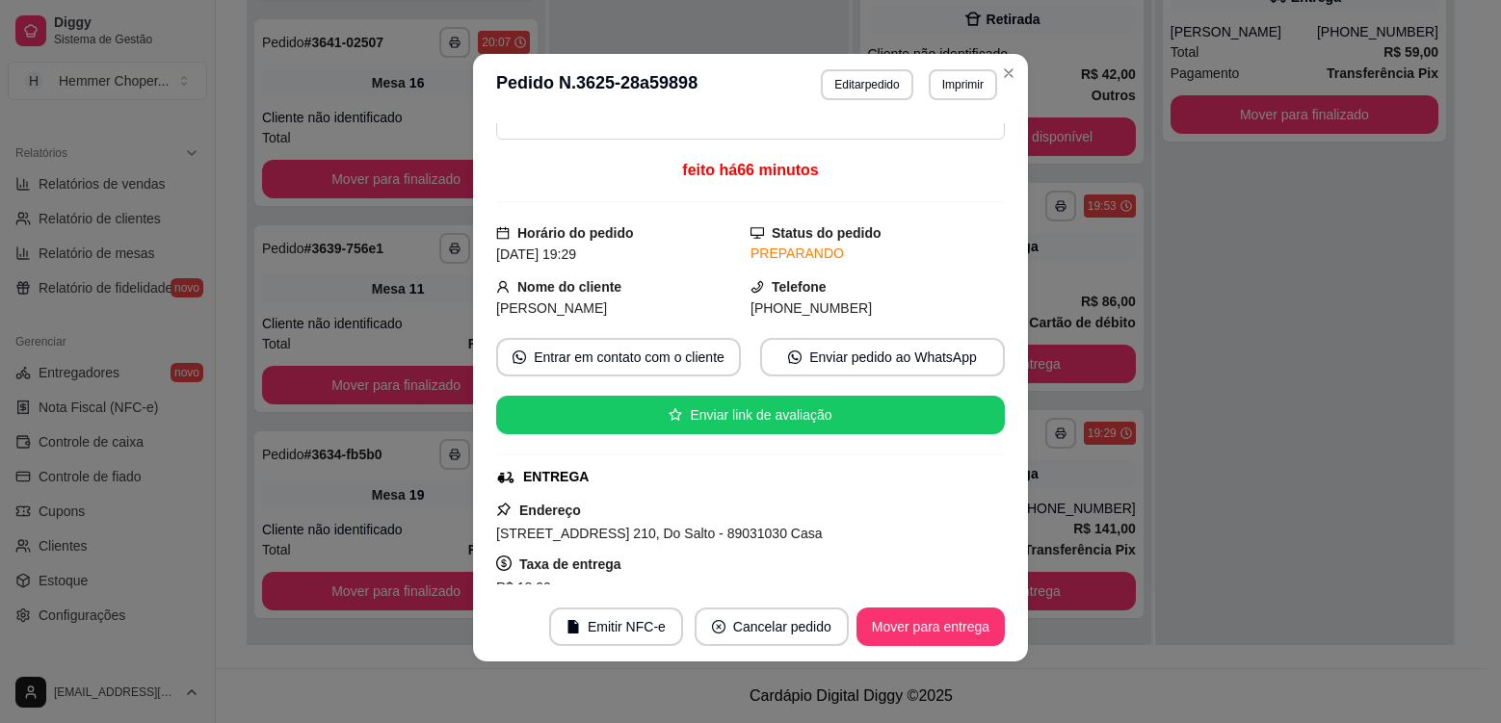
scroll to position [0, 0]
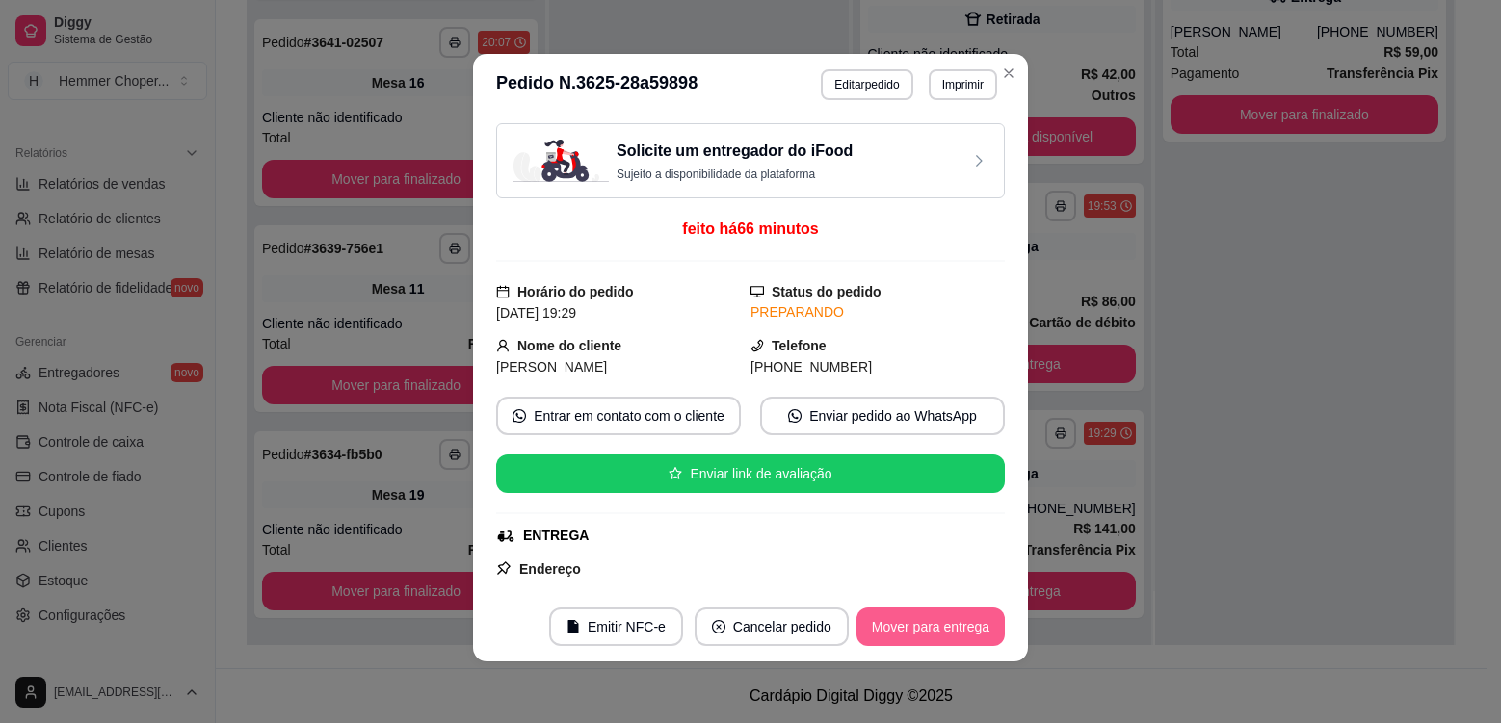
click at [930, 624] on button "Mover para entrega" at bounding box center [930, 627] width 148 height 39
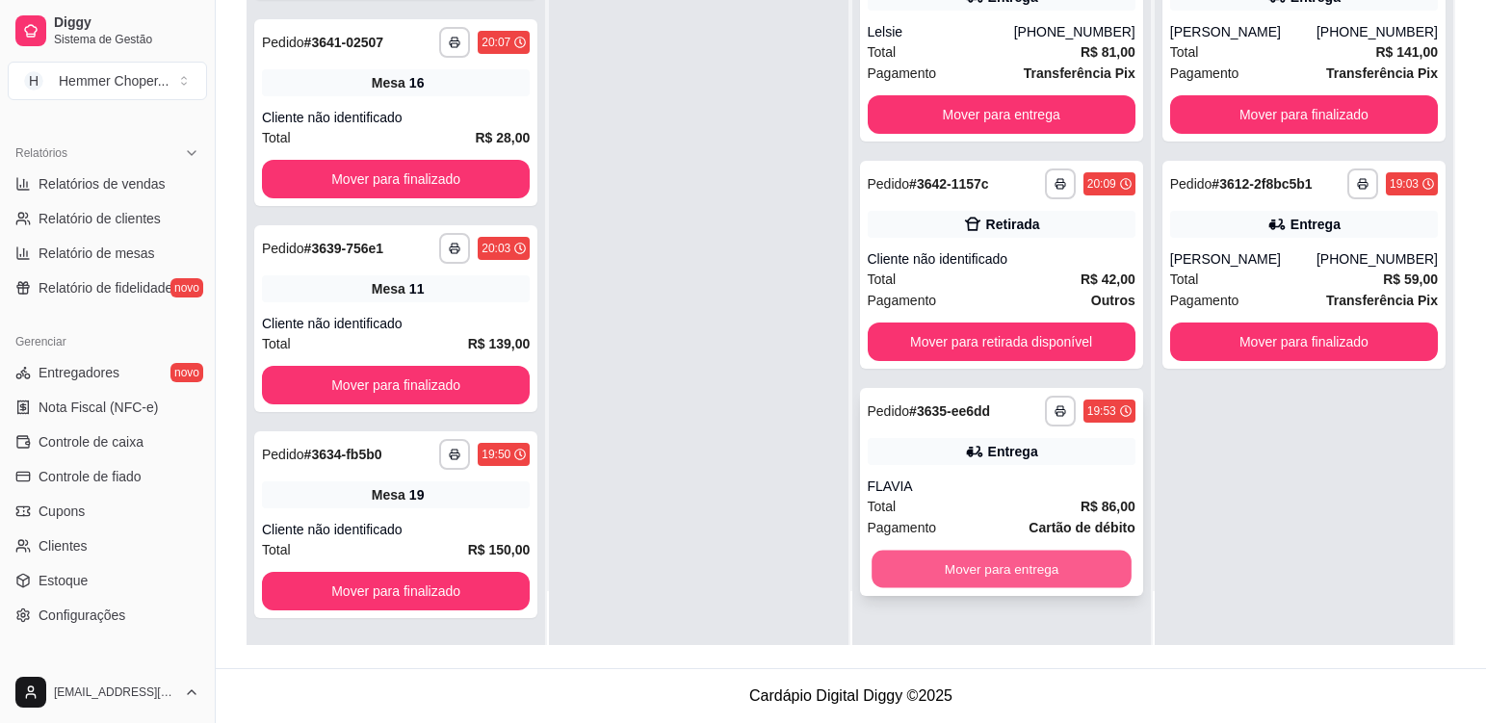
click at [986, 564] on button "Mover para entrega" at bounding box center [1002, 570] width 260 height 38
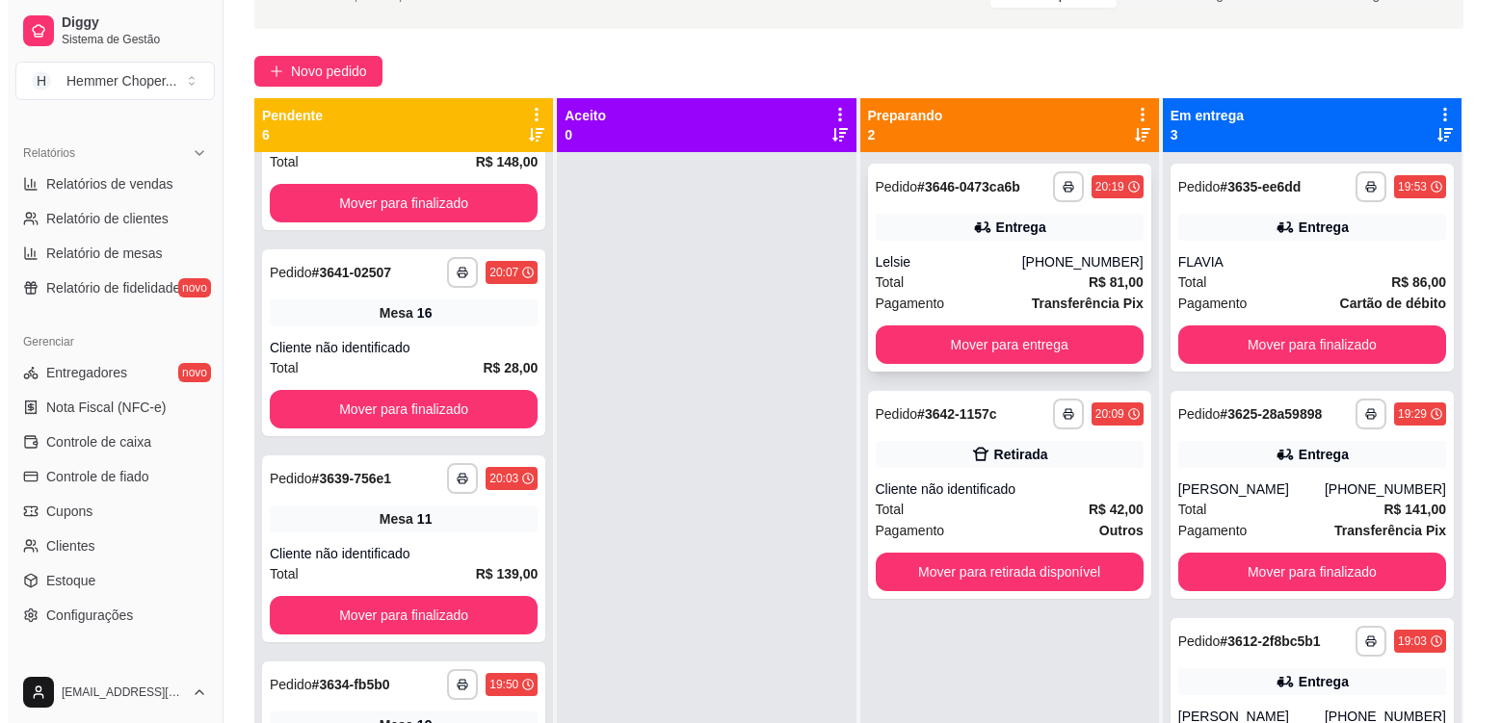
scroll to position [101, 0]
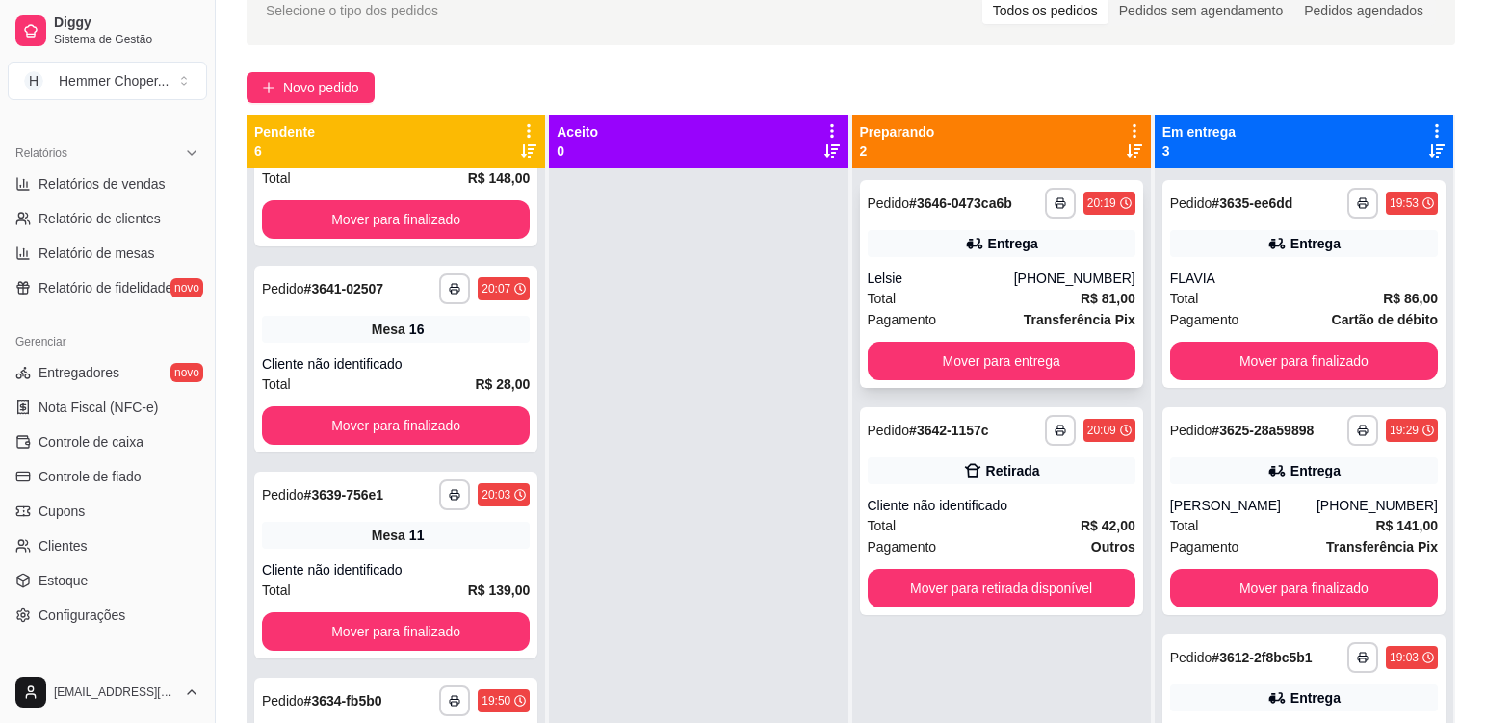
click at [962, 277] on div "Lelsie" at bounding box center [941, 278] width 146 height 19
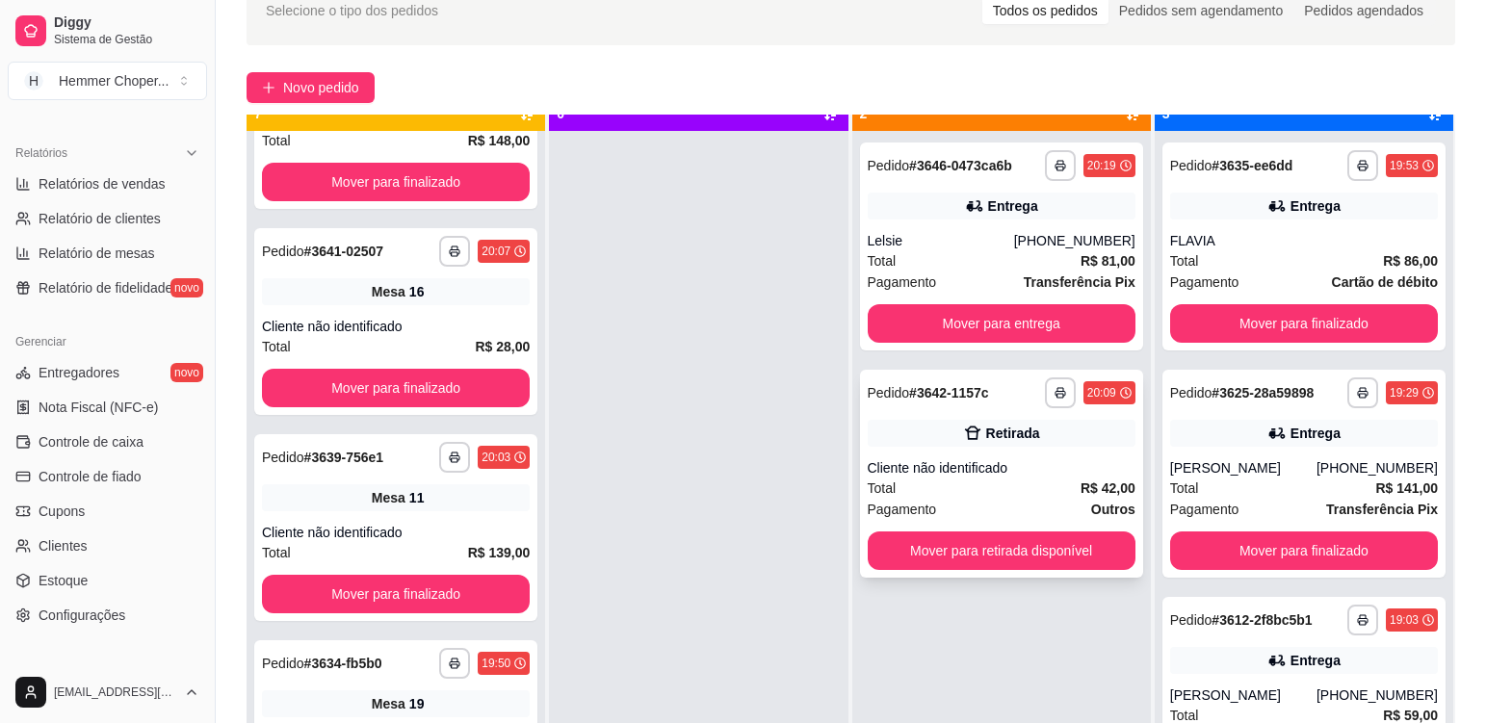
scroll to position [54, 0]
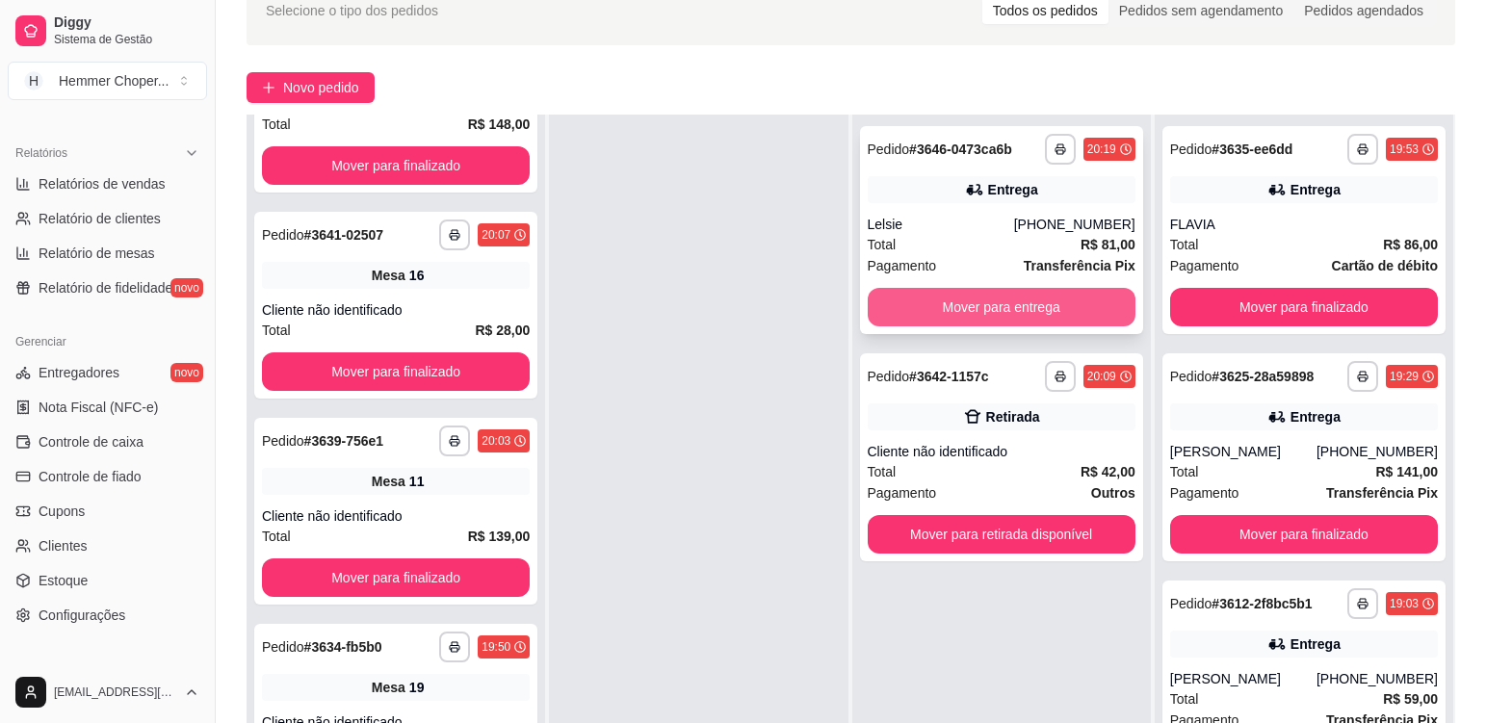
click at [966, 305] on button "Mover para entrega" at bounding box center [1002, 307] width 268 height 39
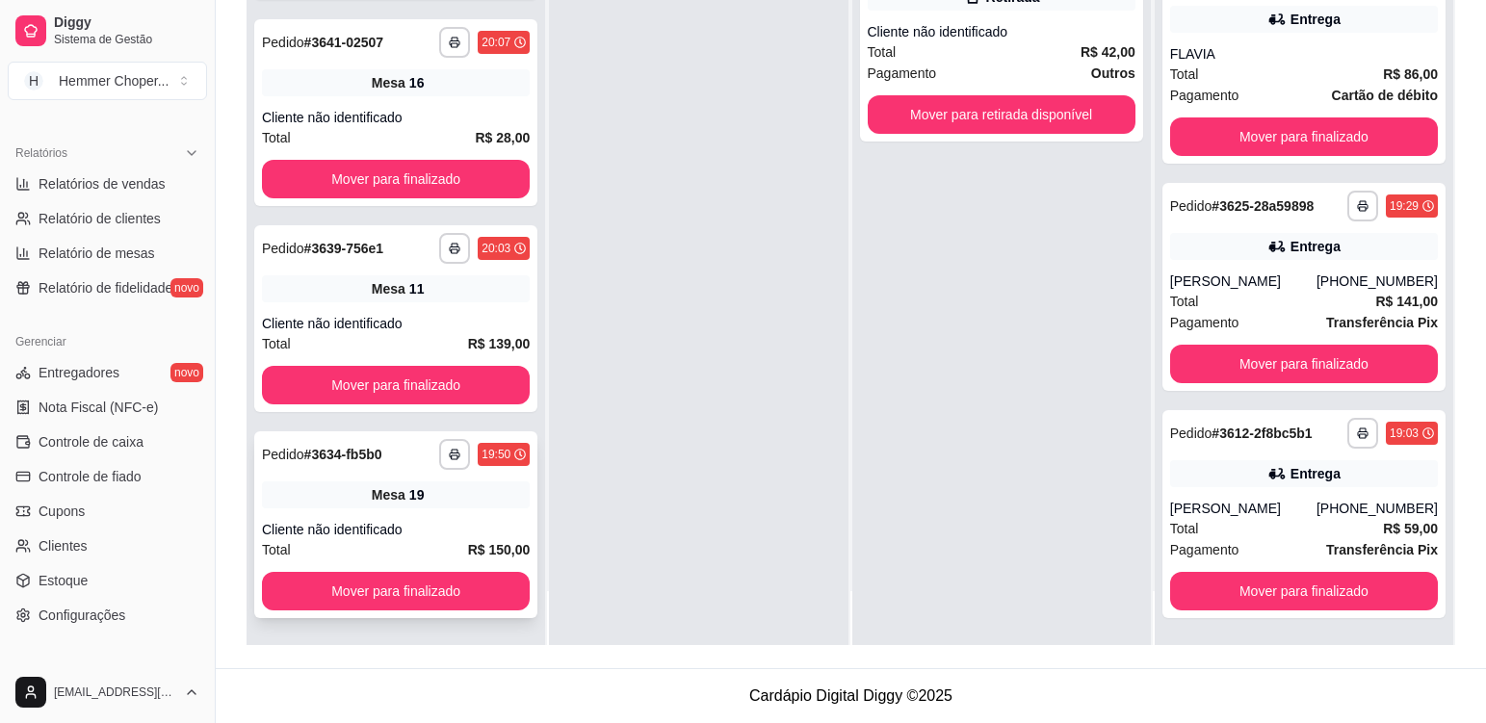
click at [433, 522] on div "Cliente não identificado" at bounding box center [396, 529] width 268 height 19
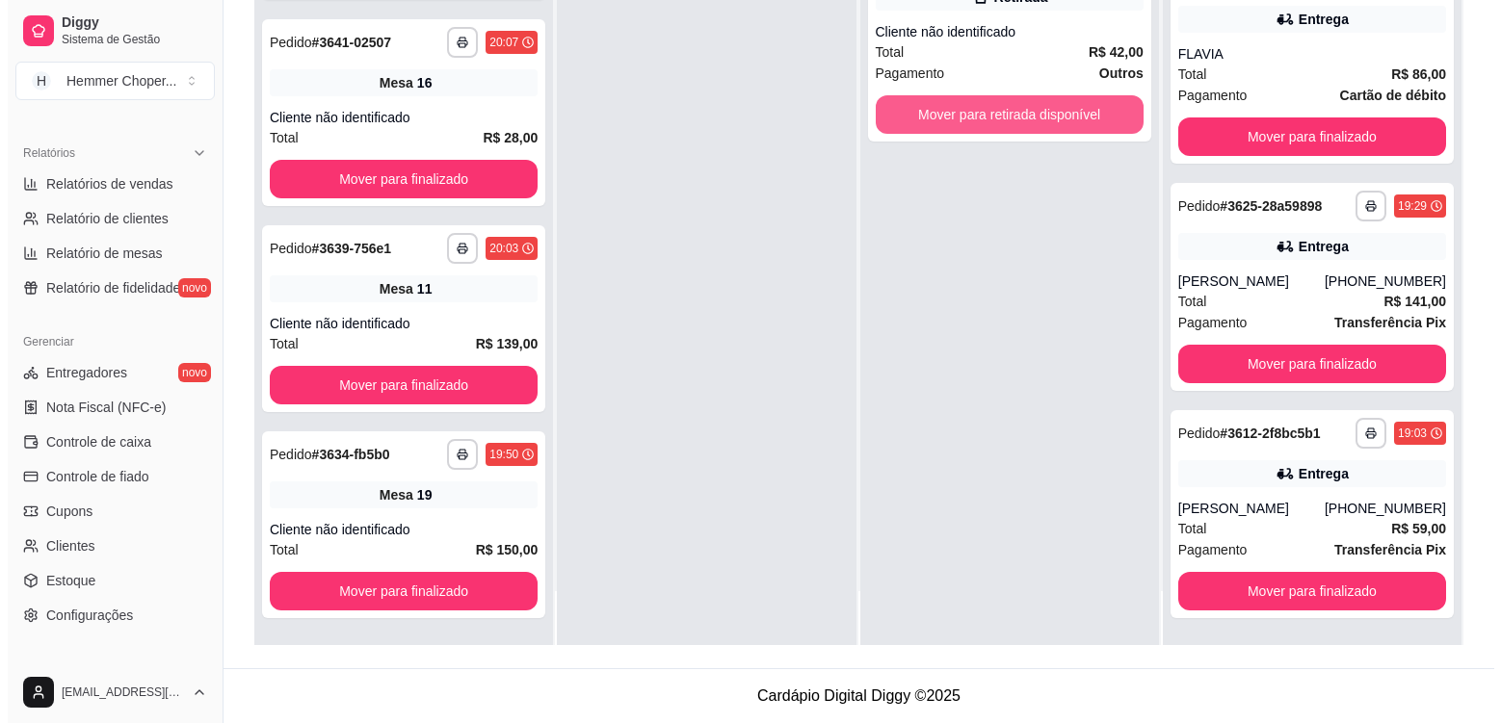
scroll to position [533, 0]
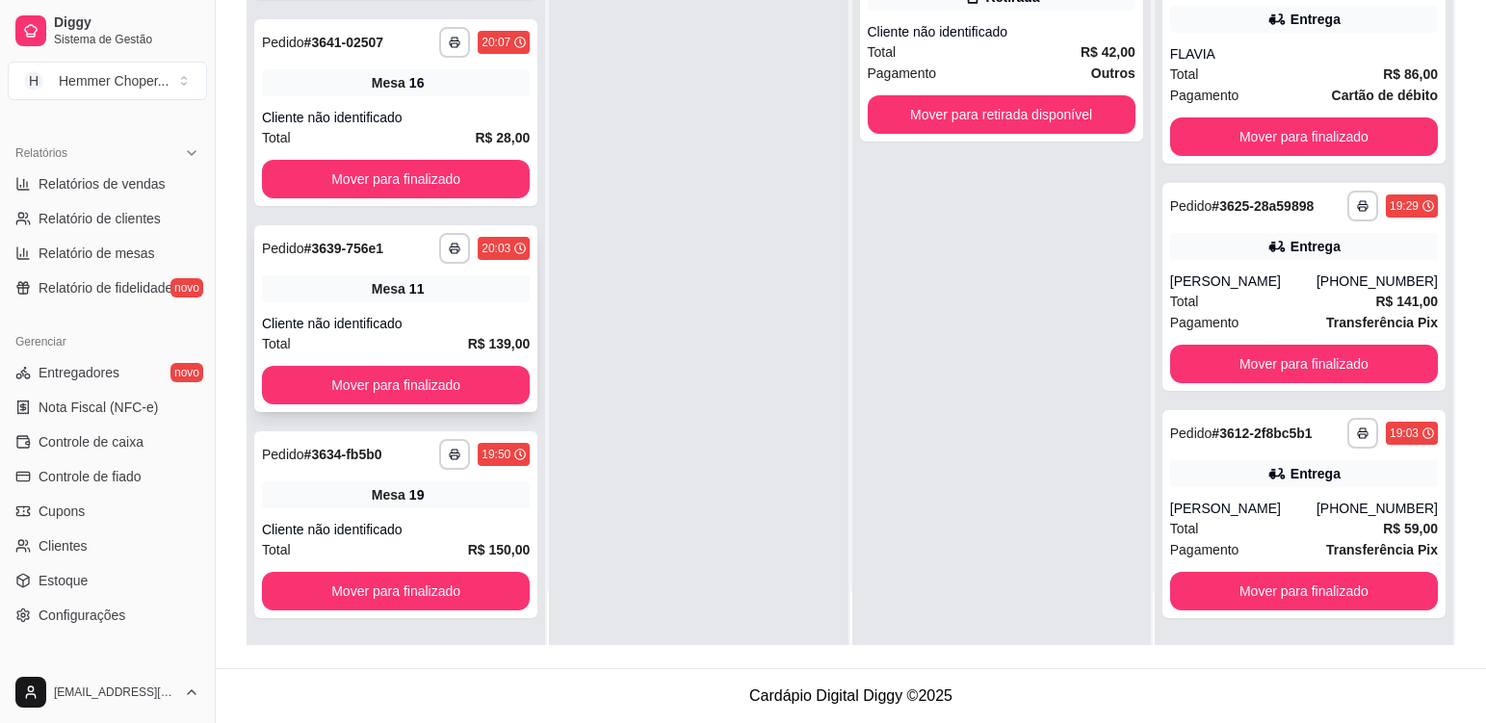
click at [433, 308] on div "**********" at bounding box center [395, 318] width 283 height 187
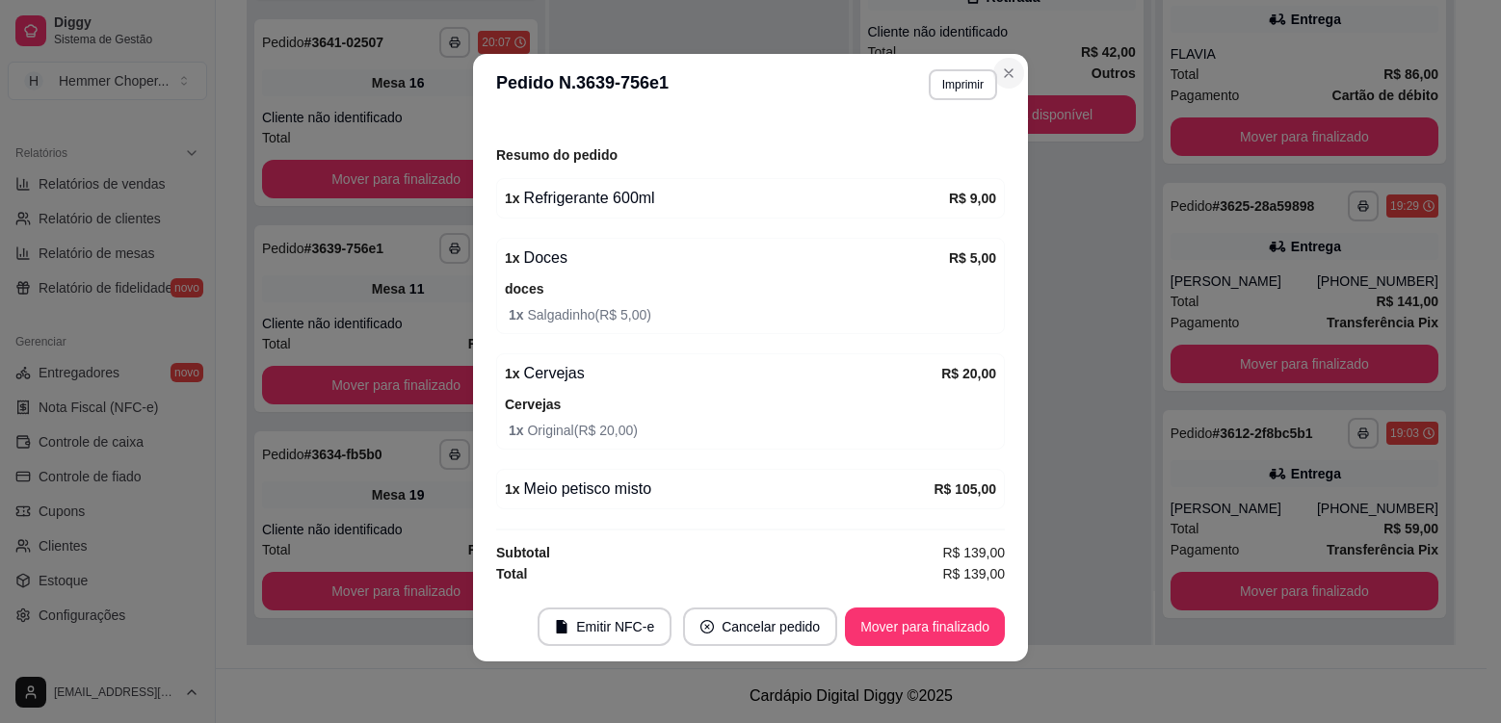
scroll to position [327, 0]
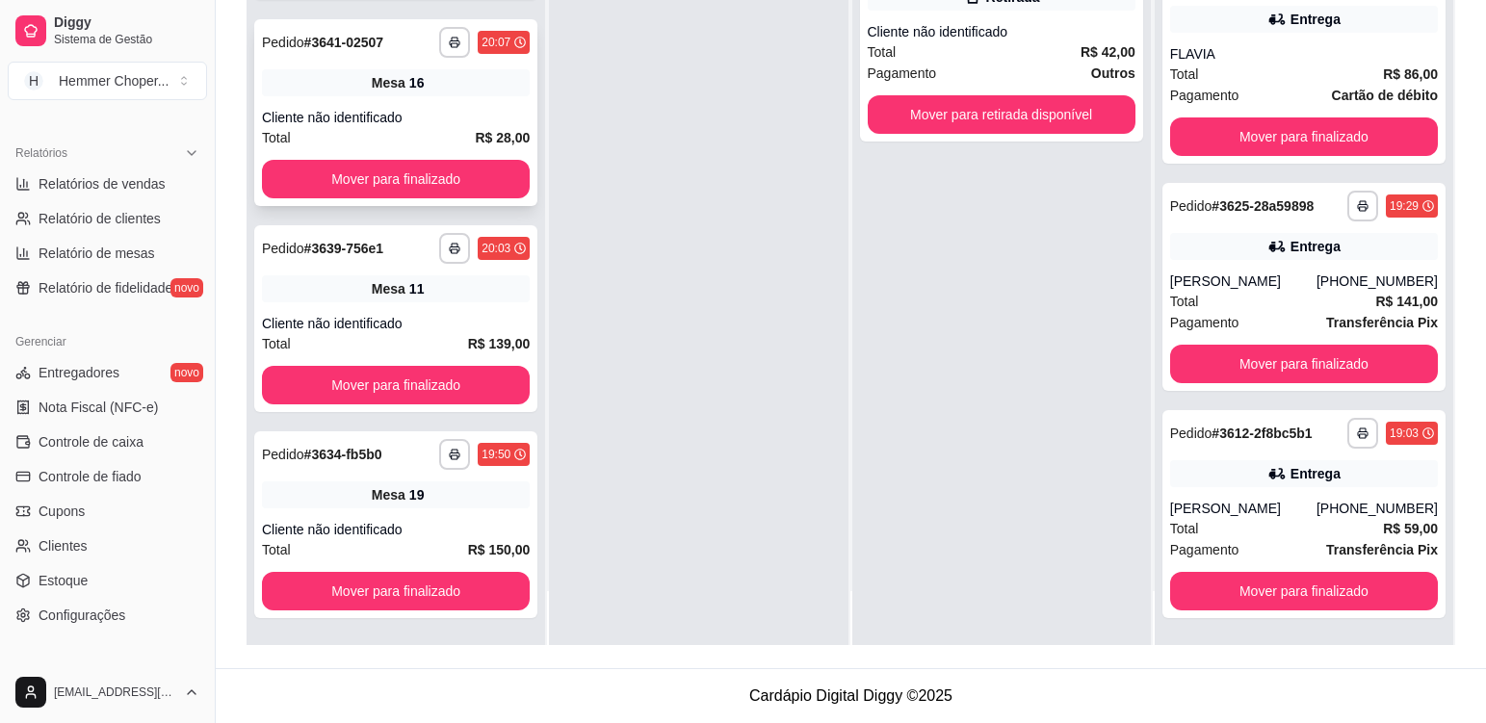
click at [407, 107] on div "**********" at bounding box center [395, 112] width 283 height 187
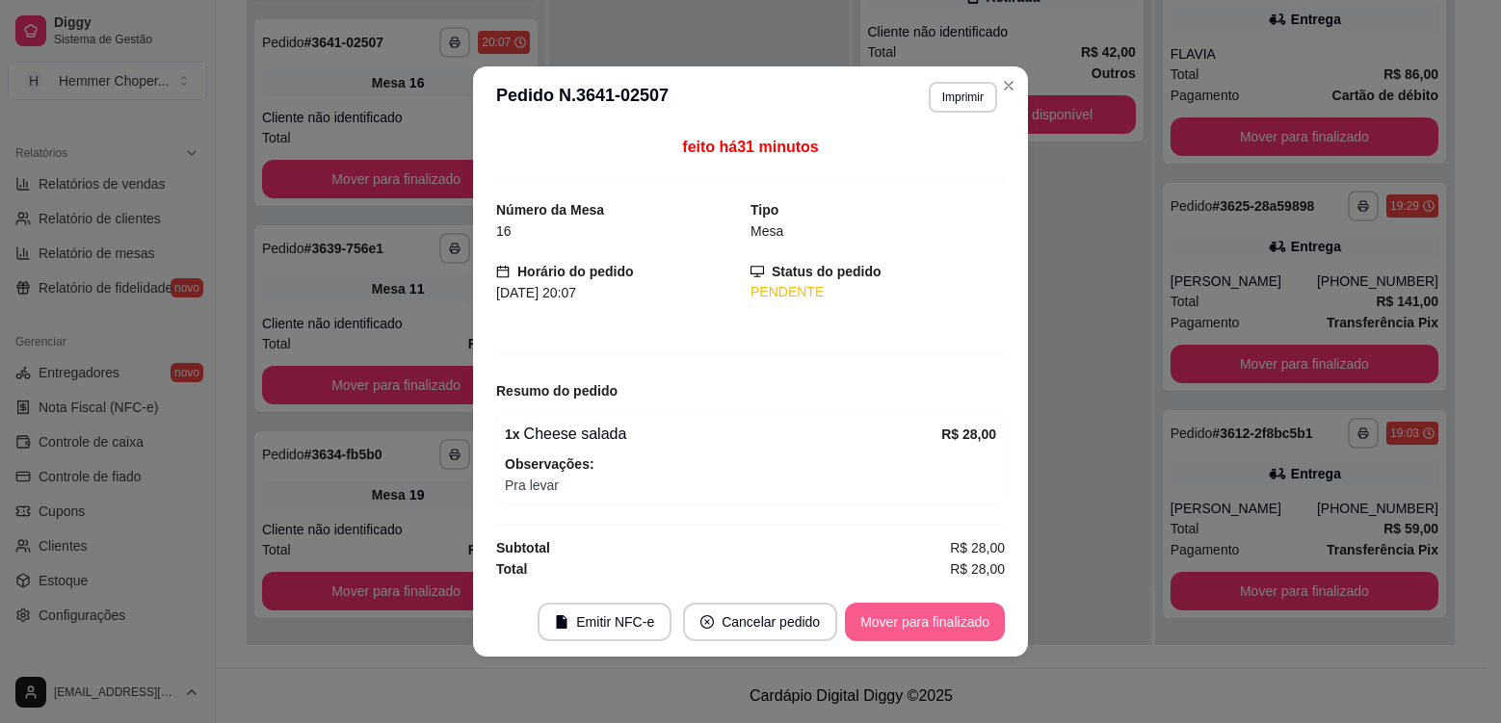
click at [911, 624] on button "Mover para finalizado" at bounding box center [925, 622] width 160 height 39
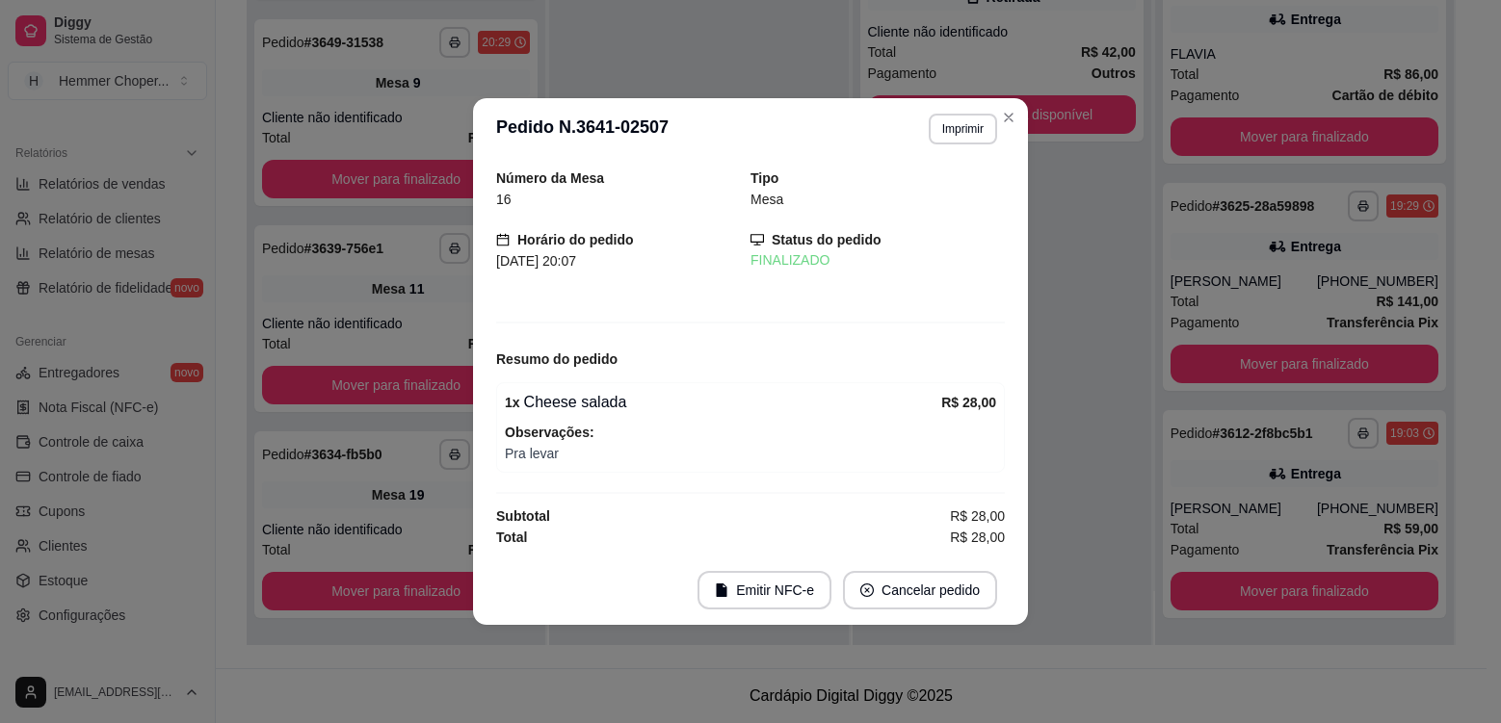
scroll to position [120, 0]
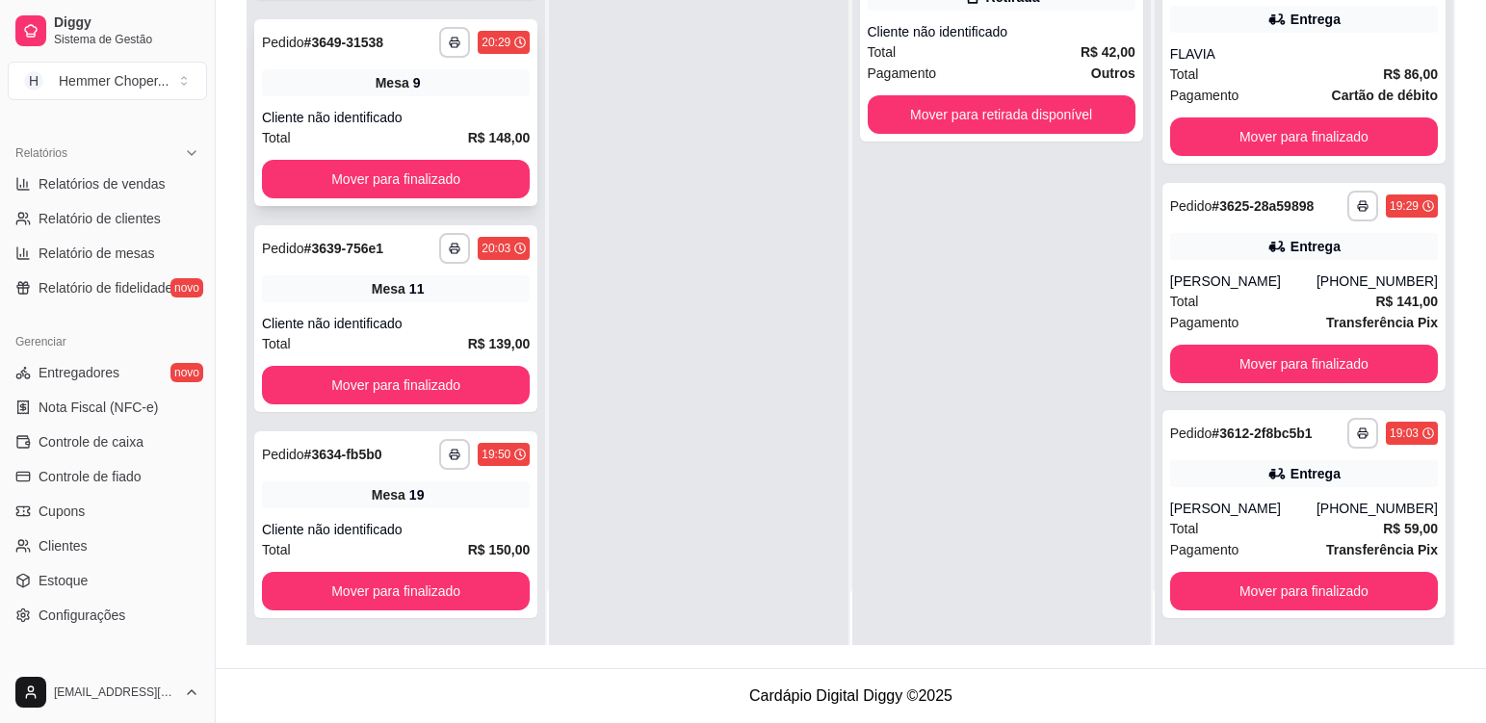
click at [409, 99] on div "**********" at bounding box center [395, 112] width 283 height 187
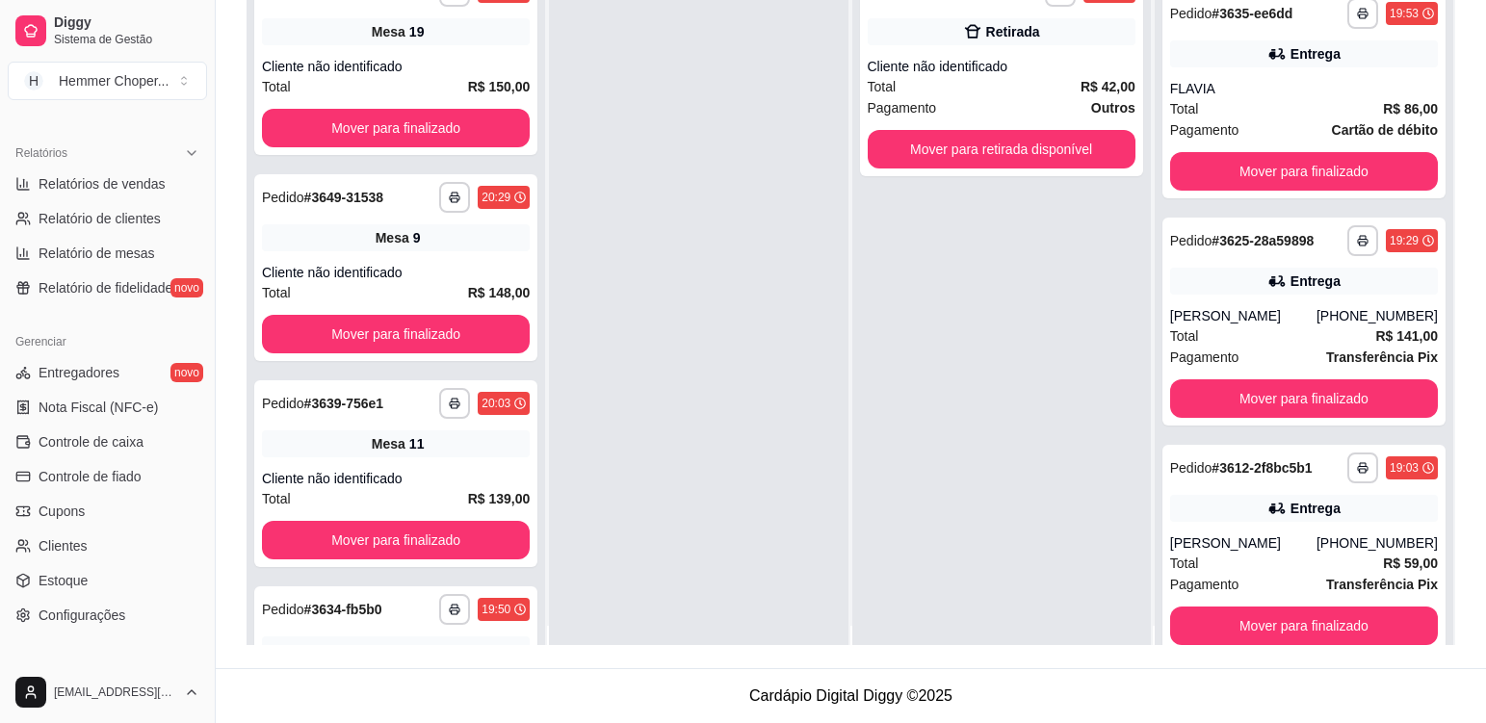
scroll to position [0, 0]
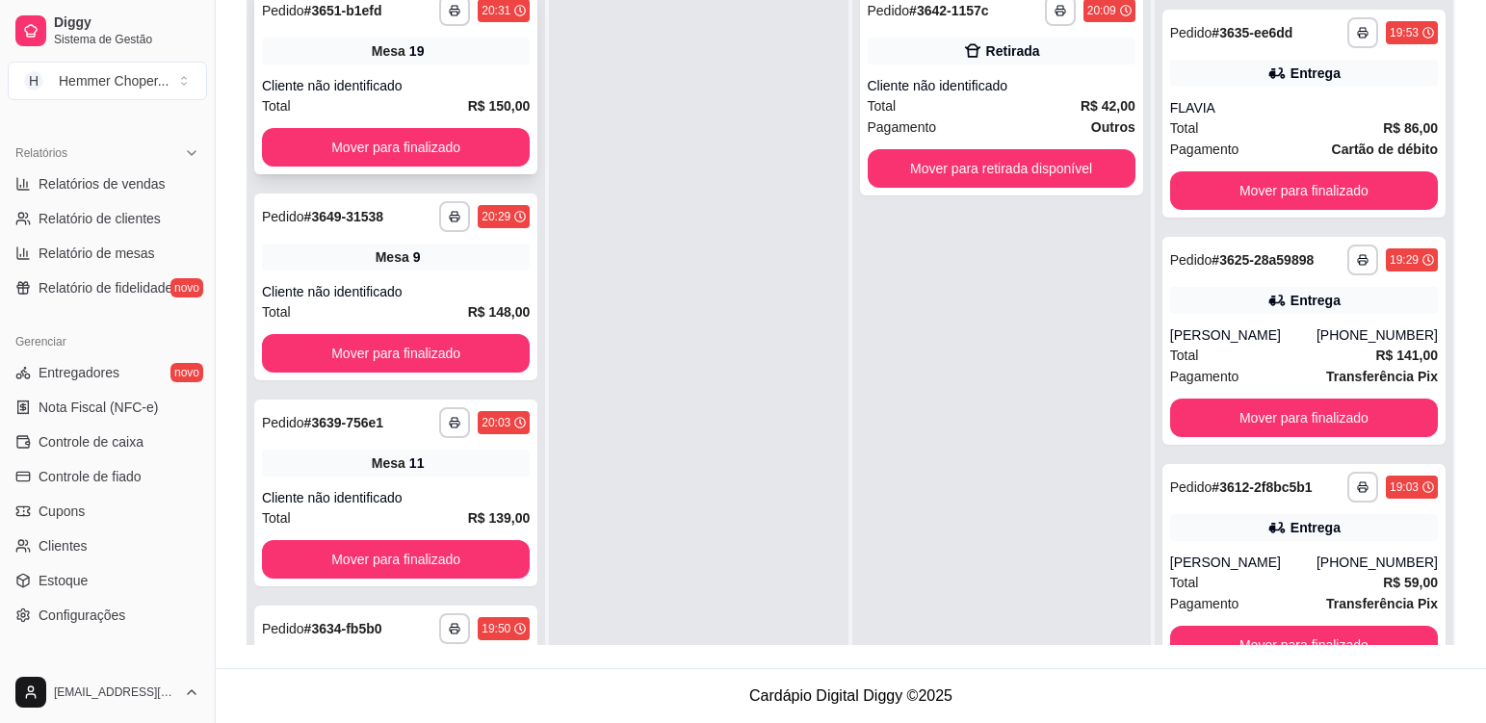
click at [426, 62] on div "Mesa 19" at bounding box center [396, 51] width 268 height 27
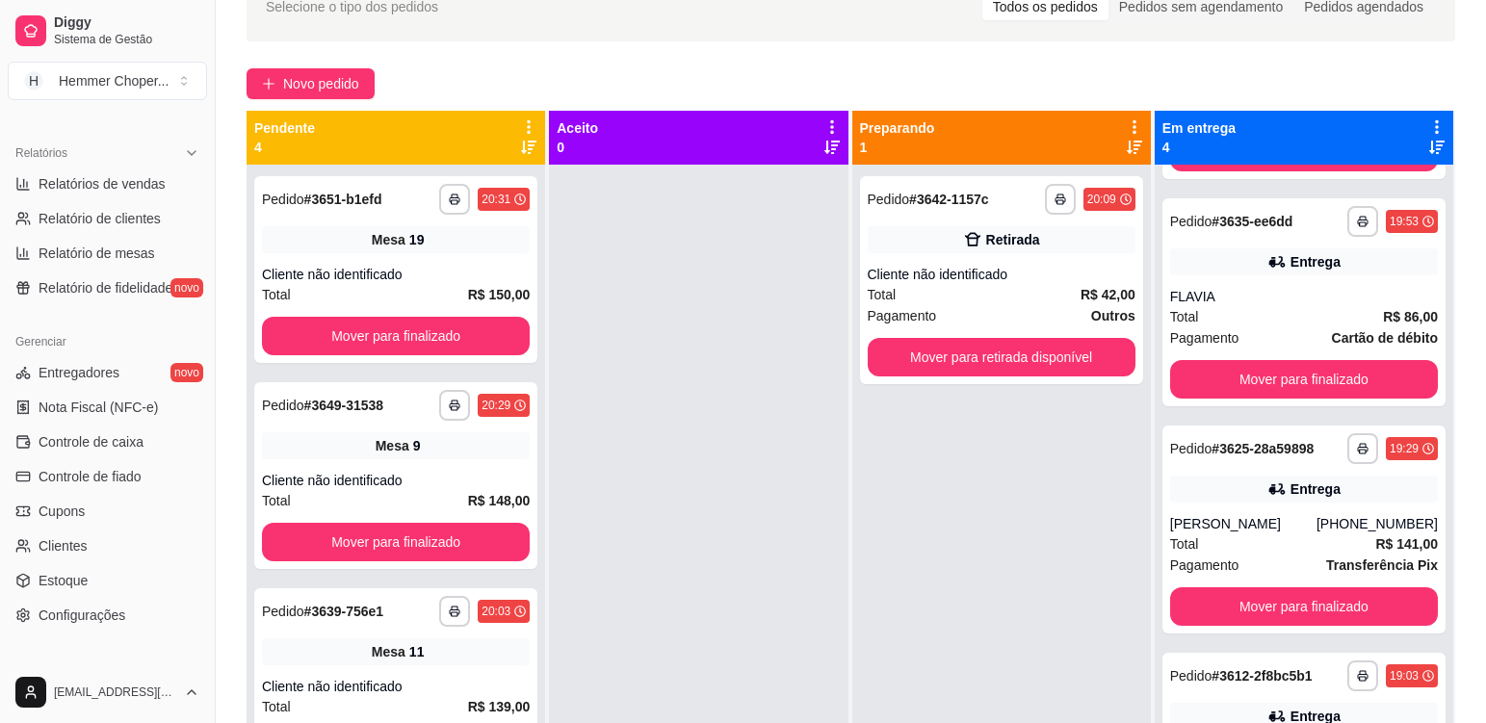
scroll to position [101, 0]
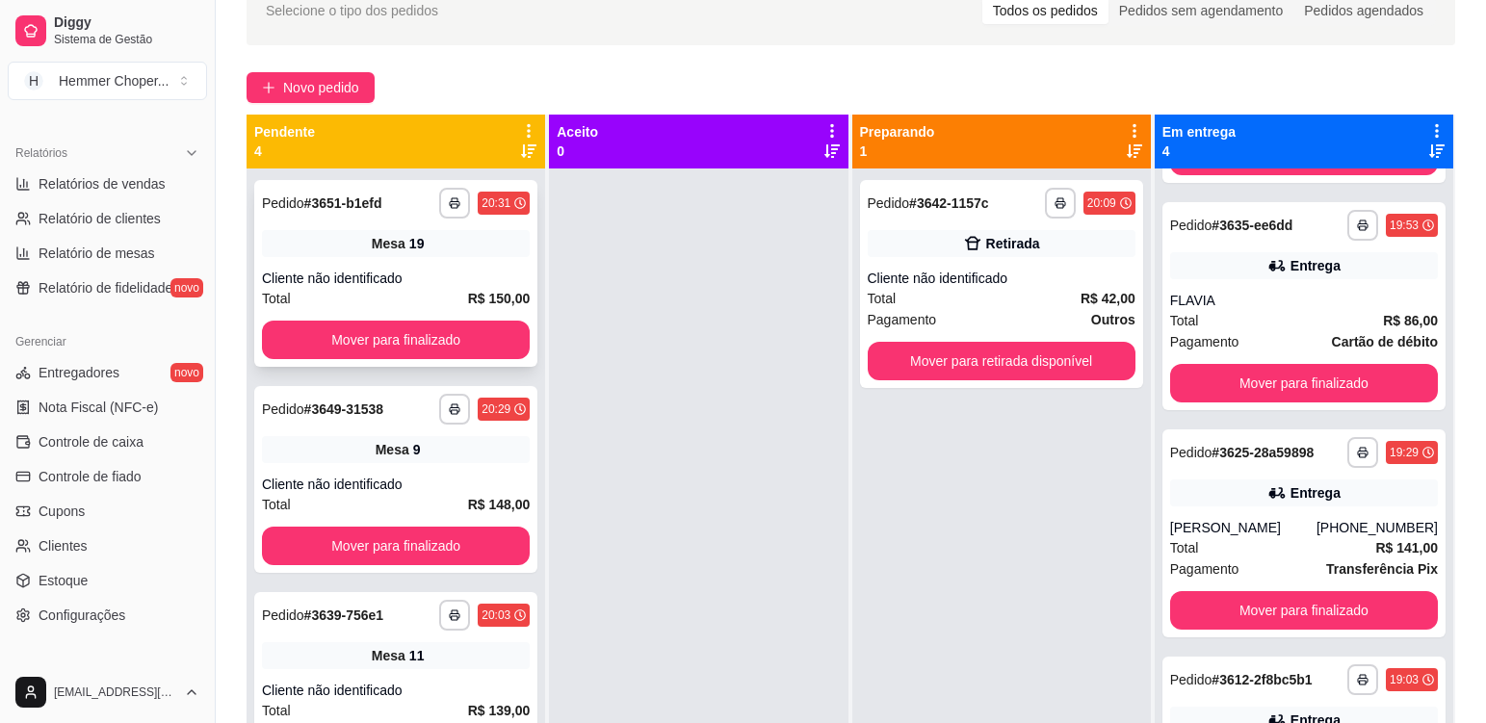
click at [464, 263] on div "**********" at bounding box center [395, 273] width 283 height 187
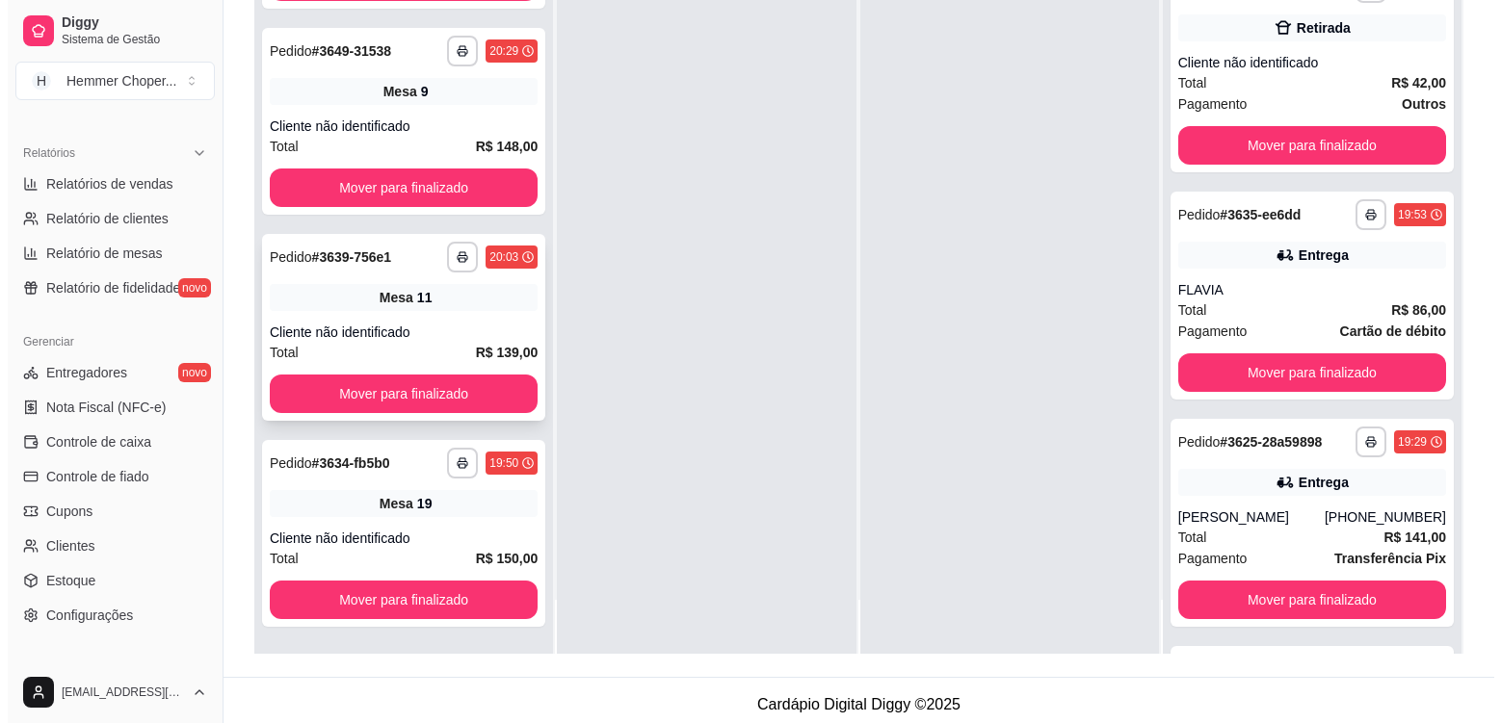
scroll to position [294, 0]
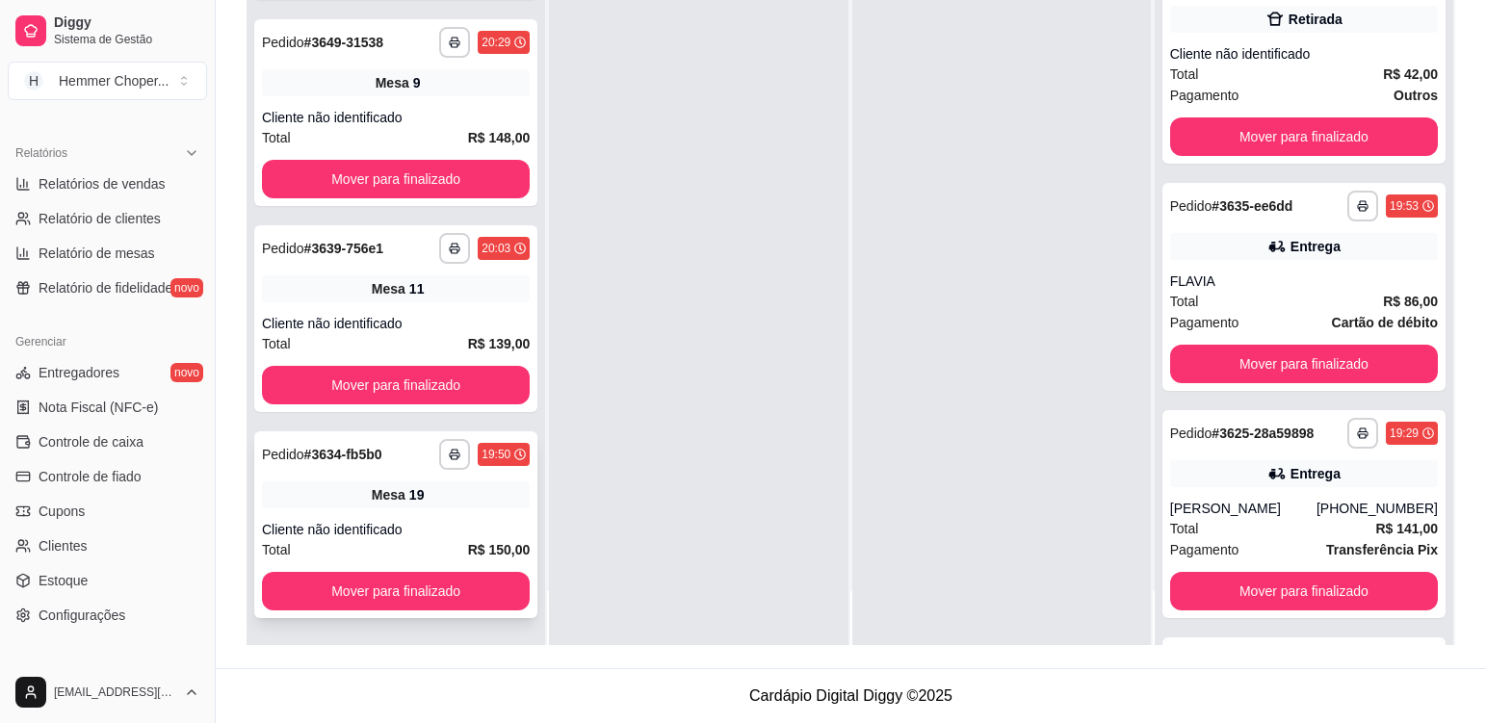
click at [468, 512] on div "**********" at bounding box center [395, 525] width 283 height 187
click at [435, 299] on div "Mesa 11" at bounding box center [396, 289] width 268 height 27
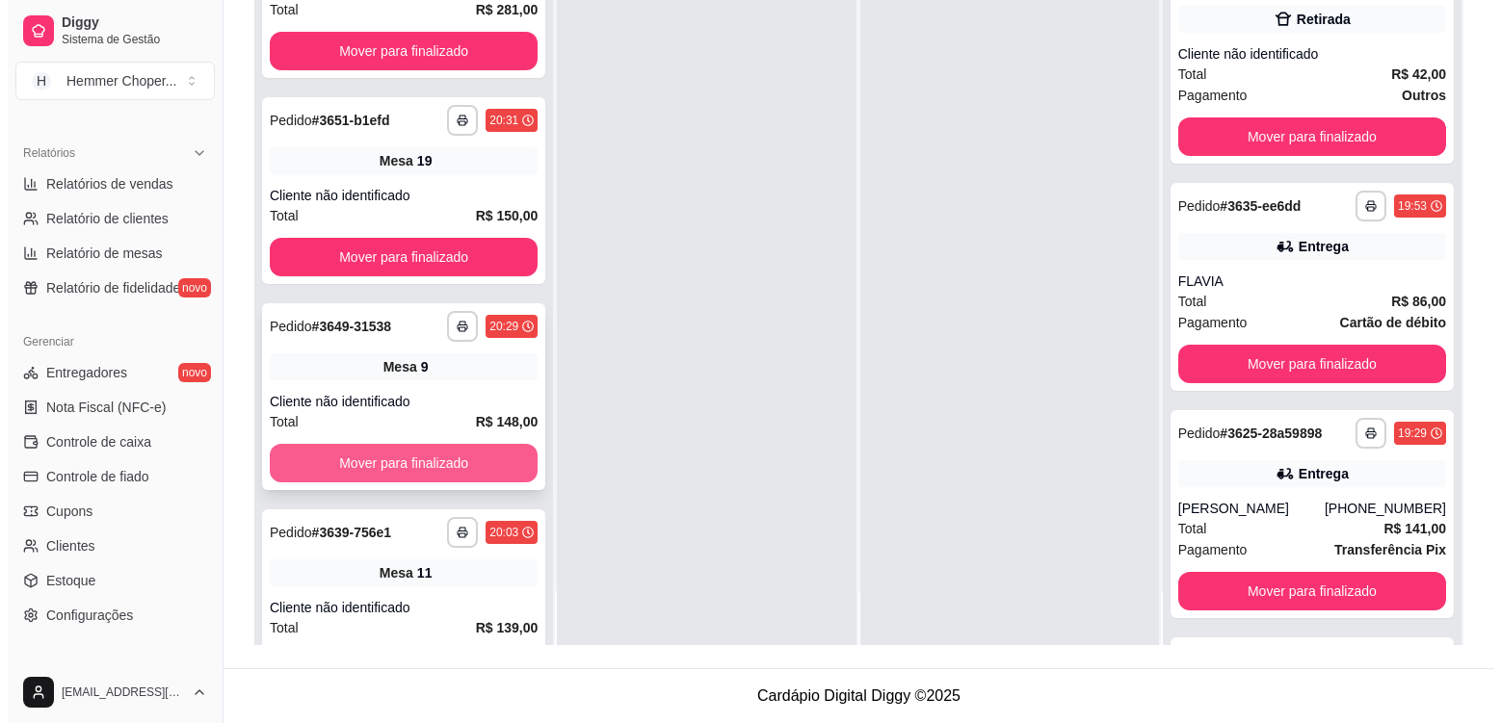
scroll to position [38, 0]
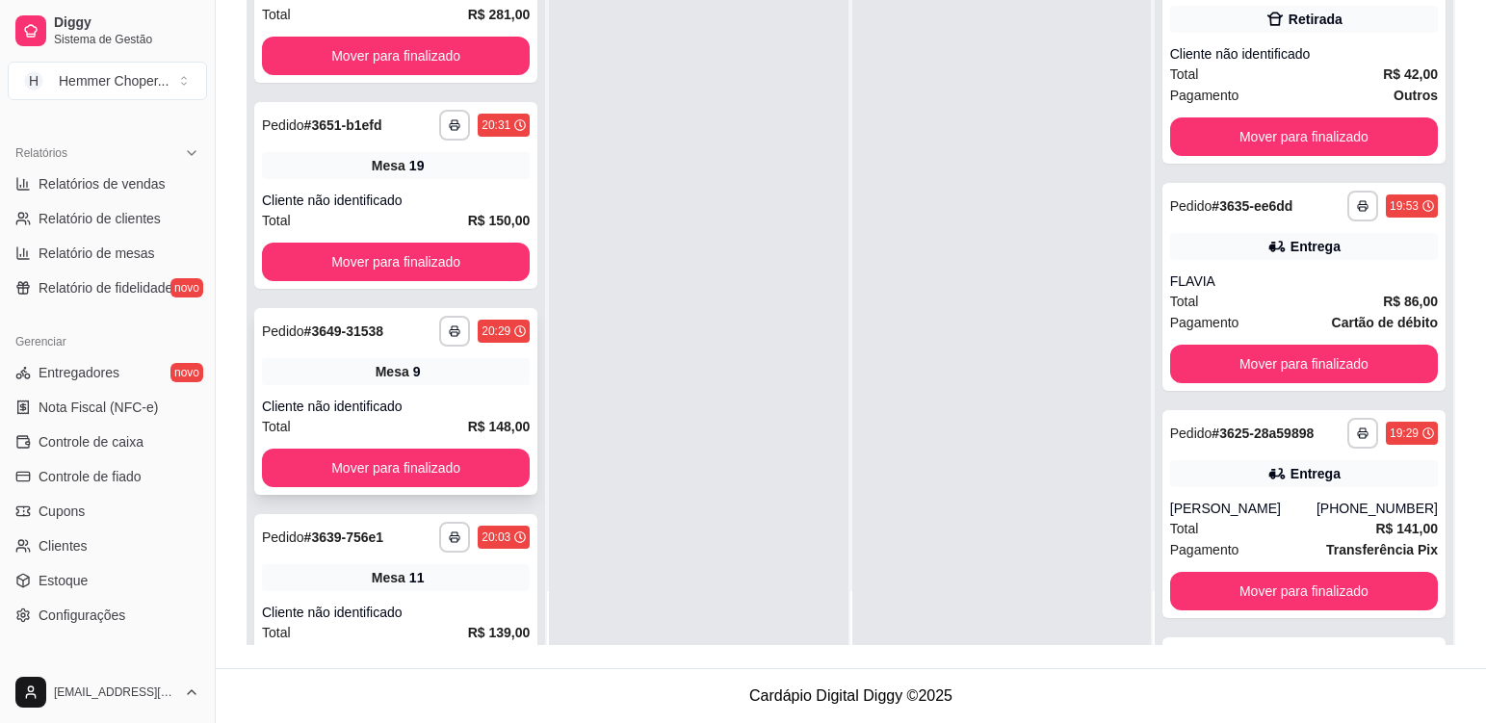
click at [427, 381] on div "Mesa 9" at bounding box center [396, 371] width 268 height 27
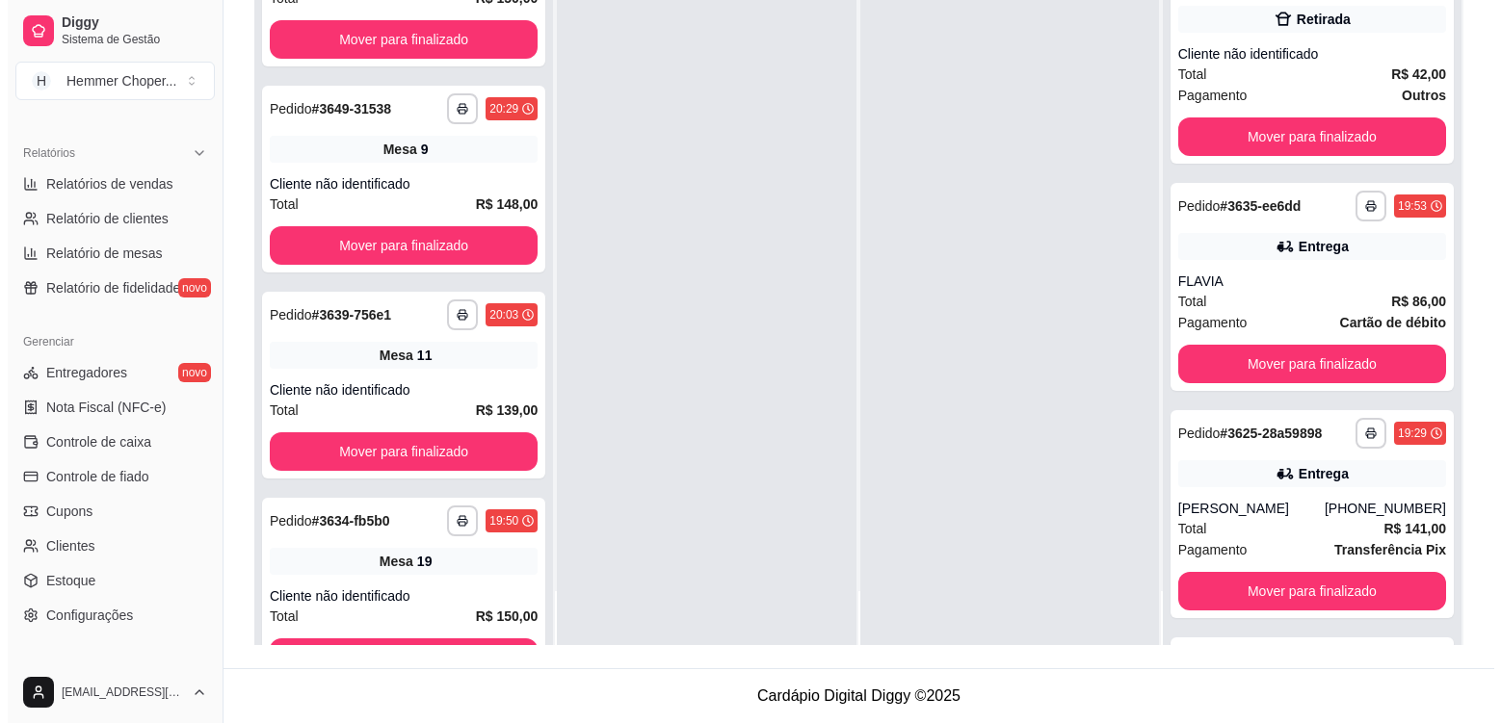
scroll to position [327, 0]
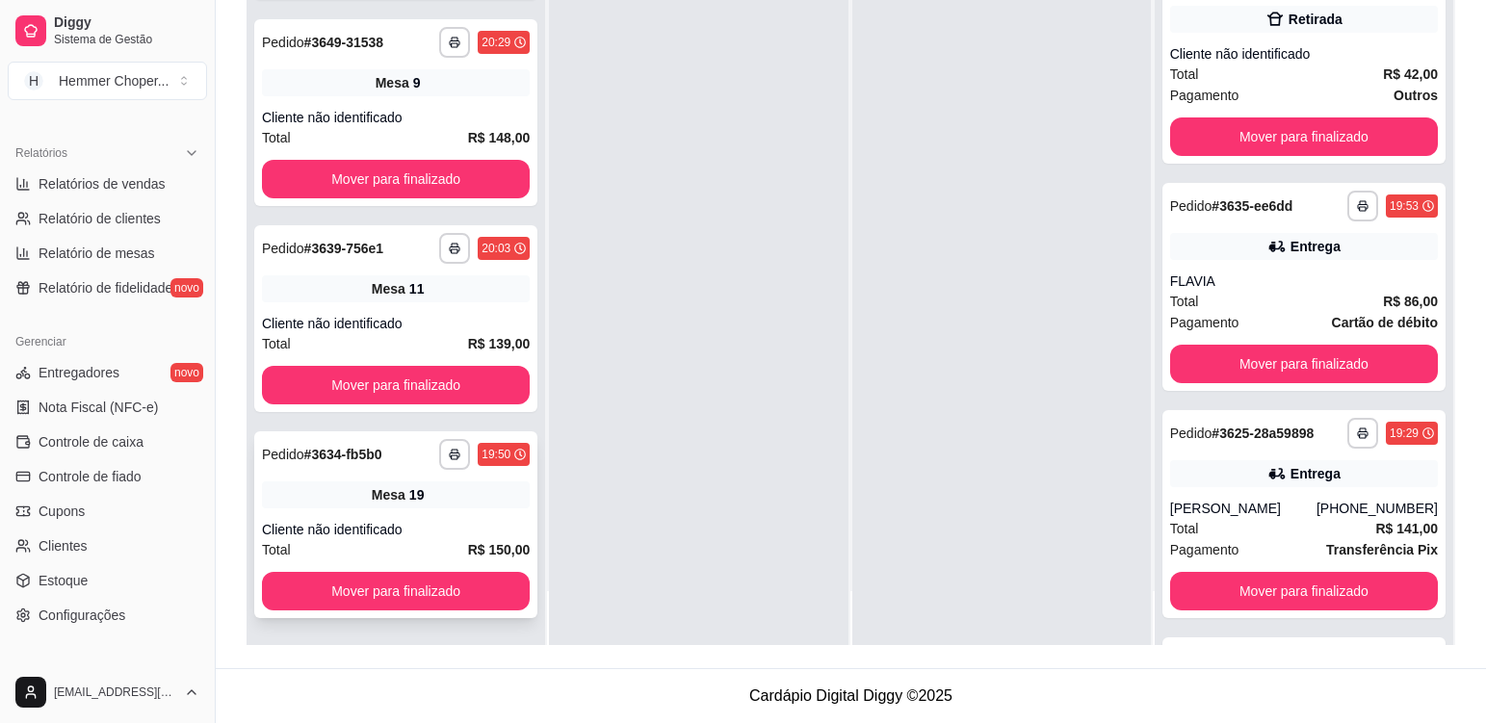
click at [461, 519] on div "**********" at bounding box center [395, 525] width 283 height 187
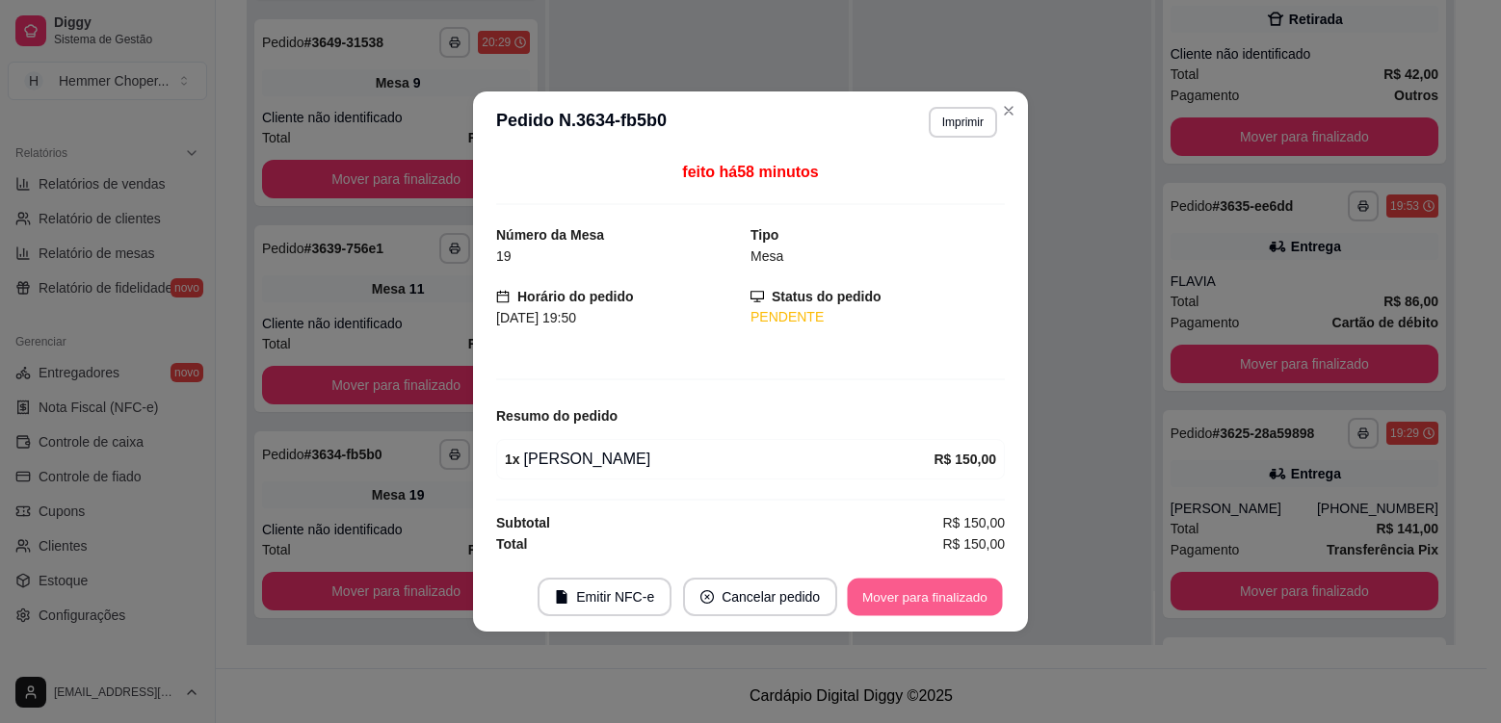
click at [879, 588] on button "Mover para finalizado" at bounding box center [925, 598] width 155 height 38
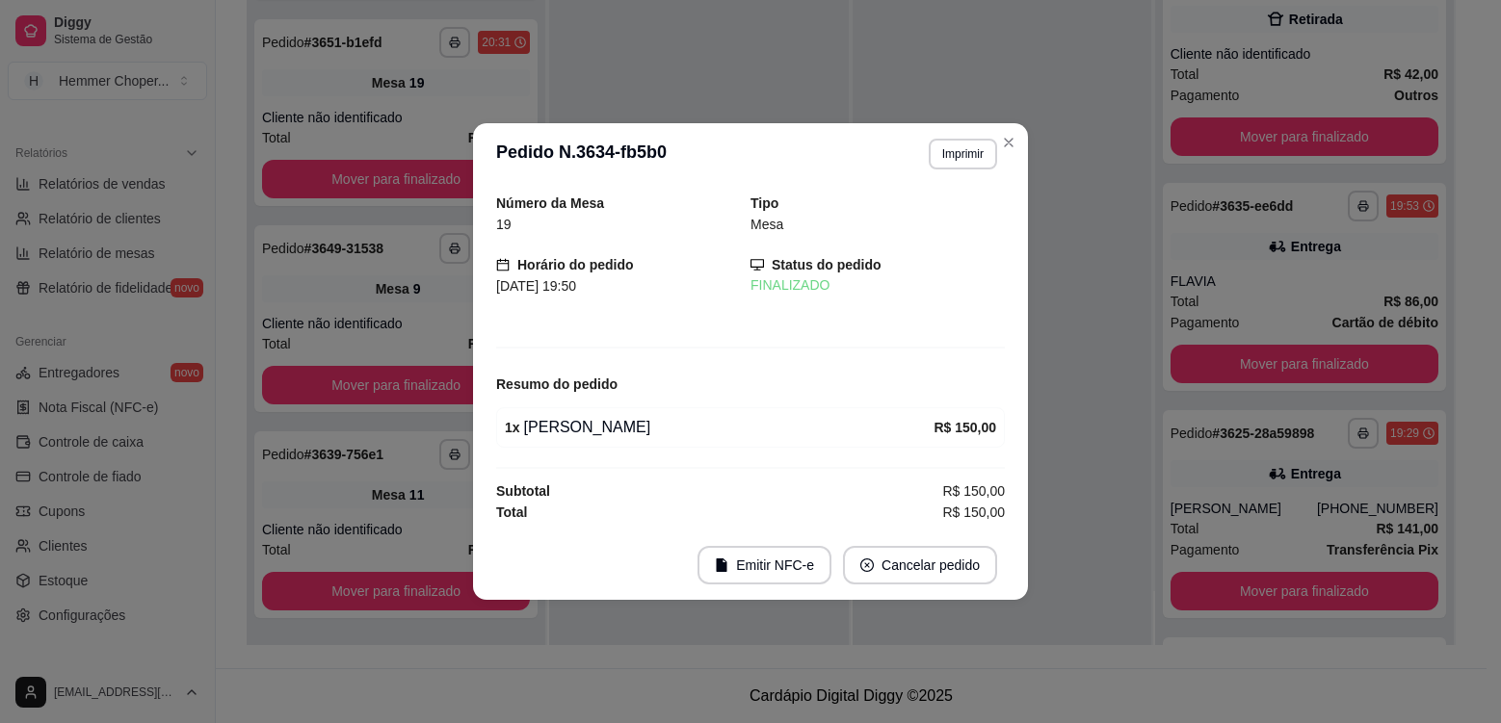
scroll to position [120, 0]
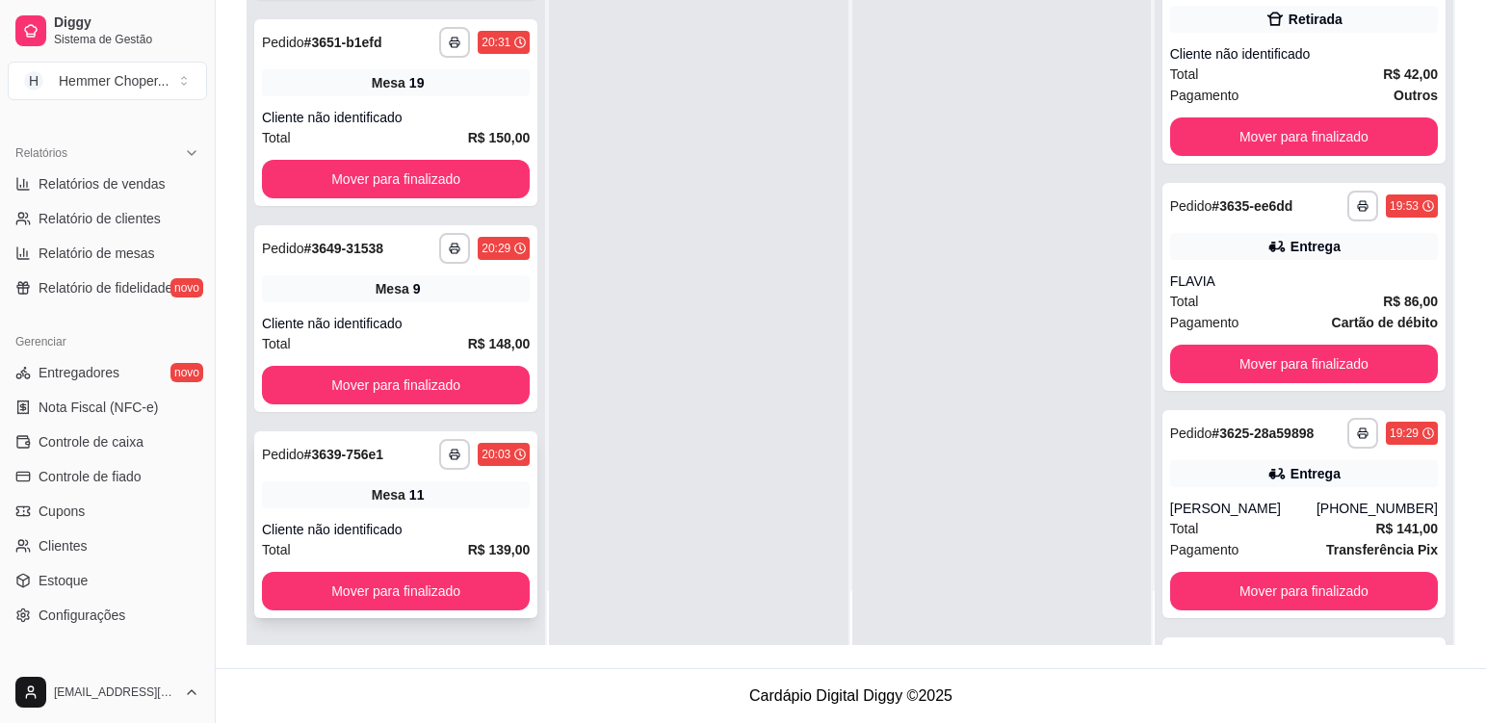
click at [474, 510] on div "**********" at bounding box center [395, 525] width 283 height 187
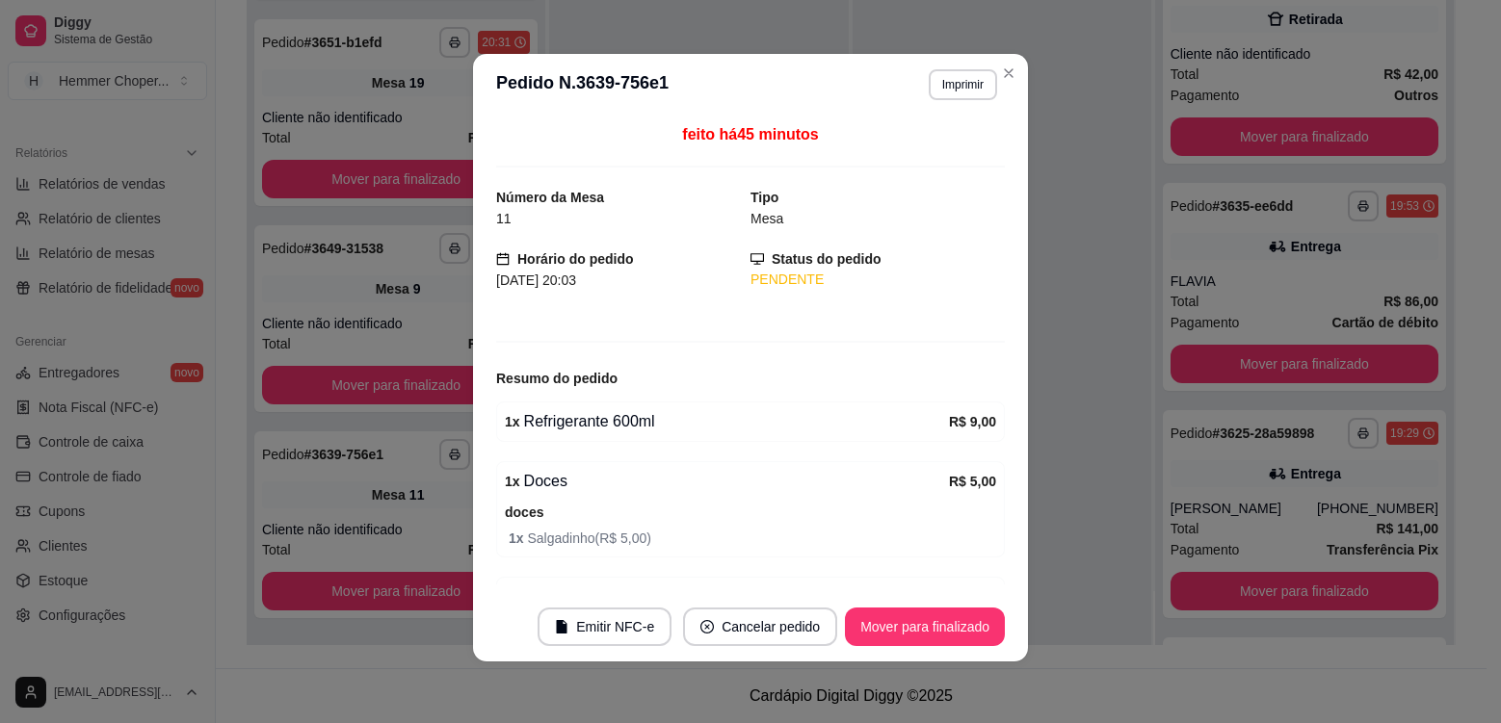
scroll to position [223, 0]
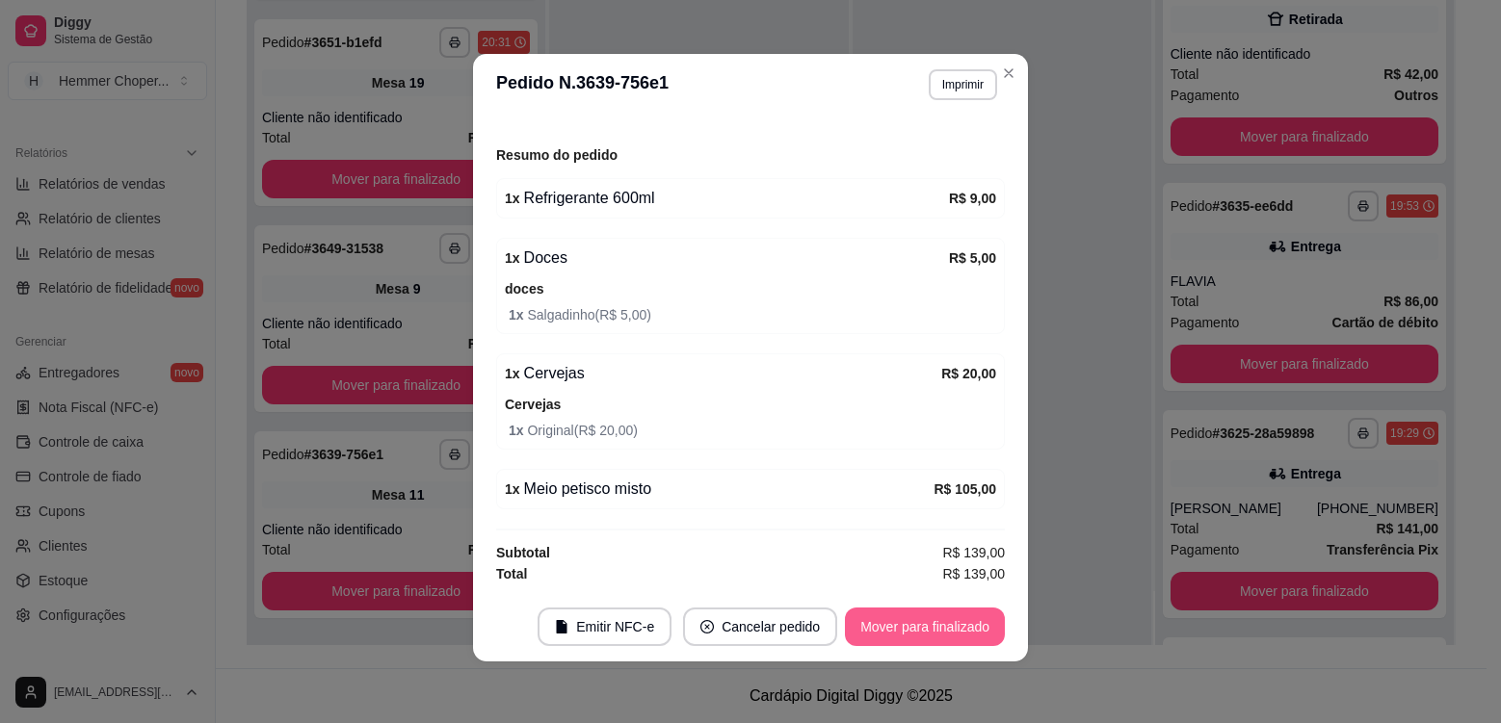
click at [888, 624] on button "Mover para finalizado" at bounding box center [925, 627] width 160 height 39
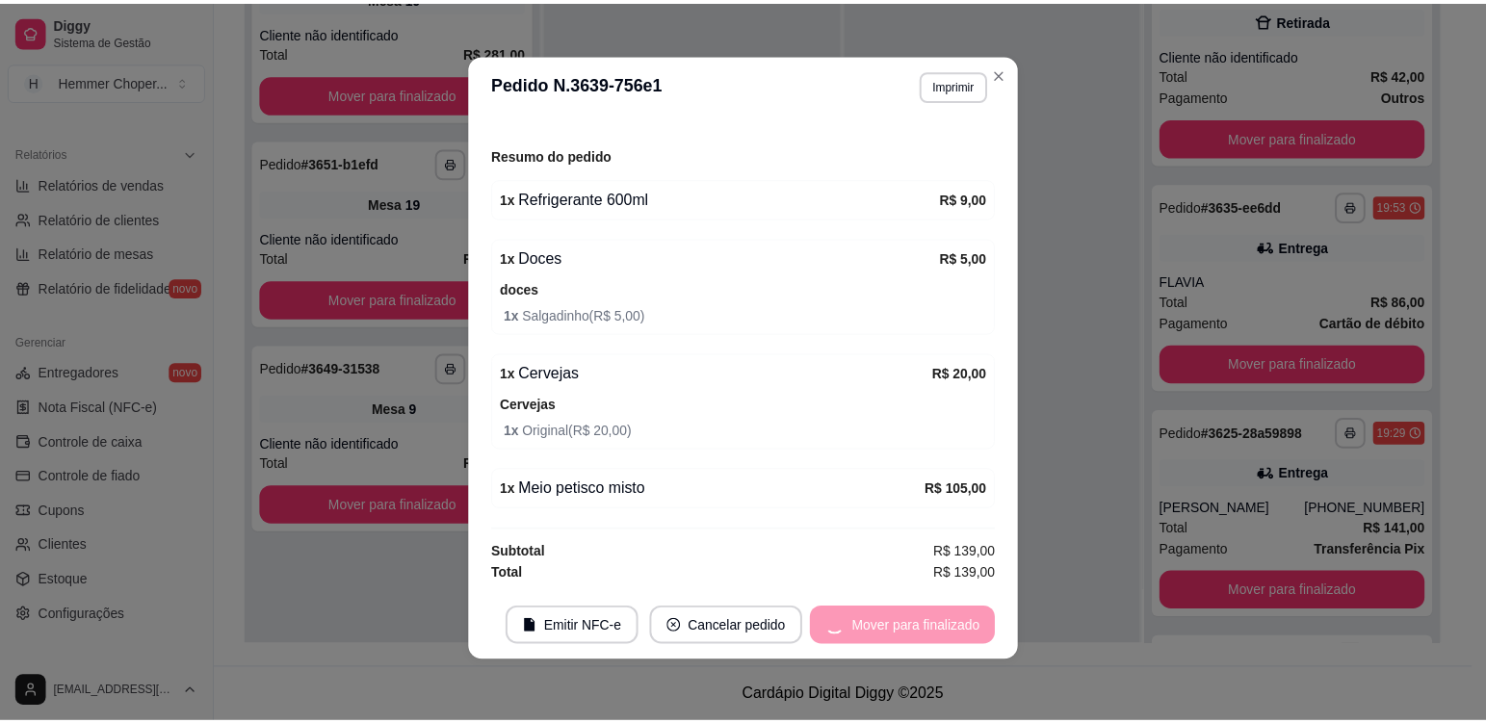
scroll to position [160, 0]
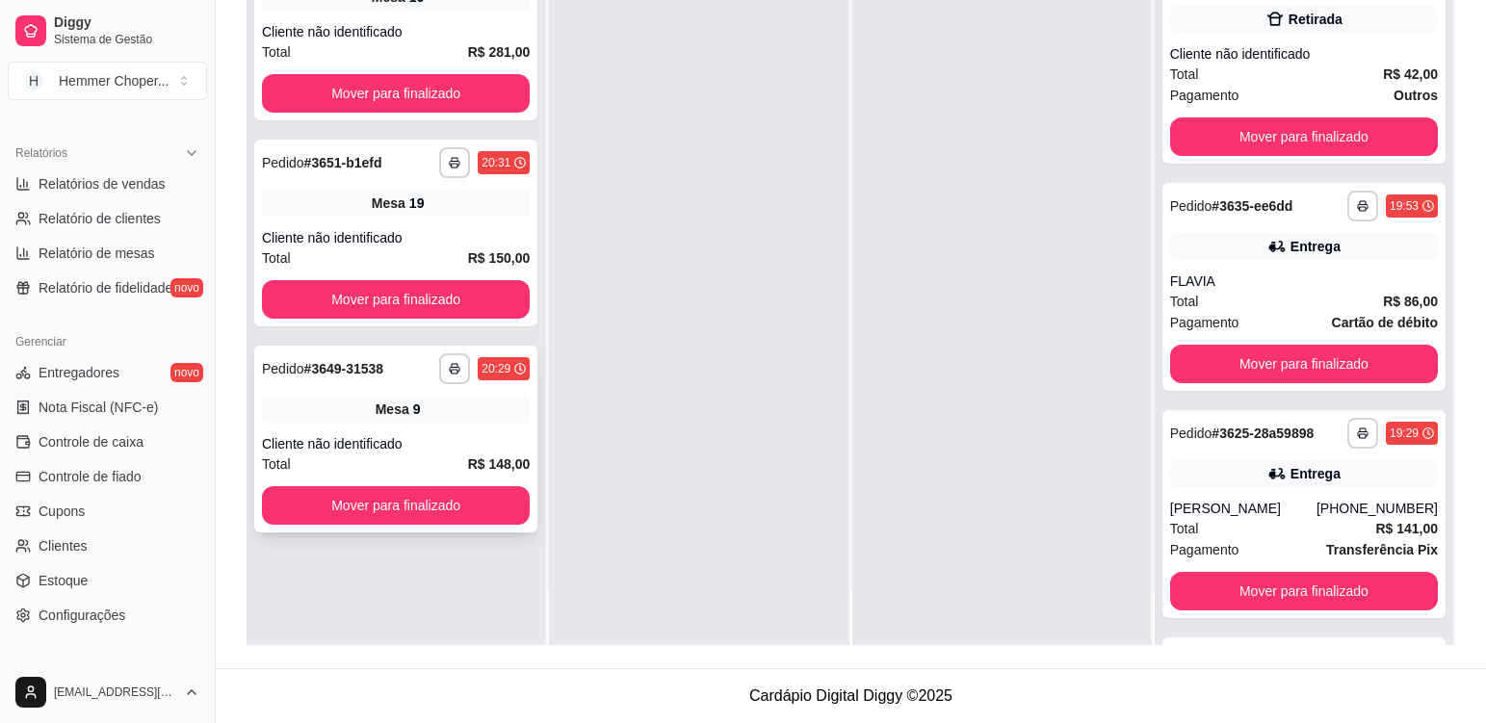
click at [455, 417] on div "Mesa 9" at bounding box center [396, 409] width 268 height 27
click at [423, 240] on div "Cliente não identificado" at bounding box center [396, 237] width 268 height 19
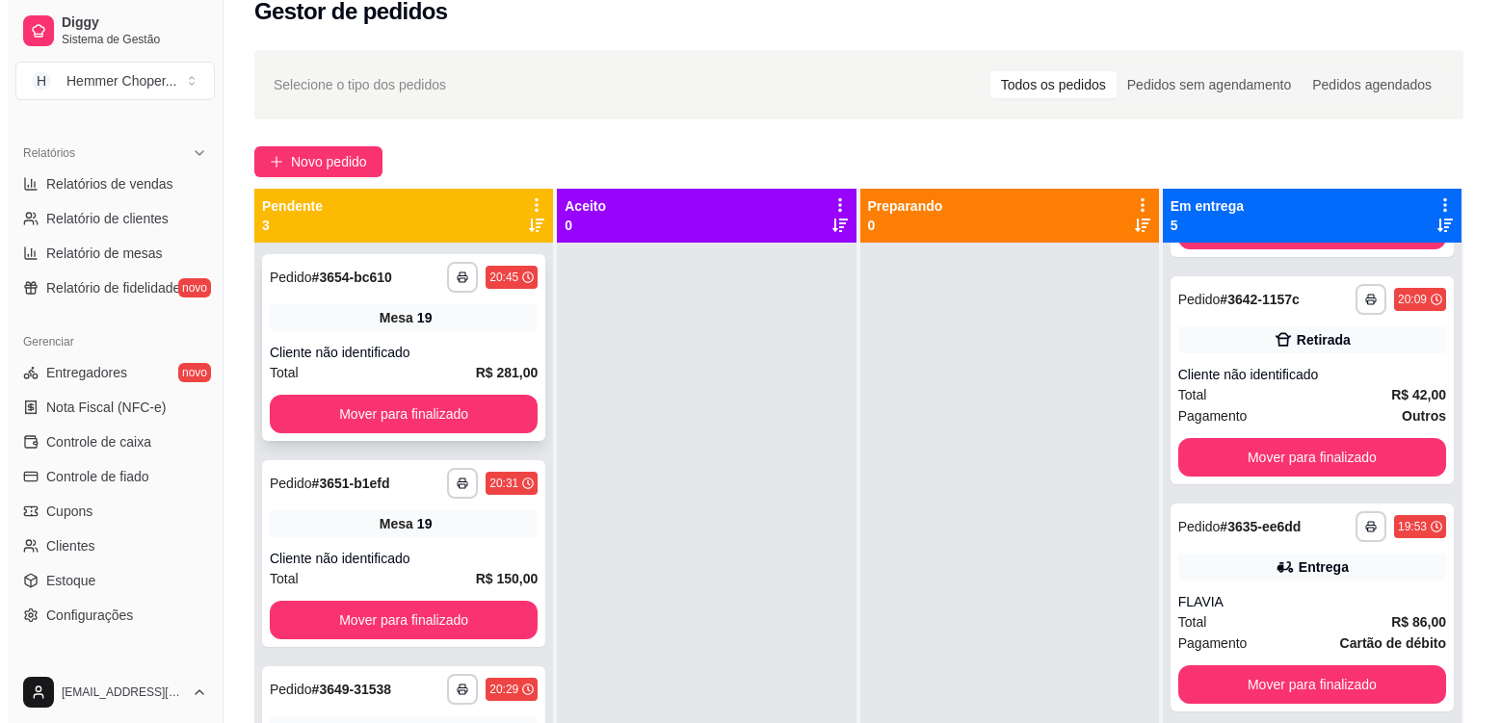
scroll to position [0, 0]
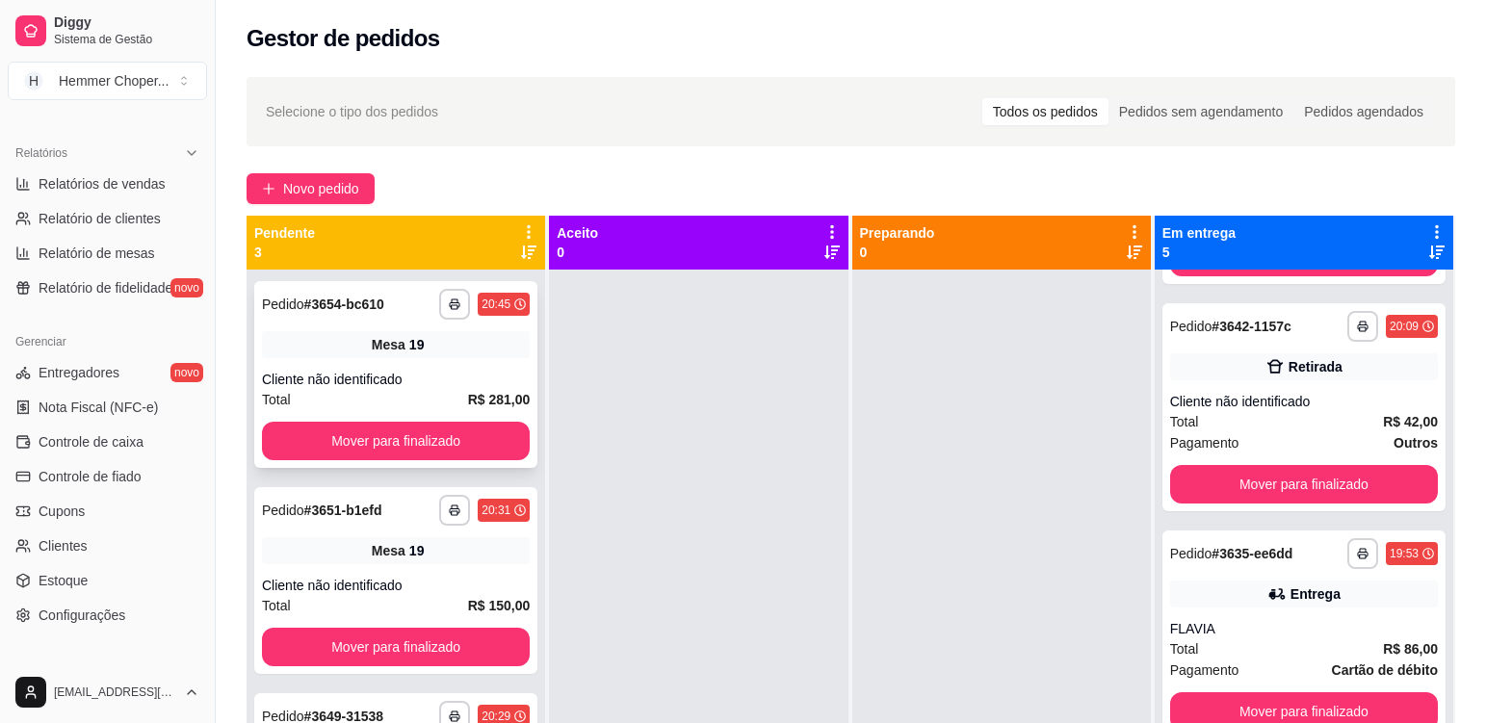
click at [433, 363] on div "**********" at bounding box center [395, 374] width 283 height 187
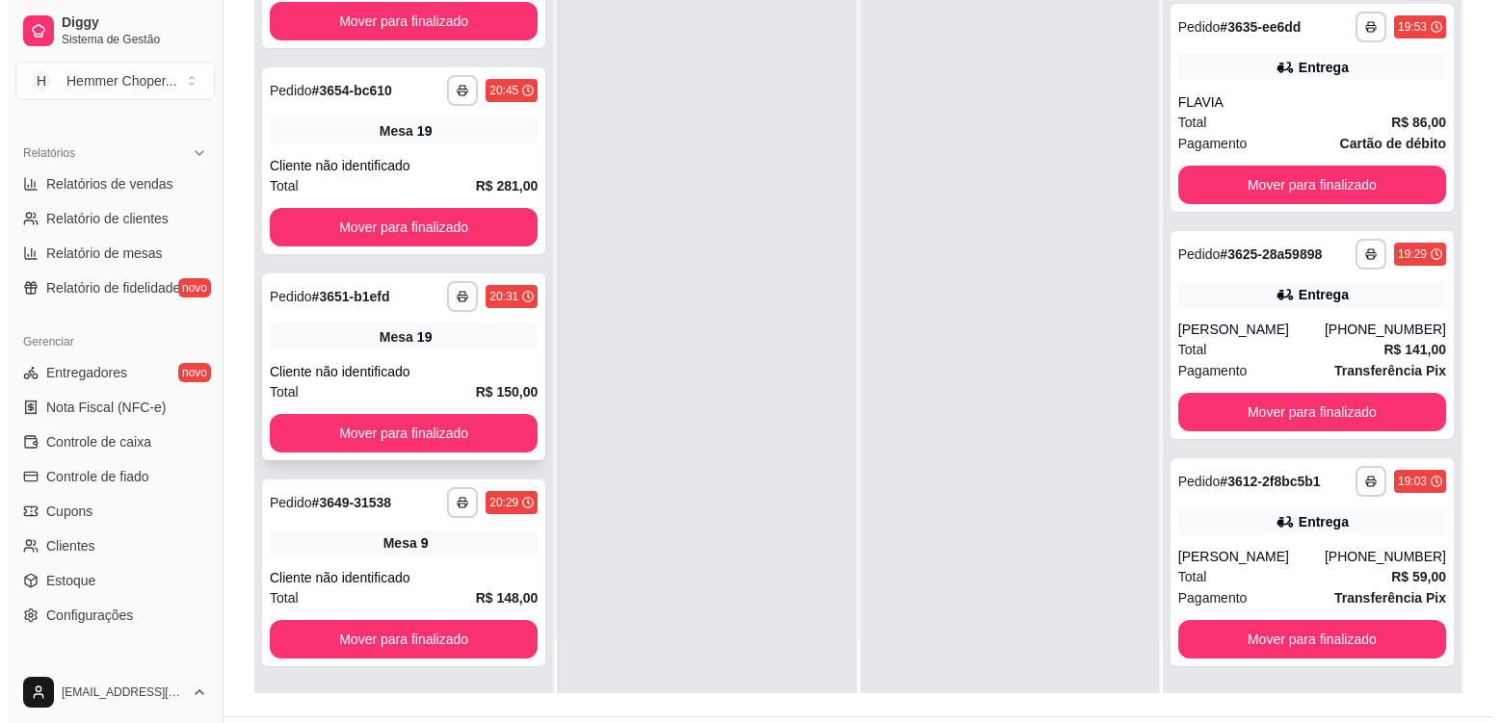
scroll to position [294, 0]
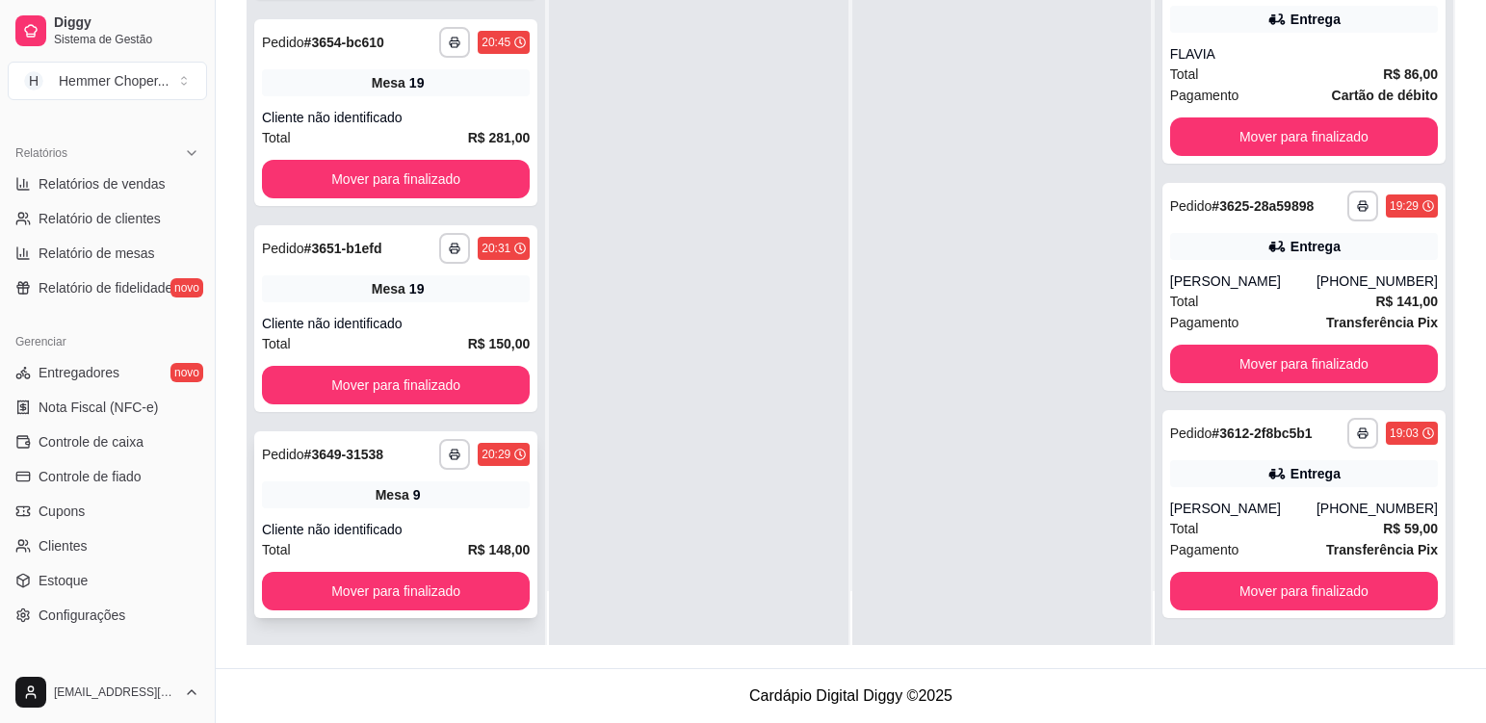
click at [464, 510] on div "**********" at bounding box center [395, 525] width 283 height 187
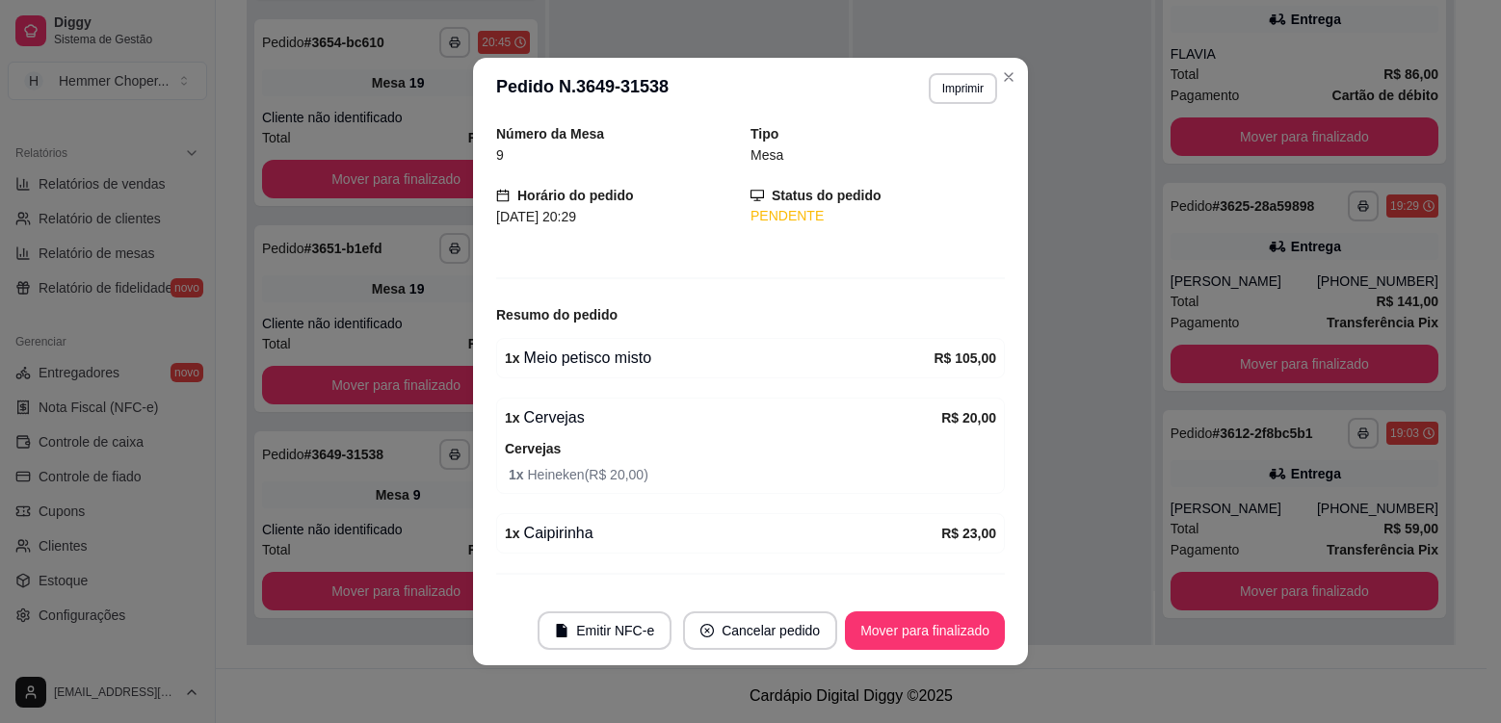
scroll to position [96, 0]
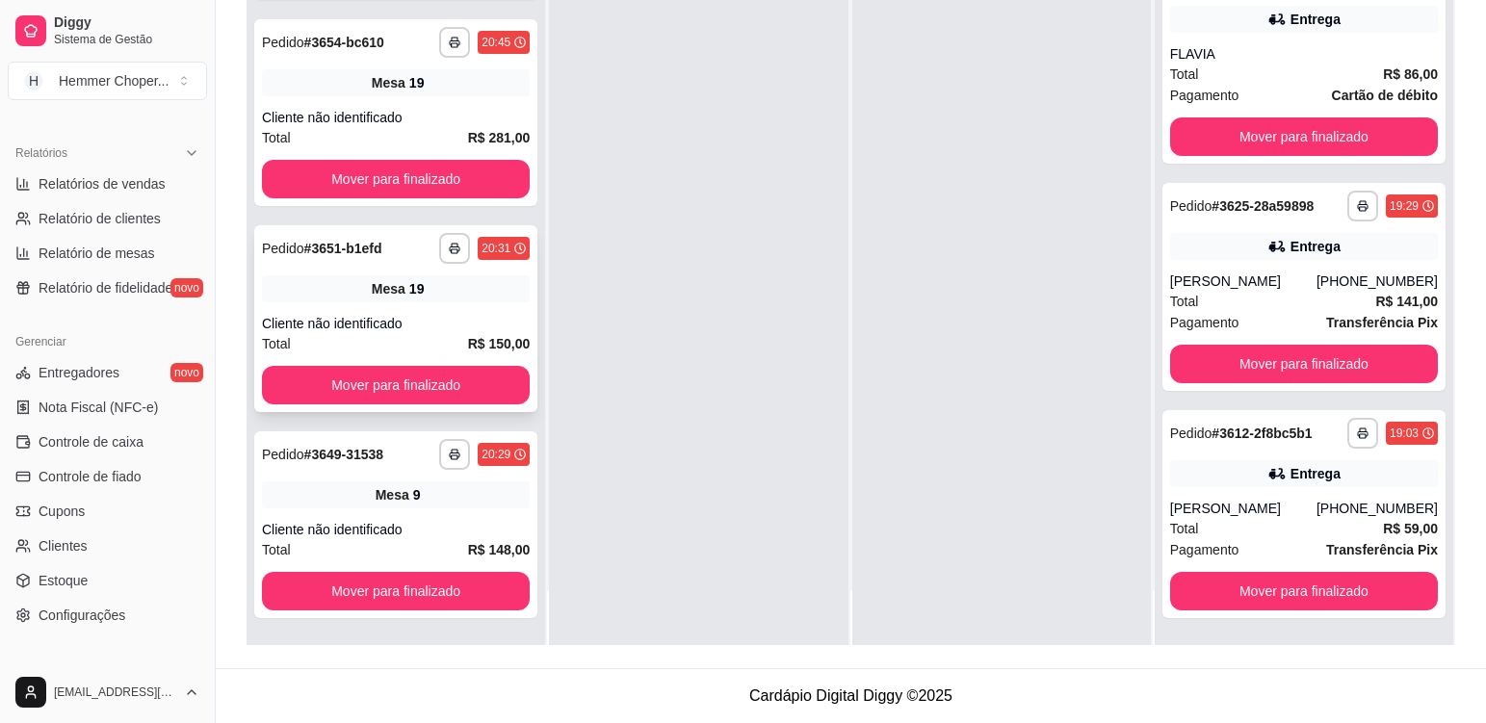
click at [428, 317] on div "Cliente não identificado" at bounding box center [396, 323] width 268 height 19
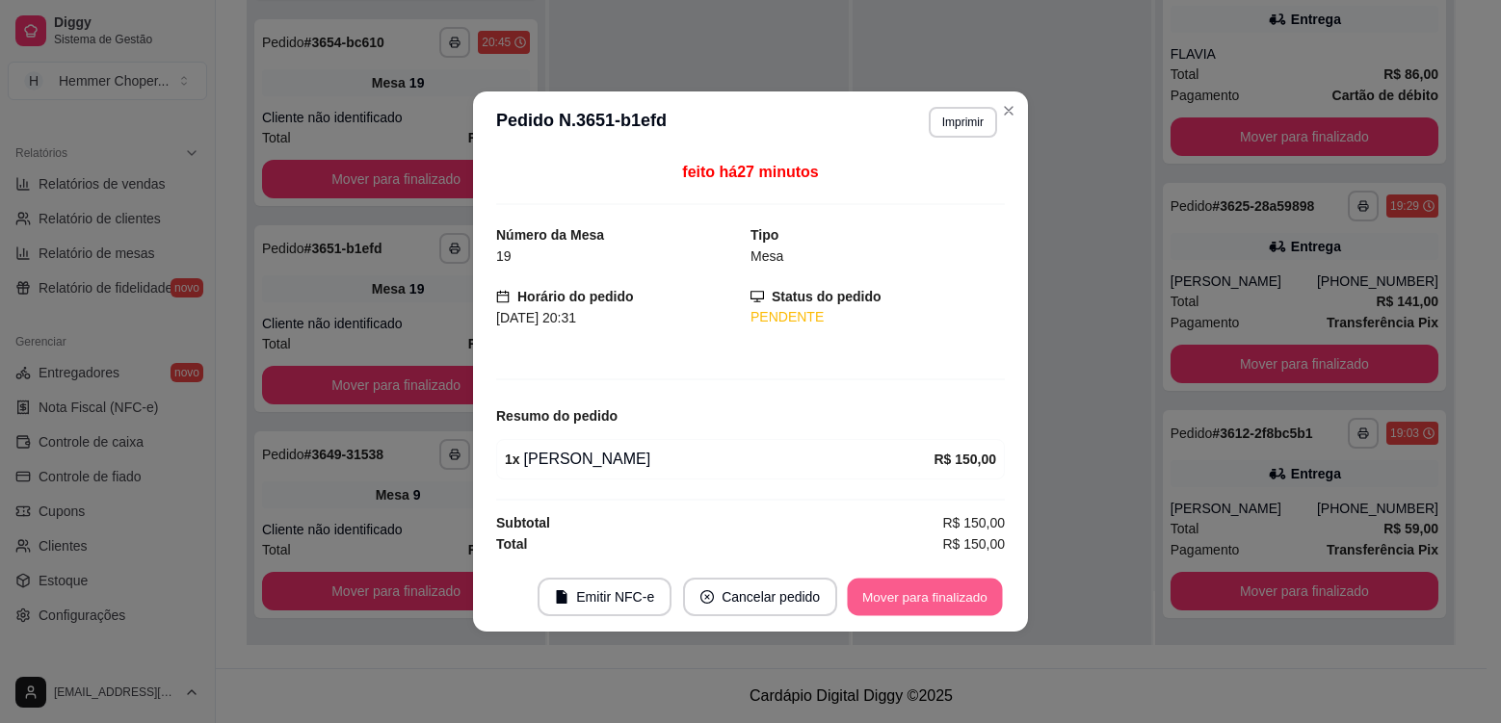
click at [882, 594] on button "Mover para finalizado" at bounding box center [925, 598] width 155 height 38
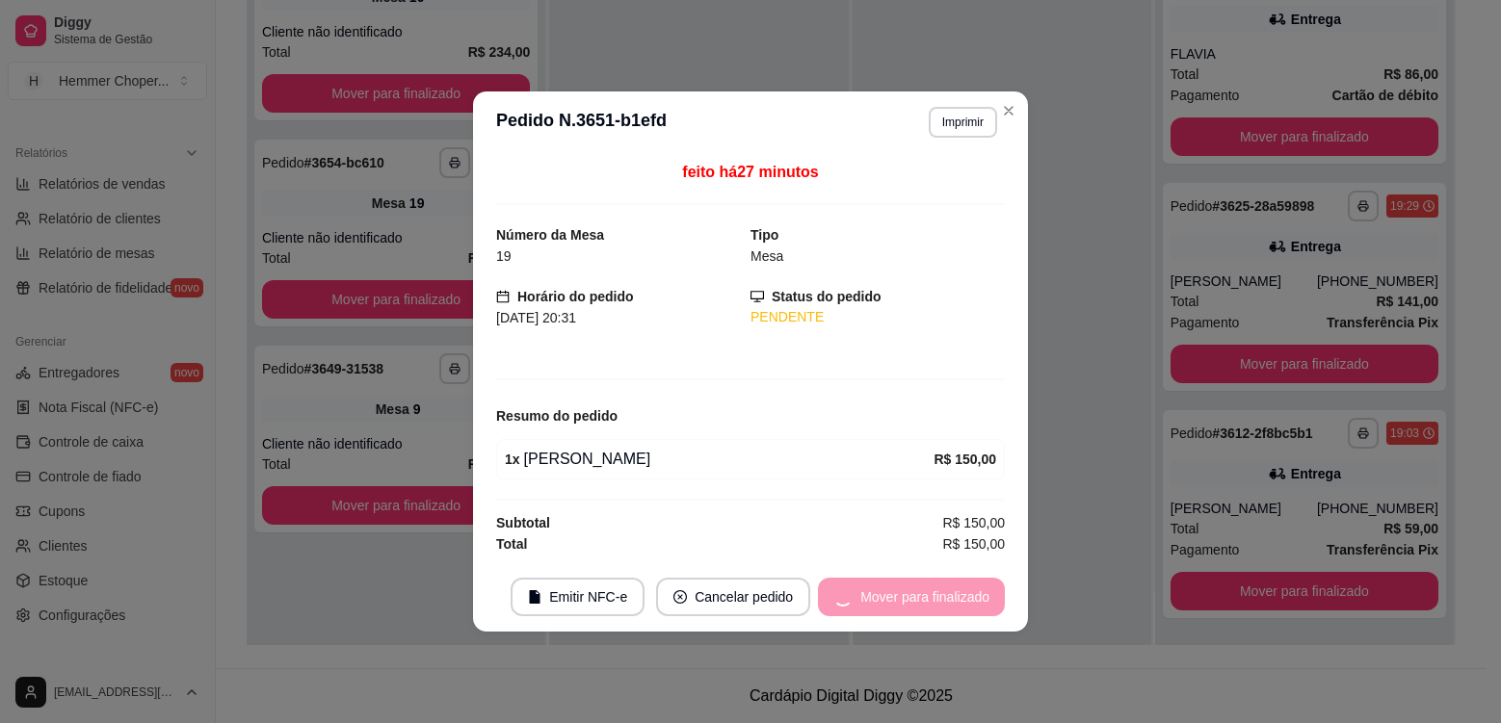
scroll to position [0, 0]
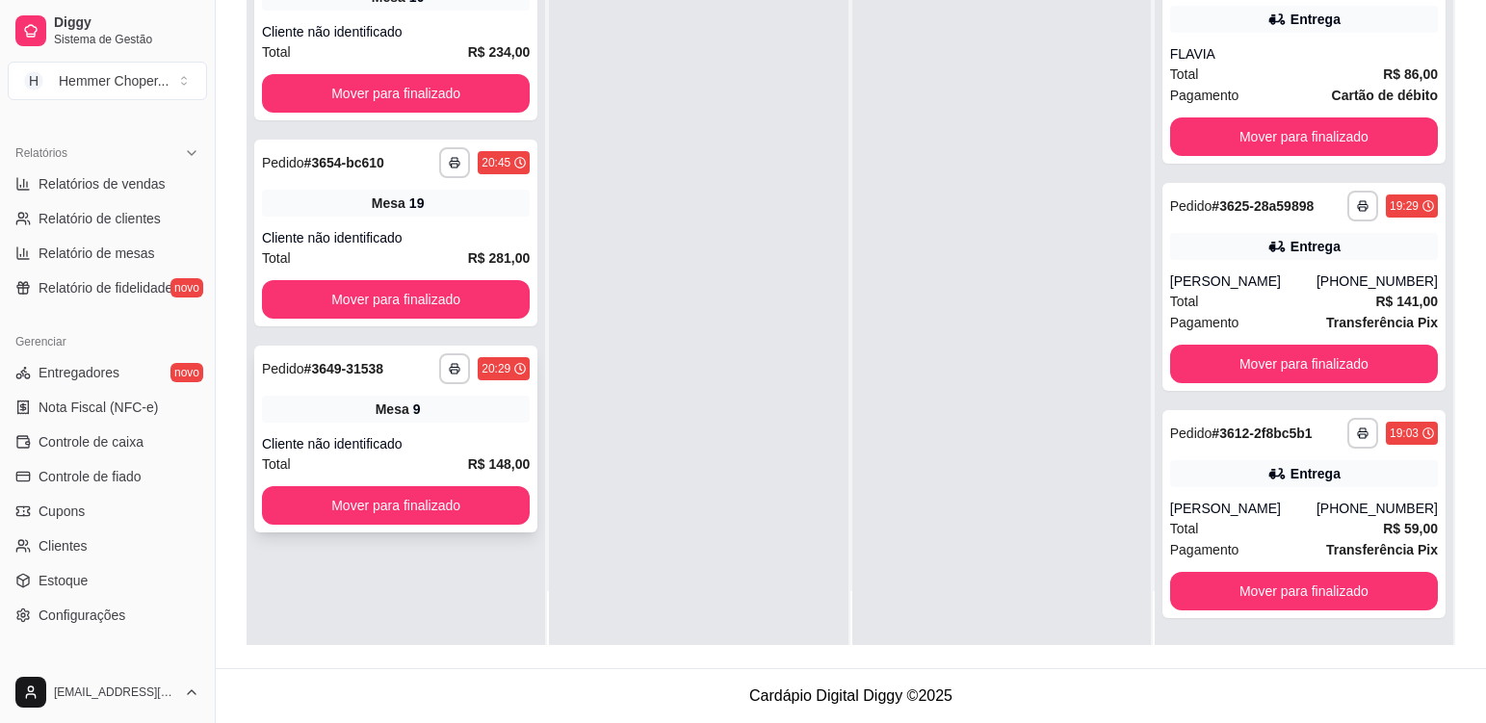
click at [481, 419] on div "Mesa 9" at bounding box center [396, 409] width 268 height 27
click at [409, 206] on div "19" at bounding box center [416, 203] width 15 height 19
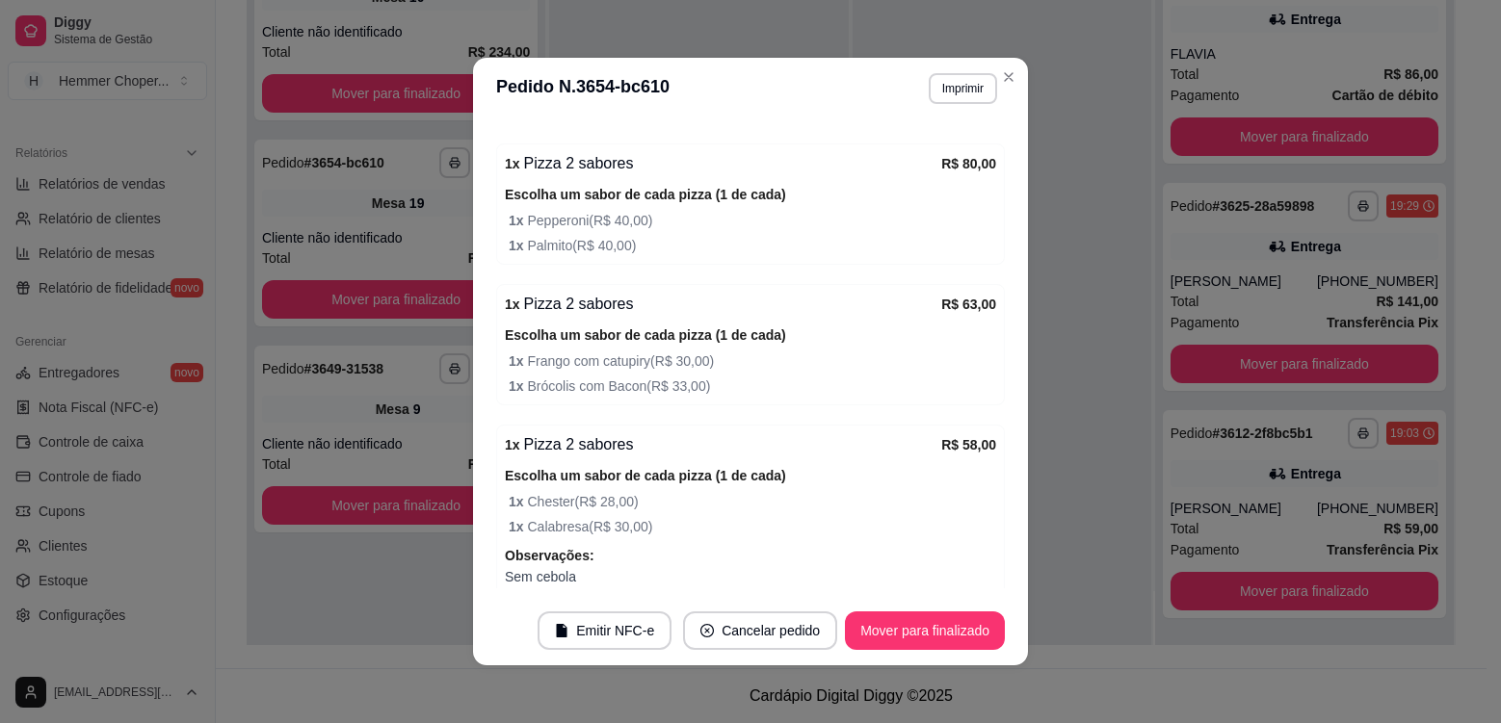
scroll to position [385, 0]
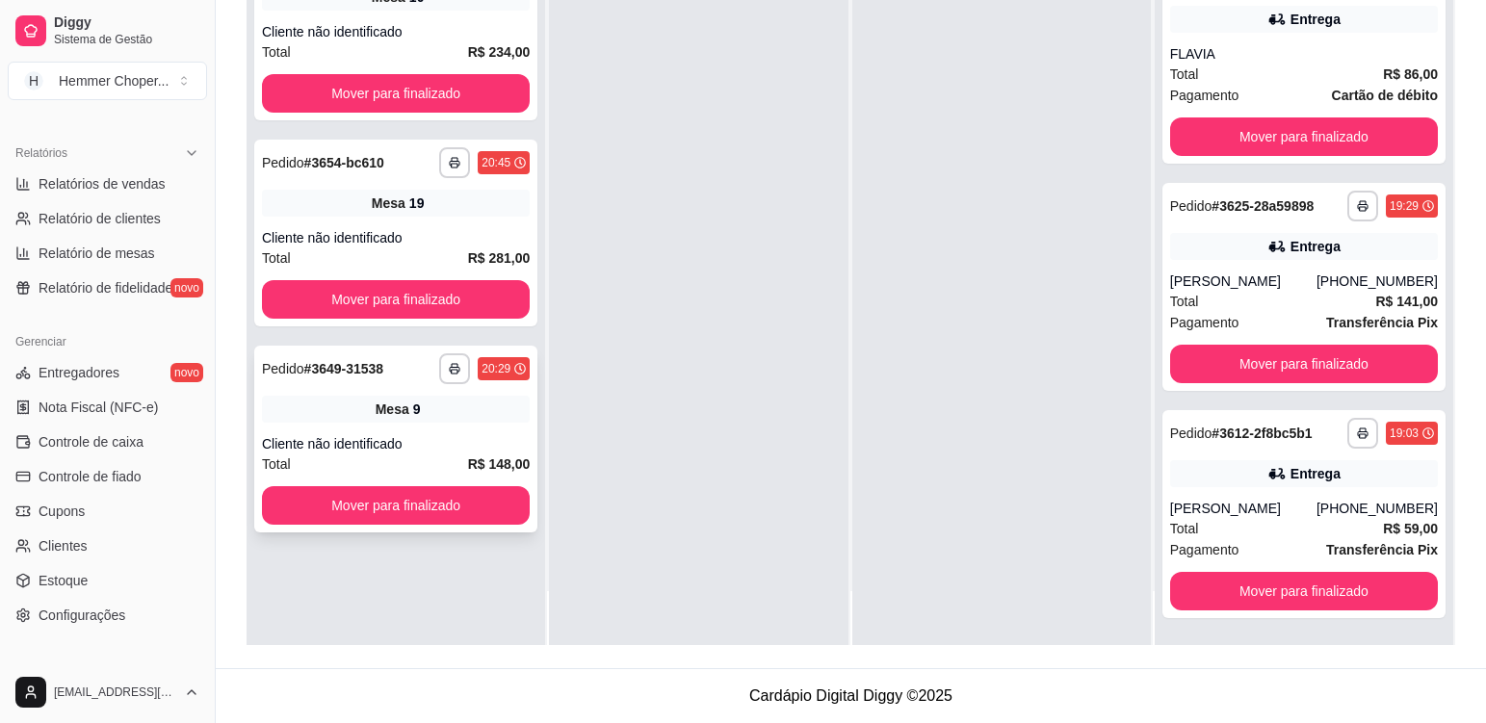
click at [450, 426] on div "**********" at bounding box center [395, 439] width 283 height 187
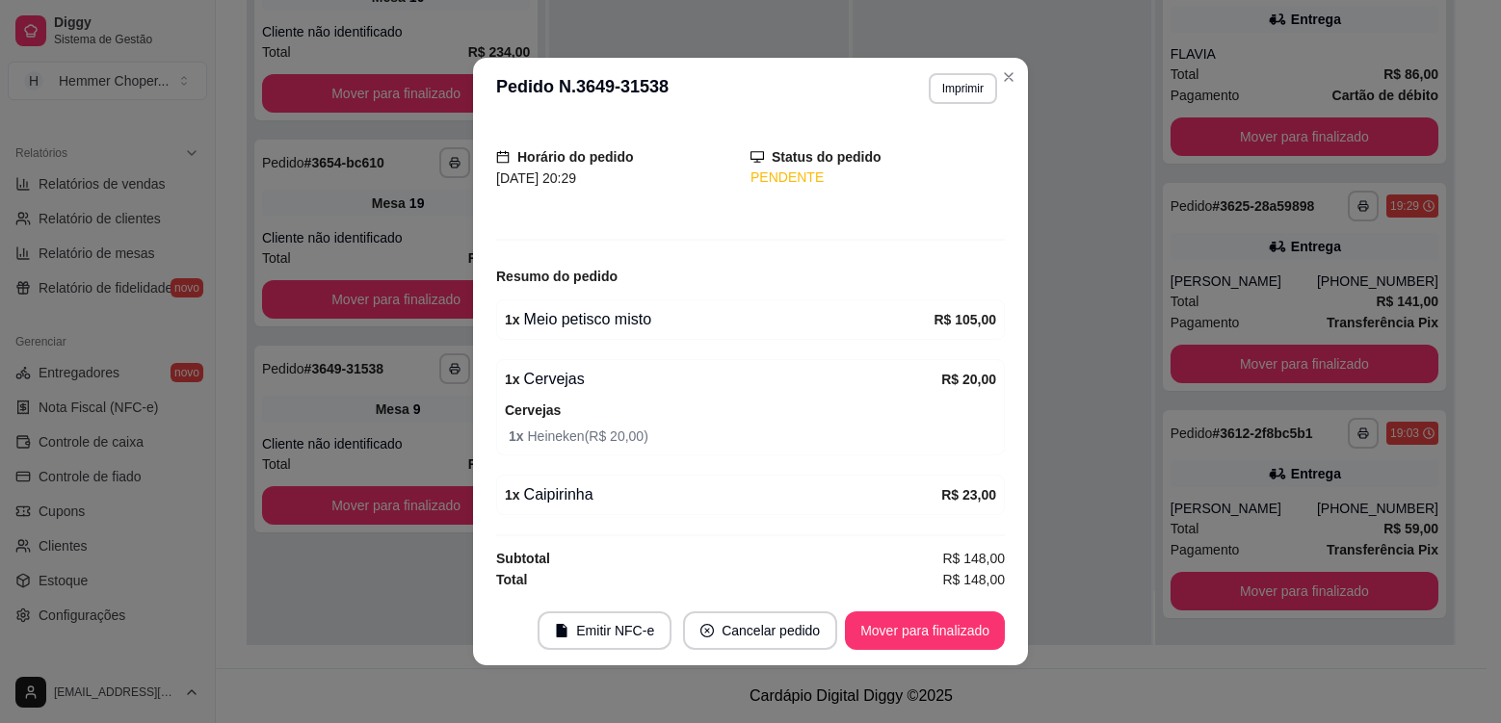
scroll to position [108, 0]
click at [937, 630] on button "Mover para finalizado" at bounding box center [925, 632] width 155 height 38
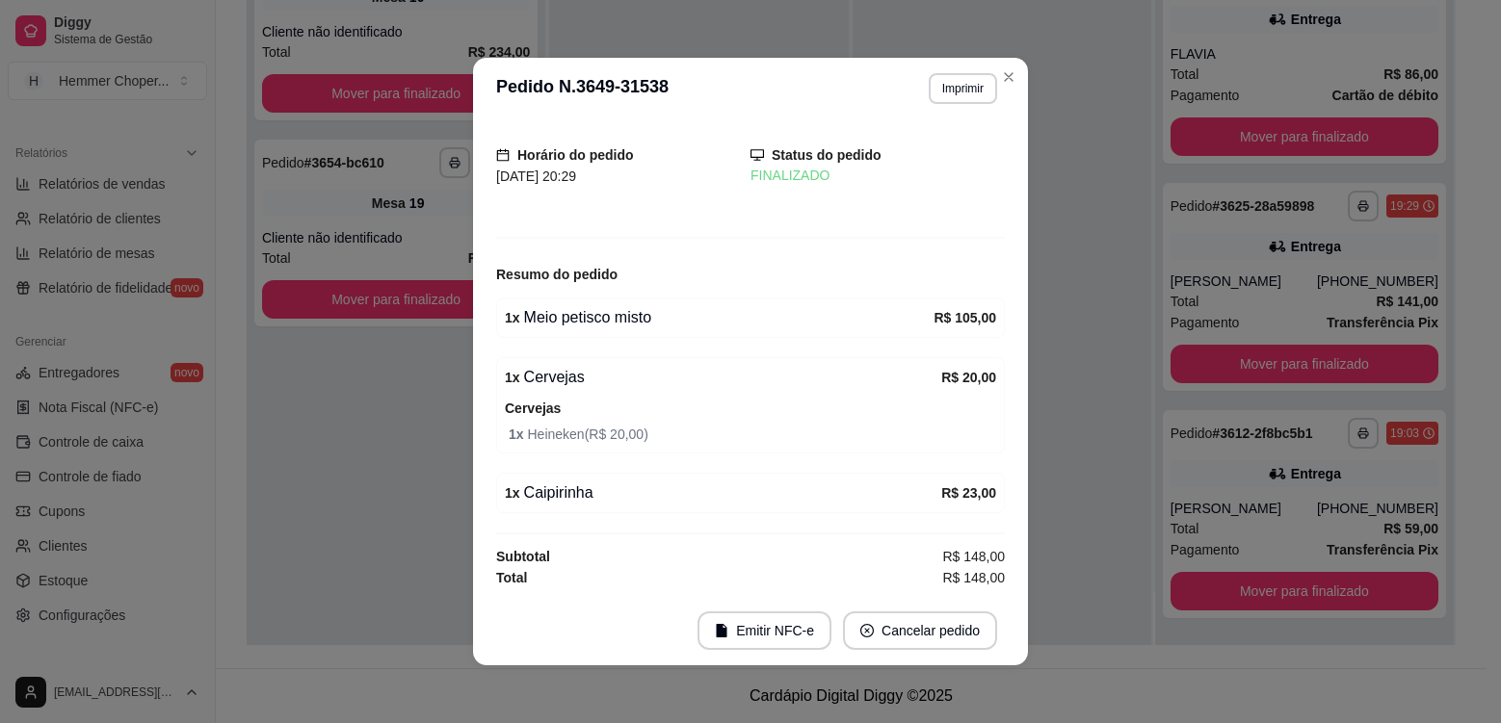
scroll to position [44, 0]
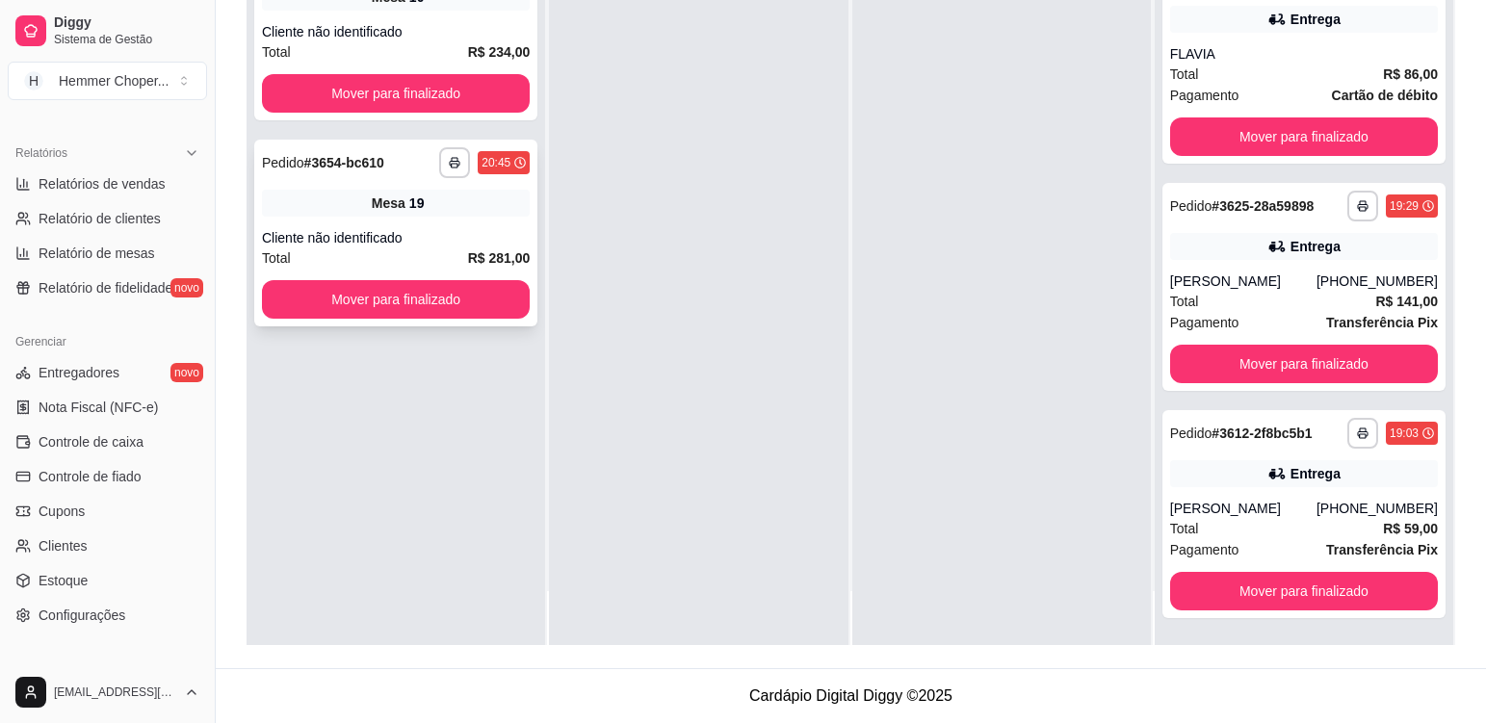
click at [448, 234] on div "Cliente não identificado" at bounding box center [396, 237] width 268 height 19
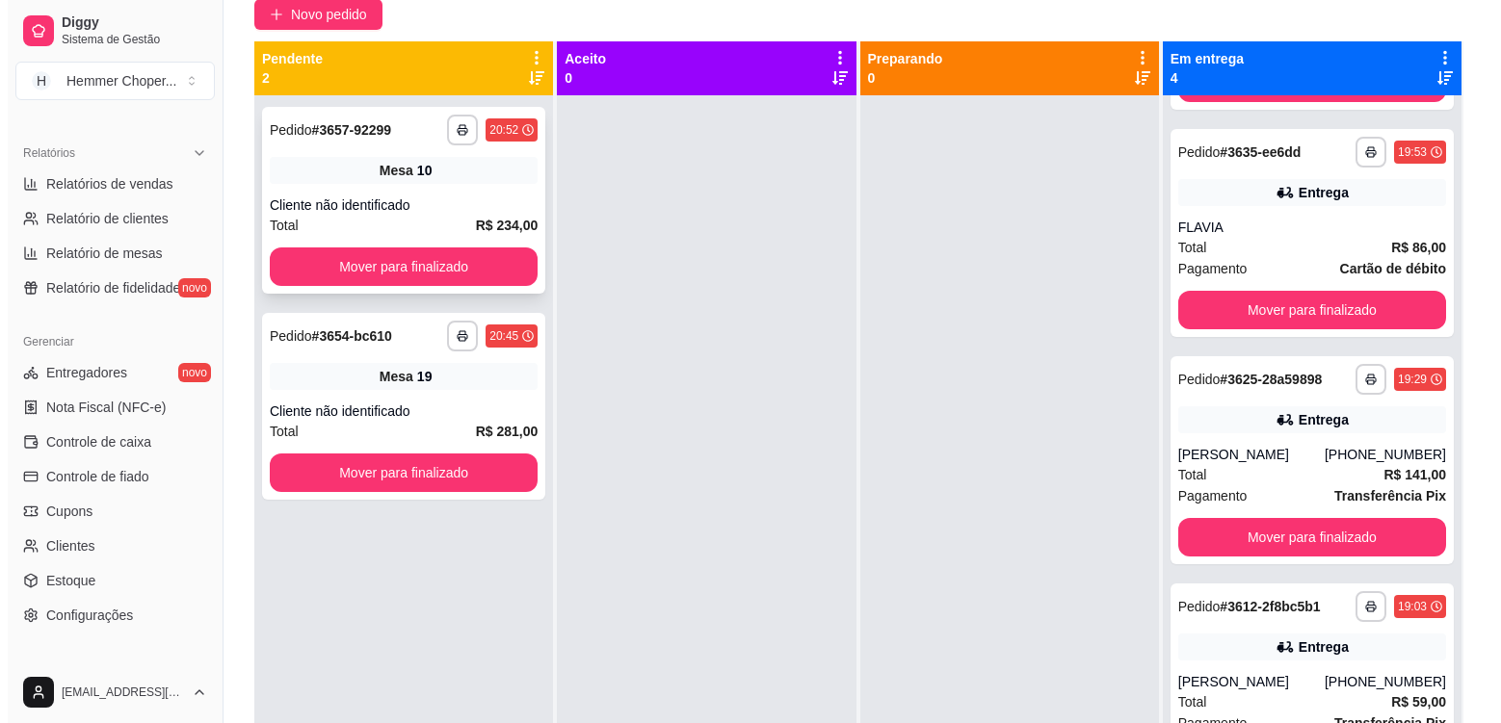
scroll to position [170, 0]
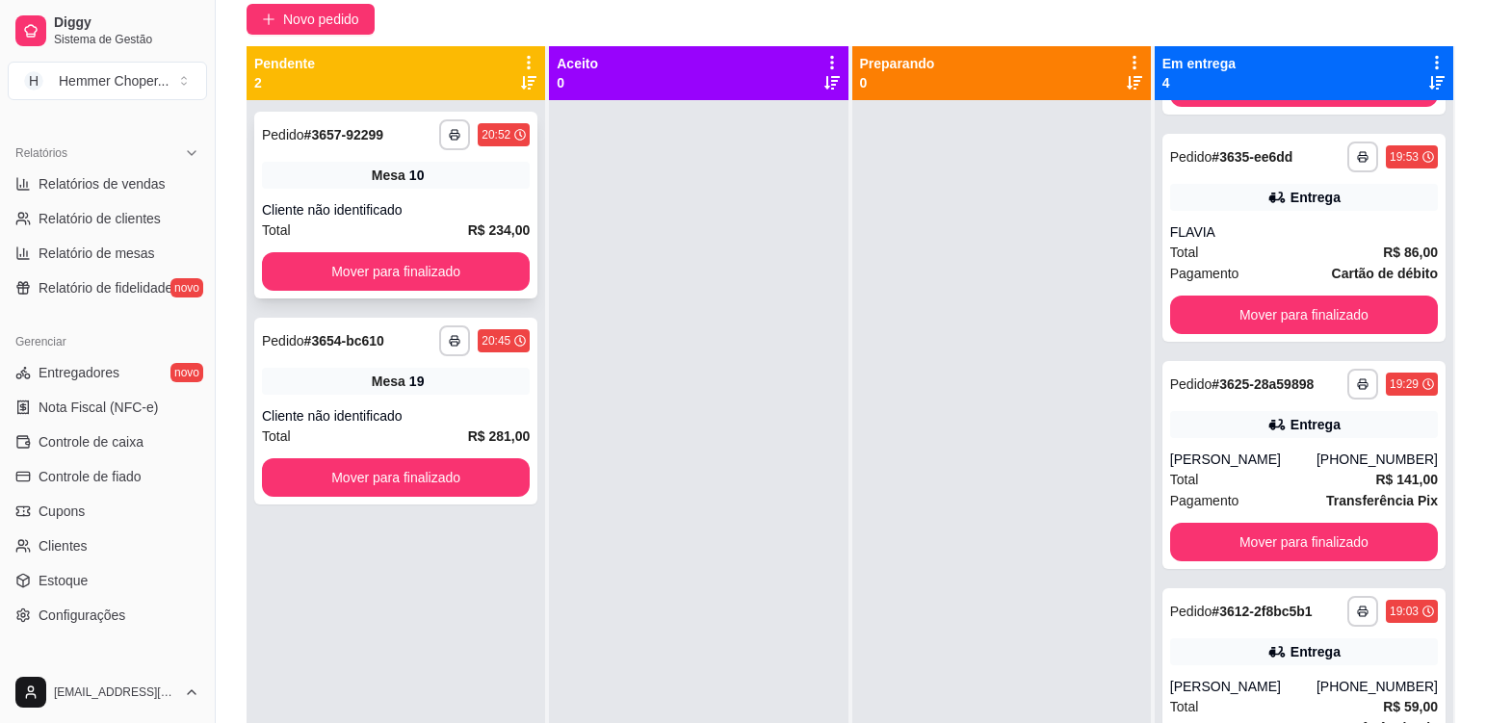
click at [458, 199] on div "**********" at bounding box center [395, 205] width 283 height 187
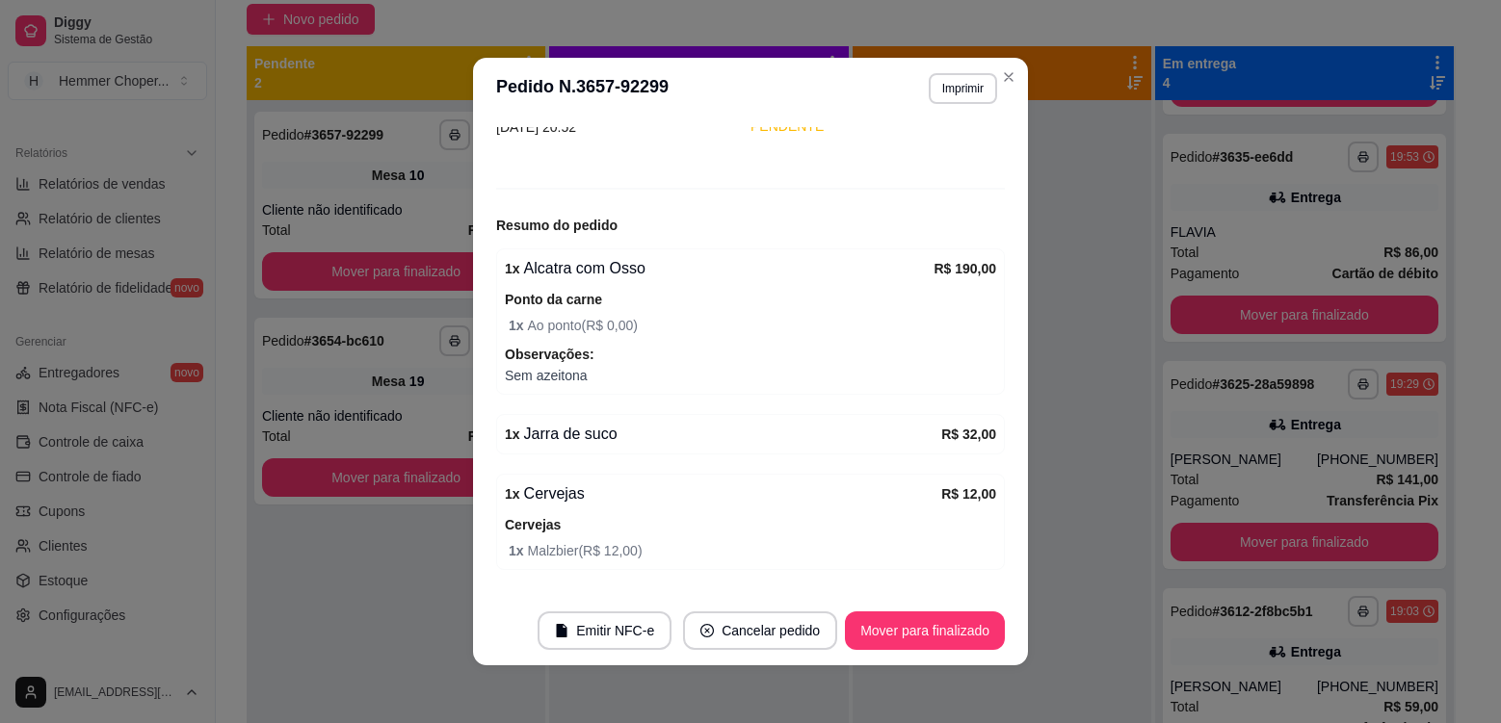
scroll to position [193, 0]
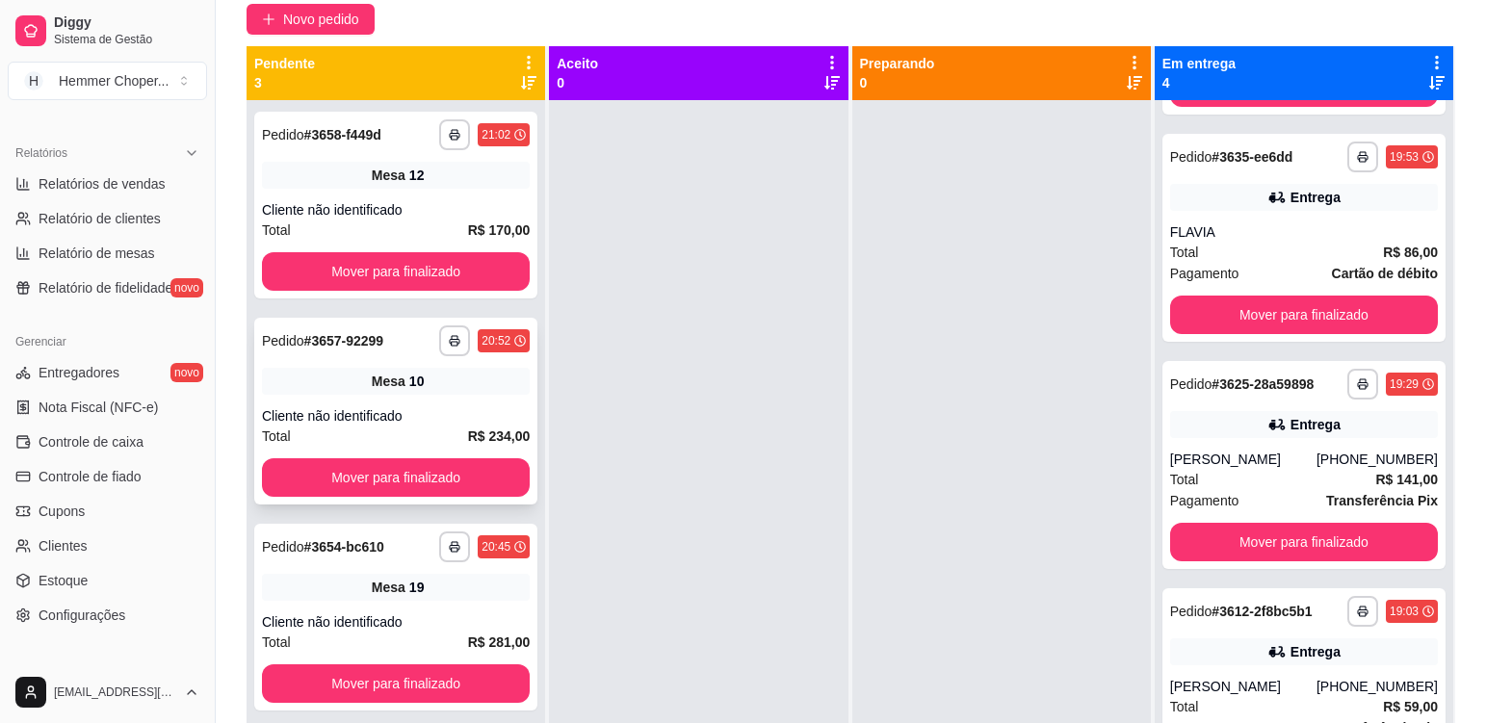
click at [450, 388] on div "Mesa 10" at bounding box center [396, 381] width 268 height 27
click at [446, 223] on div "Total R$ 170,00" at bounding box center [396, 230] width 268 height 21
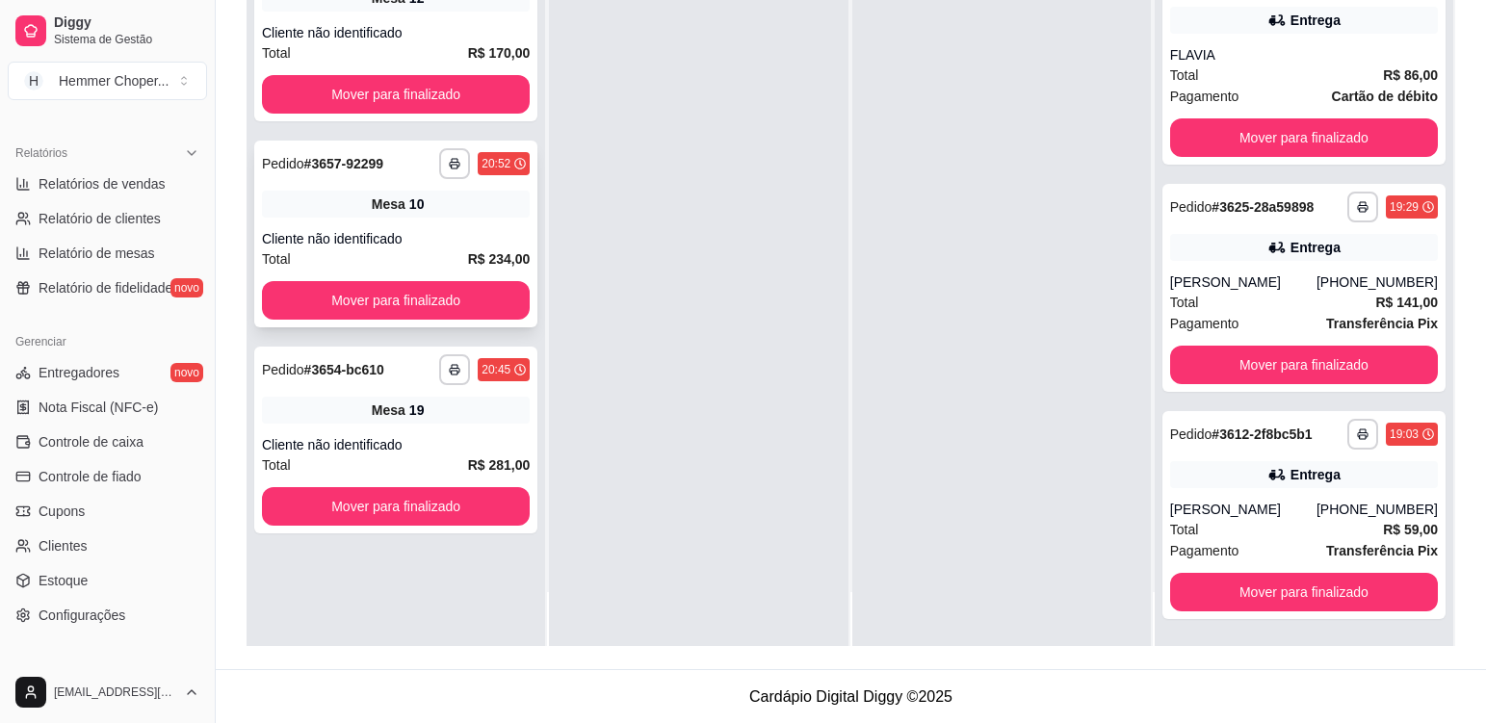
scroll to position [294, 0]
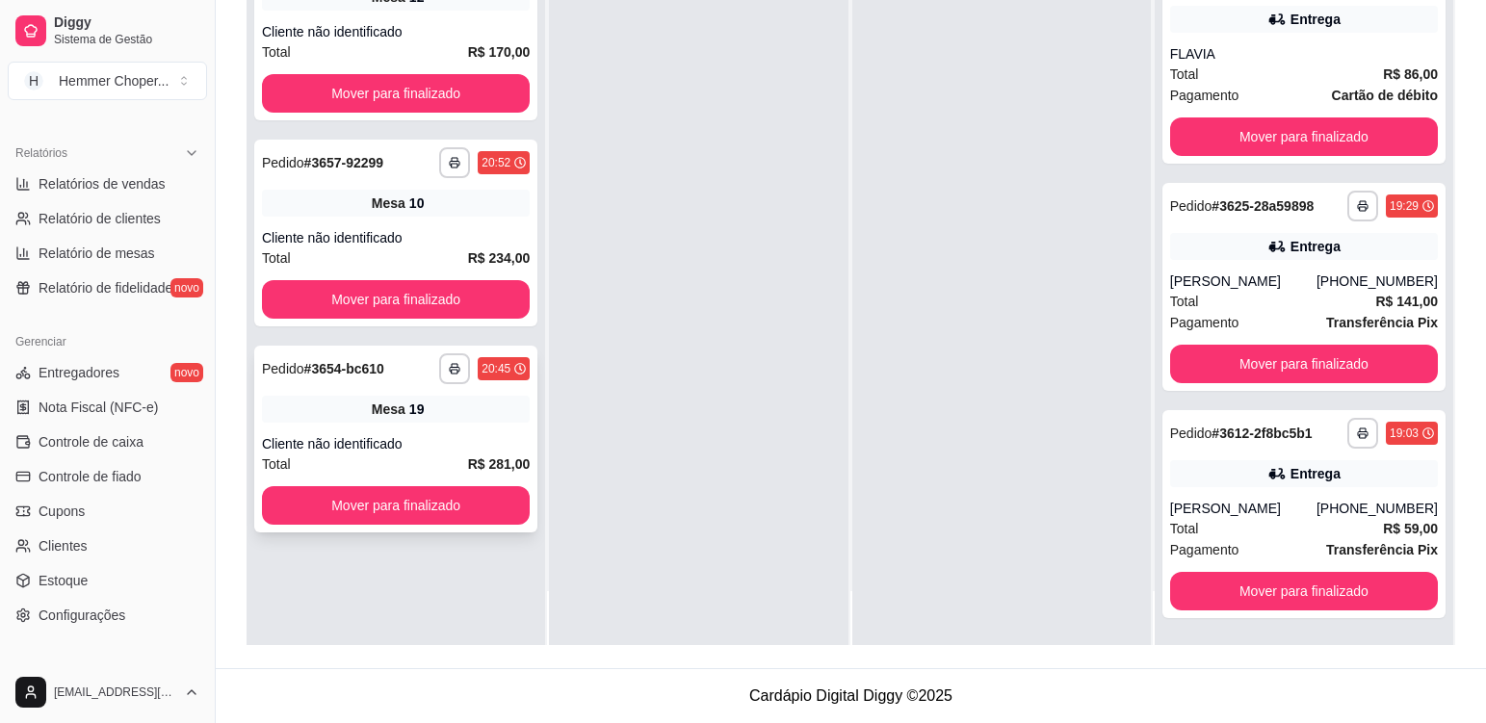
click at [456, 429] on div "**********" at bounding box center [395, 439] width 283 height 187
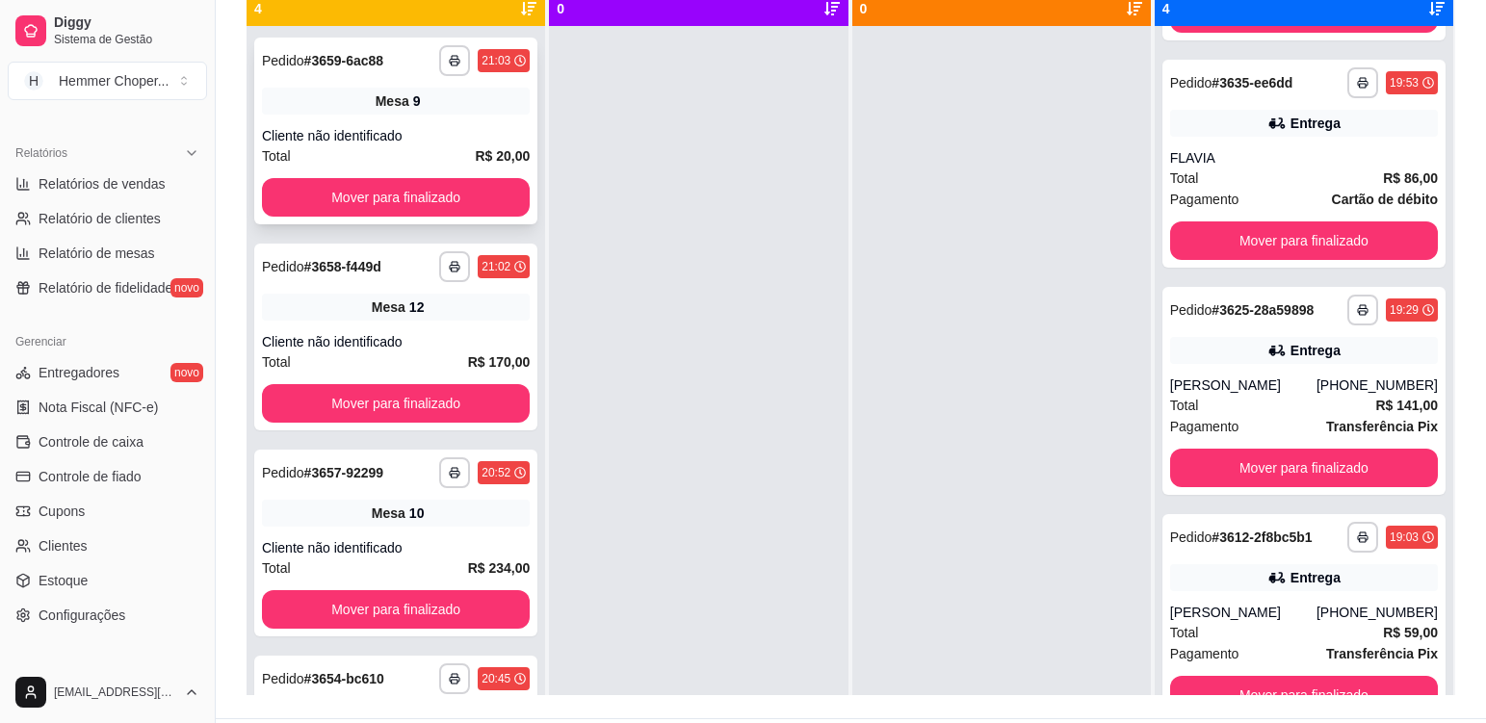
scroll to position [197, 0]
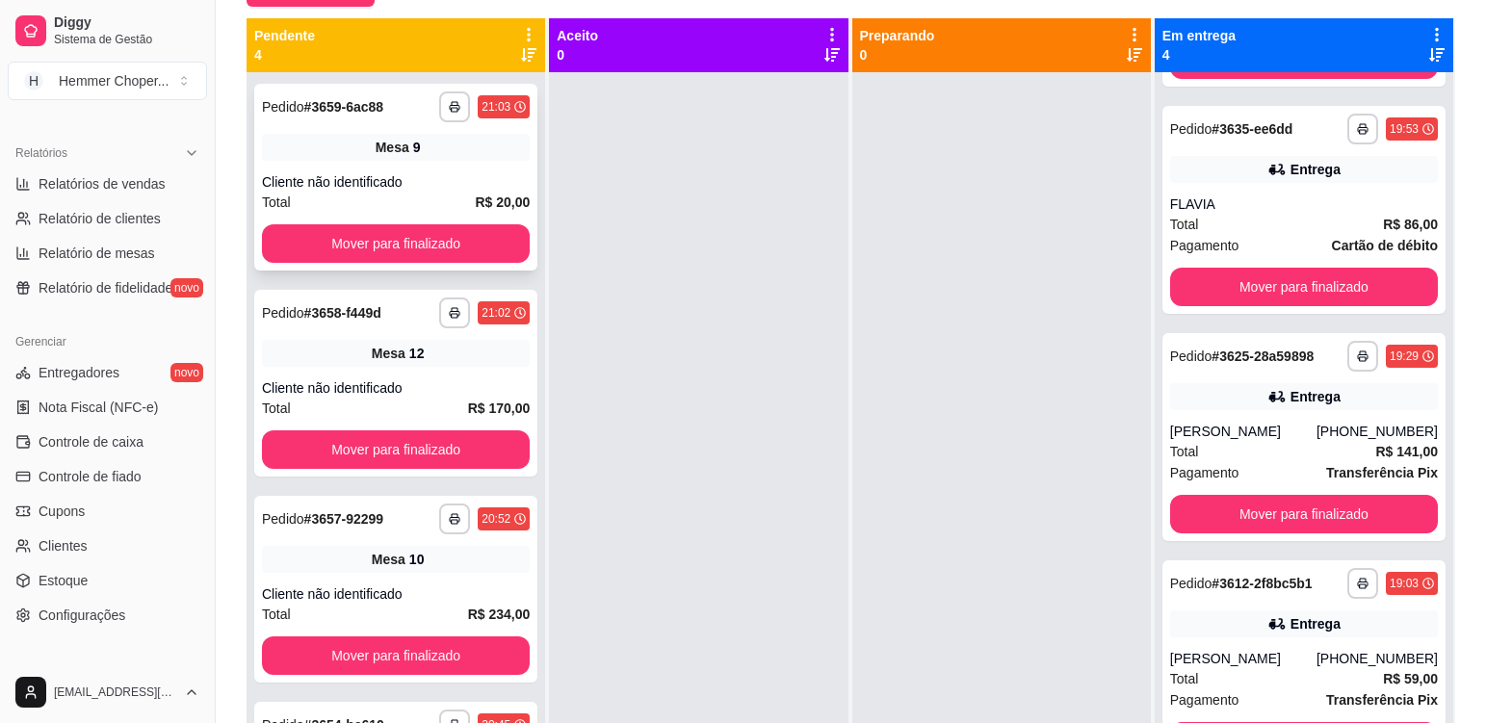
click at [482, 150] on div "Mesa 9" at bounding box center [396, 147] width 268 height 27
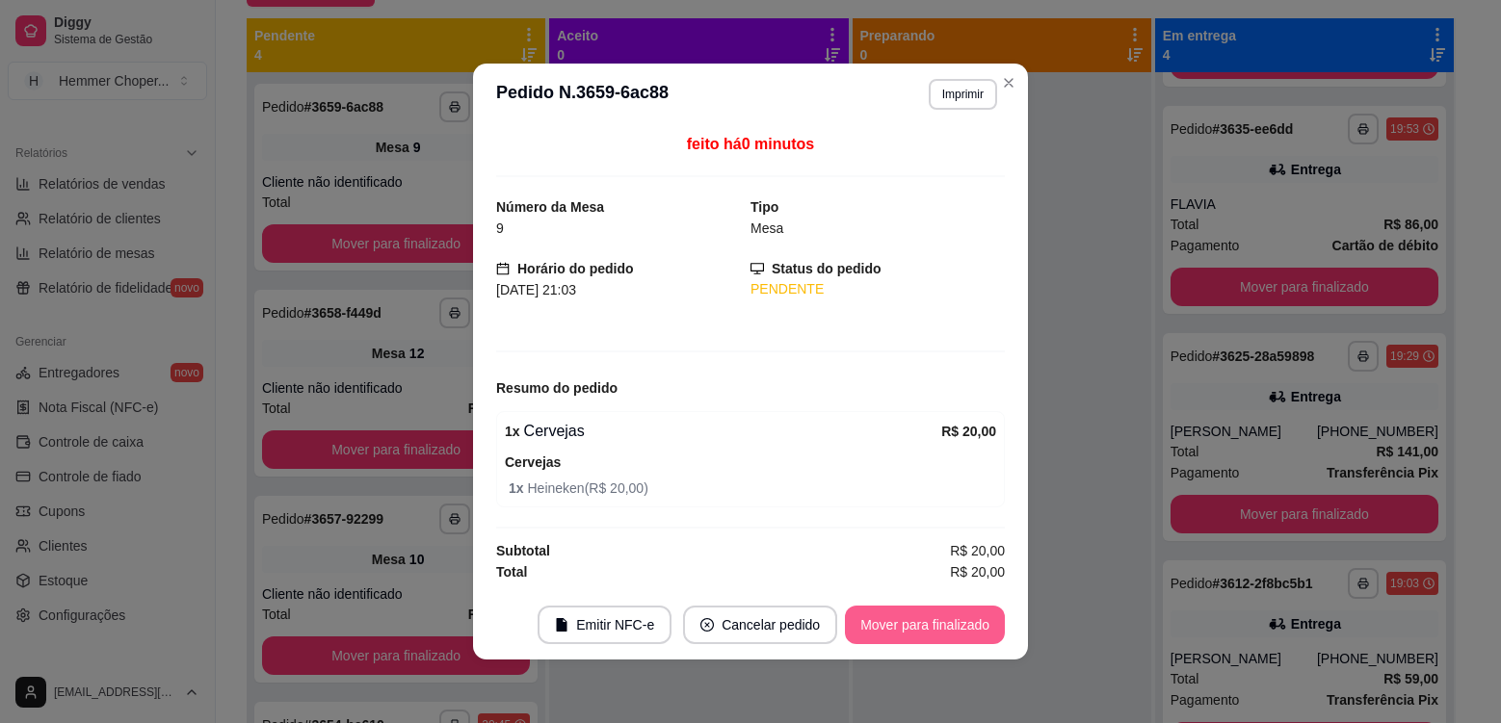
click at [925, 622] on button "Mover para finalizado" at bounding box center [925, 625] width 160 height 39
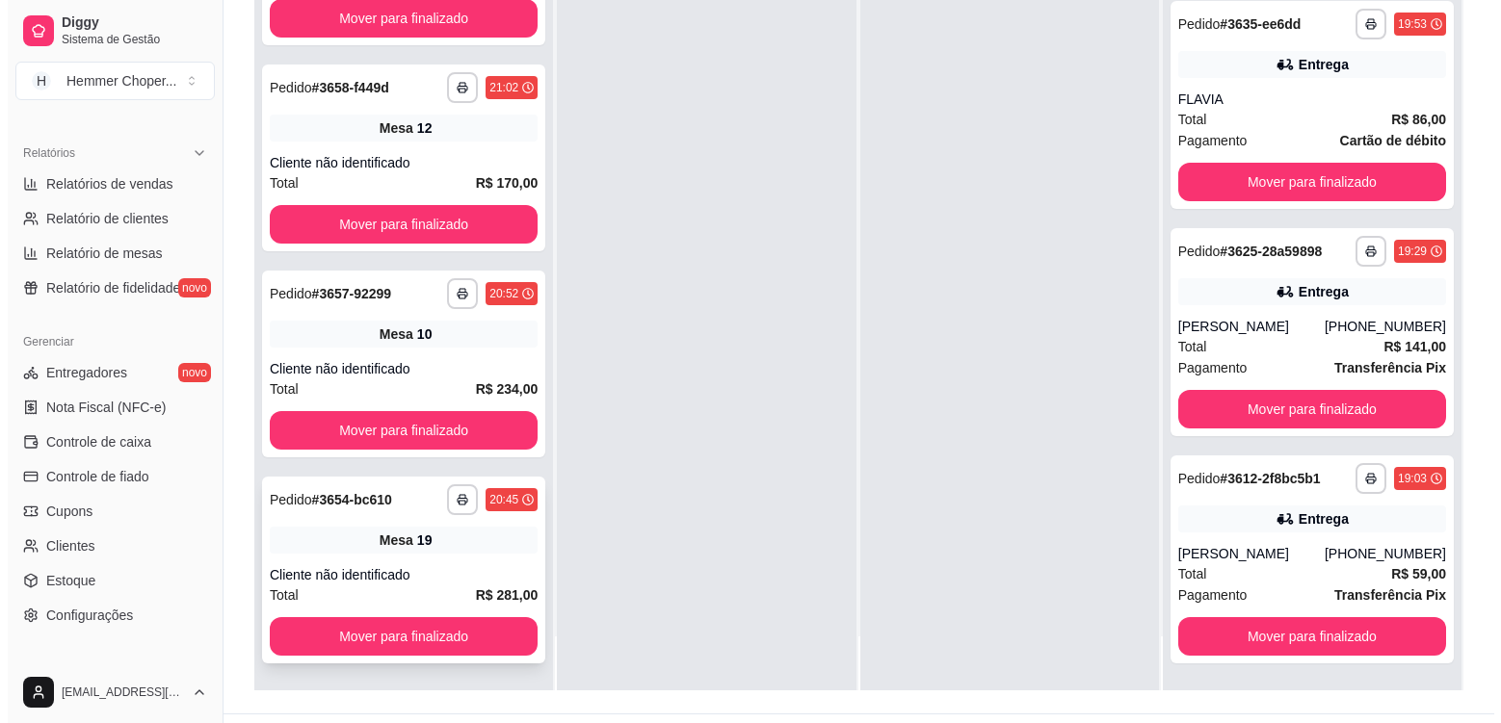
scroll to position [294, 0]
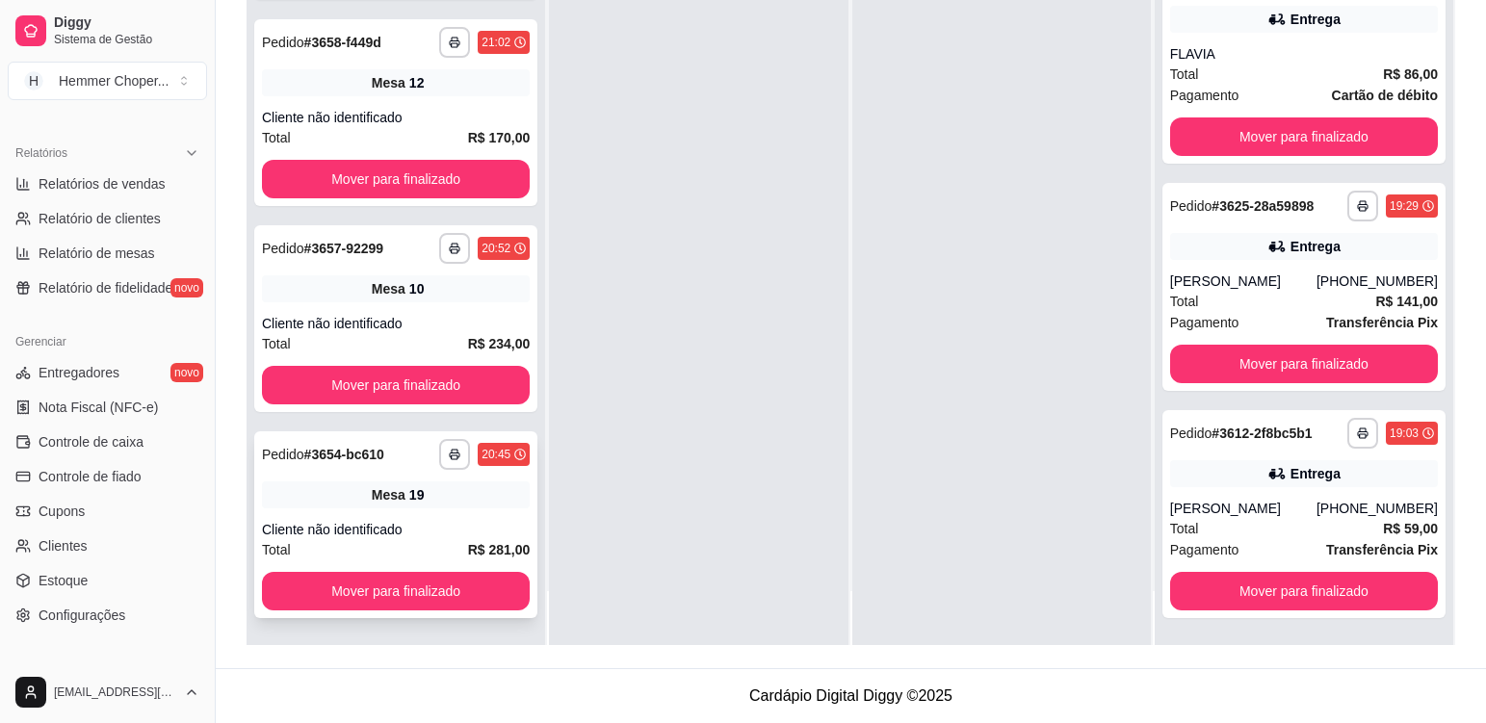
click at [388, 529] on div "Cliente não identificado" at bounding box center [396, 529] width 268 height 19
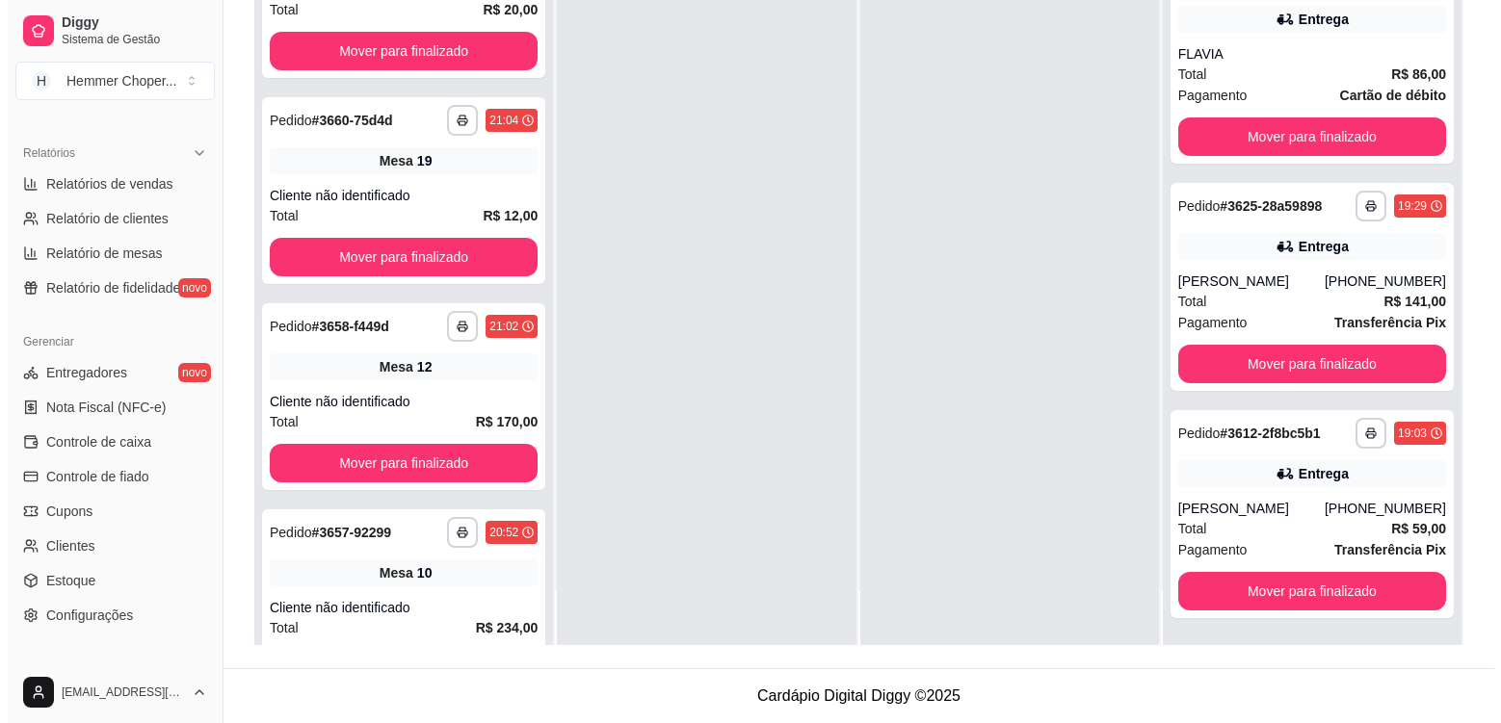
scroll to position [0, 0]
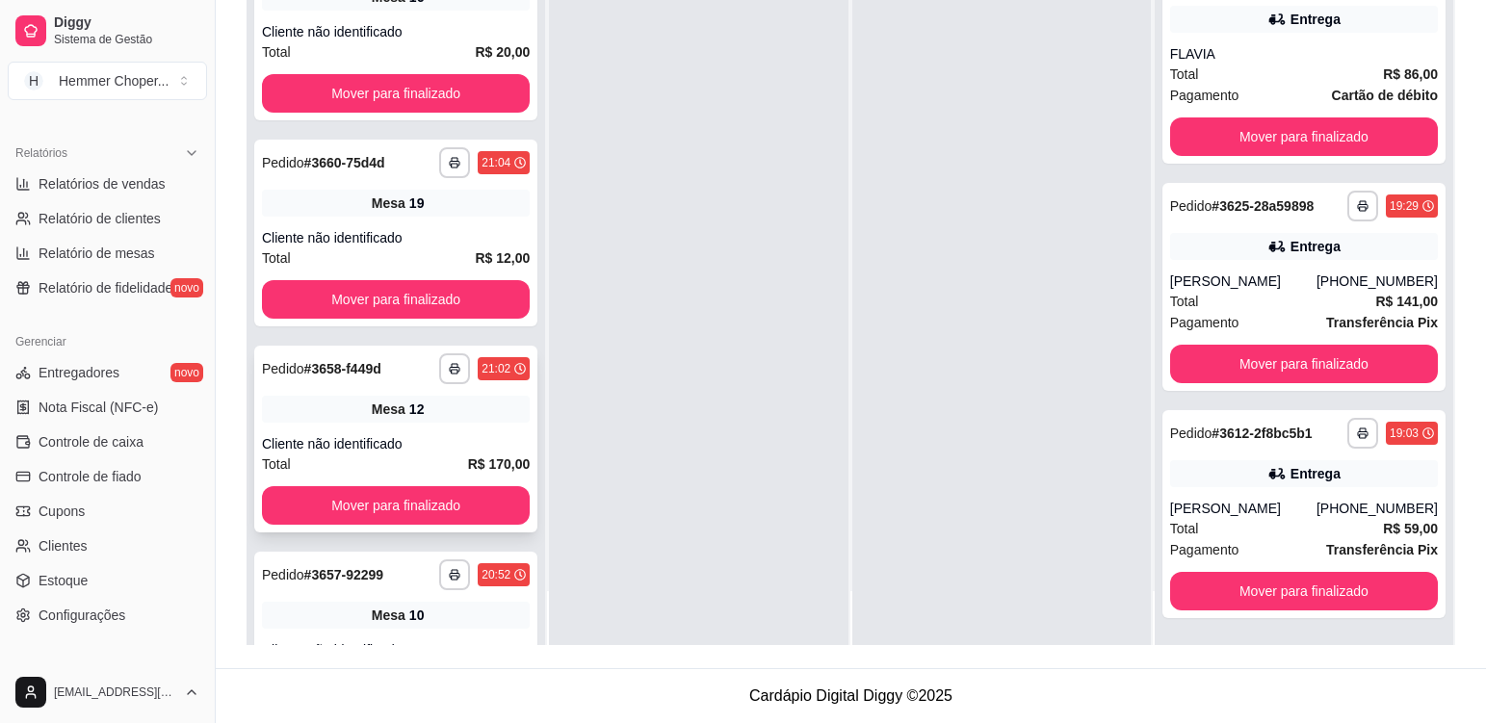
click at [442, 427] on div "**********" at bounding box center [395, 439] width 283 height 187
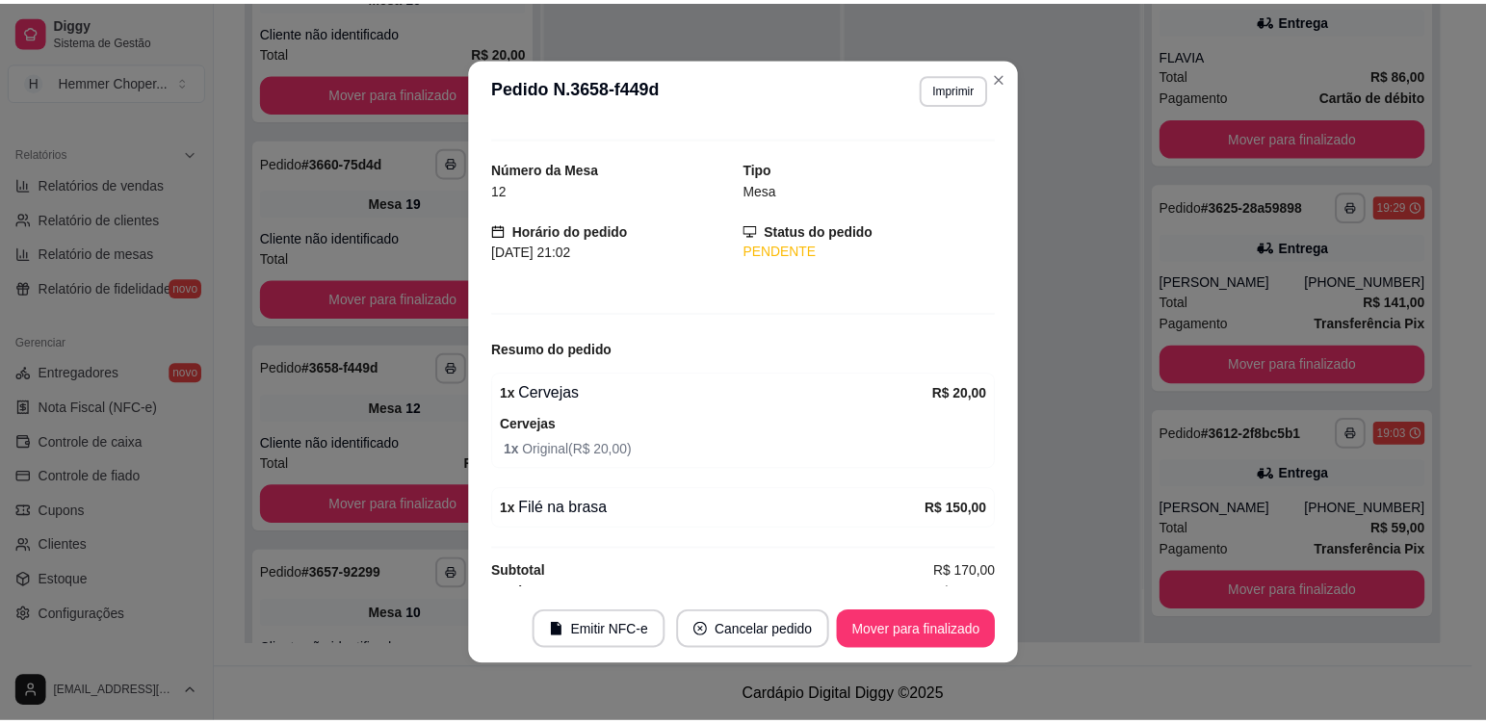
scroll to position [48, 0]
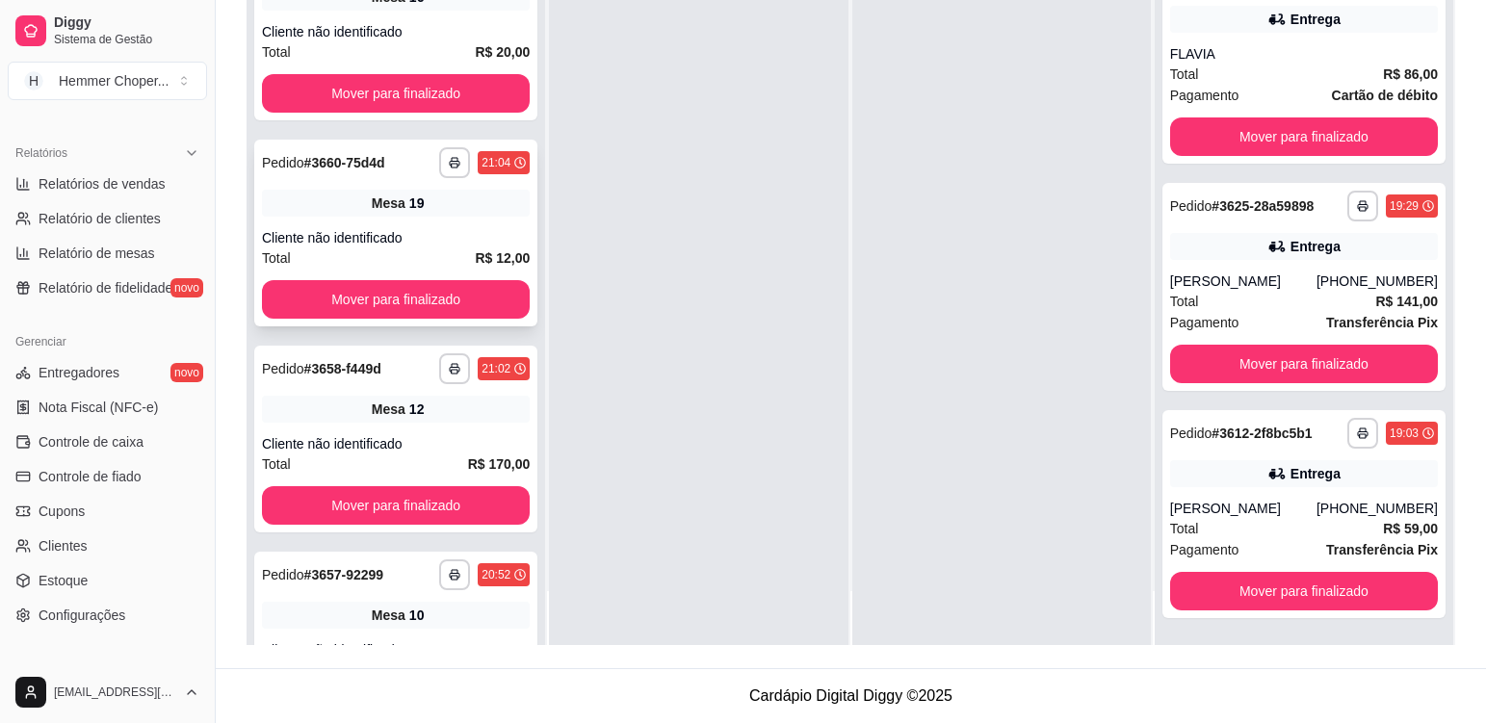
click at [422, 233] on div "Cliente não identificado" at bounding box center [396, 237] width 268 height 19
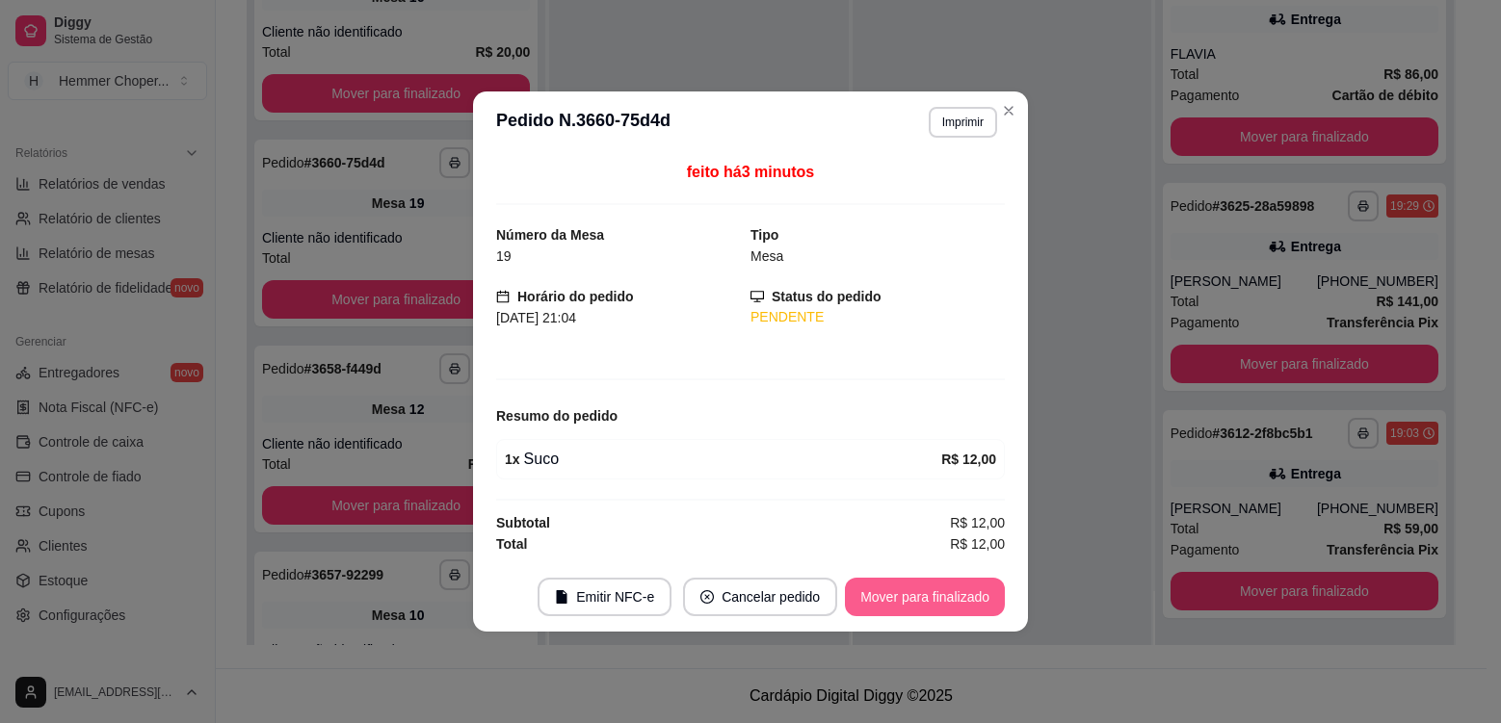
click at [899, 589] on button "Mover para finalizado" at bounding box center [925, 597] width 160 height 39
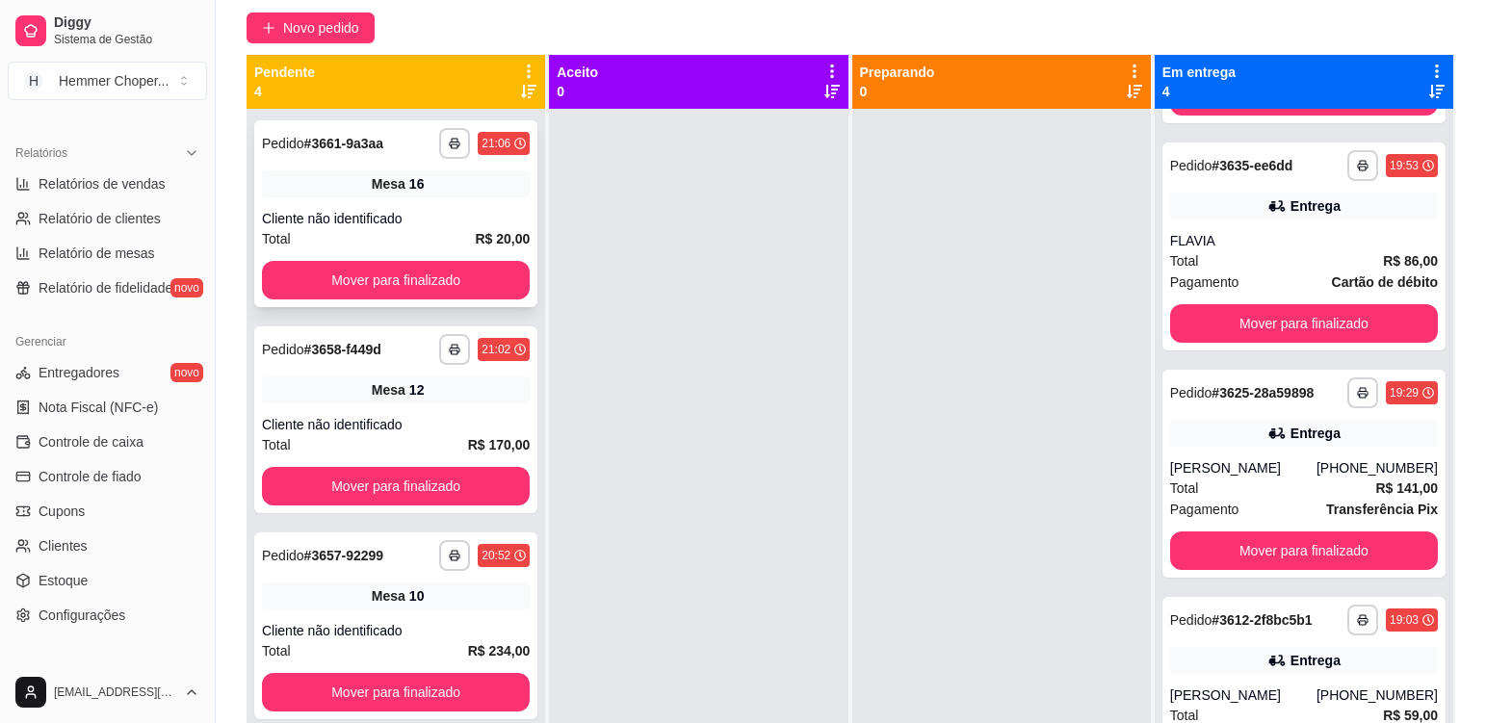
scroll to position [101, 0]
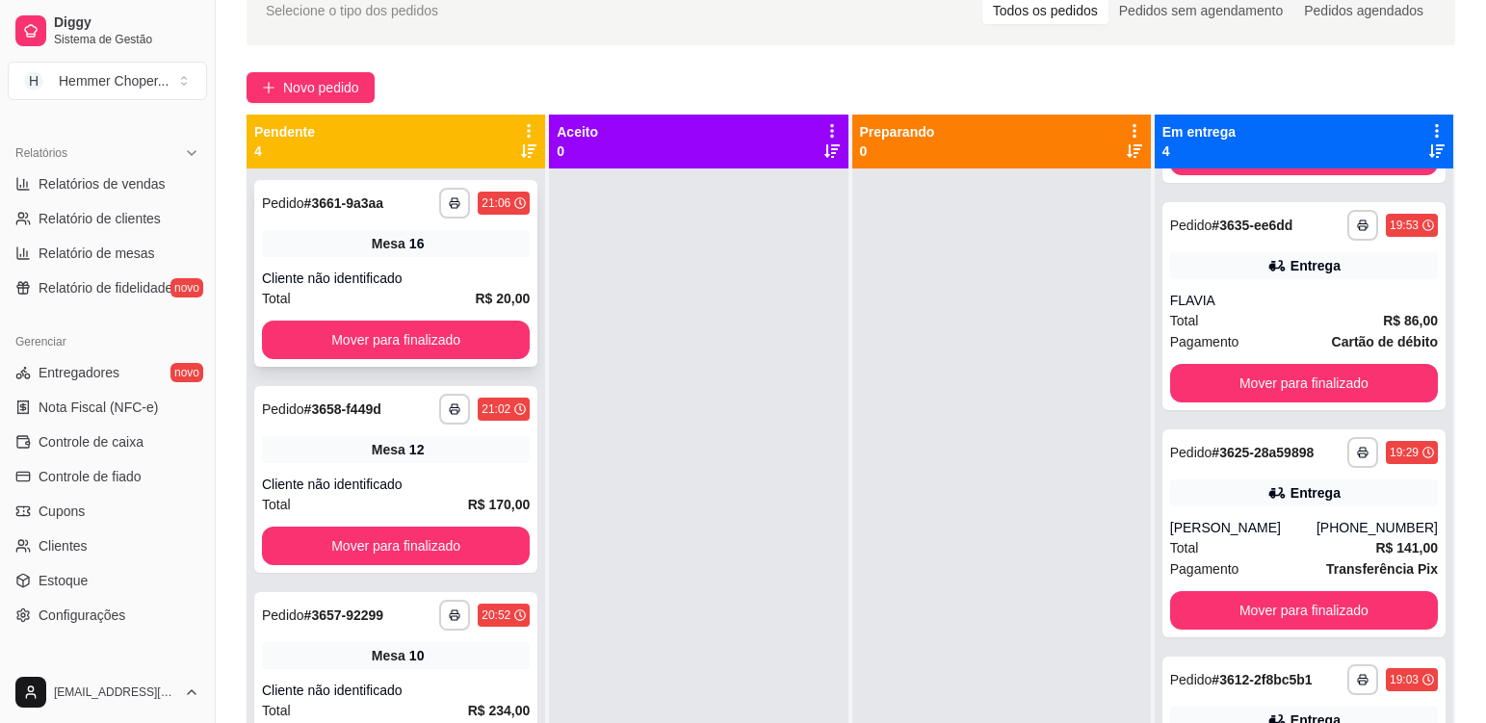
click at [438, 253] on div "Mesa 16" at bounding box center [396, 243] width 268 height 27
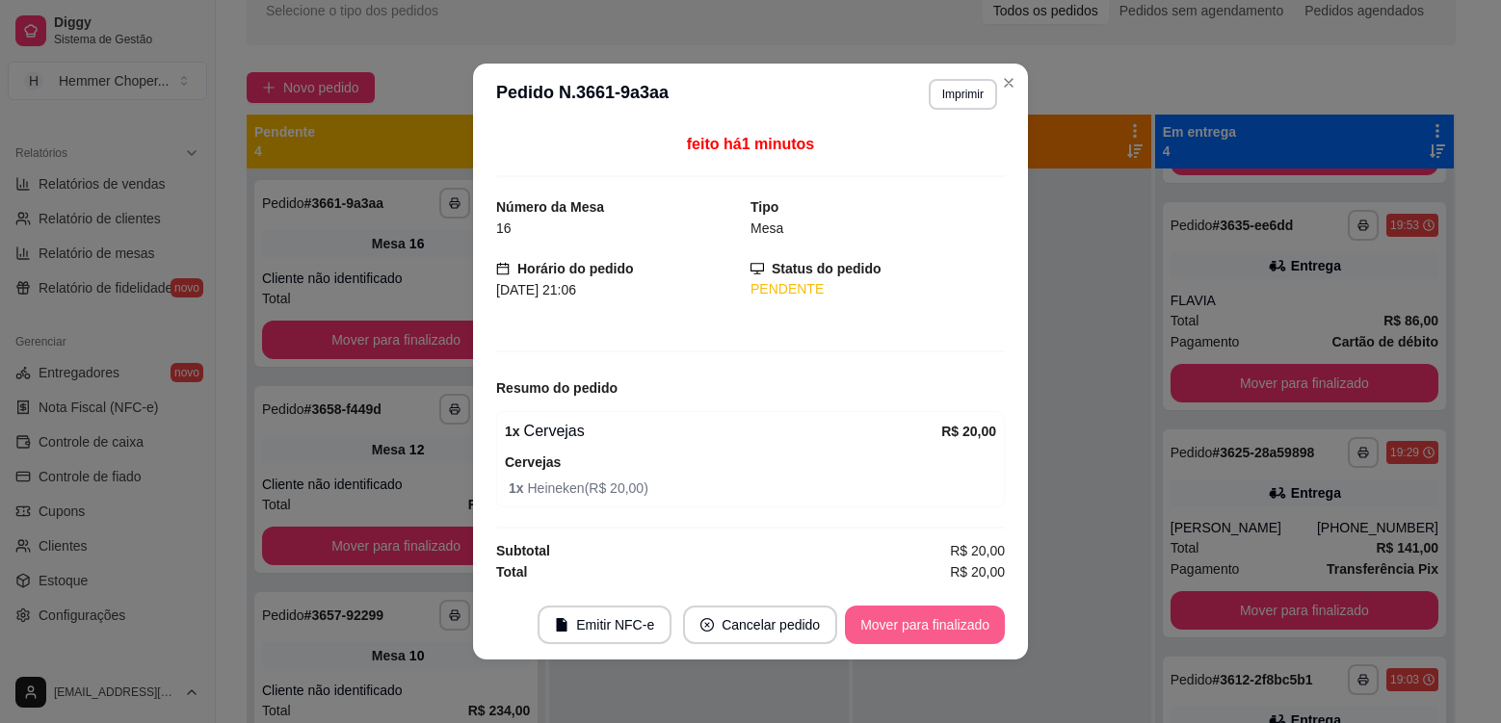
click at [911, 620] on button "Mover para finalizado" at bounding box center [925, 625] width 160 height 39
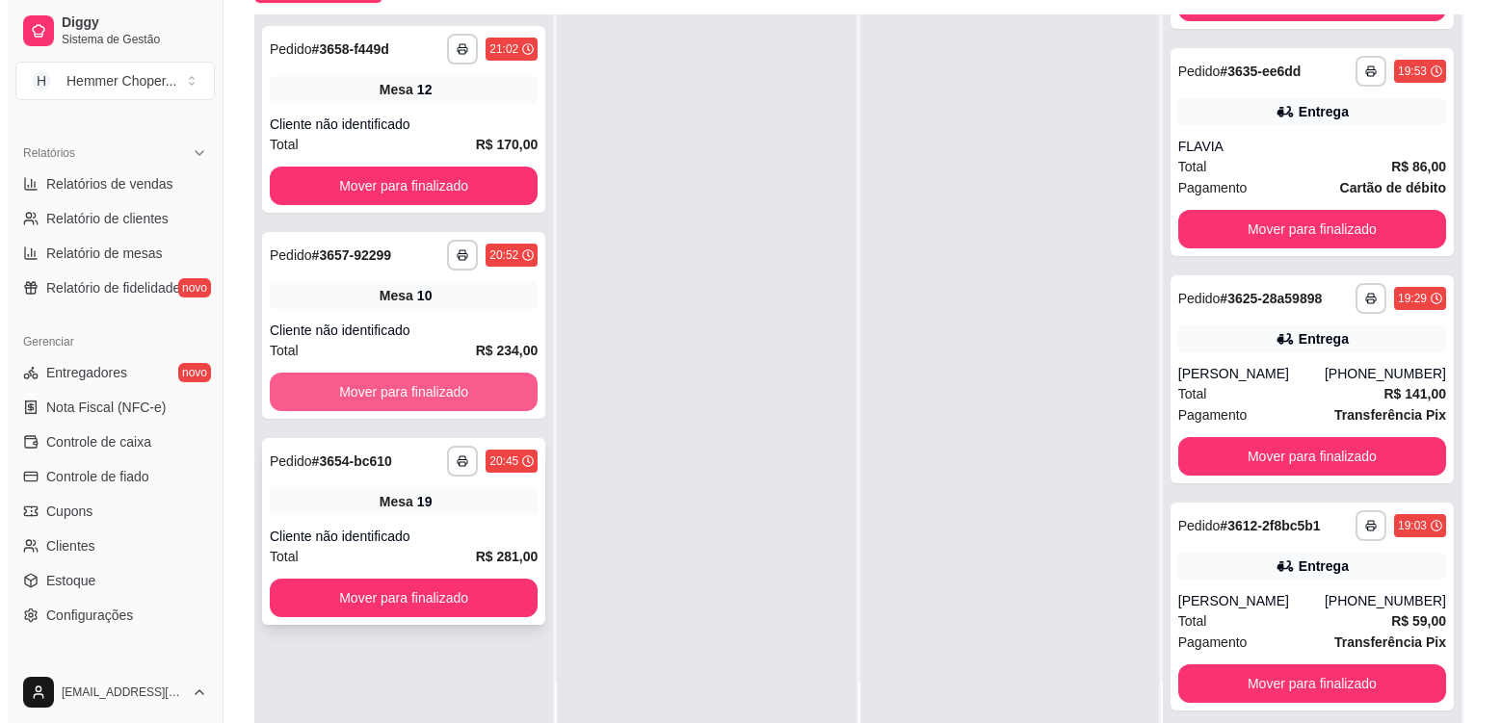
scroll to position [294, 0]
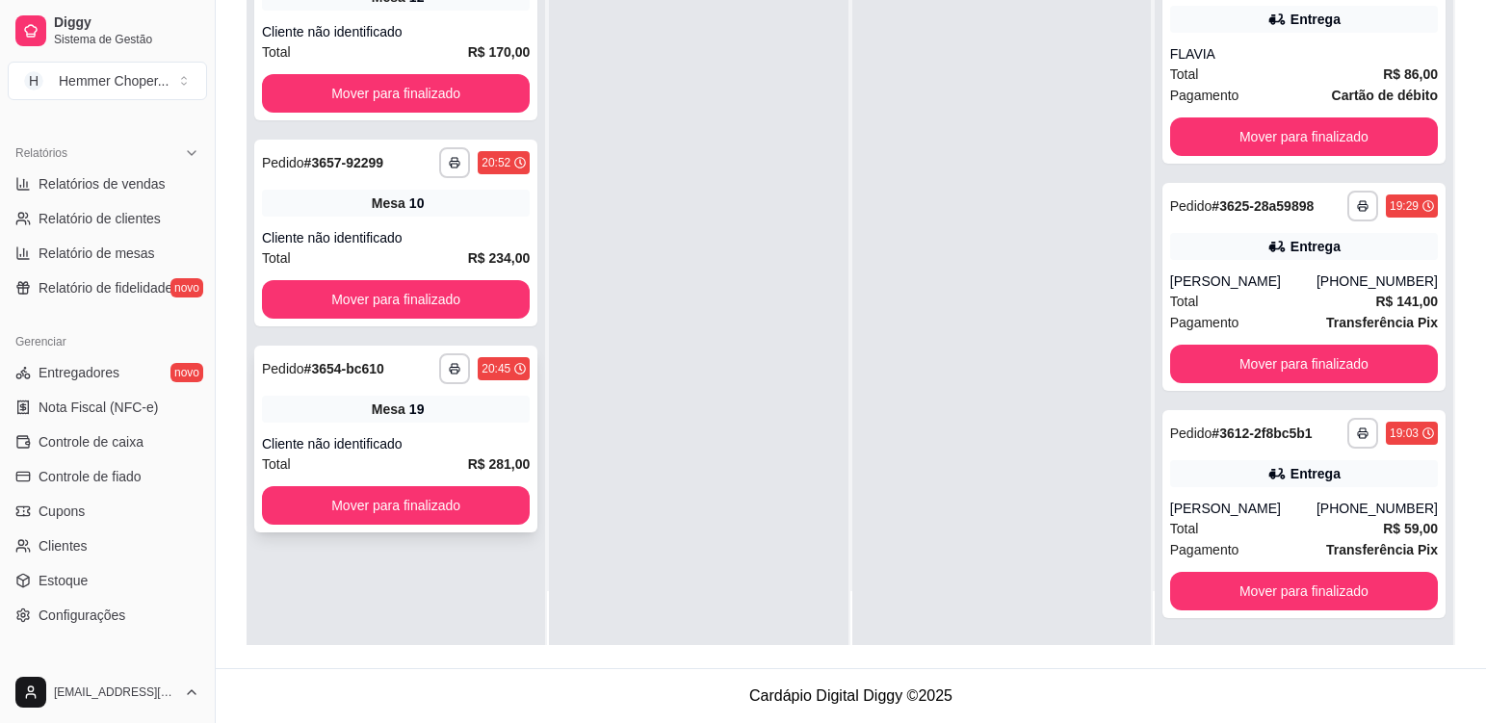
click at [443, 432] on div "**********" at bounding box center [395, 439] width 283 height 187
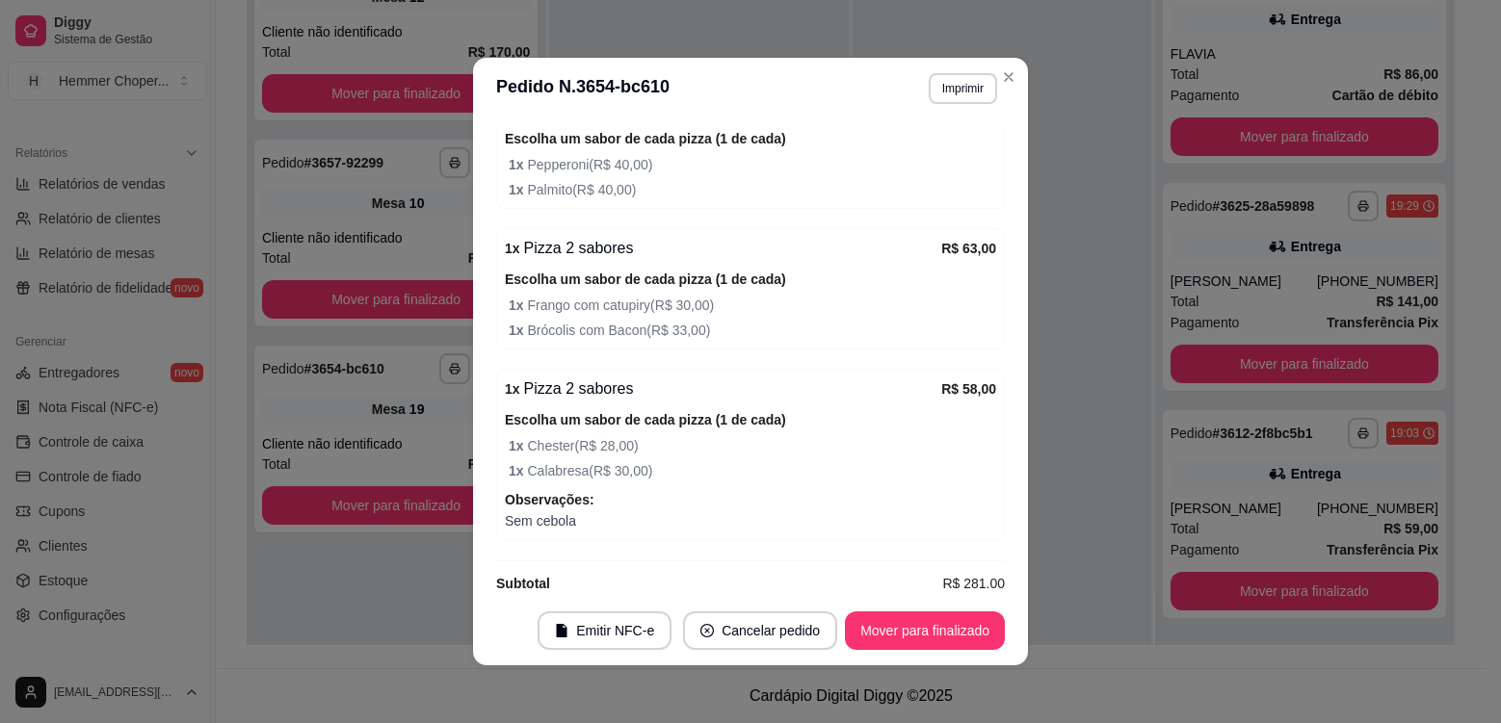
scroll to position [460, 0]
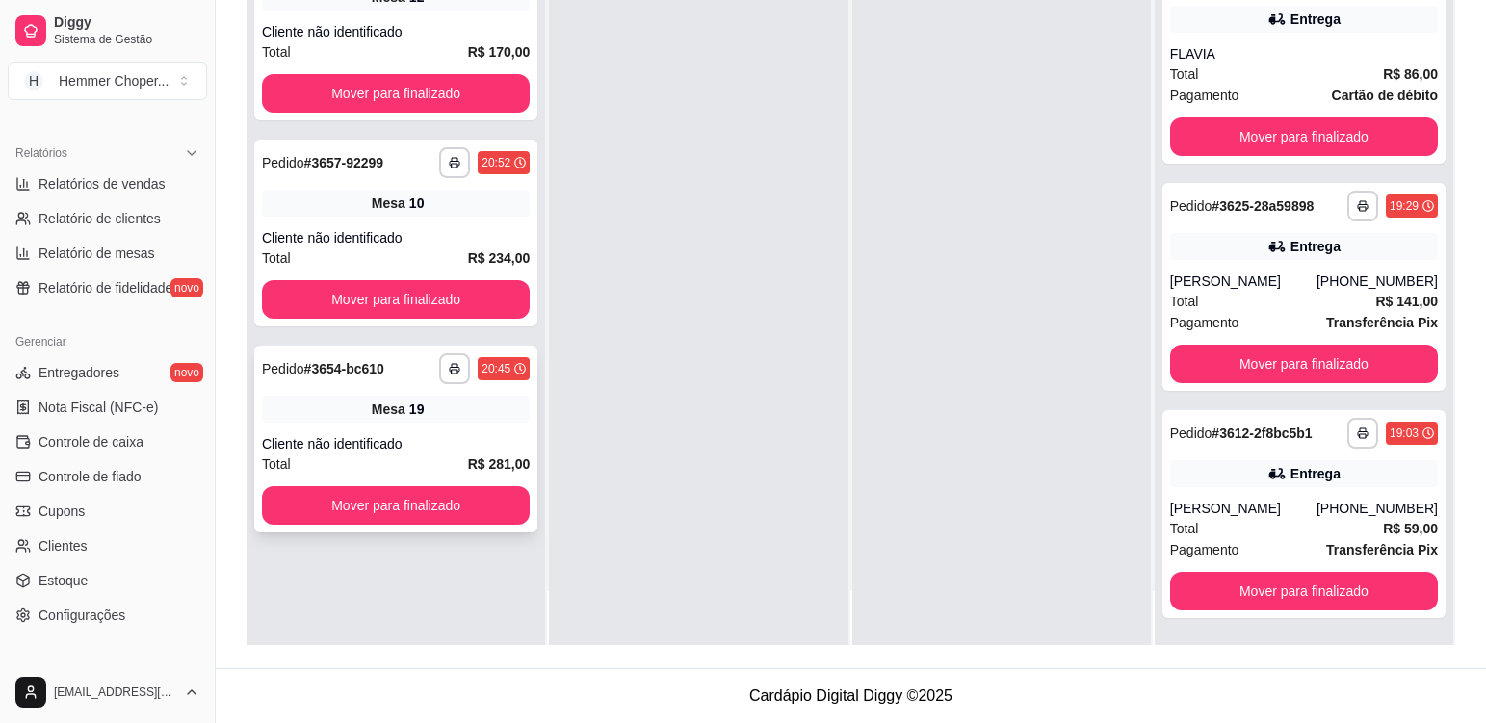
click at [432, 437] on div "Cliente não identificado" at bounding box center [396, 443] width 268 height 19
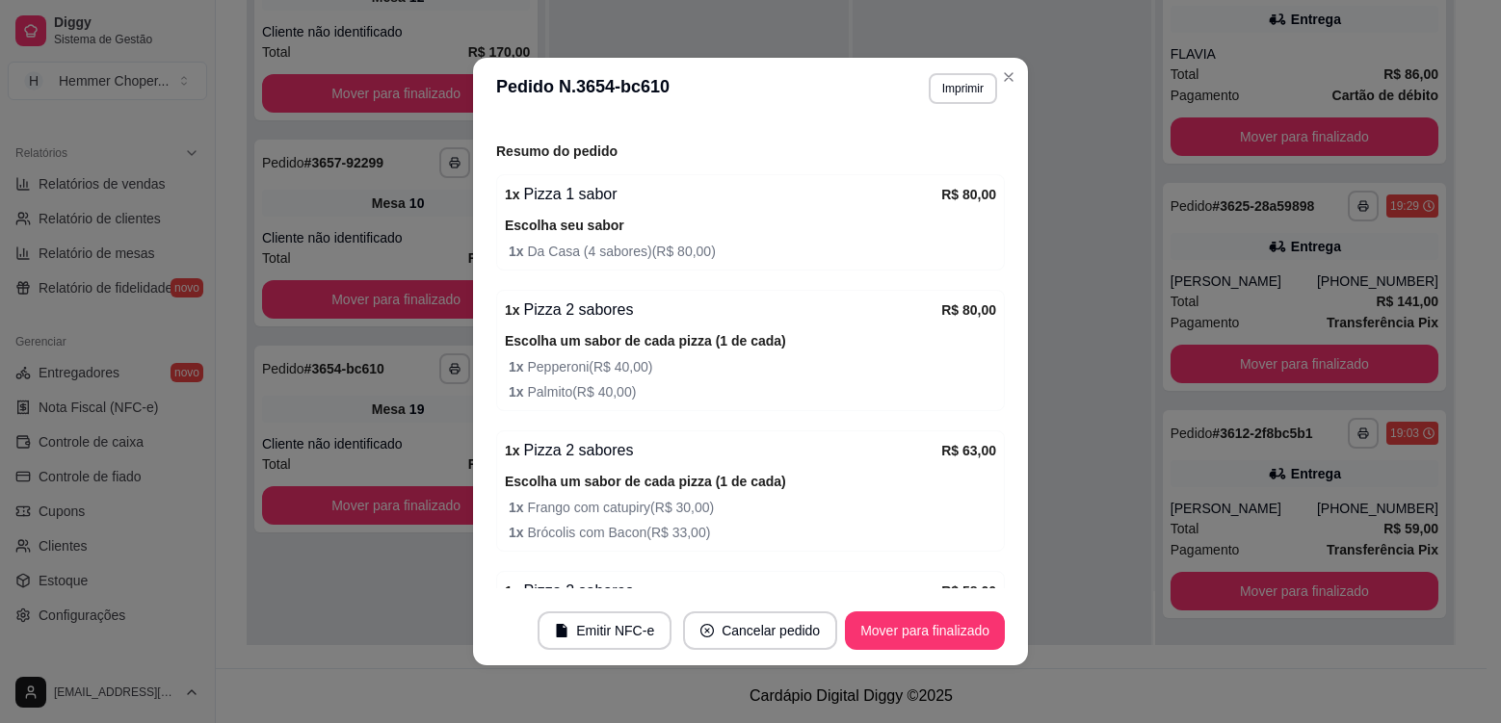
scroll to position [289, 0]
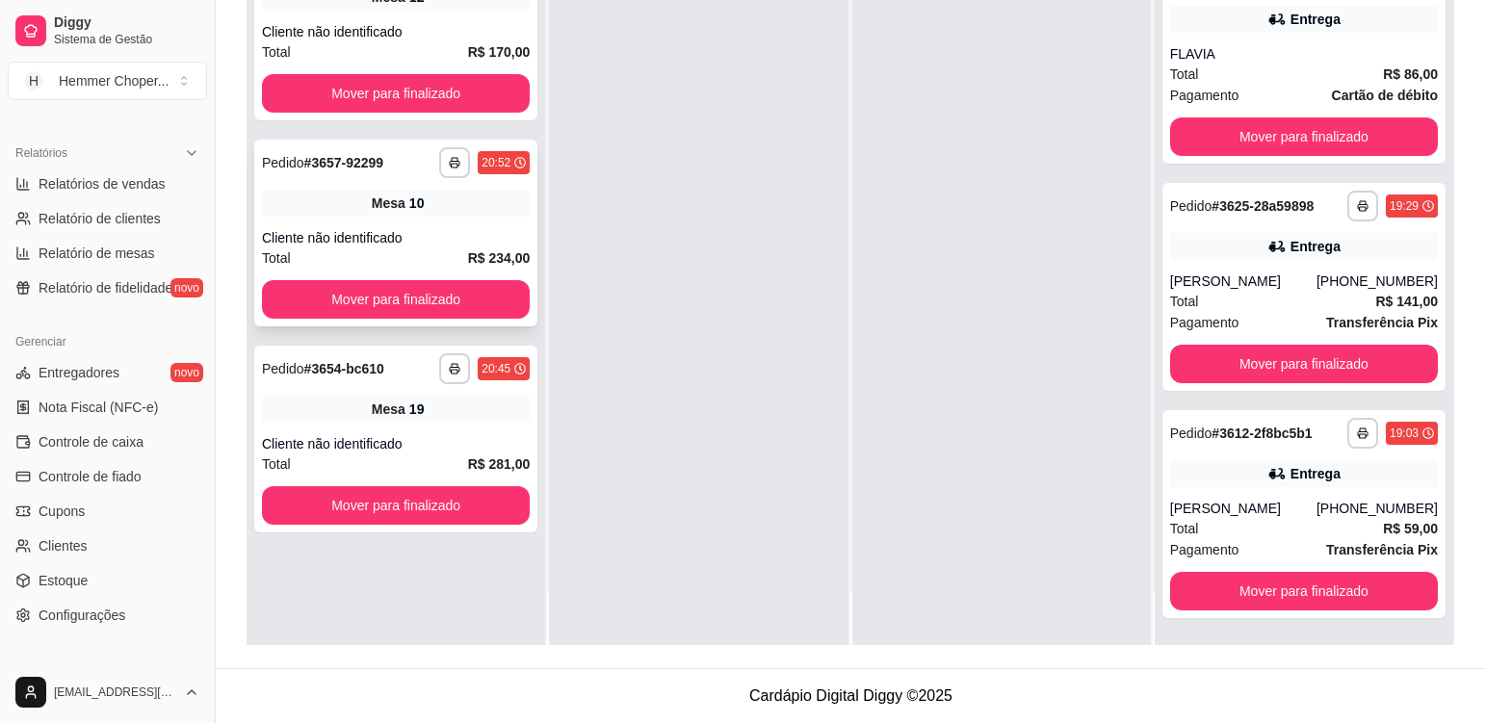
click at [439, 249] on div "Total R$ 234,00" at bounding box center [396, 258] width 268 height 21
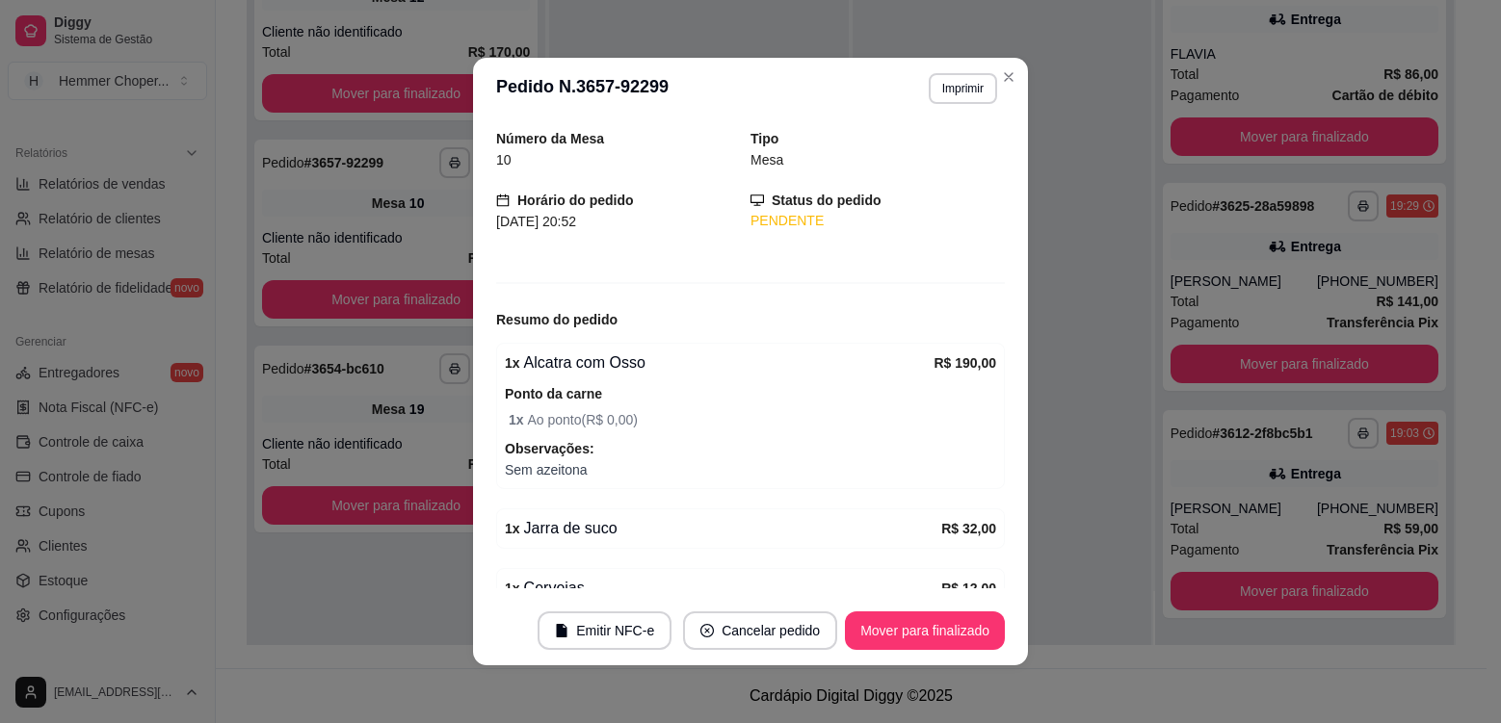
scroll to position [96, 0]
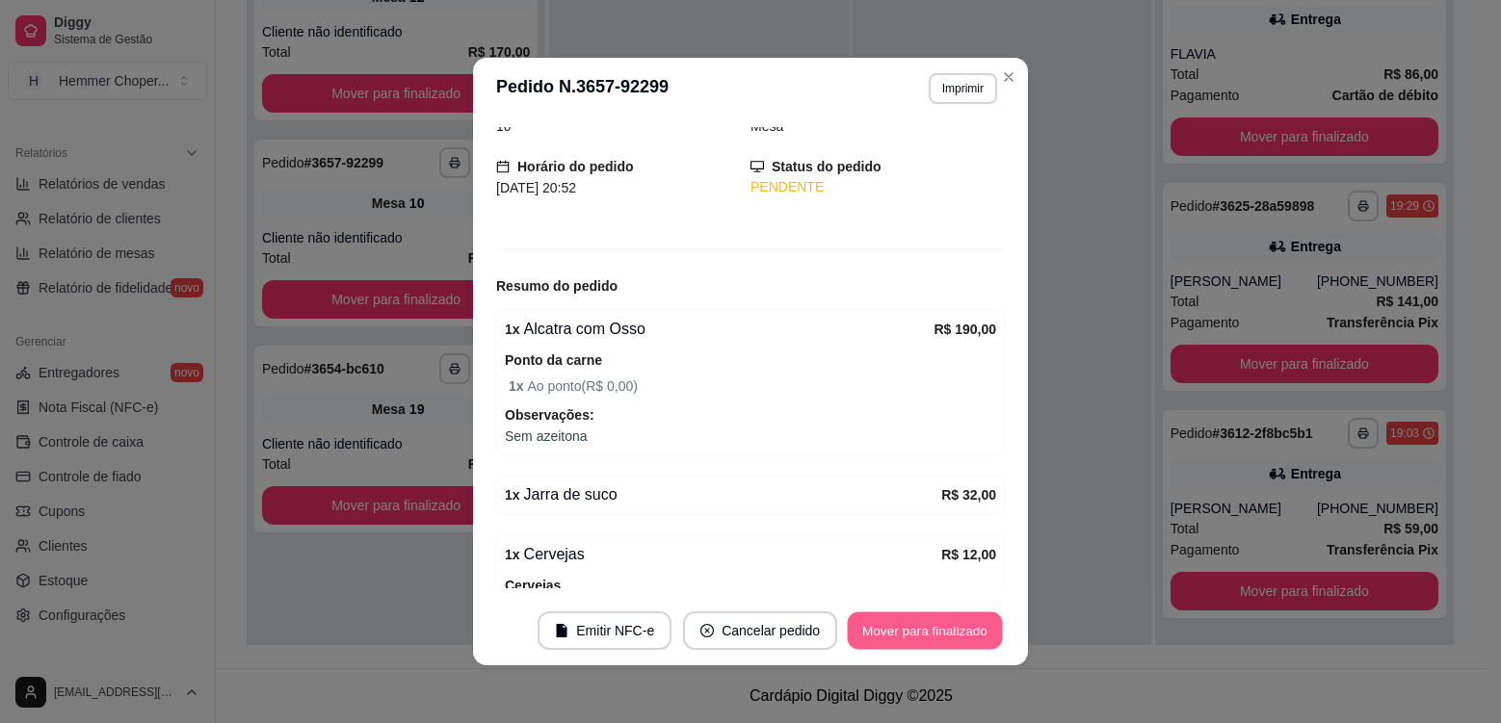
click at [895, 623] on button "Mover para finalizado" at bounding box center [925, 632] width 155 height 38
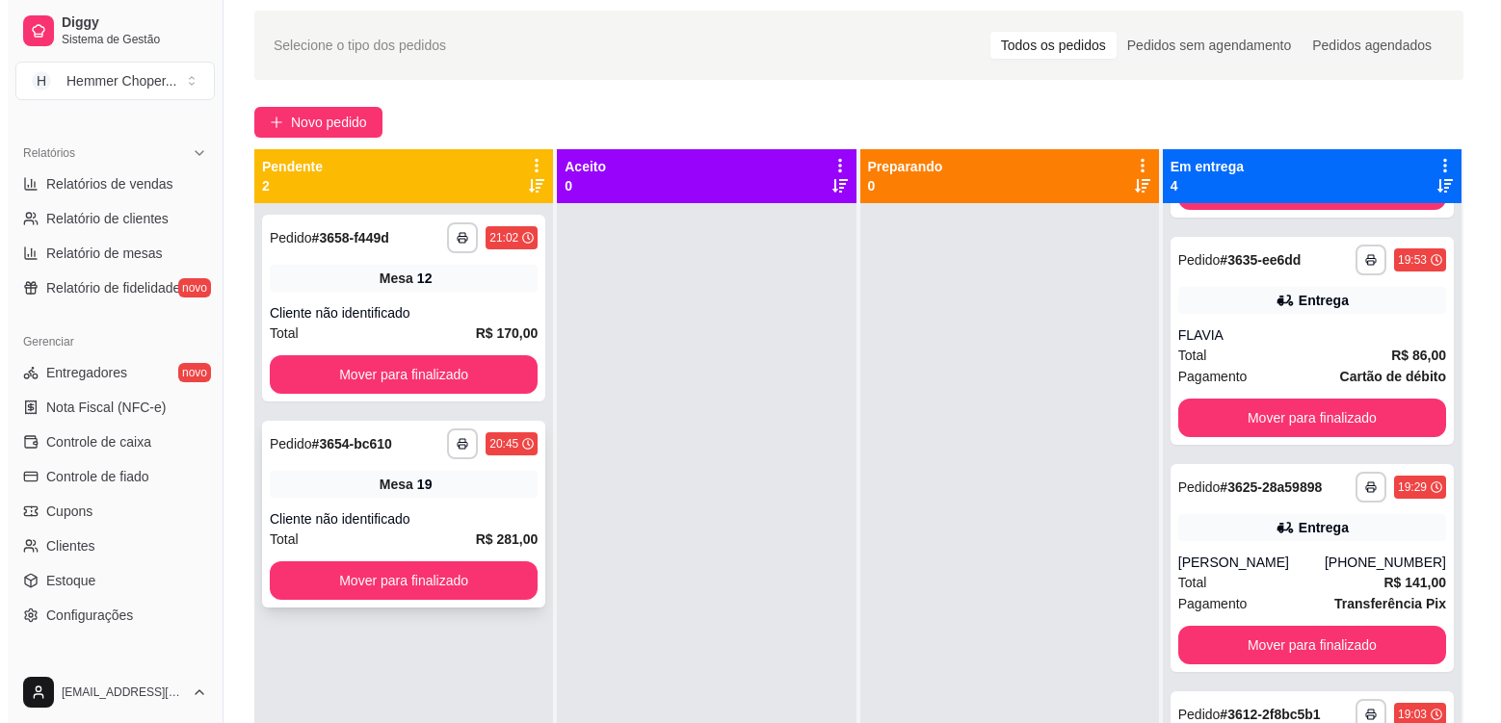
scroll to position [5, 0]
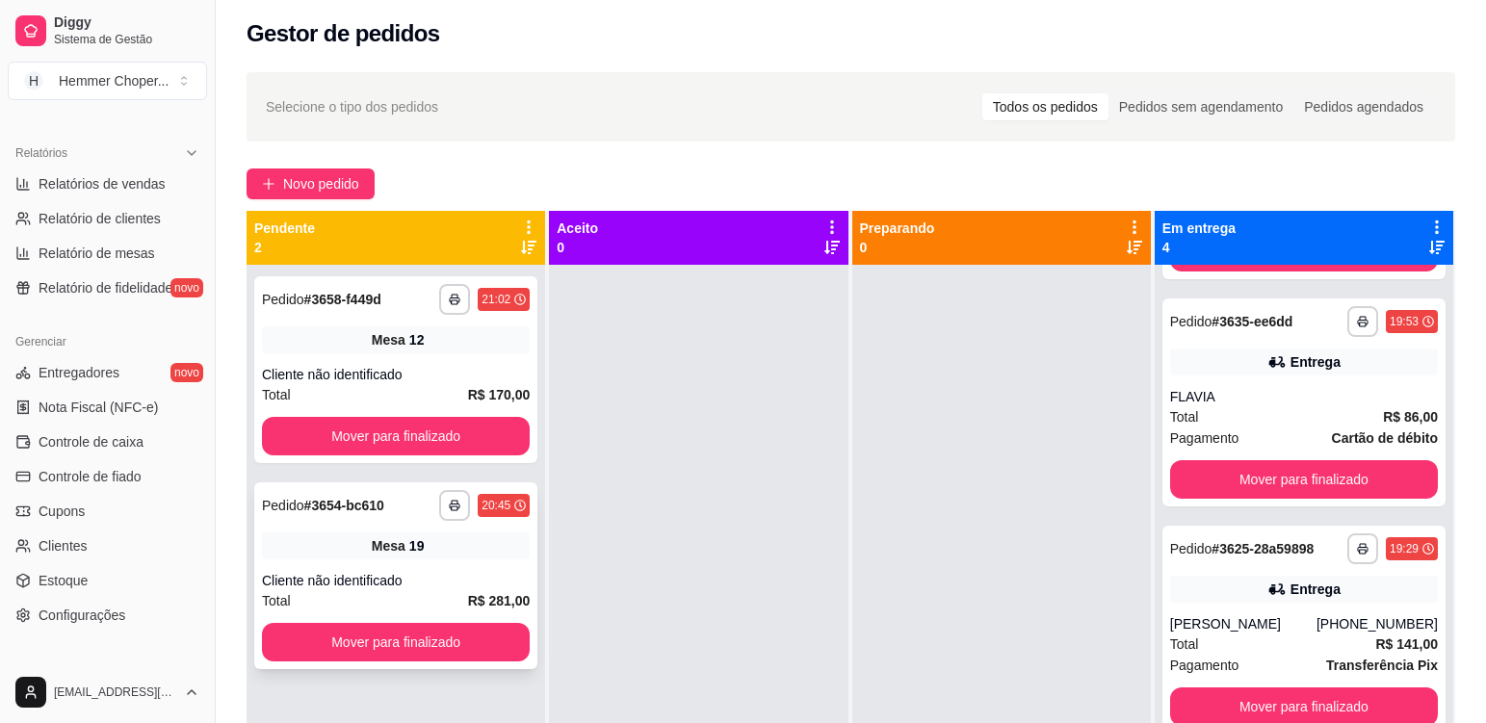
click at [445, 534] on div "Mesa 19" at bounding box center [396, 546] width 268 height 27
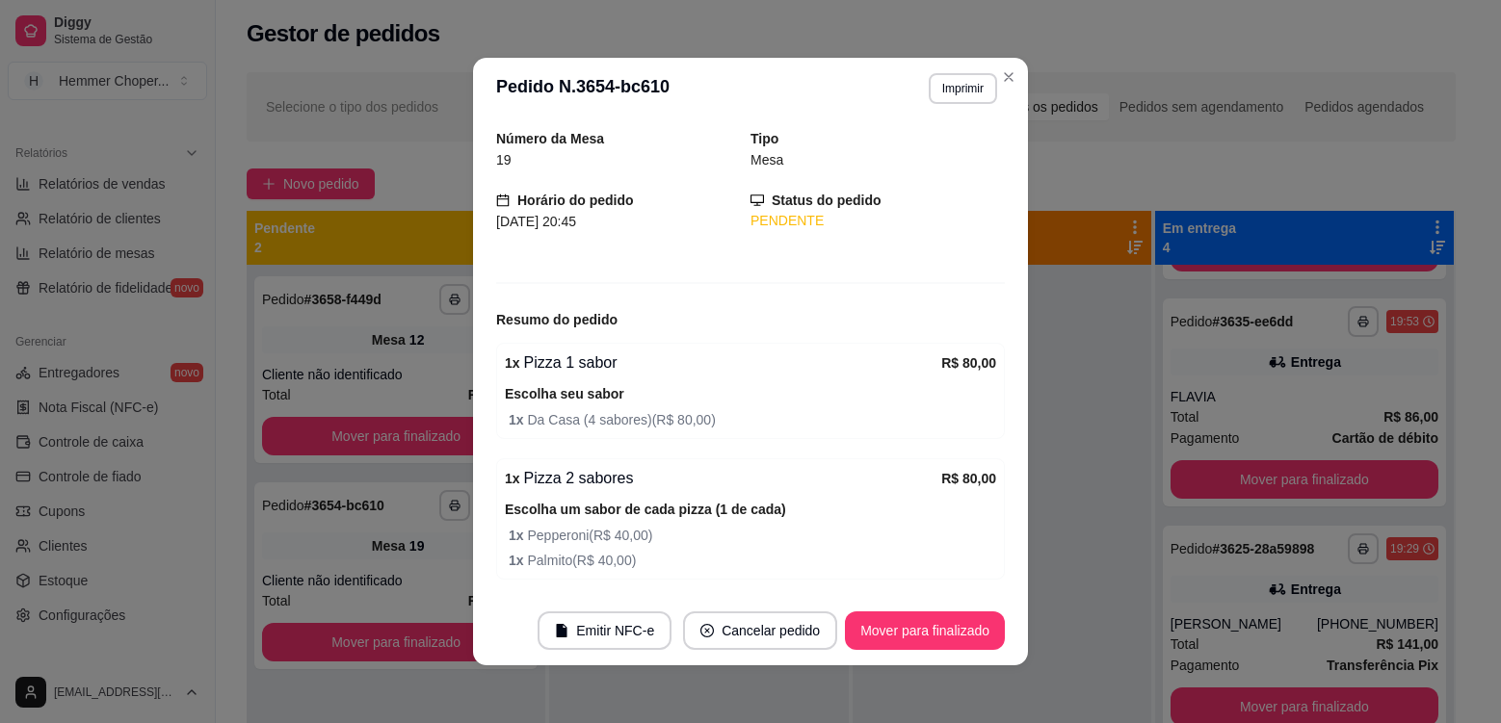
scroll to position [96, 0]
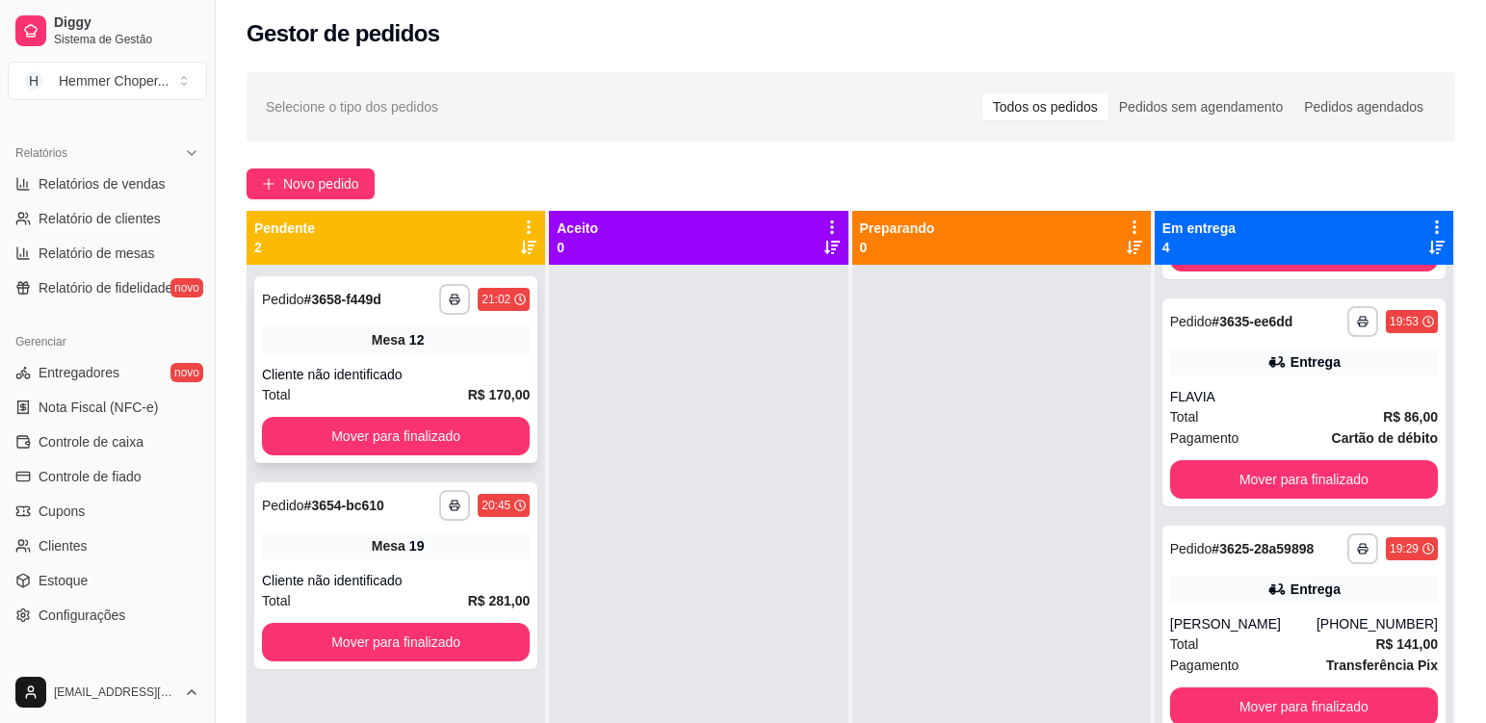
click at [428, 367] on div "Cliente não identificado" at bounding box center [396, 374] width 268 height 19
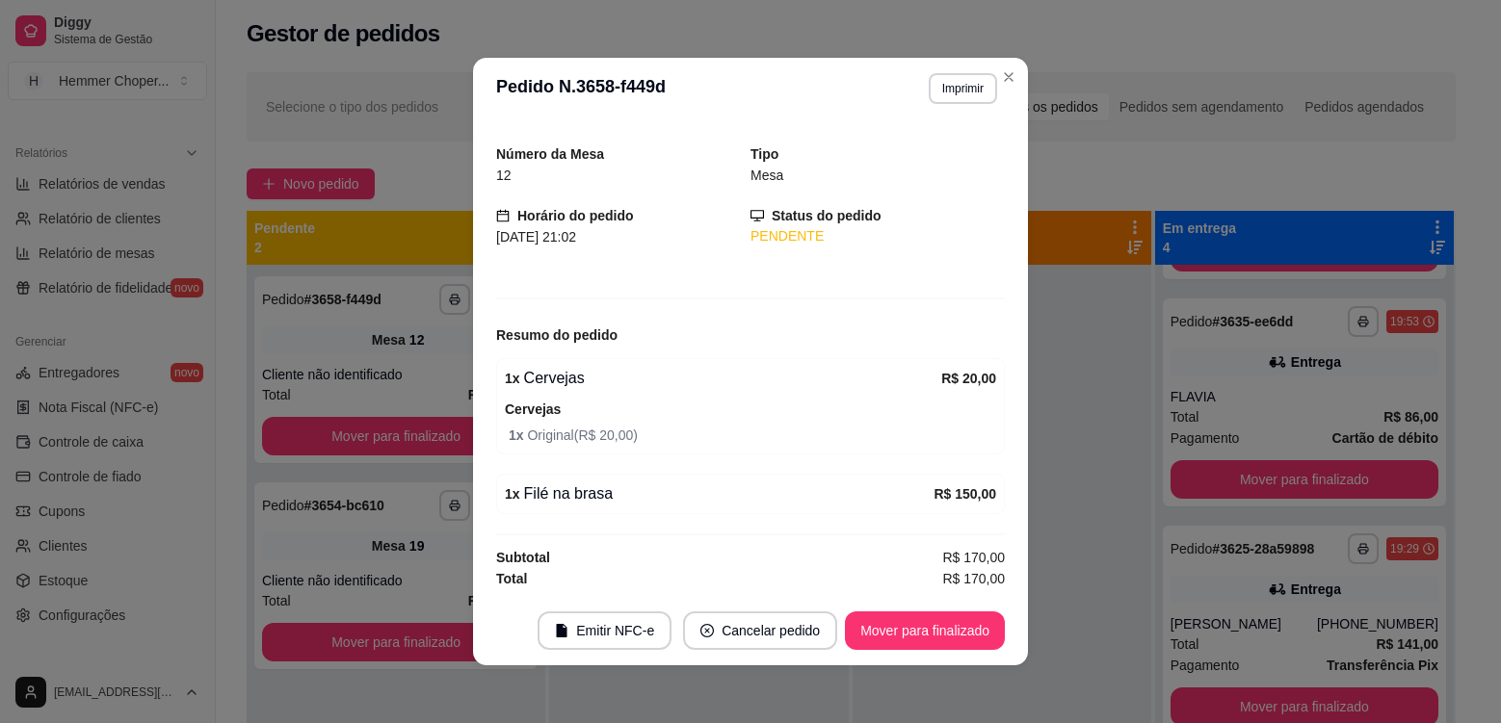
scroll to position [48, 0]
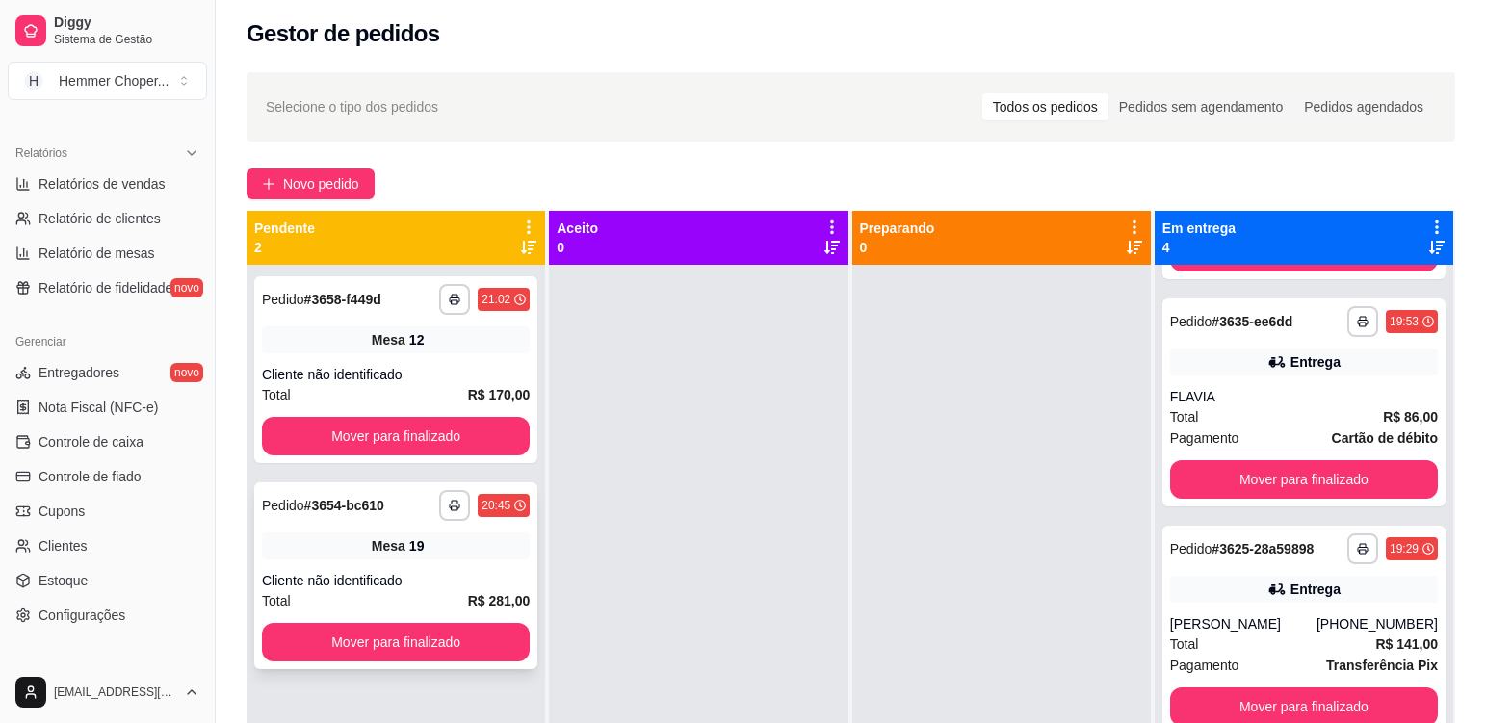
click at [436, 553] on div "Mesa 19" at bounding box center [396, 546] width 268 height 27
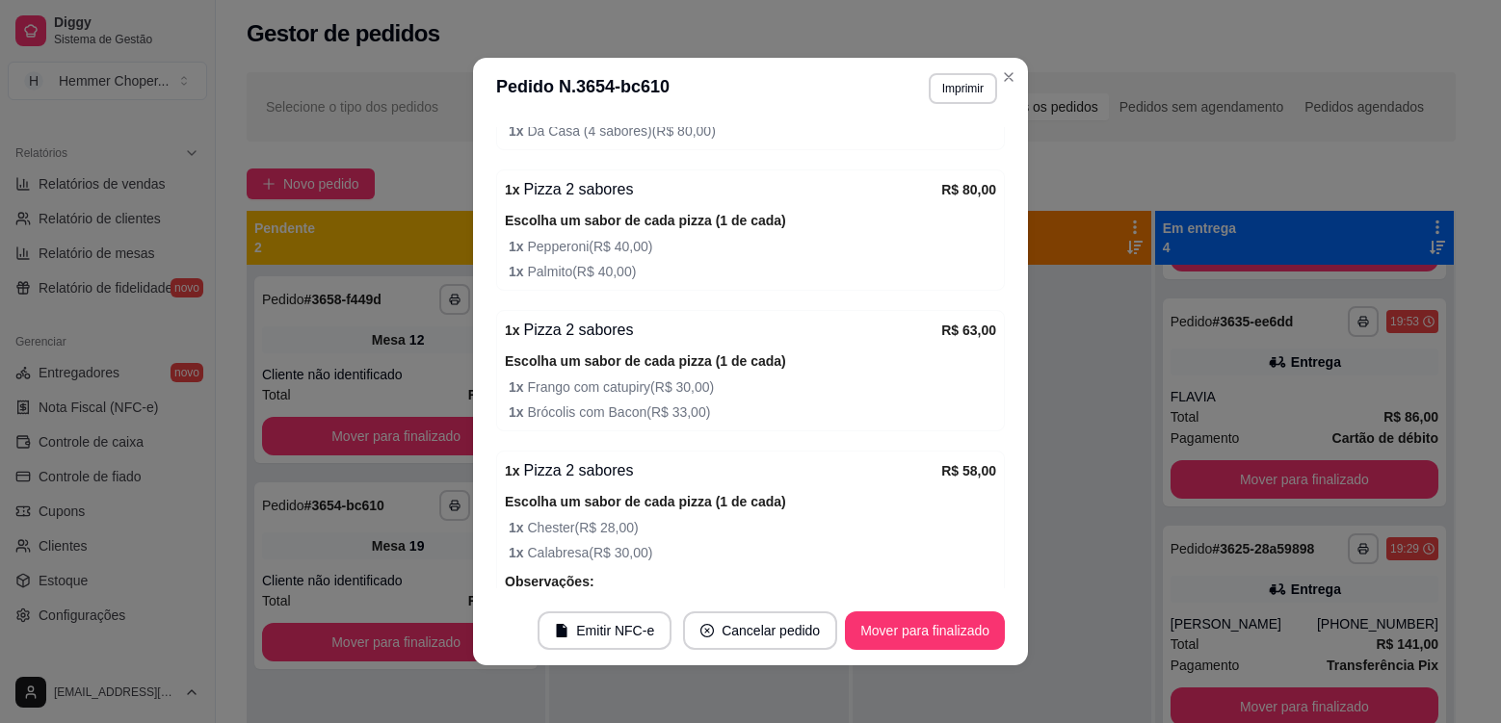
scroll to position [385, 0]
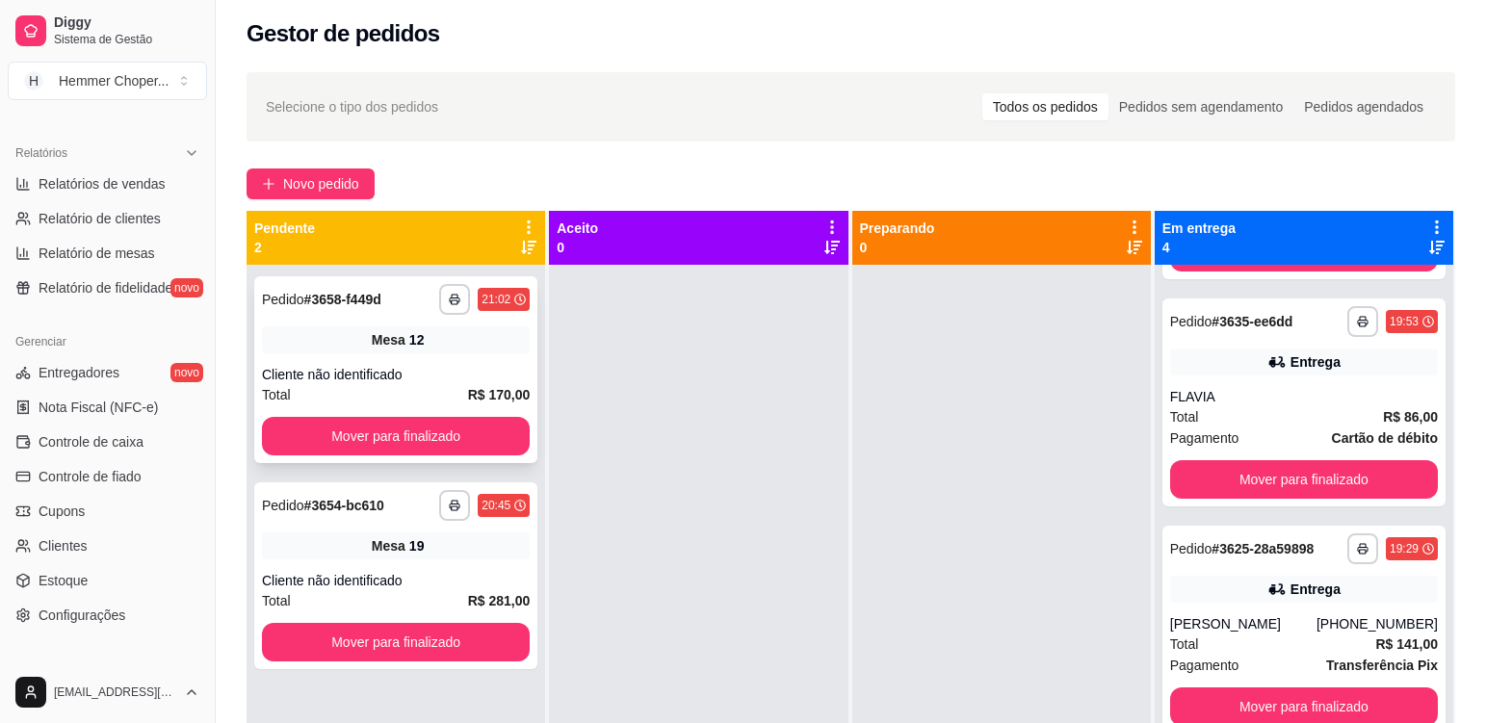
click at [444, 360] on div "**********" at bounding box center [395, 369] width 283 height 187
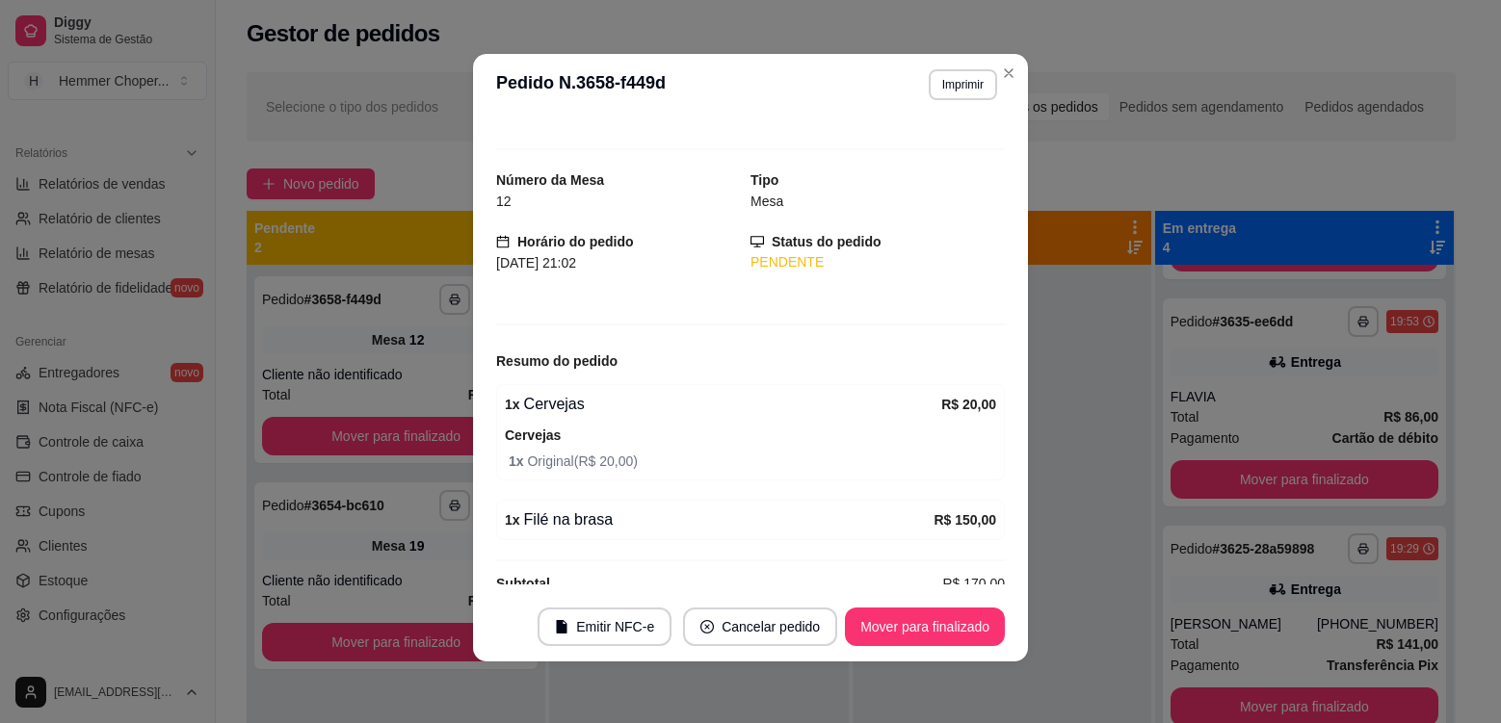
scroll to position [0, 0]
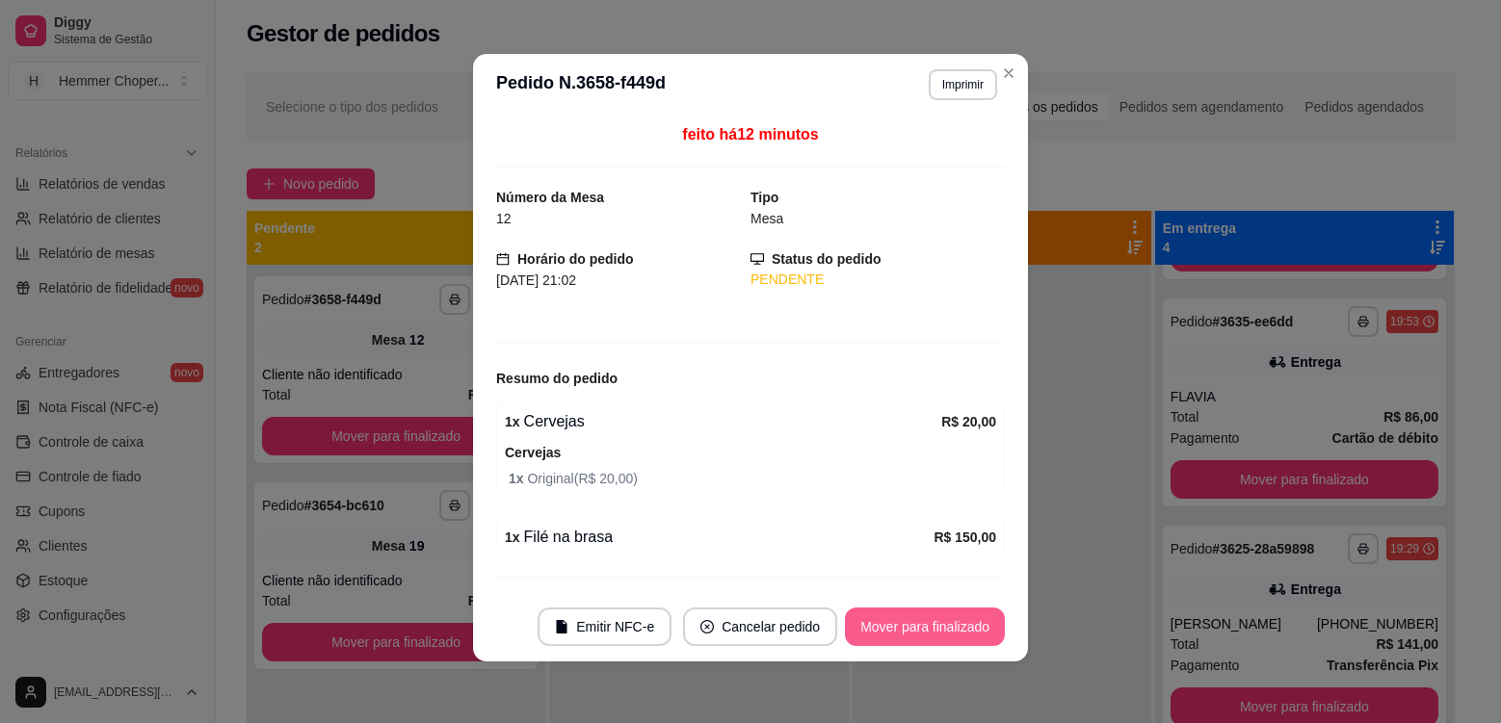
click at [902, 629] on button "Mover para finalizado" at bounding box center [925, 627] width 160 height 39
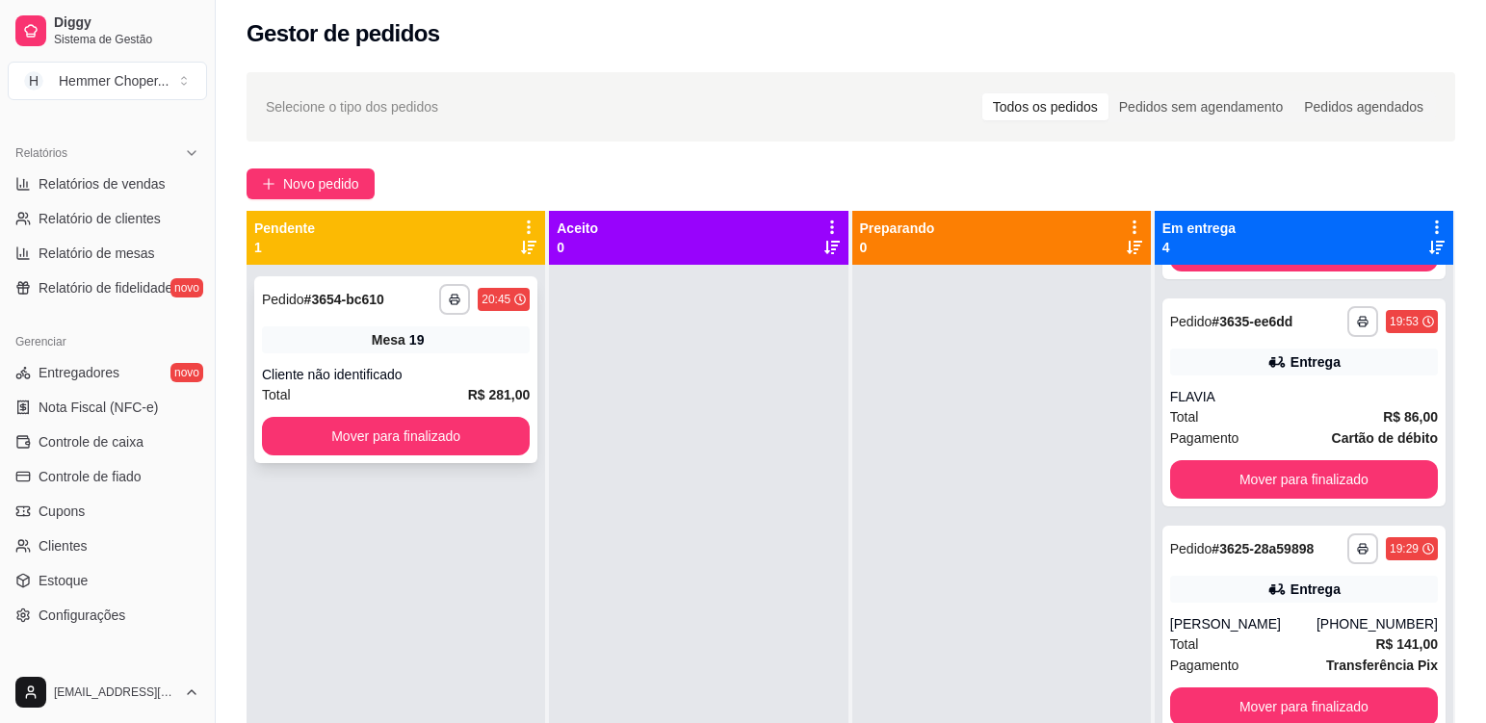
click at [494, 346] on div "Mesa 19" at bounding box center [396, 340] width 268 height 27
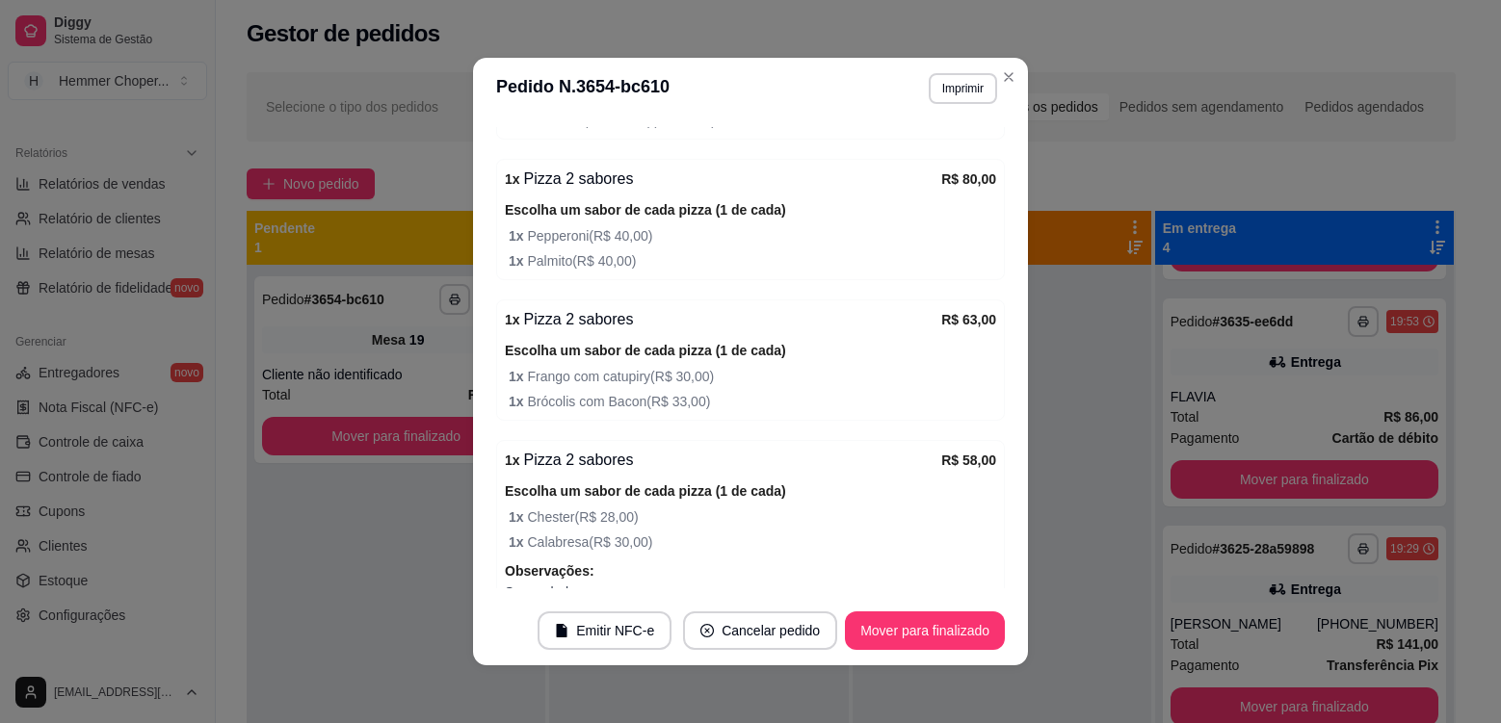
scroll to position [460, 0]
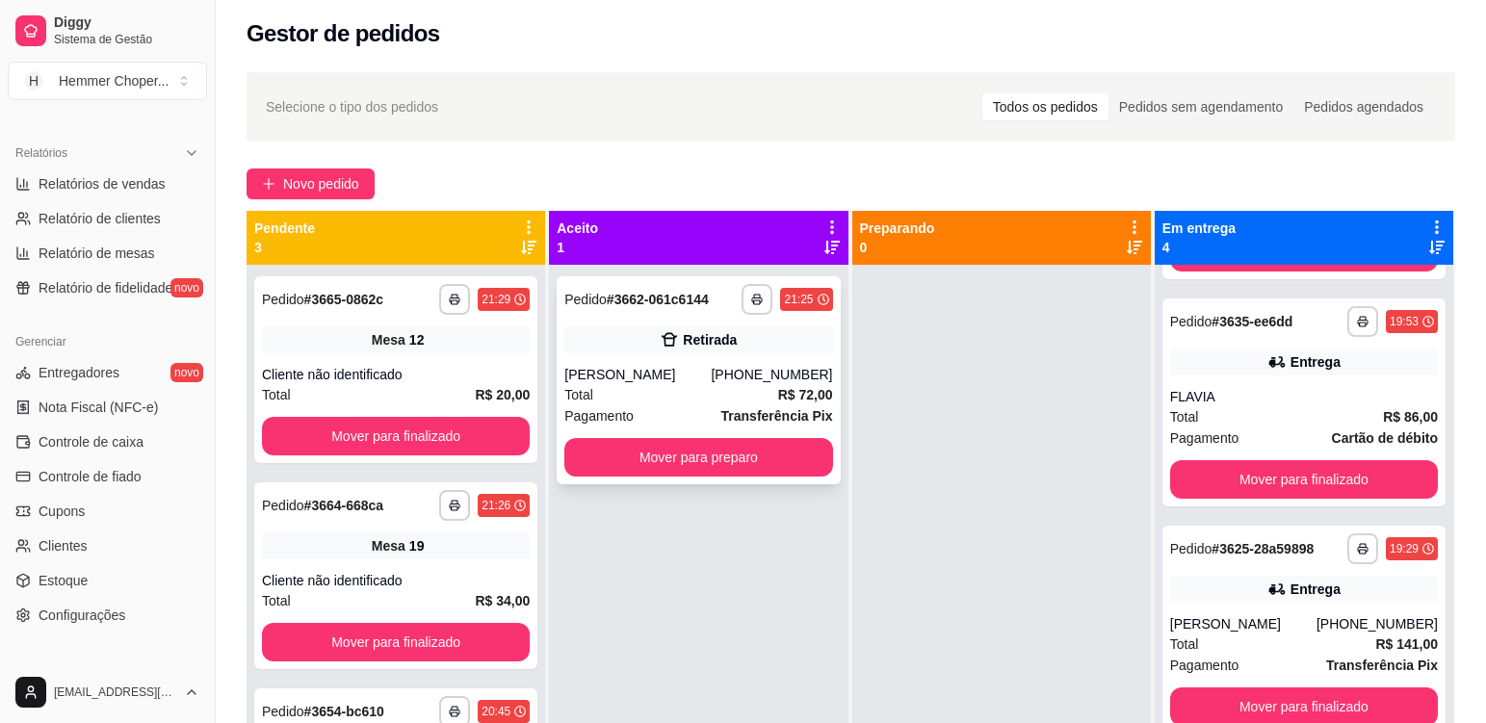
click at [680, 404] on div "Total R$ 72,00" at bounding box center [698, 394] width 268 height 21
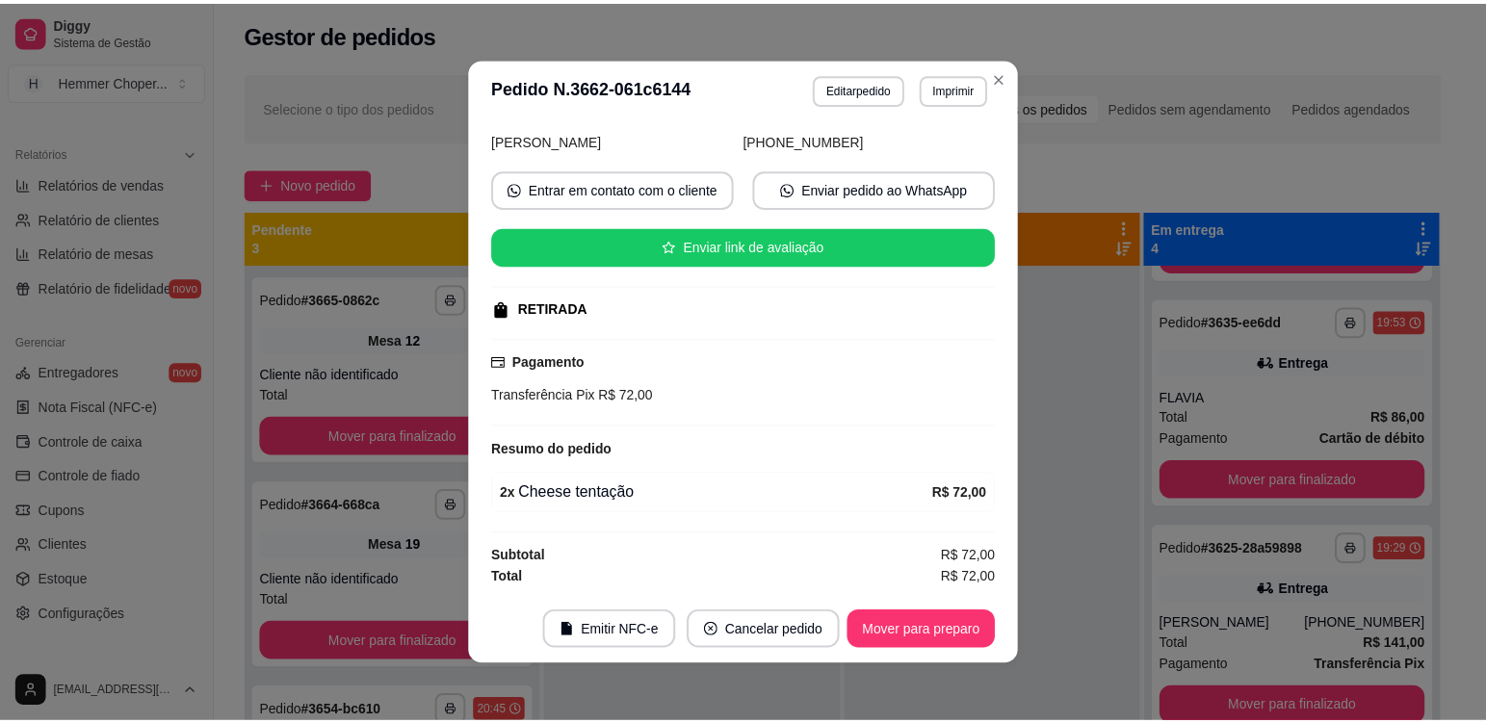
scroll to position [4, 0]
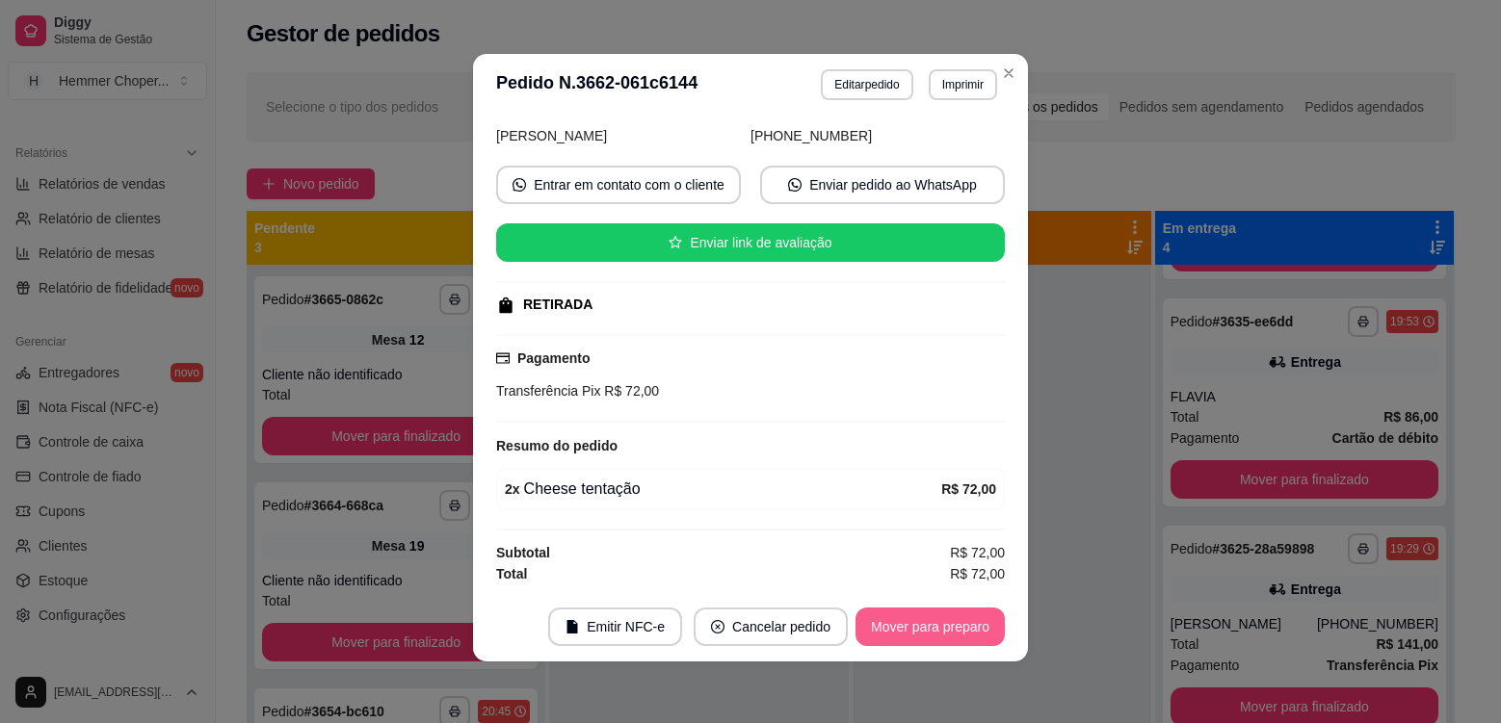
click at [912, 622] on button "Mover para preparo" at bounding box center [929, 627] width 149 height 39
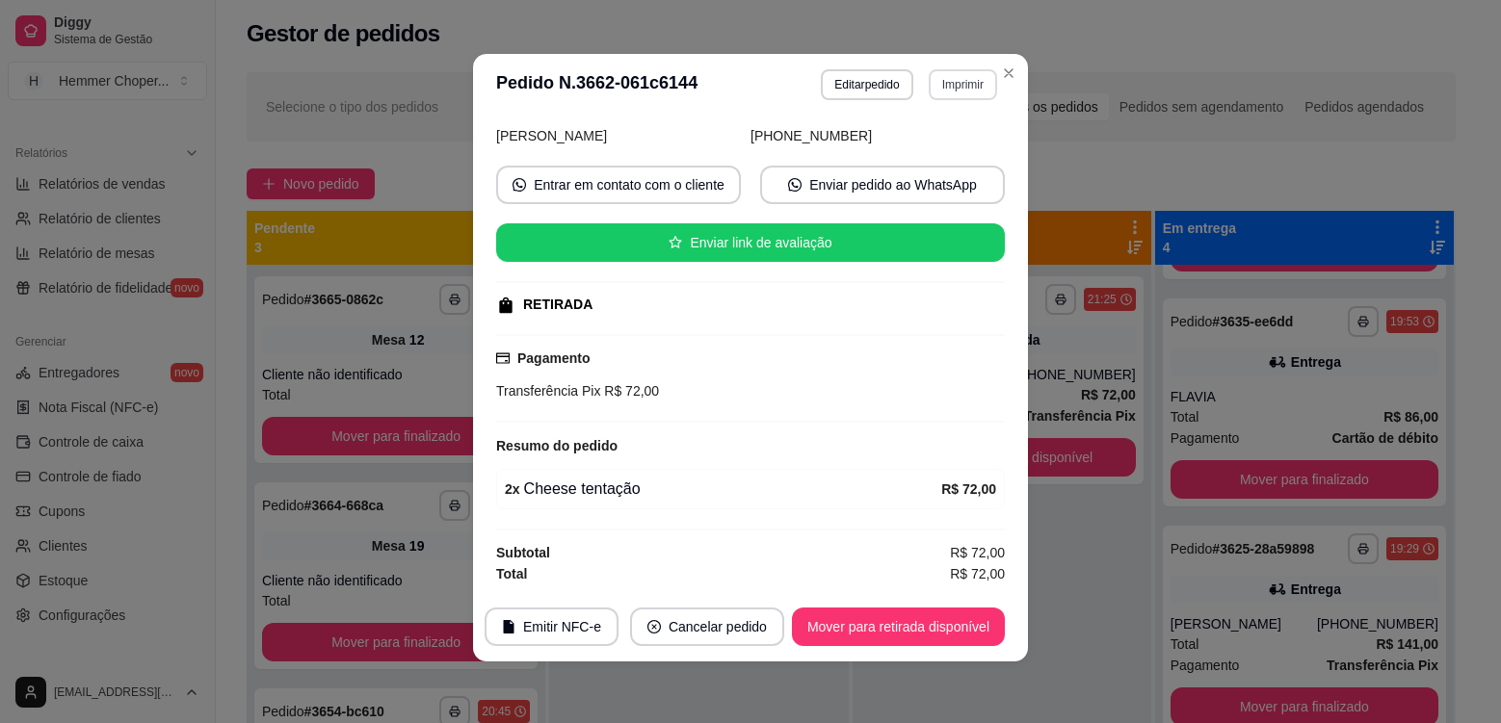
click at [958, 84] on button "Imprimir" at bounding box center [963, 84] width 68 height 31
click at [934, 150] on button "Cozinha" at bounding box center [923, 152] width 140 height 31
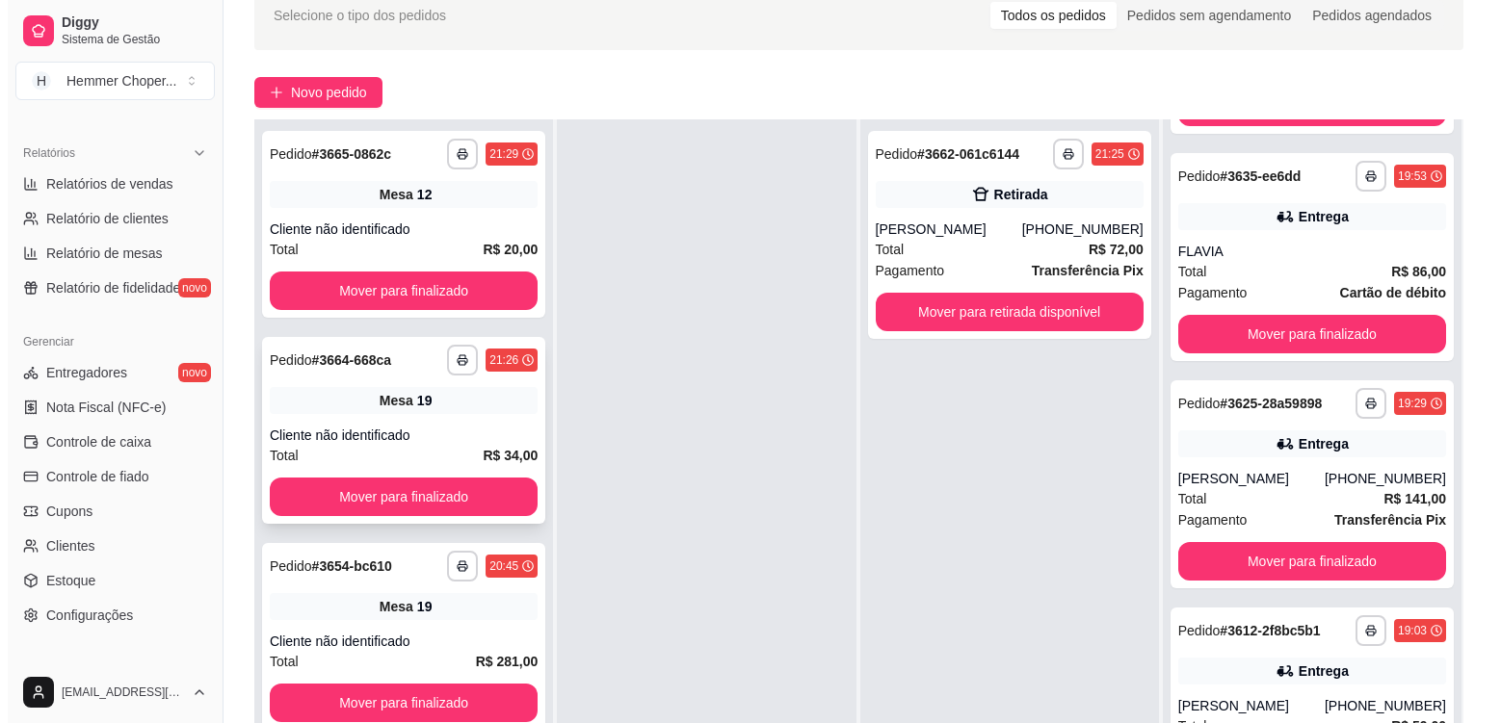
scroll to position [294, 0]
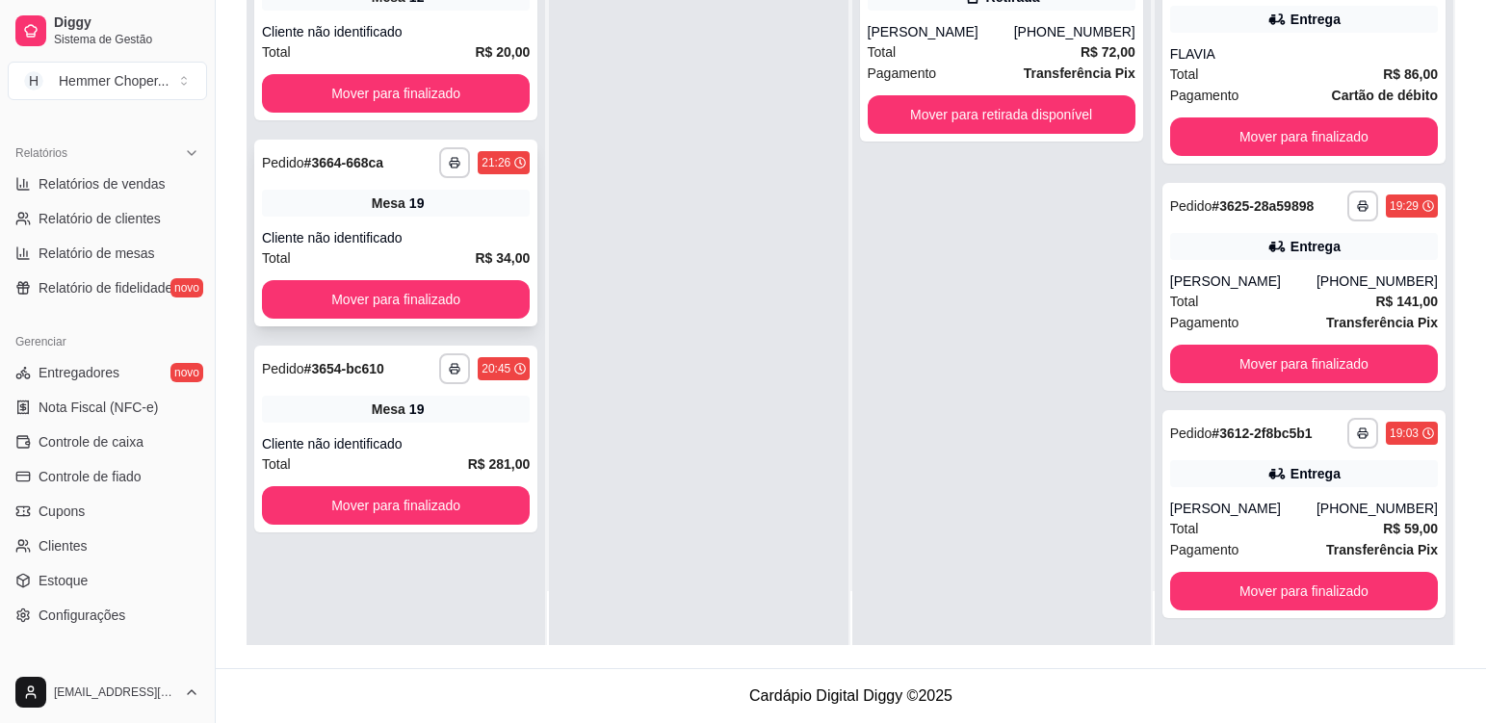
click at [442, 225] on div "**********" at bounding box center [395, 233] width 283 height 187
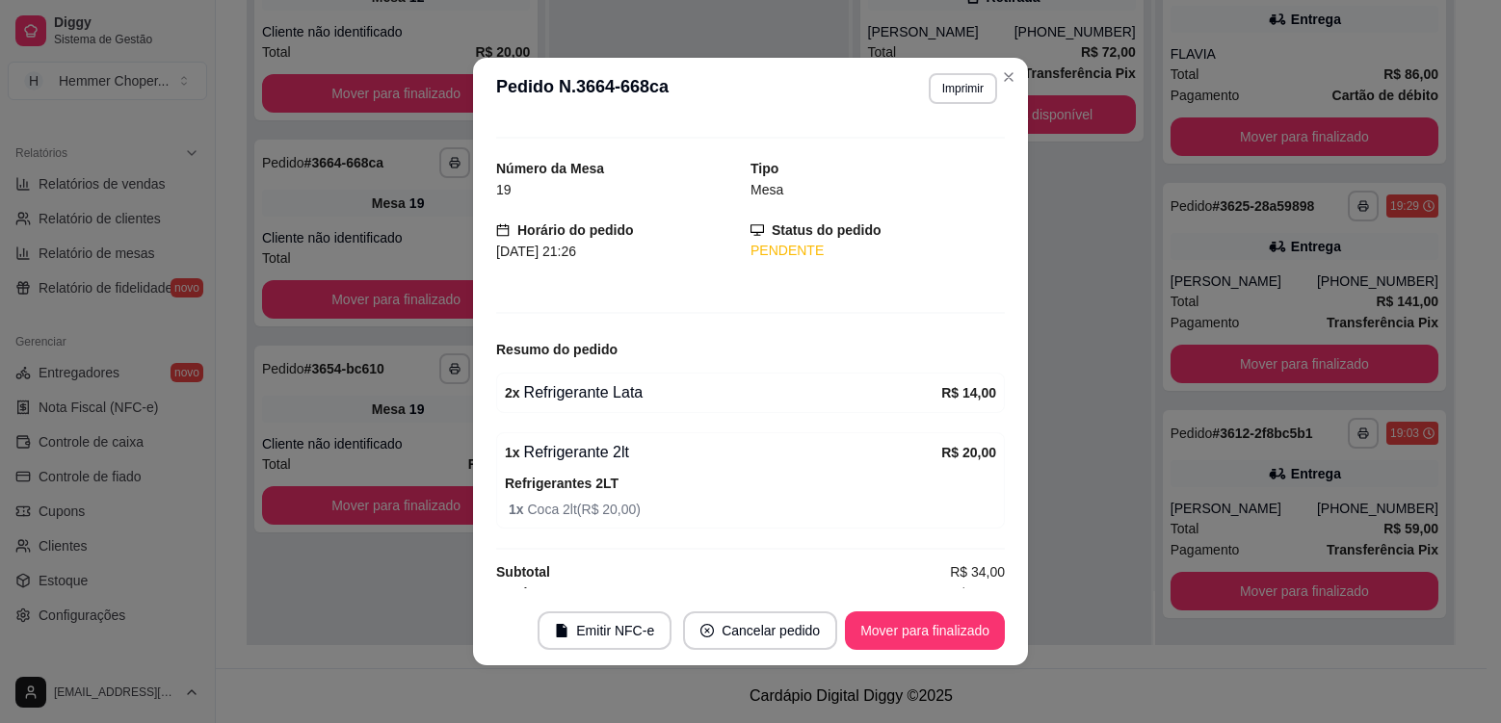
scroll to position [48, 0]
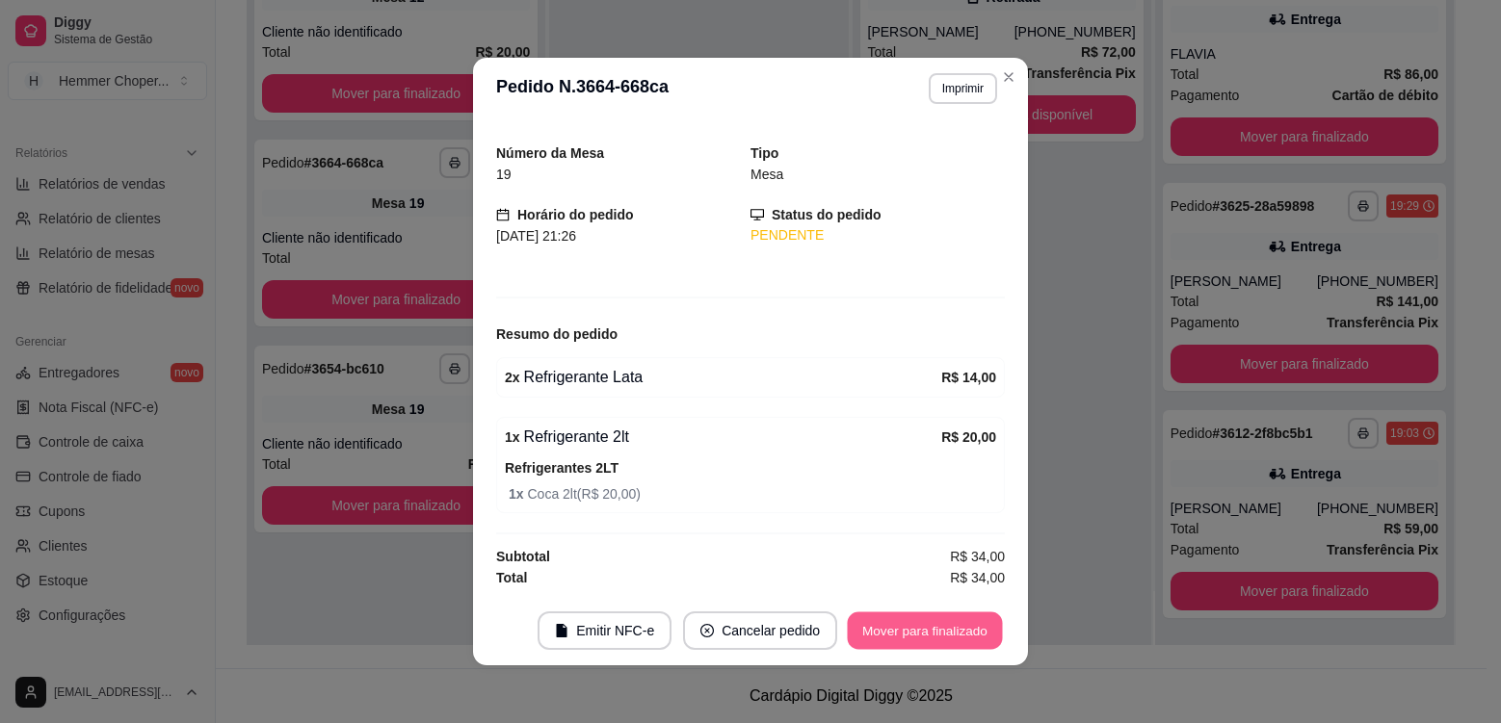
click at [892, 623] on button "Mover para finalizado" at bounding box center [925, 632] width 155 height 38
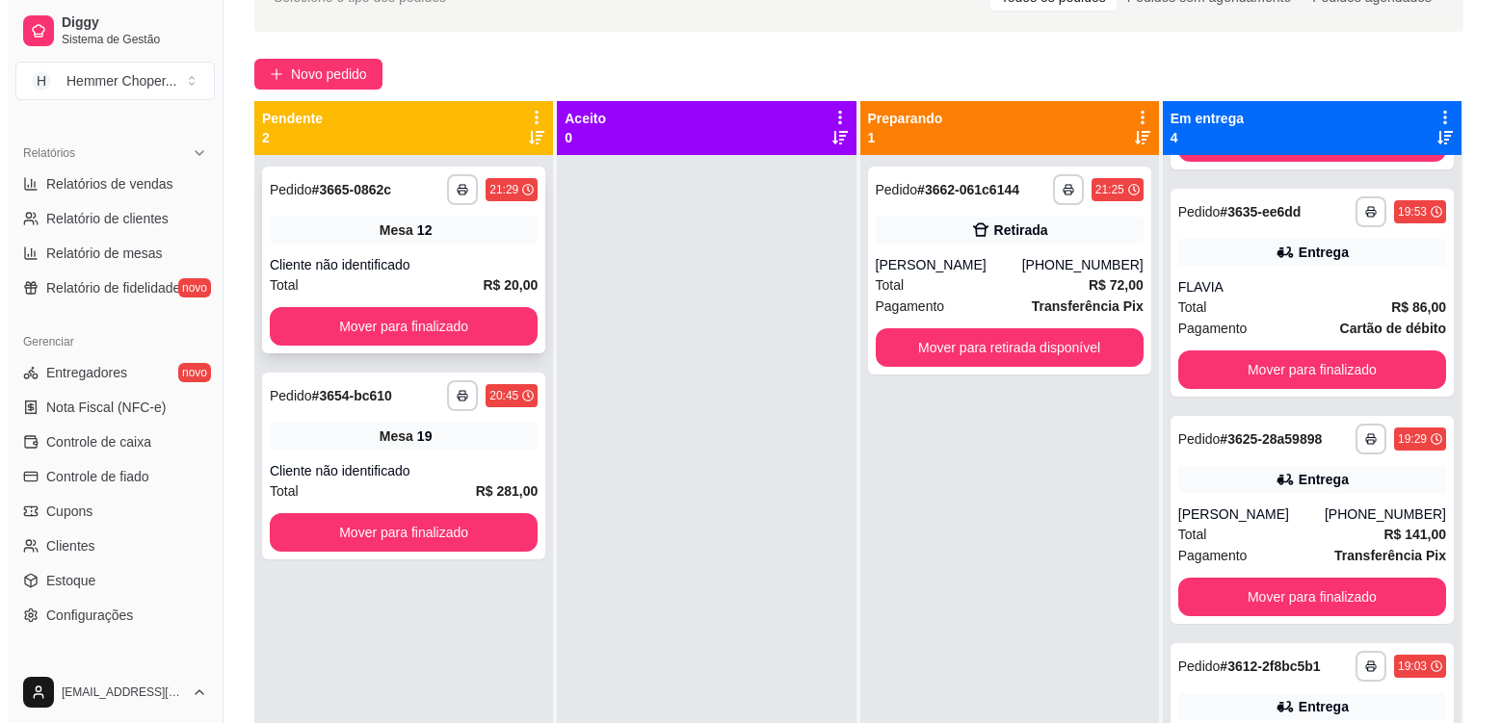
scroll to position [101, 0]
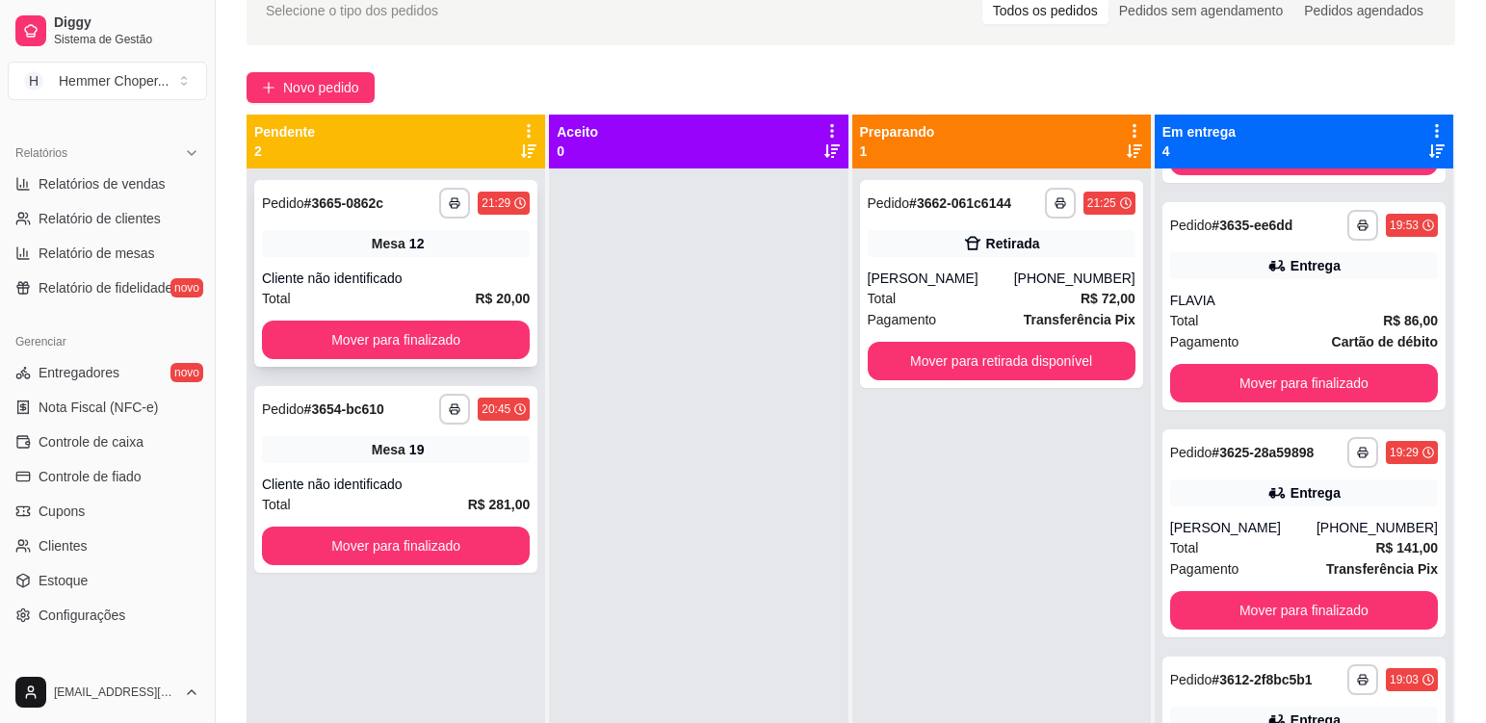
click at [442, 266] on div "**********" at bounding box center [395, 273] width 283 height 187
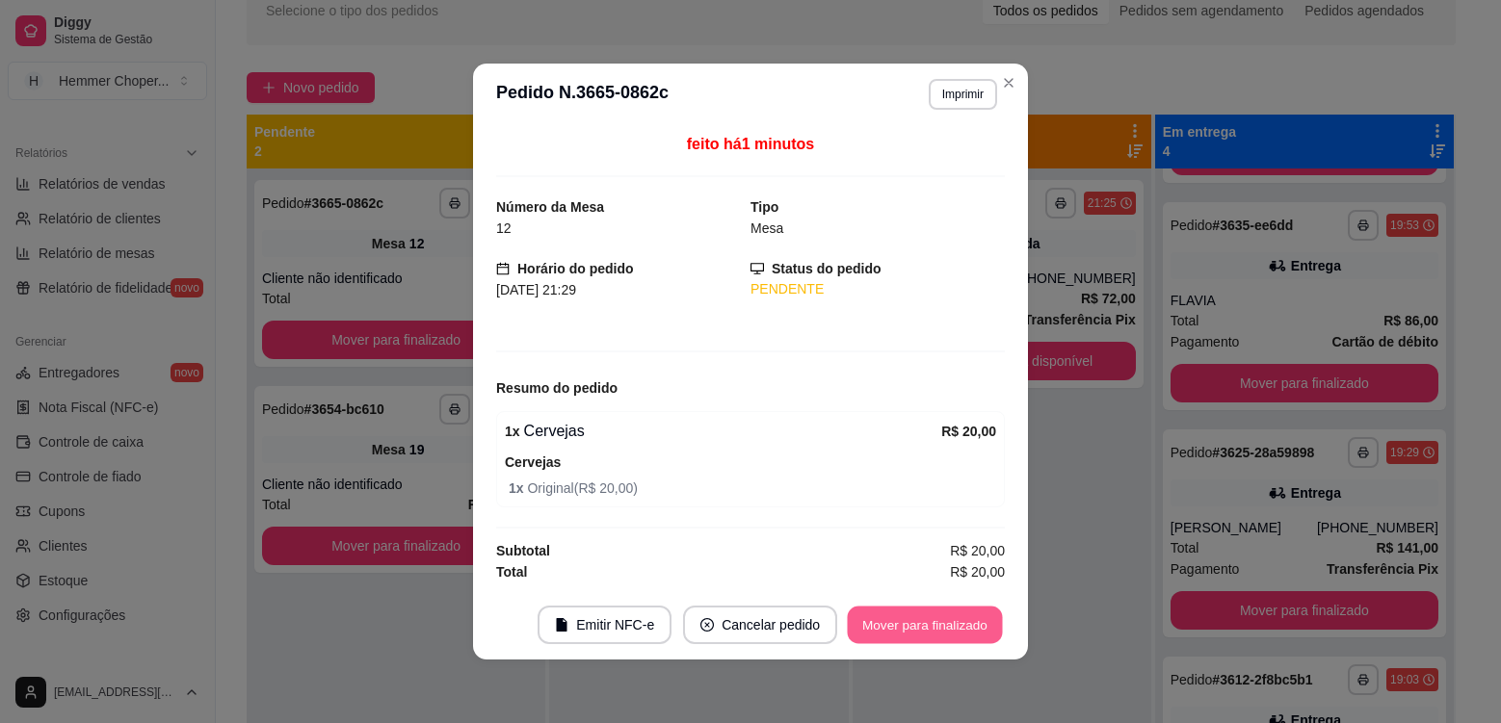
click at [912, 620] on button "Mover para finalizado" at bounding box center [925, 626] width 155 height 38
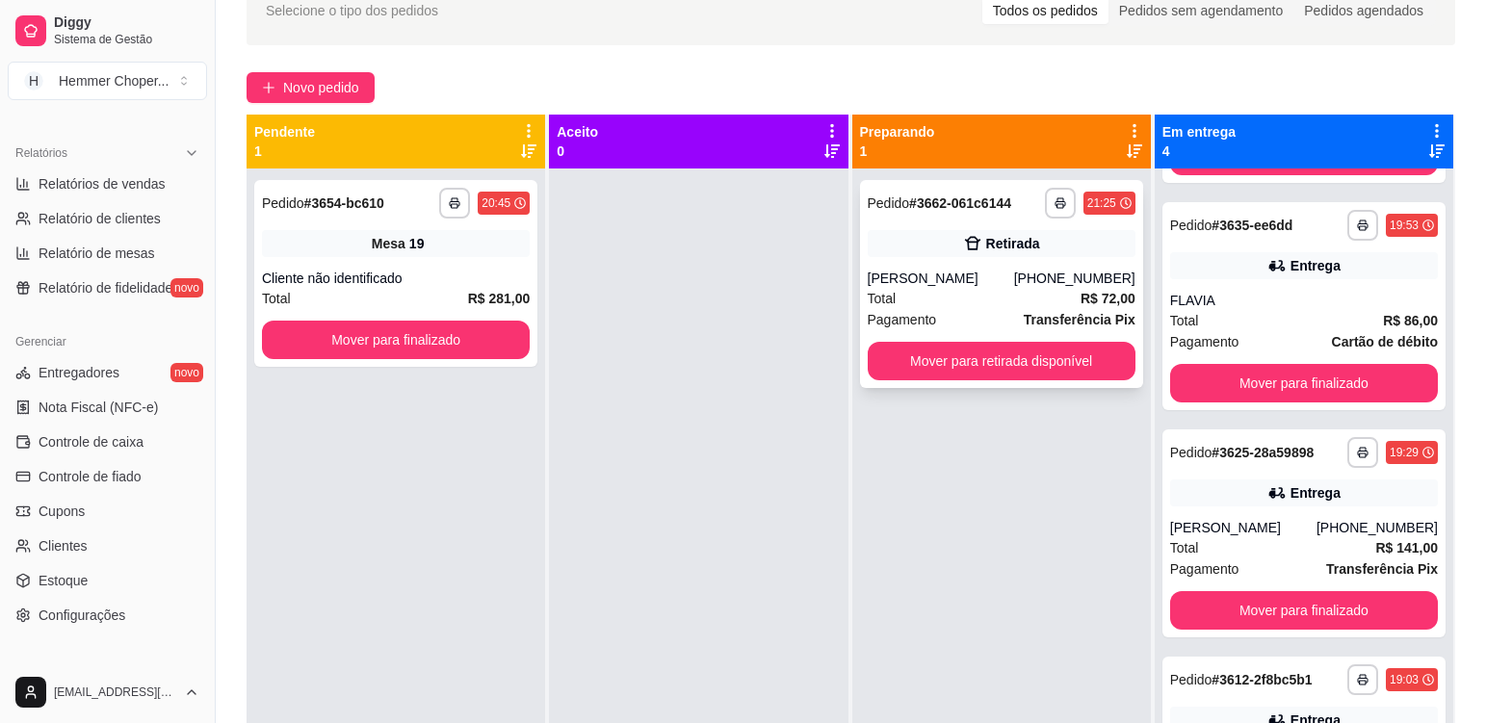
click at [925, 248] on div "Retirada" at bounding box center [1002, 243] width 268 height 27
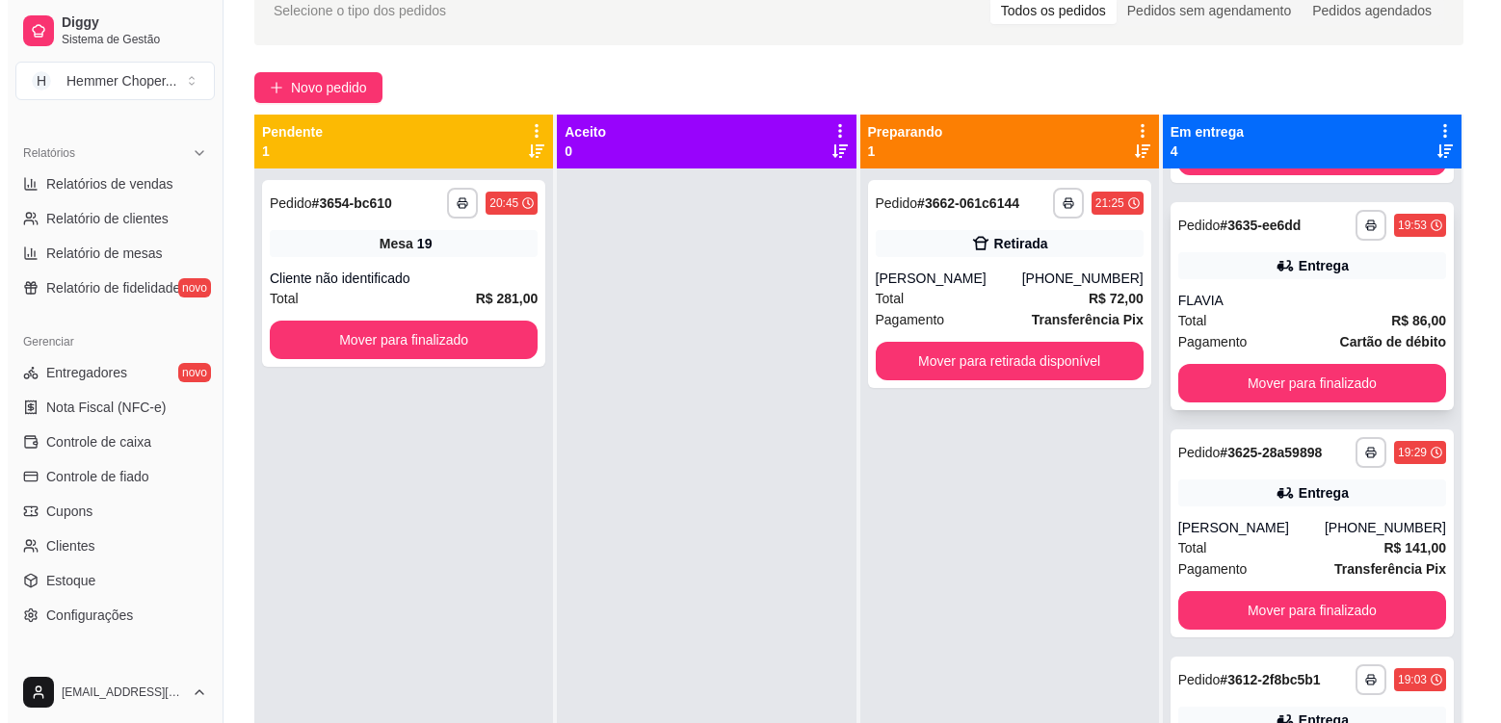
scroll to position [0, 0]
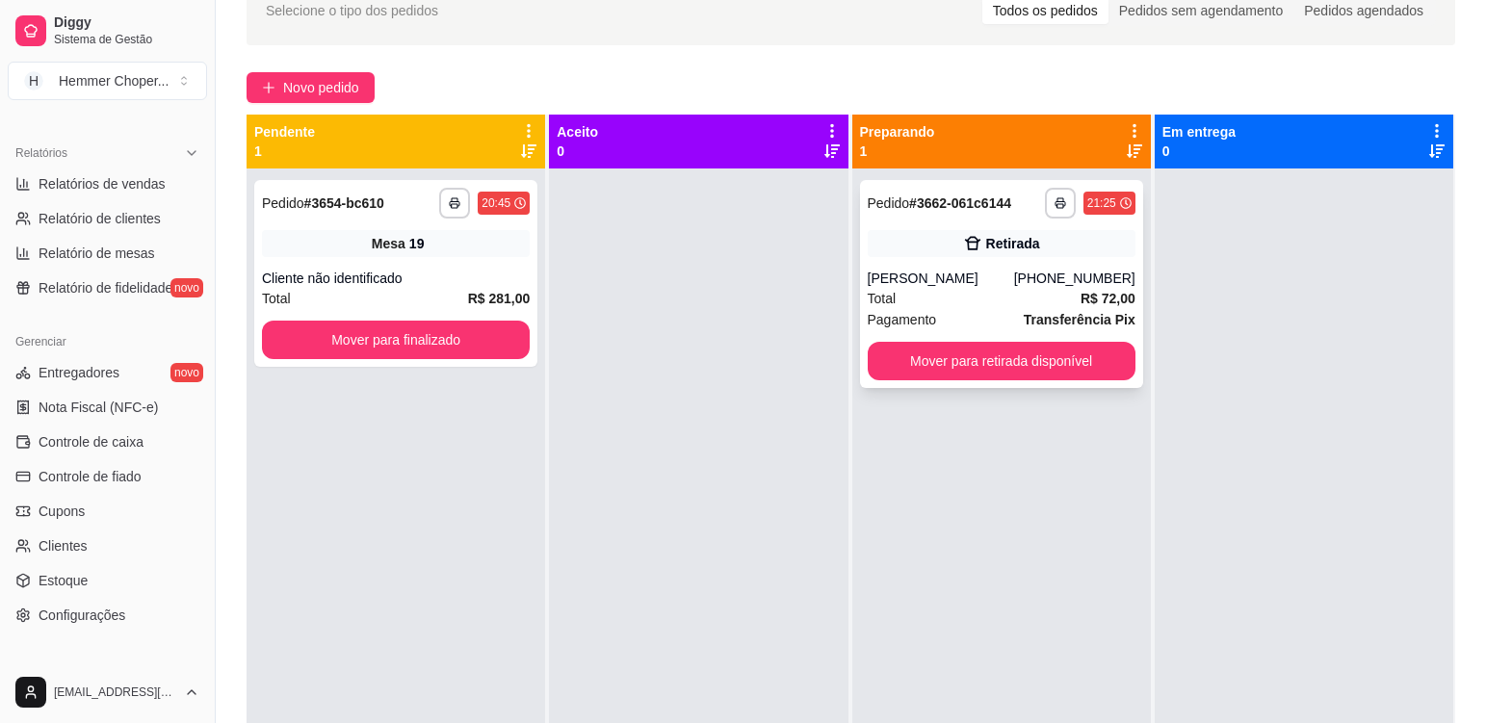
click at [978, 315] on div "Pagamento Transferência Pix" at bounding box center [1002, 319] width 268 height 21
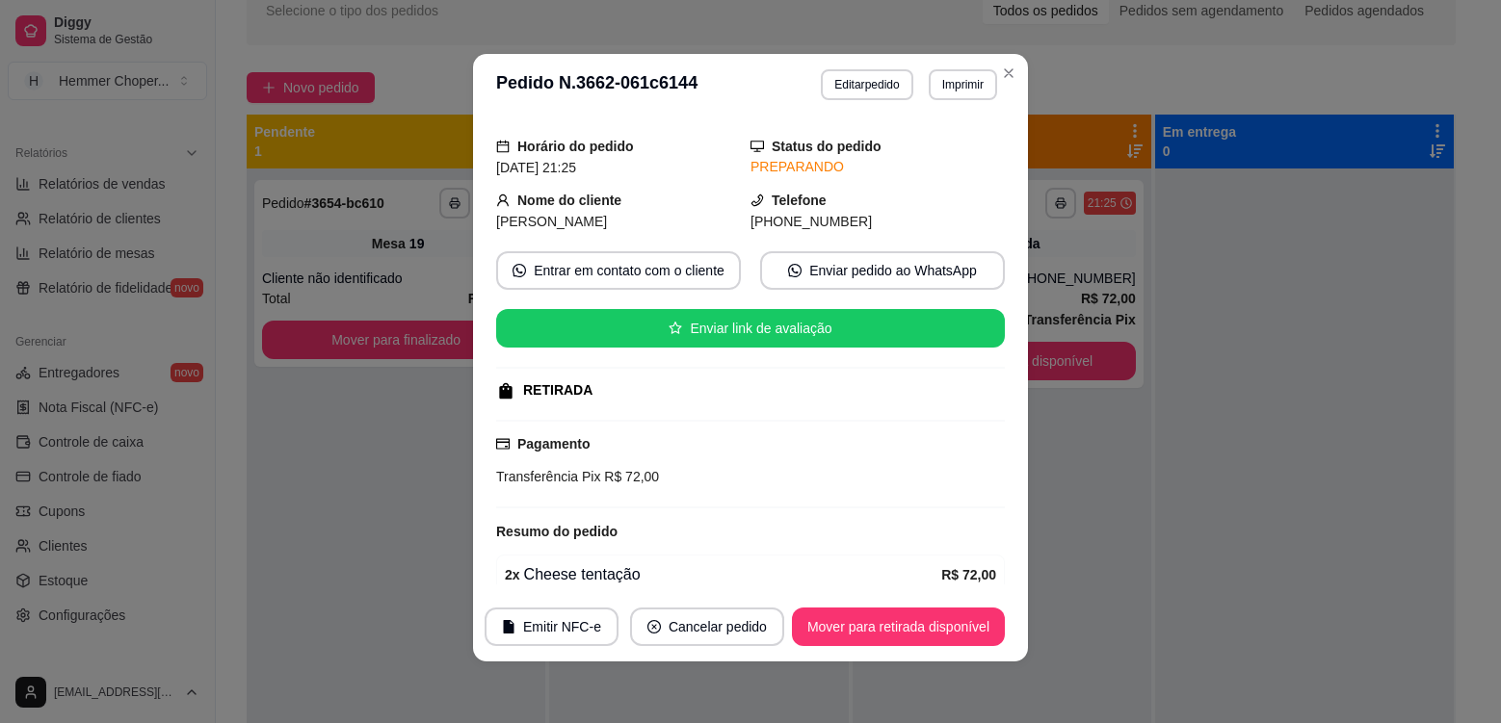
scroll to position [137, 0]
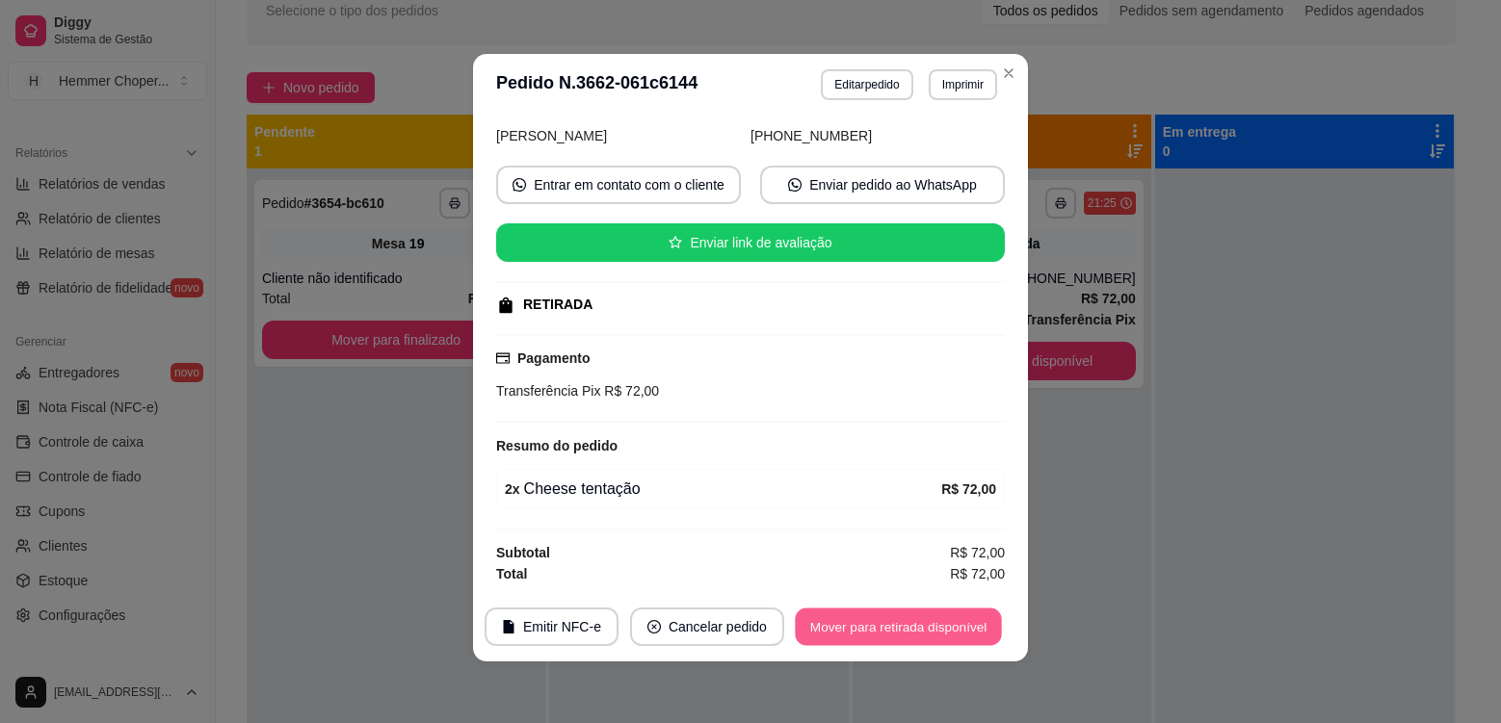
click at [885, 627] on button "Mover para retirada disponível" at bounding box center [898, 628] width 206 height 38
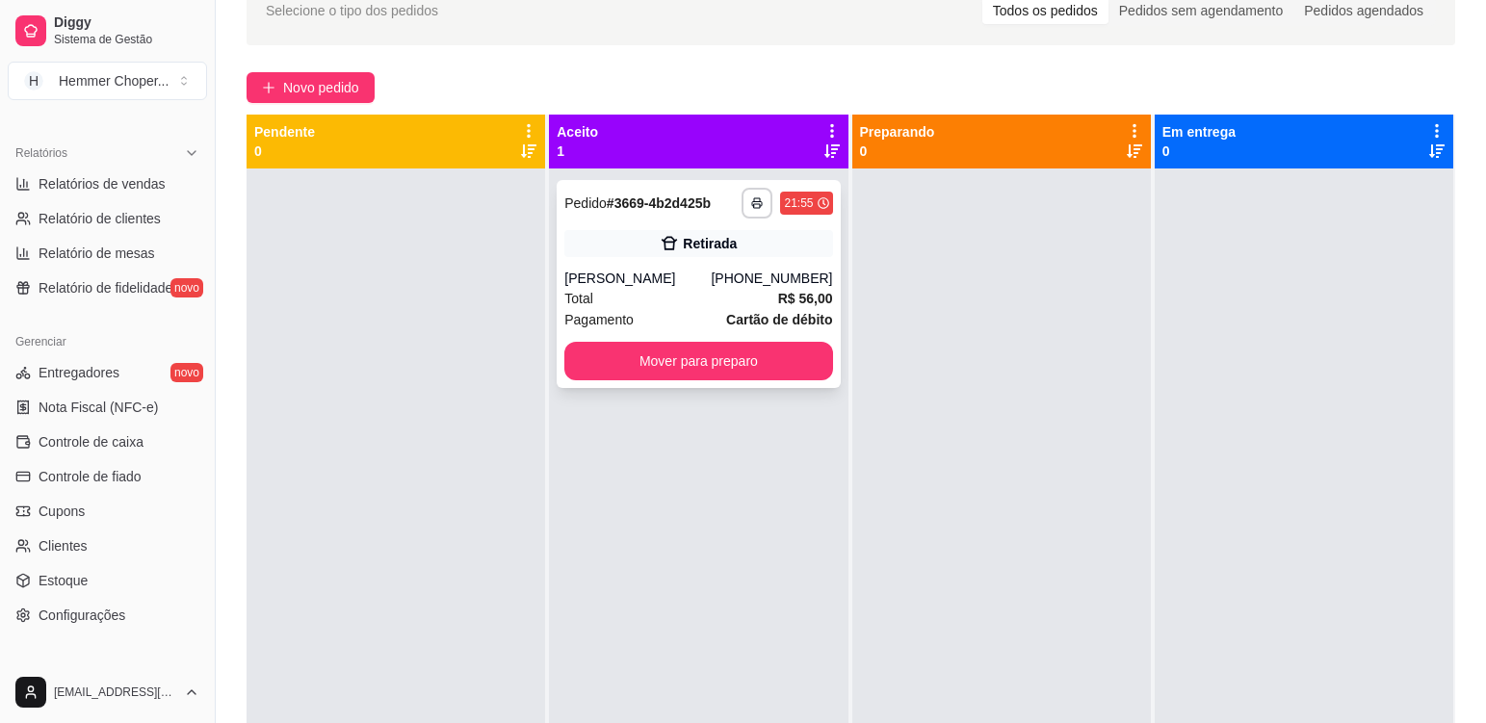
click at [711, 286] on div "[PERSON_NAME]" at bounding box center [637, 278] width 146 height 19
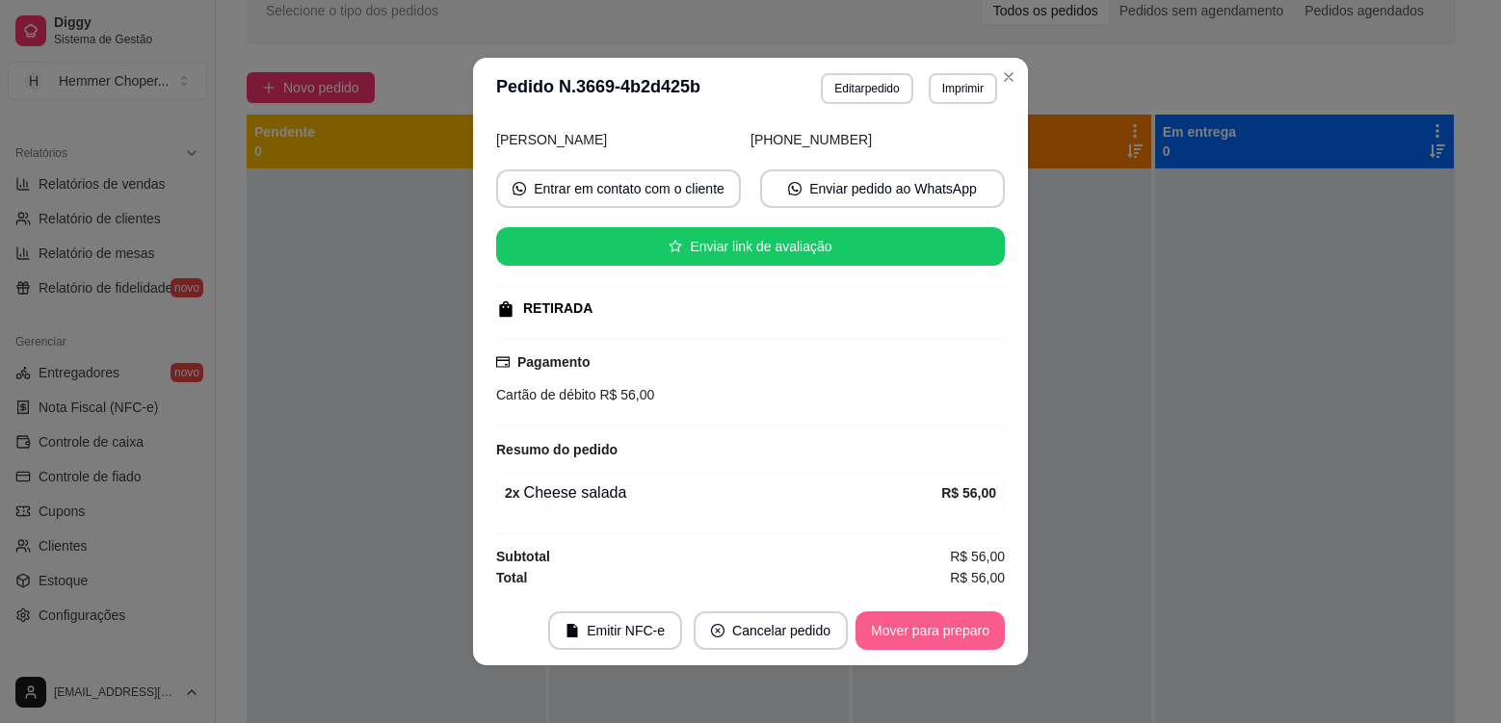
click at [912, 633] on button "Mover para preparo" at bounding box center [929, 631] width 149 height 39
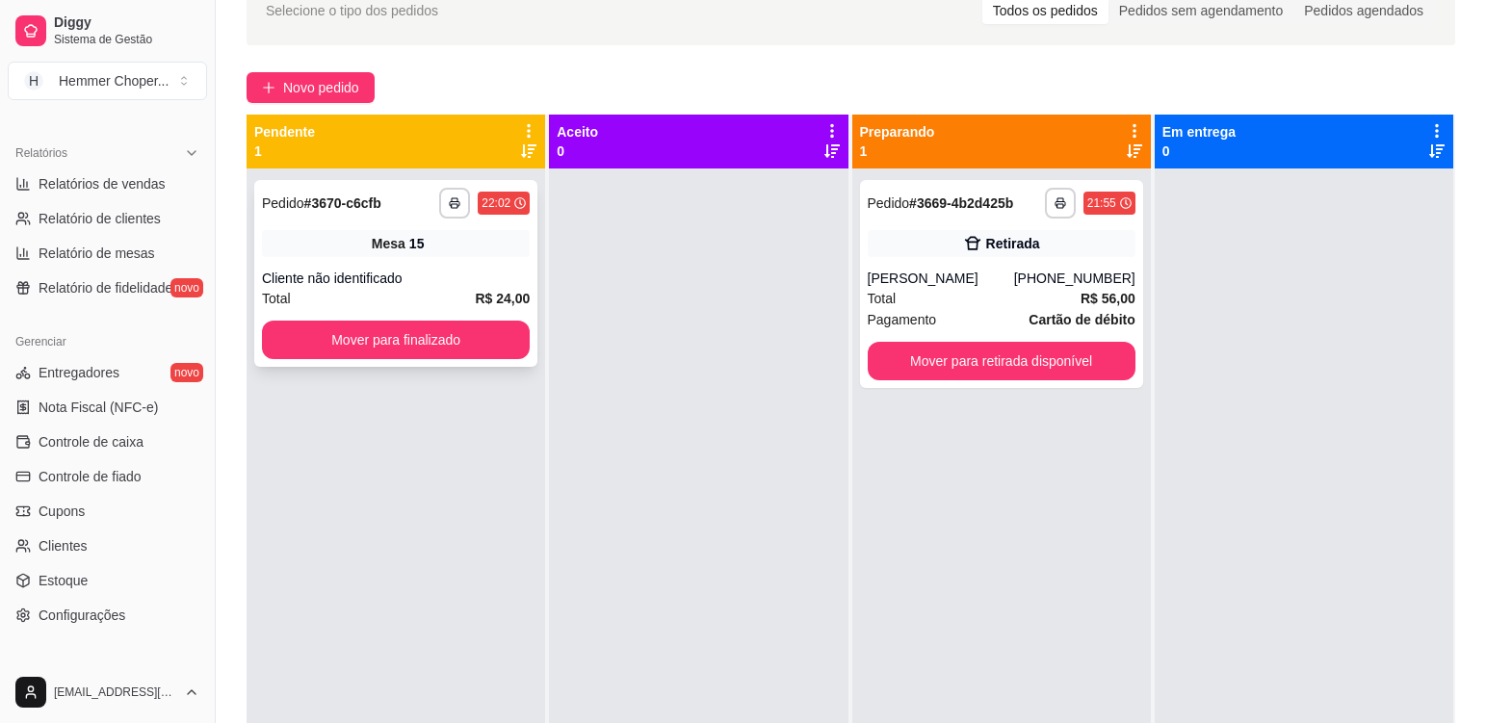
click at [413, 287] on div "Cliente não identificado" at bounding box center [396, 278] width 268 height 19
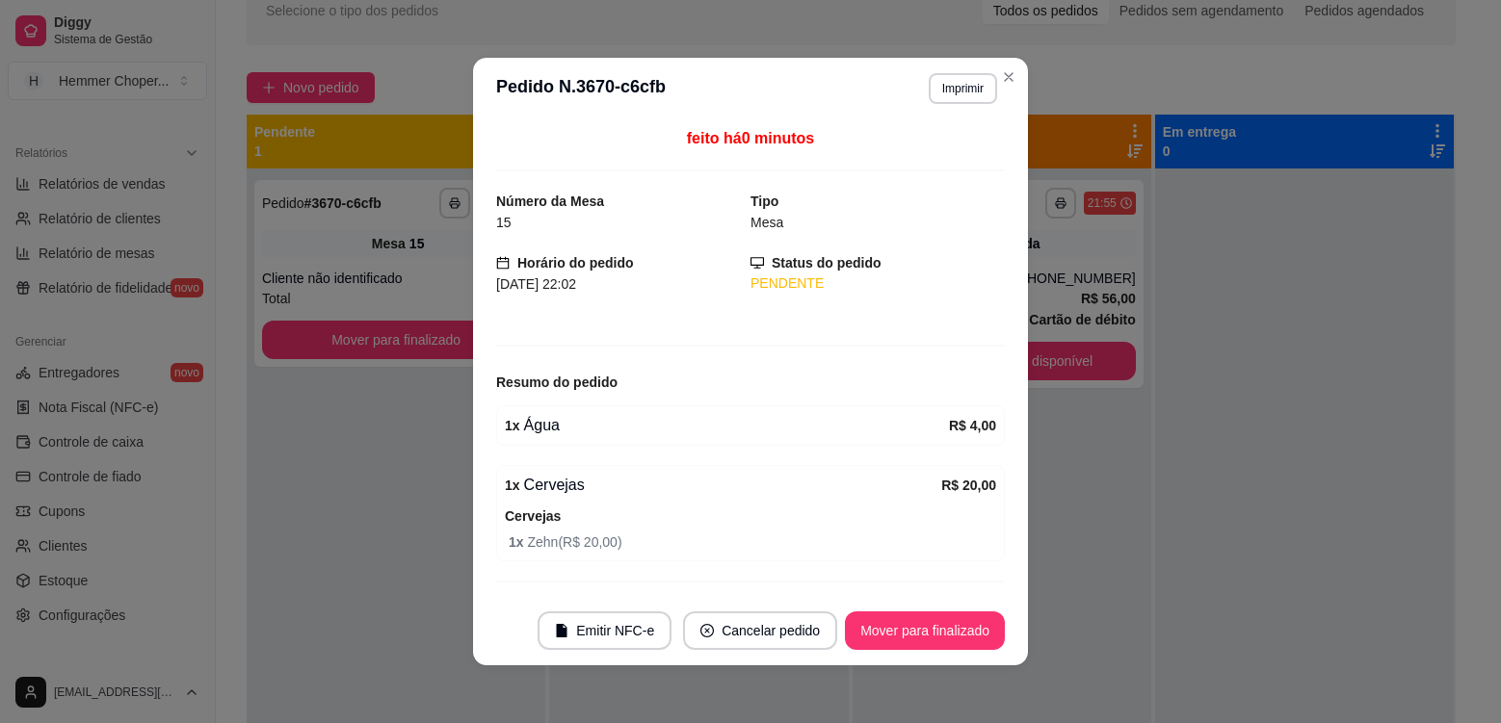
scroll to position [48, 0]
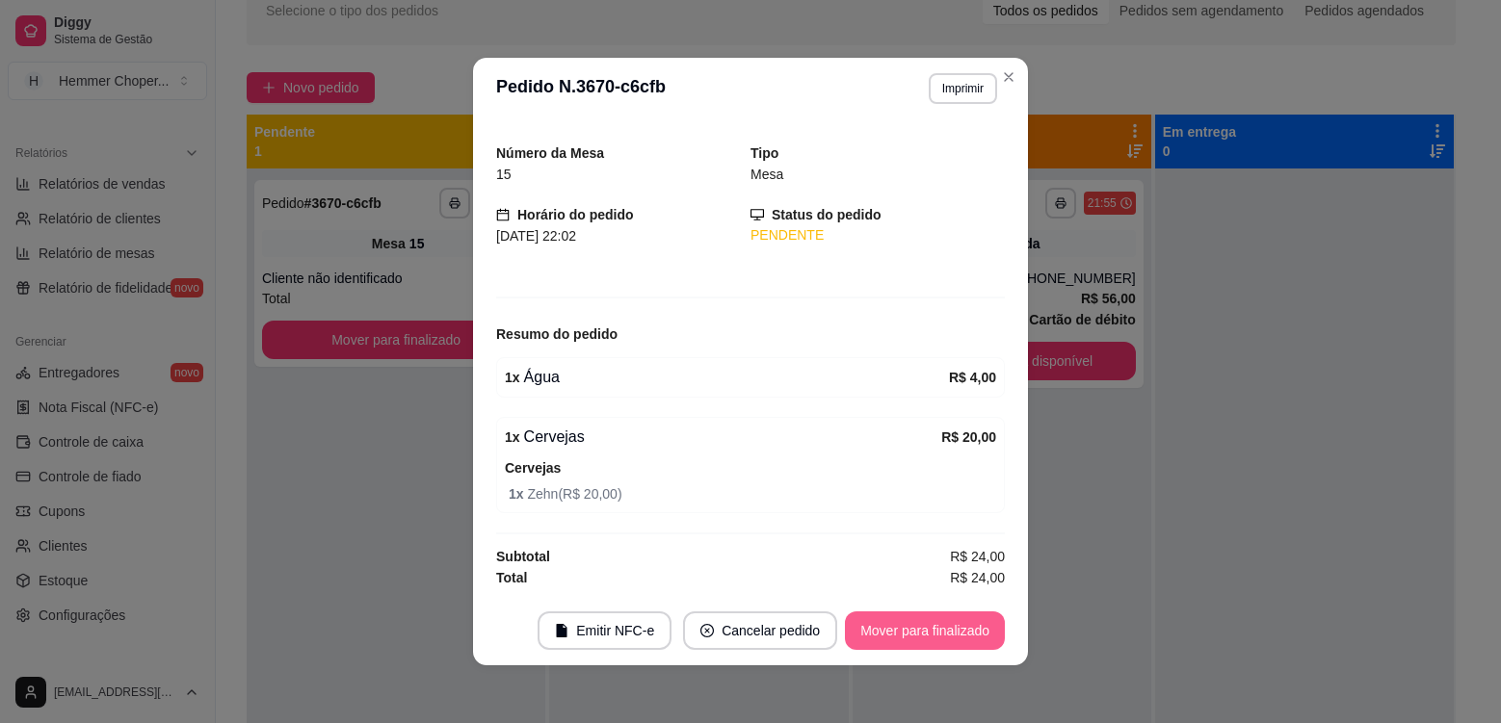
click at [935, 636] on button "Mover para finalizado" at bounding box center [925, 631] width 160 height 39
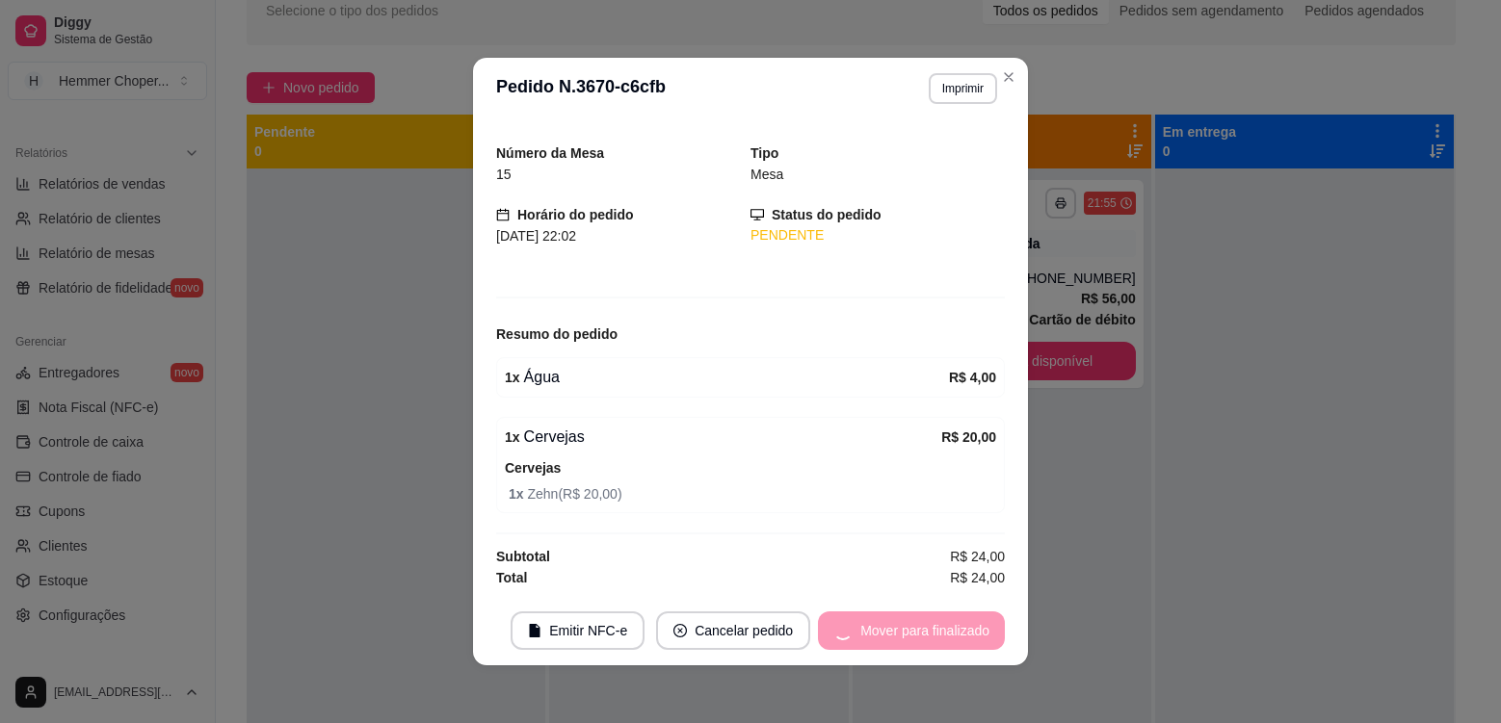
scroll to position [0, 0]
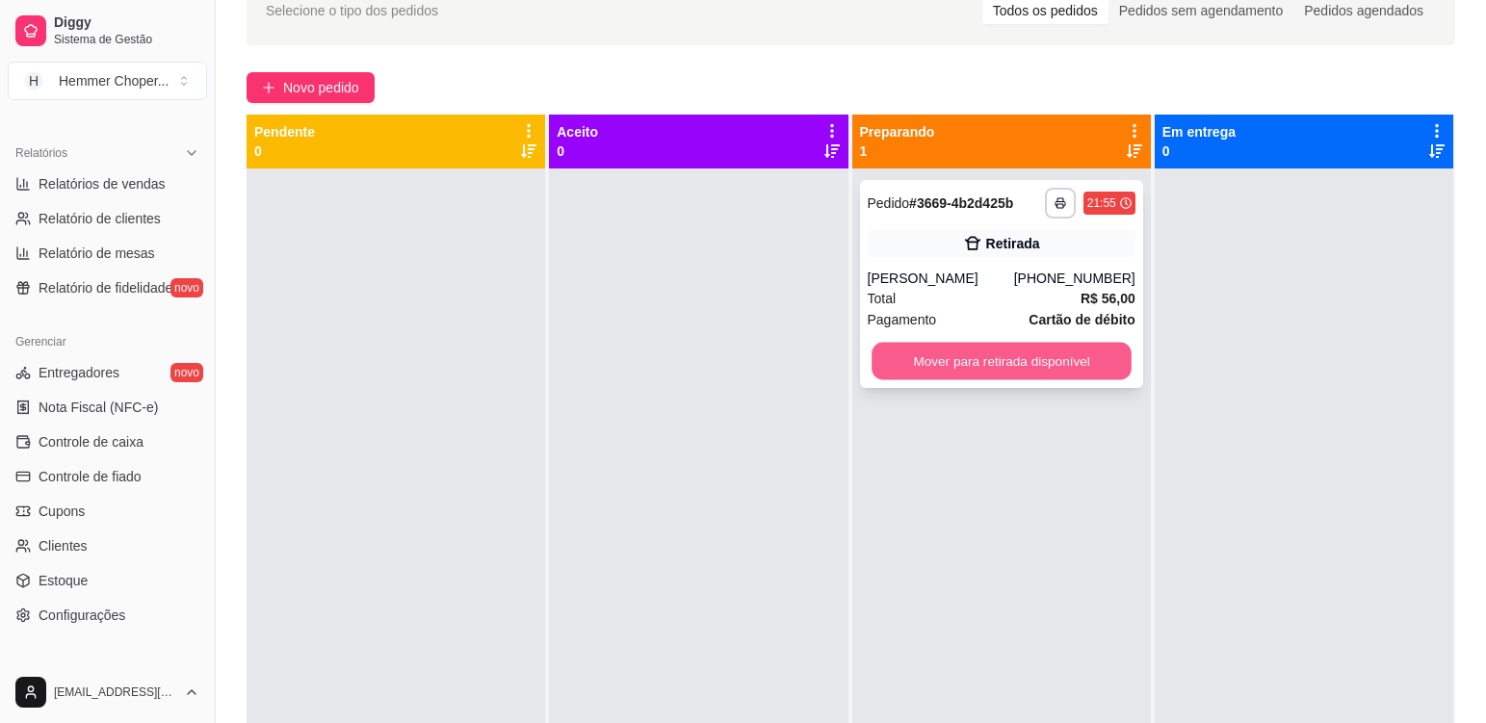
click at [899, 355] on button "Mover para retirada disponível" at bounding box center [1002, 362] width 260 height 38
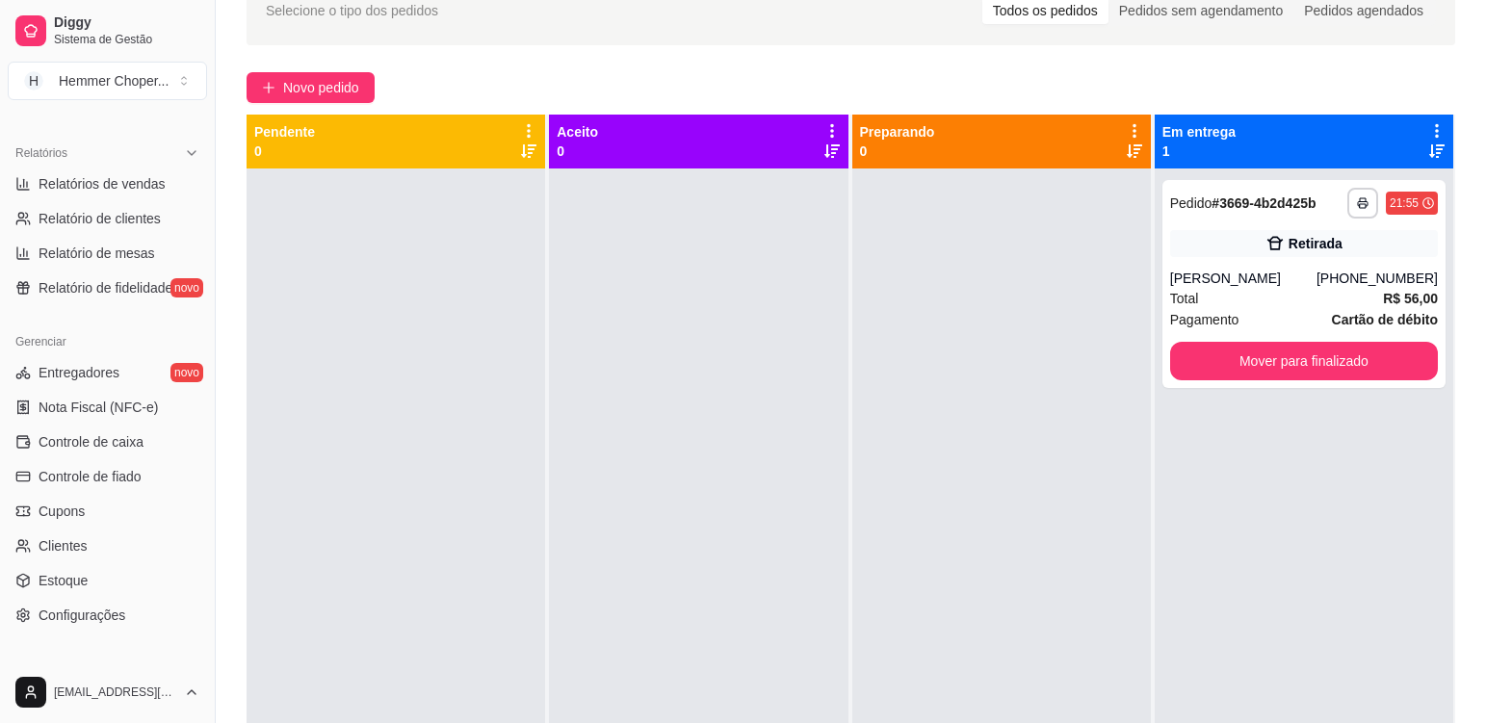
click at [922, 438] on div at bounding box center [1002, 530] width 299 height 723
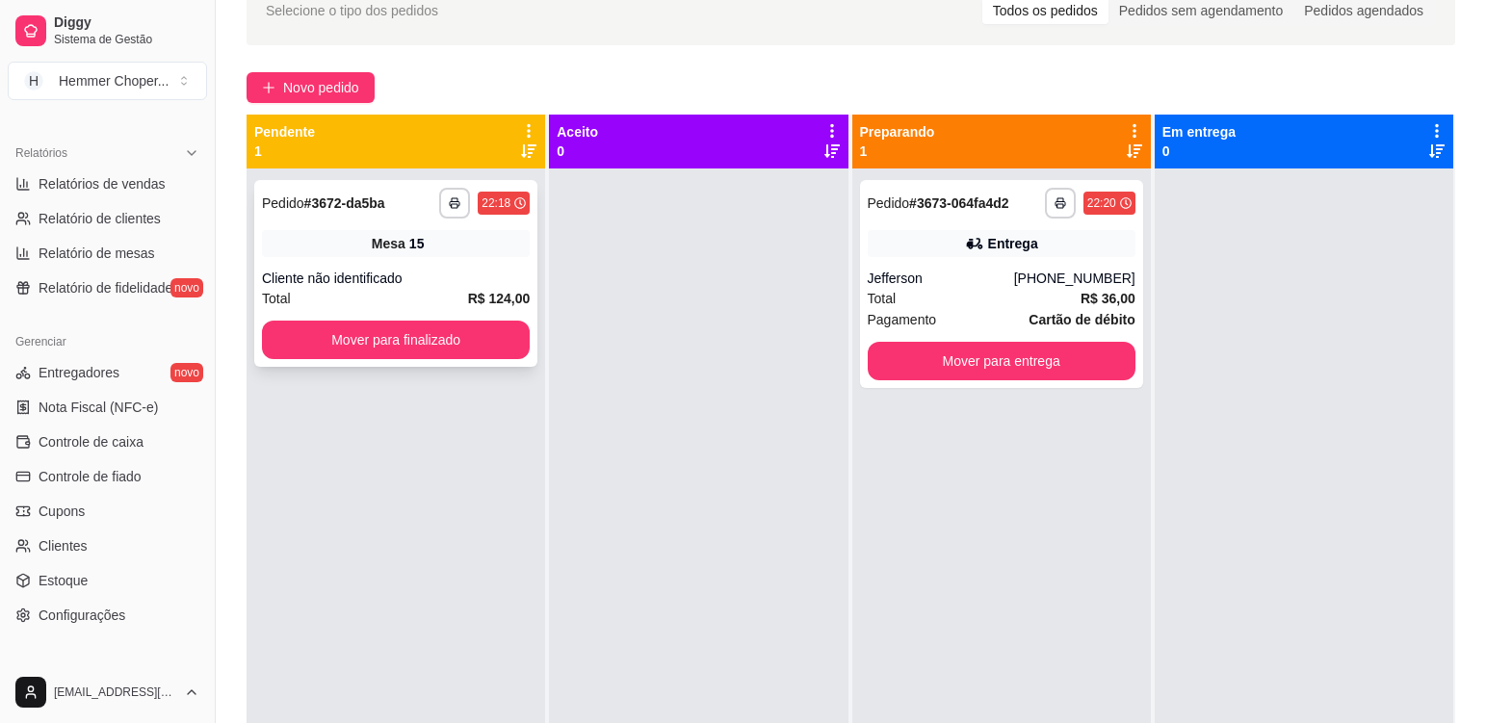
click at [484, 261] on div "**********" at bounding box center [395, 273] width 283 height 187
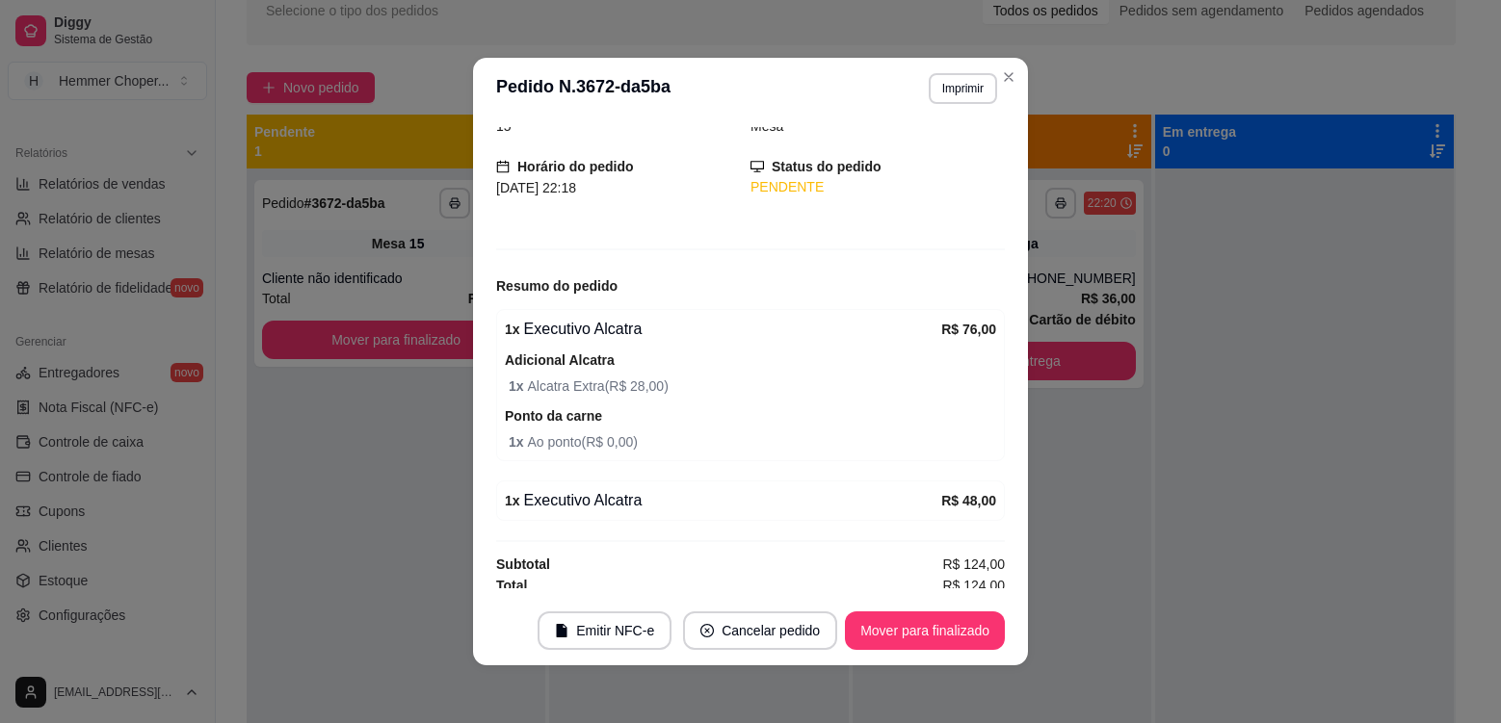
scroll to position [104, 0]
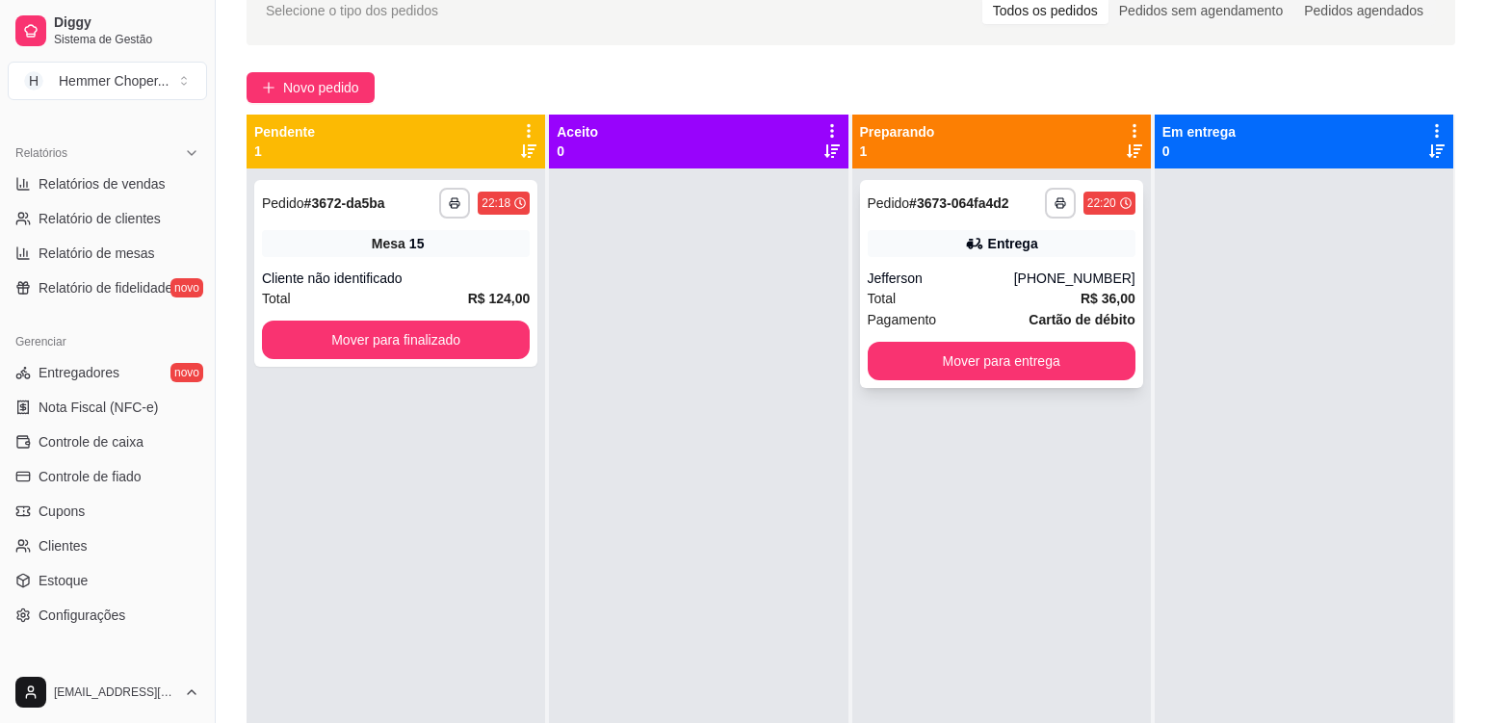
click at [954, 286] on div "Jefferson" at bounding box center [941, 278] width 146 height 19
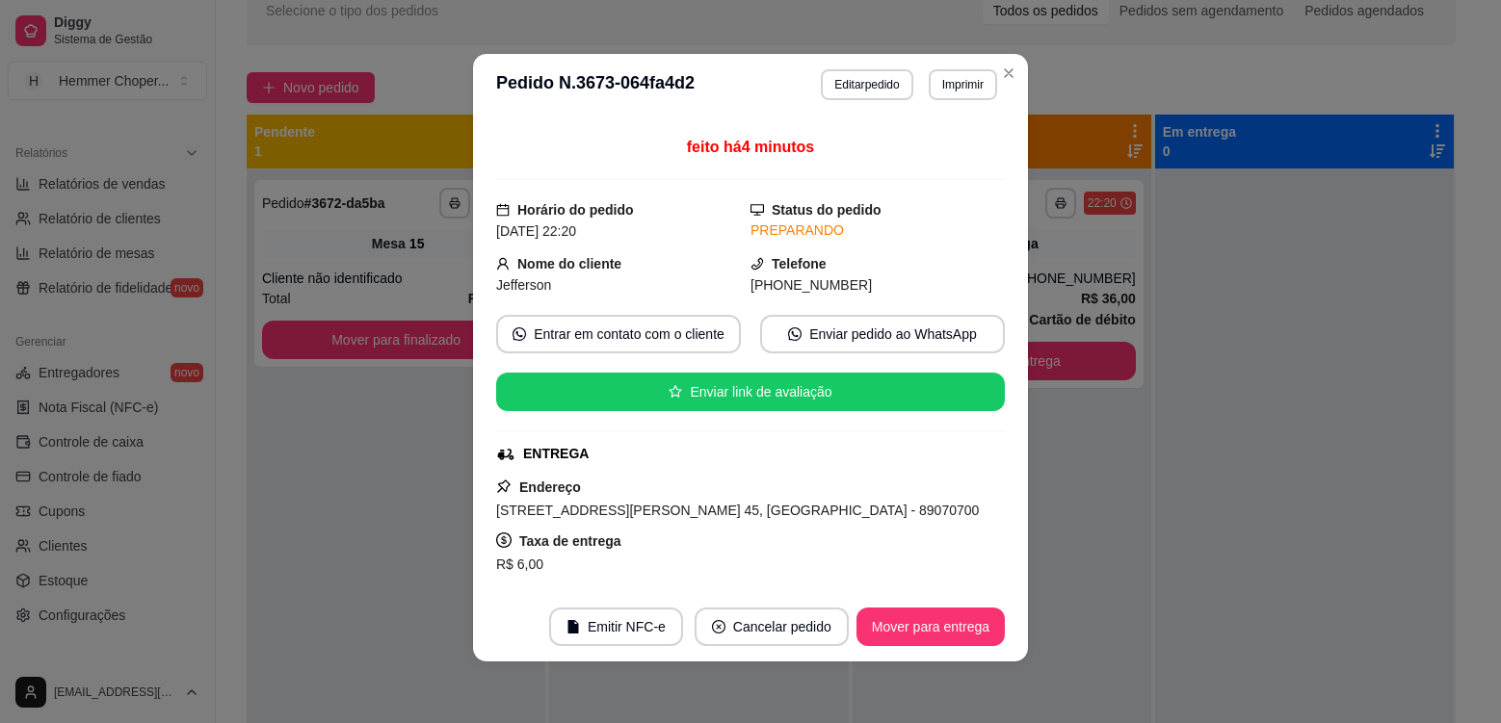
scroll to position [52, 0]
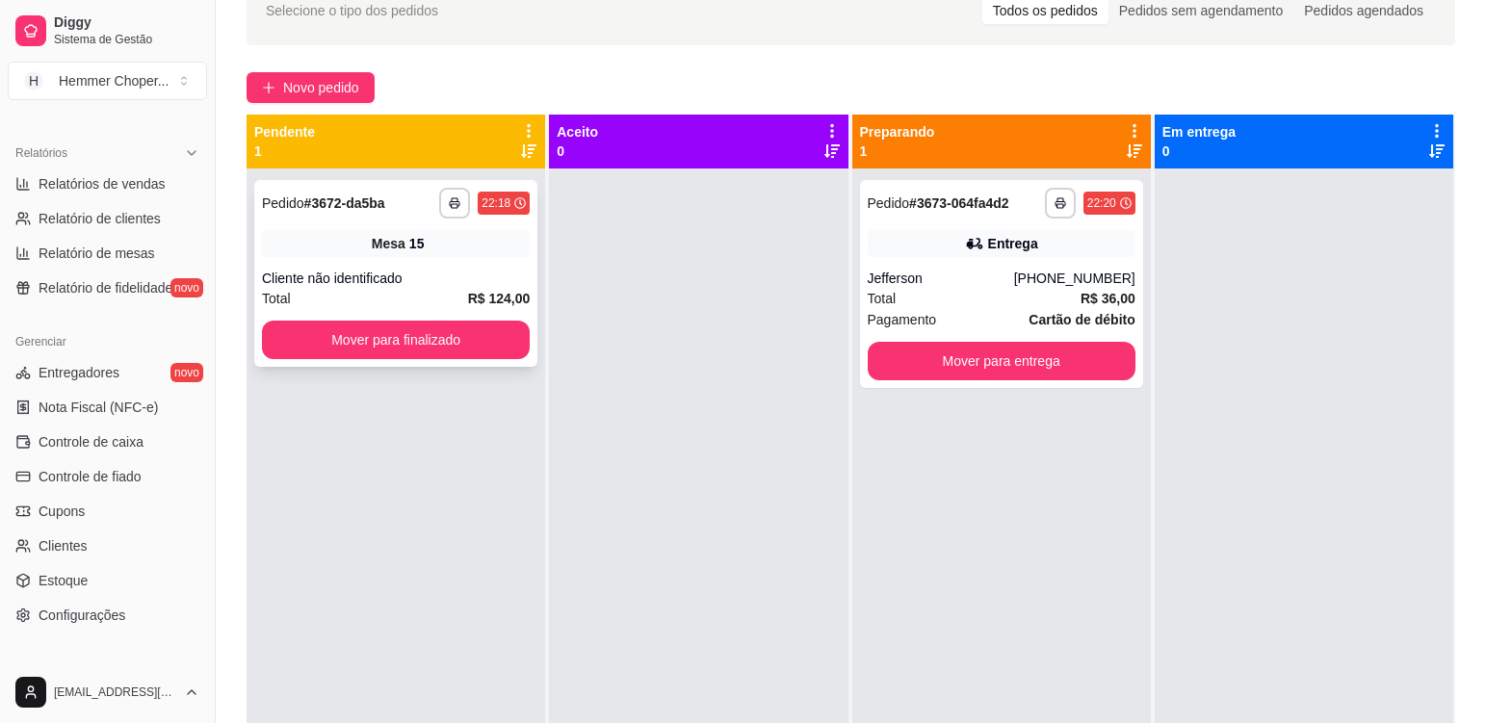
click at [414, 286] on div "Cliente não identificado" at bounding box center [396, 278] width 268 height 19
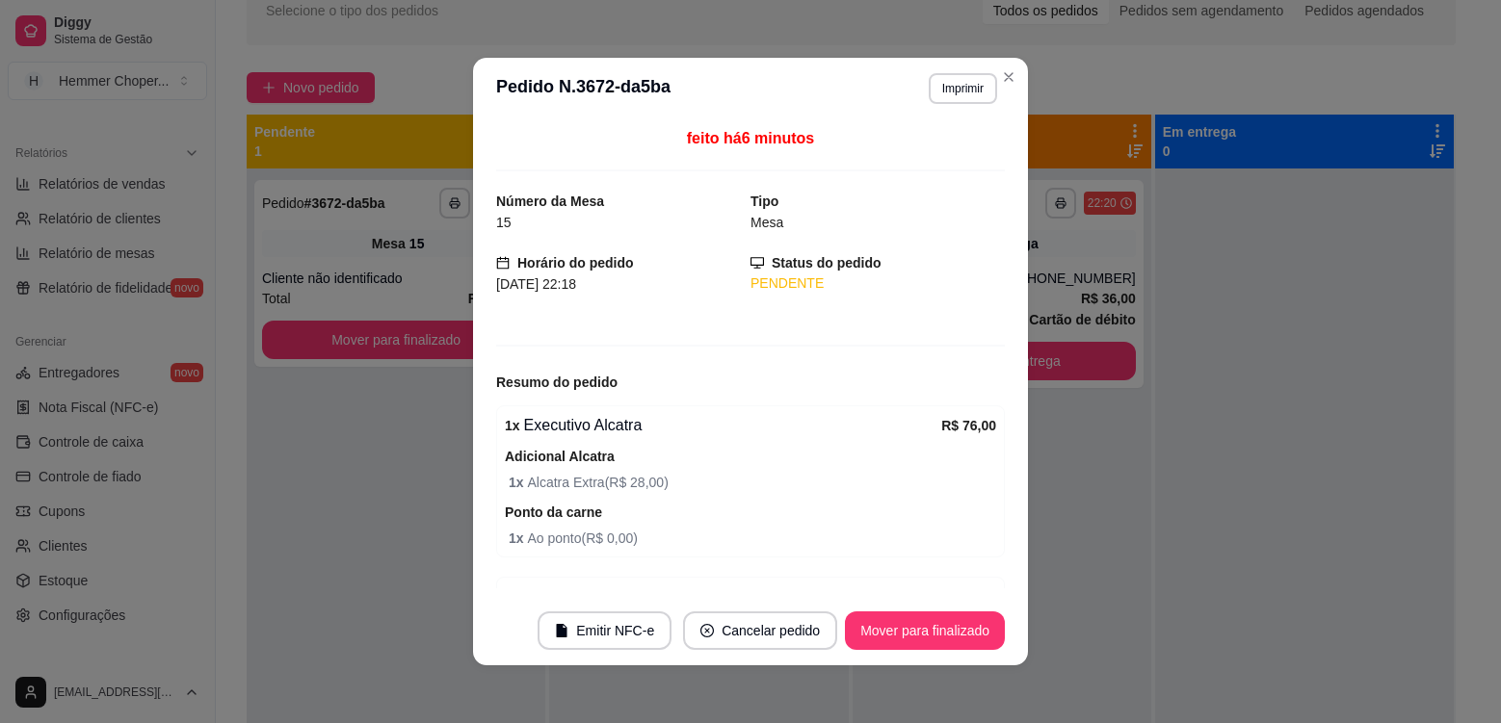
scroll to position [4, 0]
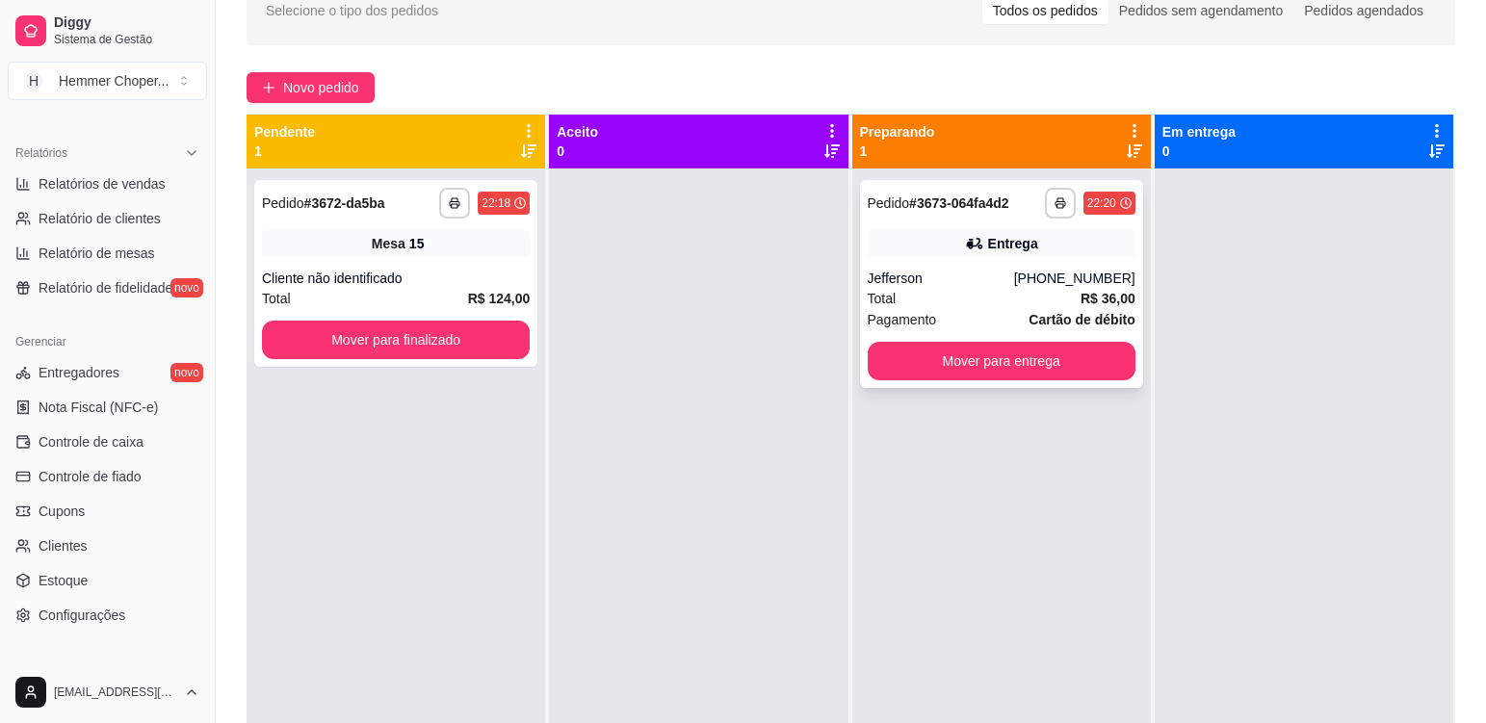
click at [949, 309] on div "Pagamento Cartão de débito" at bounding box center [1002, 319] width 268 height 21
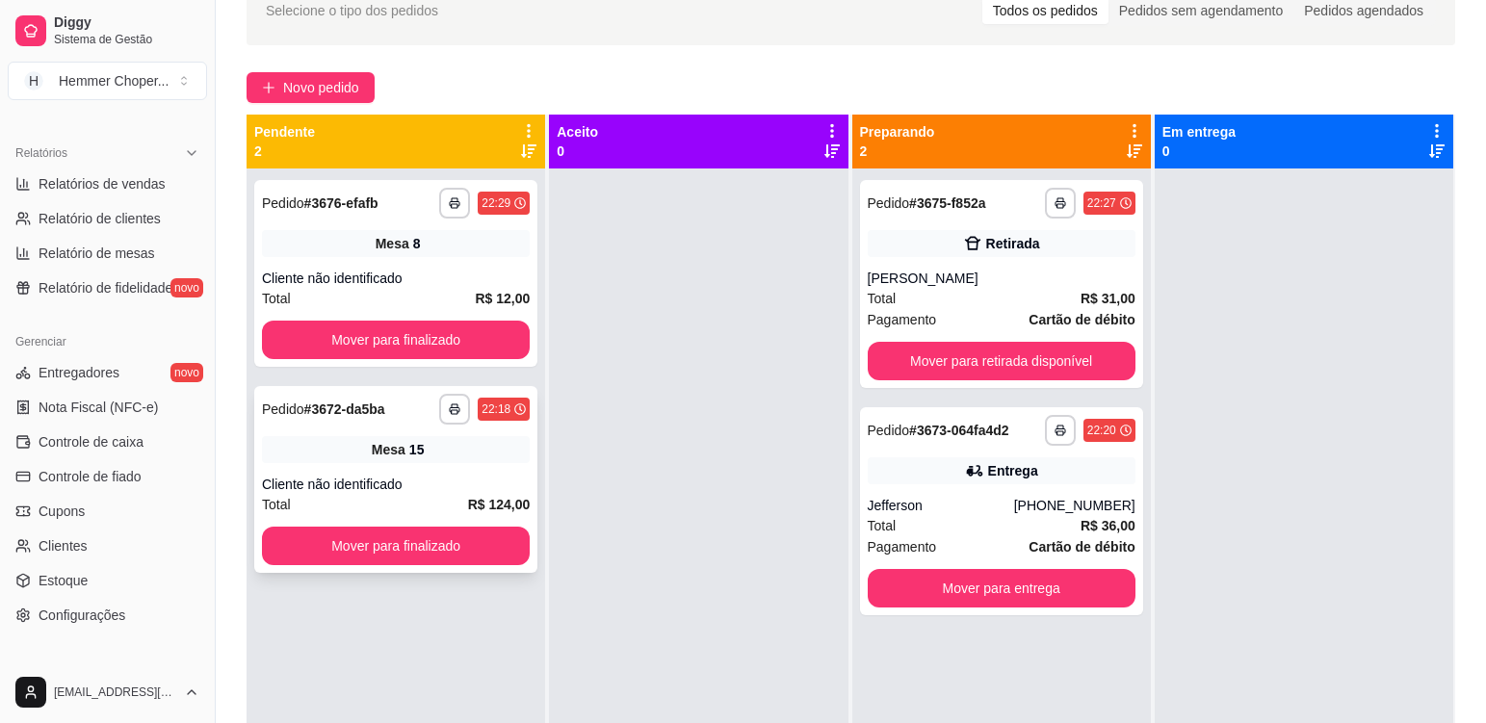
click at [438, 447] on div "Mesa 15" at bounding box center [396, 449] width 268 height 27
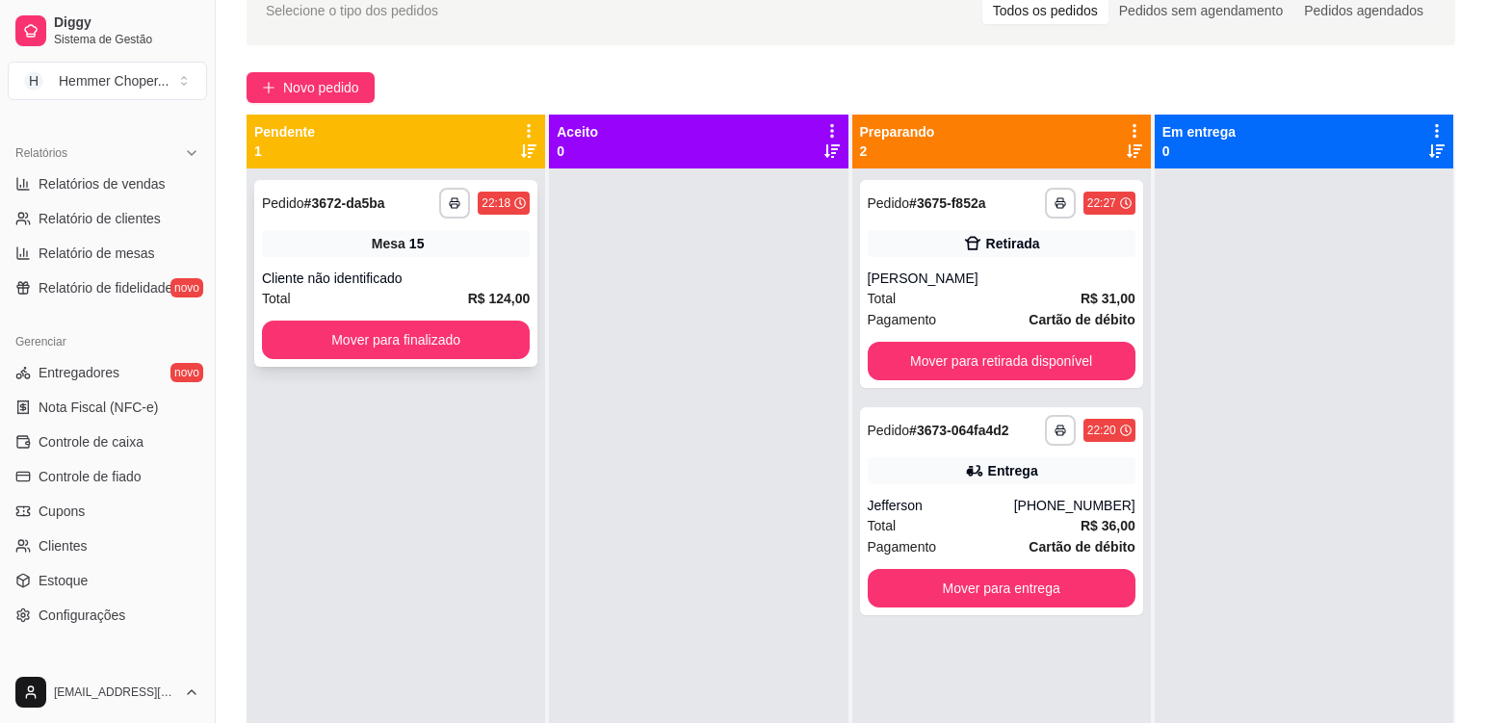
click at [466, 253] on div "Mesa 15" at bounding box center [396, 243] width 268 height 27
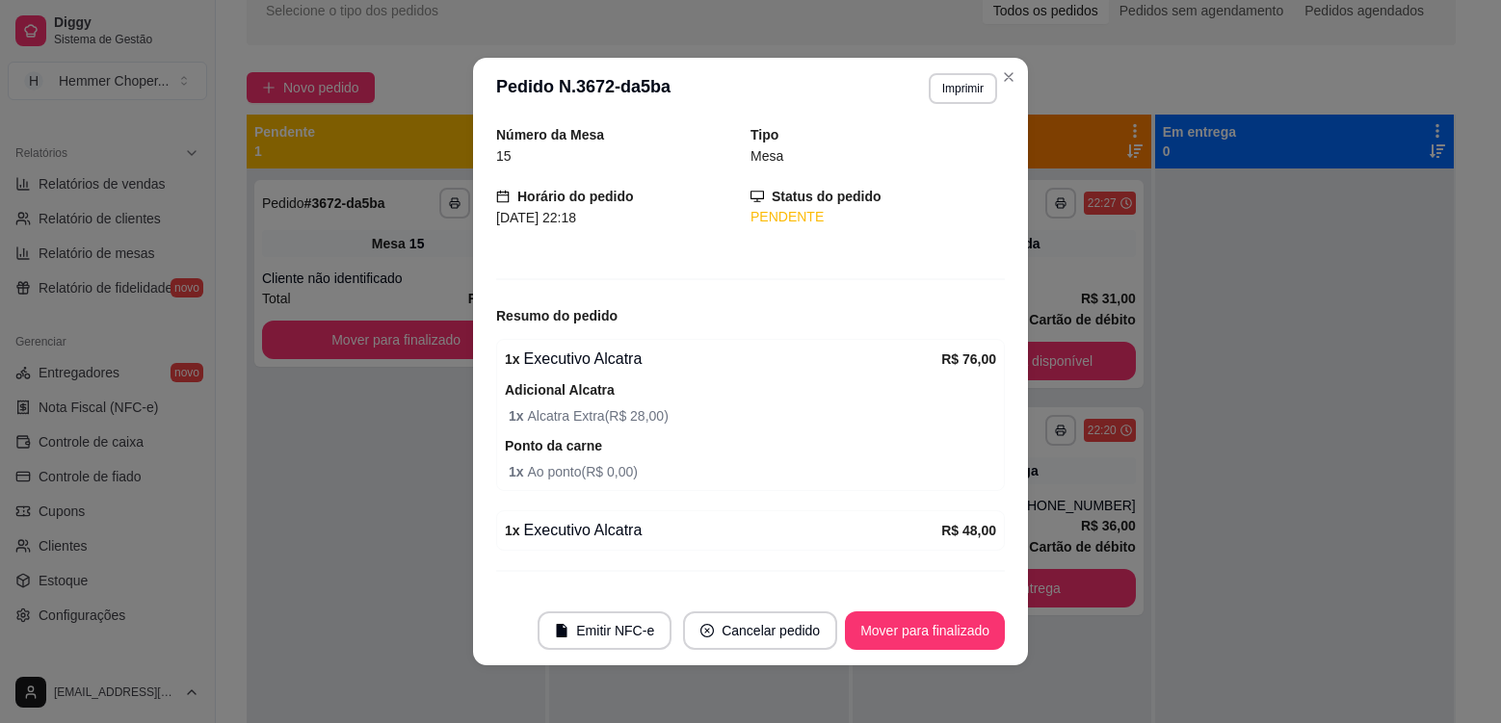
scroll to position [96, 0]
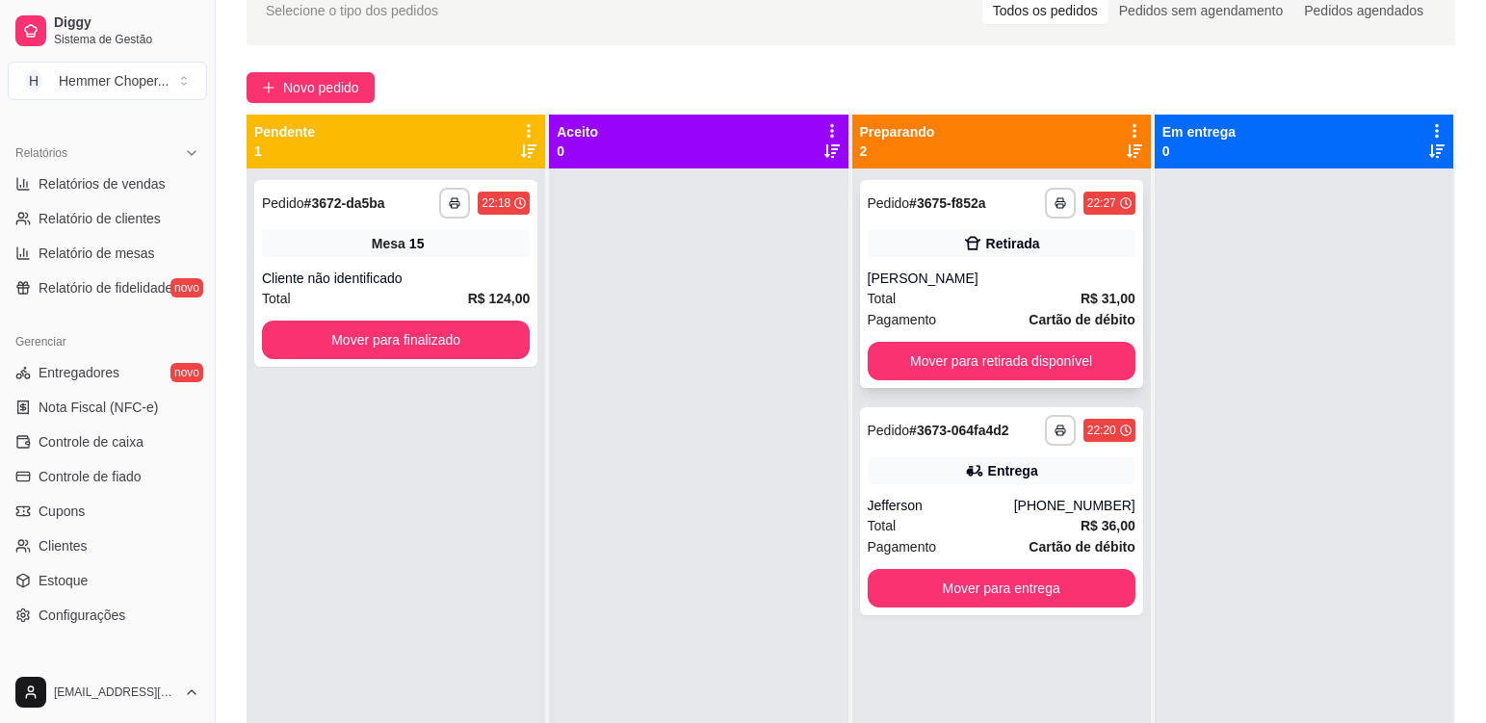
click at [998, 298] on div "Total R$ 31,00" at bounding box center [1002, 298] width 268 height 21
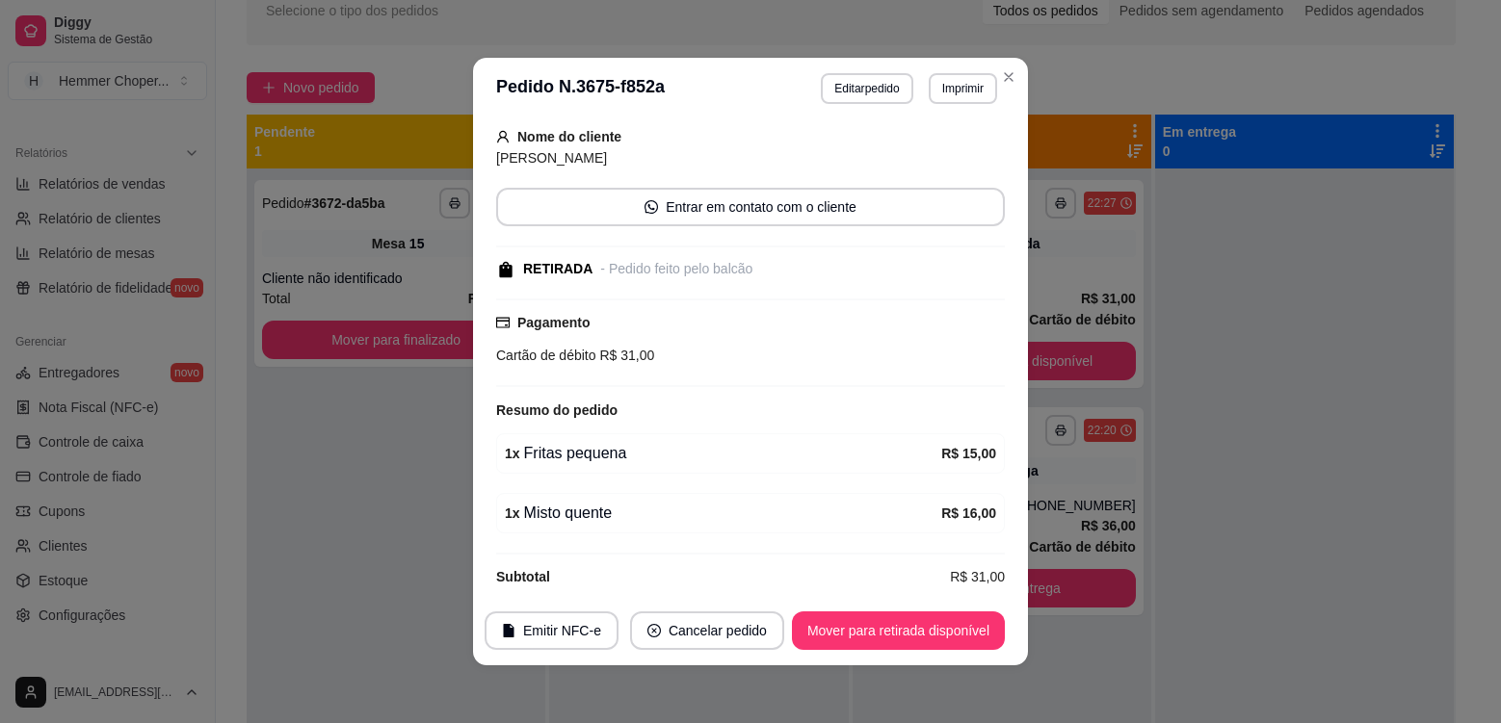
scroll to position [139, 0]
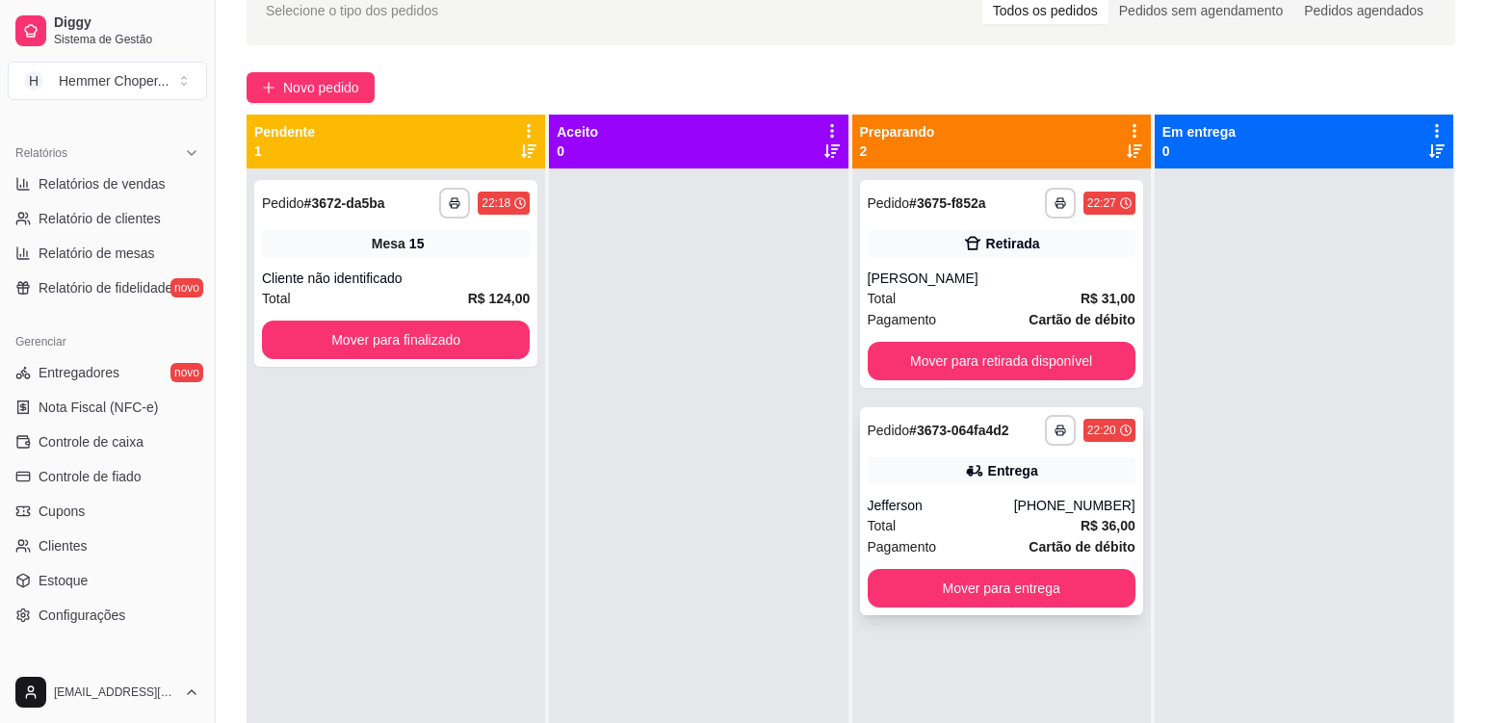
click at [989, 524] on div "Total R$ 36,00" at bounding box center [1002, 525] width 268 height 21
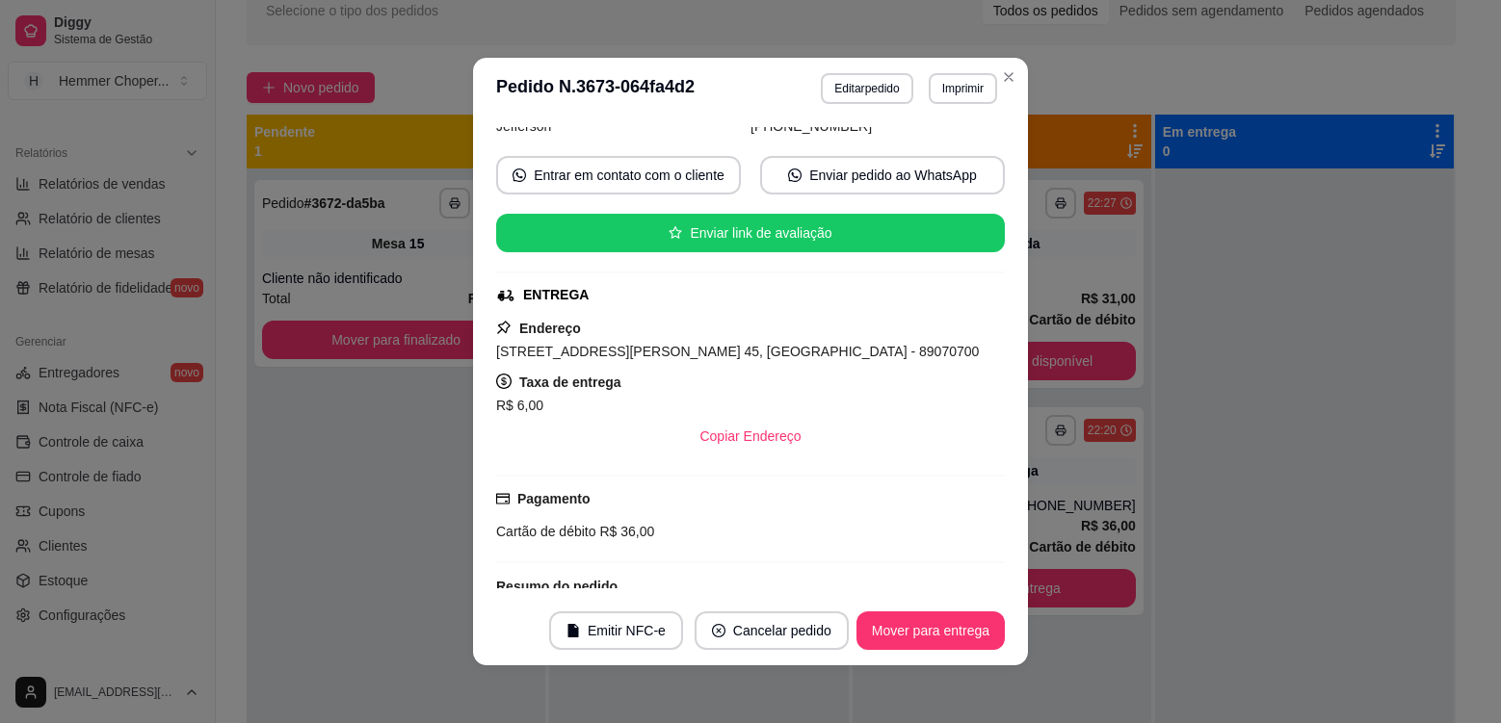
scroll to position [148, 0]
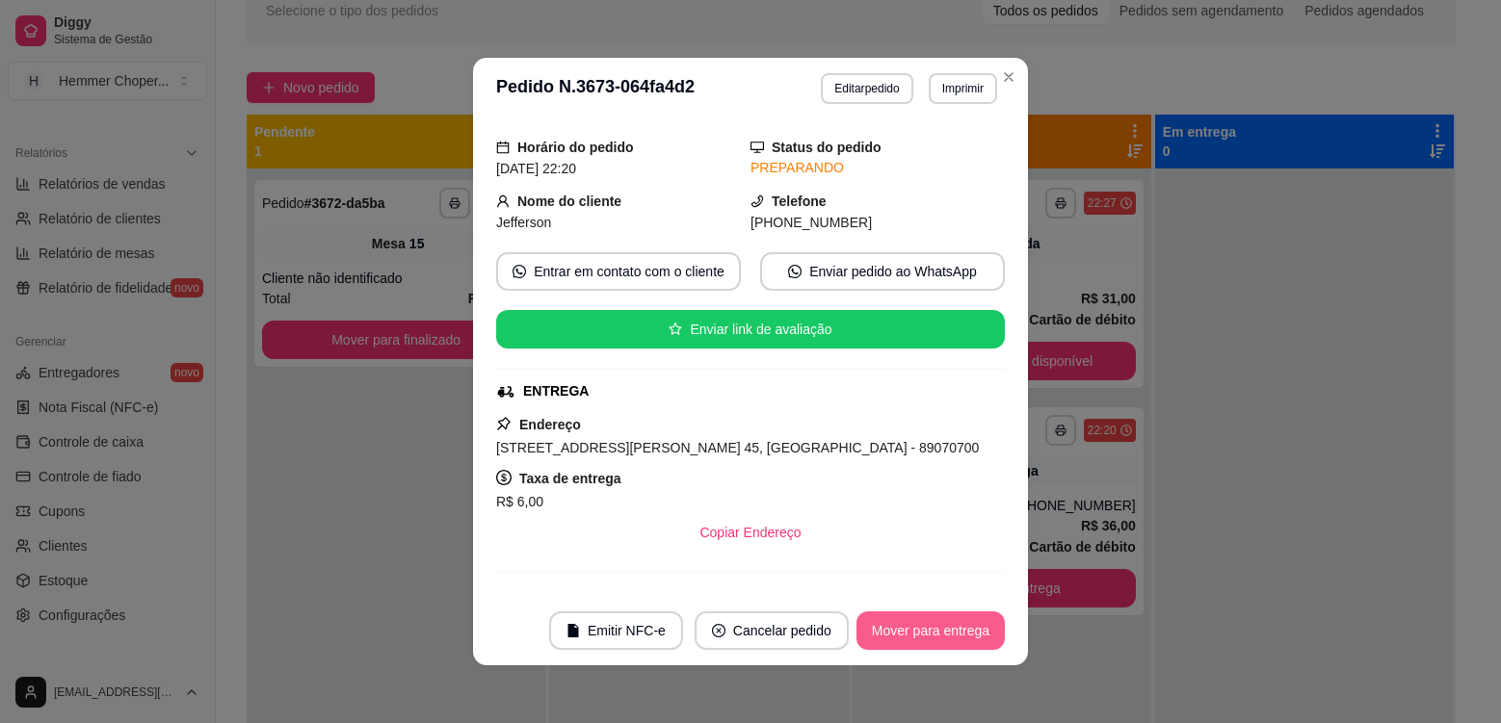
click at [939, 630] on button "Mover para entrega" at bounding box center [930, 631] width 148 height 39
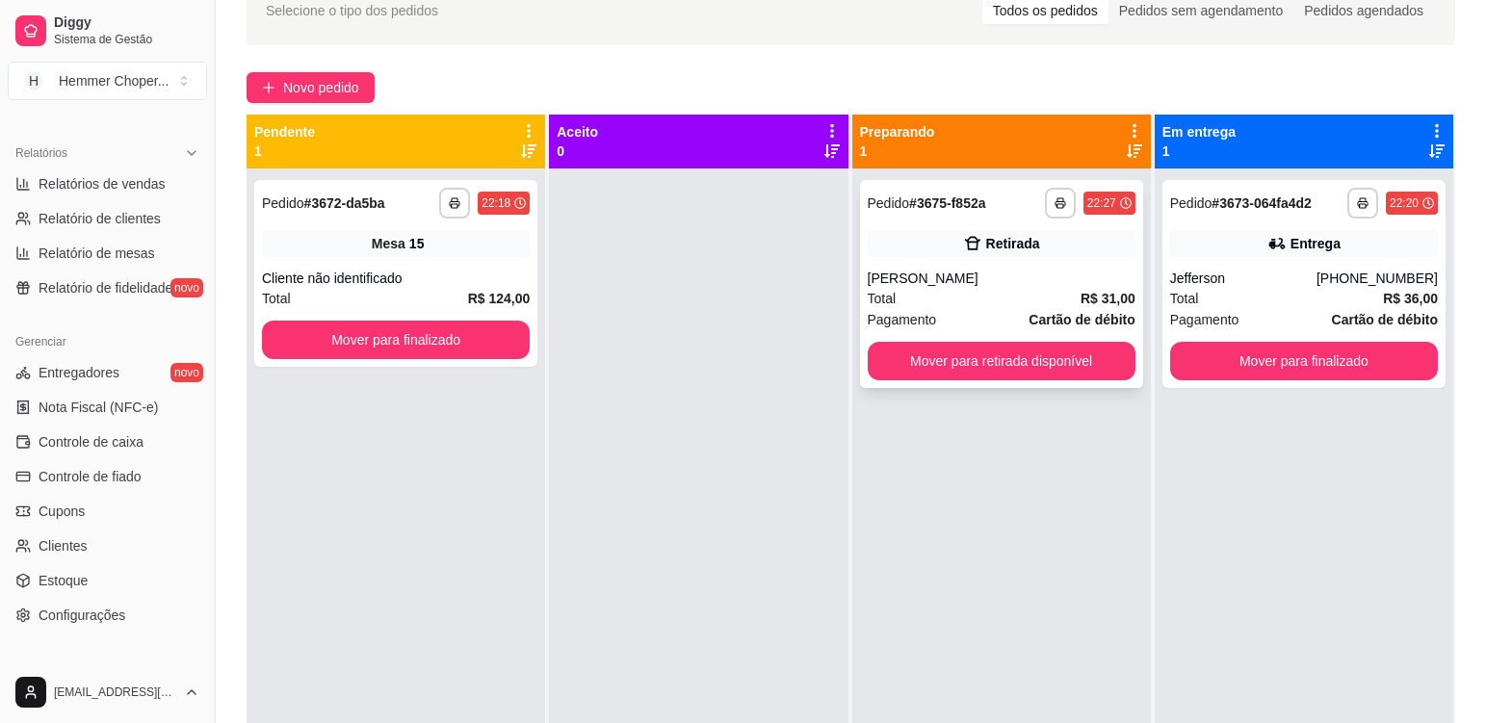
click at [1036, 289] on div "Total R$ 31,00" at bounding box center [1002, 298] width 268 height 21
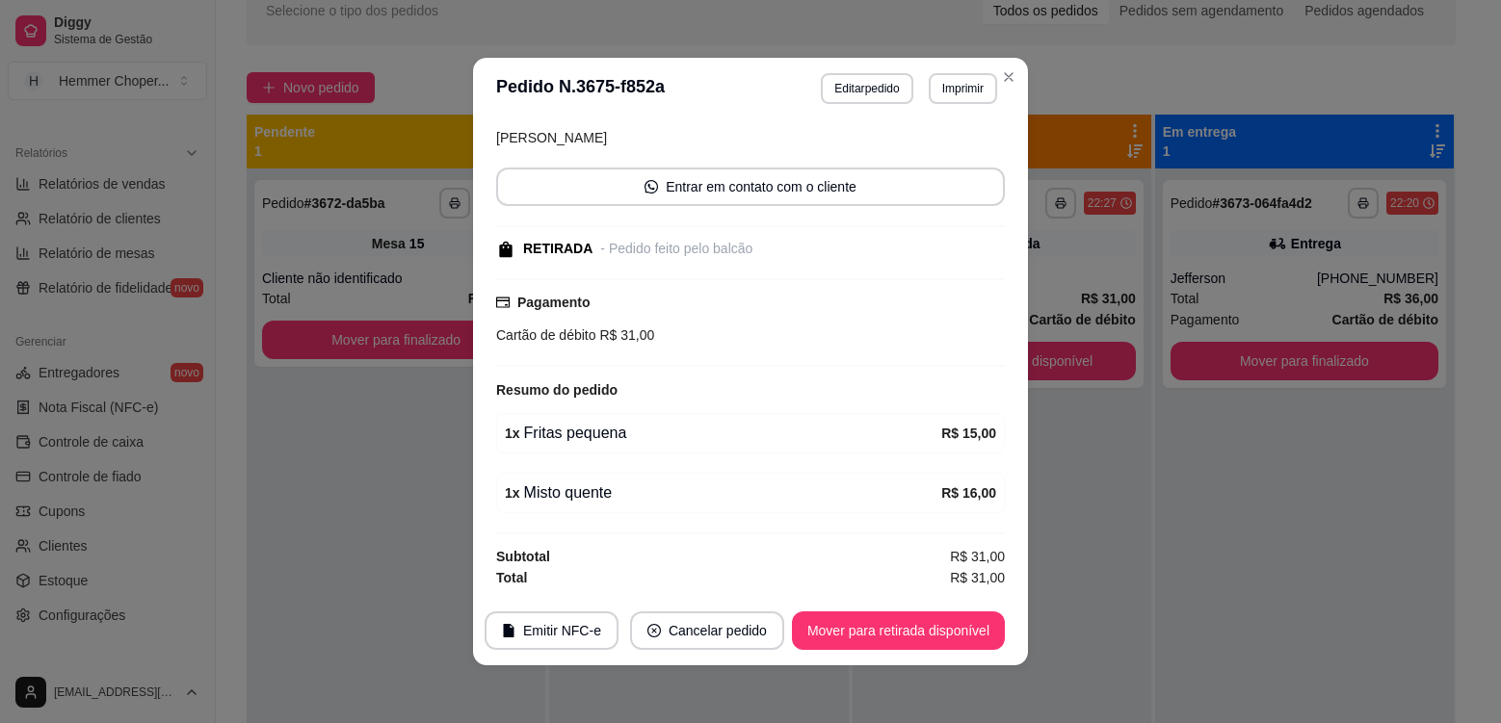
scroll to position [4, 0]
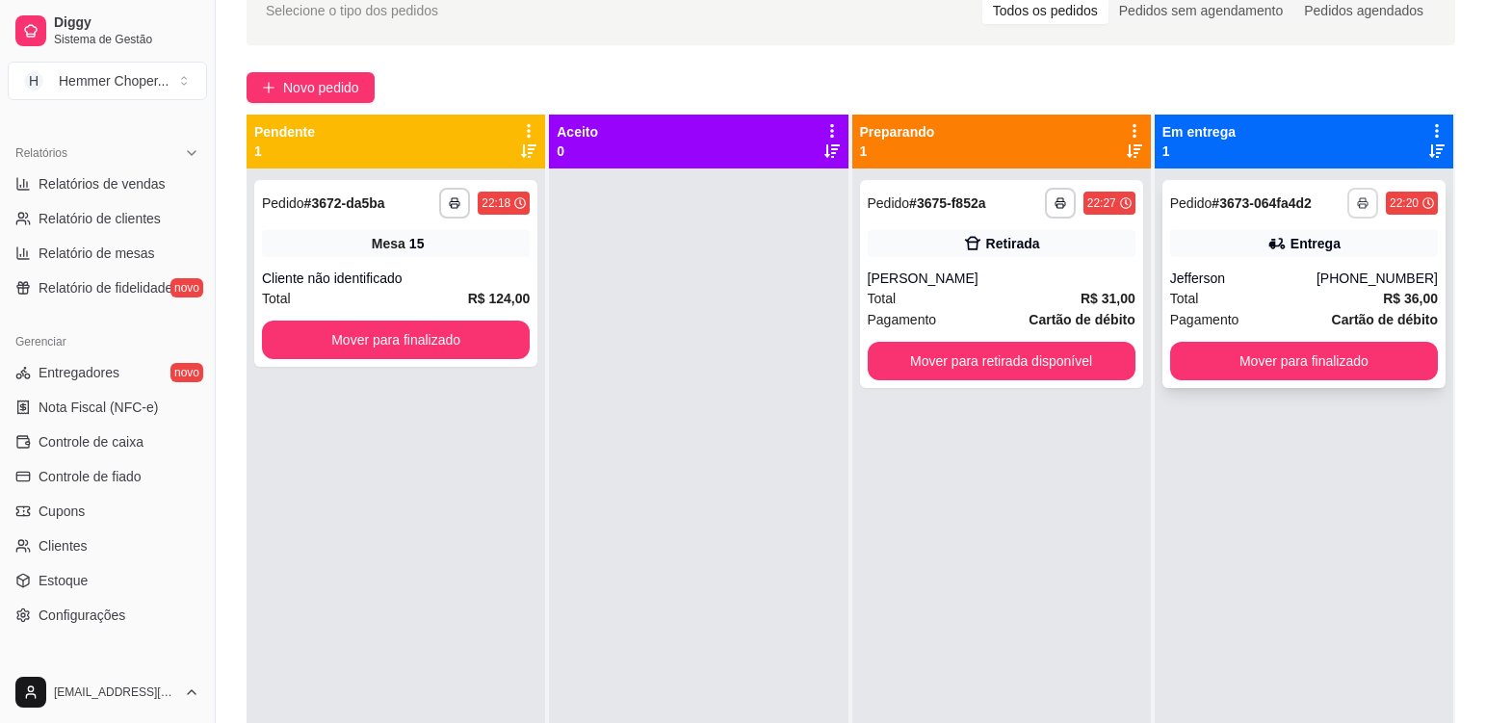
click at [1357, 199] on icon "button" at bounding box center [1363, 203] width 12 height 12
click at [1293, 269] on button "Cozinha" at bounding box center [1297, 270] width 135 height 30
click at [1217, 437] on div "**********" at bounding box center [1304, 530] width 299 height 723
click at [1038, 297] on div "Total R$ 31,00" at bounding box center [1002, 298] width 268 height 21
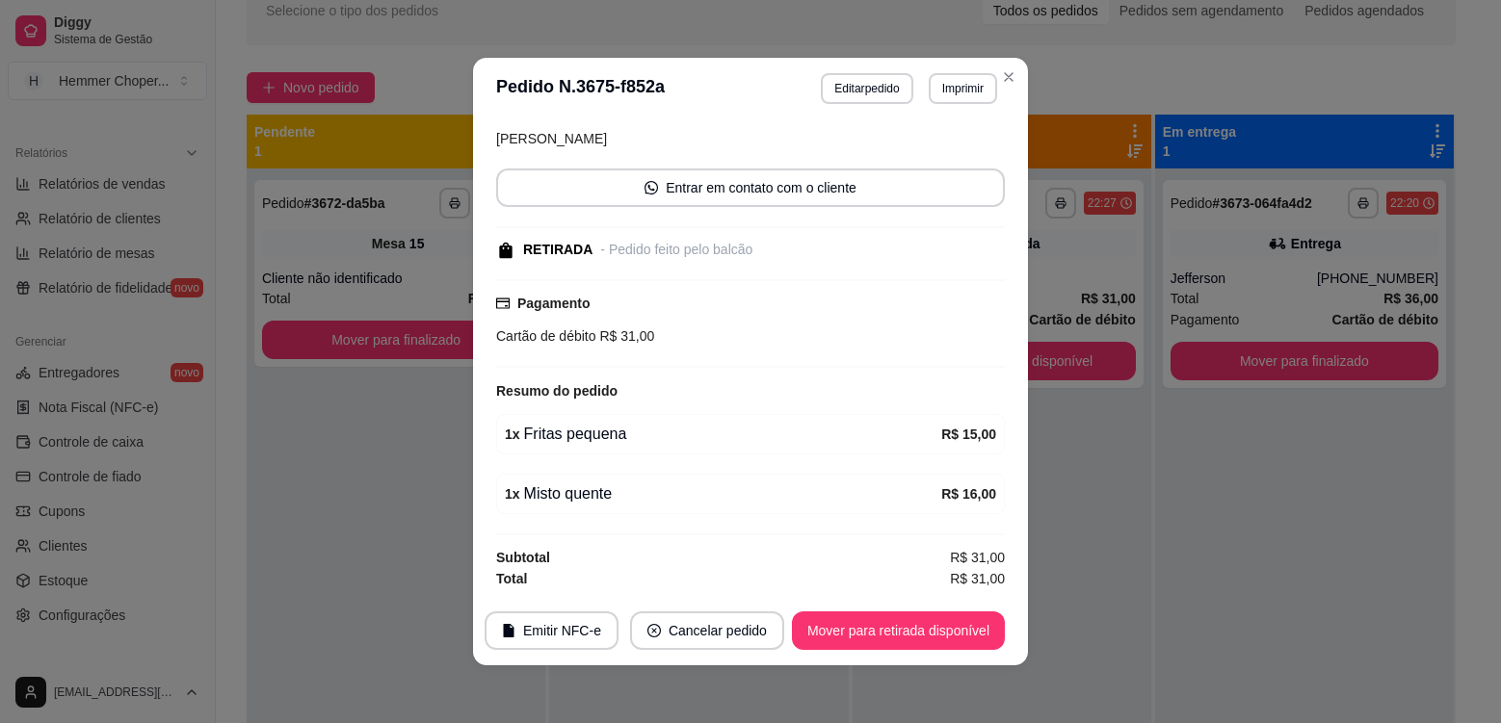
scroll to position [139, 0]
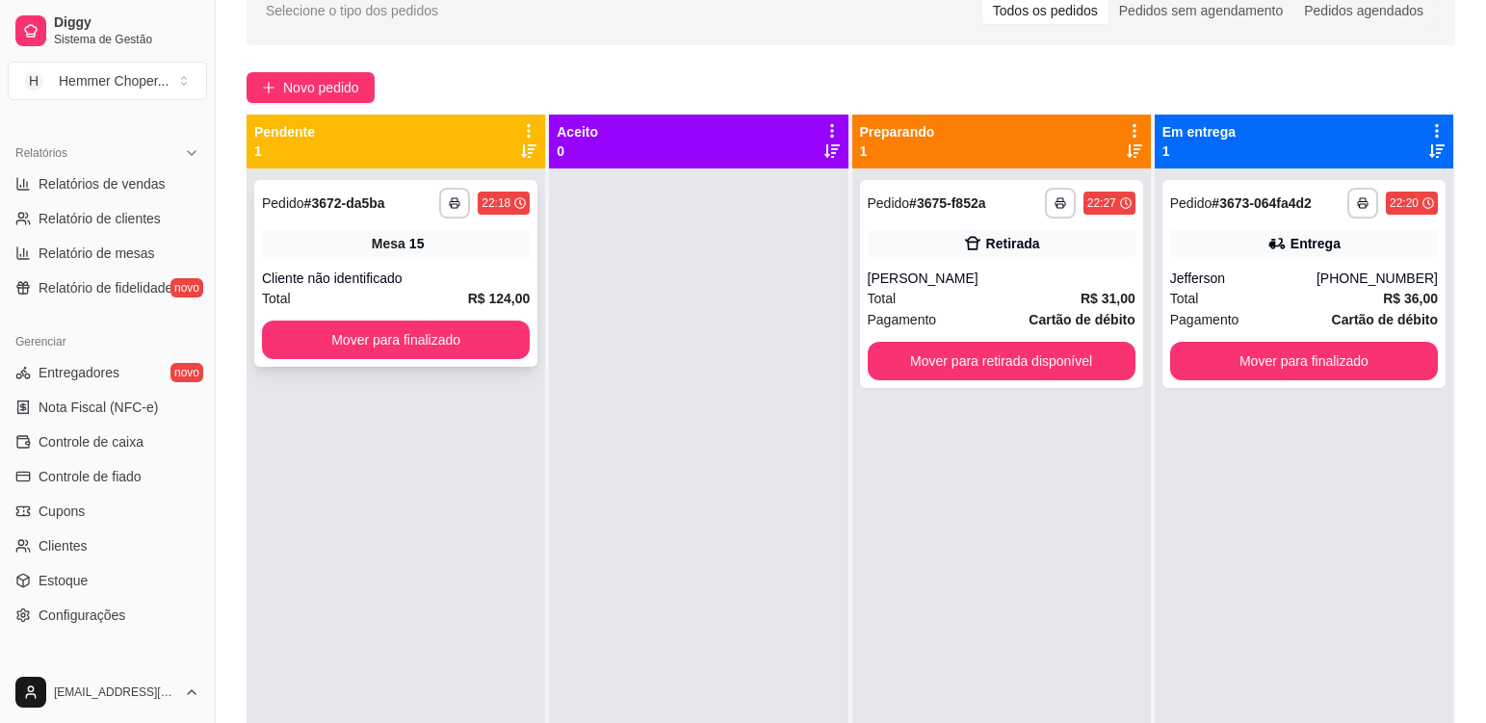
click at [453, 254] on div "Mesa 15" at bounding box center [396, 243] width 268 height 27
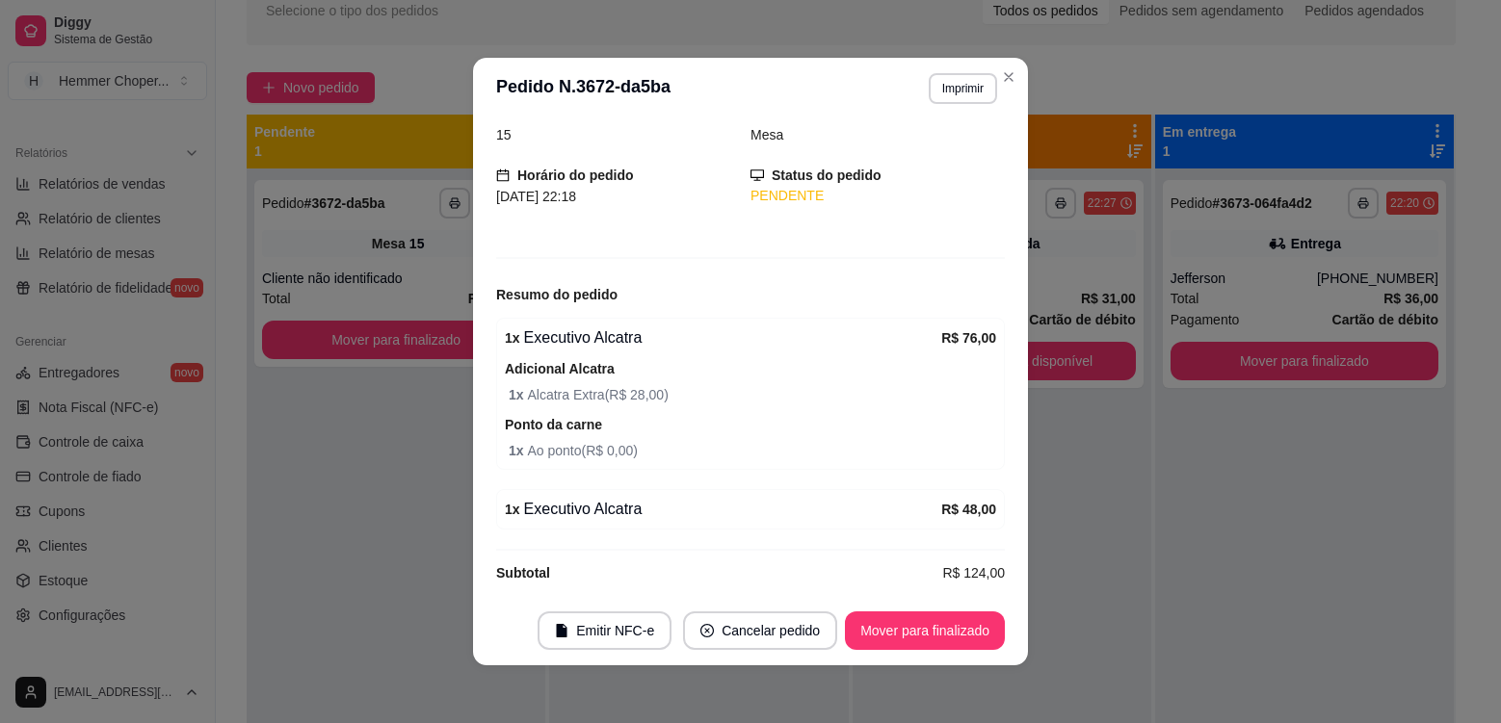
scroll to position [96, 0]
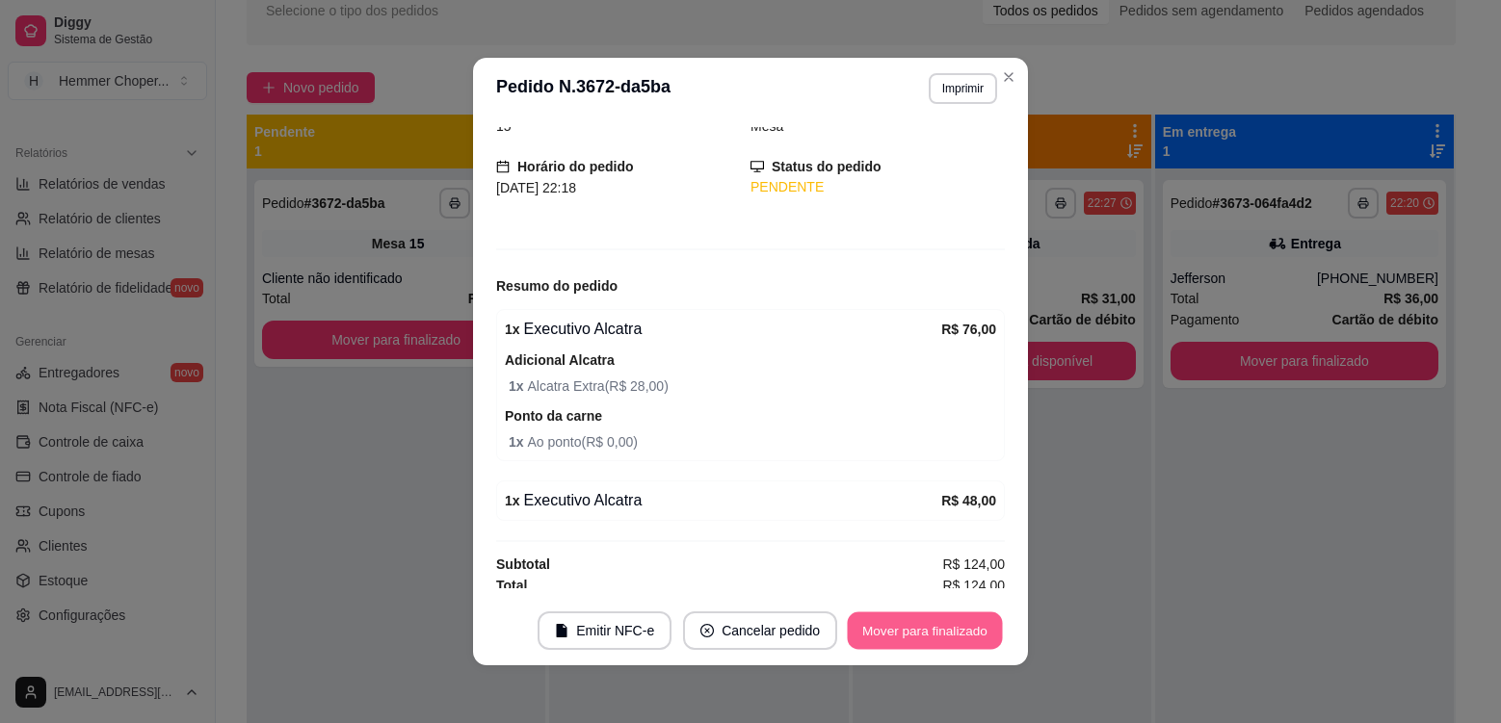
click at [916, 631] on button "Mover para finalizado" at bounding box center [925, 632] width 155 height 38
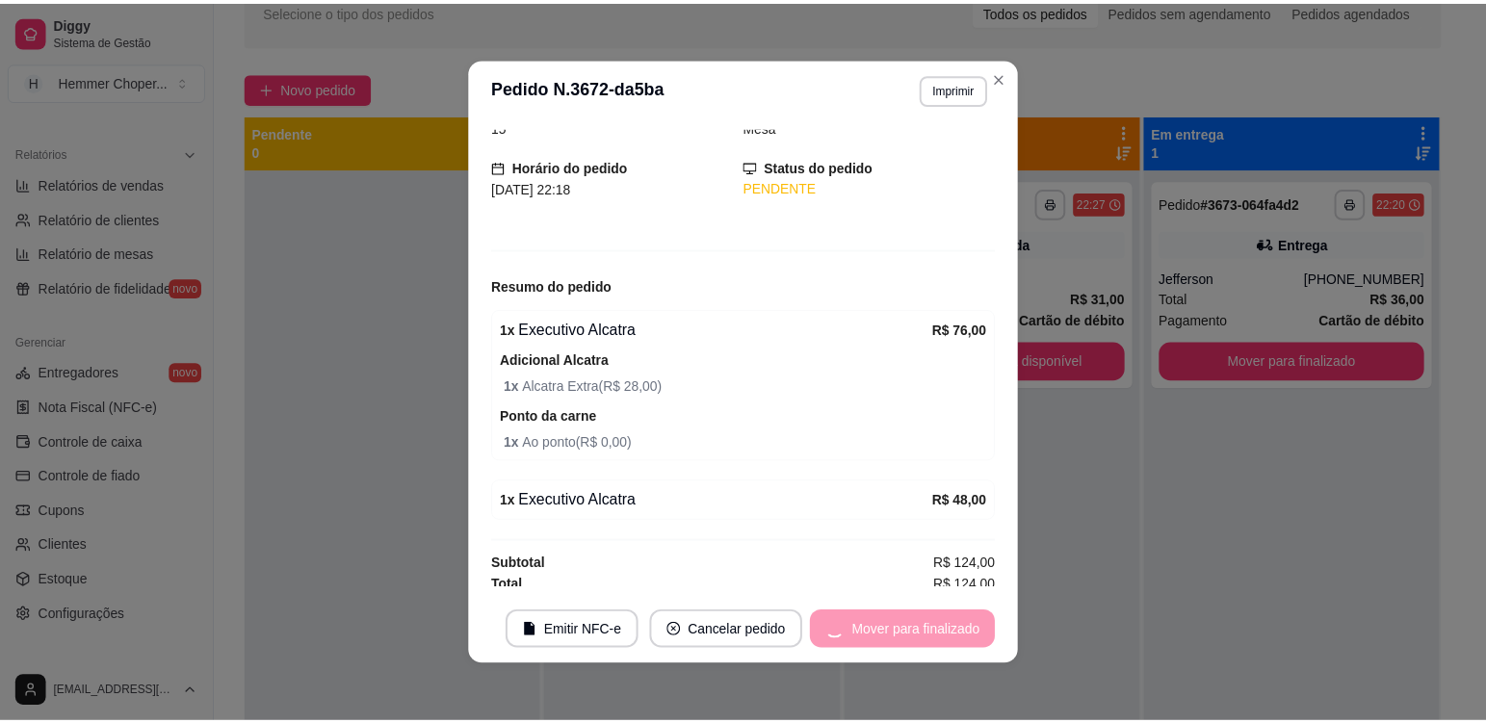
scroll to position [33, 0]
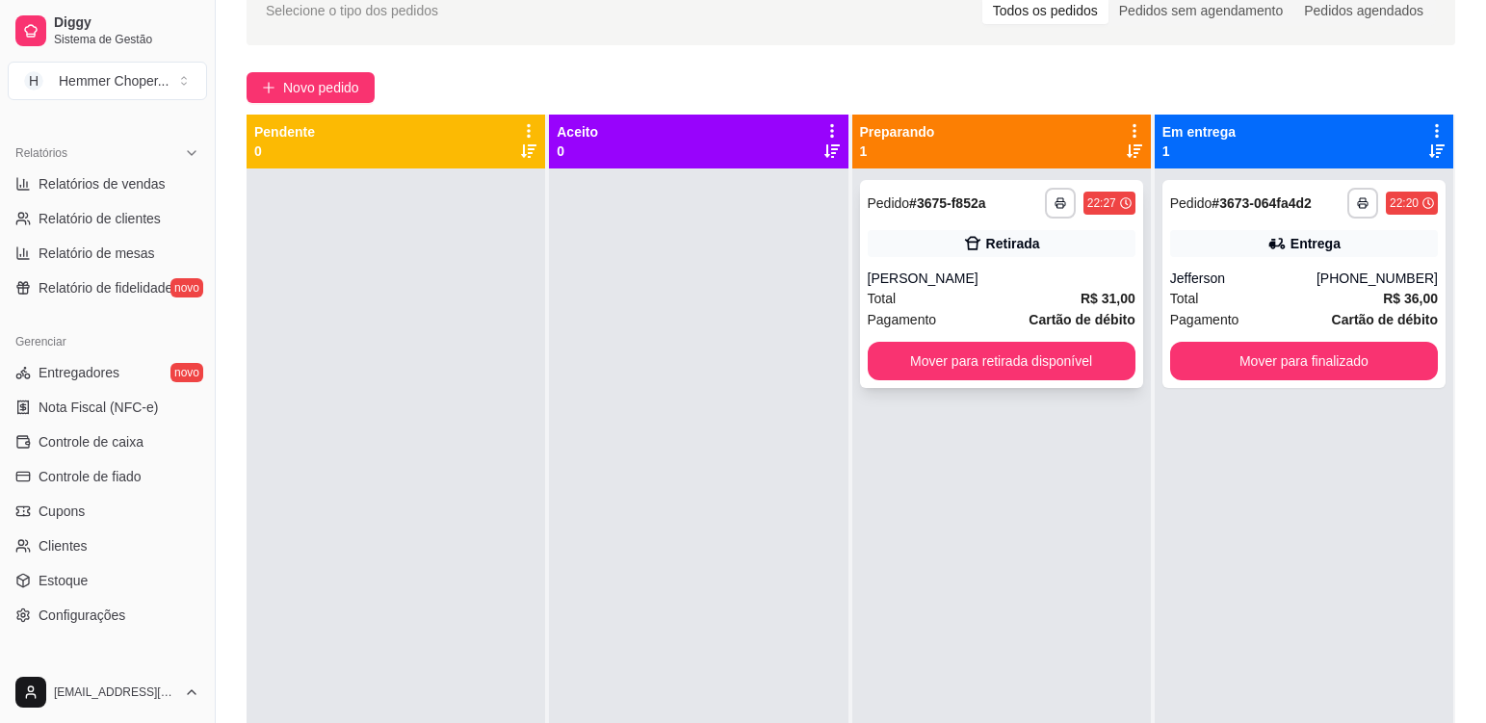
click at [986, 291] on div "Total R$ 31,00" at bounding box center [1002, 298] width 268 height 21
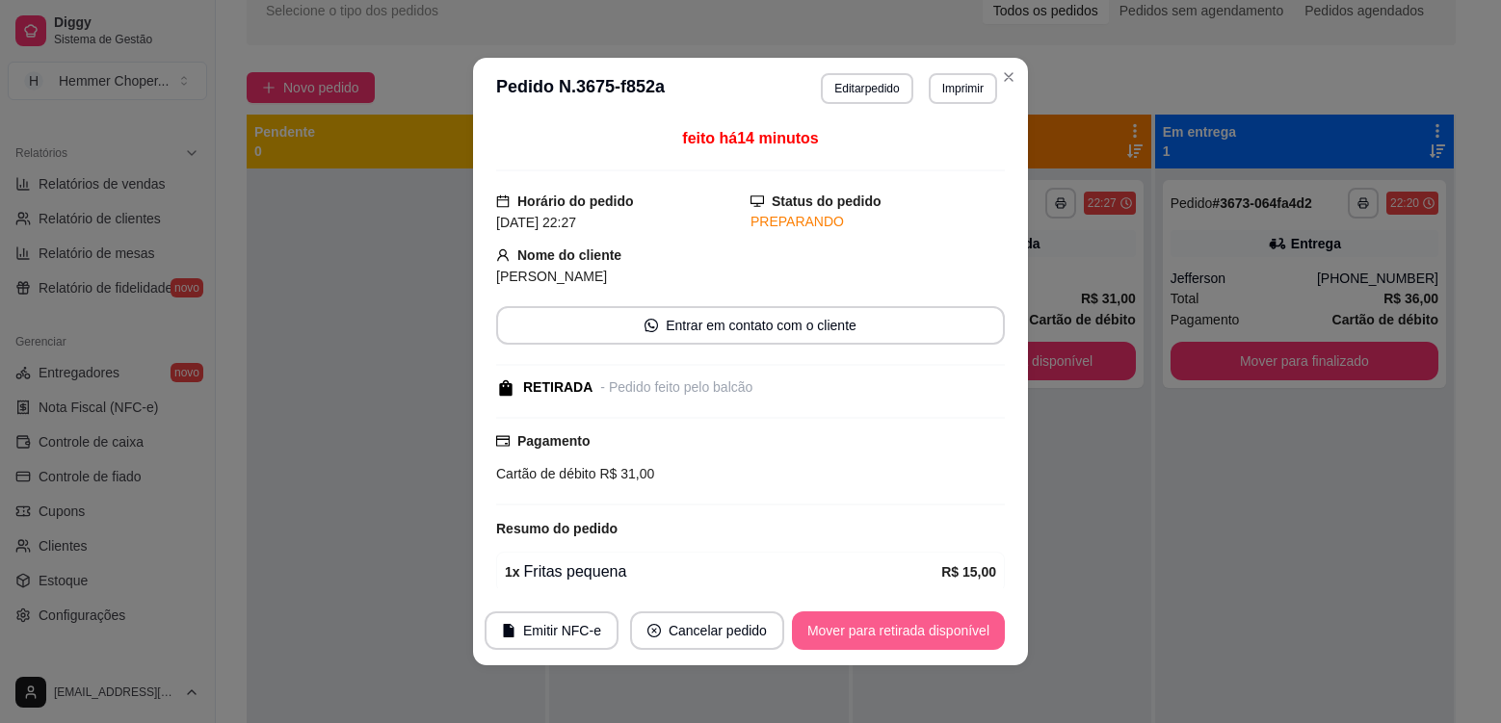
click at [913, 631] on button "Mover para retirada disponível" at bounding box center [898, 631] width 213 height 39
